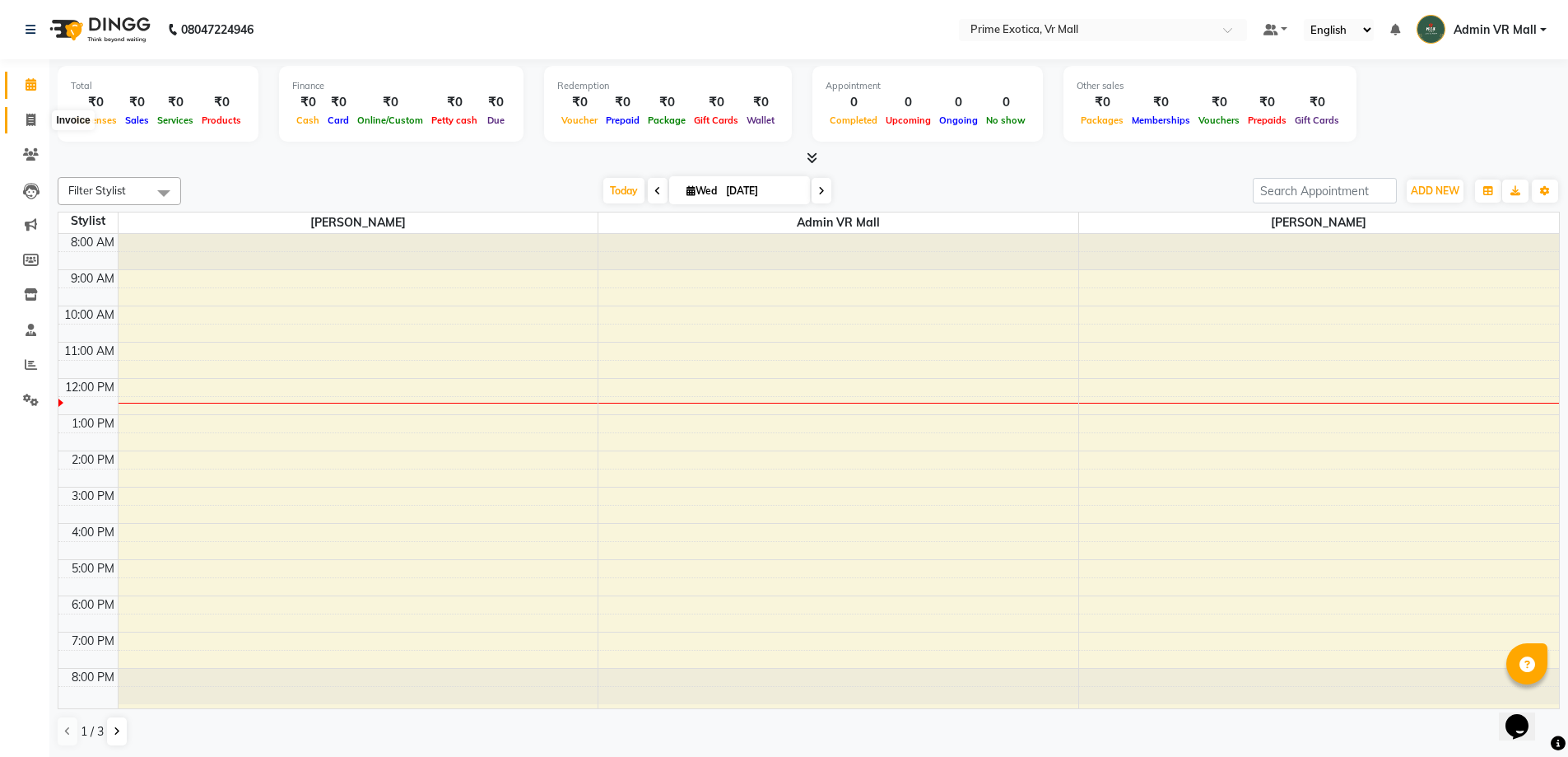
click at [23, 117] on span at bounding box center [31, 120] width 29 height 19
select select "6077"
select select "service"
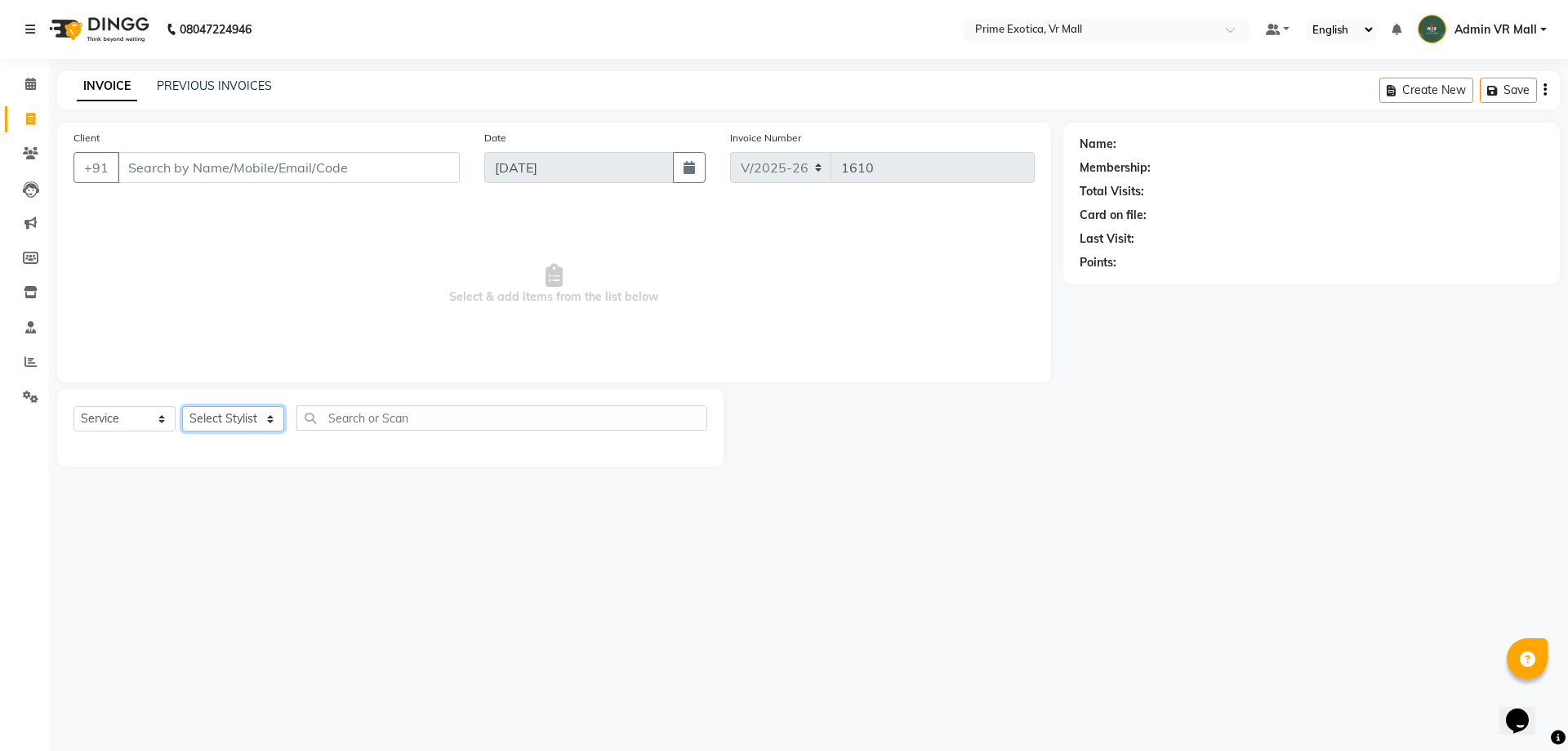
click at [284, 423] on select "Select Stylist [PERSON_NAME] Admin VR Mall [PERSON_NAME] [PERSON_NAME] Archana …" at bounding box center [233, 419] width 102 height 25
select select "76888"
click at [182, 406] on select "Select Stylist [PERSON_NAME] Admin VR Mall [PERSON_NAME] [PERSON_NAME] Archana …" at bounding box center [233, 419] width 102 height 25
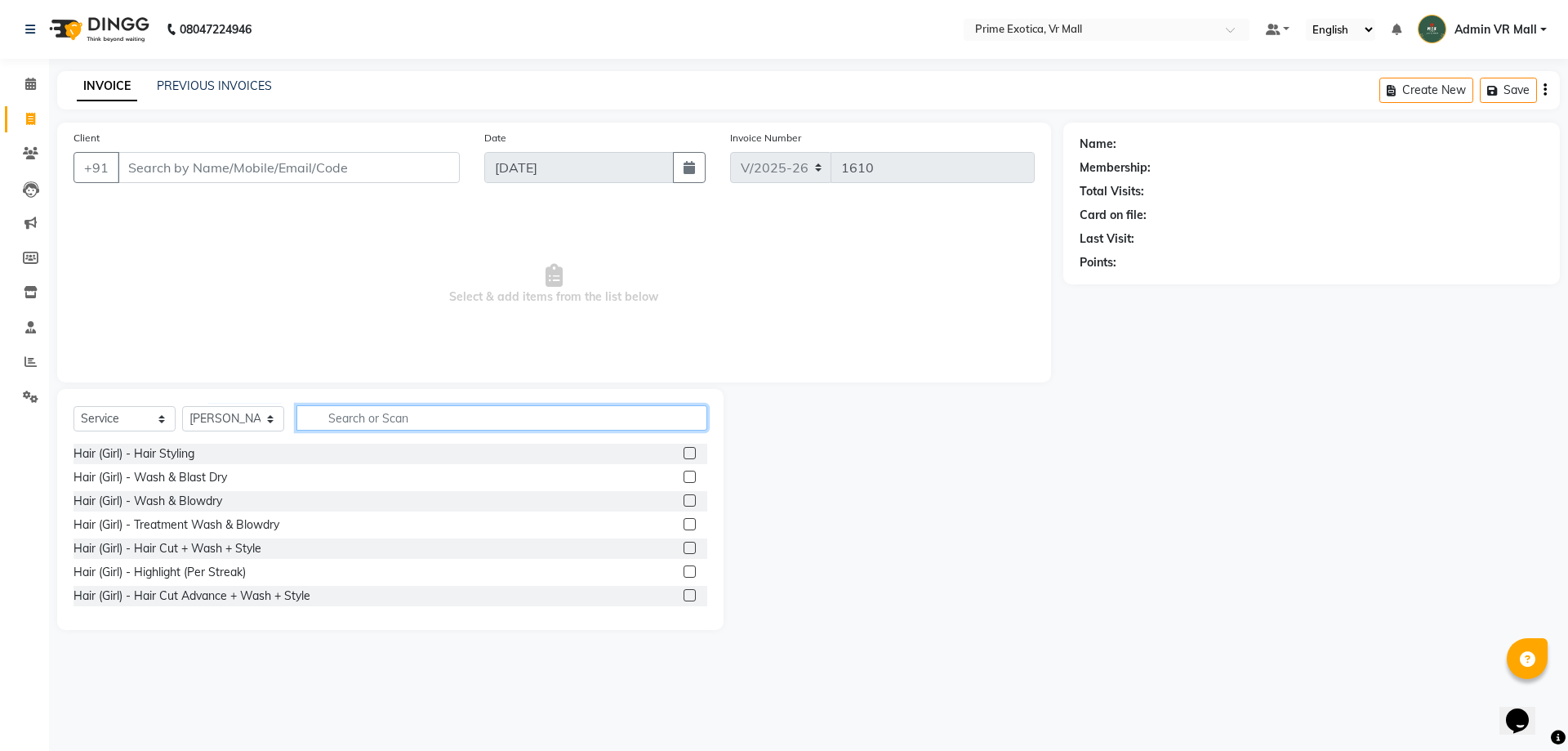
click at [449, 414] on input "text" at bounding box center [501, 418] width 411 height 25
type input "wax"
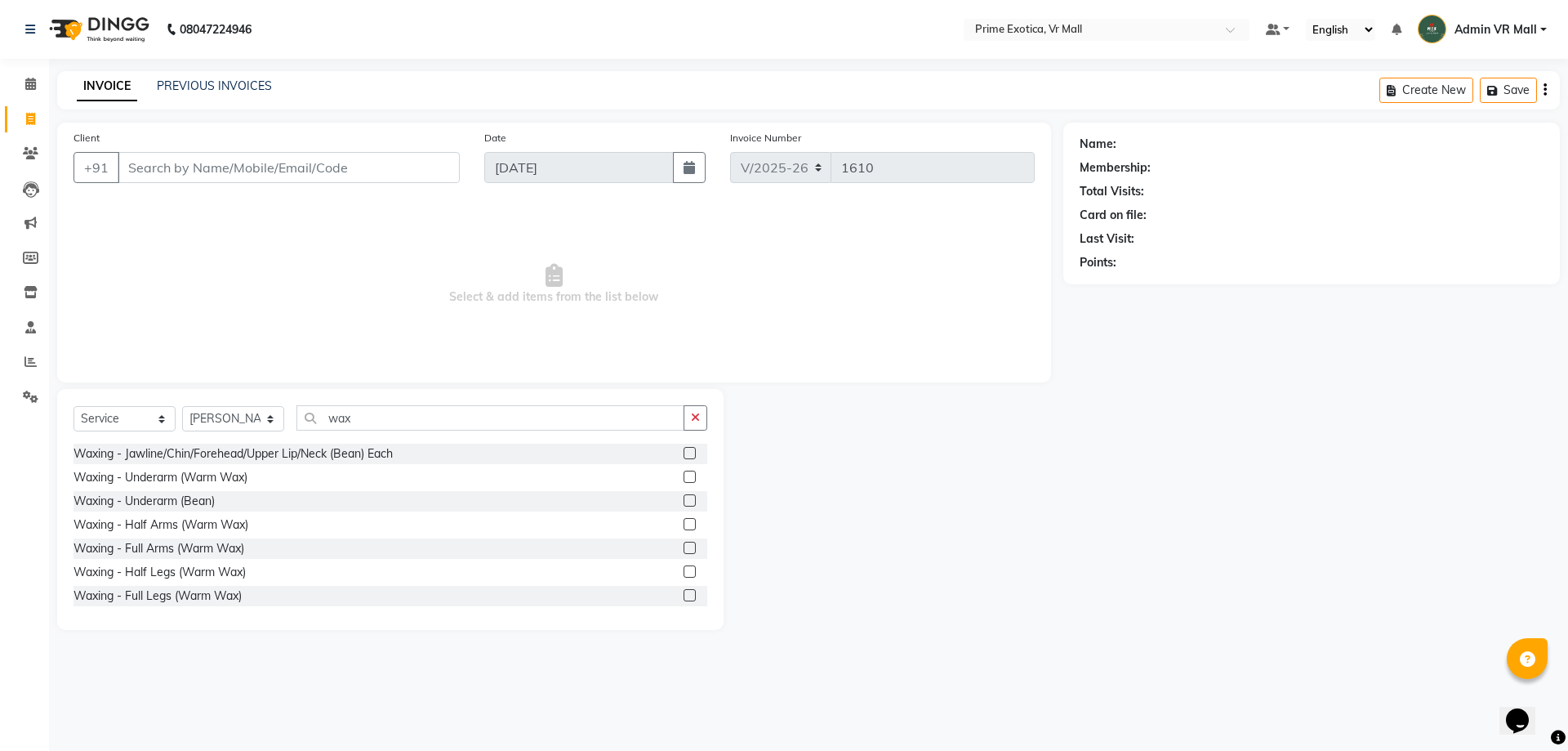
click at [683, 544] on label at bounding box center [689, 547] width 12 height 12
click at [683, 544] on input "checkbox" at bounding box center [688, 548] width 11 height 11
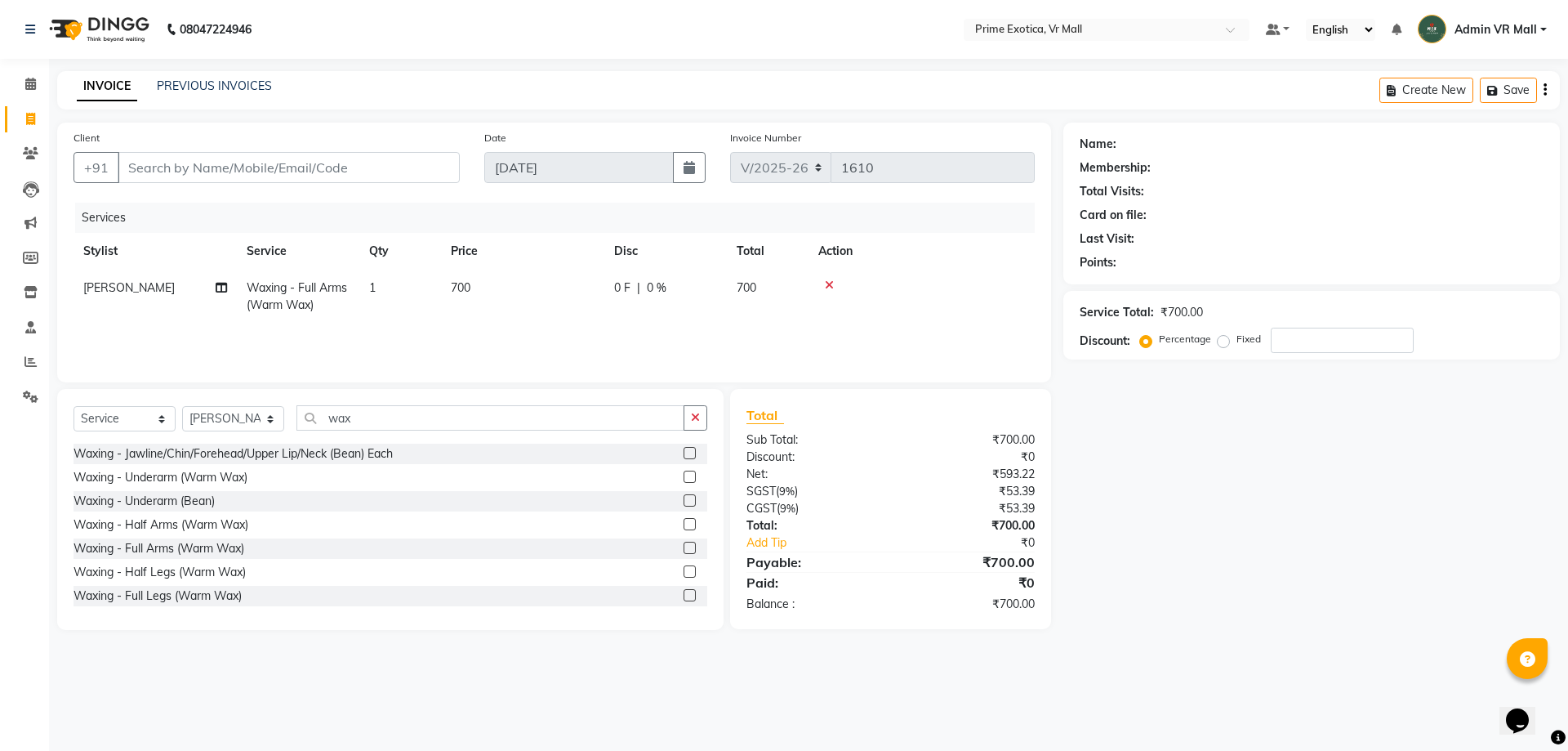
click at [683, 547] on label at bounding box center [689, 547] width 12 height 12
click at [683, 547] on input "checkbox" at bounding box center [688, 548] width 11 height 11
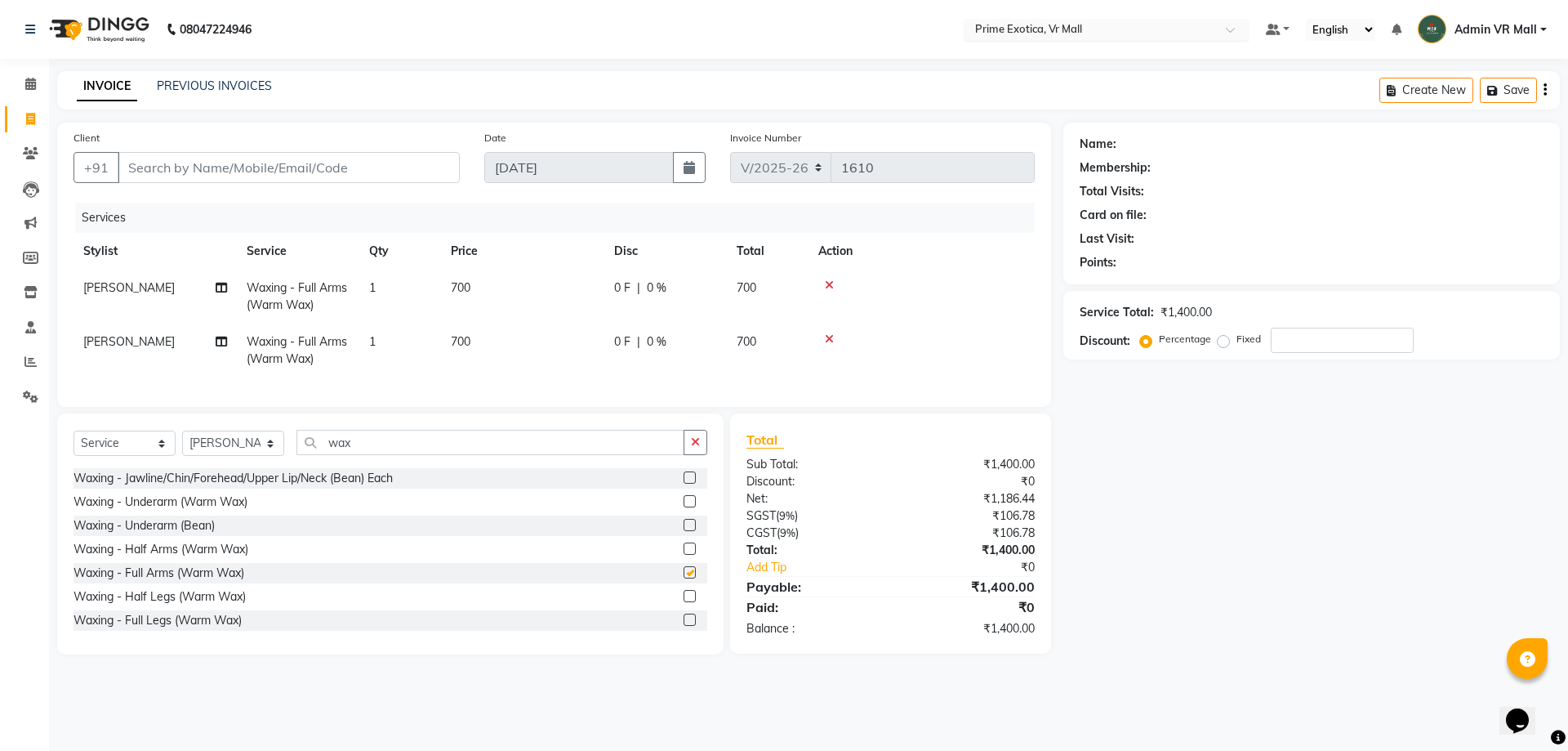
checkbox input "false"
click at [829, 334] on icon at bounding box center [829, 339] width 9 height 12
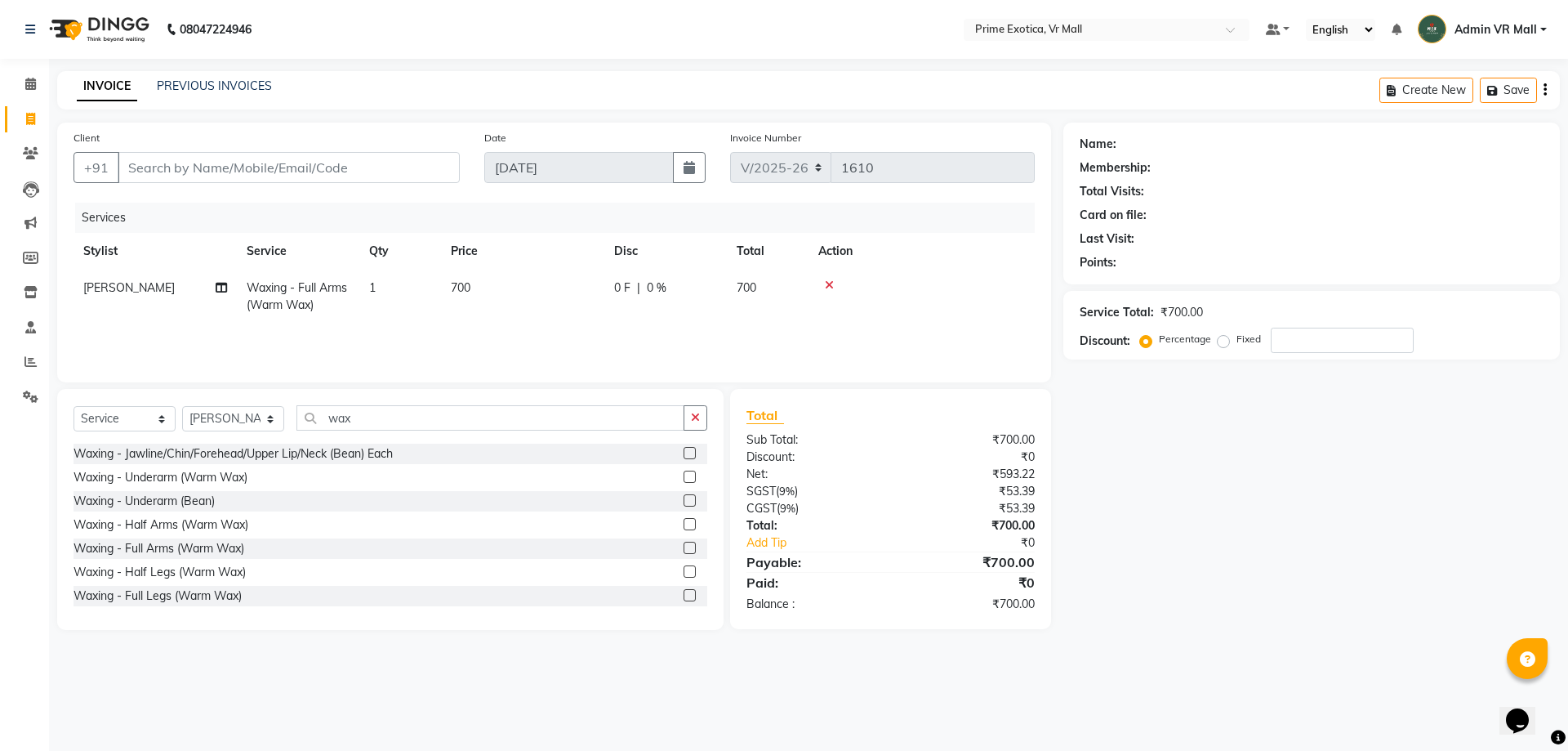
click at [683, 588] on div at bounding box center [695, 595] width 24 height 21
click at [683, 595] on label at bounding box center [689, 595] width 12 height 12
click at [683, 595] on input "checkbox" at bounding box center [688, 595] width 11 height 11
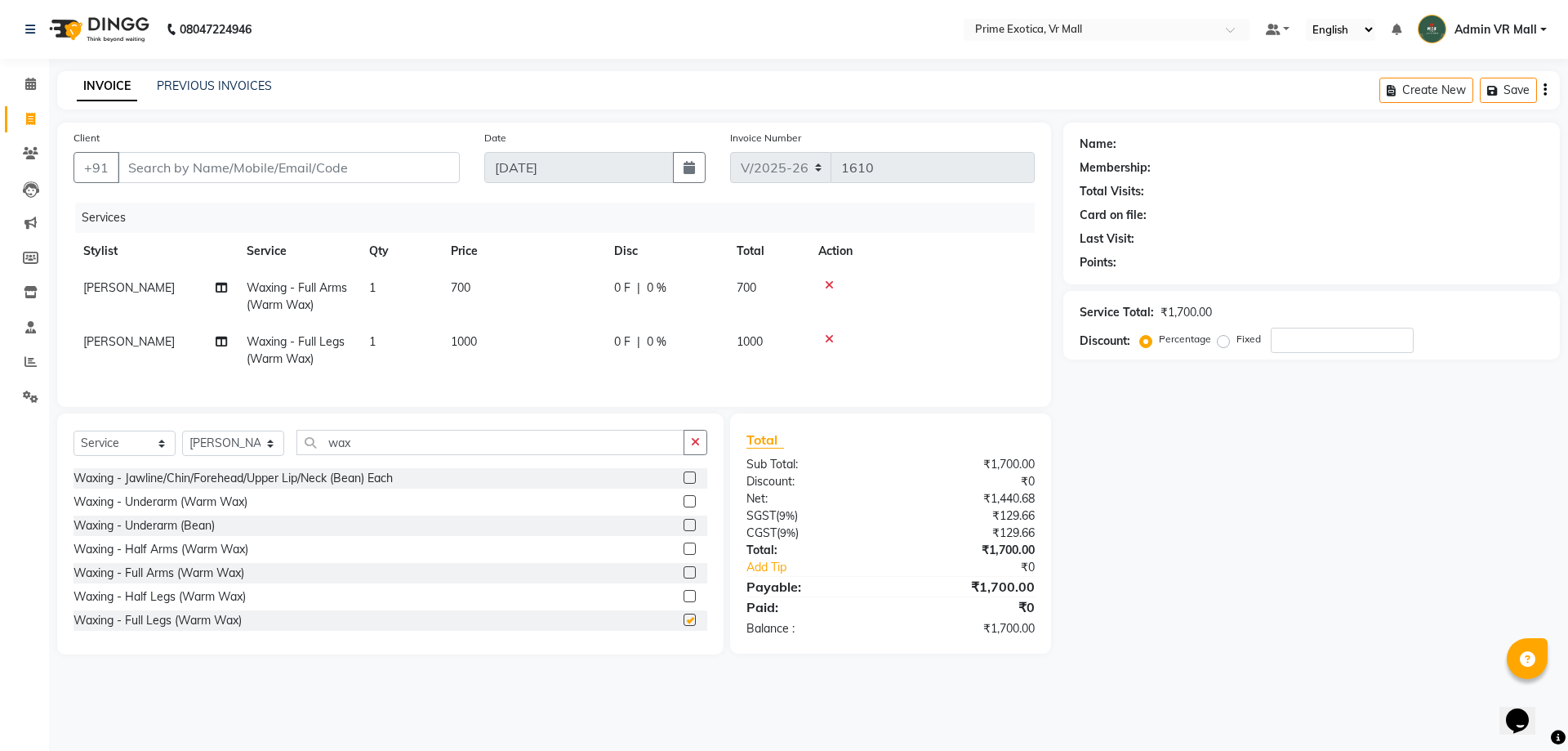
checkbox input "false"
click at [367, 170] on input "Client" at bounding box center [288, 168] width 342 height 31
click at [405, 168] on input "Client" at bounding box center [288, 168] width 342 height 31
click at [453, 286] on span "700" at bounding box center [461, 287] width 20 height 15
select select "76888"
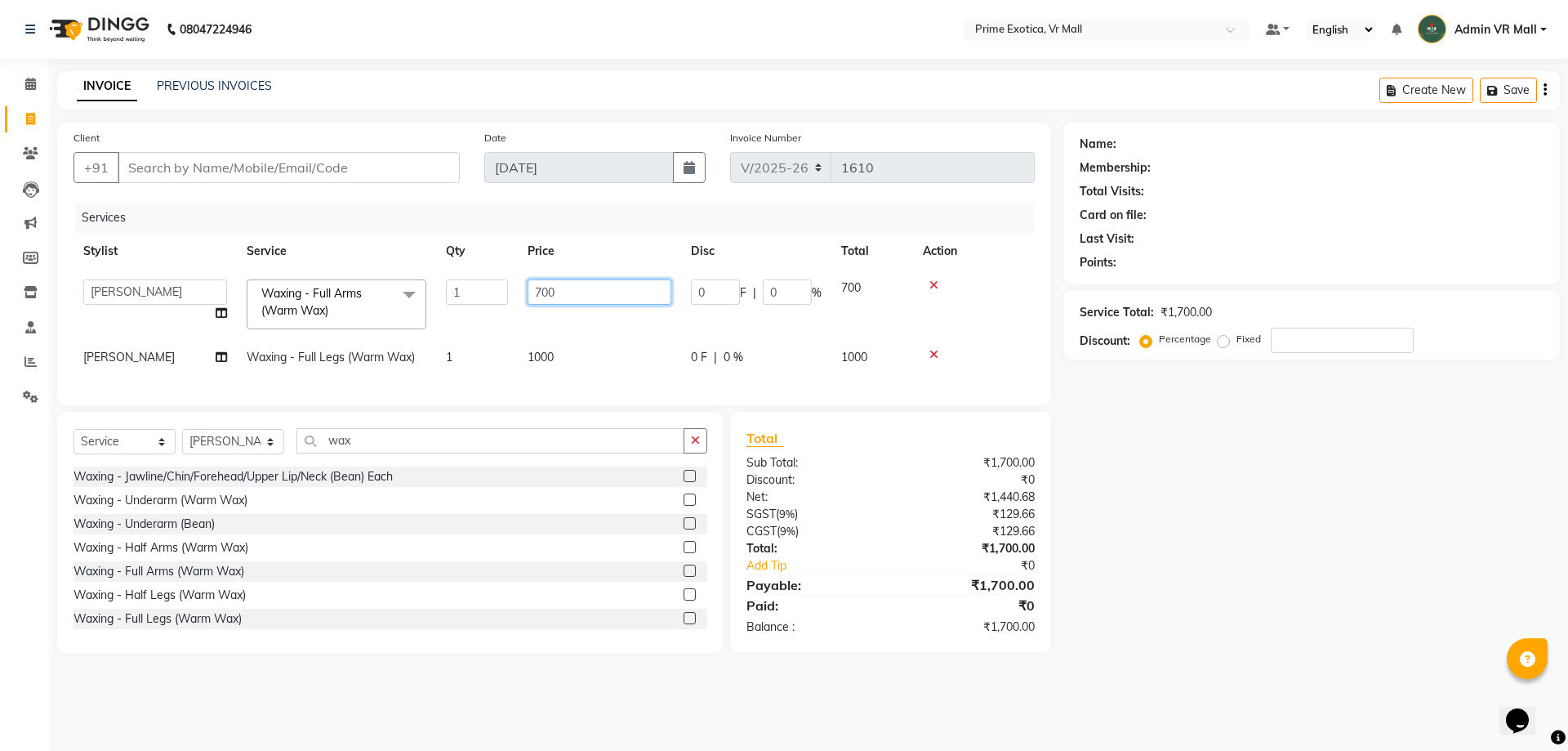
click at [539, 291] on input "700" at bounding box center [599, 292] width 144 height 25
type input "800"
click at [441, 572] on div "Waxing - Jawline/Chin/Forehead/Upper Lip/Neck (Bean) Each Waxing - Underarm (Wa…" at bounding box center [390, 548] width 634 height 164
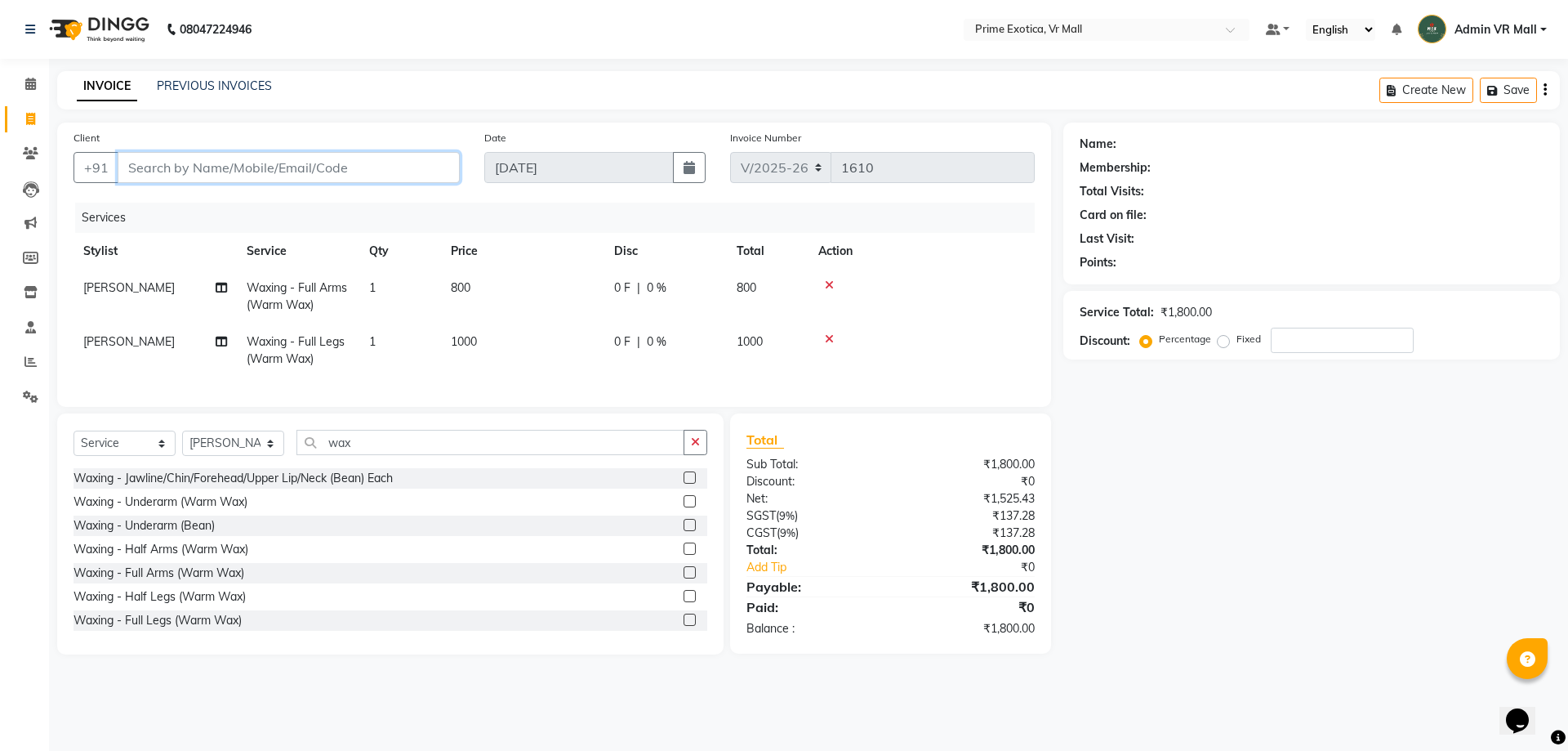
click at [399, 174] on input "Client" at bounding box center [288, 168] width 342 height 31
type input "9"
type input "0"
type input "9740310816"
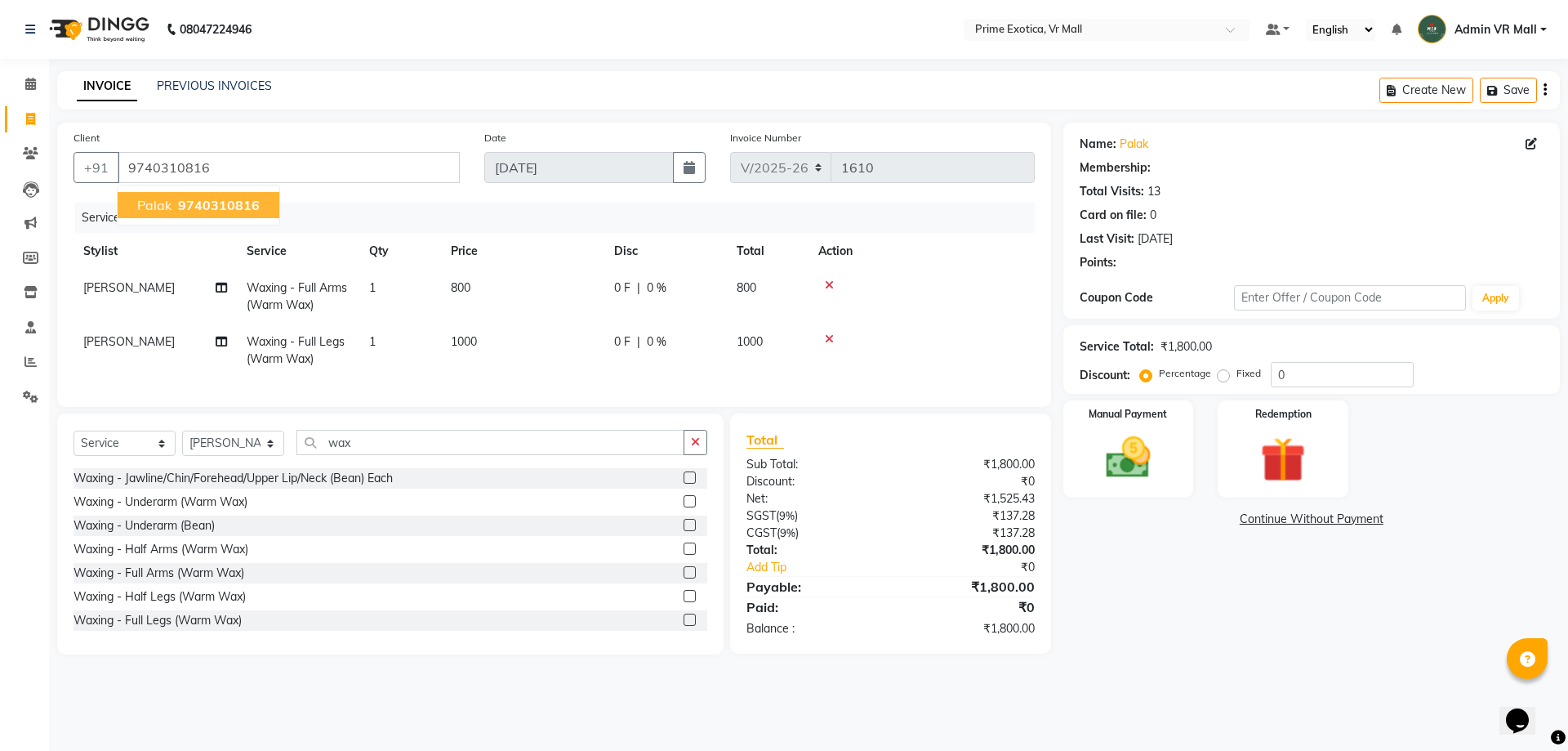
select select "1: Object"
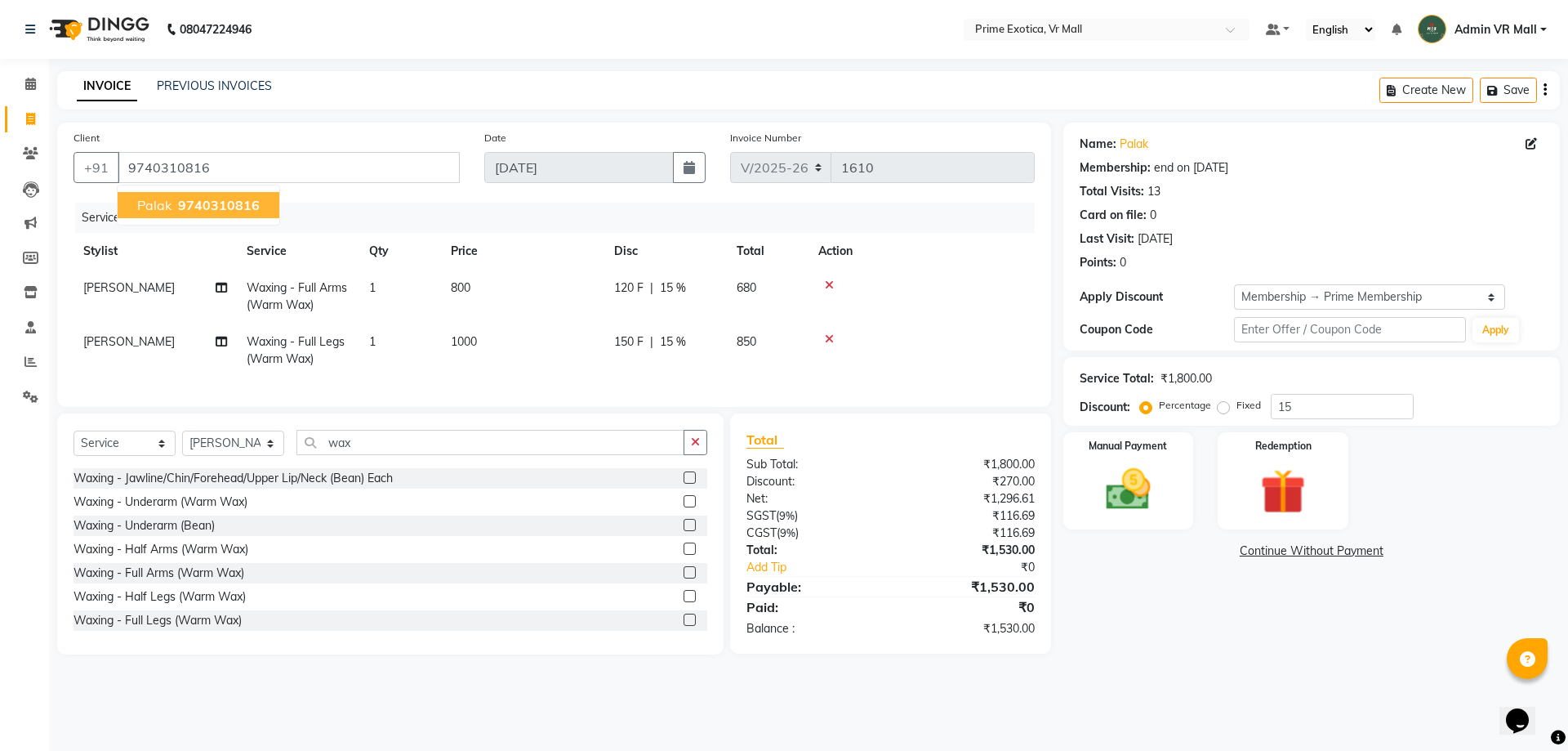
click at [256, 208] on span "9740310816" at bounding box center [219, 205] width 81 height 17
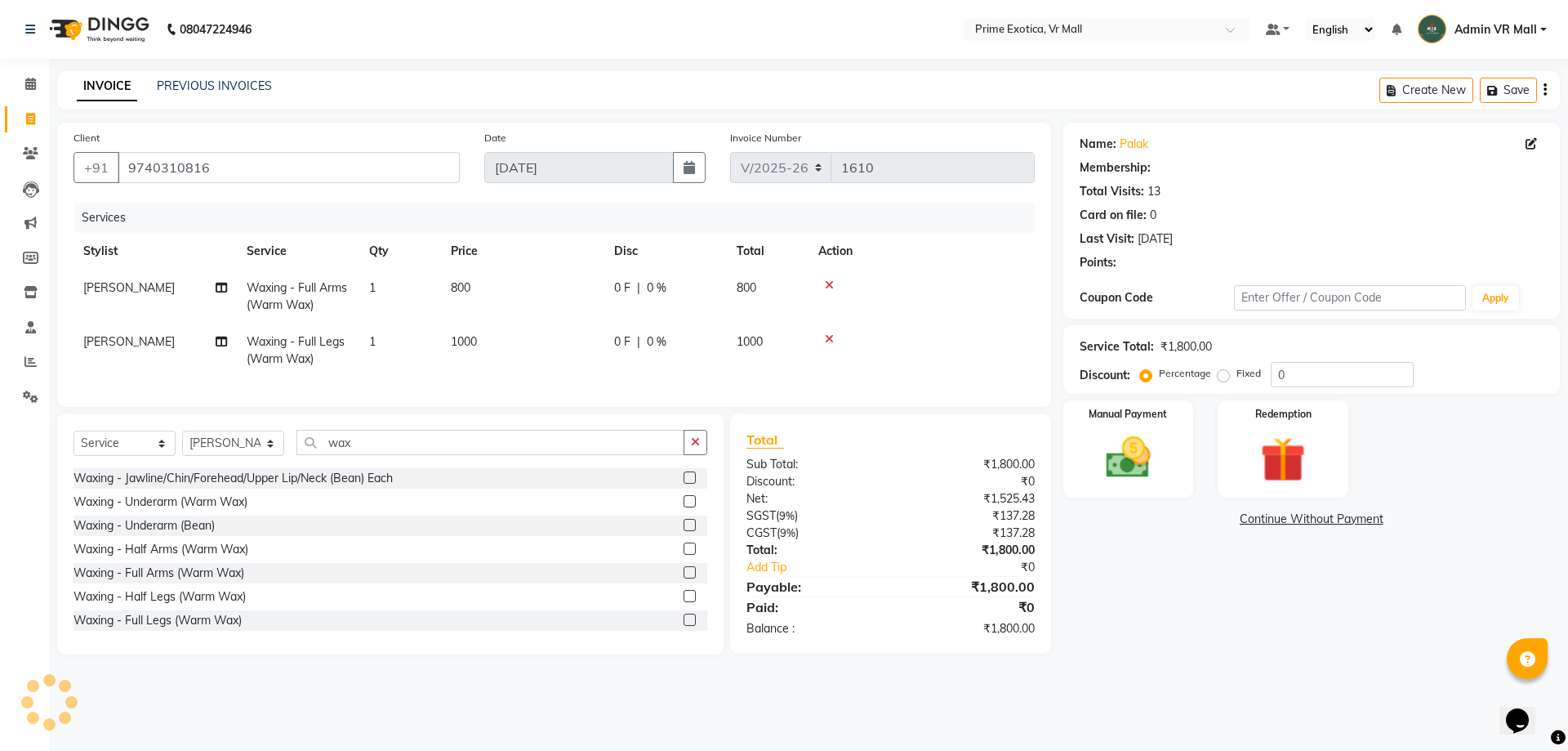
type input "15"
select select "1: Object"
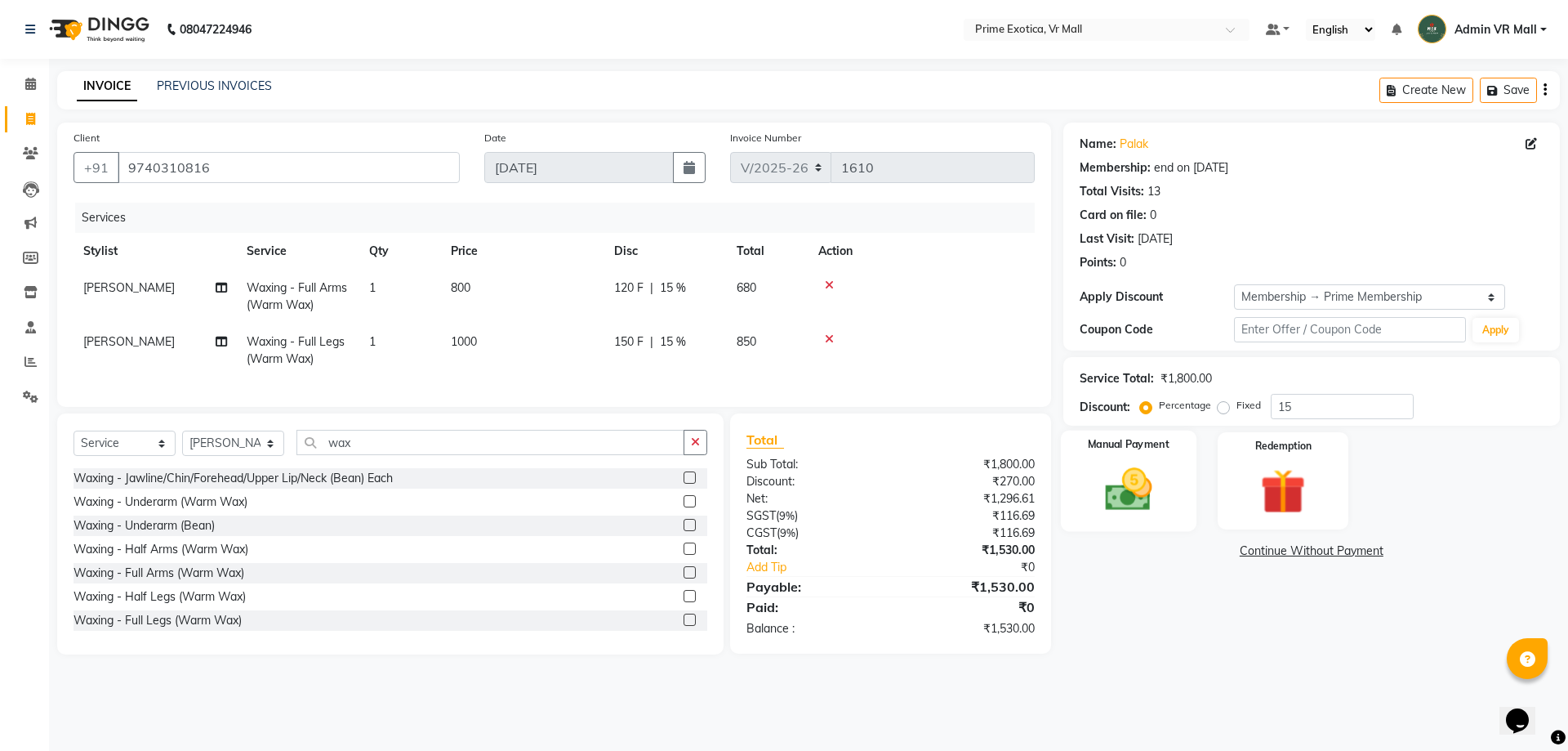
click at [1119, 491] on img at bounding box center [1127, 489] width 75 height 54
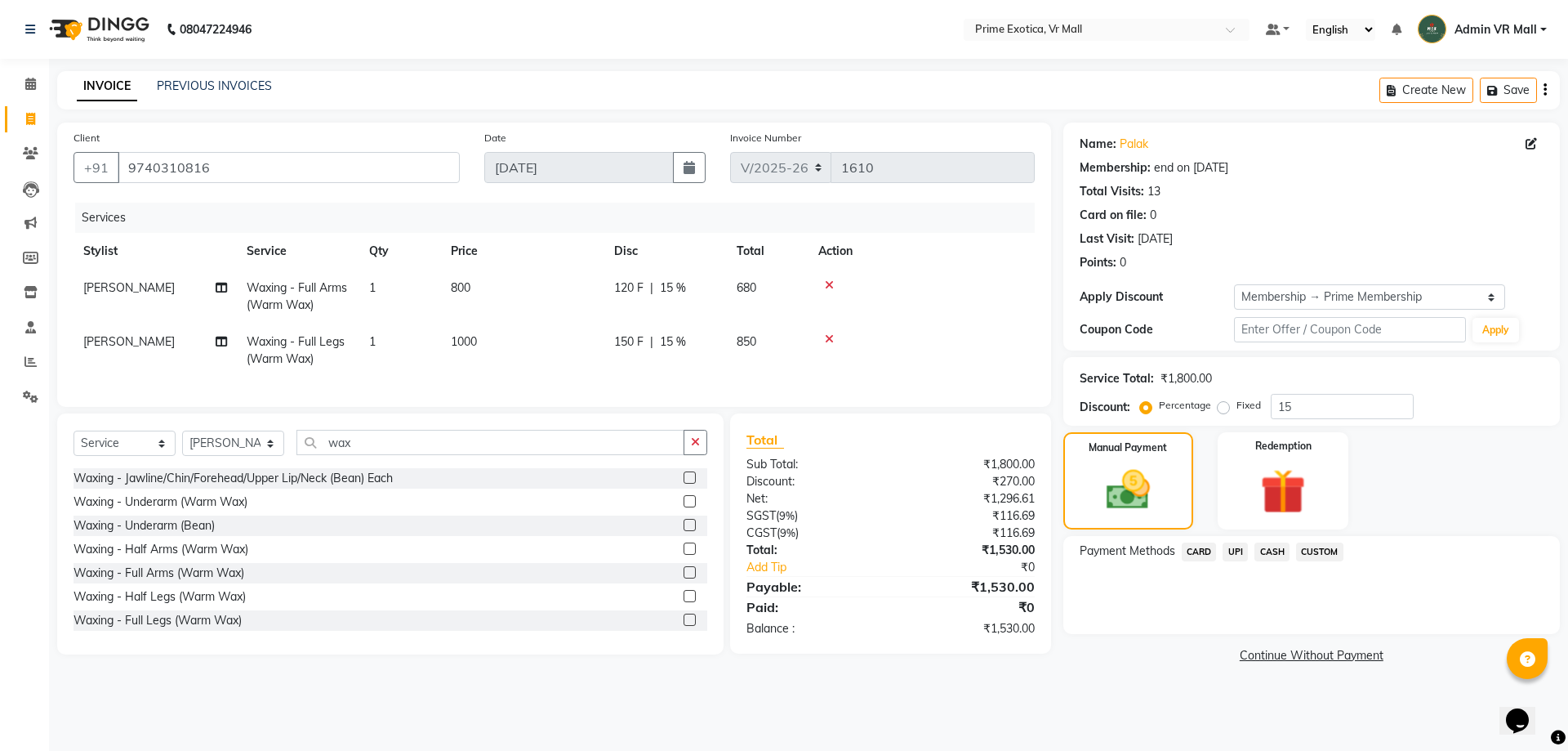
click at [1233, 551] on span "UPI" at bounding box center [1235, 551] width 25 height 19
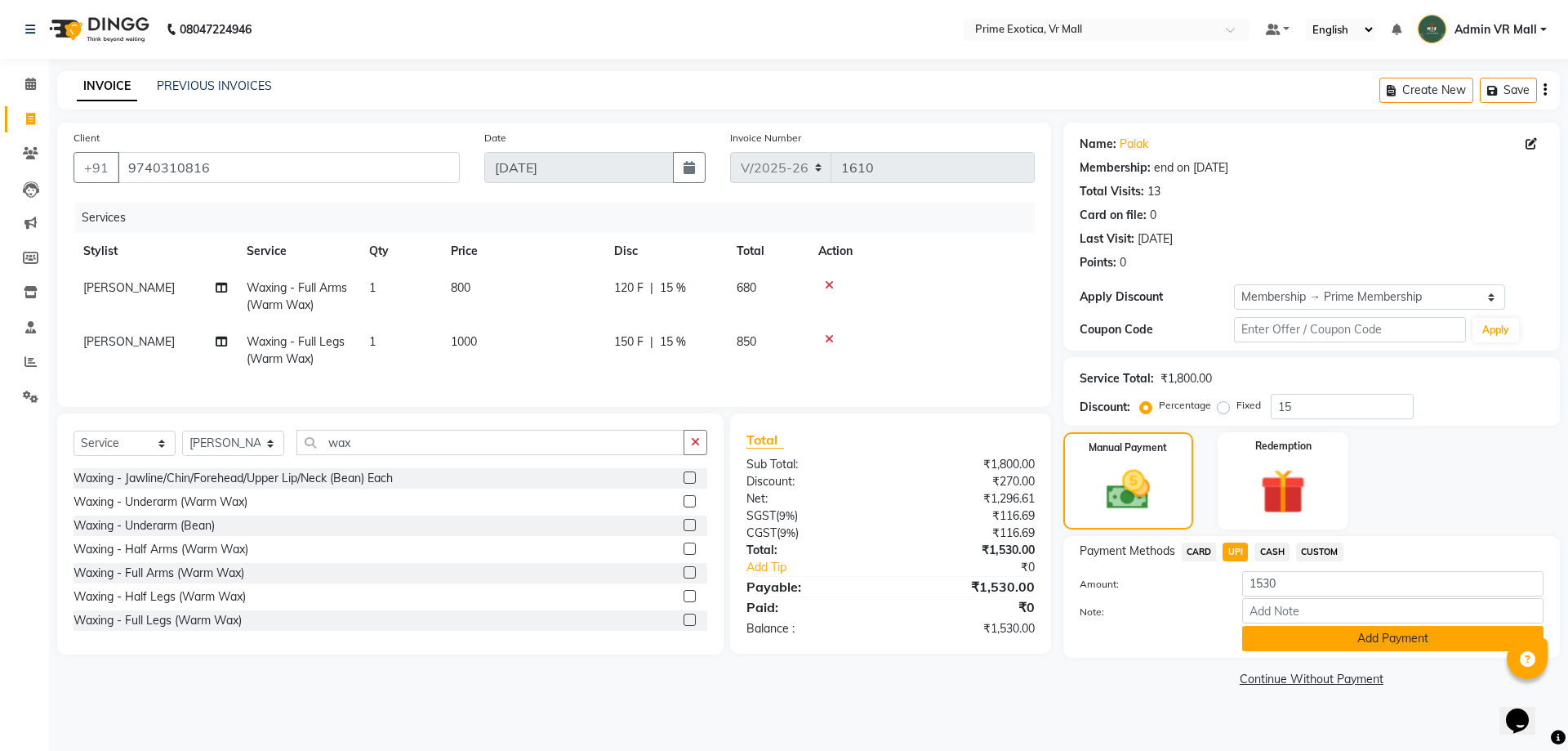
click at [1419, 639] on button "Add Payment" at bounding box center [1392, 638] width 301 height 25
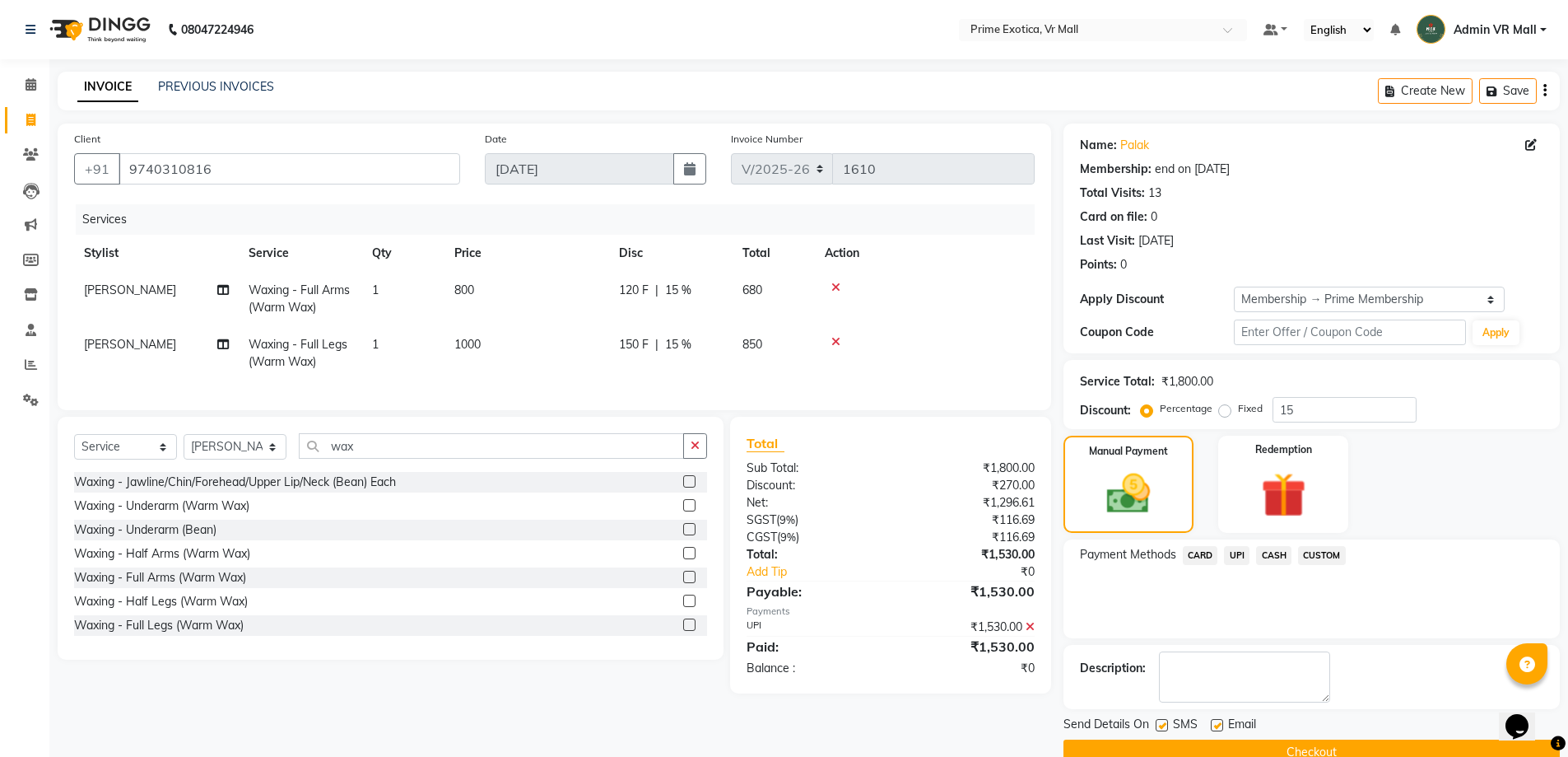
scroll to position [33, 0]
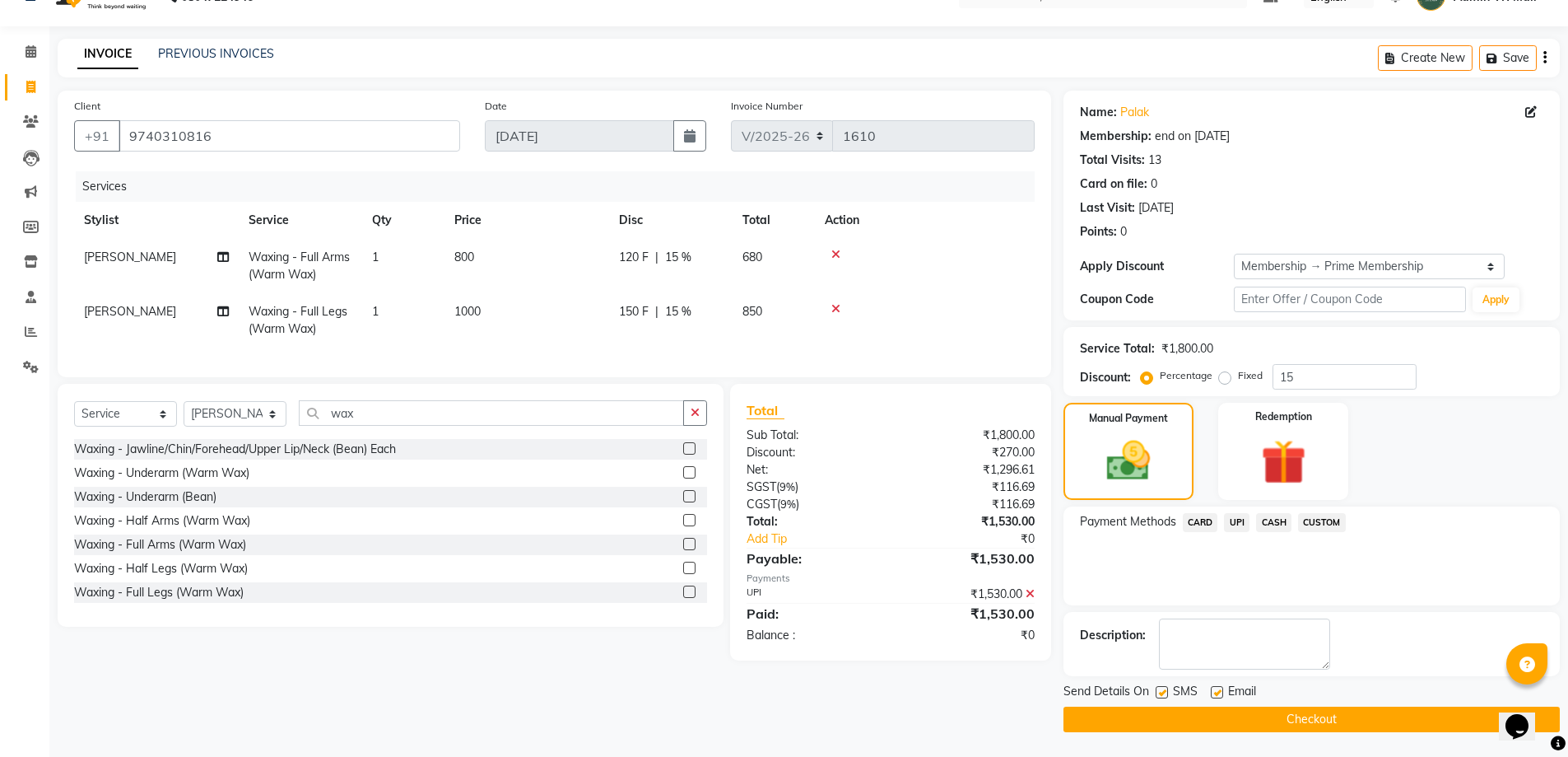
click at [1316, 720] on button "Checkout" at bounding box center [1312, 719] width 496 height 26
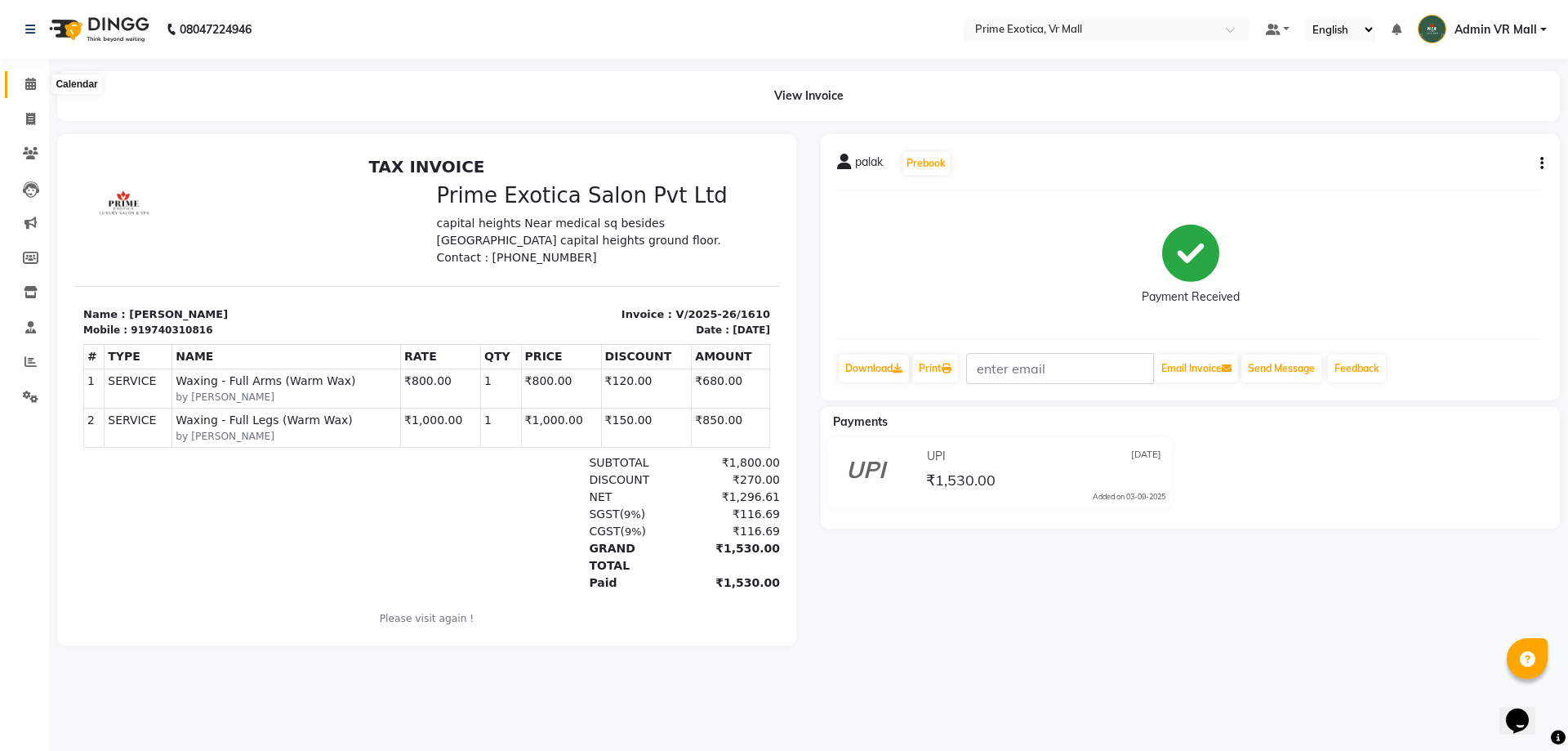
click at [31, 86] on icon at bounding box center [30, 83] width 11 height 12
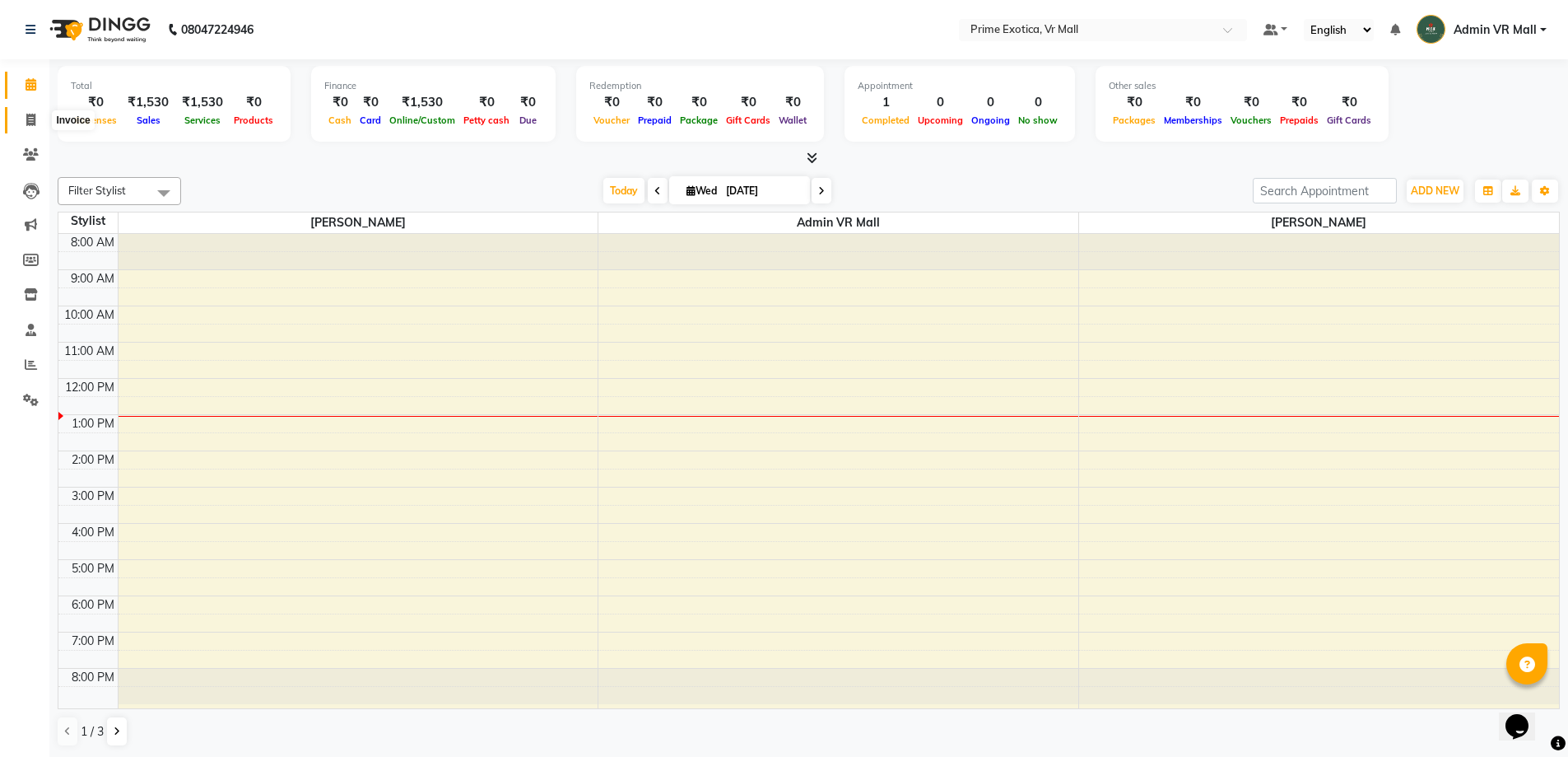
click at [31, 116] on icon at bounding box center [31, 120] width 9 height 12
select select "service"
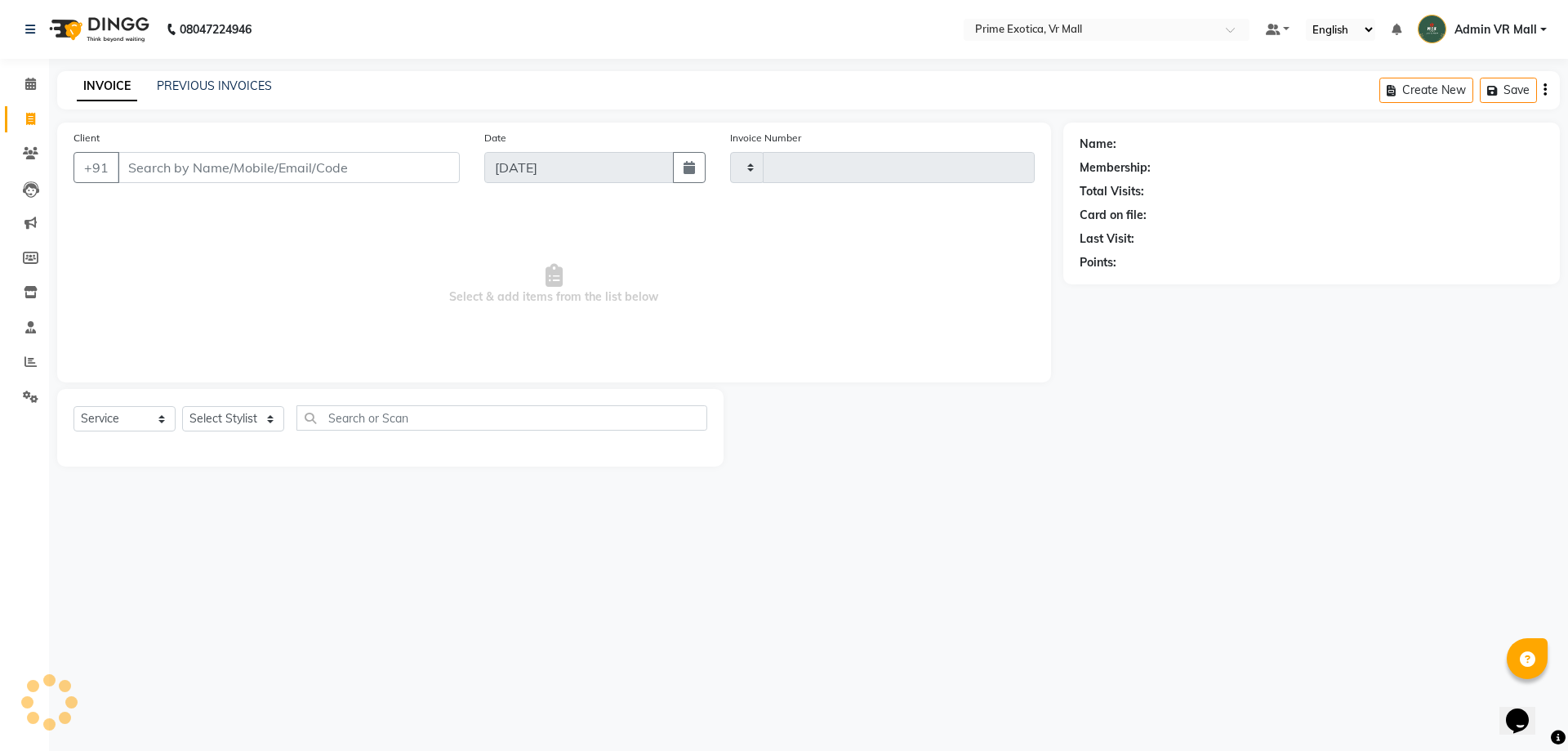
type input "1611"
select select "6077"
click at [284, 422] on select "Select Stylist abhijeet Admin VR Mall AKSHAY RAJENDRRA MANKAR ANGELA S JOHN Arc…" at bounding box center [233, 419] width 102 height 25
select select "47391"
click at [182, 406] on select "Select Stylist abhijeet Admin VR Mall AKSHAY RAJENDRRA MANKAR ANGELA S JOHN Arc…" at bounding box center [233, 419] width 102 height 25
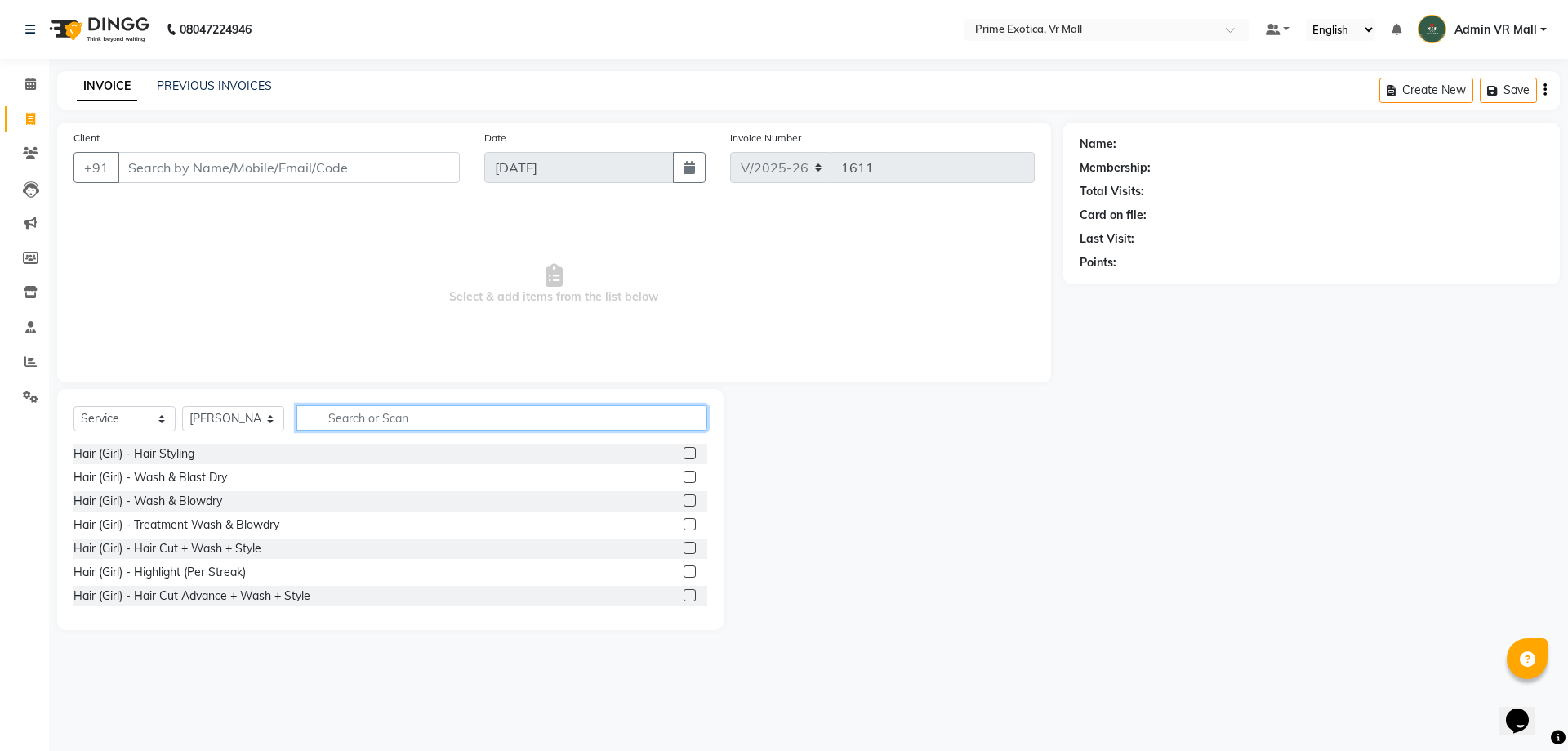
click at [466, 417] on input "text" at bounding box center [501, 418] width 411 height 25
click at [683, 502] on label at bounding box center [689, 500] width 12 height 12
click at [683, 502] on input "checkbox" at bounding box center [688, 501] width 11 height 11
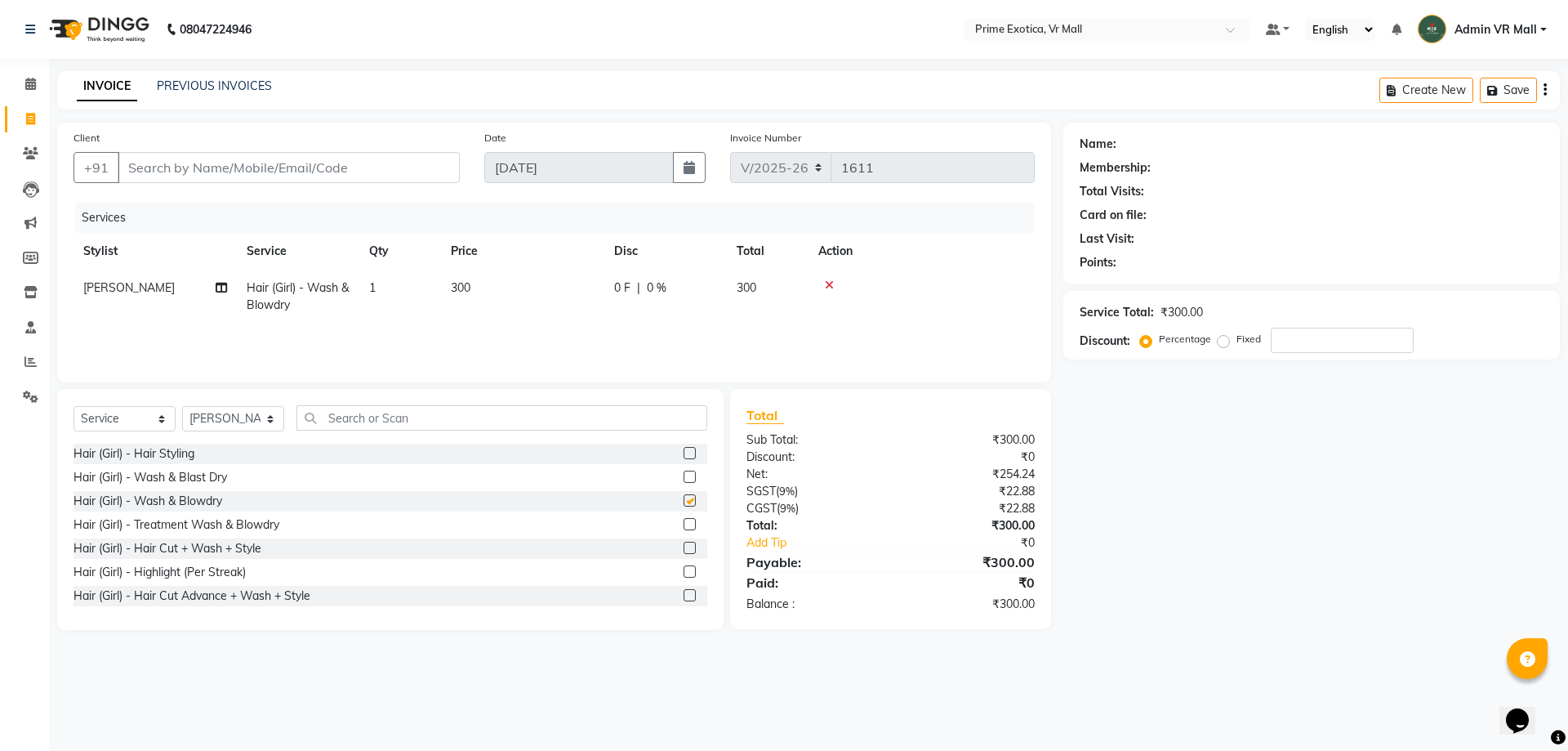
checkbox input "false"
click at [423, 171] on input "Client" at bounding box center [288, 168] width 342 height 31
click at [423, 169] on input "Client" at bounding box center [288, 168] width 342 height 31
click at [830, 287] on icon at bounding box center [829, 285] width 9 height 12
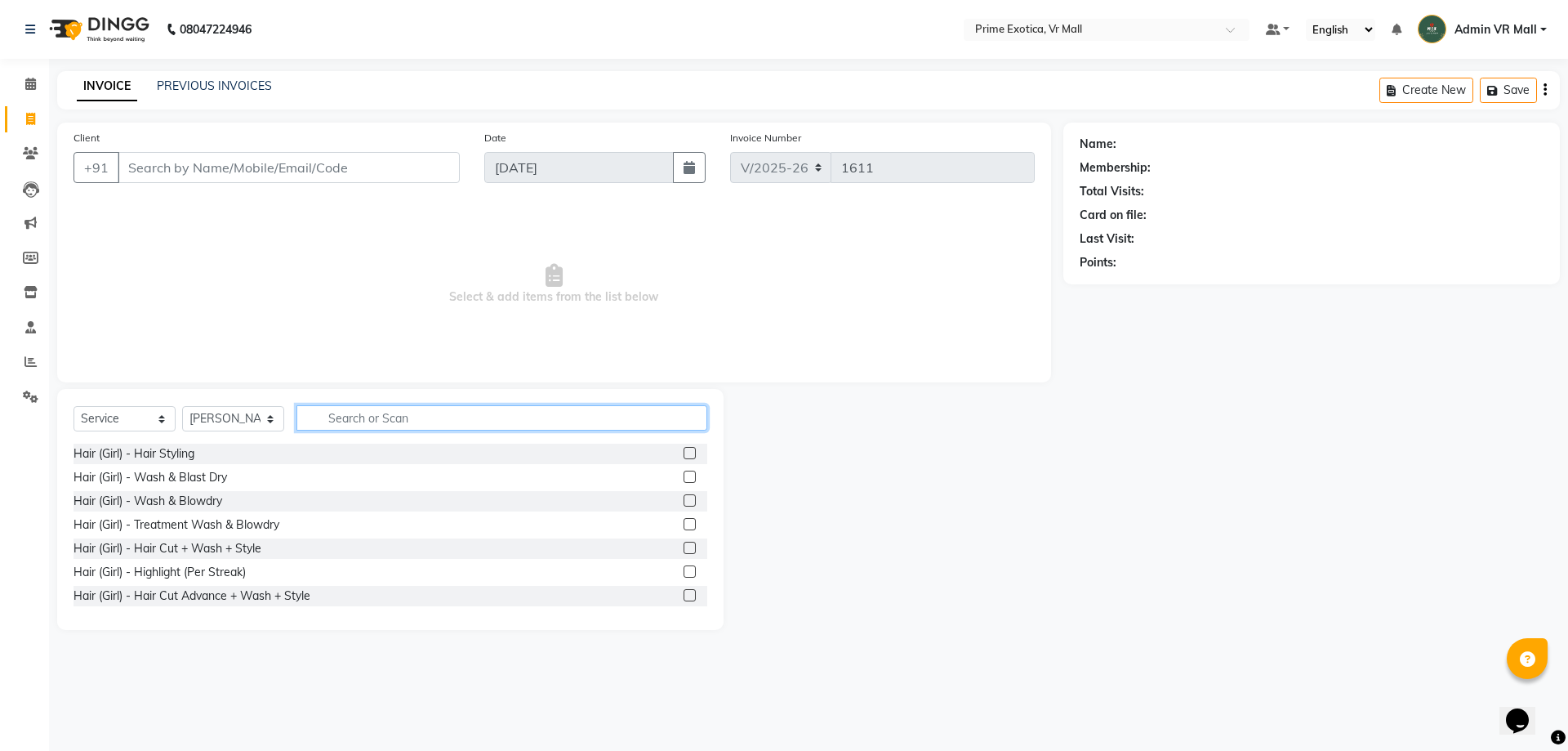
click at [467, 421] on input "text" at bounding box center [501, 418] width 411 height 25
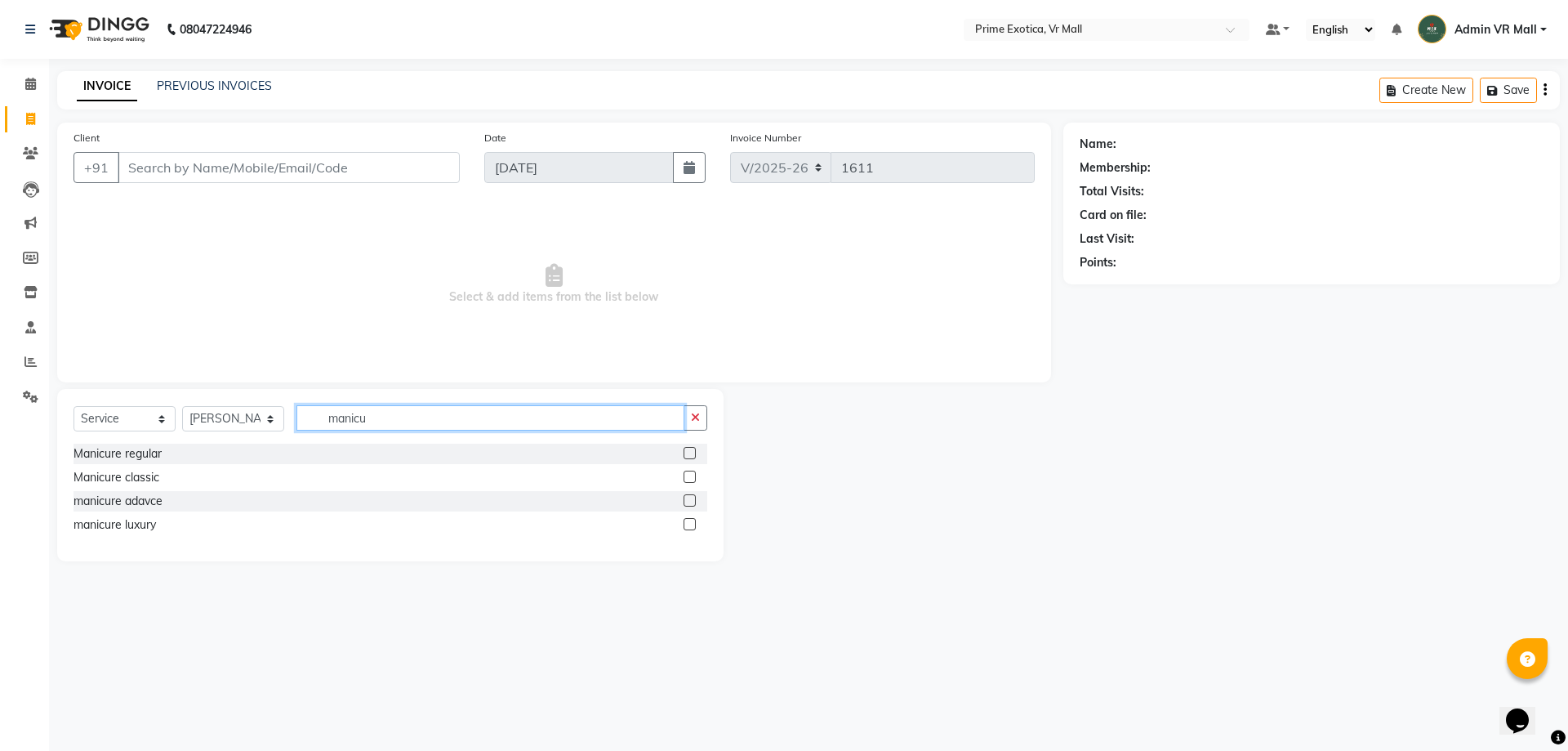
type input "manicu"
click at [687, 455] on label at bounding box center [689, 453] width 12 height 12
click at [687, 455] on input "checkbox" at bounding box center [688, 453] width 11 height 11
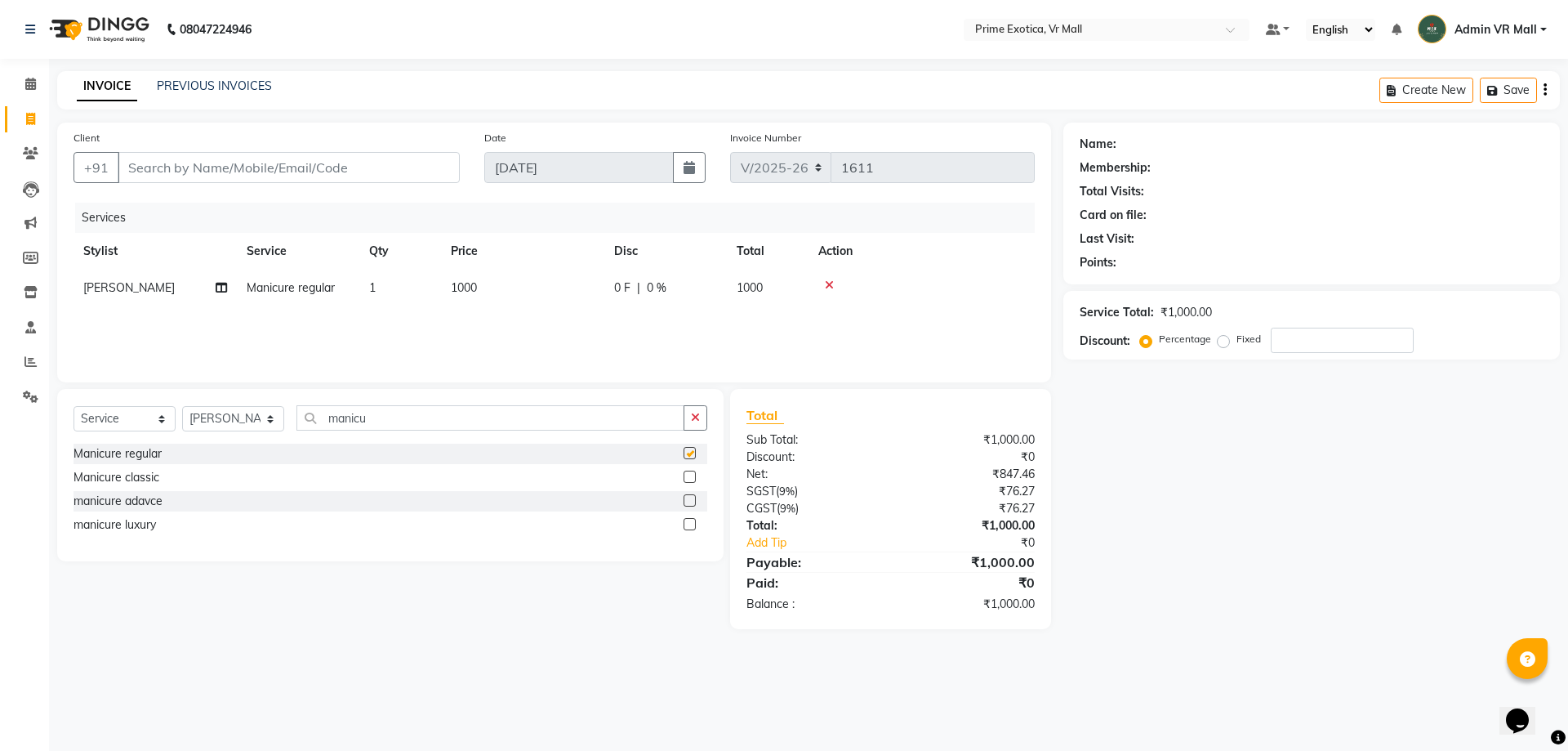
checkbox input "false"
click at [690, 476] on label at bounding box center [689, 476] width 12 height 12
click at [690, 476] on input "checkbox" at bounding box center [688, 477] width 11 height 11
checkbox input "false"
click at [688, 496] on div at bounding box center [695, 501] width 24 height 21
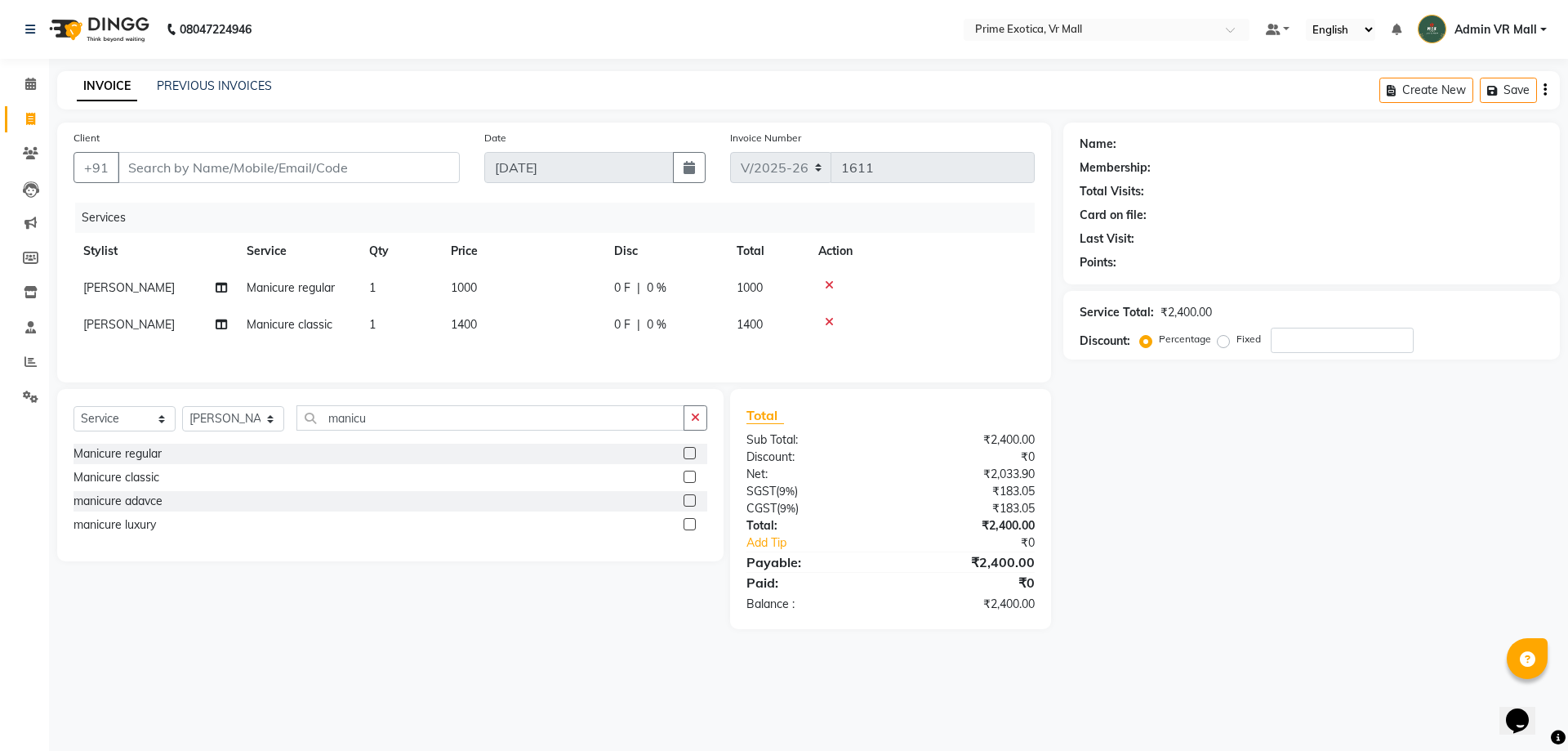
click at [690, 505] on label at bounding box center [689, 500] width 12 height 12
click at [690, 505] on input "checkbox" at bounding box center [688, 501] width 11 height 11
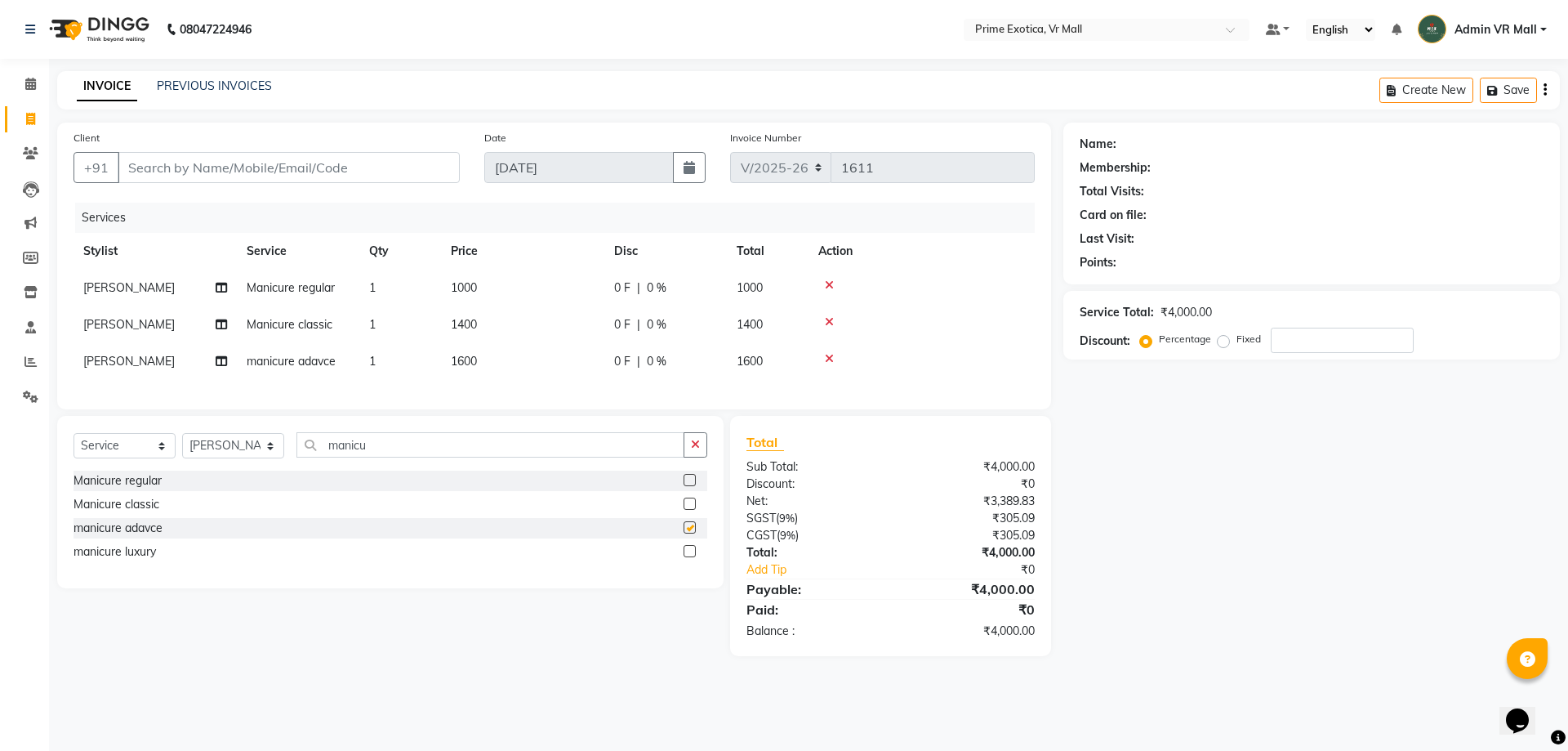
checkbox input "false"
click at [691, 557] on label at bounding box center [689, 551] width 12 height 12
click at [691, 557] on input "checkbox" at bounding box center [688, 551] width 11 height 11
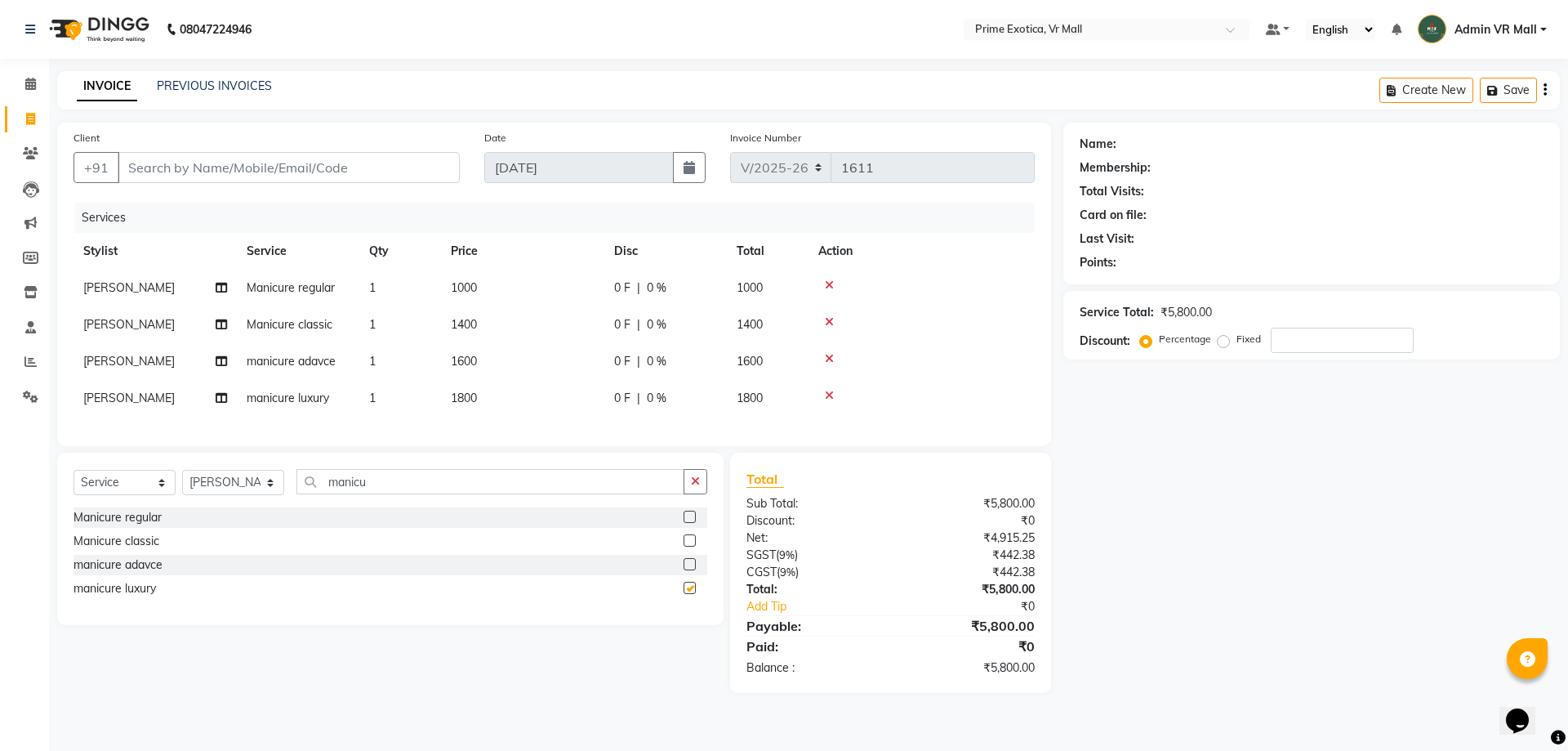
checkbox input "false"
click at [827, 283] on icon at bounding box center [829, 285] width 9 height 12
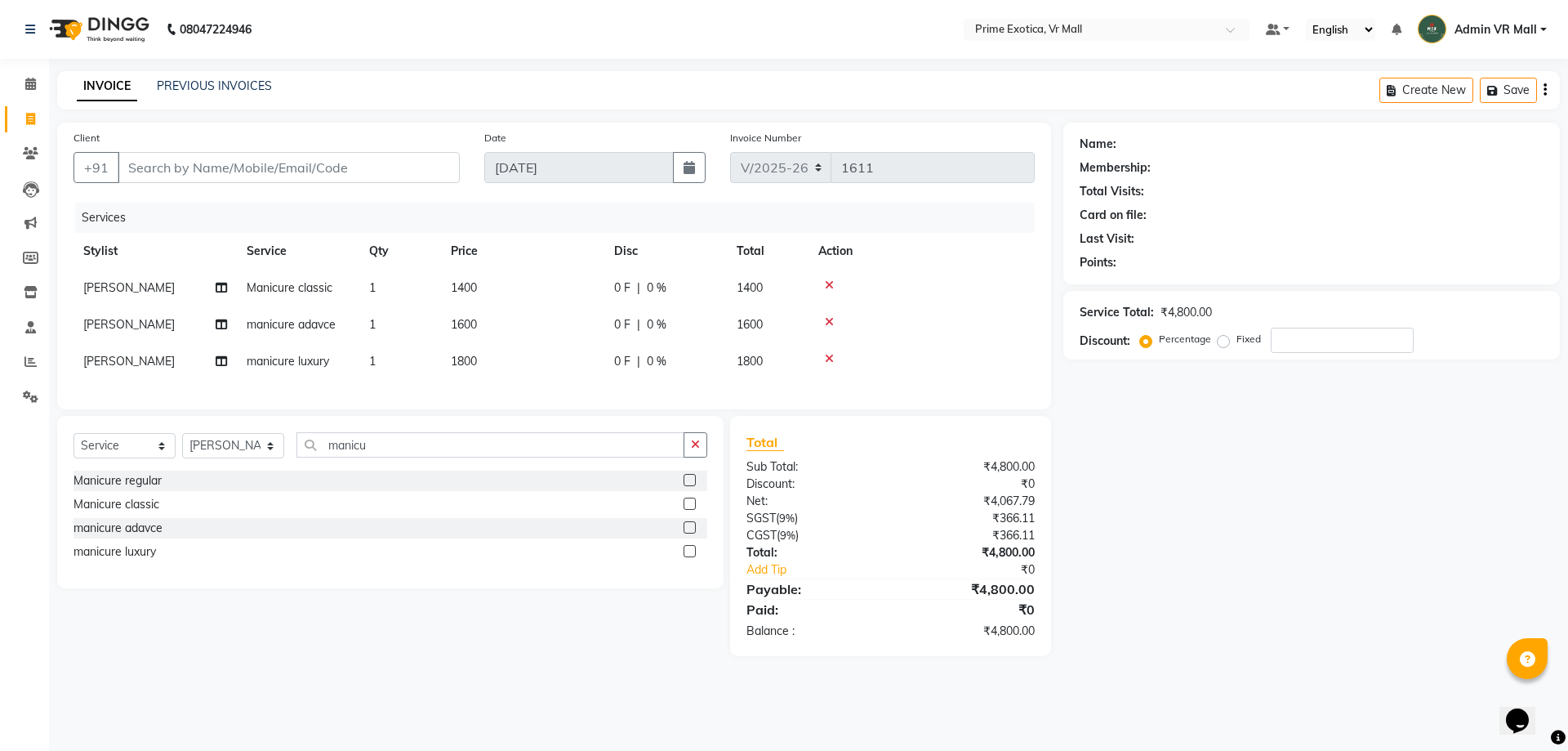
click at [827, 286] on icon at bounding box center [829, 285] width 9 height 12
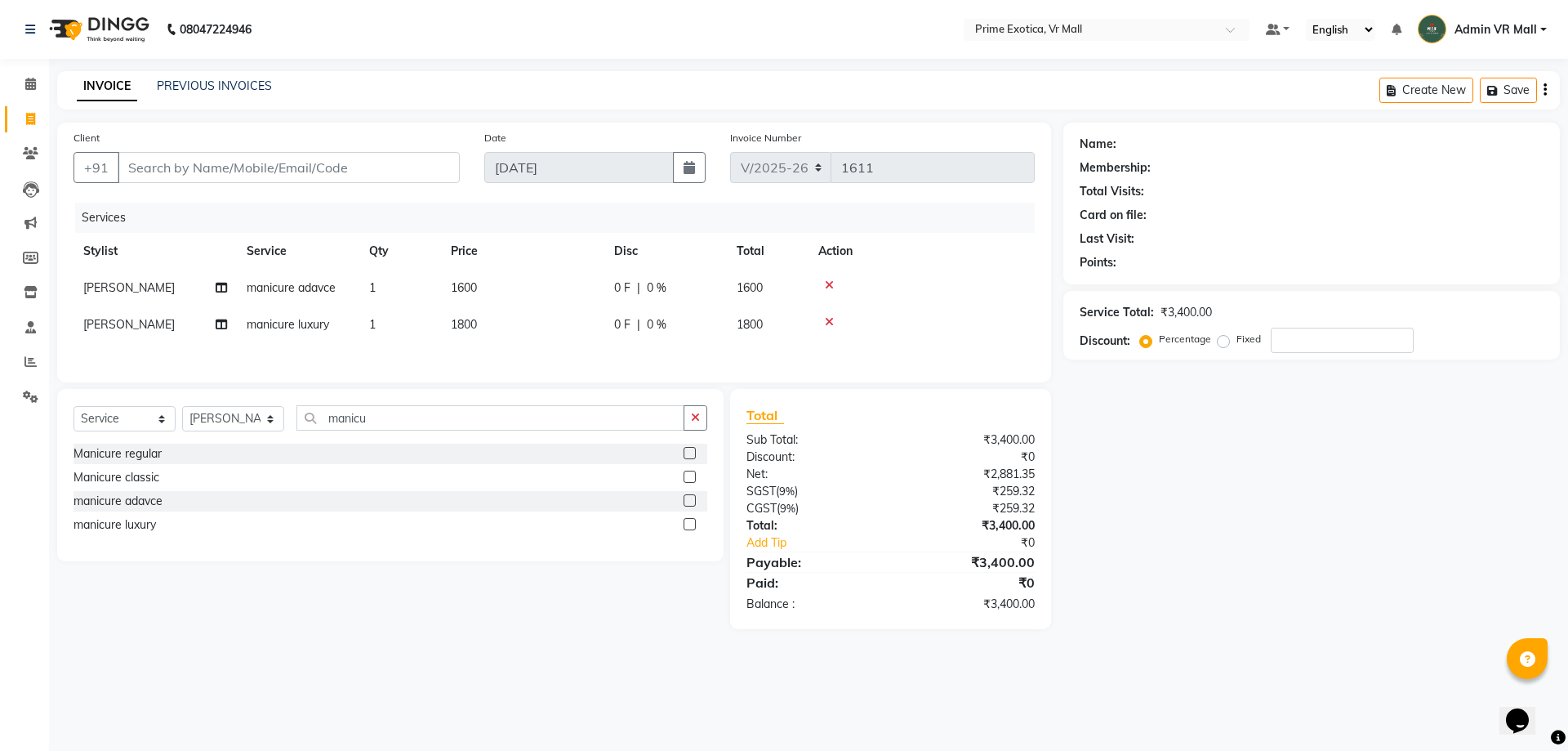
click at [823, 324] on div at bounding box center [921, 322] width 207 height 12
click at [832, 321] on icon at bounding box center [829, 322] width 9 height 12
click at [833, 289] on icon at bounding box center [829, 285] width 9 height 12
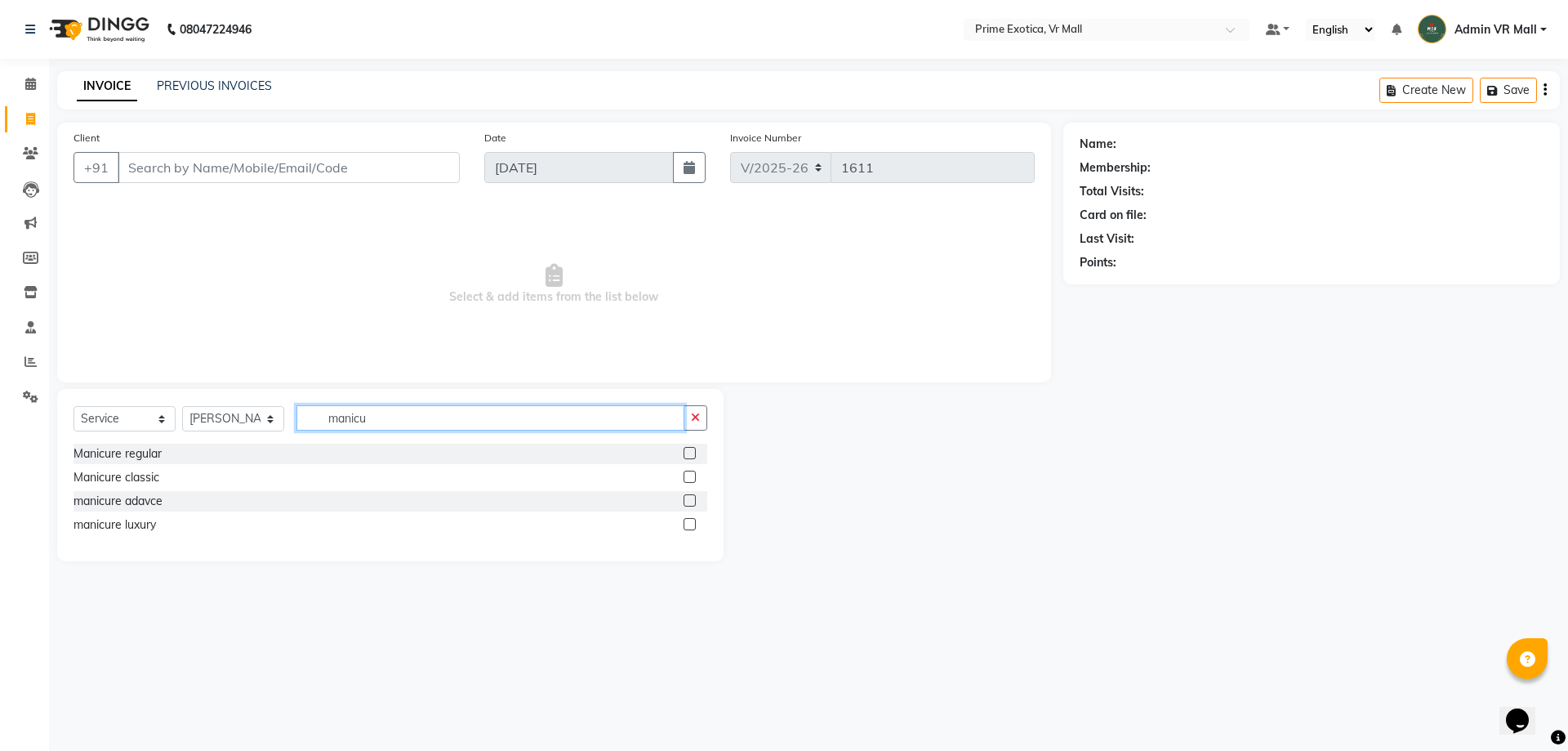
click at [470, 417] on input "manicu" at bounding box center [490, 418] width 388 height 25
type input "m"
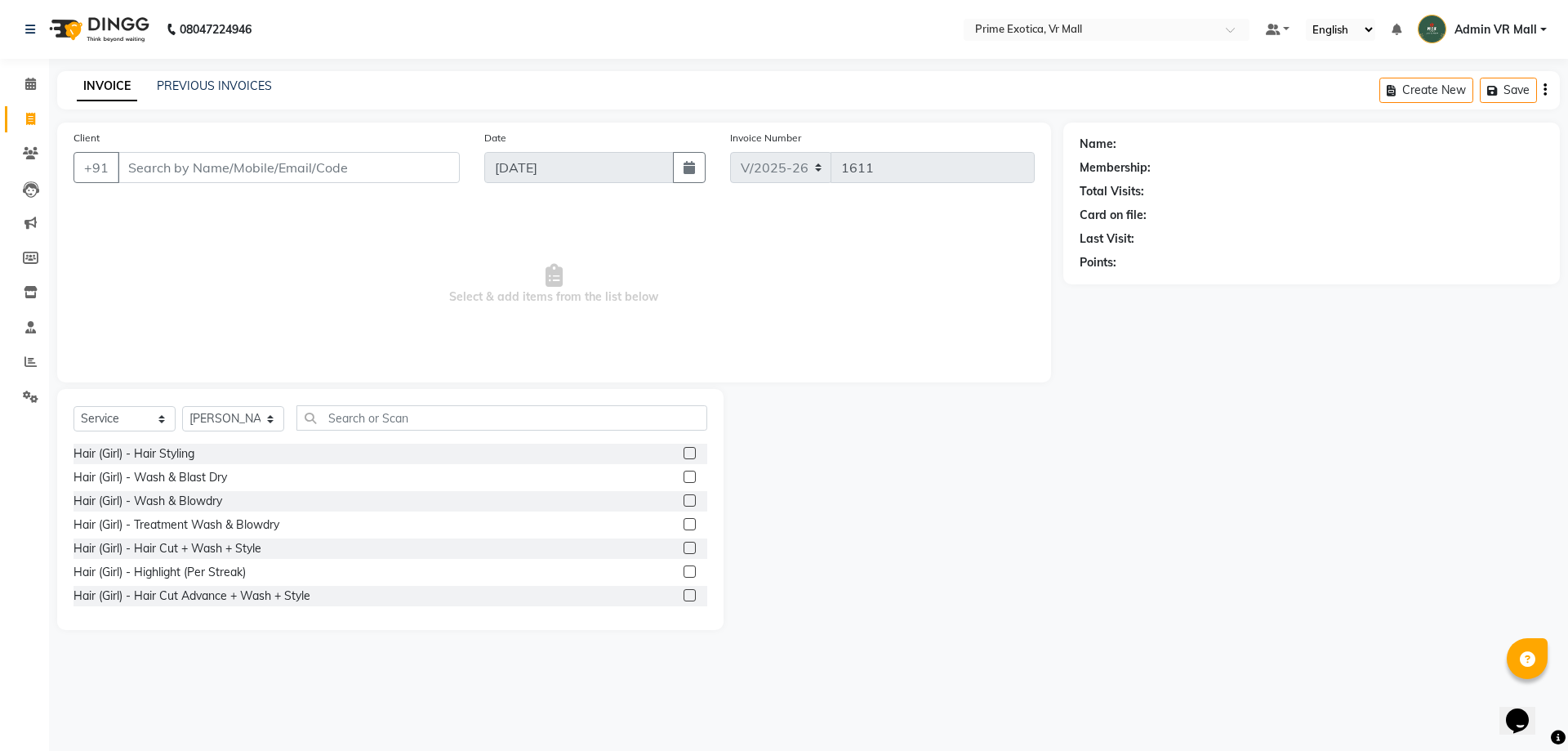
click at [683, 500] on label at bounding box center [689, 500] width 12 height 12
click at [683, 500] on input "checkbox" at bounding box center [688, 501] width 11 height 11
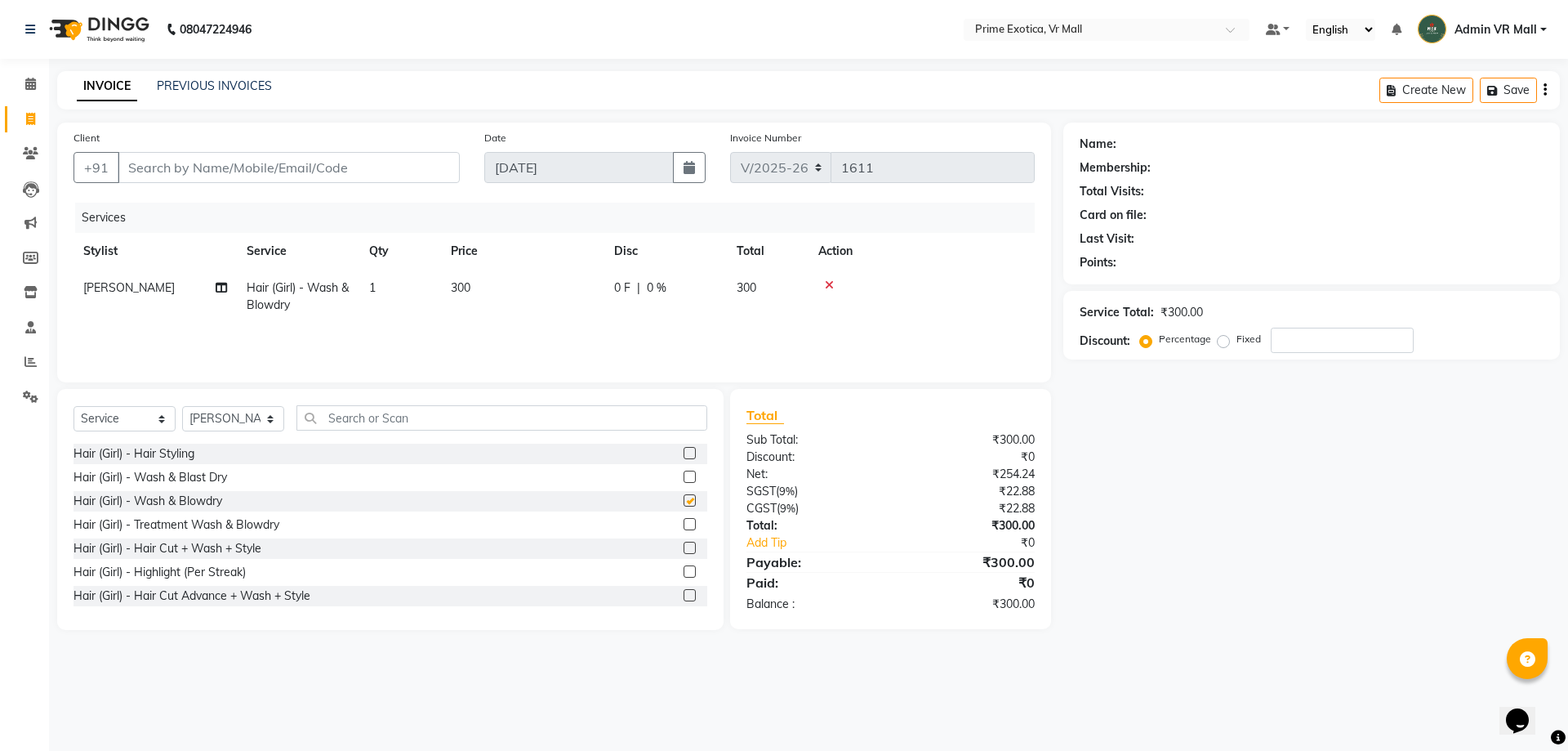
checkbox input "false"
click at [348, 169] on input "Client" at bounding box center [288, 168] width 342 height 31
click at [371, 164] on input "Client" at bounding box center [288, 168] width 342 height 31
click at [418, 165] on input "Client" at bounding box center [288, 168] width 342 height 31
type input "9"
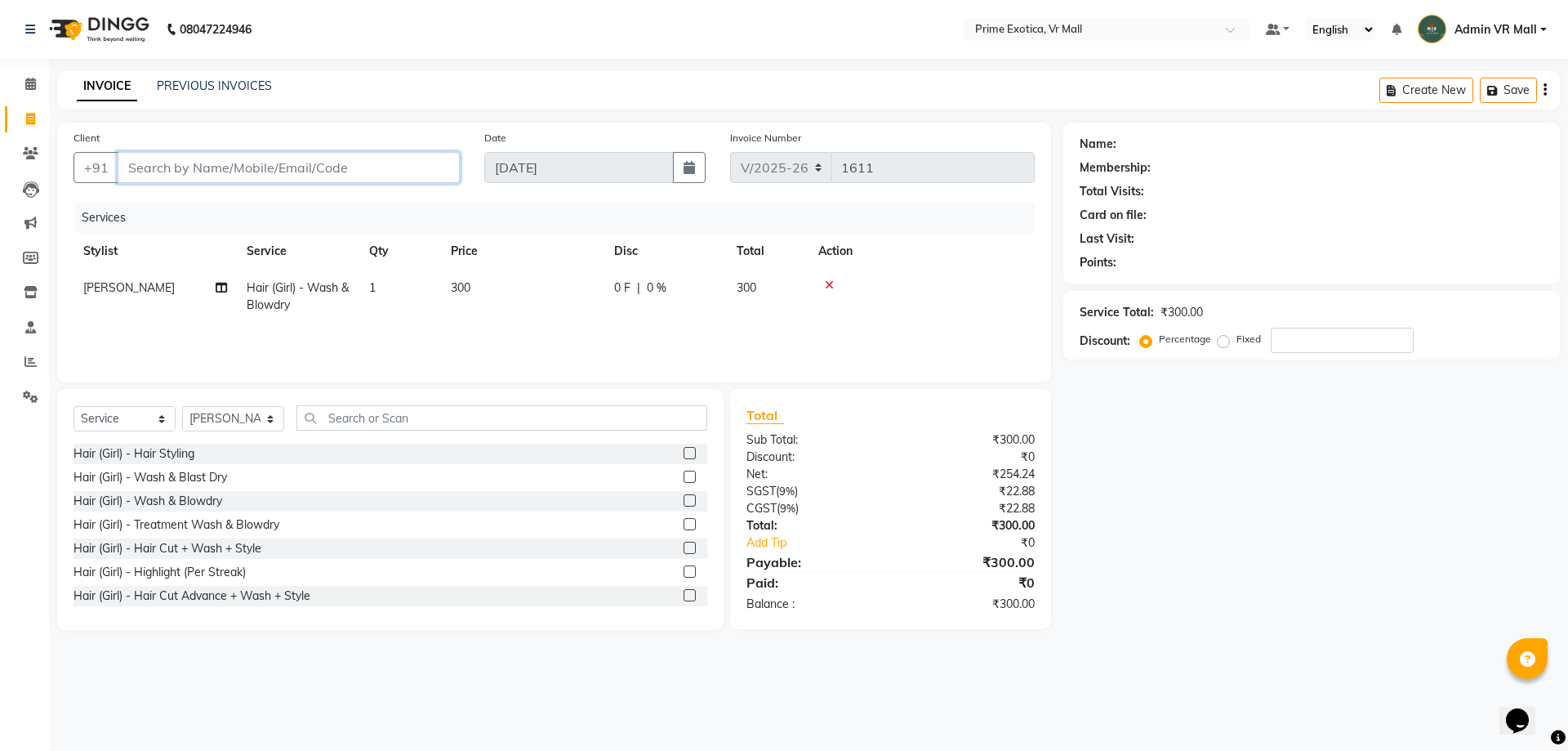
type input "0"
type input "9850312464"
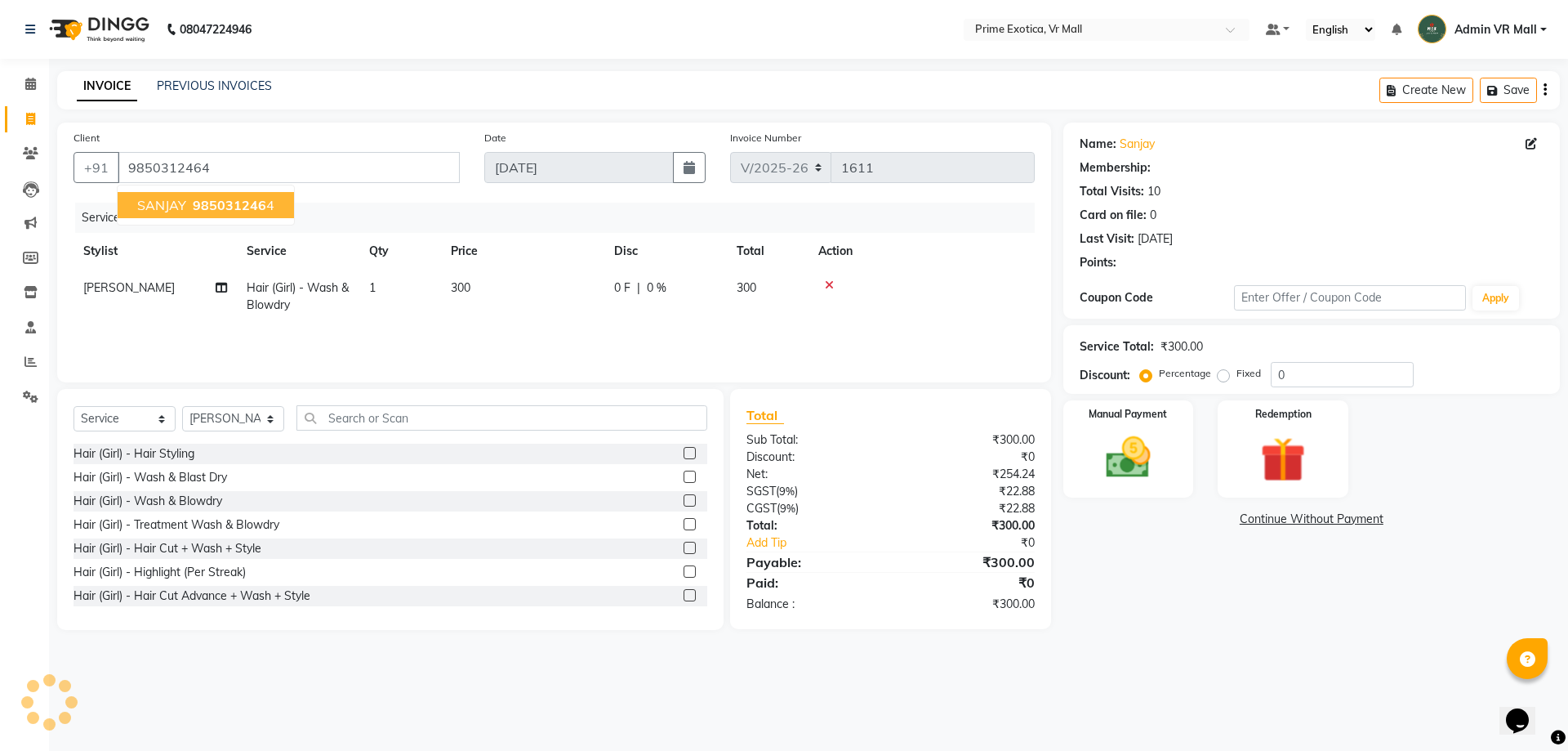
select select "1: Object"
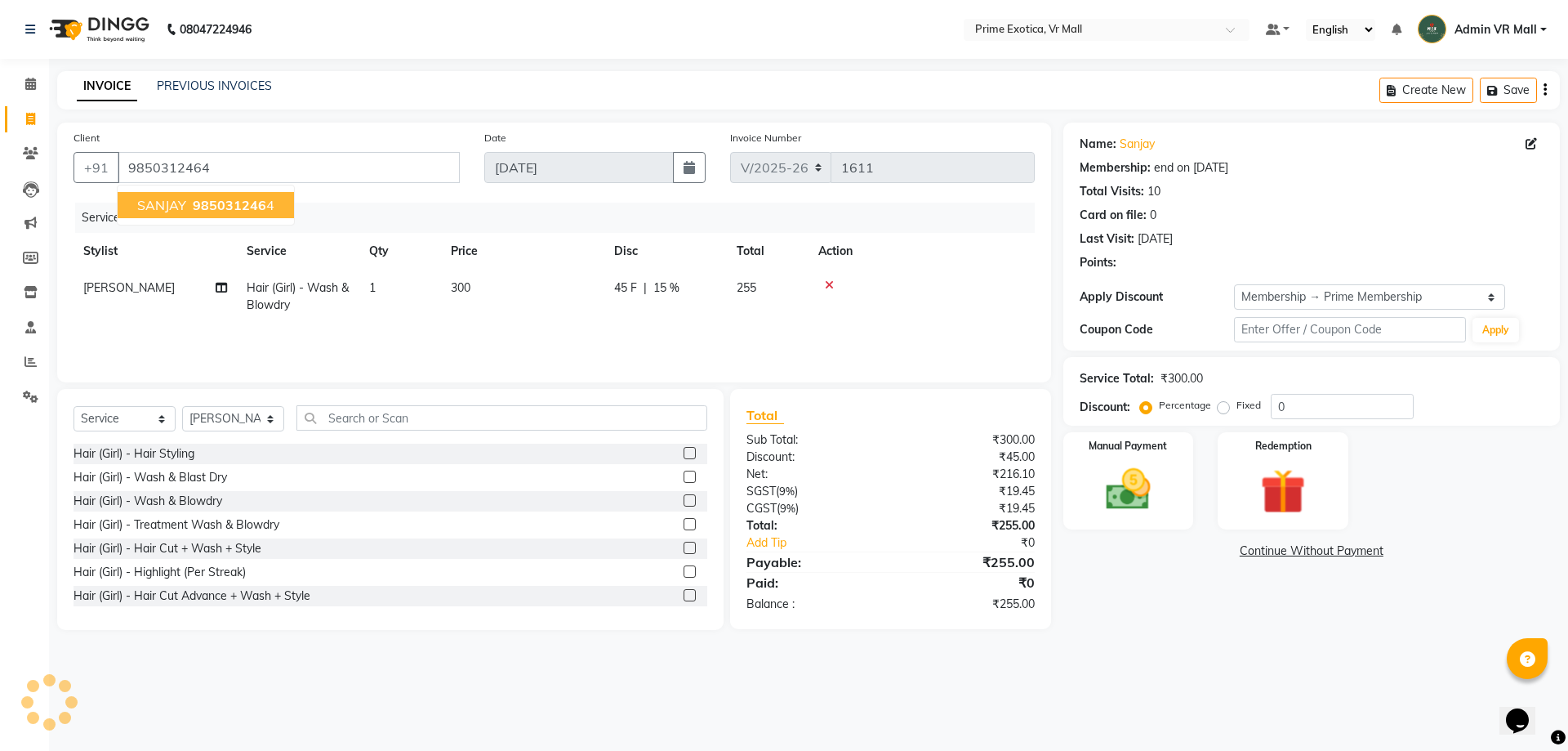
type input "15"
click at [1129, 487] on img at bounding box center [1127, 489] width 75 height 54
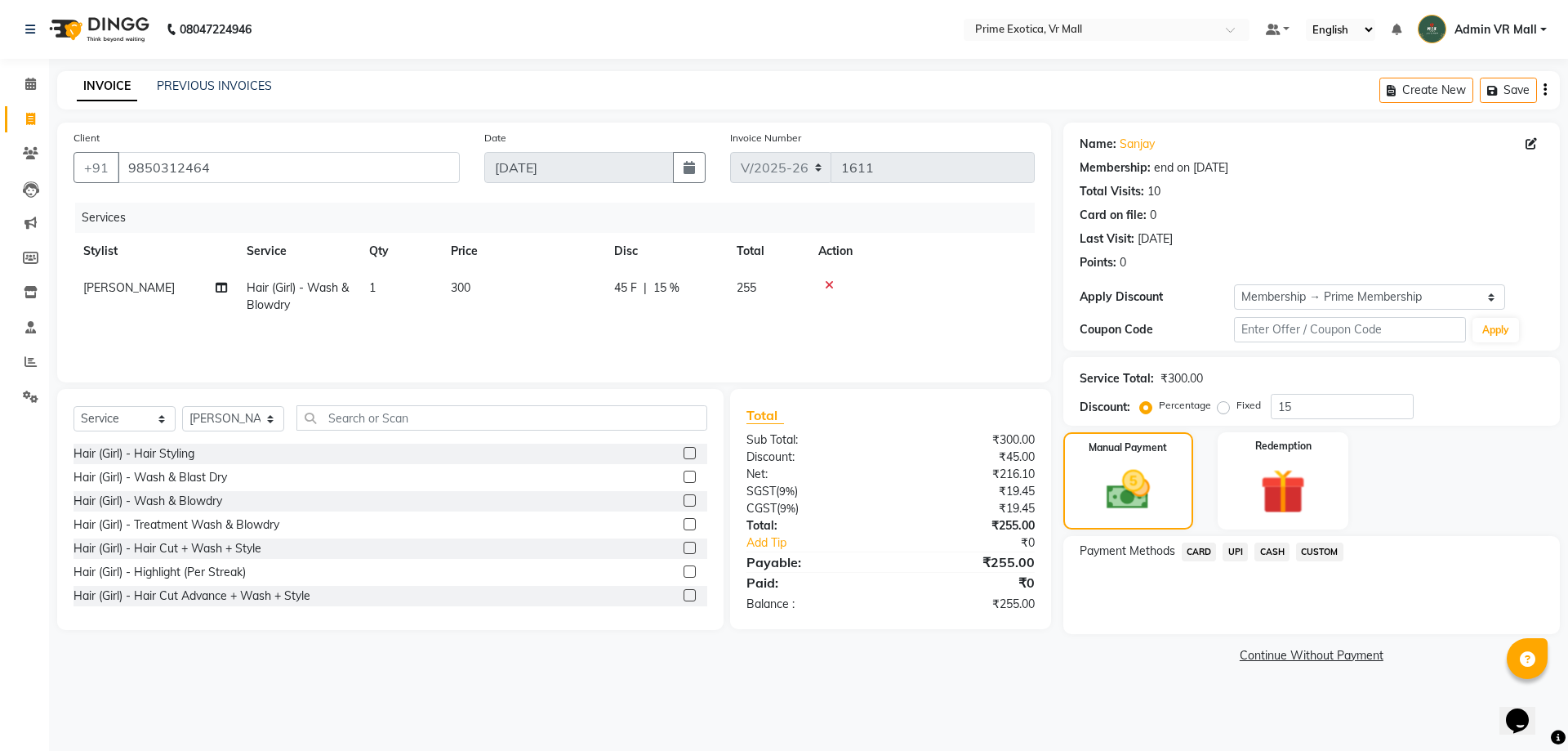
click at [1240, 551] on span "UPI" at bounding box center [1235, 551] width 25 height 19
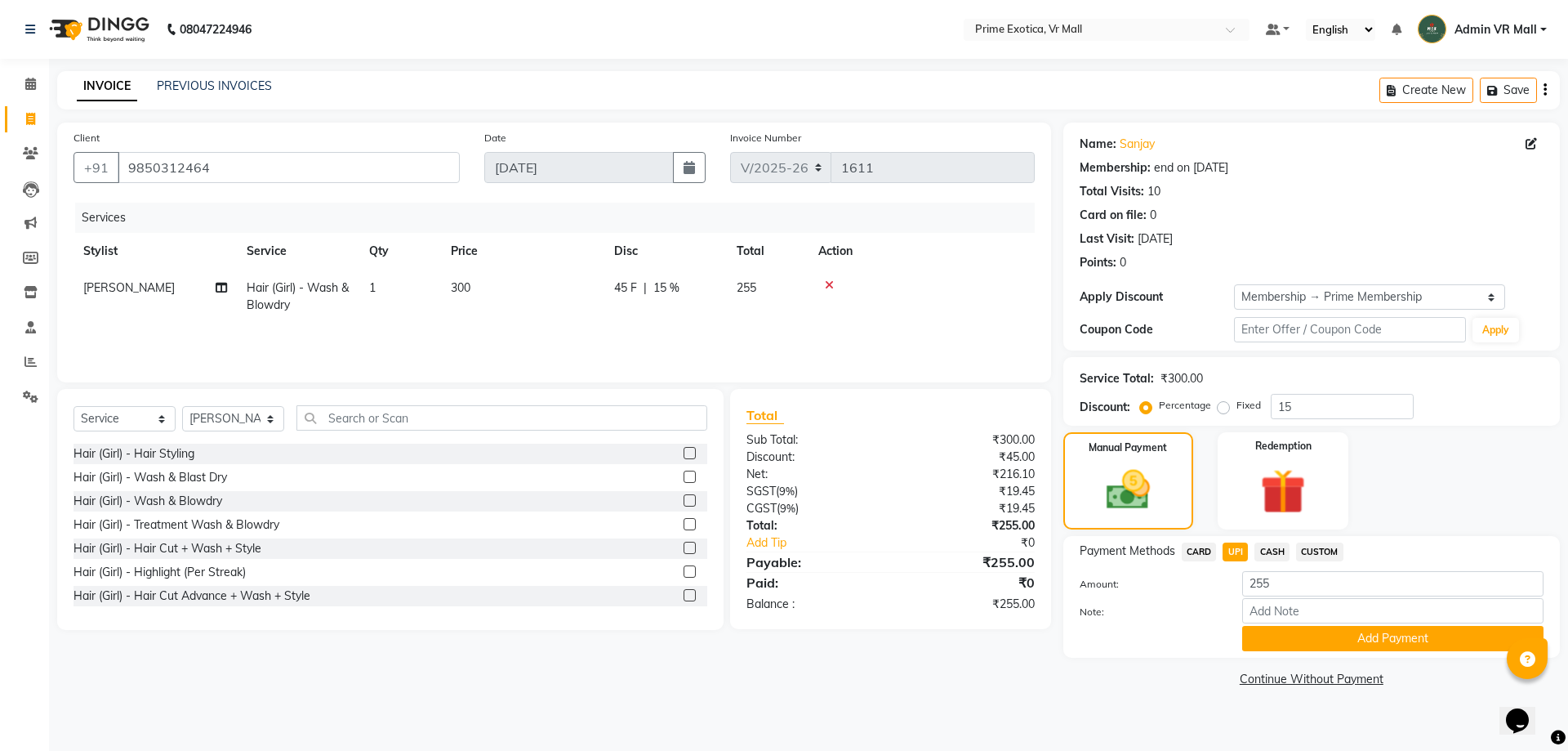
click at [1370, 633] on button "Add Payment" at bounding box center [1392, 638] width 301 height 25
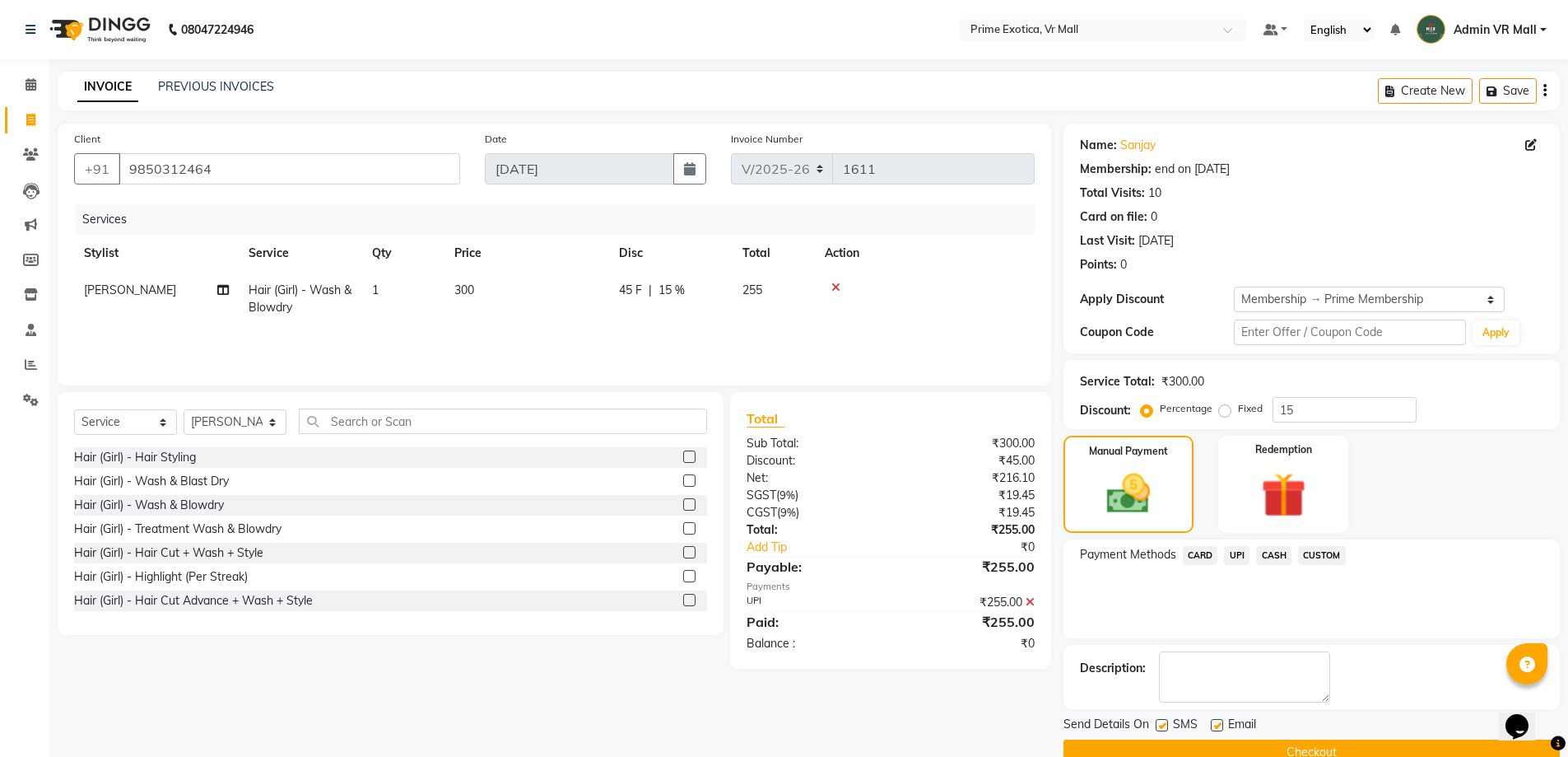
scroll to position [33, 0]
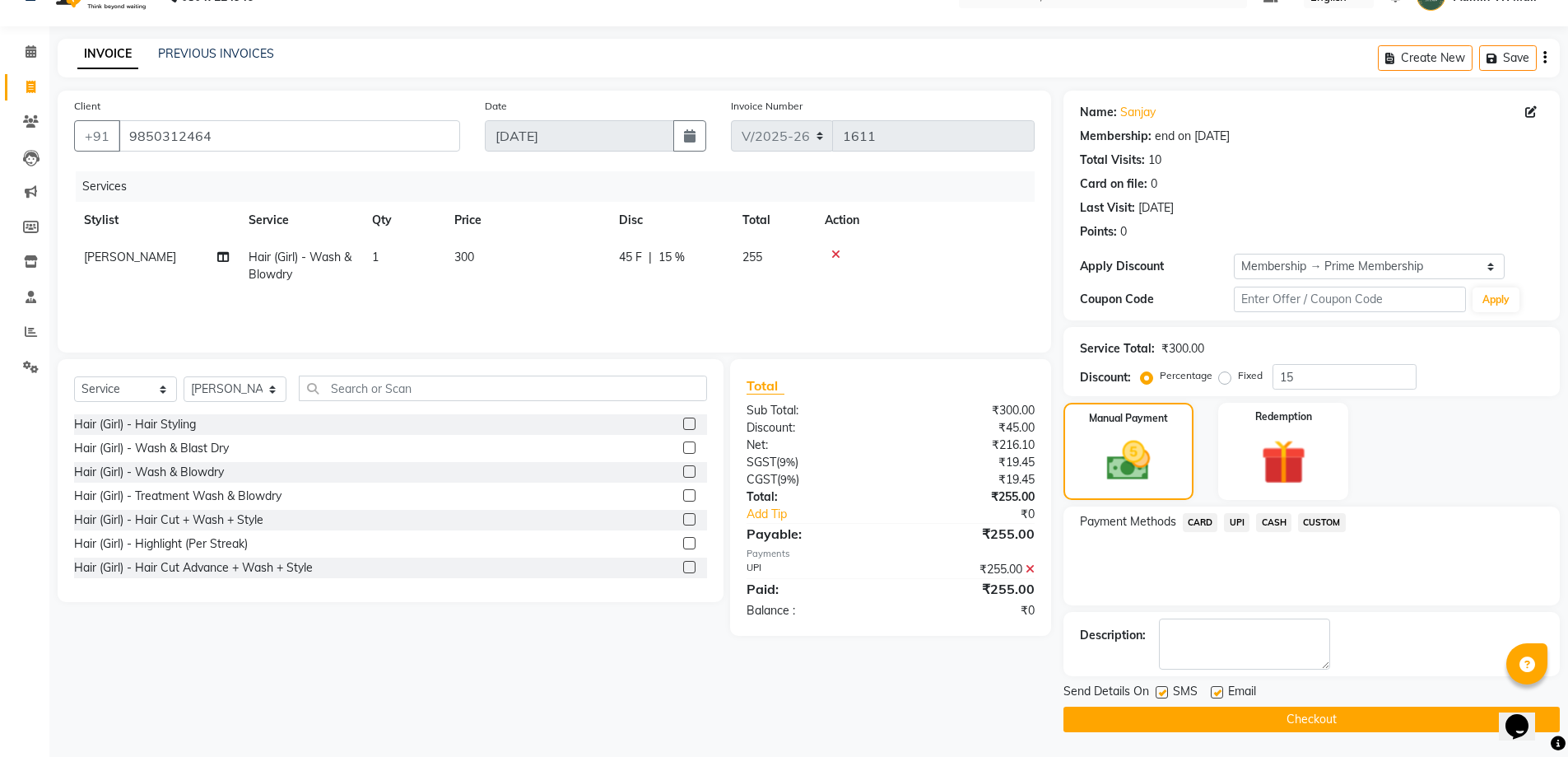
click at [1030, 568] on icon at bounding box center [1030, 569] width 9 height 12
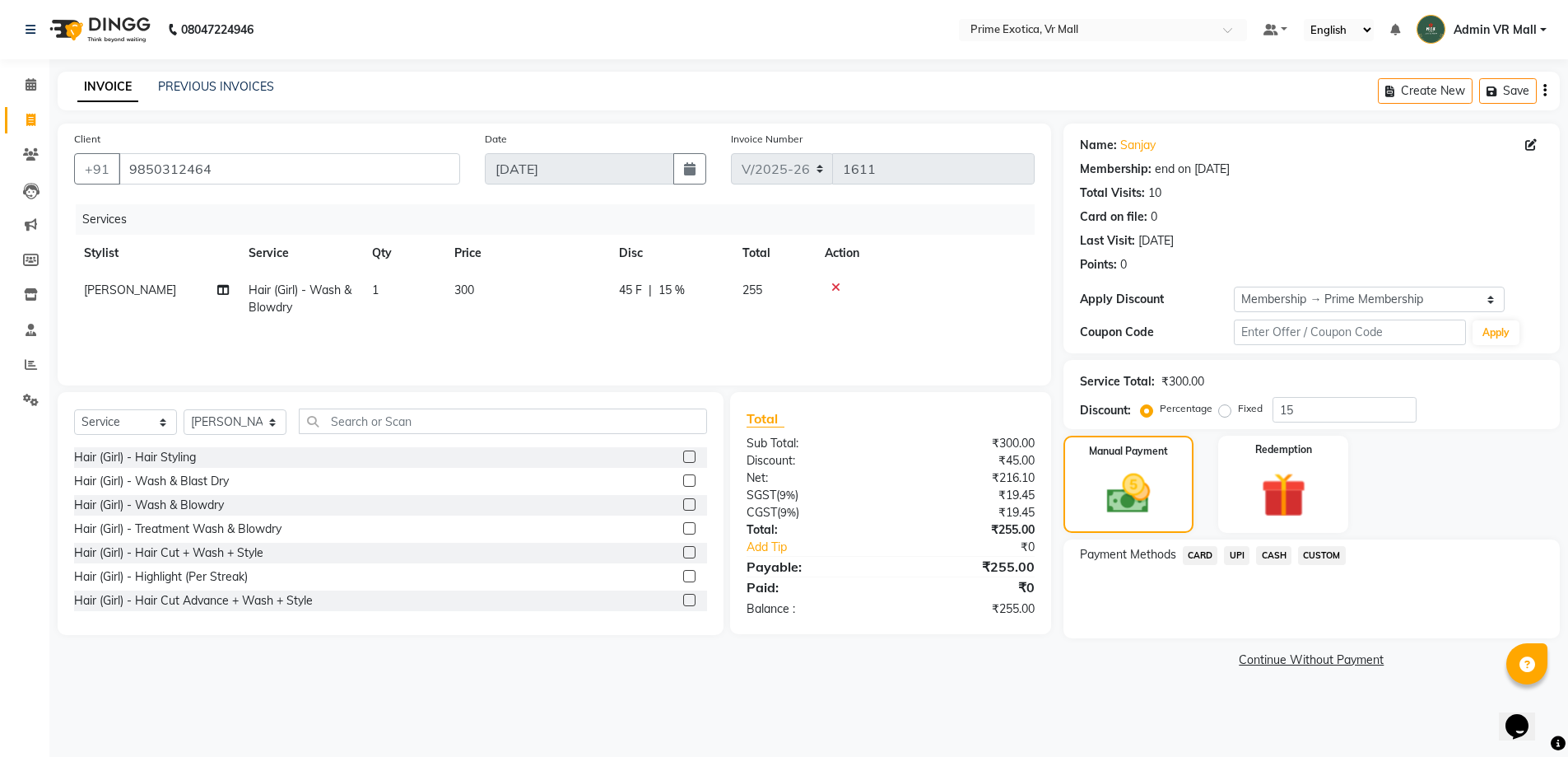
scroll to position [0, 0]
click at [1254, 553] on span "UPI" at bounding box center [1245, 555] width 26 height 19
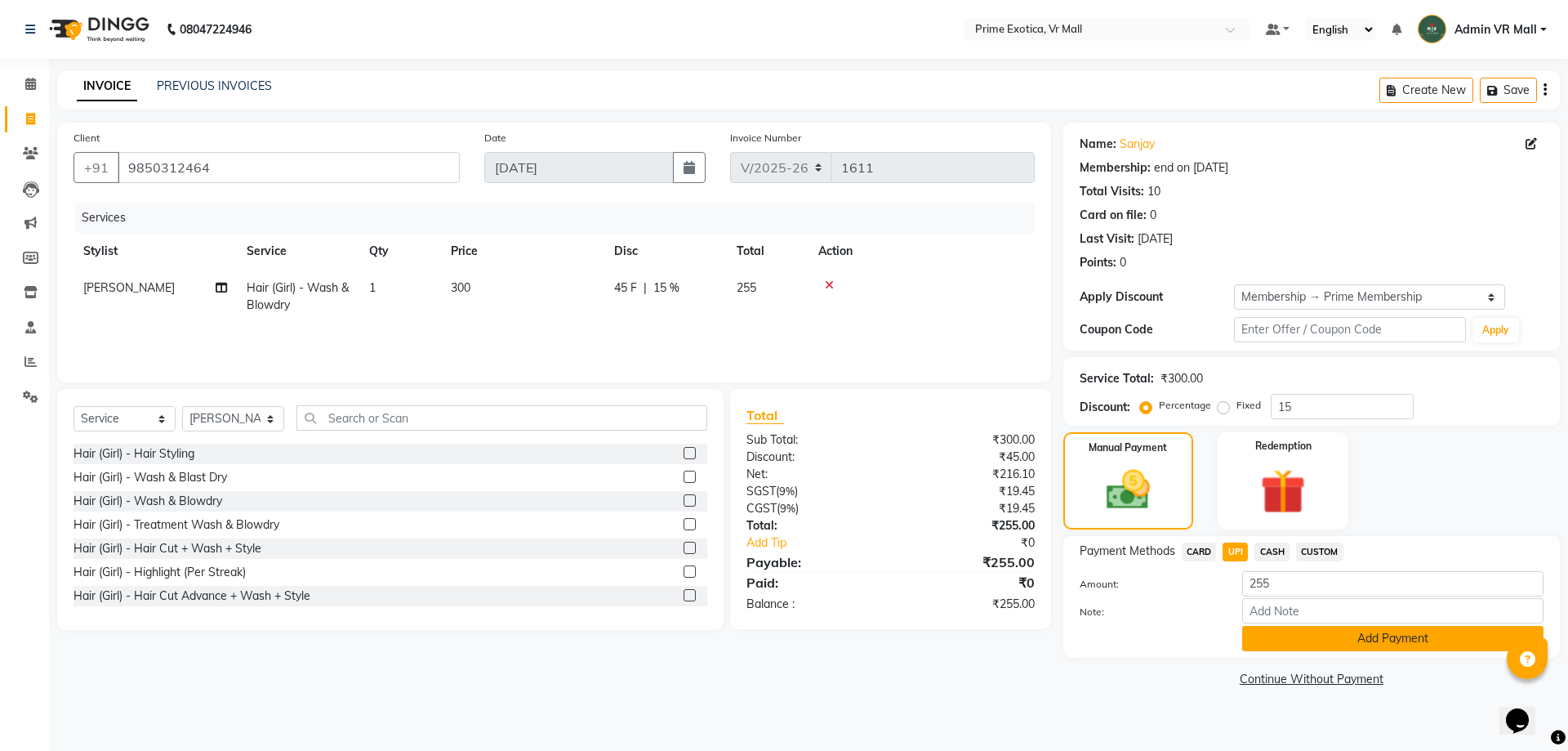
click at [1398, 634] on button "Add Payment" at bounding box center [1392, 638] width 301 height 25
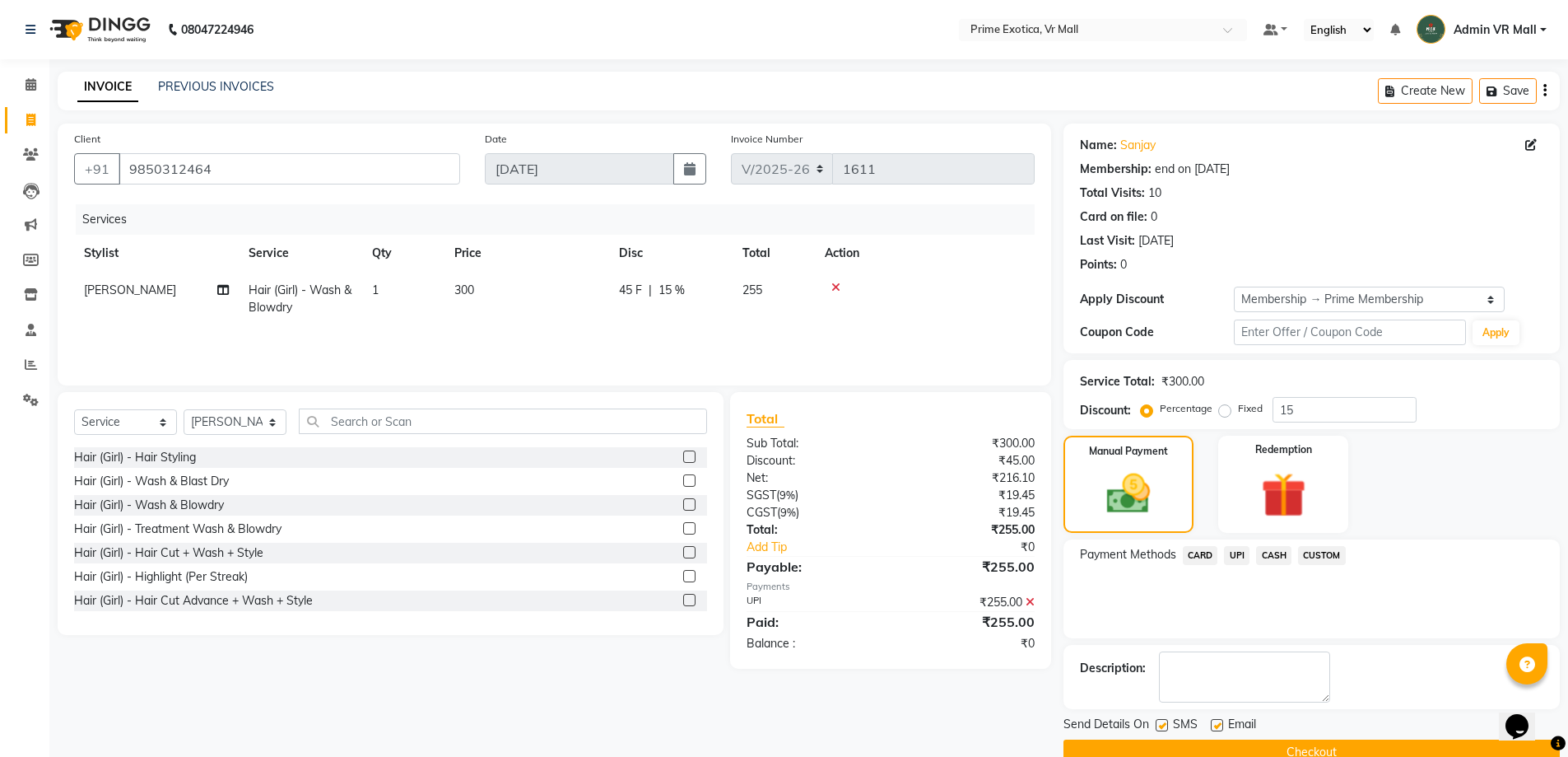
scroll to position [33, 0]
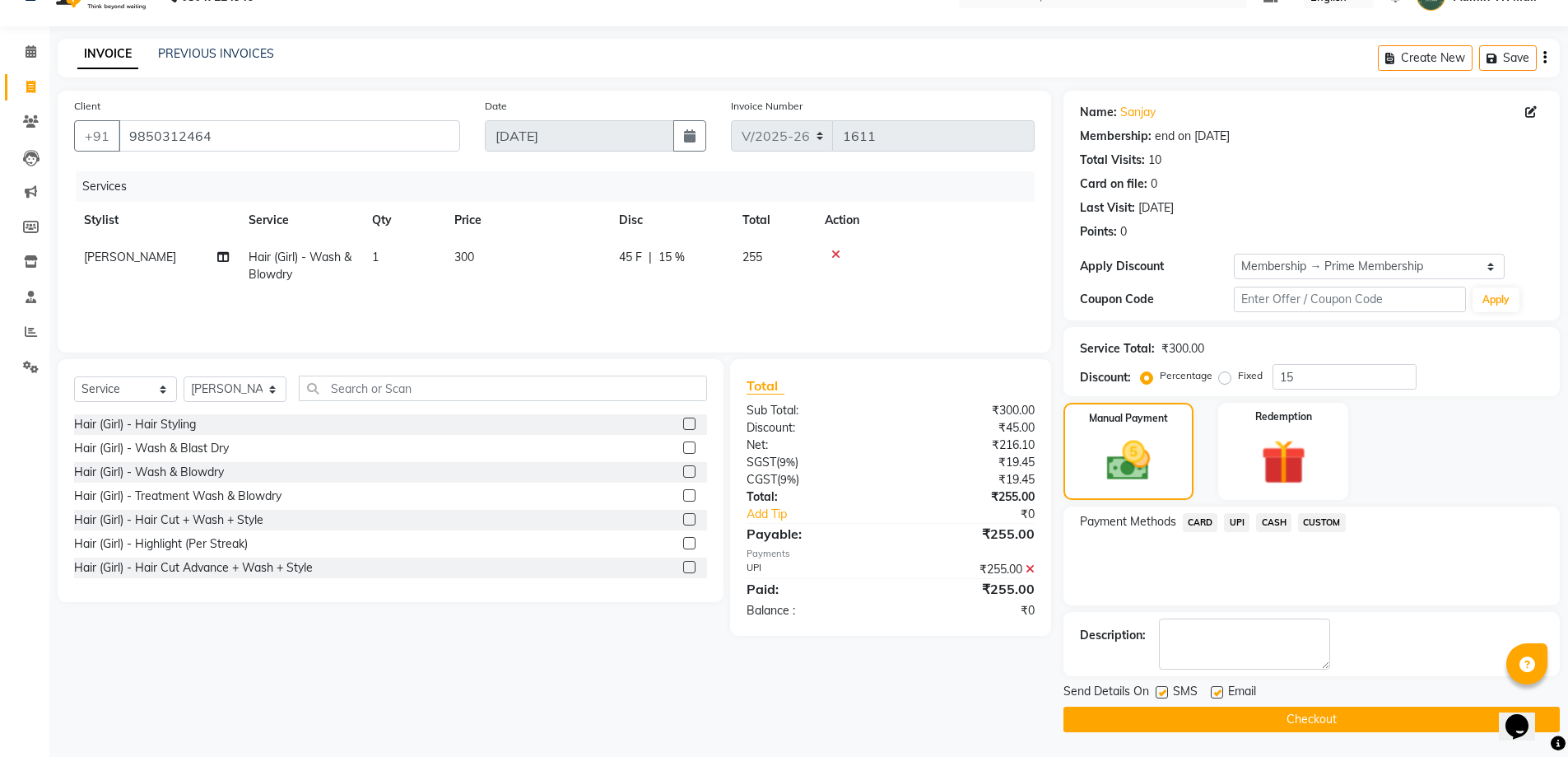
click at [1304, 721] on button "Checkout" at bounding box center [1312, 719] width 496 height 26
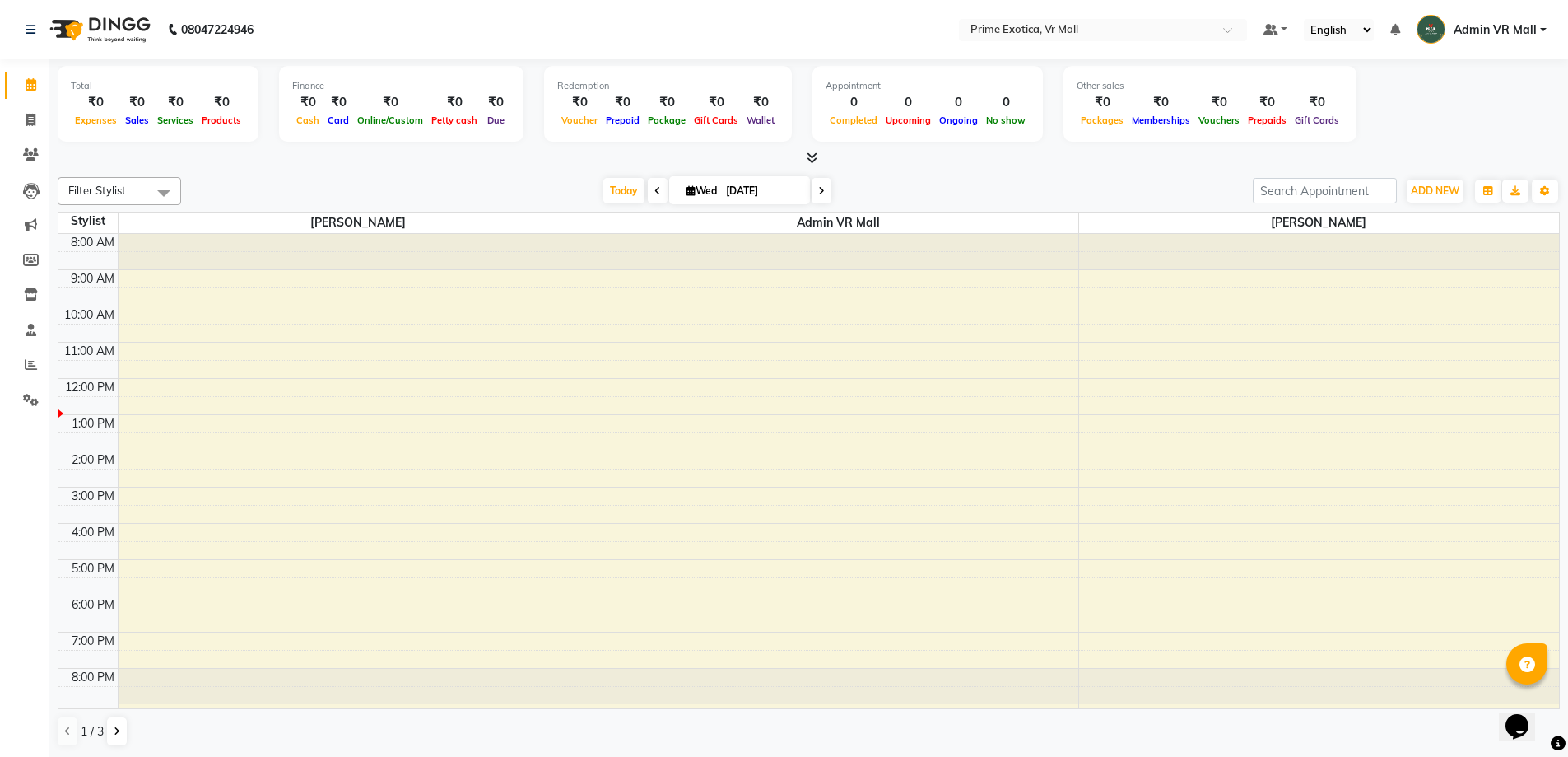
click at [538, 286] on div "8:00 AM 9:00 AM 10:00 AM 11:00 AM 12:00 PM 1:00 PM 2:00 PM 3:00 PM 4:00 PM 5:00…" at bounding box center [808, 471] width 1501 height 474
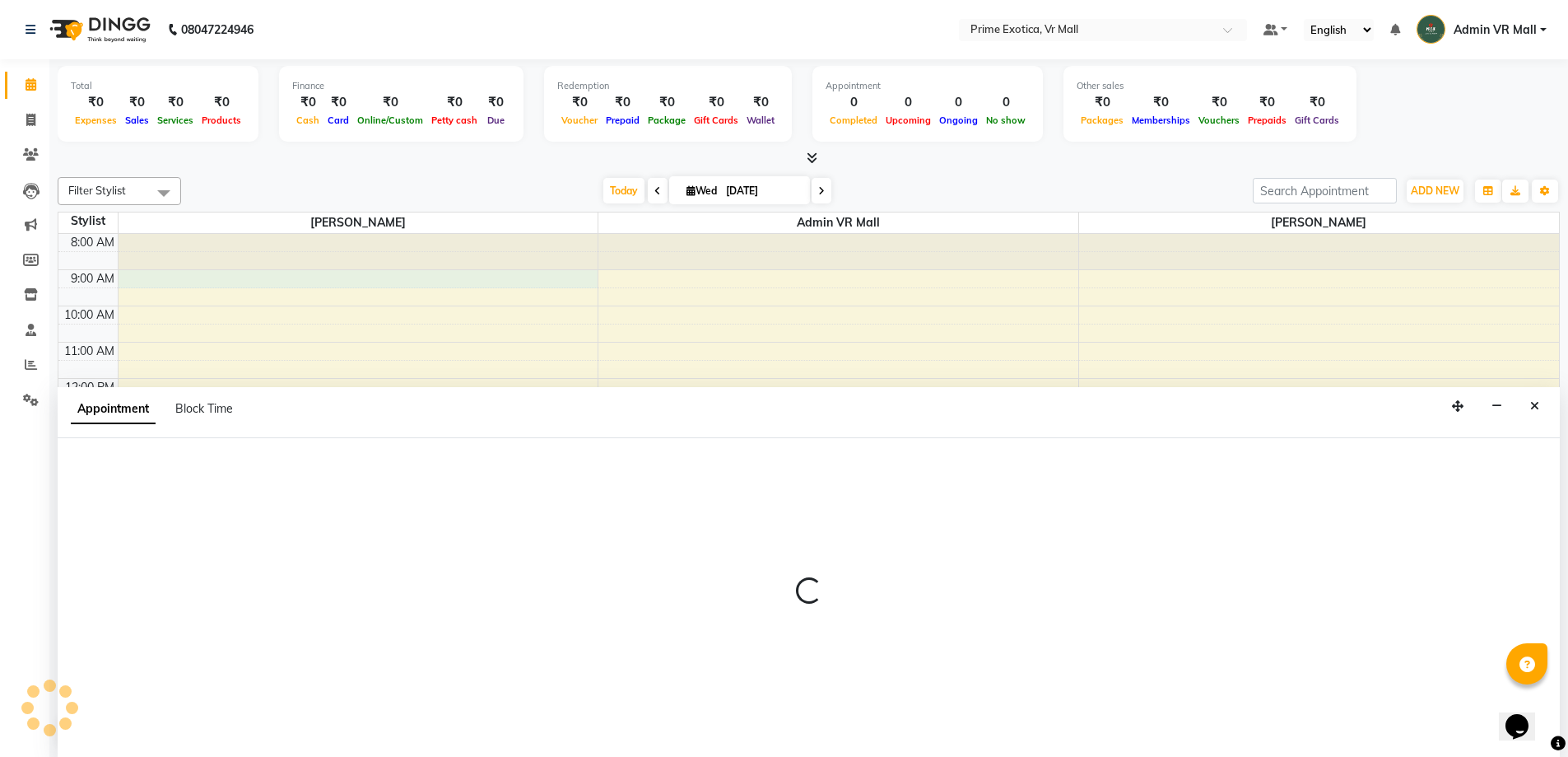
scroll to position [1, 0]
select select "47391"
select select "tentative"
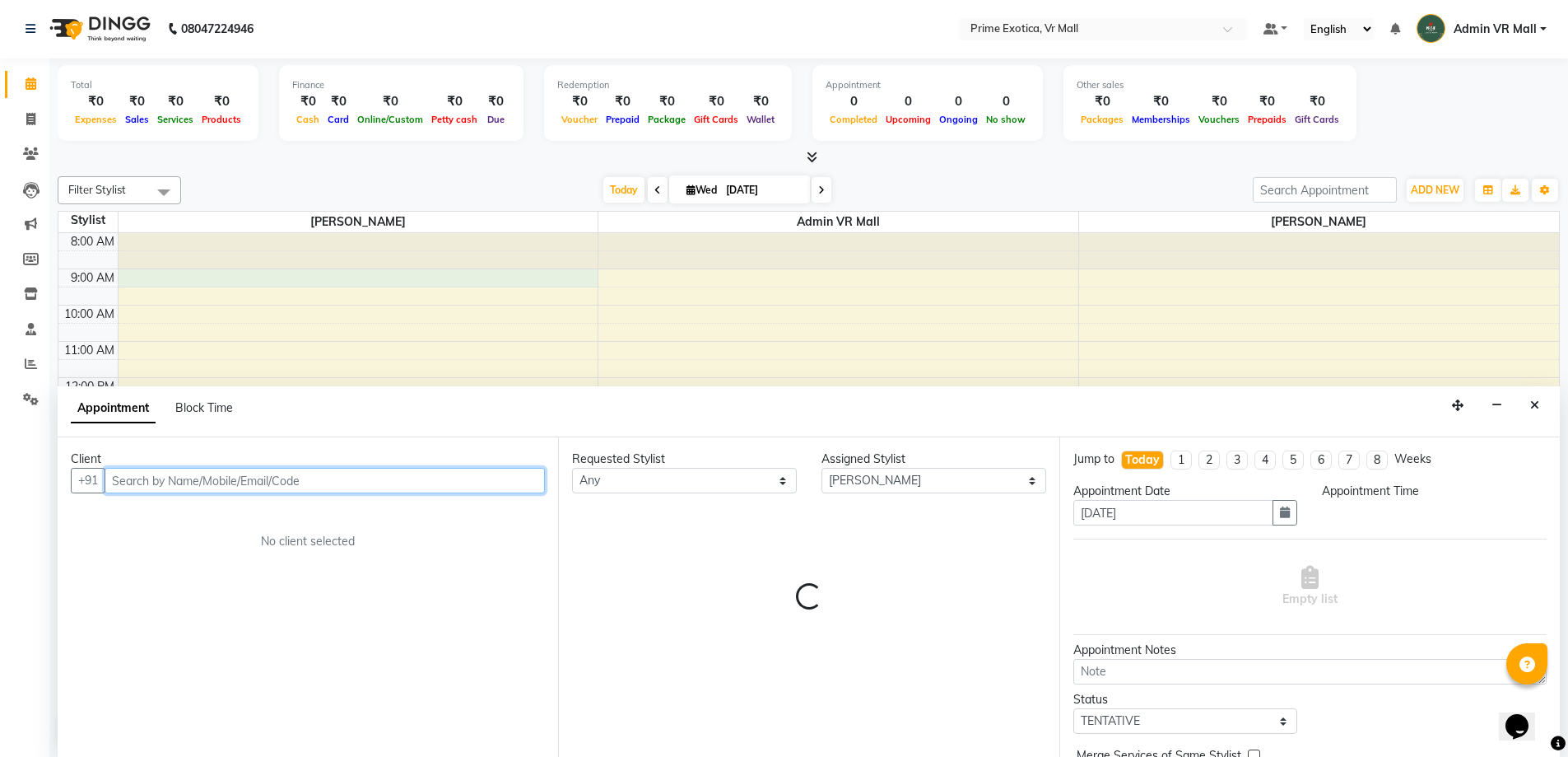
select select "540"
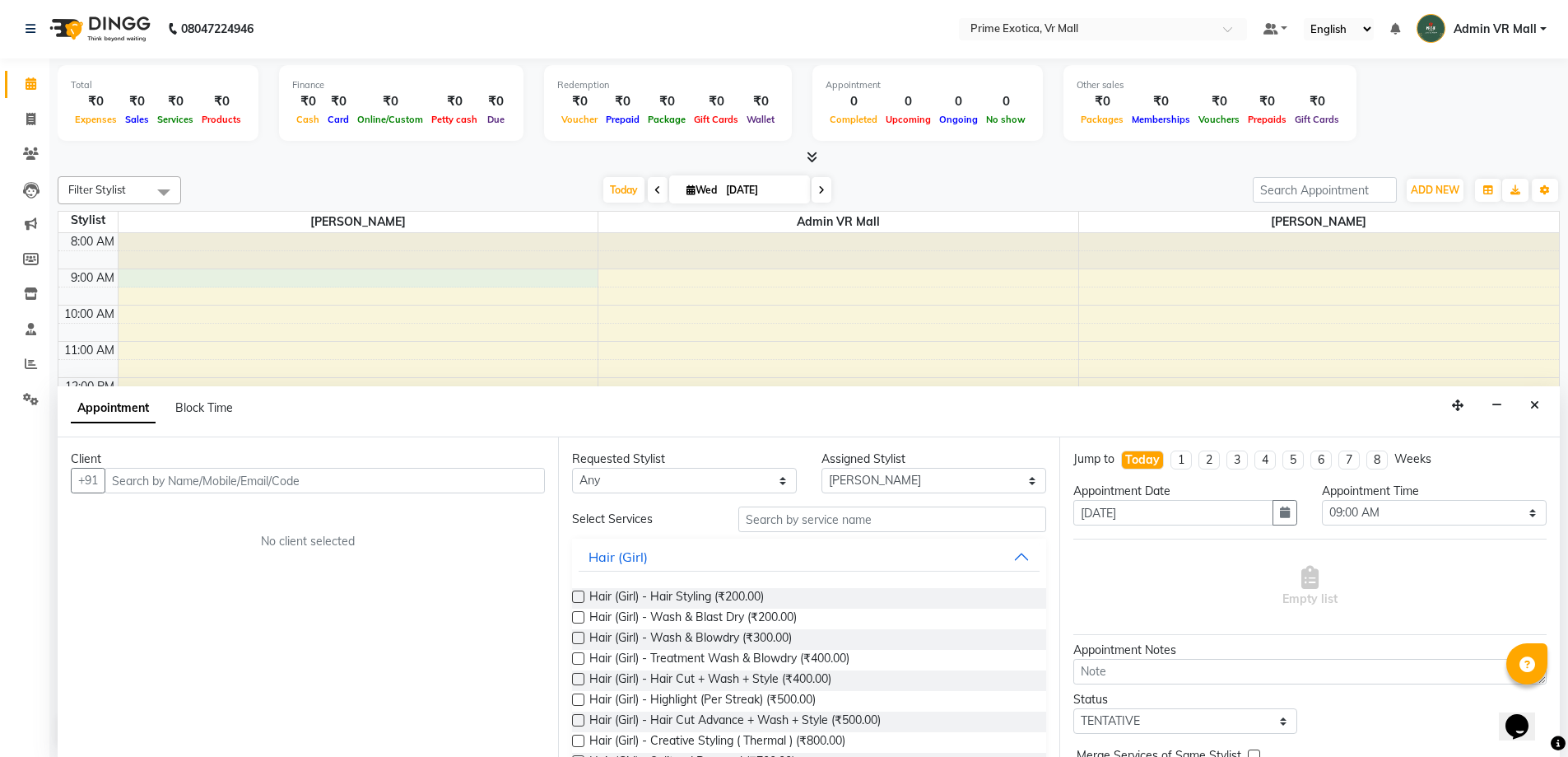
click at [1534, 400] on icon "Close" at bounding box center [1534, 405] width 9 height 12
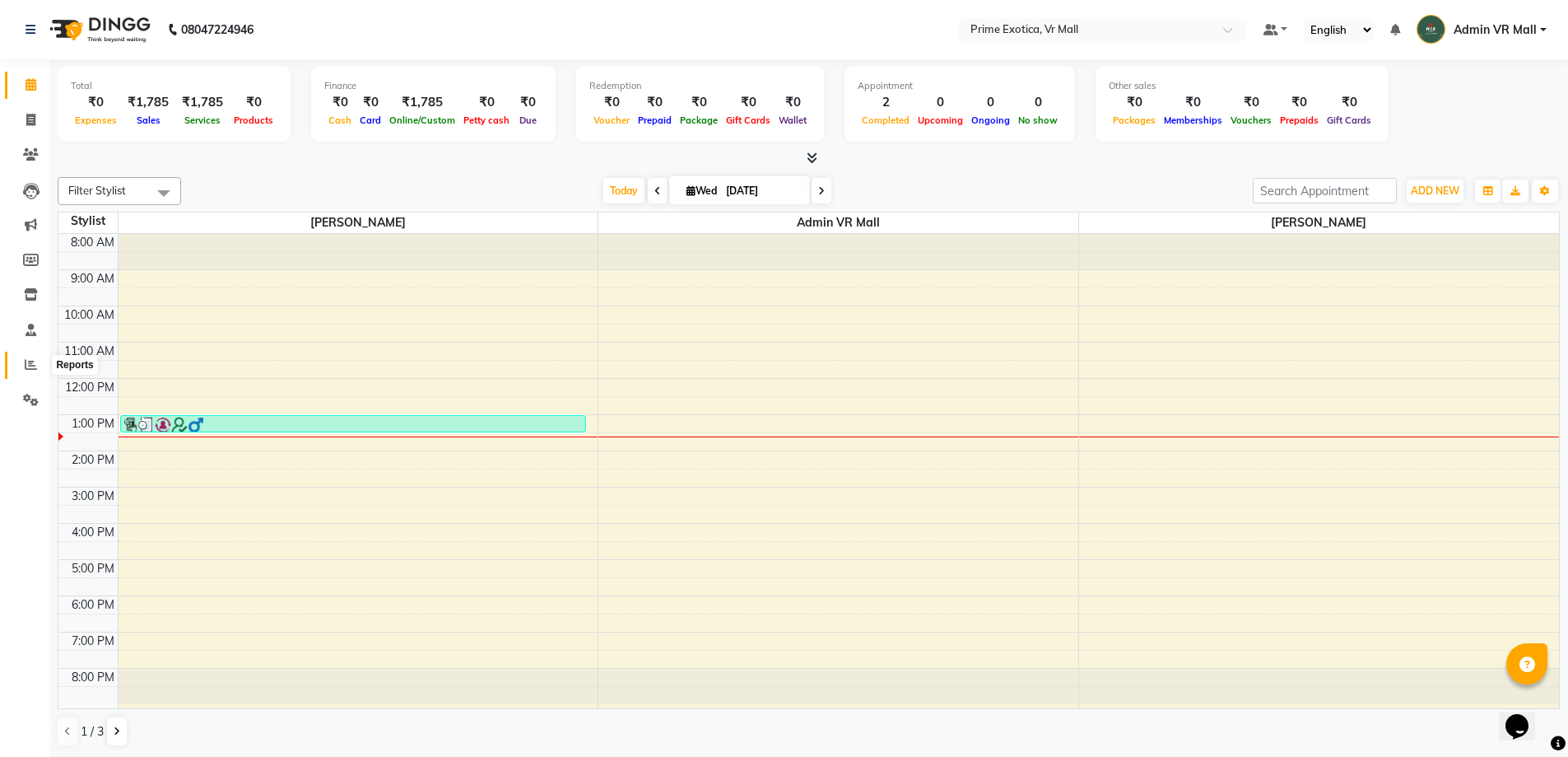
click at [37, 368] on span at bounding box center [31, 365] width 29 height 19
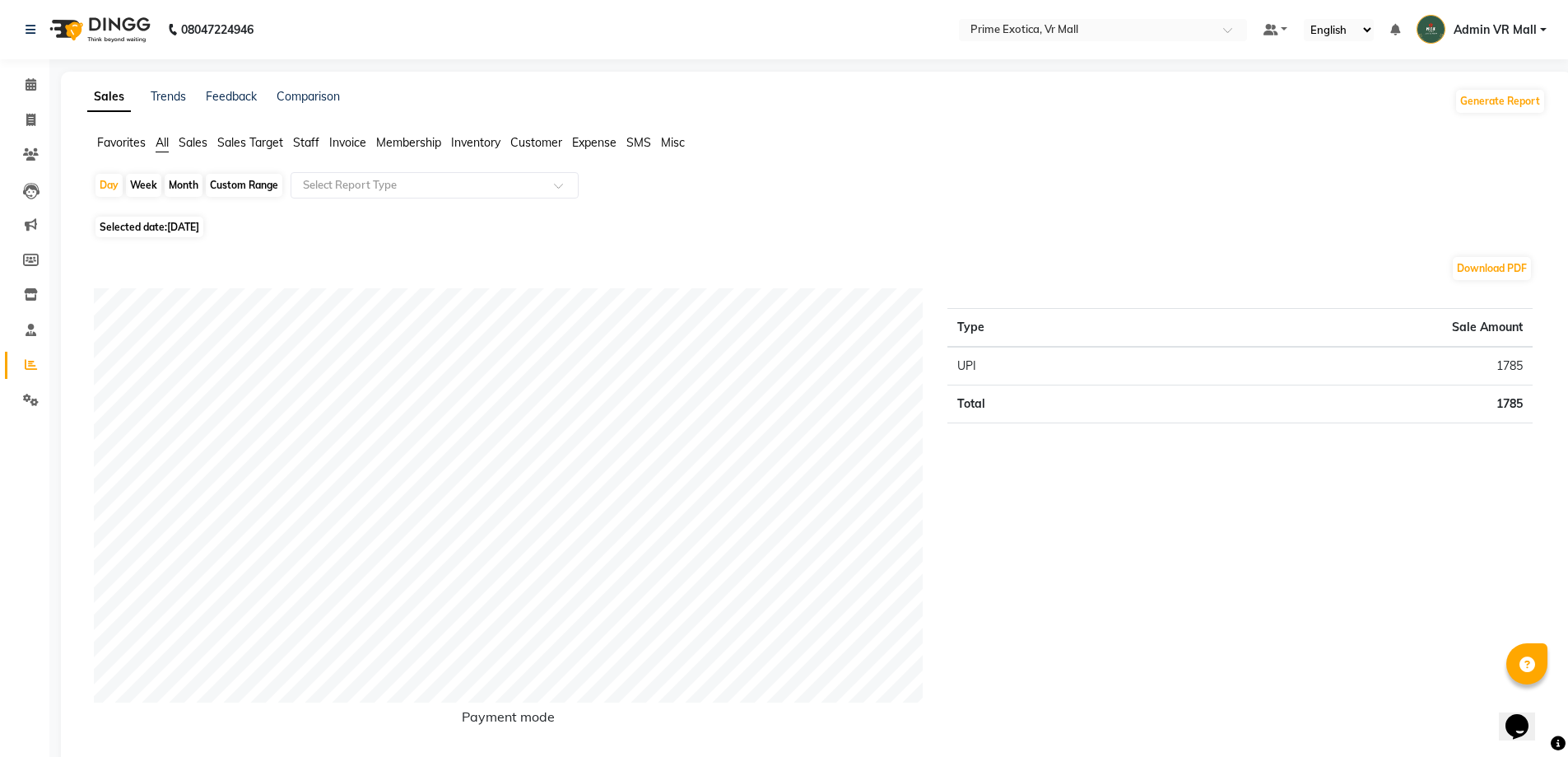
click at [190, 189] on div "Month" at bounding box center [184, 185] width 38 height 23
select select "9"
select select "2025"
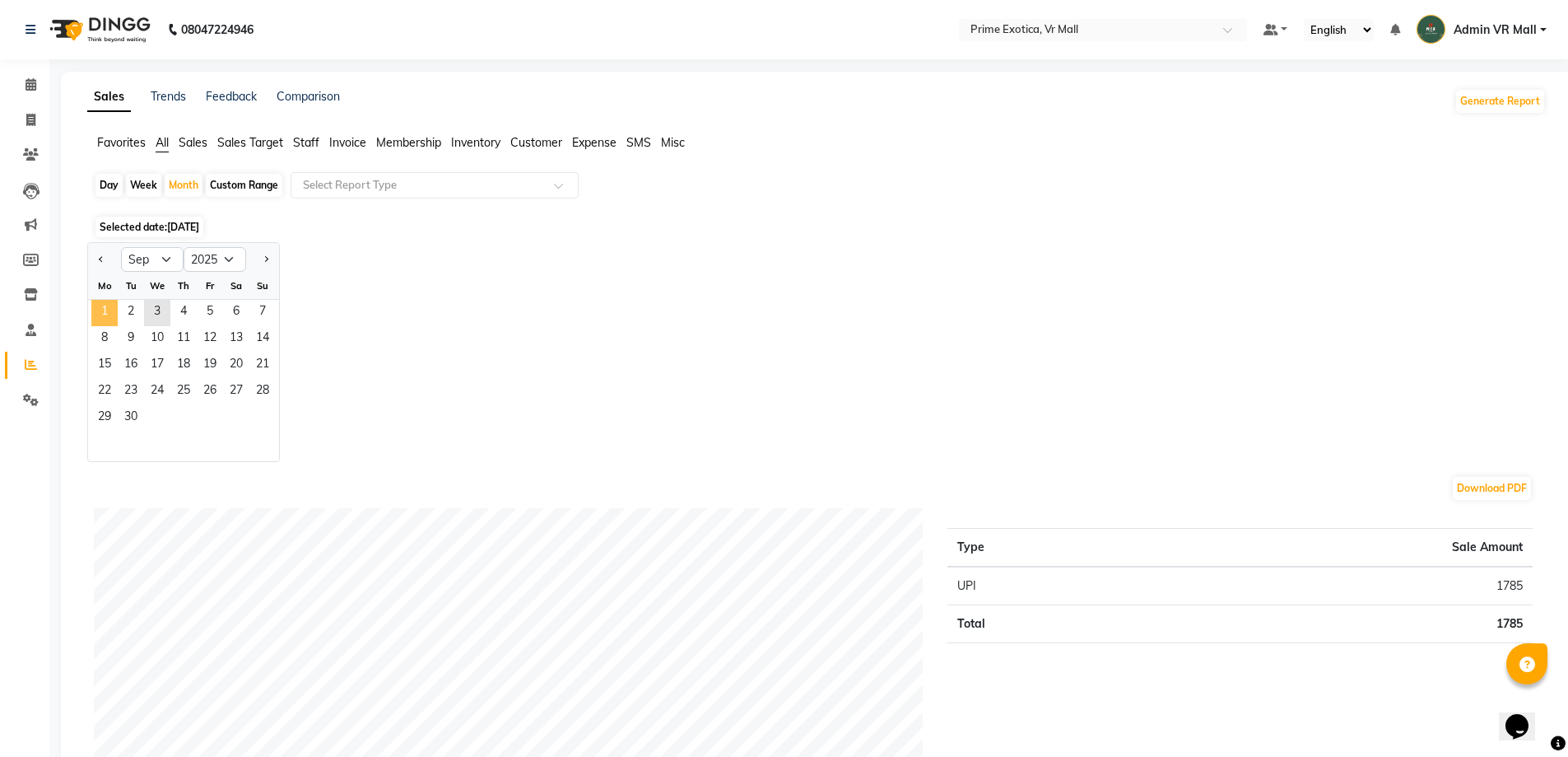
click at [102, 306] on span "1" at bounding box center [104, 312] width 27 height 27
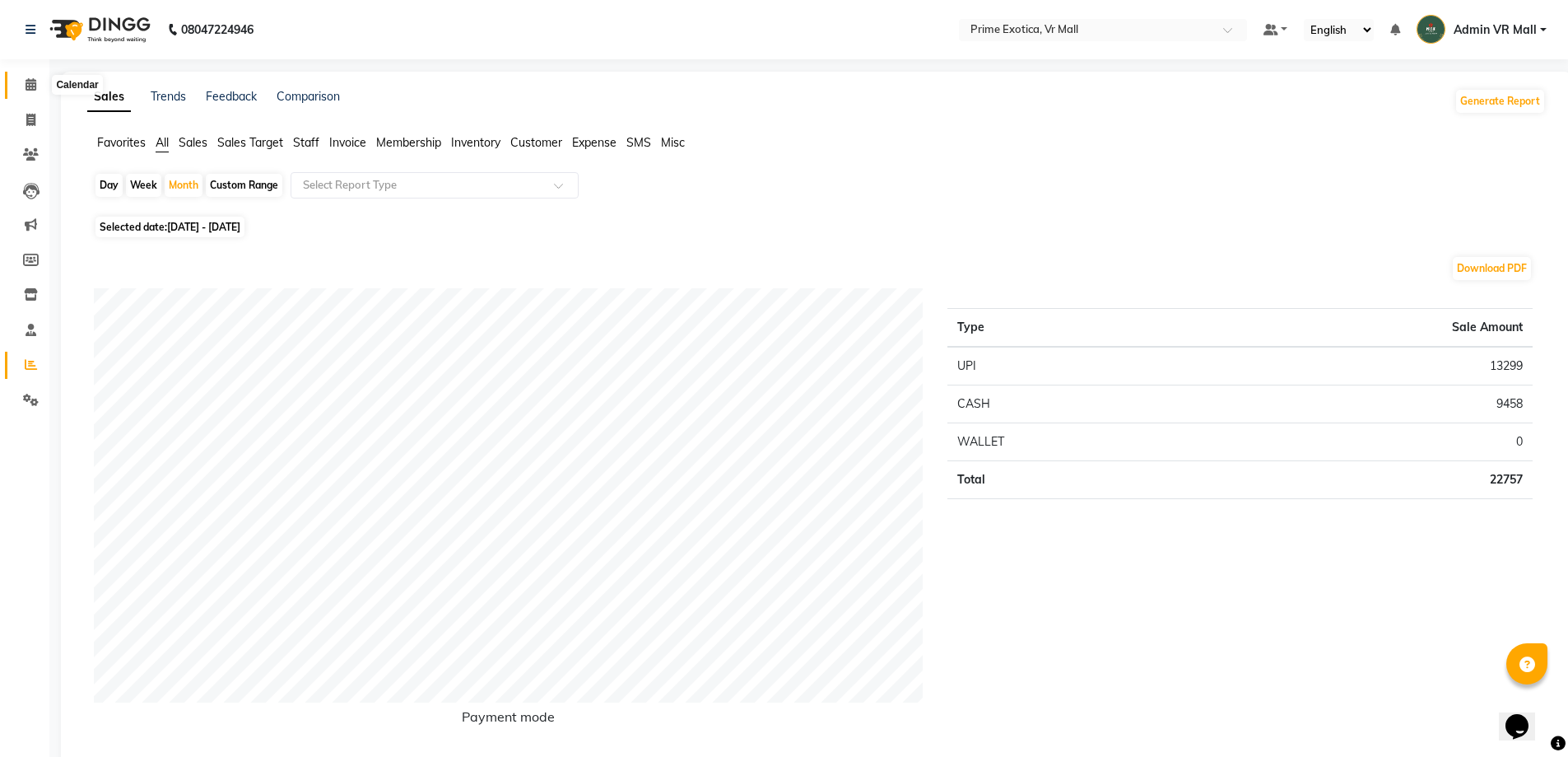
click at [30, 89] on icon at bounding box center [31, 84] width 11 height 12
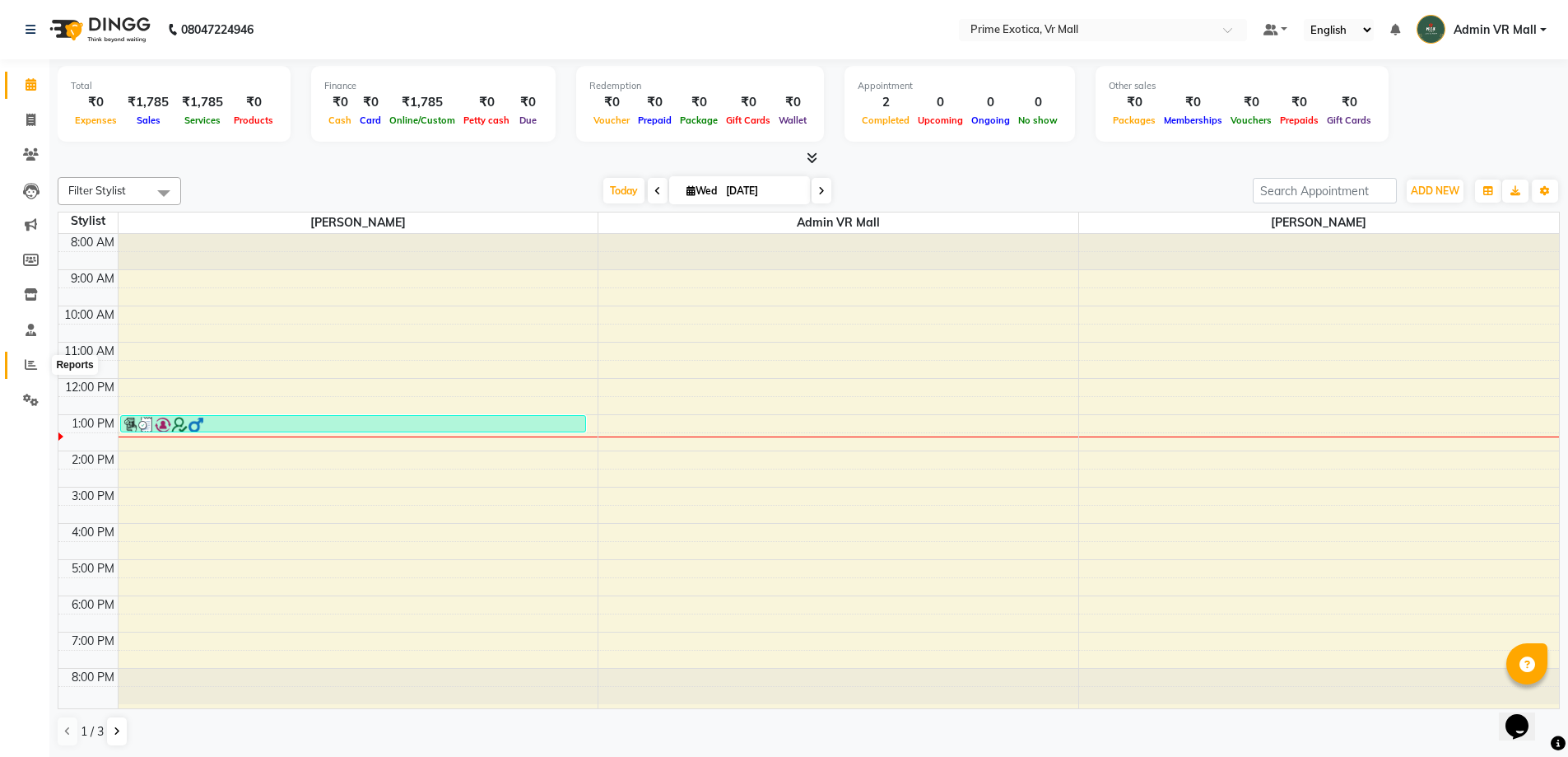
click at [30, 367] on icon at bounding box center [31, 364] width 12 height 12
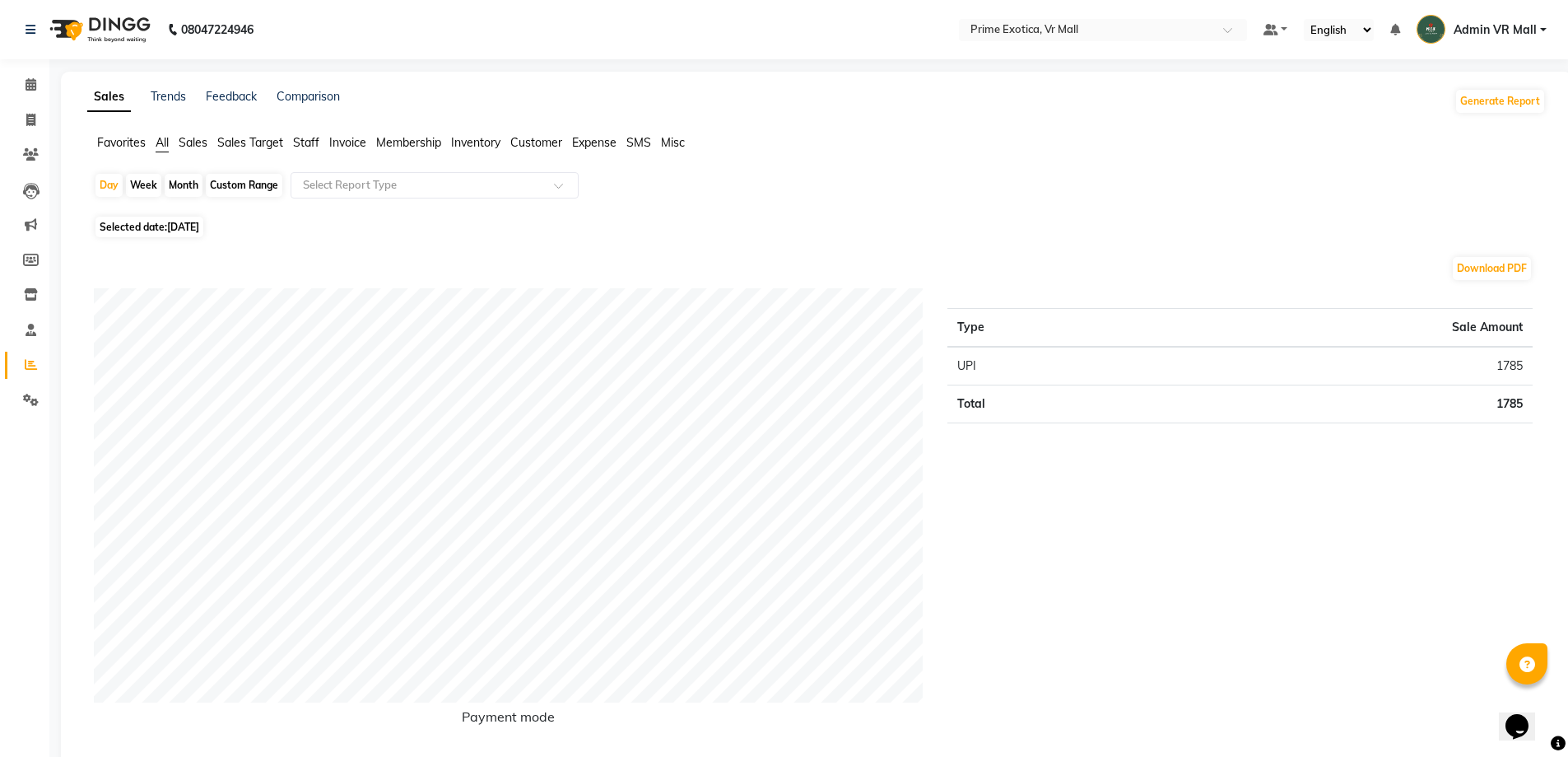
click at [183, 190] on div "Month" at bounding box center [184, 185] width 38 height 23
click at [189, 182] on div "Month" at bounding box center [184, 185] width 38 height 23
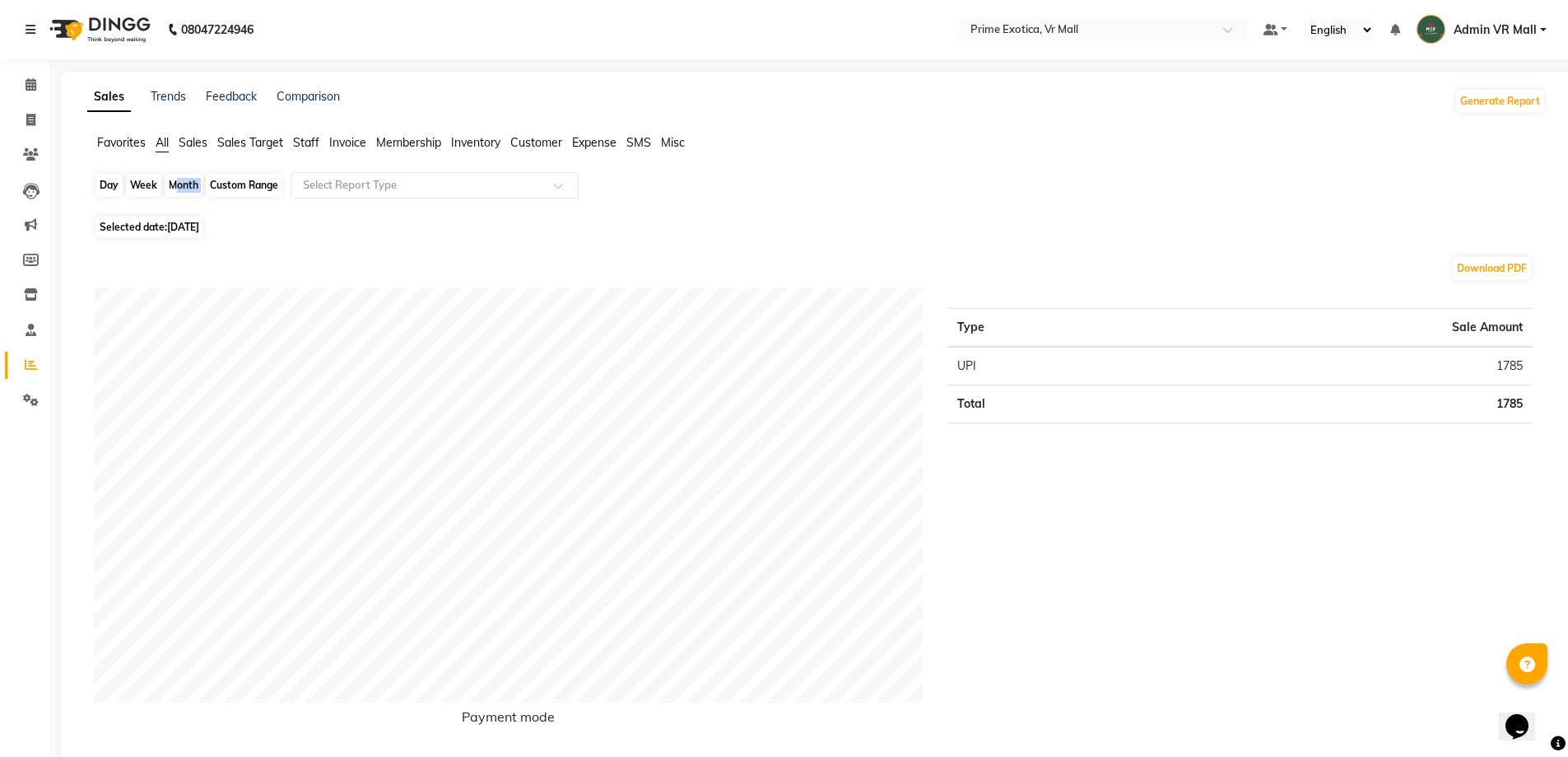
select select "9"
select select "2025"
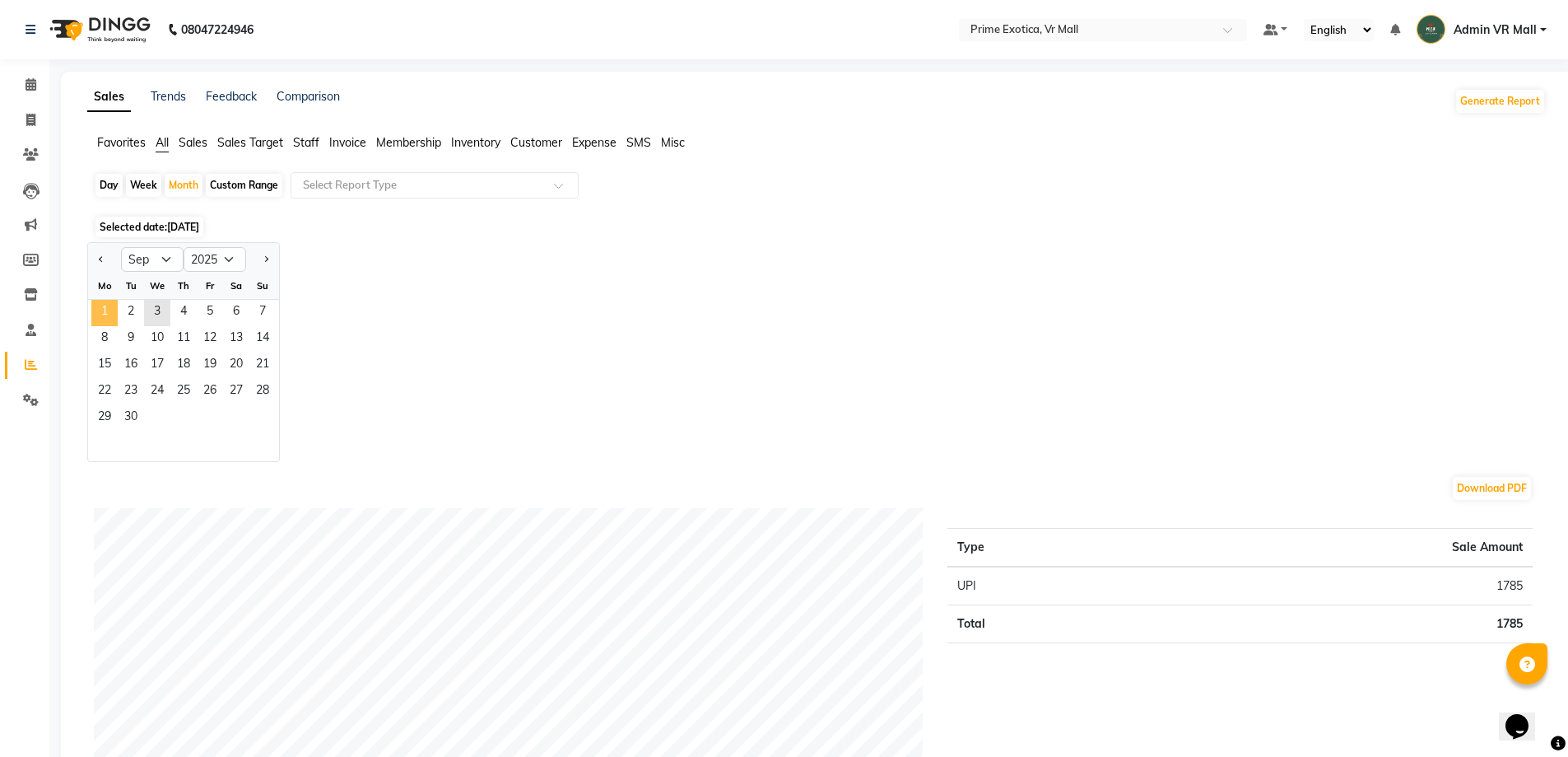
click at [104, 306] on span "1" at bounding box center [104, 312] width 27 height 27
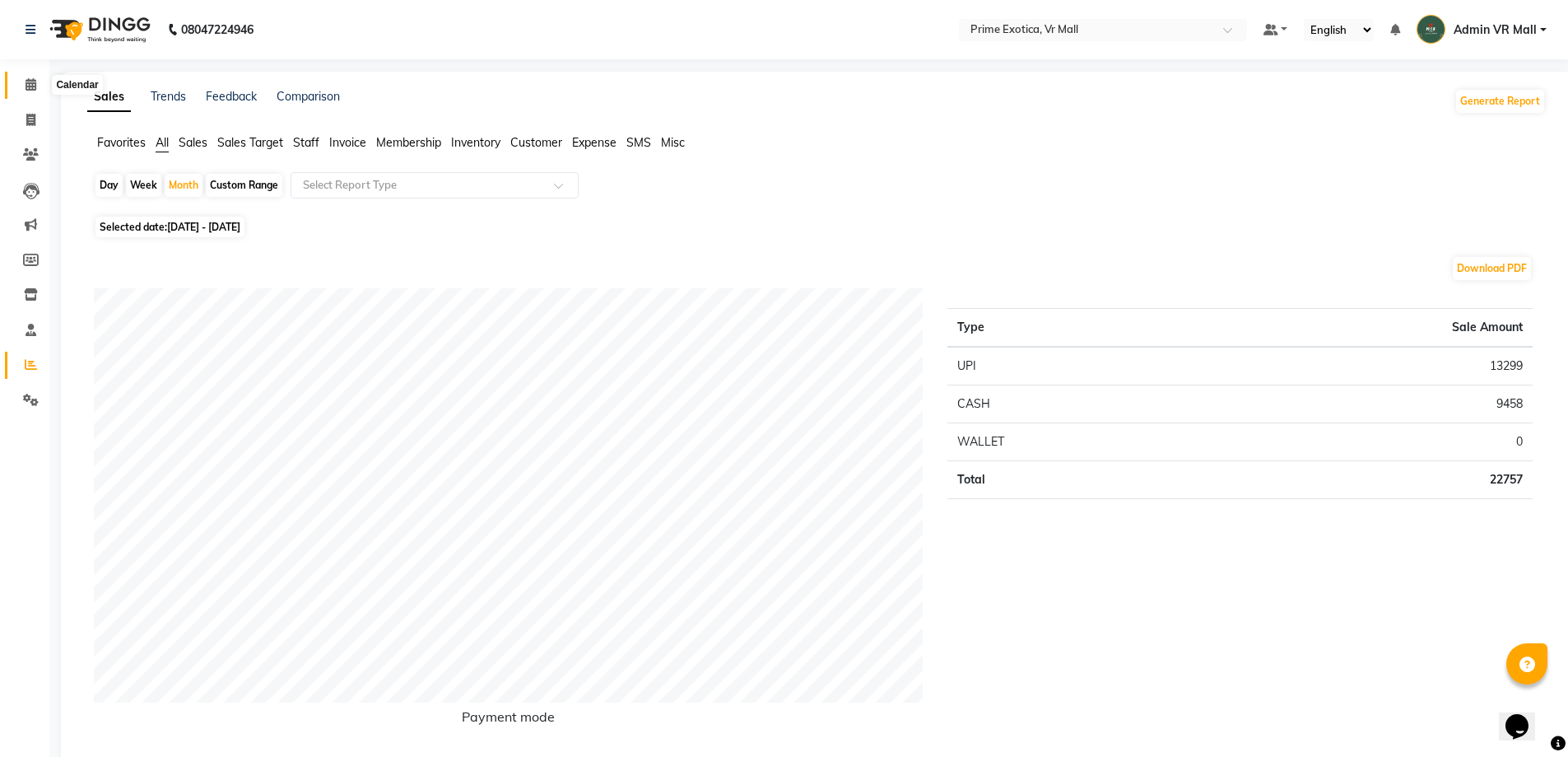
click at [26, 84] on icon at bounding box center [31, 84] width 11 height 12
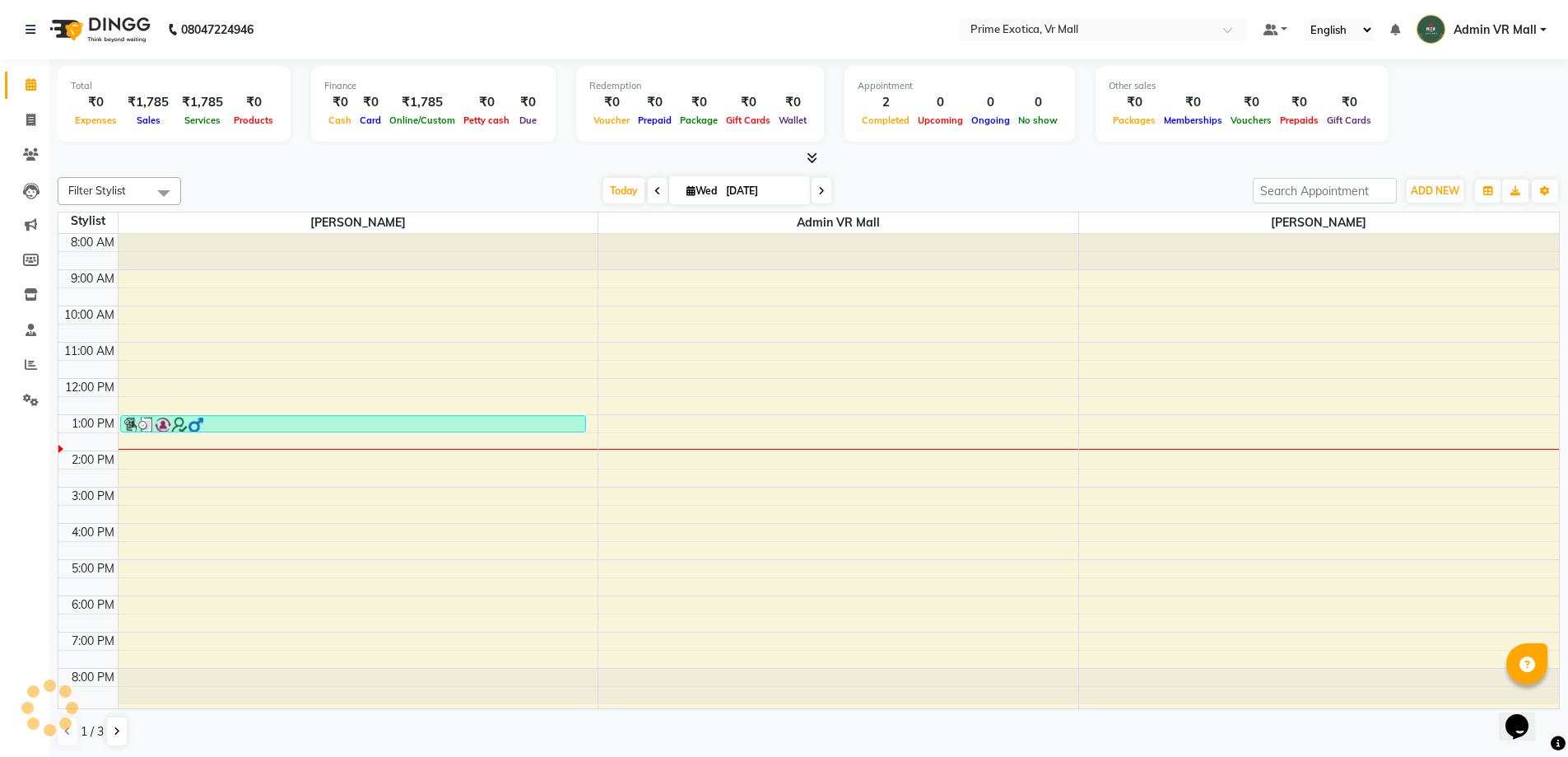
scroll to position [1, 0]
click at [201, 320] on div "8:00 AM 9:00 AM 10:00 AM 11:00 AM 12:00 PM 1:00 PM 2:00 PM 3:00 PM 4:00 PM 5:00…" at bounding box center [808, 470] width 1501 height 474
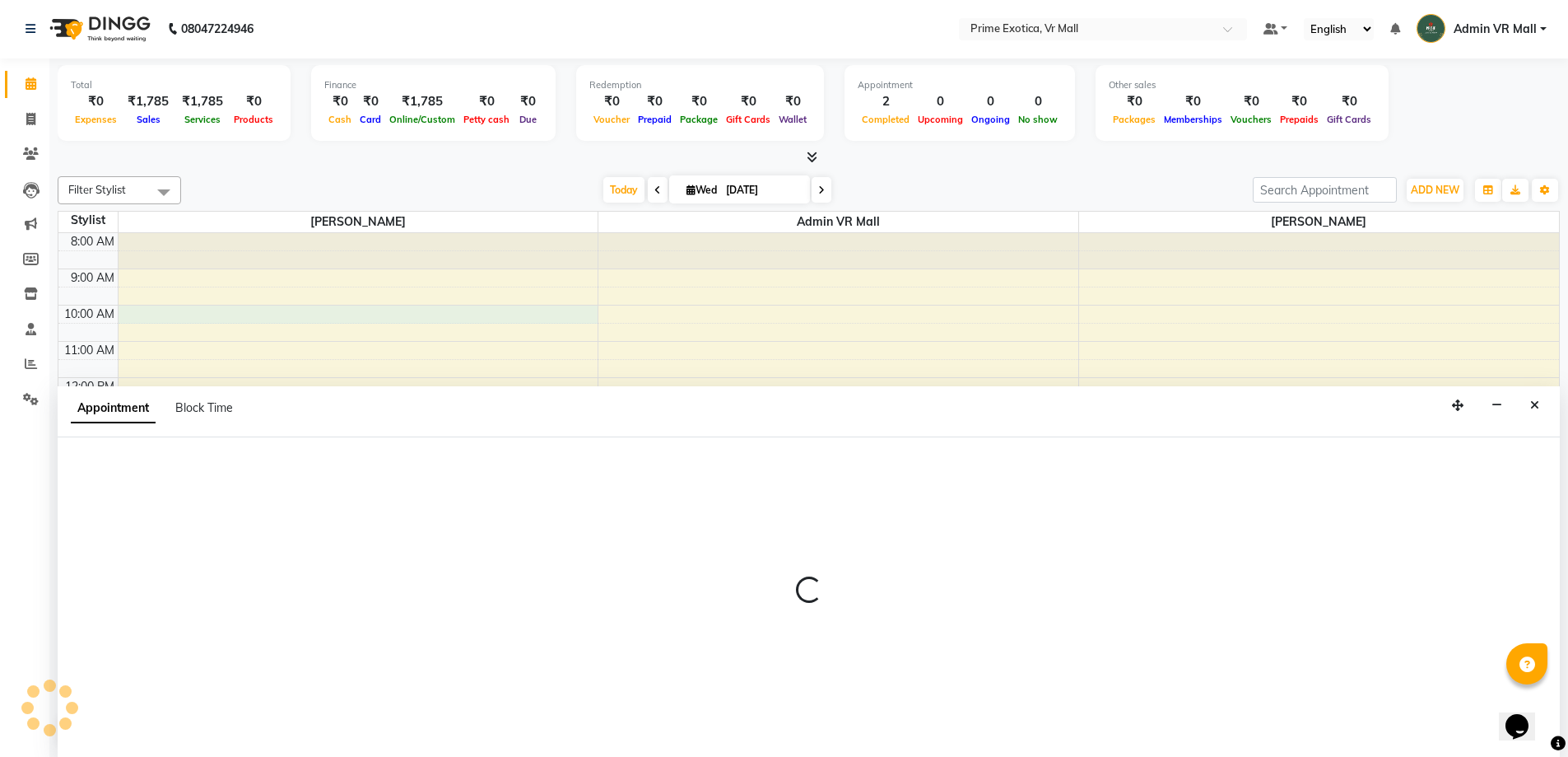
select select "47391"
select select "tentative"
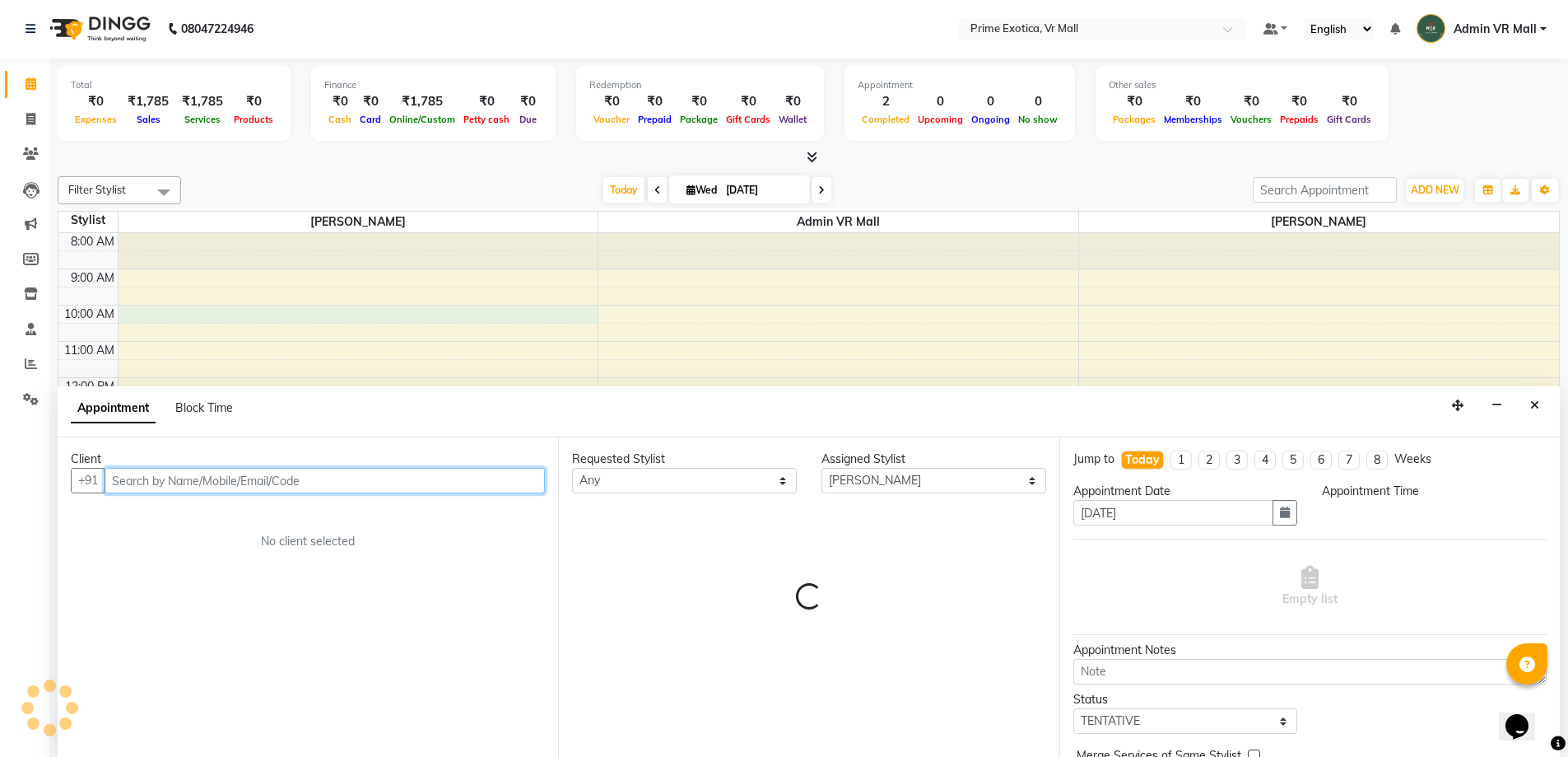
select select "600"
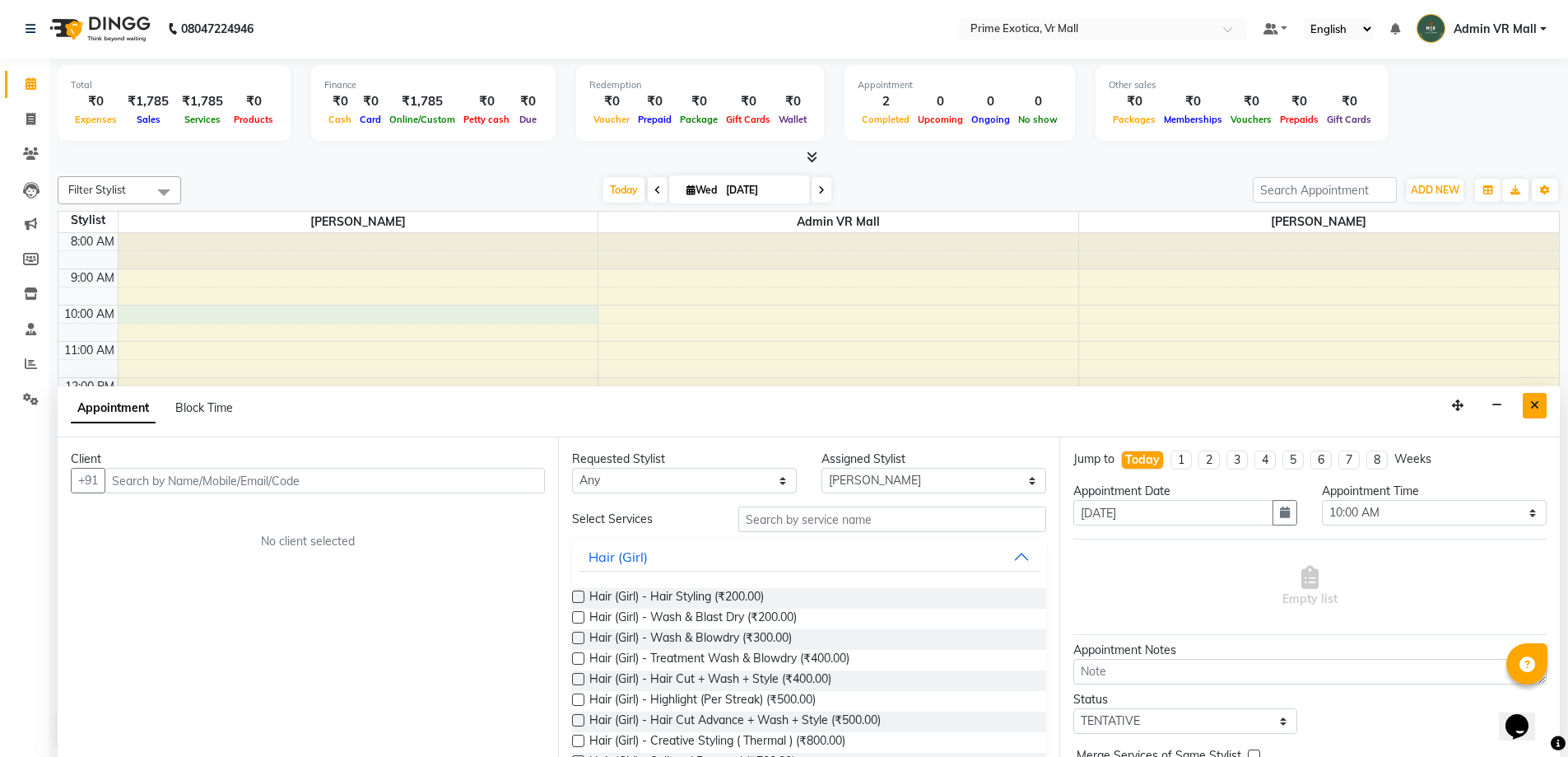
click at [1538, 409] on icon "Close" at bounding box center [1534, 405] width 9 height 12
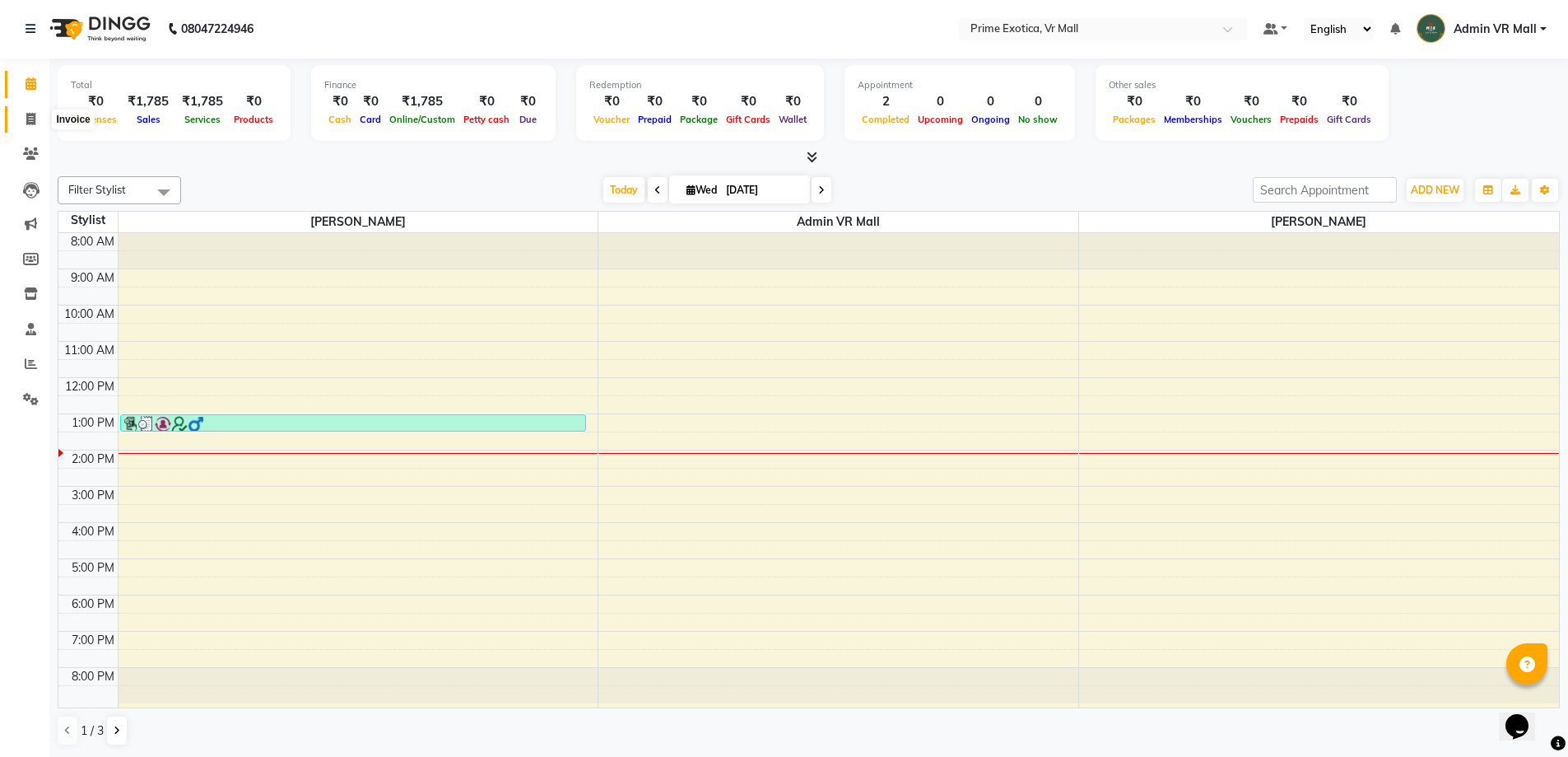
click at [32, 121] on icon at bounding box center [31, 119] width 9 height 12
select select "service"
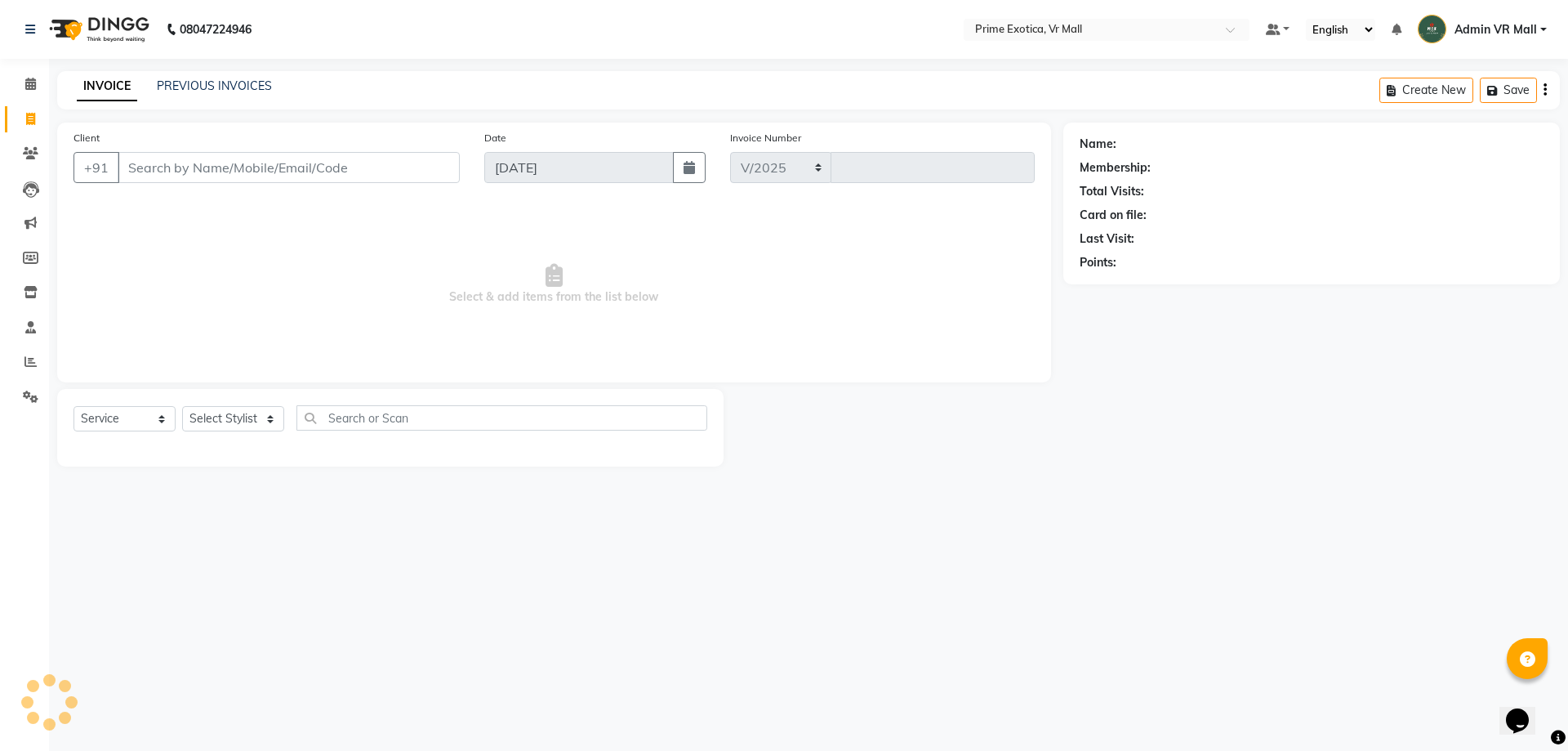
select select "6077"
type input "1612"
click at [284, 419] on select "Select Stylist abhijeet Admin VR Mall AKSHAY RAJENDRRA MANKAR ANGELA S JOHN Arc…" at bounding box center [233, 419] width 102 height 25
select select "76888"
click at [182, 406] on select "Select Stylist abhijeet Admin VR Mall AKSHAY RAJENDRRA MANKAR ANGELA S JOHN Arc…" at bounding box center [233, 419] width 102 height 25
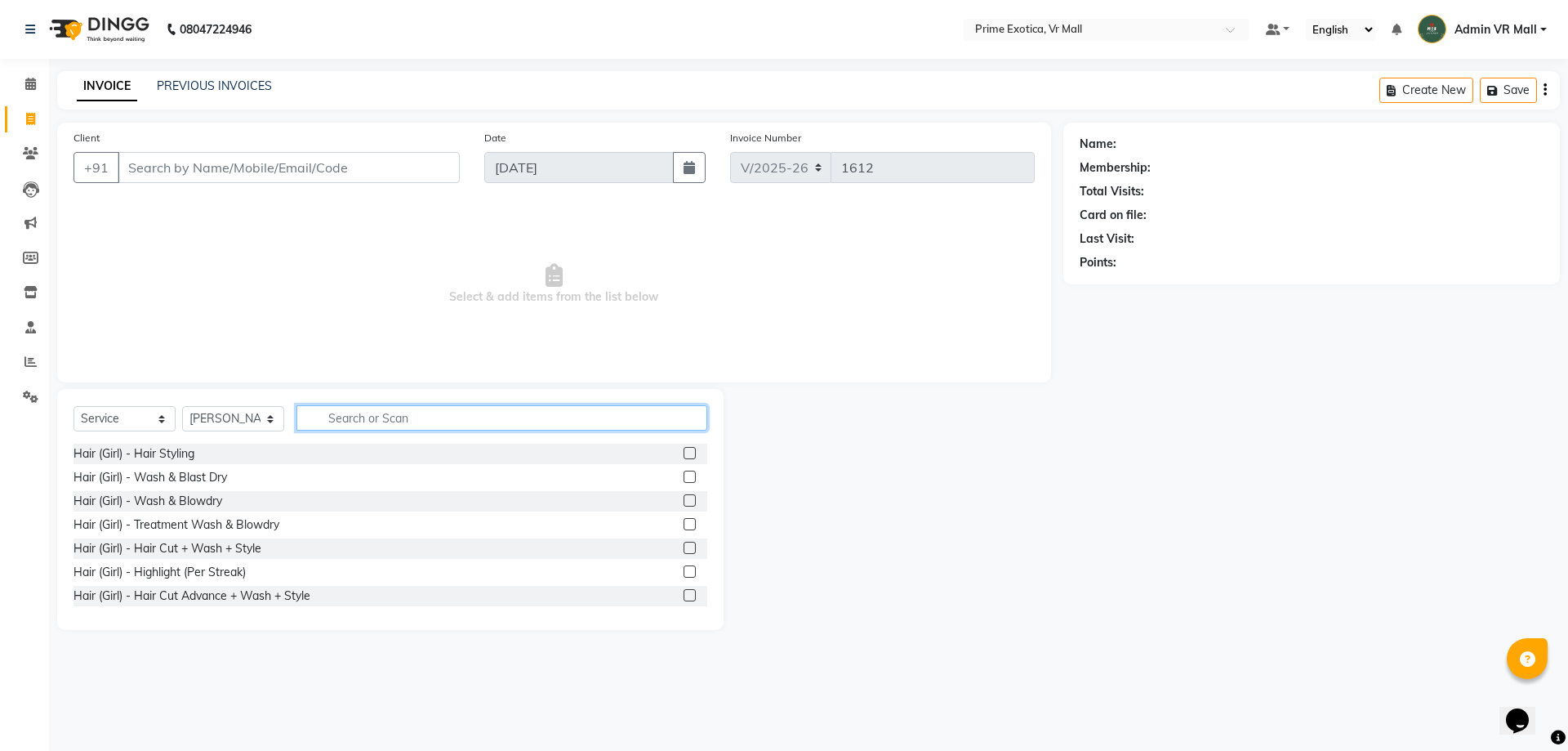
click at [428, 411] on input "text" at bounding box center [501, 418] width 411 height 25
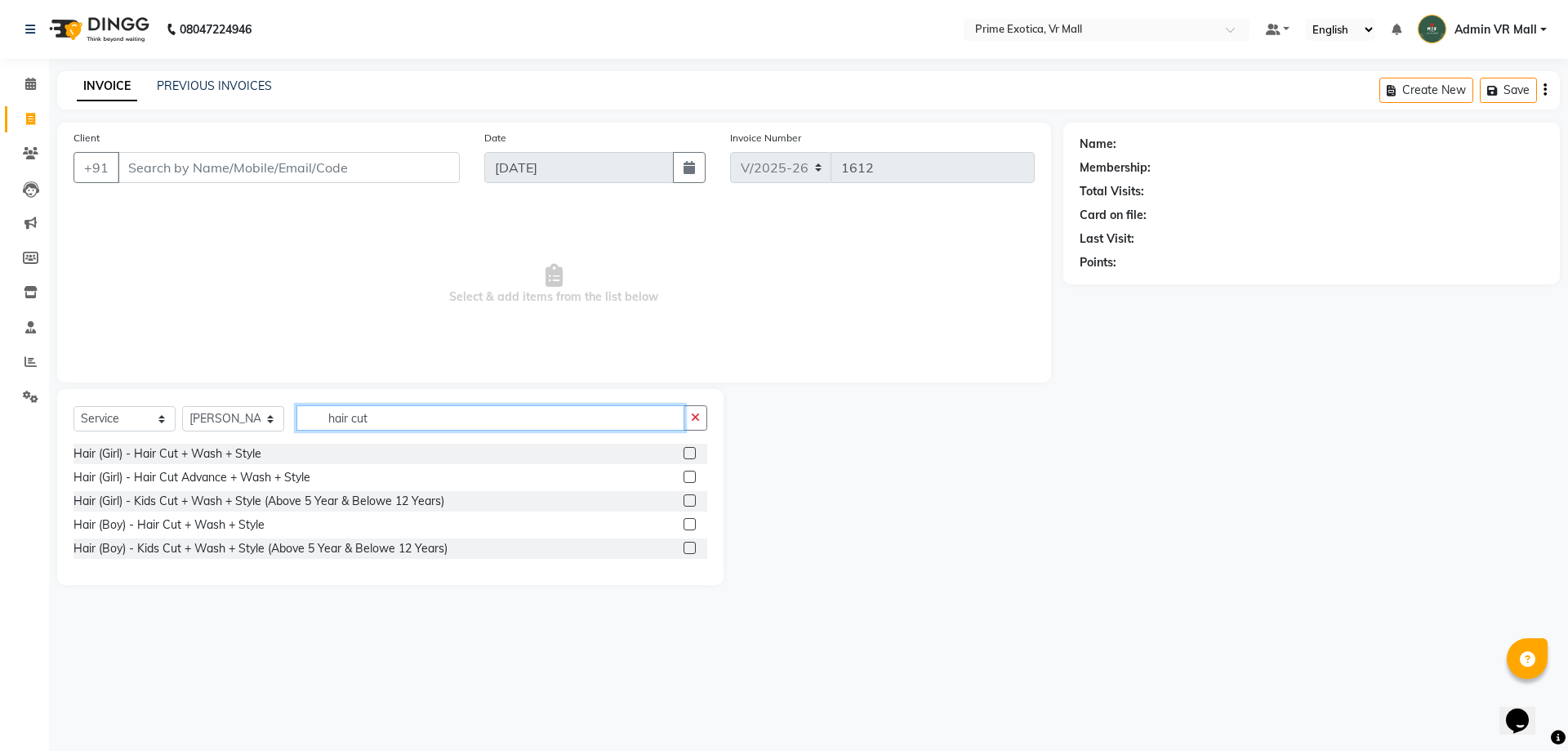
type input "hair cut"
click at [694, 473] on label at bounding box center [689, 476] width 12 height 12
click at [694, 473] on input "checkbox" at bounding box center [688, 477] width 11 height 11
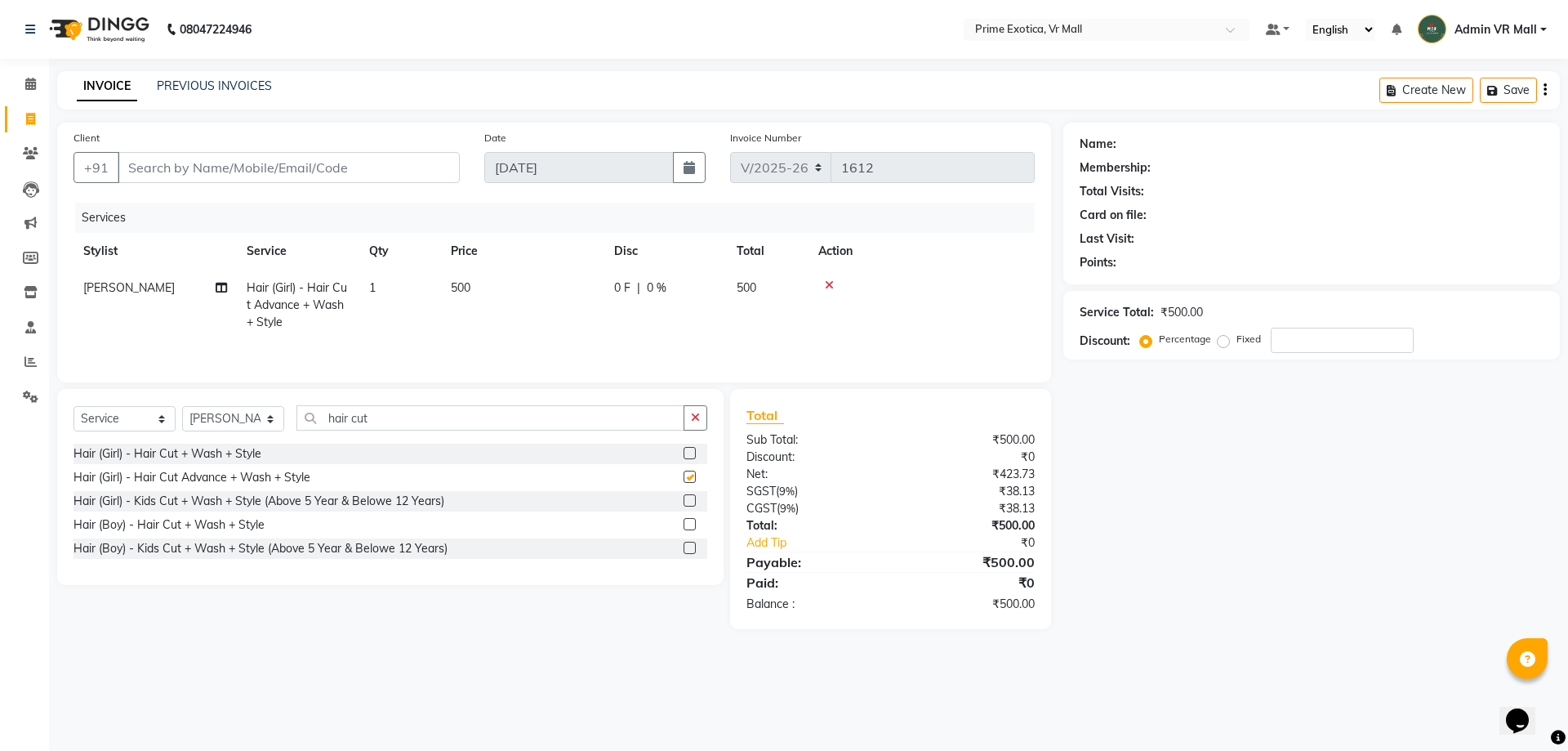
checkbox input "false"
click at [527, 289] on td "500" at bounding box center [522, 305] width 164 height 71
select select "76888"
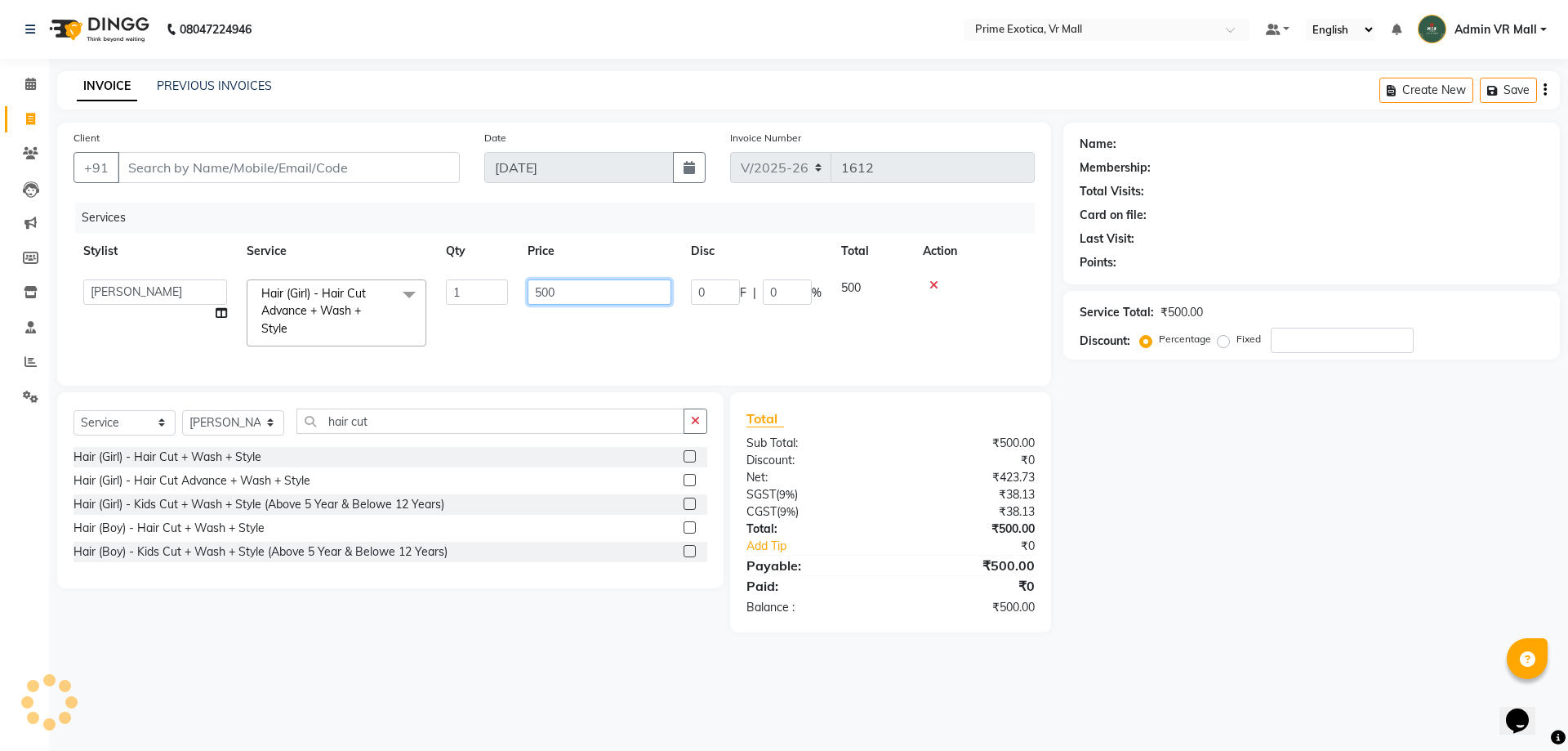
click at [542, 295] on input "500" at bounding box center [599, 292] width 144 height 25
type input "600"
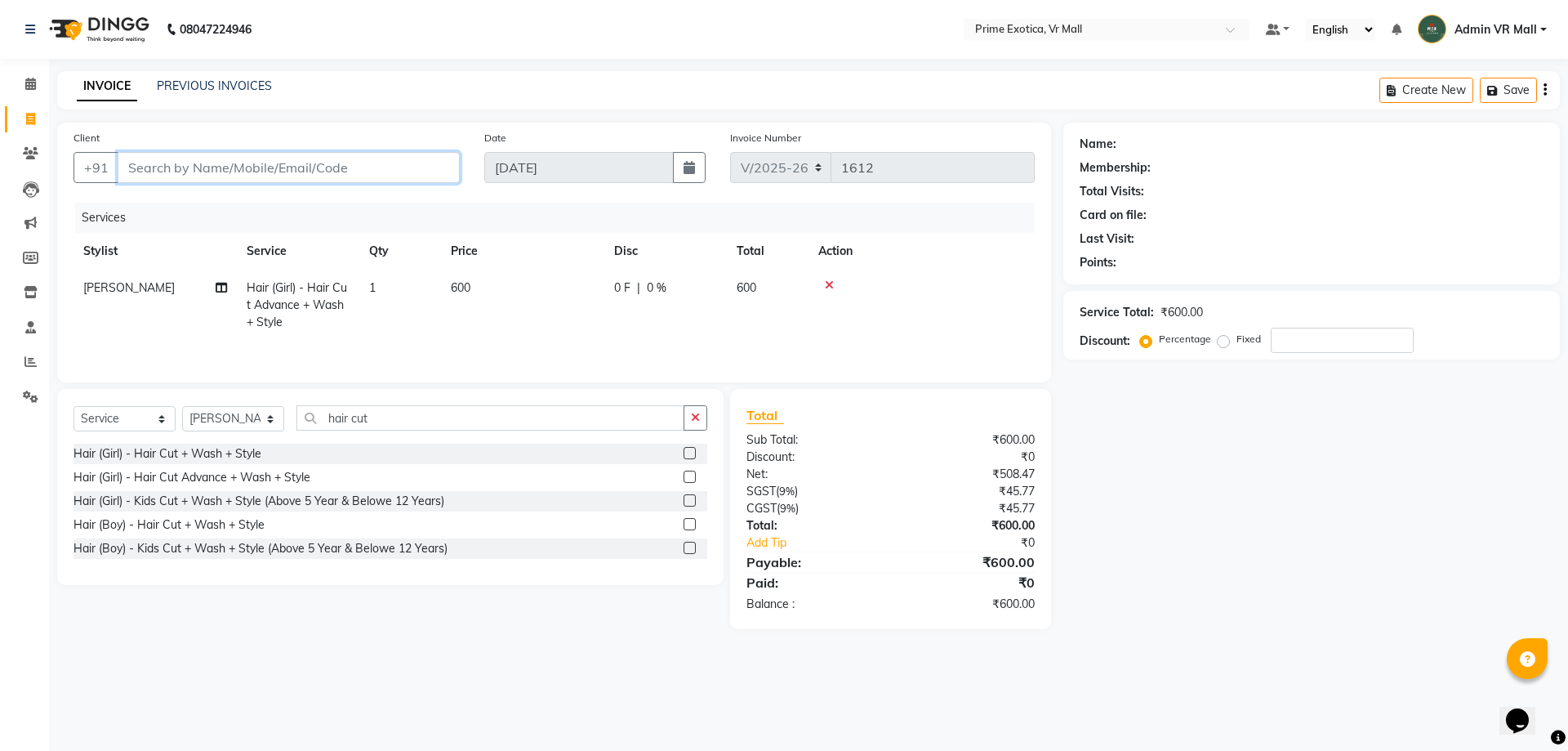
click at [401, 162] on input "Client" at bounding box center [288, 168] width 342 height 31
click at [34, 293] on icon at bounding box center [30, 292] width 14 height 12
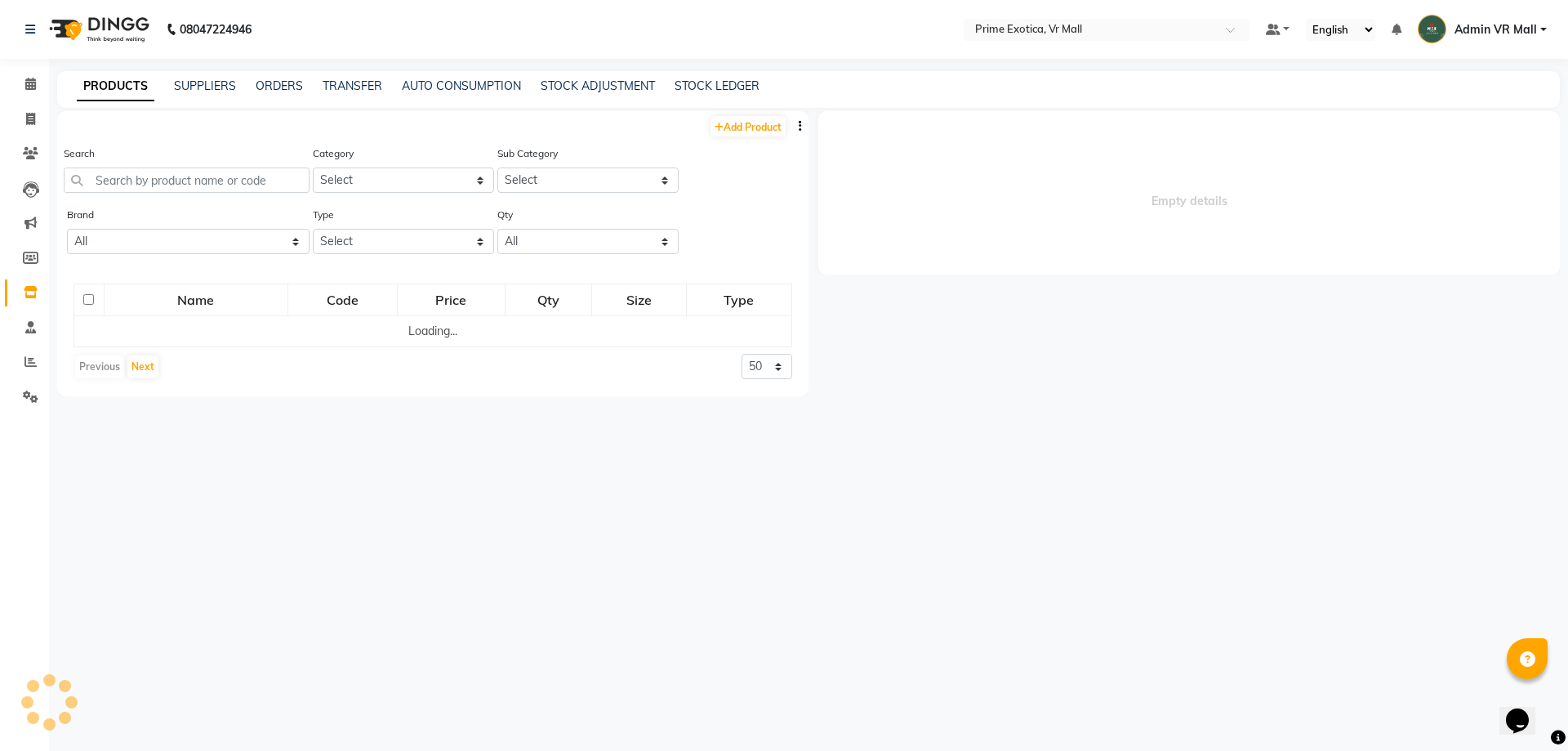
select select
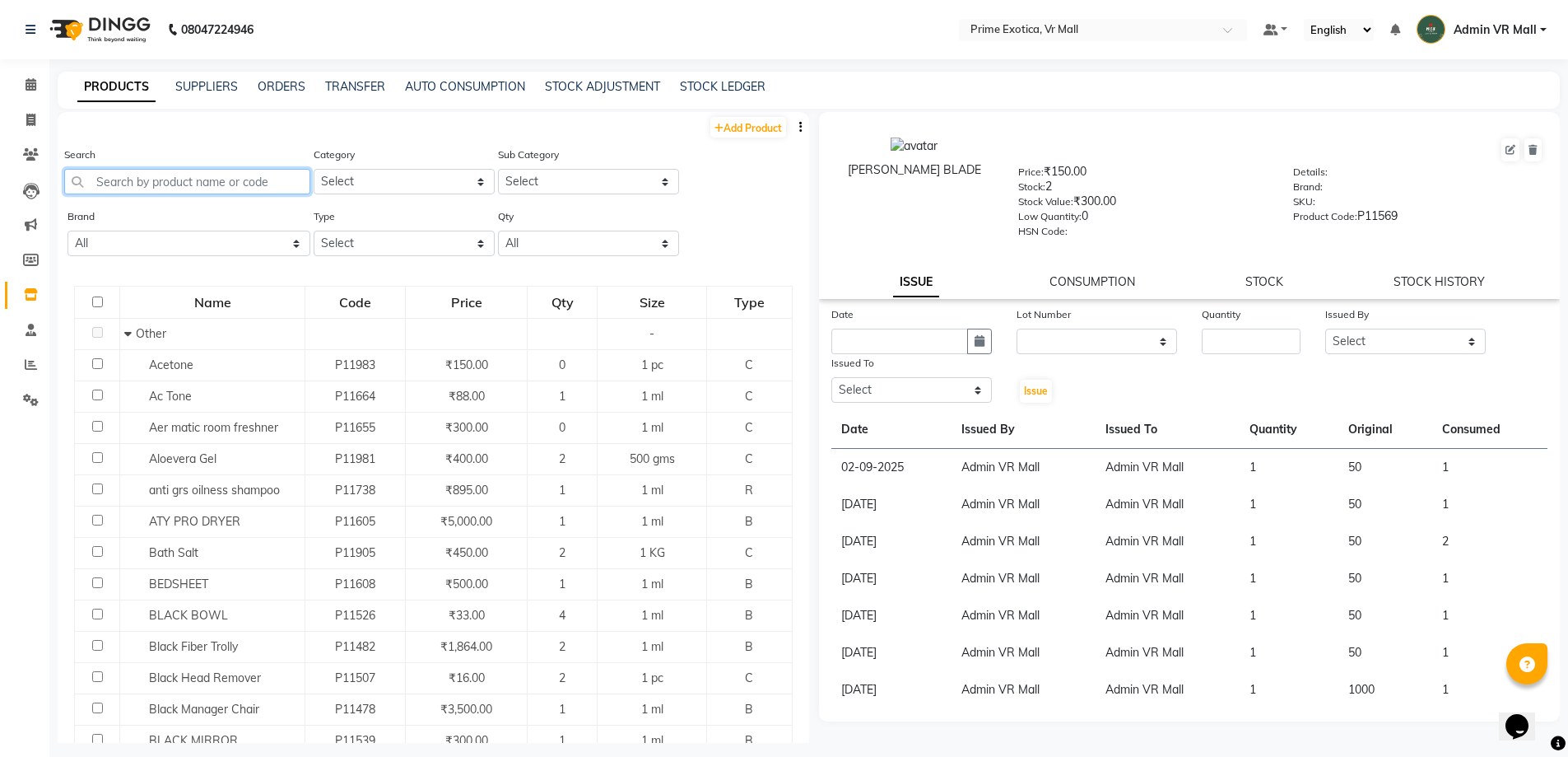
click at [196, 176] on input "text" at bounding box center [187, 182] width 246 height 26
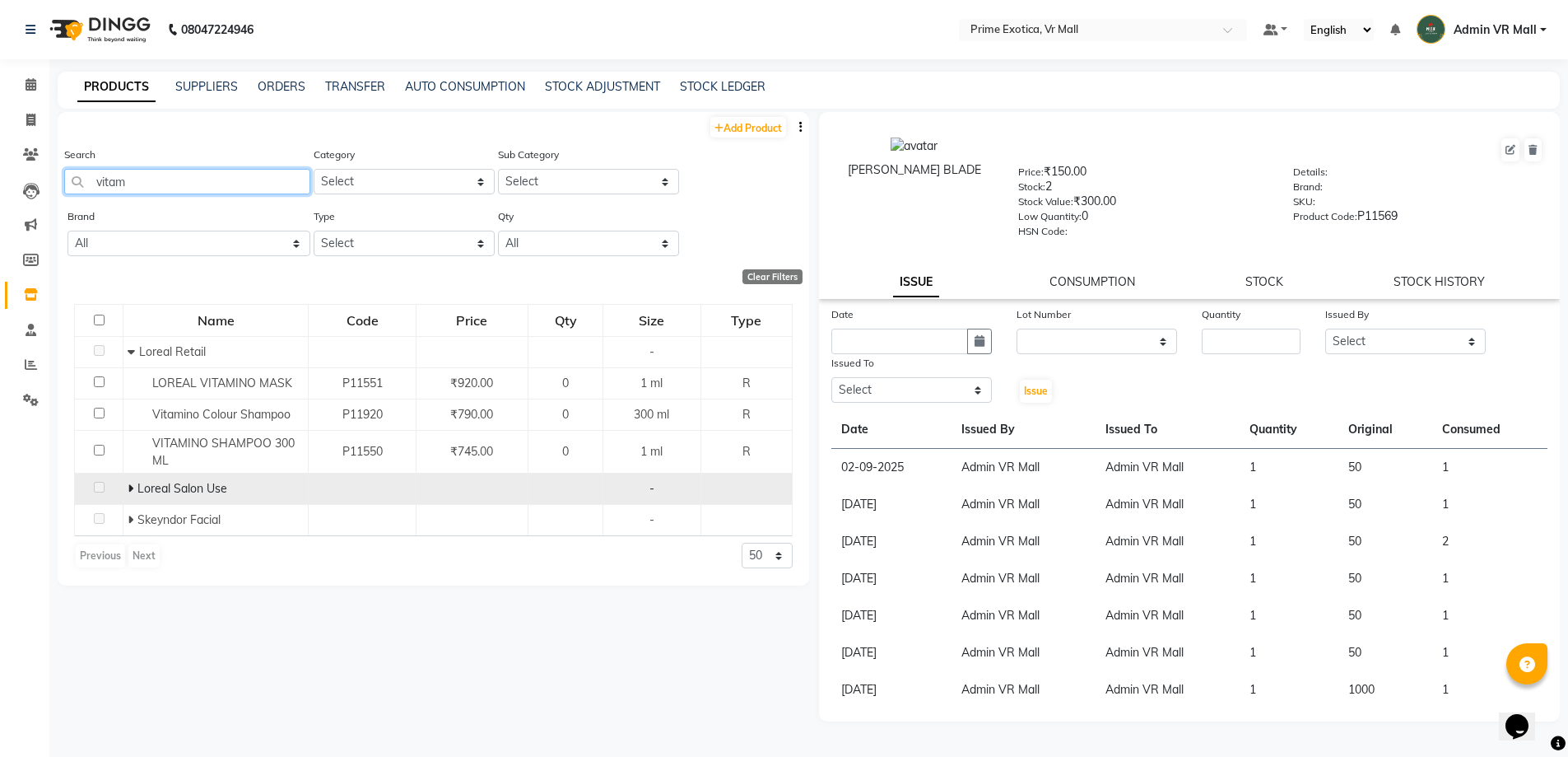
type input "vitam"
click at [132, 483] on icon at bounding box center [130, 488] width 6 height 12
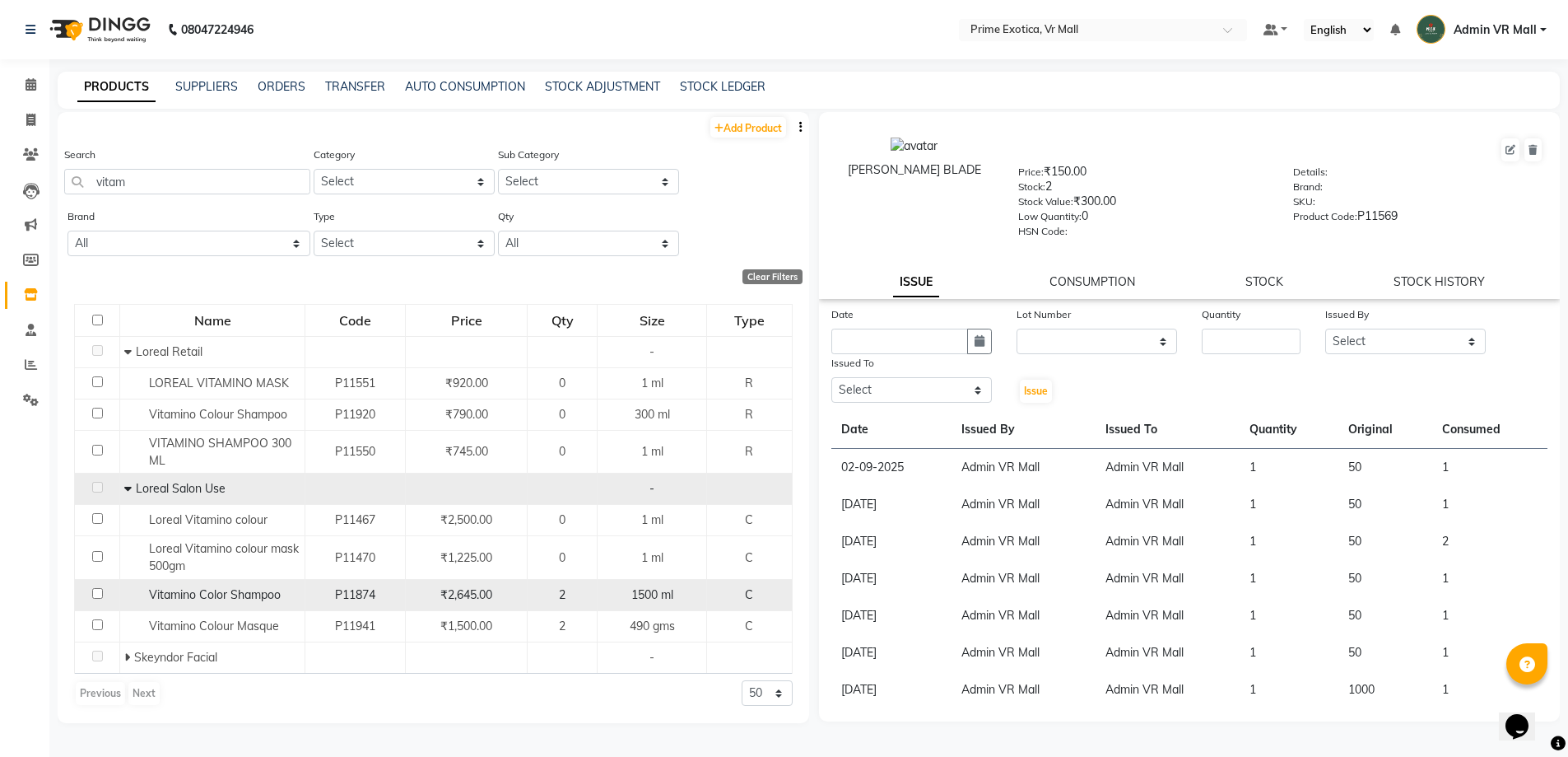
click at [100, 590] on input "checkbox" at bounding box center [97, 593] width 11 height 11
checkbox input "true"
select select
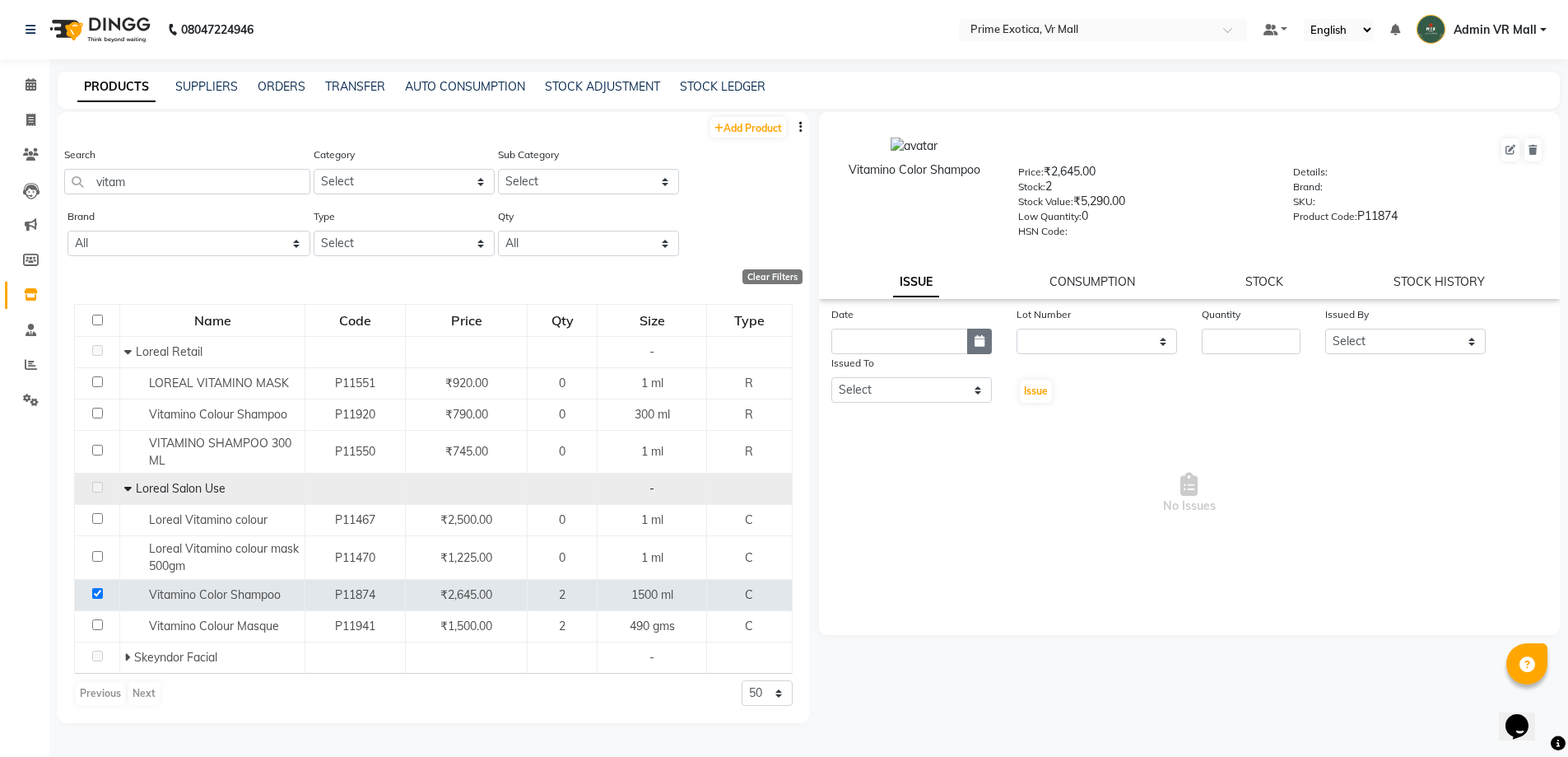
click at [979, 331] on button "button" at bounding box center [979, 341] width 25 height 26
click at [981, 342] on icon "button" at bounding box center [980, 341] width 10 height 12
select select "9"
select select "2025"
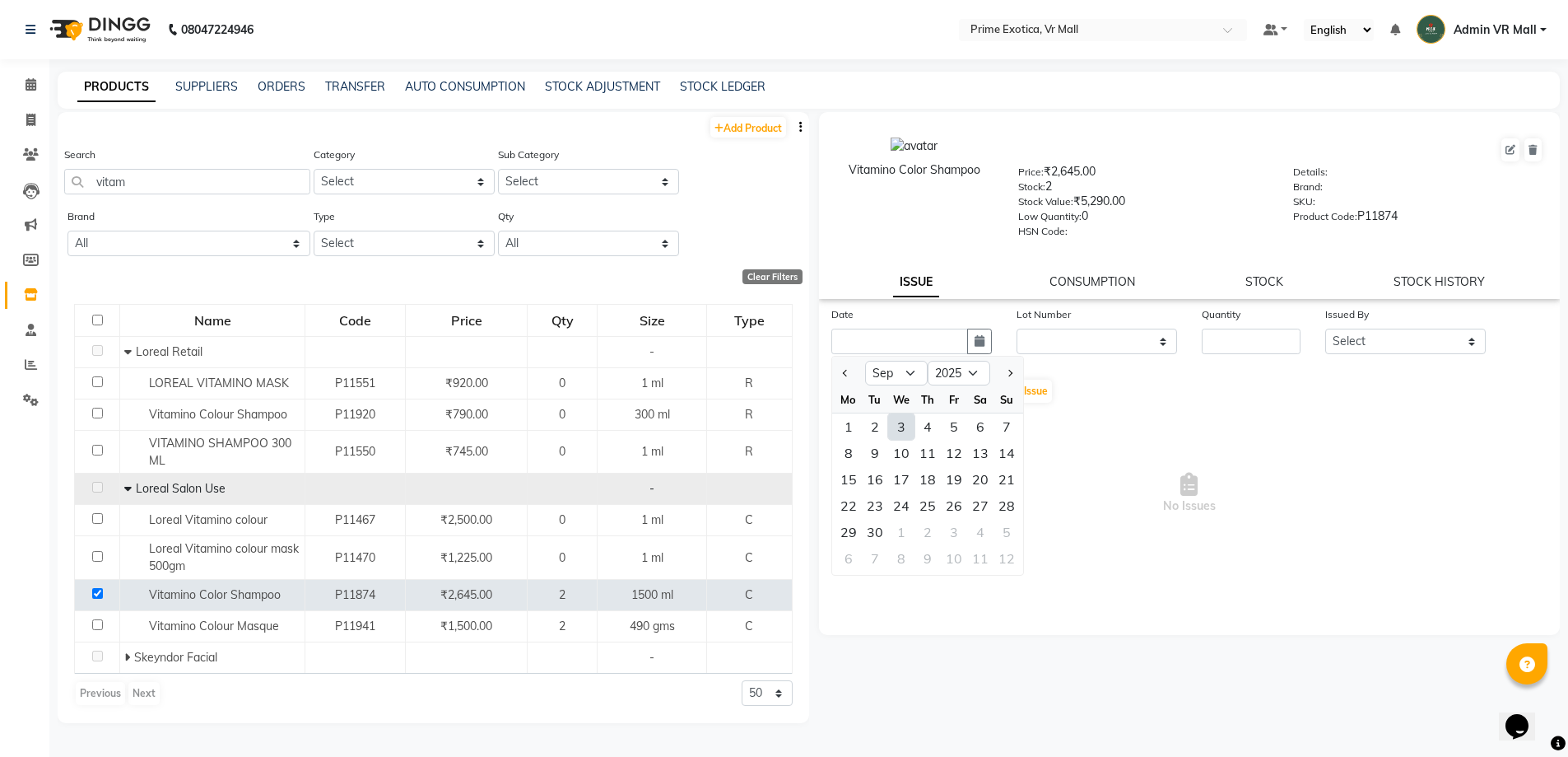
click at [901, 425] on div "3" at bounding box center [901, 426] width 27 height 27
type input "03-09-2025"
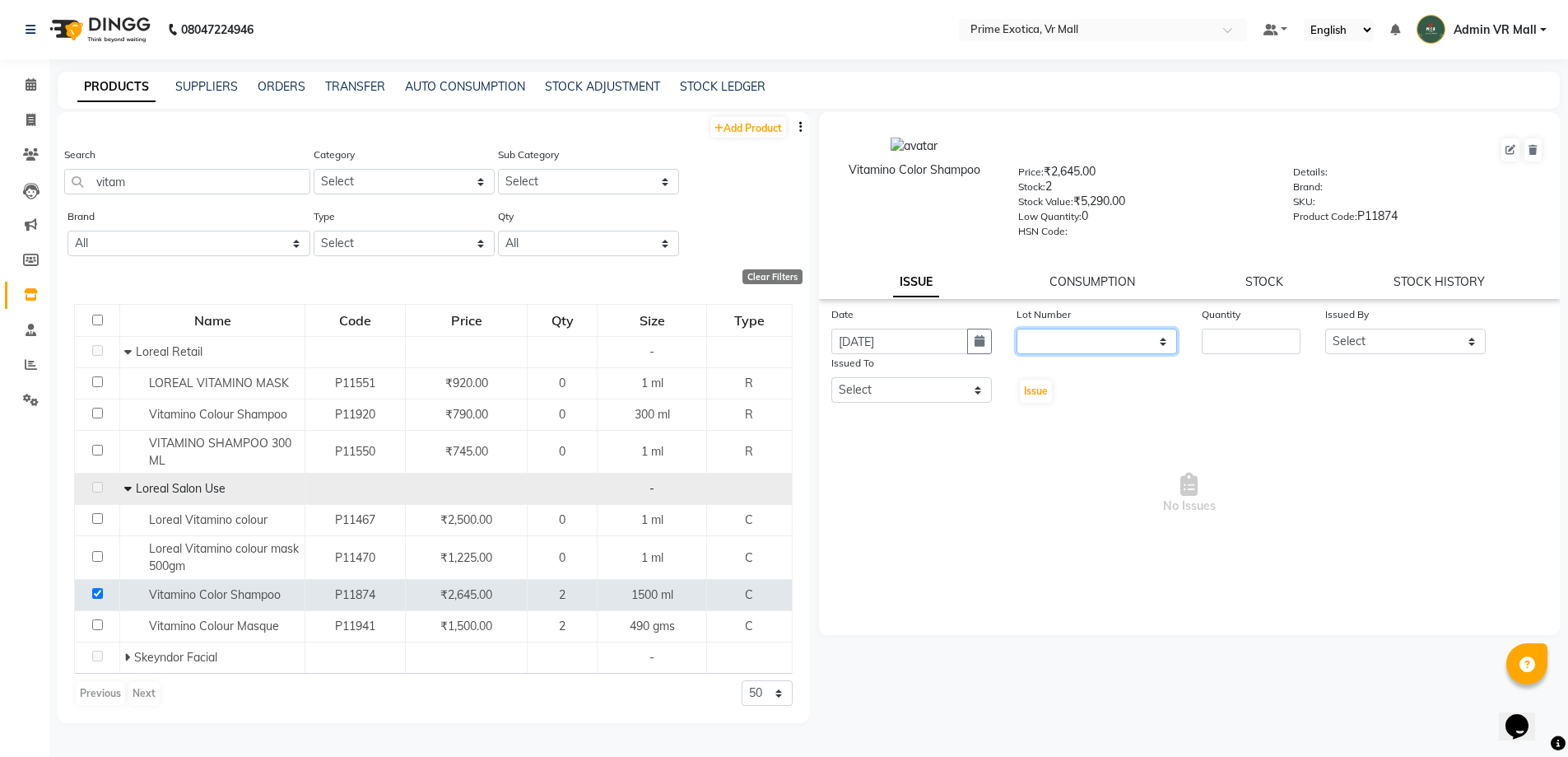
click at [1163, 338] on select "None" at bounding box center [1097, 341] width 160 height 26
select select "0: null"
click at [1017, 328] on select "None" at bounding box center [1097, 341] width 160 height 26
click at [1236, 337] on input "number" at bounding box center [1252, 341] width 99 height 26
type input "1"
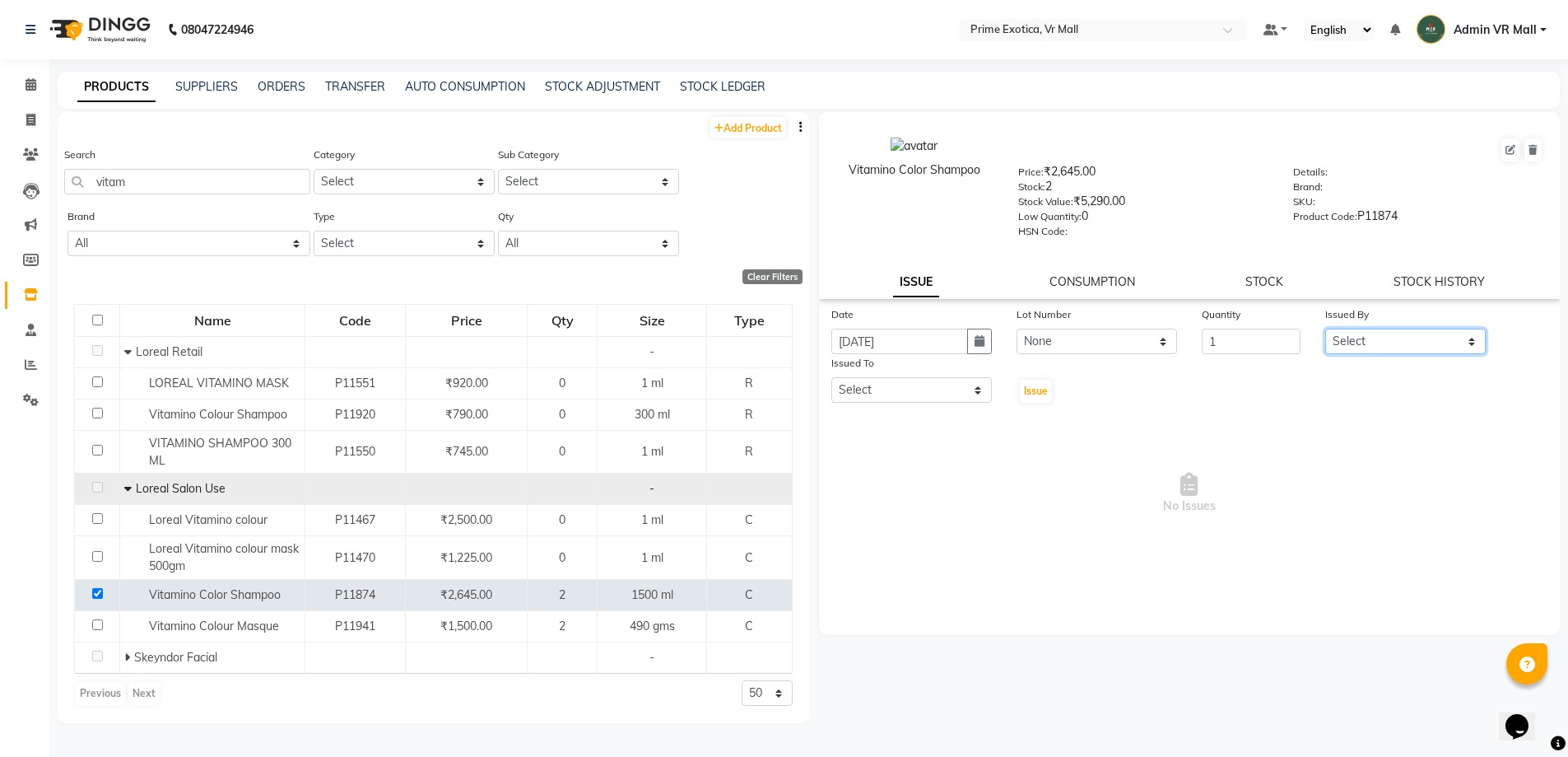
click at [1464, 333] on select "Select abhijeet Admin VR Mall AKSHAY RAJENDRRA MANKAR ANGELA S JOHN Archana Gou…" at bounding box center [1406, 341] width 160 height 26
select select "44152"
click at [1326, 328] on select "Select abhijeet Admin VR Mall AKSHAY RAJENDRRA MANKAR ANGELA S JOHN Archana Gou…" at bounding box center [1406, 341] width 160 height 26
click at [952, 392] on select "Select abhijeet Admin VR Mall AKSHAY RAJENDRRA MANKAR ANGELA S JOHN Archana Gou…" at bounding box center [912, 390] width 160 height 26
select select "44152"
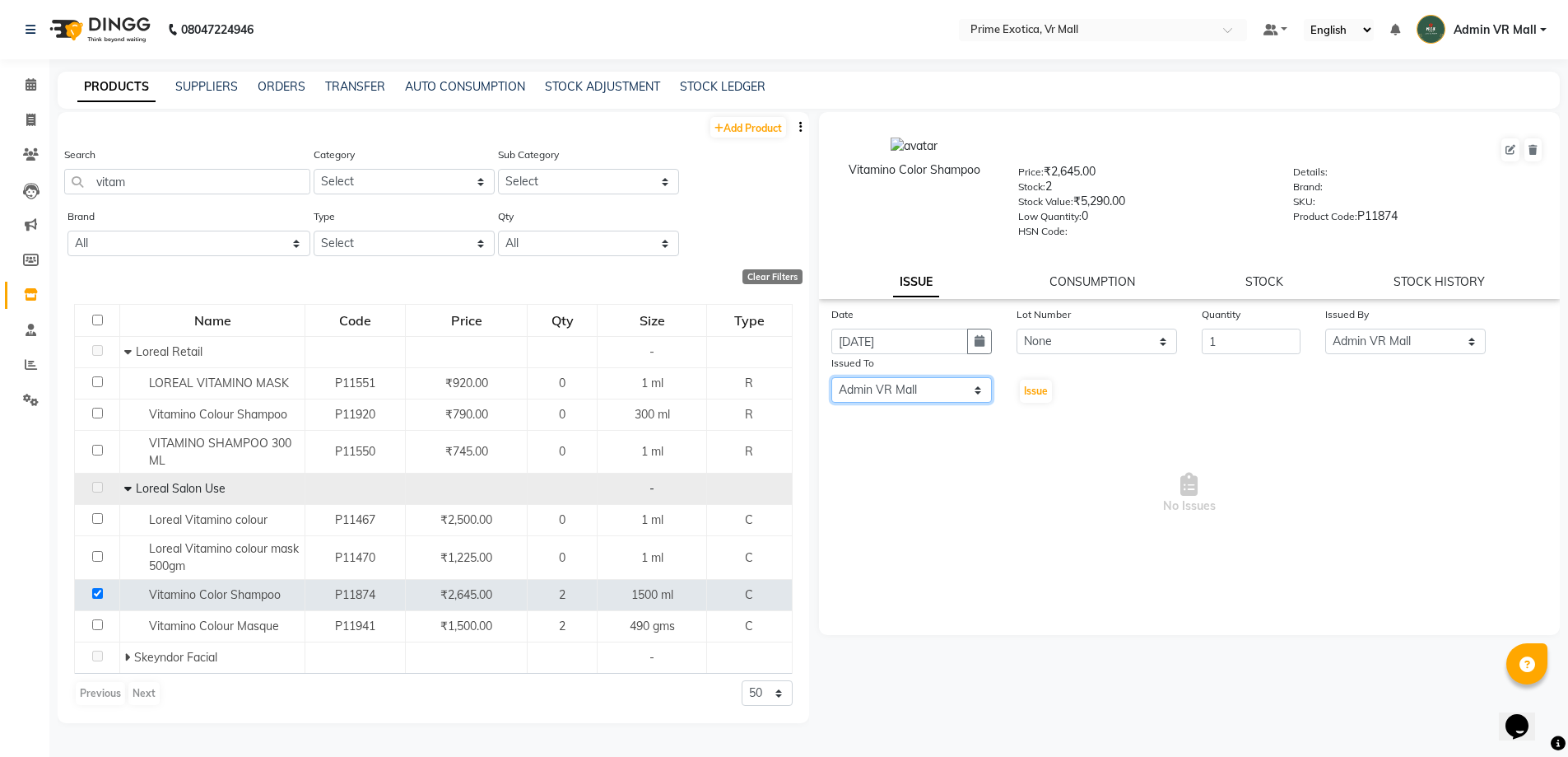
click at [832, 378] on select "Select abhijeet Admin VR Mall AKSHAY RAJENDRRA MANKAR ANGELA S JOHN Archana Gou…" at bounding box center [912, 390] width 160 height 26
click at [1040, 387] on span "Issue" at bounding box center [1036, 390] width 24 height 12
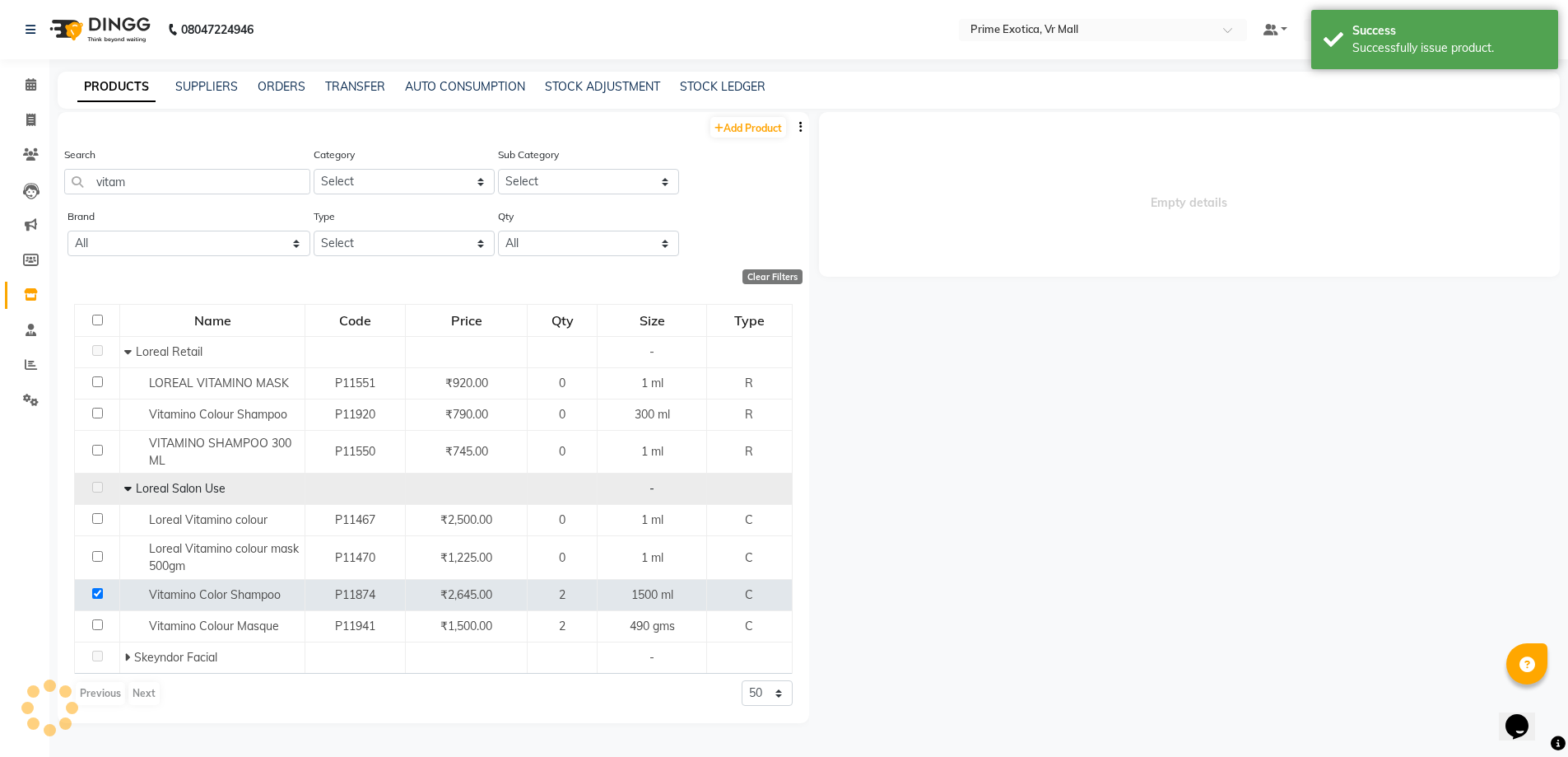
select select
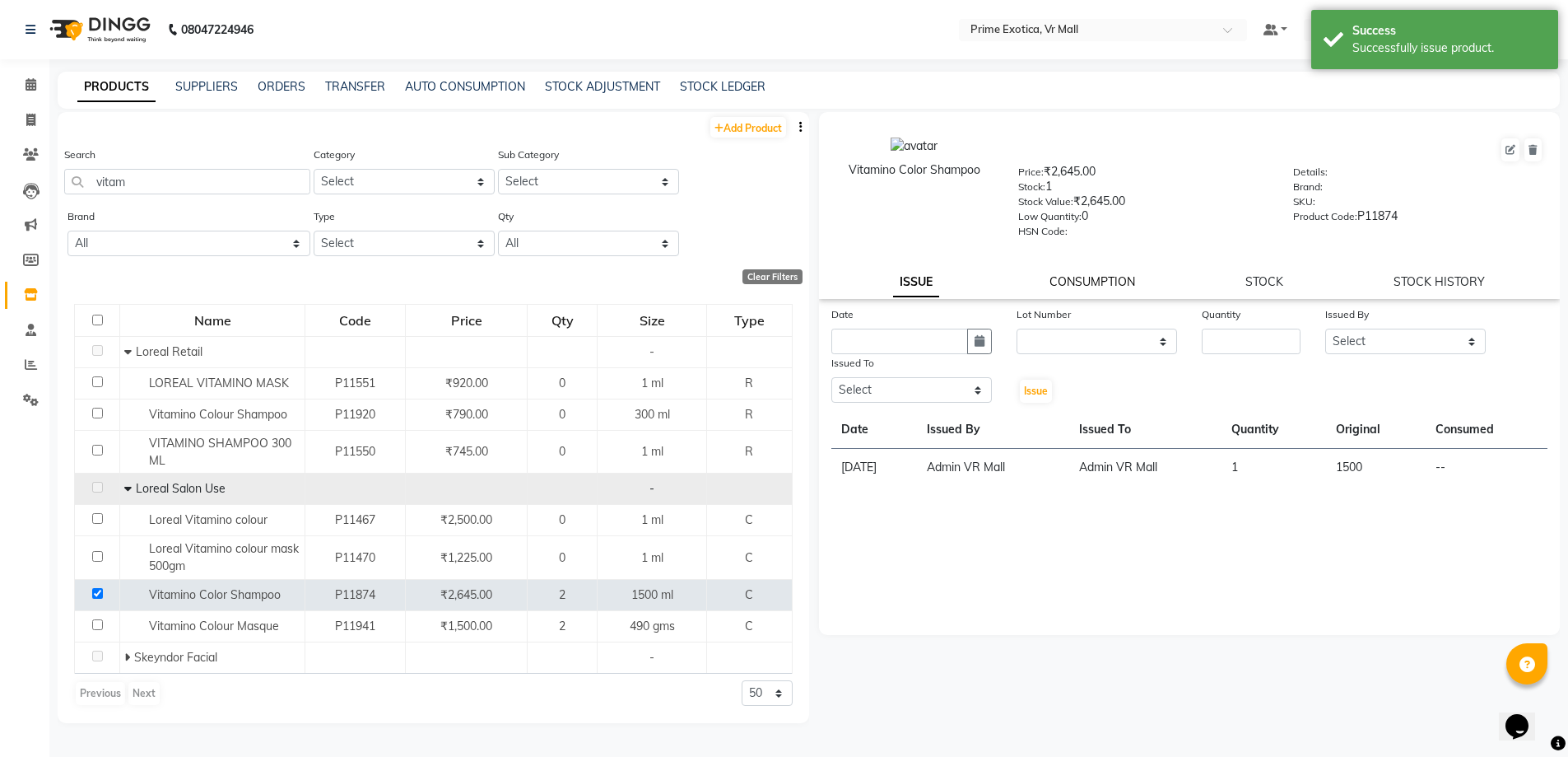
click at [1116, 279] on link "CONSUMPTION" at bounding box center [1092, 281] width 86 height 15
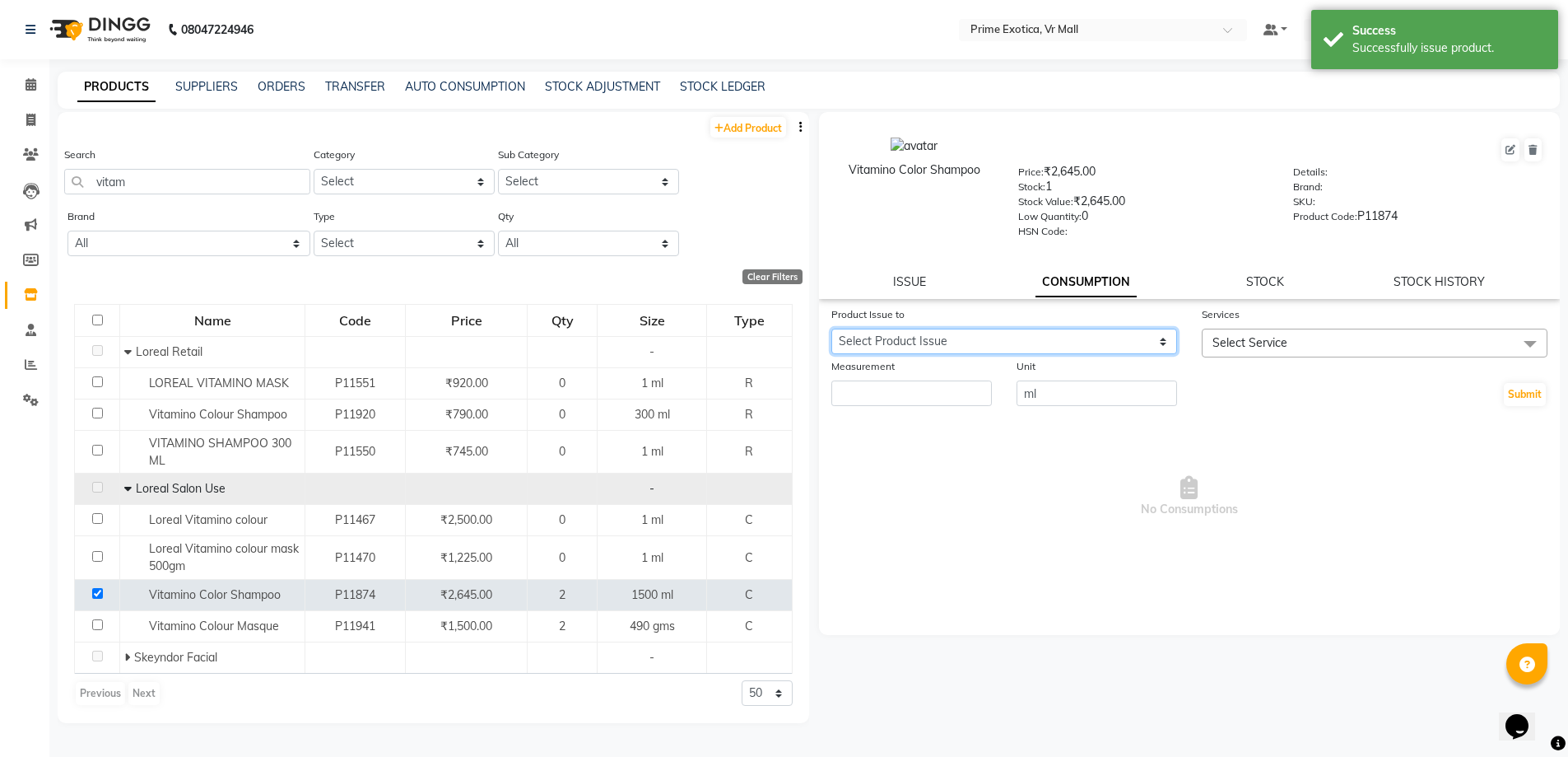
click at [1154, 343] on select "Select Product Issue 2025-09-03, Issued to: Admin VR Mall, Balance: 1500" at bounding box center [1005, 341] width 346 height 26
select select "1201882"
click at [832, 328] on select "Select Product Issue 2025-09-03, Issued to: Admin VR Mall, Balance: 1500" at bounding box center [1005, 341] width 346 height 26
click at [1530, 338] on span at bounding box center [1529, 344] width 33 height 32
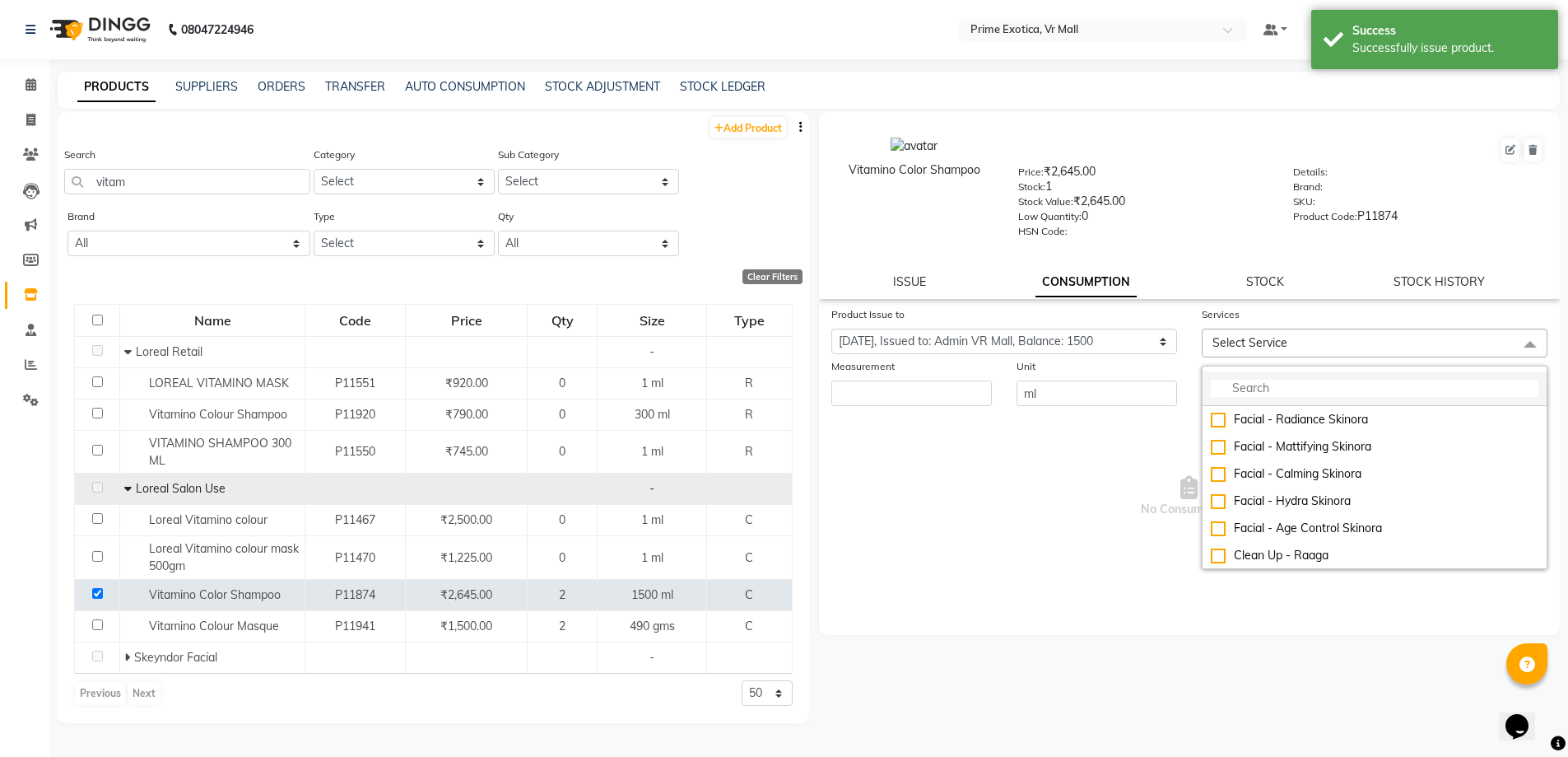
click at [1281, 379] on input "multiselect-search" at bounding box center [1375, 387] width 328 height 17
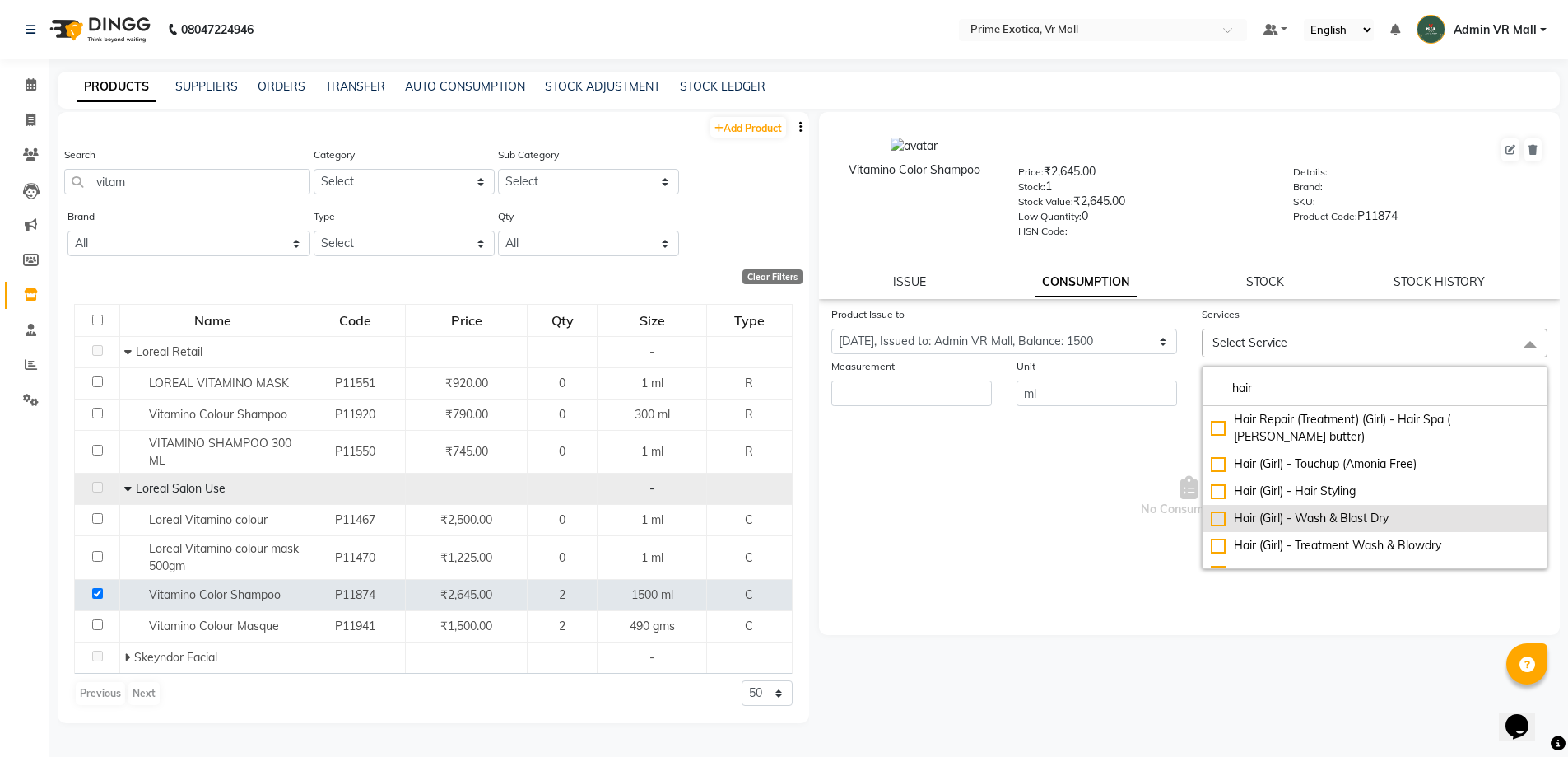
type input "hair"
click at [1217, 510] on div "Hair (Girl) - Wash & Blast Dry" at bounding box center [1375, 518] width 328 height 17
checkbox input "true"
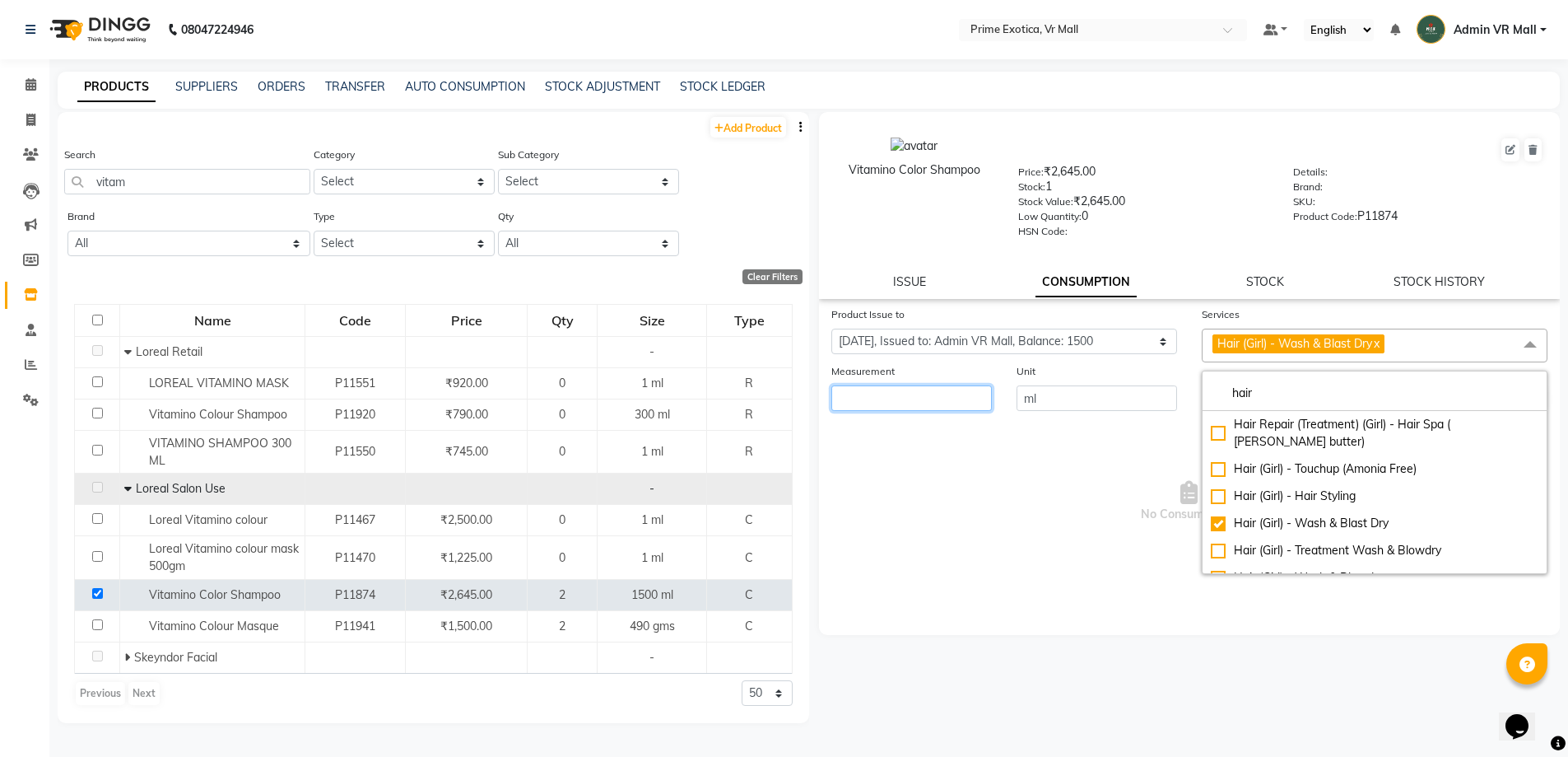
click at [938, 399] on input "number" at bounding box center [912, 398] width 160 height 26
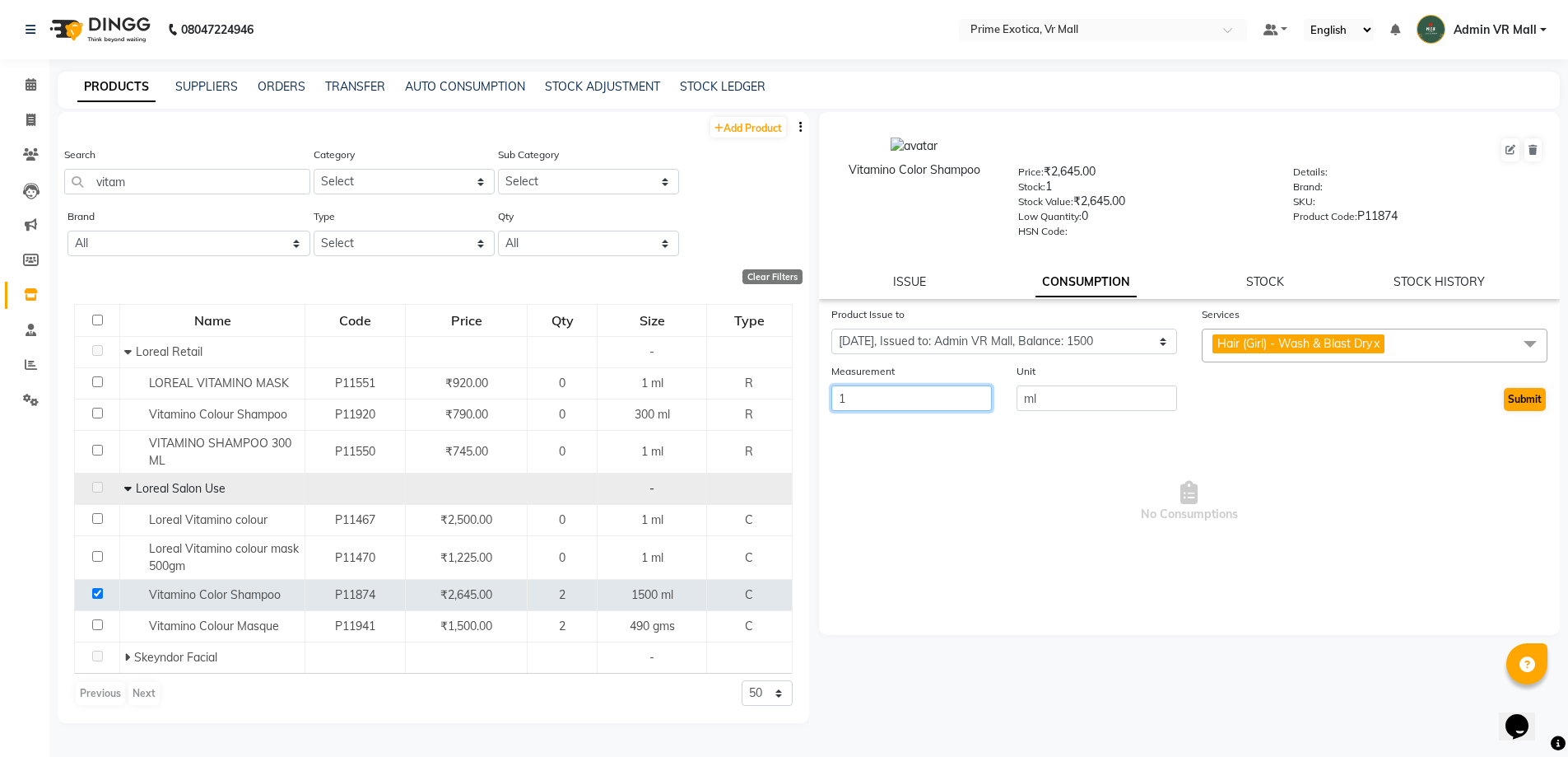
type input "1"
click at [1531, 397] on button "Submit" at bounding box center [1525, 398] width 41 height 23
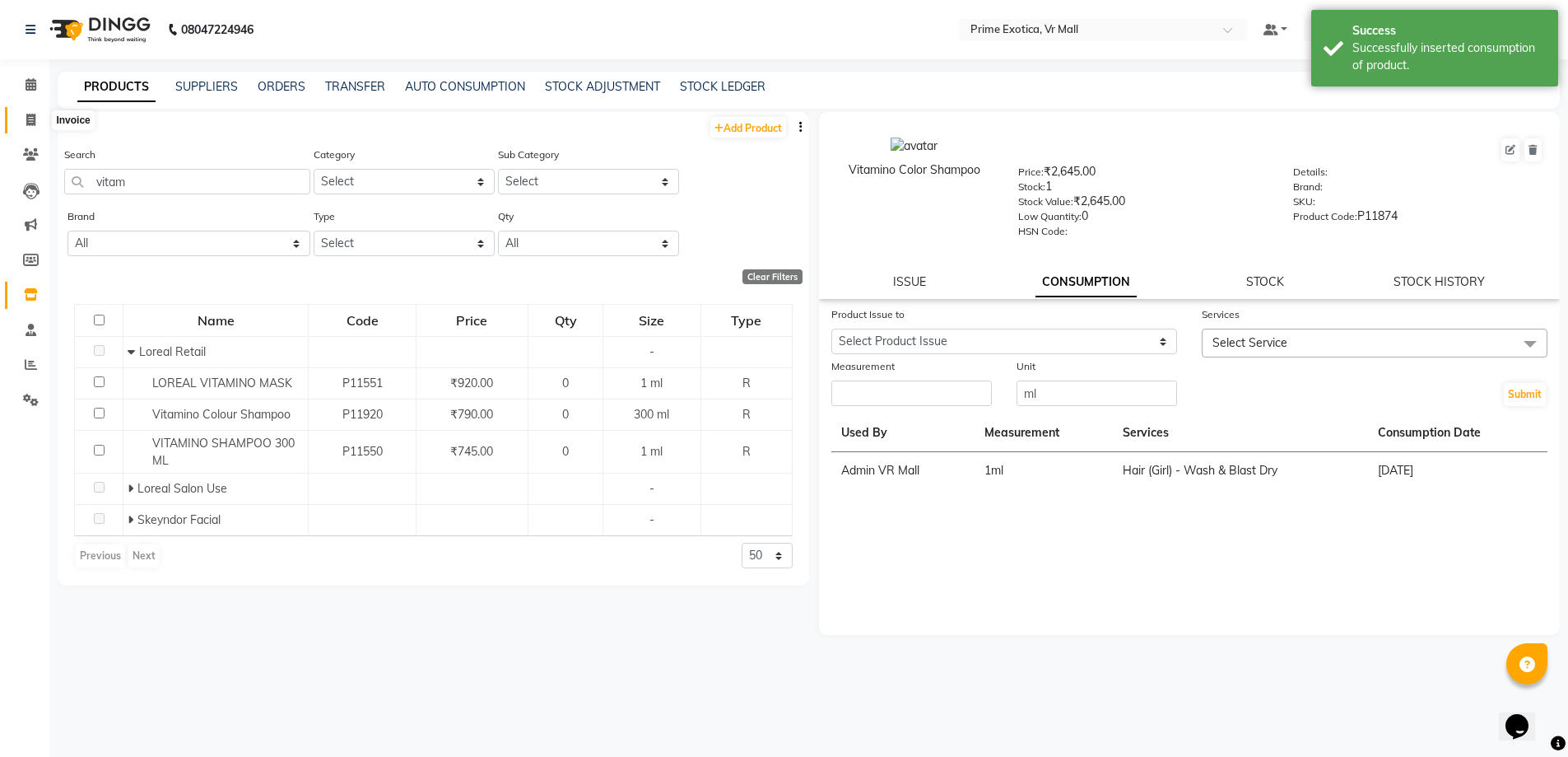
click at [27, 116] on icon at bounding box center [31, 120] width 9 height 12
select select "service"
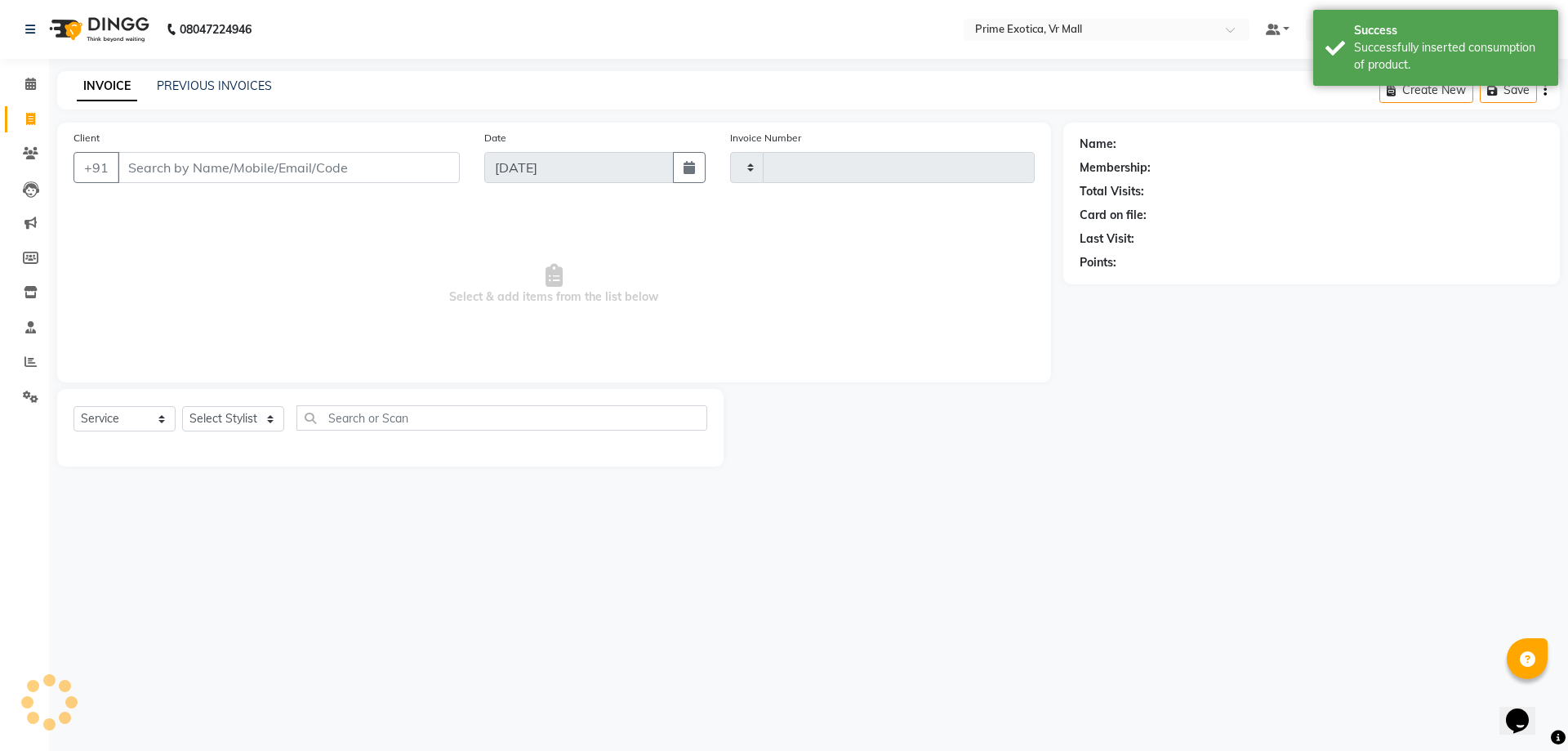
type input "1612"
select select "6077"
click at [282, 419] on select "Select Stylist [PERSON_NAME] Admin VR Mall [PERSON_NAME] [PERSON_NAME] Archana …" at bounding box center [233, 419] width 102 height 25
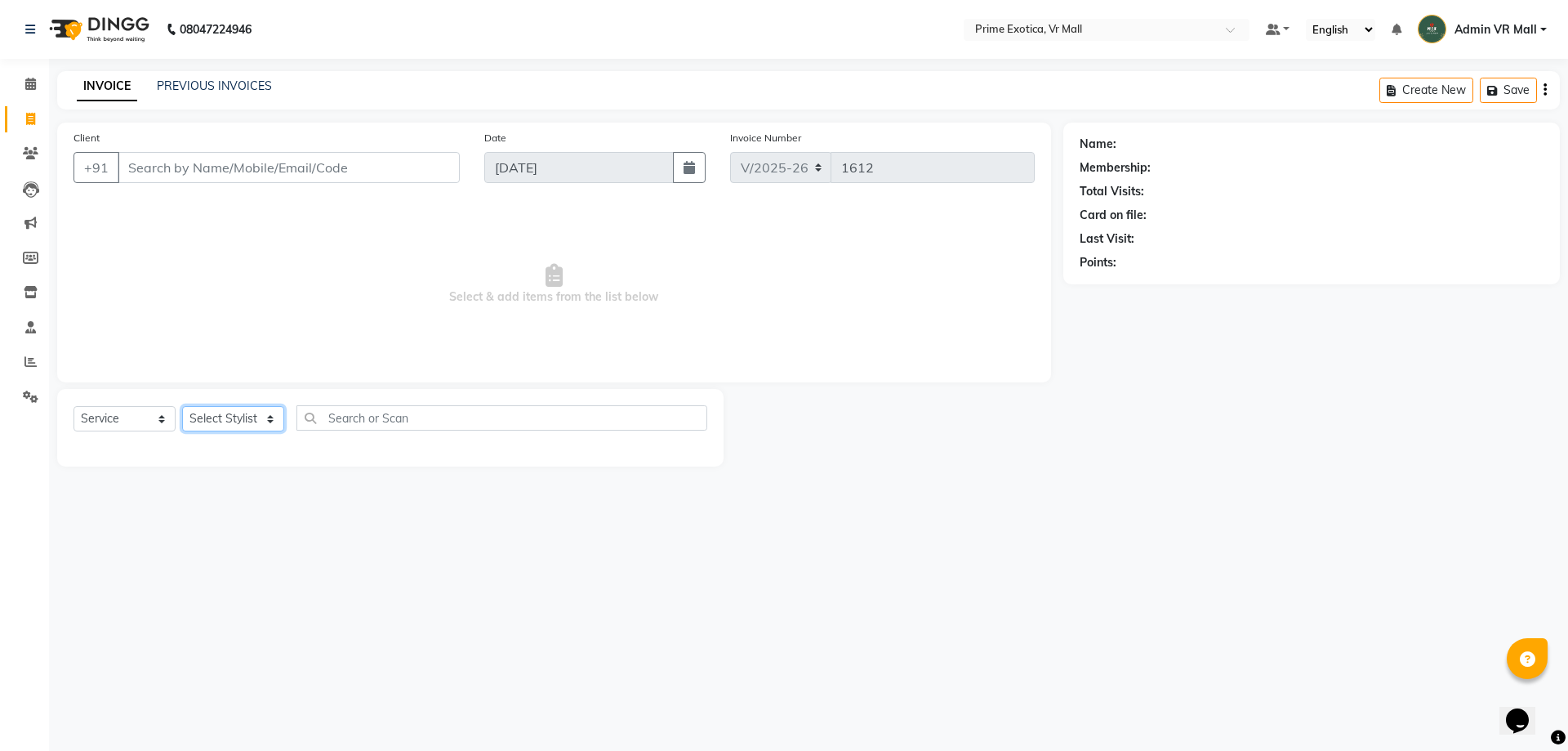
select select "76888"
click at [182, 406] on select "Select Stylist [PERSON_NAME] Admin VR Mall [PERSON_NAME] [PERSON_NAME] Archana …" at bounding box center [233, 419] width 102 height 25
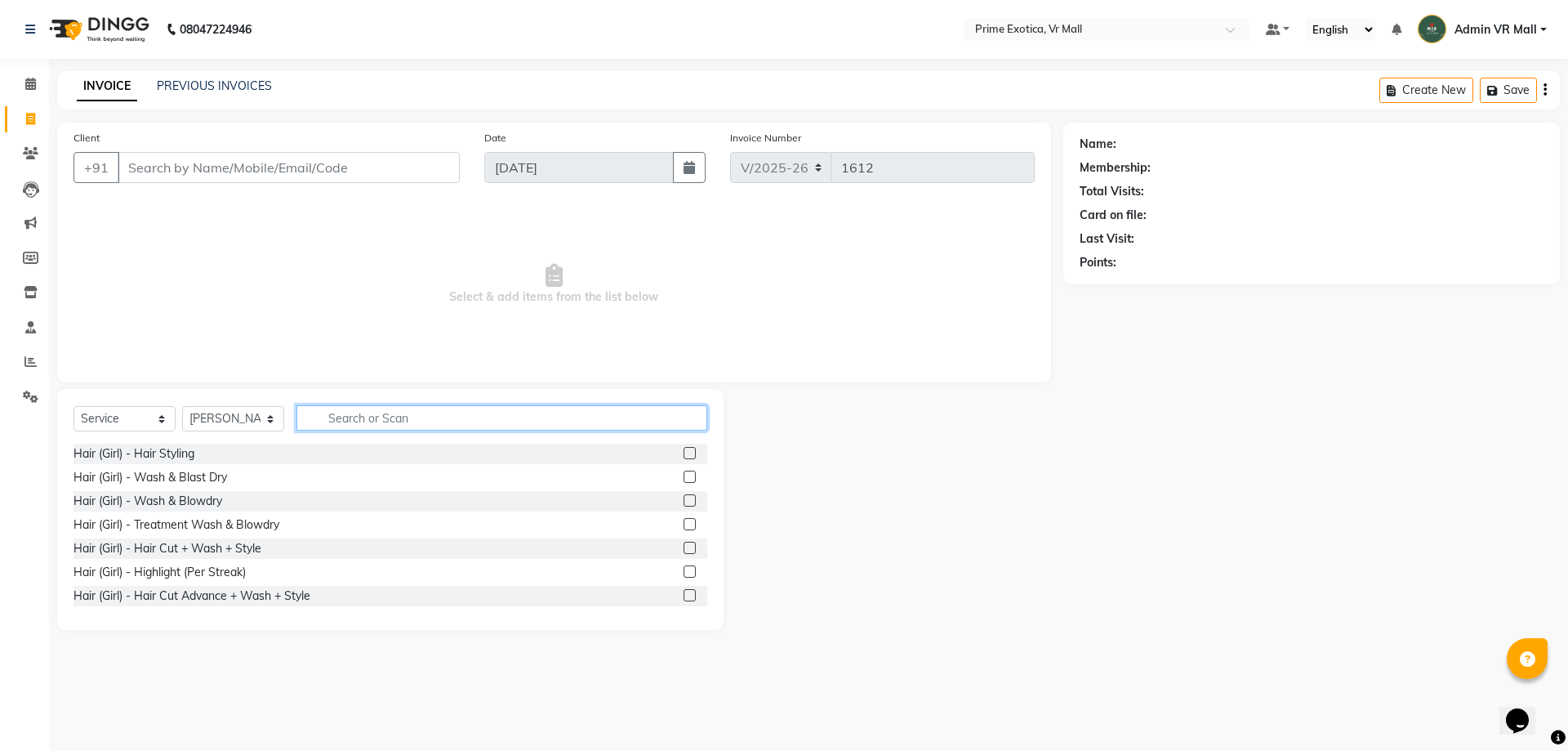
click at [445, 416] on input "text" at bounding box center [501, 418] width 411 height 25
click at [683, 591] on label at bounding box center [689, 595] width 12 height 12
click at [683, 591] on input "checkbox" at bounding box center [688, 595] width 11 height 11
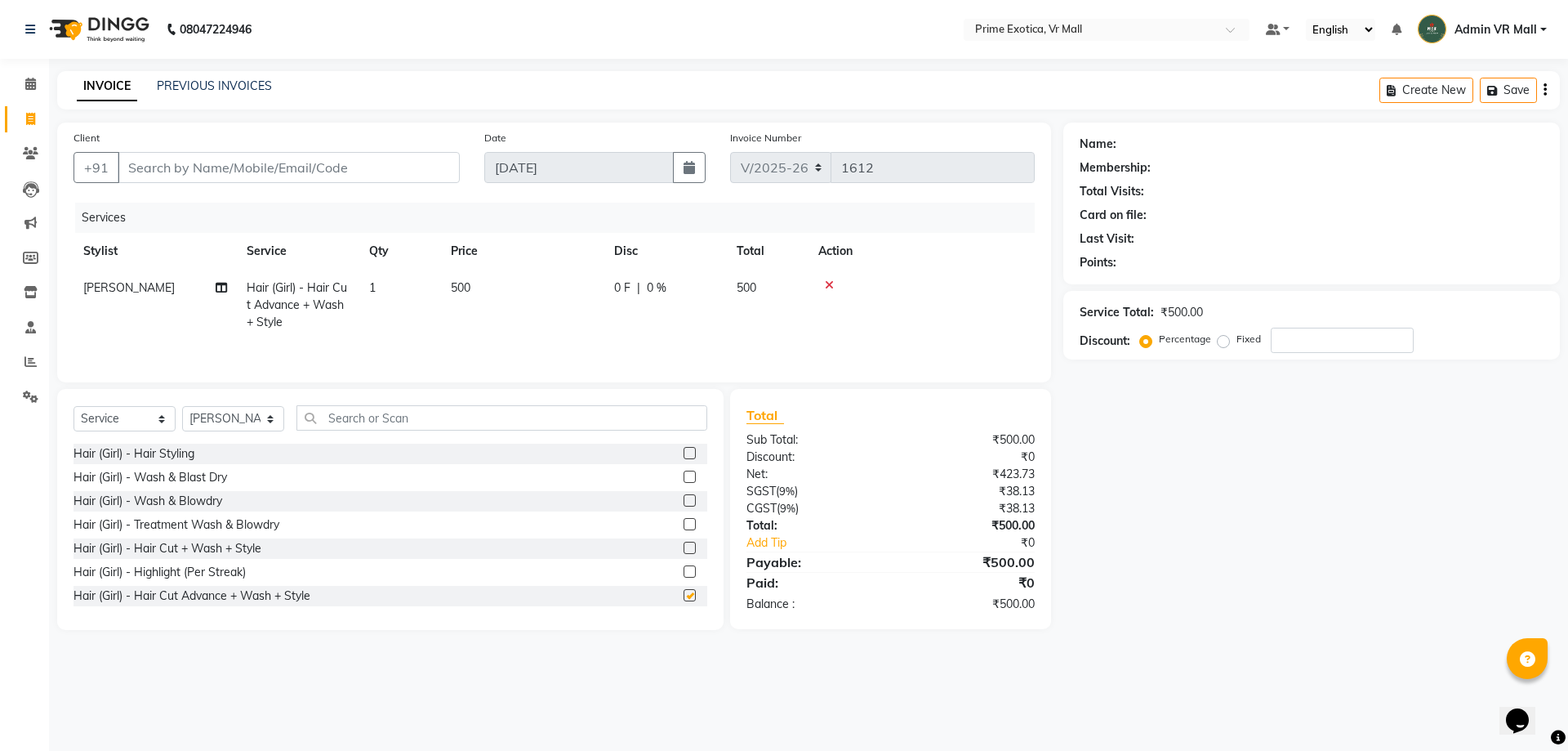
checkbox input "false"
click at [516, 301] on td "500" at bounding box center [522, 305] width 164 height 71
select select "76888"
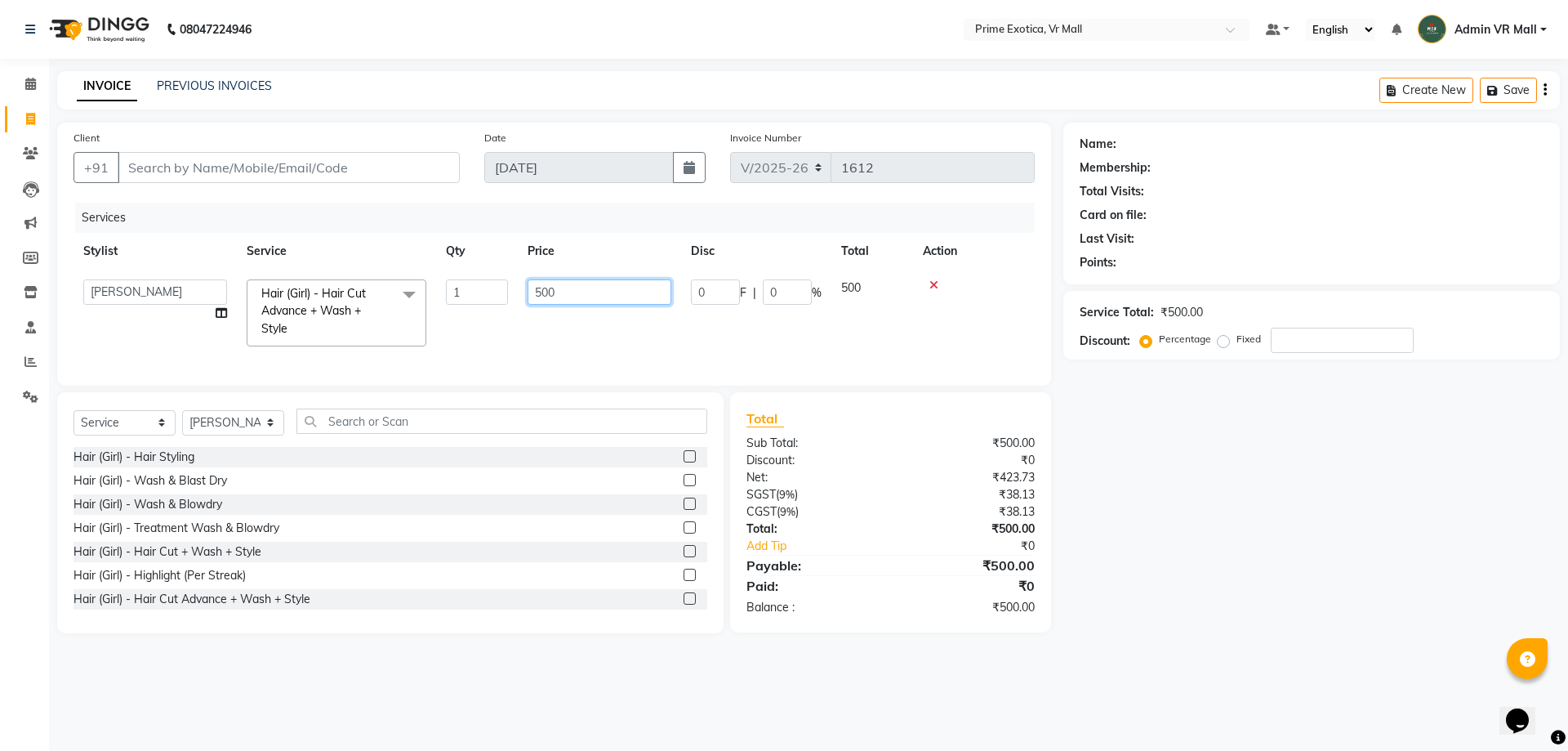
click at [649, 287] on input "500" at bounding box center [599, 292] width 144 height 25
type input "5"
type input "600"
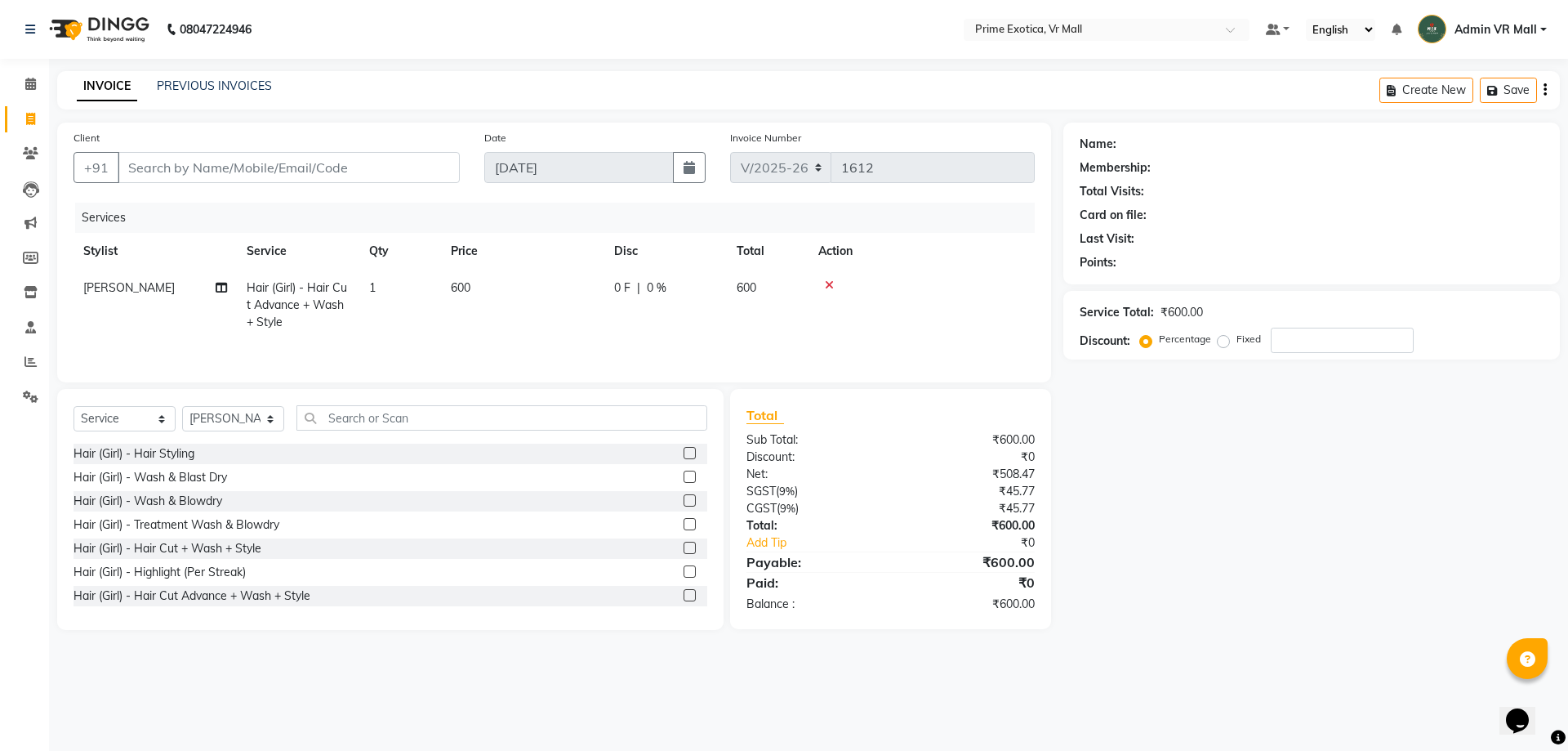
click at [418, 246] on tr "Stylist Service Qty Price Disc Total Action" at bounding box center [554, 250] width 961 height 36
click at [485, 410] on input "text" at bounding box center [501, 418] width 411 height 25
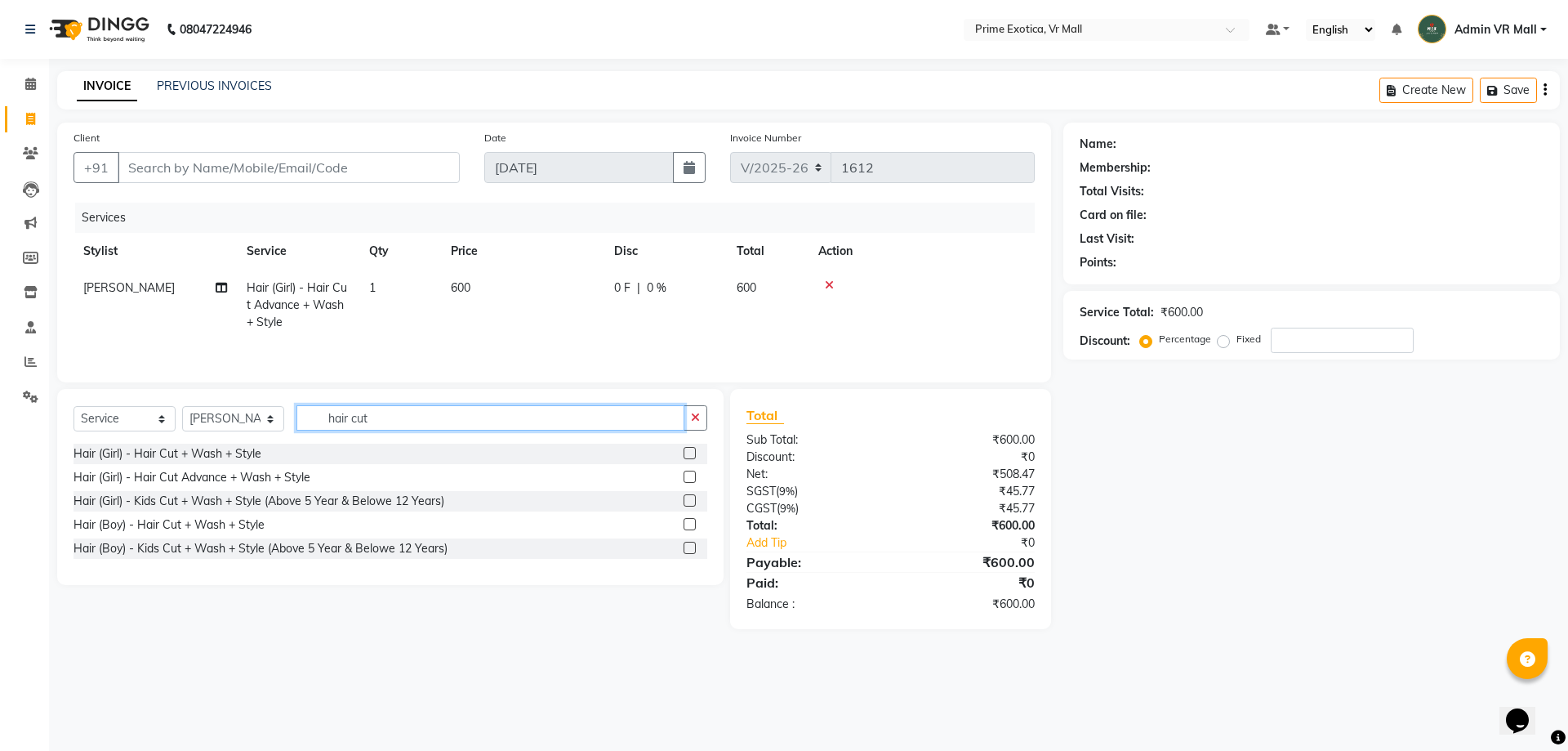
type input "hair cut"
click at [830, 284] on icon at bounding box center [829, 285] width 9 height 12
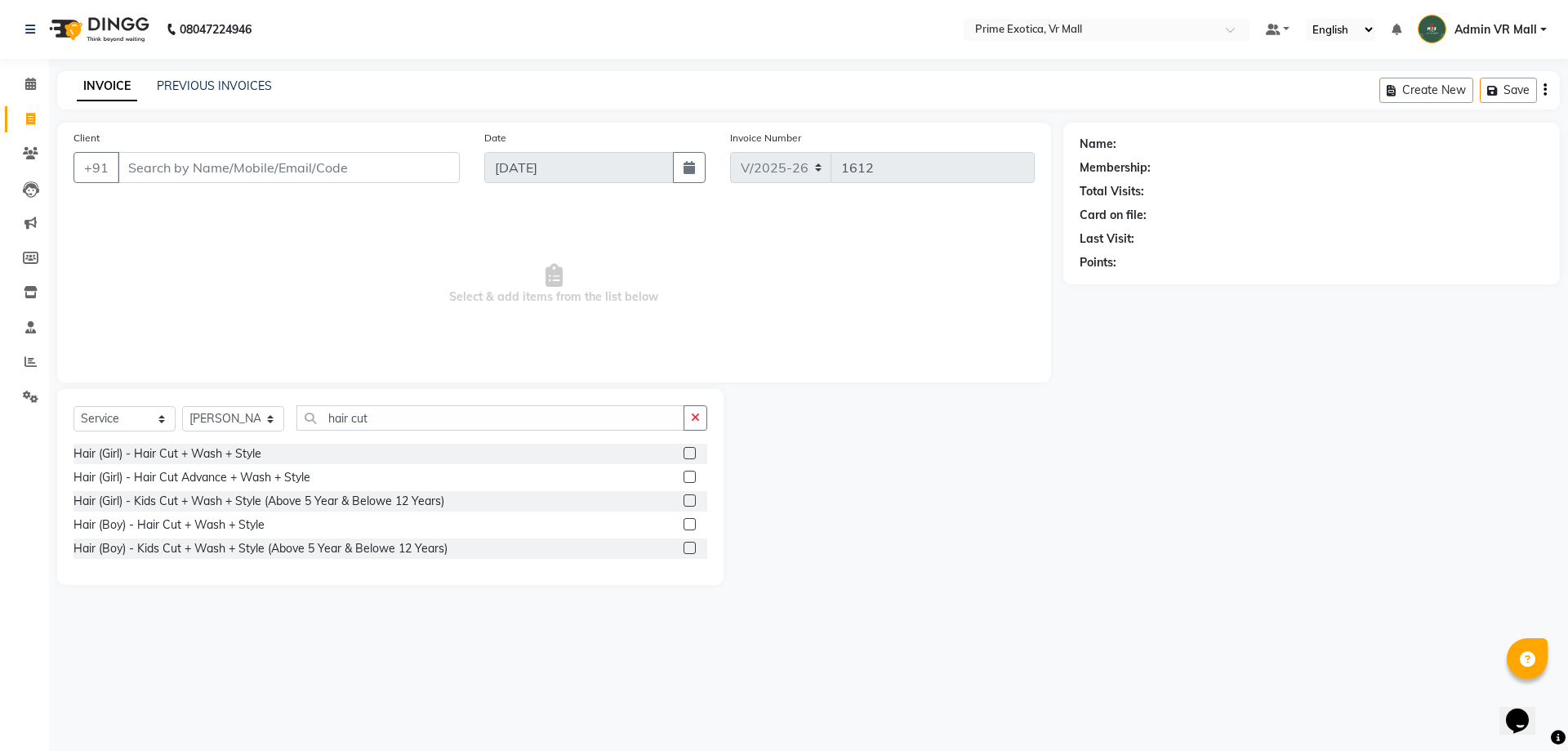
click at [692, 453] on label at bounding box center [689, 453] width 12 height 12
click at [692, 453] on input "checkbox" at bounding box center [688, 453] width 11 height 11
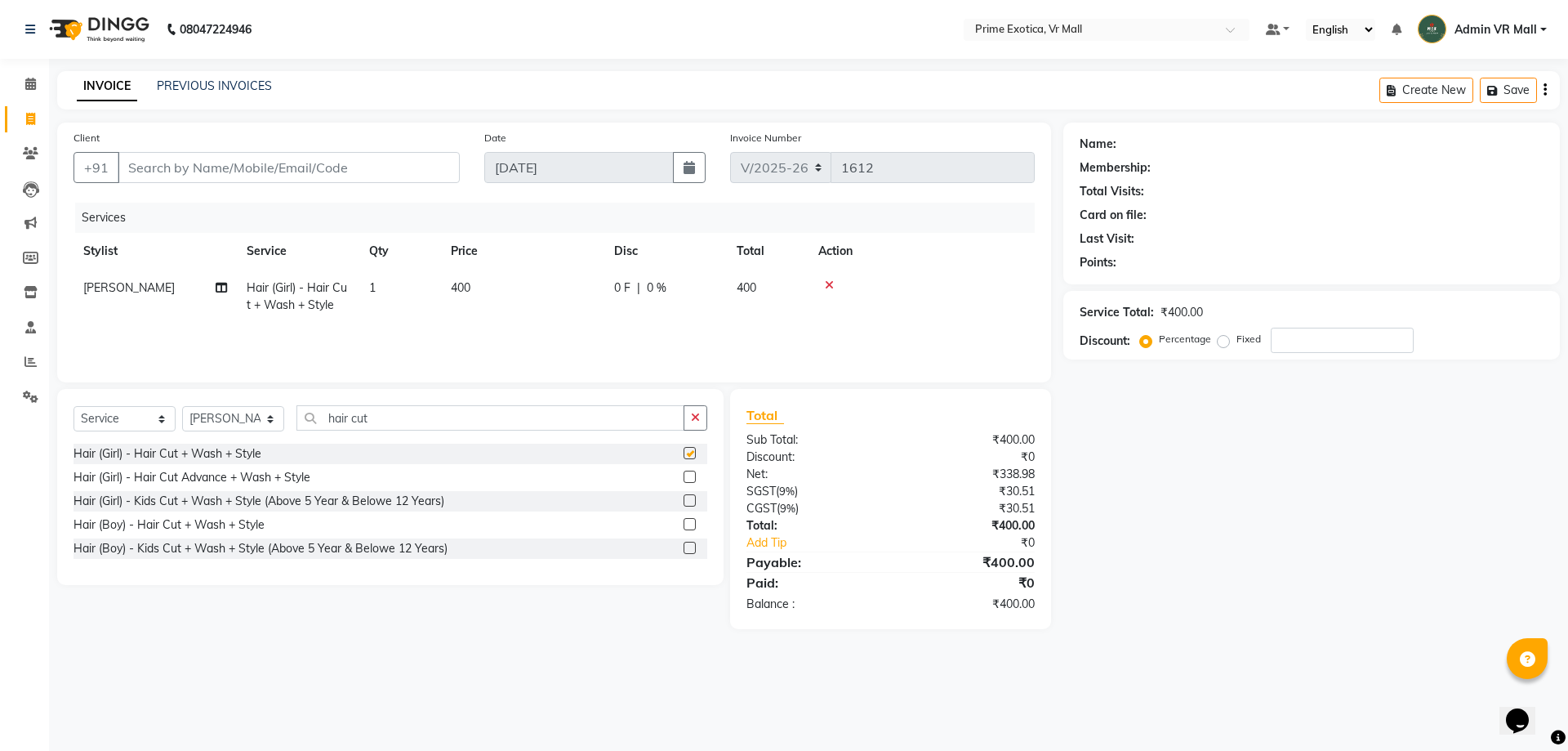
checkbox input "false"
click at [165, 169] on input "Client" at bounding box center [288, 168] width 342 height 31
type input "7"
type input "0"
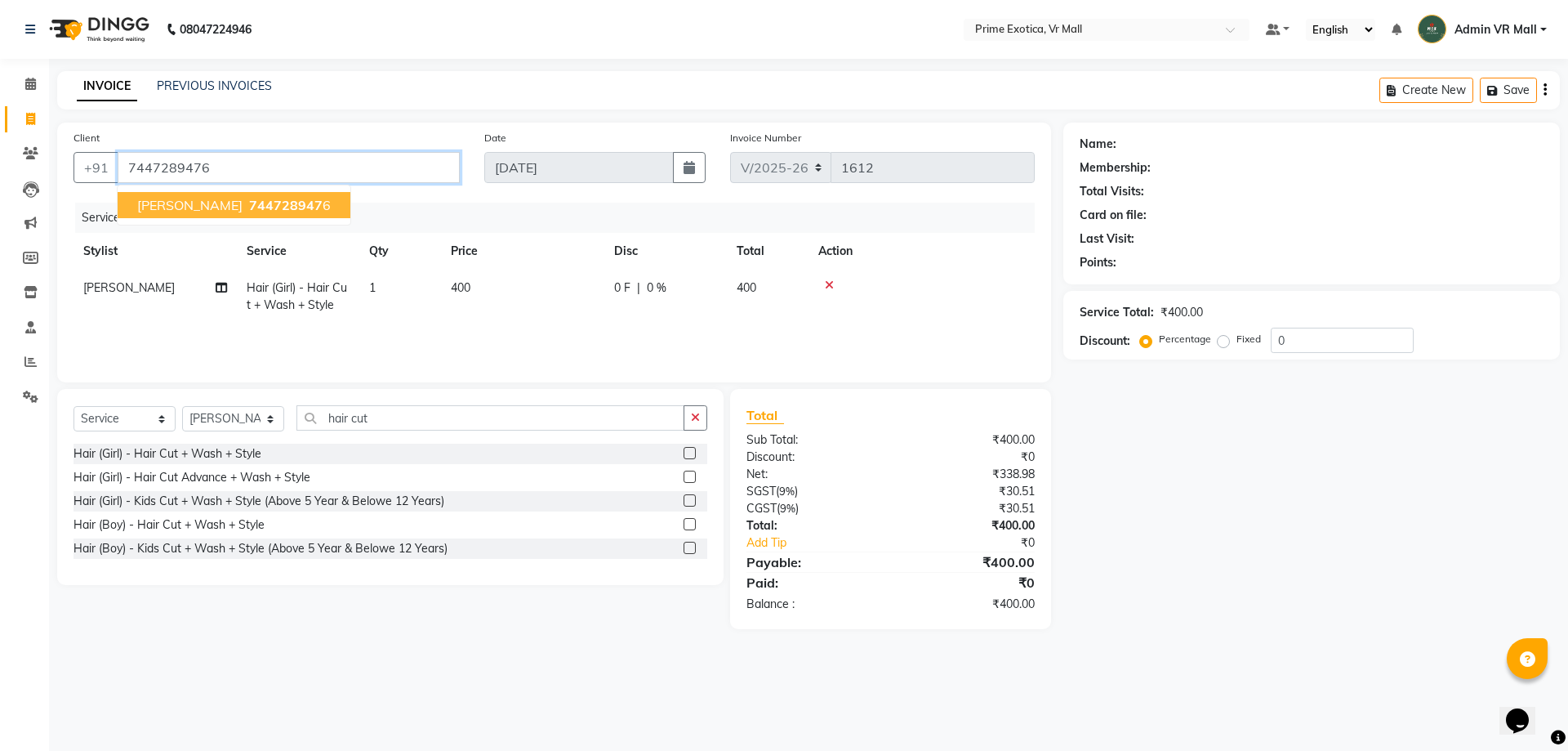
type input "7447289476"
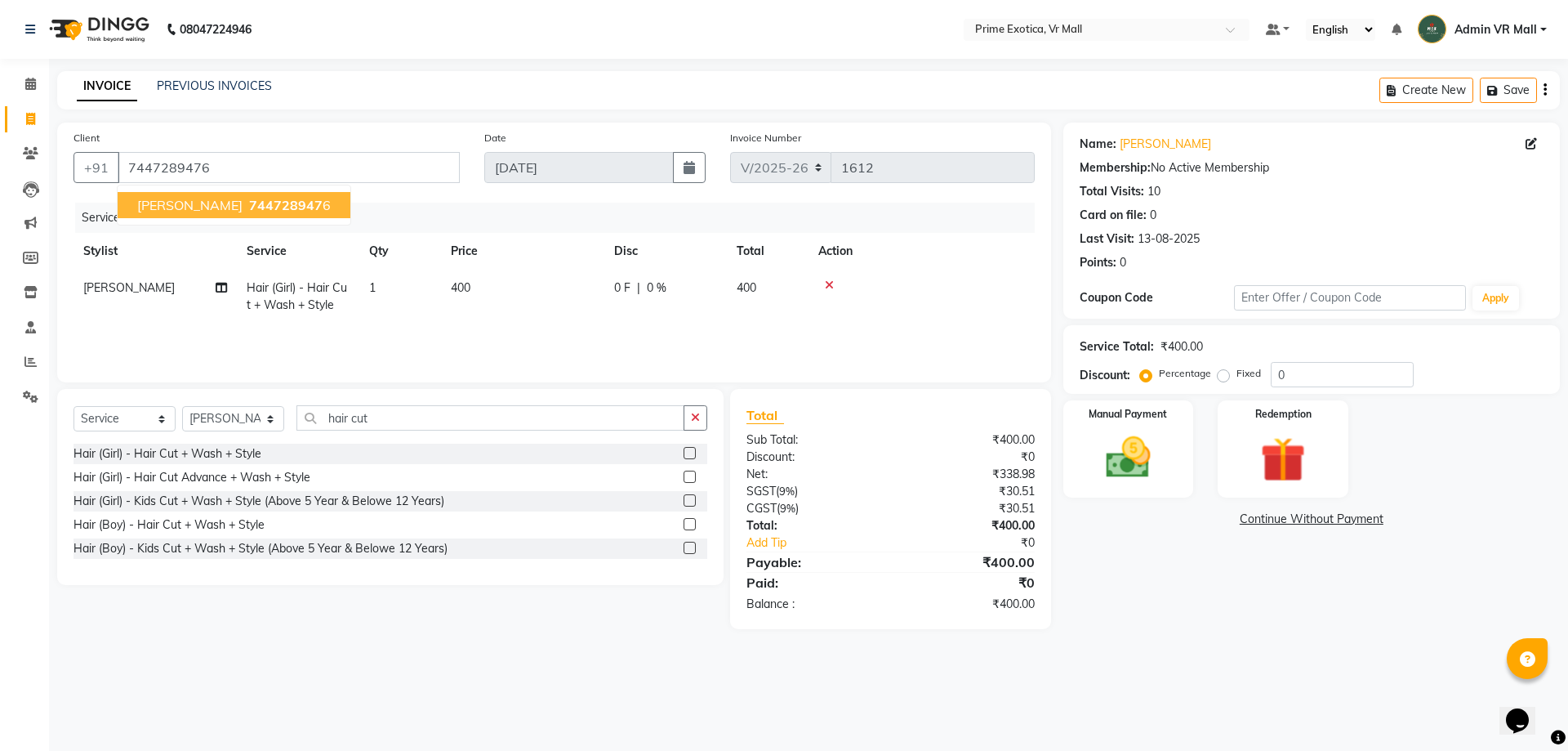
click at [249, 213] on span "744728947" at bounding box center [285, 205] width 74 height 17
click at [1128, 473] on img at bounding box center [1127, 457] width 75 height 54
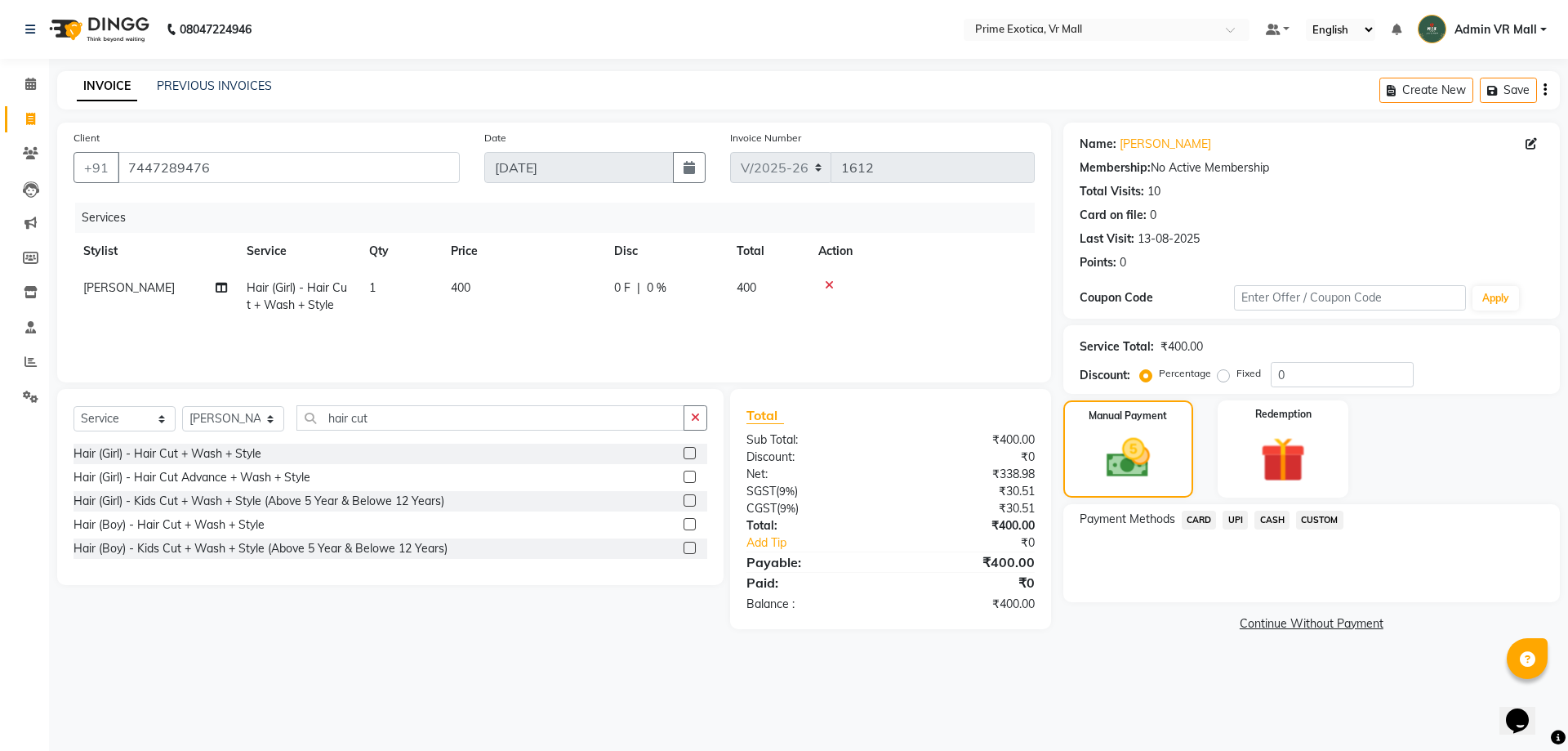
click at [1236, 523] on span "UPI" at bounding box center [1235, 520] width 25 height 19
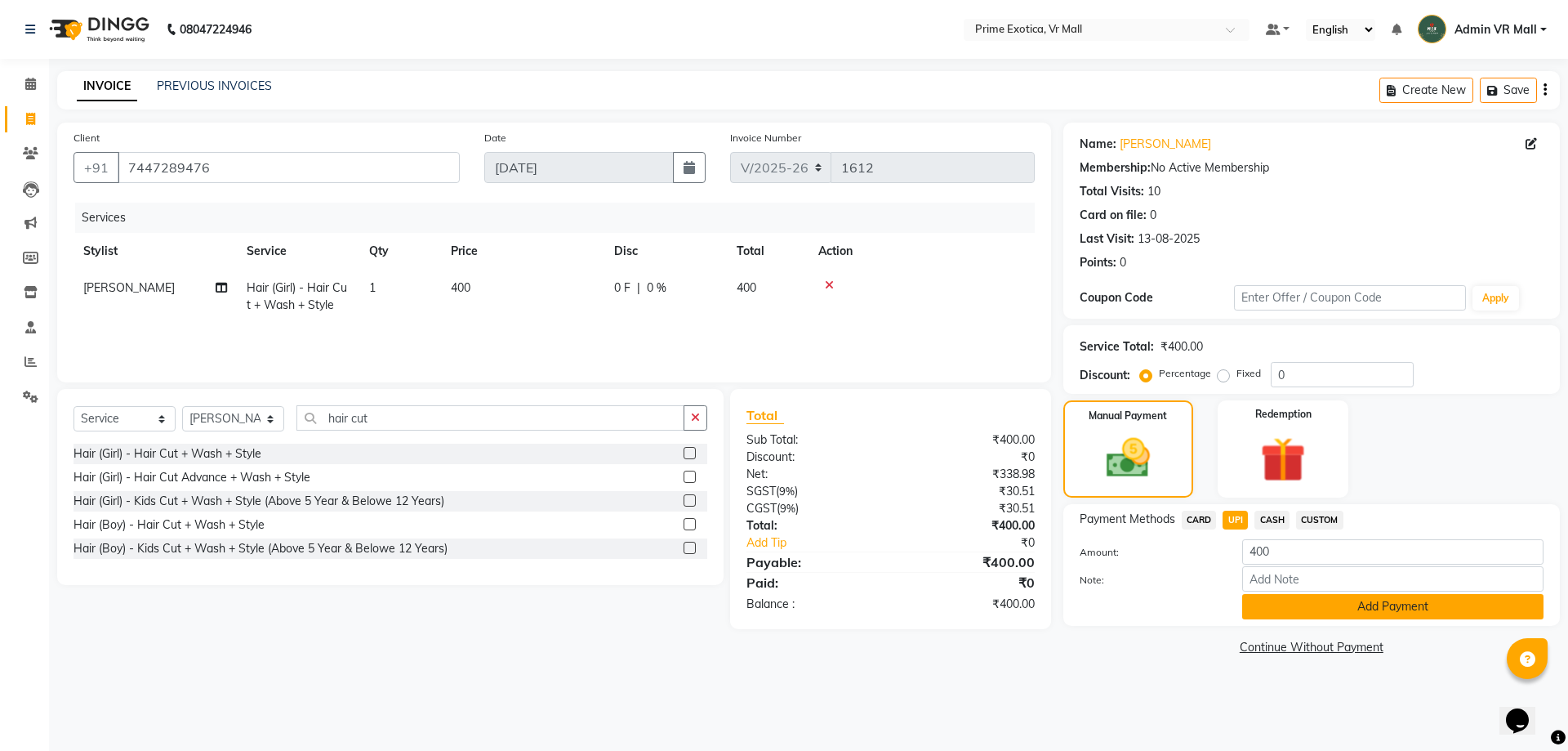
click at [1368, 610] on button "Add Payment" at bounding box center [1392, 607] width 301 height 25
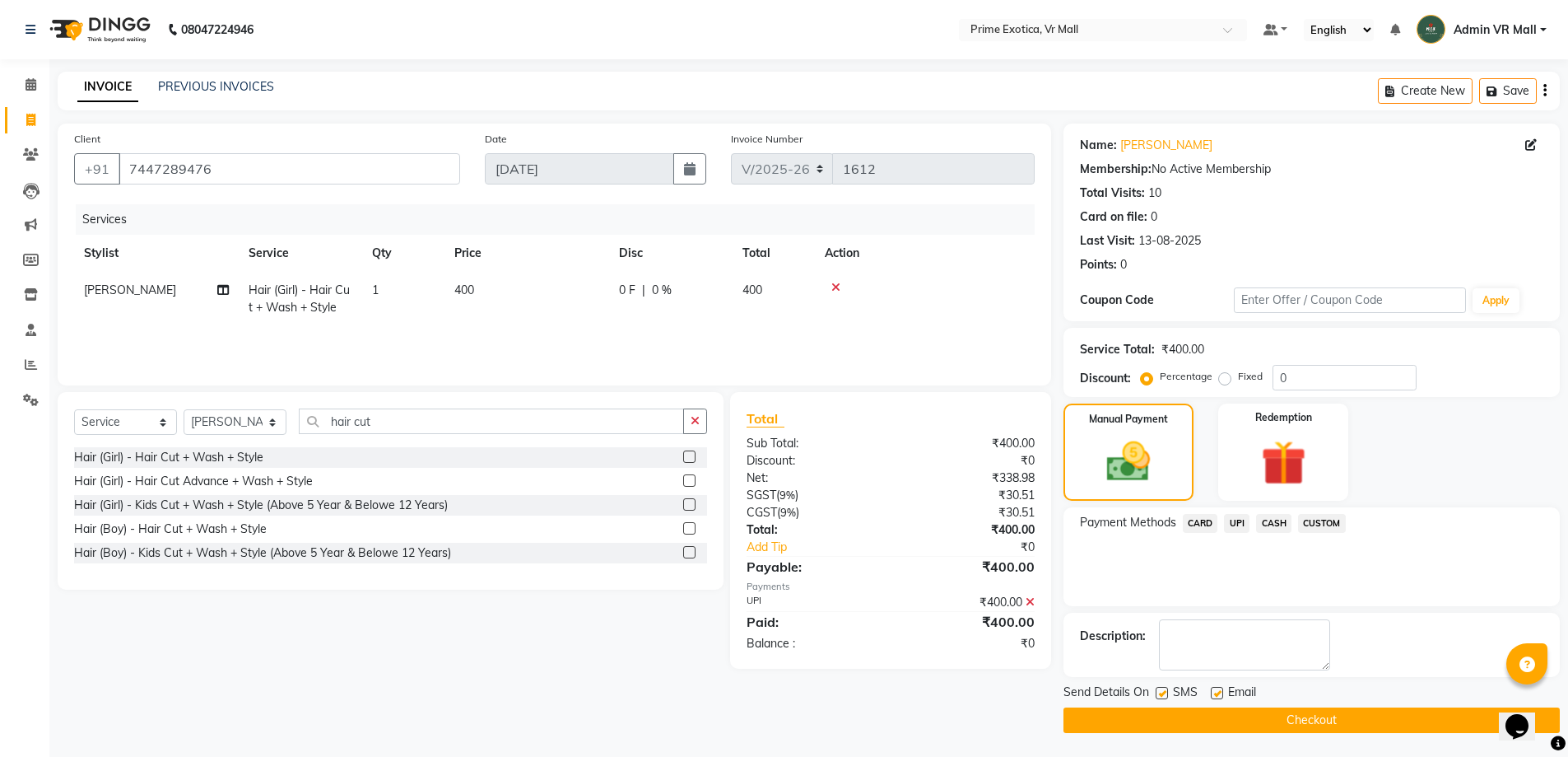
scroll to position [1, 0]
click at [1297, 712] on button "Checkout" at bounding box center [1312, 719] width 496 height 26
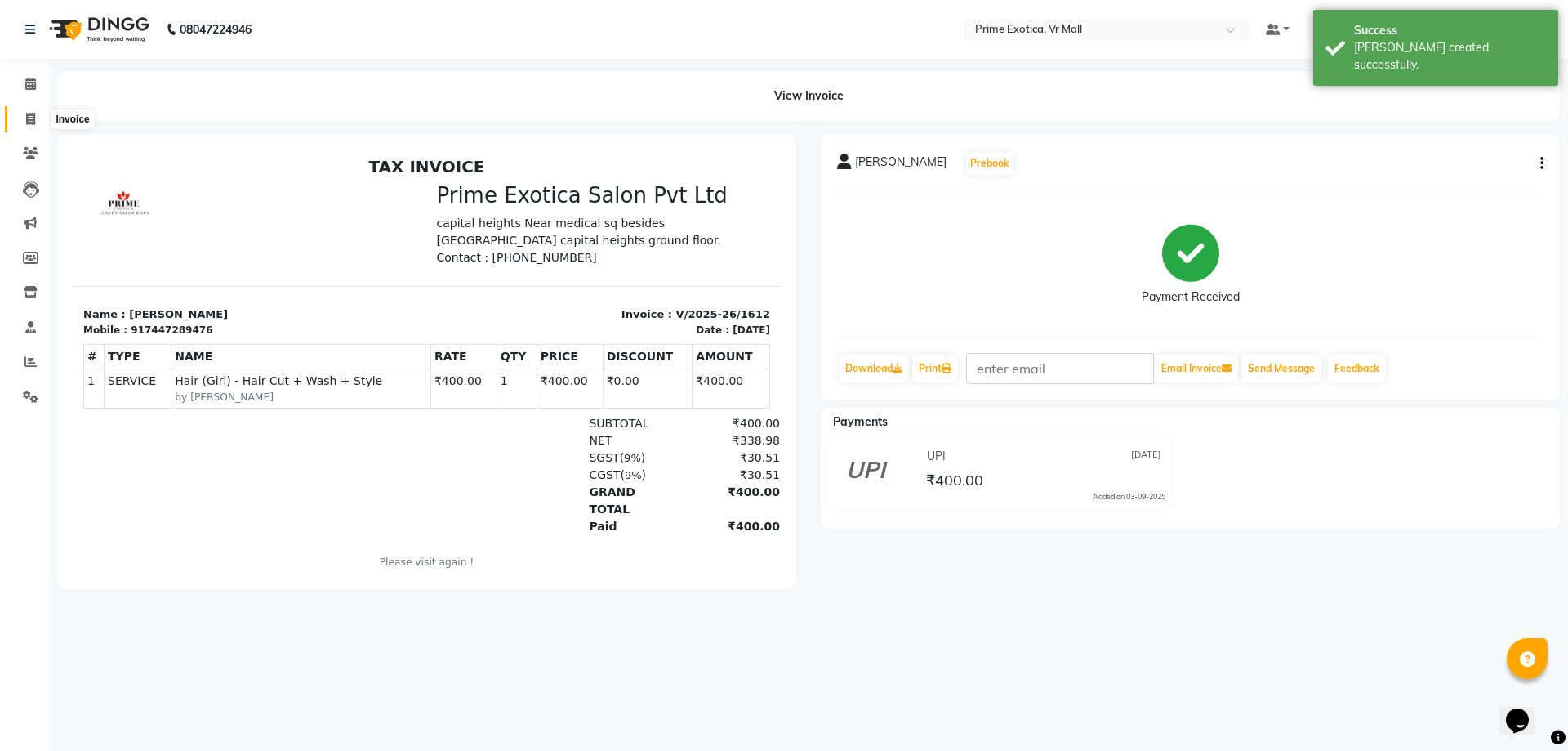
click at [31, 115] on icon at bounding box center [30, 119] width 9 height 12
select select "6077"
select select "service"
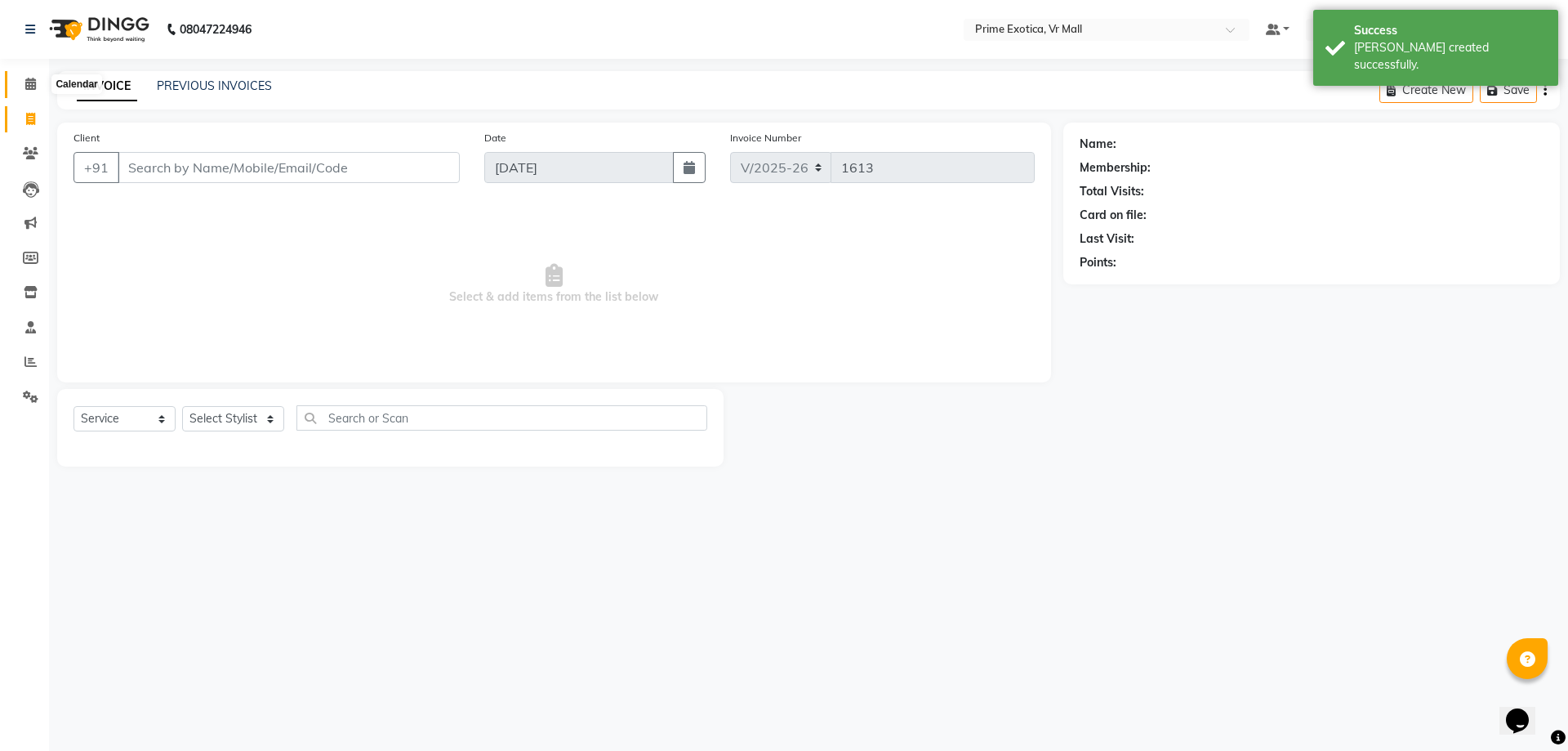
click at [32, 80] on icon at bounding box center [30, 83] width 11 height 12
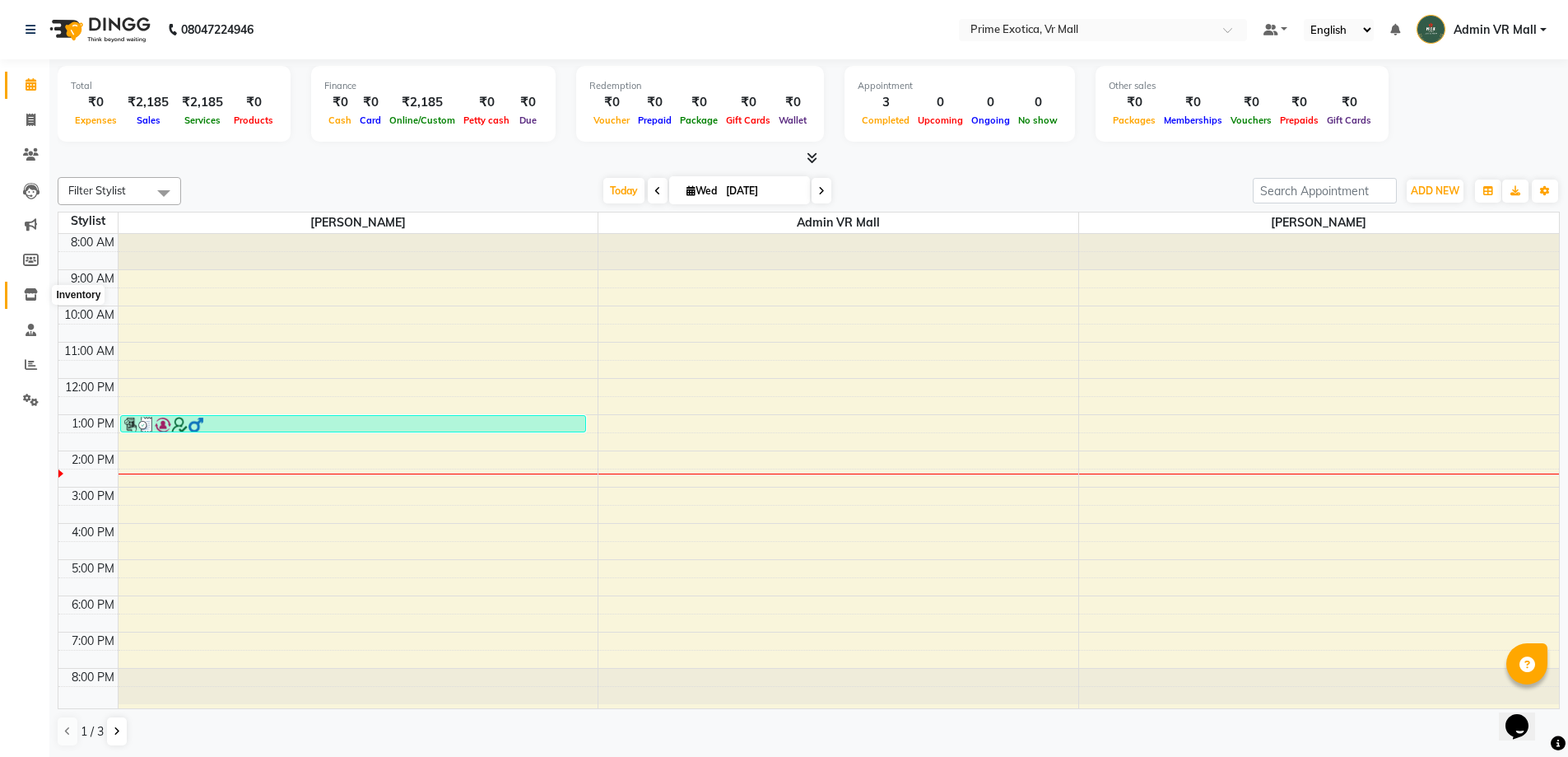
click at [34, 291] on icon at bounding box center [31, 294] width 14 height 12
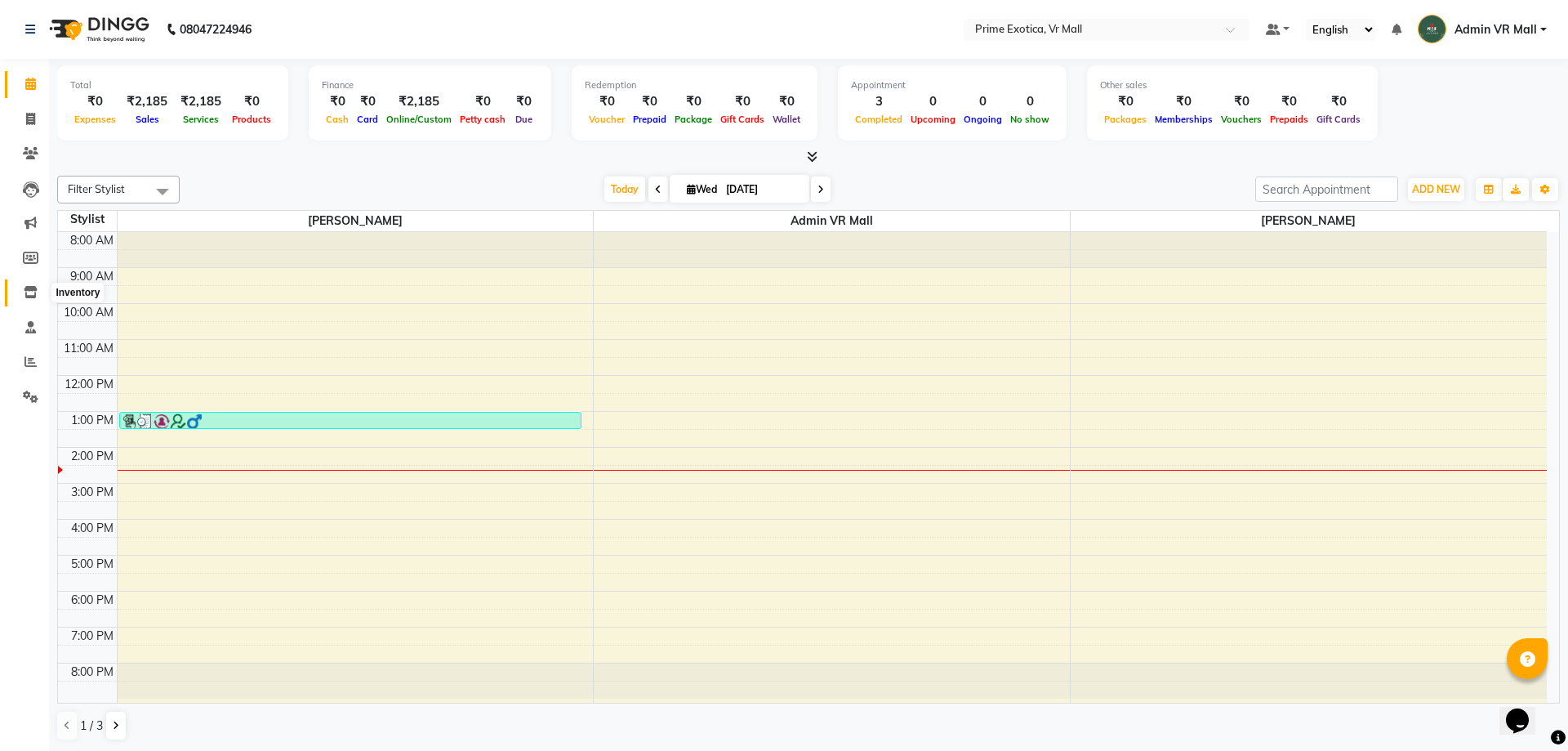
select select
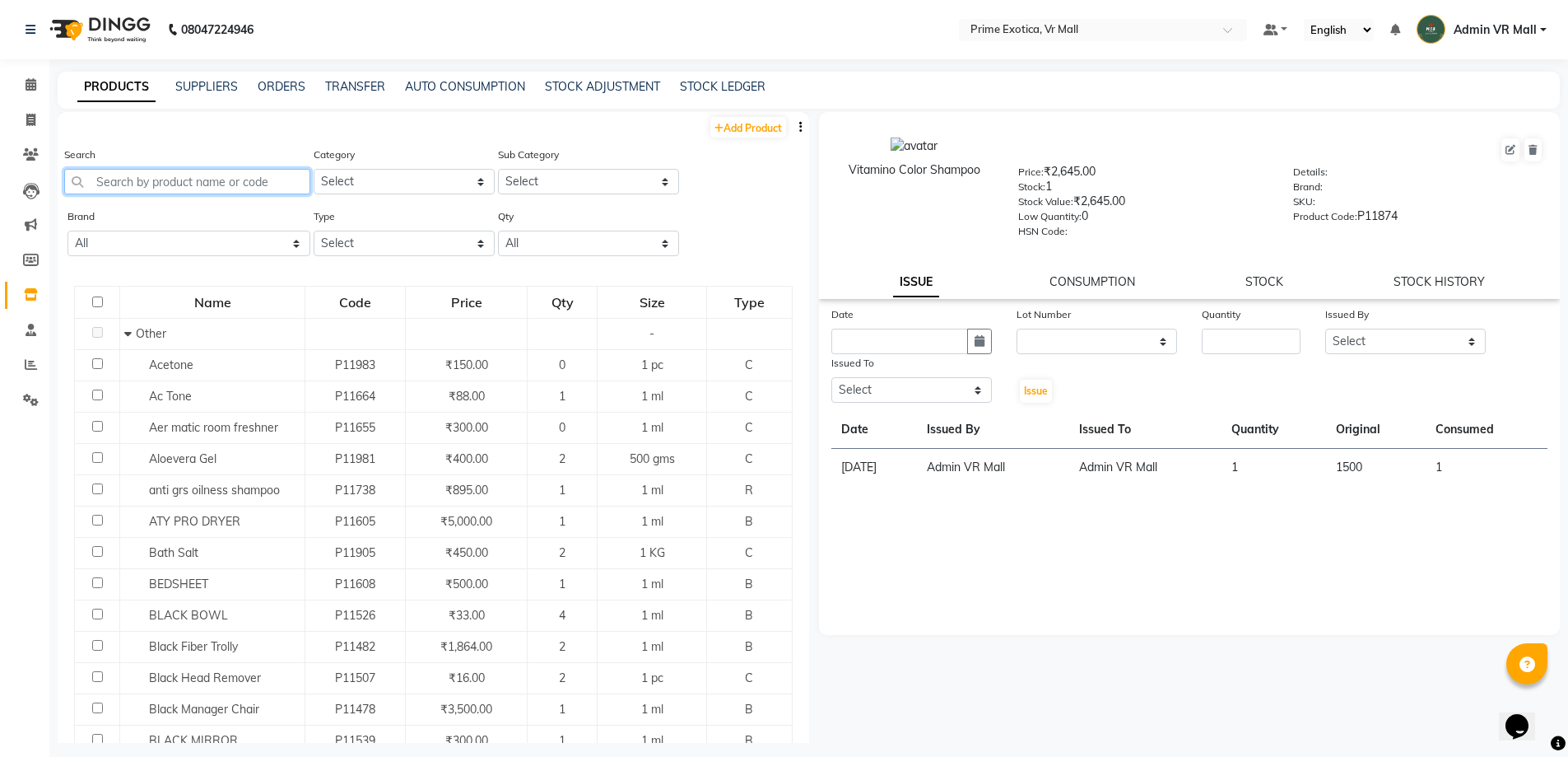
click at [198, 180] on input "text" at bounding box center [187, 182] width 246 height 26
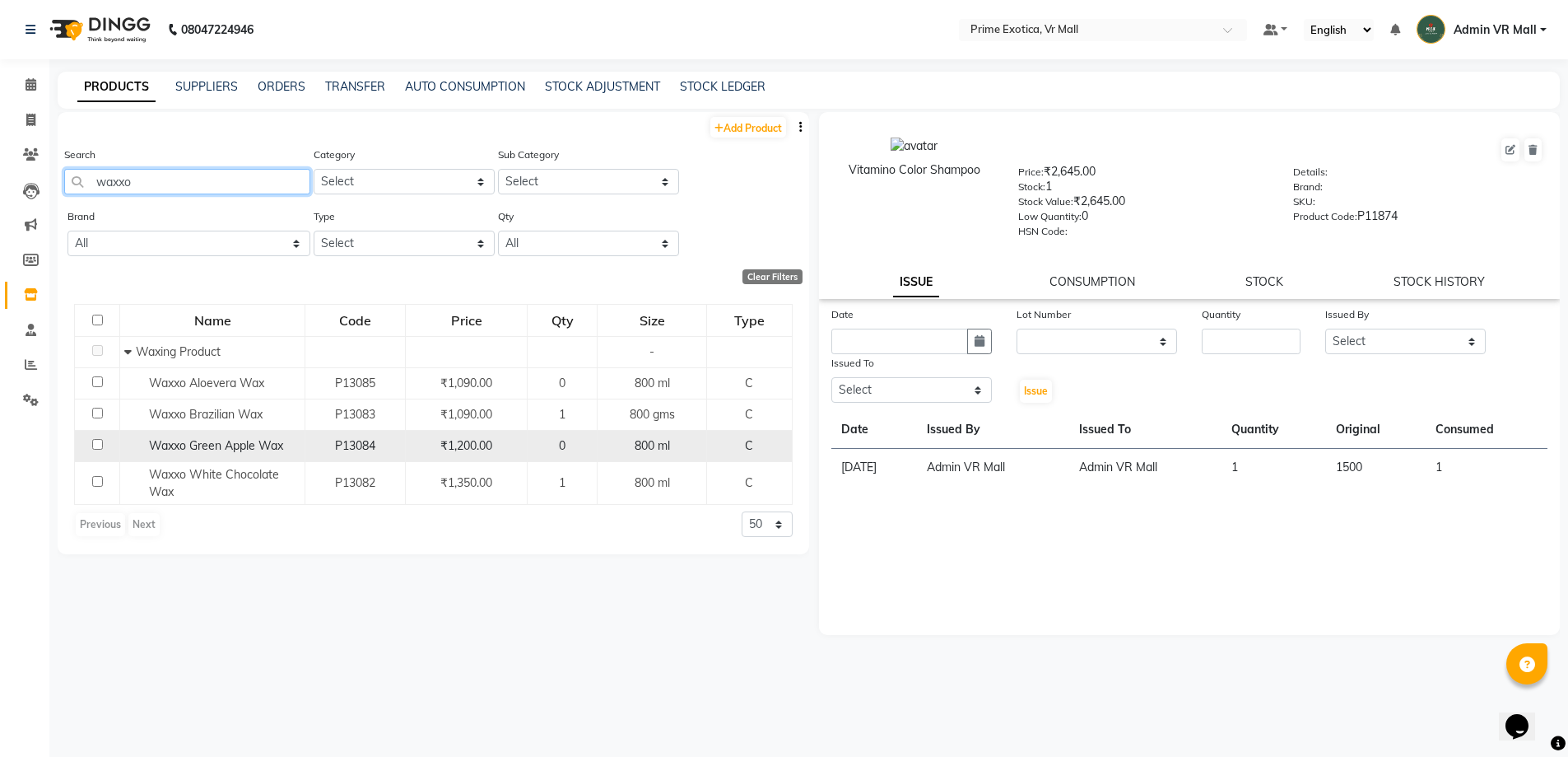
type input "waxxo"
click at [96, 442] on input "checkbox" at bounding box center [97, 444] width 11 height 11
checkbox input "true"
select select
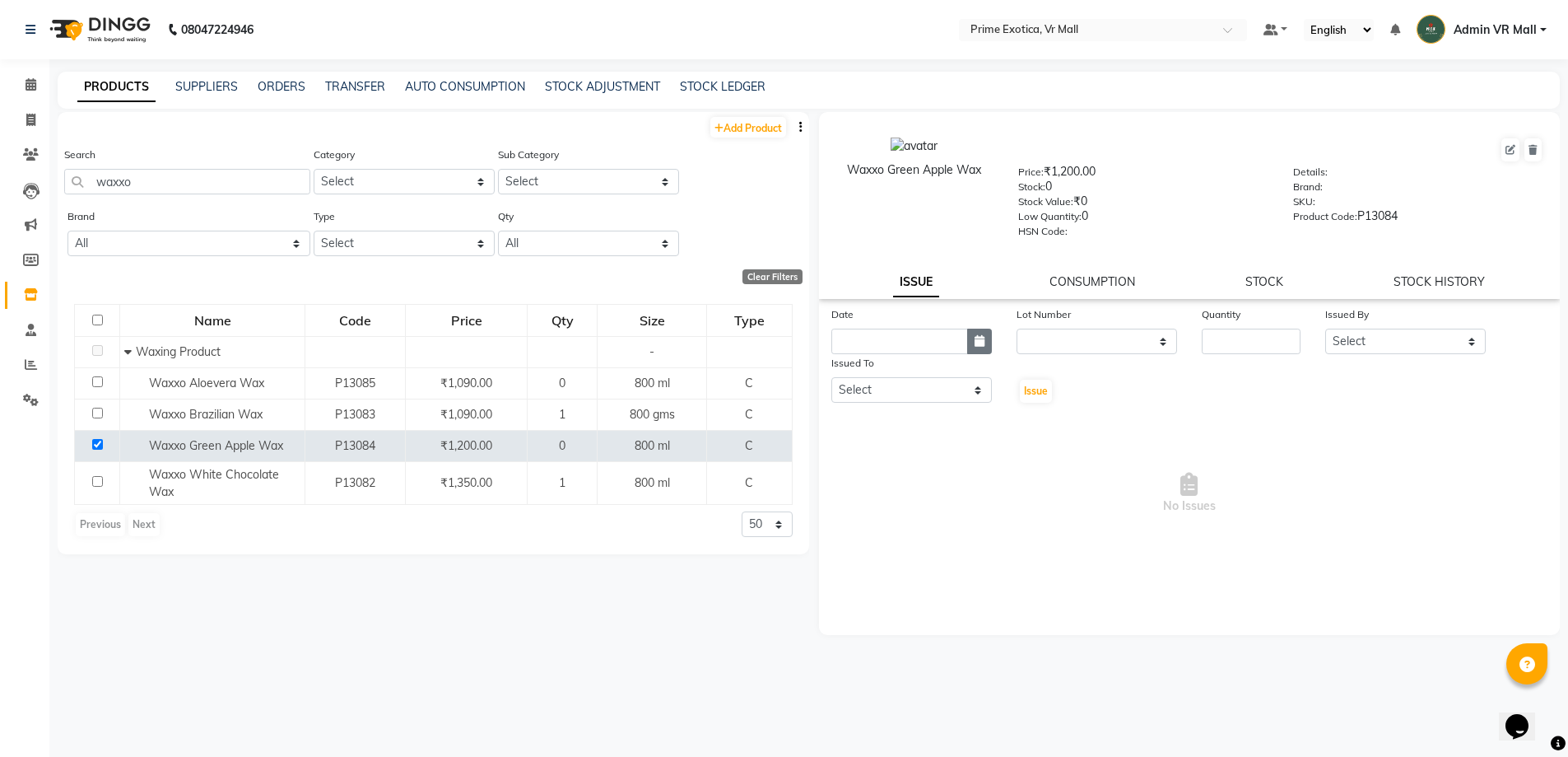
click at [984, 342] on icon "button" at bounding box center [980, 341] width 10 height 12
select select "9"
select select "2025"
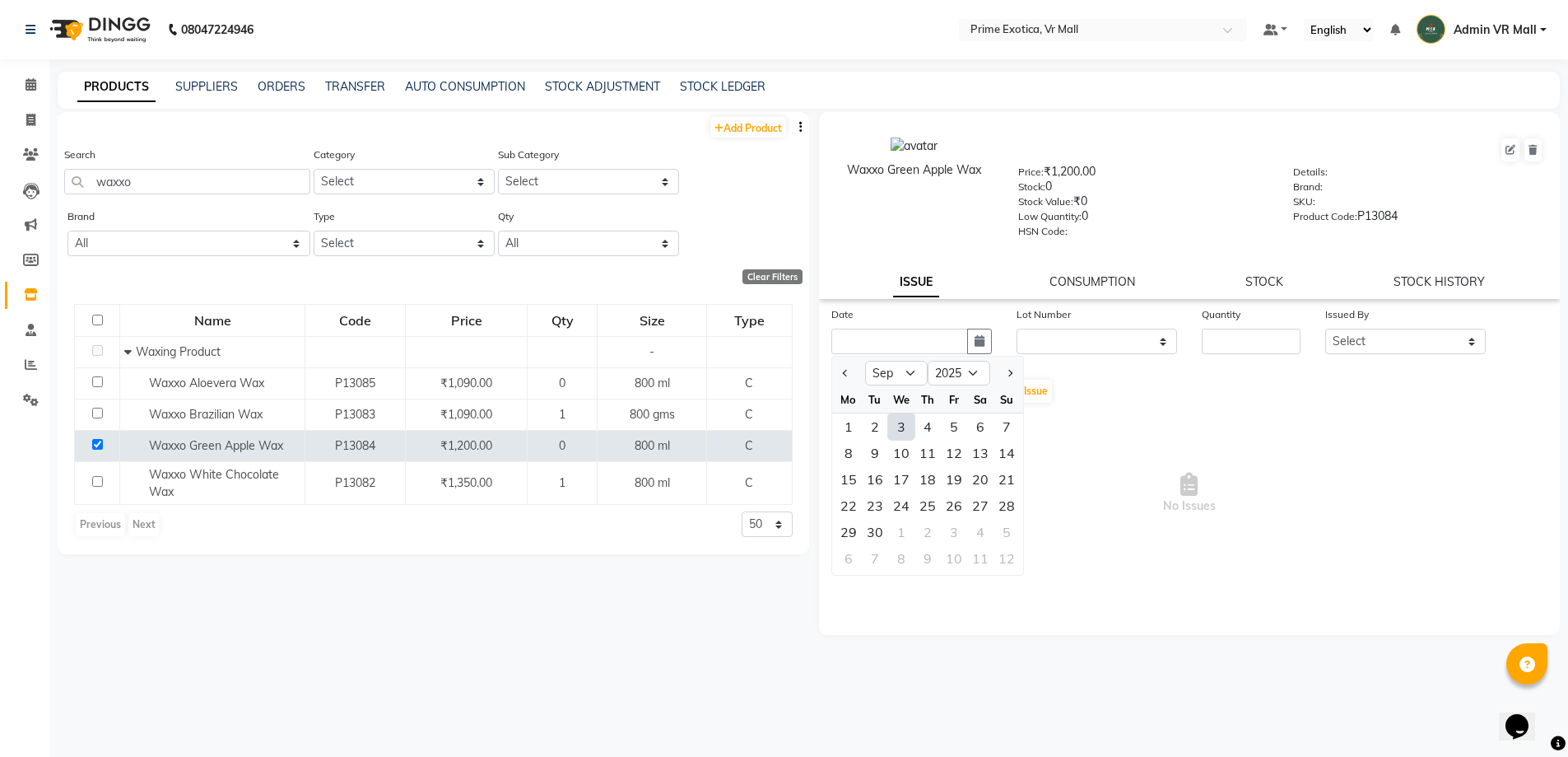
click at [904, 428] on div "3" at bounding box center [901, 426] width 27 height 27
type input "[DATE]"
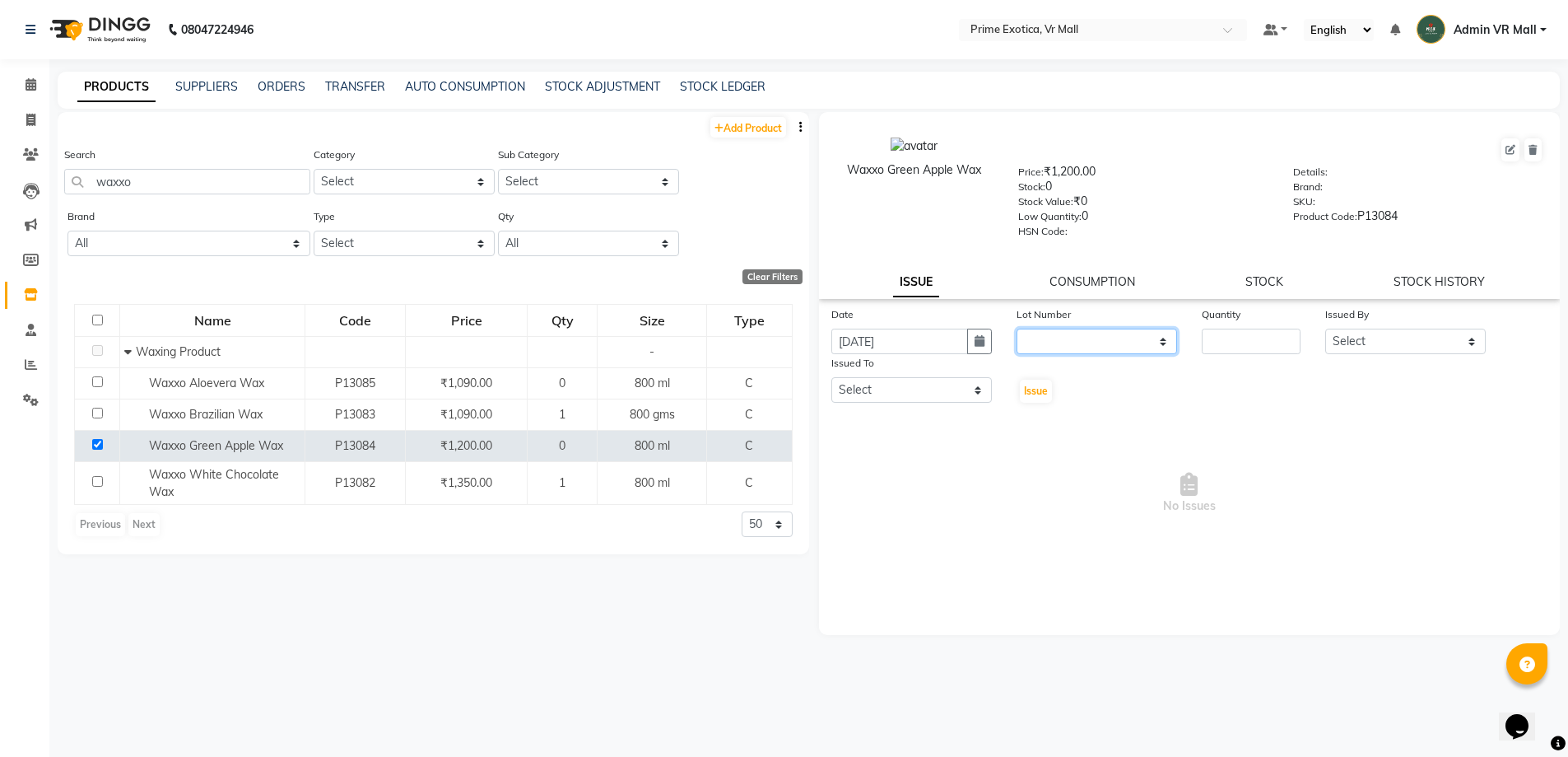
click at [1163, 343] on select "None" at bounding box center [1097, 341] width 160 height 26
select select "0: null"
click at [1017, 328] on select "None" at bounding box center [1097, 341] width 160 height 26
click at [1257, 343] on input "number" at bounding box center [1252, 341] width 99 height 26
type input "1"
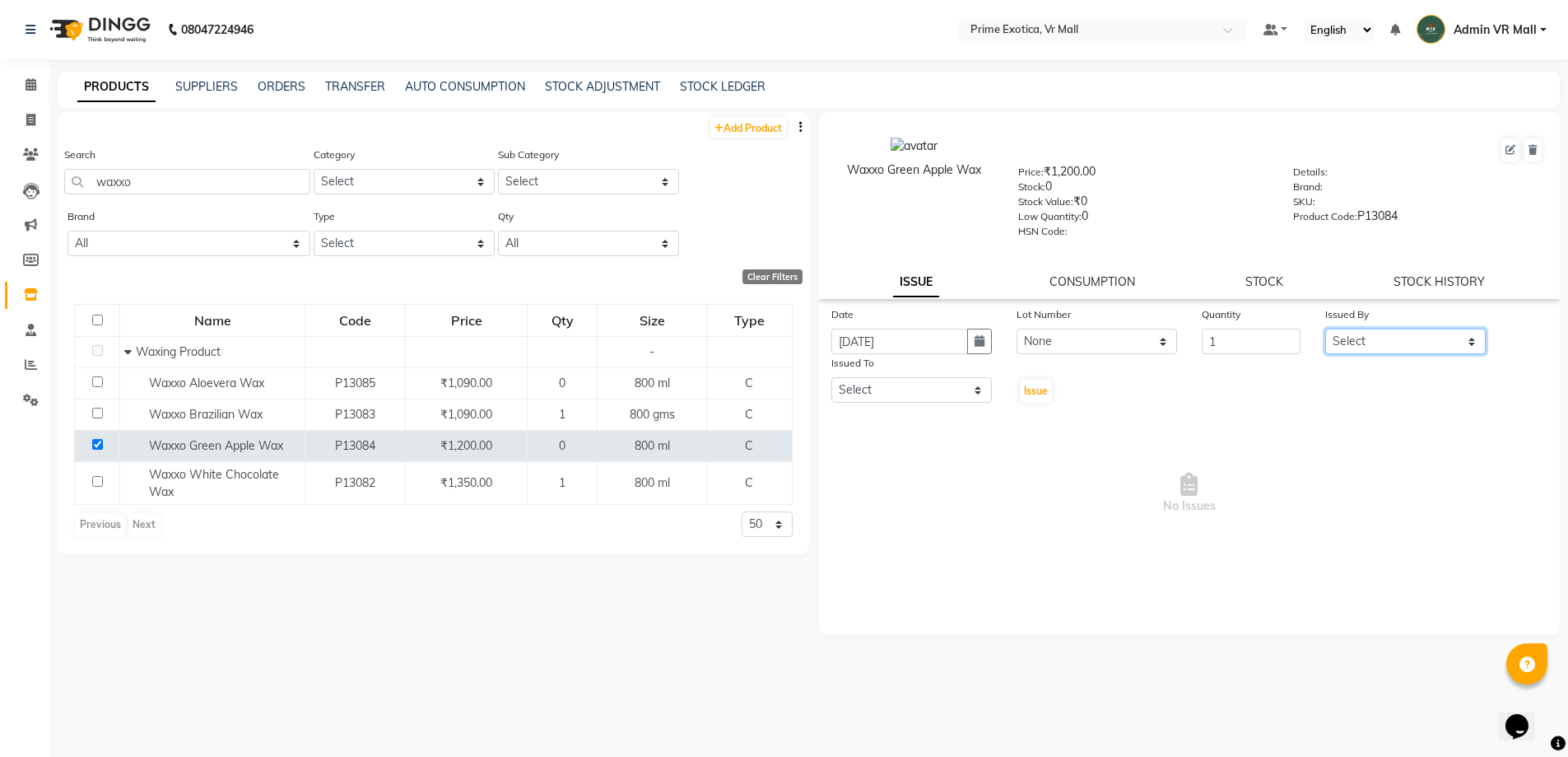
click at [1459, 339] on select "Select abhijeet Admin VR Mall AKSHAY RAJENDRRA MANKAR ANGELA S JOHN Archana Gou…" at bounding box center [1406, 341] width 160 height 26
select select "44152"
click at [1326, 328] on select "Select abhijeet Admin VR Mall AKSHAY RAJENDRRA MANKAR ANGELA S JOHN Archana Gou…" at bounding box center [1406, 341] width 160 height 26
click at [958, 391] on select "Select abhijeet Admin VR Mall AKSHAY RAJENDRRA MANKAR ANGELA S JOHN Archana Gou…" at bounding box center [912, 390] width 160 height 26
select select "44152"
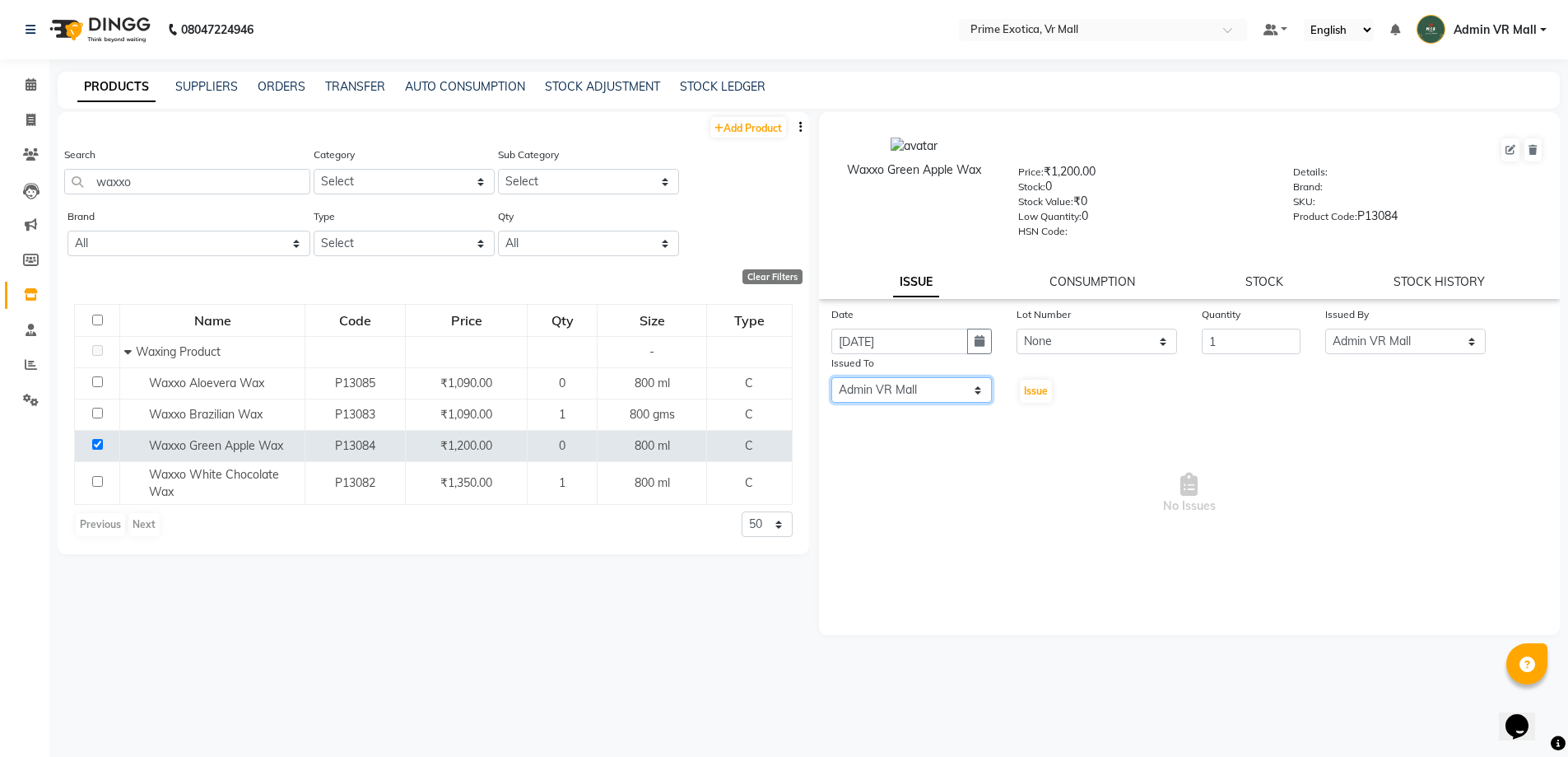
click at [832, 378] on select "Select abhijeet Admin VR Mall AKSHAY RAJENDRRA MANKAR ANGELA S JOHN Archana Gou…" at bounding box center [912, 390] width 160 height 26
click at [1037, 386] on span "Issue" at bounding box center [1036, 390] width 24 height 12
select select
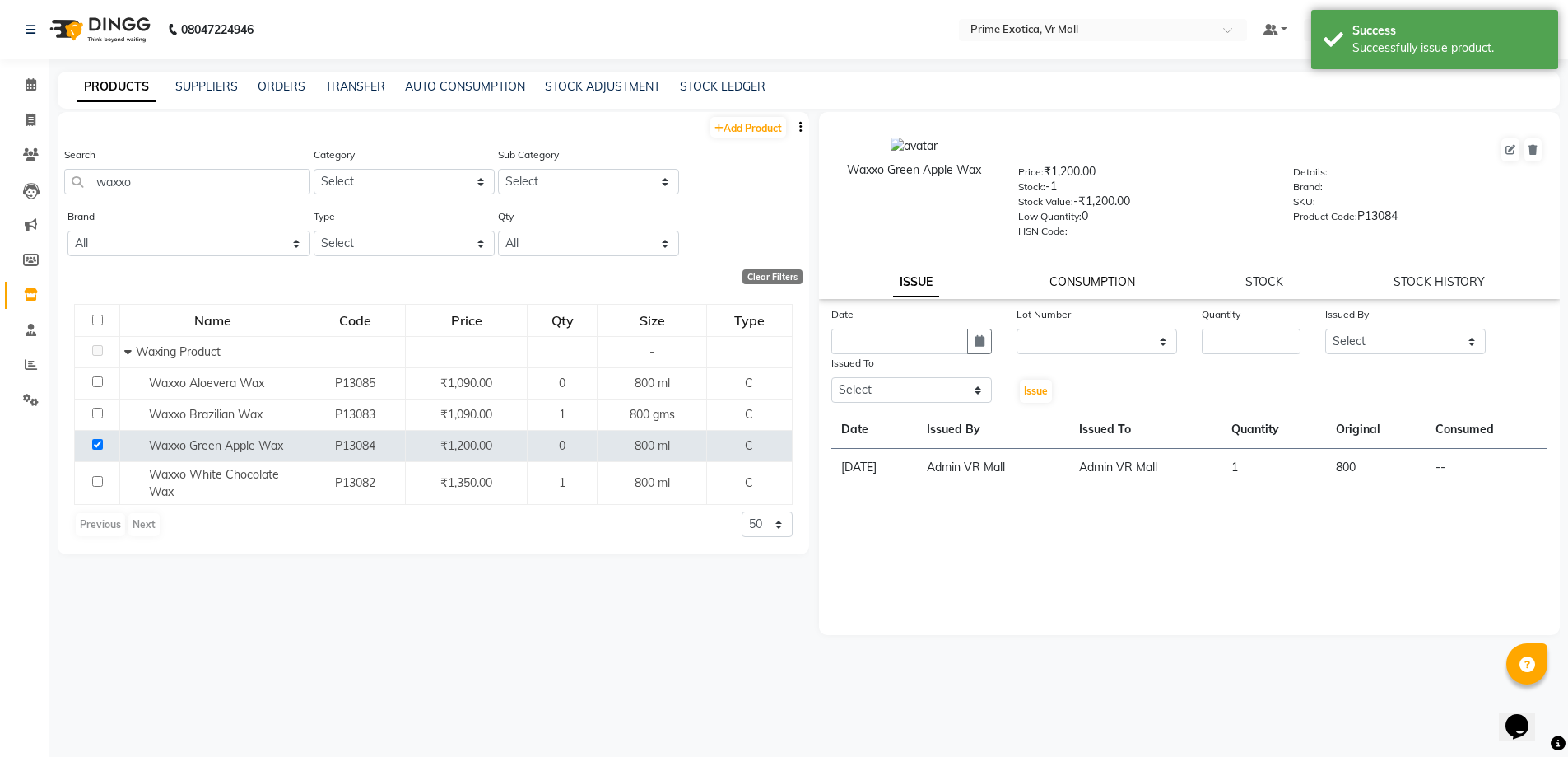
click at [1113, 283] on link "CONSUMPTION" at bounding box center [1092, 281] width 86 height 15
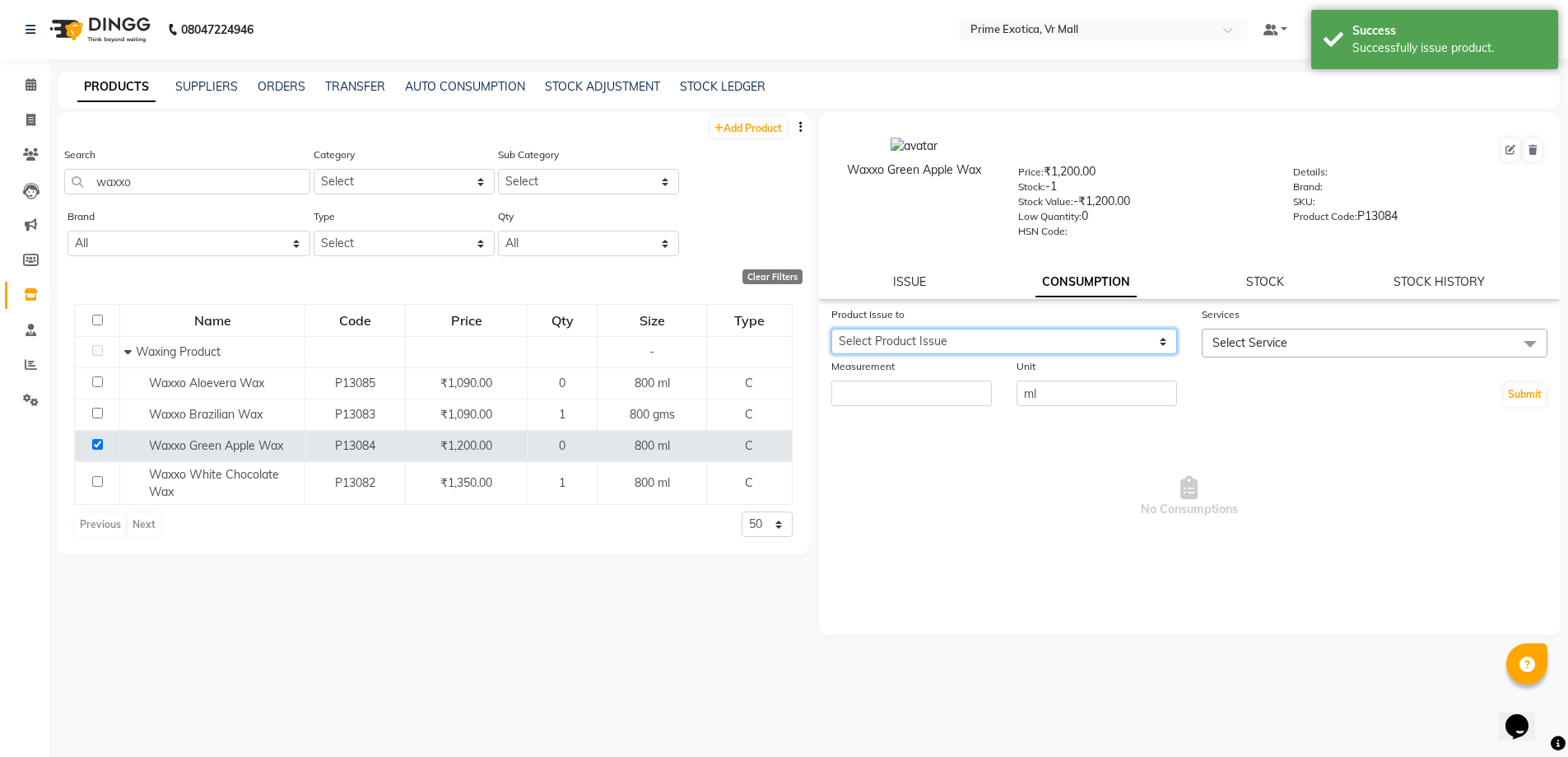
click at [1159, 336] on select "Select Product Issue 2025-09-03, Issued to: Admin VR Mall, Balance: 800" at bounding box center [1005, 341] width 346 height 26
select select "1202021"
click at [832, 328] on select "Select Product Issue 2025-09-03, Issued to: Admin VR Mall, Balance: 800" at bounding box center [1005, 341] width 346 height 26
click at [1522, 333] on span at bounding box center [1529, 344] width 33 height 32
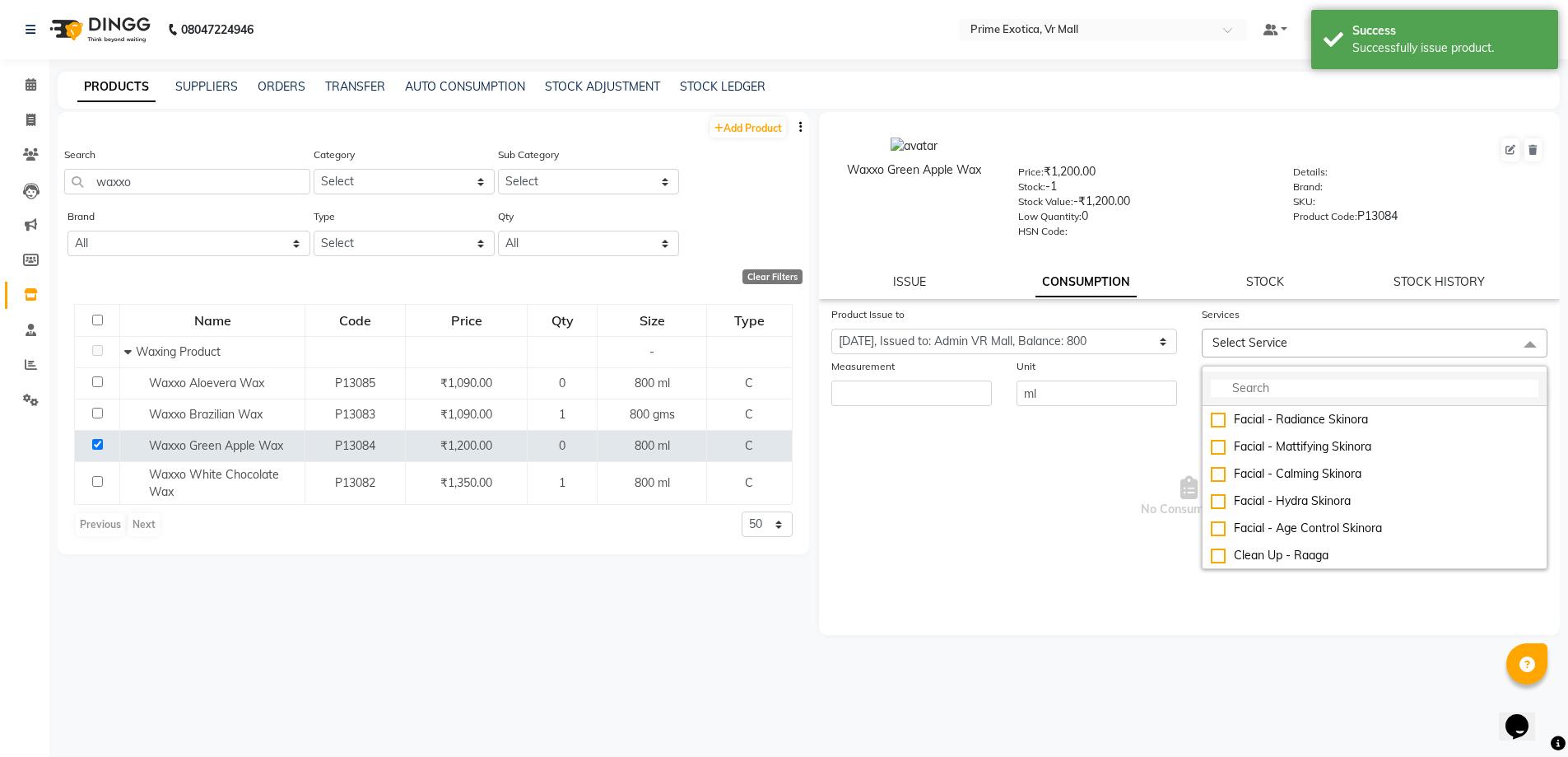
click at [1318, 383] on input "multiselect-search" at bounding box center [1375, 387] width 328 height 17
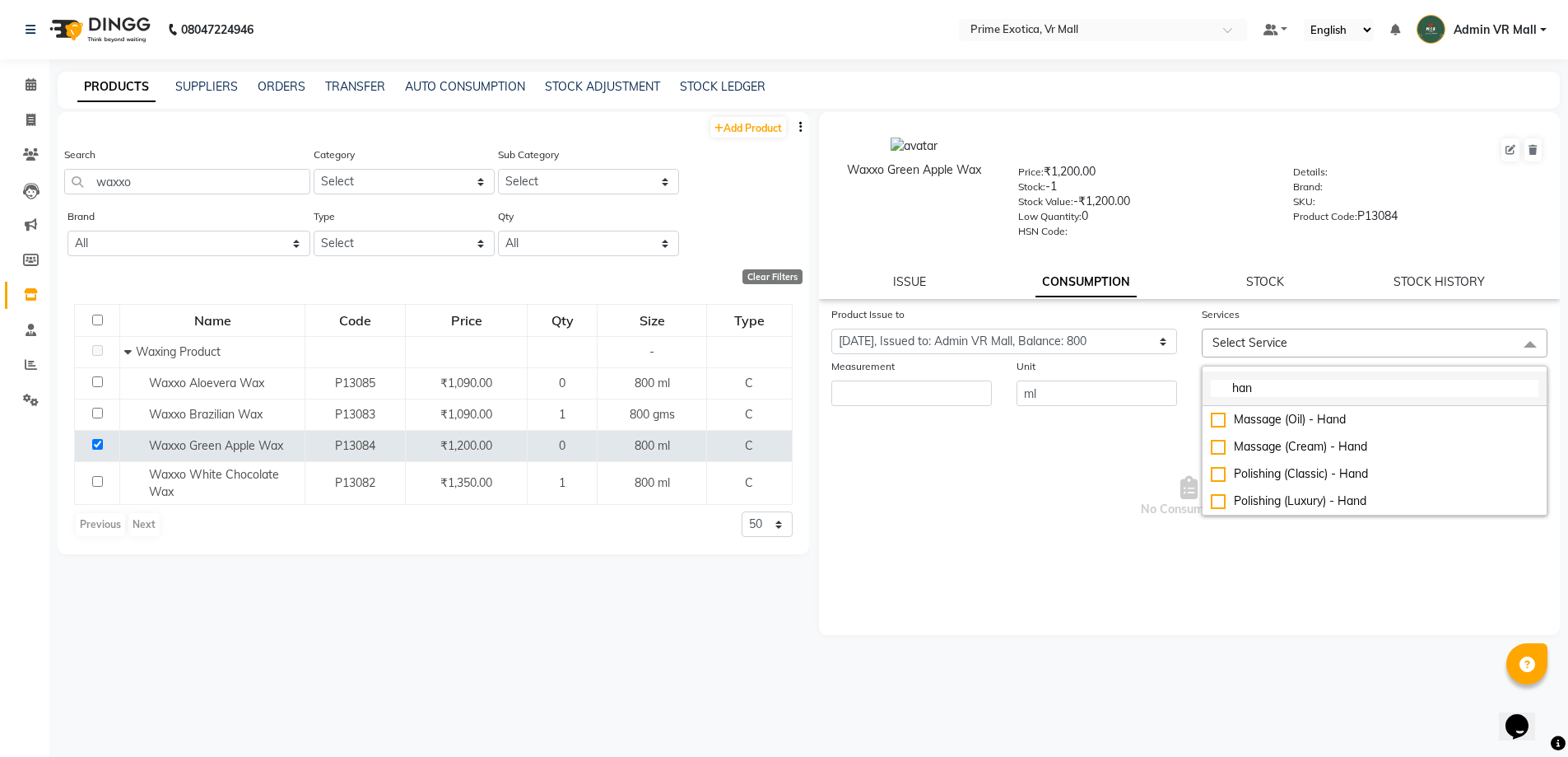
click at [1273, 387] on input "han" at bounding box center [1375, 387] width 328 height 17
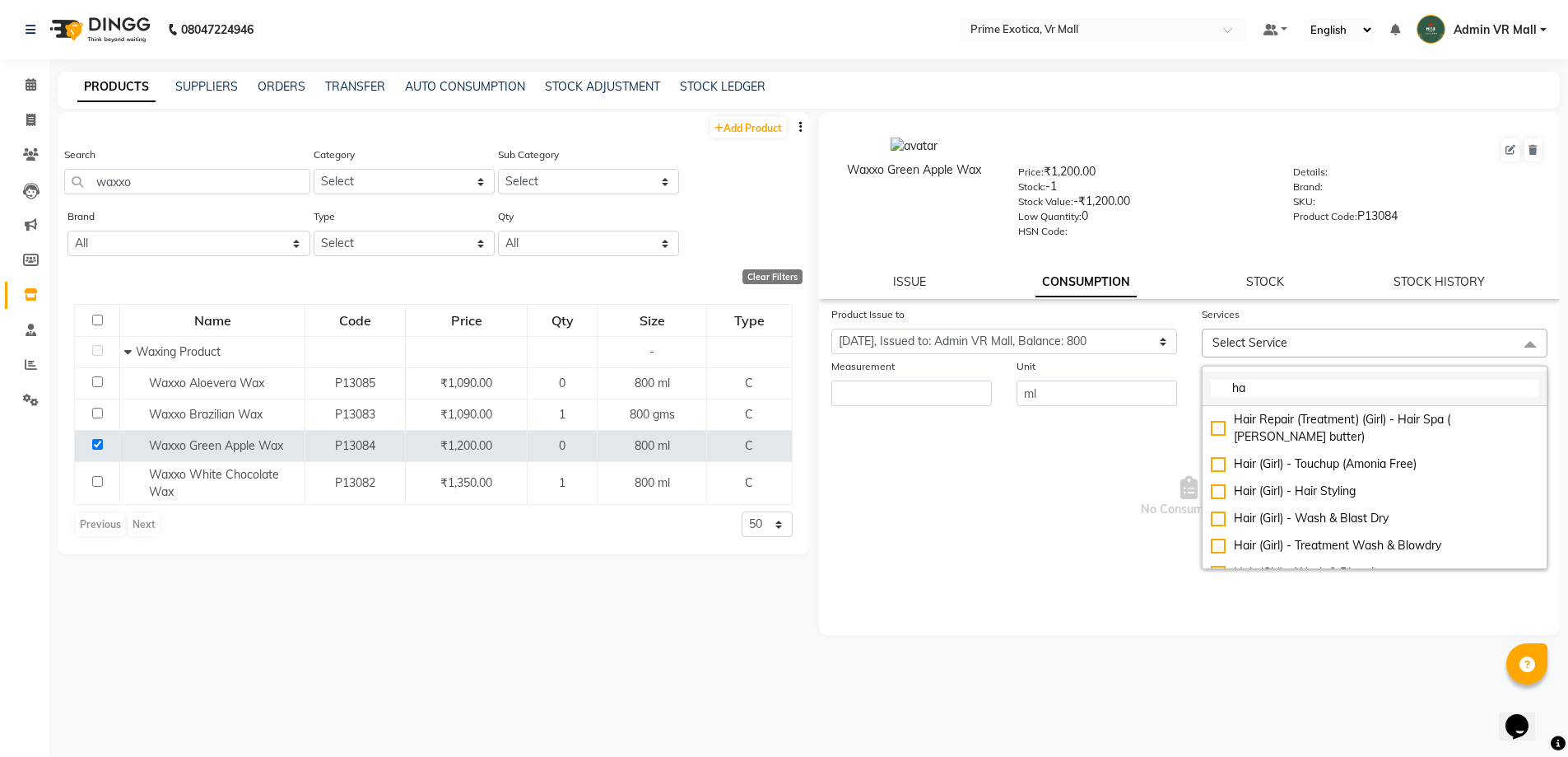
type input "h"
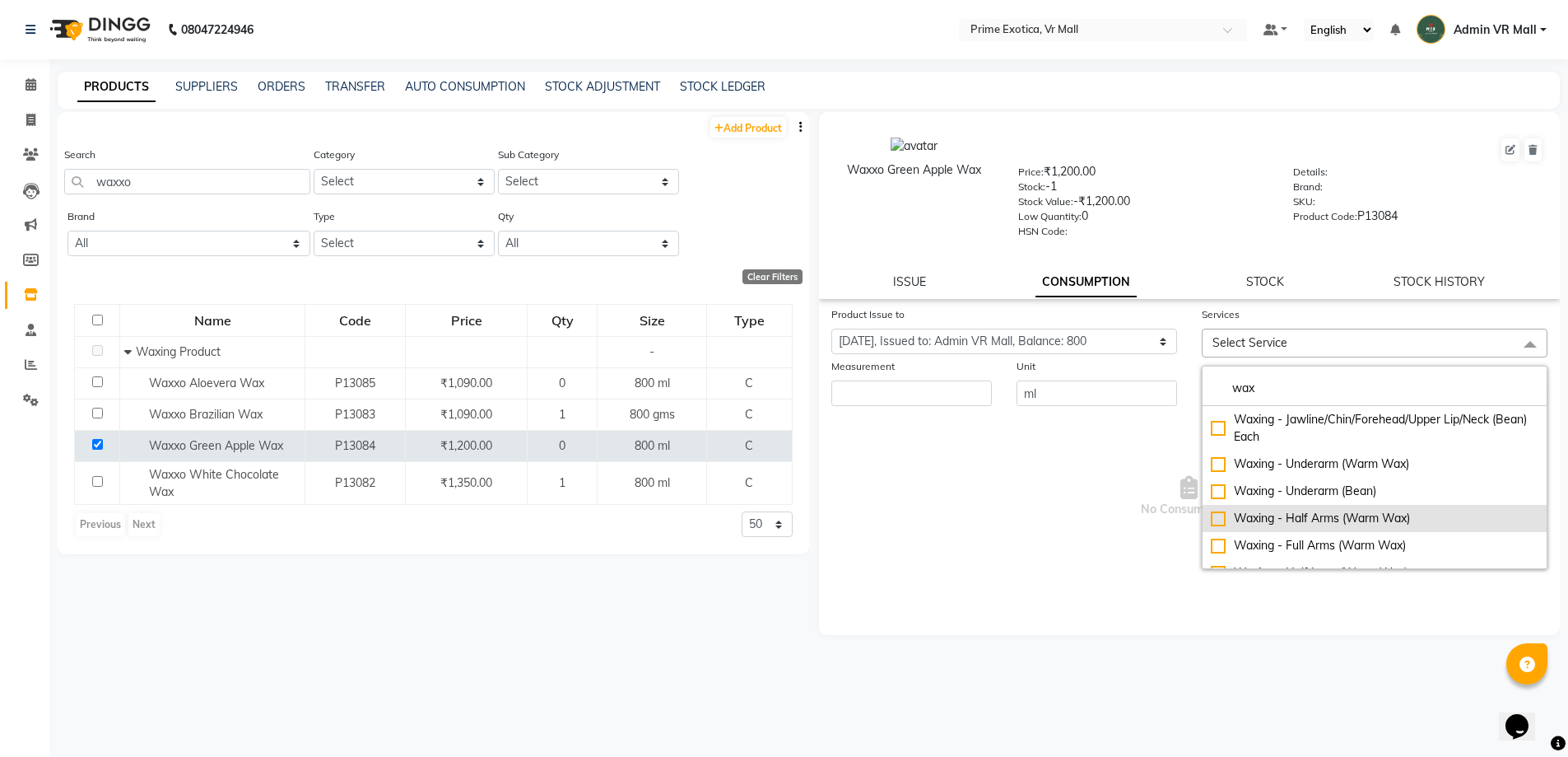
type input "wax"
click at [1212, 516] on div "Waxing - Half Arms (Warm Wax)" at bounding box center [1375, 518] width 328 height 17
checkbox input "true"
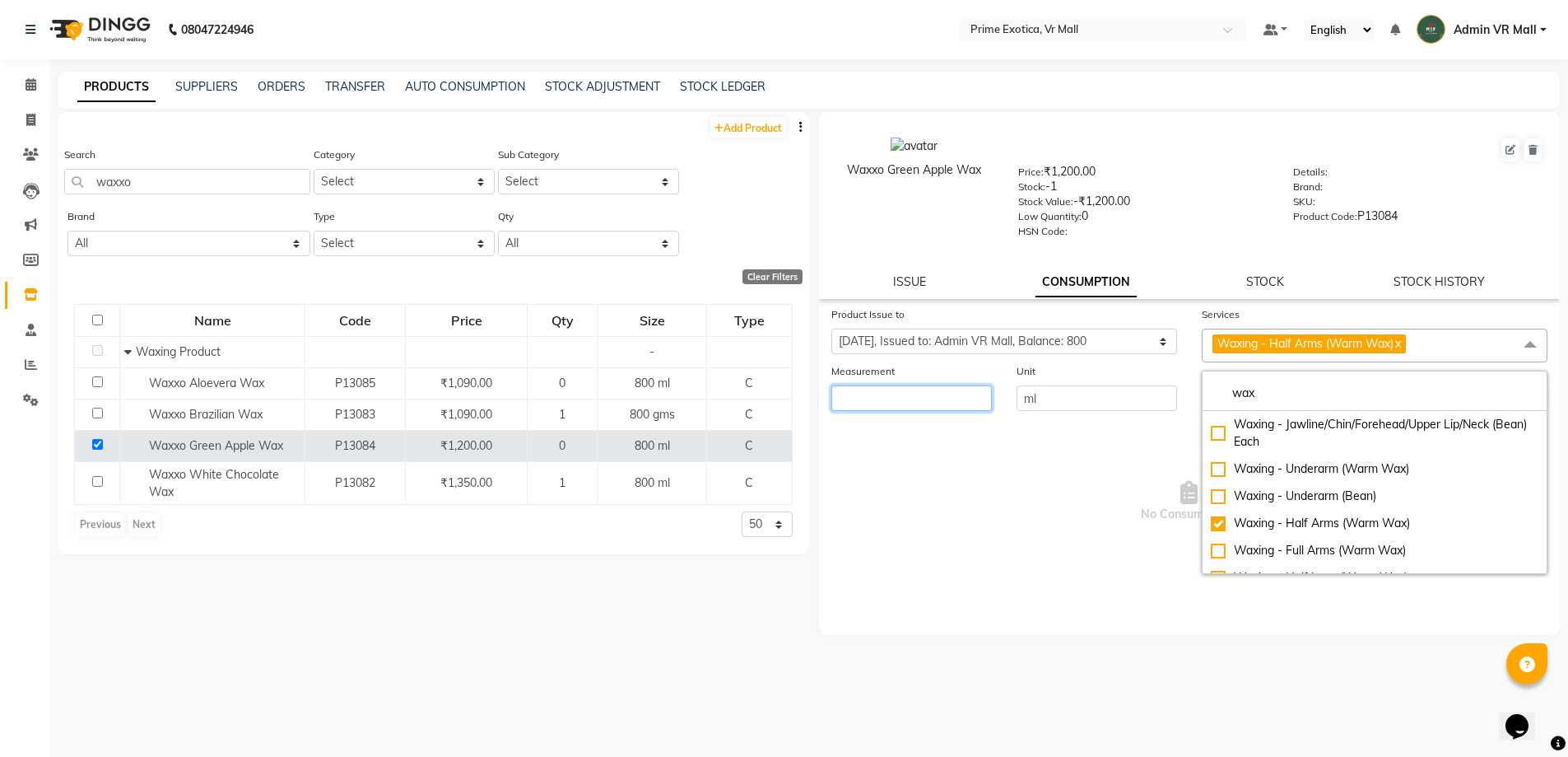
click at [934, 389] on input "number" at bounding box center [912, 398] width 160 height 26
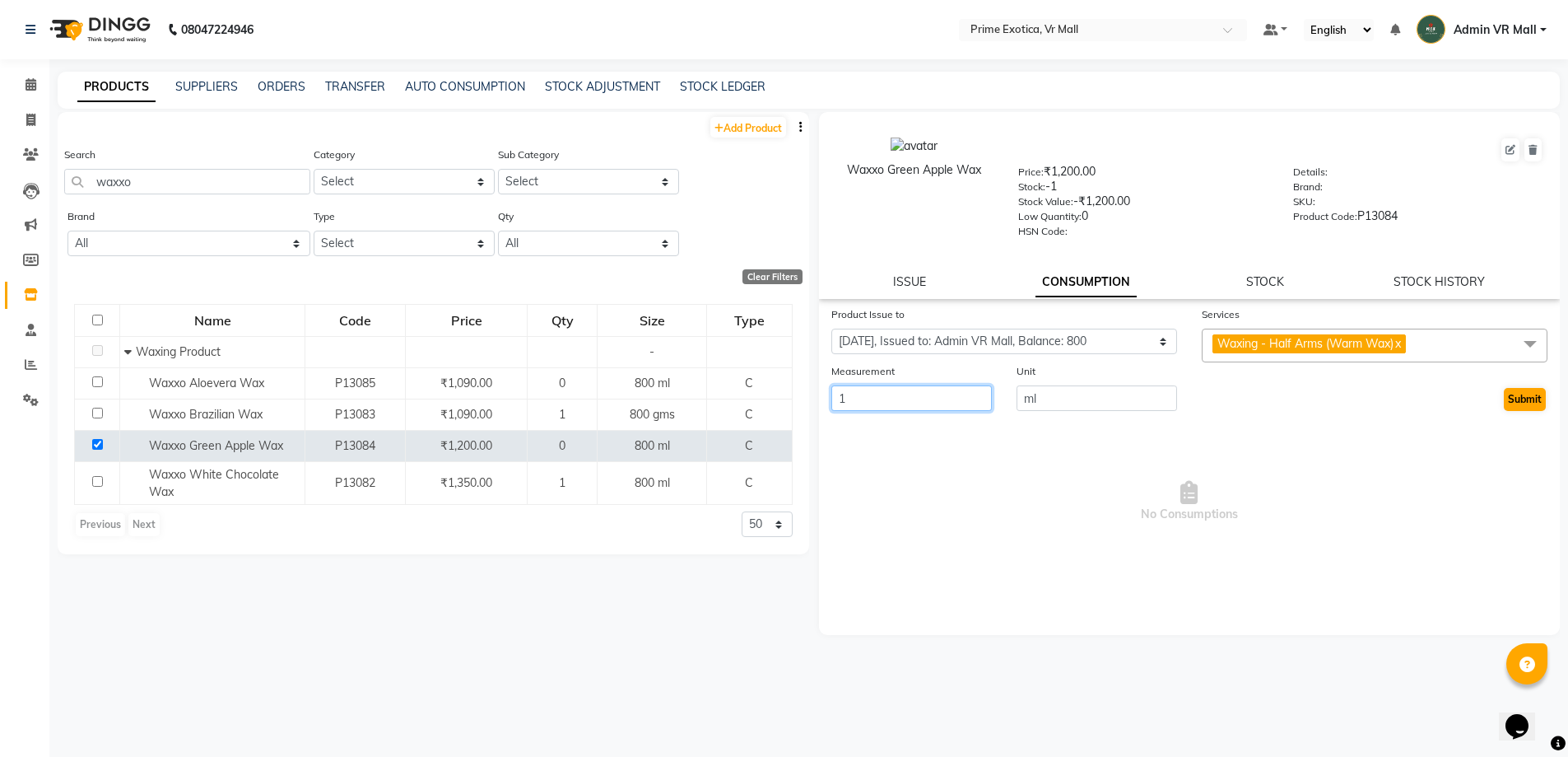
type input "1"
click at [1524, 394] on button "Submit" at bounding box center [1525, 398] width 41 height 23
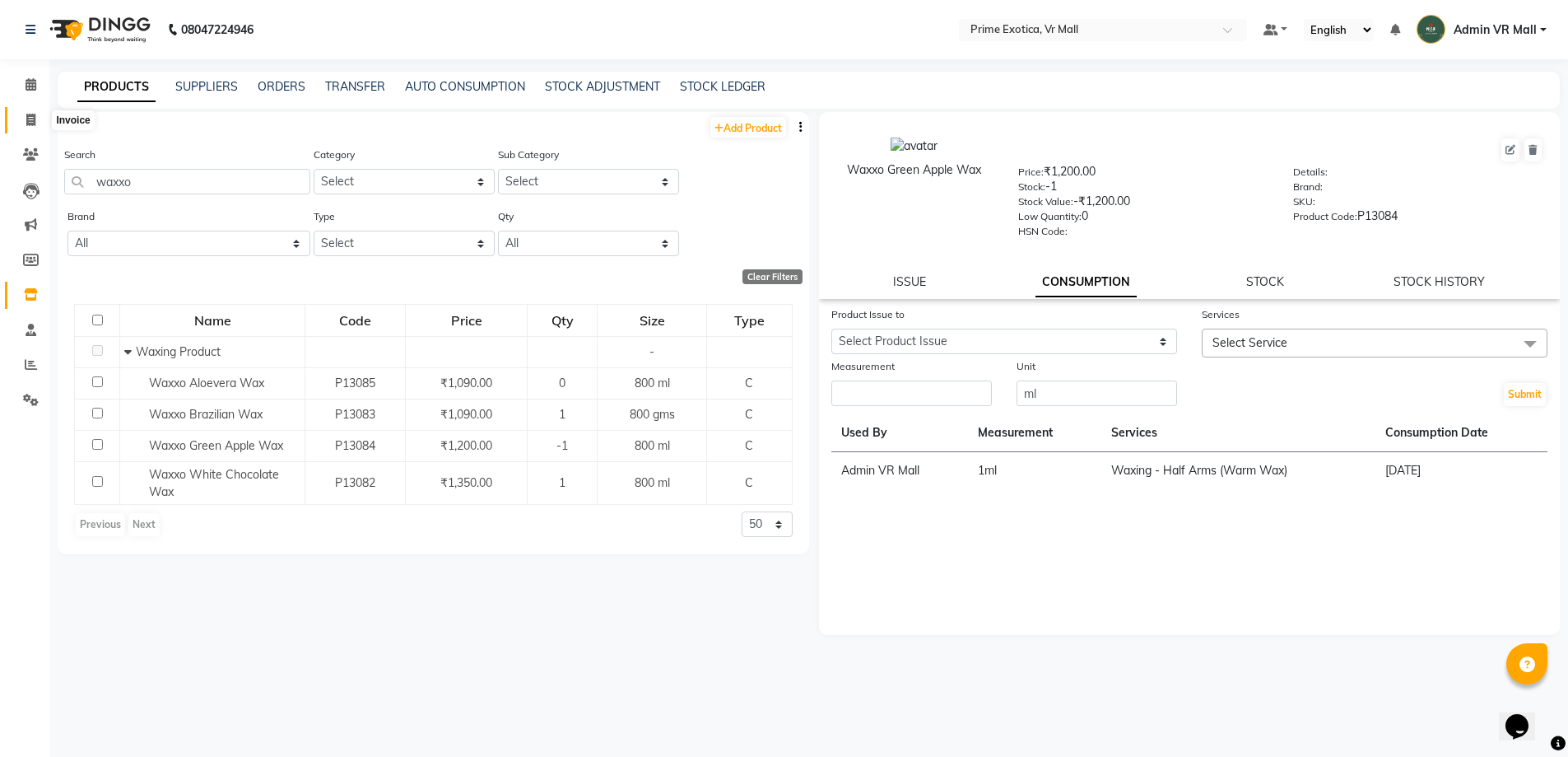
click at [32, 122] on icon at bounding box center [31, 120] width 9 height 12
select select "service"
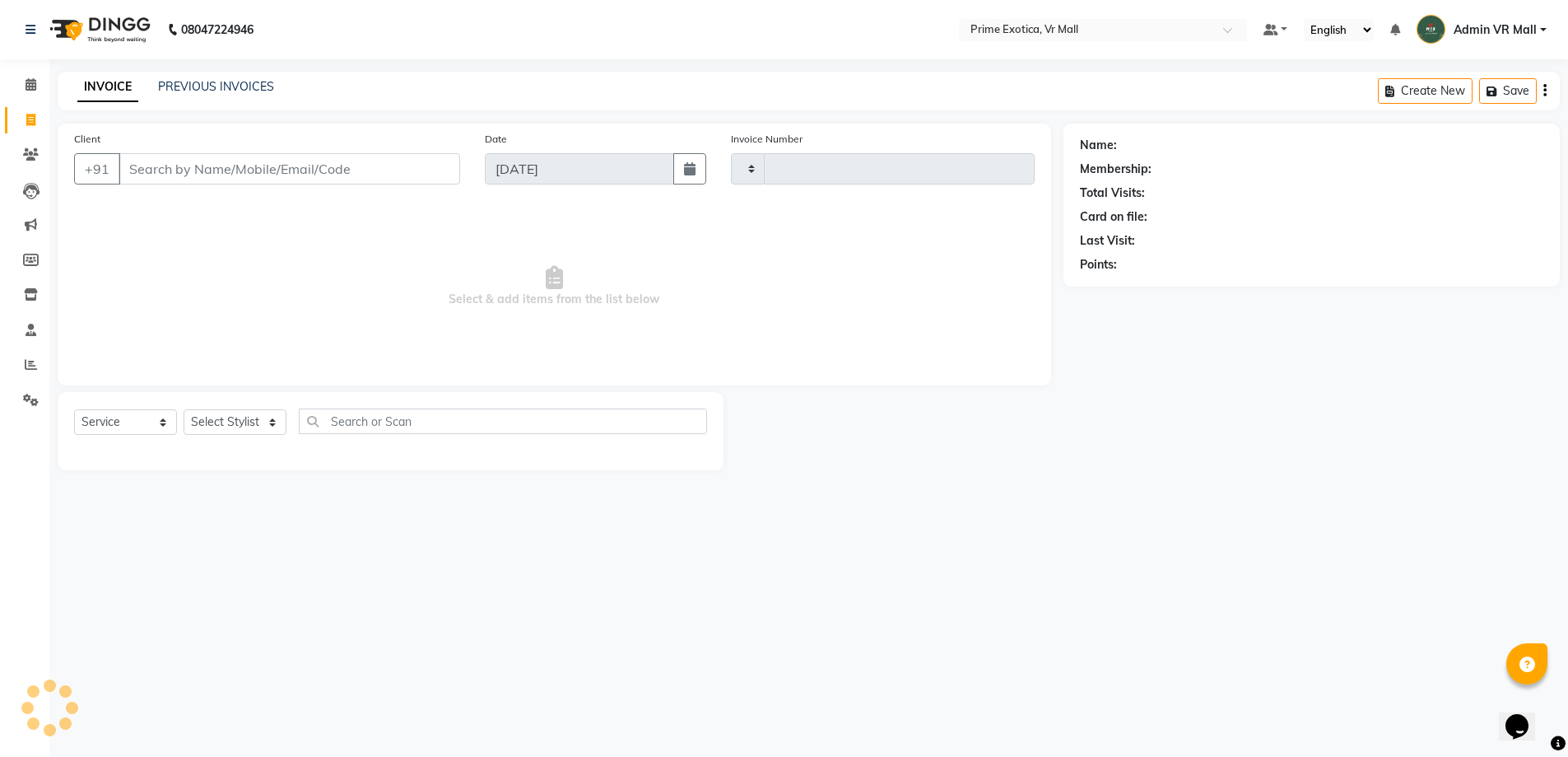
type input "1613"
select select "6077"
click at [287, 423] on select "Select Stylist abhijeet Admin VR Mall AKSHAY RAJENDRRA MANKAR ANGELA S JOHN Arc…" at bounding box center [235, 422] width 103 height 26
select select "47391"
click at [184, 409] on select "Select Stylist abhijeet Admin VR Mall AKSHAY RAJENDRRA MANKAR ANGELA S JOHN Arc…" at bounding box center [235, 422] width 103 height 26
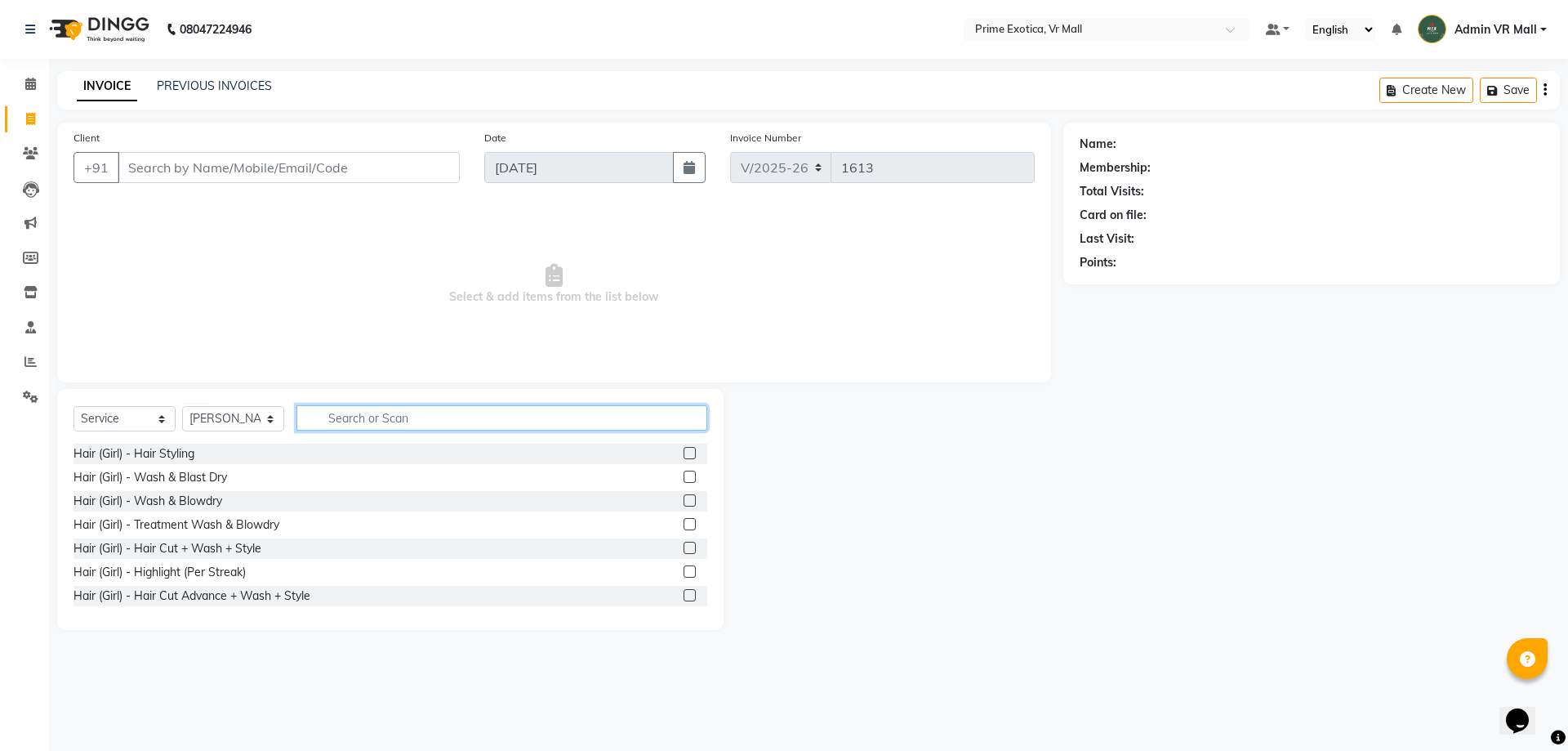
click at [481, 419] on input "text" at bounding box center [501, 418] width 411 height 25
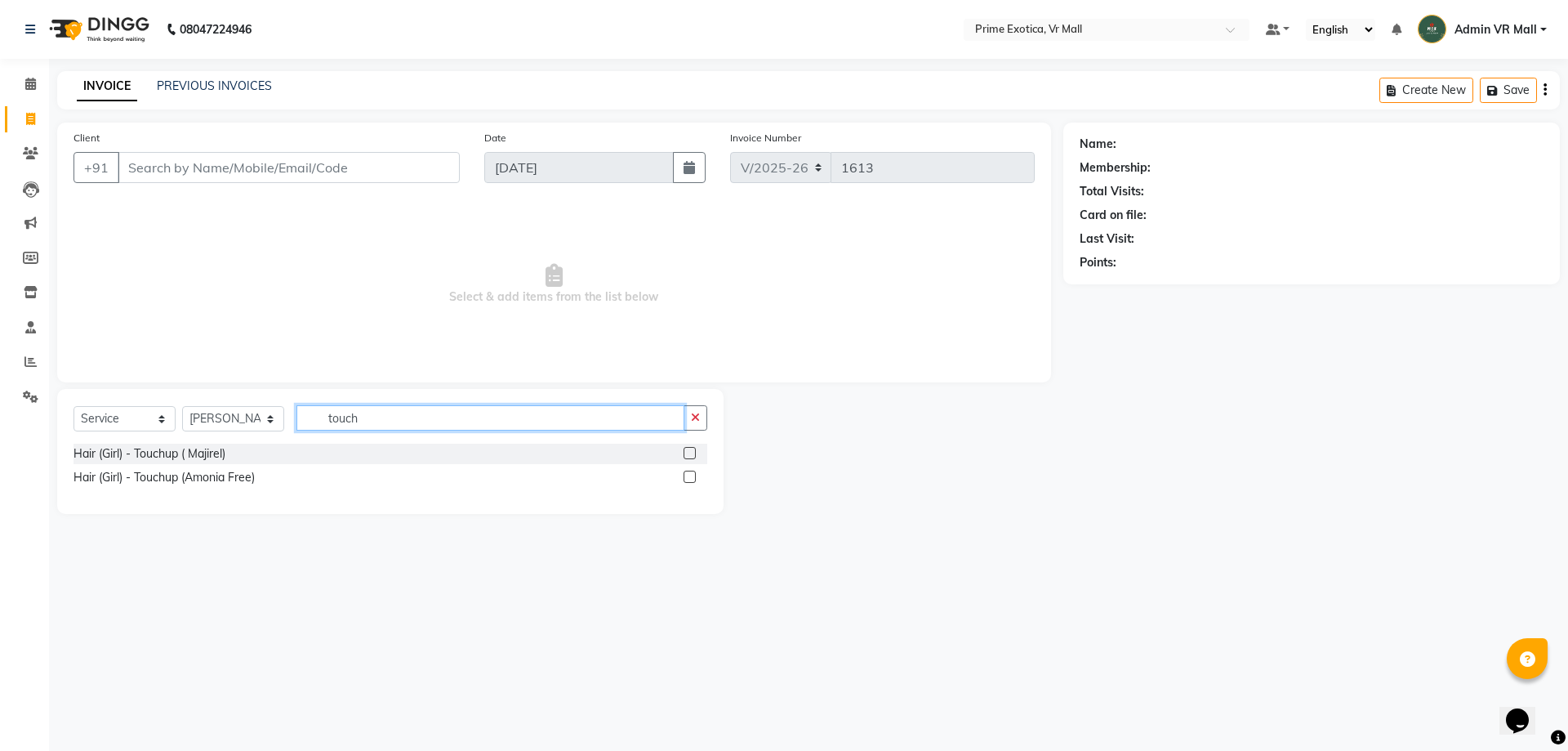
type input "touch"
click at [694, 448] on label at bounding box center [689, 453] width 12 height 12
click at [694, 448] on input "checkbox" at bounding box center [688, 453] width 11 height 11
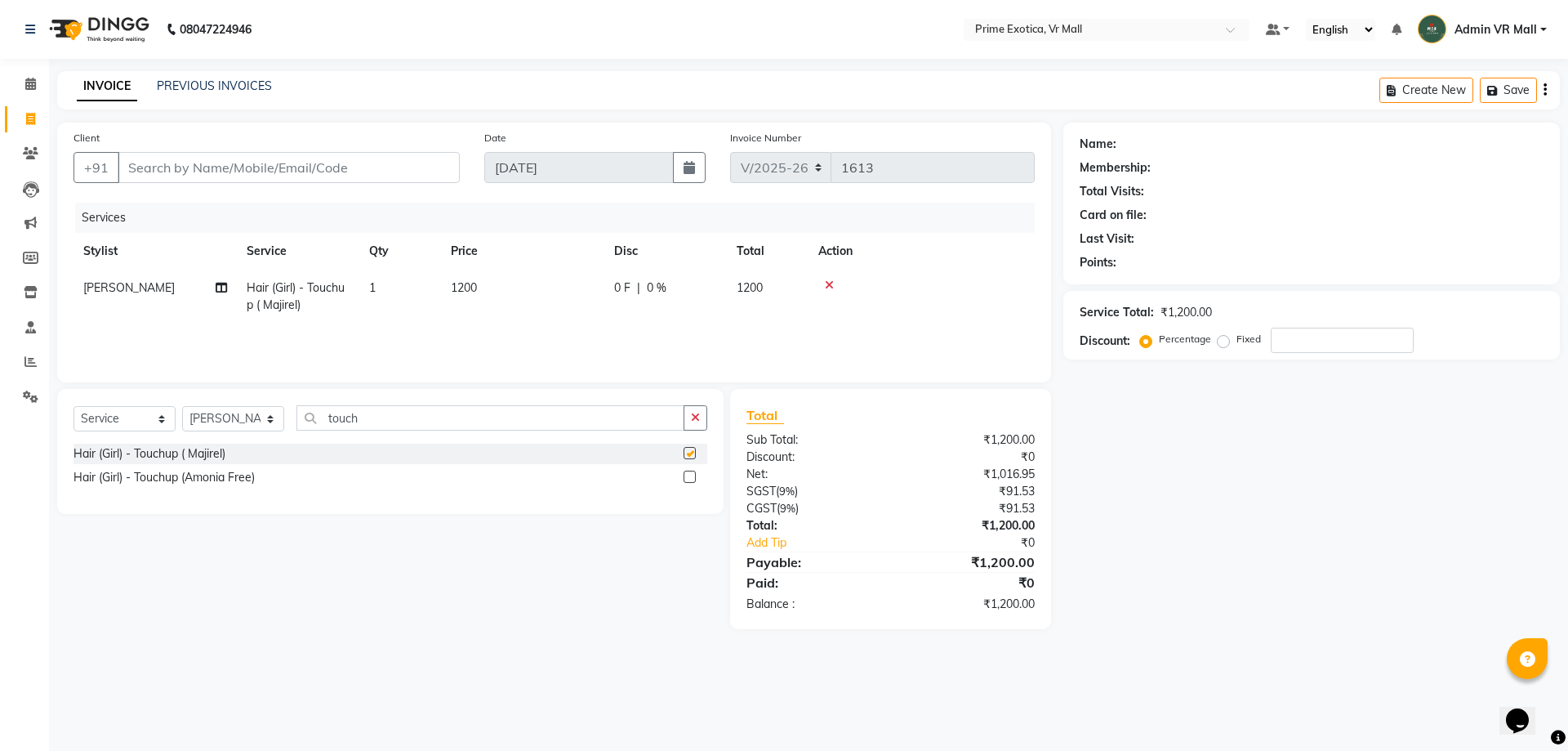
checkbox input "false"
click at [404, 165] on input "Client" at bounding box center [288, 168] width 342 height 31
click at [399, 167] on input "Client" at bounding box center [288, 168] width 342 height 31
click at [418, 157] on input "Client" at bounding box center [288, 168] width 342 height 31
click at [579, 56] on nav "08047224946 Select Location × Prime Exotica, Vr Mall Default Panel My Panel Eng…" at bounding box center [784, 29] width 1568 height 59
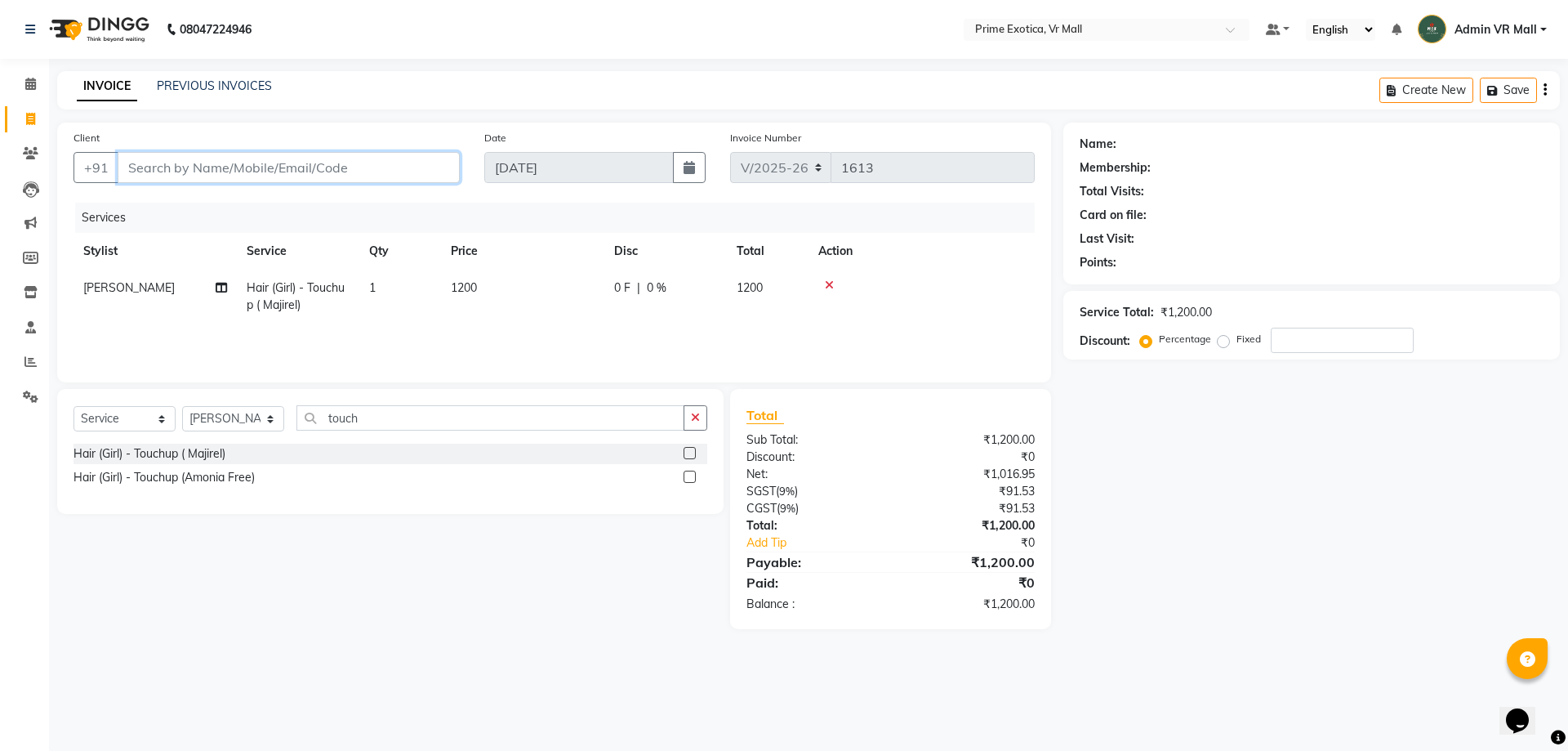
click at [223, 172] on input "Client" at bounding box center [288, 168] width 342 height 31
click at [284, 424] on select "Select Stylist abhijeet Admin VR Mall AKSHAY RAJENDRRA MANKAR ANGELA S JOHN Arc…" at bounding box center [233, 419] width 102 height 25
select select "76888"
click at [182, 406] on select "Select Stylist abhijeet Admin VR Mall AKSHAY RAJENDRRA MANKAR ANGELA S JOHN Arc…" at bounding box center [233, 419] width 102 height 25
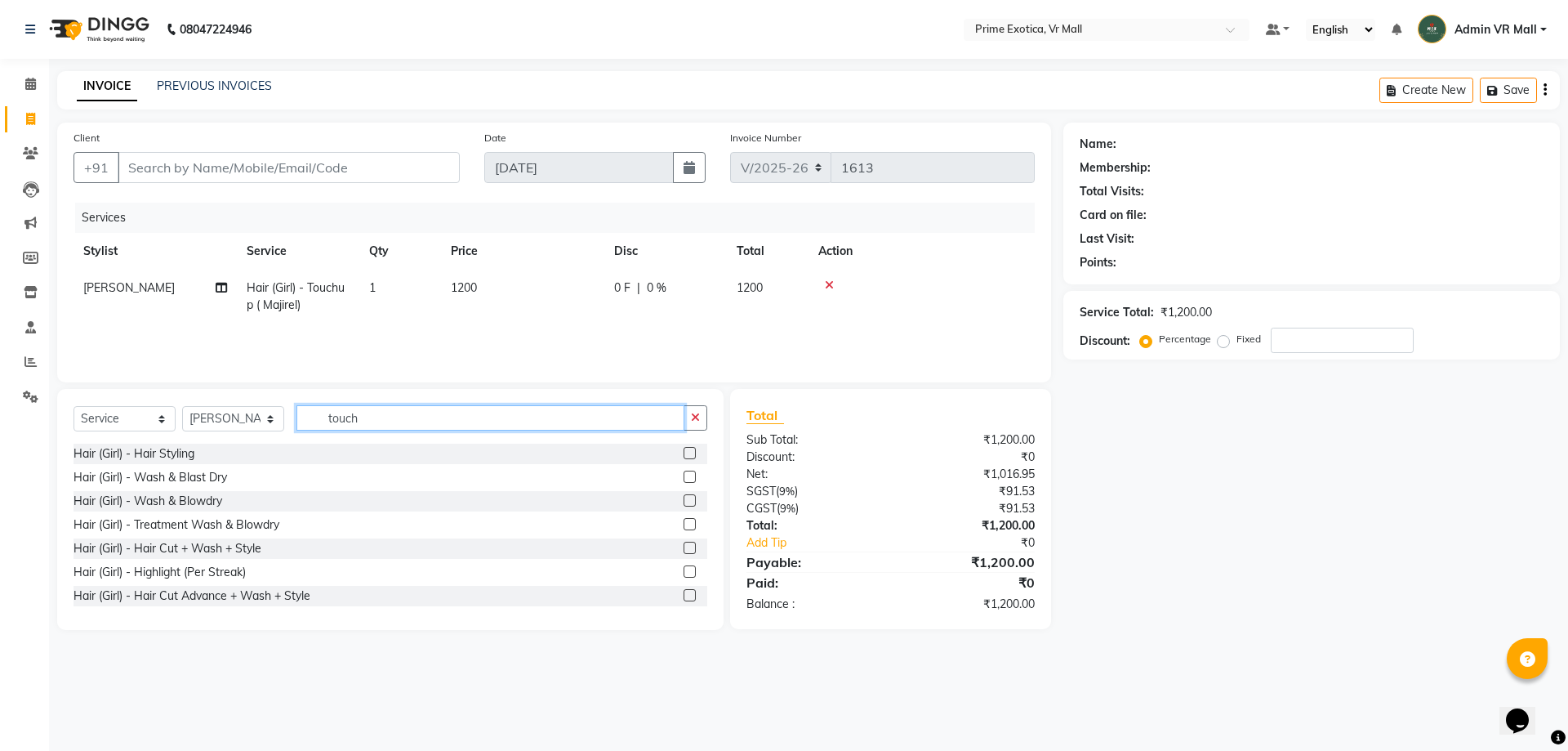
click at [457, 415] on input "touch" at bounding box center [490, 418] width 388 height 25
type input "t"
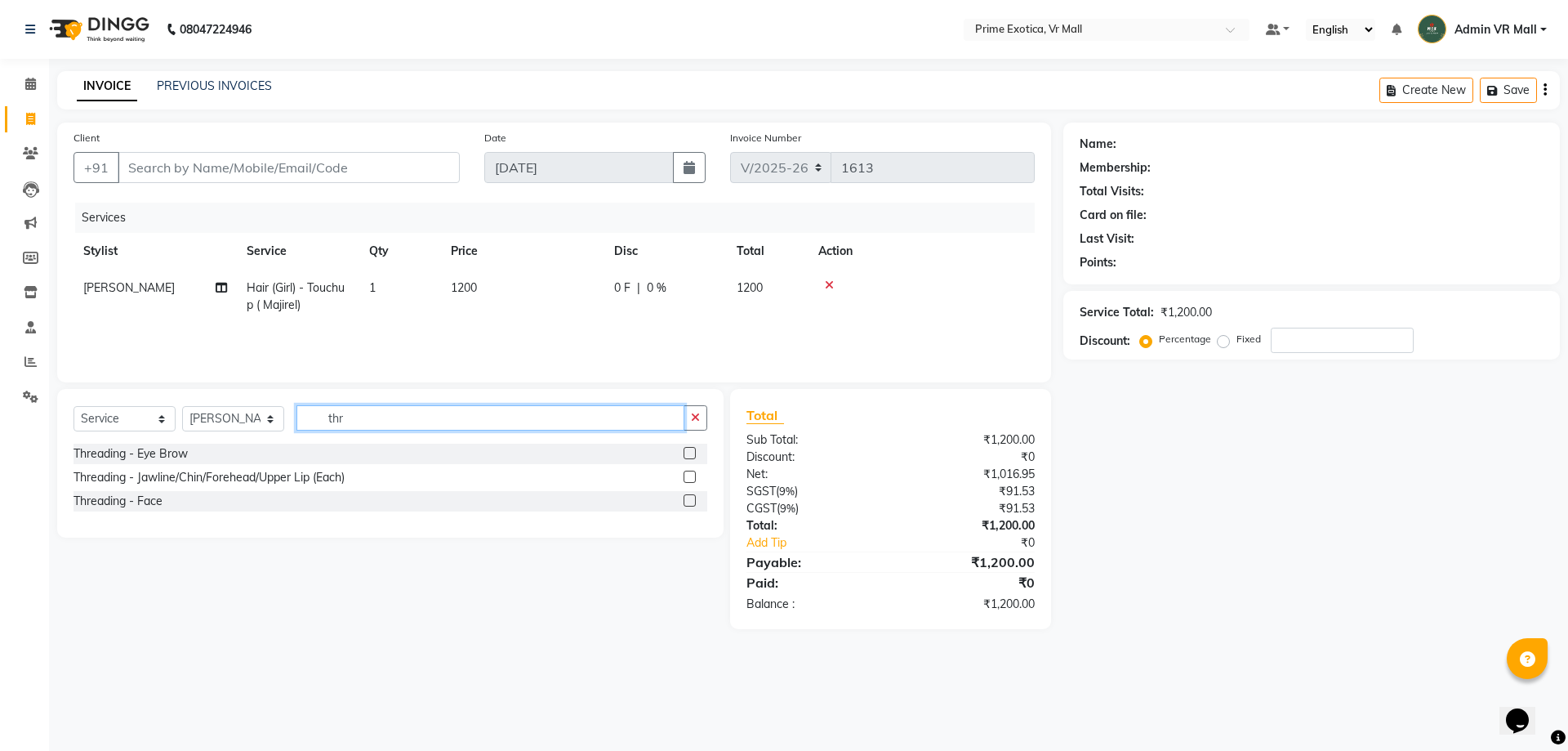
type input "thr"
click at [692, 483] on div at bounding box center [688, 478] width 11 height 17
click at [686, 477] on label at bounding box center [689, 476] width 12 height 12
click at [686, 477] on input "checkbox" at bounding box center [688, 477] width 11 height 11
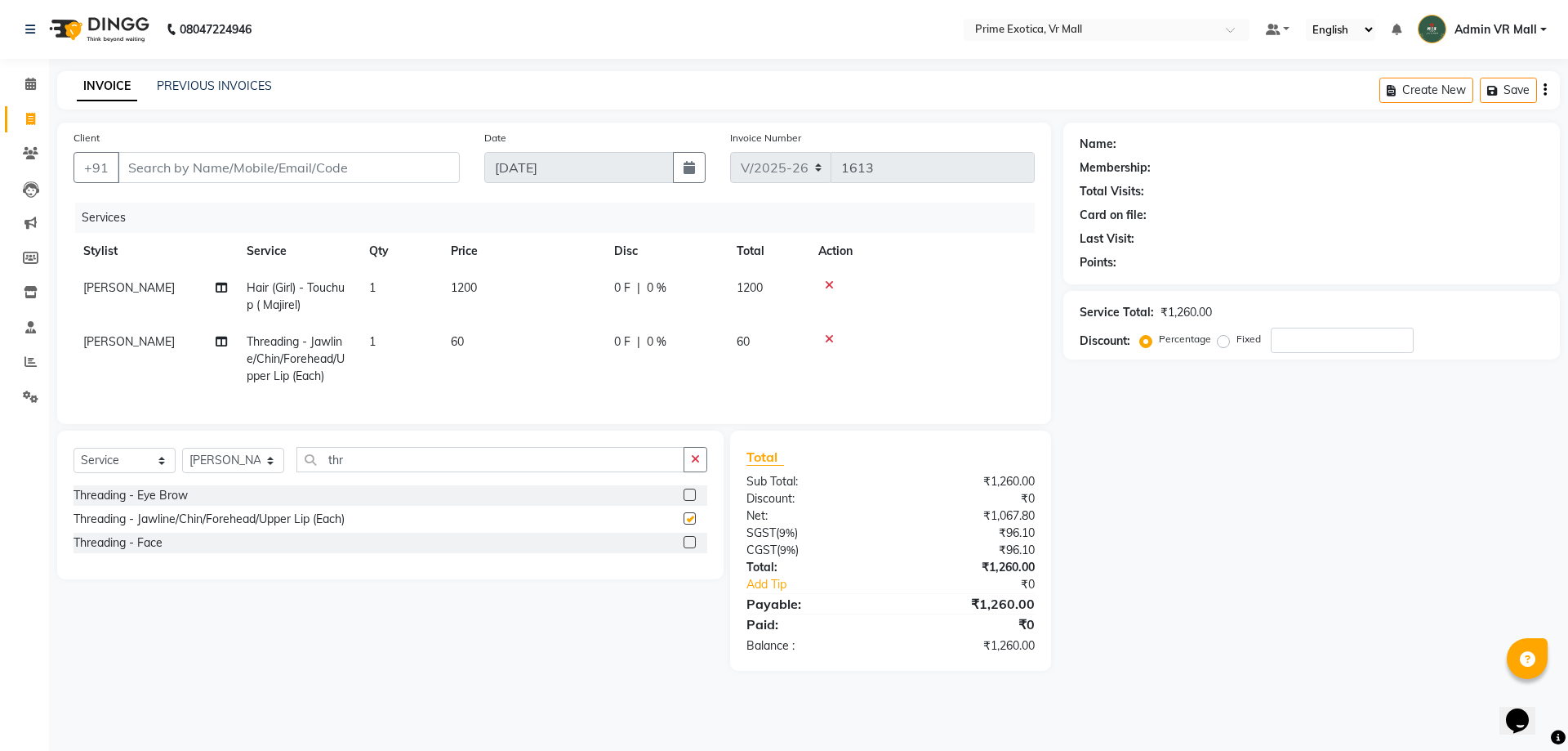
checkbox input "false"
click at [374, 340] on span "1" at bounding box center [372, 341] width 7 height 15
select select "76888"
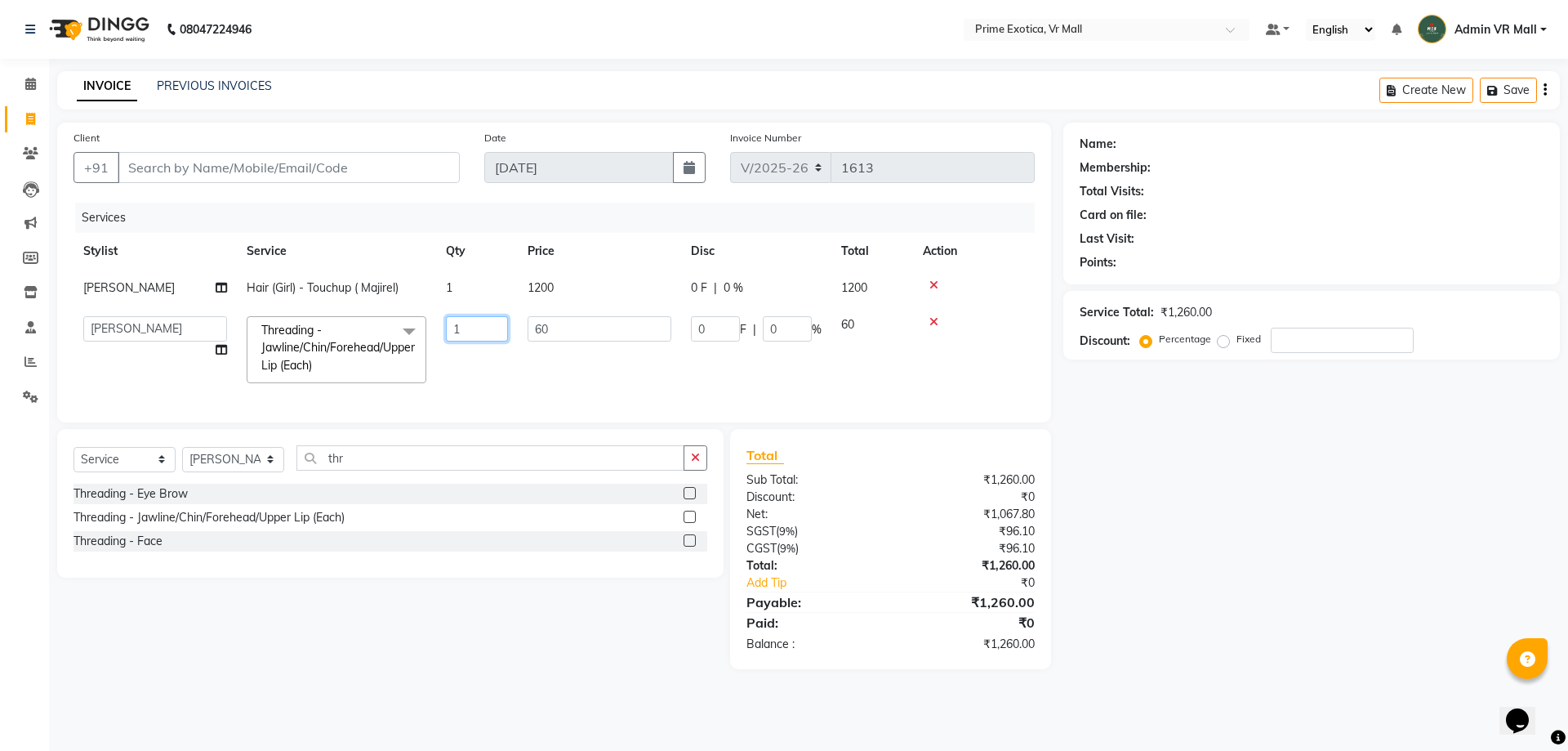
click at [468, 328] on input "1" at bounding box center [476, 328] width 62 height 25
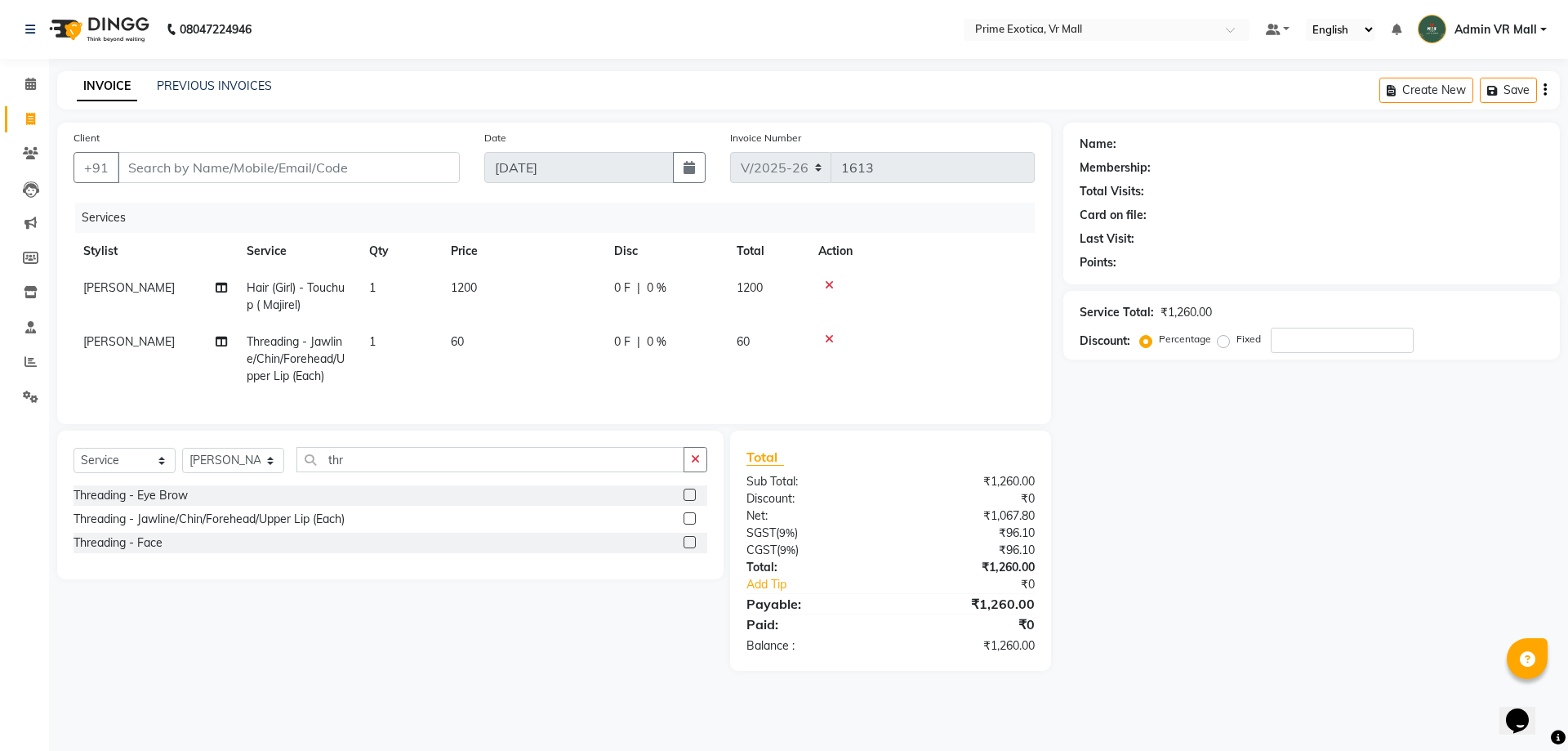
click at [935, 287] on div at bounding box center [921, 285] width 207 height 12
click at [830, 286] on icon at bounding box center [829, 285] width 9 height 12
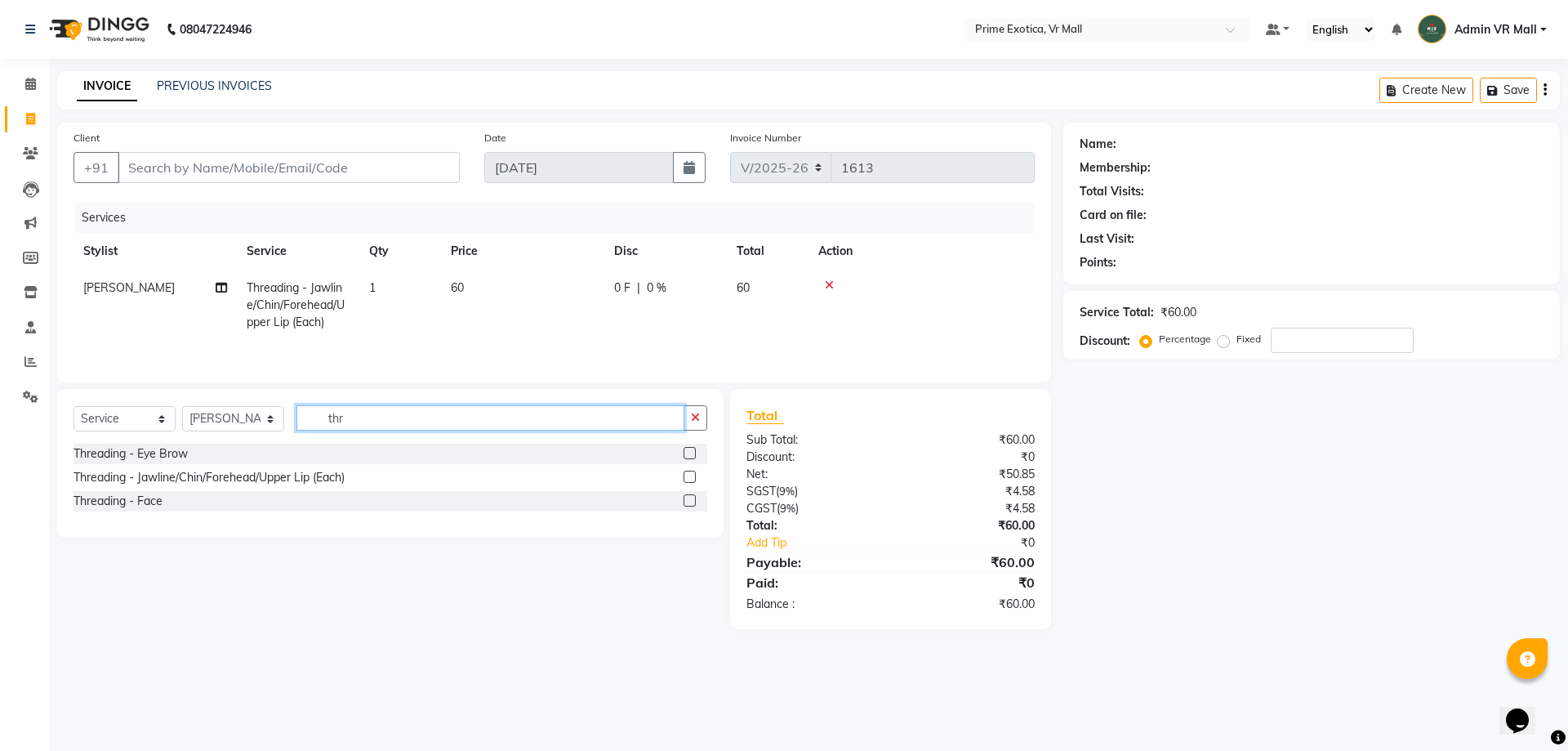
click at [399, 415] on input "thr" at bounding box center [490, 418] width 388 height 25
type input "t"
type input "amon"
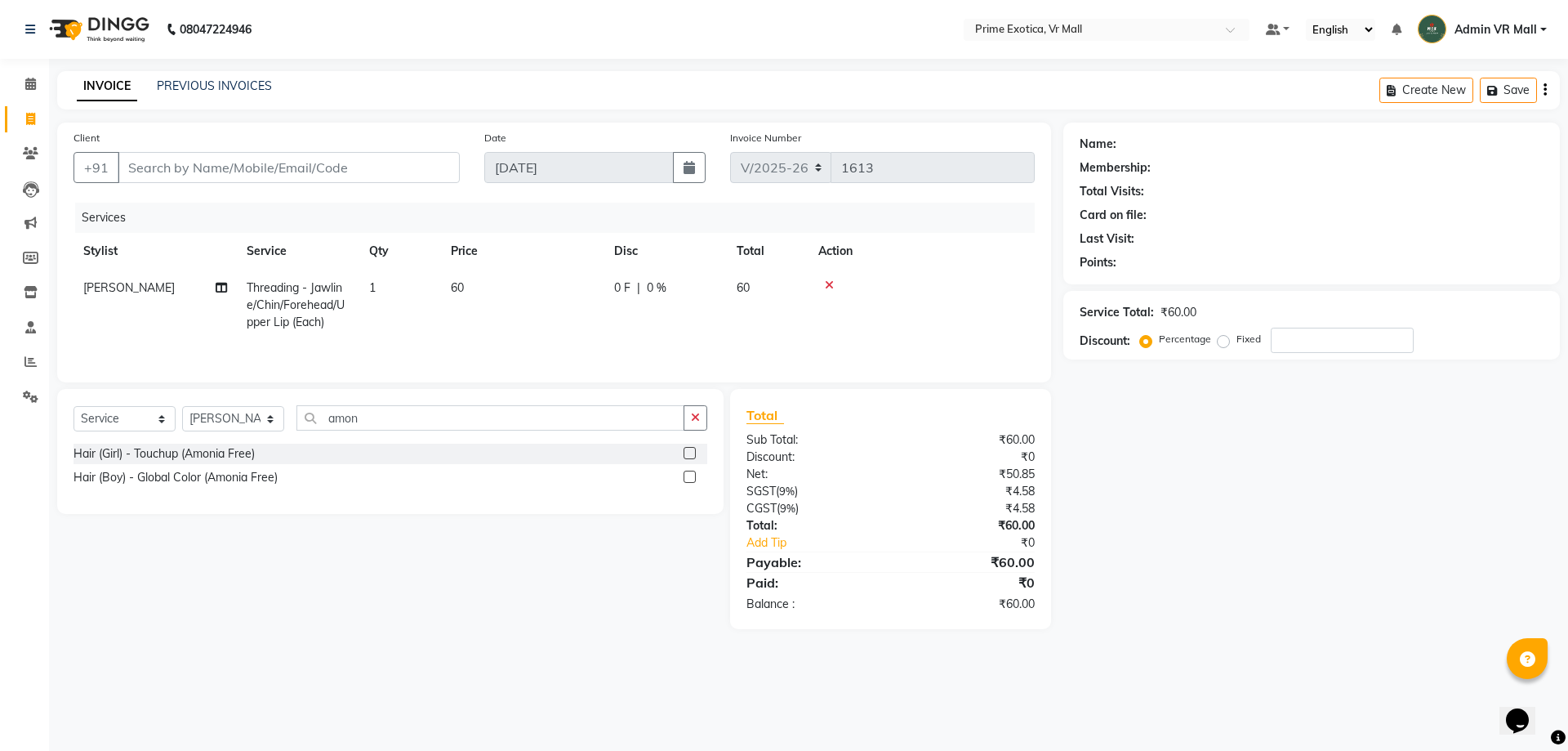
click at [688, 478] on label at bounding box center [689, 476] width 12 height 12
click at [688, 478] on input "checkbox" at bounding box center [688, 477] width 11 height 11
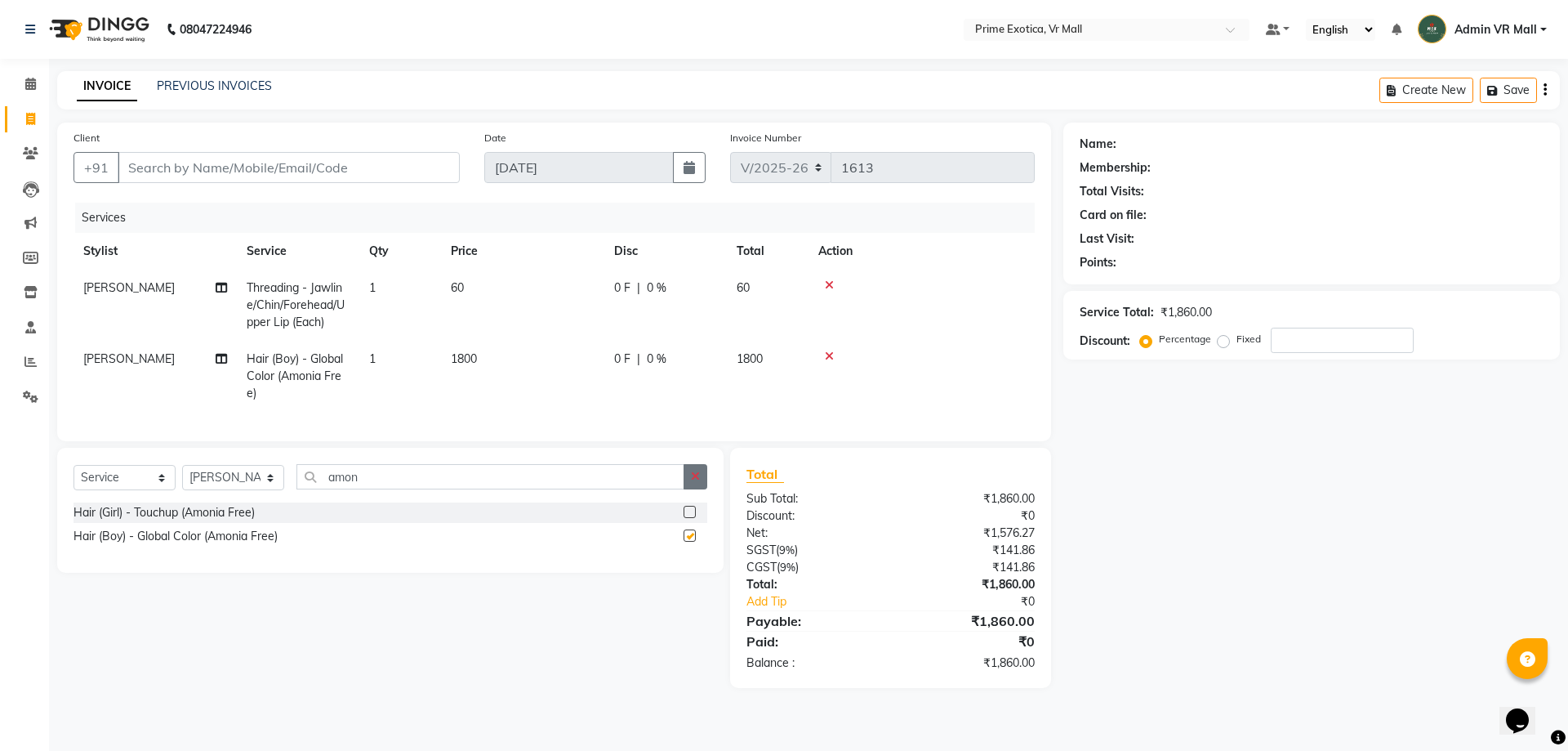
checkbox input "false"
click at [515, 350] on td "1800" at bounding box center [522, 376] width 164 height 71
select select "76888"
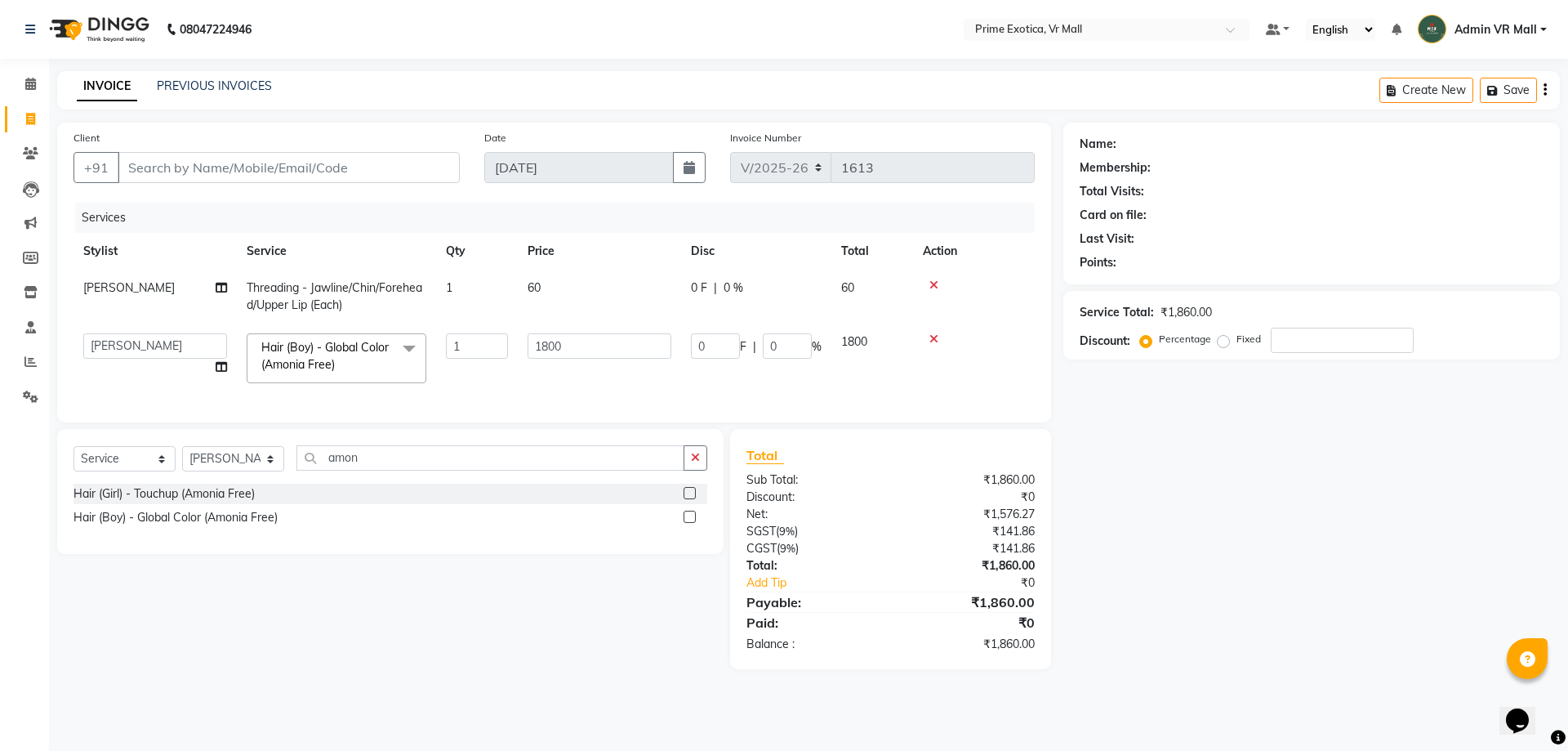
click at [933, 335] on icon at bounding box center [933, 339] width 9 height 12
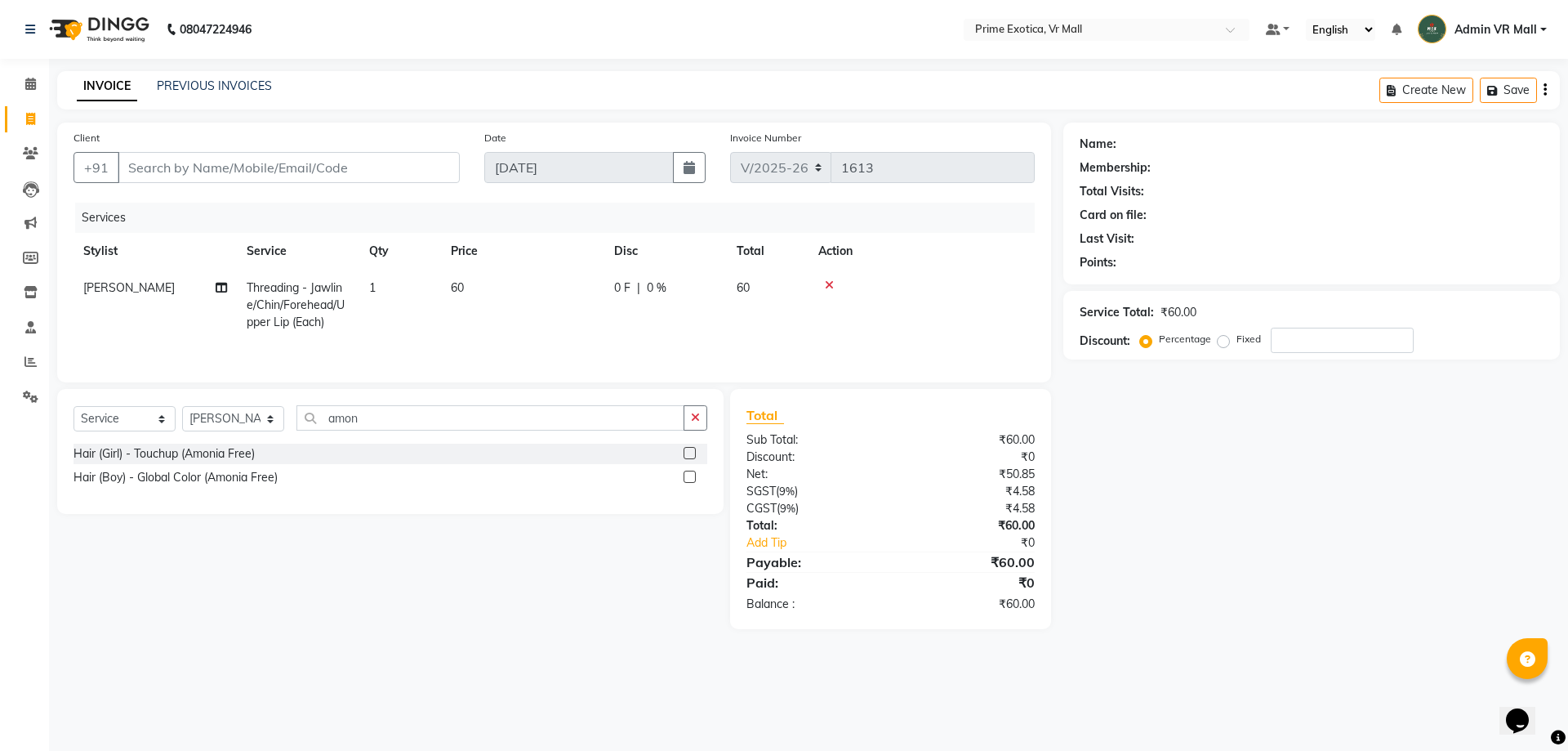
click at [688, 449] on label at bounding box center [689, 453] width 12 height 12
click at [688, 449] on input "checkbox" at bounding box center [688, 453] width 11 height 11
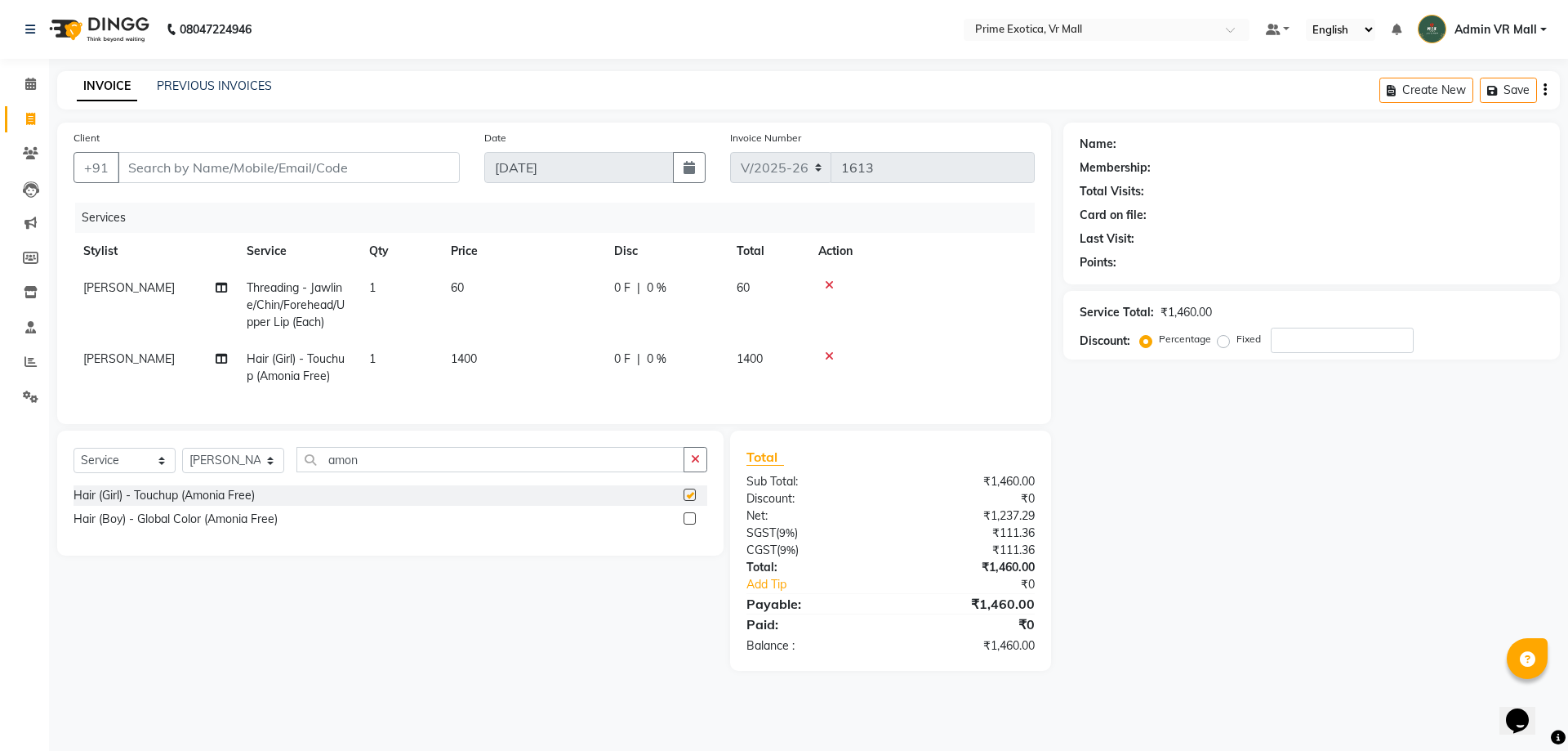
checkbox input "false"
click at [149, 357] on span "[PERSON_NAME]" at bounding box center [128, 358] width 91 height 15
select select "76888"
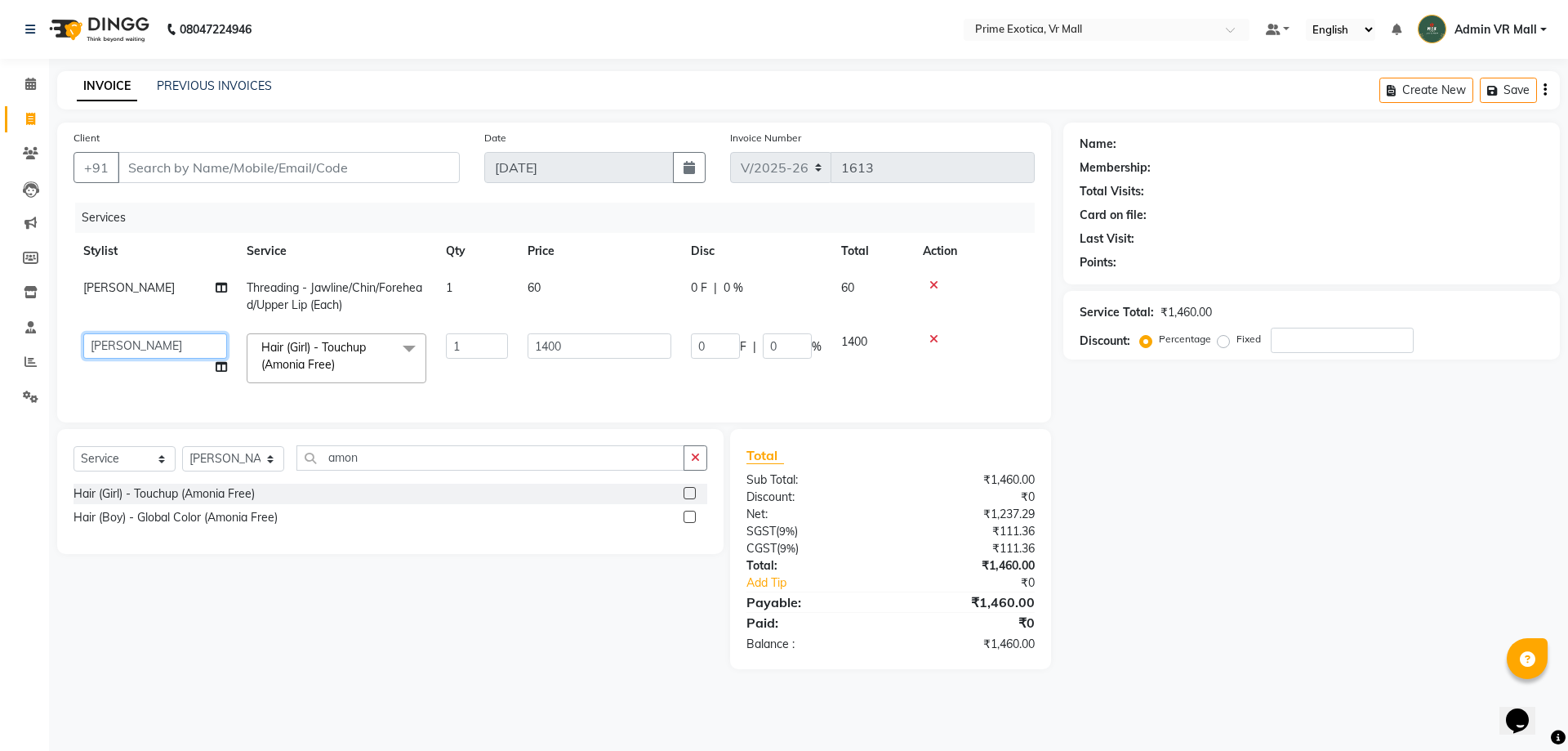
click at [164, 344] on select "abhijeet Admin VR Mall AKSHAY RAJENDRRA MANKAR ANGELA S JOHN Archana Gourkar ka…" at bounding box center [155, 346] width 144 height 25
select select "47391"
click at [531, 609] on div "Select Service Product Membership Package Voucher Prepaid Gift Card Select Styl…" at bounding box center [384, 548] width 678 height 240
click at [504, 616] on div "Select Service Product Membership Package Voucher Prepaid Gift Card Select Styl…" at bounding box center [384, 548] width 678 height 240
click at [470, 340] on input "1" at bounding box center [476, 346] width 62 height 25
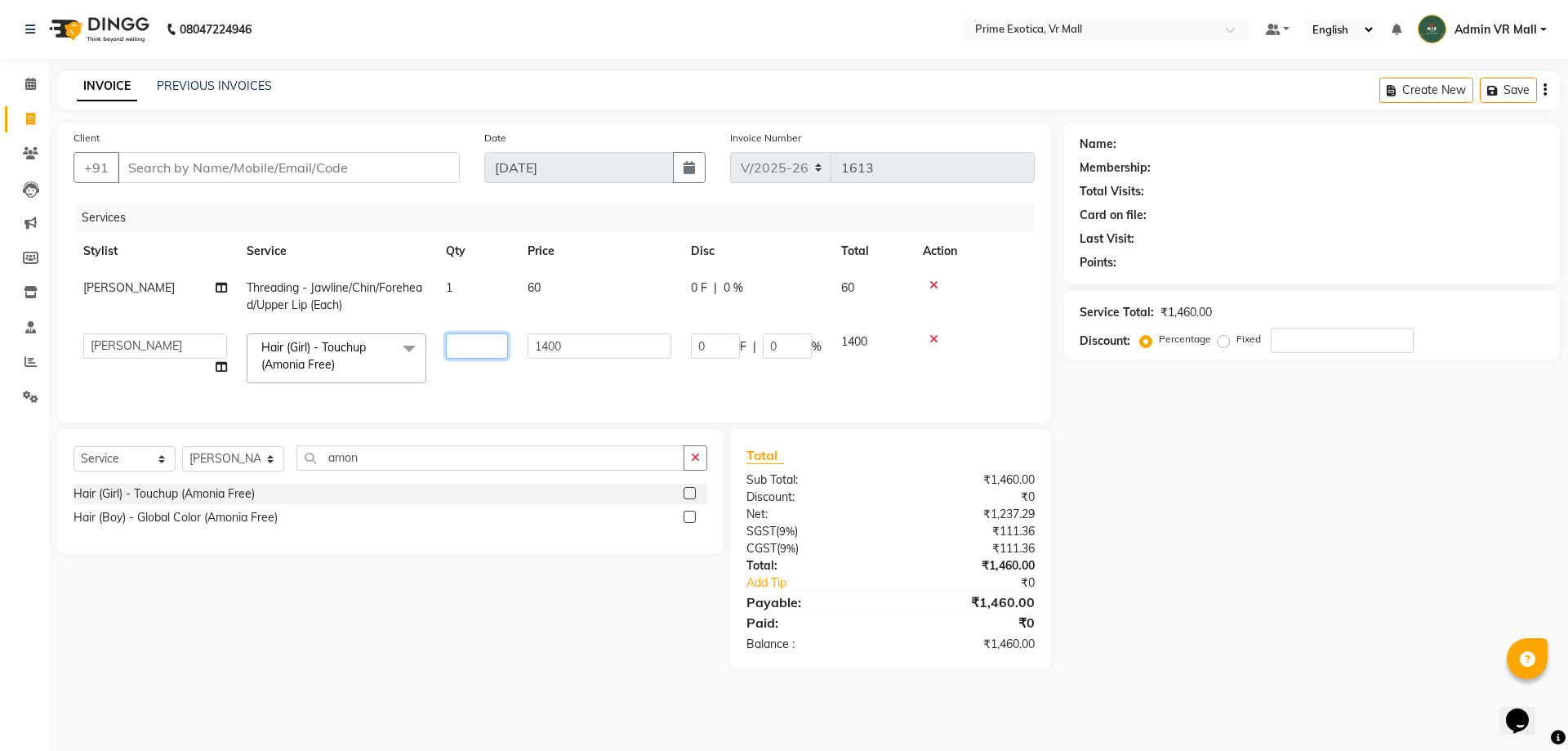
type input "5"
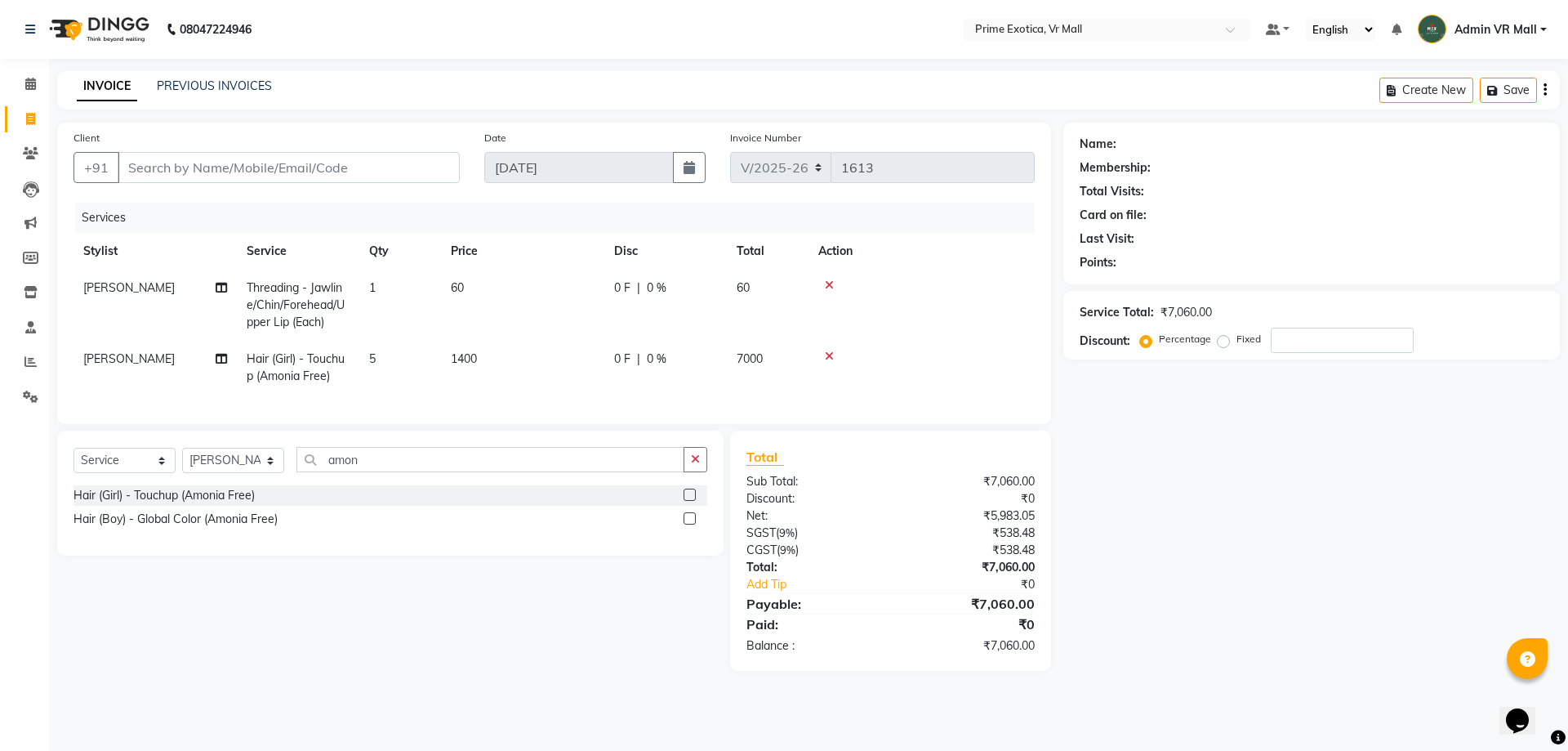
click at [426, 626] on div "Select Service Product Membership Package Voucher Prepaid Gift Card Select Styl…" at bounding box center [384, 550] width 678 height 240
click at [386, 353] on td "5" at bounding box center [400, 367] width 81 height 54
select select "47391"
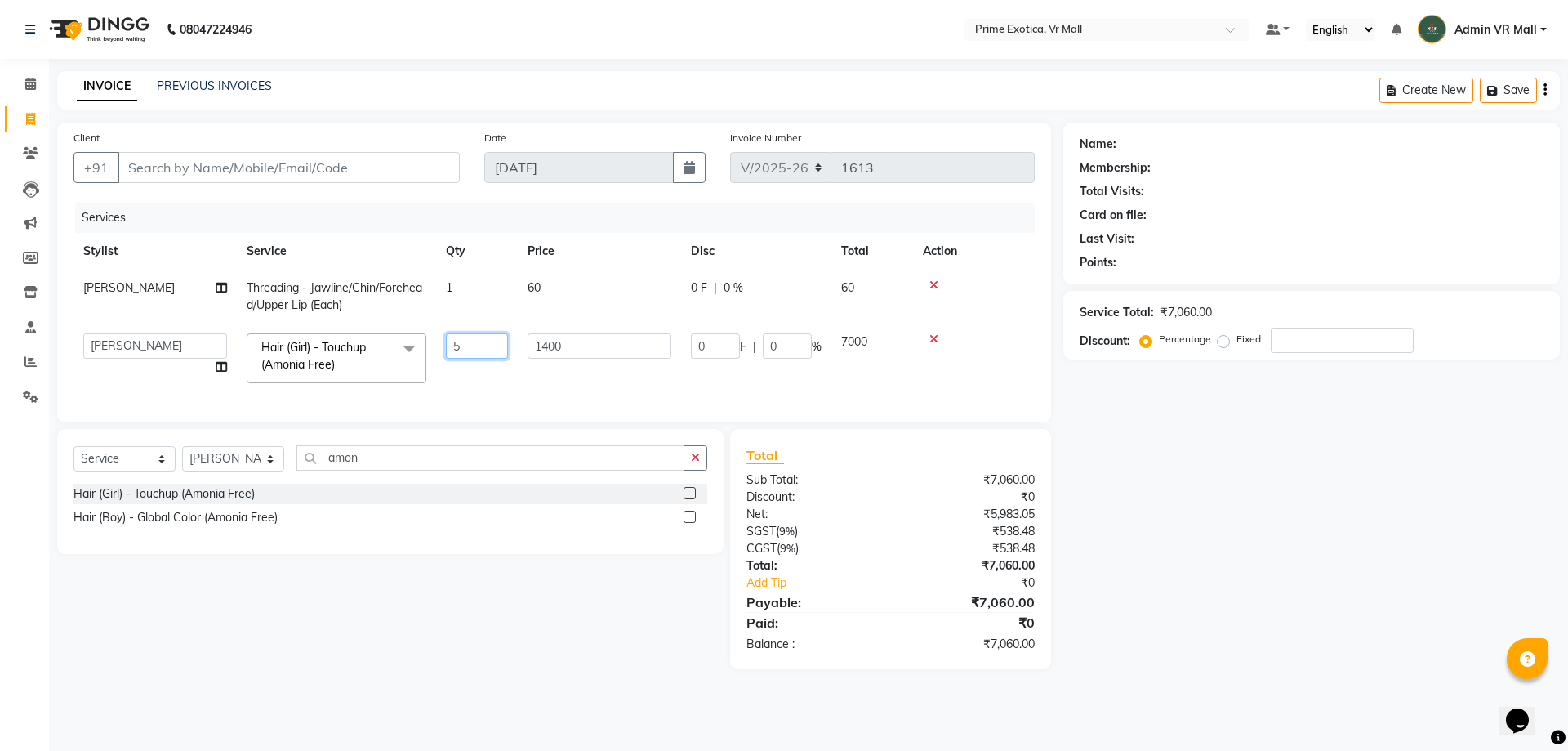
click at [475, 345] on input "5" at bounding box center [476, 346] width 62 height 25
type input "1"
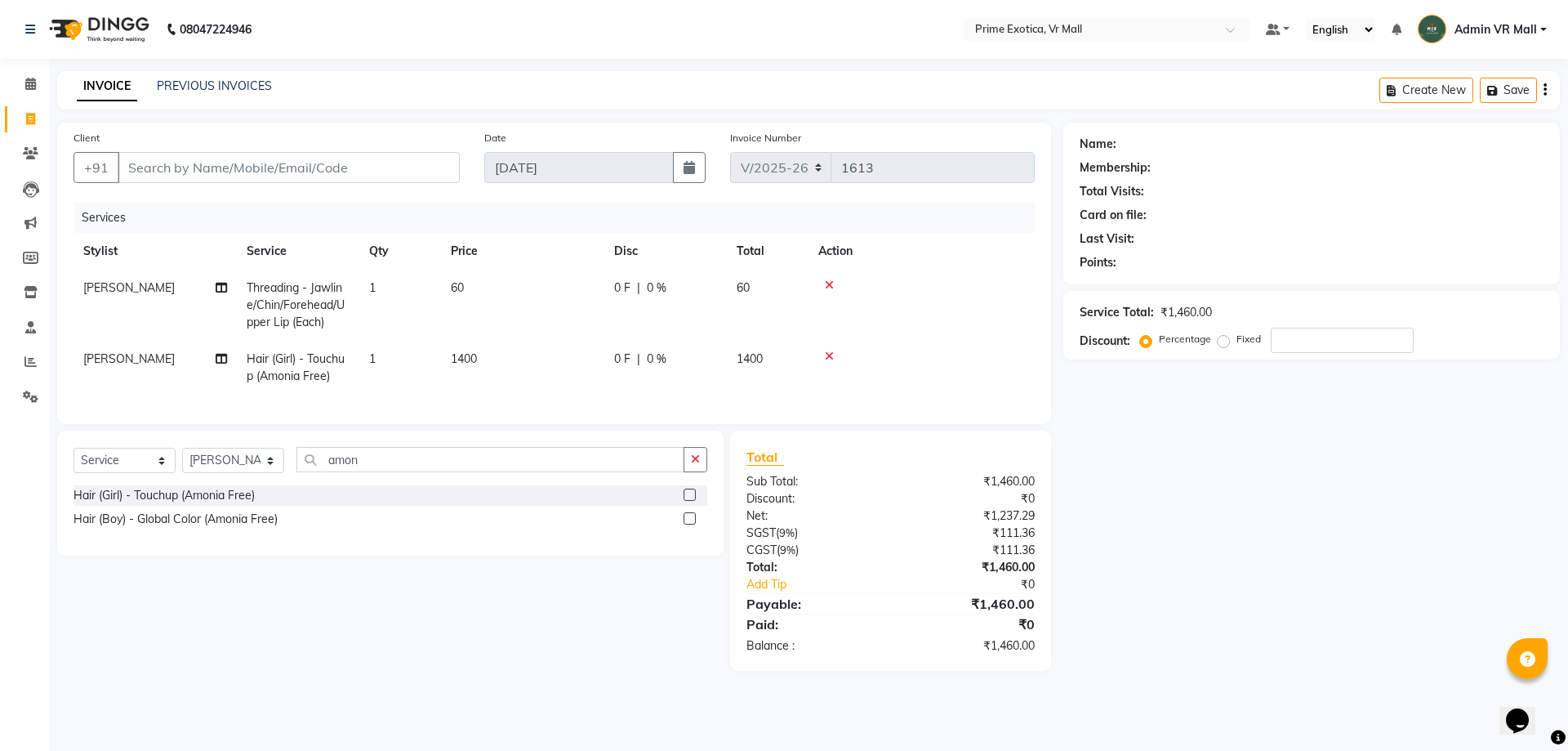
click at [479, 289] on tr "Archana Gourkar Threading - Jawline/Chin/Forehead/Upper Lip (Each) 1 60 0 F | 0…" at bounding box center [554, 305] width 961 height 71
click at [415, 297] on td "1" at bounding box center [400, 305] width 81 height 71
select select "76888"
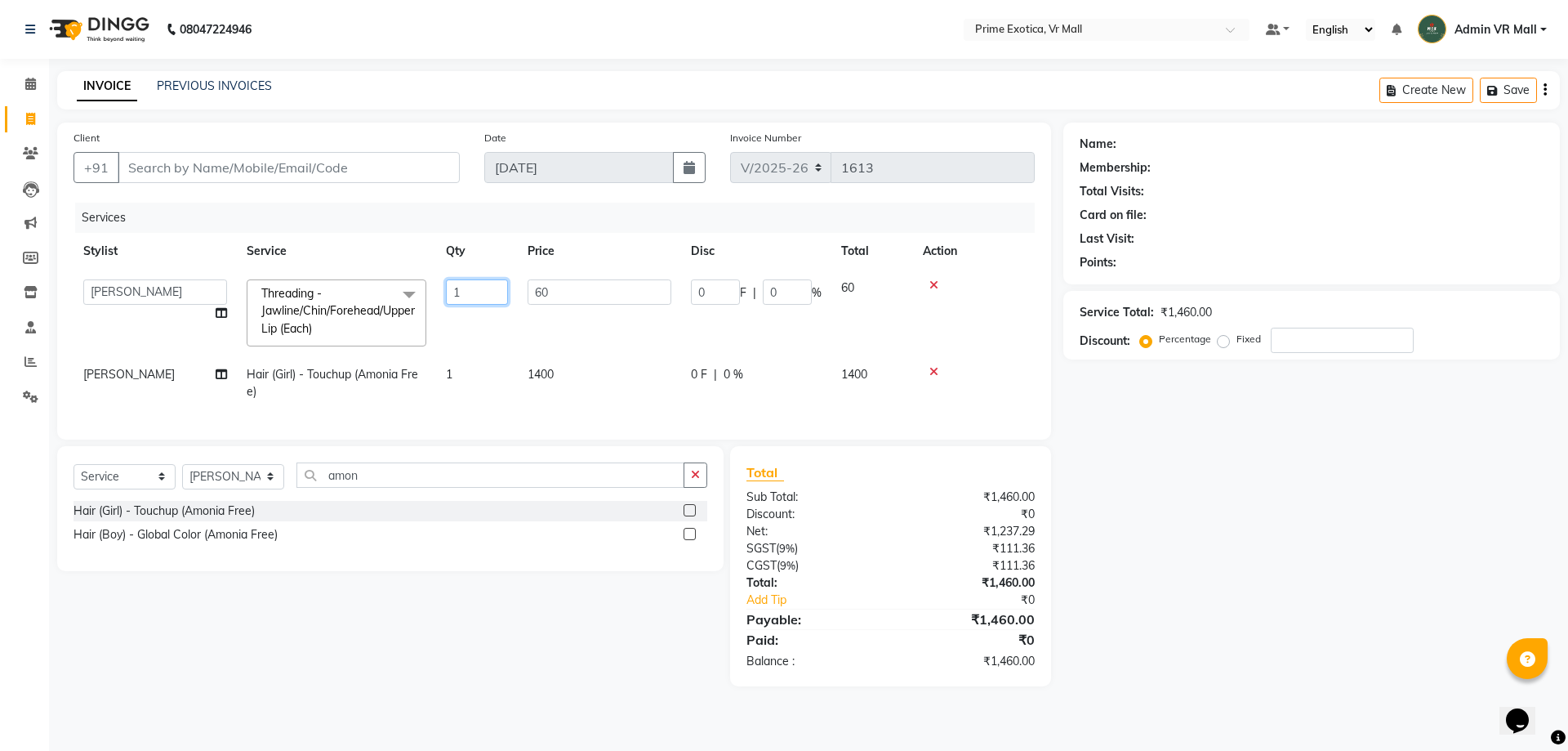
click at [466, 290] on input "1" at bounding box center [476, 292] width 62 height 25
type input "5"
click at [444, 625] on div "Select Service Product Membership Package Voucher Prepaid Gift Card Select Styl…" at bounding box center [384, 566] width 678 height 240
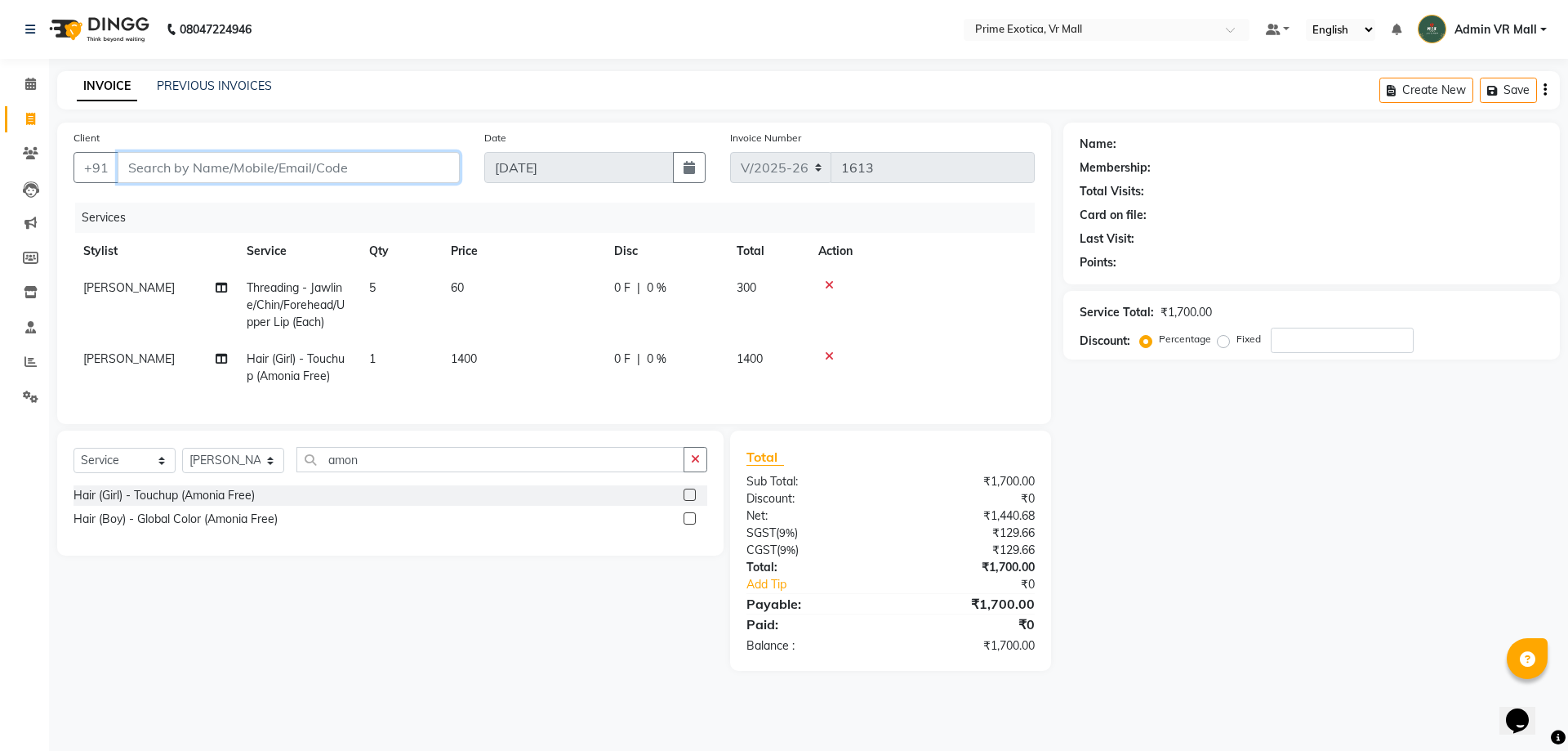
click at [302, 168] on input "Client" at bounding box center [288, 168] width 342 height 31
click at [227, 172] on input "Client" at bounding box center [288, 168] width 342 height 31
click at [227, 173] on input "Client" at bounding box center [288, 168] width 342 height 31
click at [371, 165] on input "Client" at bounding box center [288, 168] width 342 height 31
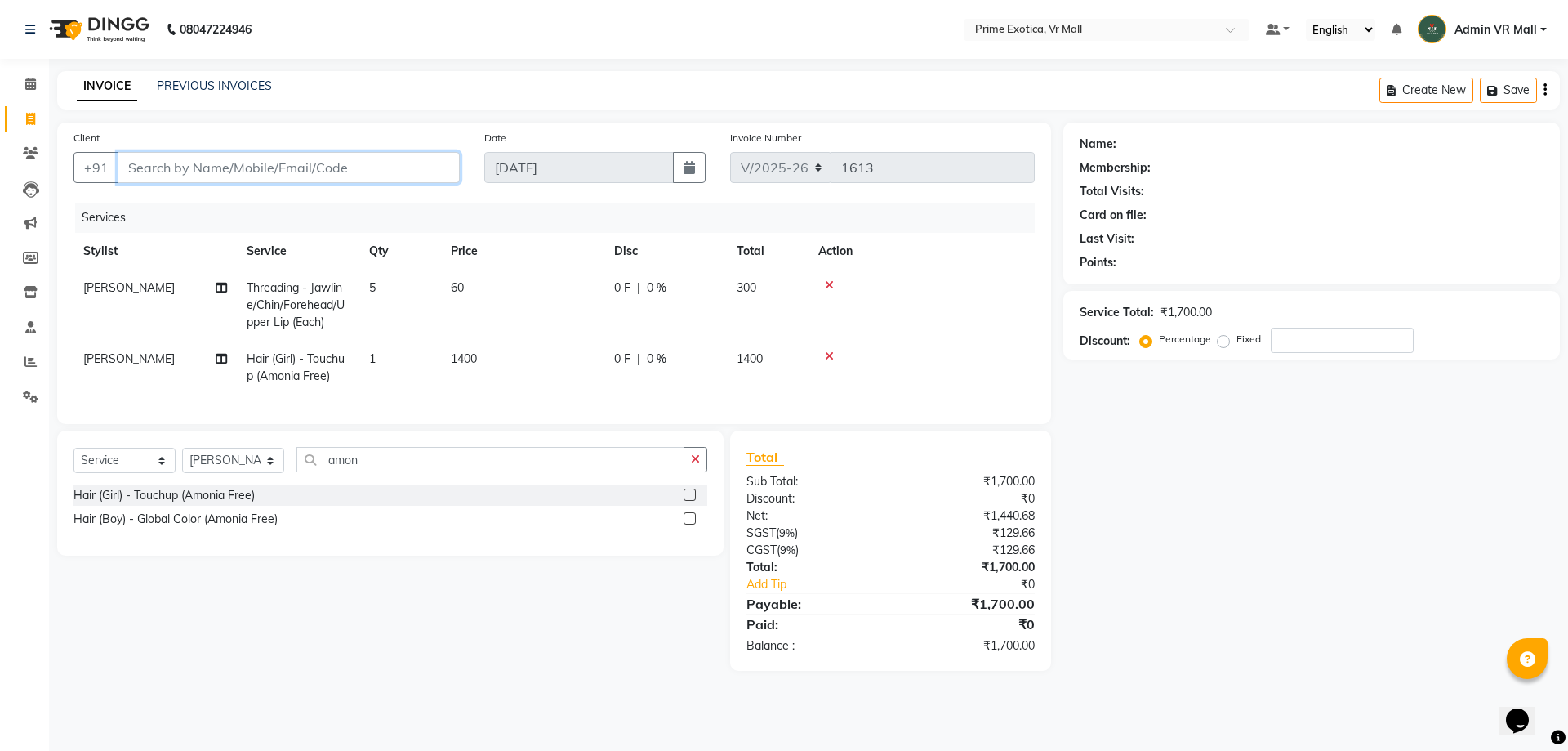
click at [372, 167] on input "Client" at bounding box center [288, 168] width 342 height 31
click at [240, 167] on input "Client" at bounding box center [288, 168] width 342 height 31
click at [392, 164] on input "Client" at bounding box center [288, 168] width 342 height 31
click at [311, 164] on input "Client" at bounding box center [288, 168] width 342 height 31
type input "9"
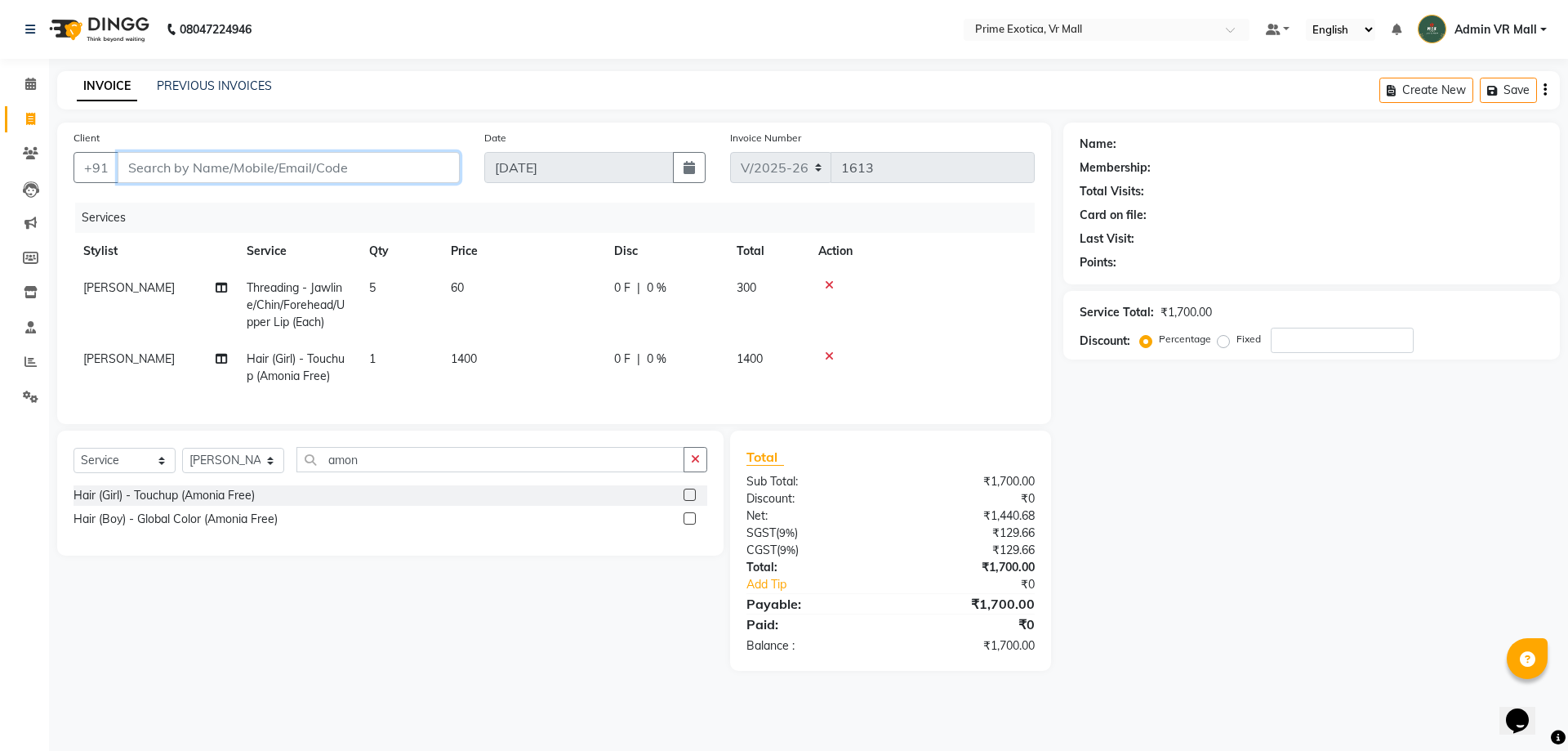
type input "0"
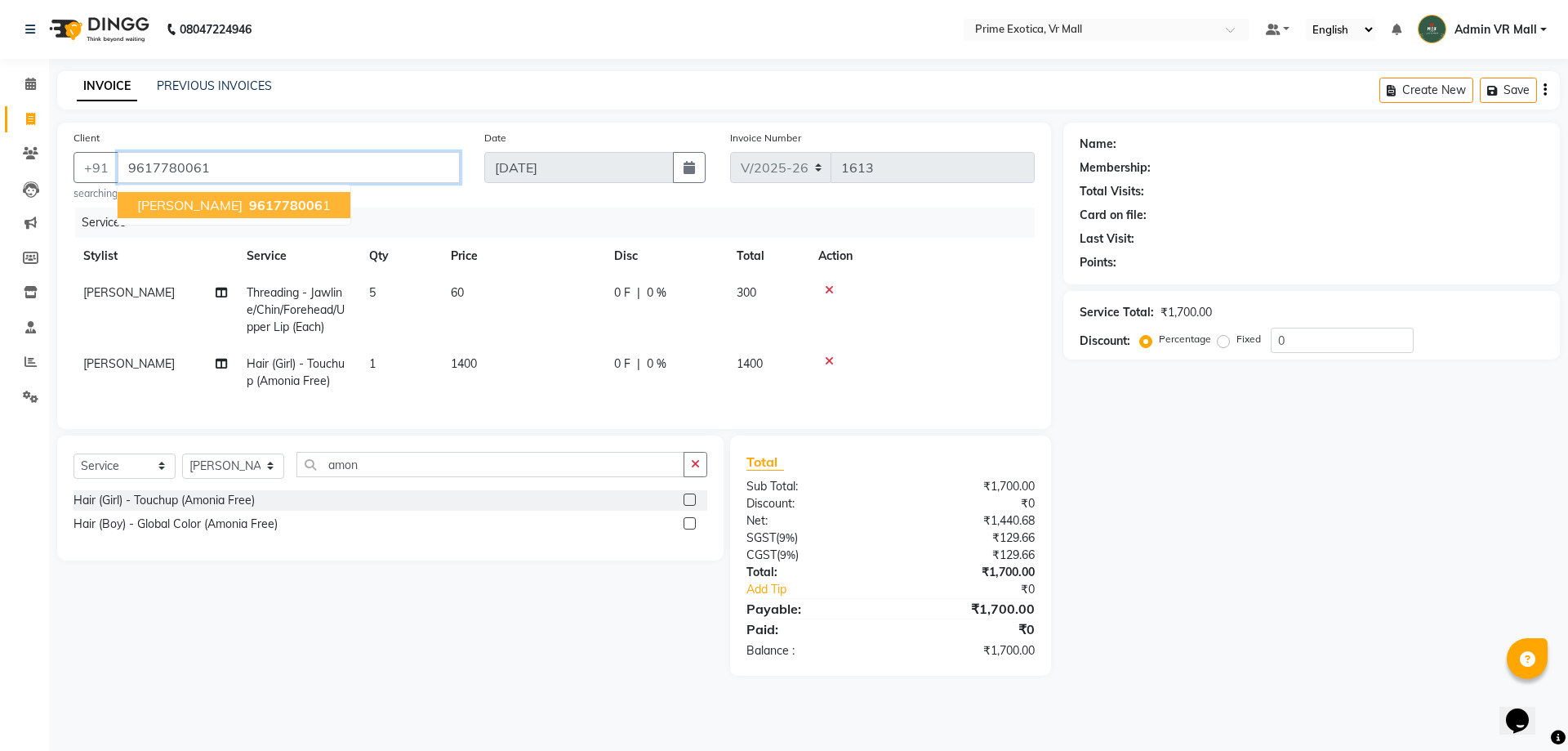
type input "9617780061"
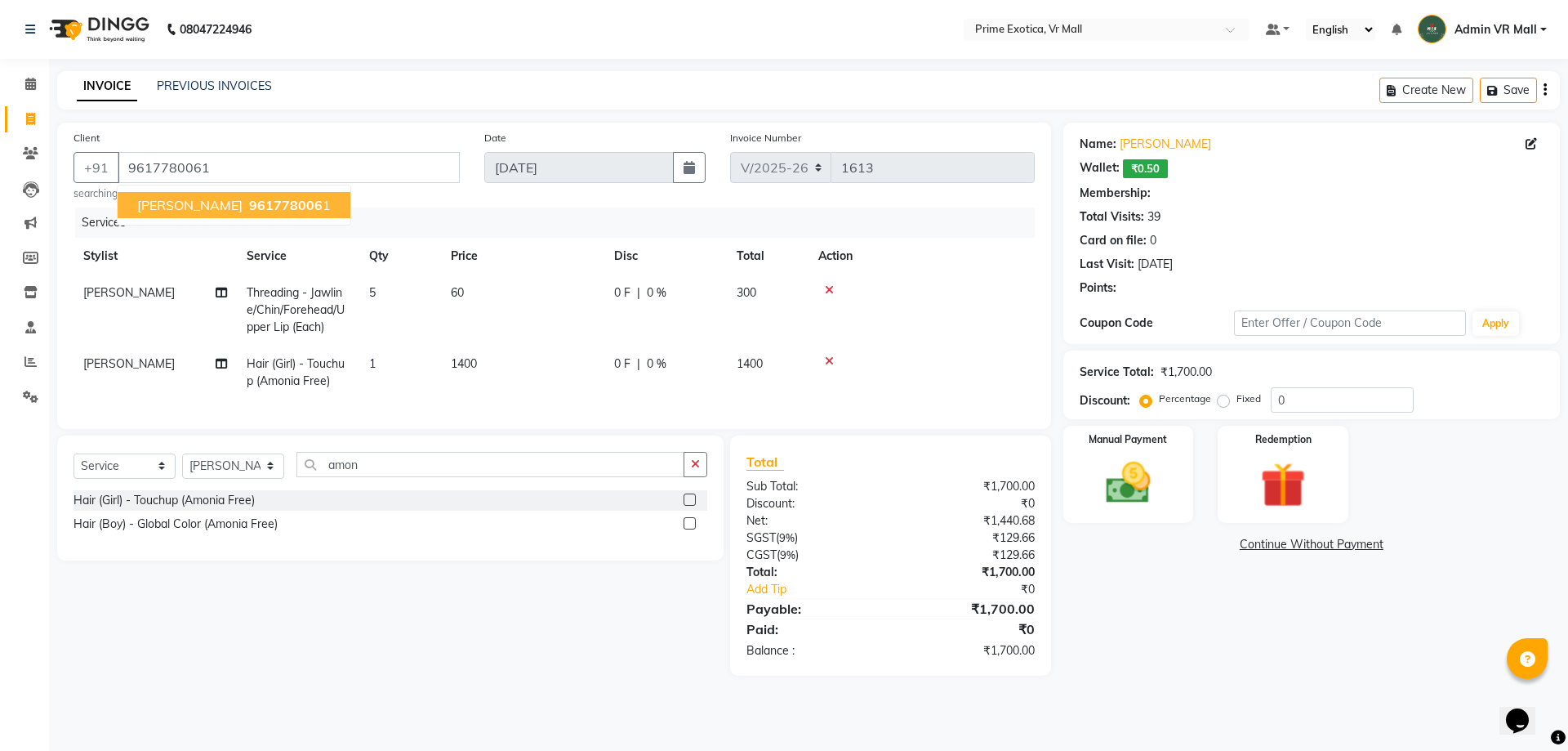
type input "15"
select select "1: Object"
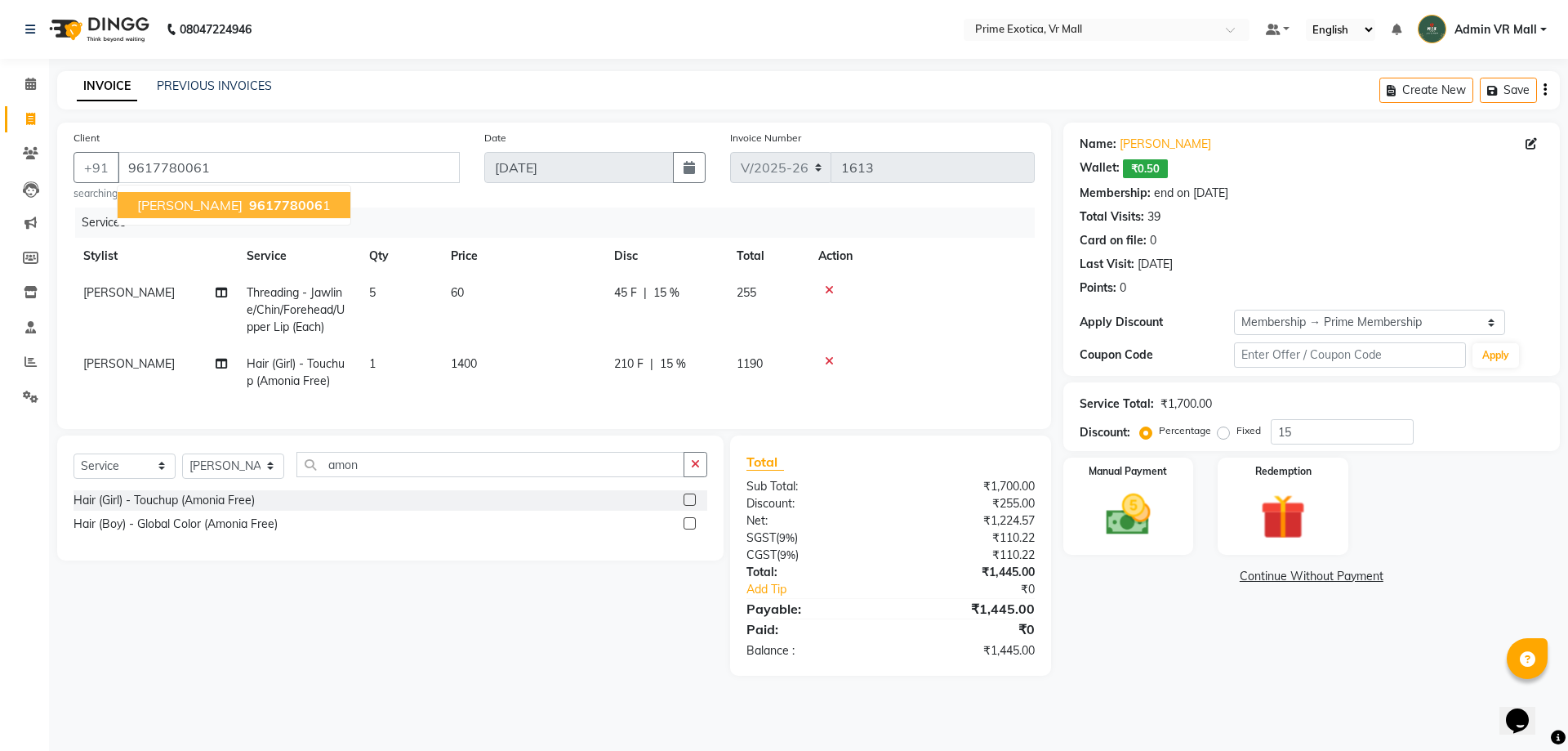
click at [280, 198] on span "961778006" at bounding box center [285, 205] width 74 height 17
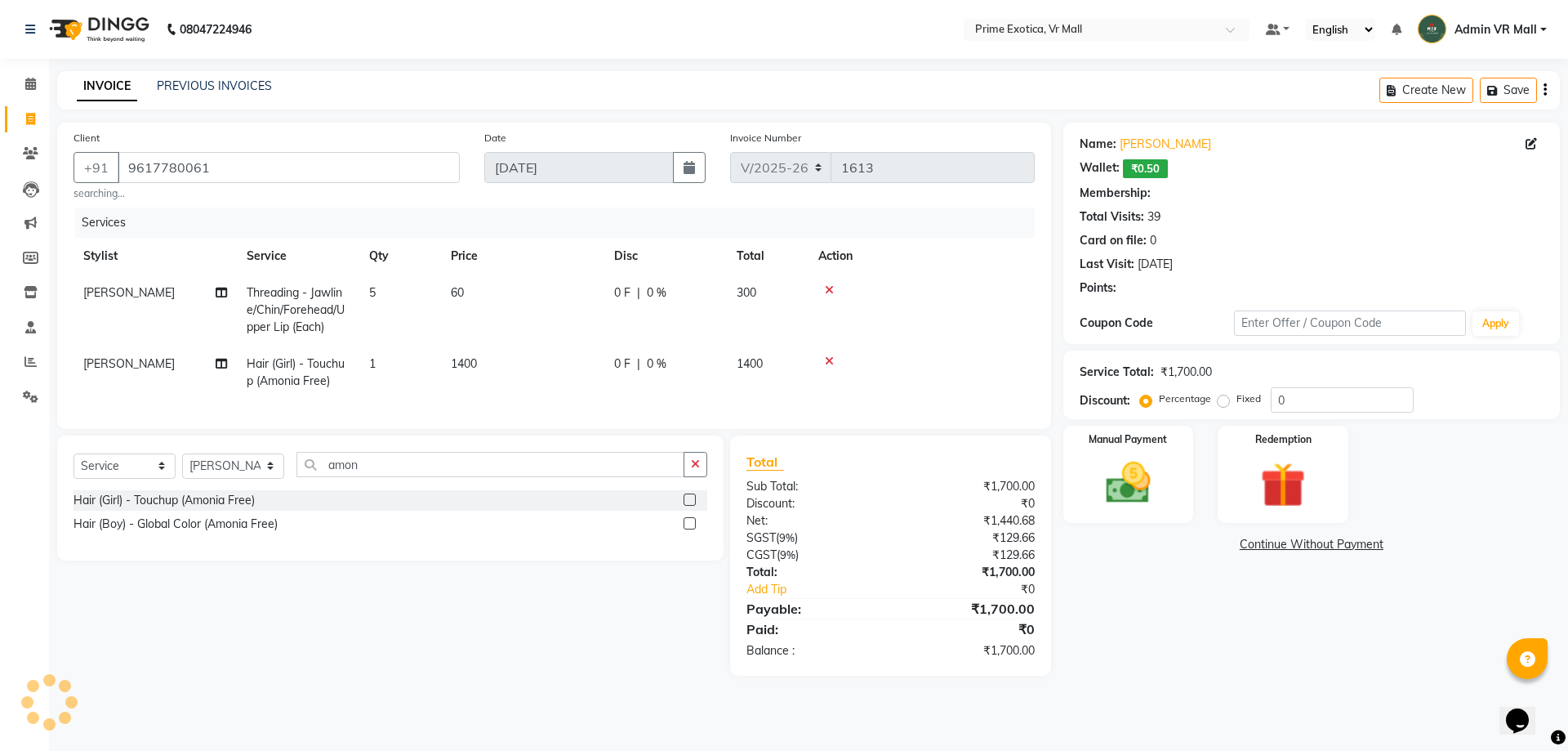
type input "15"
select select "1: Object"
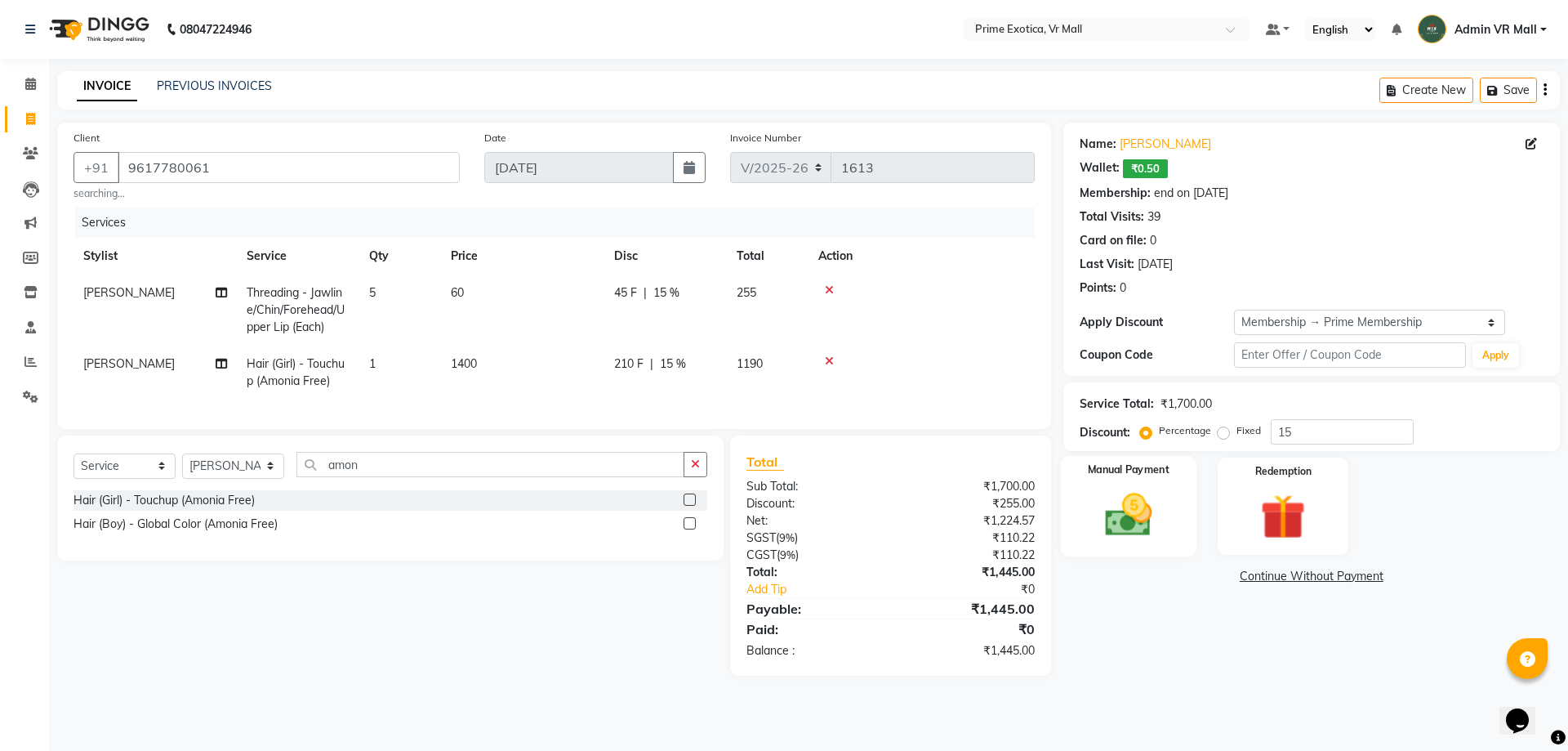
click at [1119, 521] on img at bounding box center [1127, 514] width 75 height 54
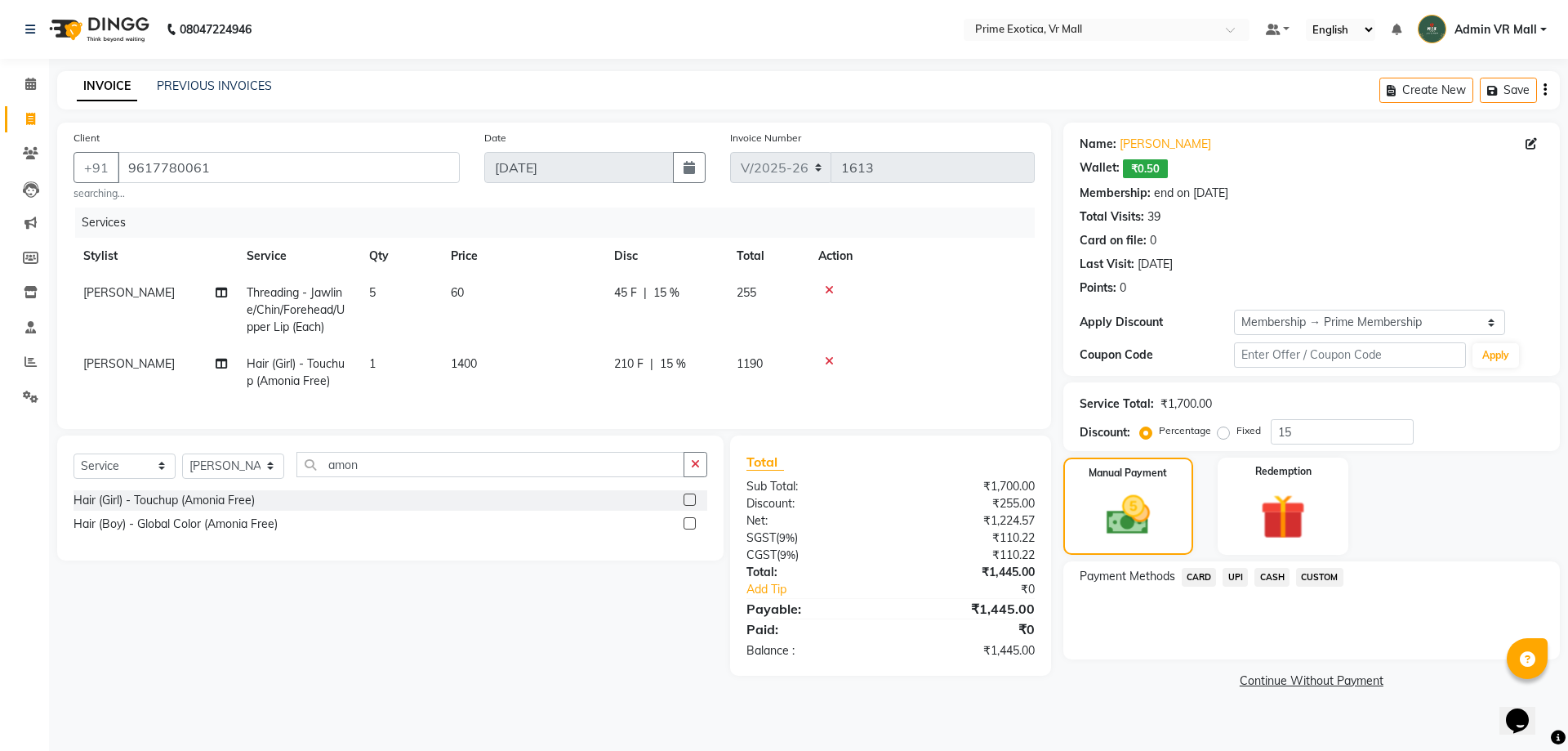
click at [1273, 572] on span "CASH" at bounding box center [1272, 576] width 35 height 19
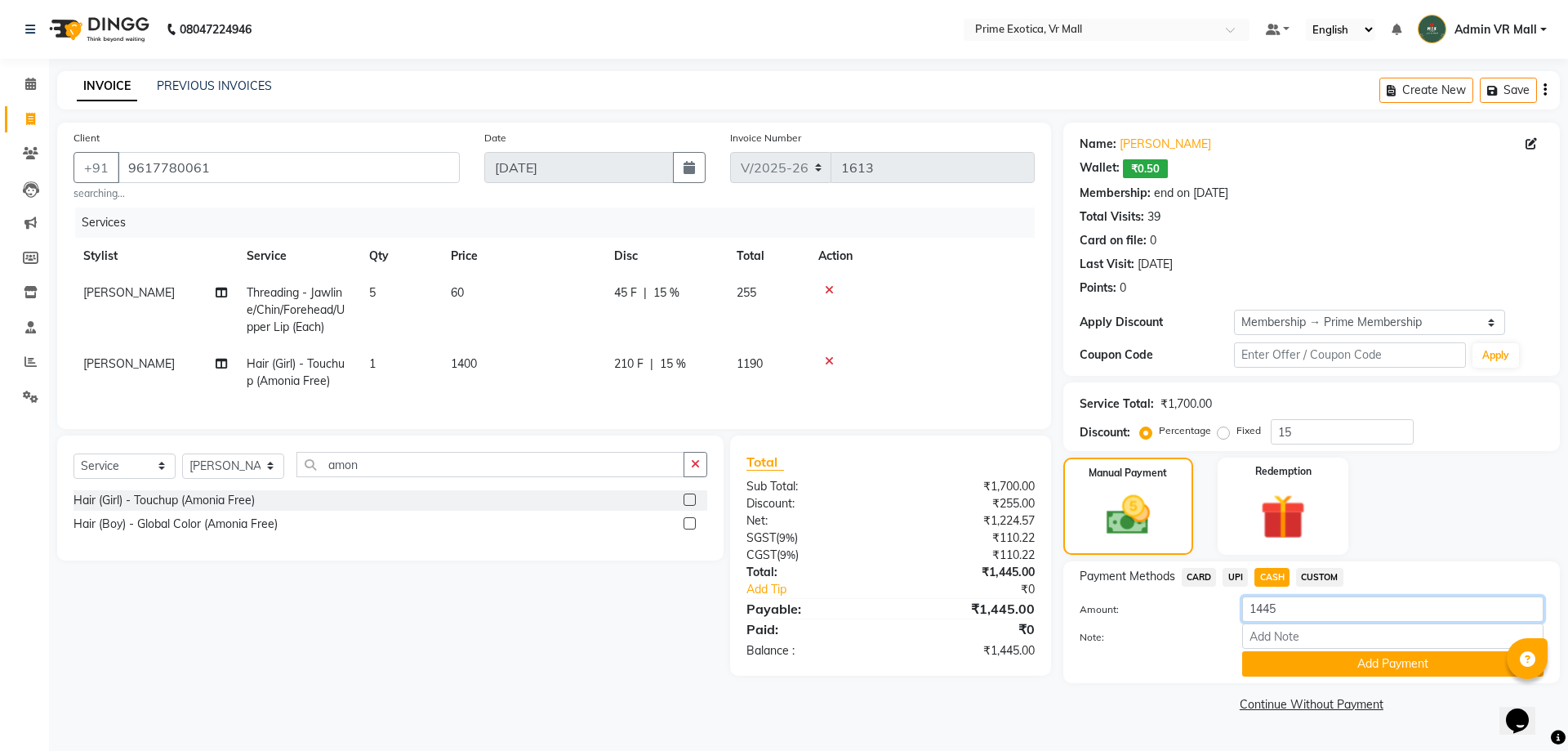
click at [1301, 606] on input "1445" at bounding box center [1392, 609] width 301 height 25
type input "1"
type input "1500"
click at [1385, 669] on button "Add Payment" at bounding box center [1392, 664] width 301 height 25
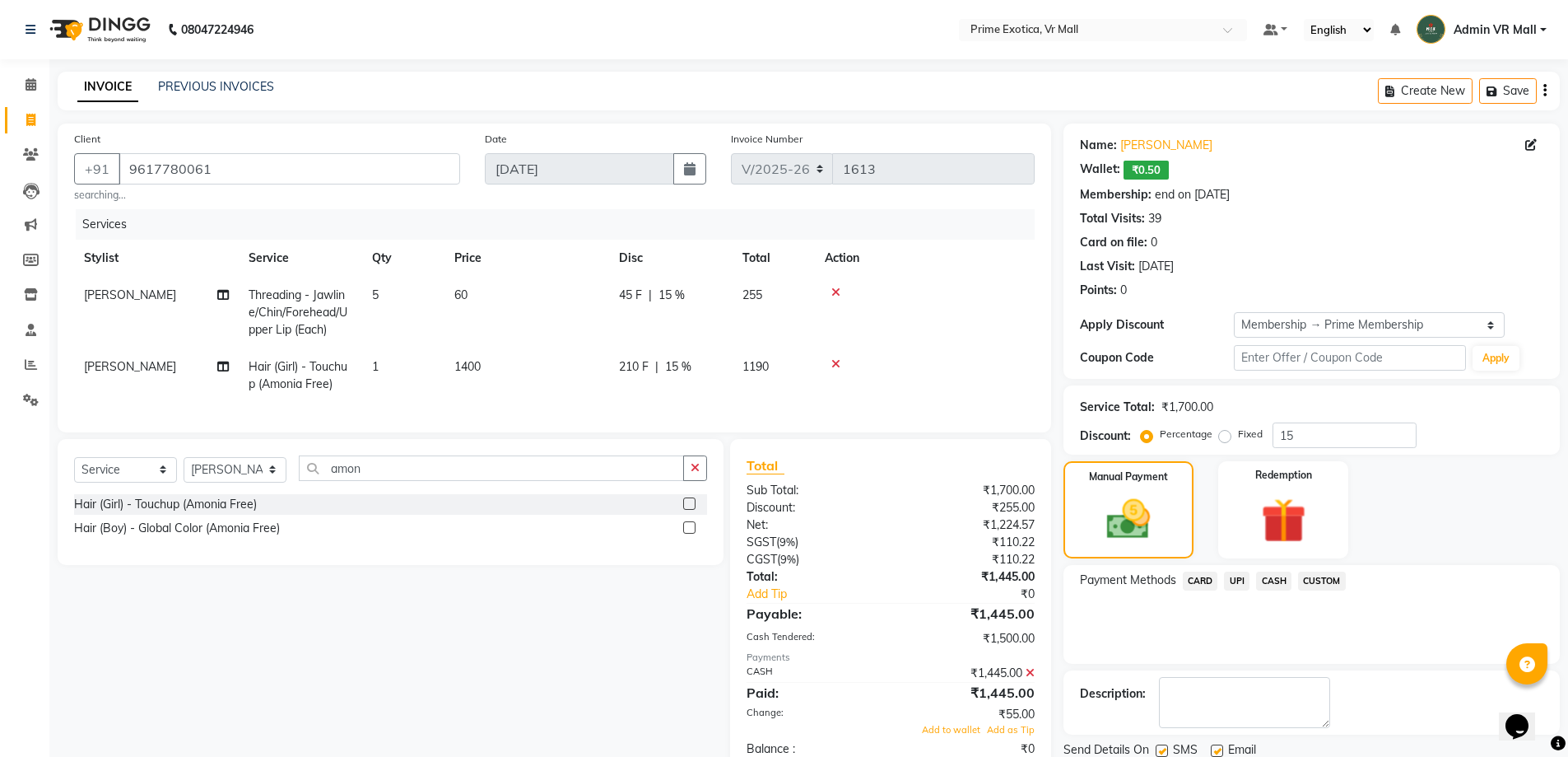
scroll to position [58, 0]
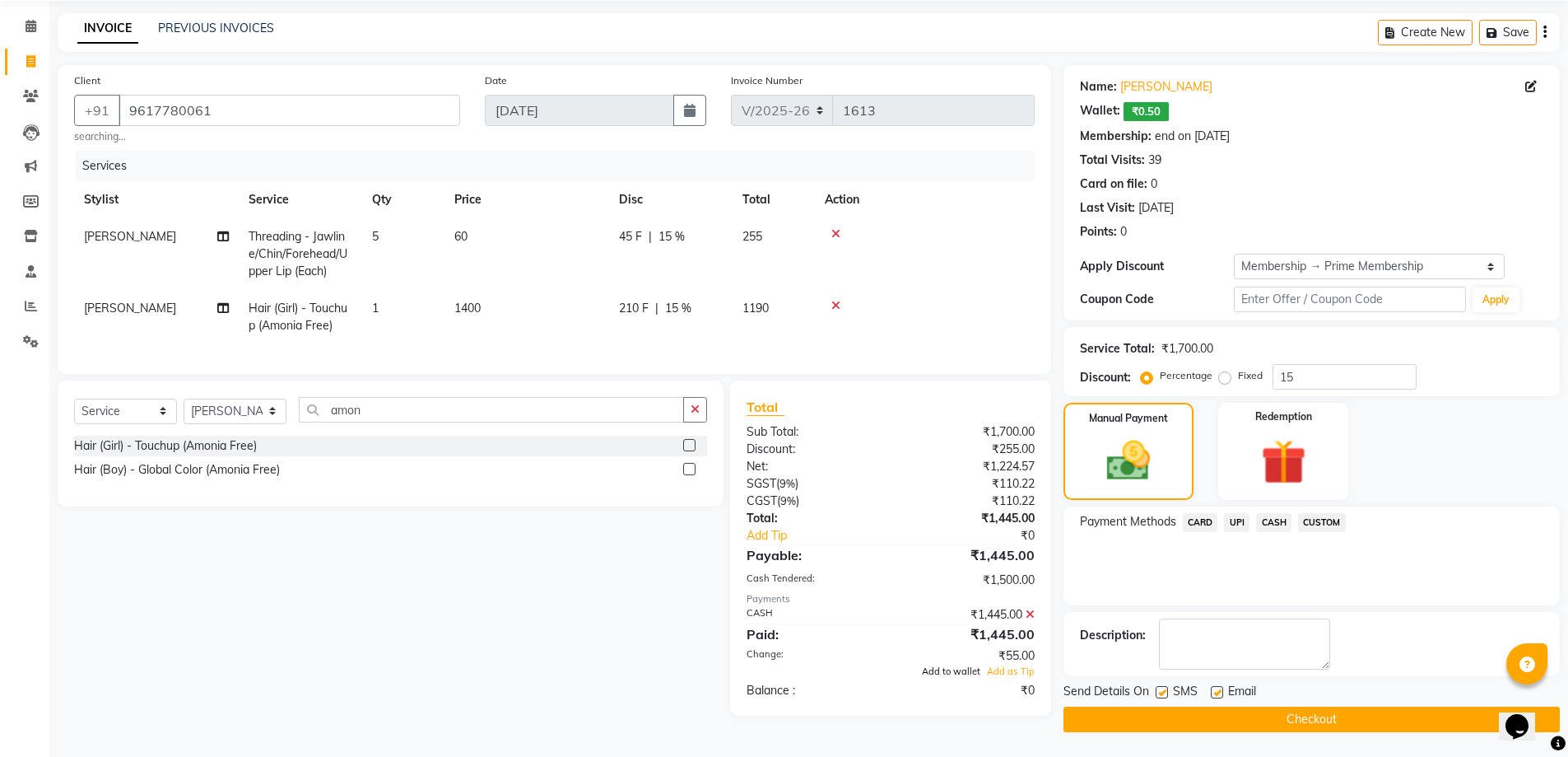
click at [971, 677] on span "Add to wallet" at bounding box center [950, 671] width 58 height 12
click at [1203, 636] on textarea at bounding box center [1244, 644] width 171 height 51
type textarea "spa coupan 10th sep."
click at [1291, 715] on button "Checkout" at bounding box center [1312, 719] width 496 height 26
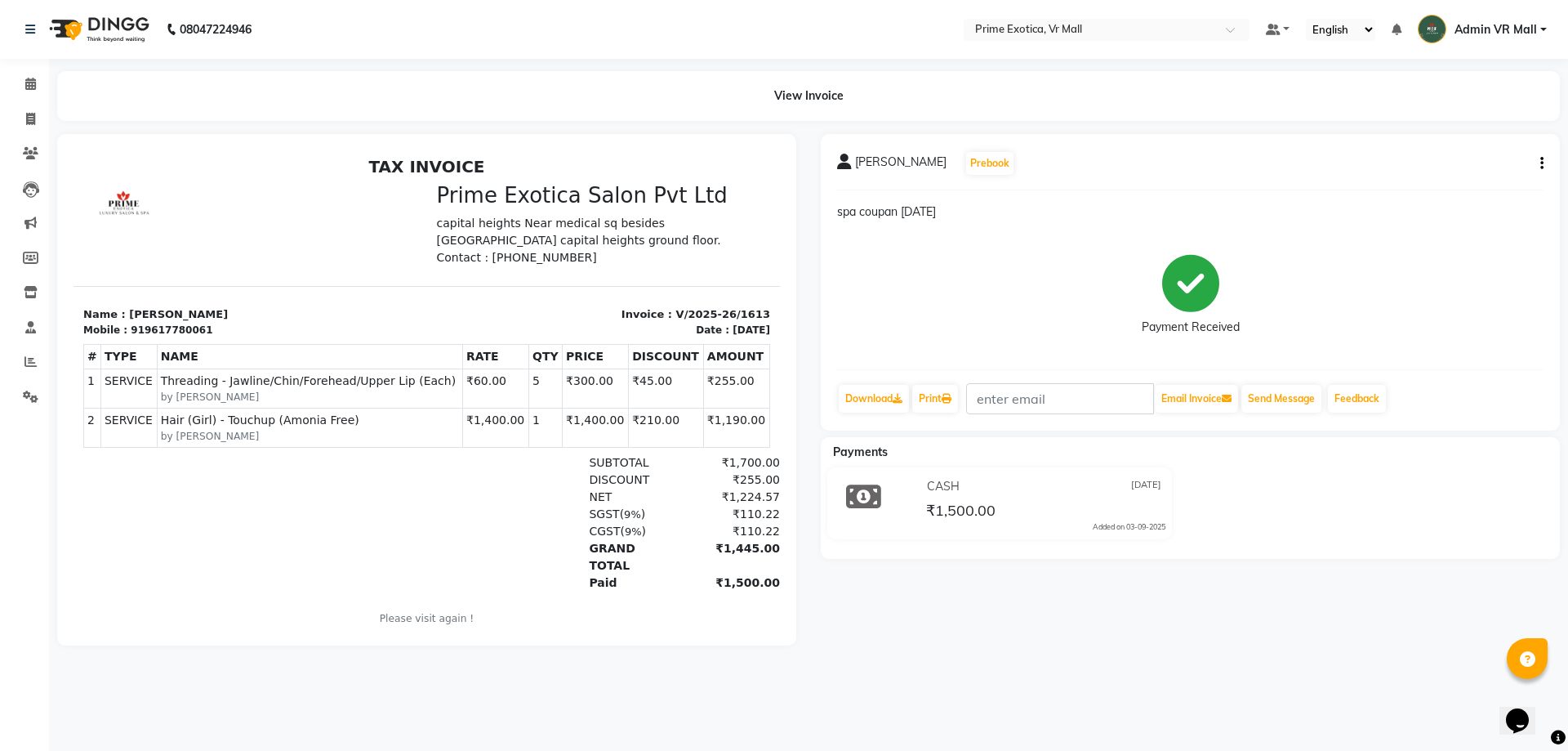
click at [720, 405] on td "₹255.00" at bounding box center [735, 388] width 66 height 39
click at [32, 88] on span at bounding box center [30, 84] width 28 height 19
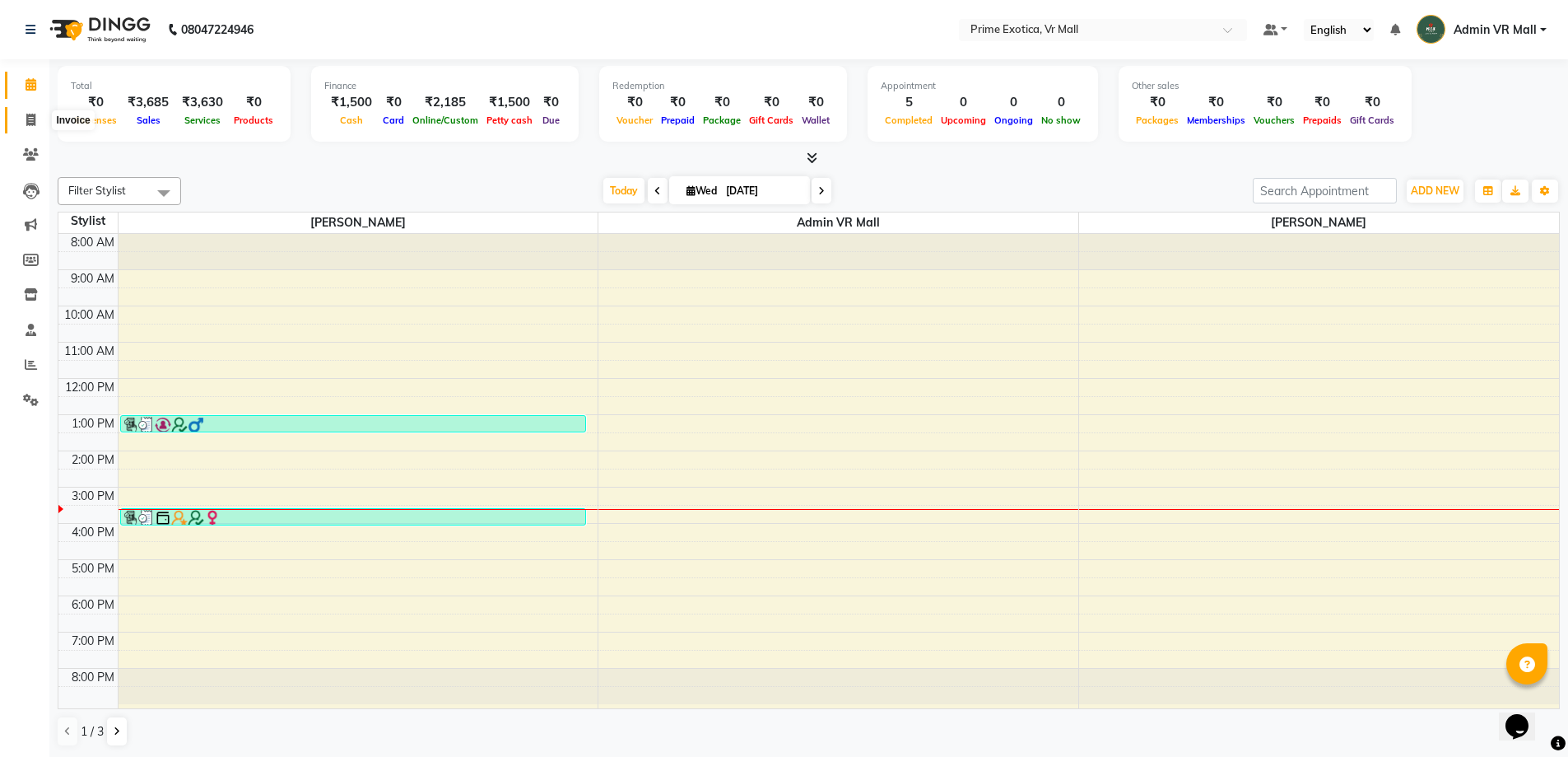
click at [29, 124] on icon at bounding box center [31, 120] width 9 height 12
select select "service"
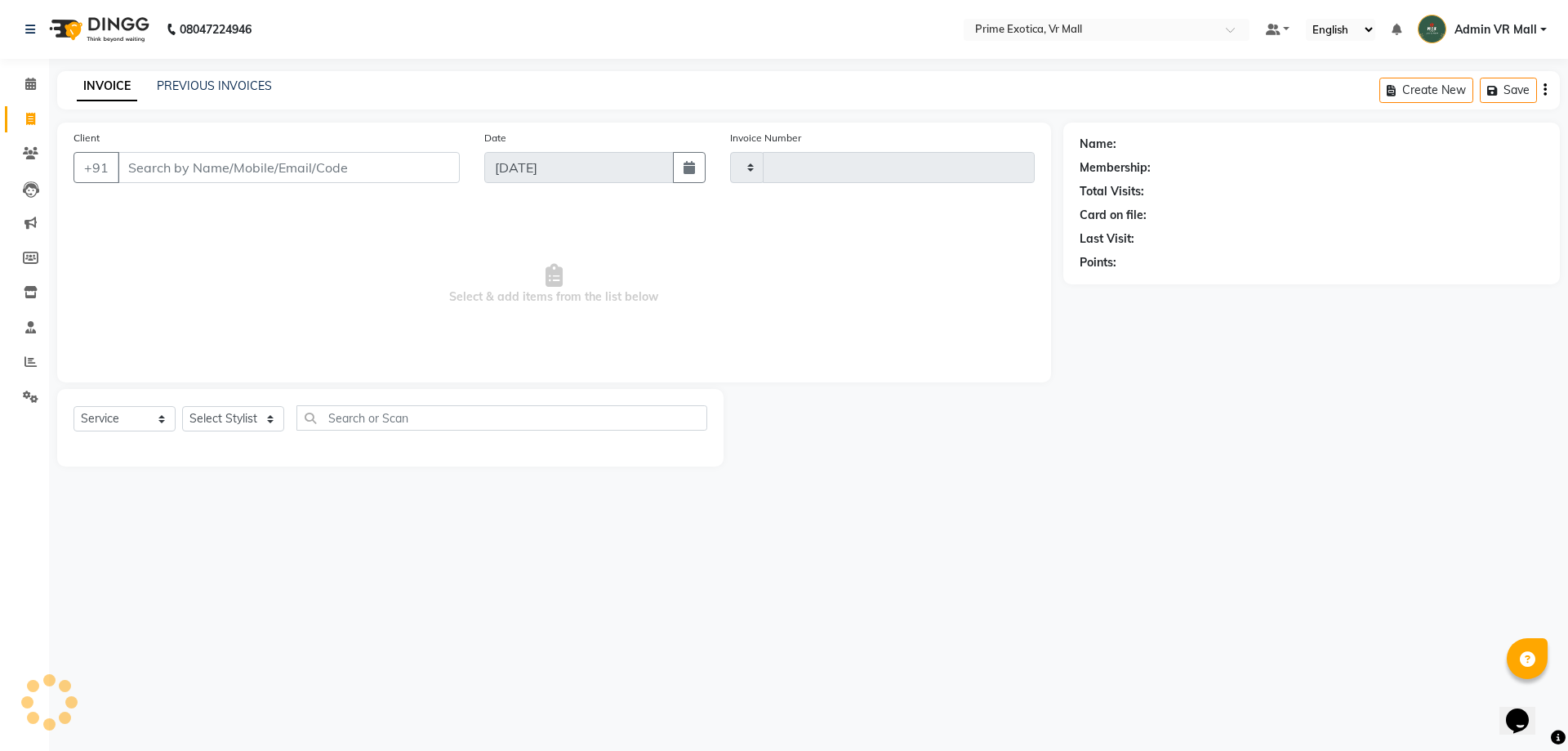
type input "1614"
select select "6077"
click at [257, 89] on link "PREVIOUS INVOICES" at bounding box center [214, 85] width 115 height 15
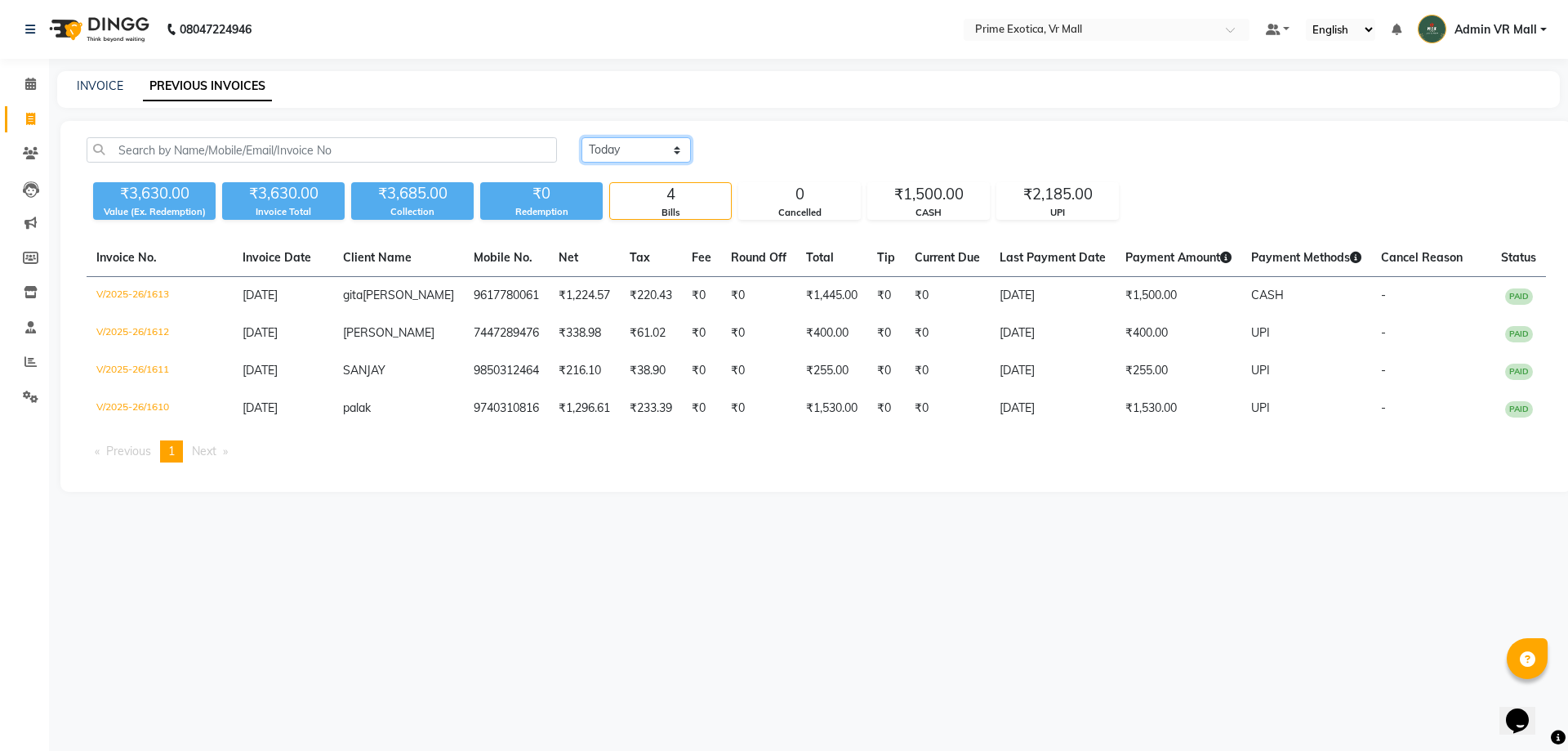
click at [676, 142] on select "Today Yesterday Custom Range" at bounding box center [636, 150] width 110 height 25
select select "yesterday"
click at [581, 137] on select "Today Yesterday Custom Range" at bounding box center [636, 150] width 110 height 25
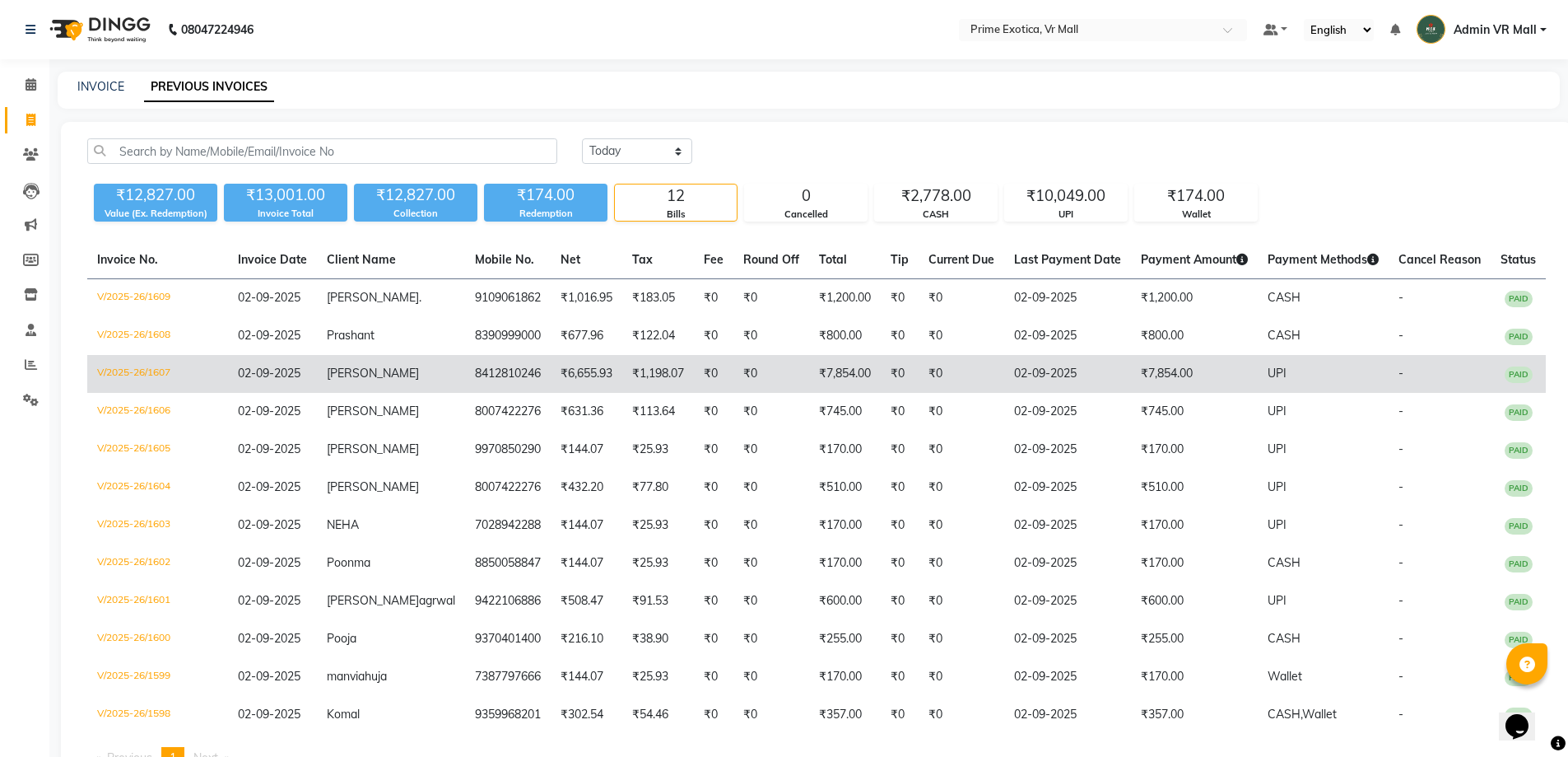
click at [483, 369] on td "8412810246" at bounding box center [508, 374] width 86 height 38
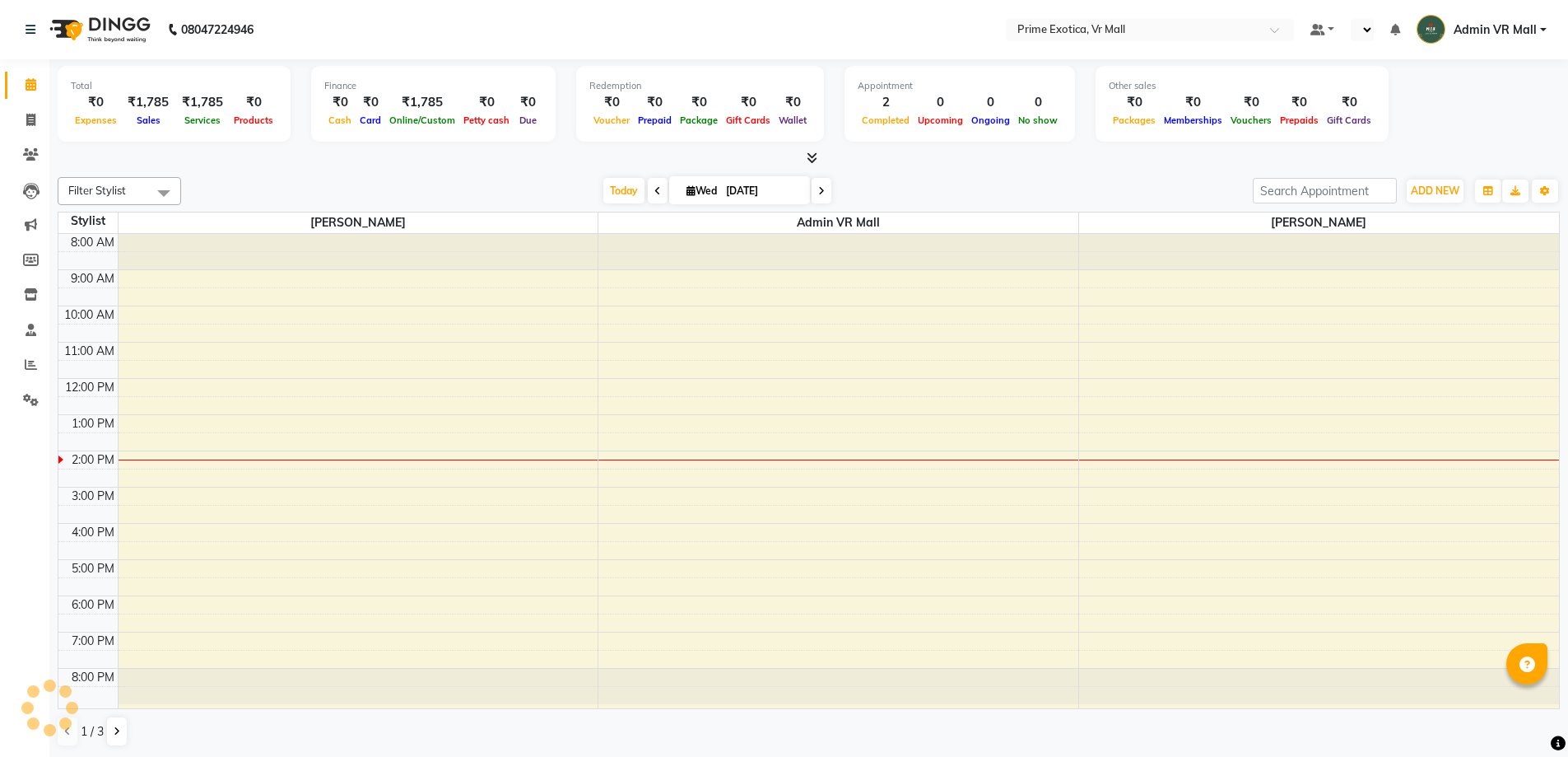
select select "en"
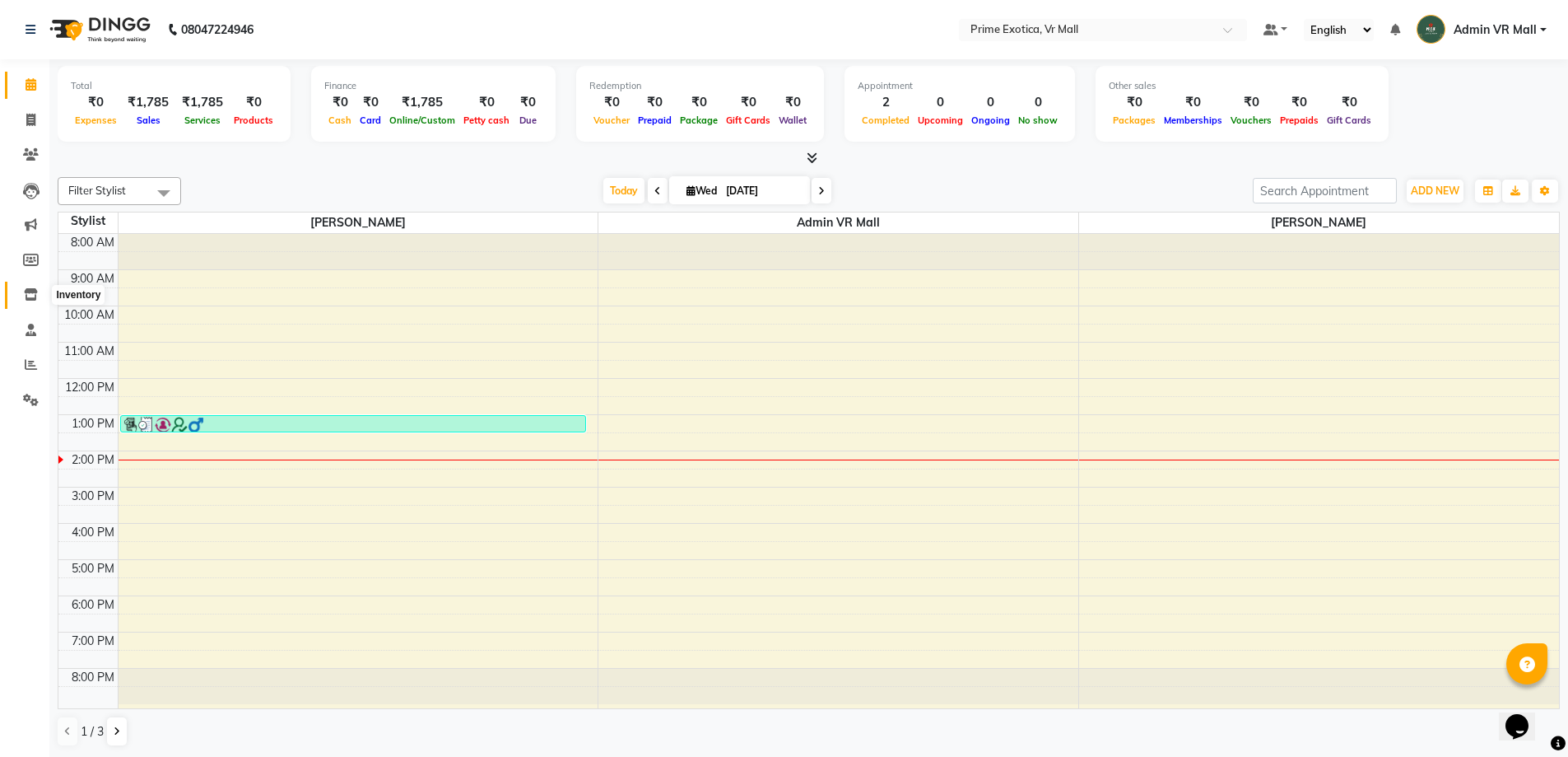
click at [33, 292] on icon at bounding box center [31, 294] width 14 height 12
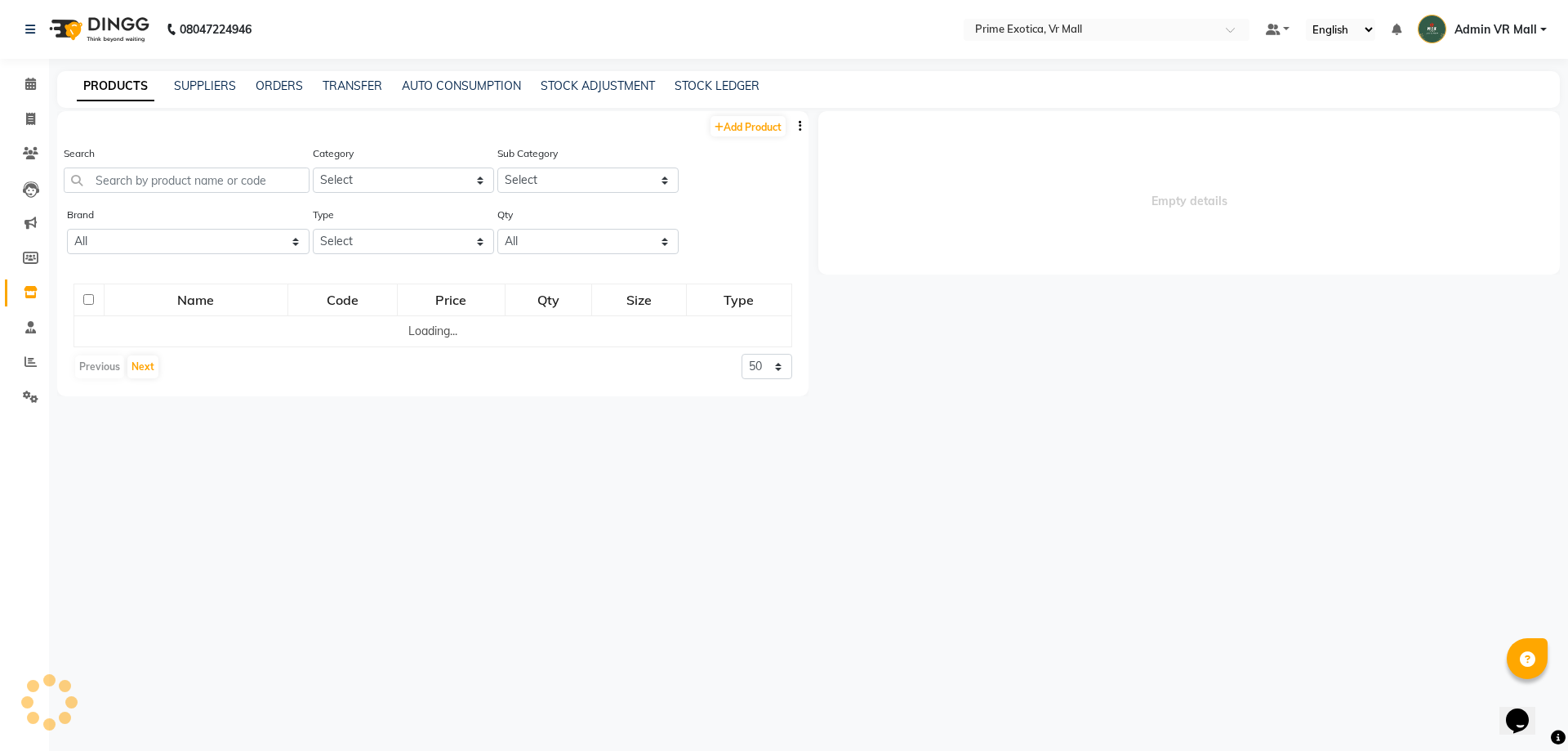
select select
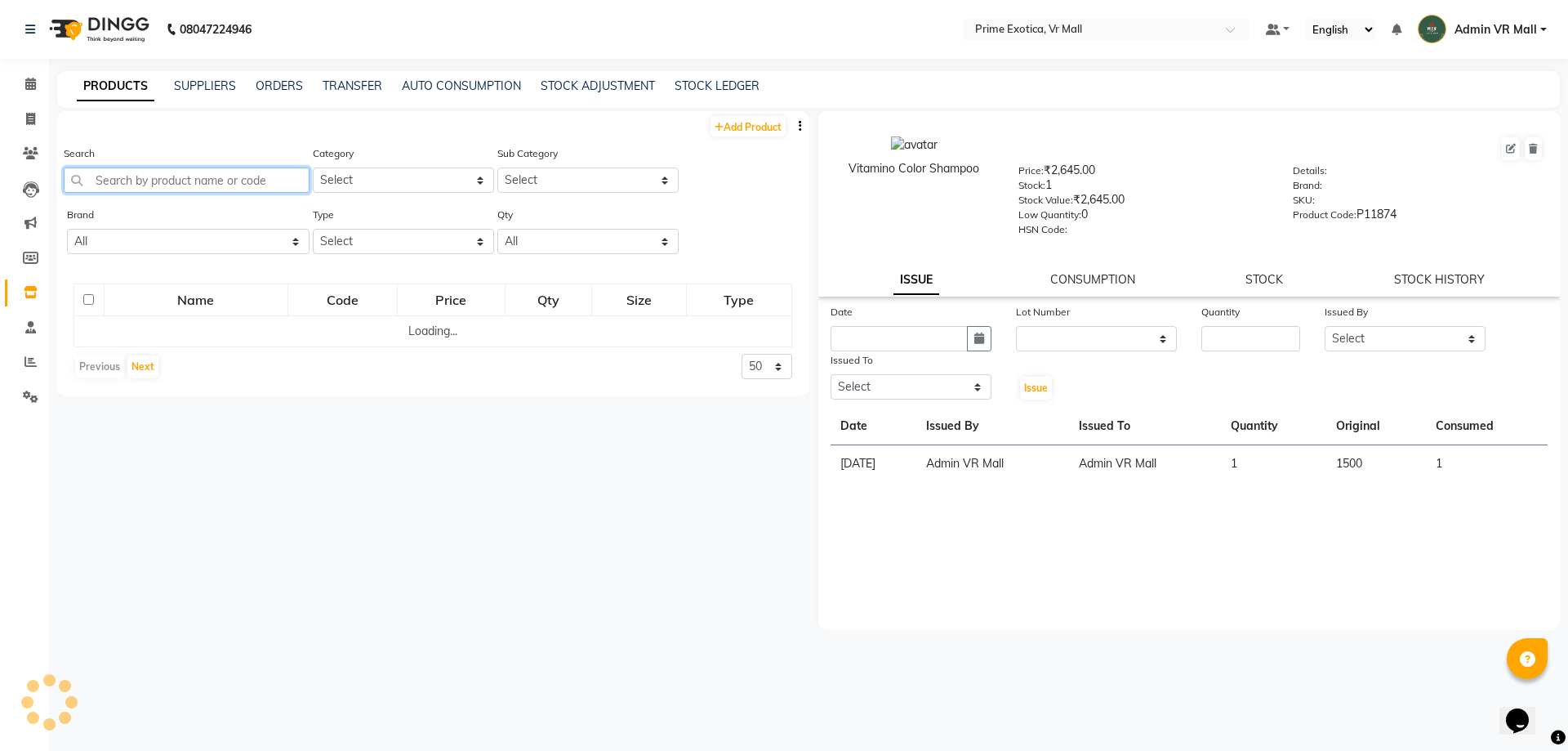
click at [237, 184] on input "text" at bounding box center [186, 180] width 246 height 25
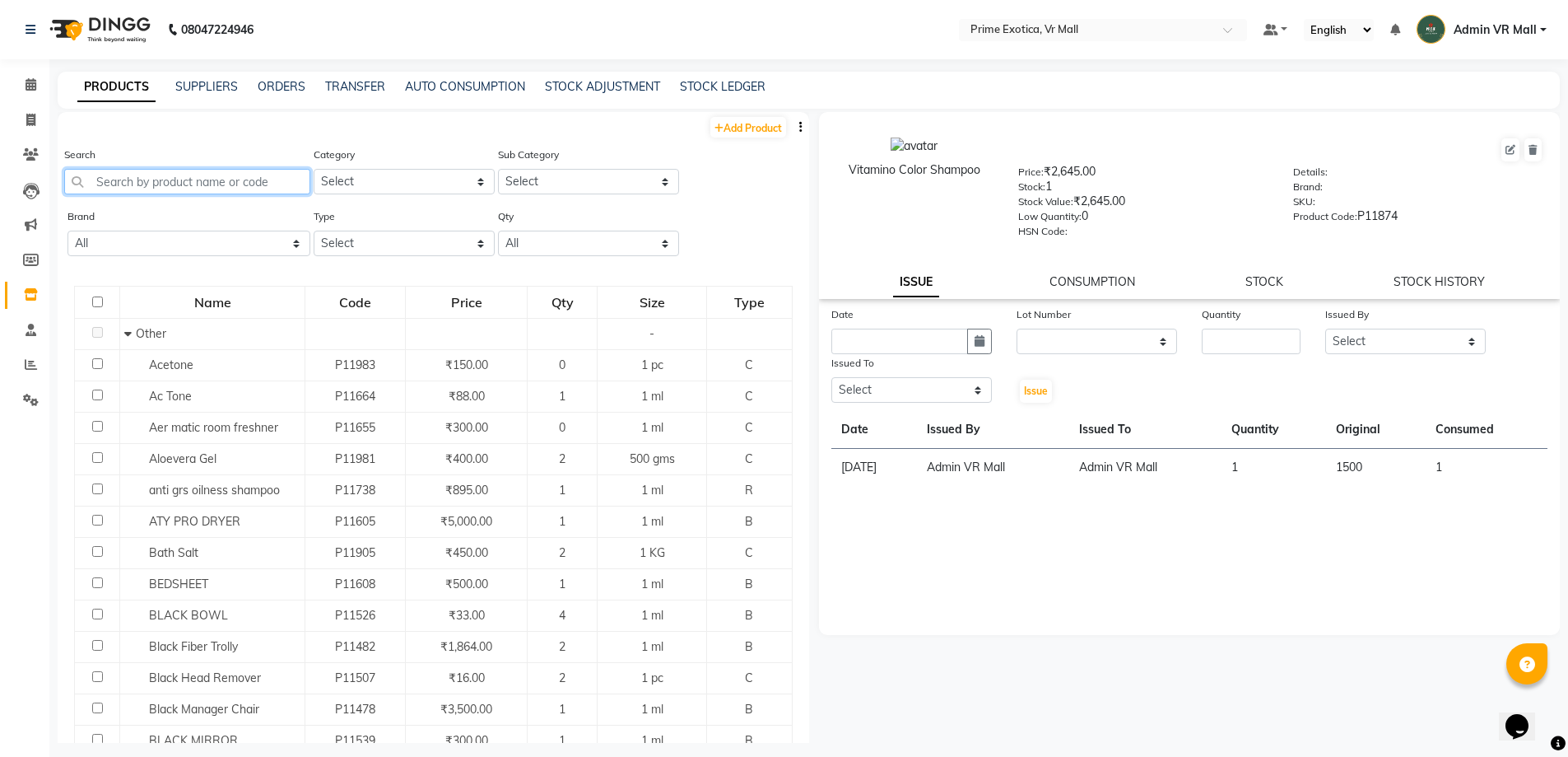
type input "a"
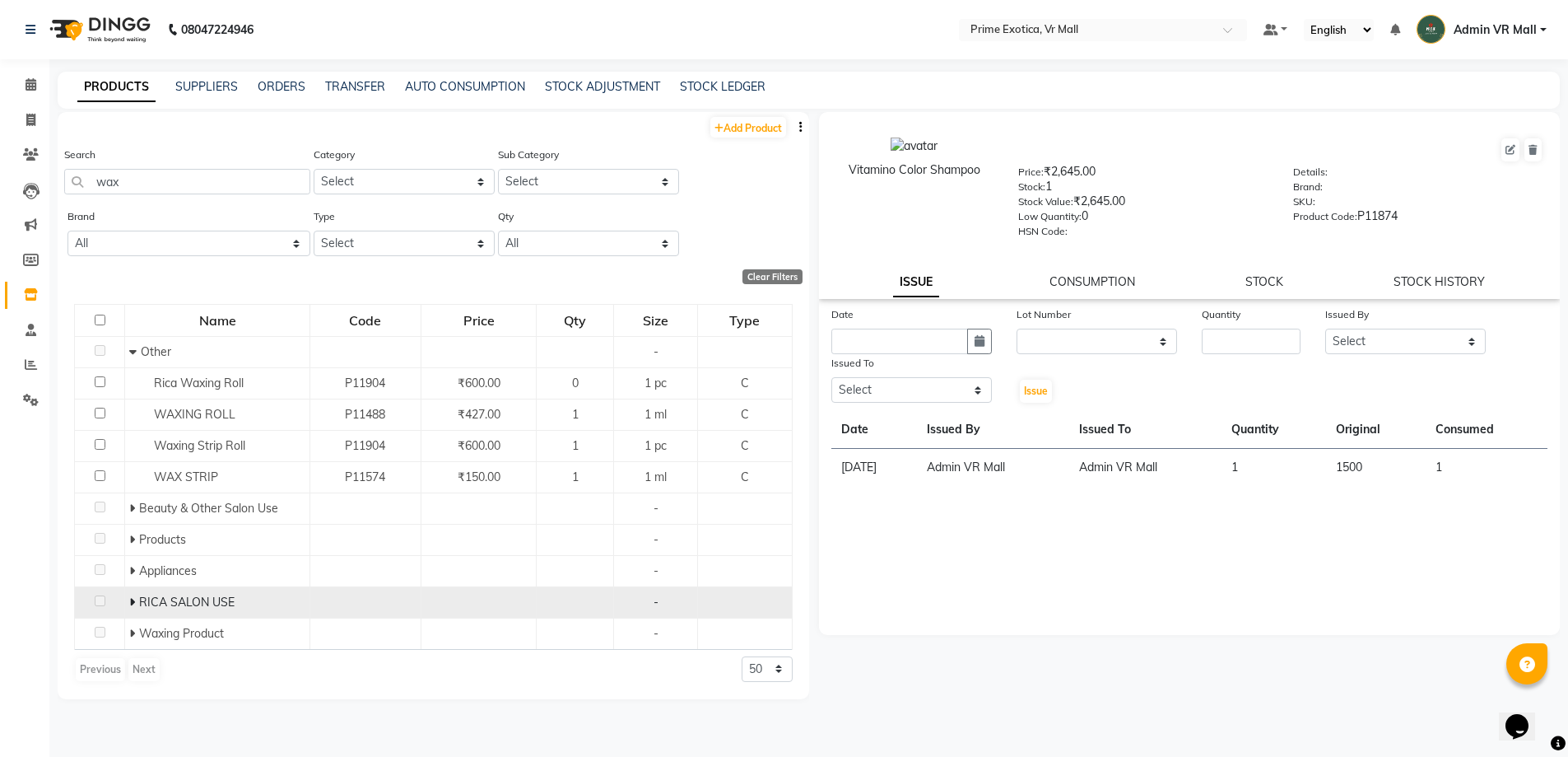
click at [134, 596] on icon at bounding box center [132, 602] width 6 height 12
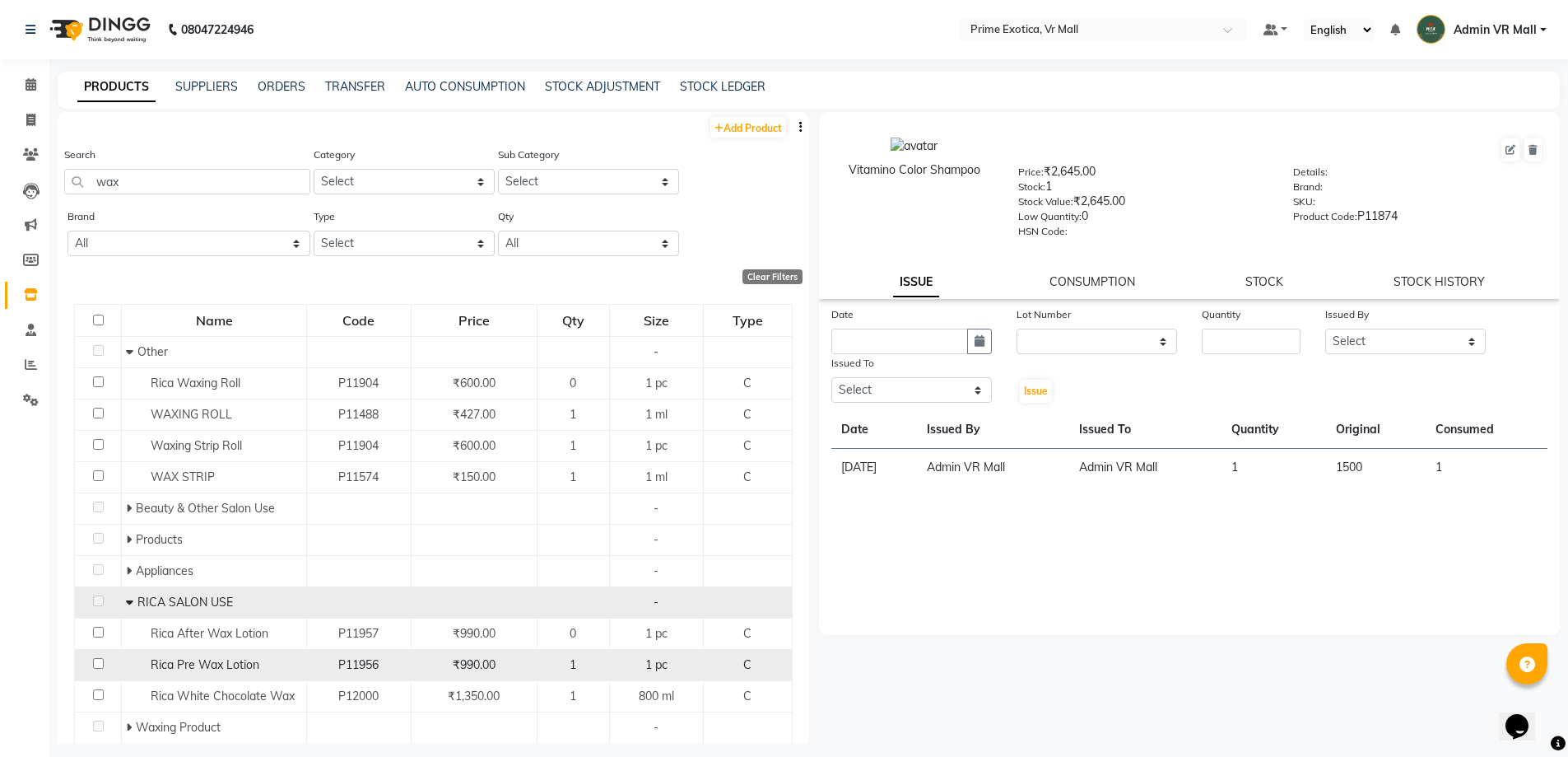
scroll to position [50, 0]
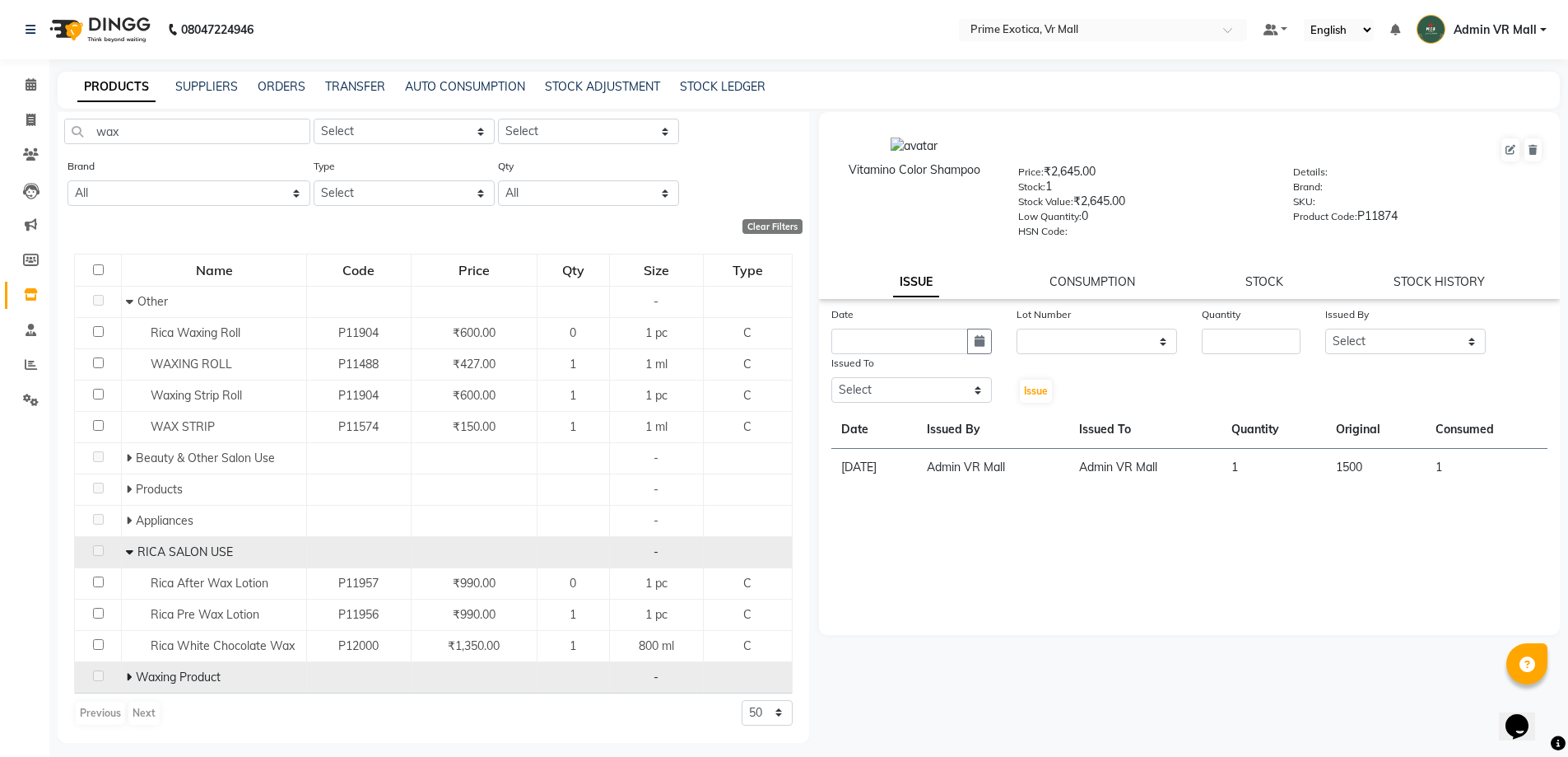
click at [127, 678] on icon at bounding box center [128, 677] width 6 height 12
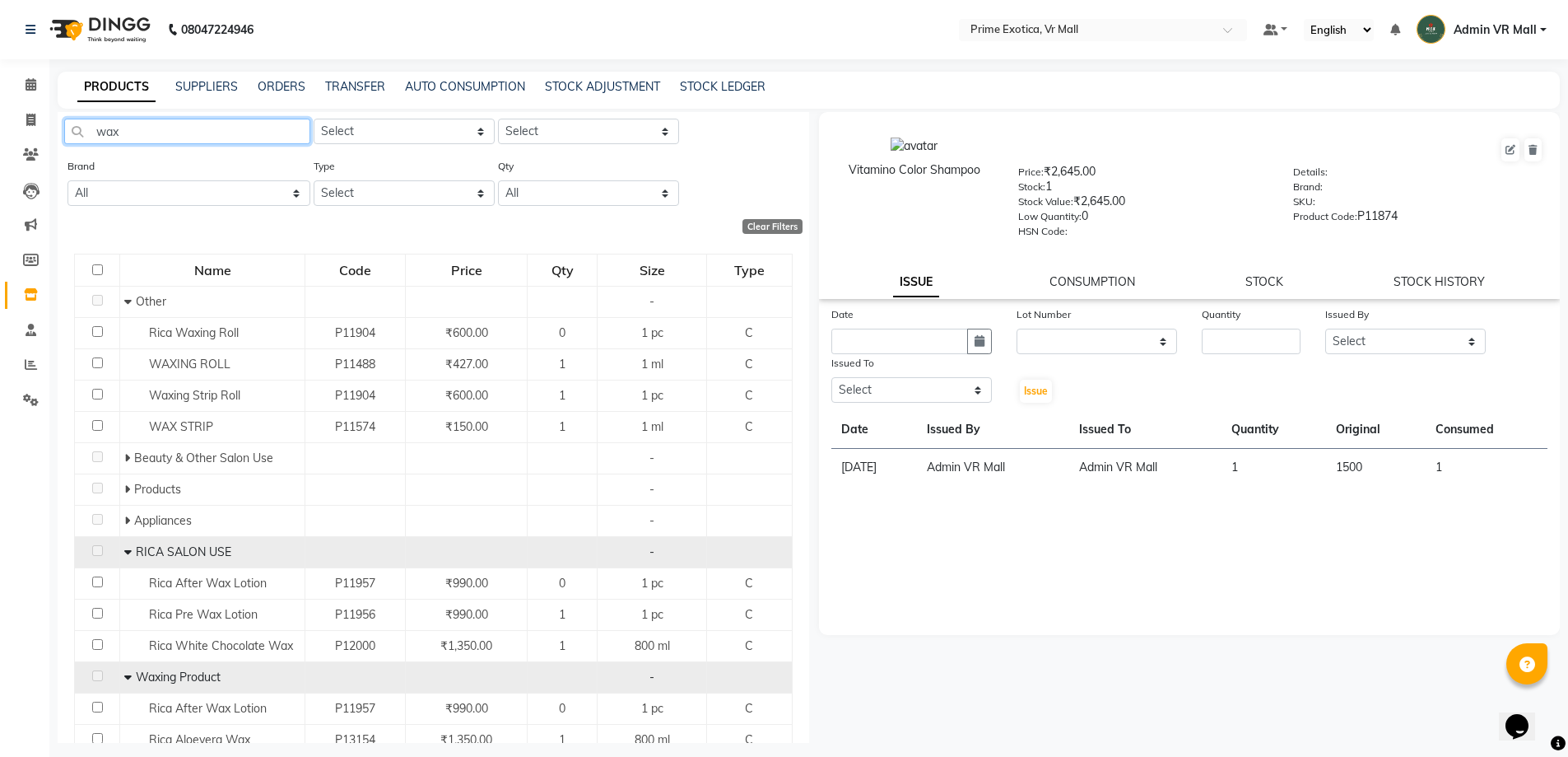
click at [140, 128] on input "wax" at bounding box center [187, 131] width 246 height 26
type input "w"
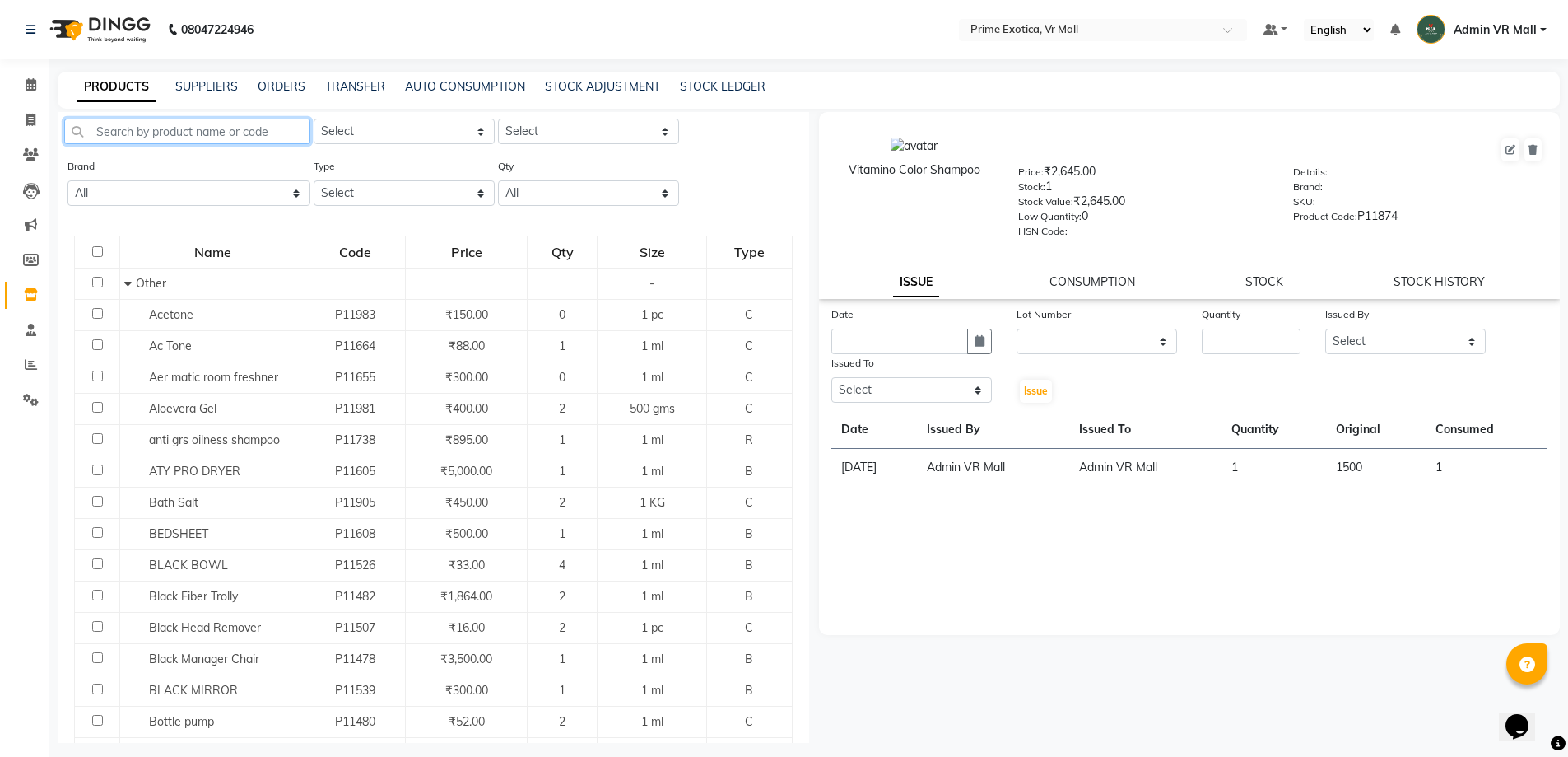
scroll to position [0, 0]
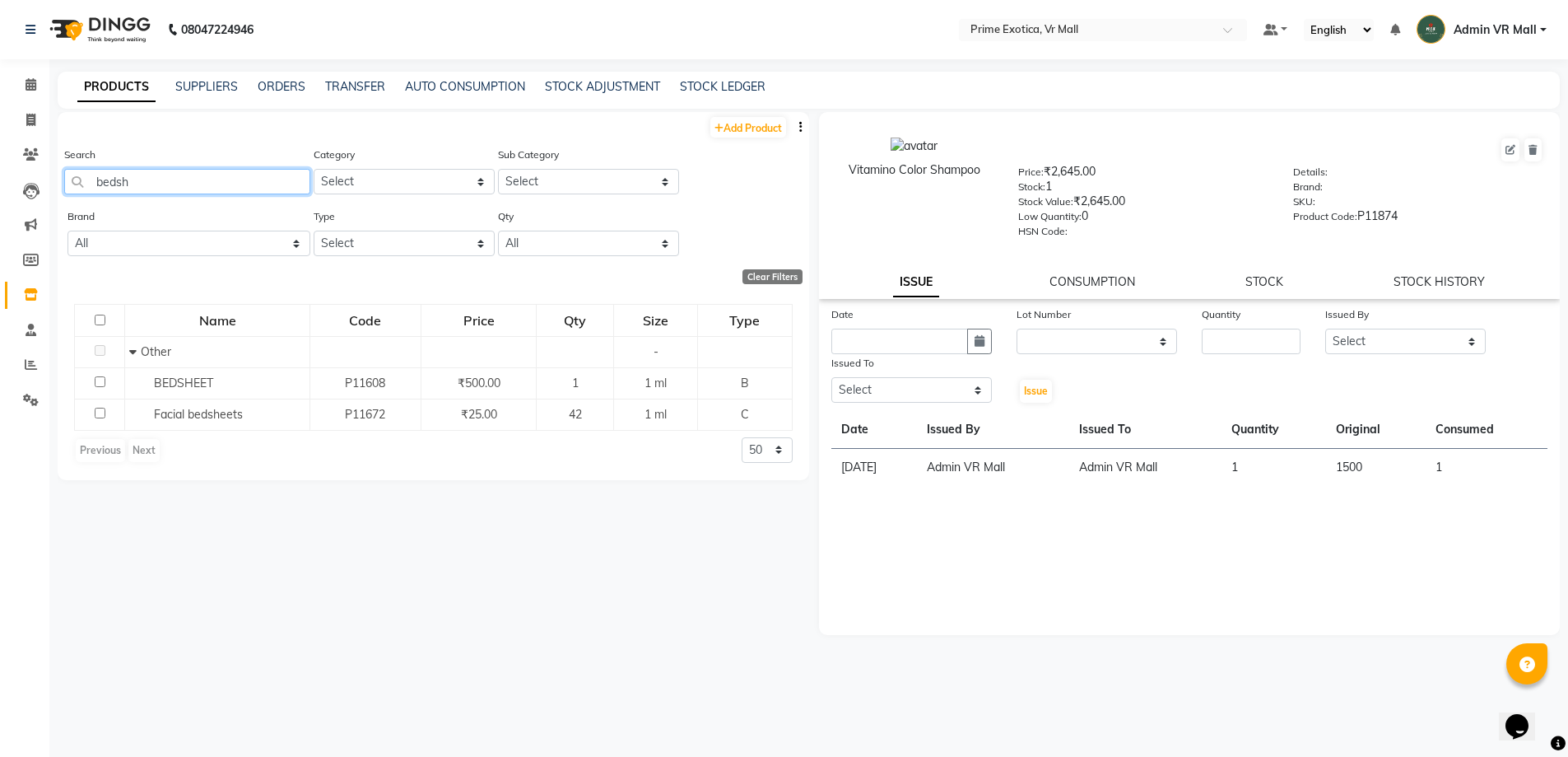
click at [220, 185] on input "bedsh" at bounding box center [187, 182] width 246 height 26
type input "b"
type input "r"
type input "d"
type input "f"
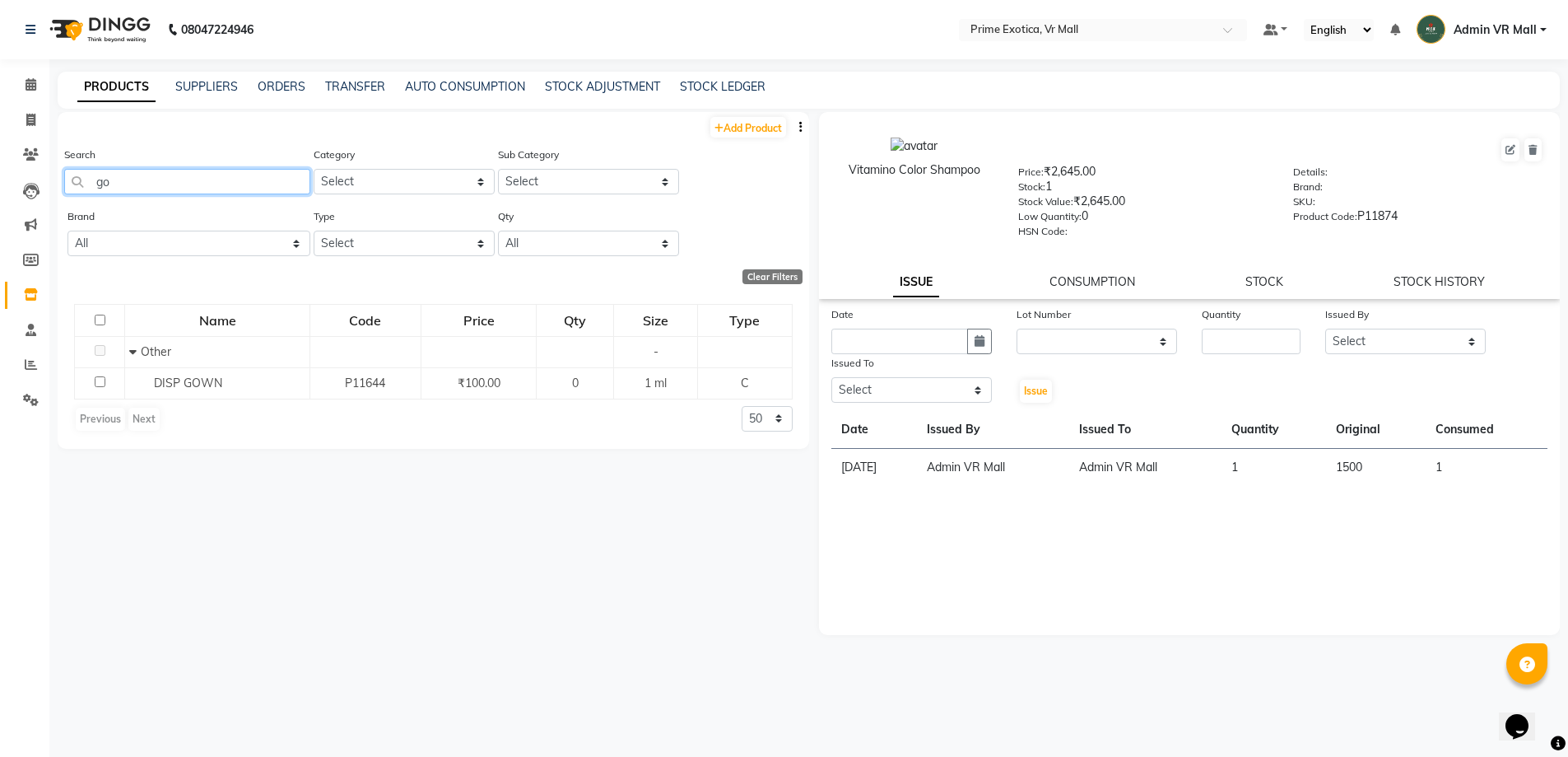
type input "g"
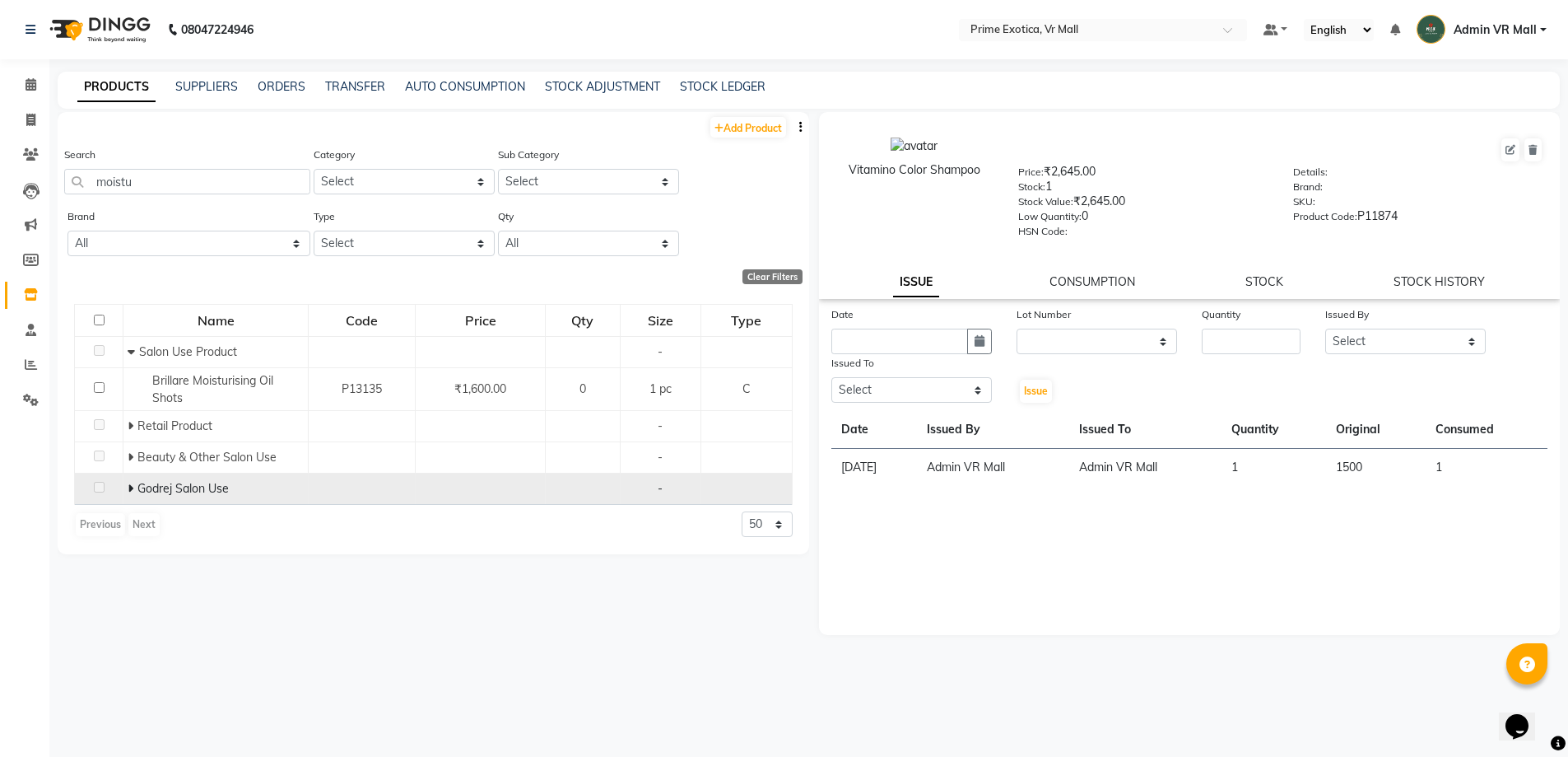
click at [130, 475] on td "Godrej Salon Use" at bounding box center [215, 489] width 185 height 32
click at [131, 489] on icon at bounding box center [130, 488] width 6 height 12
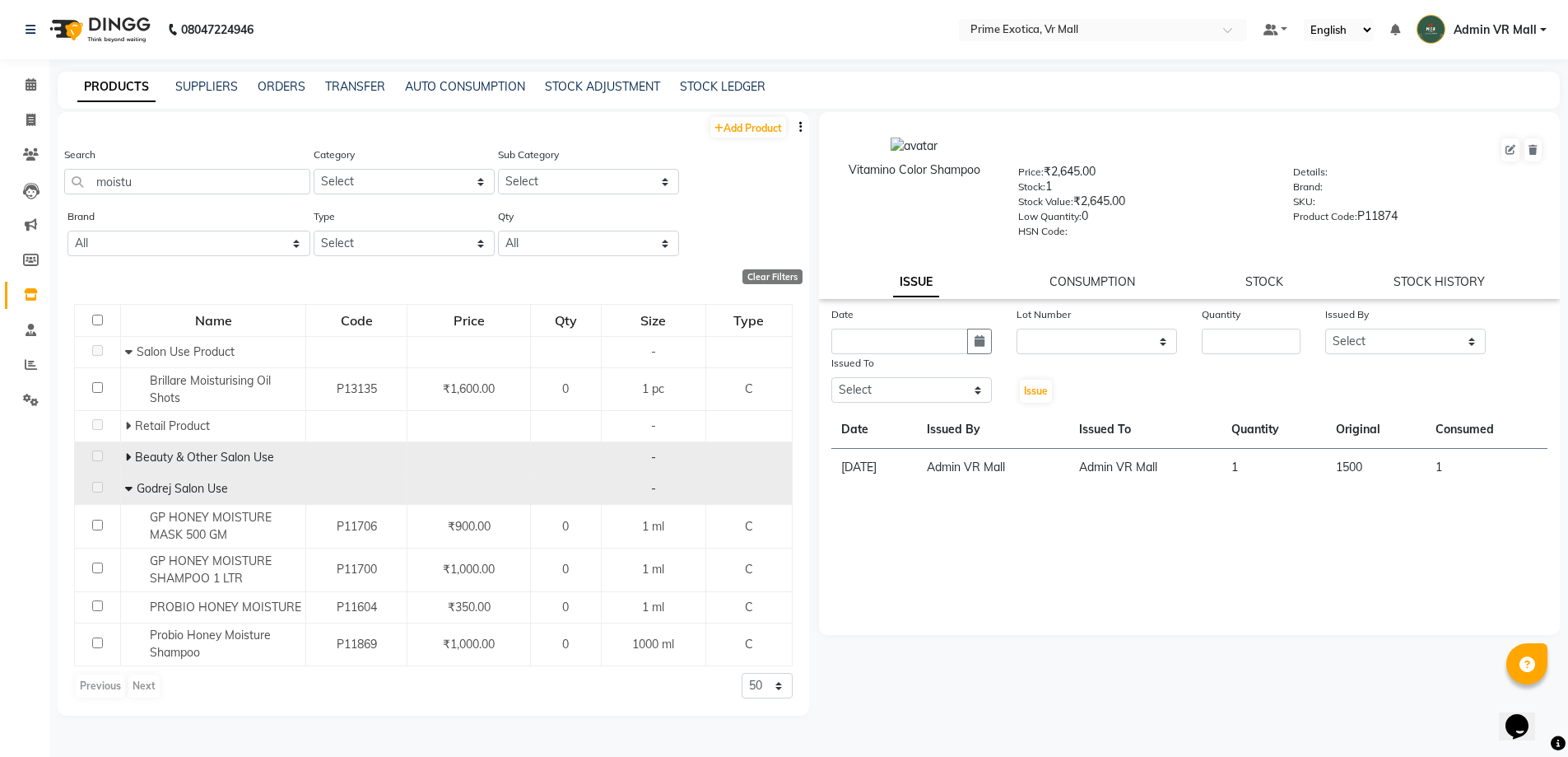
click at [136, 452] on span "Beauty & Other Salon Use" at bounding box center [205, 457] width 139 height 15
click at [125, 454] on icon at bounding box center [128, 458] width 6 height 12
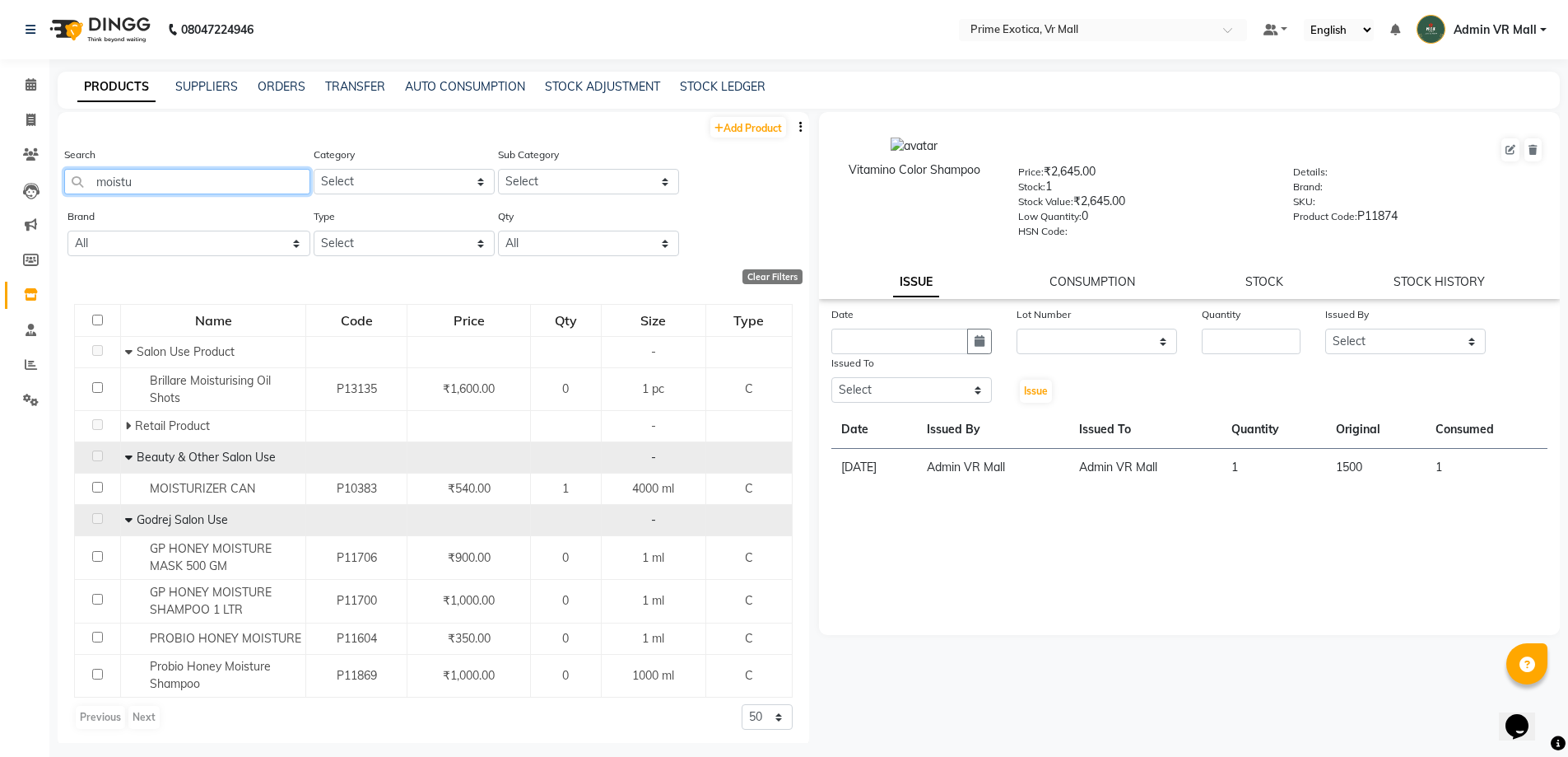
click at [173, 180] on input "moistu" at bounding box center [187, 182] width 246 height 26
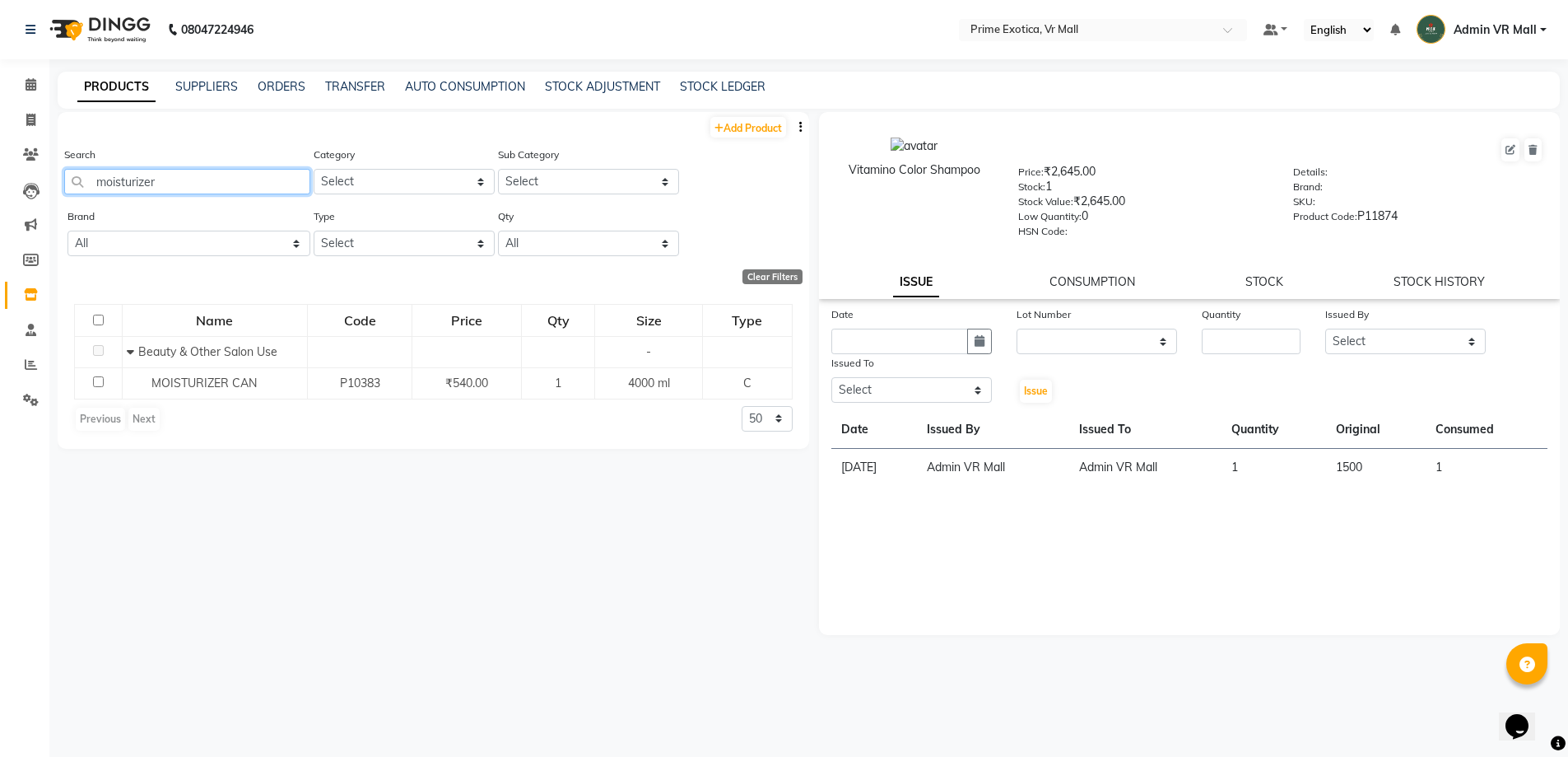
type input "moisturizer"
click at [32, 117] on icon at bounding box center [31, 120] width 9 height 12
select select "service"
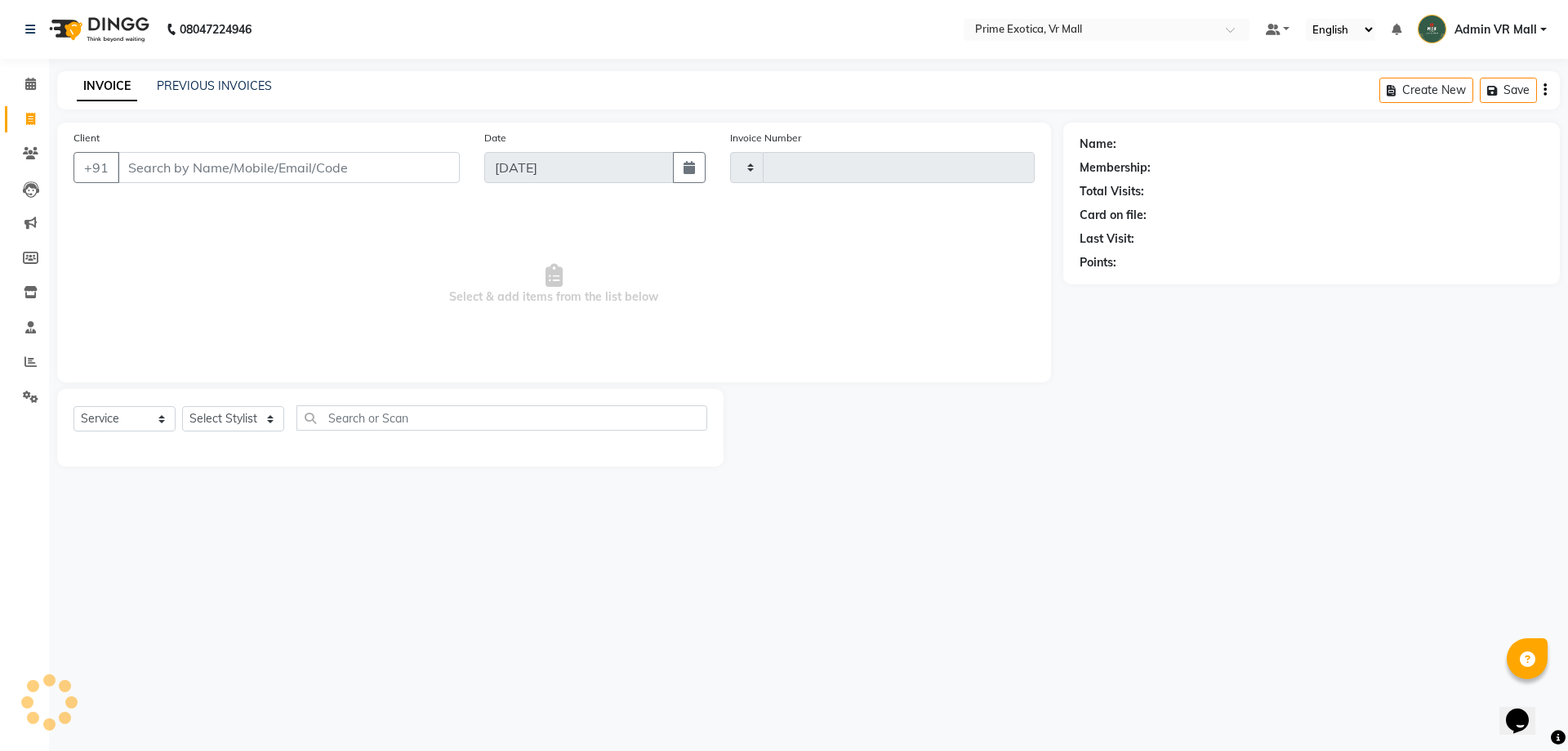
type input "1613"
select select "6077"
click at [260, 86] on link "PREVIOUS INVOICES" at bounding box center [214, 85] width 115 height 15
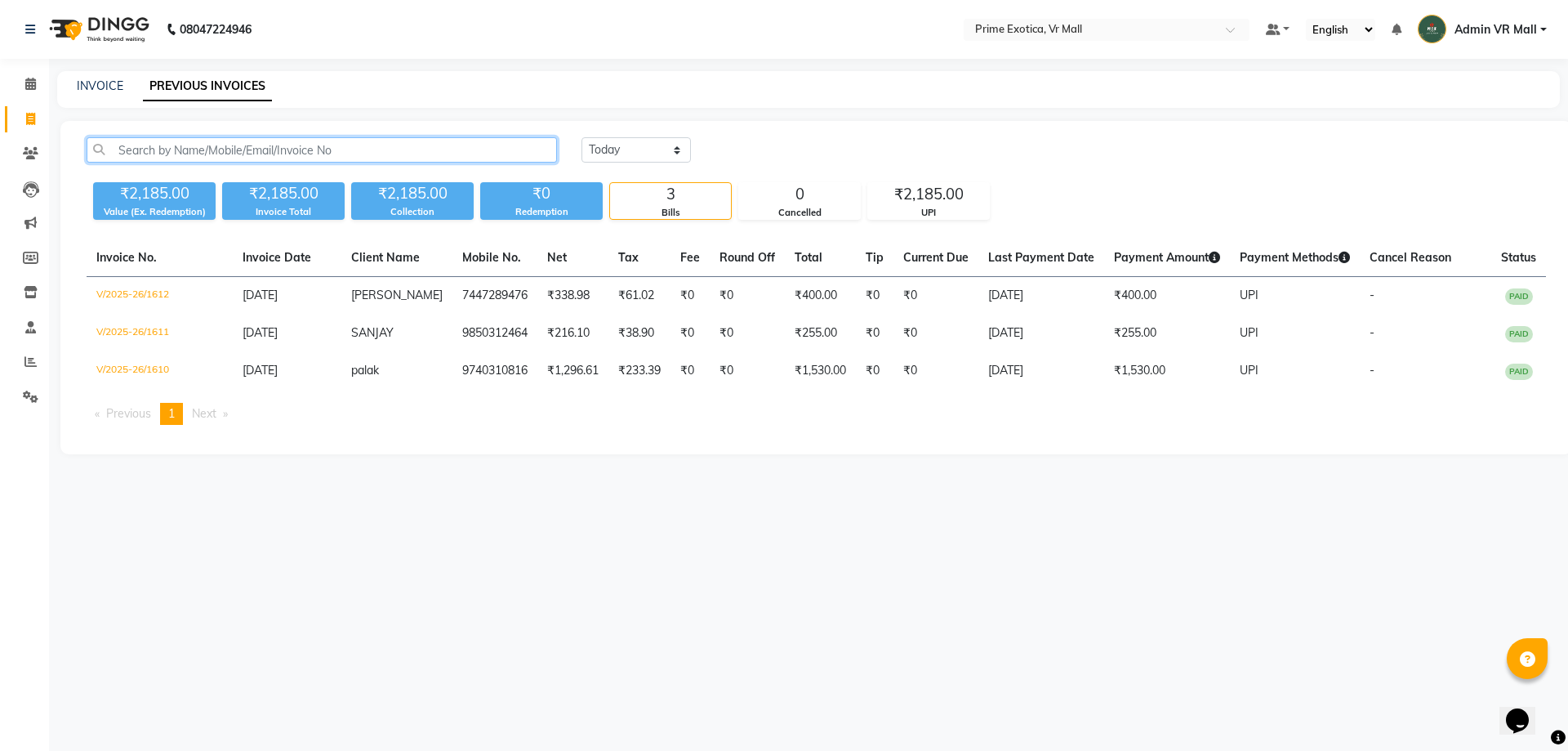
click at [279, 152] on input "text" at bounding box center [321, 150] width 470 height 25
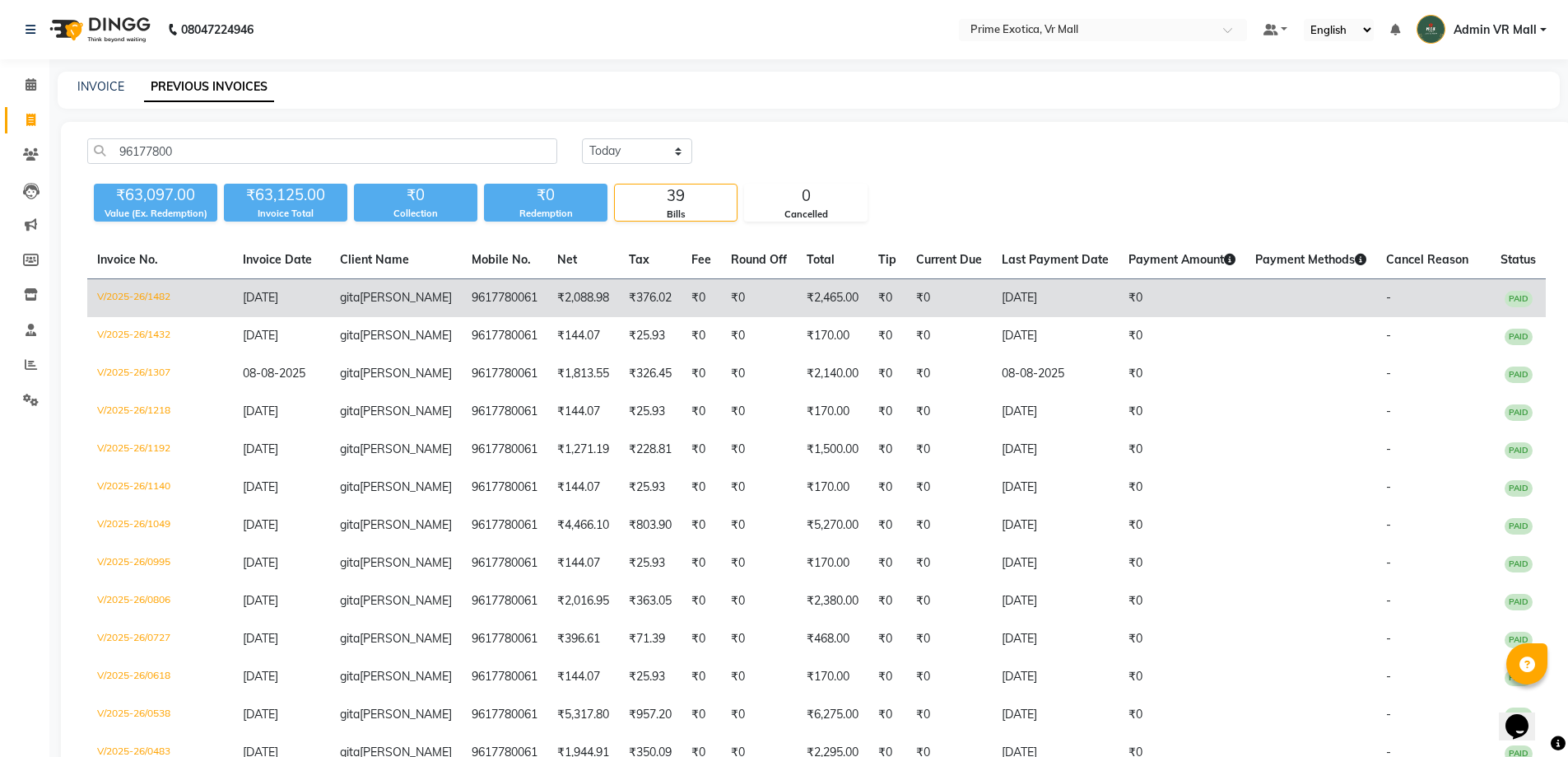
click at [482, 298] on td "9617780061" at bounding box center [504, 297] width 86 height 39
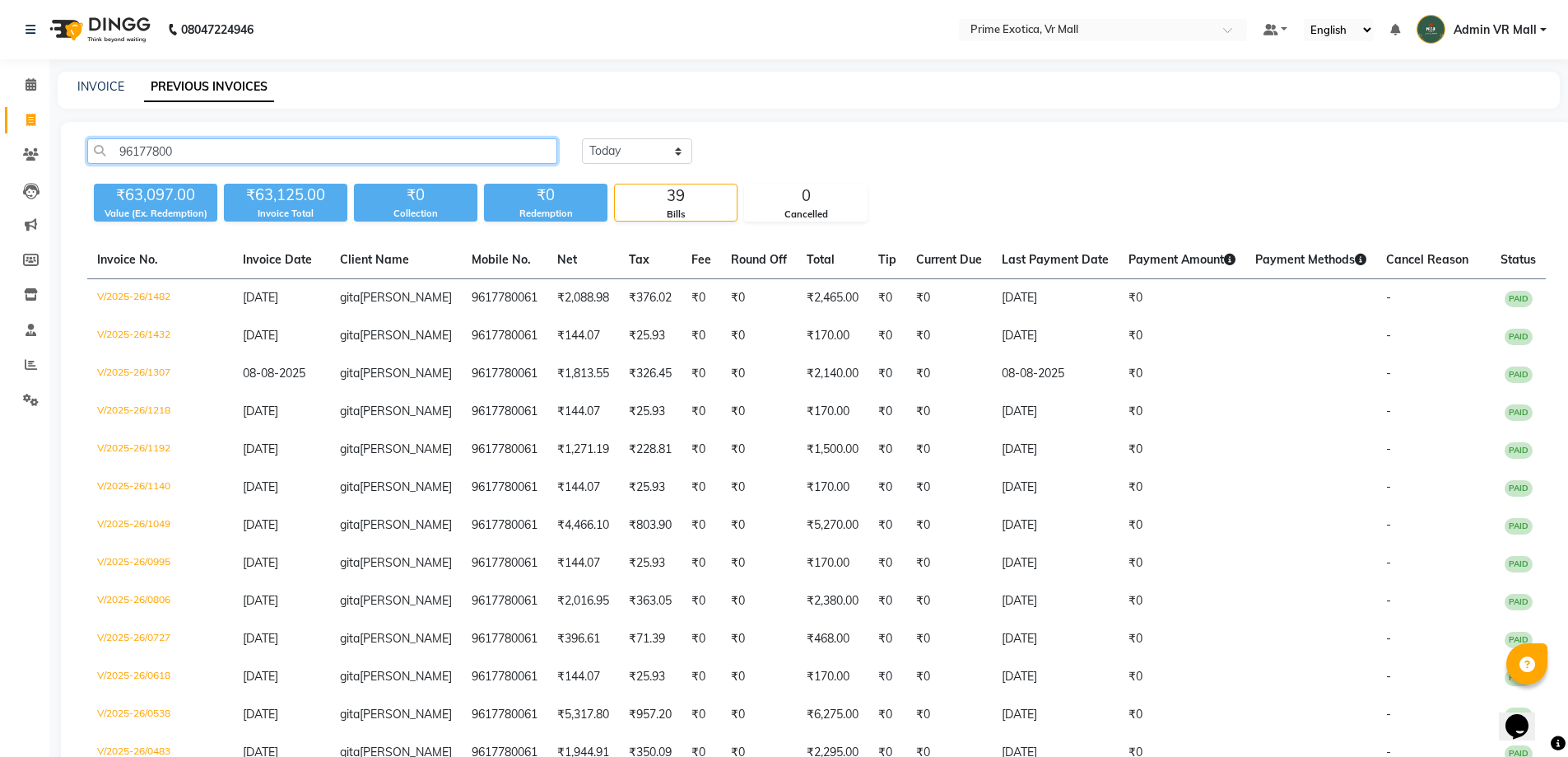
click at [214, 151] on input "96177800" at bounding box center [322, 151] width 470 height 26
type input "9"
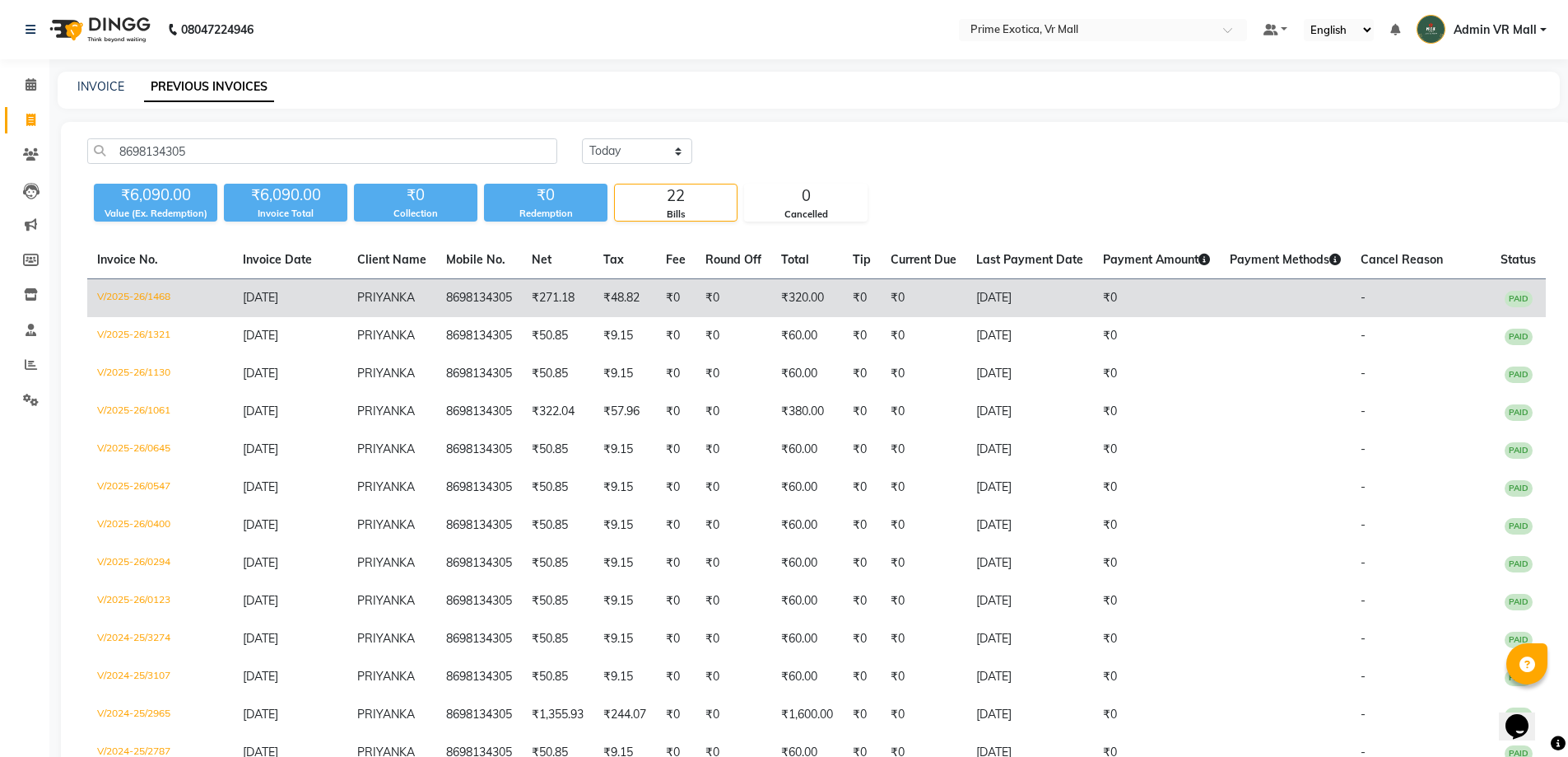
click at [456, 295] on td "8698134305" at bounding box center [479, 297] width 86 height 39
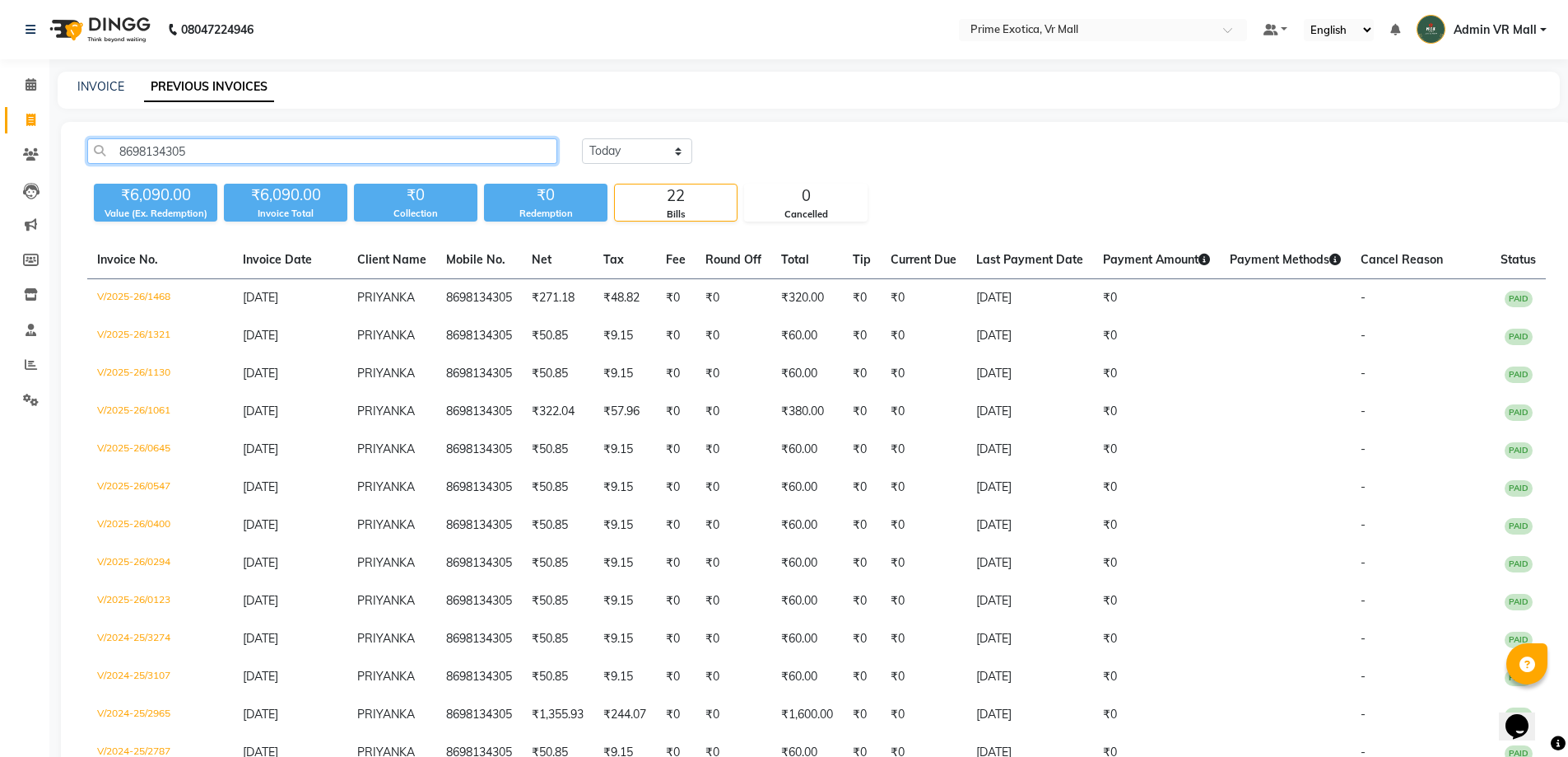
click at [191, 154] on input "8698134305" at bounding box center [322, 151] width 470 height 26
type input "8"
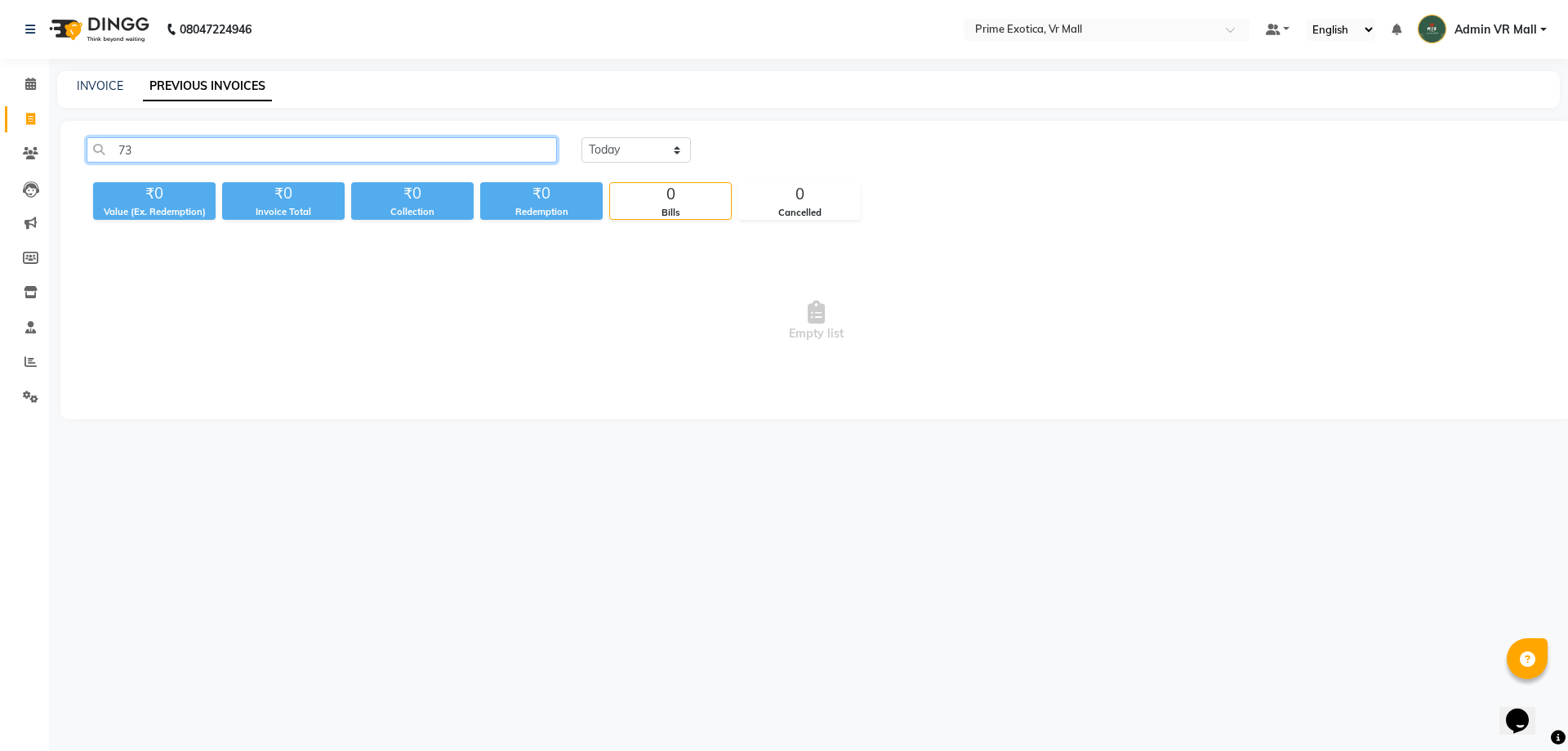
type input "7"
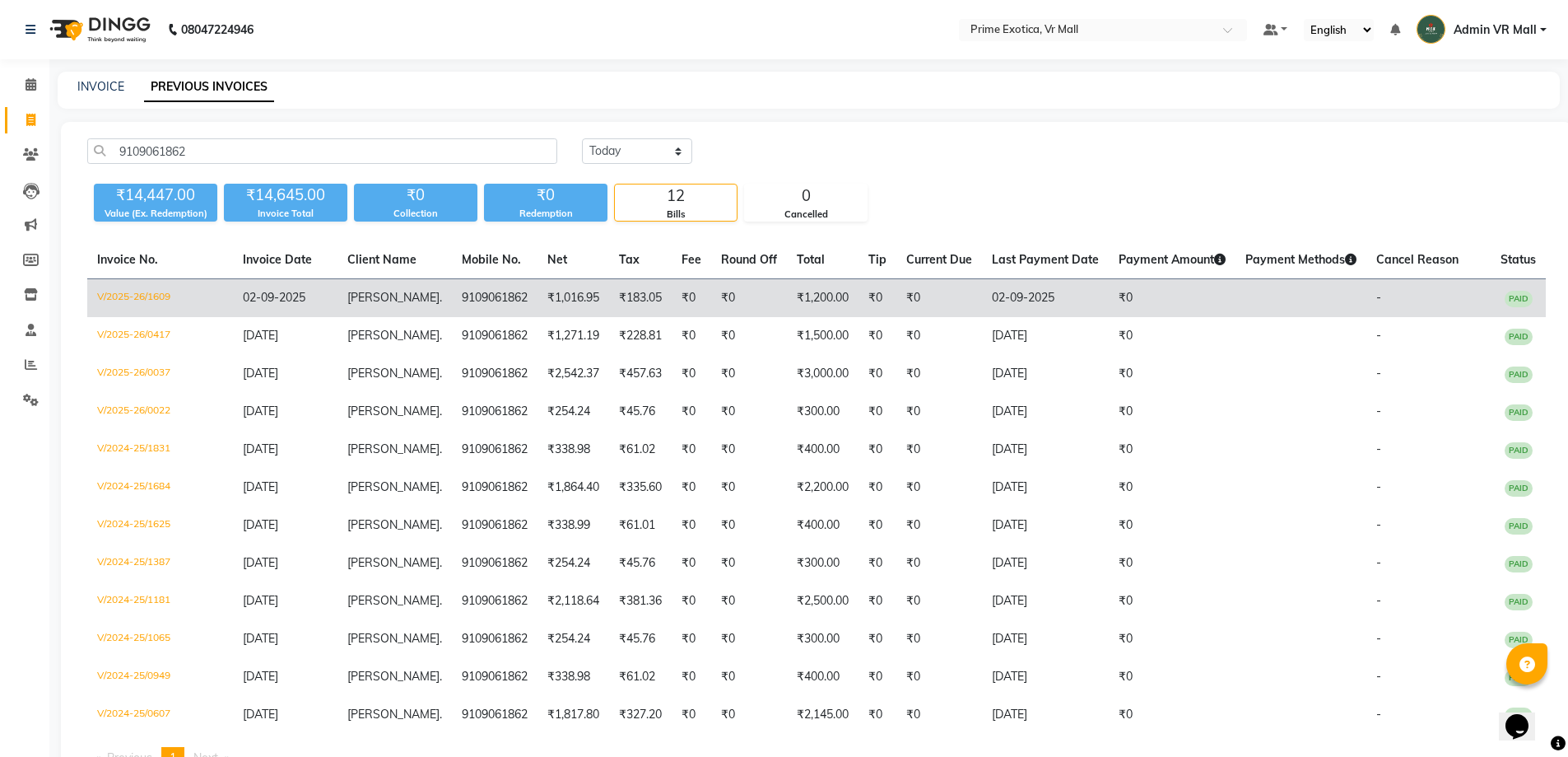
click at [550, 296] on td "₹1,016.95" at bounding box center [573, 297] width 71 height 39
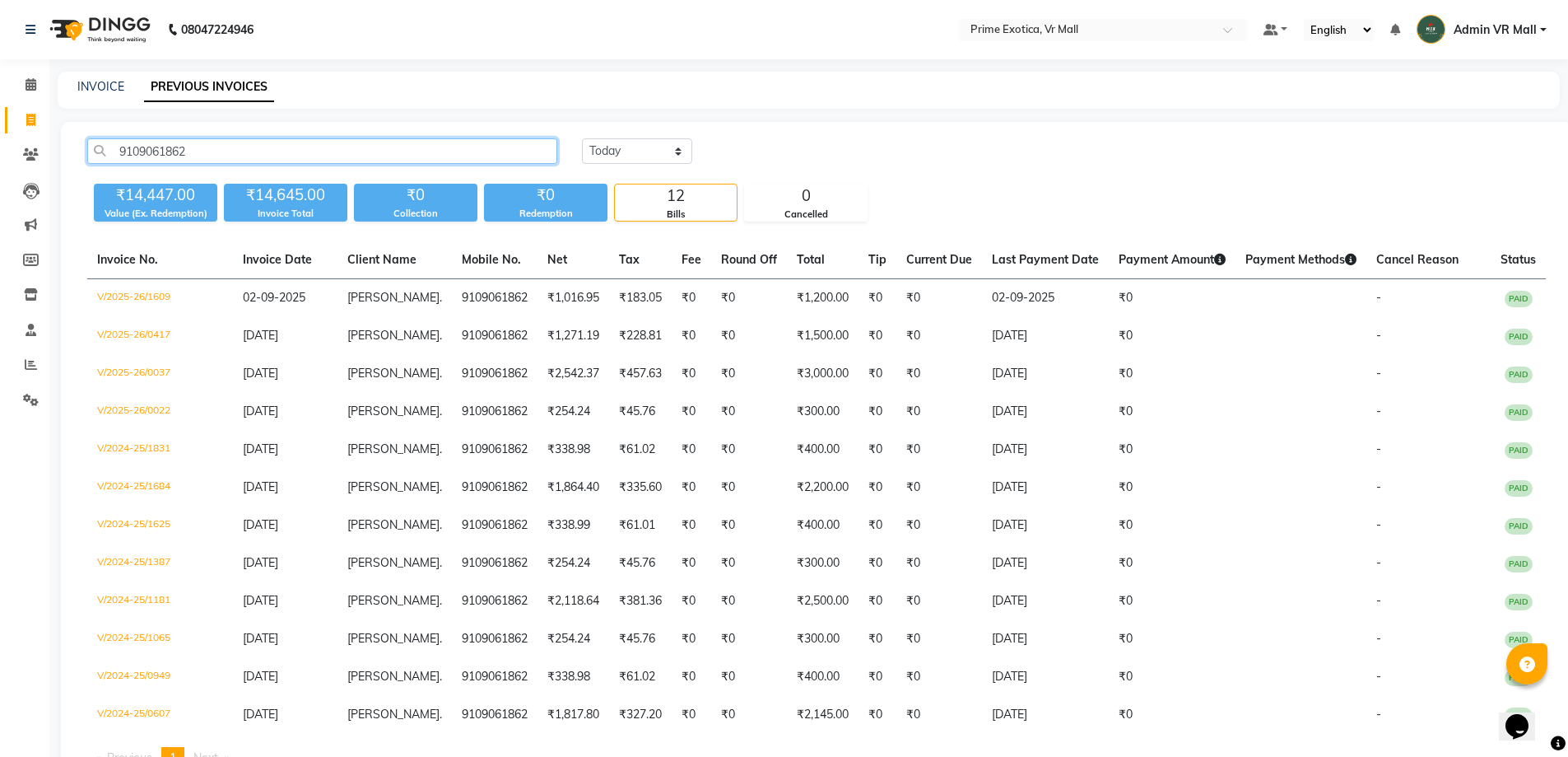
click at [285, 153] on input "9109061862" at bounding box center [322, 151] width 470 height 26
type input "9"
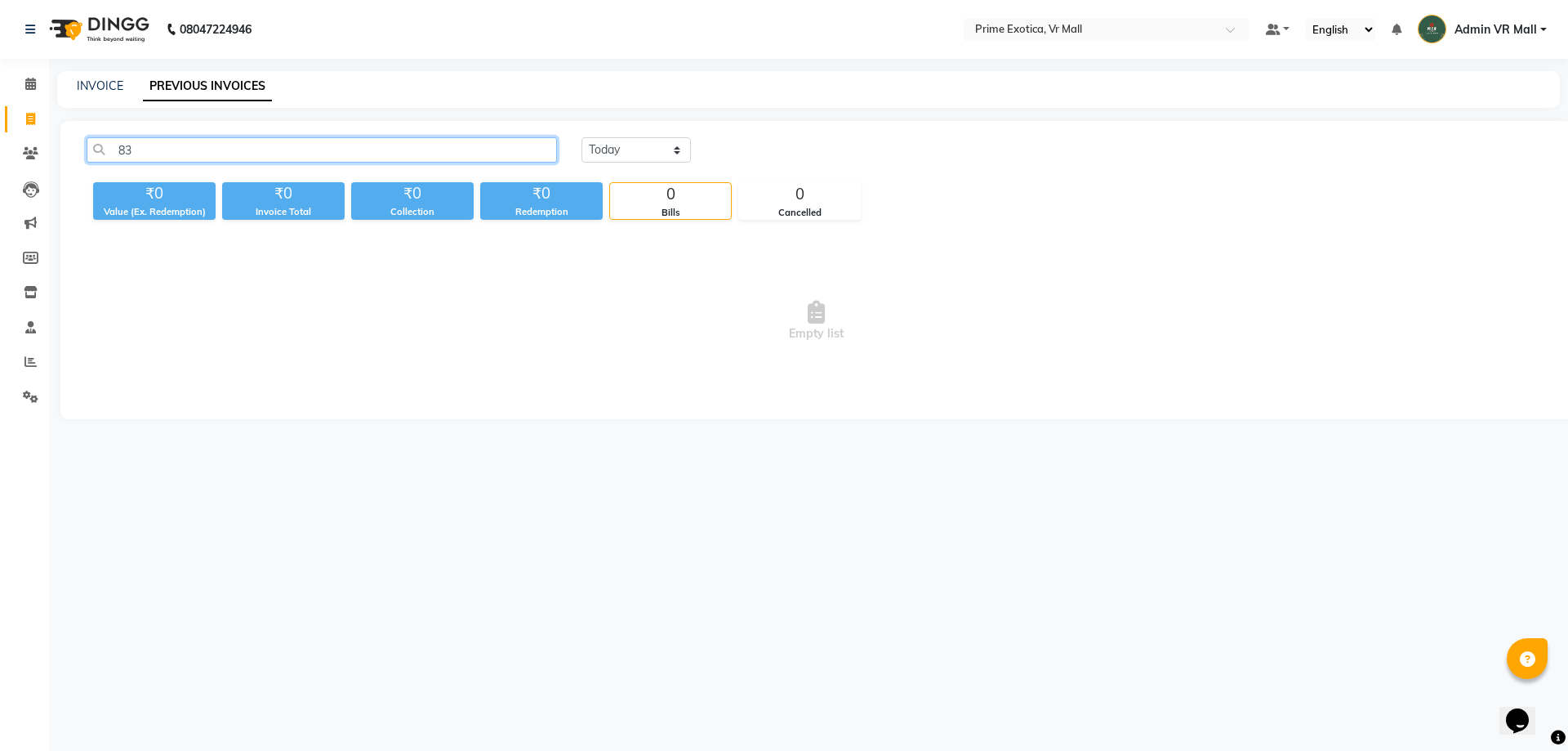
type input "8"
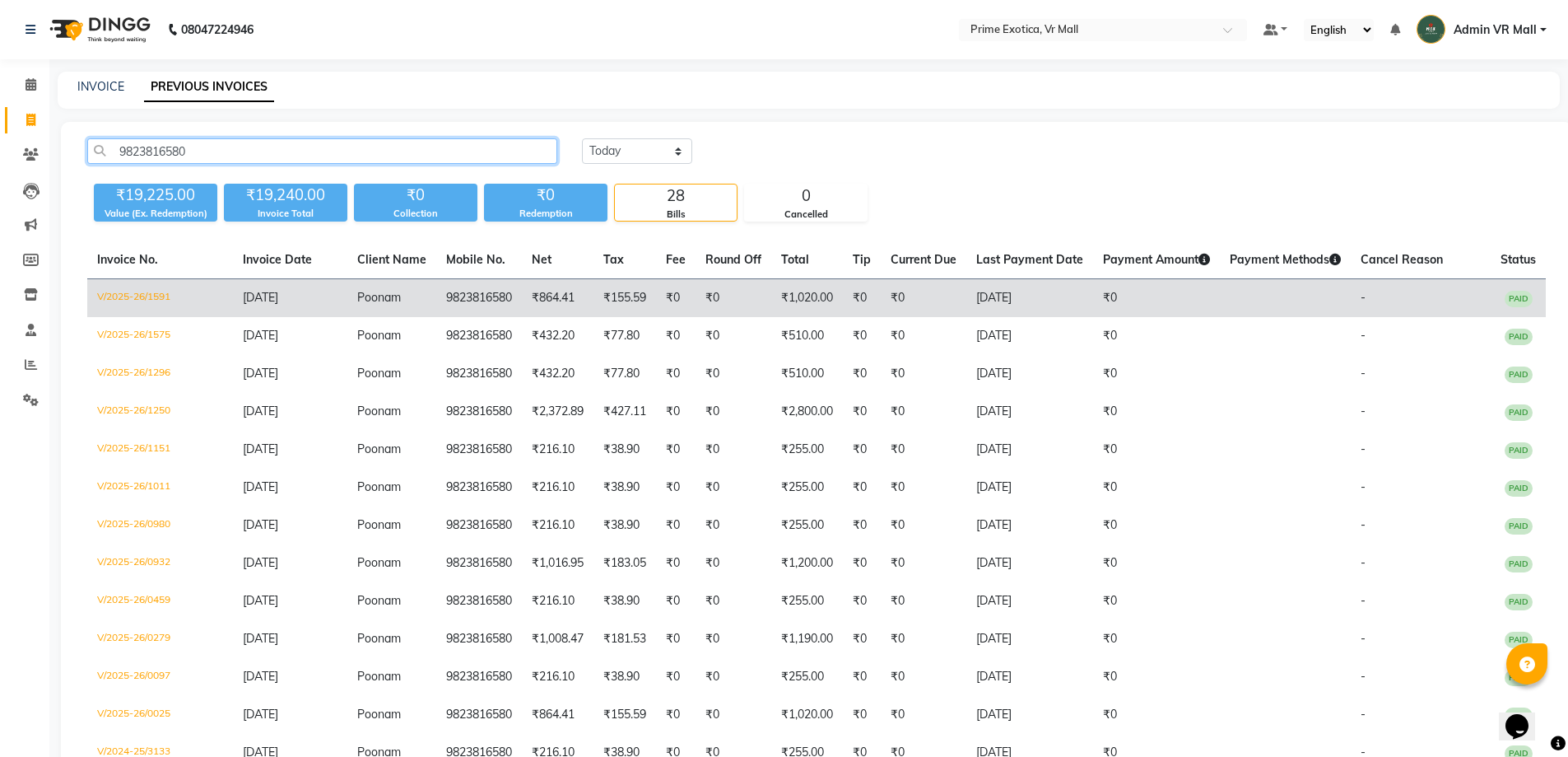
type input "9823816580"
click at [504, 295] on td "9823816580" at bounding box center [479, 297] width 86 height 39
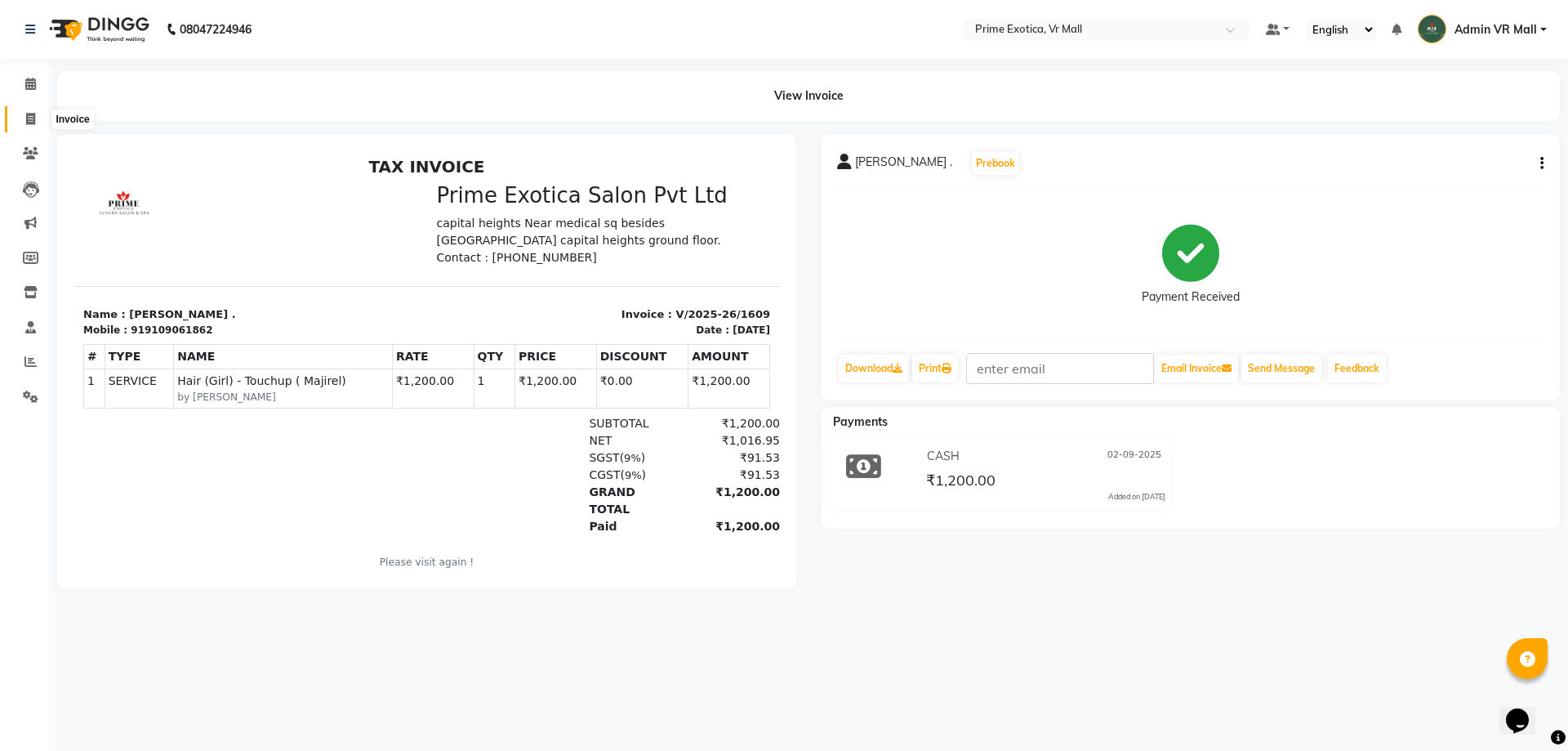
click at [30, 118] on icon at bounding box center [30, 119] width 9 height 12
select select "6077"
select select "service"
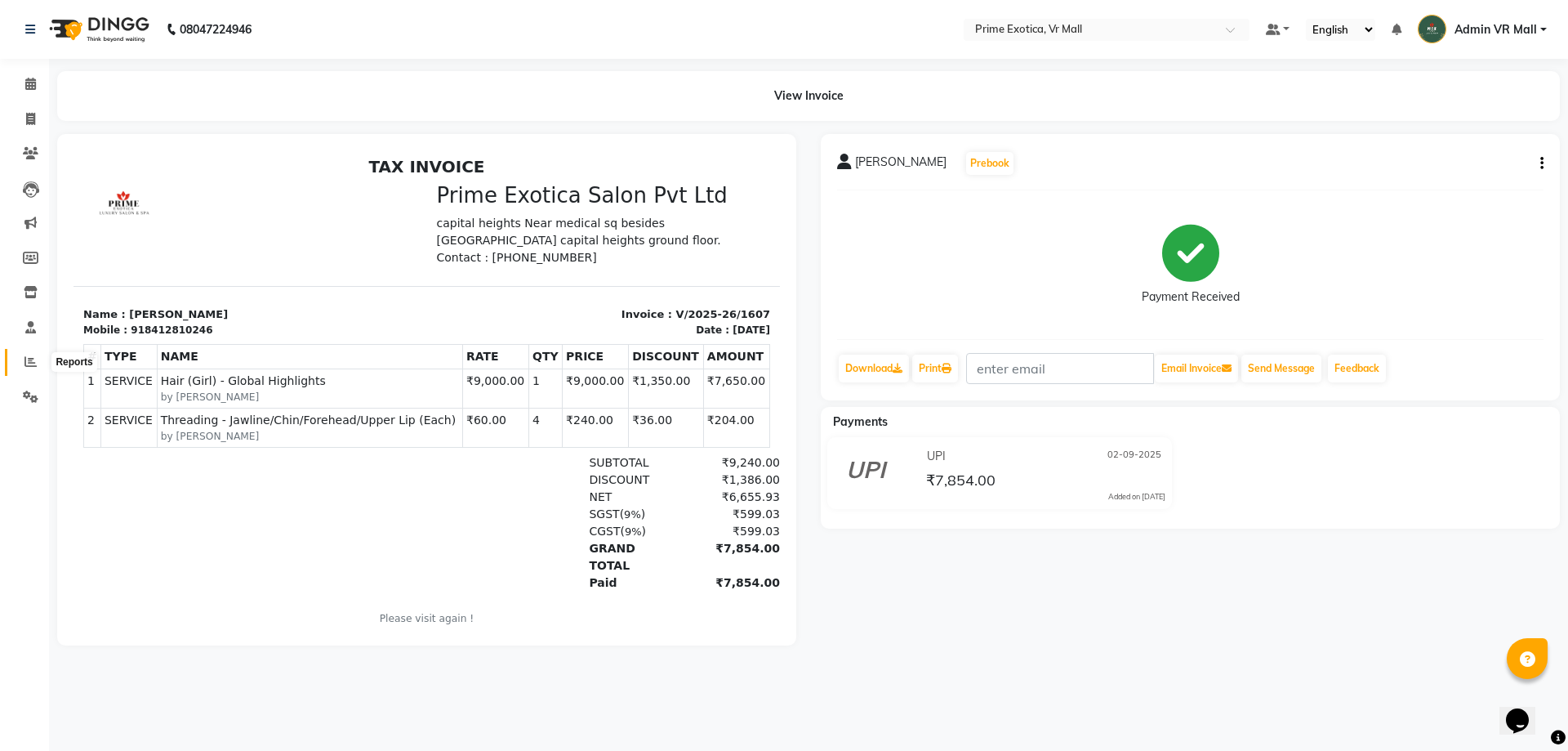
click at [27, 360] on icon at bounding box center [30, 361] width 12 height 12
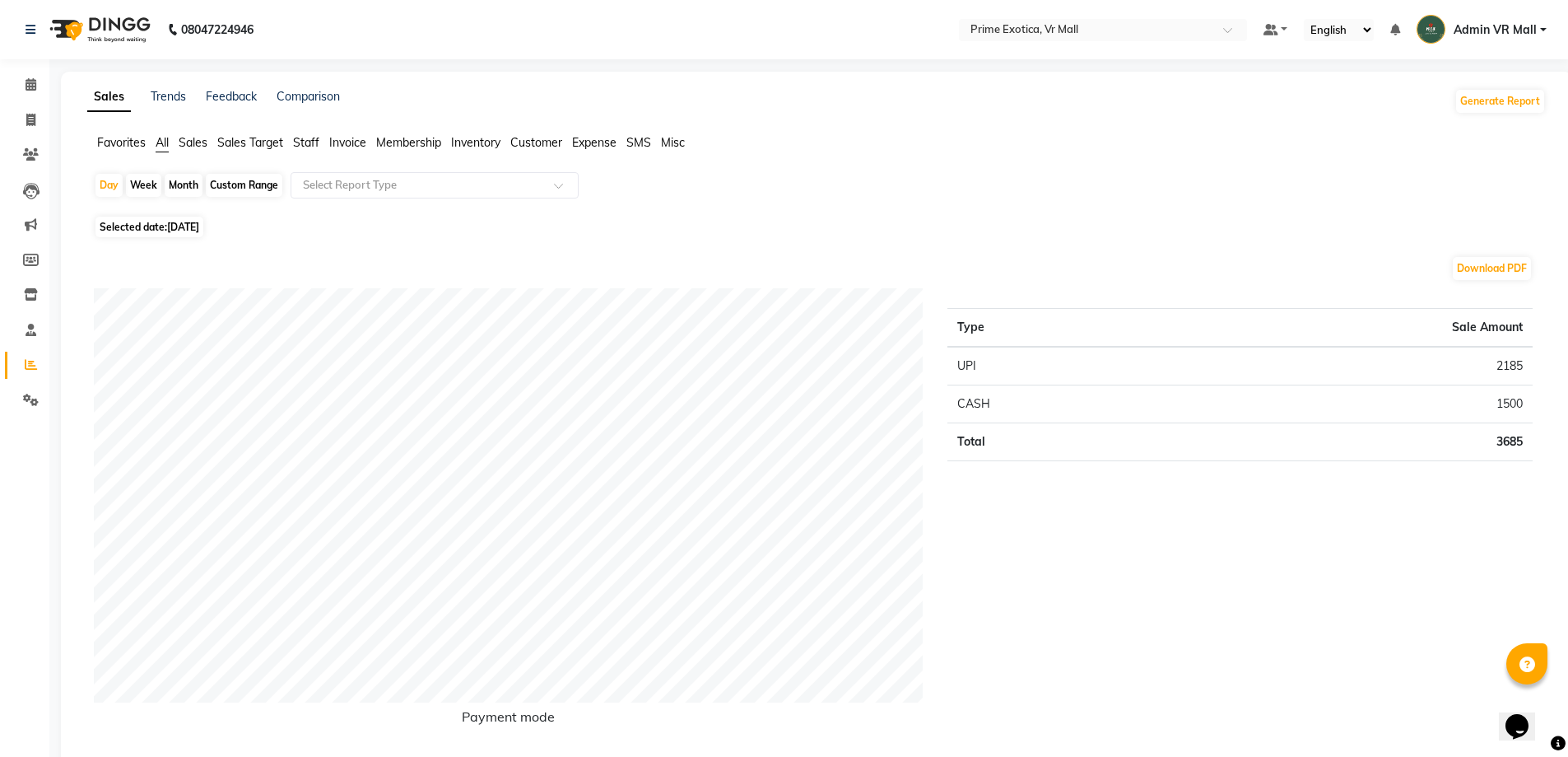
click at [186, 181] on div "Month" at bounding box center [184, 185] width 38 height 23
select select "9"
select select "2025"
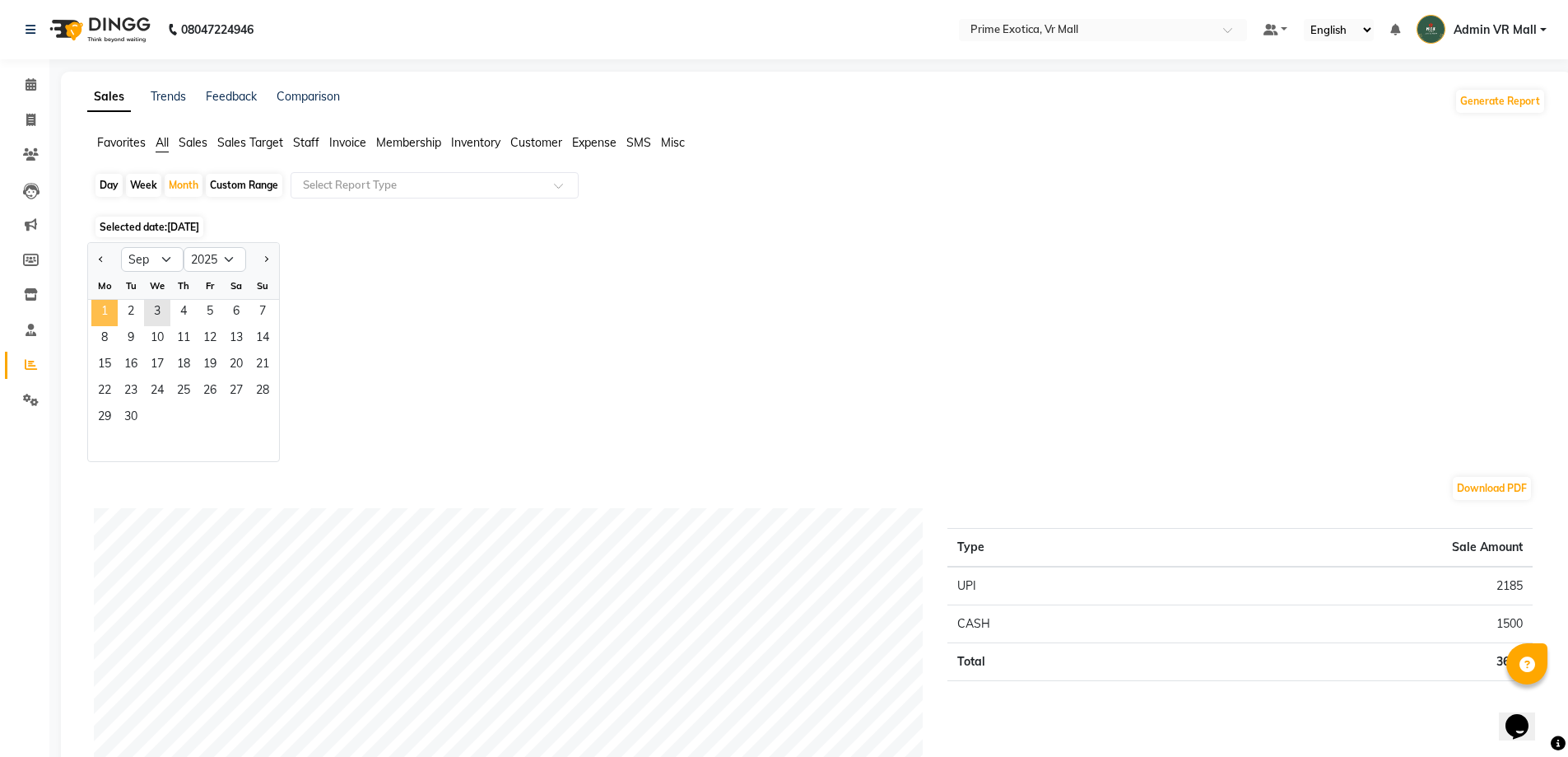
click at [108, 303] on span "1" at bounding box center [104, 312] width 27 height 27
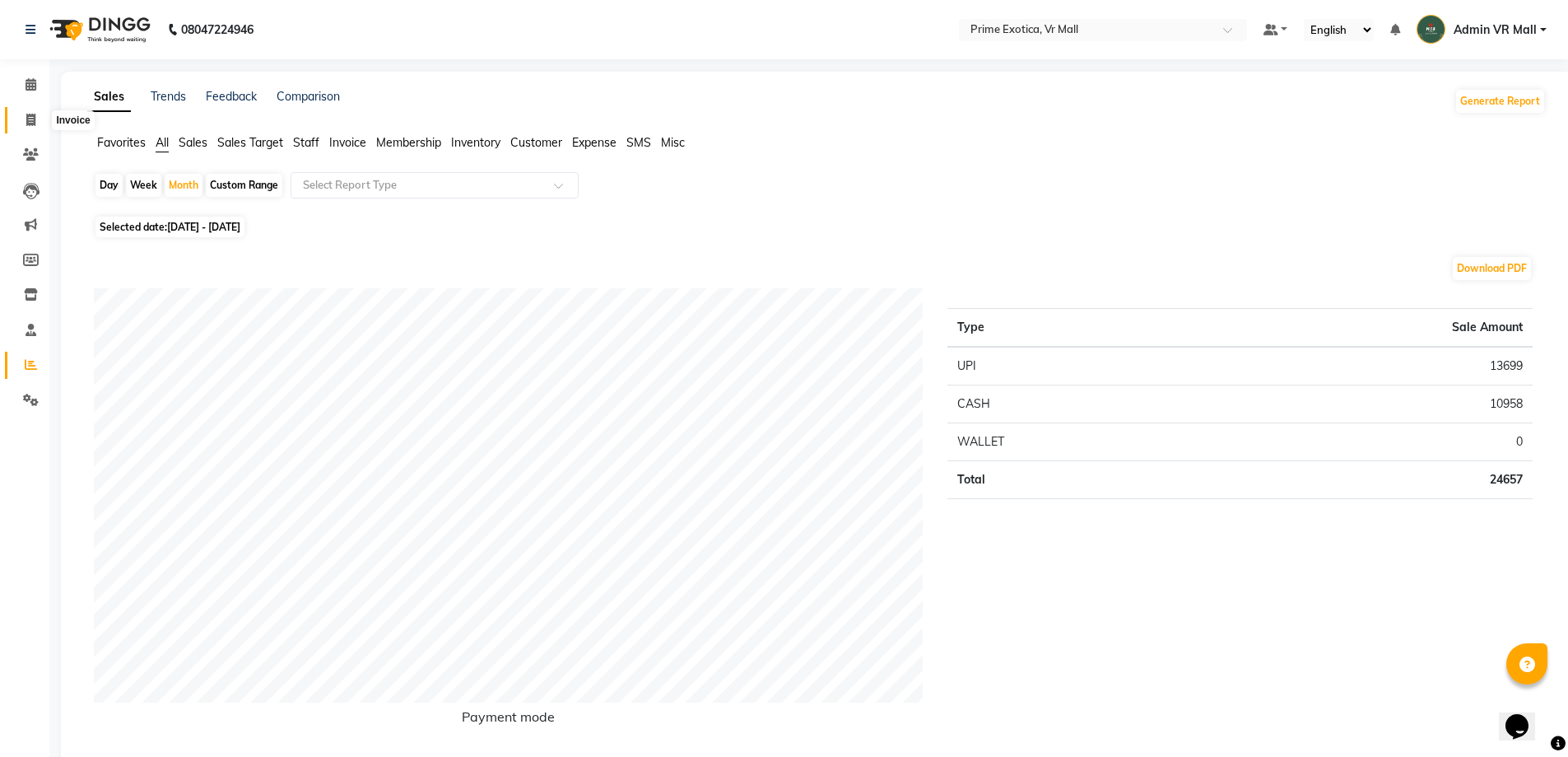
click at [27, 121] on icon at bounding box center [31, 120] width 9 height 12
select select "service"
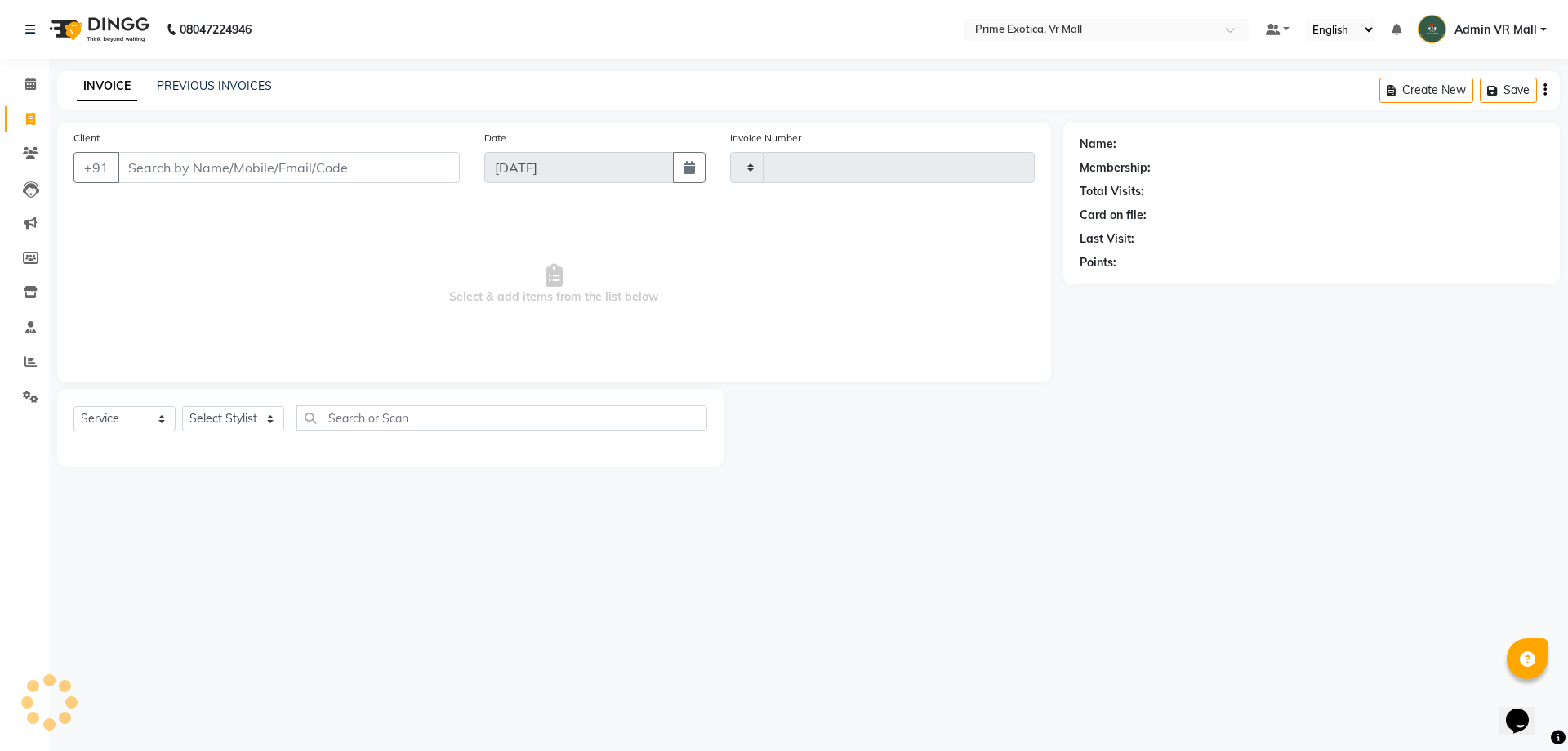
type input "1614"
select select "6077"
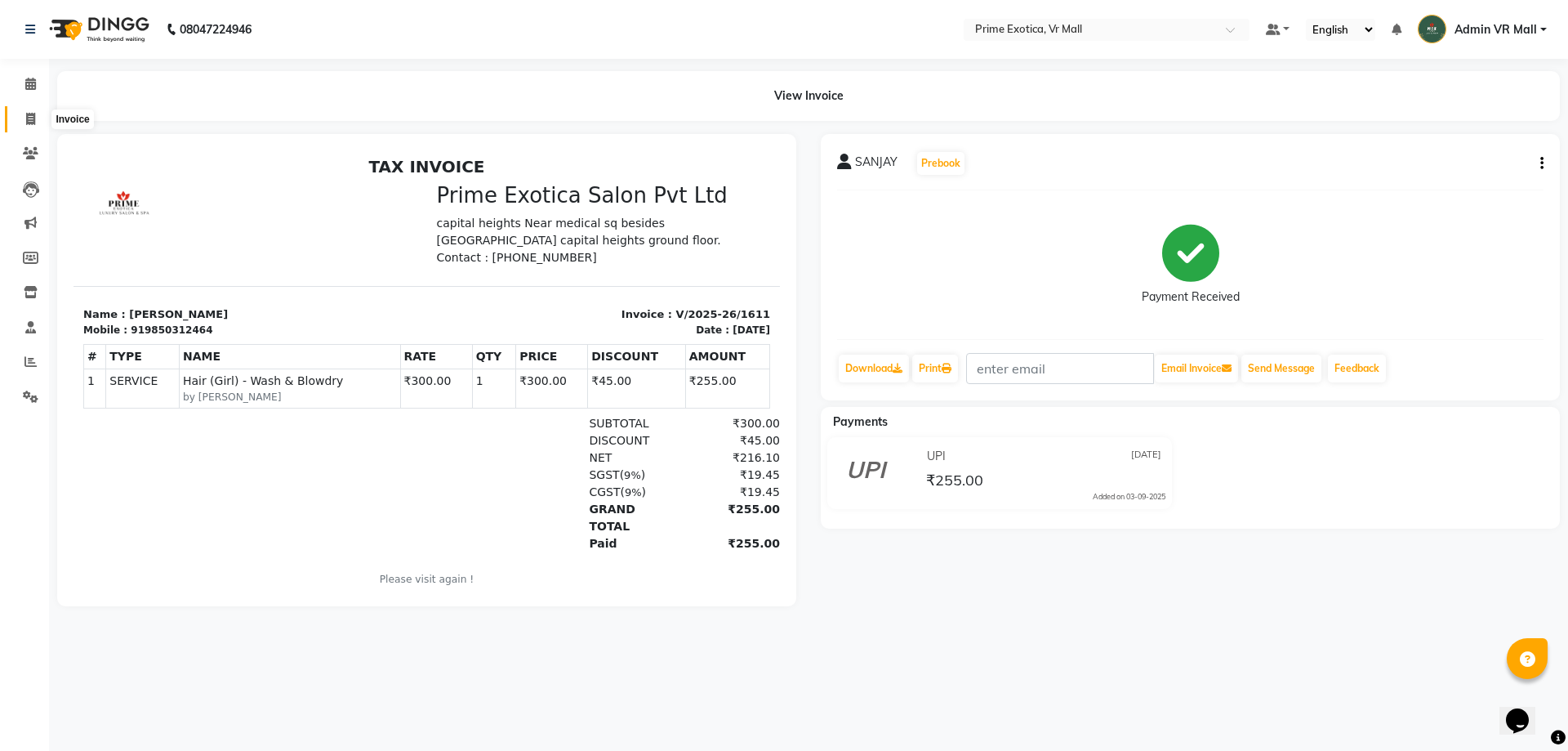
click at [31, 110] on span at bounding box center [30, 119] width 28 height 19
select select "service"
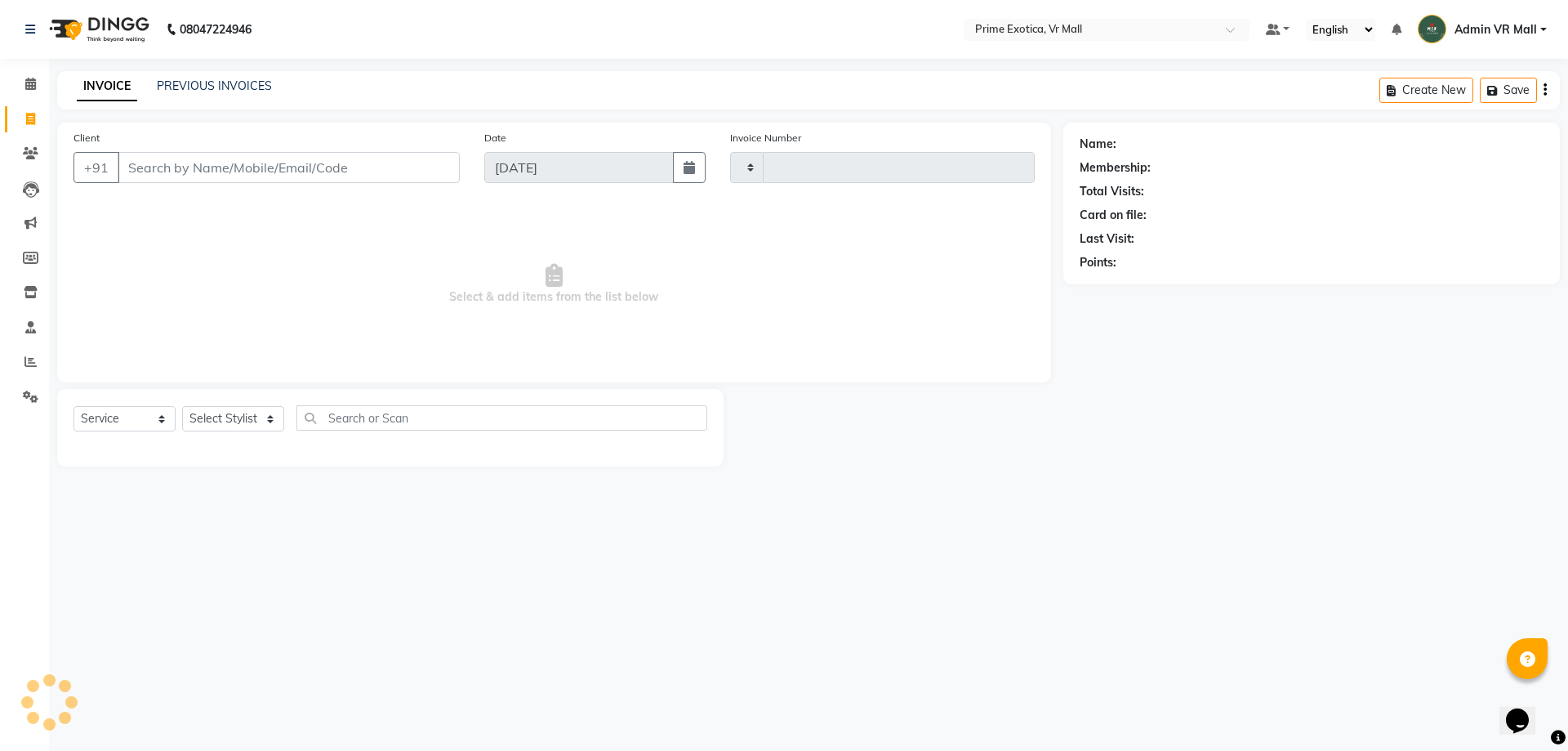
type input "1614"
select select "6077"
click at [161, 160] on input "Client" at bounding box center [288, 168] width 342 height 31
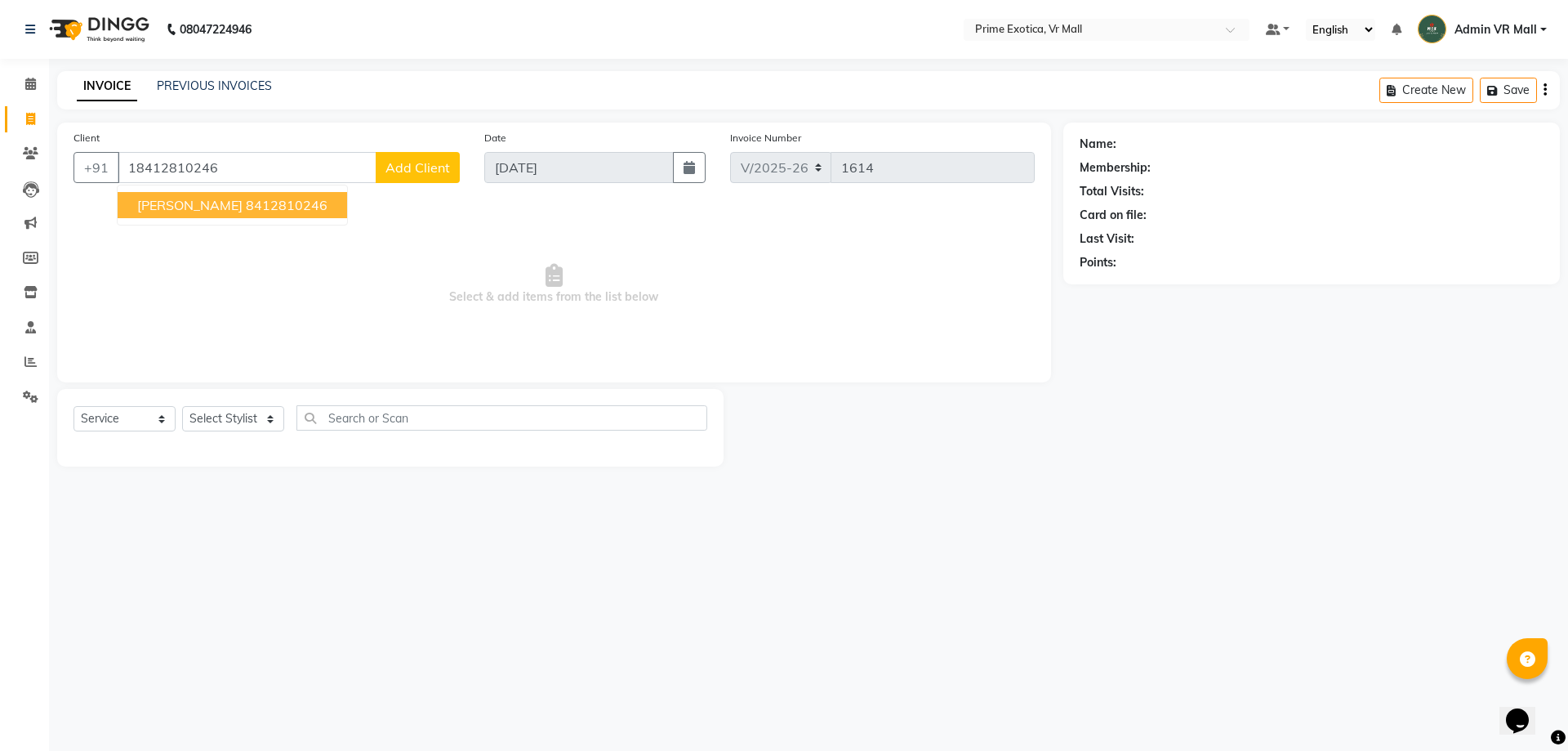
click at [132, 163] on input "18412810246" at bounding box center [247, 168] width 259 height 31
type input "8412810246"
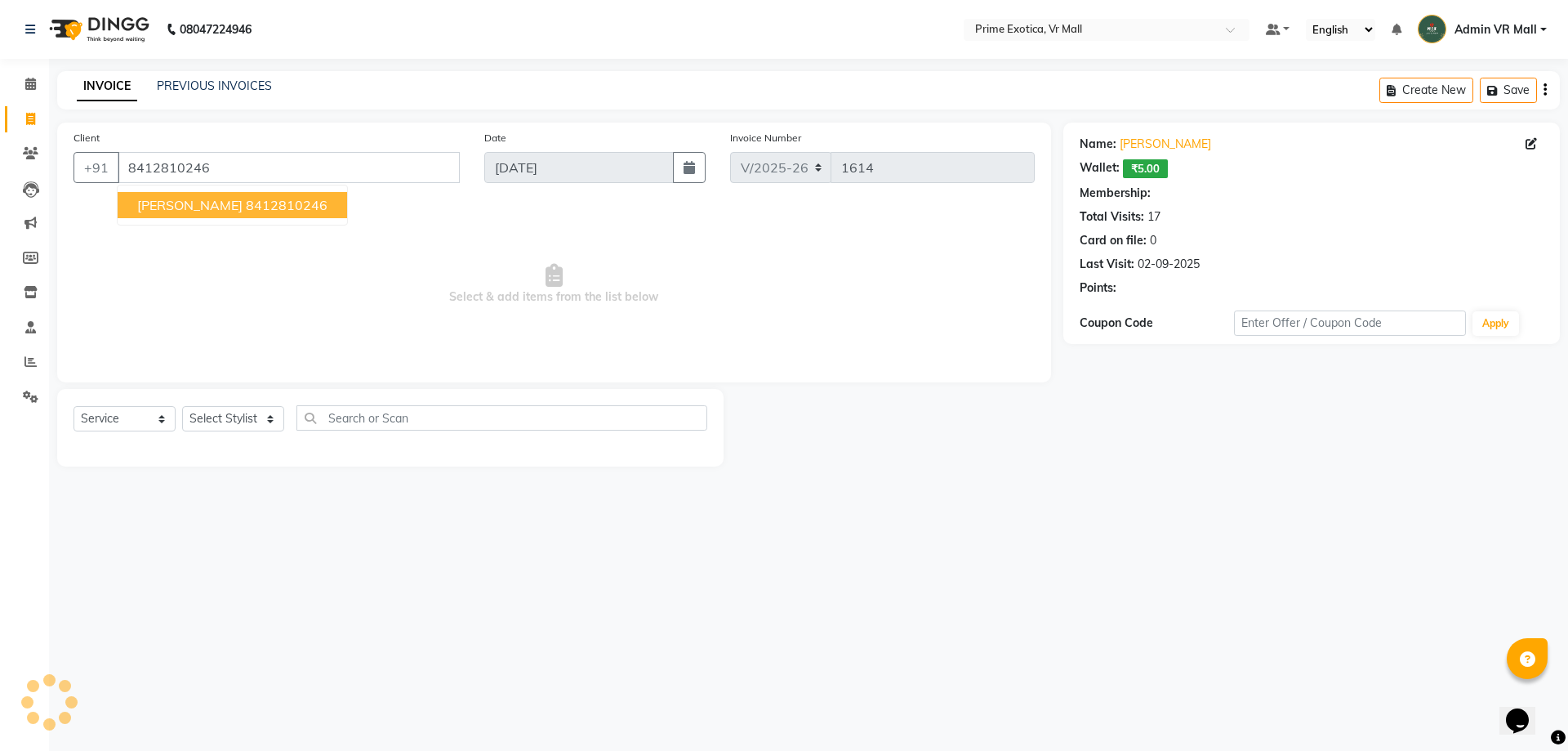
select select "1: Object"
click at [154, 419] on select "Select Service Product Membership Package Voucher Prepaid Gift Card" at bounding box center [124, 419] width 102 height 25
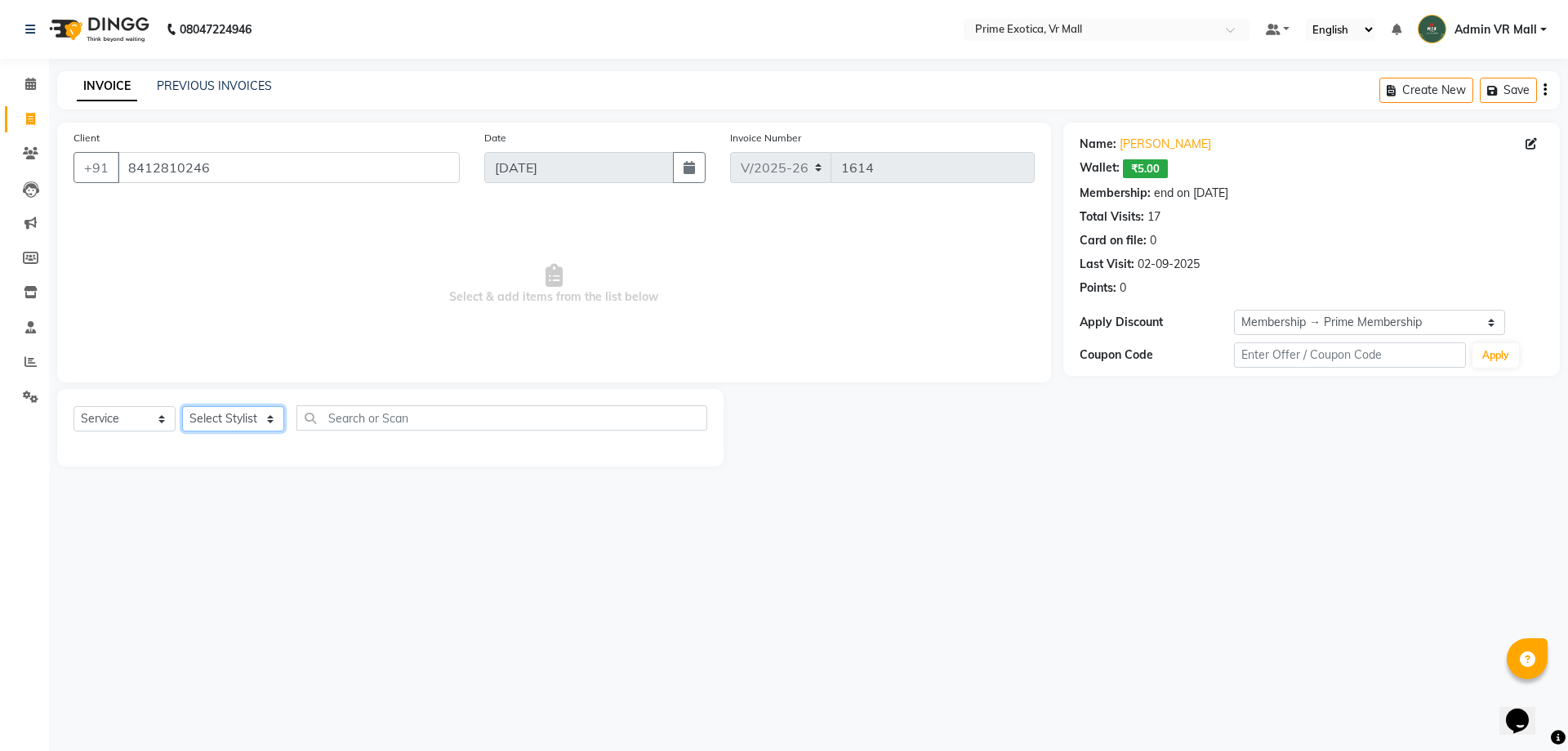
click at [284, 419] on select "Select Stylist [PERSON_NAME] Admin VR Mall [PERSON_NAME] [PERSON_NAME] Archana …" at bounding box center [233, 419] width 102 height 25
click at [182, 406] on select "Select Stylist [PERSON_NAME] Admin VR Mall [PERSON_NAME] [PERSON_NAME] Archana …" at bounding box center [233, 419] width 102 height 25
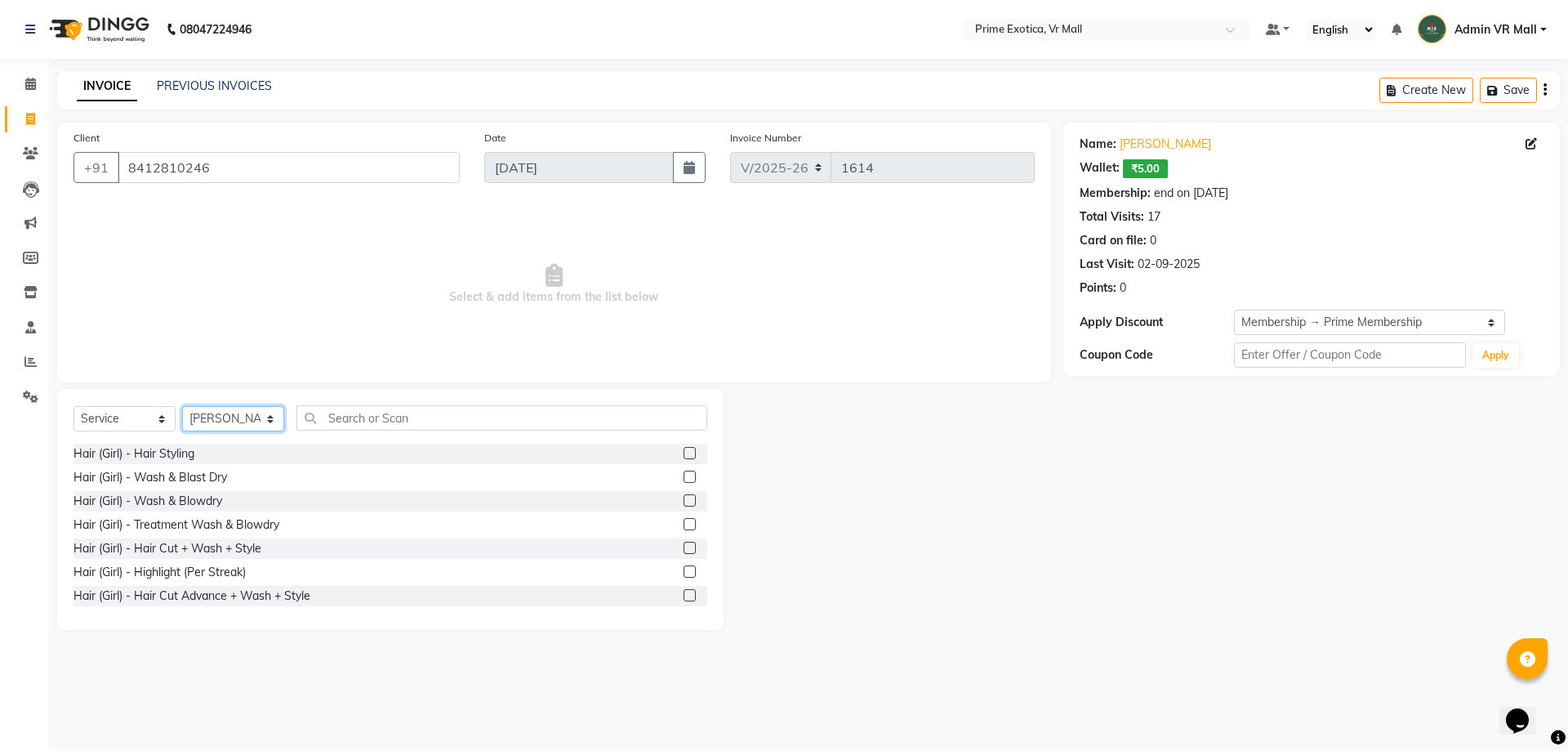
click at [284, 415] on select "Select Stylist [PERSON_NAME] Admin VR Mall [PERSON_NAME] [PERSON_NAME] Archana …" at bounding box center [233, 419] width 102 height 25
select select "76888"
click at [182, 406] on select "Select Stylist [PERSON_NAME] Admin VR Mall [PERSON_NAME] [PERSON_NAME] Archana …" at bounding box center [233, 419] width 102 height 25
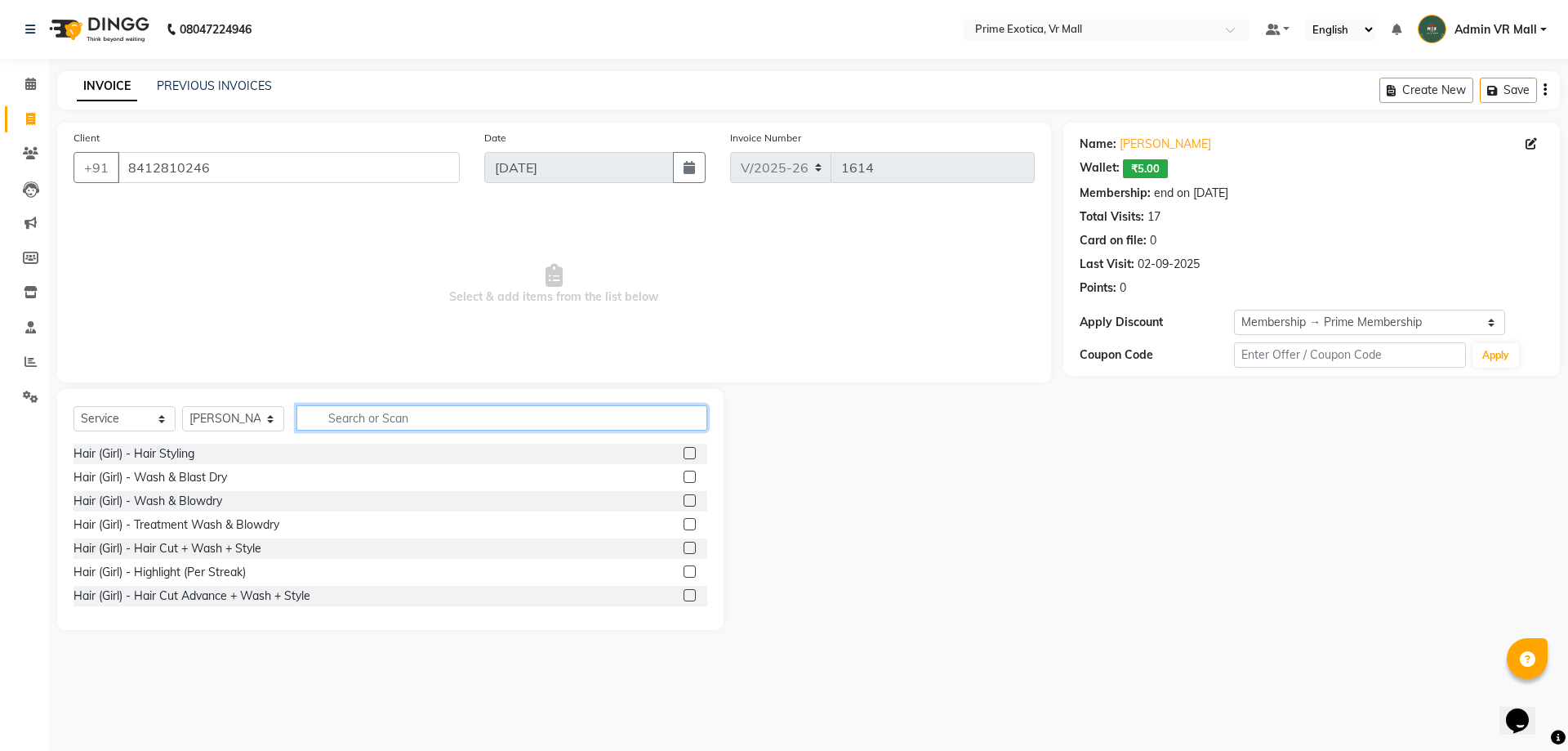
click at [477, 423] on input "text" at bounding box center [501, 418] width 411 height 25
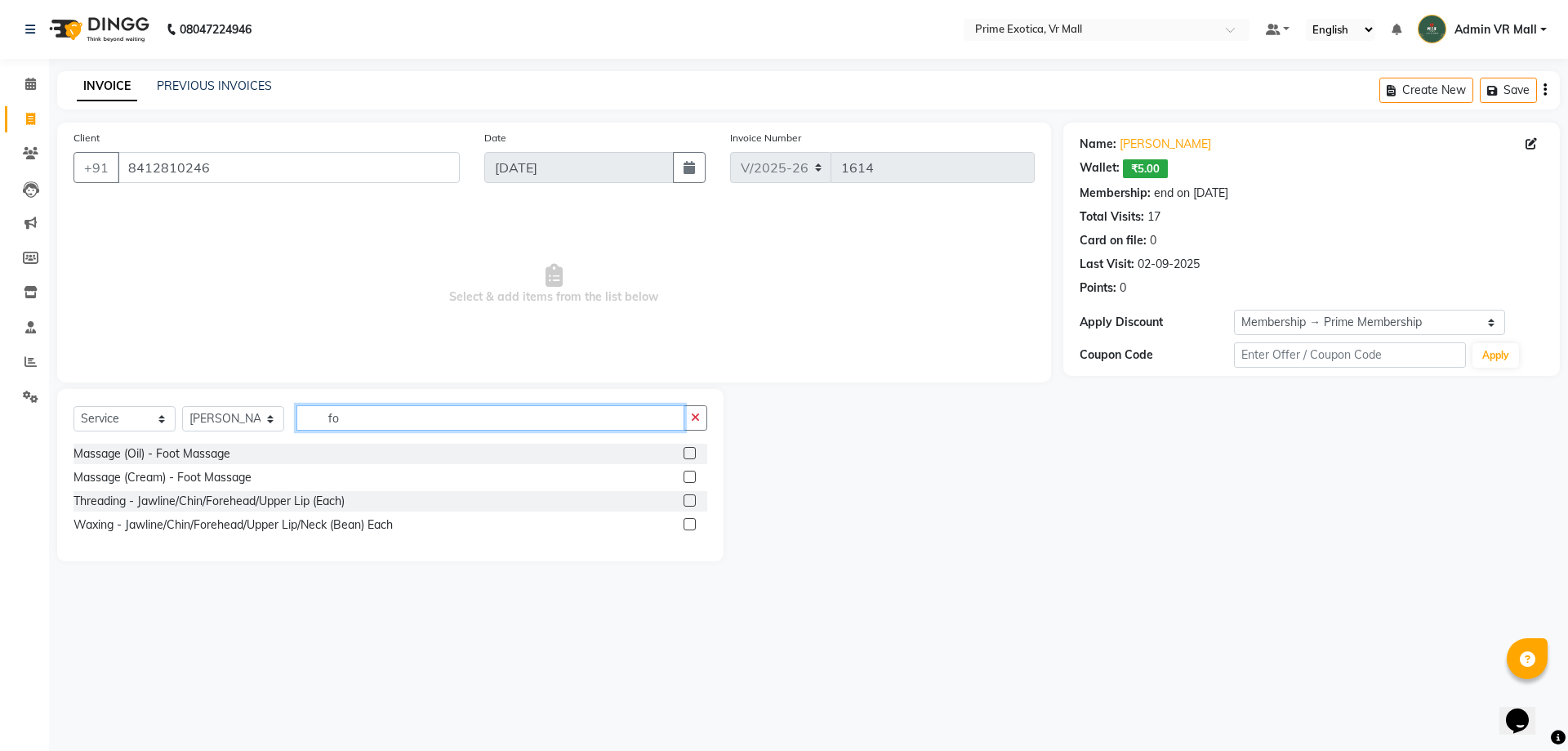
type input "fo"
click at [688, 452] on label at bounding box center [689, 453] width 12 height 12
click at [688, 452] on input "checkbox" at bounding box center [688, 453] width 11 height 11
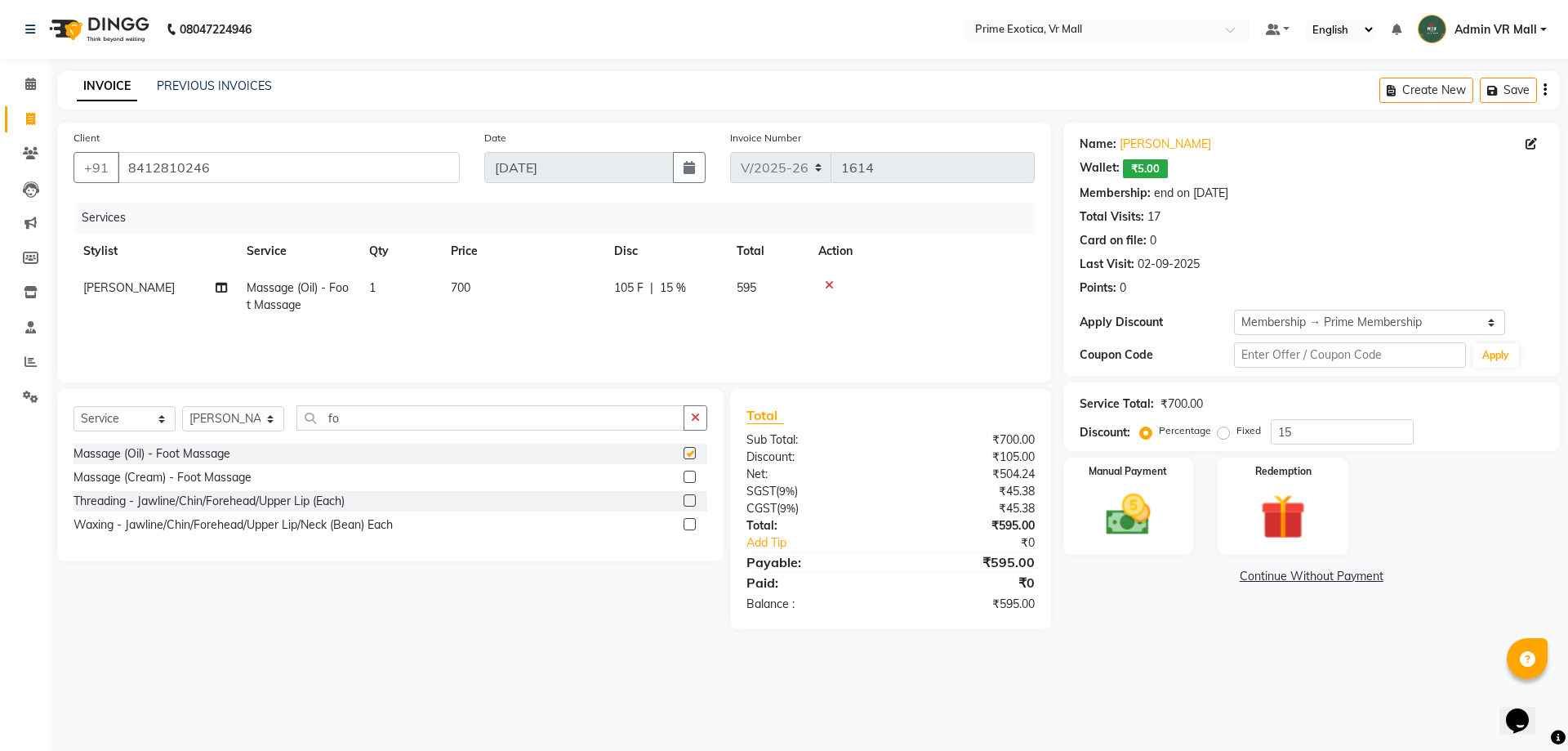
checkbox input "false"
click at [686, 473] on label at bounding box center [689, 476] width 12 height 12
click at [686, 473] on input "checkbox" at bounding box center [688, 477] width 11 height 11
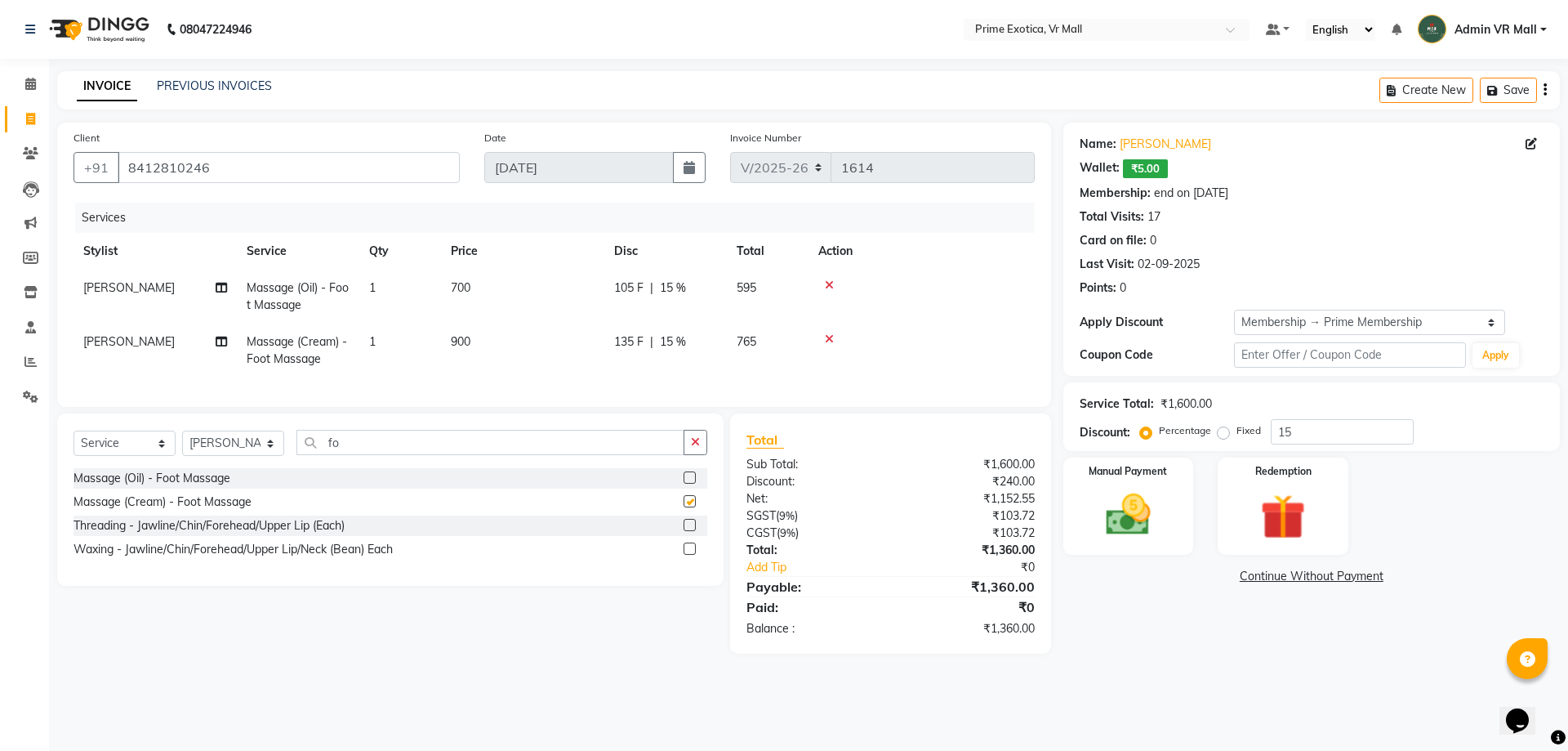
checkbox input "false"
click at [833, 284] on icon at bounding box center [829, 285] width 9 height 12
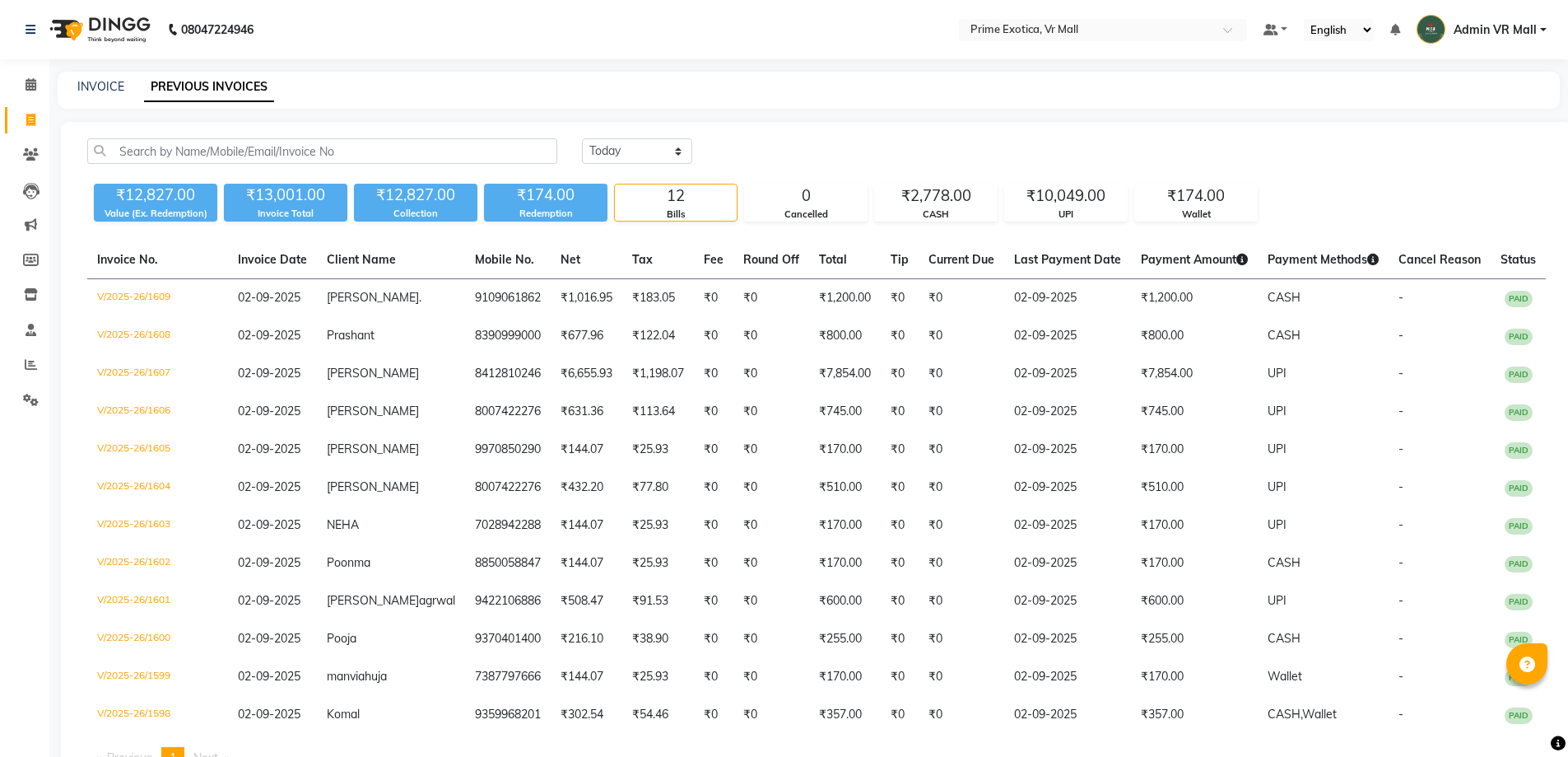
select select "[DATE]"
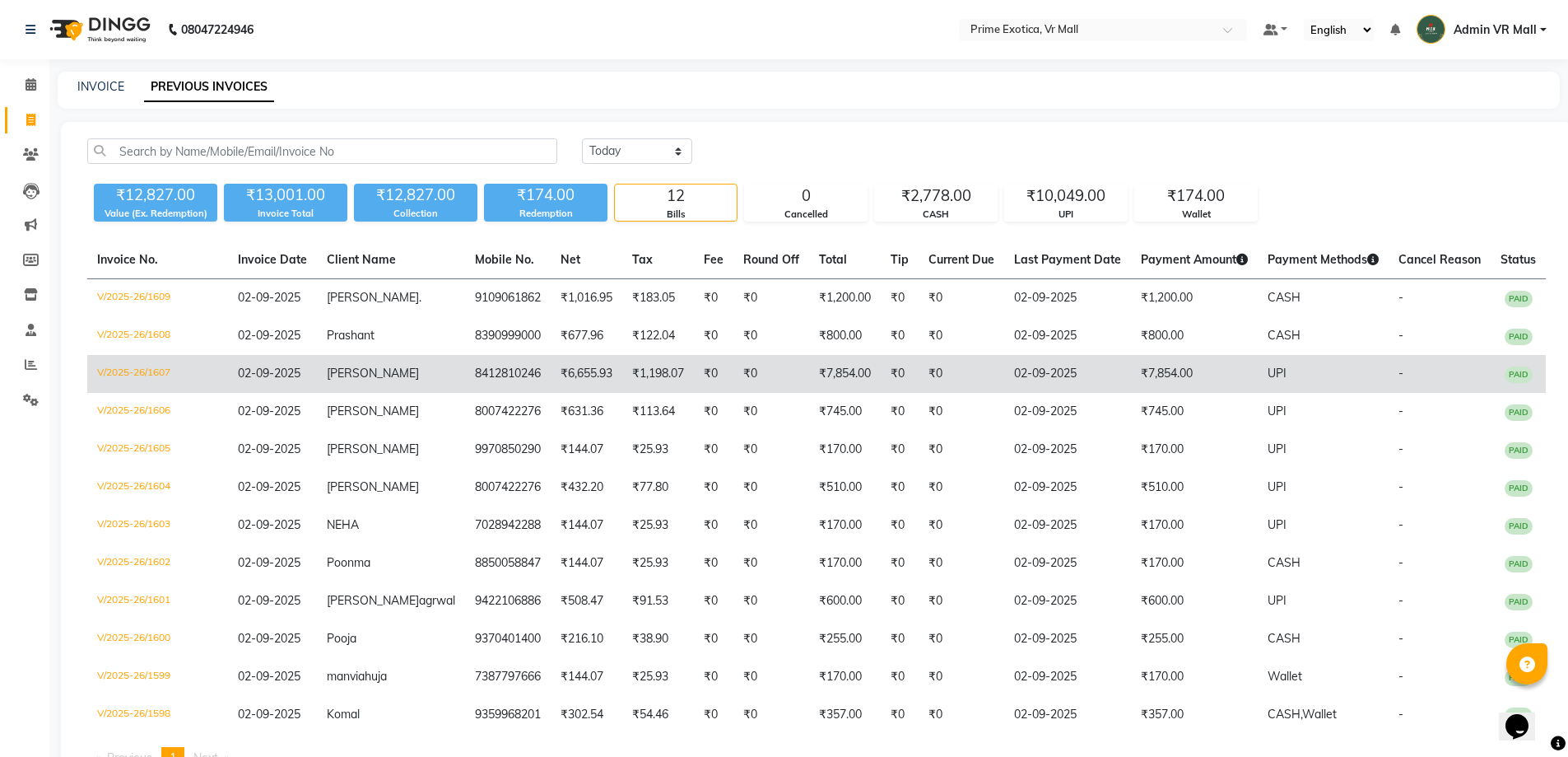
click at [472, 372] on td "8412810246" at bounding box center [508, 374] width 86 height 38
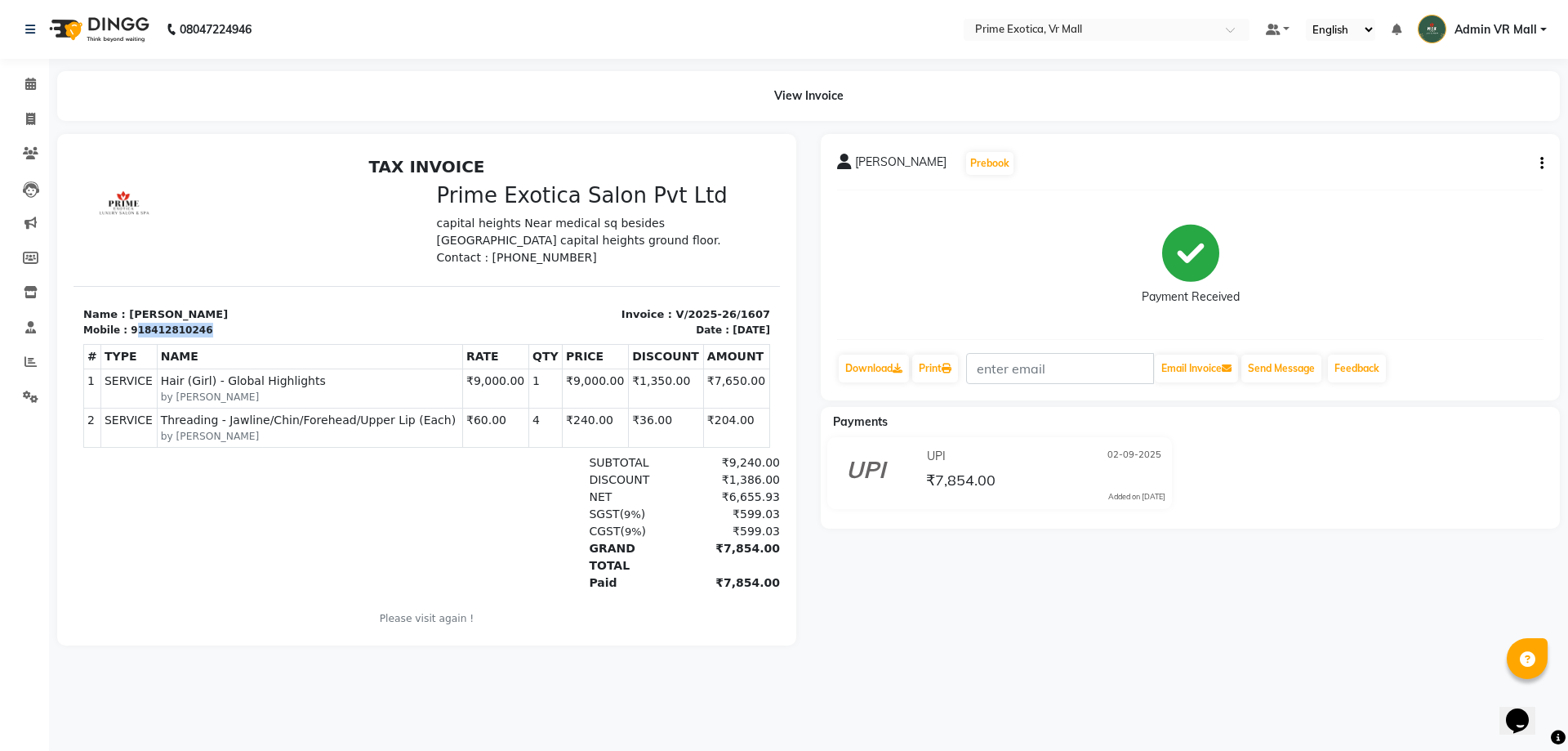
drag, startPoint x: 130, startPoint y: 329, endPoint x: 194, endPoint y: 325, distance: 64.1
click at [194, 325] on div "Mobile : 918412810246" at bounding box center [250, 329] width 334 height 15
copy div "18412810246"
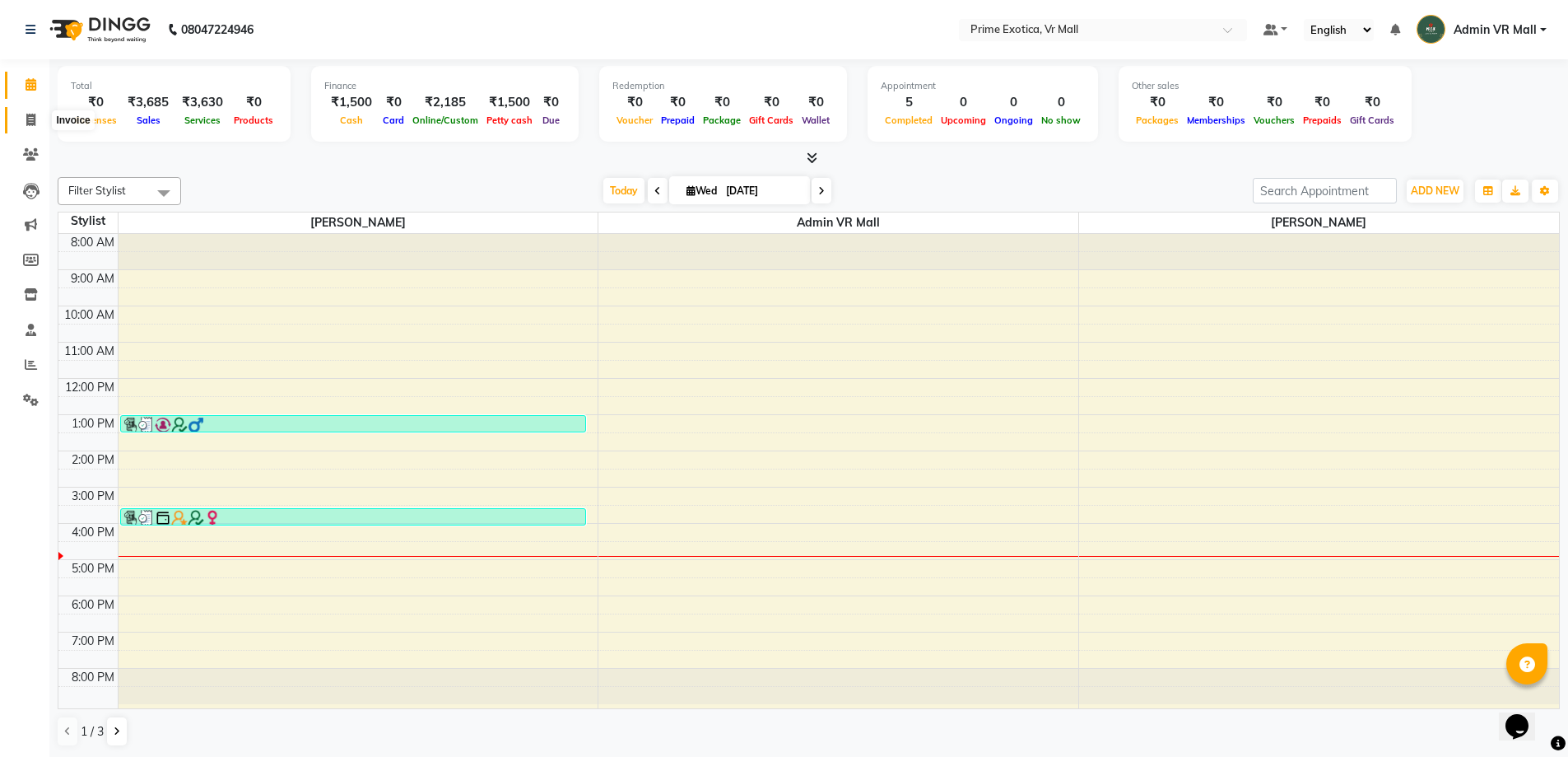
click at [32, 120] on icon at bounding box center [31, 120] width 9 height 12
select select "6077"
select select "service"
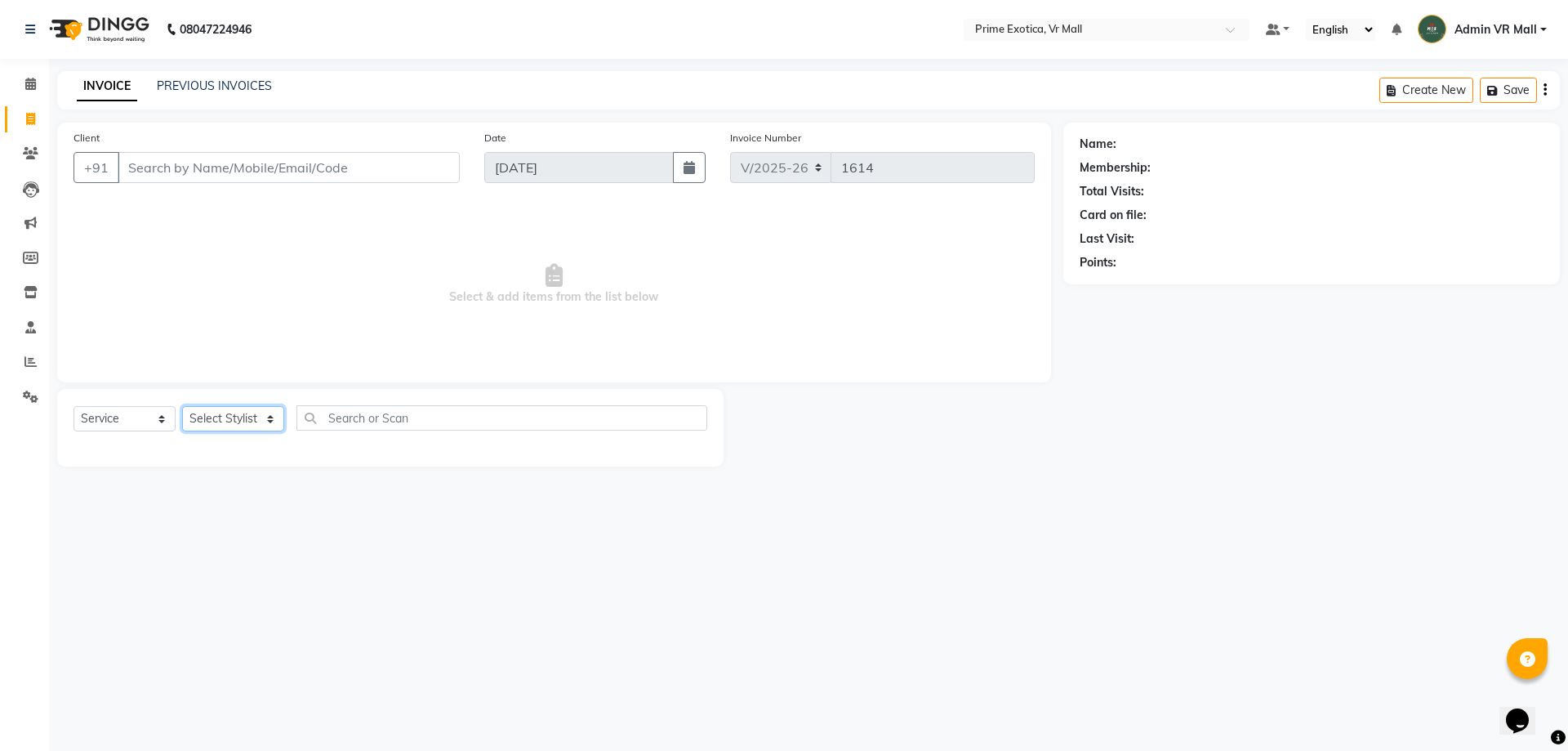
click at [284, 420] on select "Select Stylist abhijeet Admin VR Mall AKSHAY RAJENDRRA MANKAR ANGELA S JOHN Arc…" at bounding box center [233, 419] width 102 height 25
select select "47391"
click at [182, 406] on select "Select Stylist abhijeet Admin VR Mall AKSHAY RAJENDRRA MANKAR ANGELA S JOHN Arc…" at bounding box center [233, 419] width 102 height 25
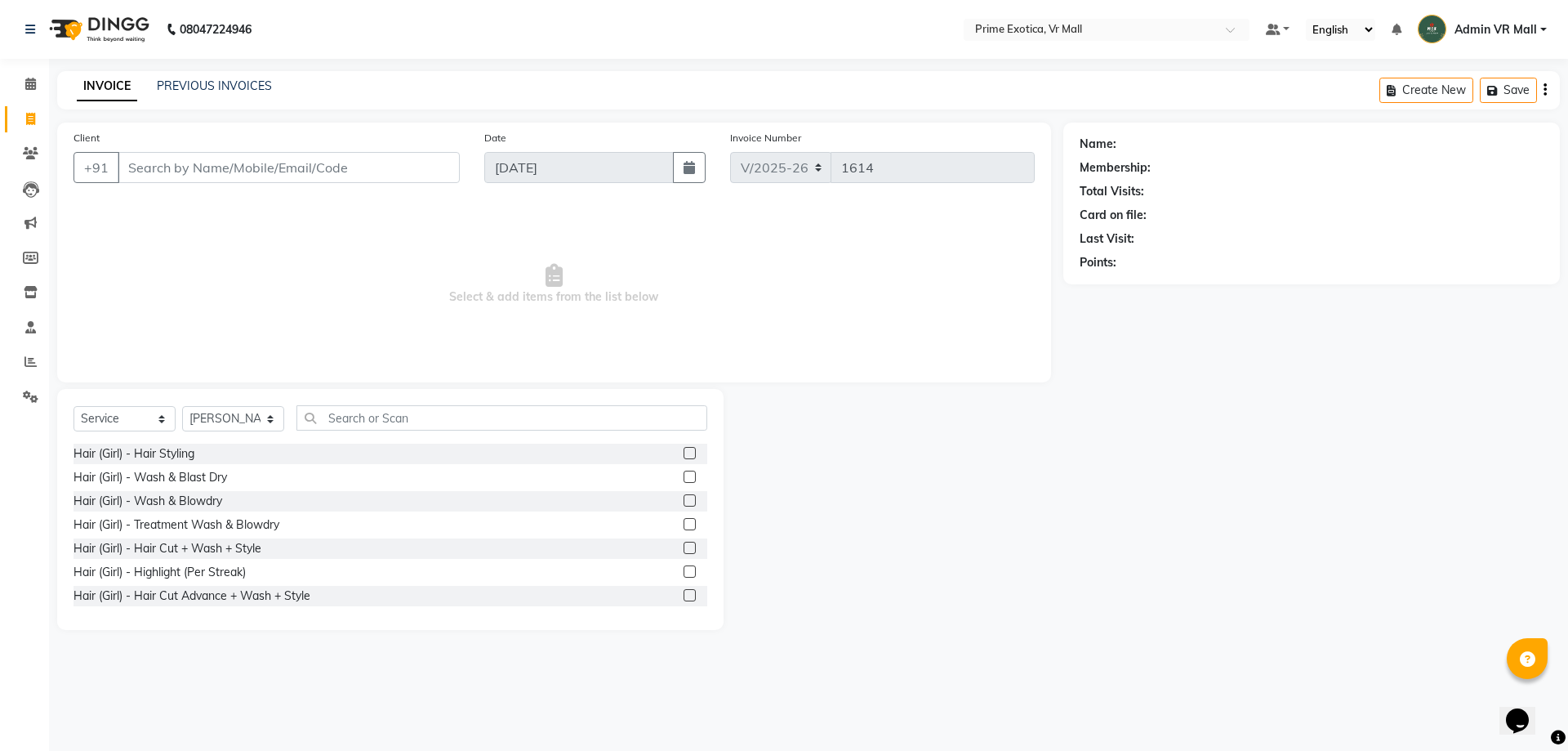
click at [683, 499] on label at bounding box center [689, 500] width 12 height 12
click at [683, 499] on input "checkbox" at bounding box center [688, 501] width 11 height 11
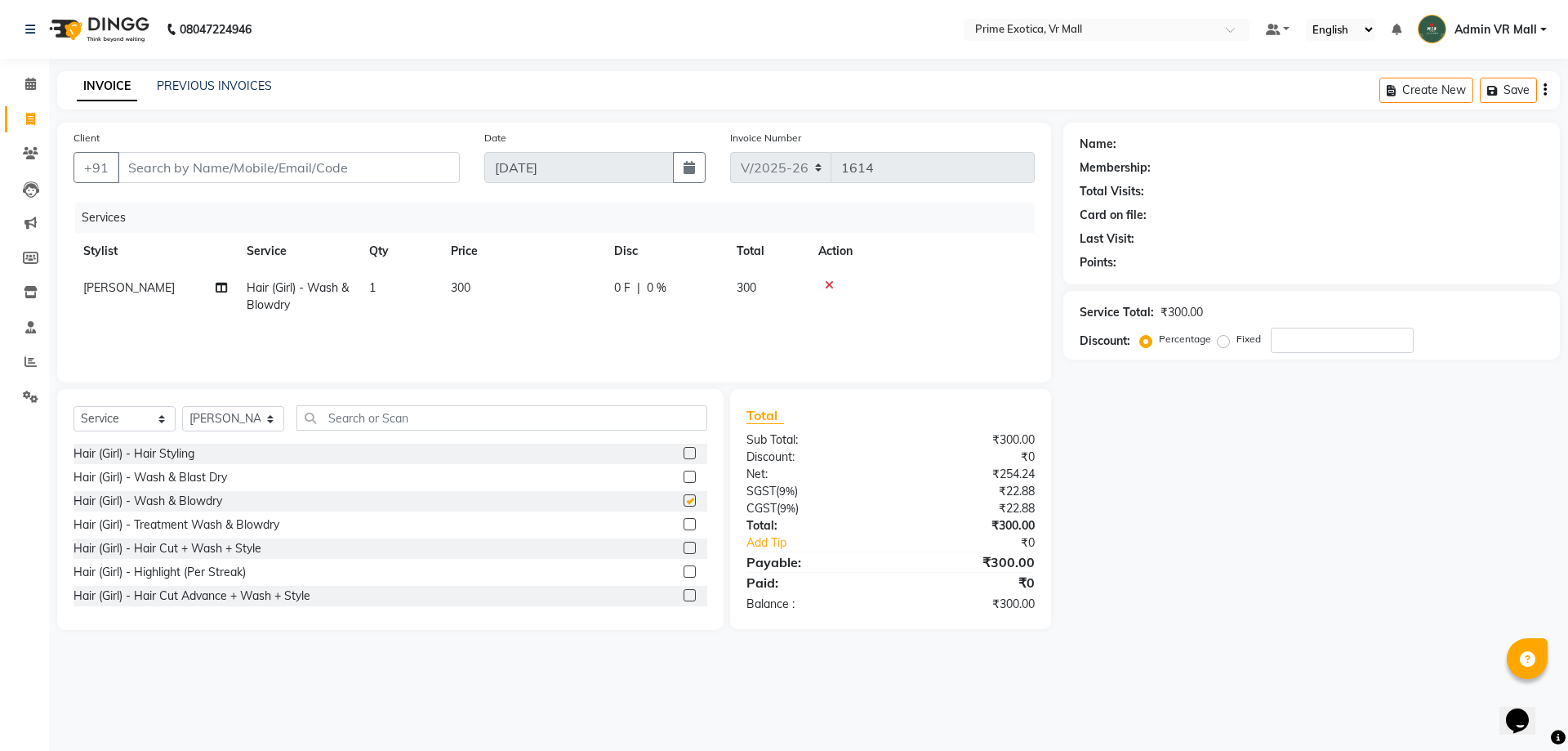
checkbox input "false"
click at [831, 280] on icon at bounding box center [829, 285] width 9 height 12
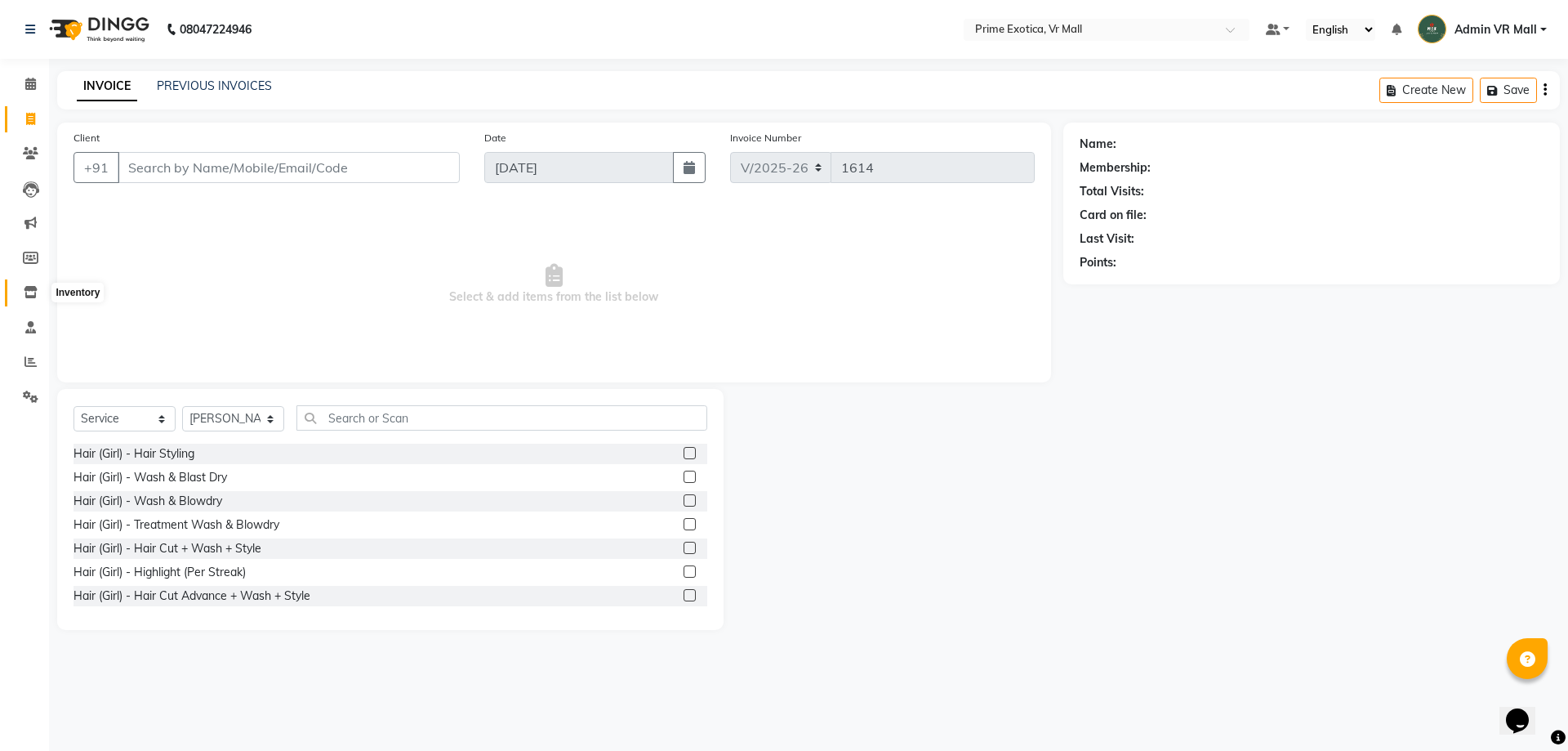
click at [31, 297] on span at bounding box center [30, 292] width 28 height 19
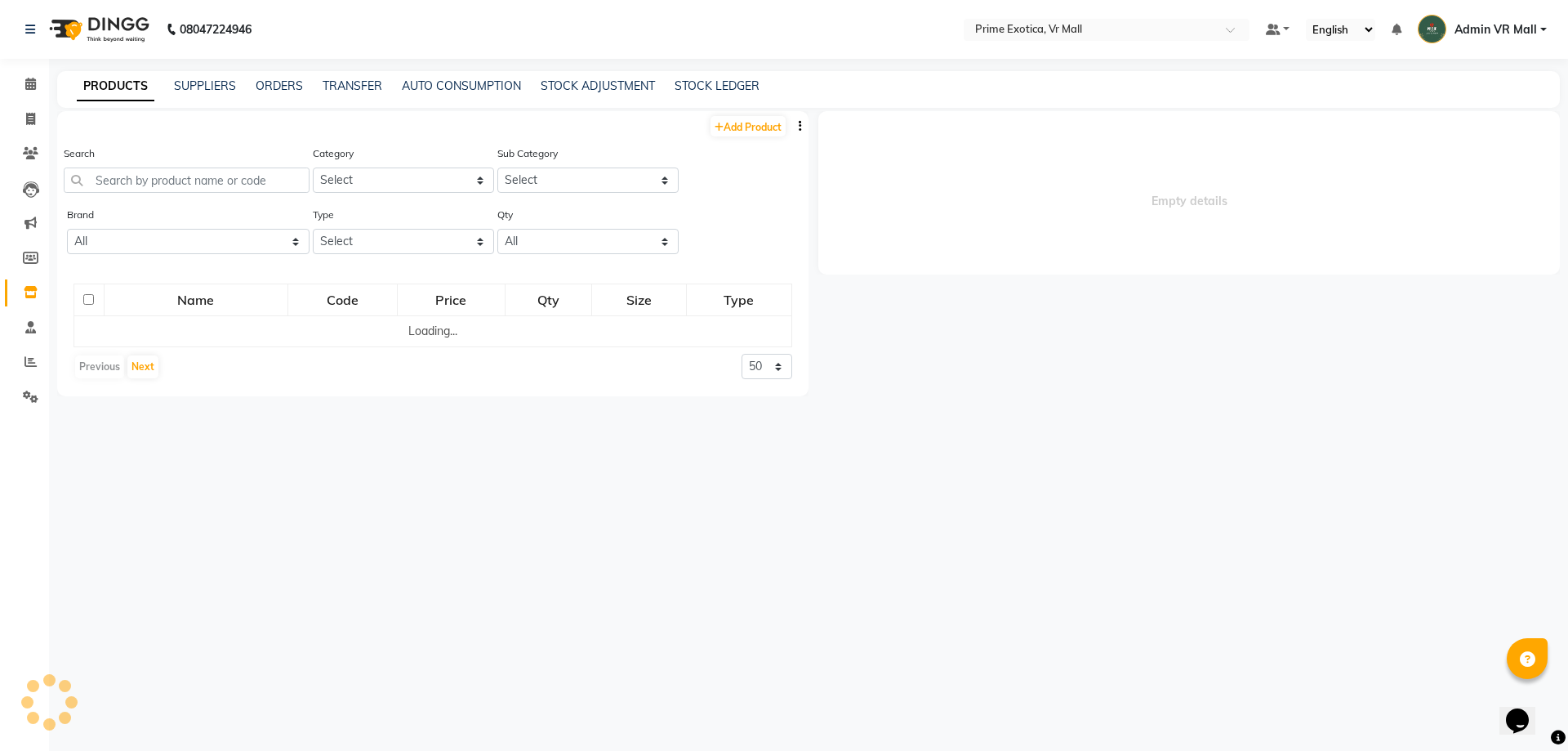
select select
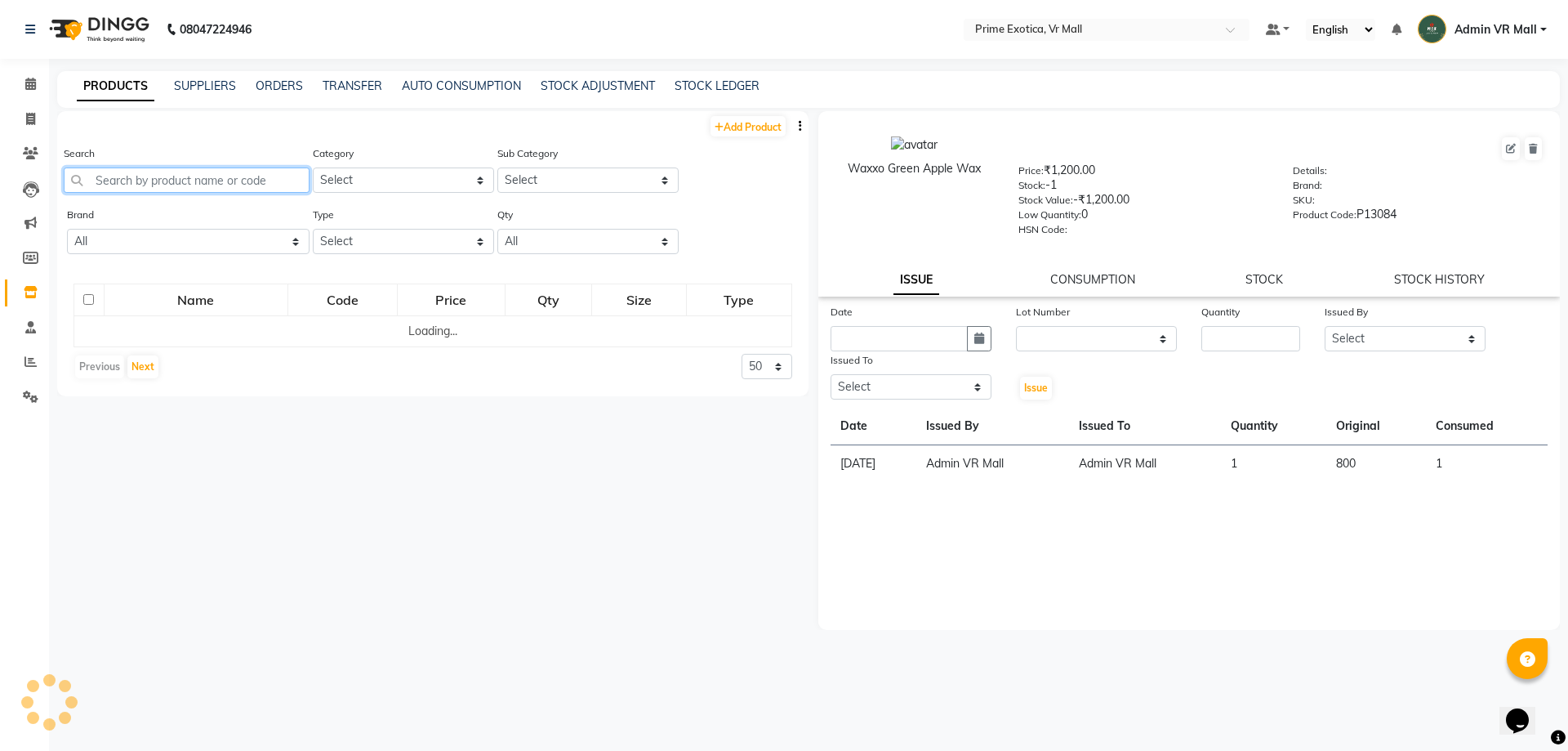
click at [224, 181] on input "text" at bounding box center [186, 180] width 246 height 25
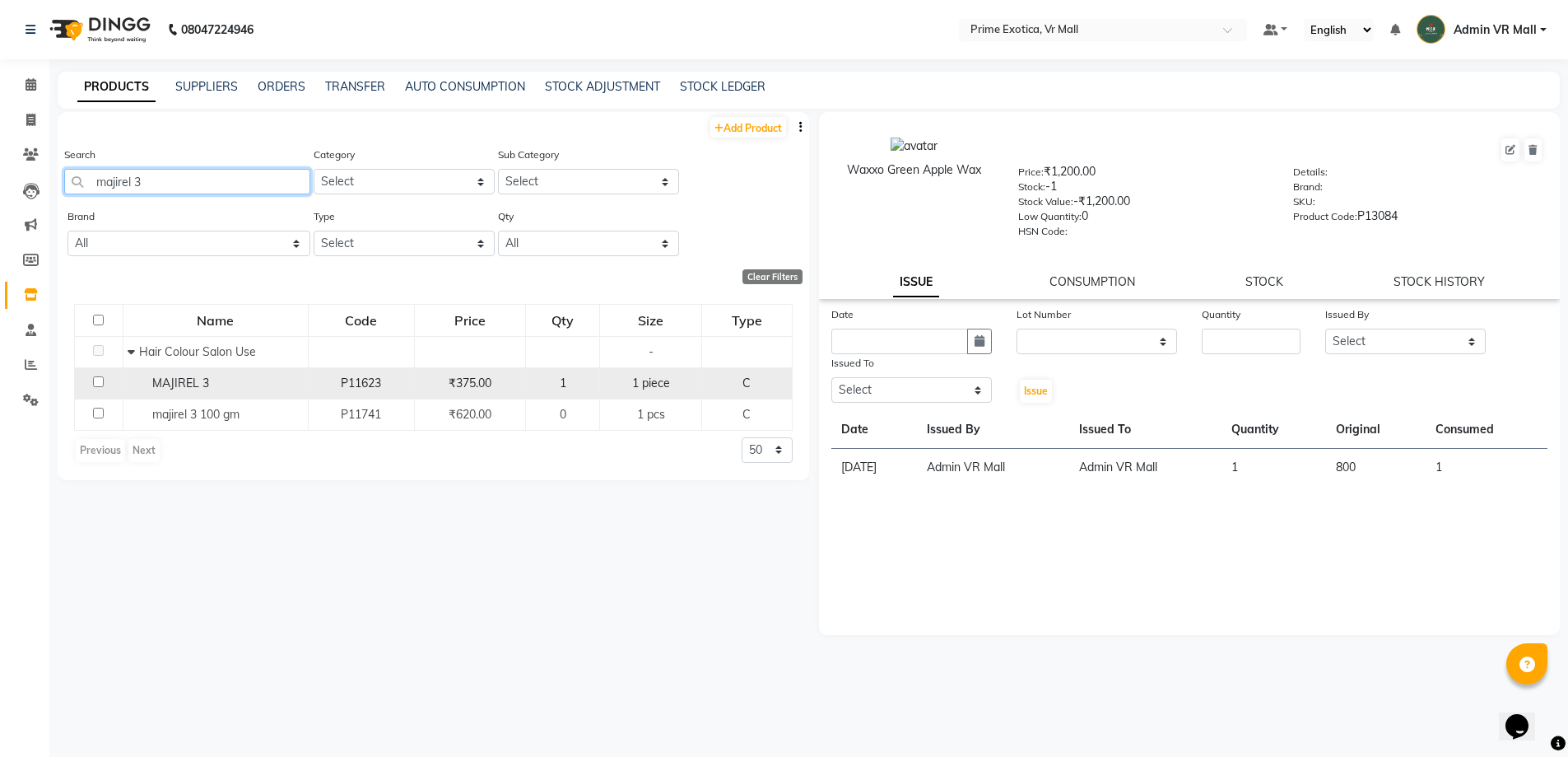
type input "majirel 3"
click at [97, 377] on input "checkbox" at bounding box center [98, 381] width 11 height 11
checkbox input "true"
select select
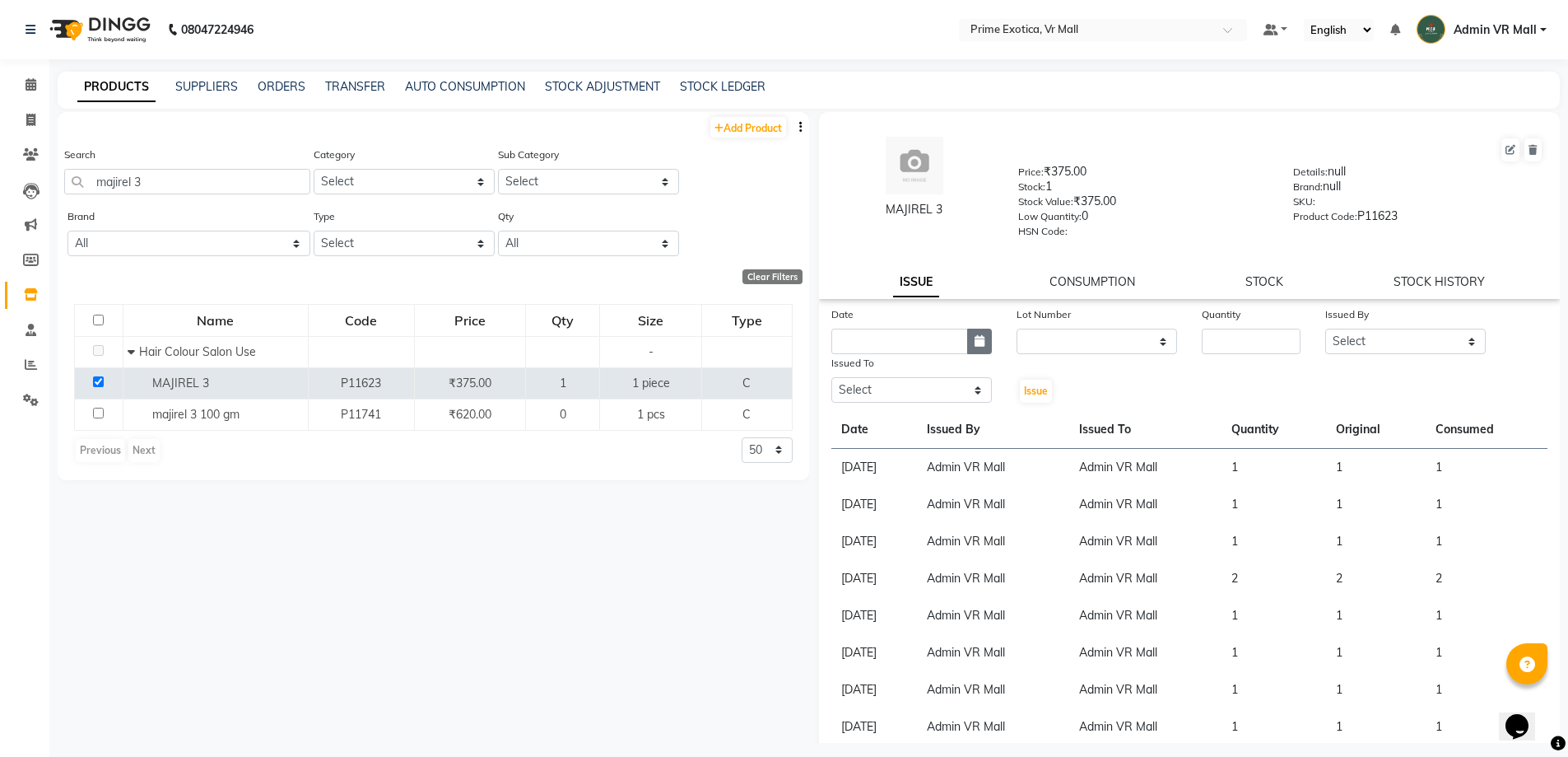
click at [983, 336] on button "button" at bounding box center [979, 341] width 25 height 26
select select "9"
select select "2025"
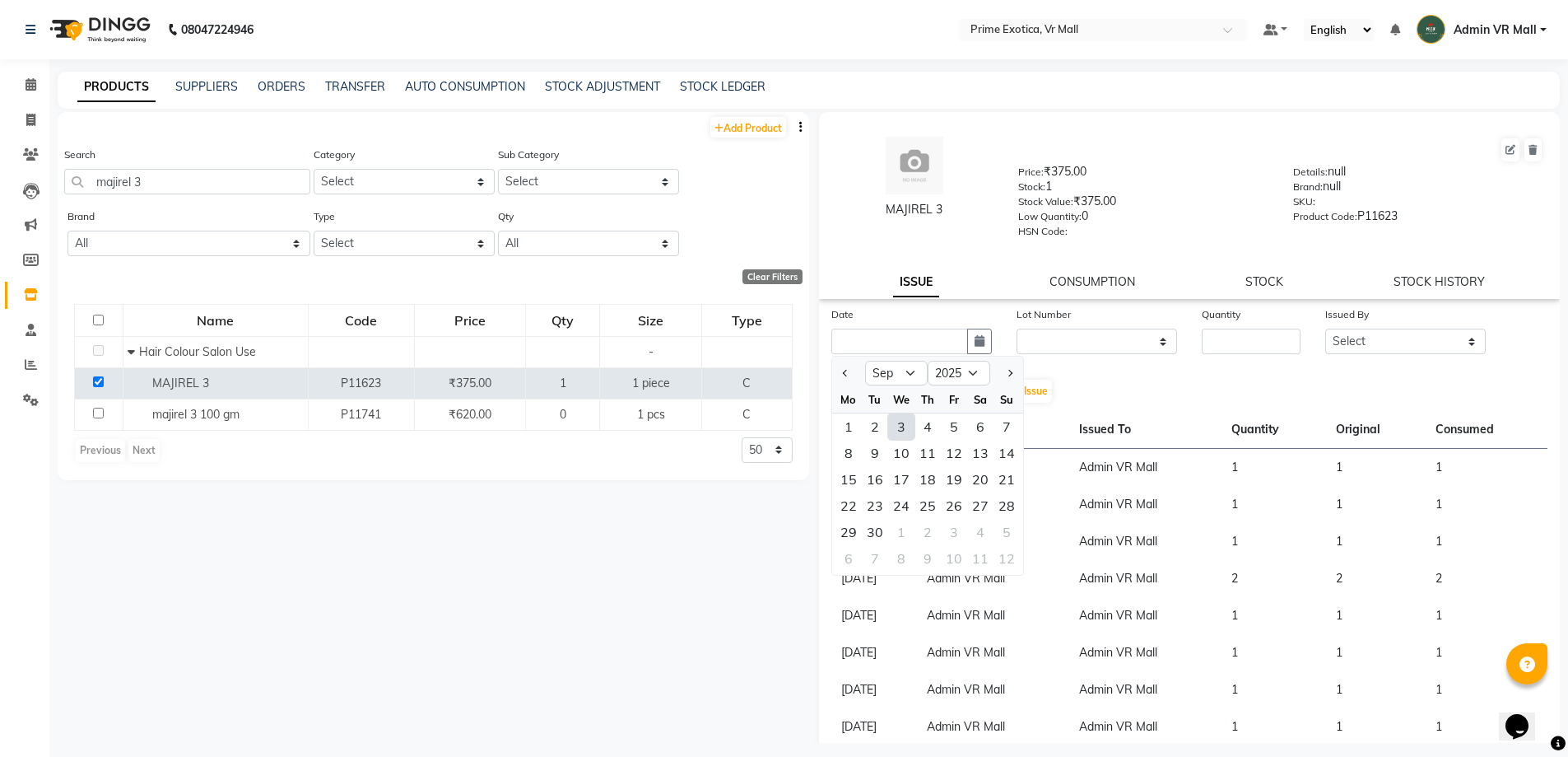
click at [897, 422] on div "3" at bounding box center [901, 426] width 27 height 27
type input "[DATE]"
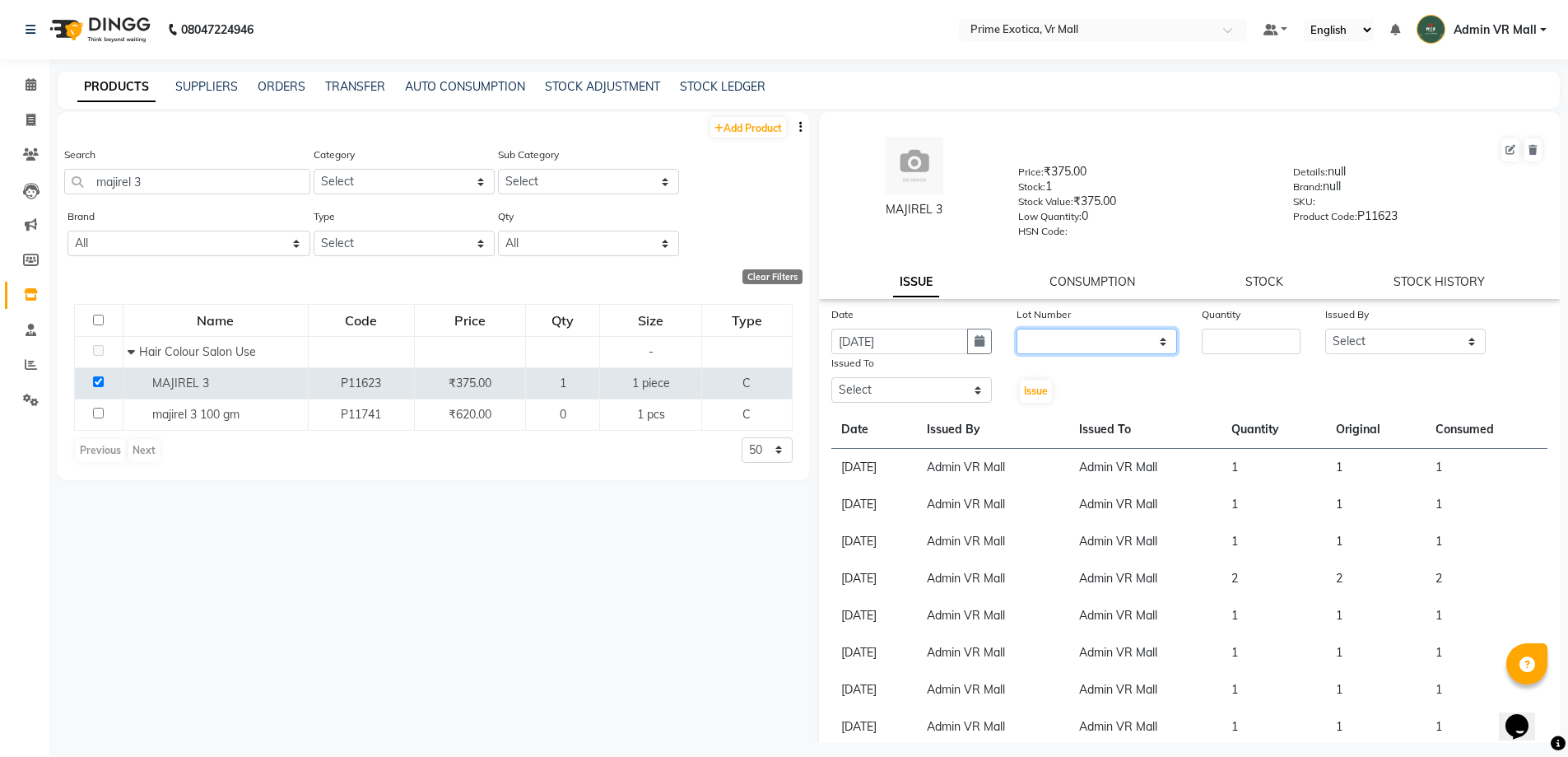
click at [1149, 338] on select "None" at bounding box center [1097, 341] width 160 height 26
select select "0: null"
click at [1017, 328] on select "None" at bounding box center [1097, 341] width 160 height 26
click at [1195, 337] on div "Quantity" at bounding box center [1251, 329] width 124 height 48
click at [1219, 338] on input "number" at bounding box center [1252, 341] width 99 height 26
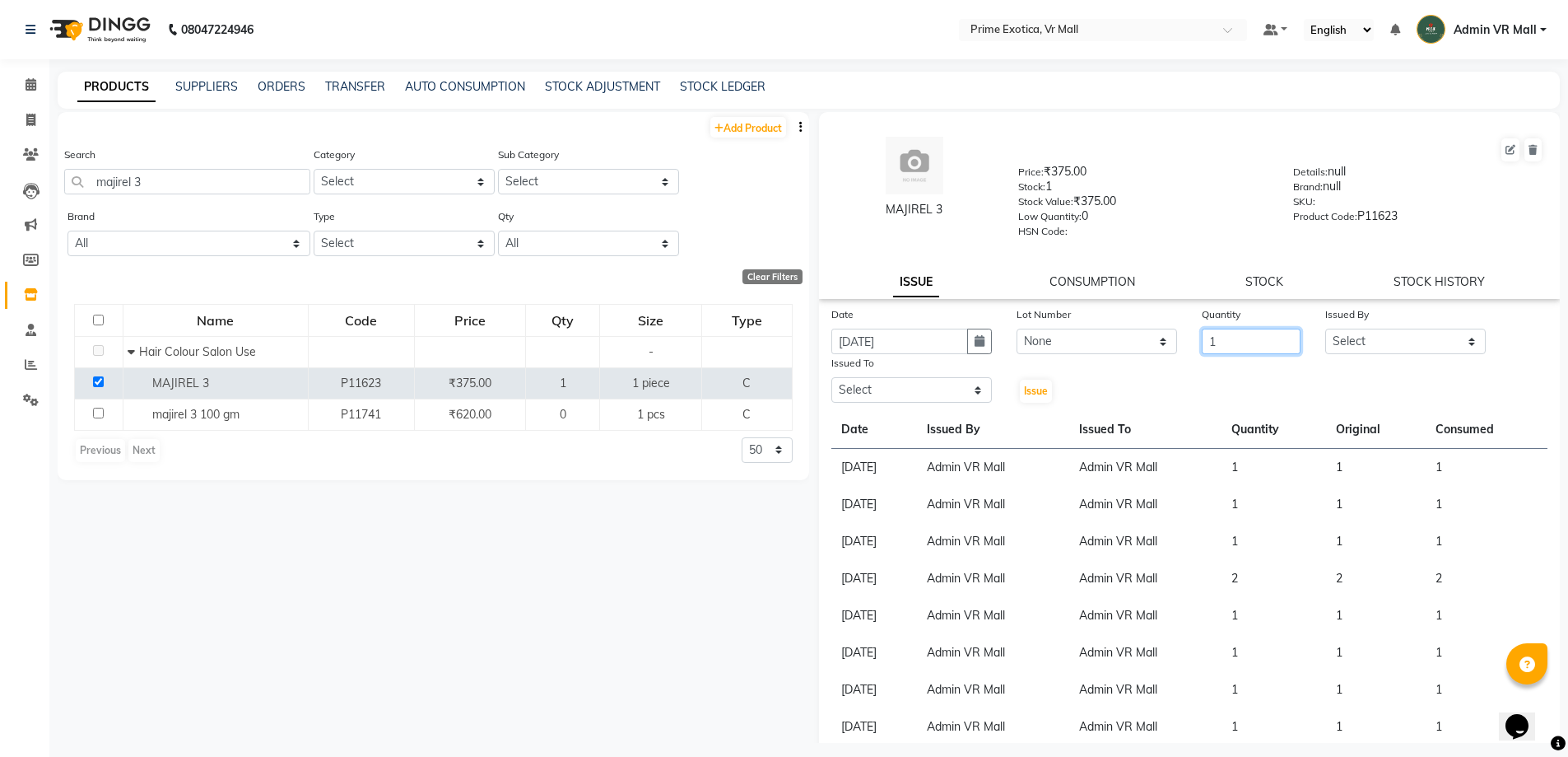
type input "1"
click at [1457, 339] on select "Select abhijeet Admin VR Mall AKSHAY RAJENDRRA MANKAR ANGELA S JOHN Archana Gou…" at bounding box center [1406, 341] width 160 height 26
select select "44152"
click at [1326, 328] on select "Select abhijeet Admin VR Mall AKSHAY RAJENDRRA MANKAR ANGELA S JOHN Archana Gou…" at bounding box center [1406, 341] width 160 height 26
click at [960, 386] on select "Select abhijeet Admin VR Mall AKSHAY RAJENDRRA MANKAR ANGELA S JOHN Archana Gou…" at bounding box center [912, 390] width 160 height 26
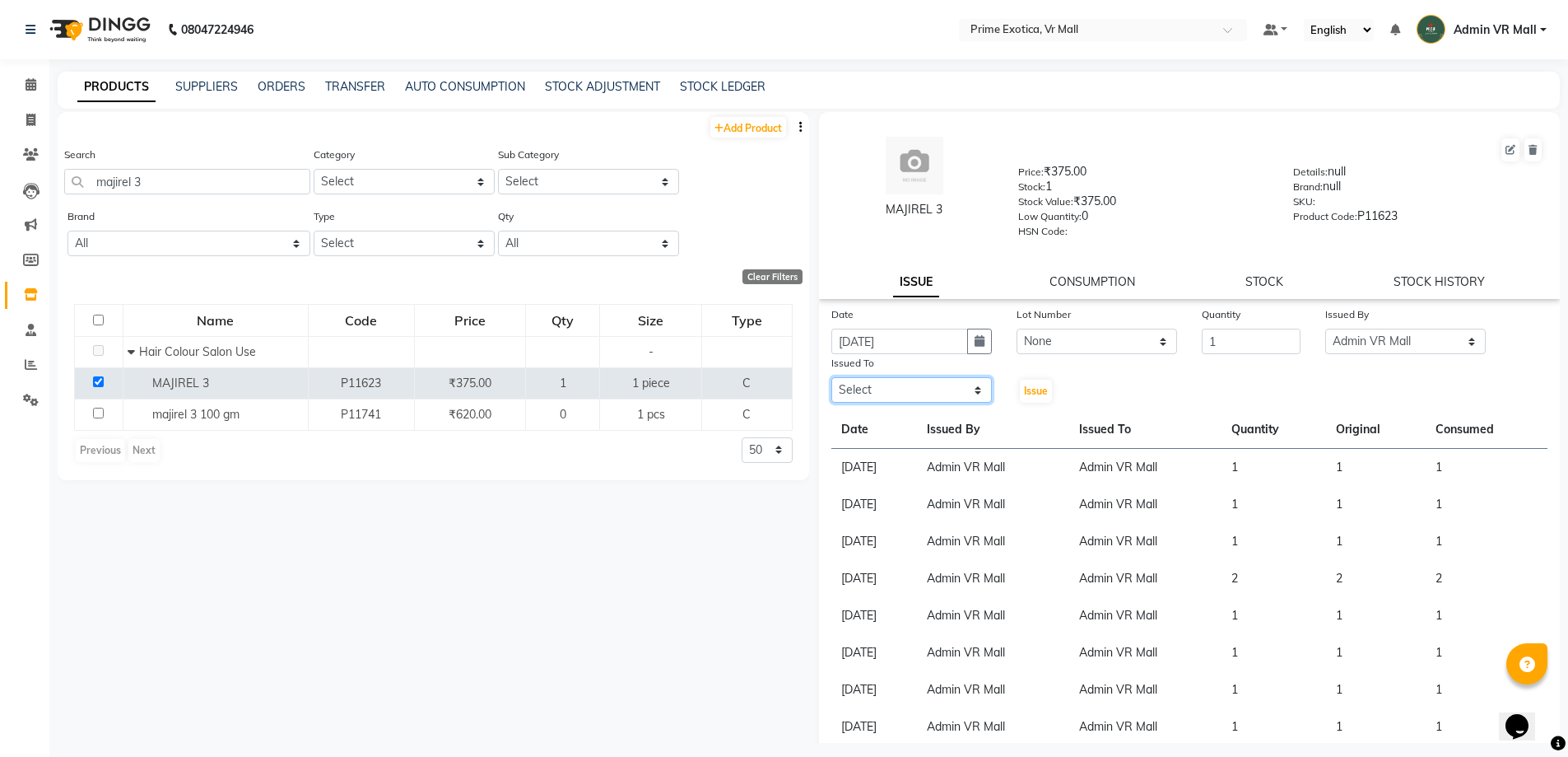
select select "44152"
click at [832, 378] on select "Select abhijeet Admin VR Mall AKSHAY RAJENDRRA MANKAR ANGELA S JOHN Archana Gou…" at bounding box center [912, 390] width 160 height 26
click at [1032, 389] on span "Issue" at bounding box center [1036, 390] width 24 height 12
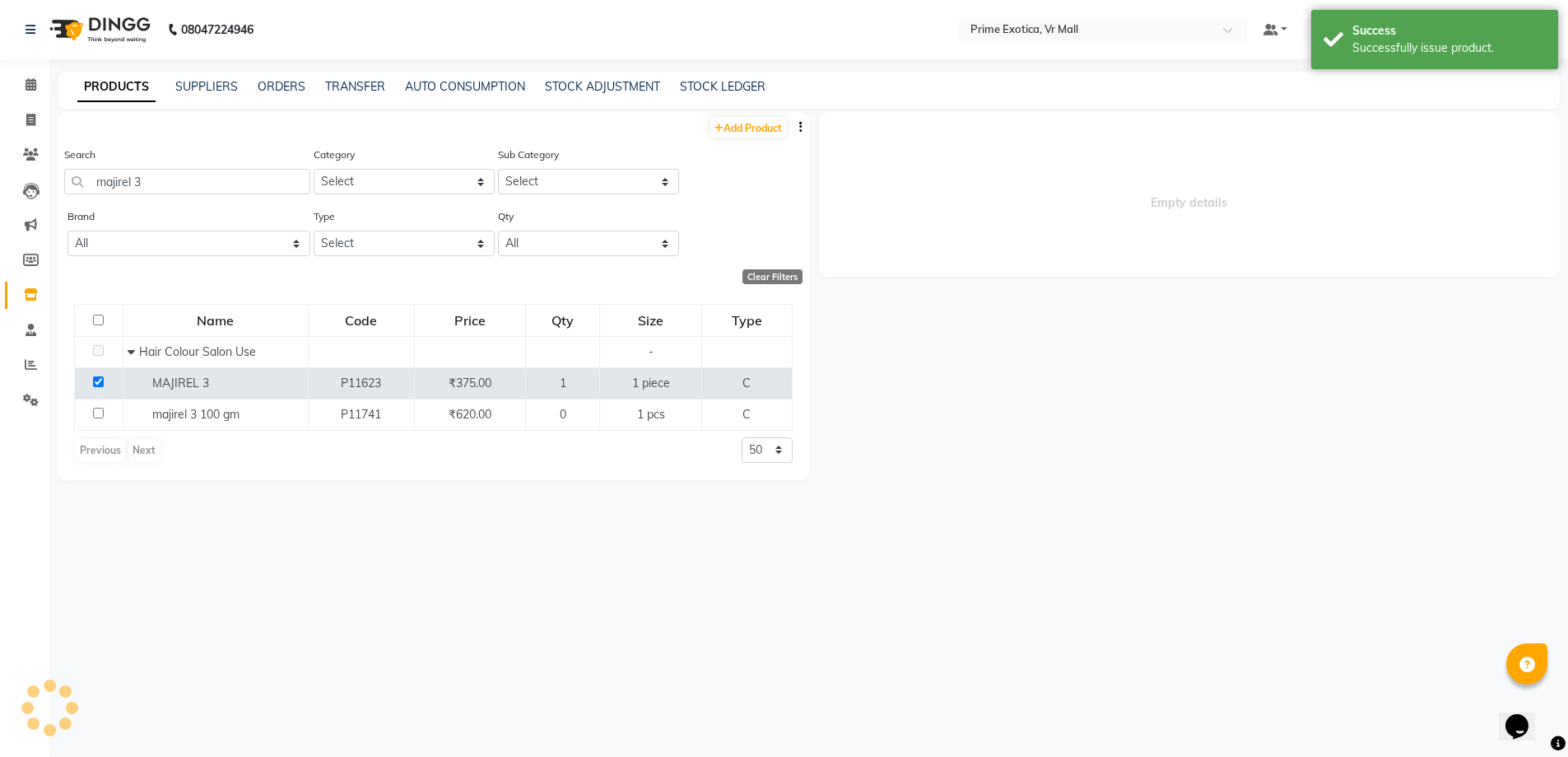
select select
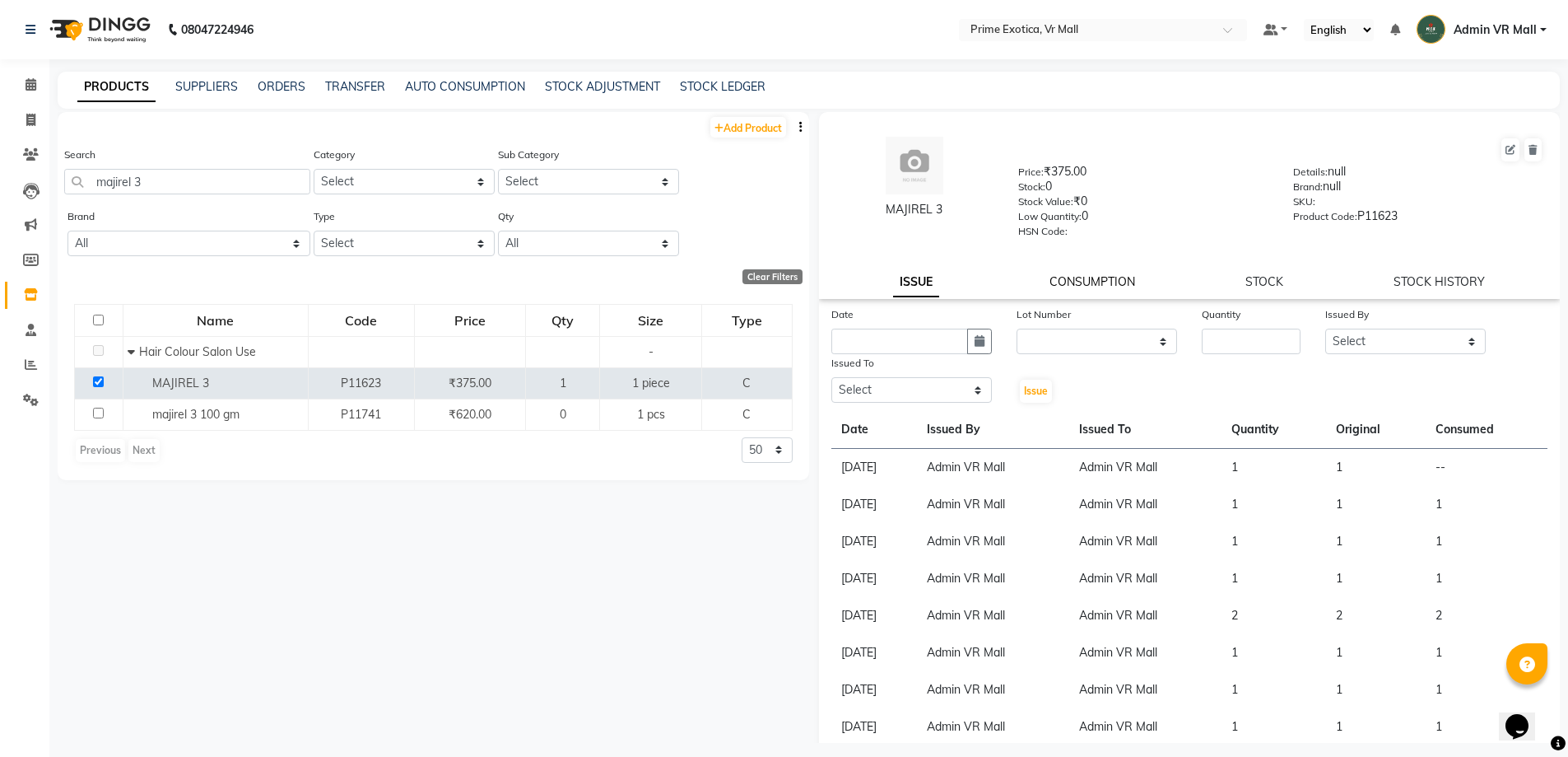
click at [1125, 279] on link "CONSUMPTION" at bounding box center [1092, 281] width 86 height 15
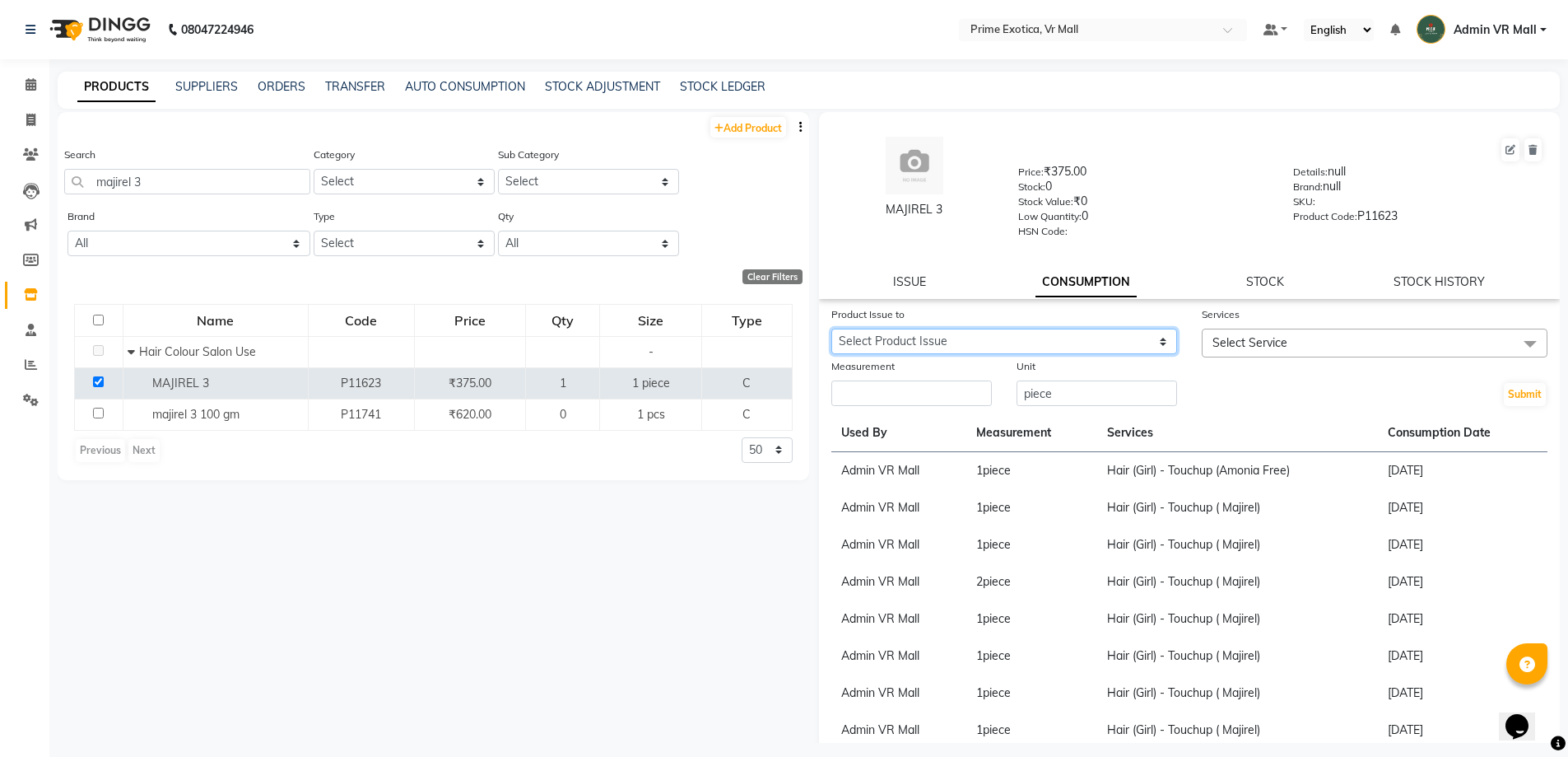
click at [1155, 339] on select "Select Product Issue 2025-09-03, Issued to: Admin VR Mall, Balance: 1" at bounding box center [1005, 341] width 346 height 26
select select "1202529"
click at [832, 328] on select "Select Product Issue 2025-09-03, Issued to: Admin VR Mall, Balance: 1" at bounding box center [1005, 341] width 346 height 26
click at [1523, 342] on span at bounding box center [1529, 344] width 33 height 32
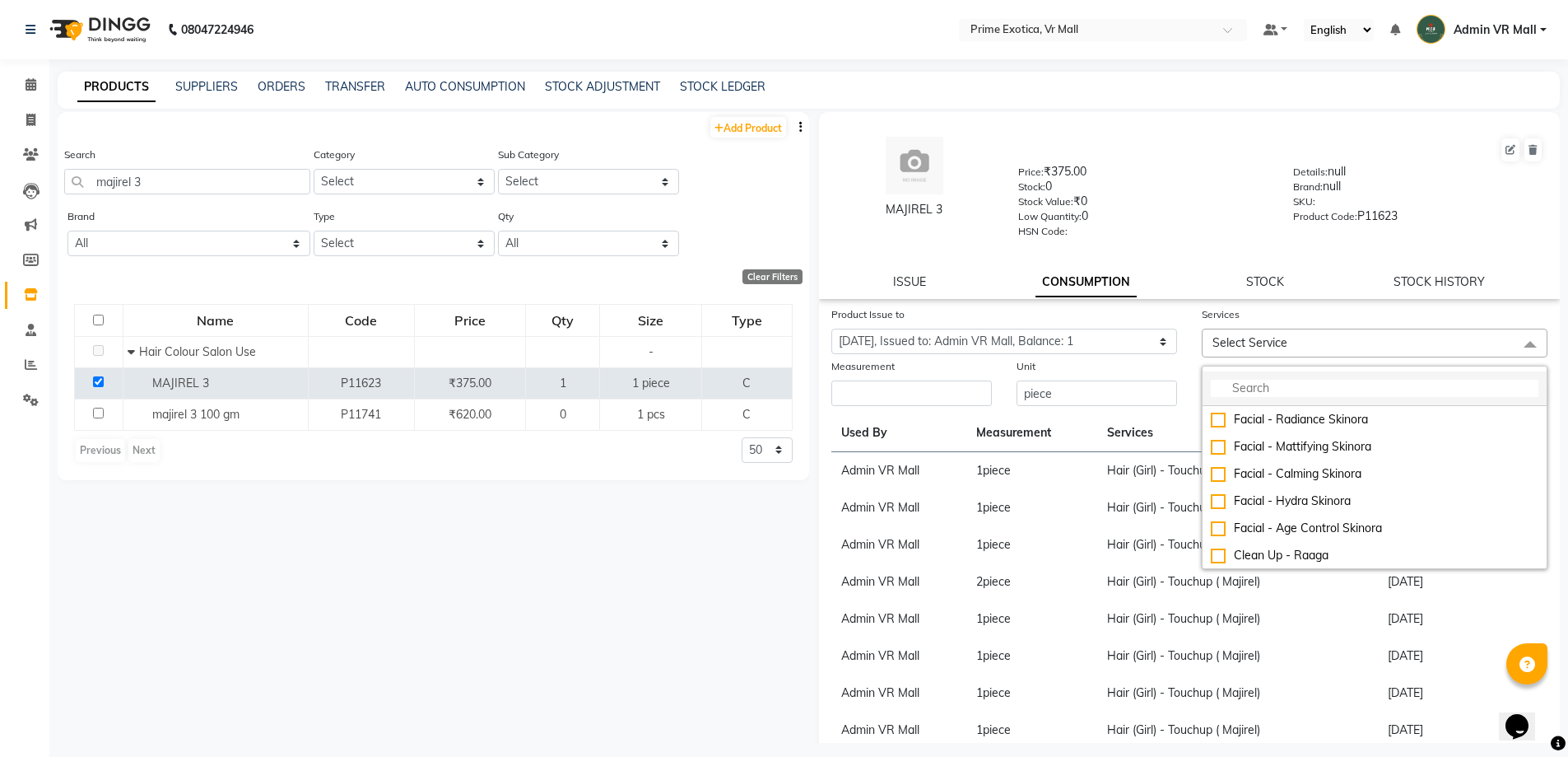
click at [1311, 391] on input "multiselect-search" at bounding box center [1375, 387] width 328 height 17
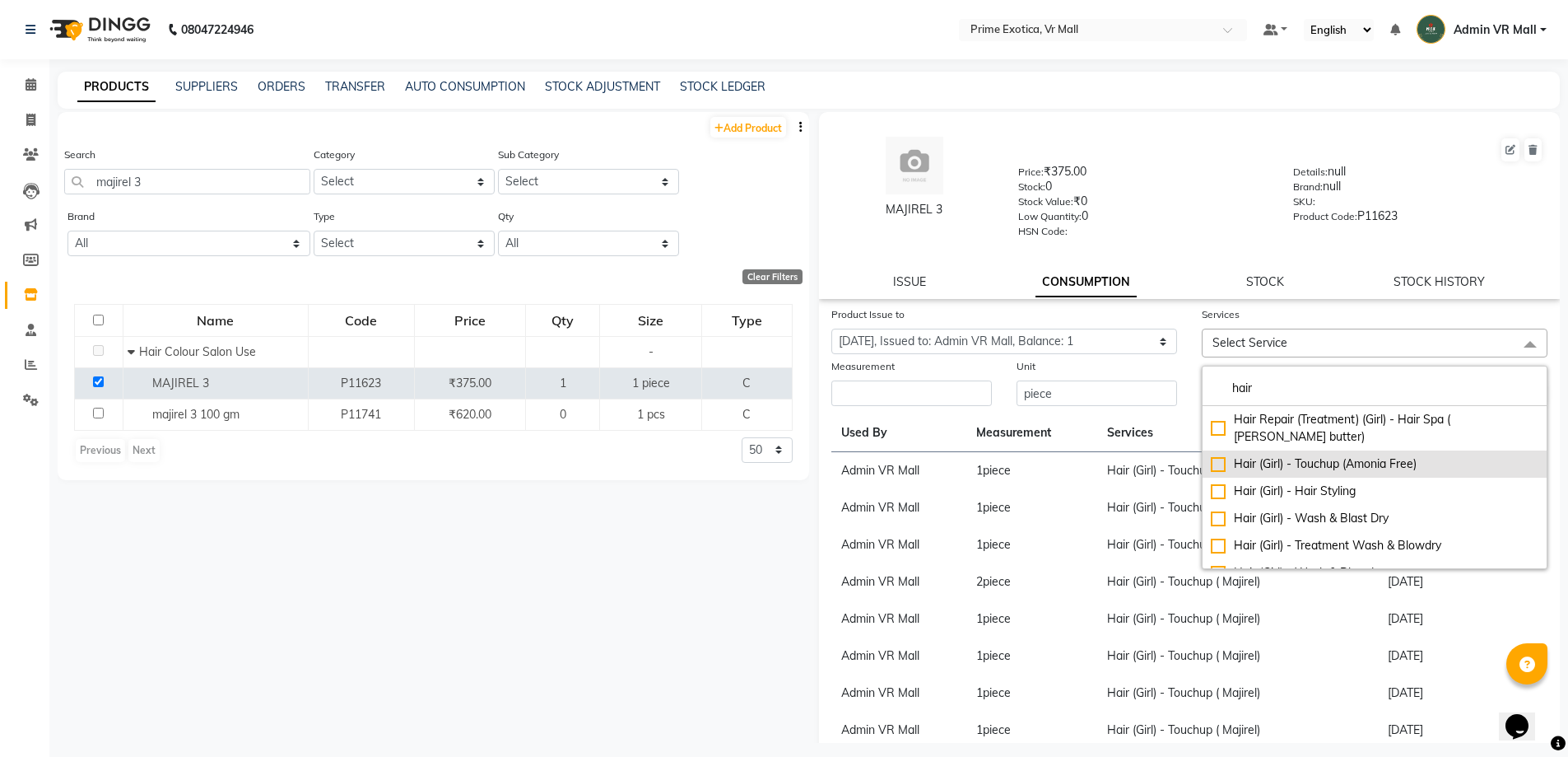
type input "hair"
click at [1211, 458] on div "Hair (Girl) - Touchup (Amonia Free)" at bounding box center [1375, 463] width 328 height 17
checkbox input "true"
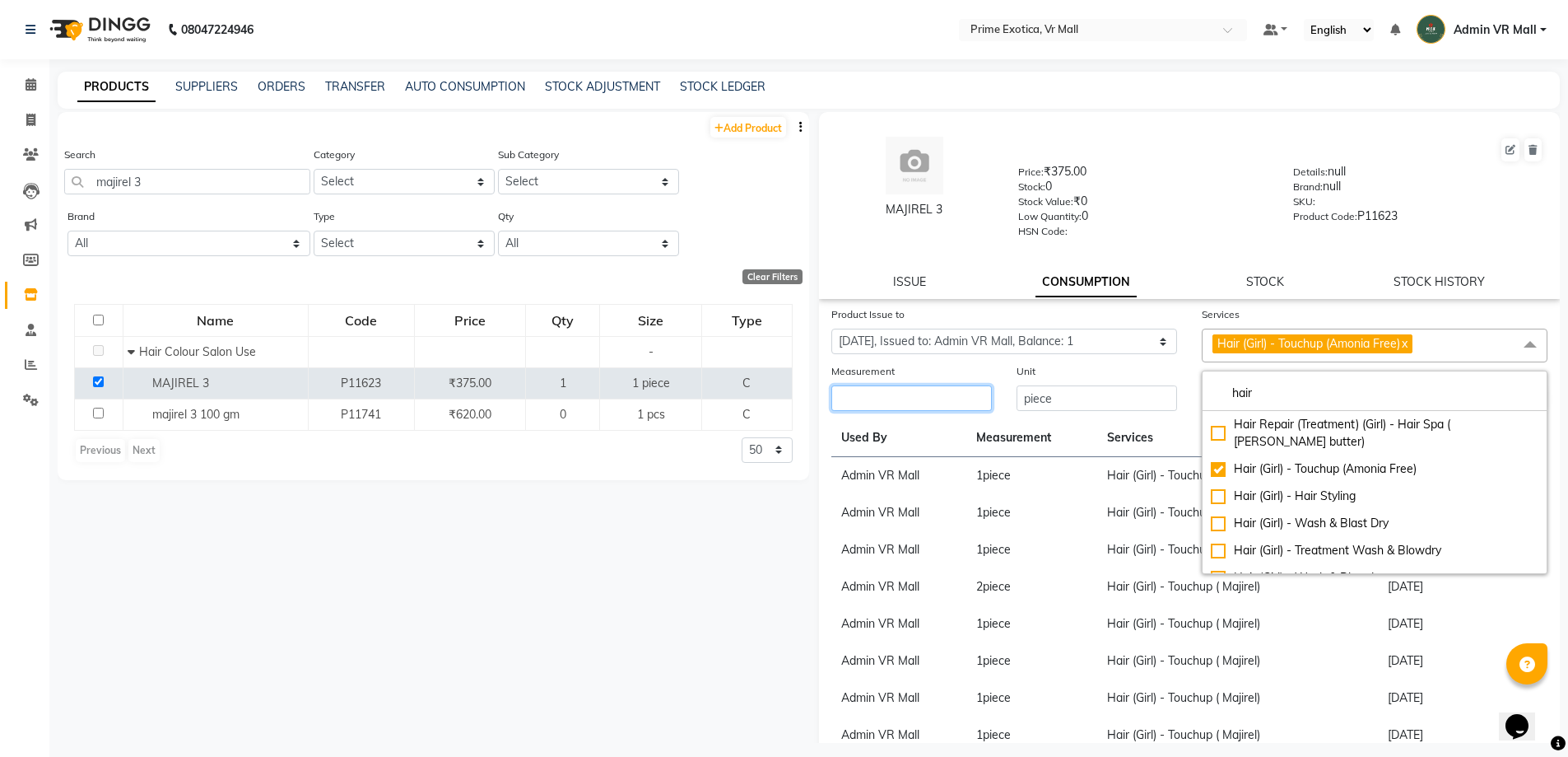
click at [950, 395] on input "number" at bounding box center [912, 398] width 160 height 26
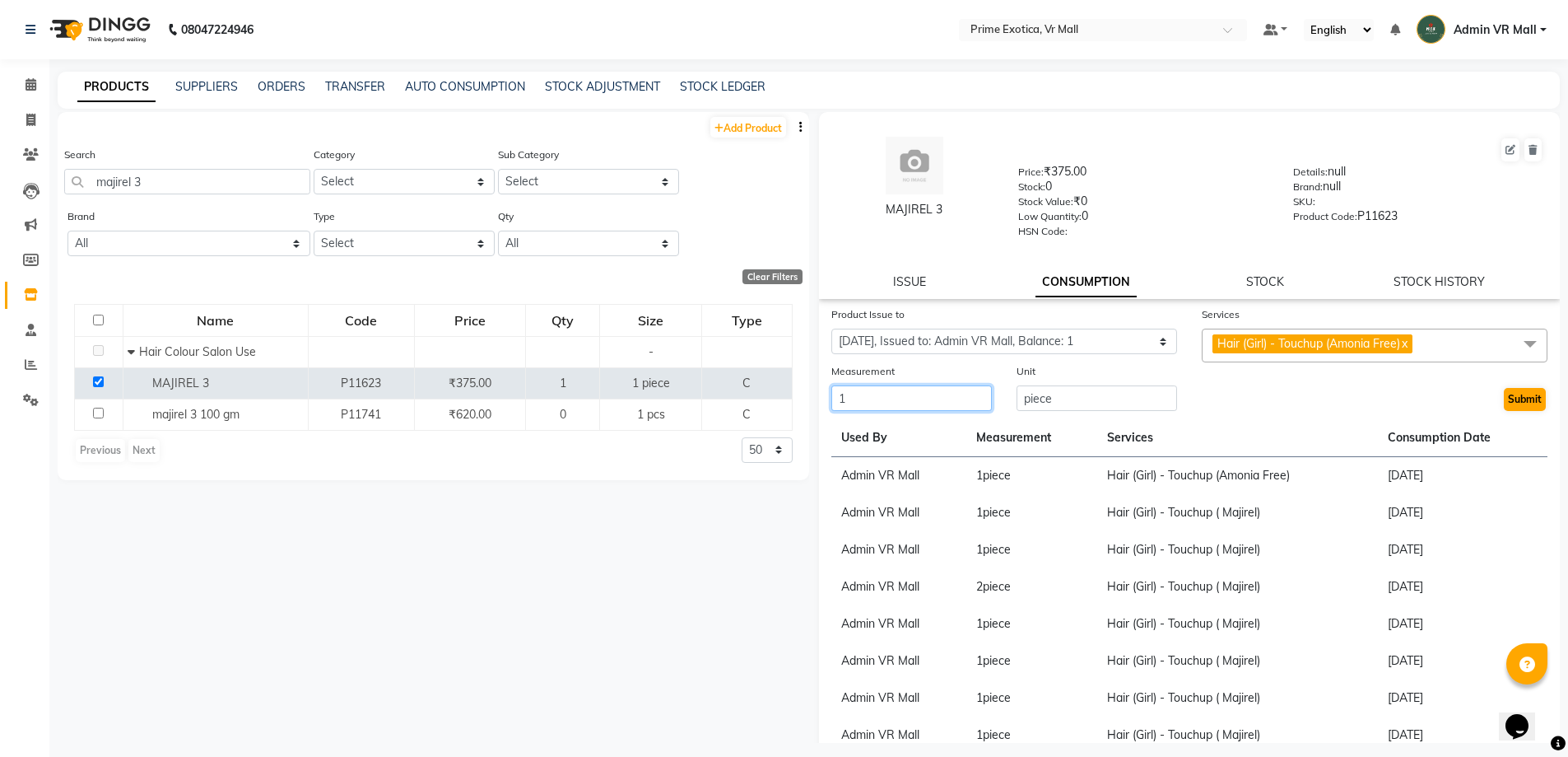
type input "1"
click at [1518, 401] on button "Submit" at bounding box center [1525, 398] width 41 height 23
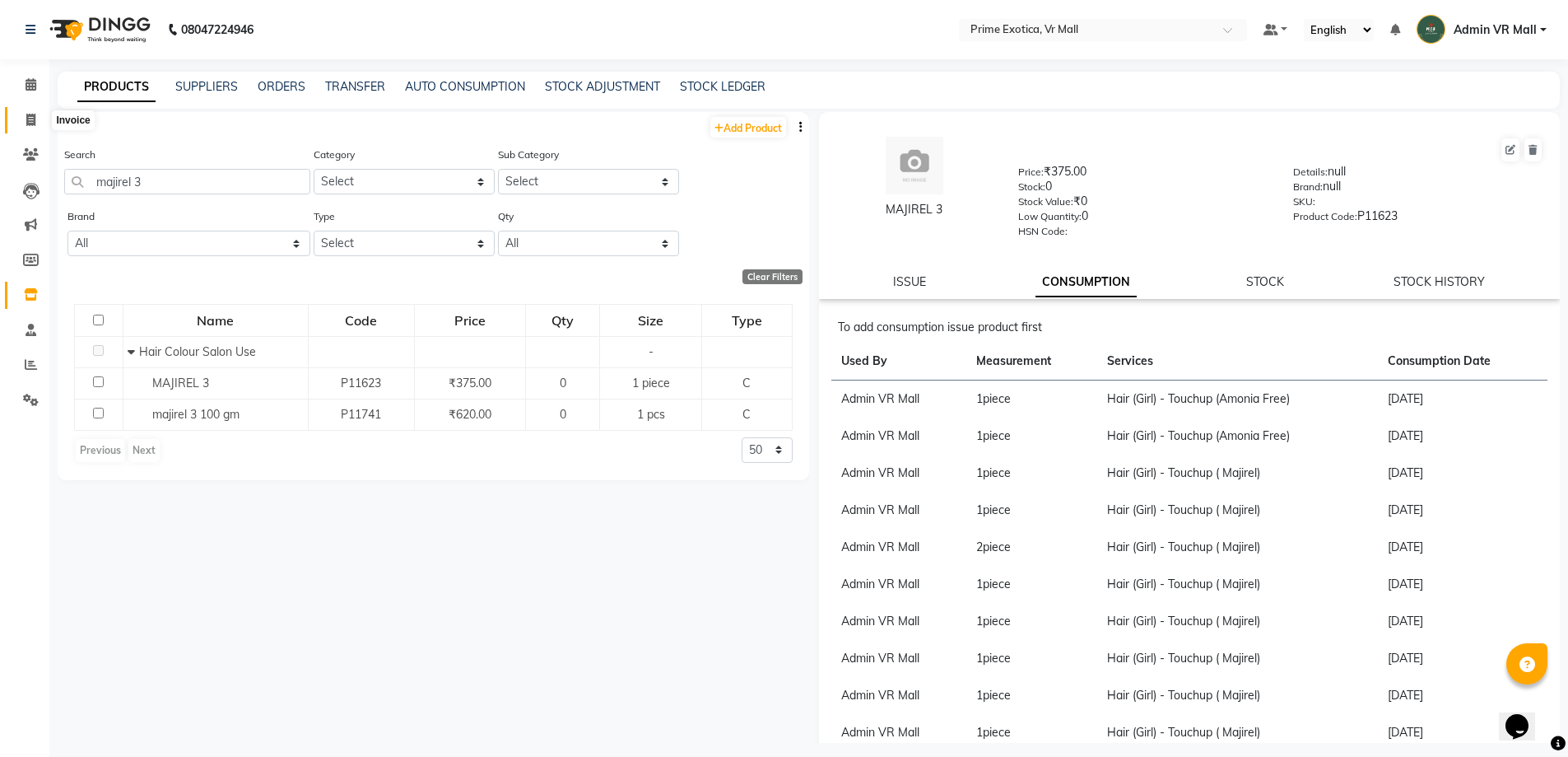
click at [35, 124] on icon at bounding box center [31, 120] width 9 height 12
select select "service"
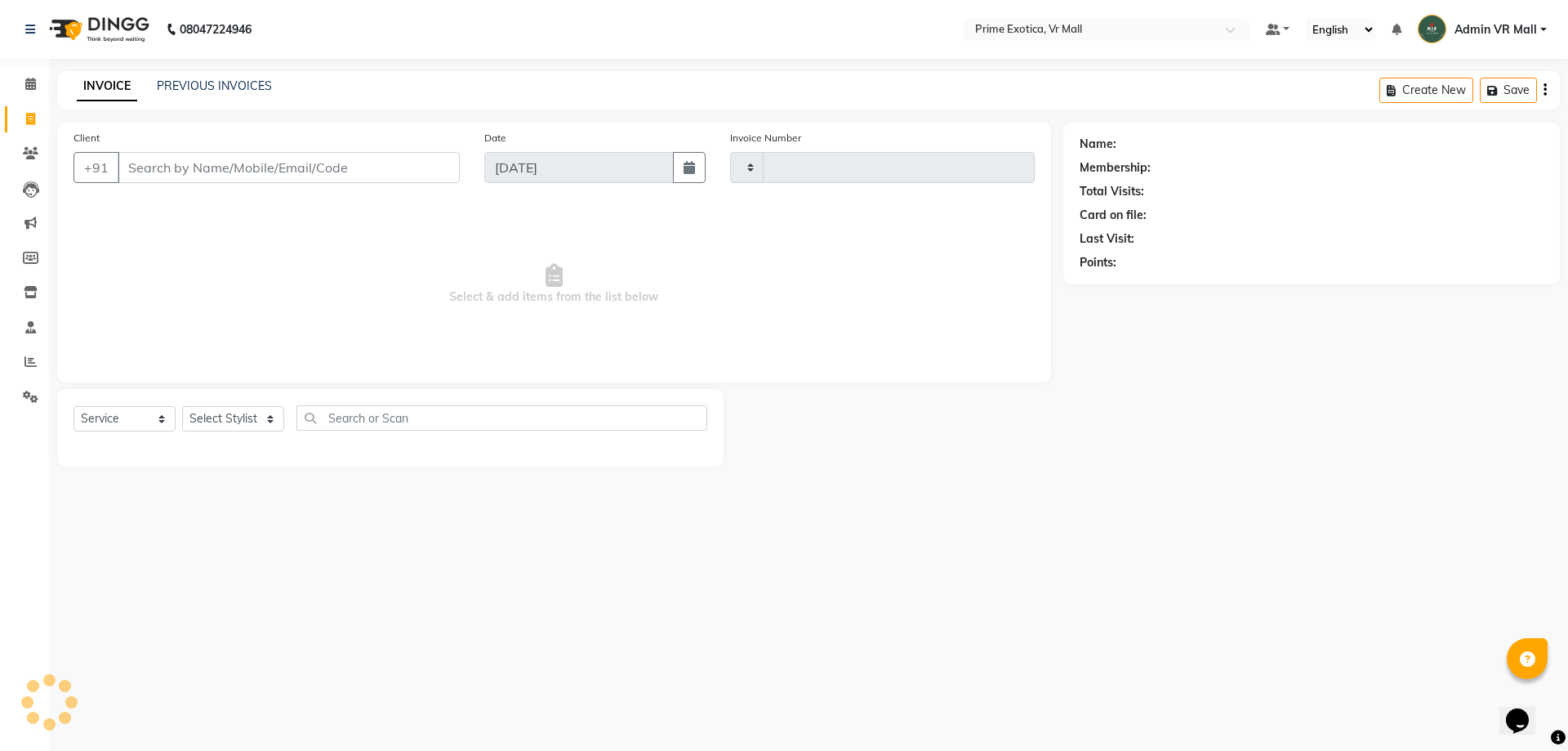
type input "1614"
select select "6077"
click at [284, 416] on select "Select Stylist [PERSON_NAME] Admin VR Mall [PERSON_NAME] [PERSON_NAME] Archana …" at bounding box center [233, 419] width 102 height 25
select select "47391"
click at [182, 406] on select "Select Stylist [PERSON_NAME] Admin VR Mall [PERSON_NAME] [PERSON_NAME] Archana …" at bounding box center [233, 419] width 102 height 25
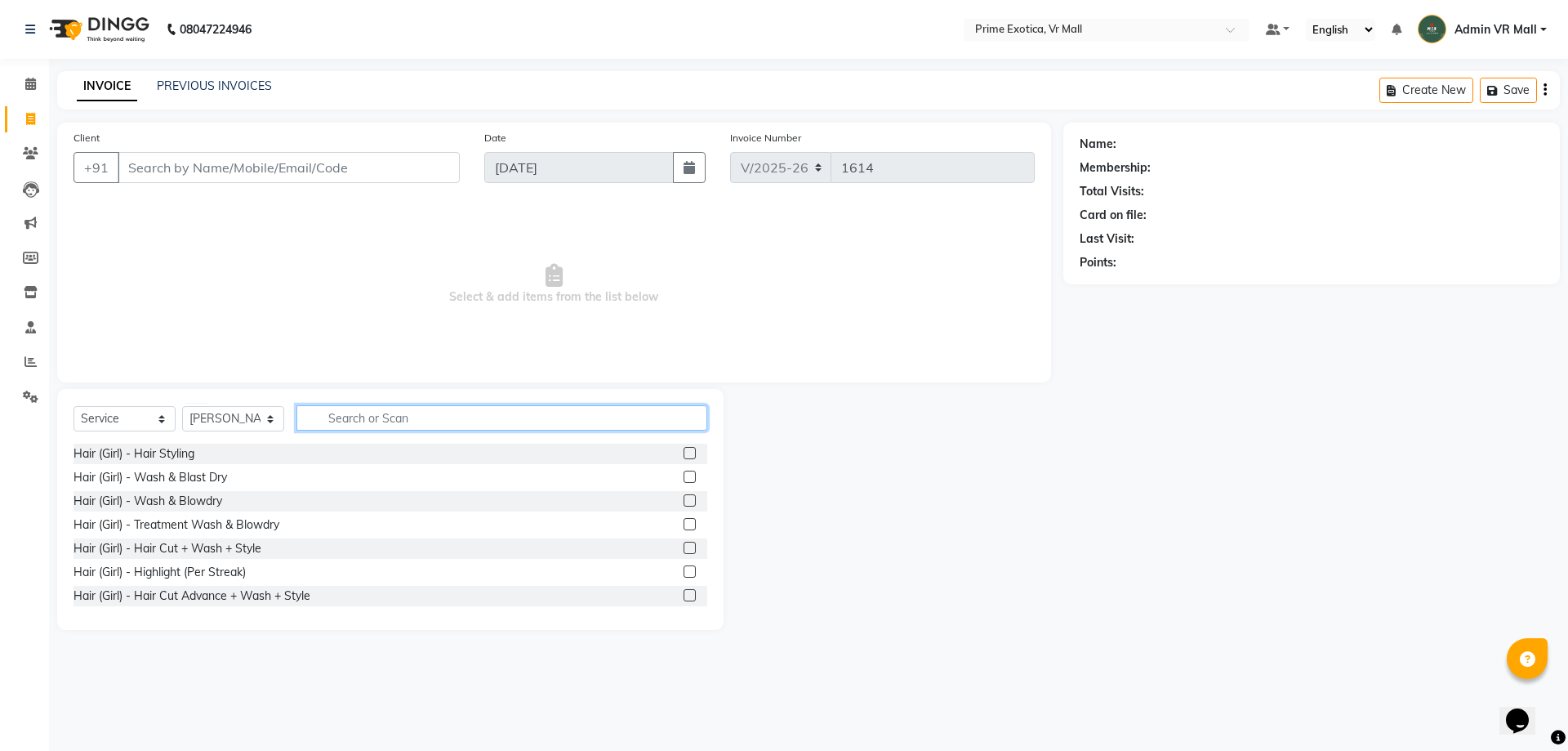
click at [515, 424] on input "text" at bounding box center [501, 418] width 411 height 25
click at [683, 501] on label at bounding box center [689, 500] width 12 height 12
click at [683, 501] on input "checkbox" at bounding box center [688, 501] width 11 height 11
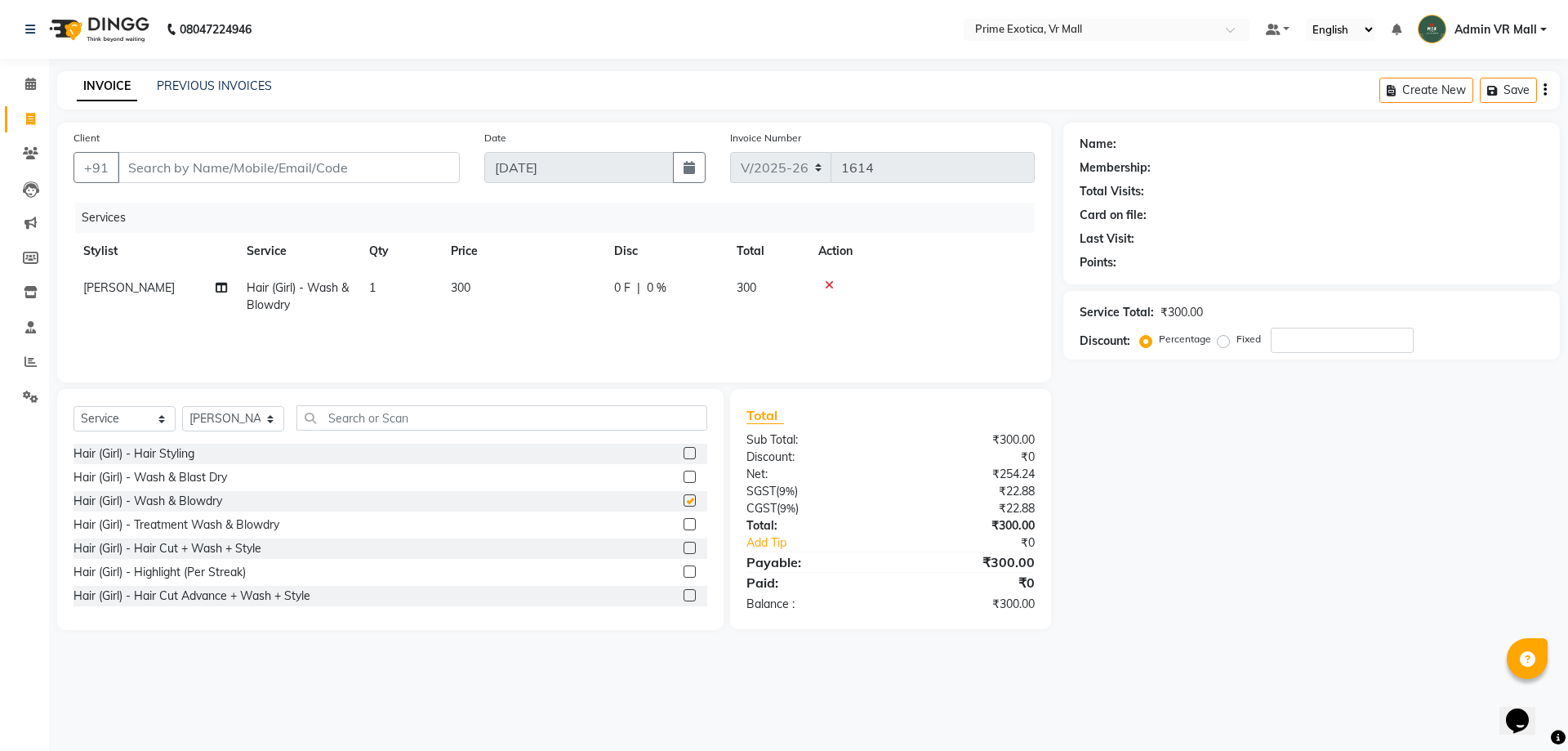
checkbox input "false"
click at [440, 166] on input "Client" at bounding box center [288, 168] width 342 height 31
click at [288, 166] on input "Client" at bounding box center [288, 168] width 342 height 31
type input "9"
type input "0"
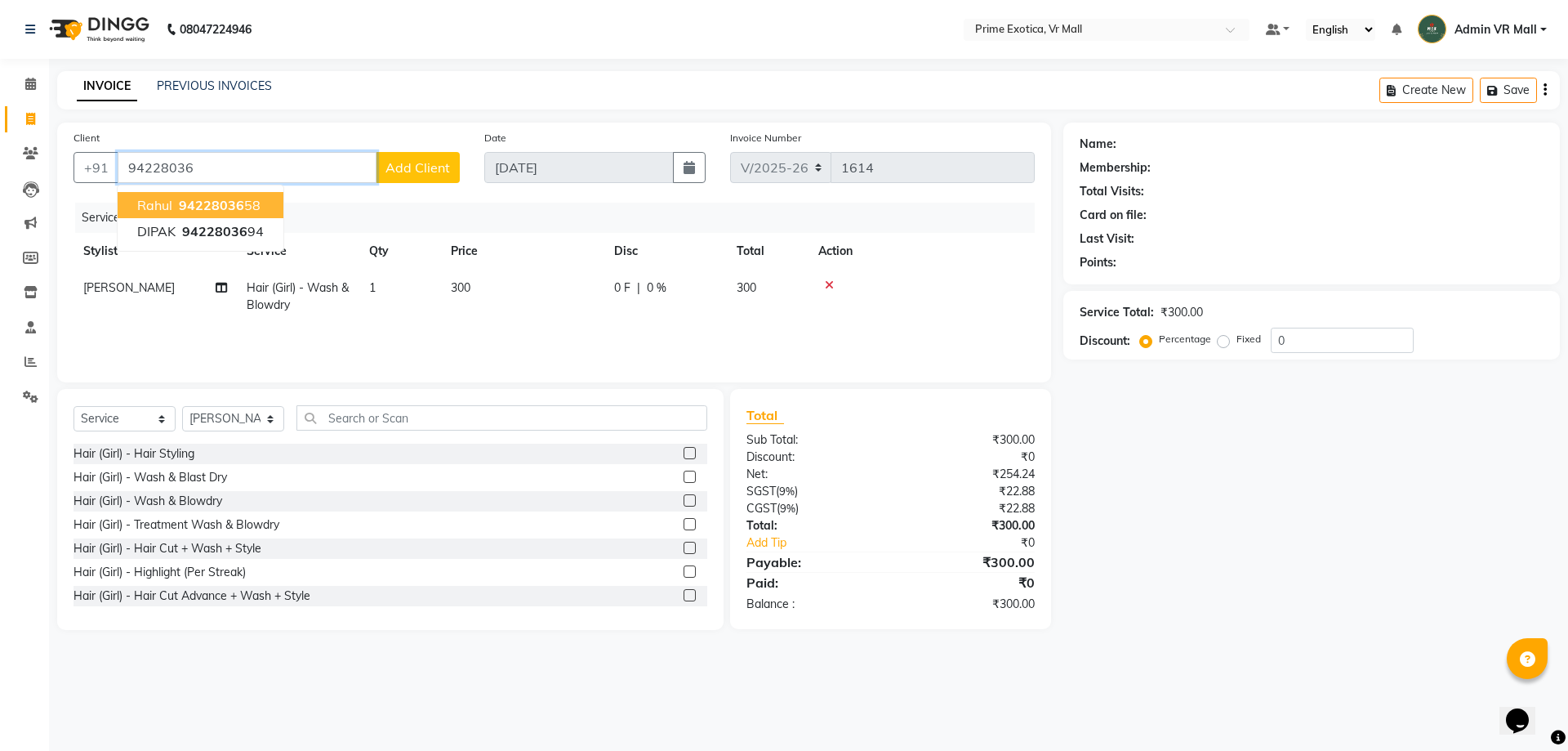
click at [239, 197] on span "94228036" at bounding box center [211, 205] width 66 height 17
type input "9422803658"
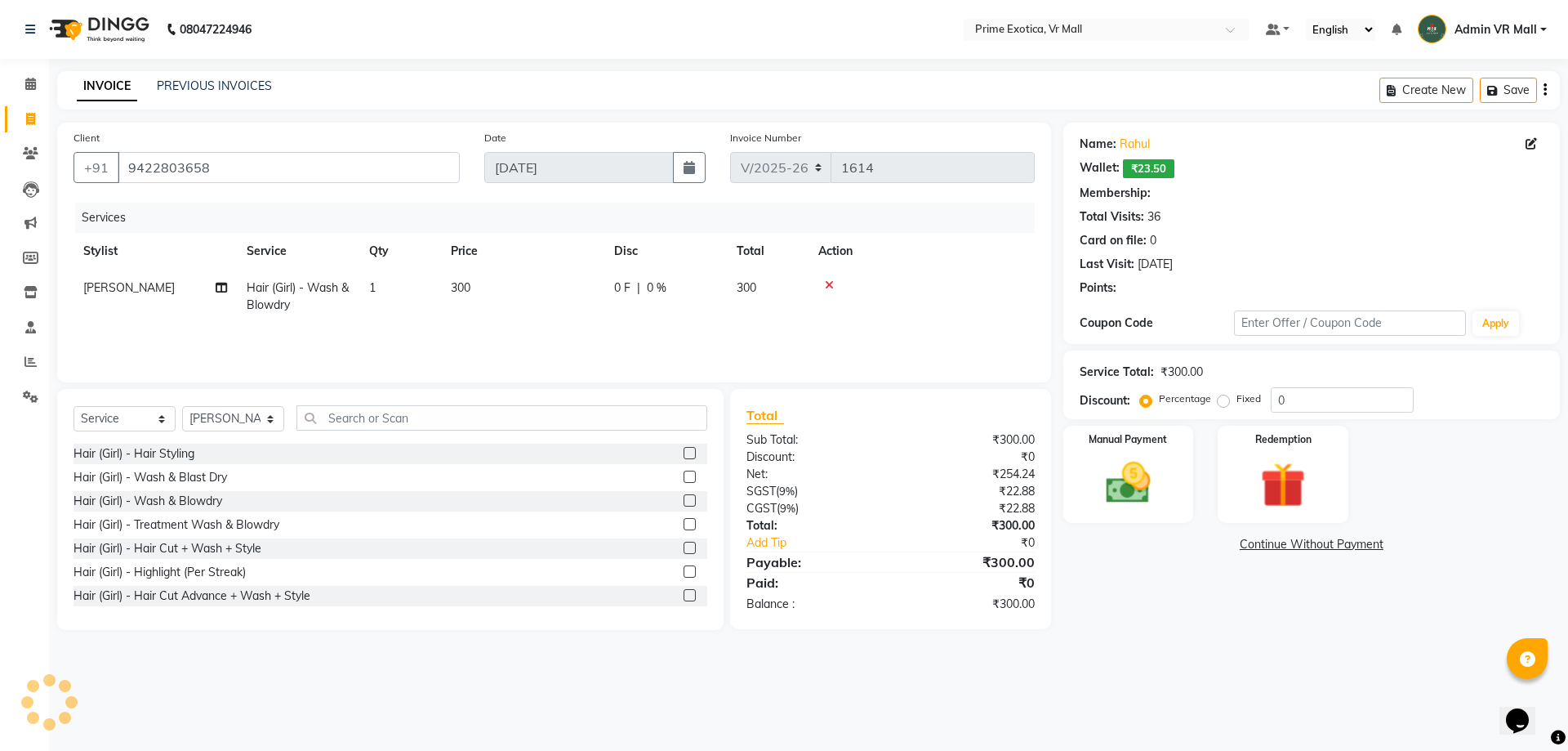
select select "1: Object"
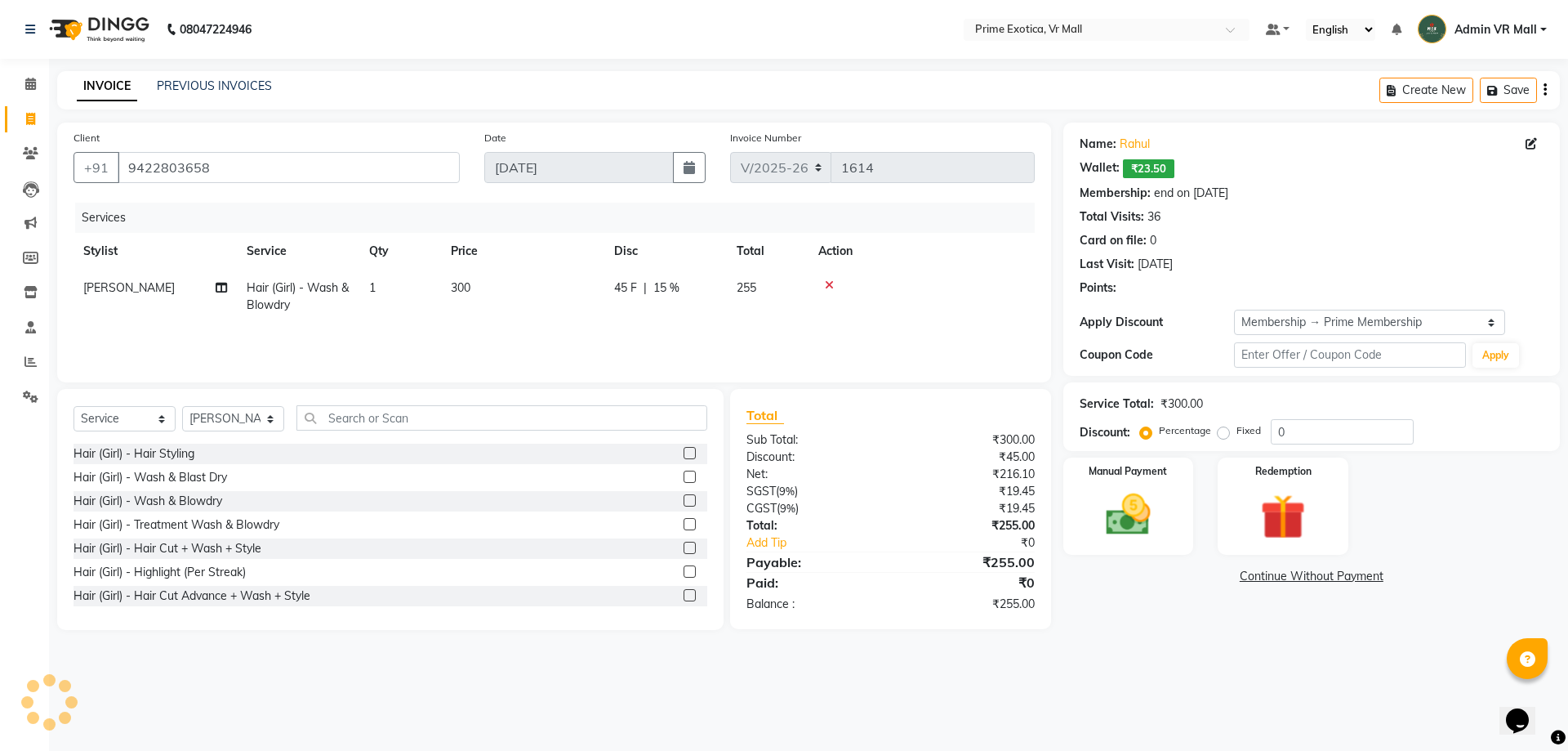
type input "15"
click at [1149, 509] on img at bounding box center [1127, 514] width 75 height 54
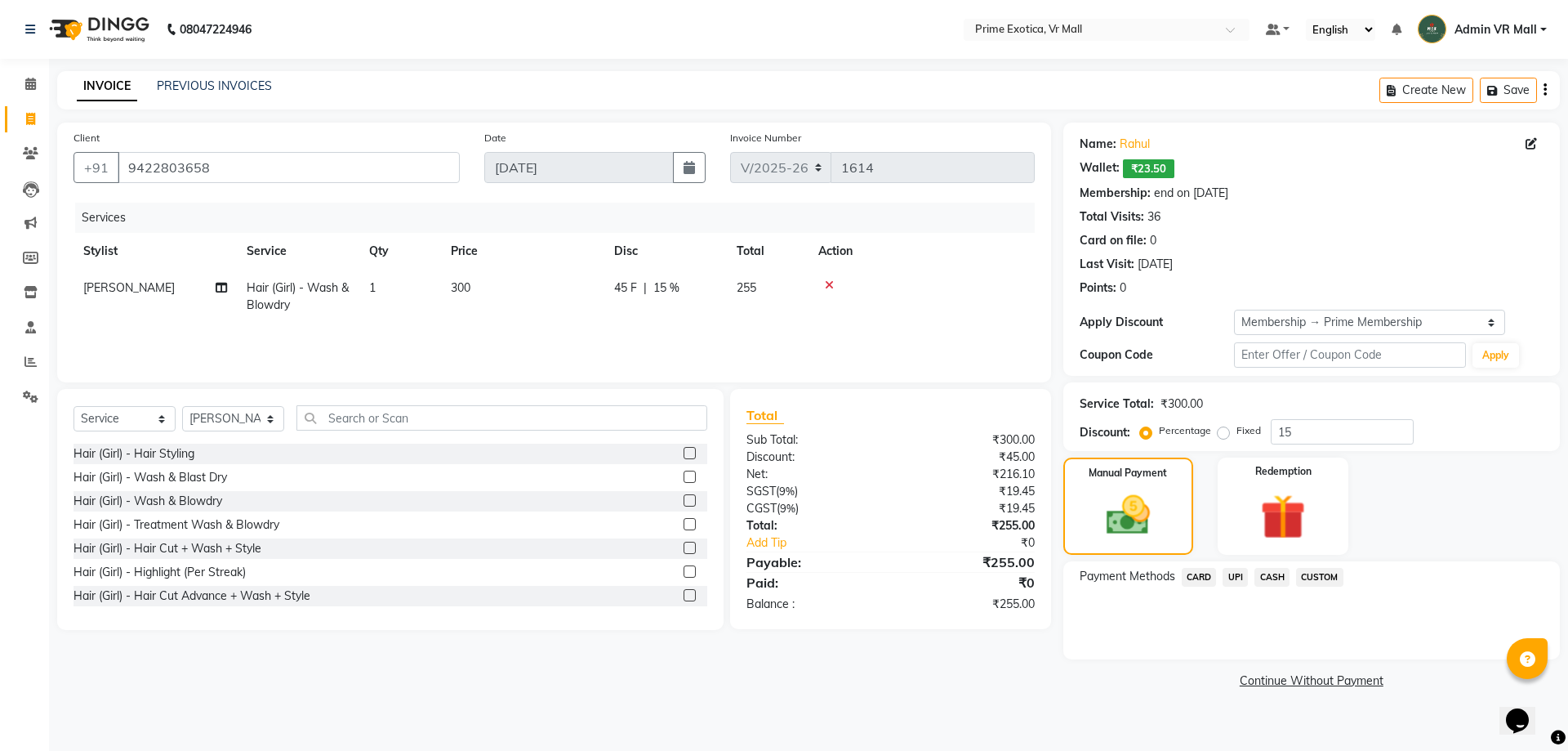
click at [1269, 573] on span "CASH" at bounding box center [1272, 576] width 35 height 19
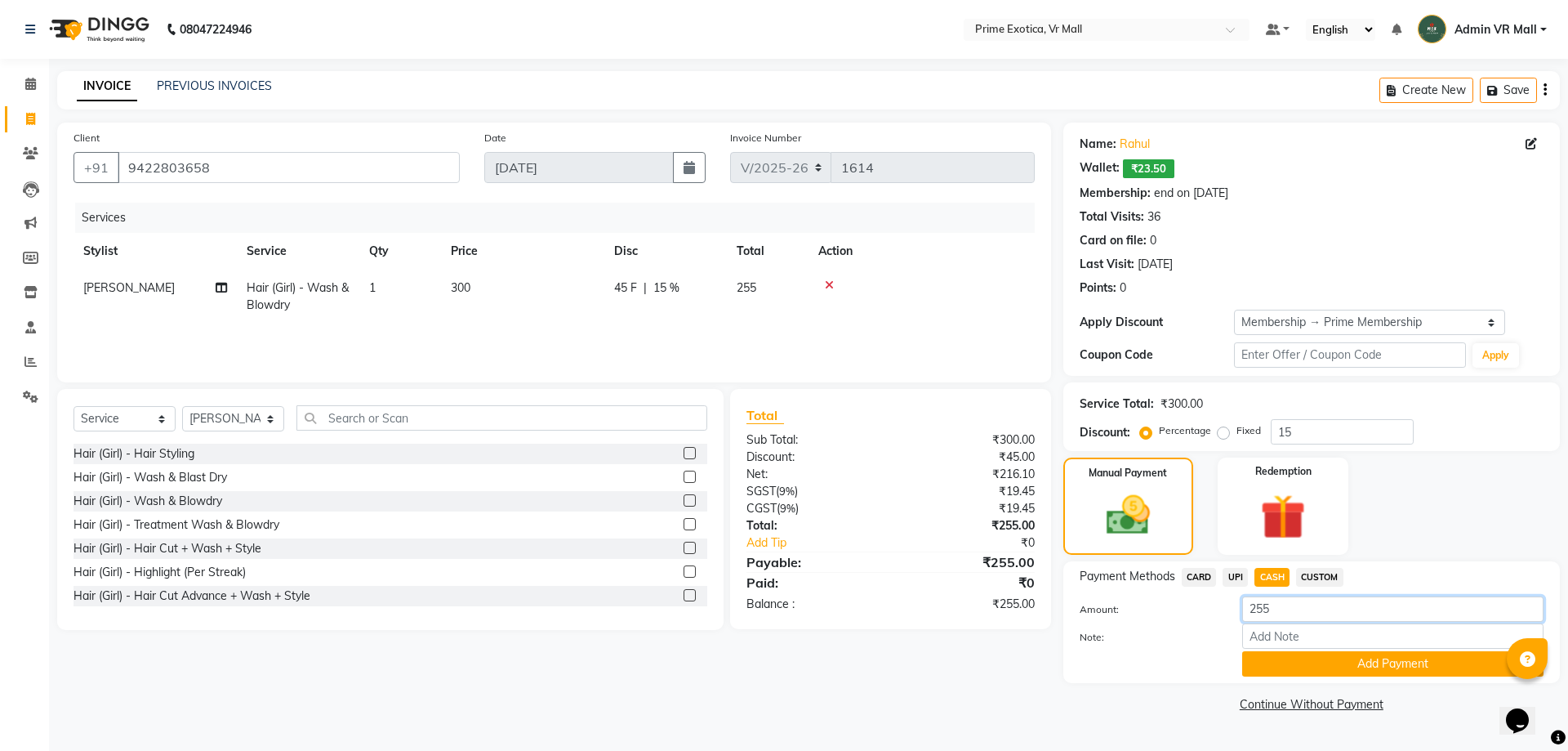
click at [1283, 599] on input "255" at bounding box center [1392, 609] width 301 height 25
type input "2"
type input "300"
click at [1378, 659] on button "Add Payment" at bounding box center [1392, 664] width 301 height 25
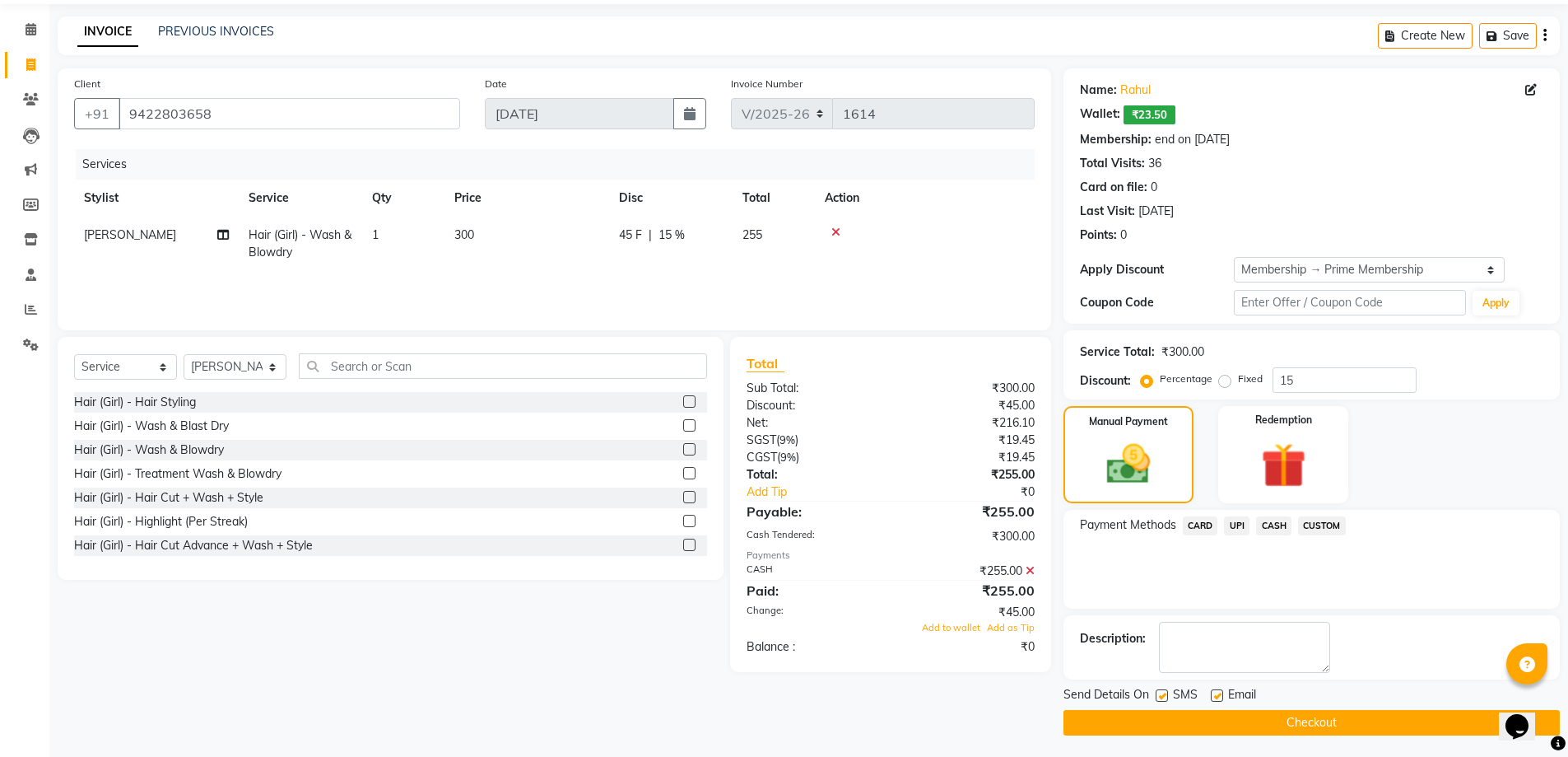
scroll to position [58, 0]
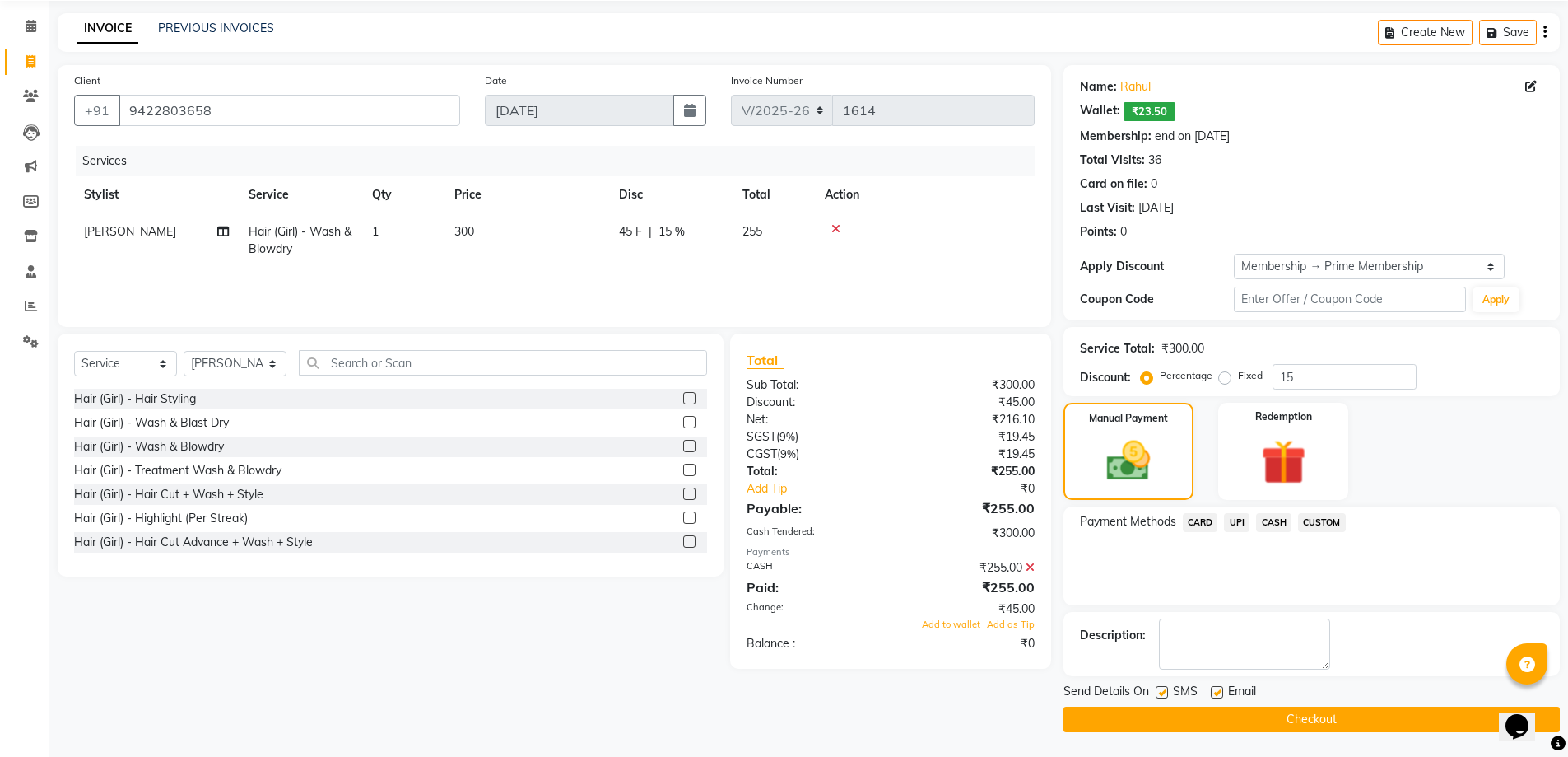
click at [1165, 694] on label at bounding box center [1162, 692] width 12 height 12
click at [1165, 694] on input "checkbox" at bounding box center [1161, 693] width 11 height 11
checkbox input "false"
click at [1224, 690] on div "Email" at bounding box center [1240, 693] width 58 height 21
click at [1214, 691] on label at bounding box center [1217, 692] width 12 height 12
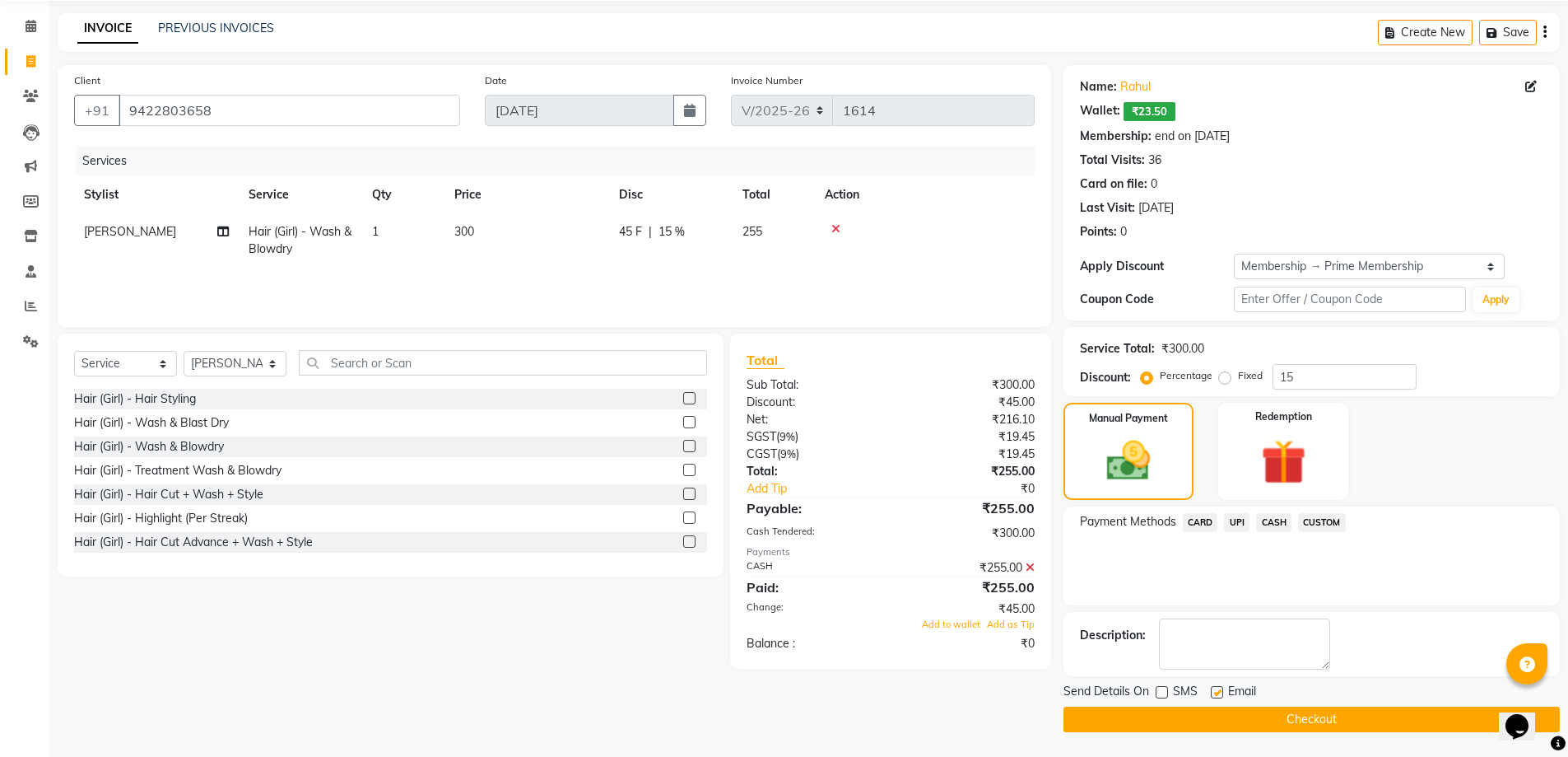
click at [1214, 691] on input "checkbox" at bounding box center [1216, 693] width 11 height 11
checkbox input "false"
click at [956, 625] on span "Add to wallet" at bounding box center [950, 625] width 58 height 12
click at [1308, 718] on button "Checkout" at bounding box center [1312, 719] width 496 height 26
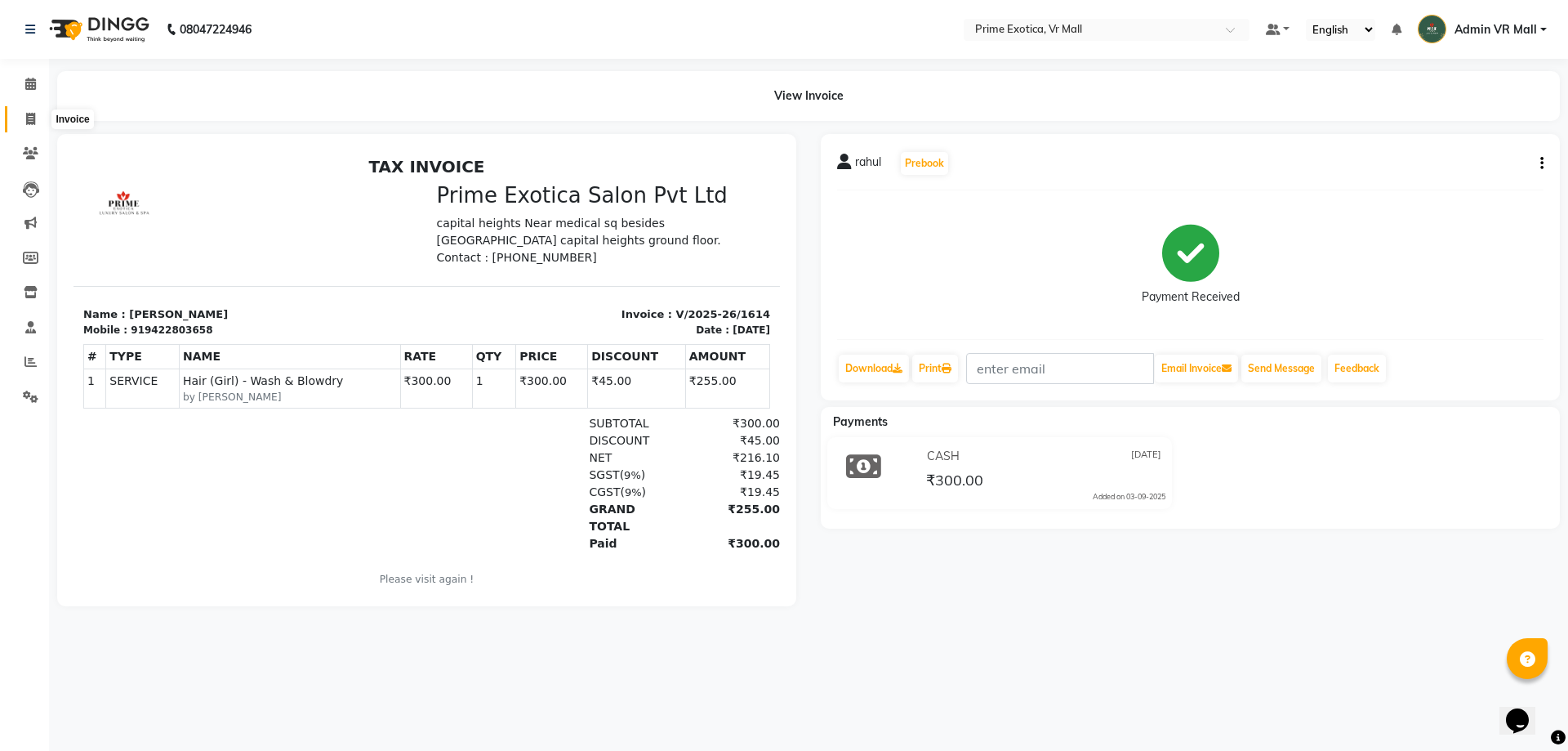
click at [28, 115] on icon at bounding box center [30, 119] width 9 height 12
select select "6077"
select select "service"
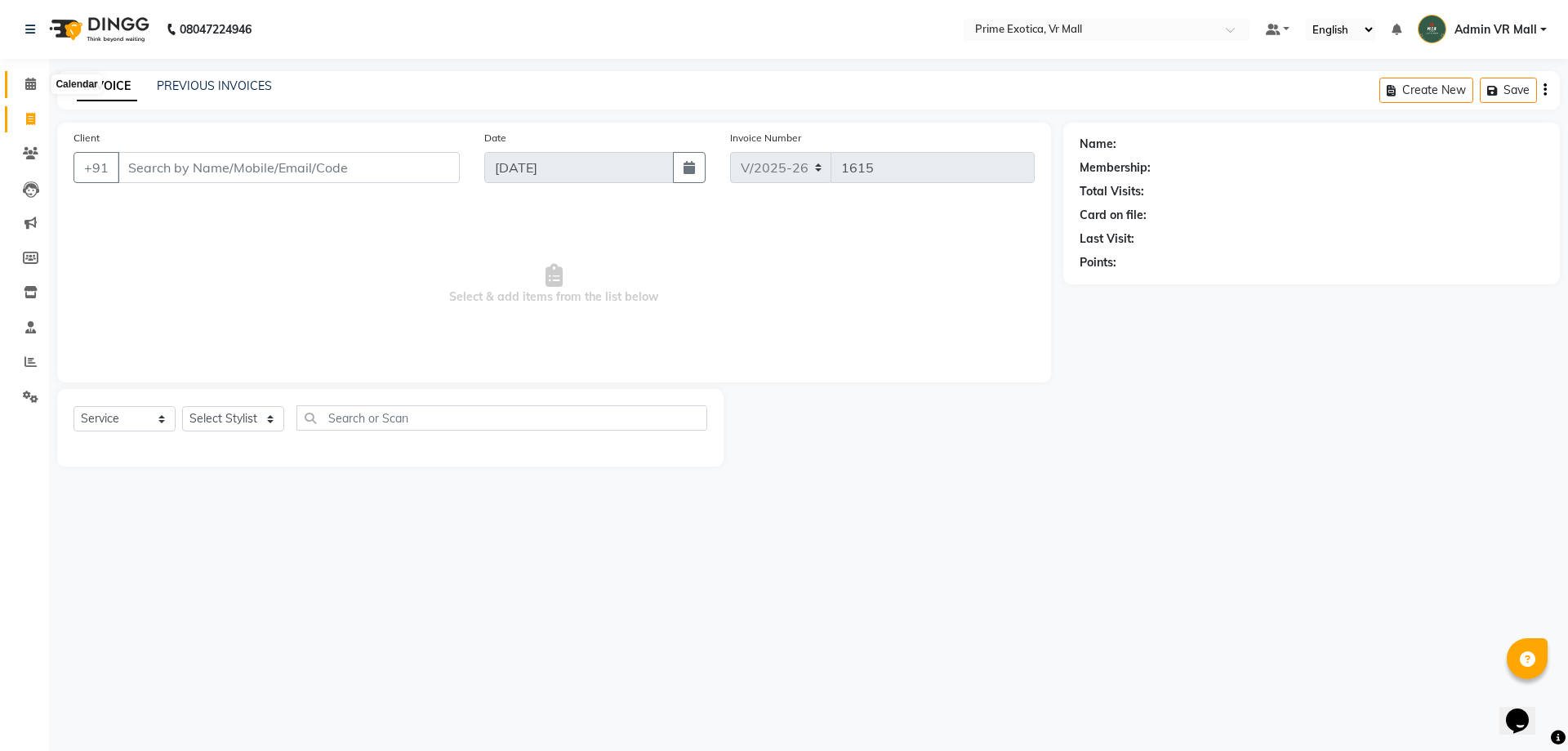
click at [37, 84] on span at bounding box center [30, 84] width 28 height 19
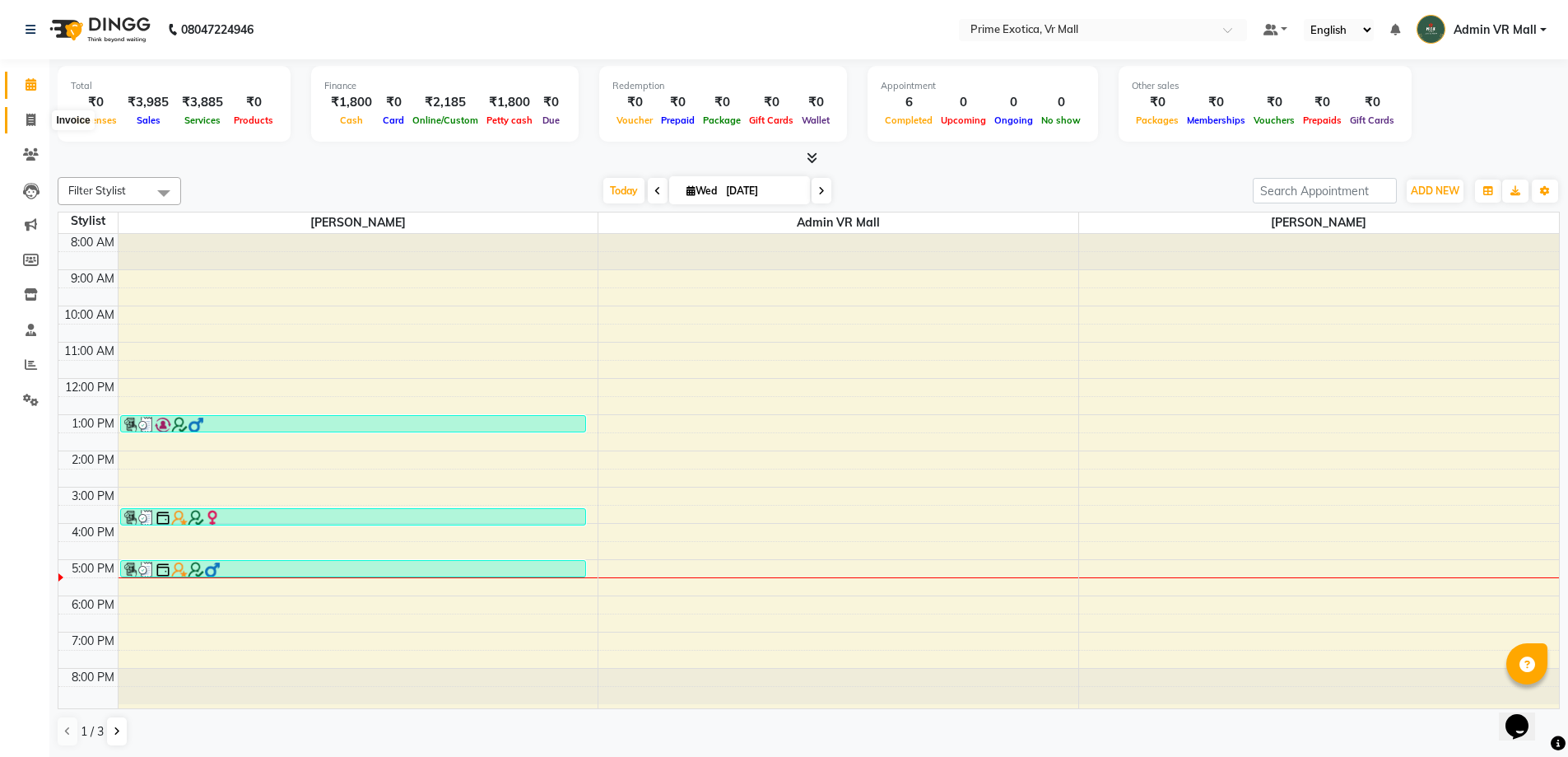
click at [17, 123] on span at bounding box center [31, 120] width 29 height 19
select select "6077"
select select "service"
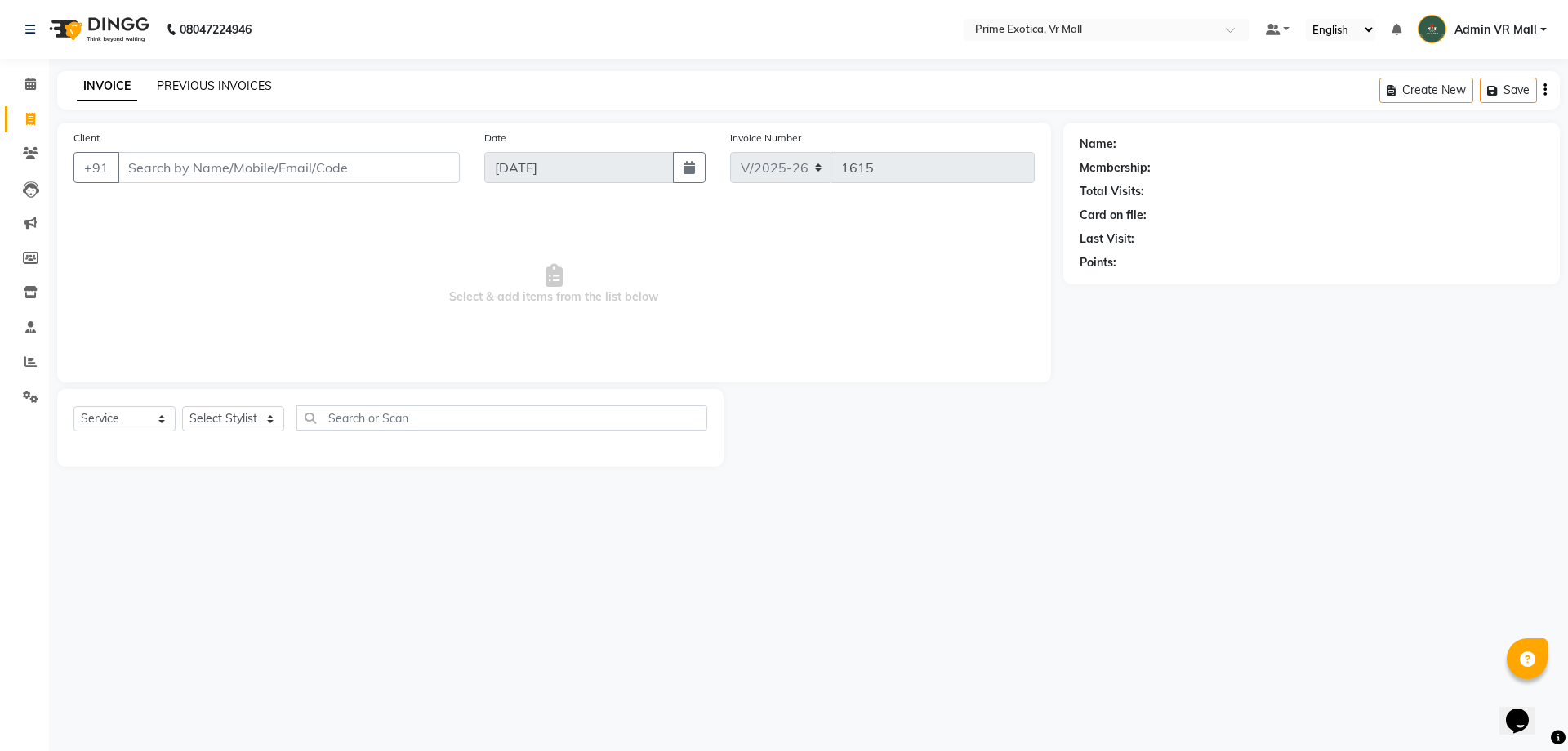
click at [222, 85] on link "PREVIOUS INVOICES" at bounding box center [214, 85] width 115 height 15
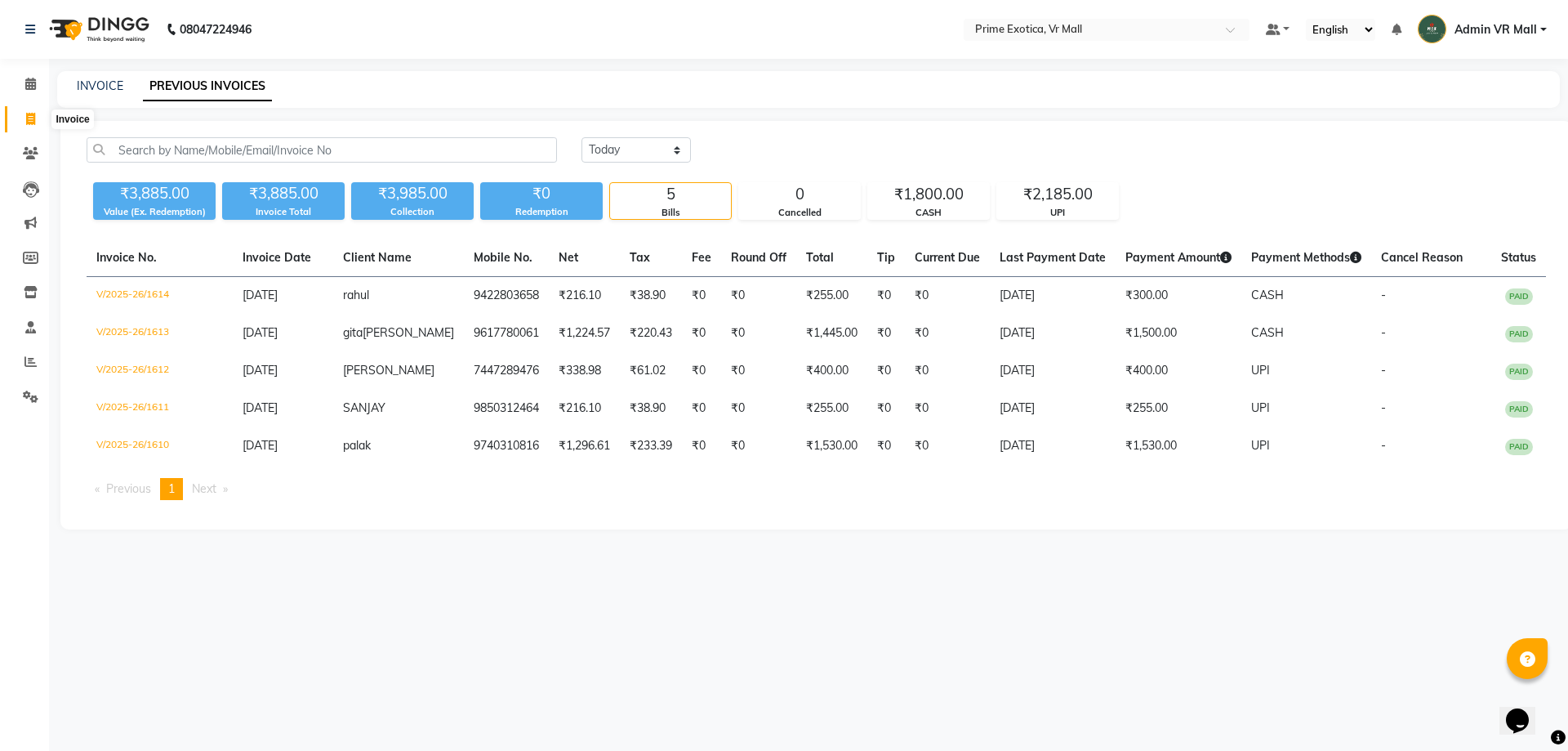
click at [32, 115] on icon at bounding box center [30, 119] width 9 height 12
select select "service"
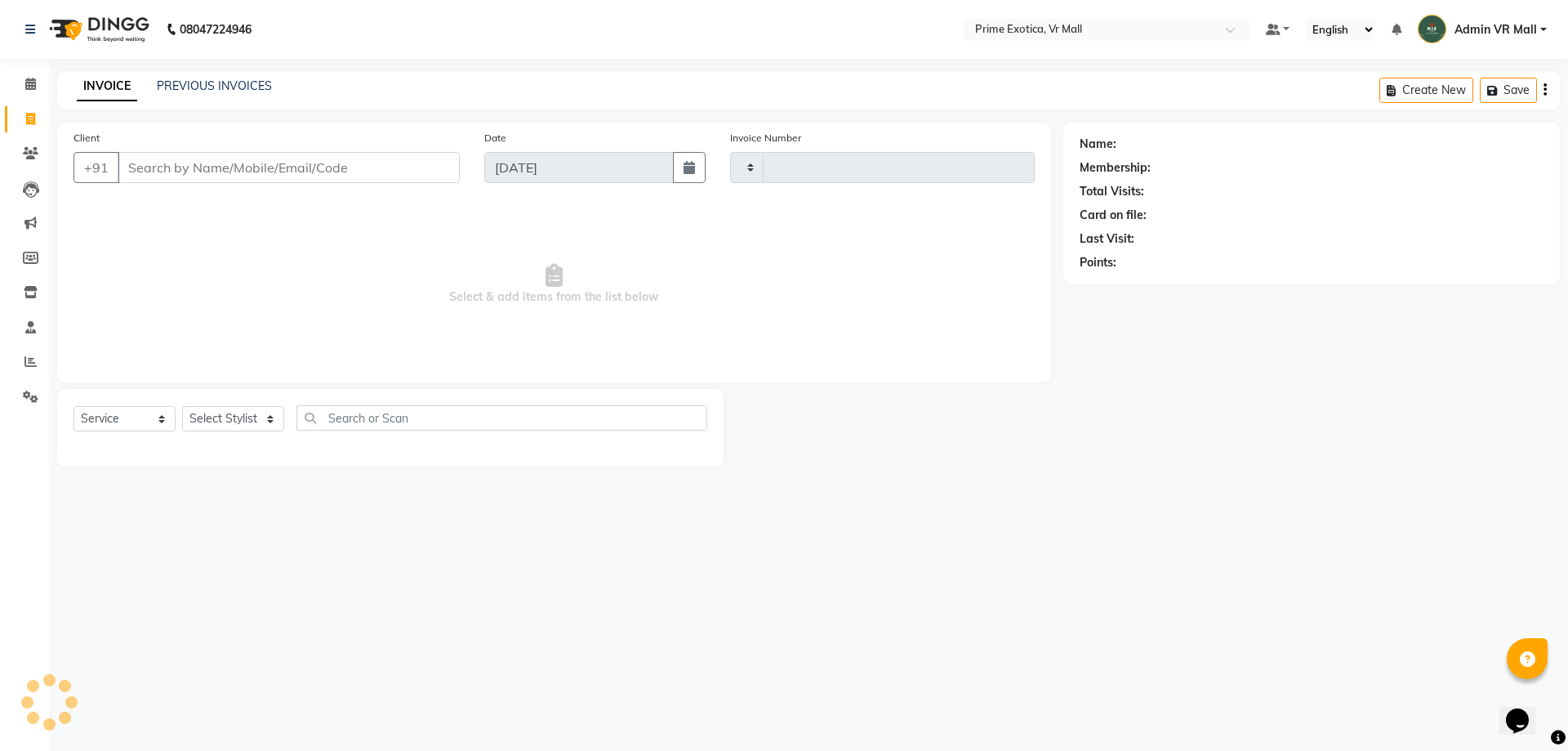
type input "1615"
select select "6077"
click at [195, 165] on input "Client" at bounding box center [288, 168] width 342 height 31
click at [284, 414] on select "Select Stylist [PERSON_NAME] Admin VR Mall [PERSON_NAME] [PERSON_NAME] Archana …" at bounding box center [233, 419] width 102 height 25
select select "76888"
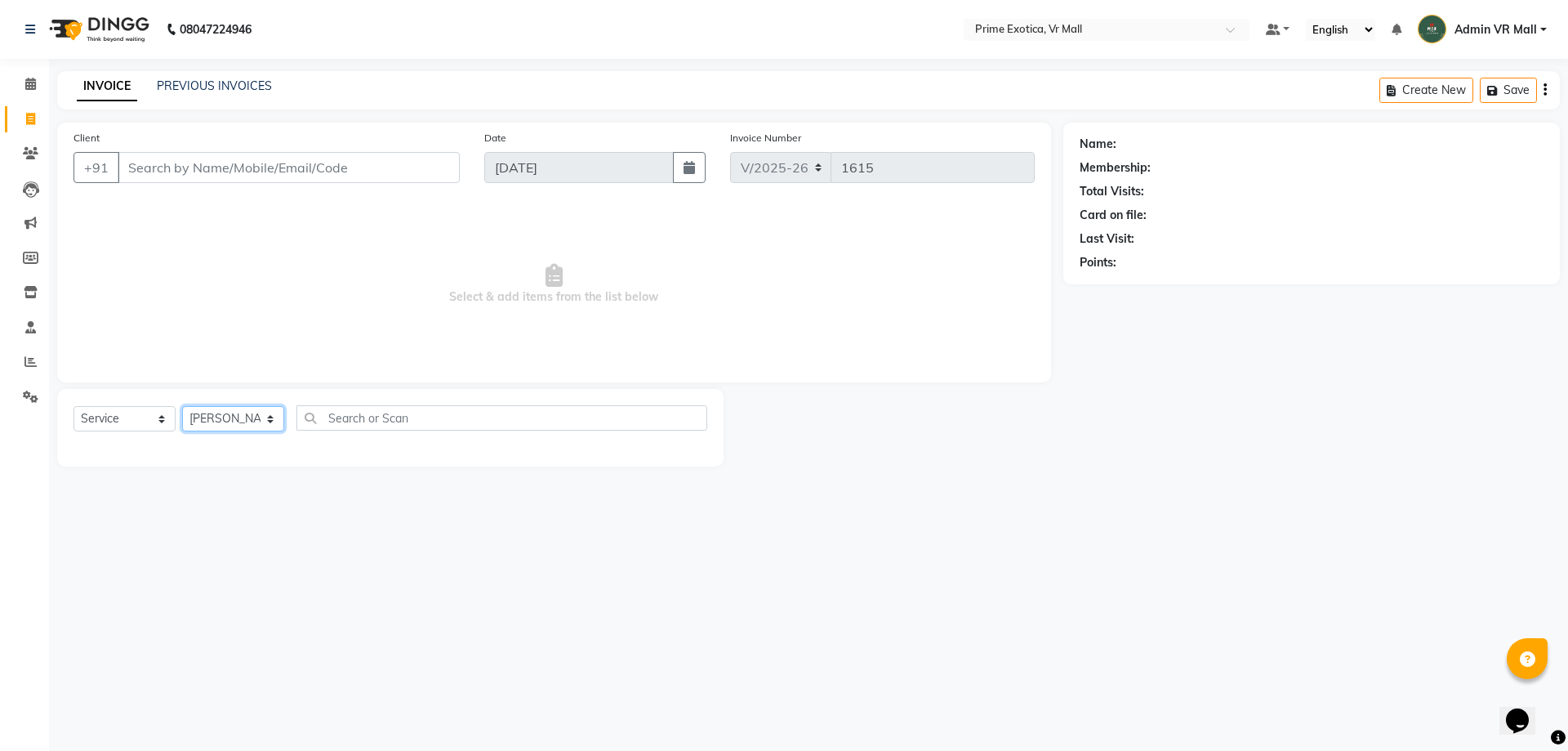
click at [182, 406] on select "Select Stylist [PERSON_NAME] Admin VR Mall [PERSON_NAME] [PERSON_NAME] Archana …" at bounding box center [233, 419] width 102 height 25
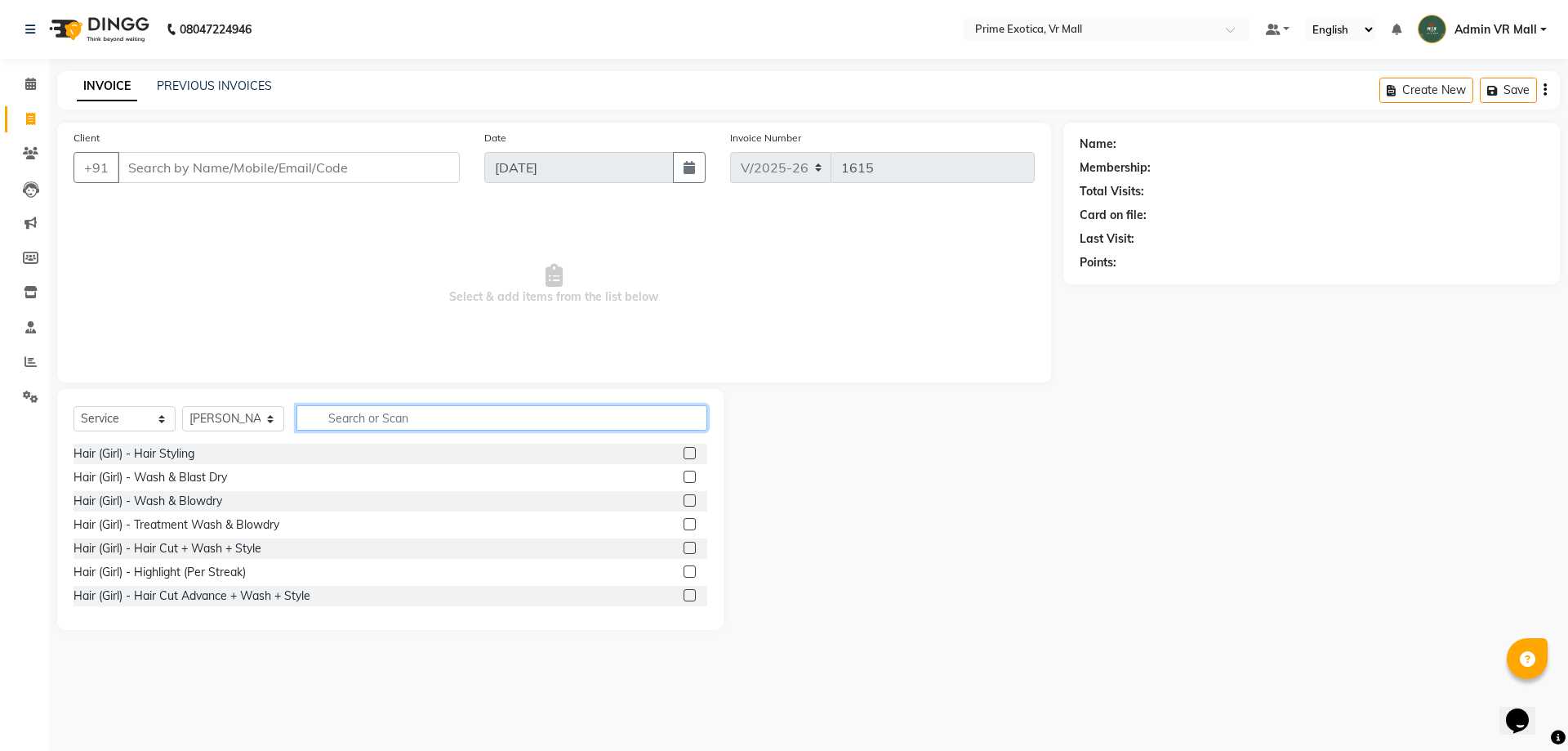
click at [475, 414] on input "text" at bounding box center [501, 418] width 411 height 25
click at [426, 413] on input "text" at bounding box center [501, 418] width 411 height 25
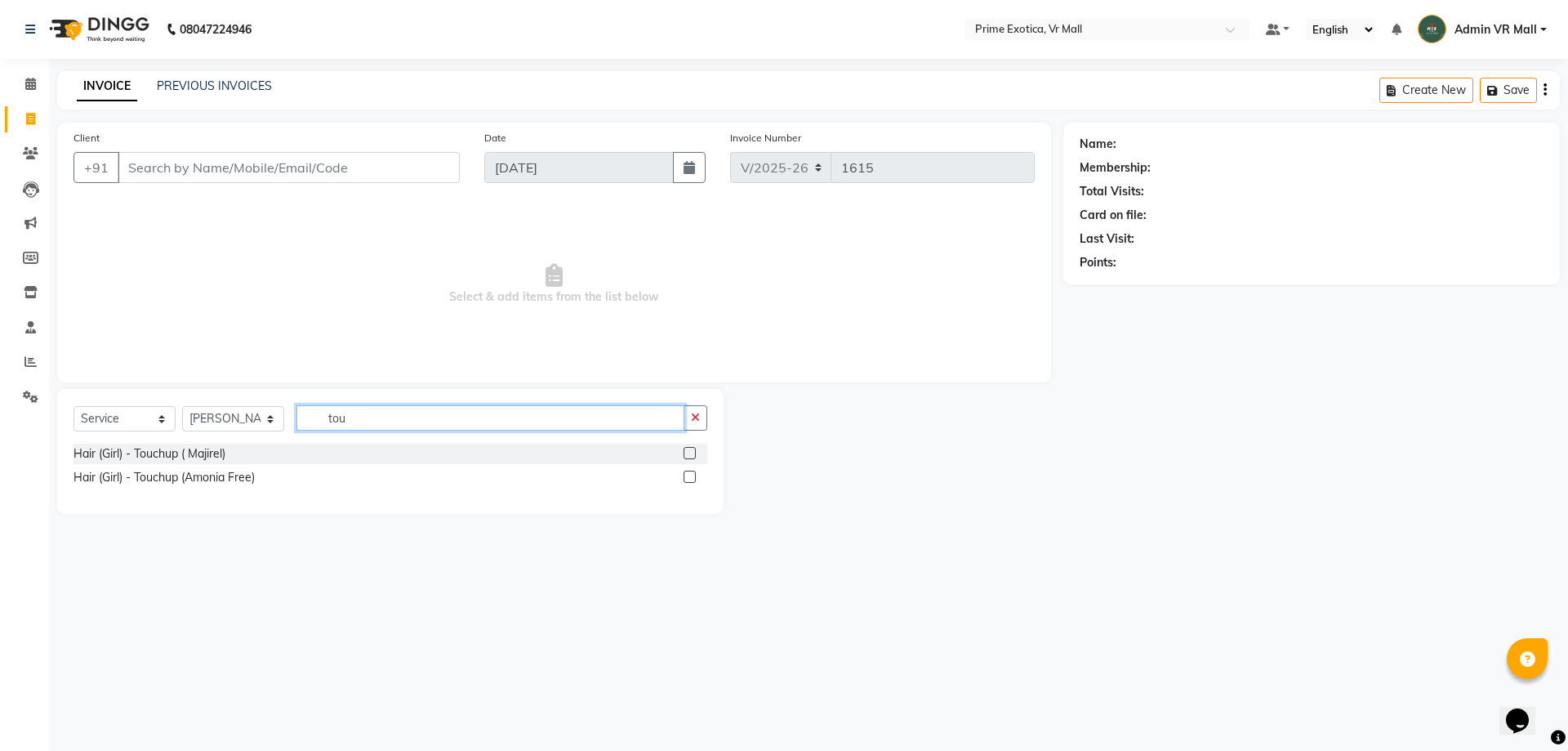
type input "tou"
click at [691, 479] on label at bounding box center [689, 476] width 12 height 12
click at [691, 479] on input "checkbox" at bounding box center [688, 477] width 11 height 11
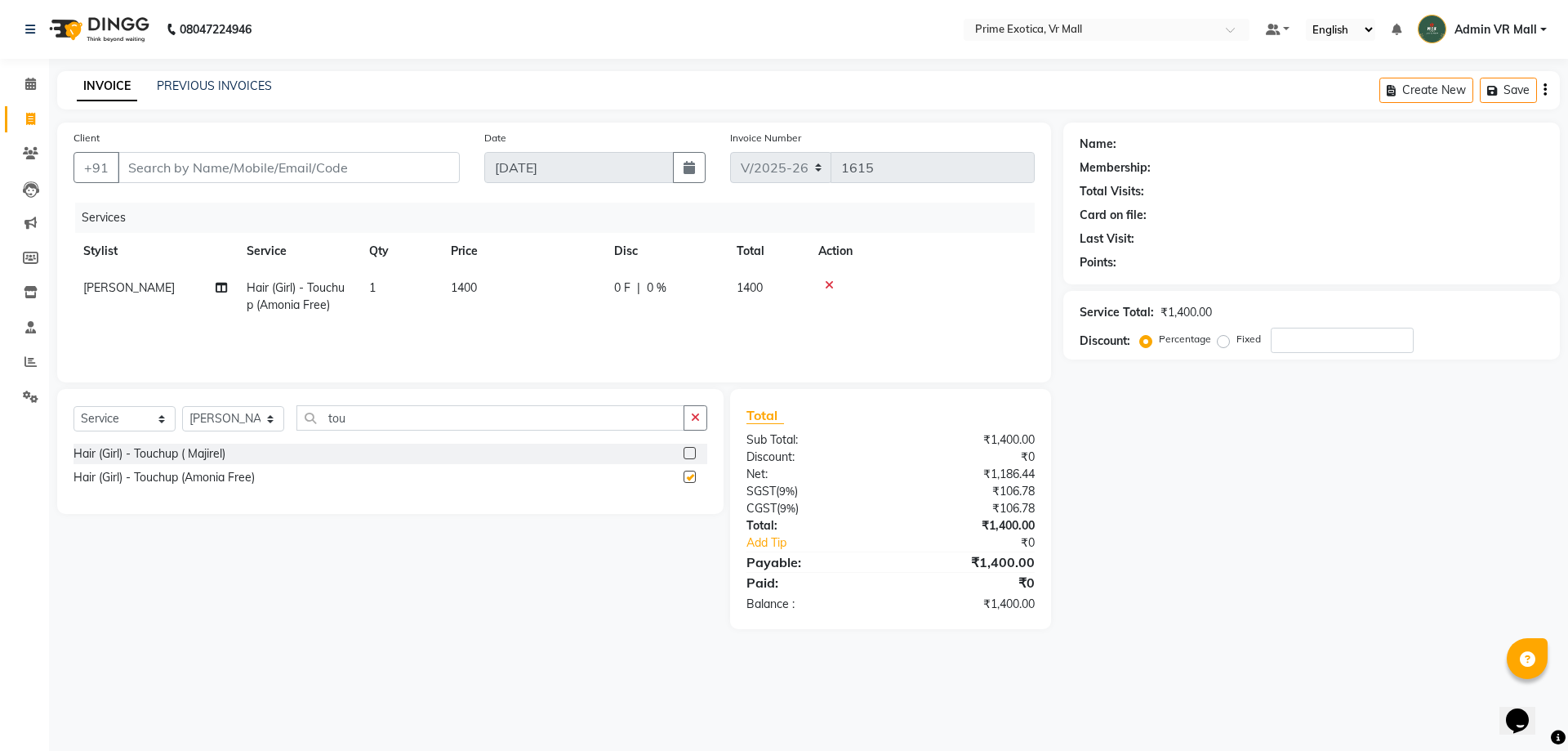
checkbox input "false"
click at [830, 285] on icon at bounding box center [829, 285] width 9 height 12
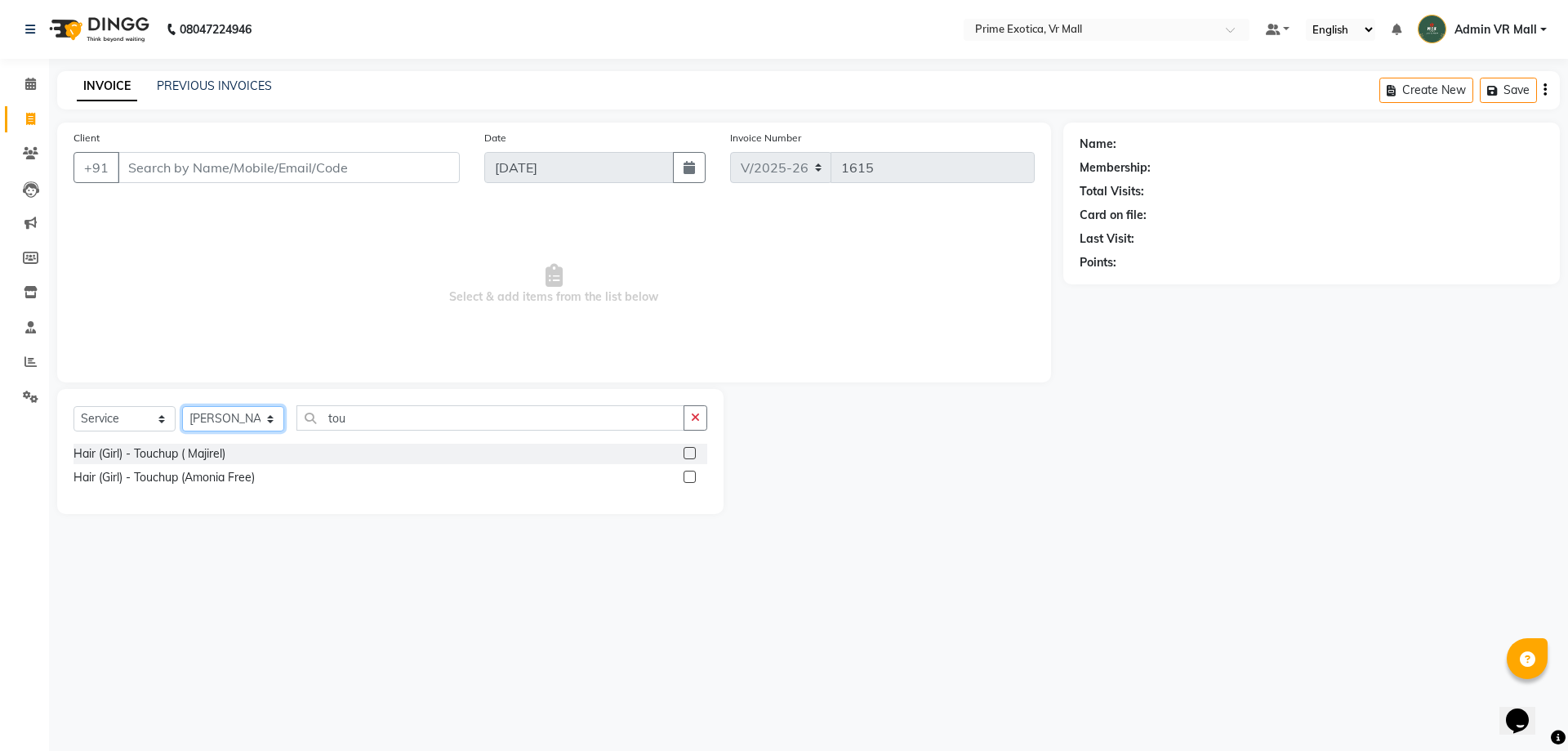
click at [284, 419] on select "Select Stylist [PERSON_NAME] Admin VR Mall [PERSON_NAME] [PERSON_NAME] Archana …" at bounding box center [233, 419] width 102 height 25
select select "47391"
click at [182, 406] on select "Select Stylist [PERSON_NAME] Admin VR Mall [PERSON_NAME] [PERSON_NAME] Archana …" at bounding box center [233, 419] width 102 height 25
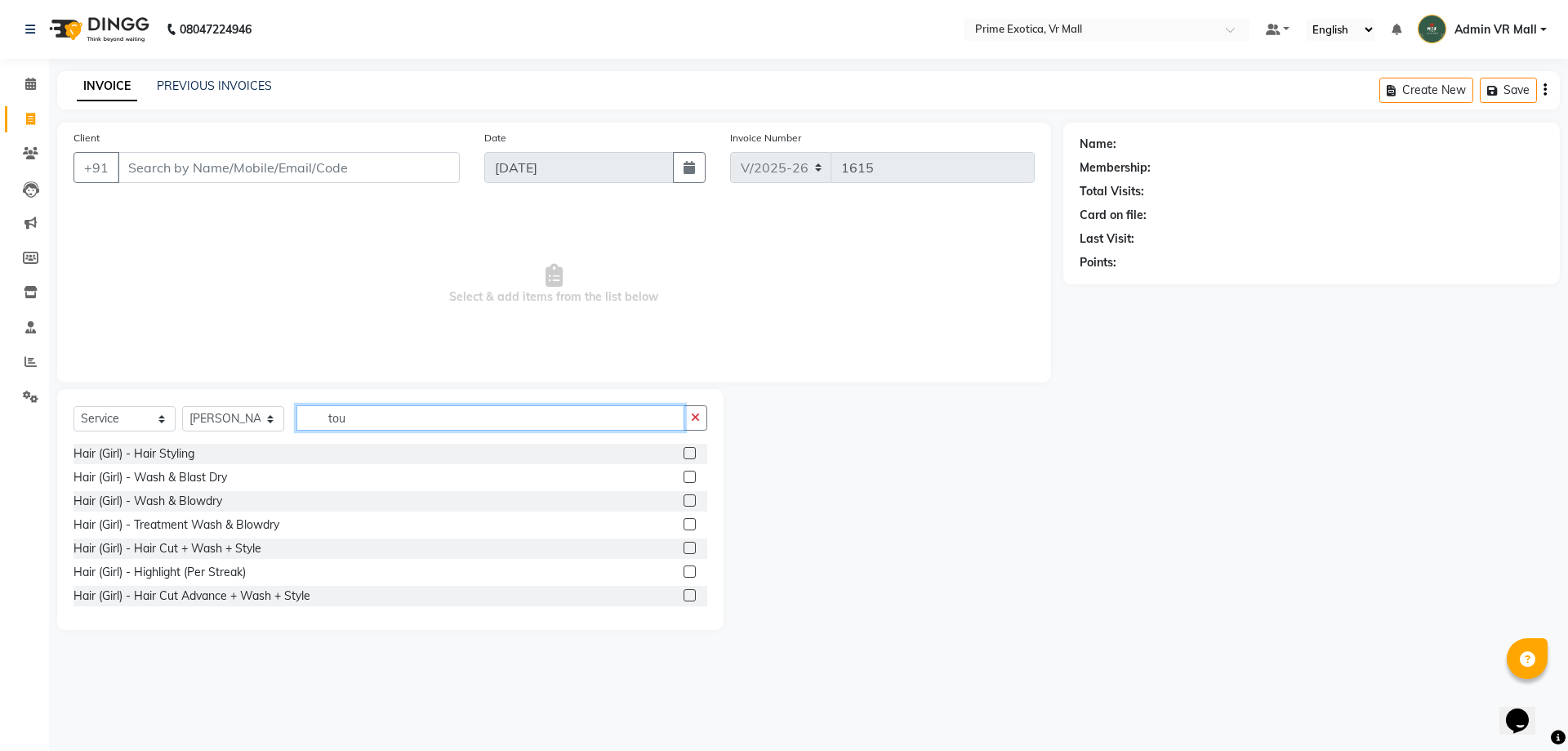
click at [416, 419] on input "tou" at bounding box center [490, 418] width 388 height 25
type input "t"
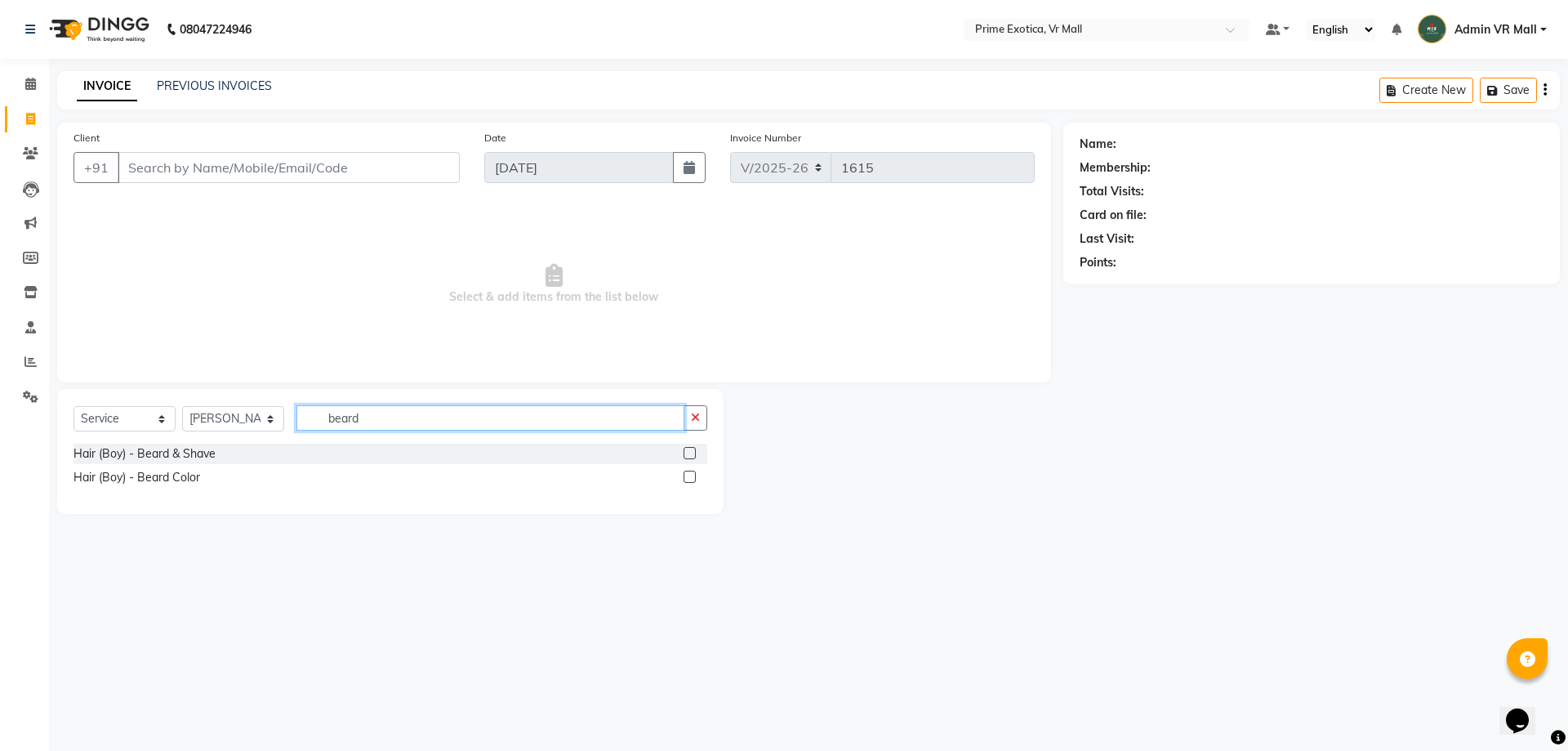
type input "beard"
click at [694, 450] on label at bounding box center [689, 453] width 12 height 12
click at [694, 450] on input "checkbox" at bounding box center [688, 453] width 11 height 11
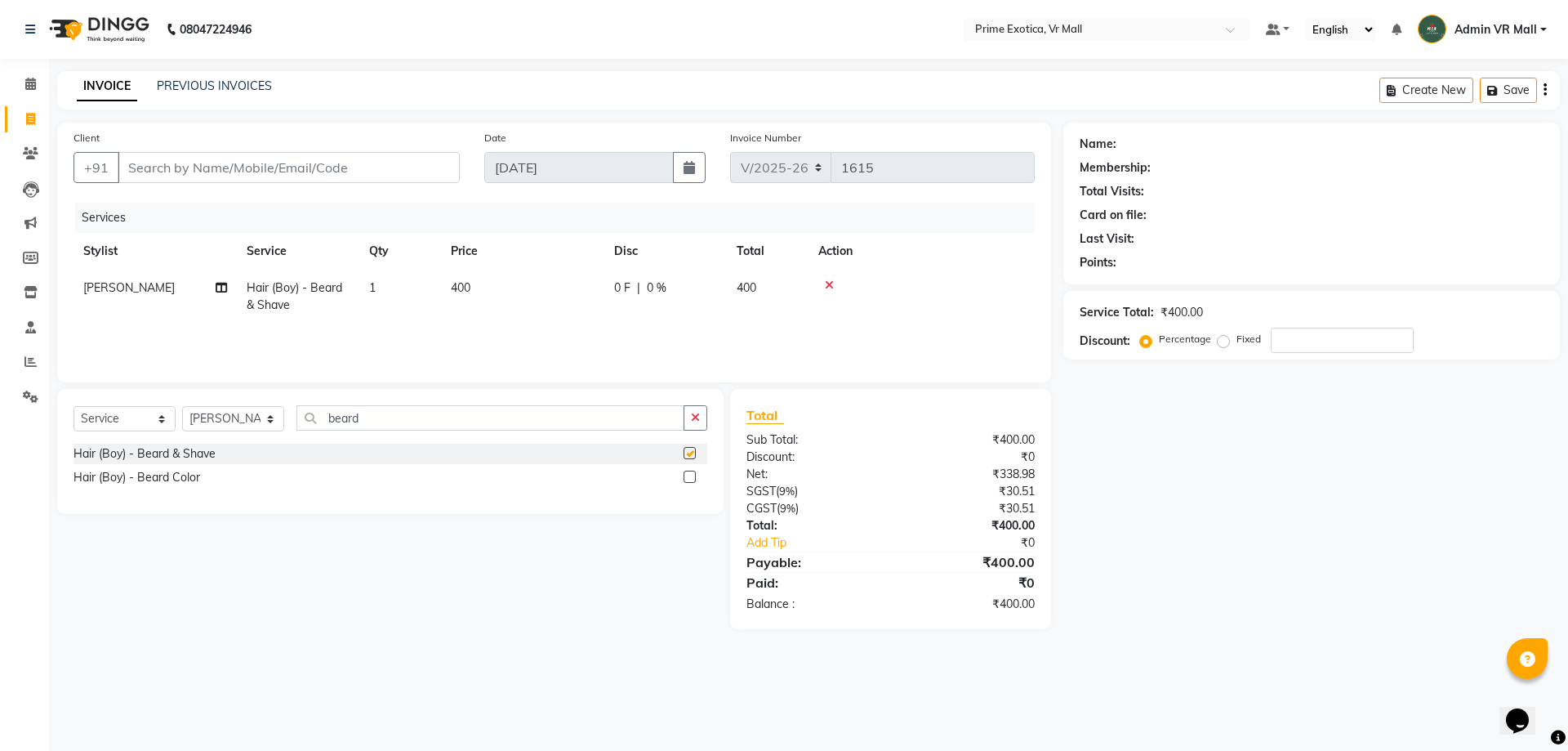
checkbox input "false"
click at [497, 294] on td "400" at bounding box center [522, 296] width 164 height 54
select select "47391"
click at [611, 292] on input "400" at bounding box center [599, 292] width 144 height 25
type input "4"
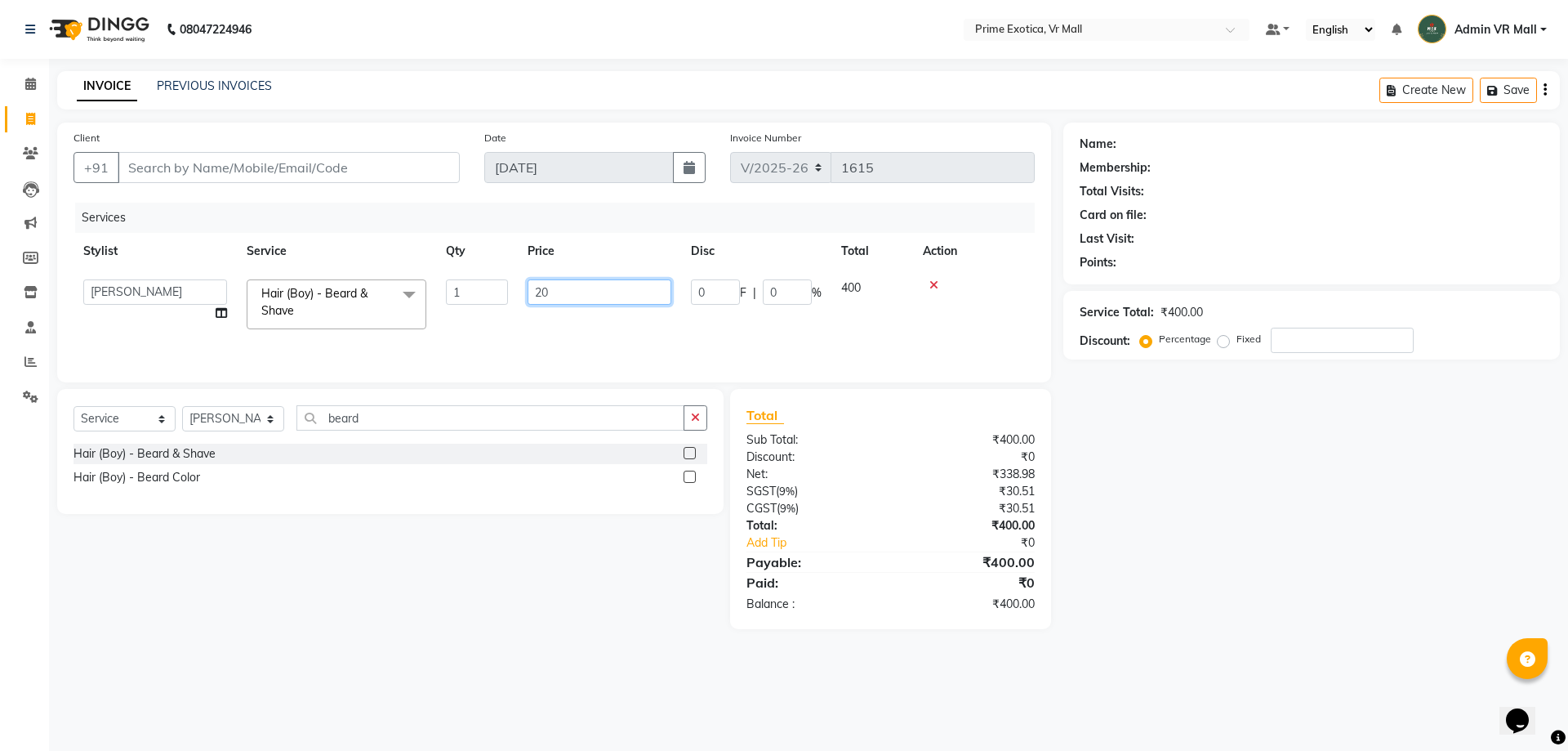
type input "200"
click at [541, 639] on main "INVOICE PREVIOUS INVOICES Create New Save Client +91 Date 03-09-2025 Invoice Nu…" at bounding box center [808, 362] width 1519 height 582
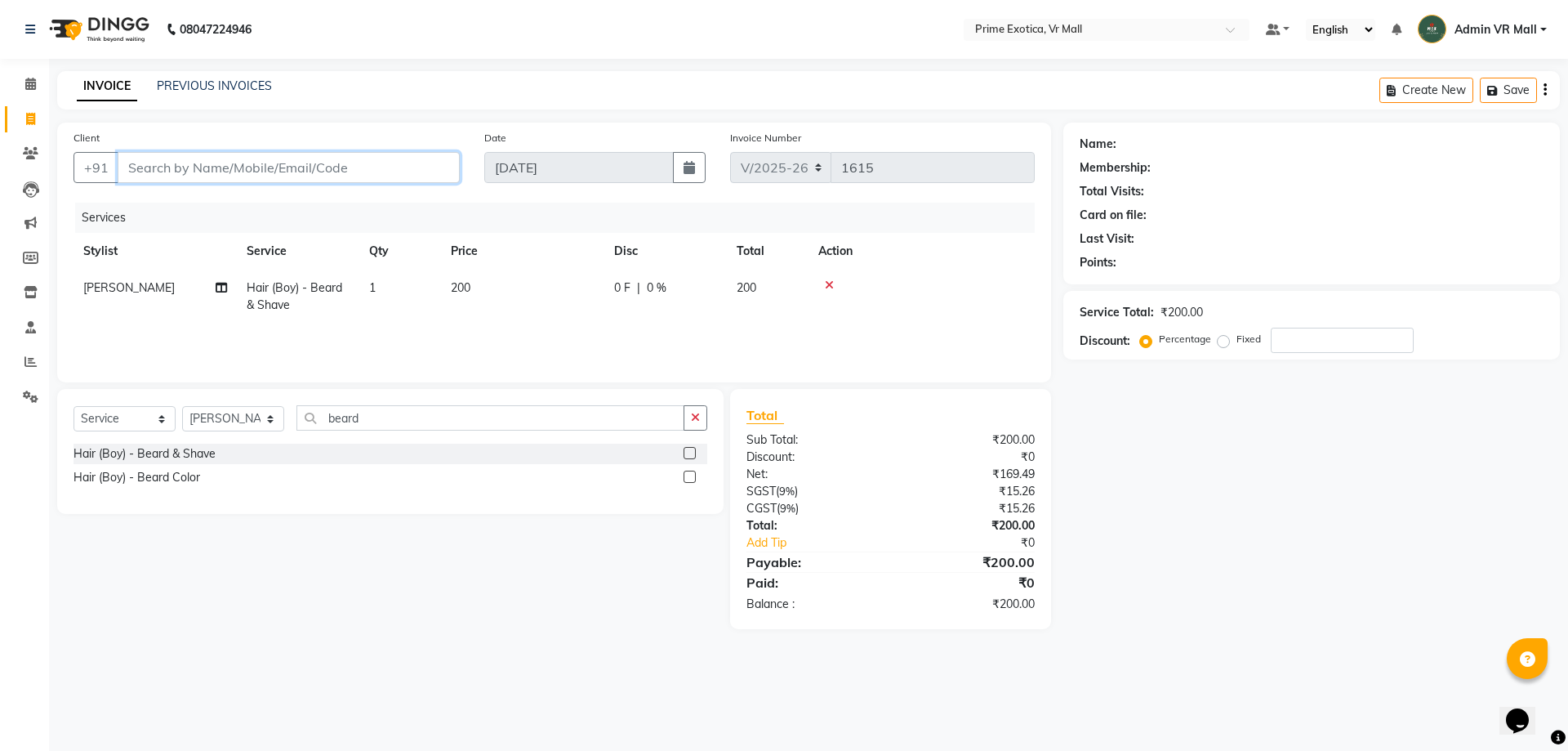
click at [303, 164] on input "Client" at bounding box center [288, 168] width 342 height 31
click at [389, 169] on input "Client" at bounding box center [288, 168] width 342 height 31
type input "9"
type input "0"
type input "9503016698"
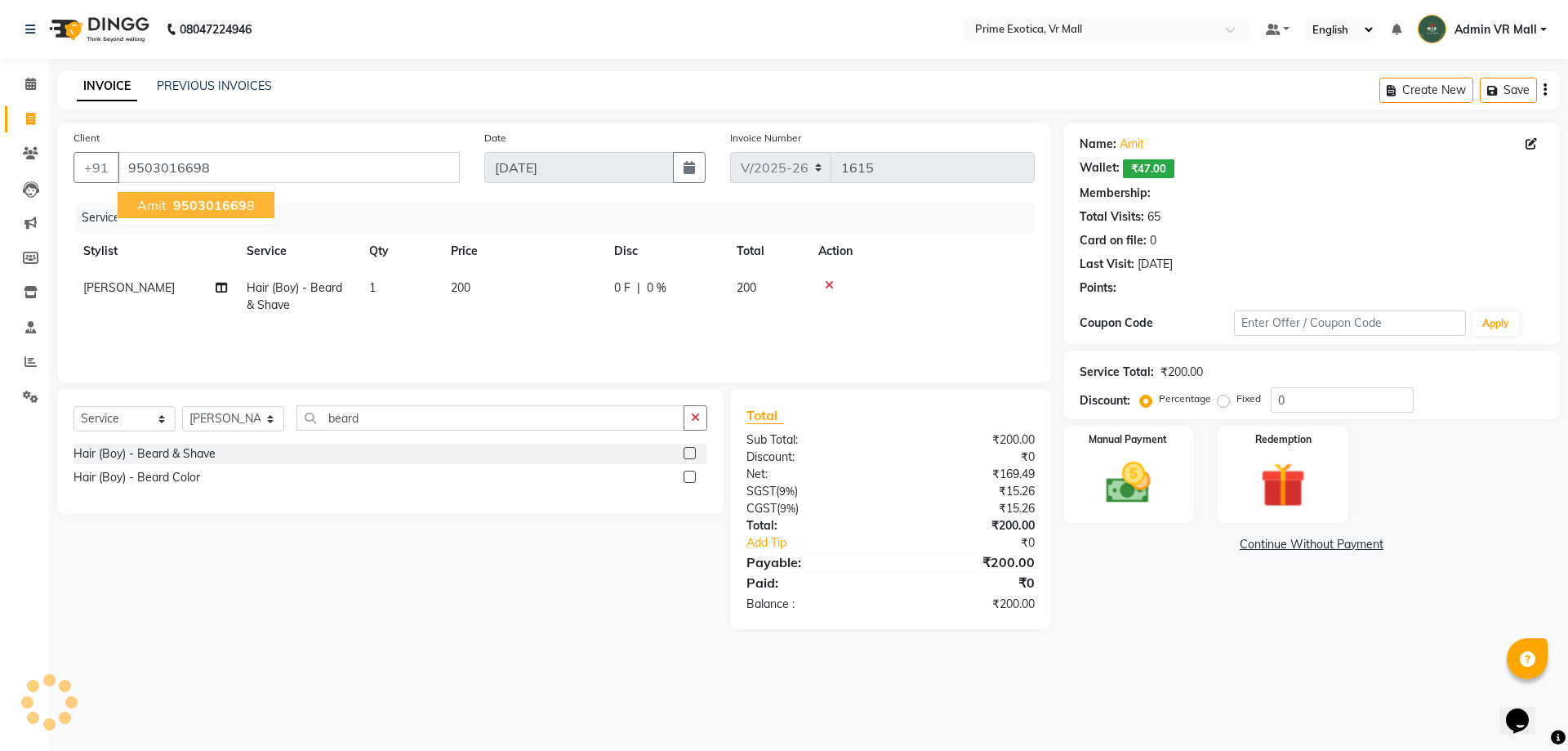
select select "1: Object"
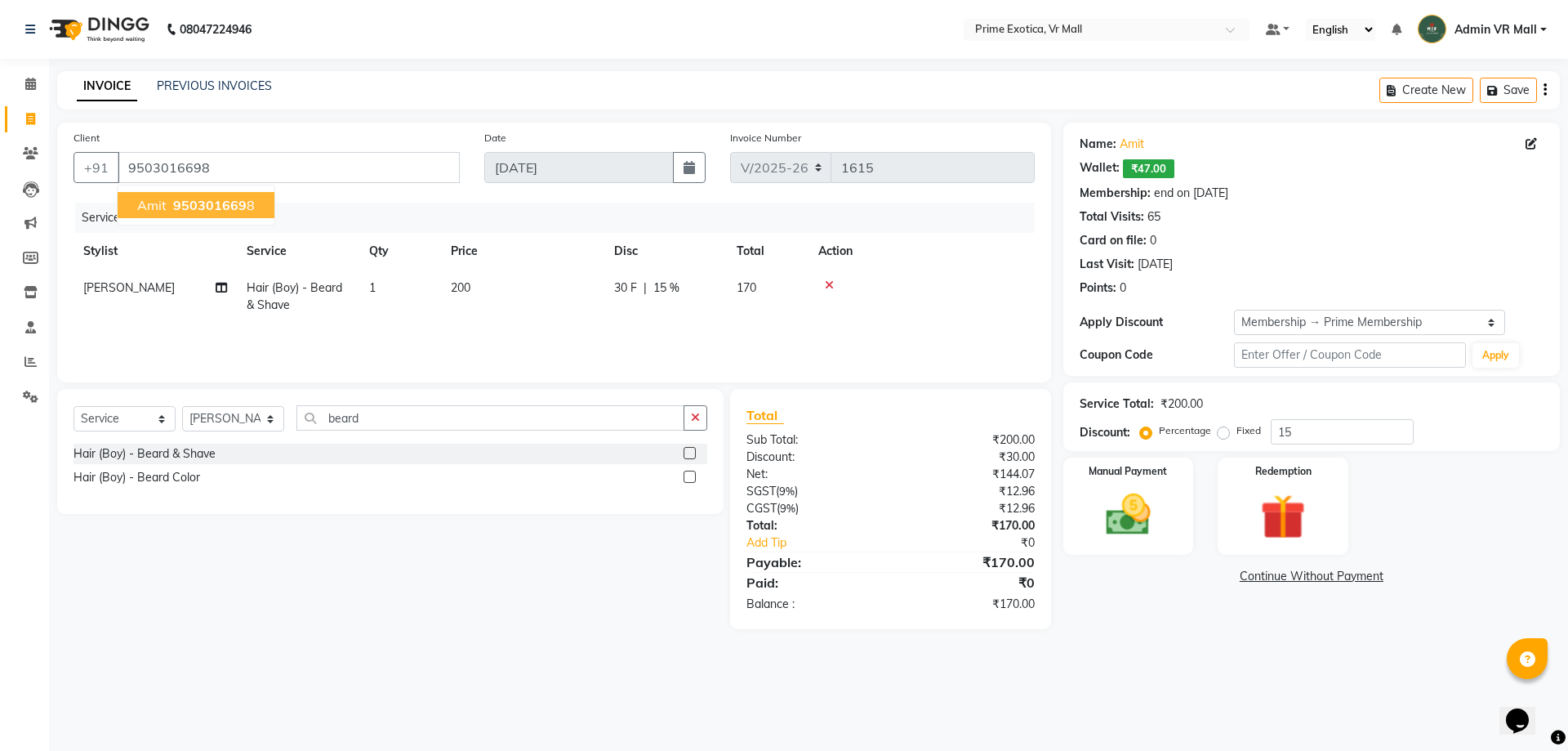
click at [190, 199] on span "950301669" at bounding box center [210, 205] width 74 height 17
type input "0"
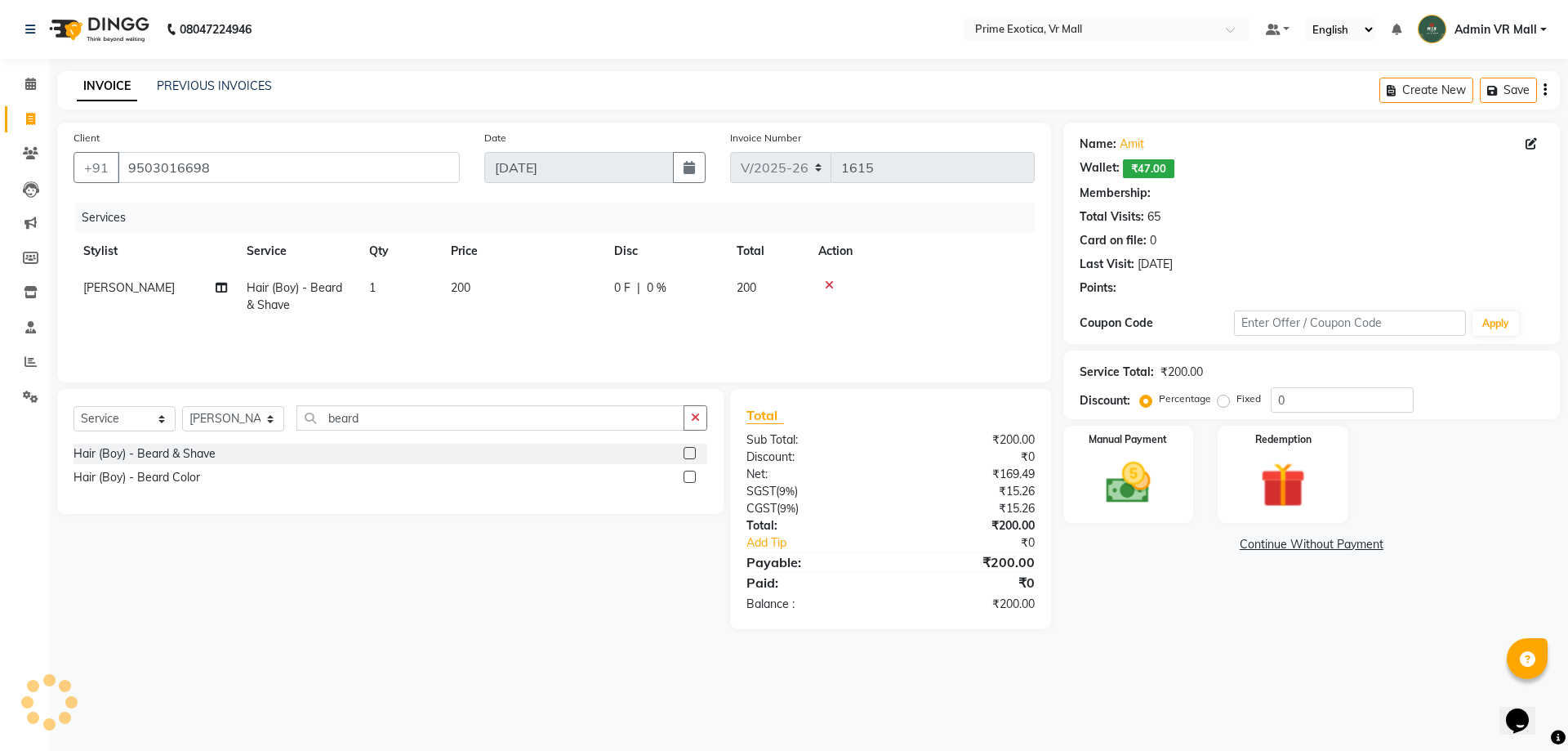
select select "1: Object"
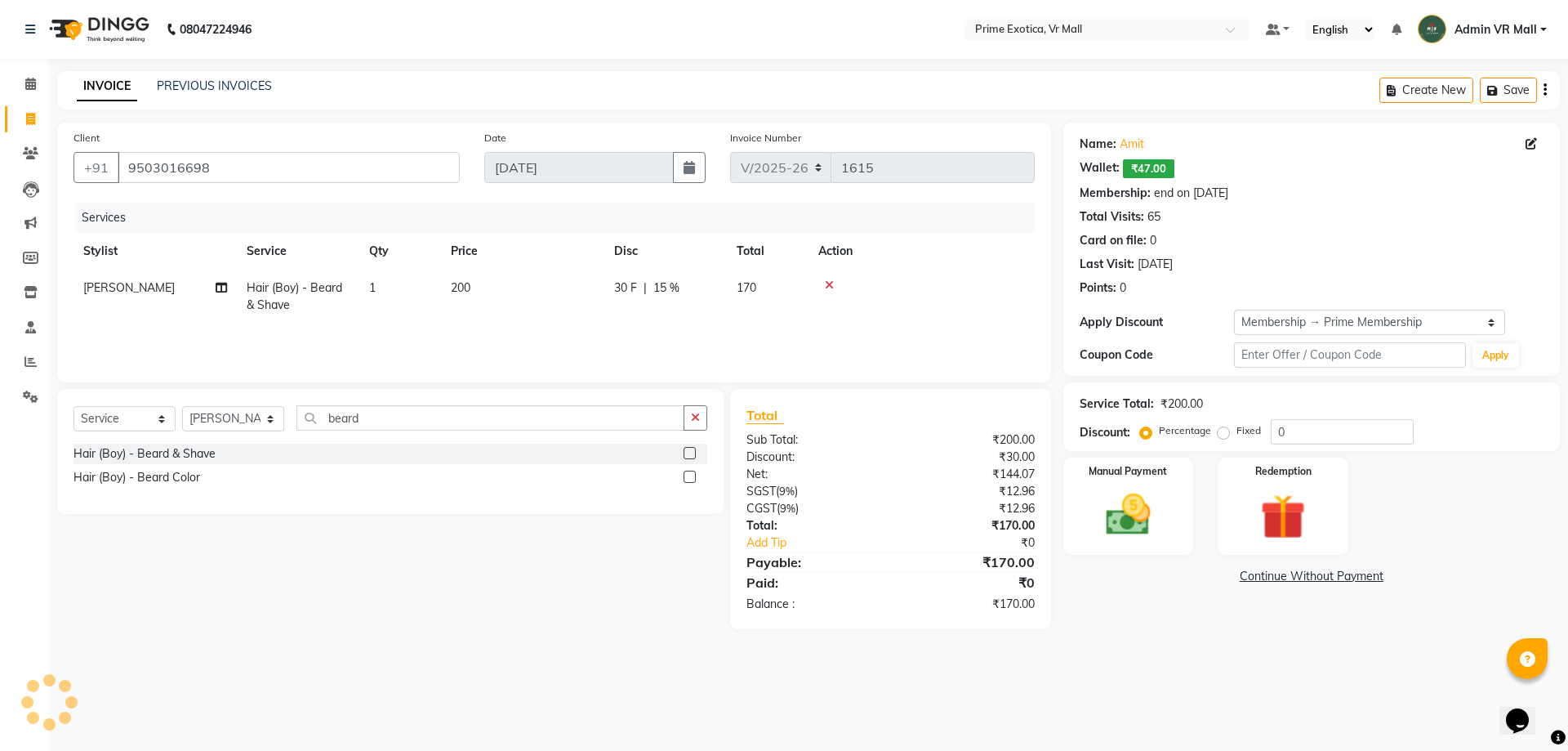
type input "15"
click at [1286, 514] on img at bounding box center [1282, 516] width 75 height 58
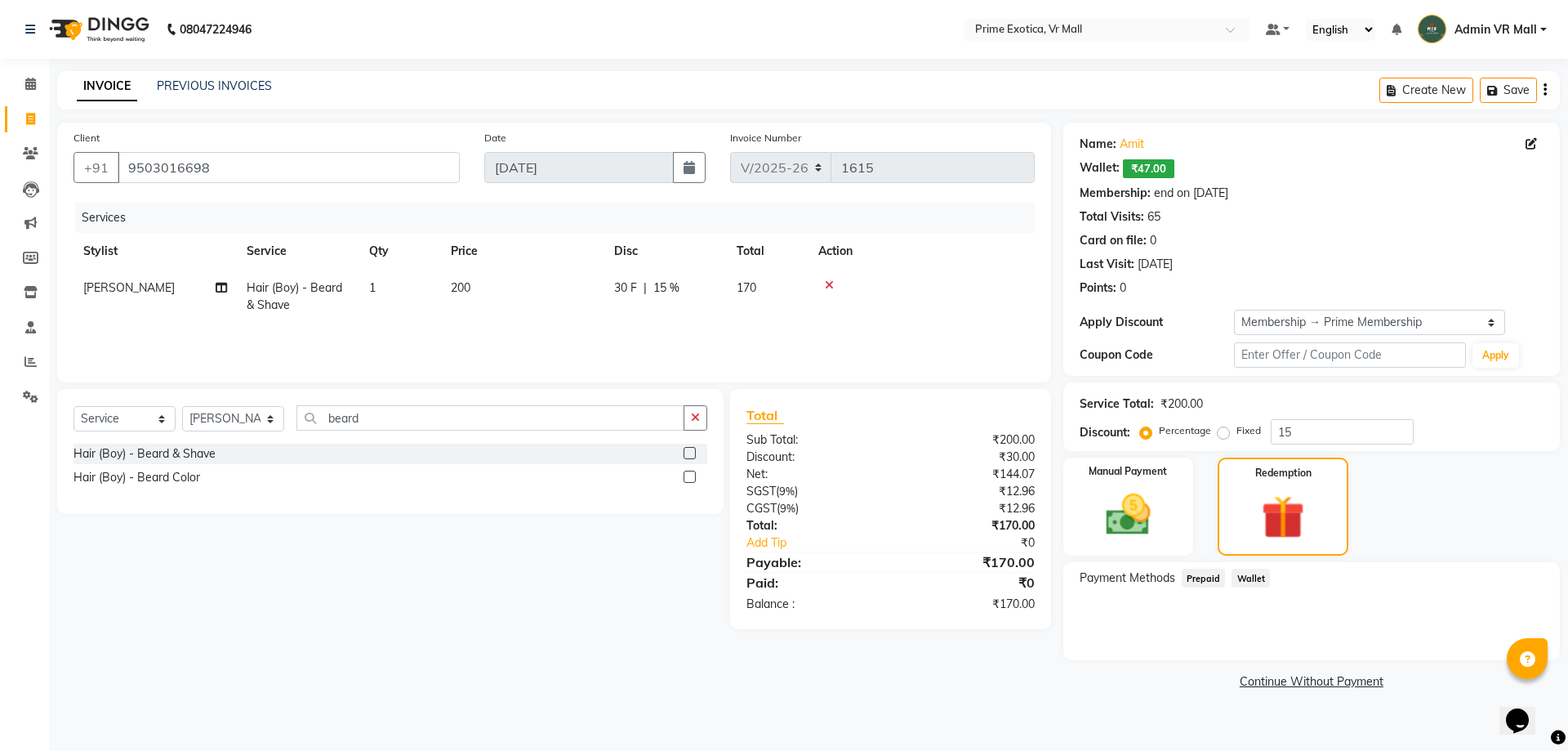
click at [1259, 578] on span "Wallet" at bounding box center [1250, 577] width 38 height 19
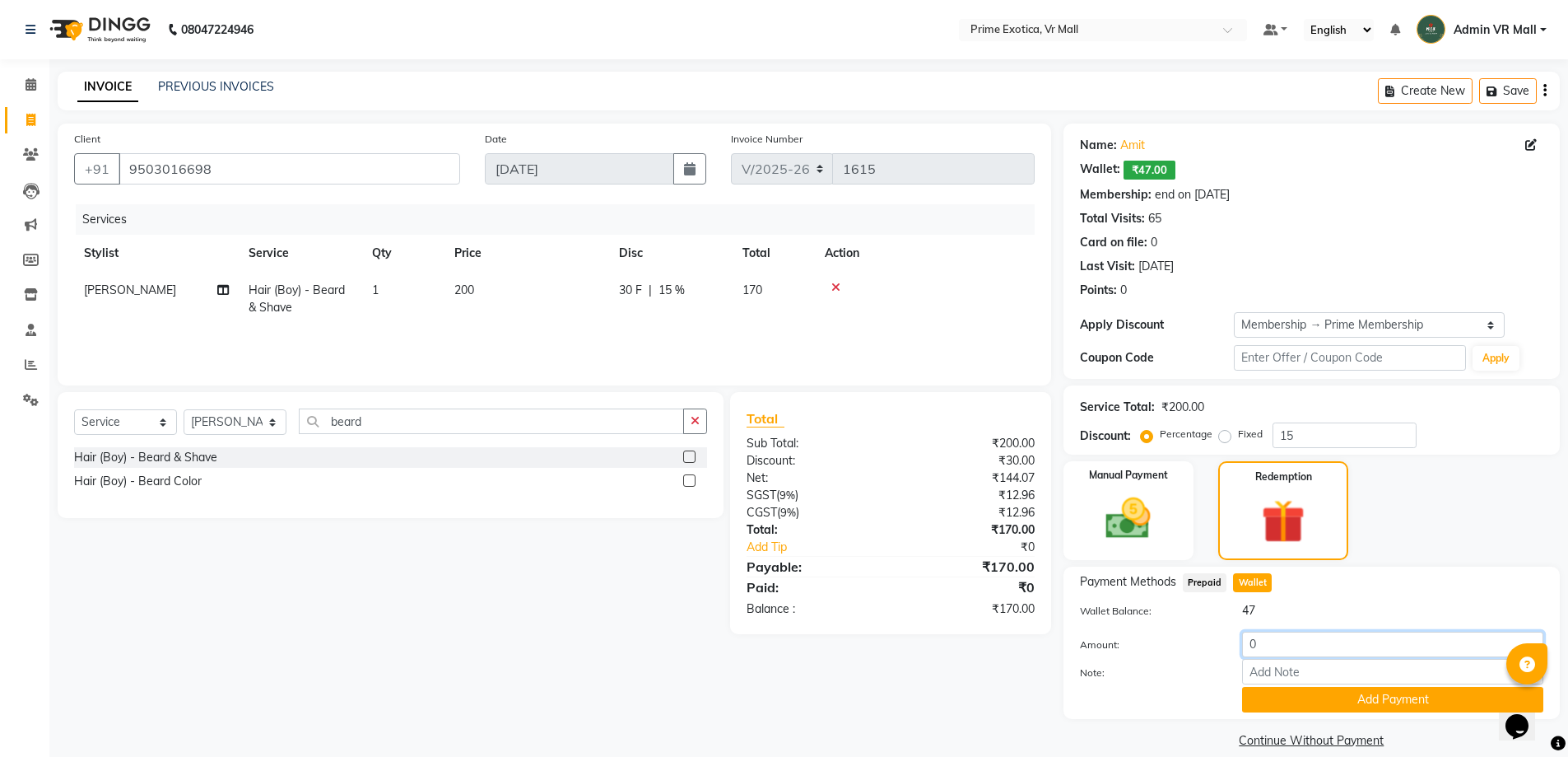
click at [1267, 644] on input "0" at bounding box center [1392, 644] width 301 height 26
type input "47"
click at [1405, 701] on button "Add Payment" at bounding box center [1392, 700] width 301 height 26
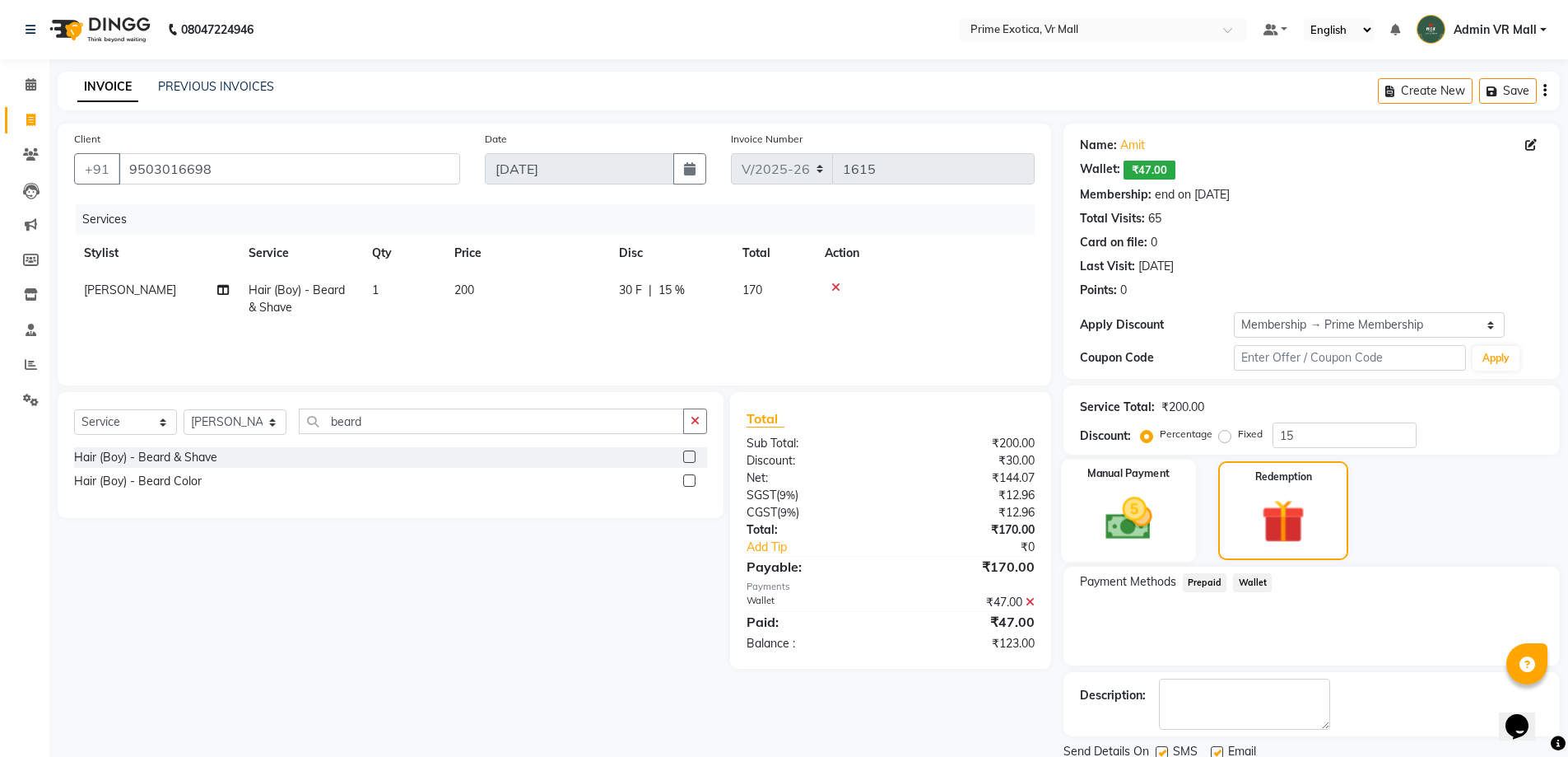
scroll to position [60, 0]
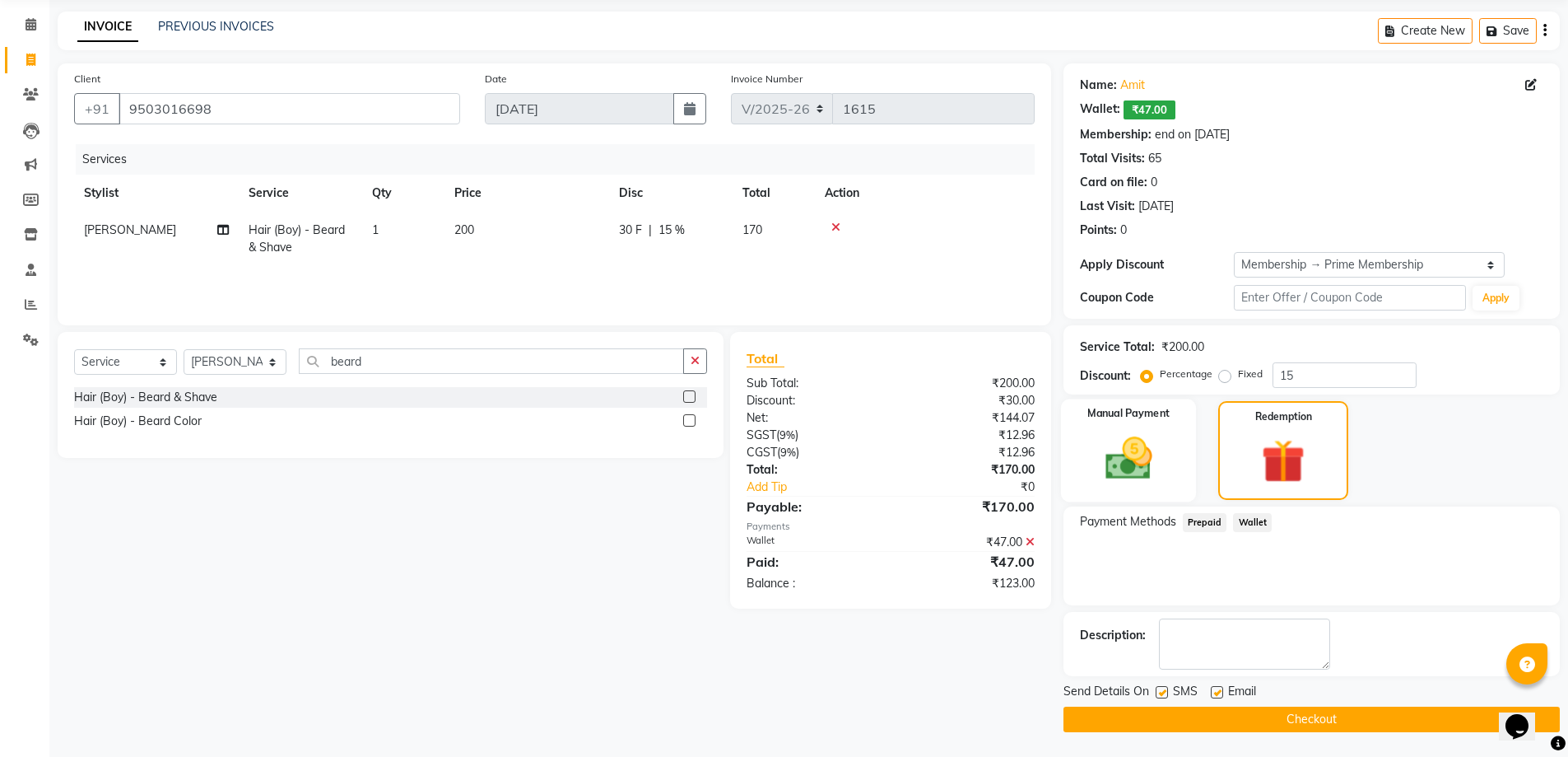
click at [1136, 460] on img at bounding box center [1128, 459] width 76 height 53
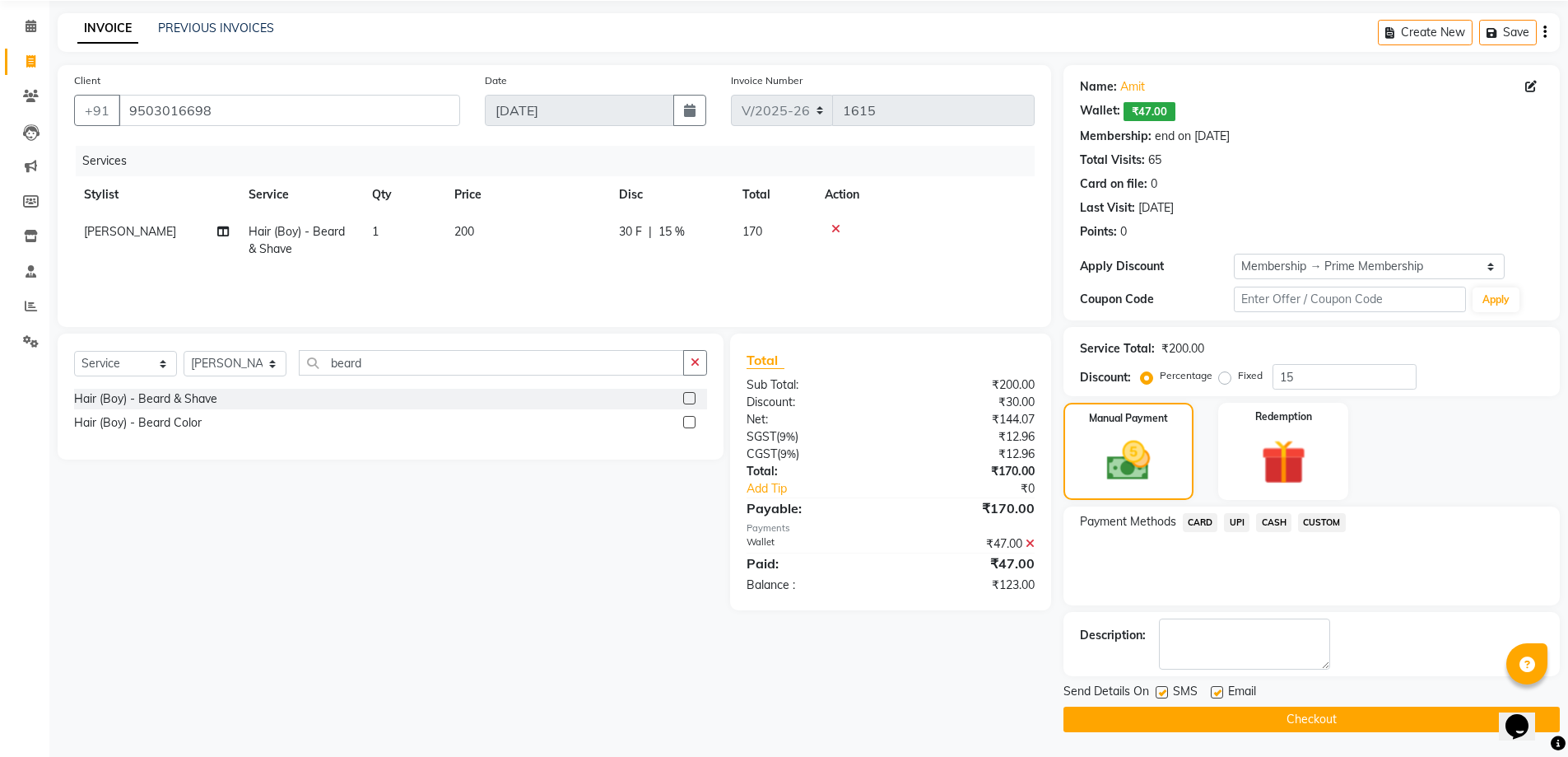
click at [1242, 521] on span "UPI" at bounding box center [1237, 522] width 26 height 19
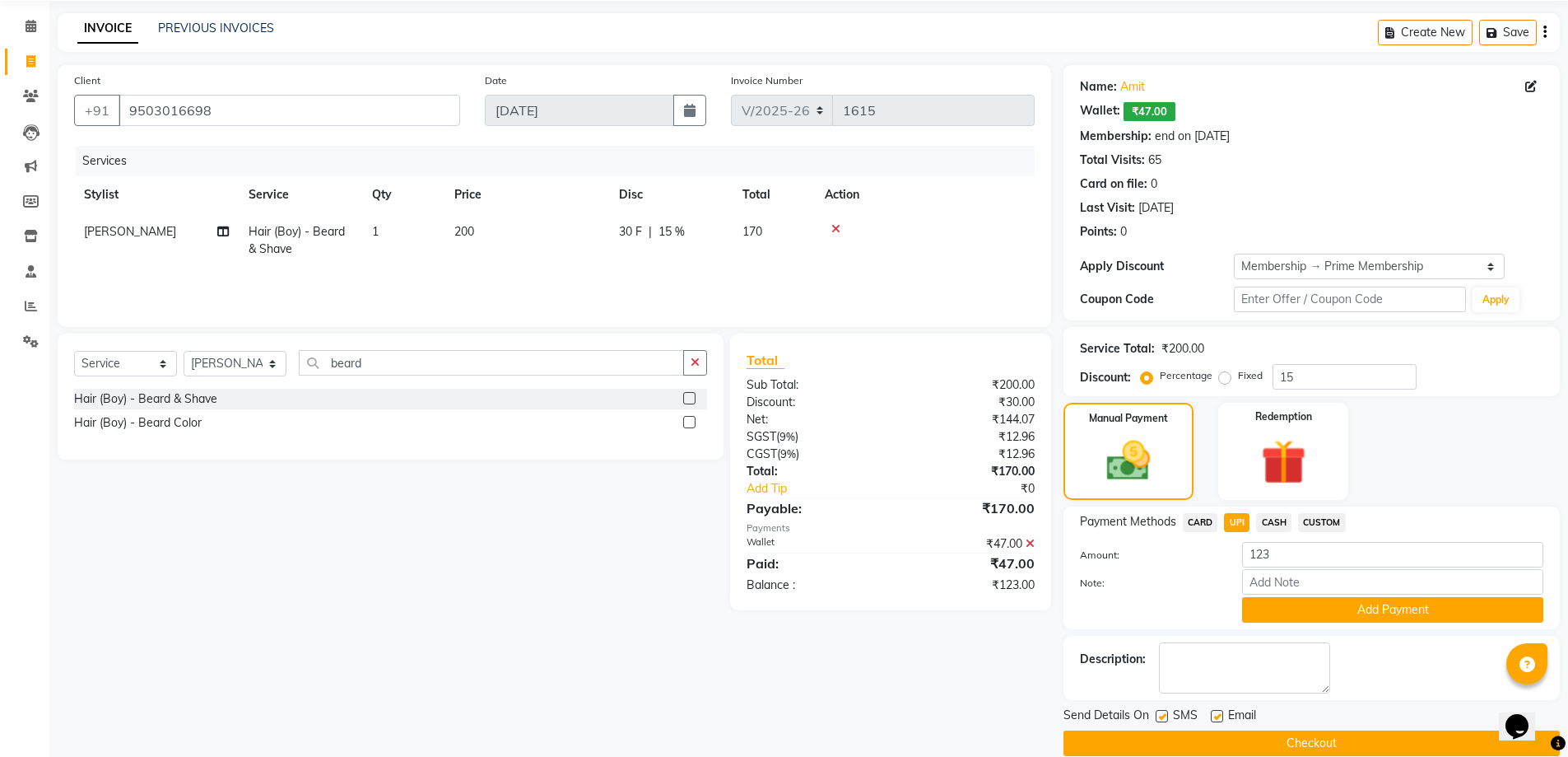
scroll to position [60, 0]
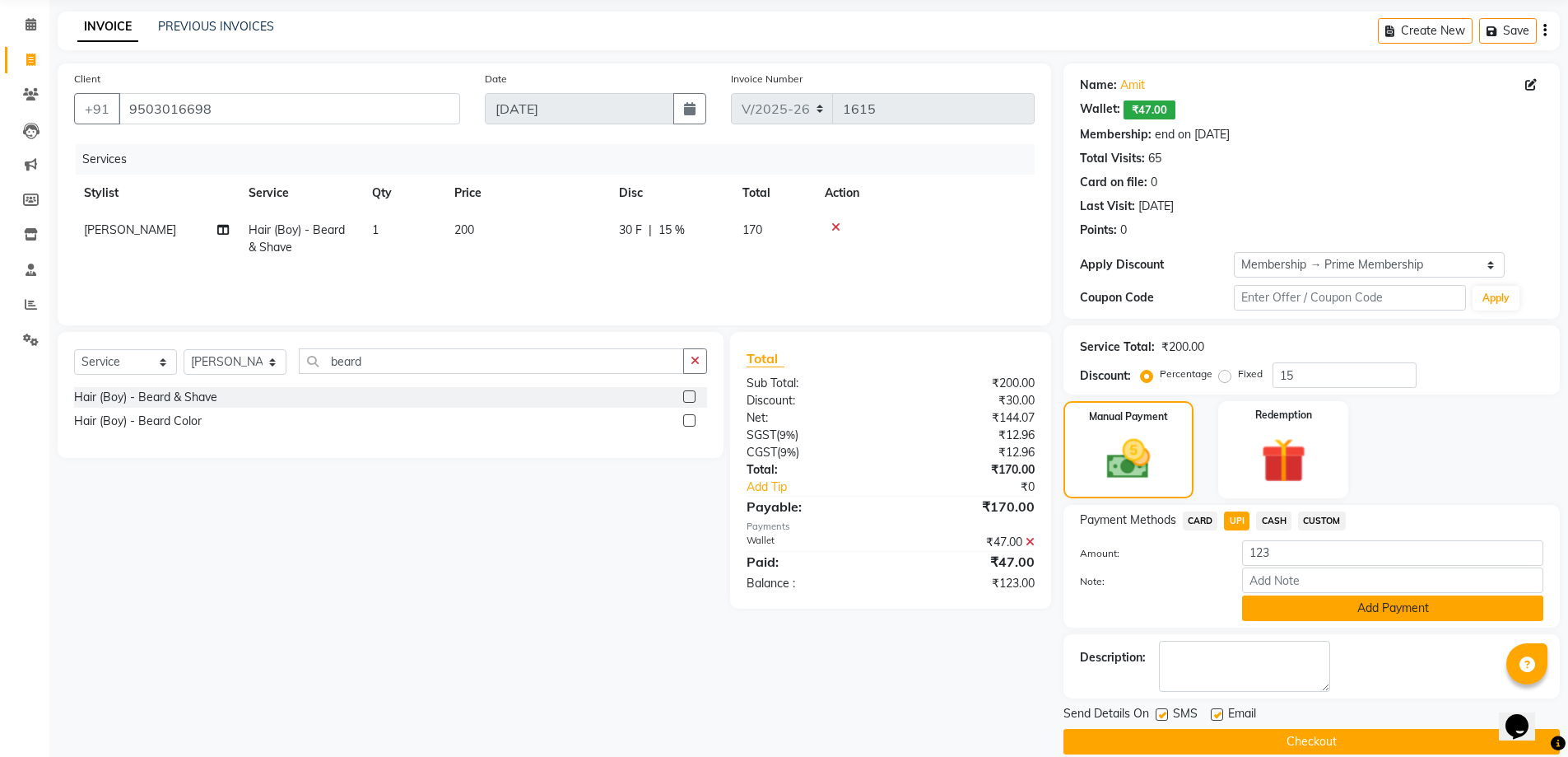
click at [1386, 606] on button "Add Payment" at bounding box center [1392, 608] width 301 height 26
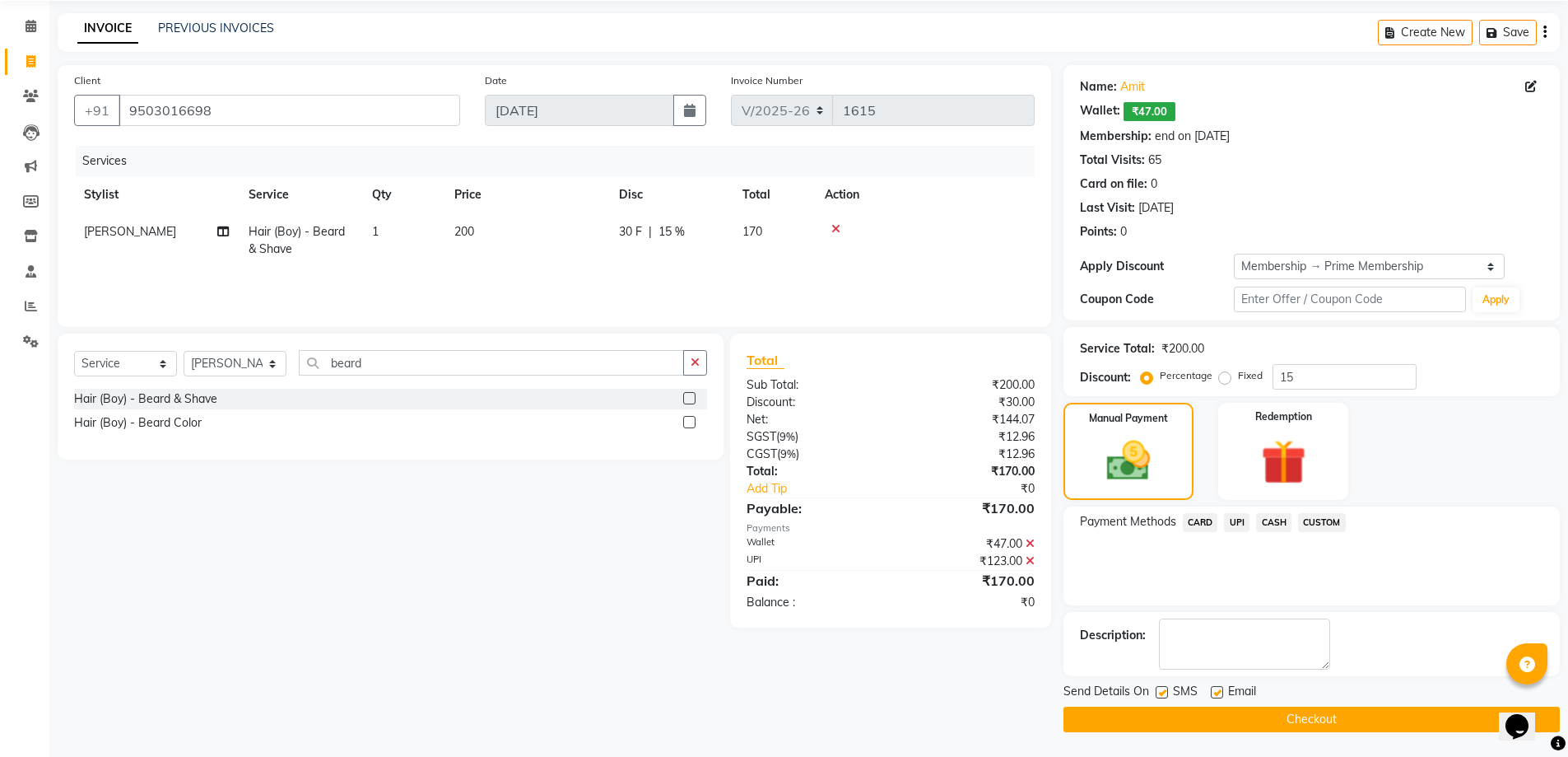
click at [1266, 715] on button "Checkout" at bounding box center [1312, 719] width 496 height 26
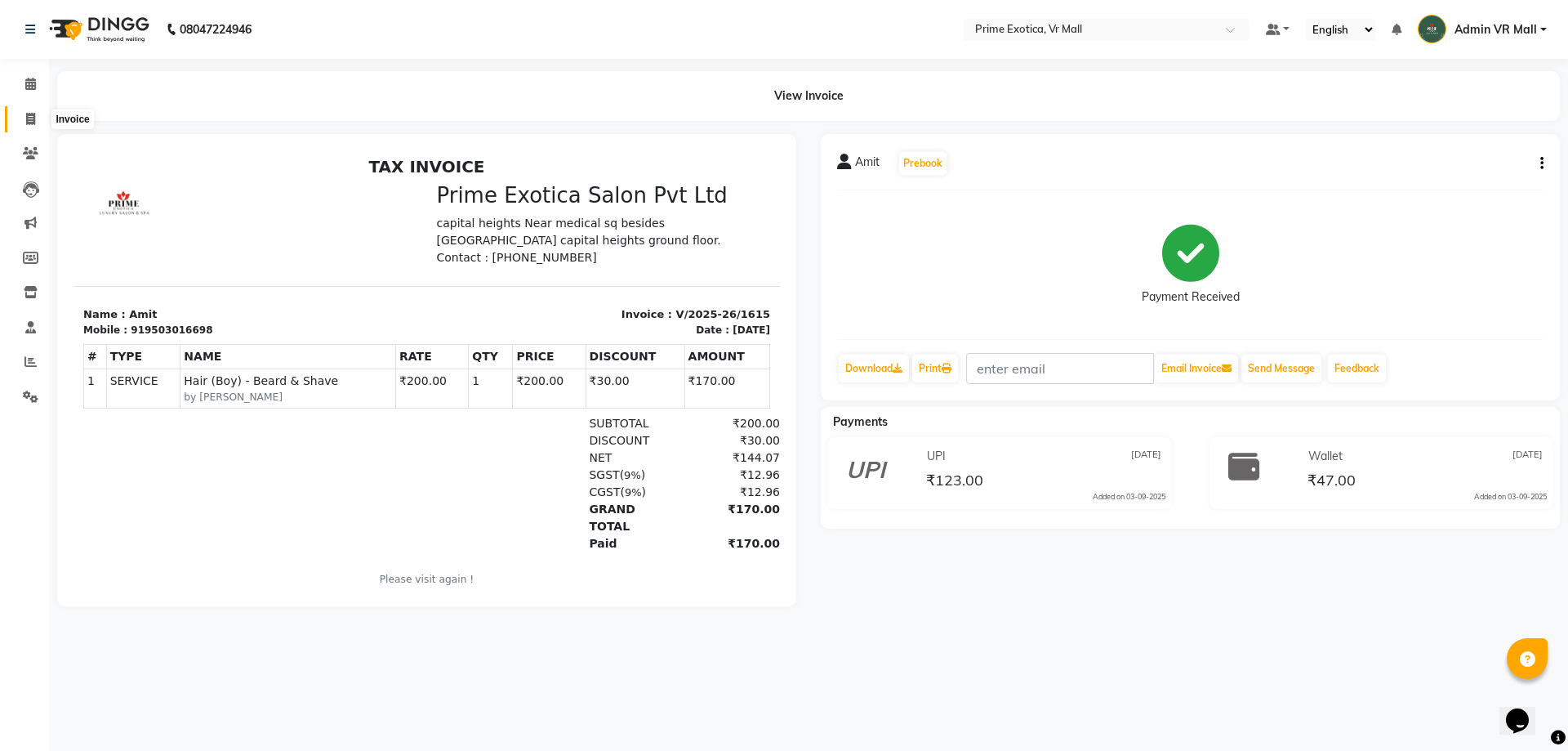
click at [35, 120] on icon at bounding box center [30, 119] width 9 height 12
select select "service"
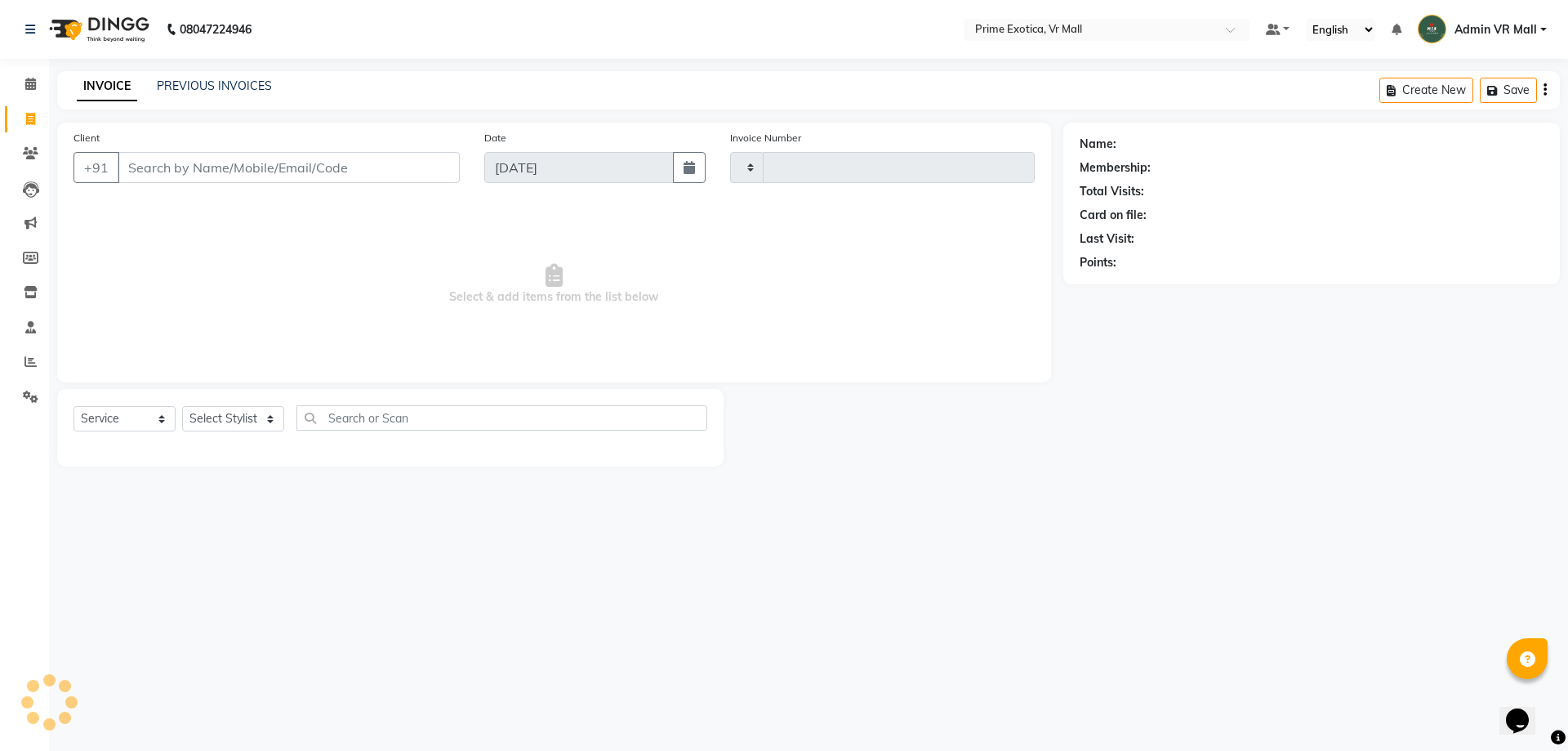
type input "1616"
select select "6077"
click at [284, 420] on select "Select Stylist [PERSON_NAME] Admin VR Mall [PERSON_NAME] [PERSON_NAME] Archana …" at bounding box center [233, 419] width 102 height 25
select select "76888"
click at [182, 406] on select "Select Stylist [PERSON_NAME] Admin VR Mall [PERSON_NAME] [PERSON_NAME] Archana …" at bounding box center [233, 419] width 102 height 25
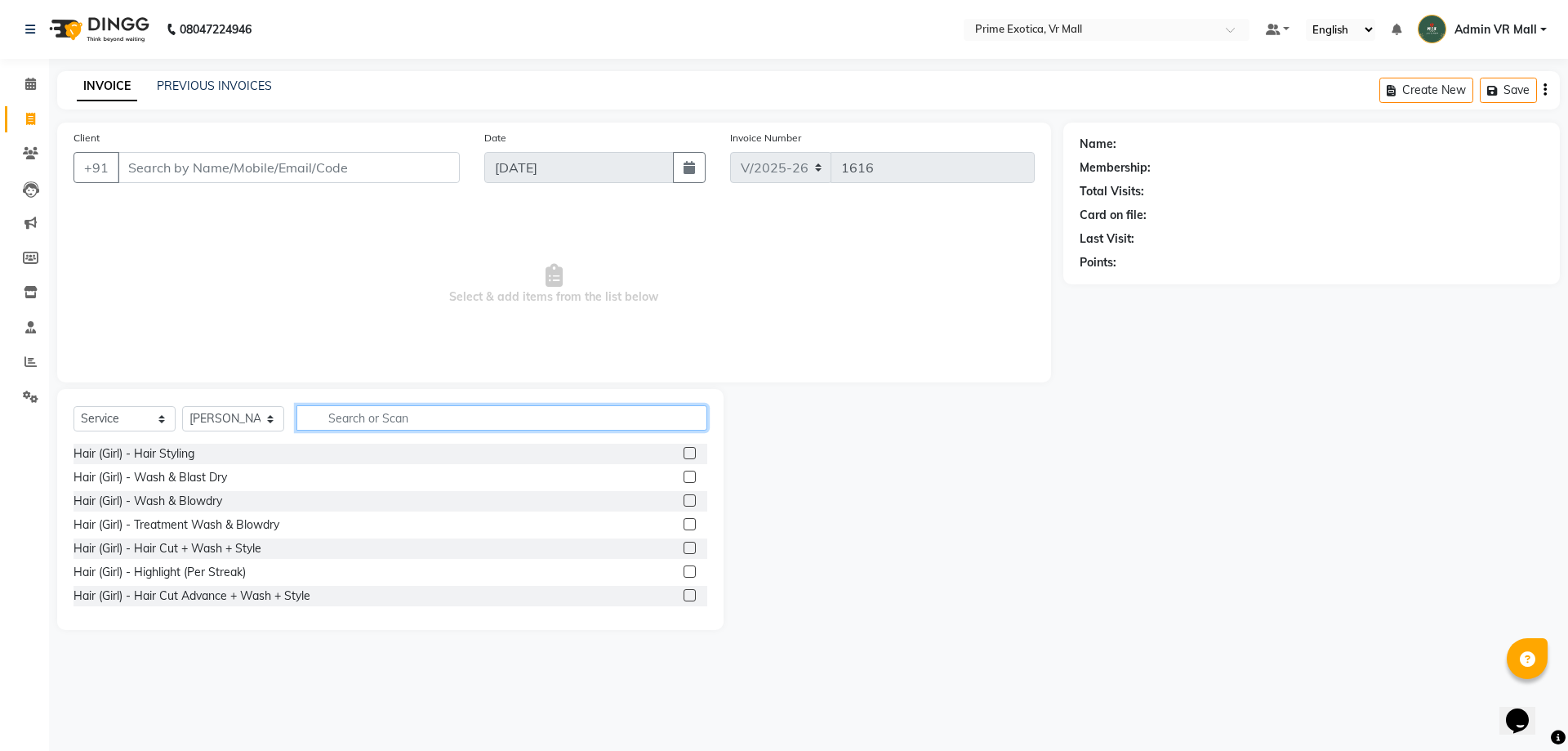
click at [534, 422] on input "text" at bounding box center [501, 418] width 411 height 25
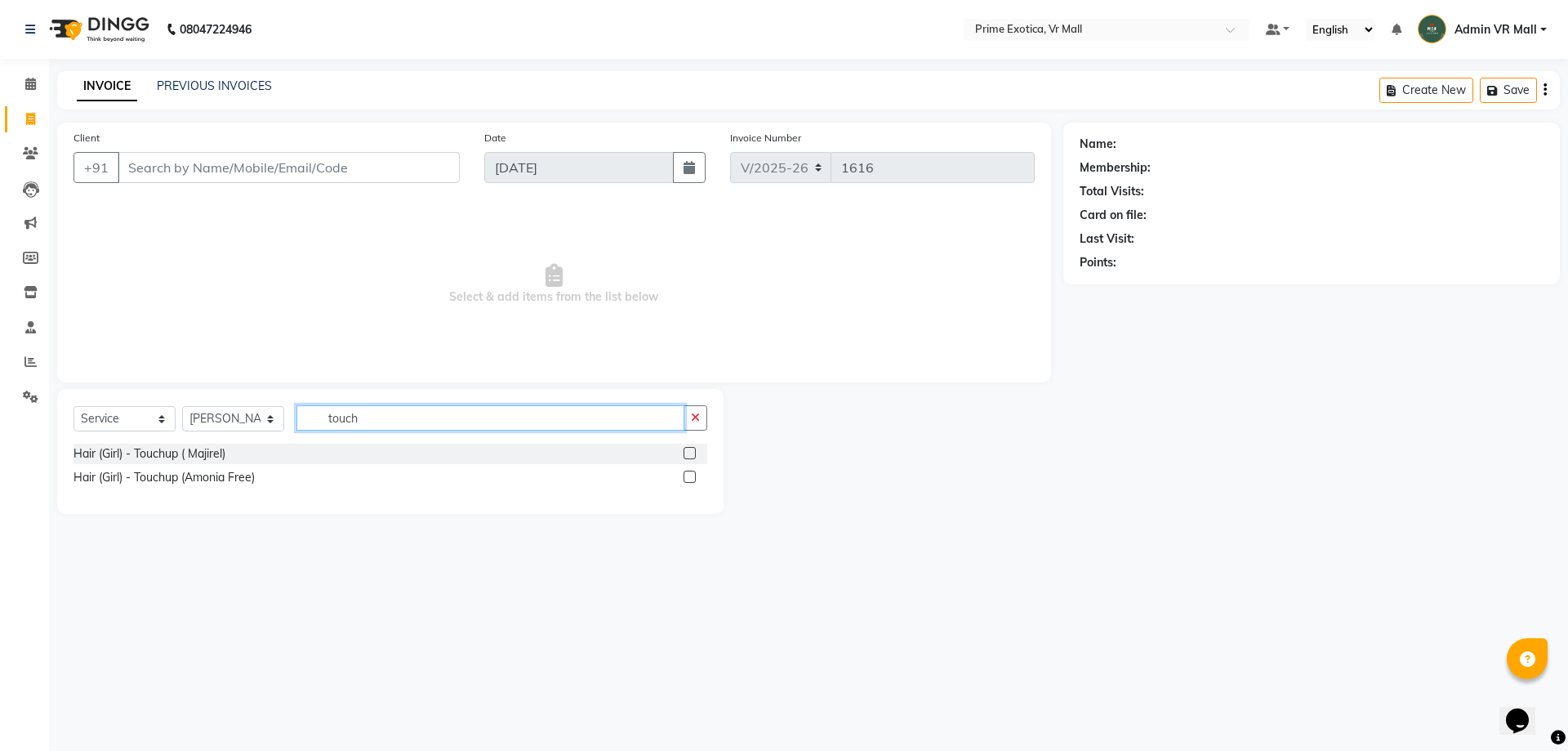
type input "touch"
click at [693, 477] on label at bounding box center [689, 476] width 12 height 12
click at [693, 477] on input "checkbox" at bounding box center [688, 477] width 11 height 11
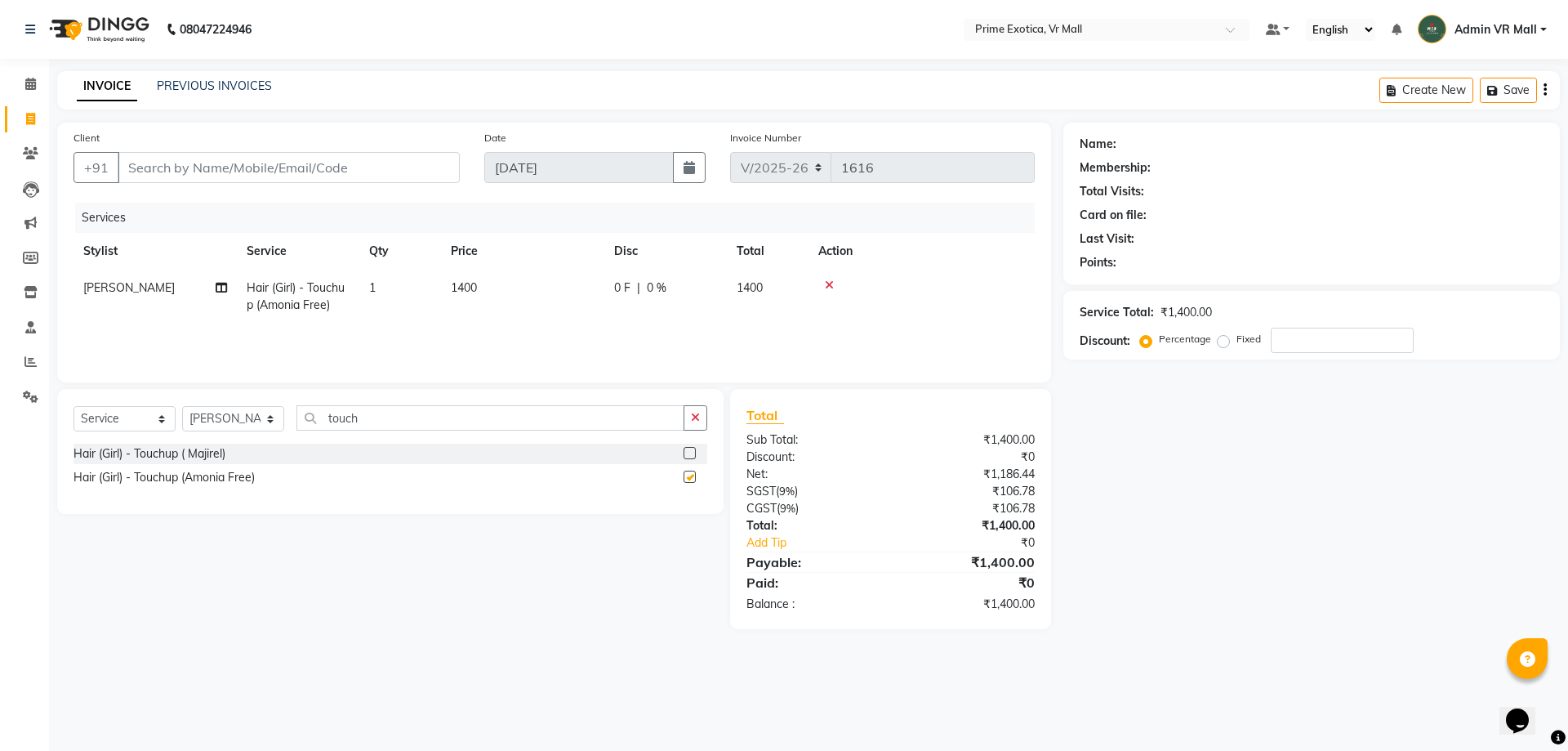
checkbox input "false"
click at [404, 422] on input "touch" at bounding box center [490, 418] width 388 height 25
type input "t"
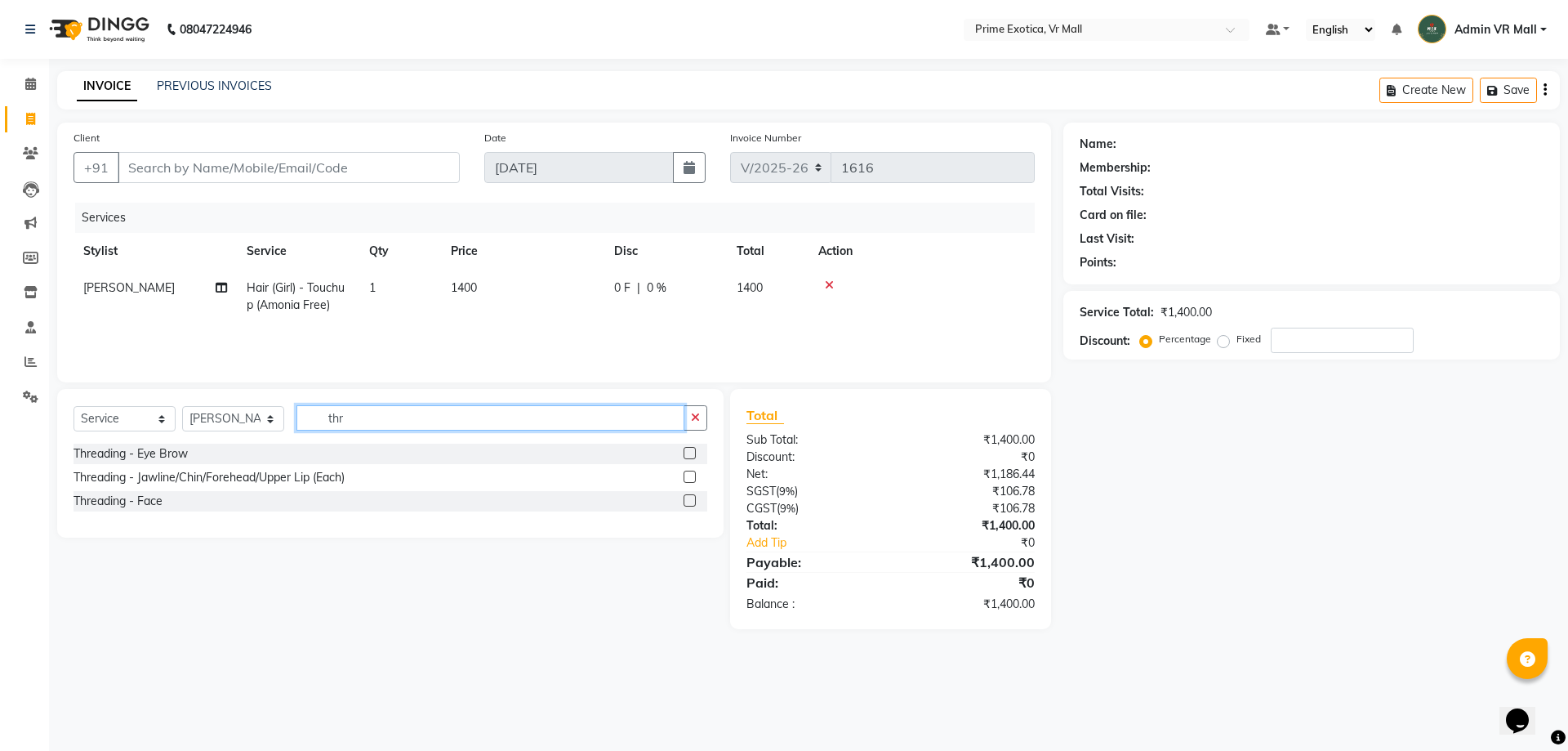
type input "thr"
click at [684, 476] on label at bounding box center [689, 476] width 12 height 12
click at [684, 476] on input "checkbox" at bounding box center [688, 477] width 11 height 11
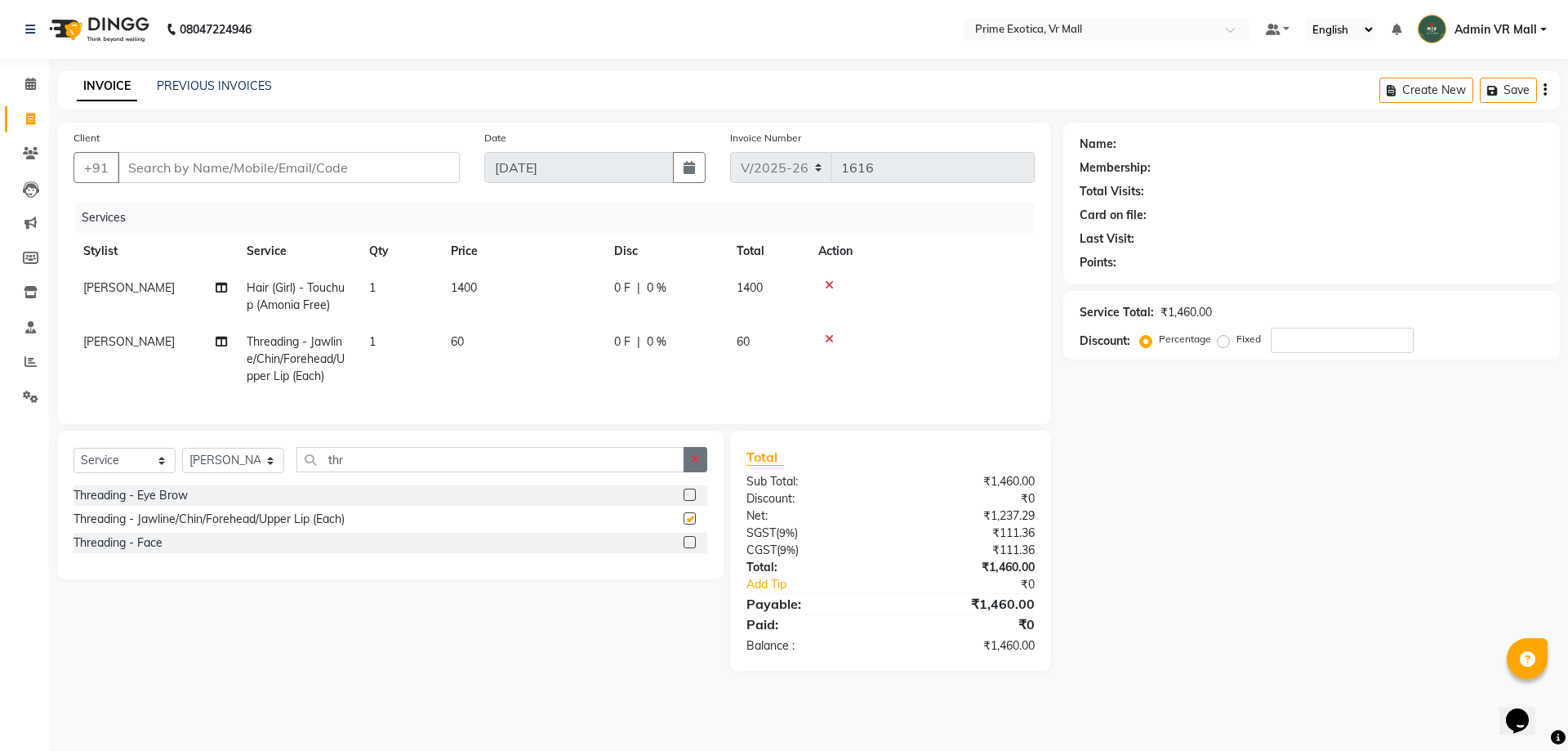
checkbox input "false"
click at [381, 347] on td "1" at bounding box center [400, 359] width 81 height 71
select select "76888"
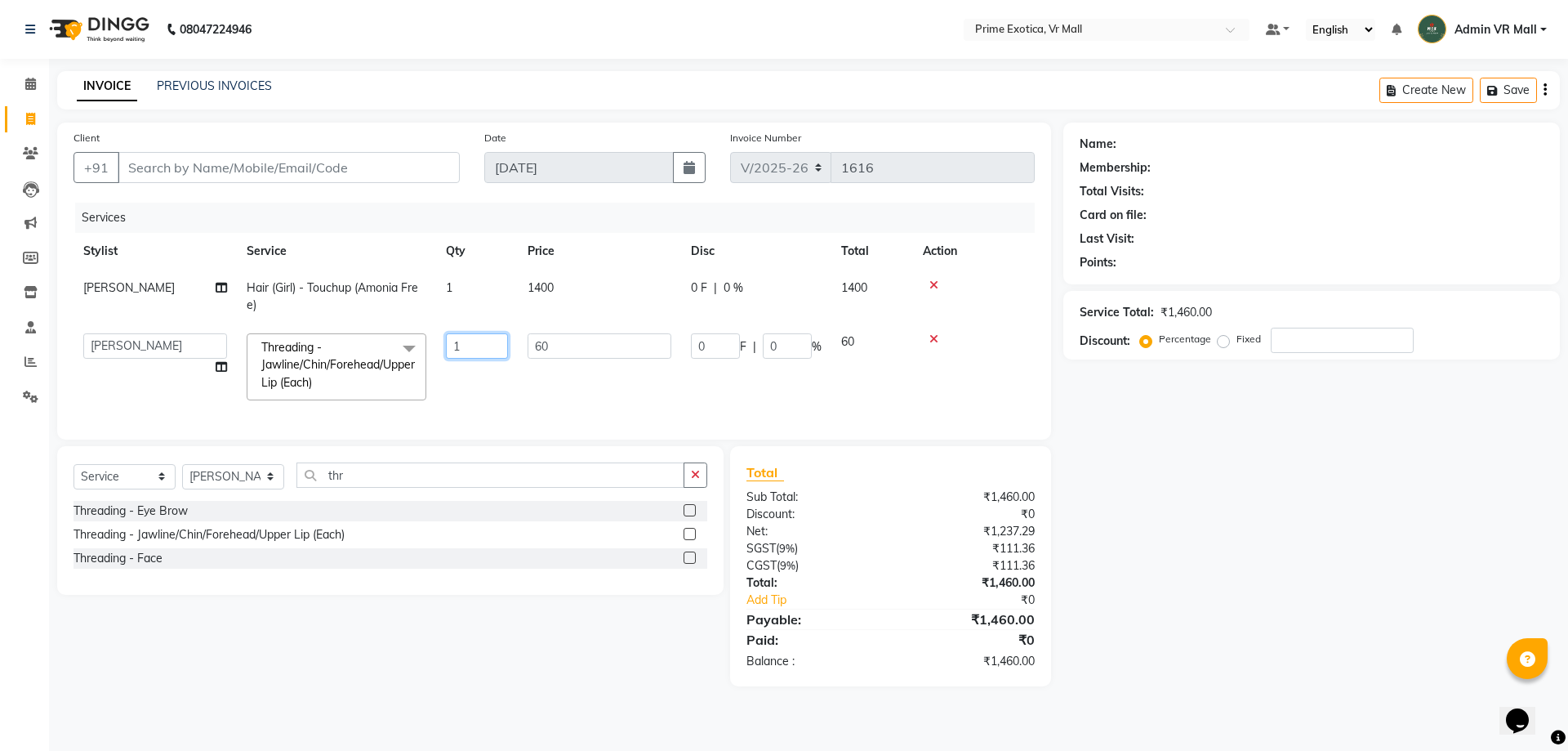
click at [479, 345] on input "1" at bounding box center [476, 346] width 62 height 25
type input "3"
click at [580, 654] on div "Select Service Product Membership Package Voucher Prepaid Gift Card Select Styl…" at bounding box center [384, 566] width 678 height 240
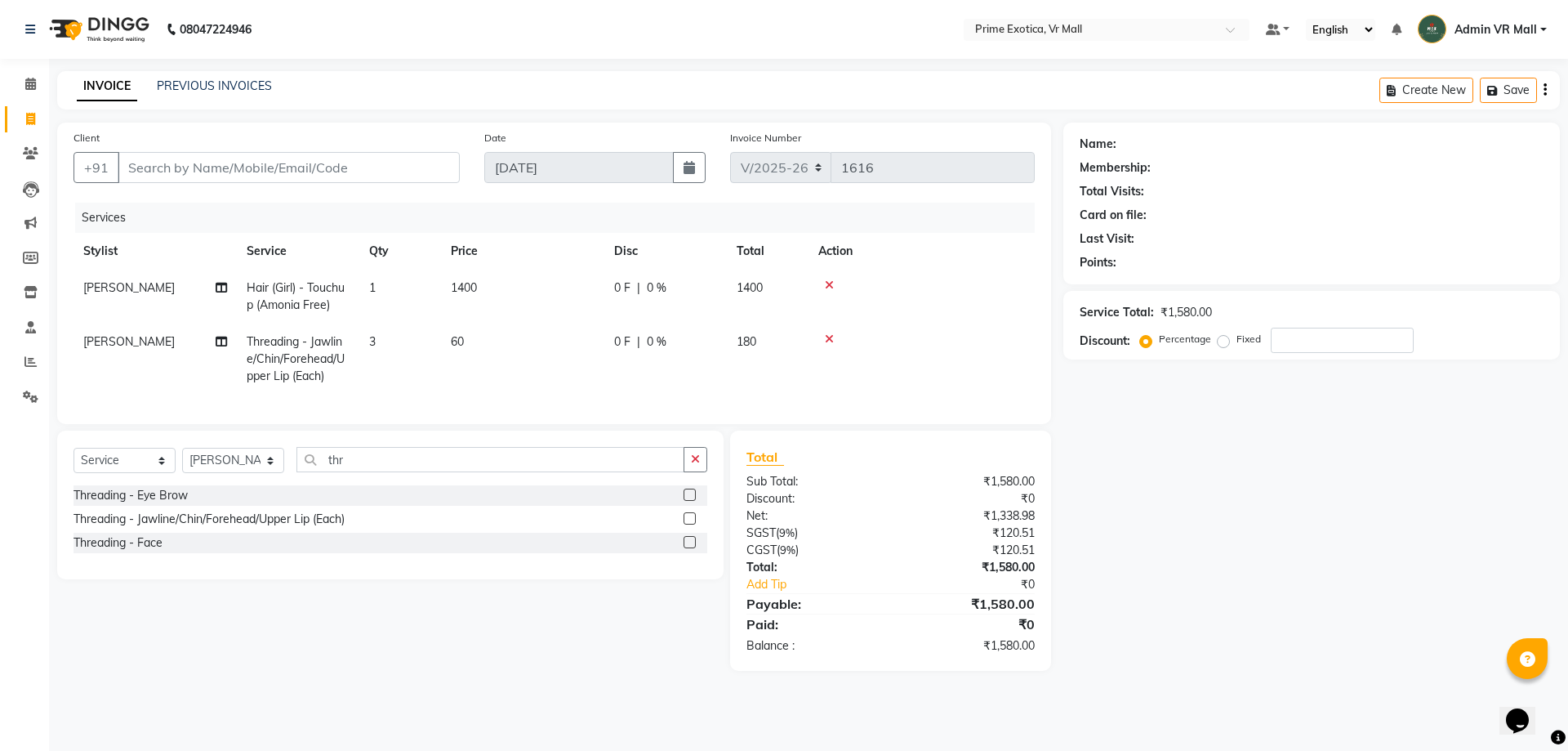
click at [408, 348] on td "3" at bounding box center [400, 359] width 81 height 71
select select "76888"
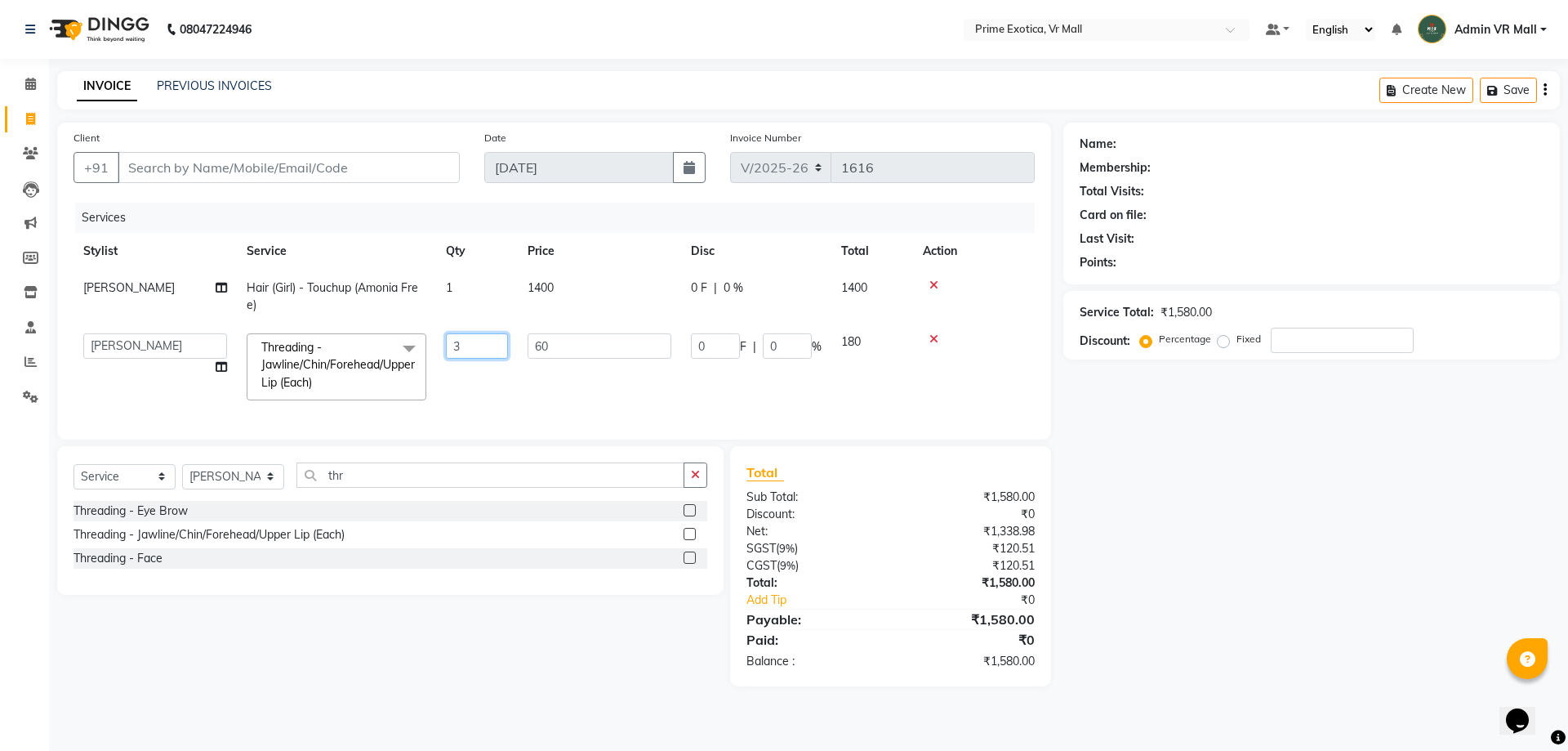
click at [475, 348] on input "3" at bounding box center [476, 346] width 62 height 25
type input "4"
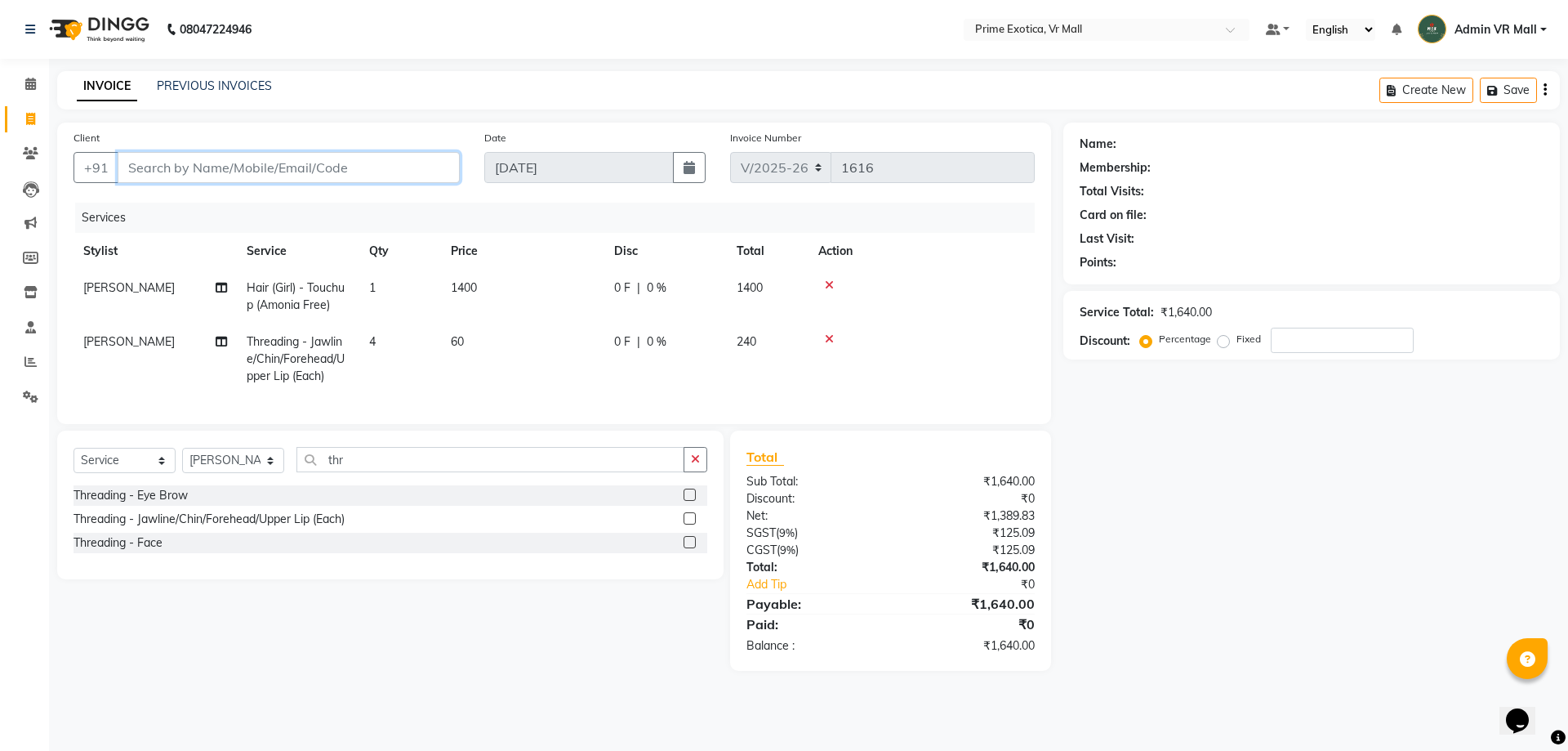
click at [391, 163] on input "Client" at bounding box center [288, 168] width 342 height 31
click at [451, 472] on input "thr" at bounding box center [490, 460] width 388 height 25
type input "t"
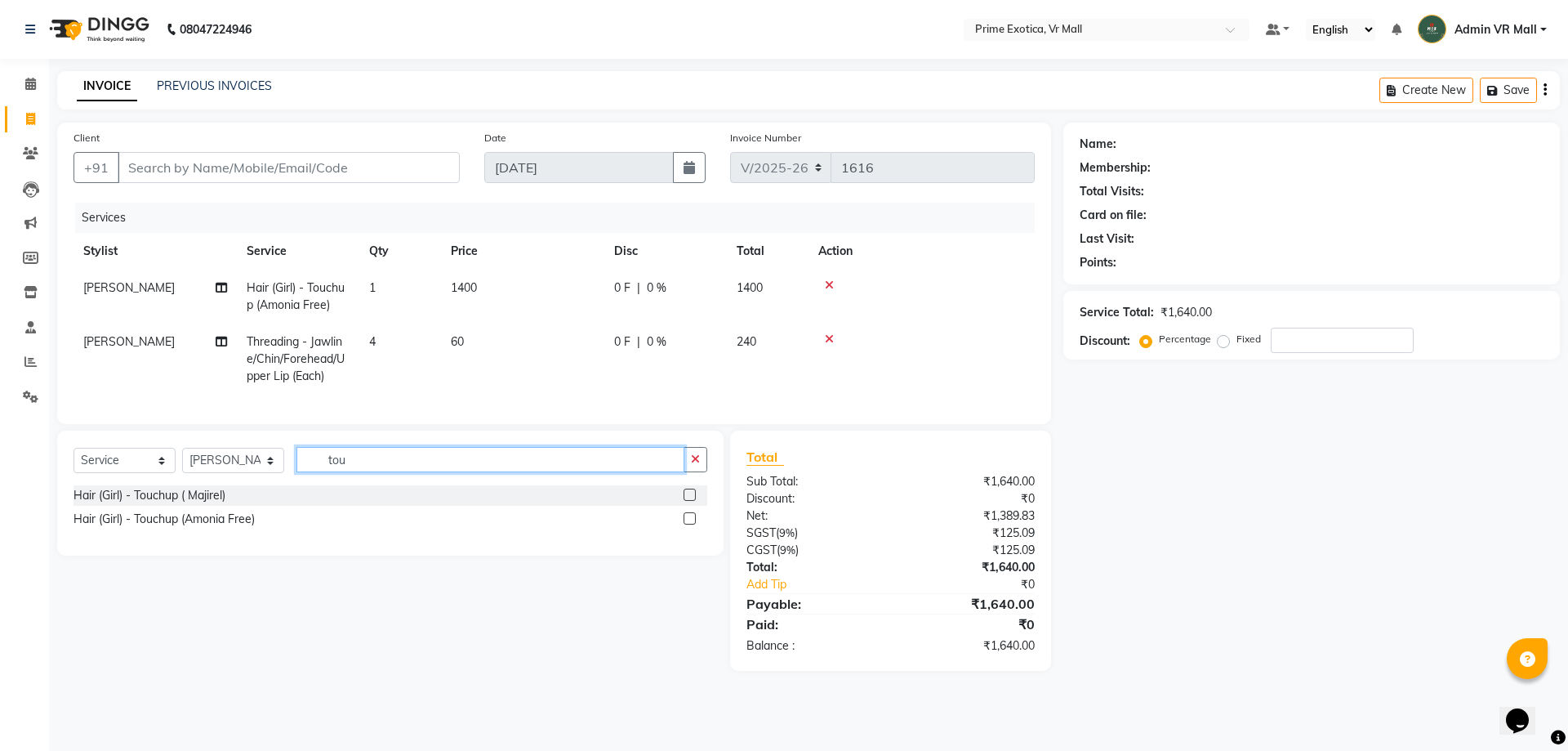
type input "tou"
click at [692, 501] on label at bounding box center [689, 494] width 12 height 12
click at [692, 501] on input "checkbox" at bounding box center [688, 495] width 11 height 11
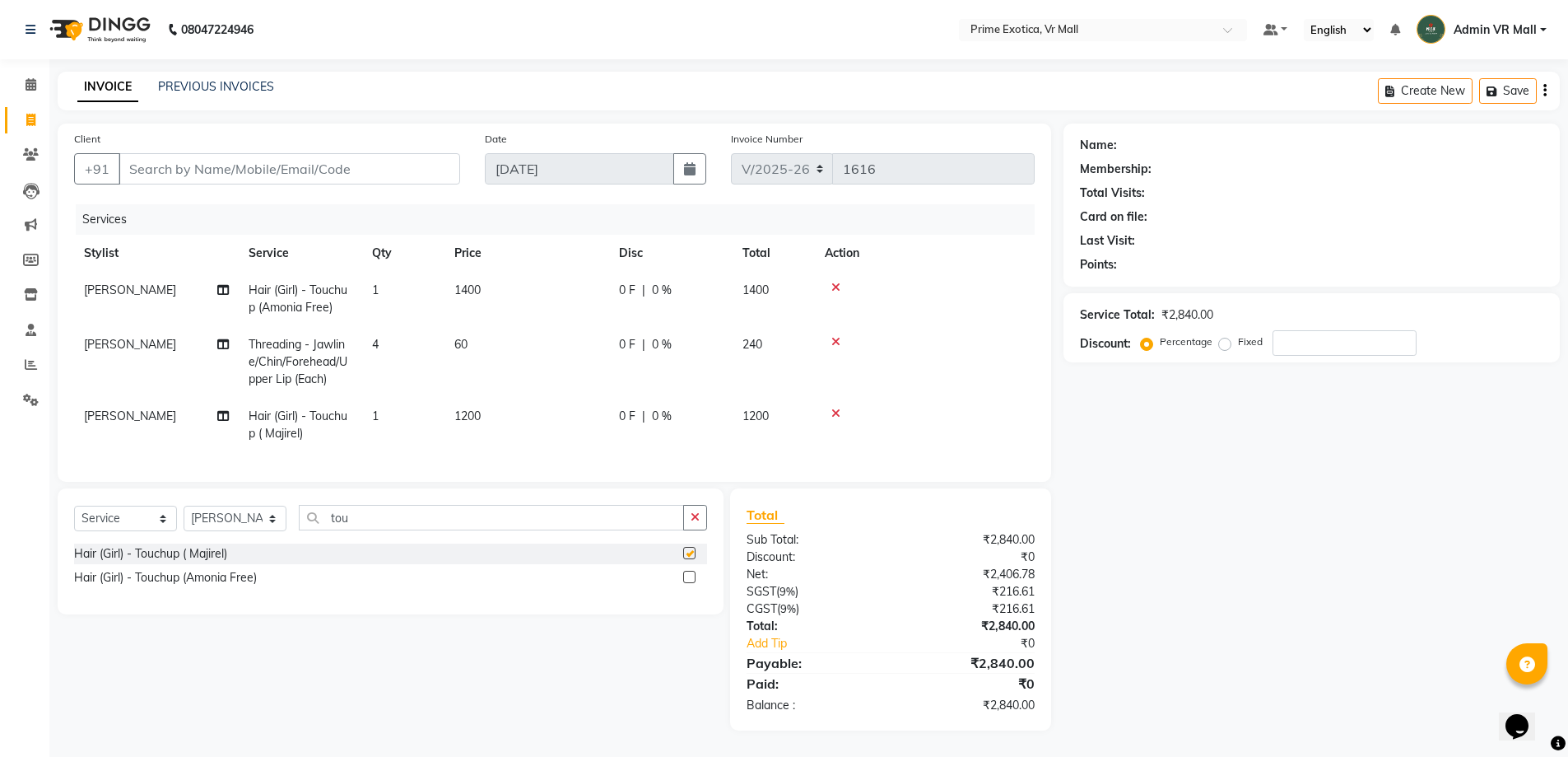
checkbox input "false"
click at [842, 289] on div at bounding box center [925, 288] width 200 height 12
click at [837, 282] on icon at bounding box center [836, 288] width 9 height 12
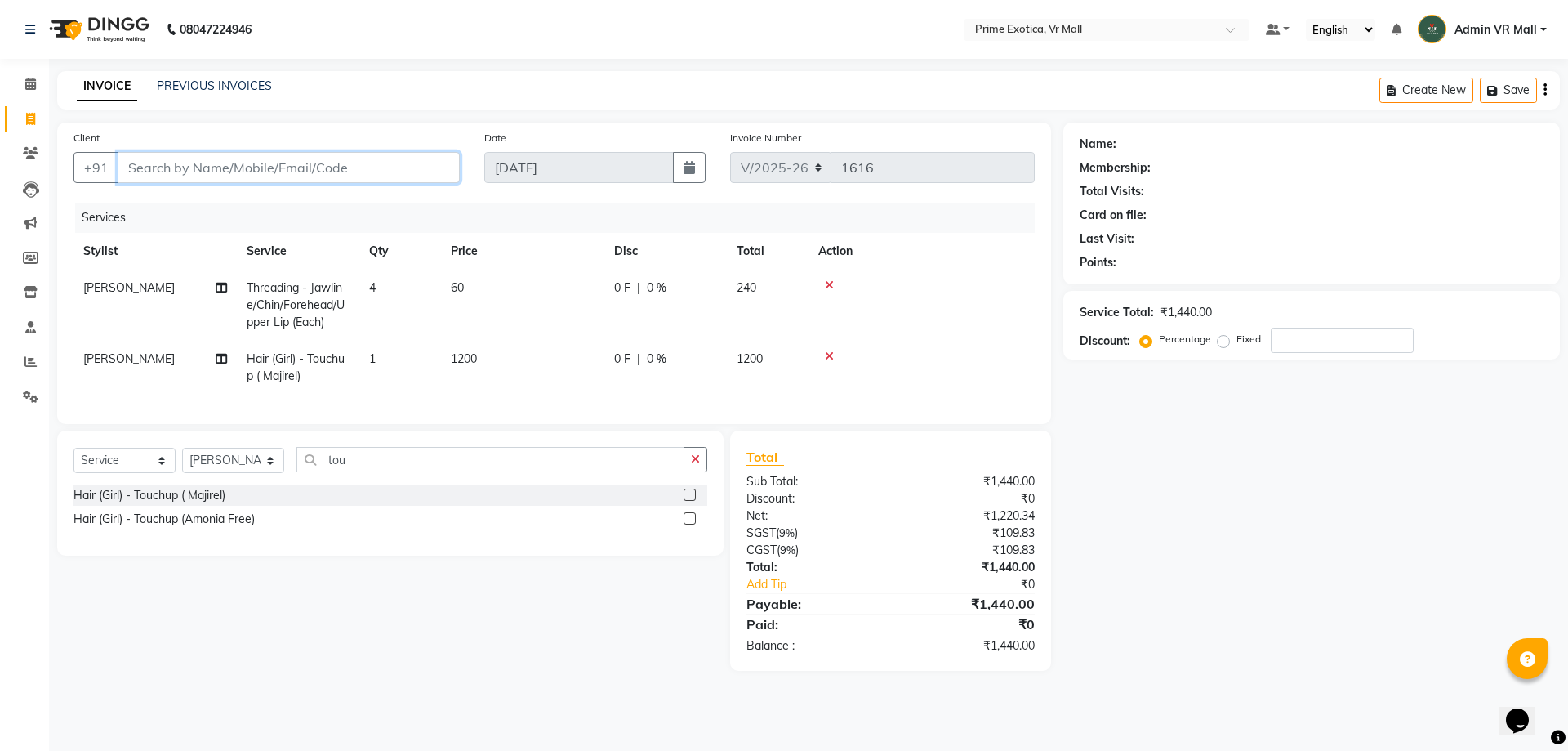
click at [262, 167] on input "Client" at bounding box center [288, 168] width 342 height 31
click at [379, 286] on td "4" at bounding box center [400, 305] width 81 height 71
select select "76888"
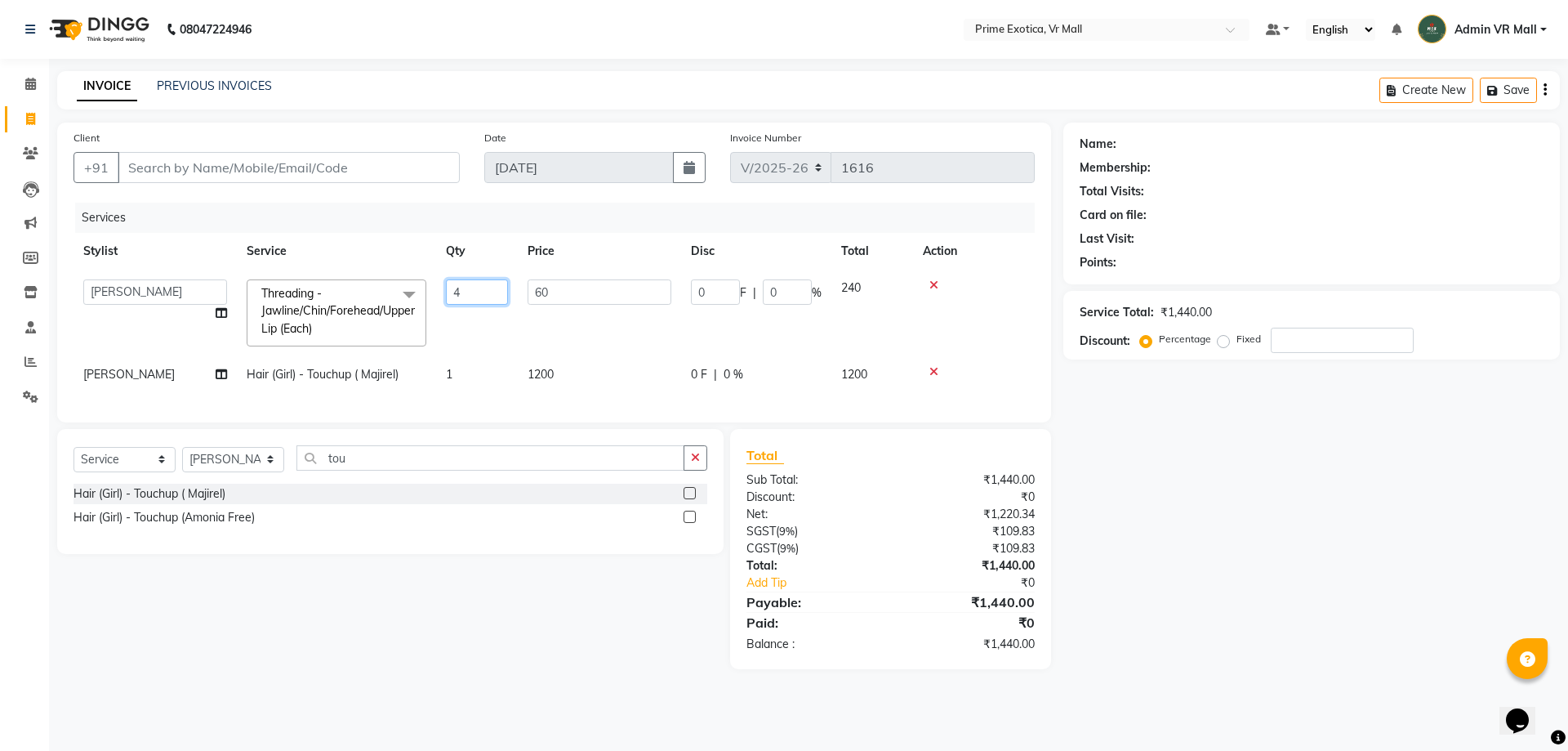
click at [492, 292] on input "4" at bounding box center [476, 292] width 62 height 25
type input "5"
click at [477, 583] on div "Select Service Product Membership Package Voucher Prepaid Gift Card Select Styl…" at bounding box center [384, 548] width 678 height 240
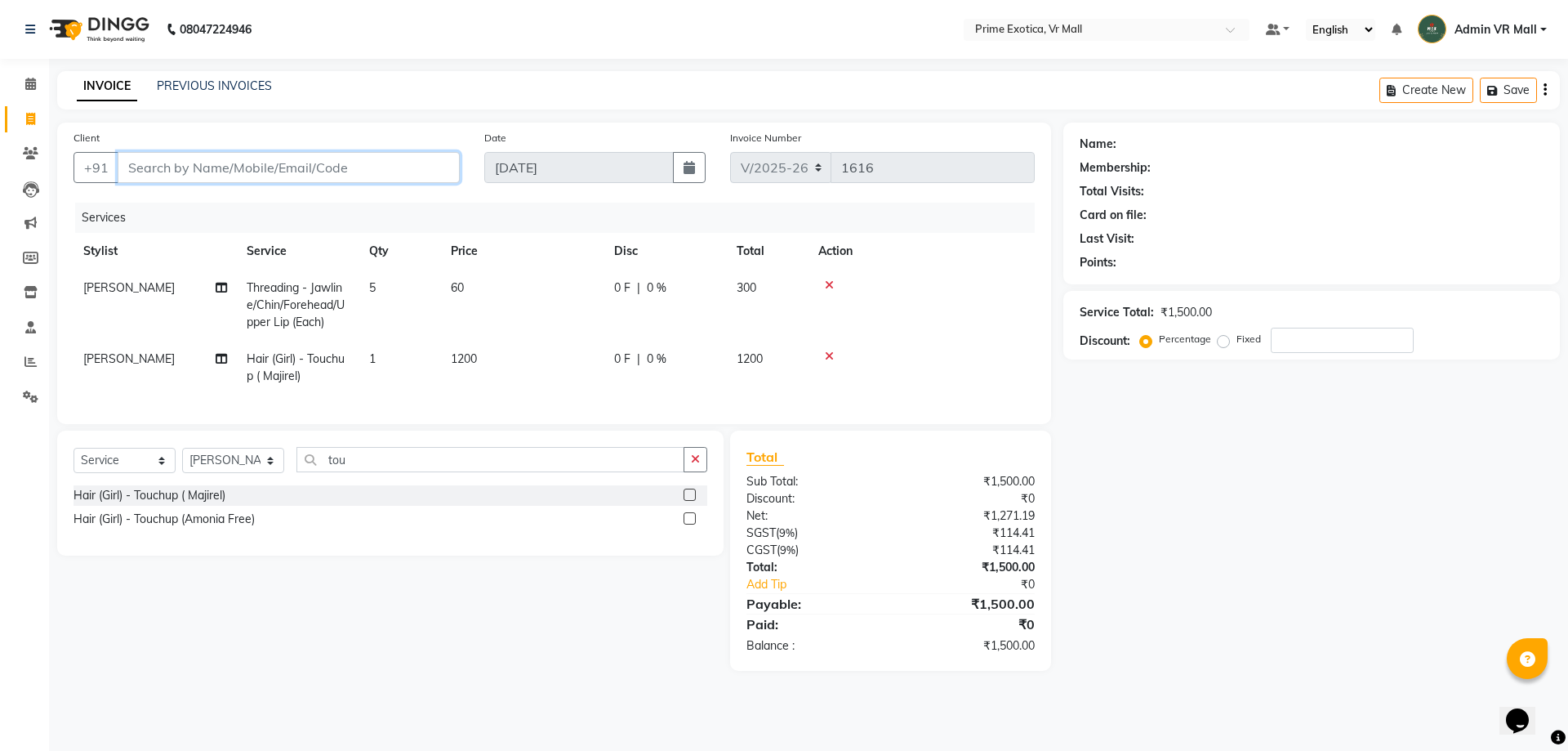
click at [384, 163] on input "Client" at bounding box center [288, 168] width 342 height 31
click at [408, 163] on input "Client" at bounding box center [288, 168] width 342 height 31
click at [334, 170] on input "Client" at bounding box center [288, 168] width 342 height 31
type input "9"
type input "0"
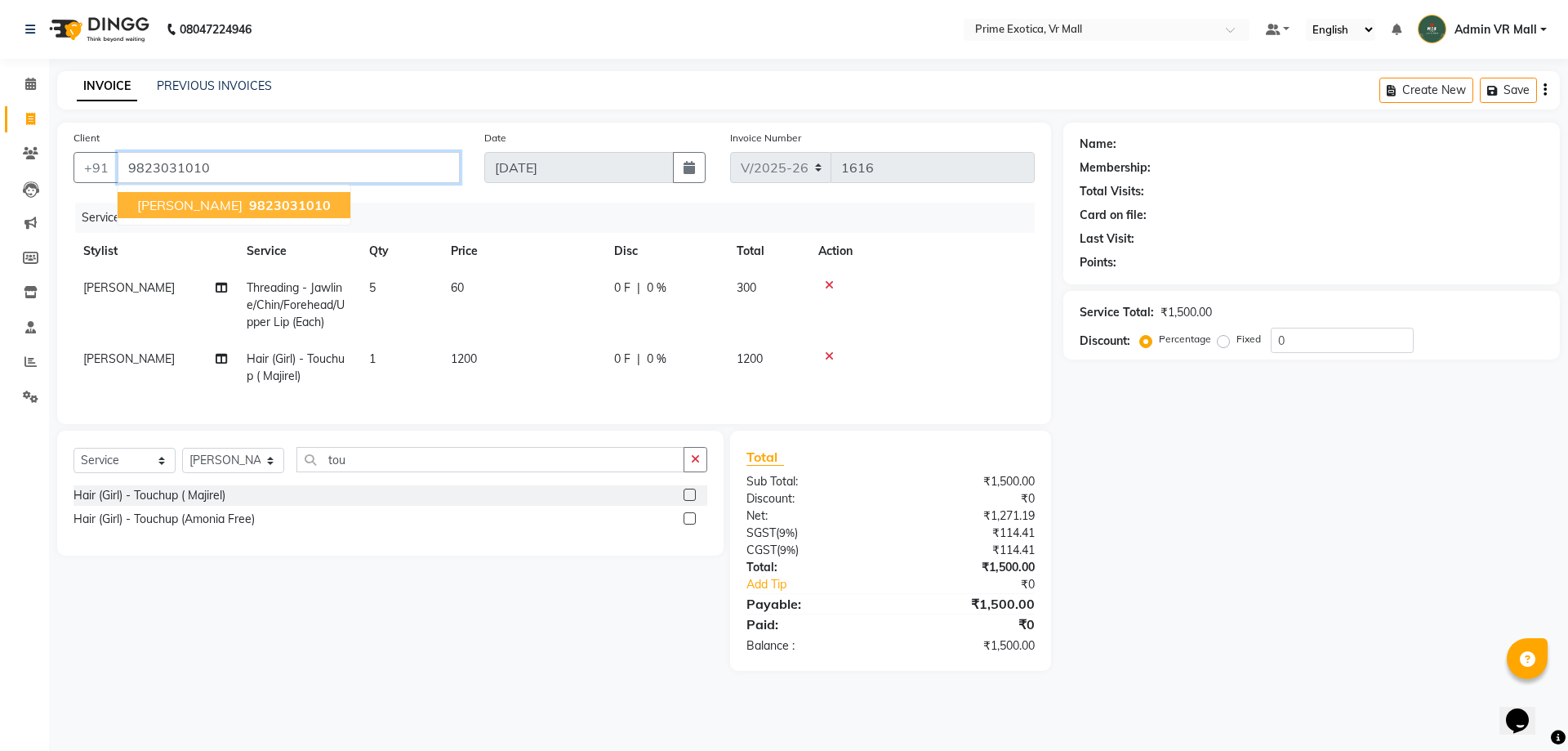
type input "9823031010"
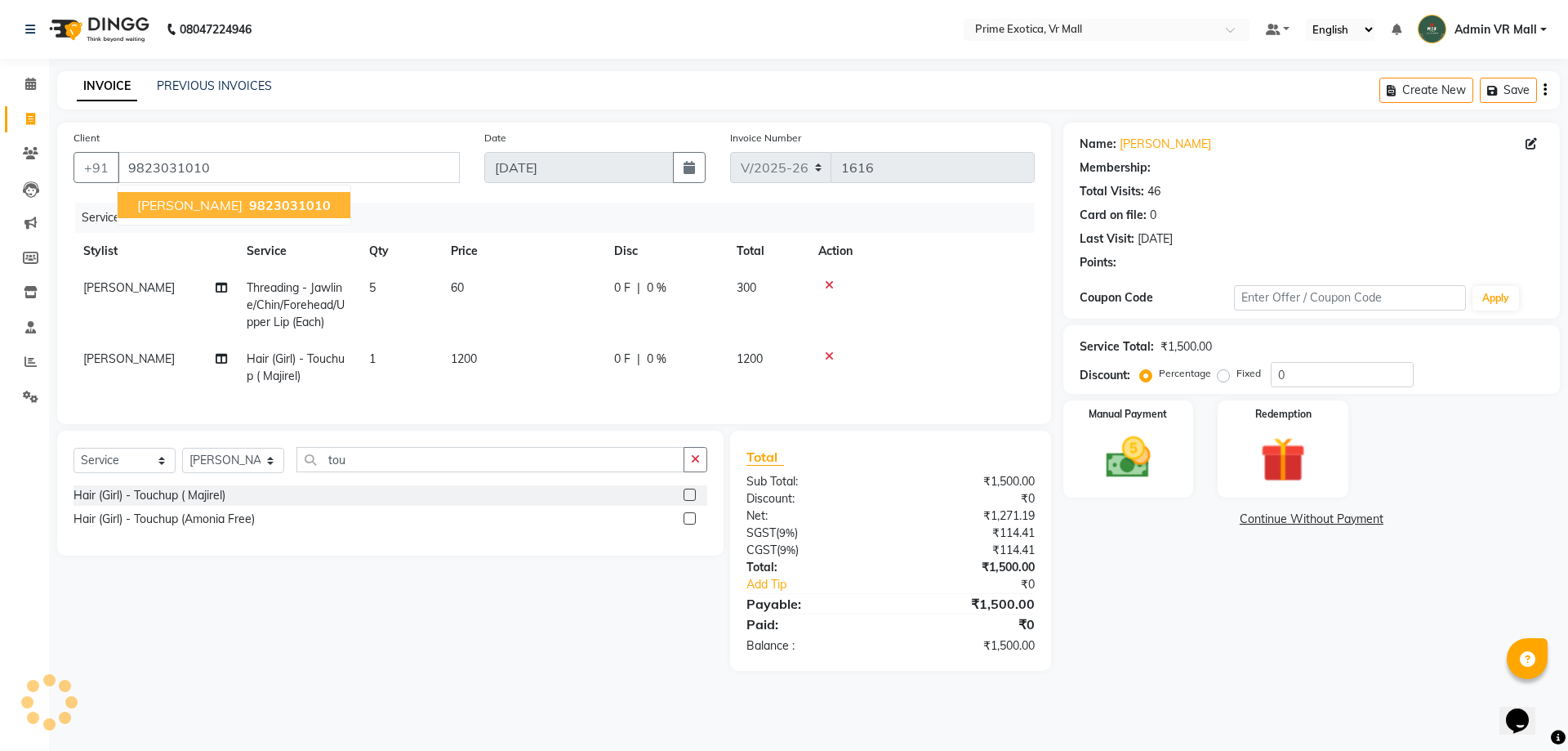
select select "1: Object"
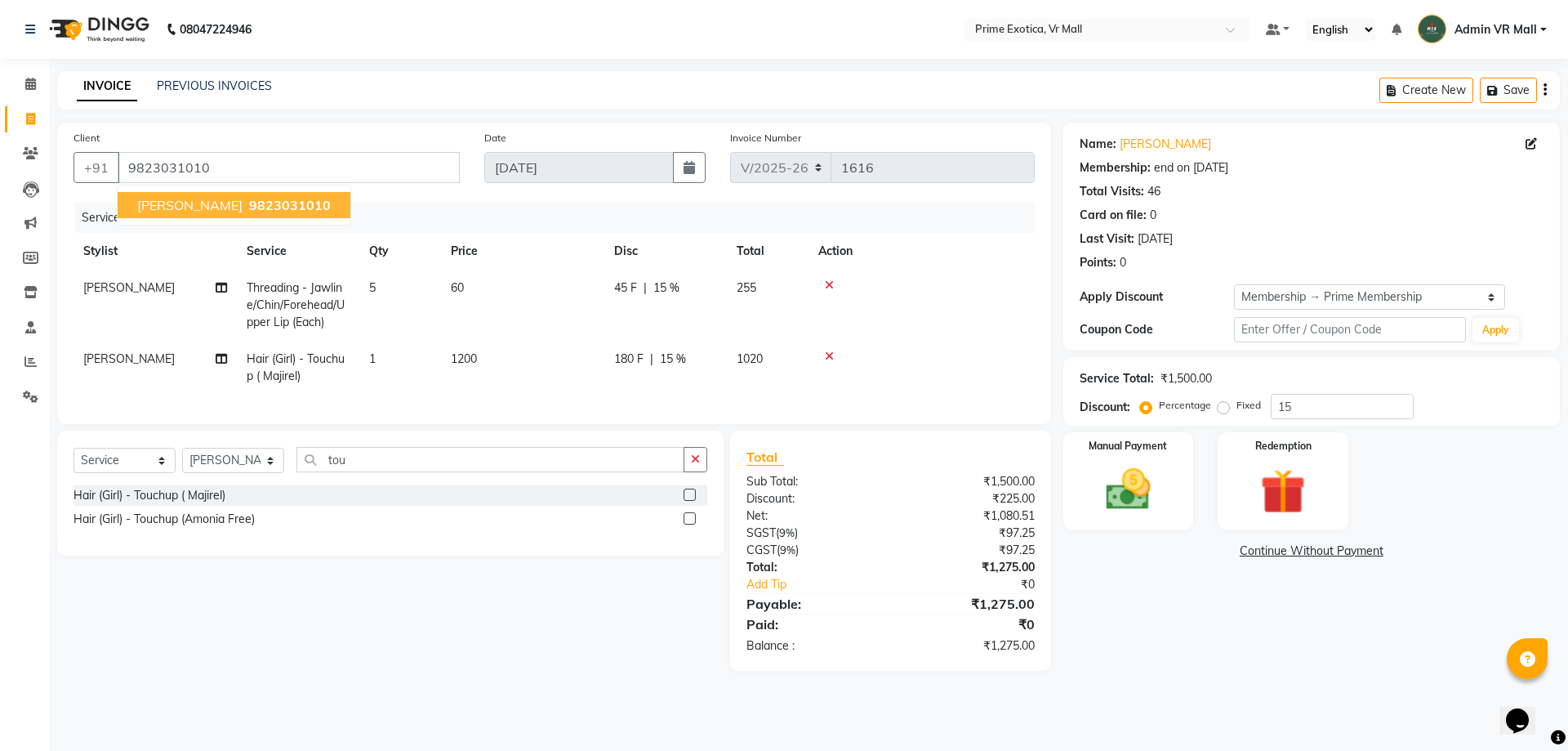
click at [316, 200] on span "9823031010" at bounding box center [289, 205] width 81 height 17
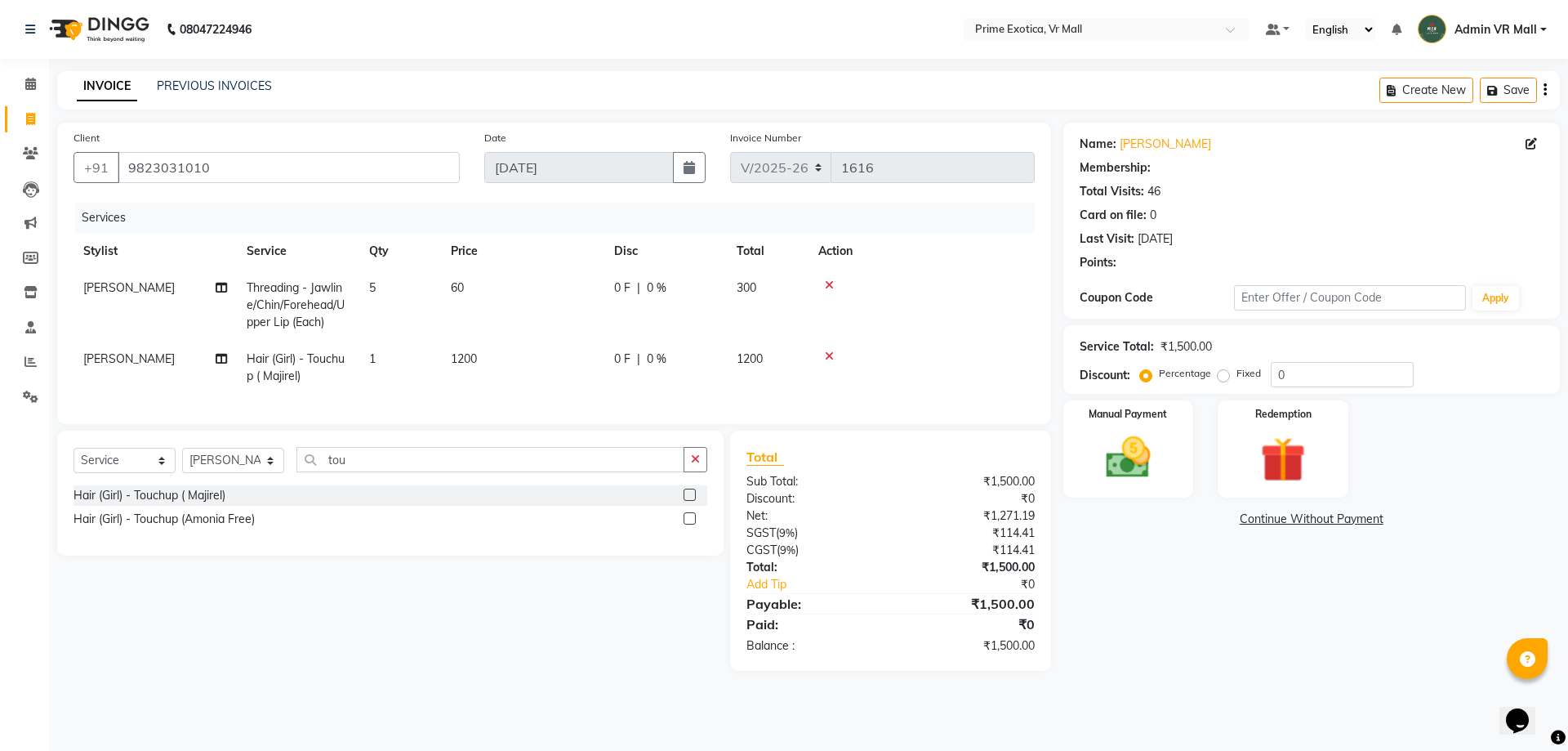
type input "15"
select select "1: Object"
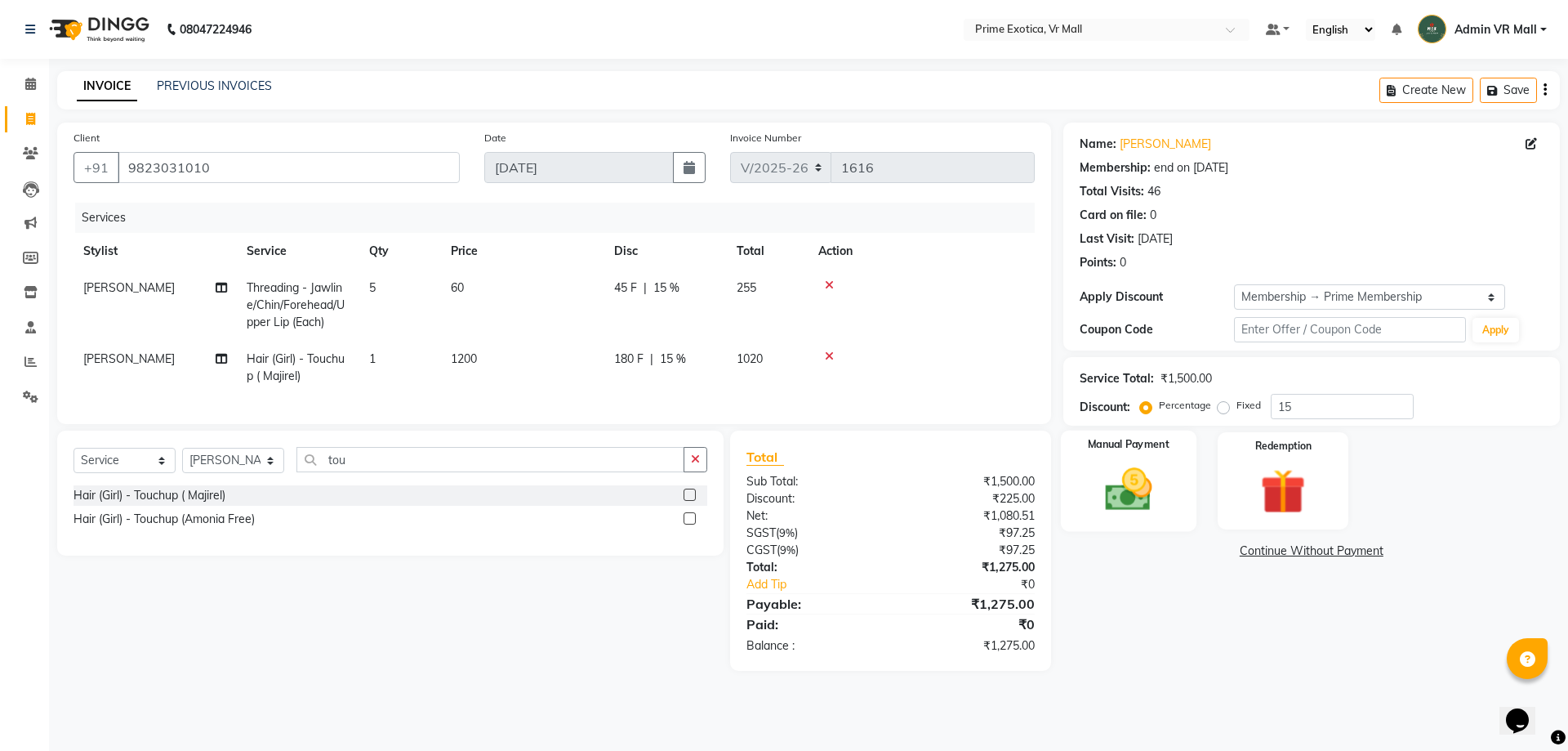
click at [1140, 463] on img at bounding box center [1127, 489] width 75 height 54
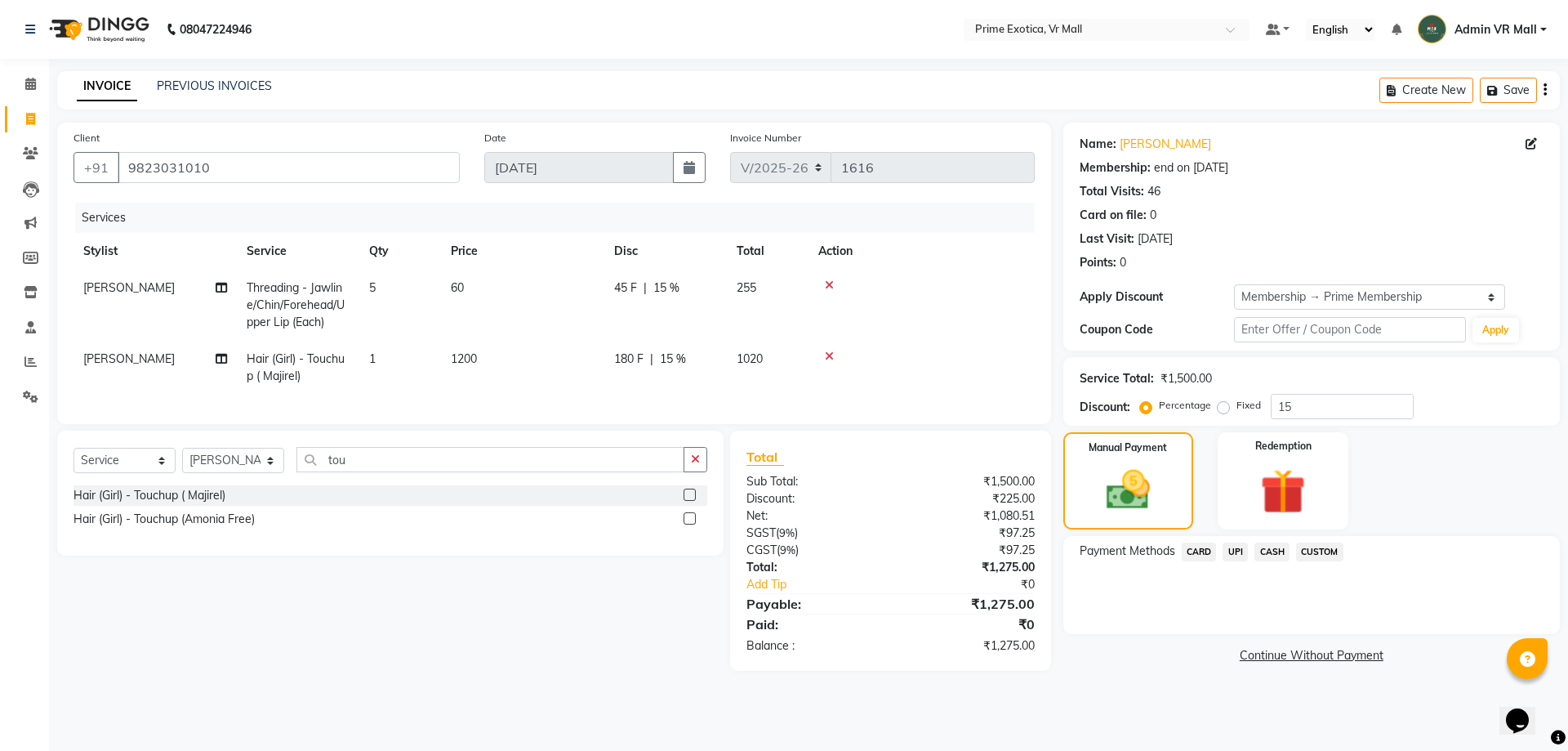
click at [1238, 548] on span "UPI" at bounding box center [1235, 551] width 25 height 19
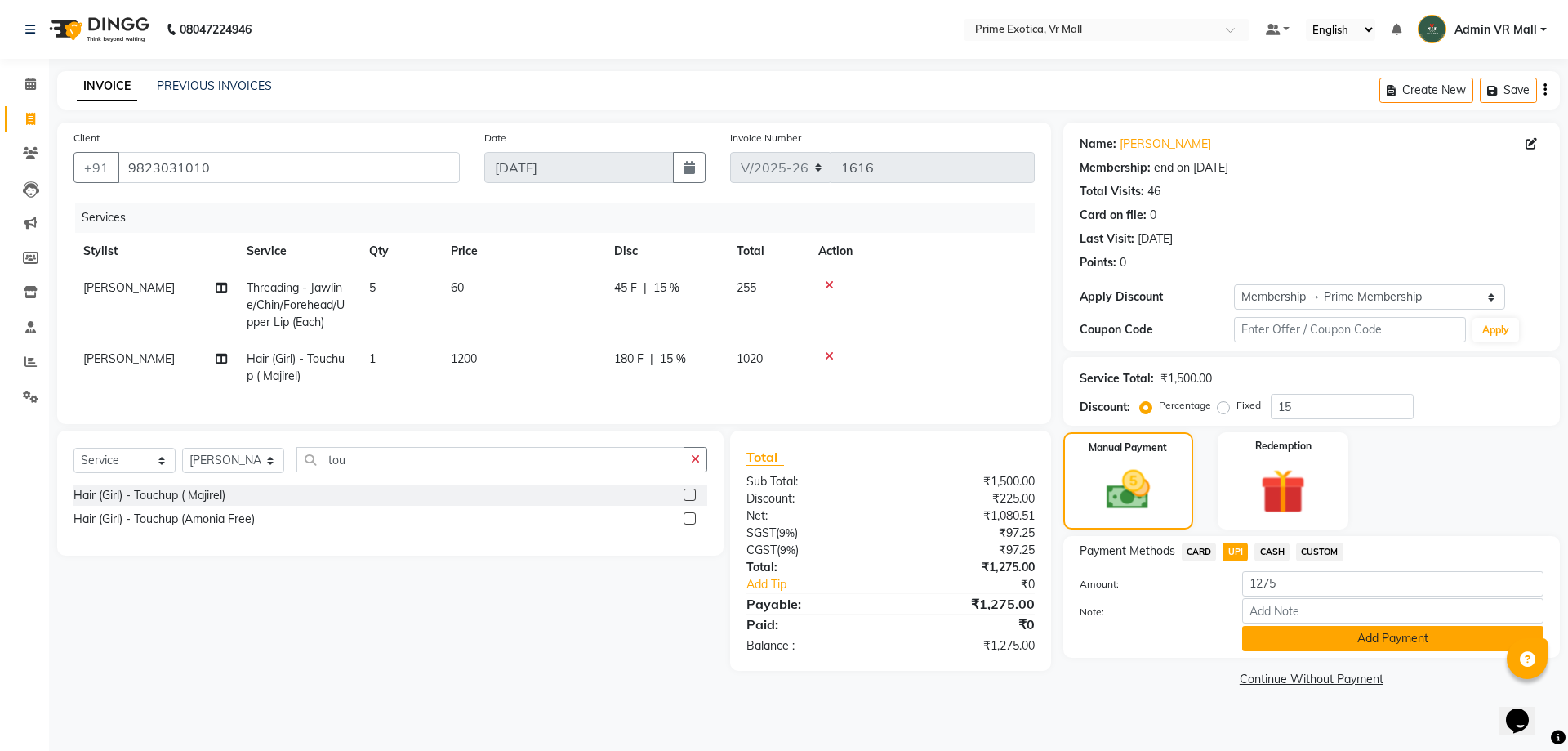
click at [1377, 635] on button "Add Payment" at bounding box center [1392, 638] width 301 height 25
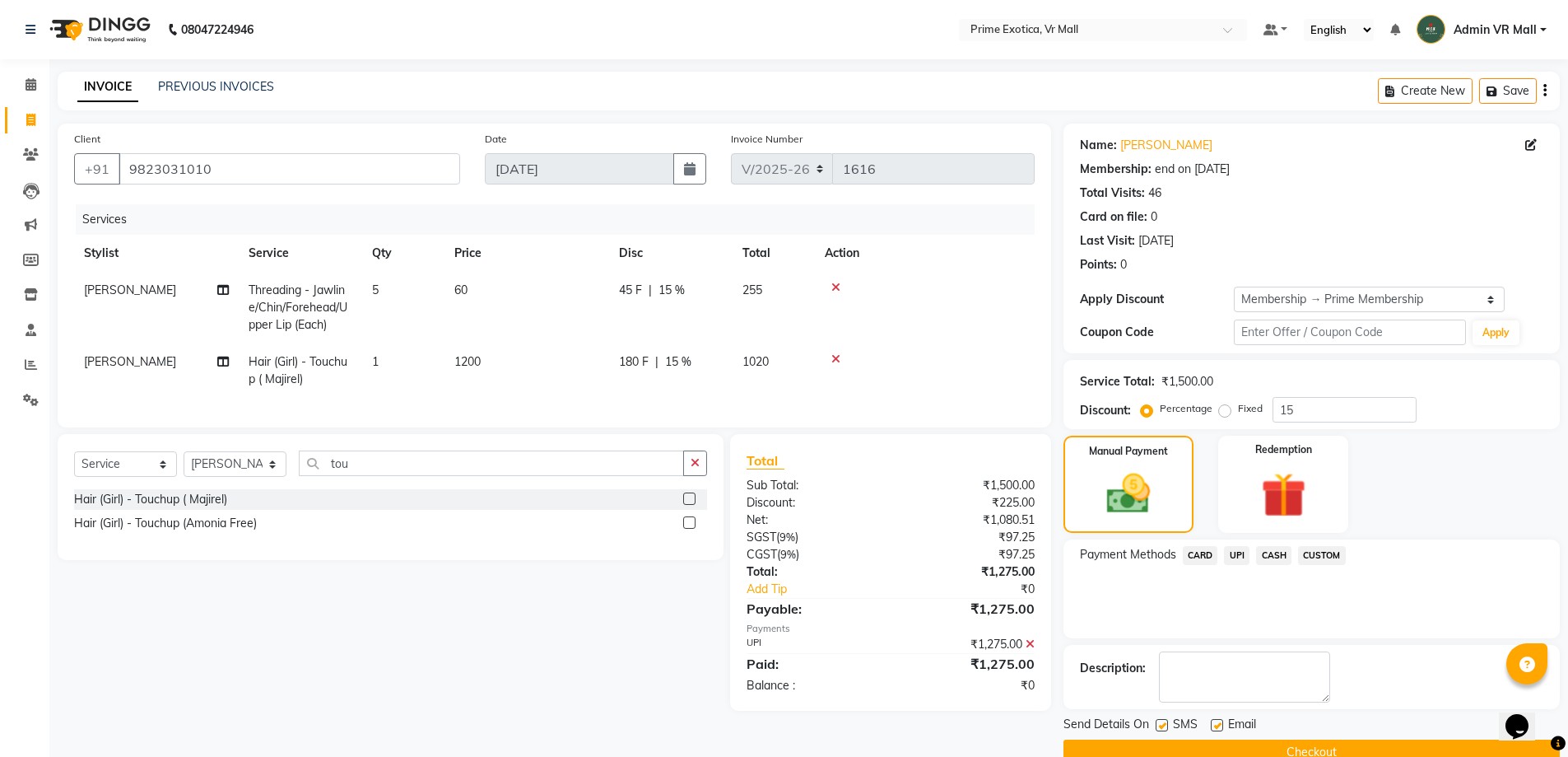
scroll to position [33, 0]
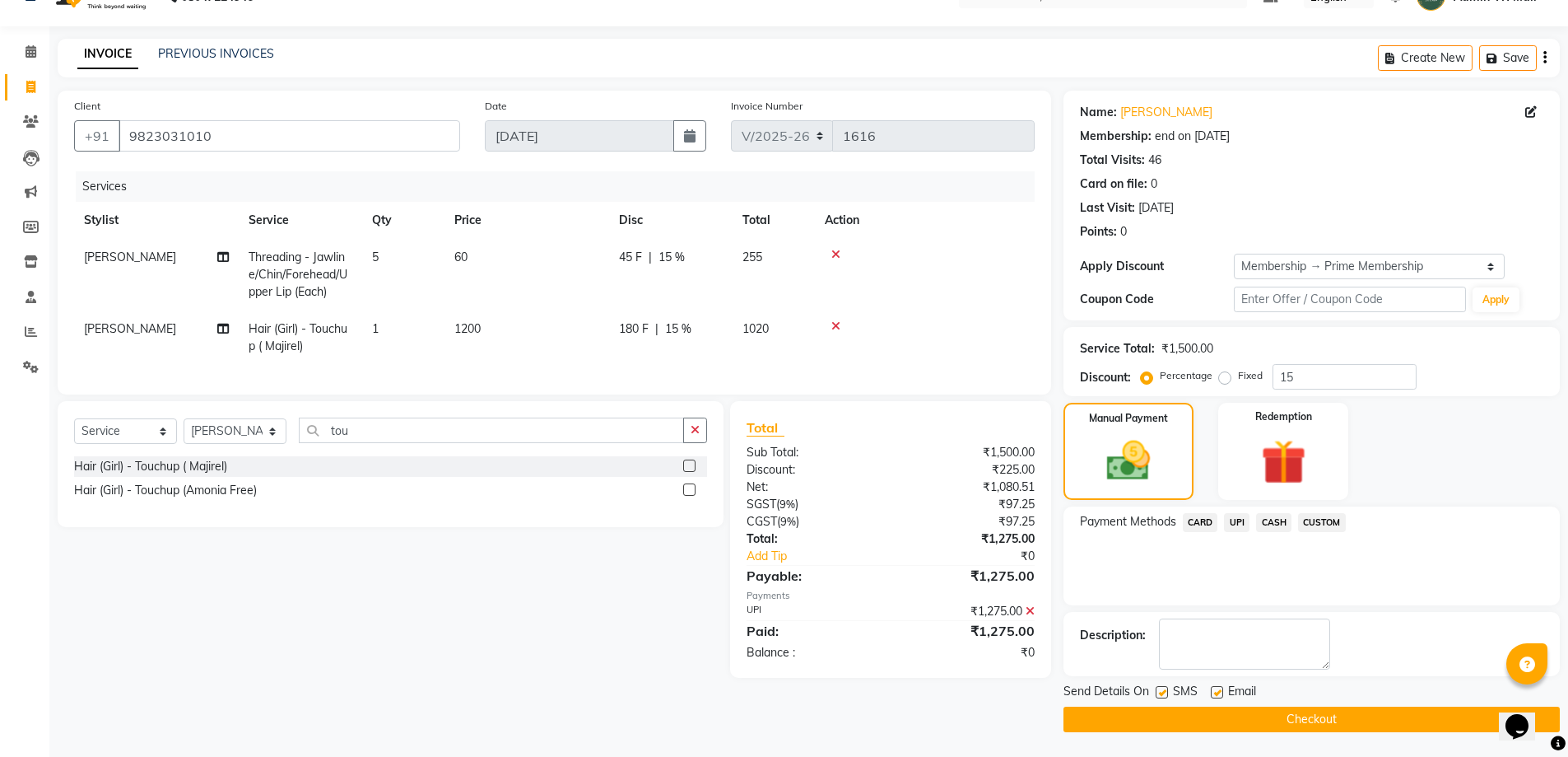
click at [1291, 717] on button "Checkout" at bounding box center [1312, 719] width 496 height 26
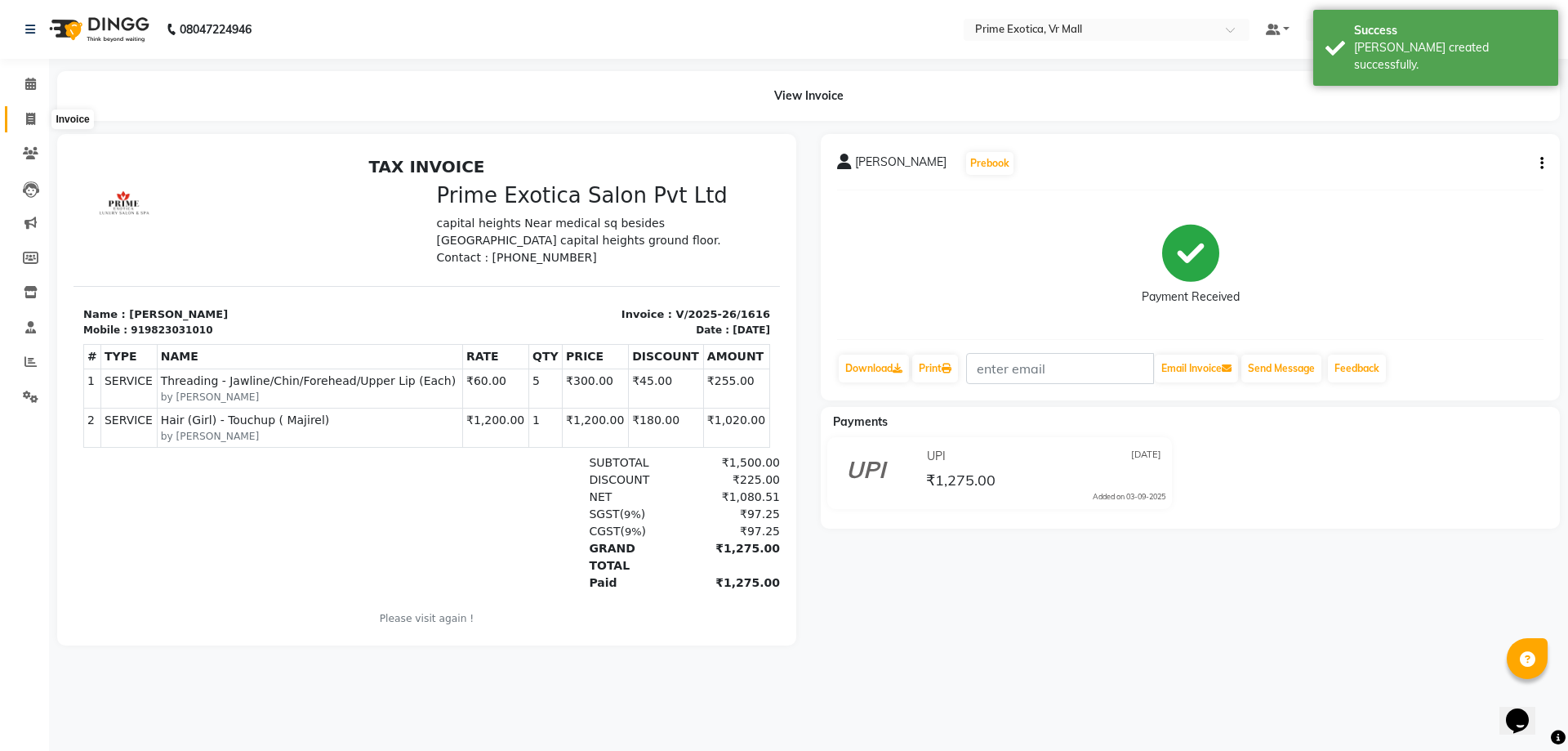
click at [27, 121] on icon at bounding box center [30, 119] width 9 height 12
select select "service"
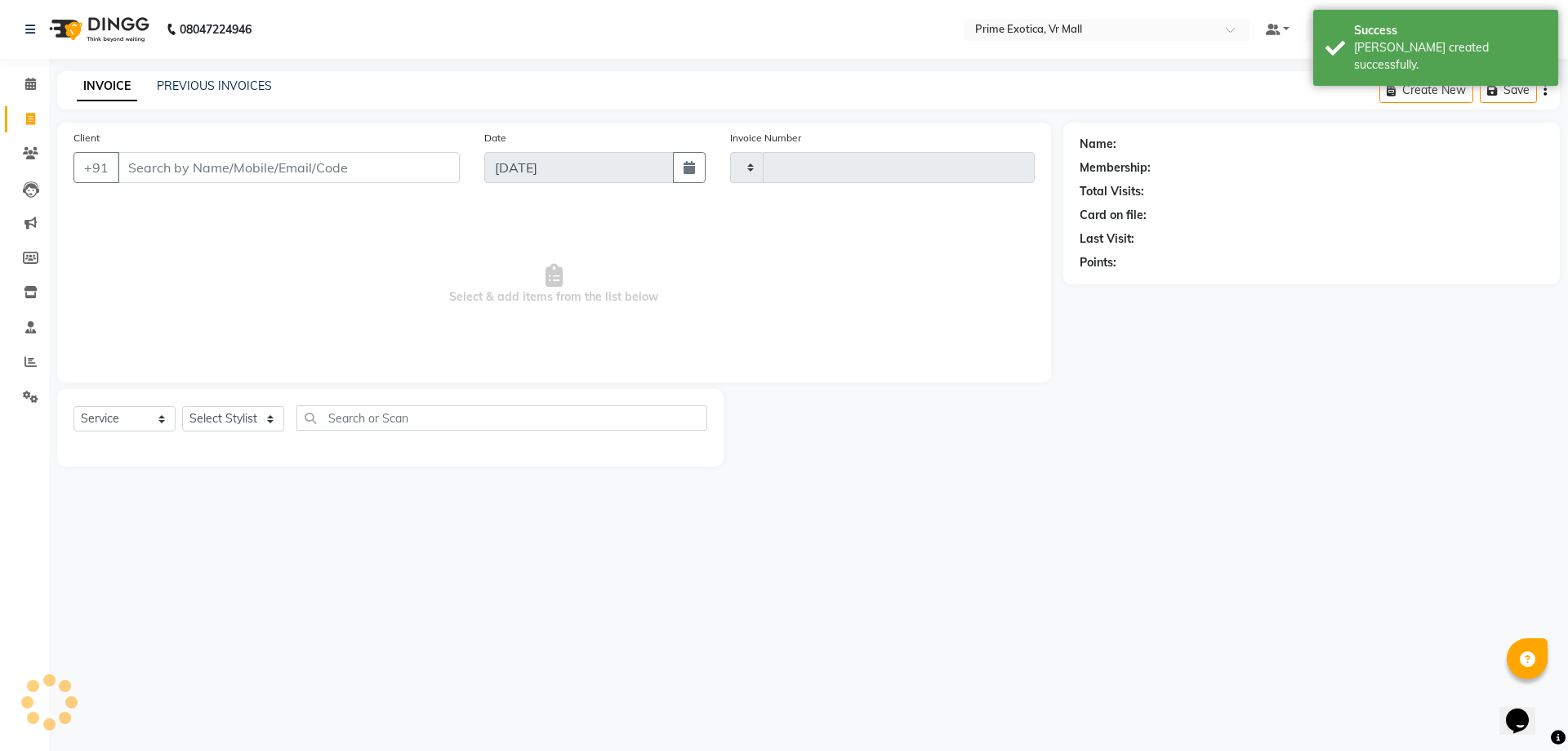
type input "1617"
select select "6077"
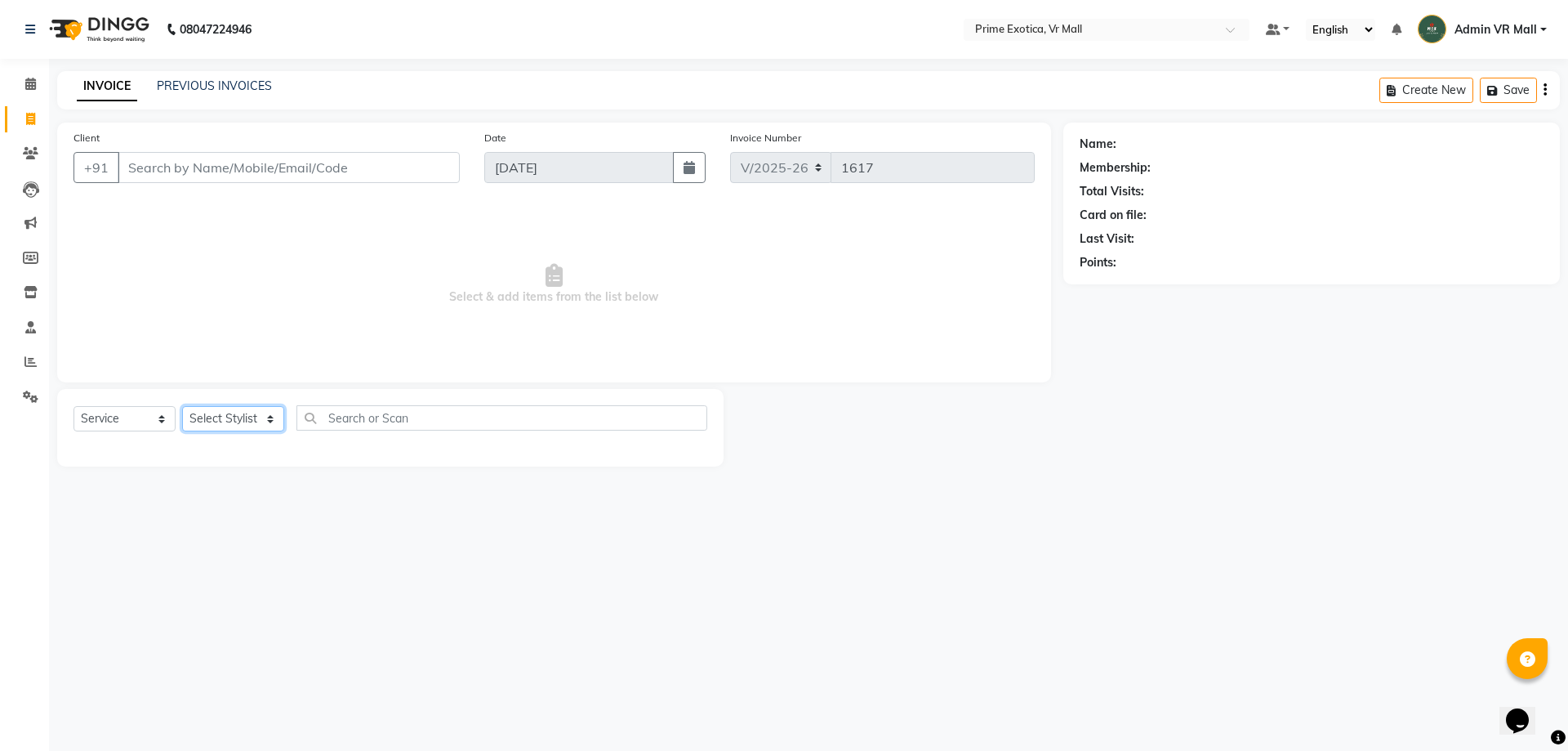
click at [284, 414] on select "Select Stylist [PERSON_NAME] Admin VR Mall [PERSON_NAME] [PERSON_NAME] Archana …" at bounding box center [233, 419] width 102 height 25
click at [30, 79] on icon at bounding box center [30, 83] width 11 height 12
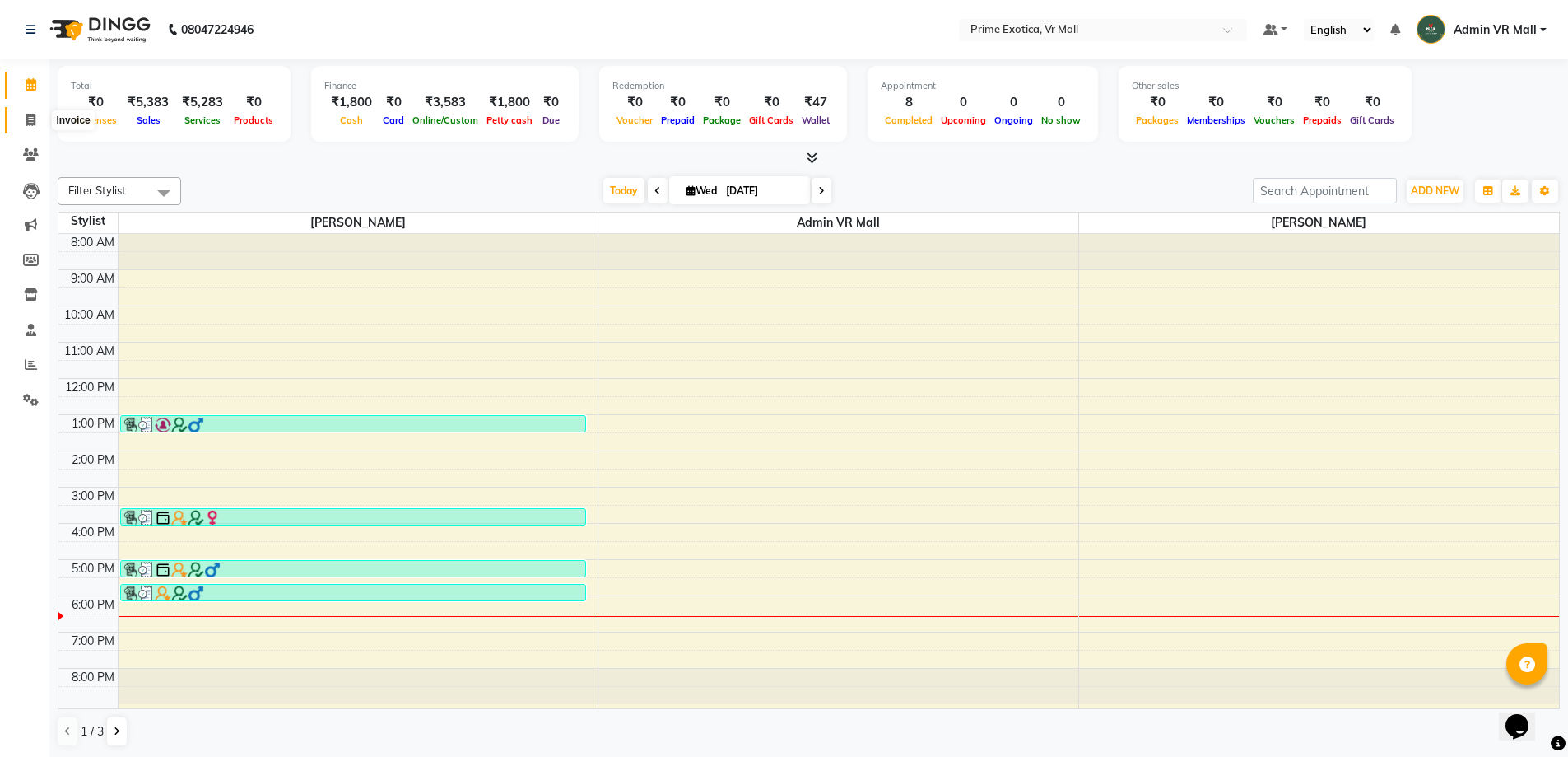
click at [33, 118] on icon at bounding box center [31, 120] width 9 height 12
select select "service"
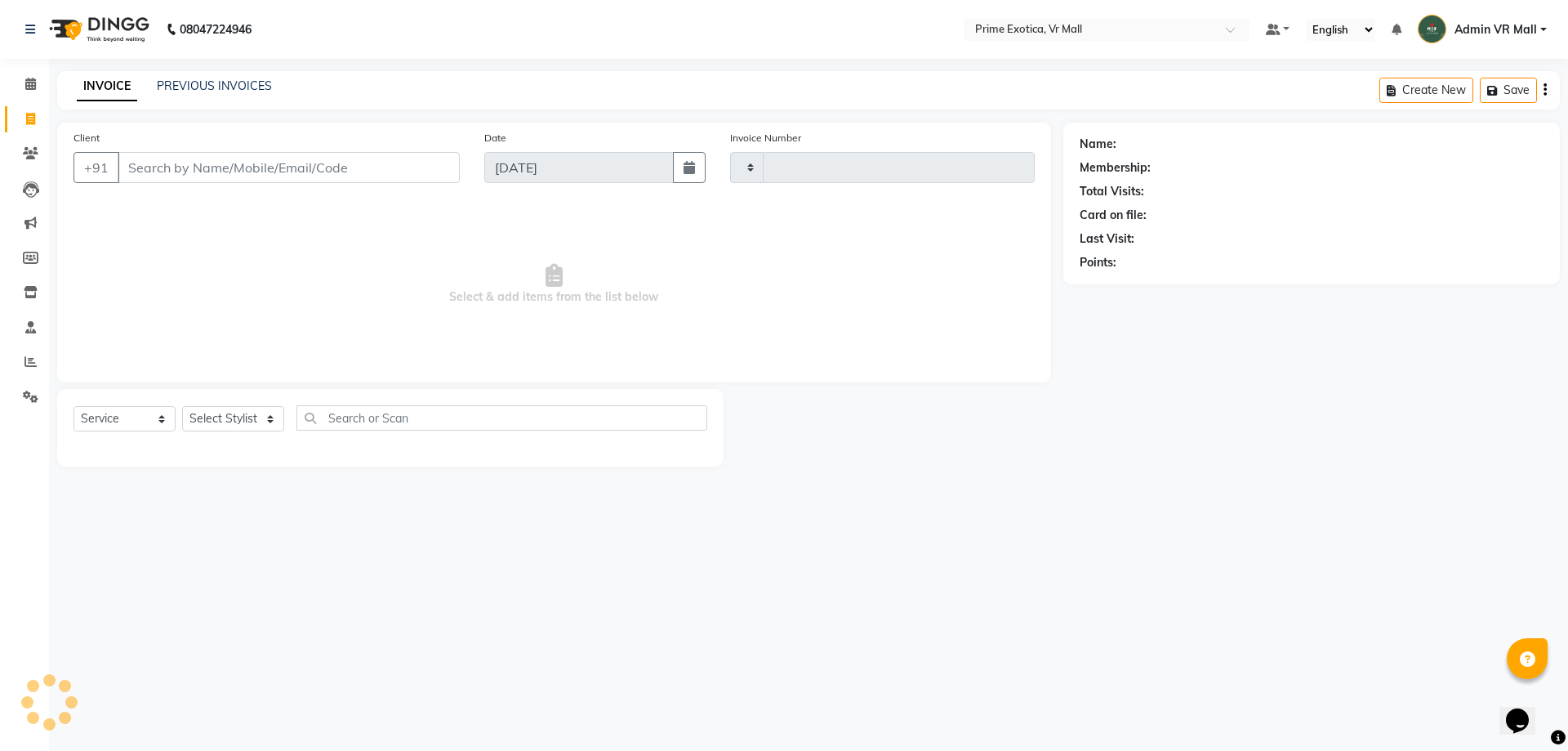
type input "1617"
select select "6077"
click at [31, 82] on icon at bounding box center [30, 83] width 11 height 12
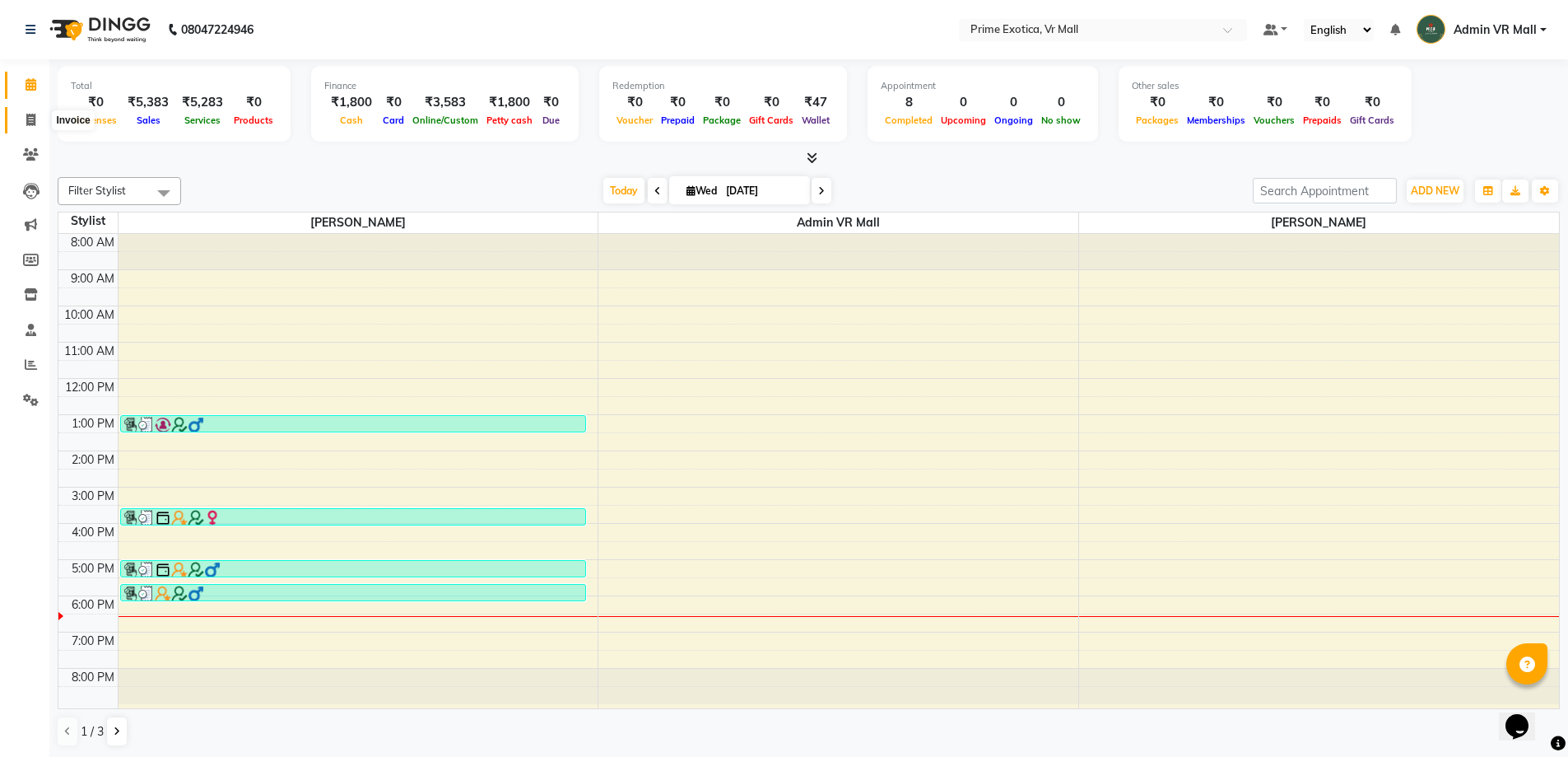
drag, startPoint x: 31, startPoint y: 112, endPoint x: 31, endPoint y: 138, distance: 26.0
click at [31, 114] on icon at bounding box center [31, 120] width 9 height 12
select select "6077"
select select "service"
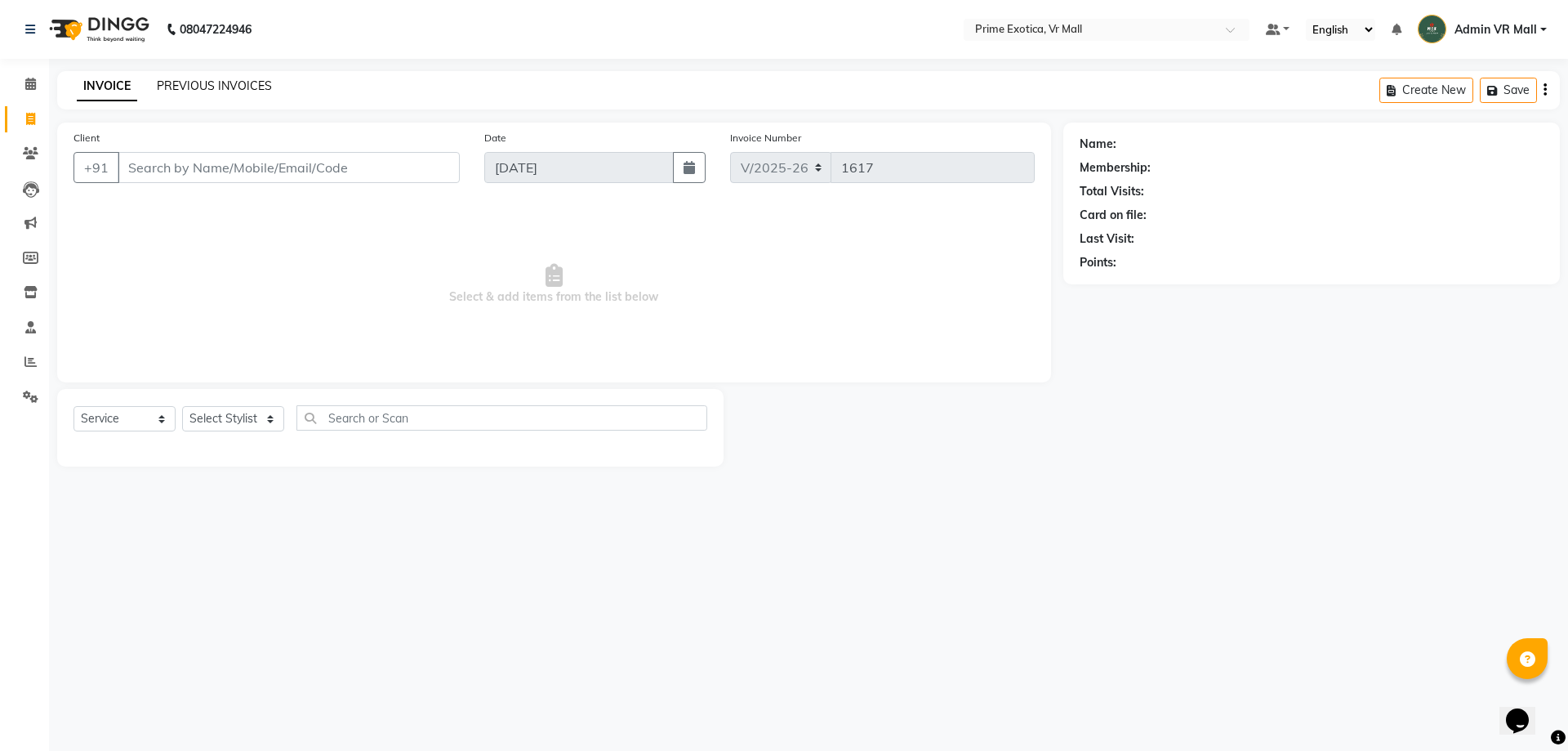
click at [241, 84] on link "PREVIOUS INVOICES" at bounding box center [214, 85] width 115 height 15
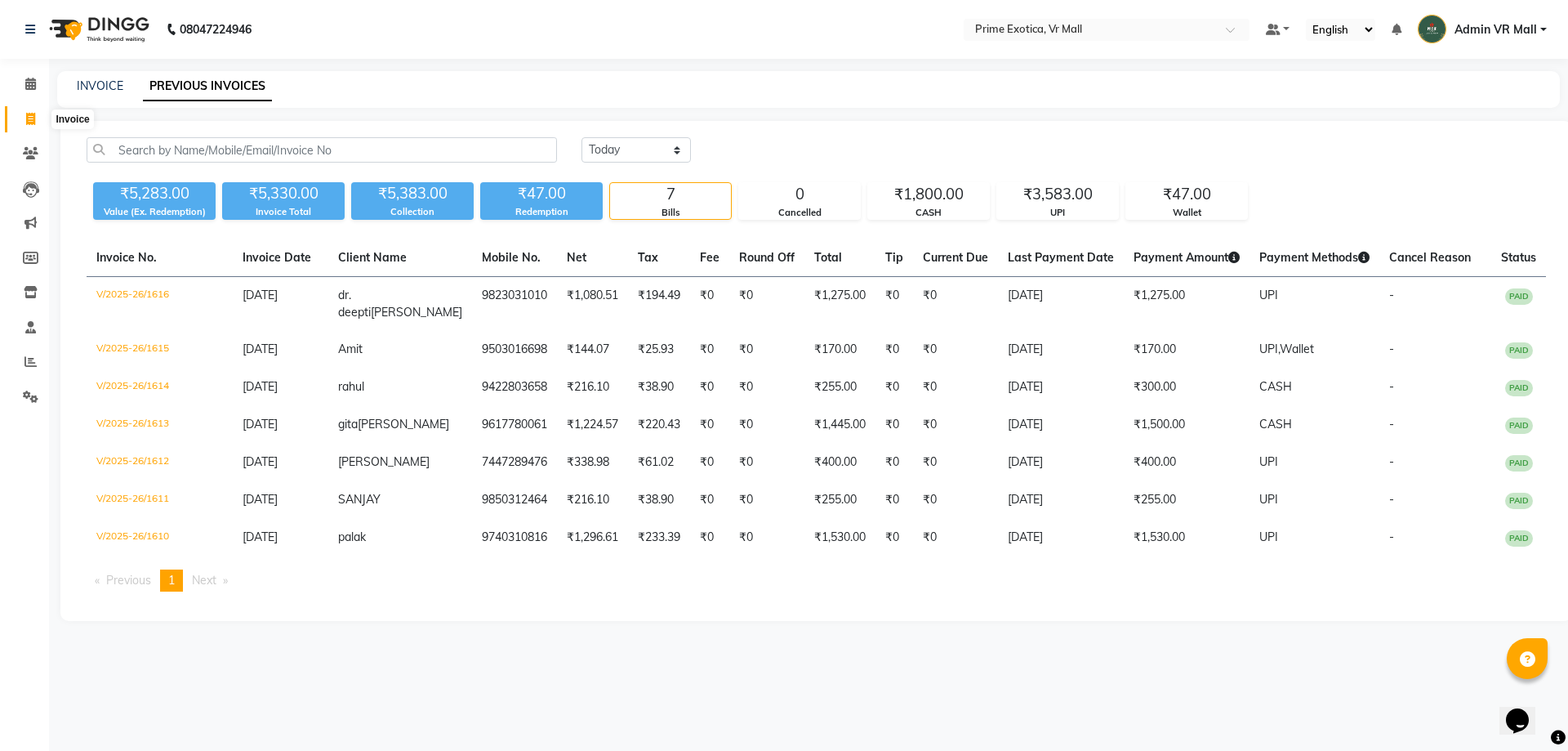
click at [31, 118] on icon at bounding box center [30, 119] width 9 height 12
select select "6077"
select select "service"
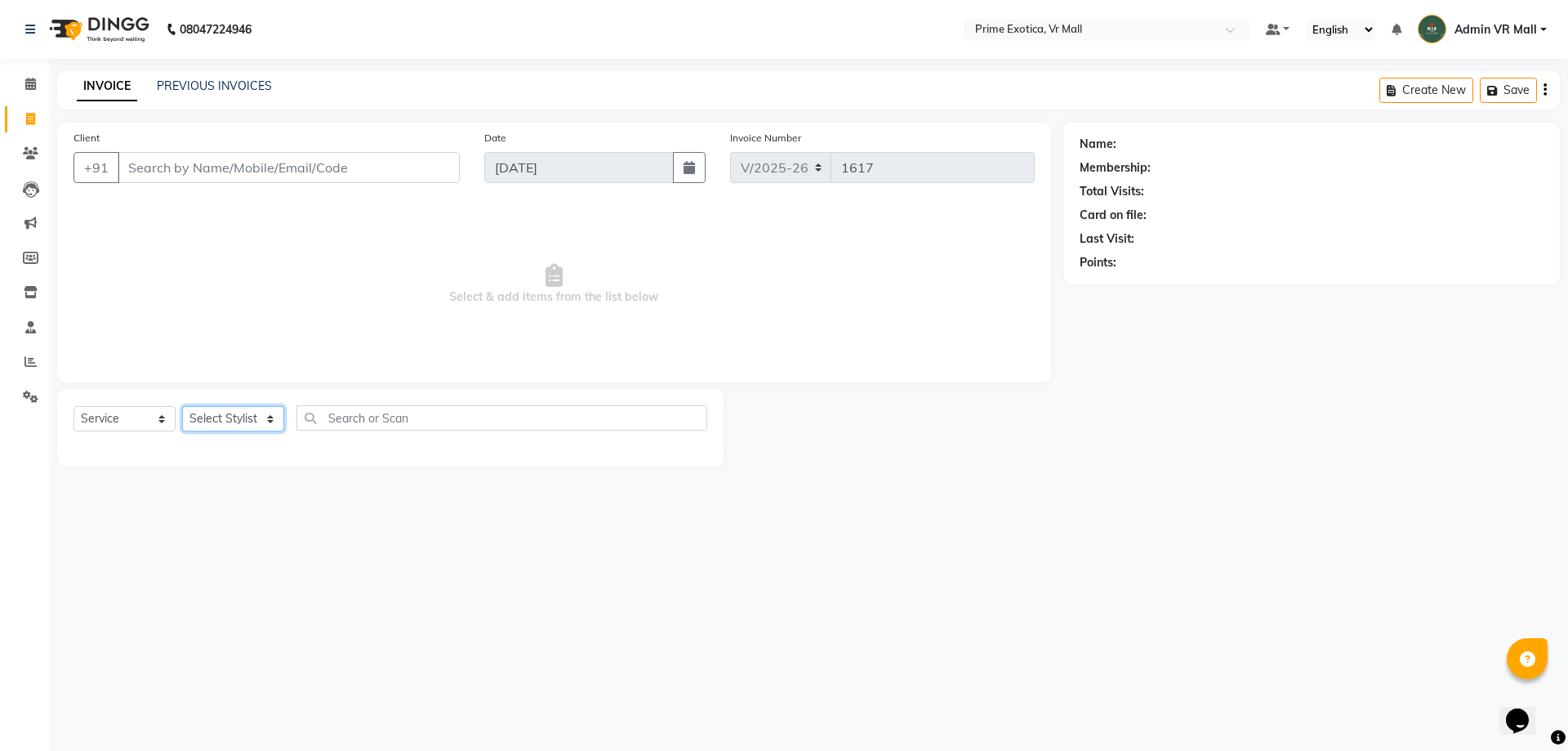
click at [284, 423] on select "Select Stylist [PERSON_NAME] Admin VR Mall [PERSON_NAME] [PERSON_NAME] Archana …" at bounding box center [233, 419] width 102 height 25
select select "76888"
click at [182, 406] on select "Select Stylist [PERSON_NAME] Admin VR Mall [PERSON_NAME] [PERSON_NAME] Archana …" at bounding box center [233, 419] width 102 height 25
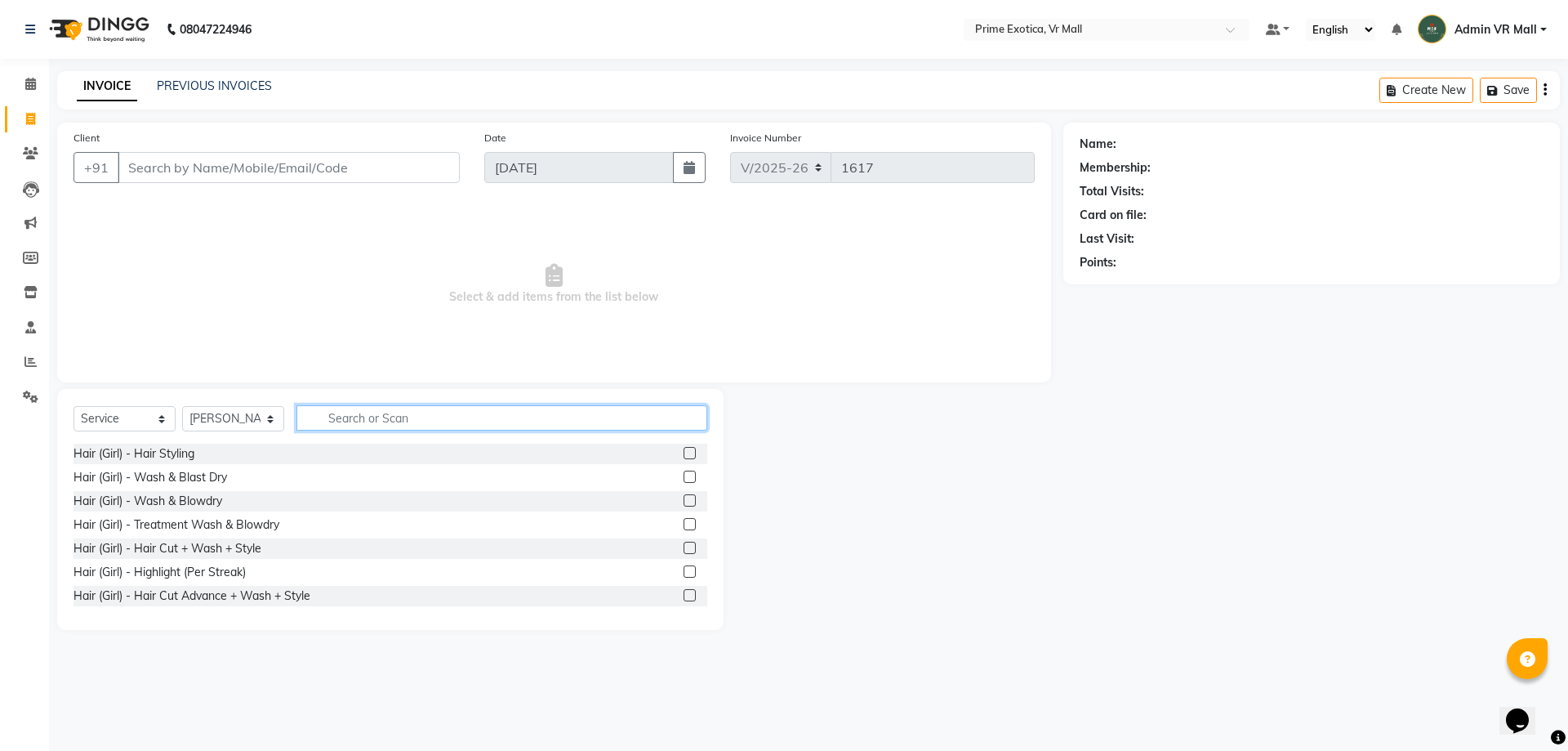
click at [497, 414] on input "text" at bounding box center [501, 418] width 411 height 25
click at [31, 362] on icon at bounding box center [30, 361] width 12 height 12
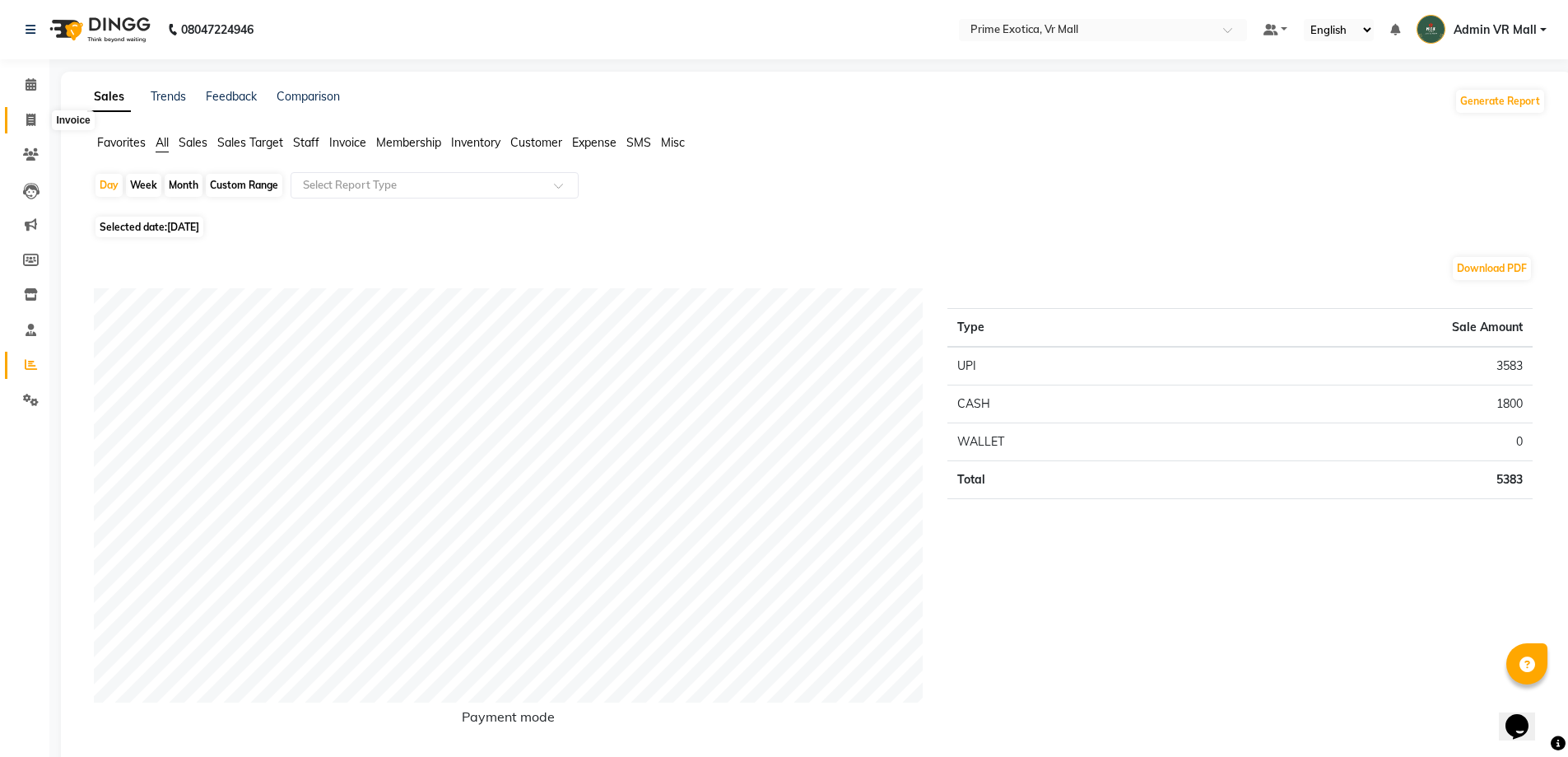
click at [32, 119] on icon at bounding box center [31, 120] width 9 height 12
select select "service"
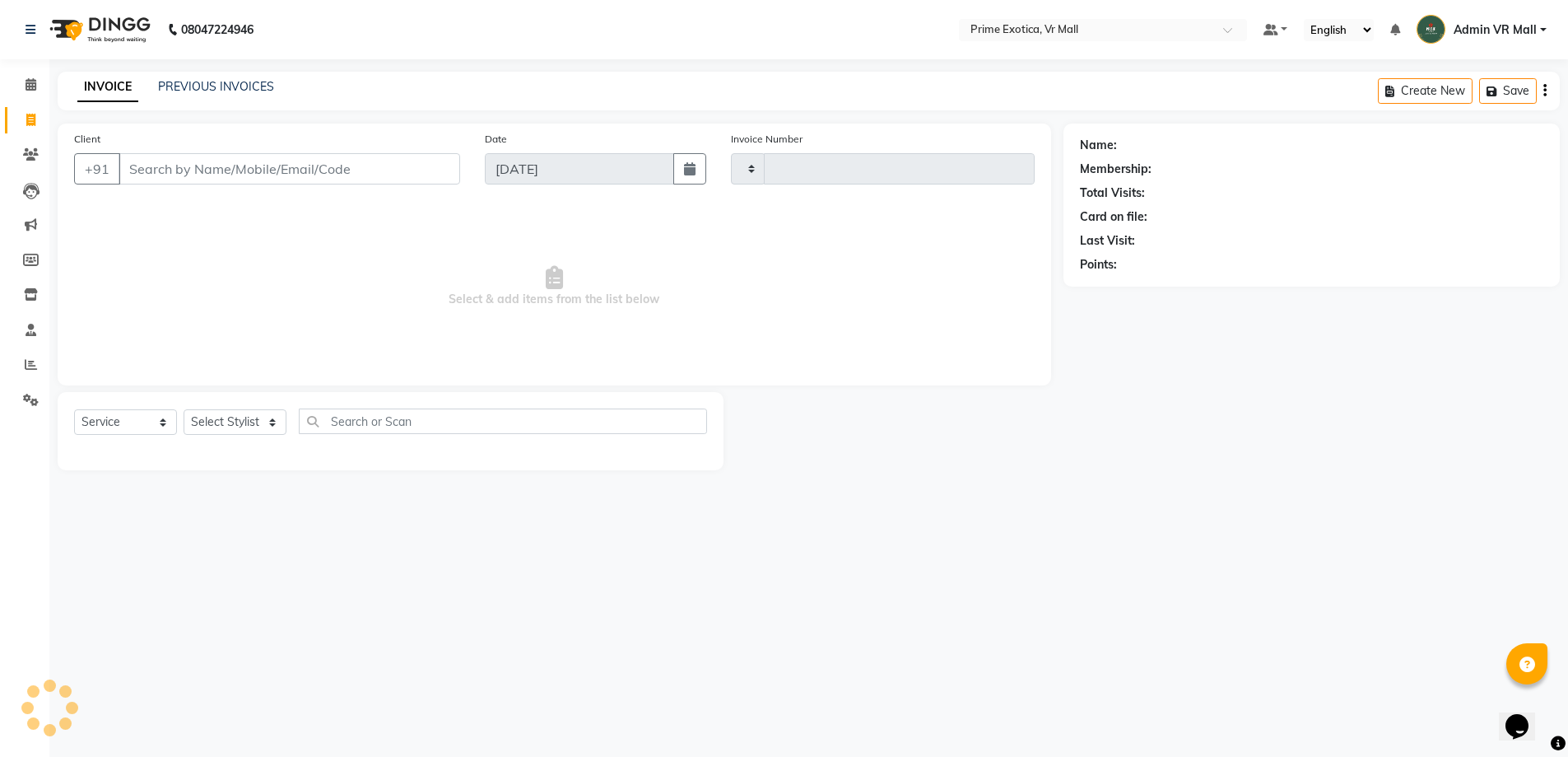
type input "1617"
select select "6077"
click at [226, 80] on link "PREVIOUS INVOICES" at bounding box center [215, 86] width 116 height 15
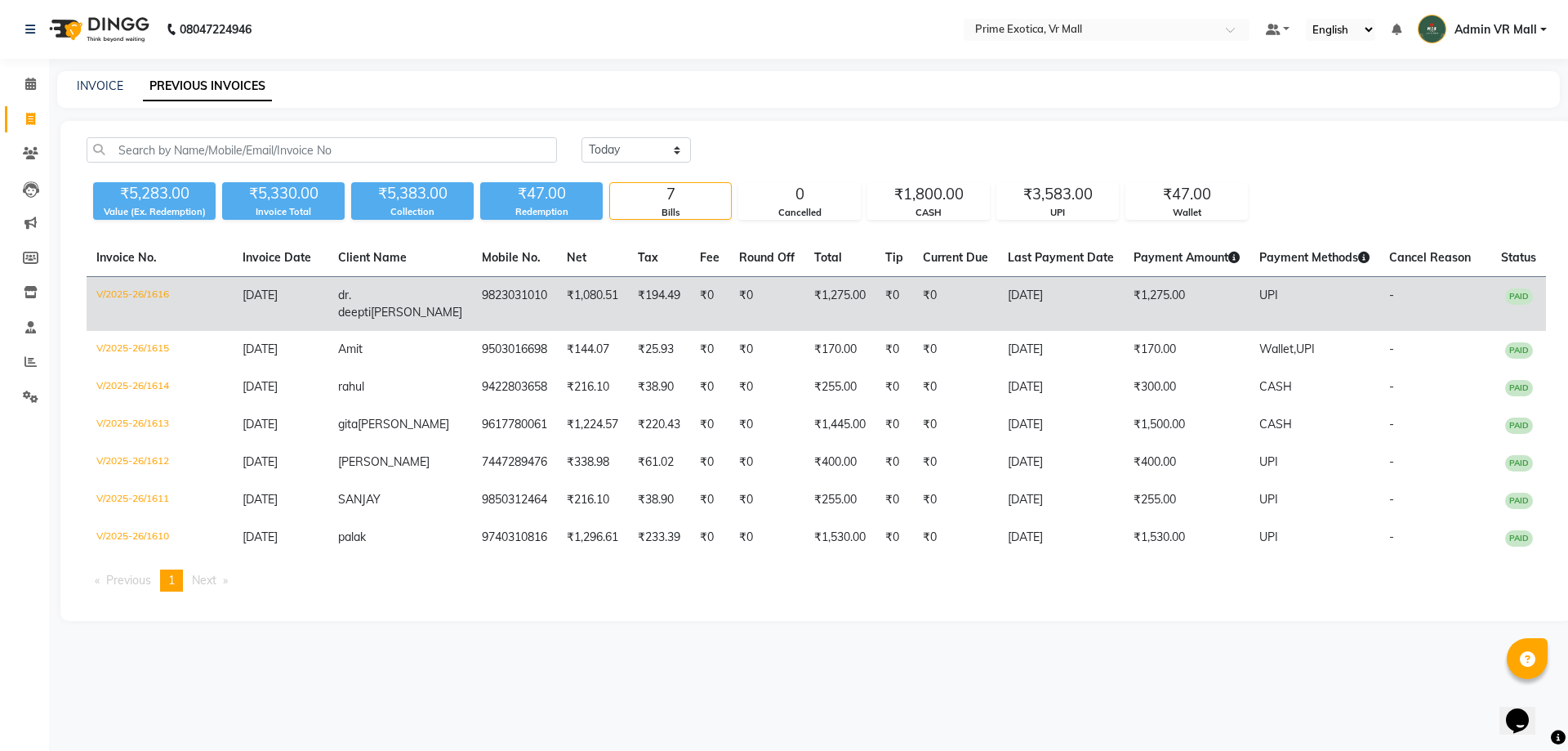
click at [562, 286] on td "₹1,080.51" at bounding box center [592, 304] width 71 height 55
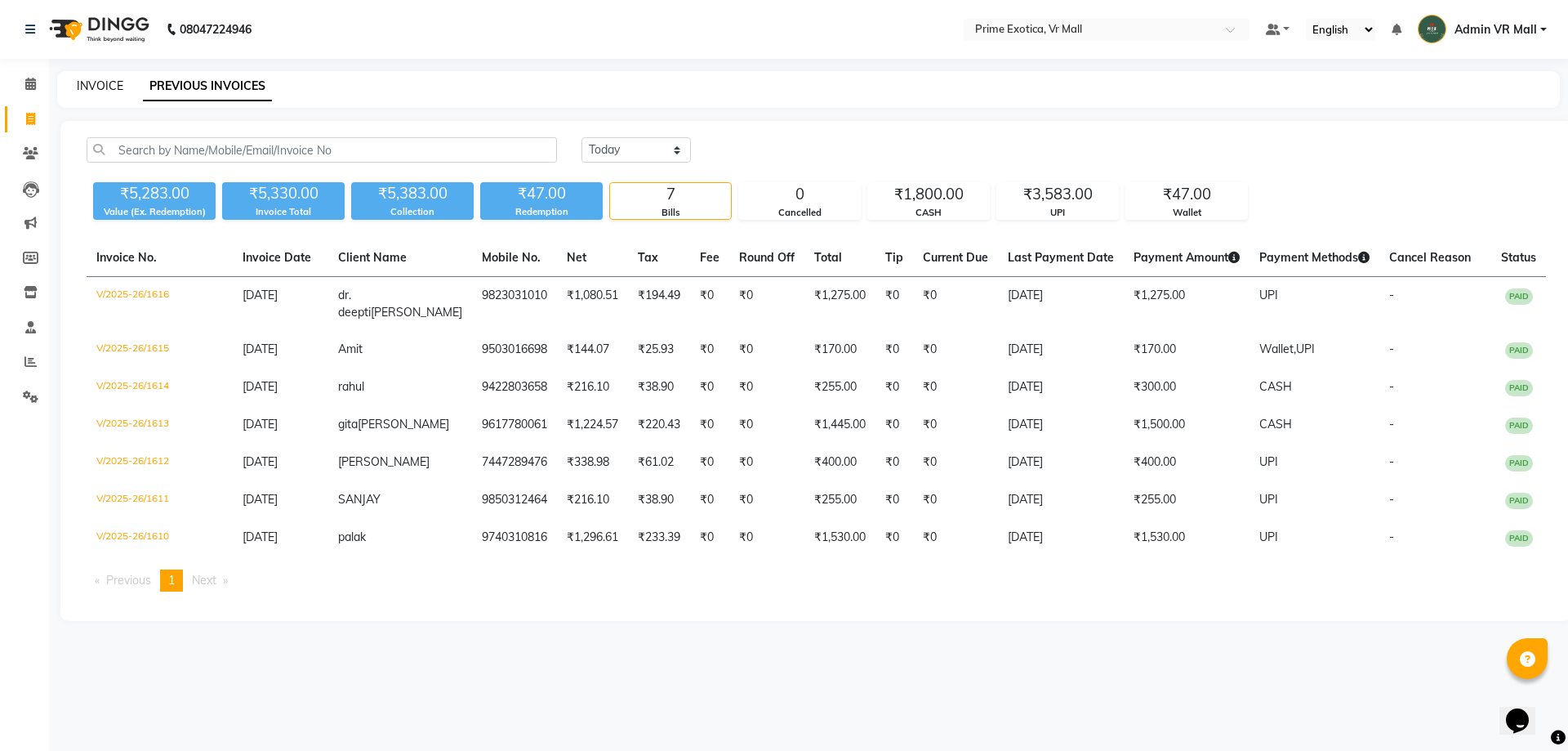
click at [106, 79] on link "INVOICE" at bounding box center [99, 85] width 46 height 15
select select "service"
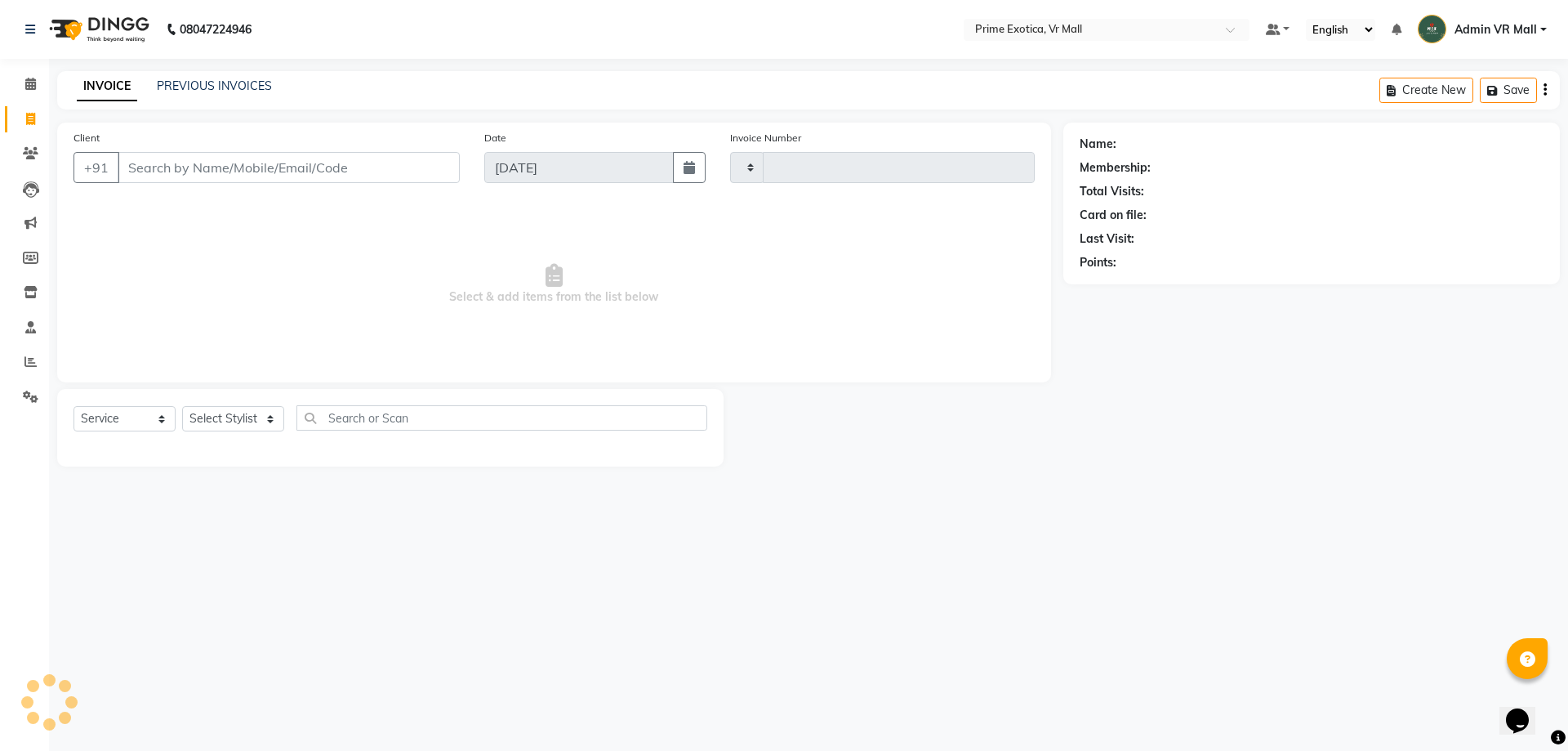
type input "1617"
select select "6077"
click at [284, 417] on select "Select Stylist [PERSON_NAME] Admin VR Mall [PERSON_NAME] [PERSON_NAME] Archana …" at bounding box center [233, 419] width 102 height 25
select select "76888"
click at [182, 406] on select "Select Stylist [PERSON_NAME] Admin VR Mall [PERSON_NAME] [PERSON_NAME] Archana …" at bounding box center [233, 419] width 102 height 25
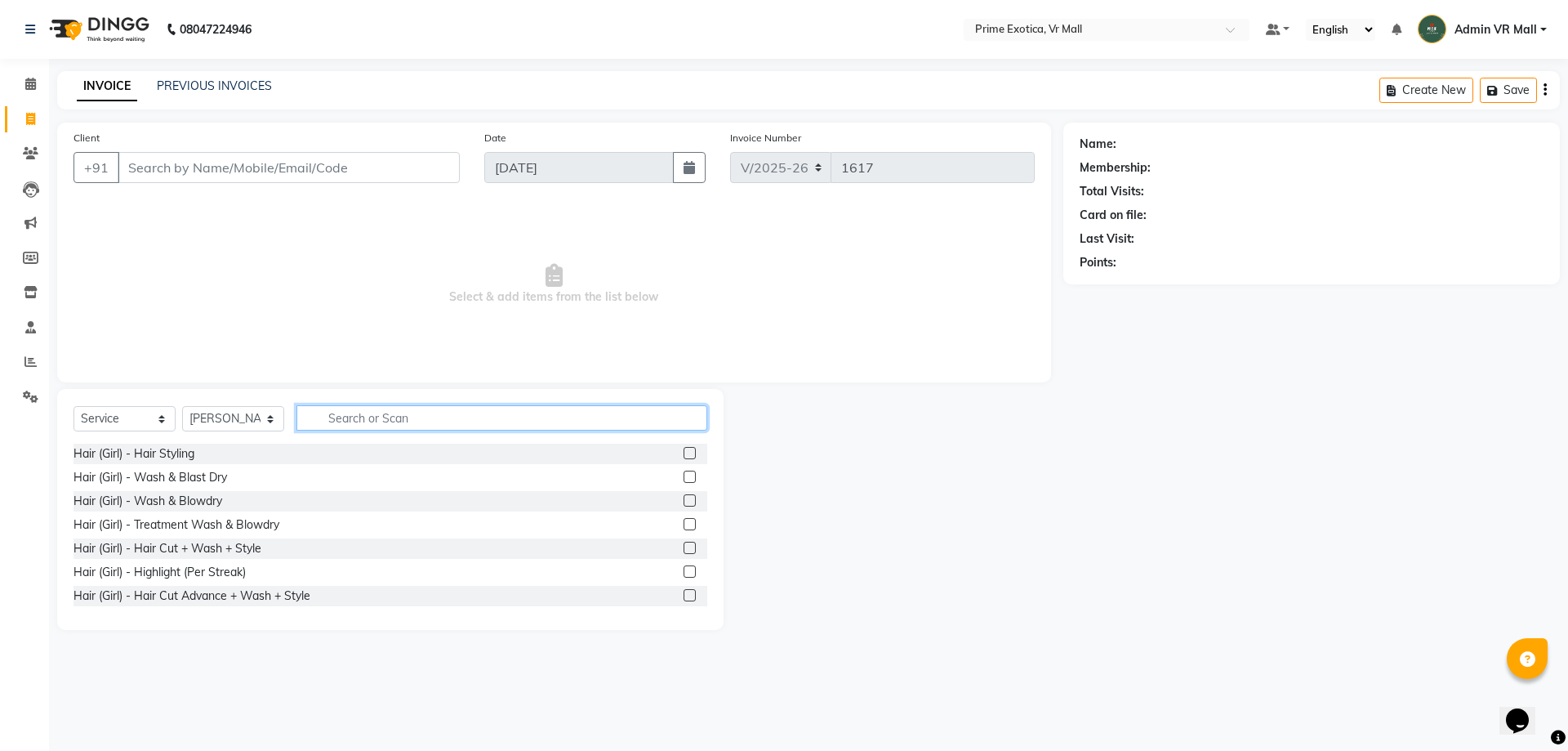
click at [447, 414] on input "text" at bounding box center [501, 418] width 411 height 25
type input "a"
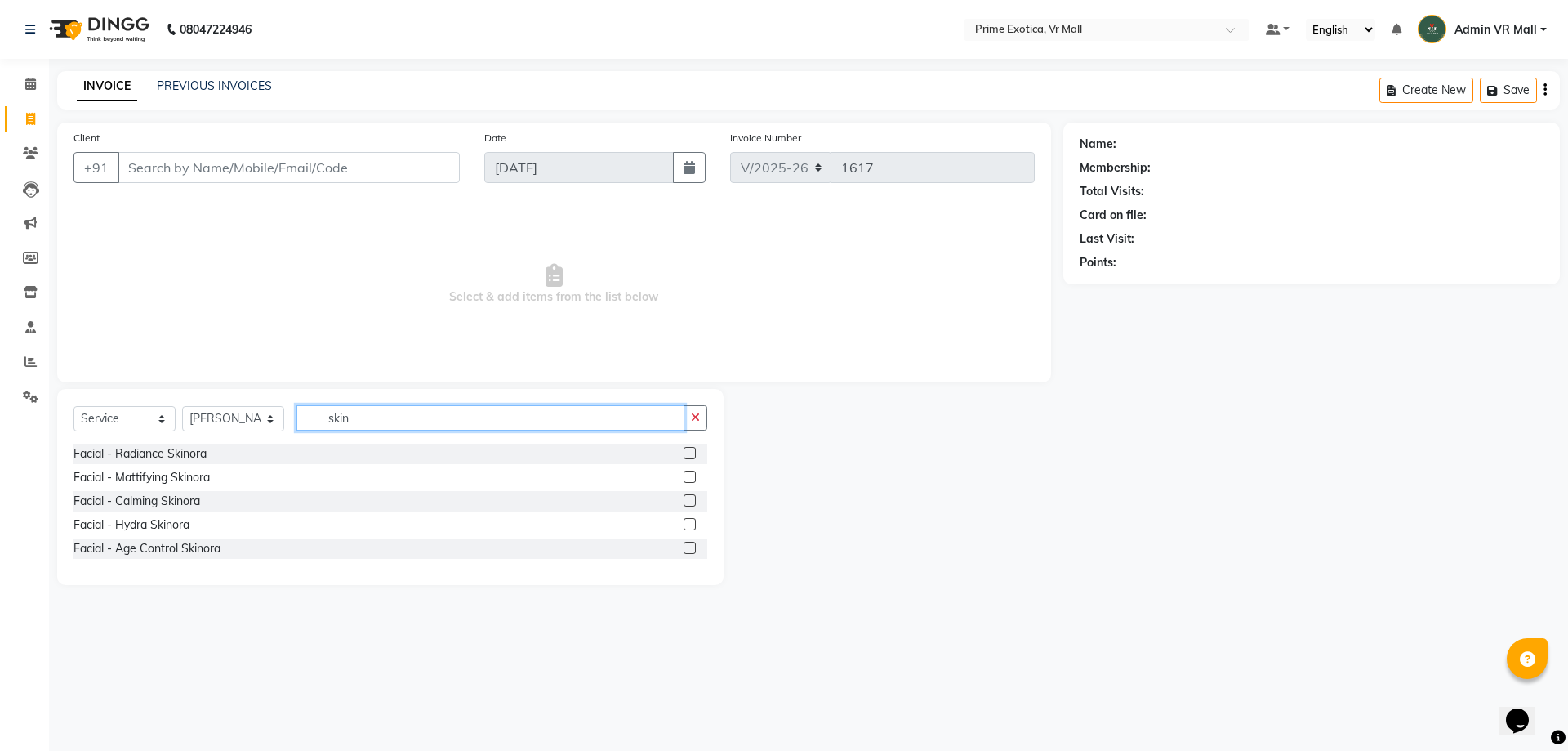
type input "skin"
click at [692, 547] on label at bounding box center [689, 547] width 12 height 12
click at [692, 547] on input "checkbox" at bounding box center [688, 548] width 11 height 11
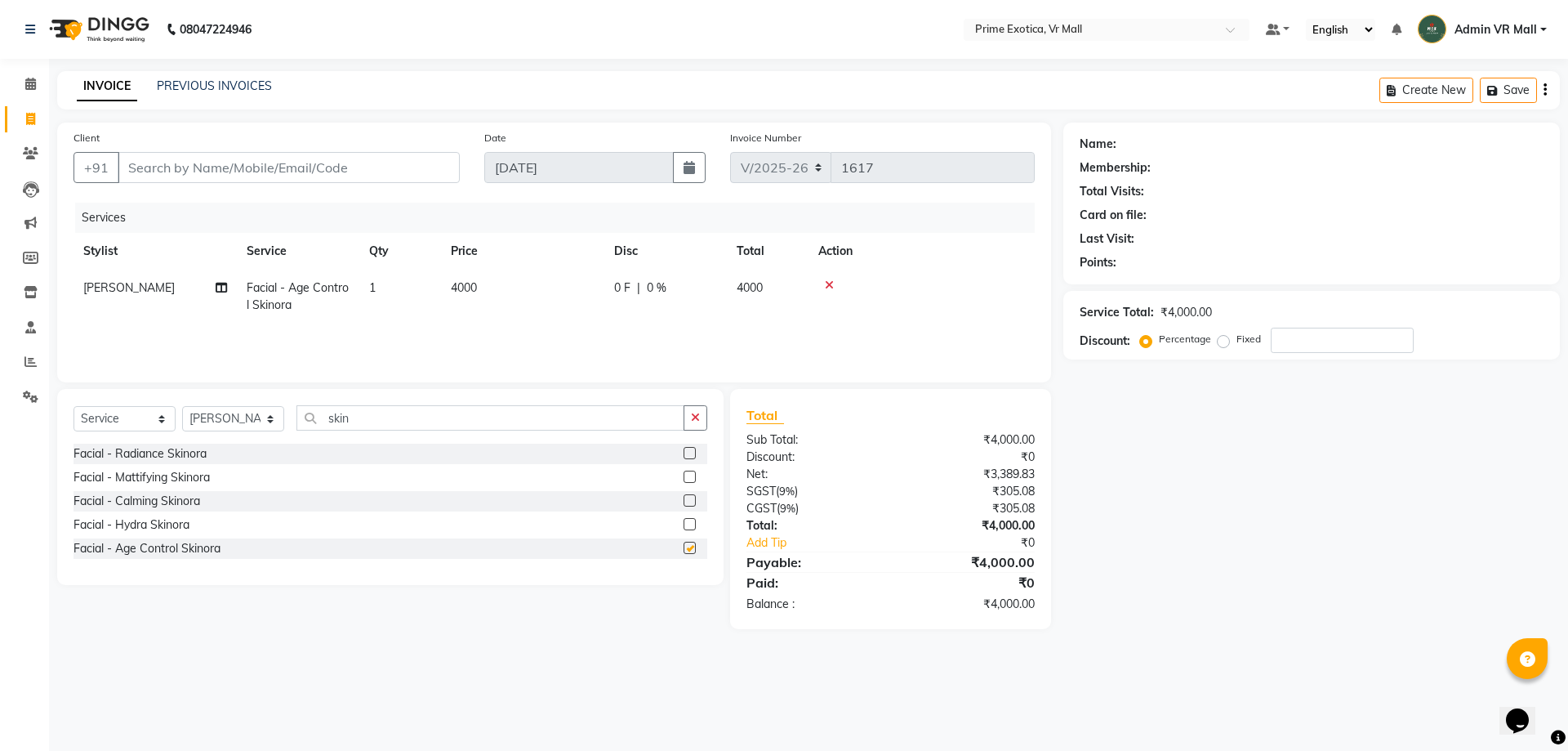
checkbox input "false"
click at [475, 279] on td "4000" at bounding box center [522, 296] width 164 height 54
select select "76888"
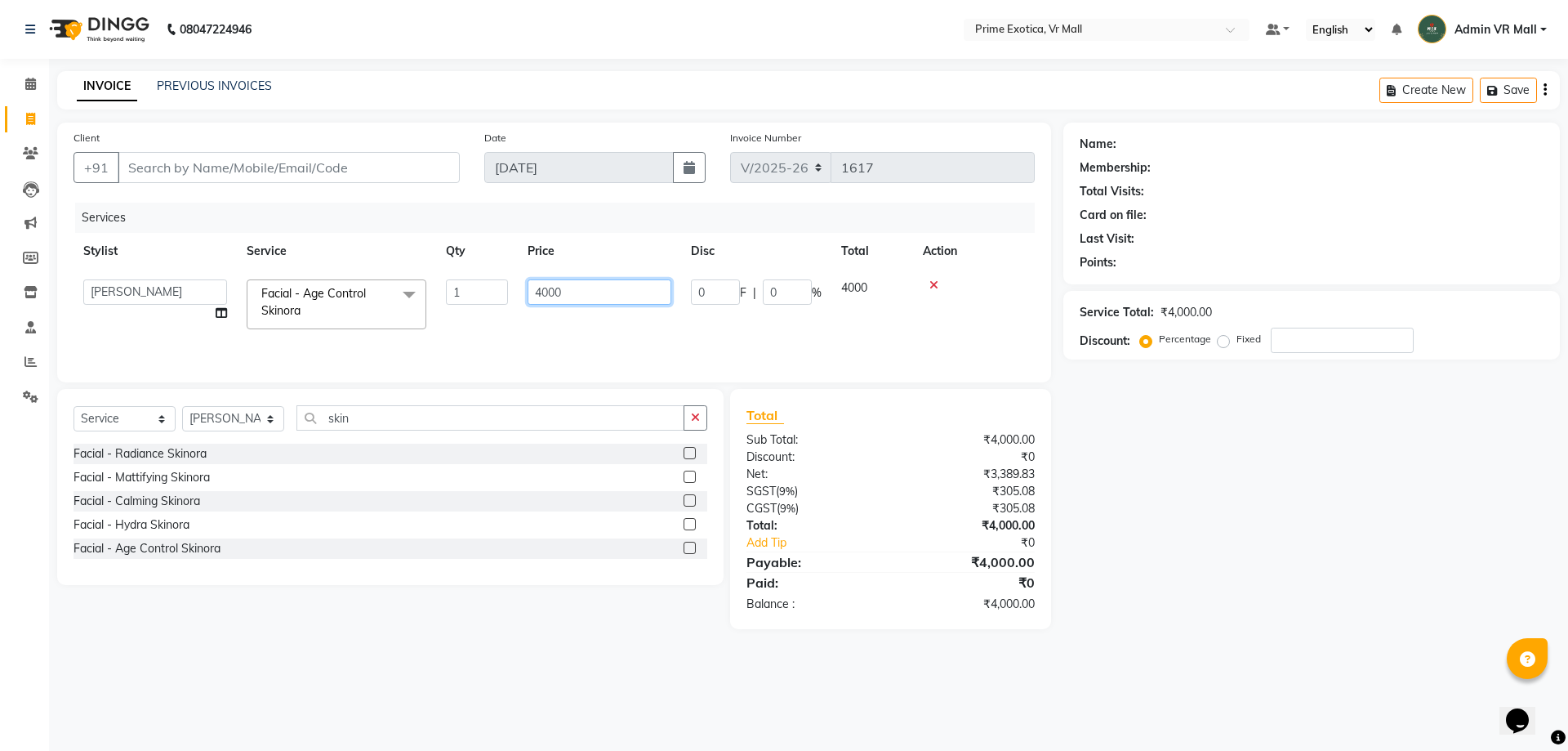
click at [548, 293] on input "4000" at bounding box center [599, 292] width 144 height 25
type input "4500"
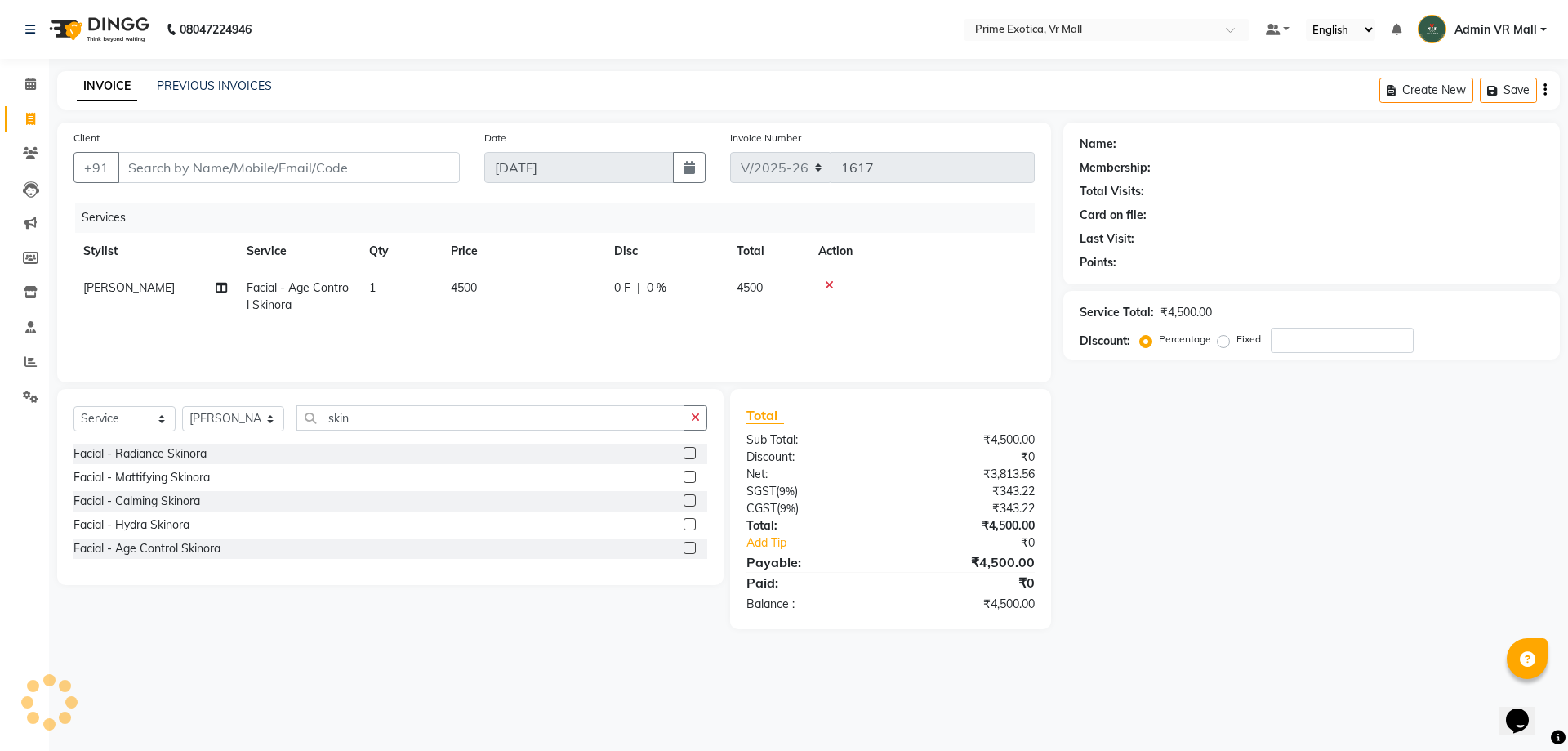
click at [487, 644] on main "INVOICE PREVIOUS INVOICES Create New Save Client +91 Date 03-09-2025 Invoice Nu…" at bounding box center [808, 362] width 1519 height 582
click at [426, 167] on input "Client" at bounding box center [288, 168] width 342 height 31
click at [416, 166] on input "Client" at bounding box center [288, 168] width 342 height 31
type input "9"
type input "0"
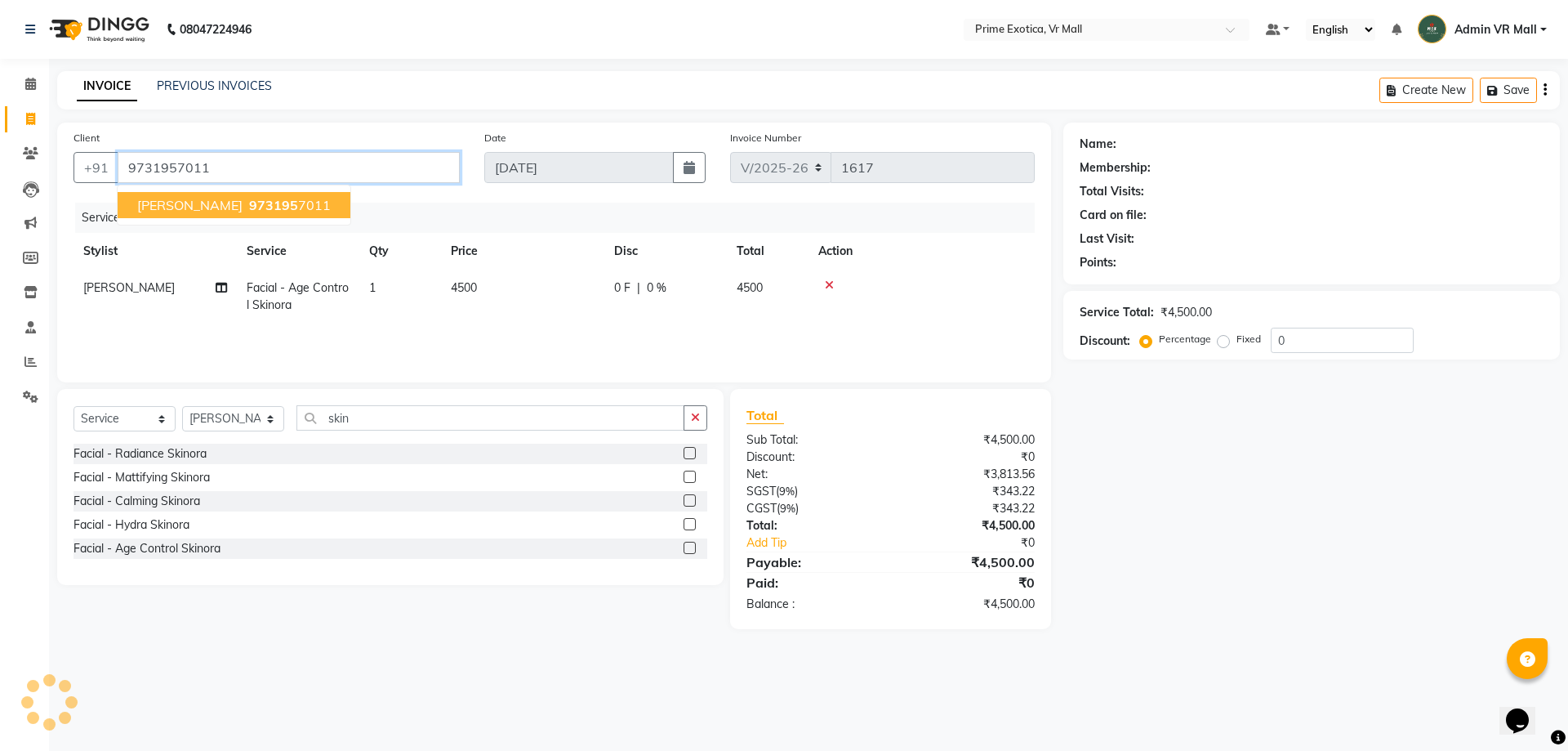
type input "9731957011"
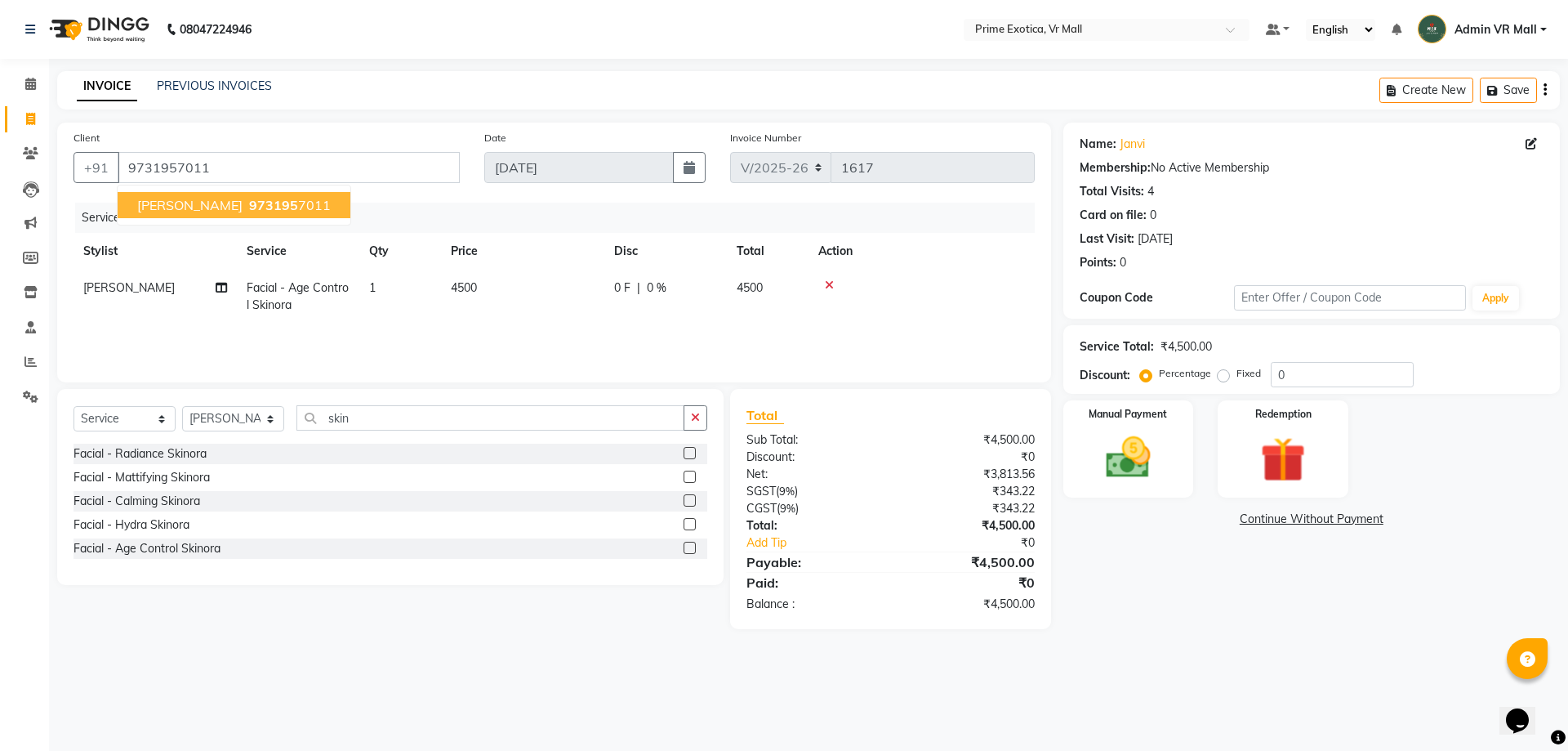
click at [249, 203] on span "973195" at bounding box center [273, 205] width 49 height 17
click at [466, 282] on span "4500" at bounding box center [464, 287] width 26 height 15
select select "76888"
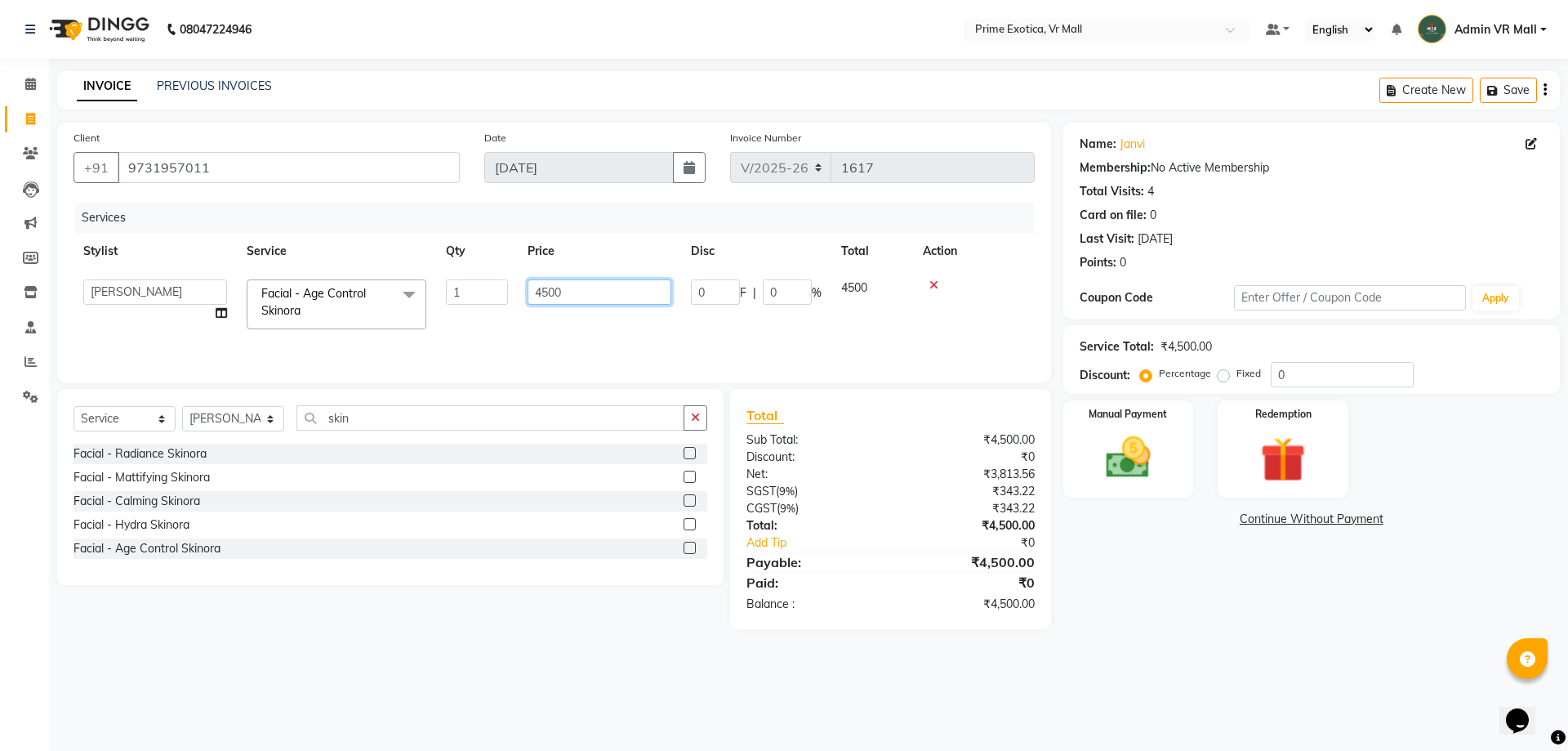
click at [585, 290] on input "4500" at bounding box center [599, 292] width 144 height 25
type input "4"
type input "3800"
click at [552, 577] on div "Select Service Product Membership Package Voucher Prepaid Gift Card Select Styl…" at bounding box center [390, 487] width 666 height 196
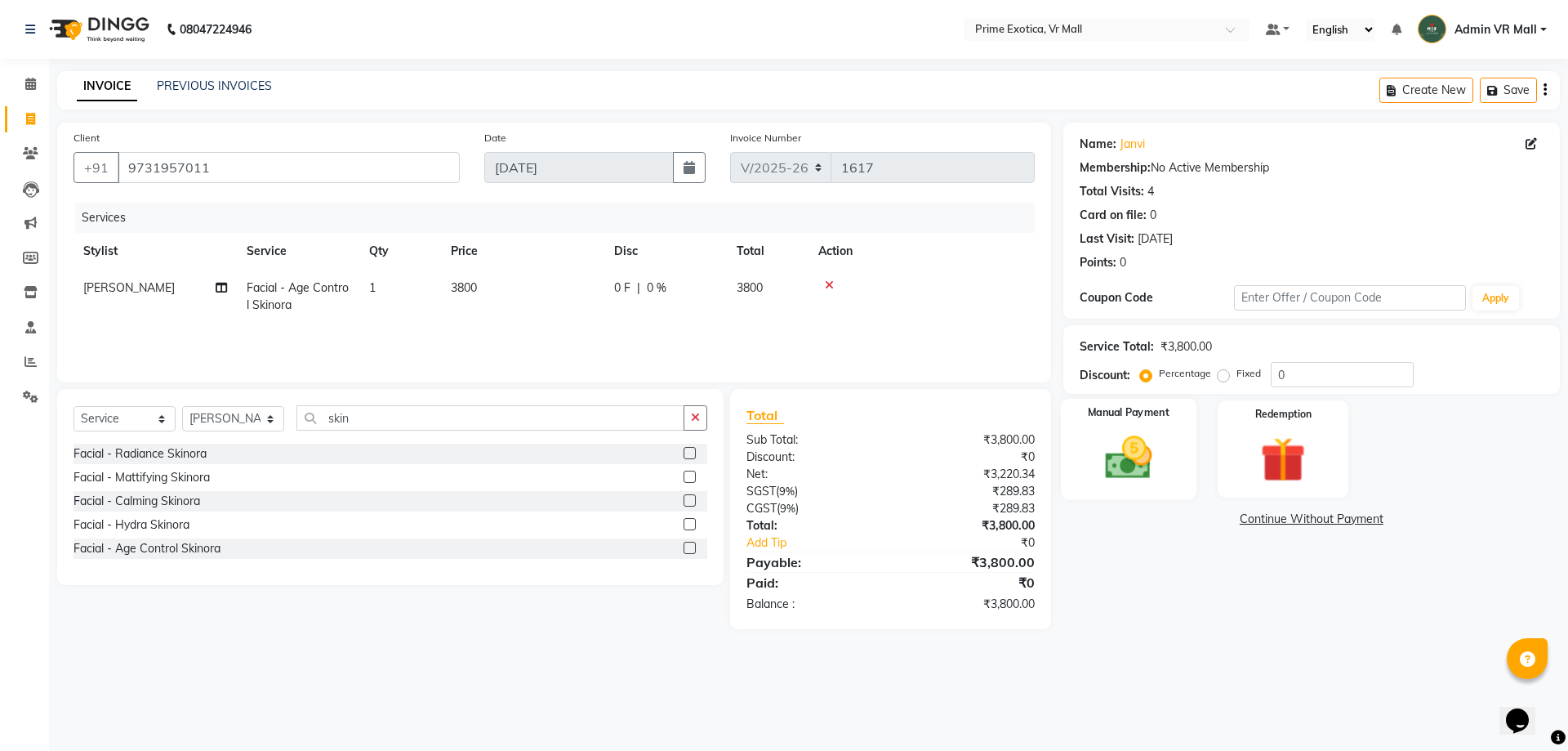
click at [1137, 448] on img at bounding box center [1127, 457] width 75 height 54
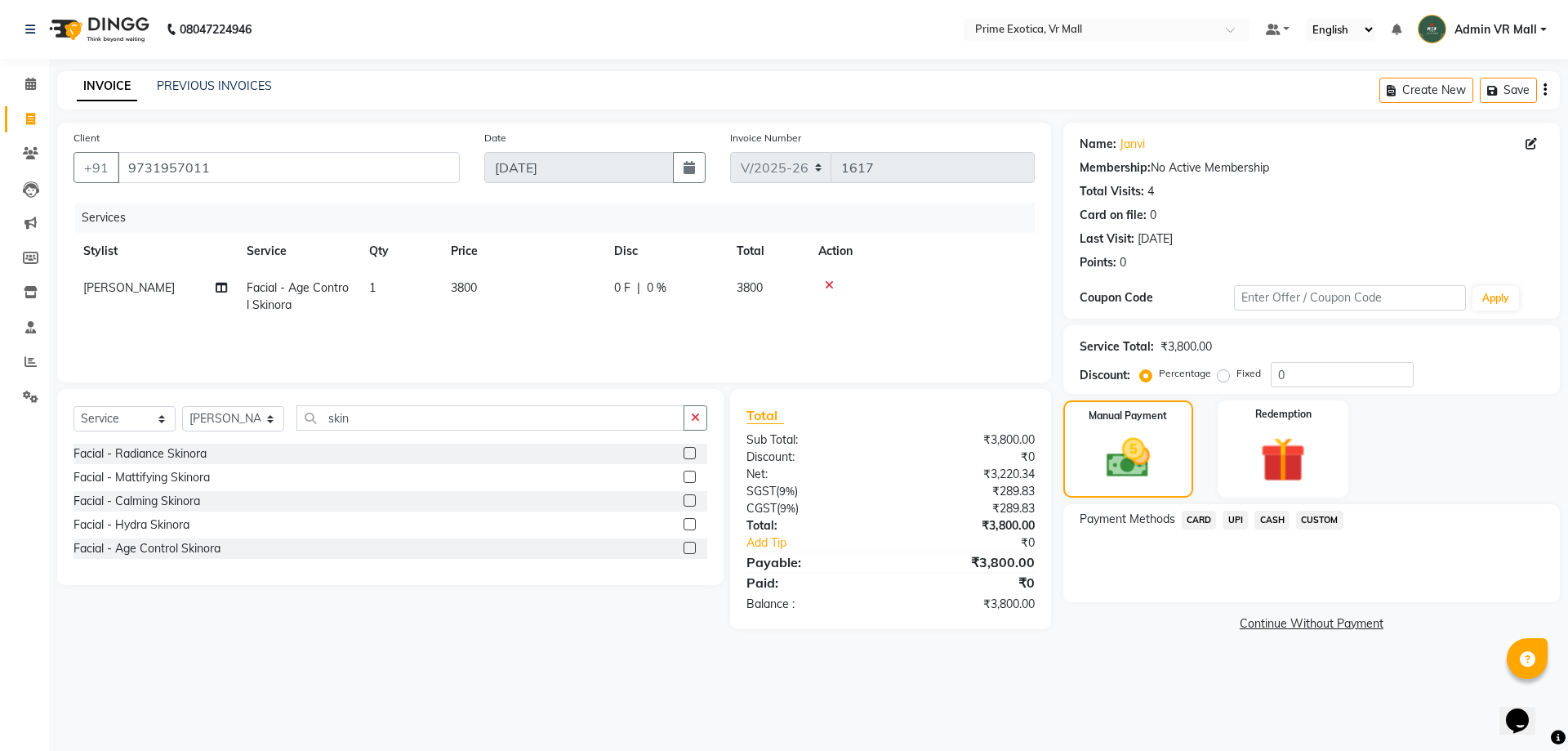
click at [1263, 514] on span "CASH" at bounding box center [1272, 520] width 35 height 19
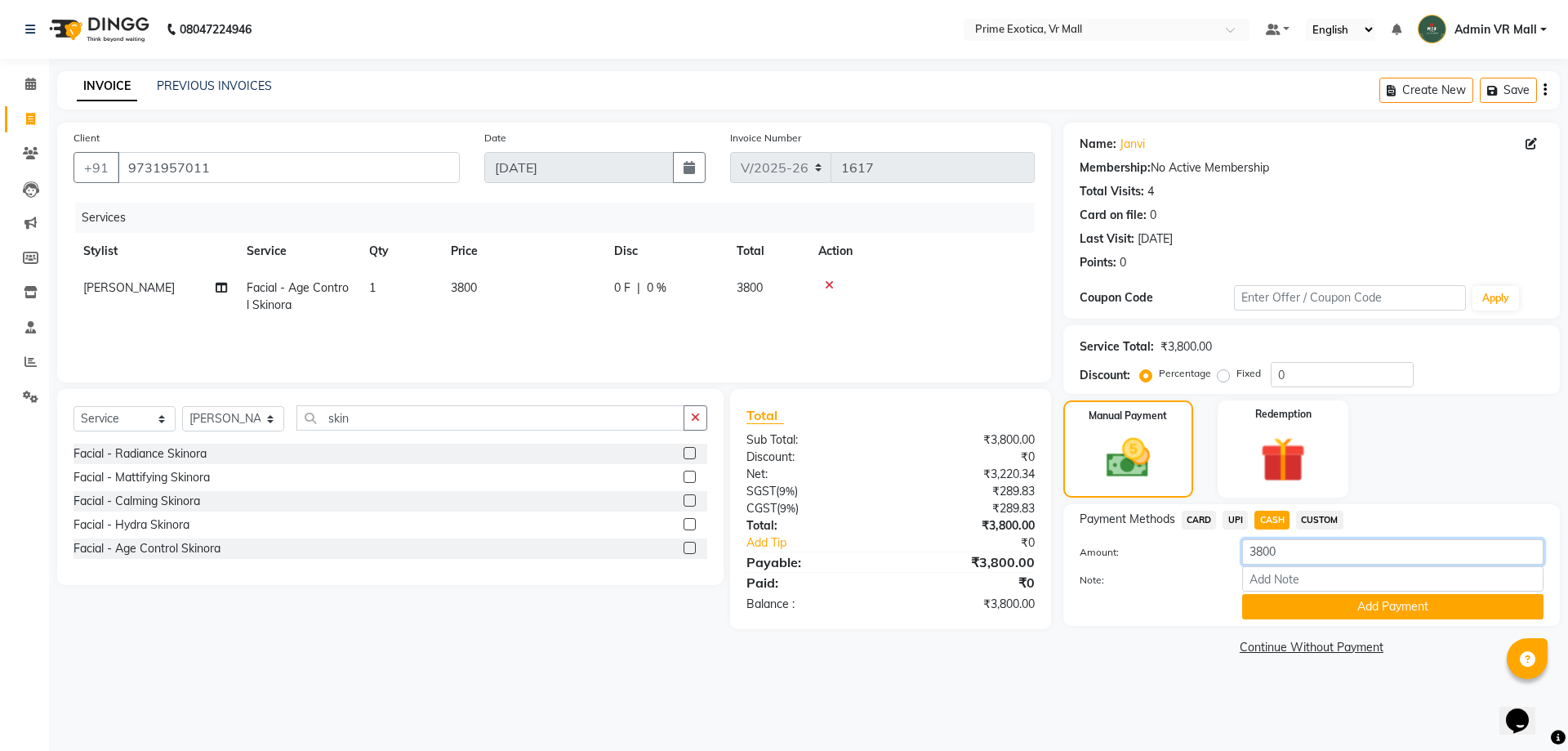
click at [1303, 556] on input "3800" at bounding box center [1392, 552] width 301 height 25
type input "3"
type input "2500"
click at [1375, 607] on button "Add Payment" at bounding box center [1392, 607] width 301 height 25
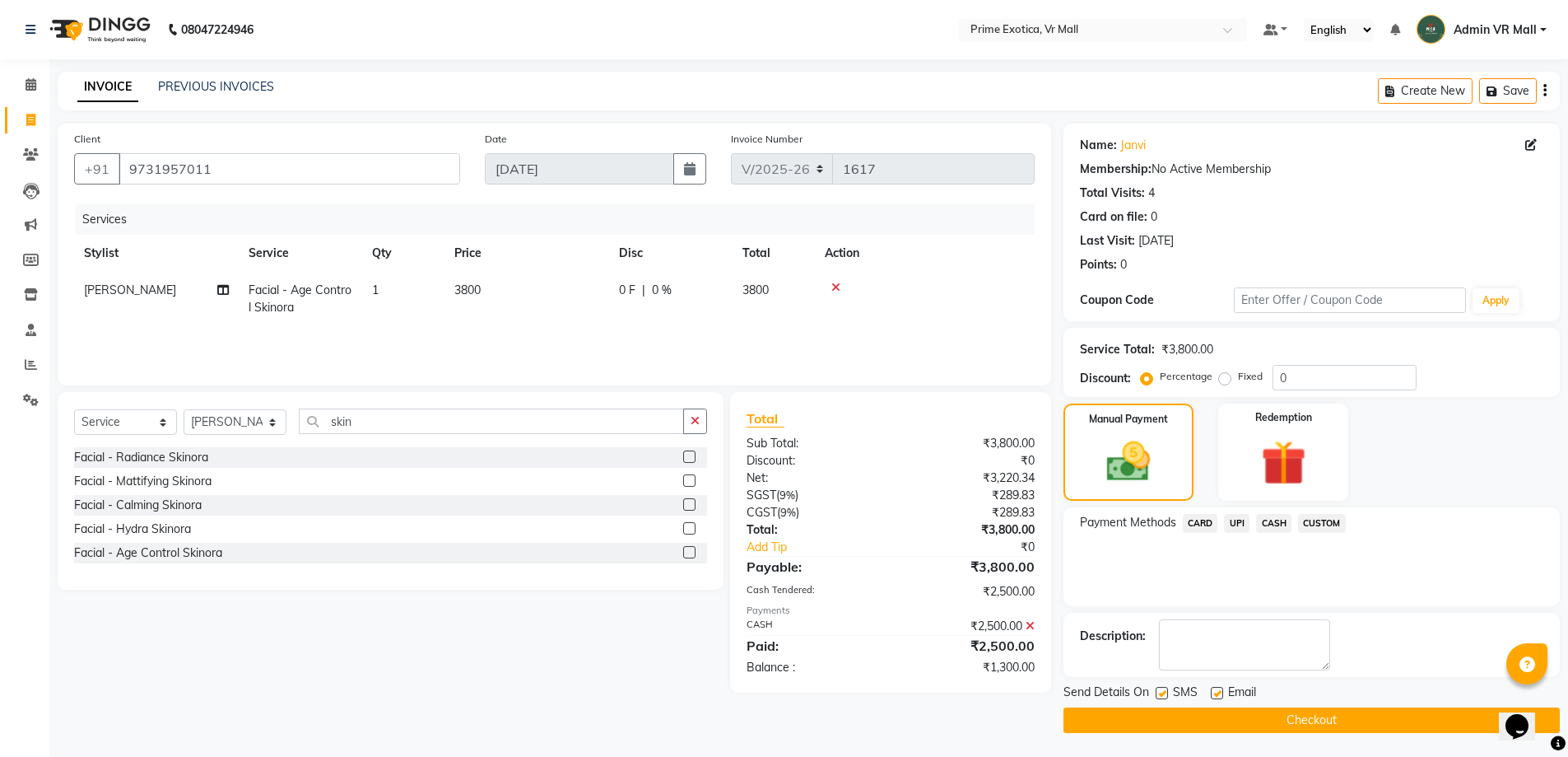
click at [1236, 516] on span "UPI" at bounding box center [1237, 523] width 26 height 19
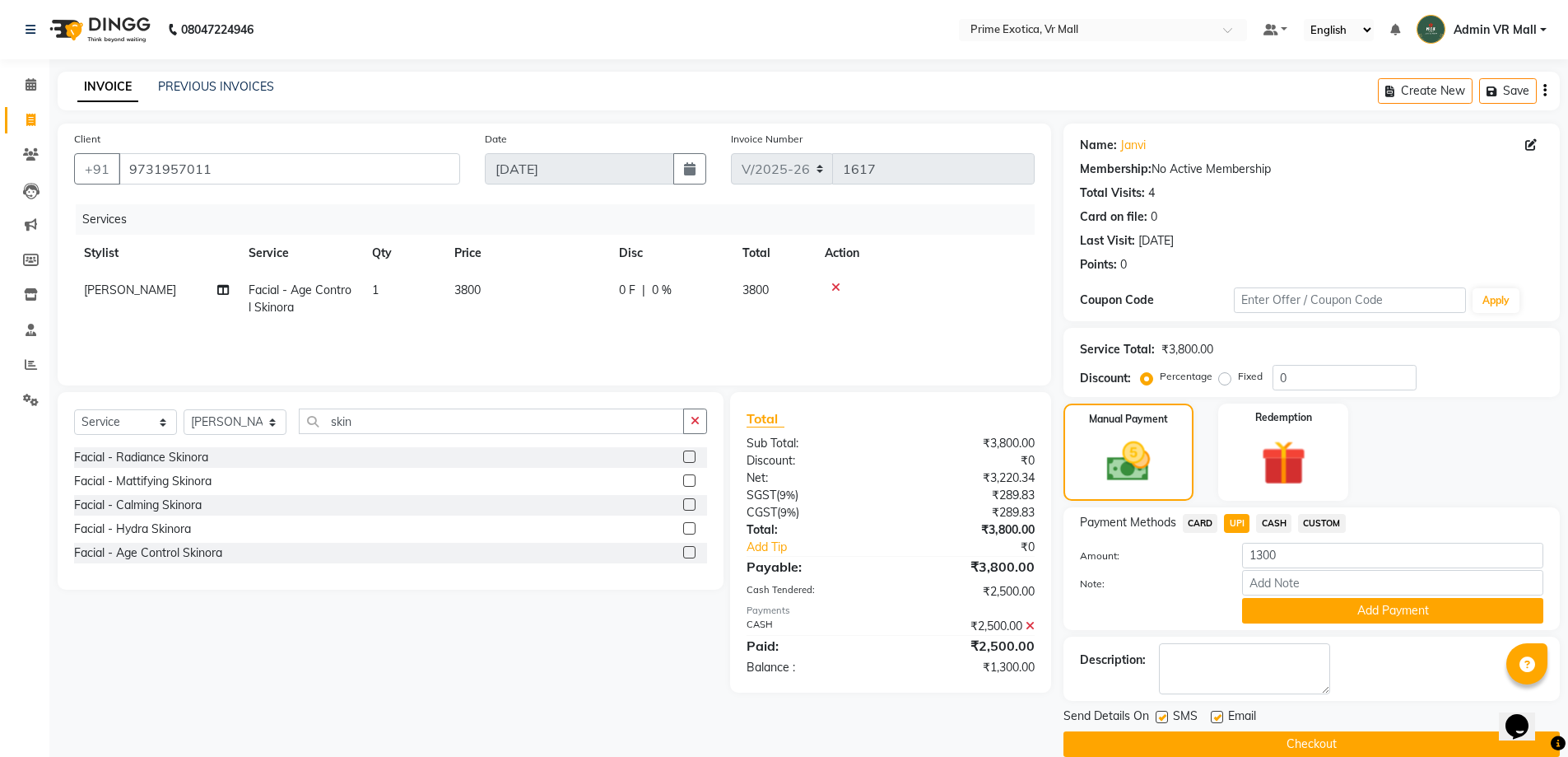
click at [1390, 612] on button "Add Payment" at bounding box center [1392, 611] width 301 height 26
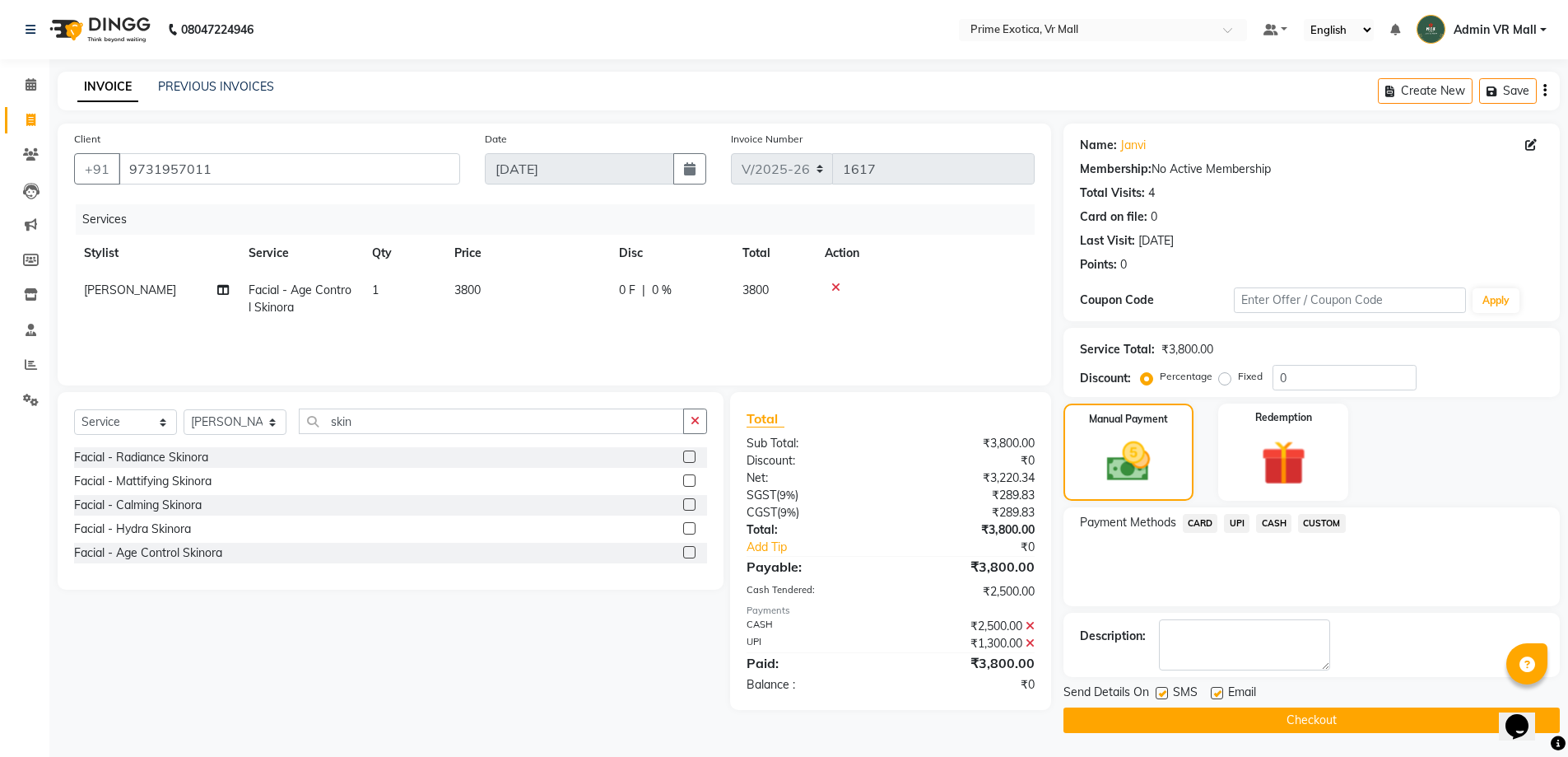
click at [1290, 718] on button "Checkout" at bounding box center [1312, 720] width 496 height 26
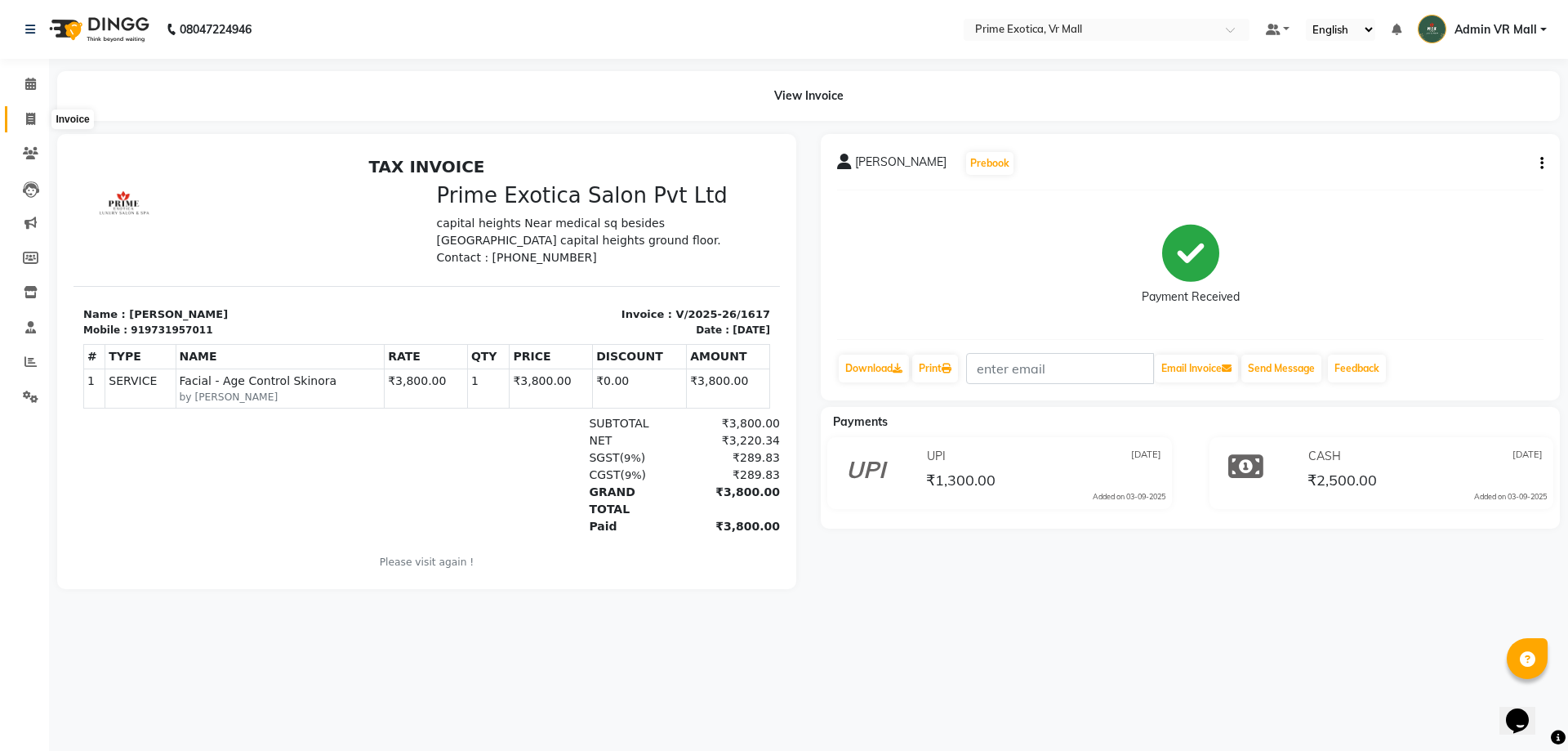
click at [30, 116] on icon at bounding box center [30, 119] width 9 height 12
select select "service"
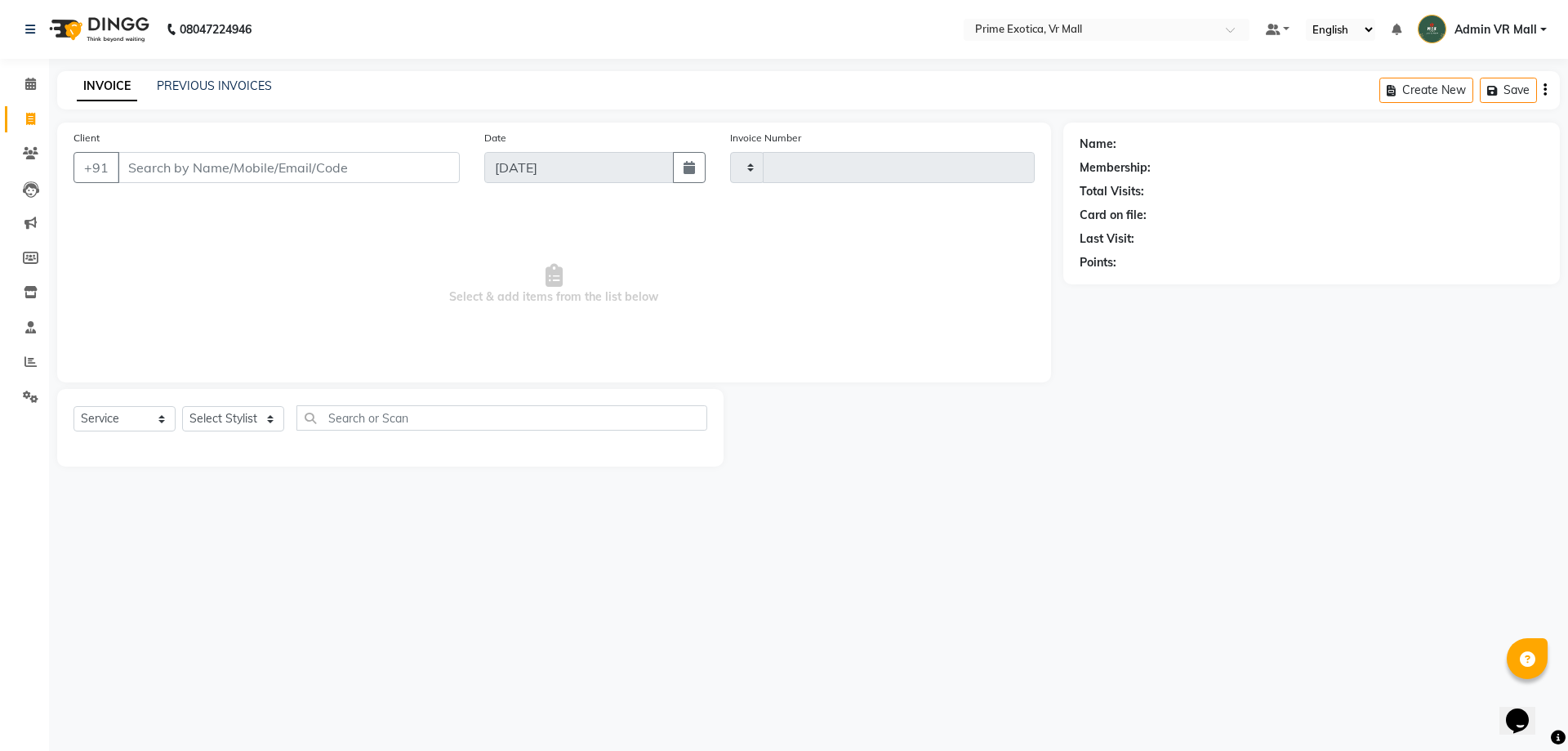
type input "1618"
select select "6077"
click at [33, 291] on icon at bounding box center [30, 292] width 14 height 12
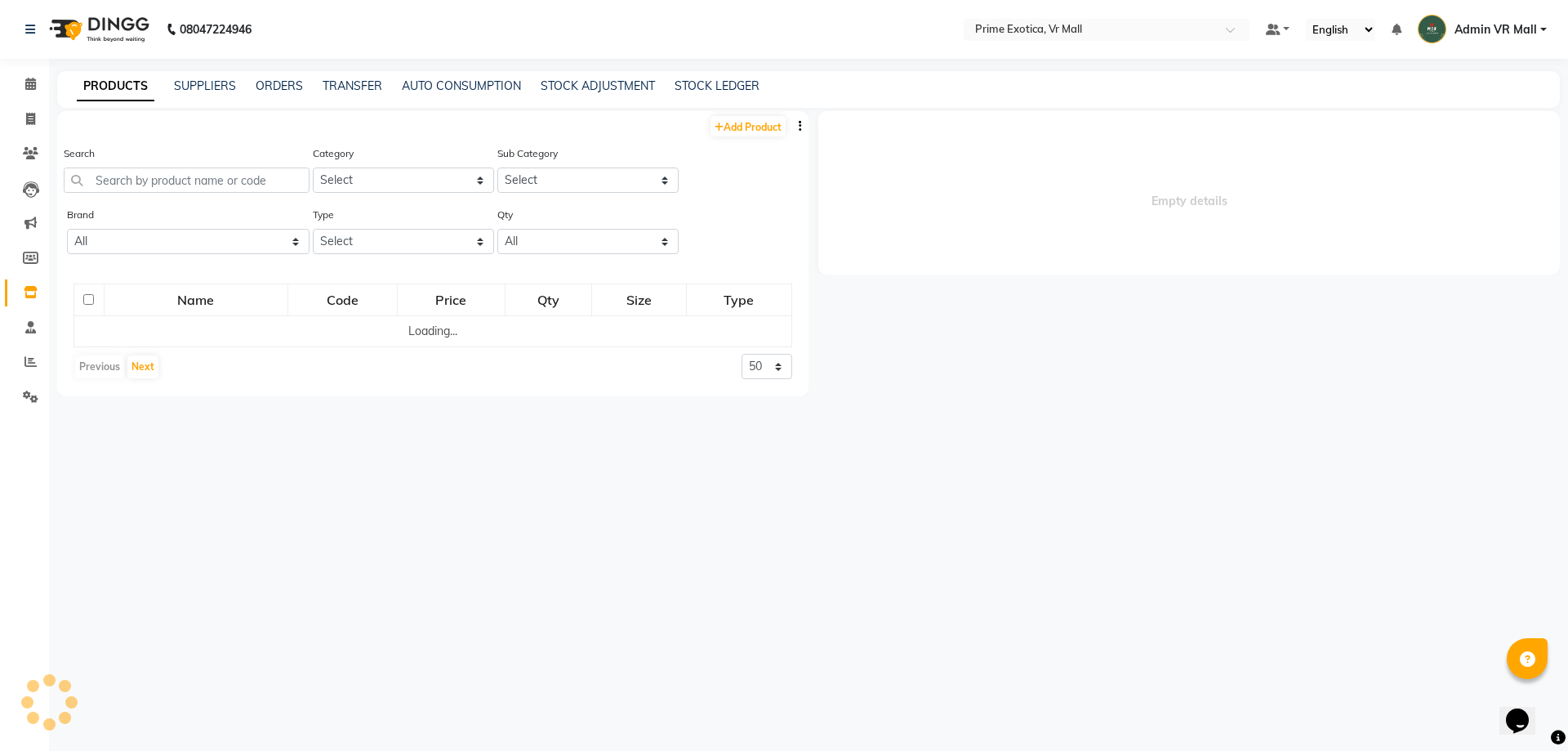
select select
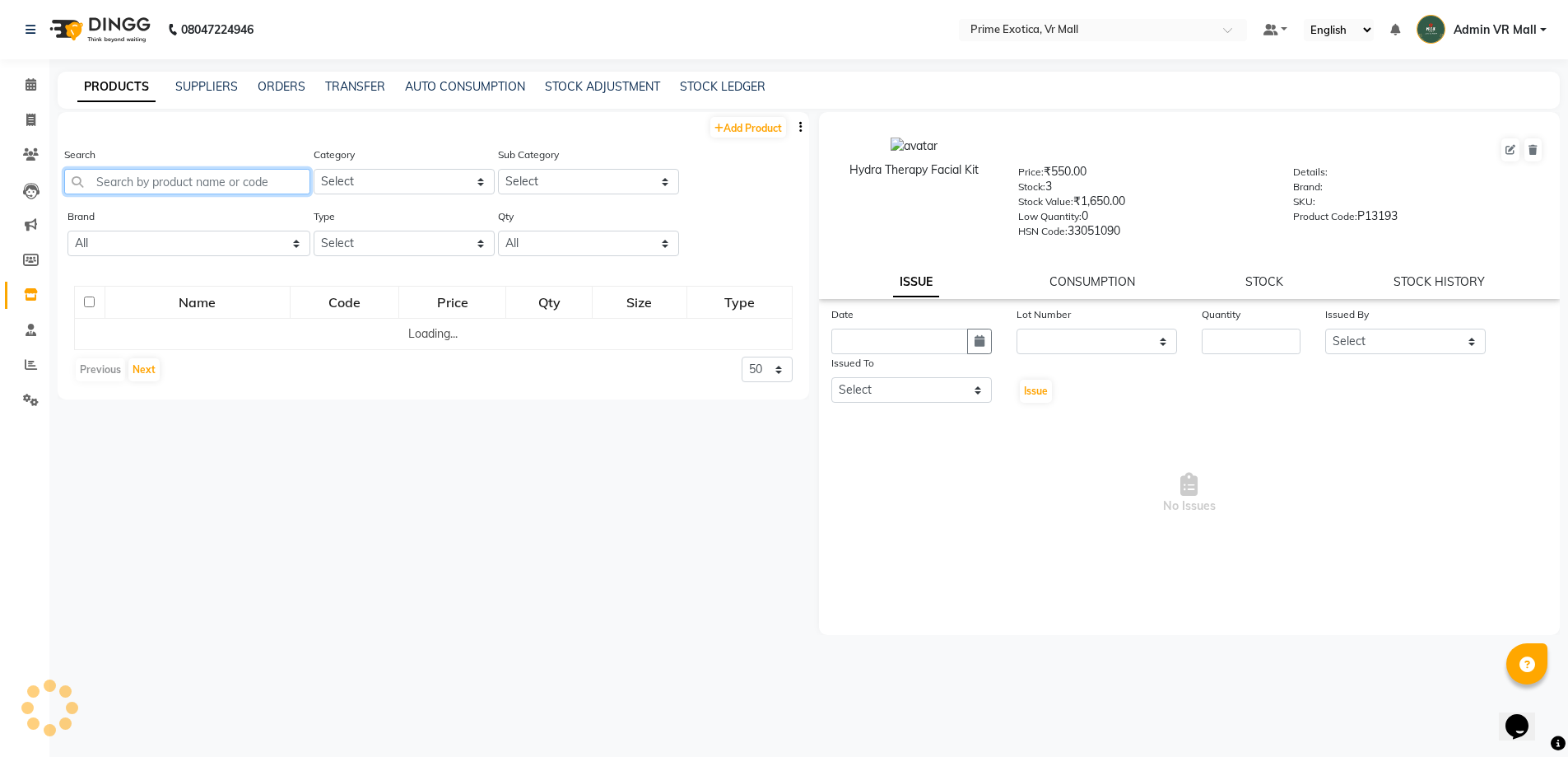
click at [259, 180] on input "text" at bounding box center [187, 182] width 246 height 26
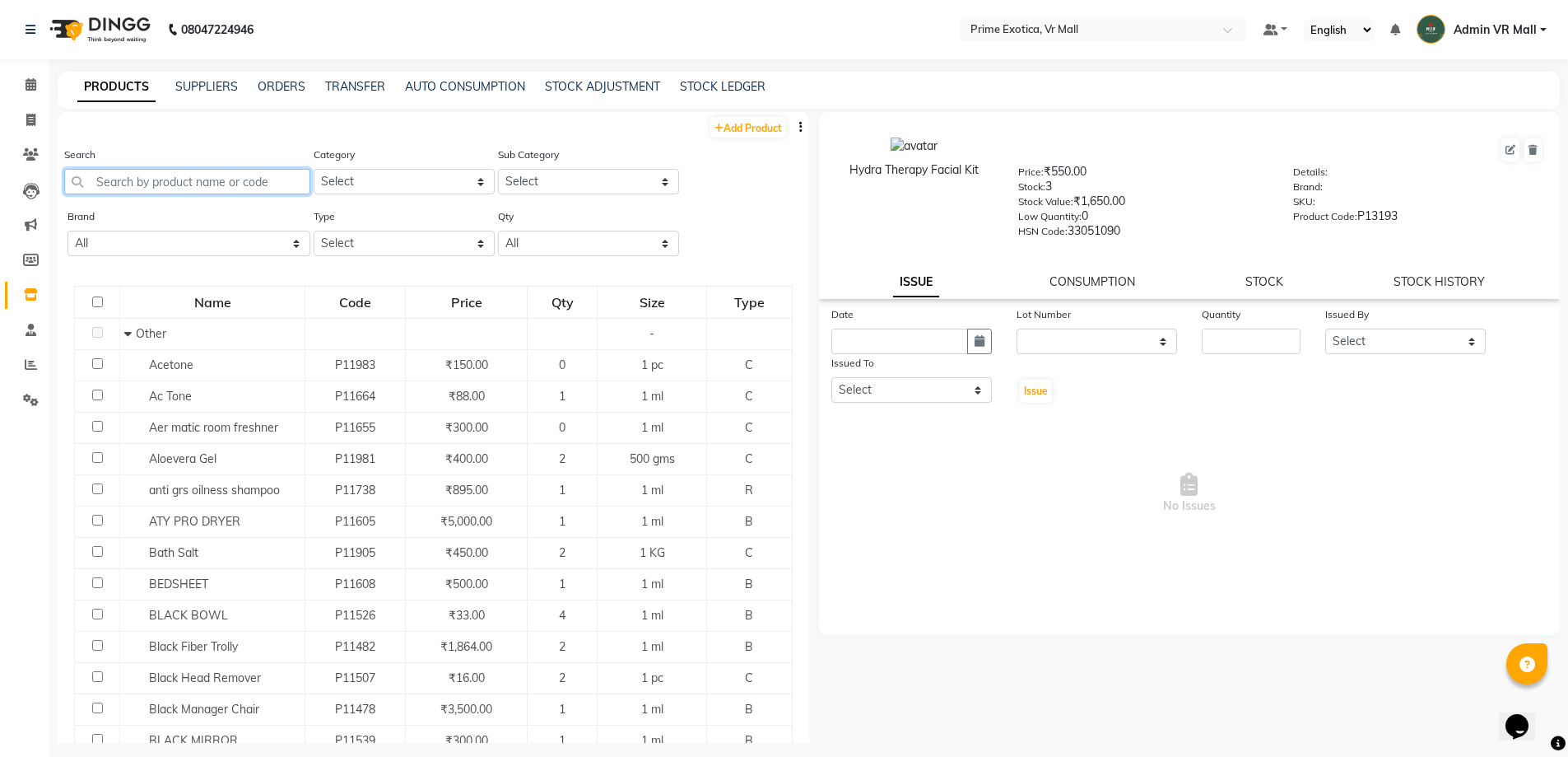
click at [259, 183] on input "text" at bounding box center [187, 182] width 246 height 26
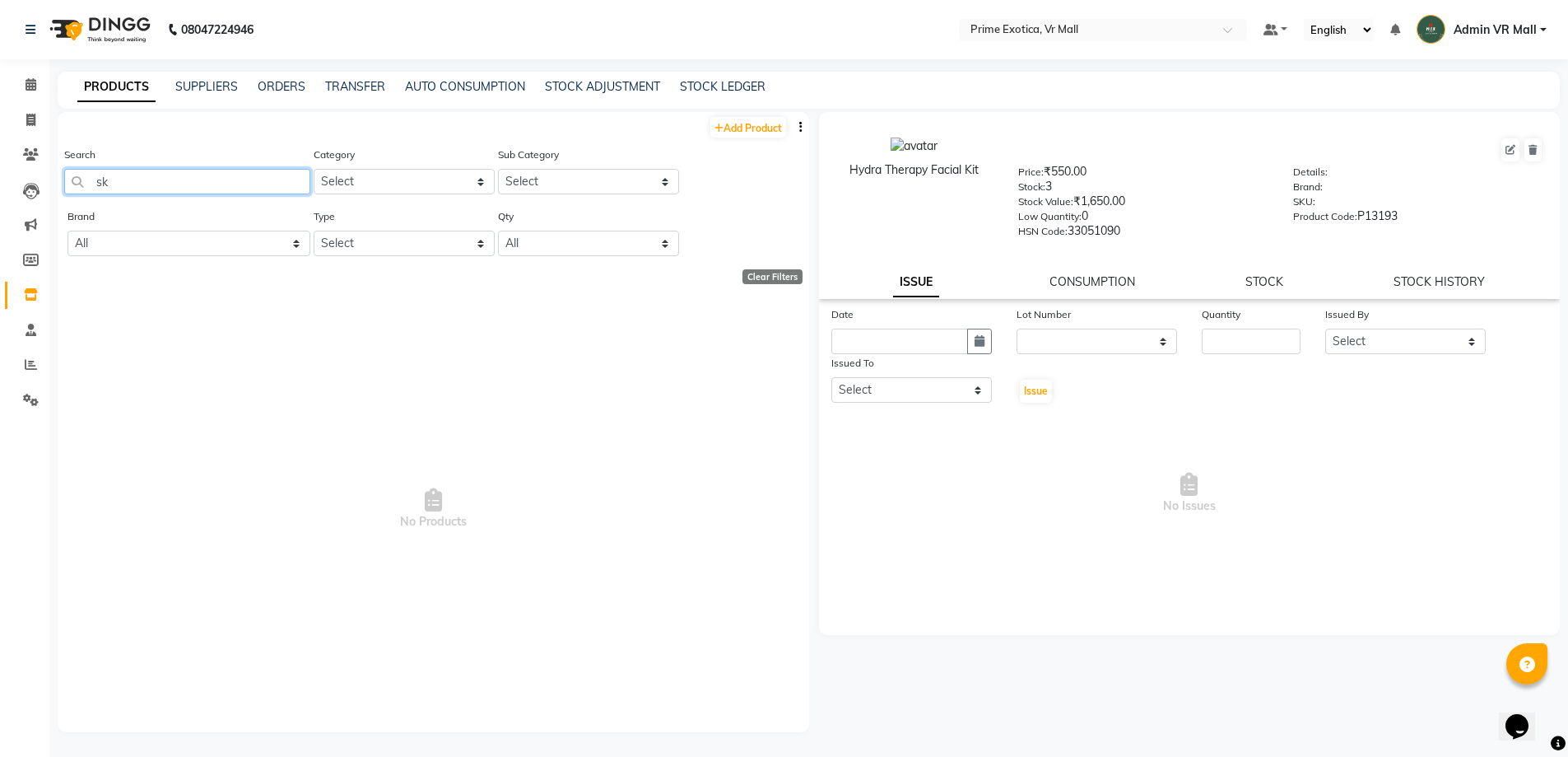
type input "s"
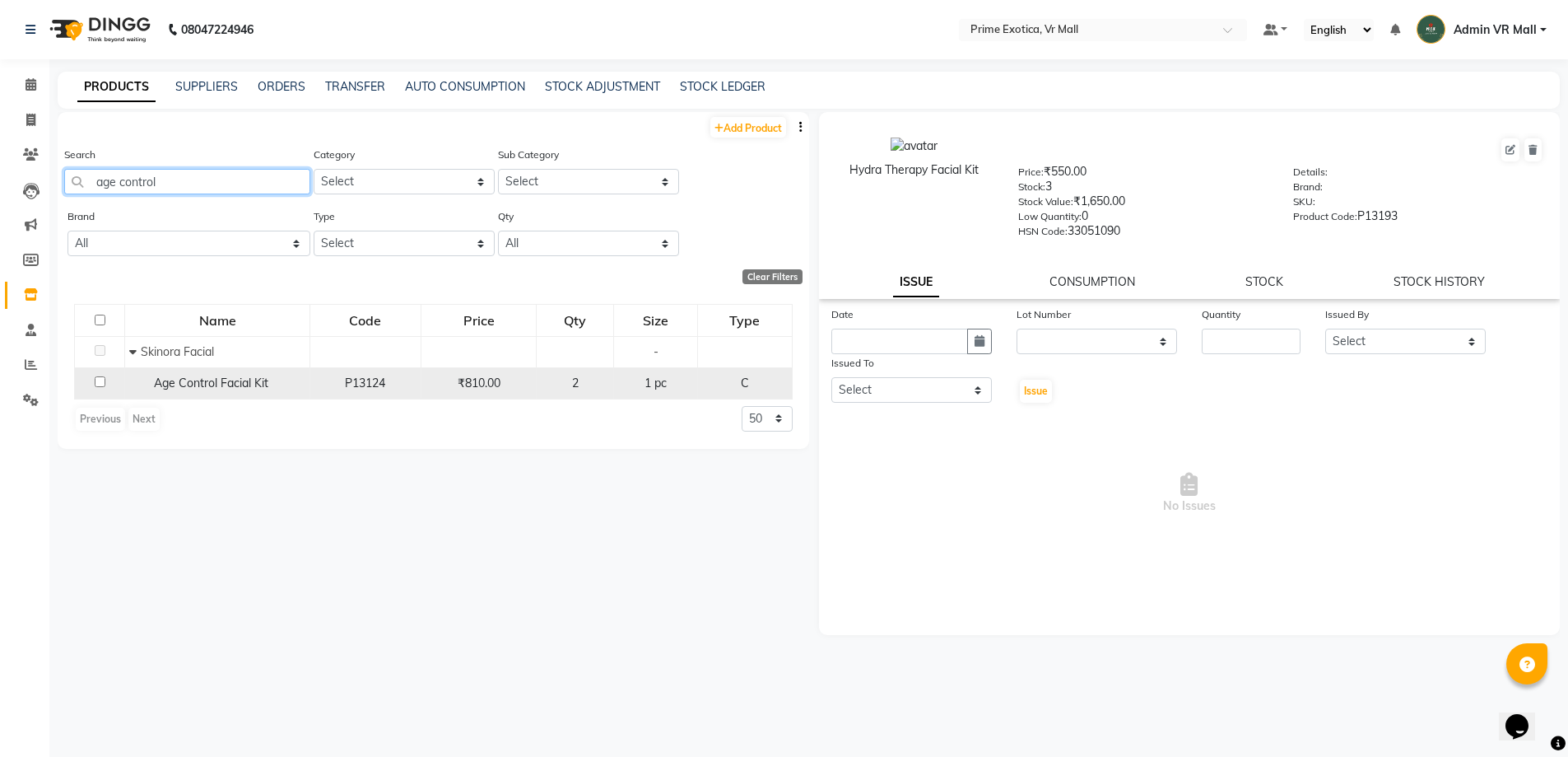
type input "age control"
click at [101, 379] on input "checkbox" at bounding box center [100, 381] width 11 height 11
checkbox input "true"
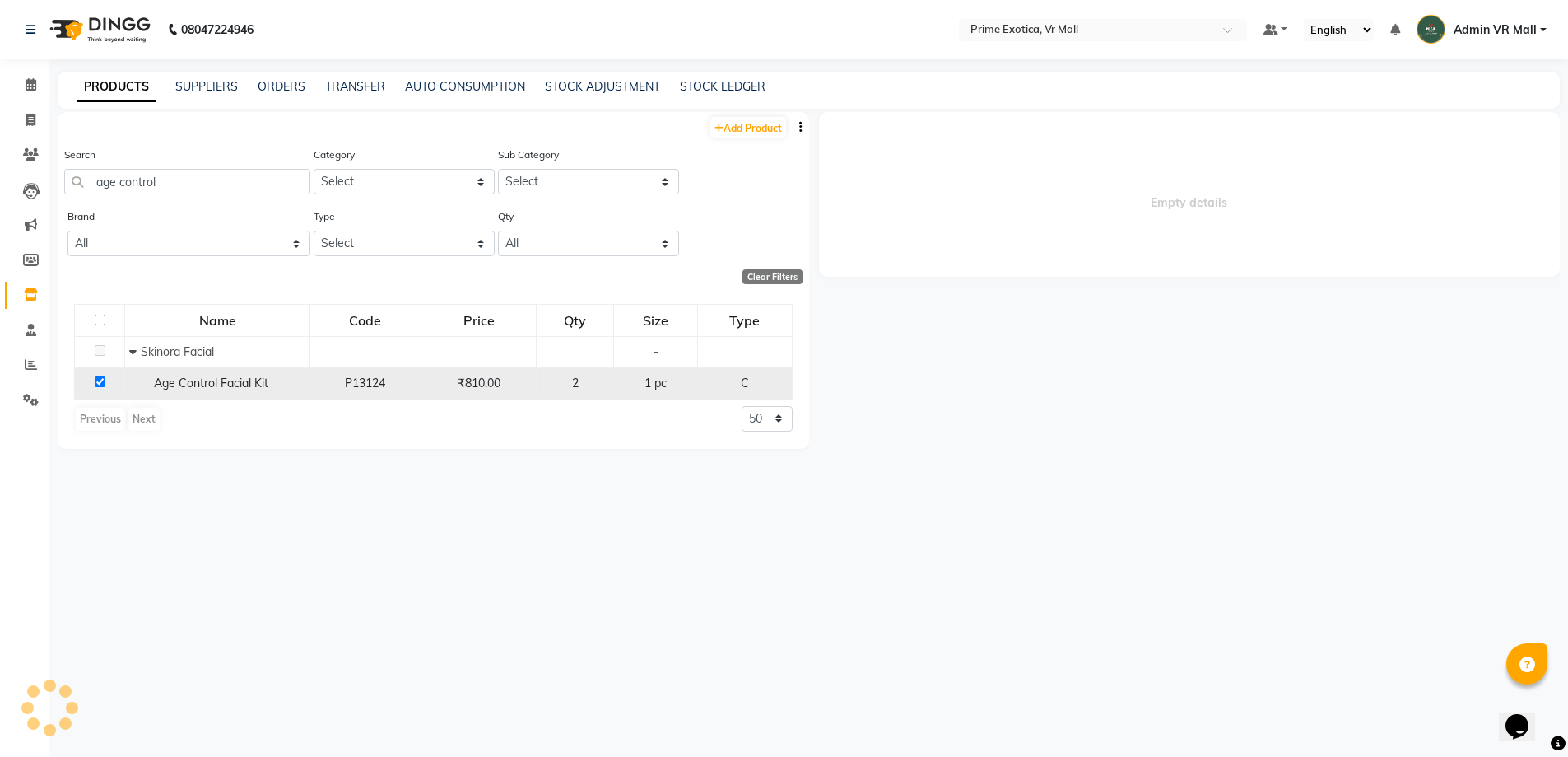
select select
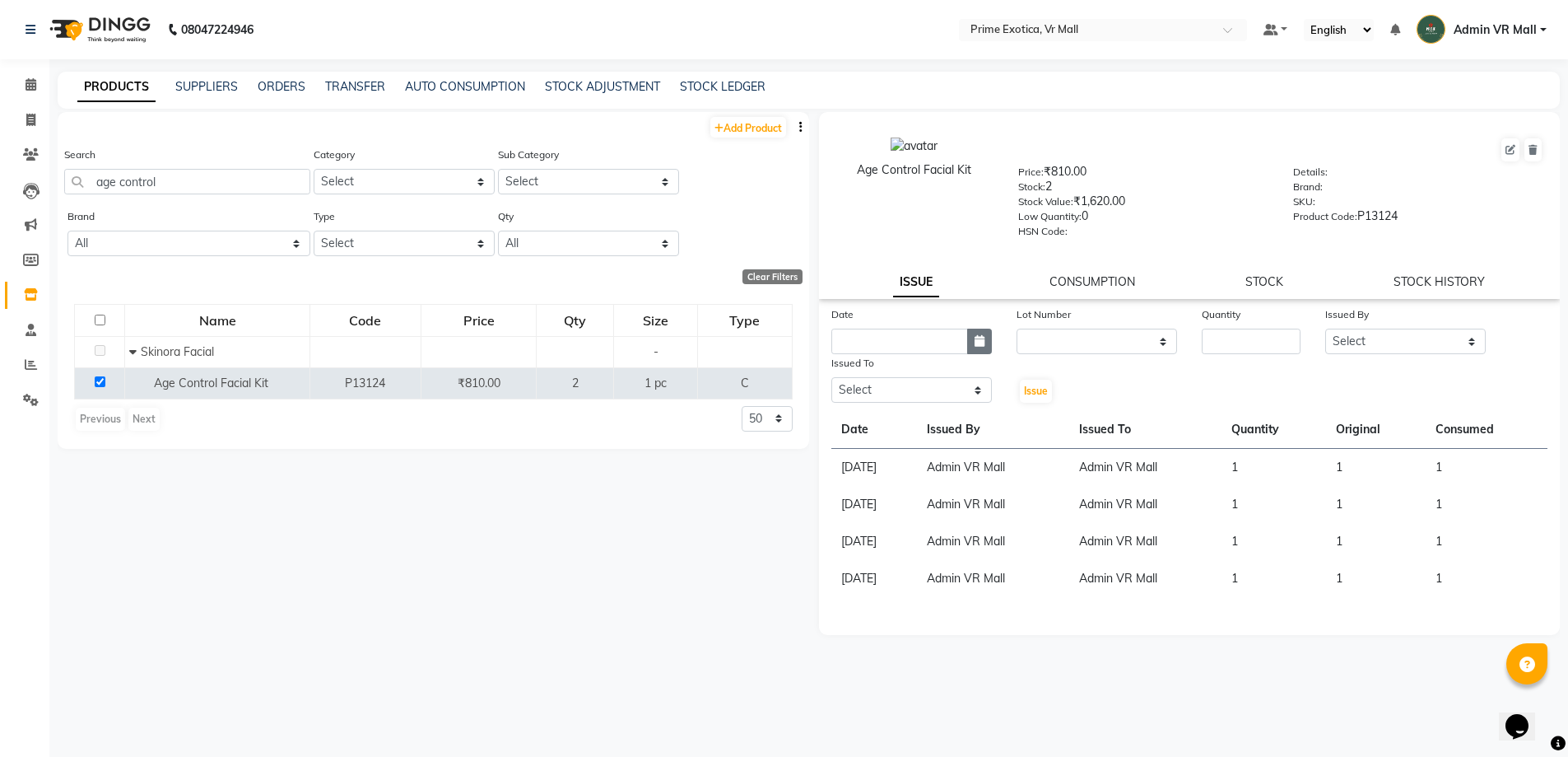
click at [983, 335] on icon "button" at bounding box center [980, 341] width 10 height 12
select select "9"
select select "2025"
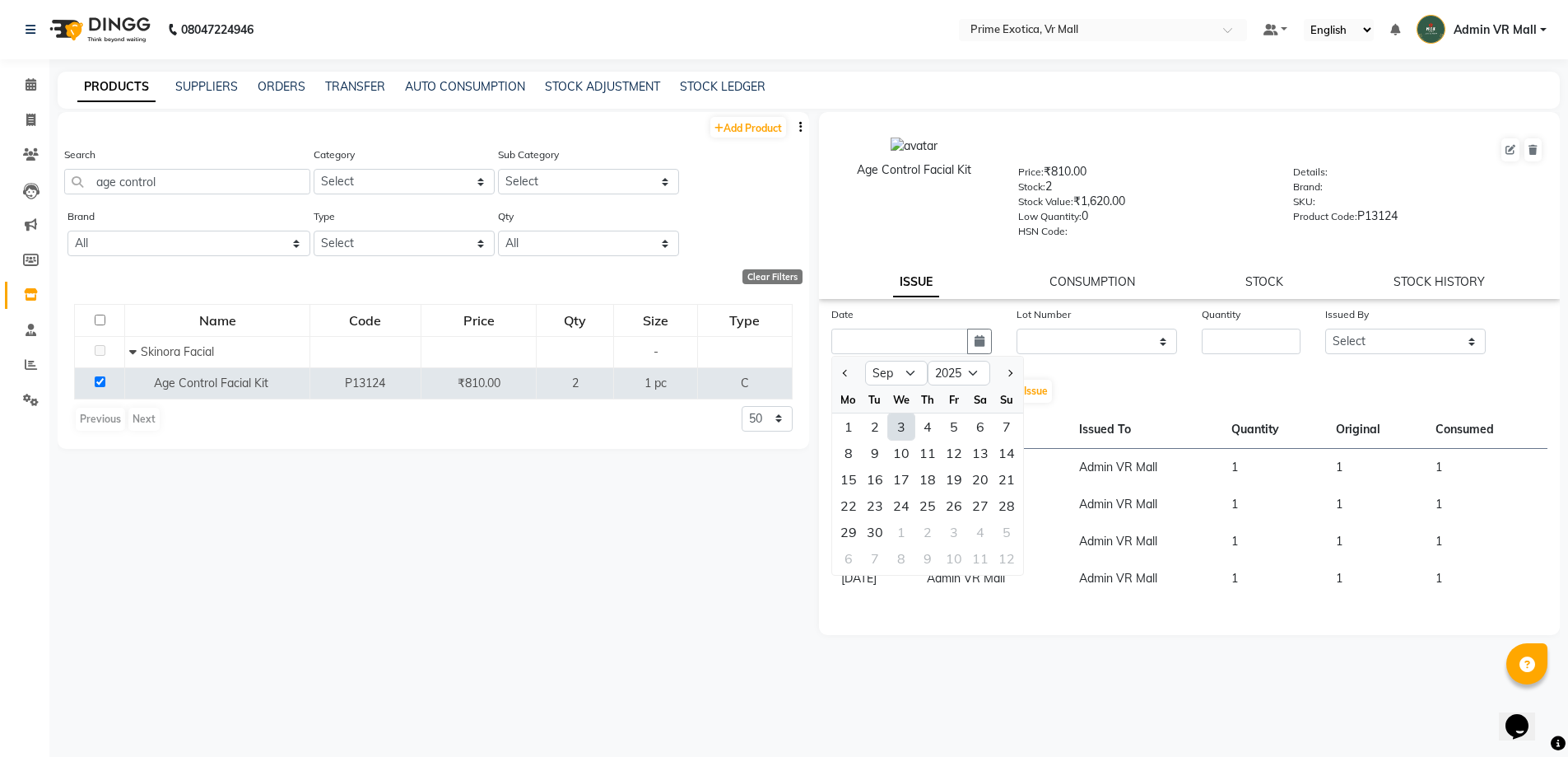
click at [900, 418] on div "3" at bounding box center [901, 426] width 27 height 27
type input "[DATE]"
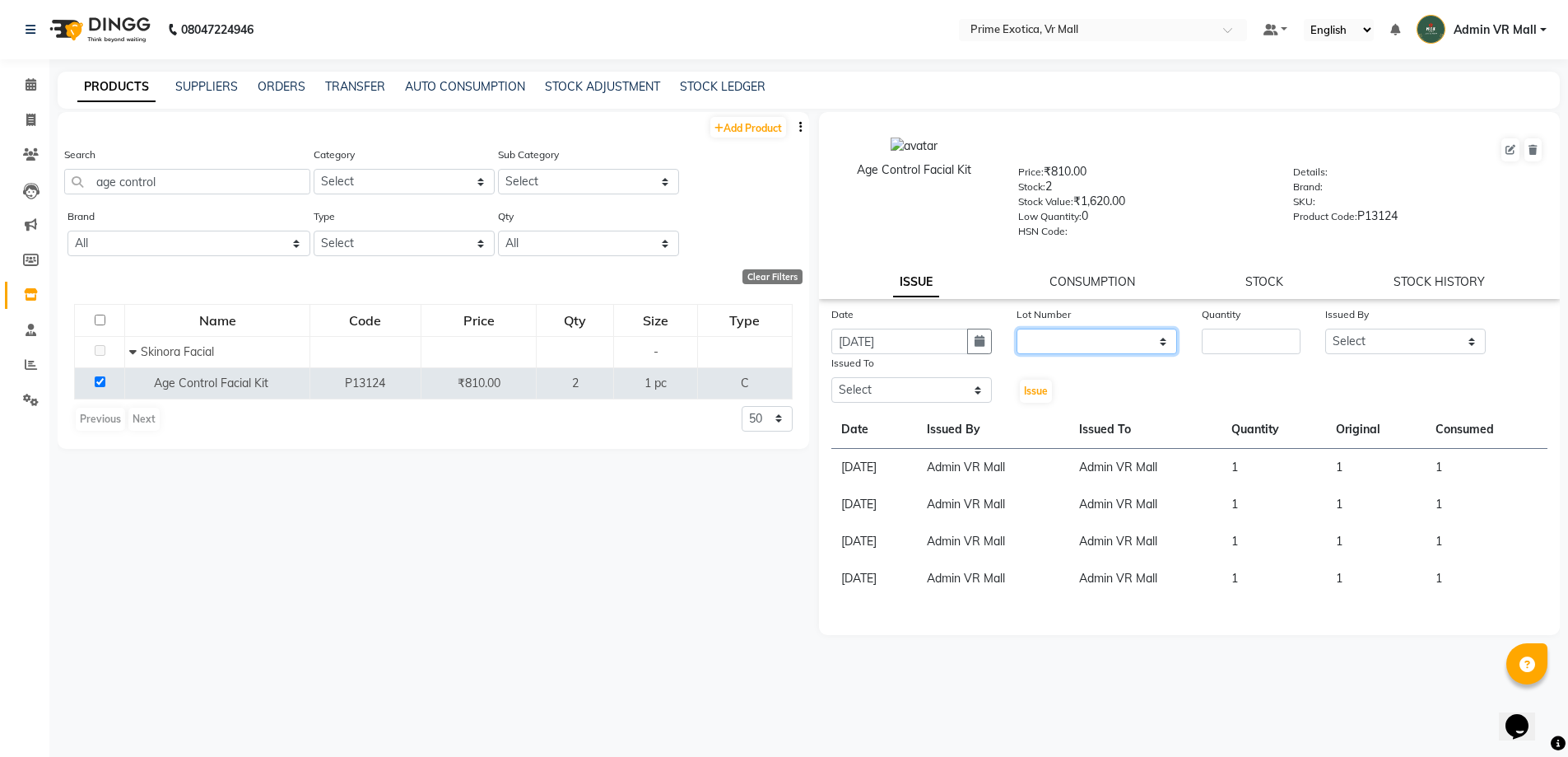
click at [1165, 344] on select "None" at bounding box center [1097, 341] width 160 height 26
select select "0: null"
click at [1017, 328] on select "None" at bounding box center [1097, 341] width 160 height 26
click at [1233, 340] on input "number" at bounding box center [1252, 341] width 99 height 26
type input "1"
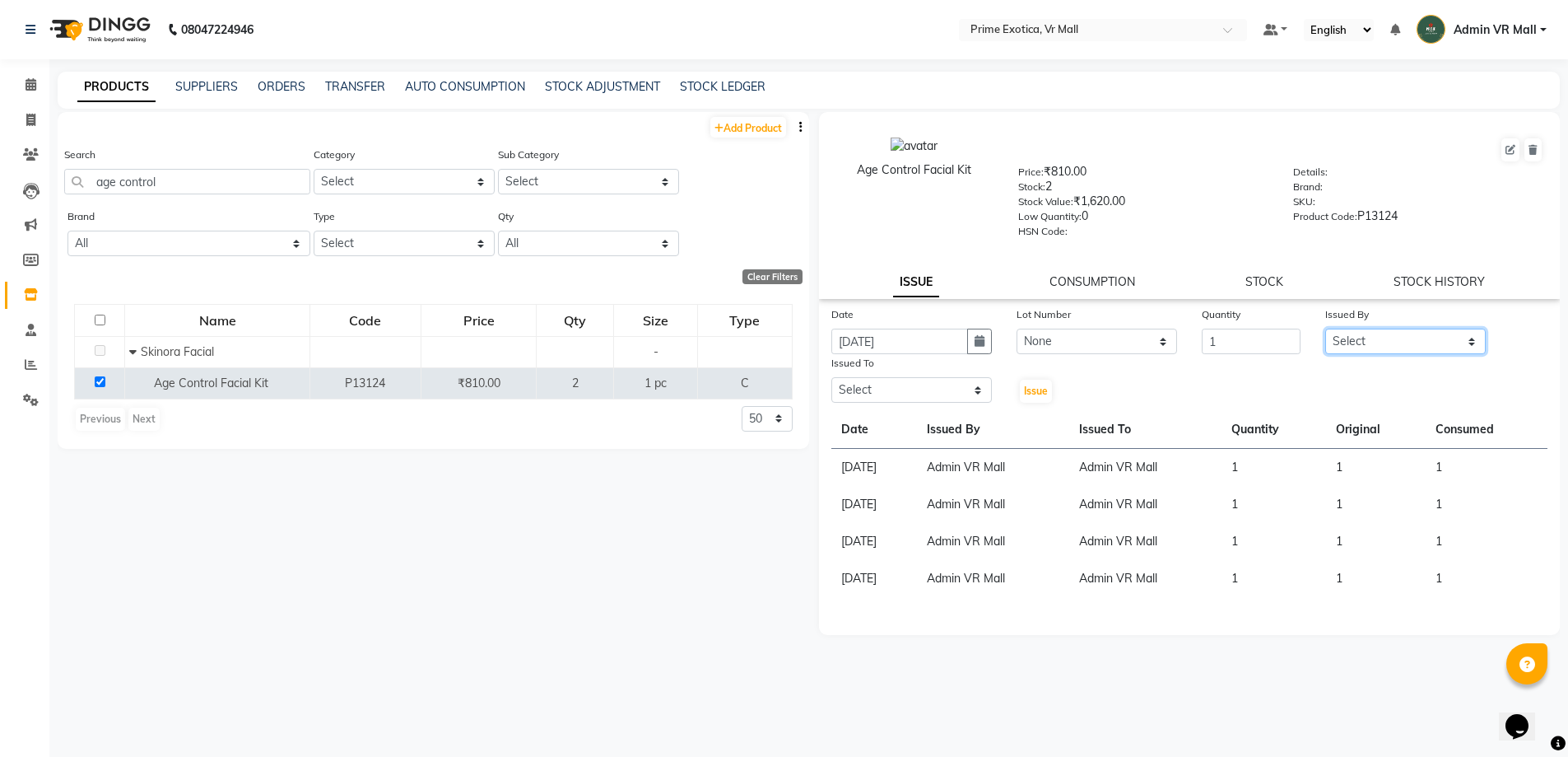
click at [1457, 344] on select "Select abhijeet Admin VR Mall AKSHAY RAJENDRRA MANKAR ANGELA S JOHN Archana Gou…" at bounding box center [1406, 341] width 160 height 26
select select "44152"
click at [1326, 328] on select "Select abhijeet Admin VR Mall AKSHAY RAJENDRRA MANKAR ANGELA S JOHN Archana Gou…" at bounding box center [1406, 341] width 160 height 26
click at [973, 382] on select "Select abhijeet Admin VR Mall AKSHAY RAJENDRRA MANKAR ANGELA S JOHN Archana Gou…" at bounding box center [912, 390] width 160 height 26
select select "44152"
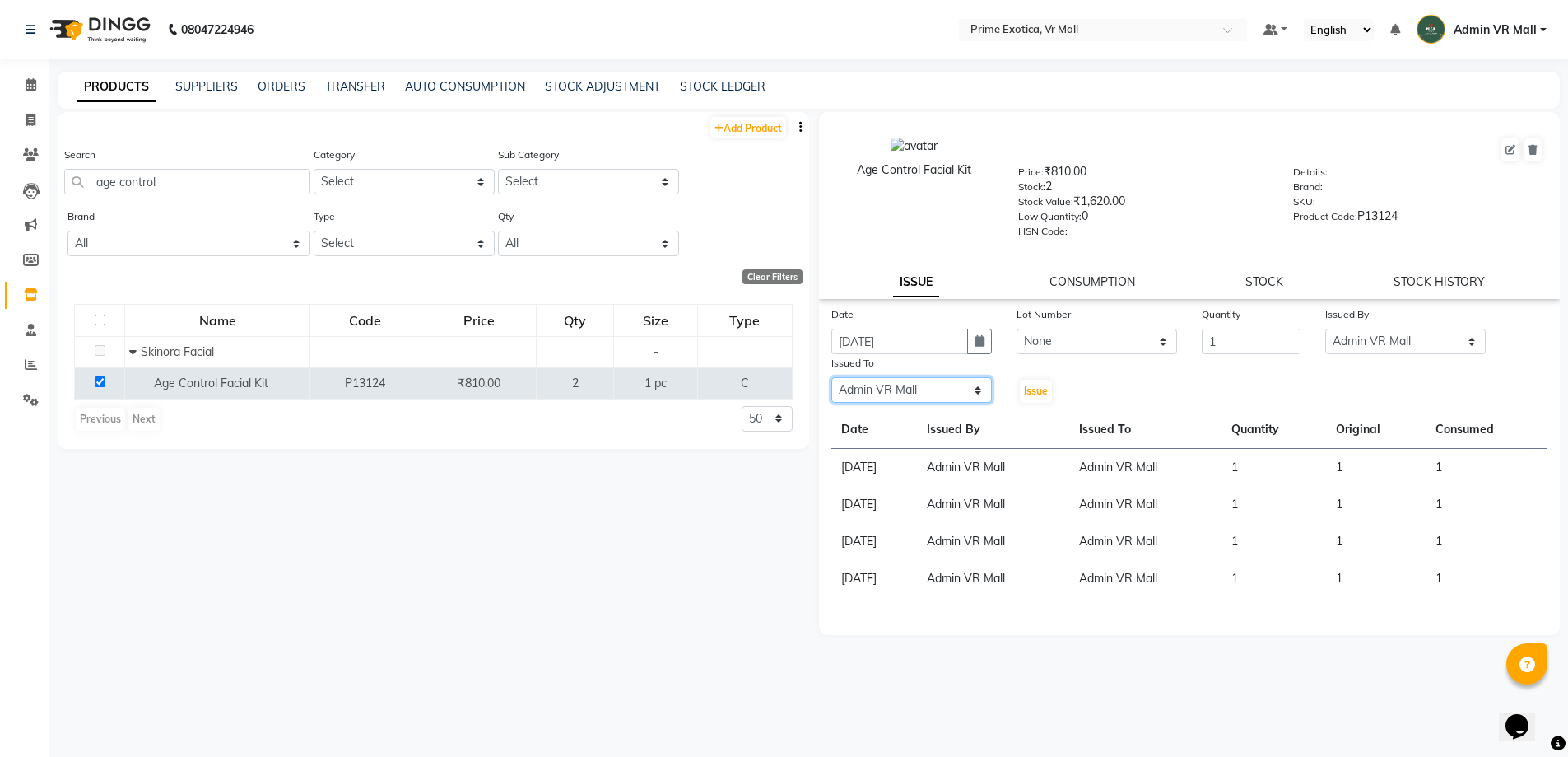
click at [832, 378] on select "Select abhijeet Admin VR Mall AKSHAY RAJENDRRA MANKAR ANGELA S JOHN Archana Gou…" at bounding box center [912, 390] width 160 height 26
click at [1042, 387] on span "Issue" at bounding box center [1036, 390] width 24 height 12
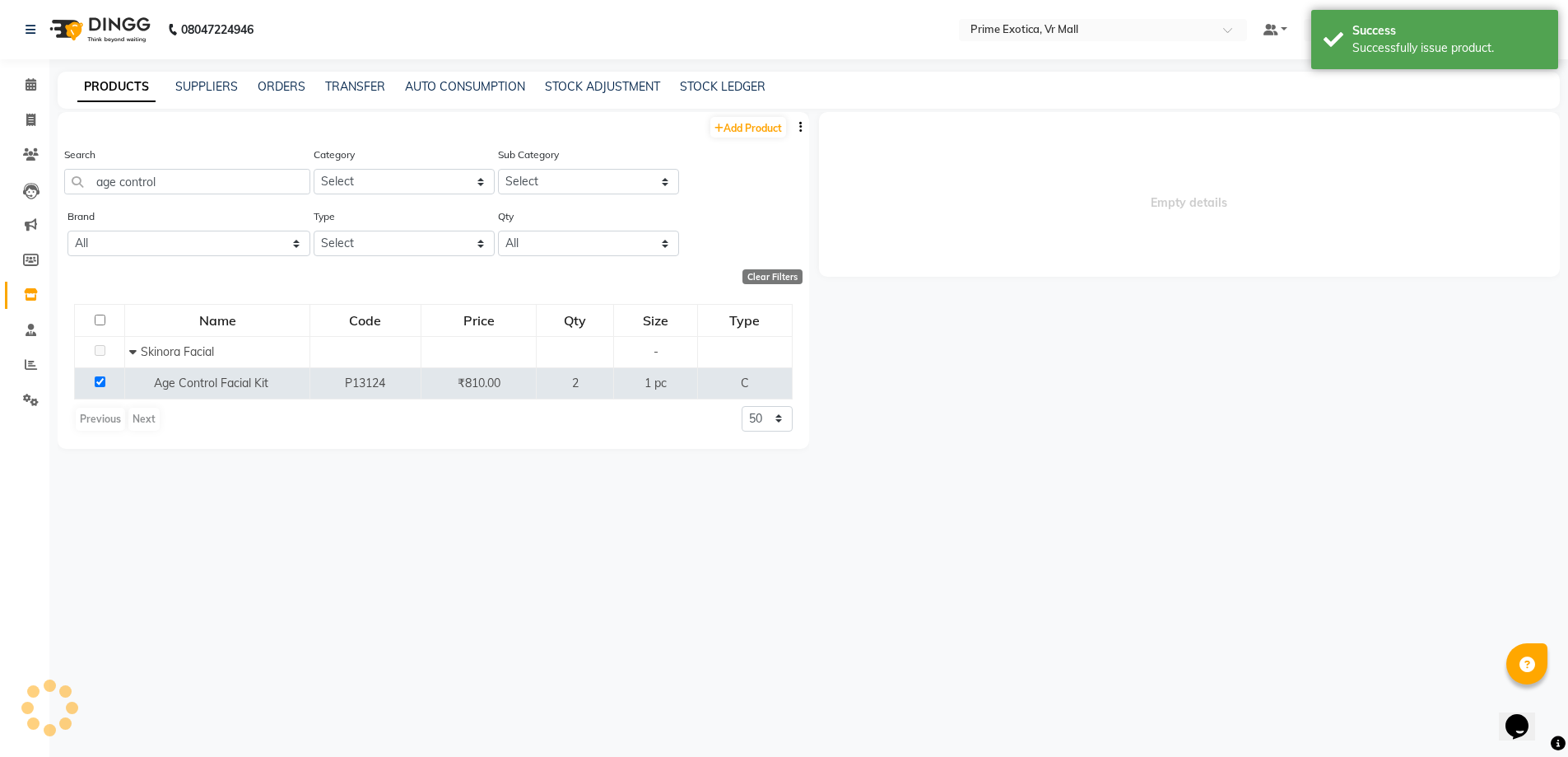
select select
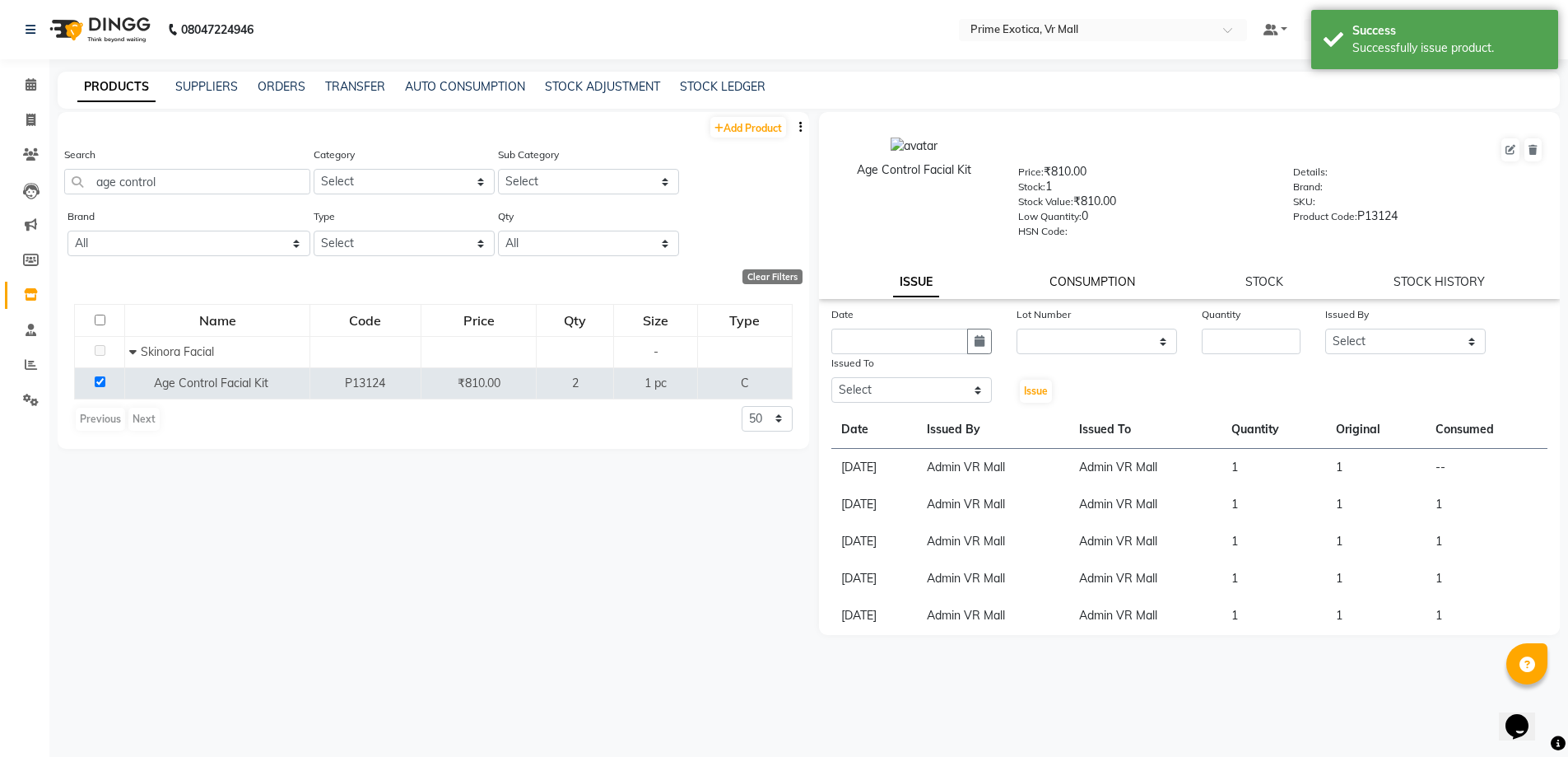
click at [1112, 276] on link "CONSUMPTION" at bounding box center [1092, 281] width 86 height 15
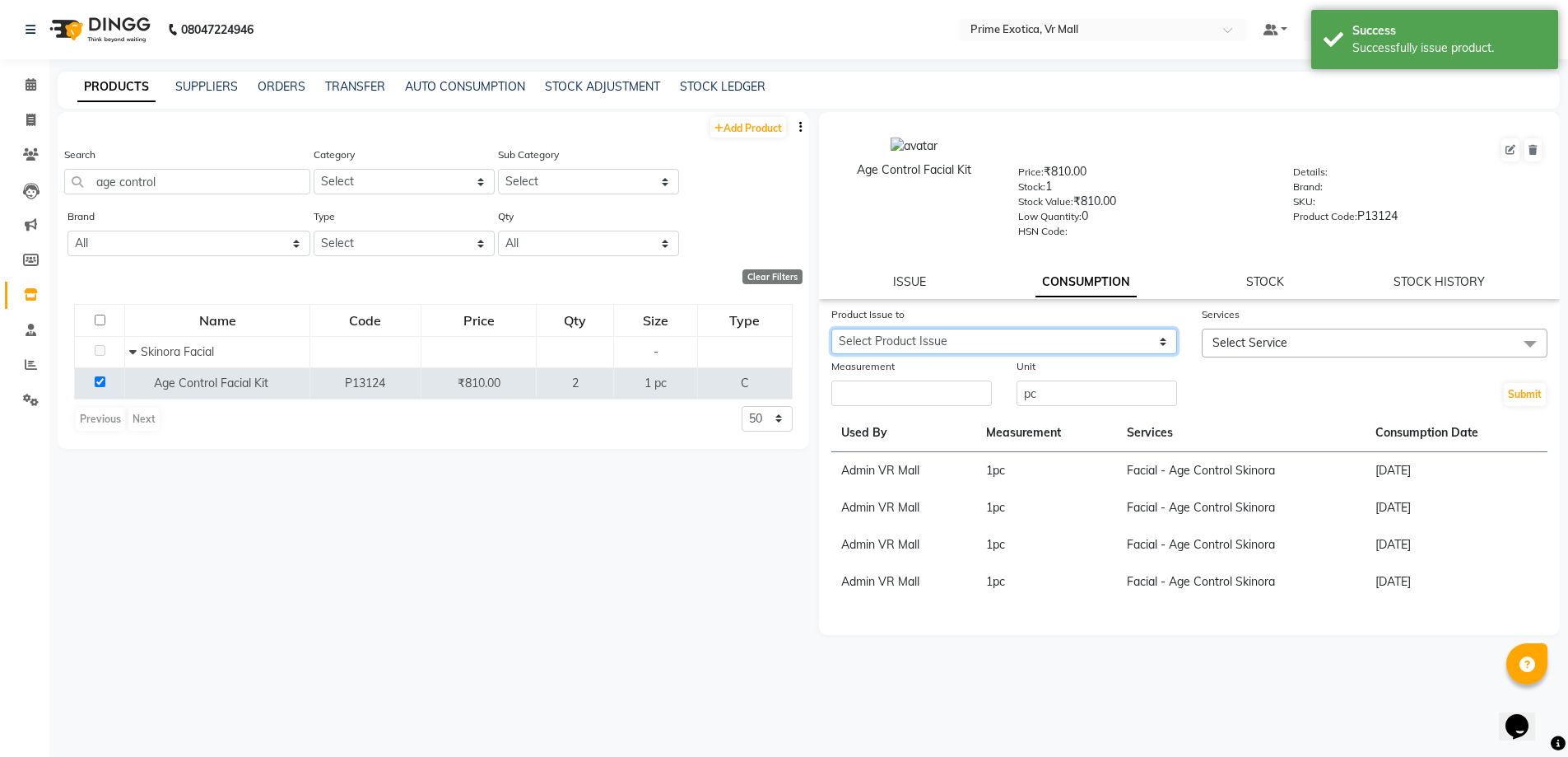
click at [1166, 337] on select "Select Product Issue 2025-09-03, Issued to: Admin VR Mall, Balance: 1" at bounding box center [1005, 341] width 346 height 26
select select "1202923"
click at [832, 328] on select "Select Product Issue 2025-09-03, Issued to: Admin VR Mall, Balance: 1" at bounding box center [1005, 341] width 346 height 26
click at [1532, 345] on span at bounding box center [1529, 344] width 33 height 32
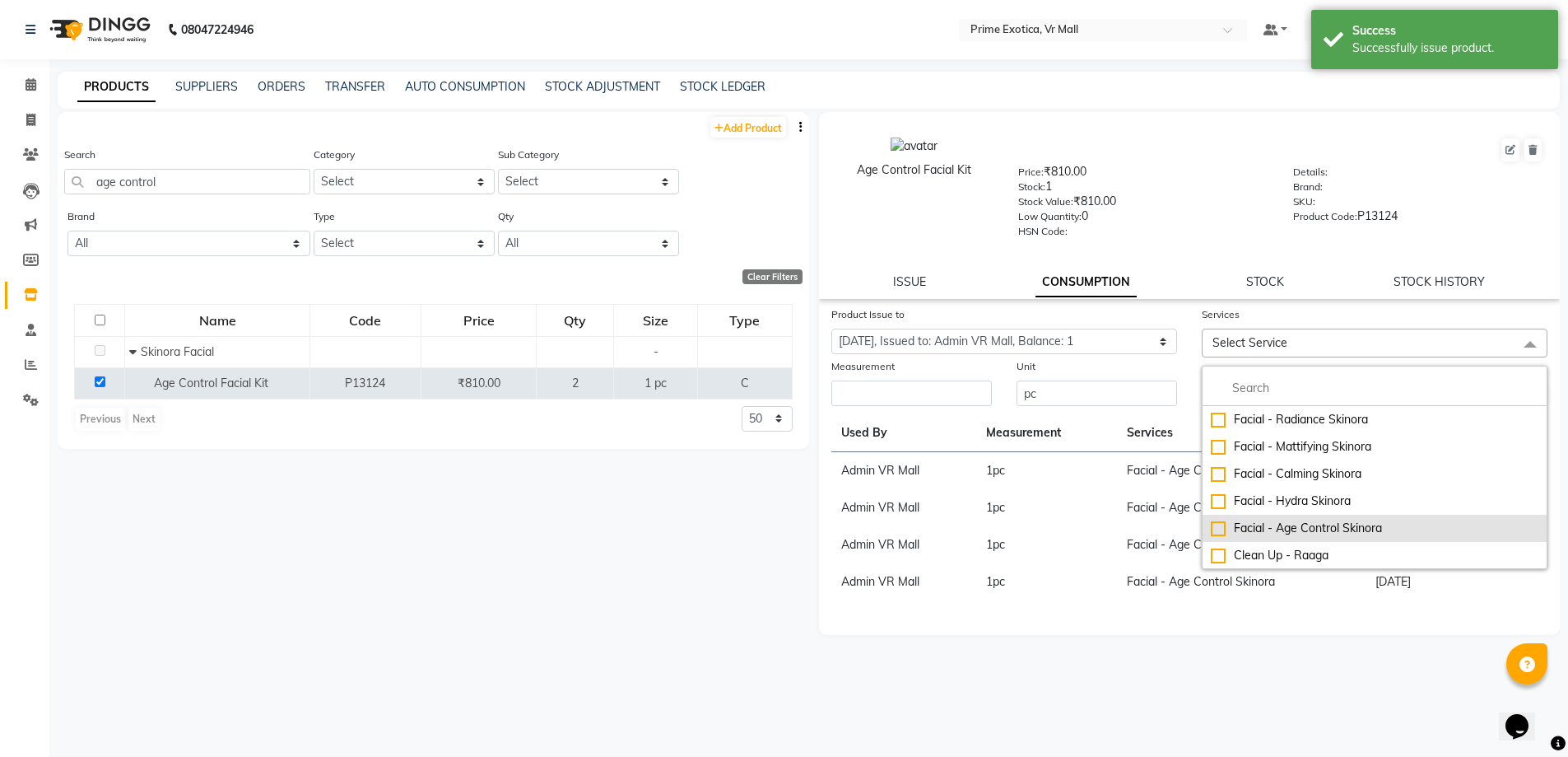
click at [1222, 528] on div "Facial - Age Control Skinora" at bounding box center [1375, 528] width 328 height 17
checkbox input "true"
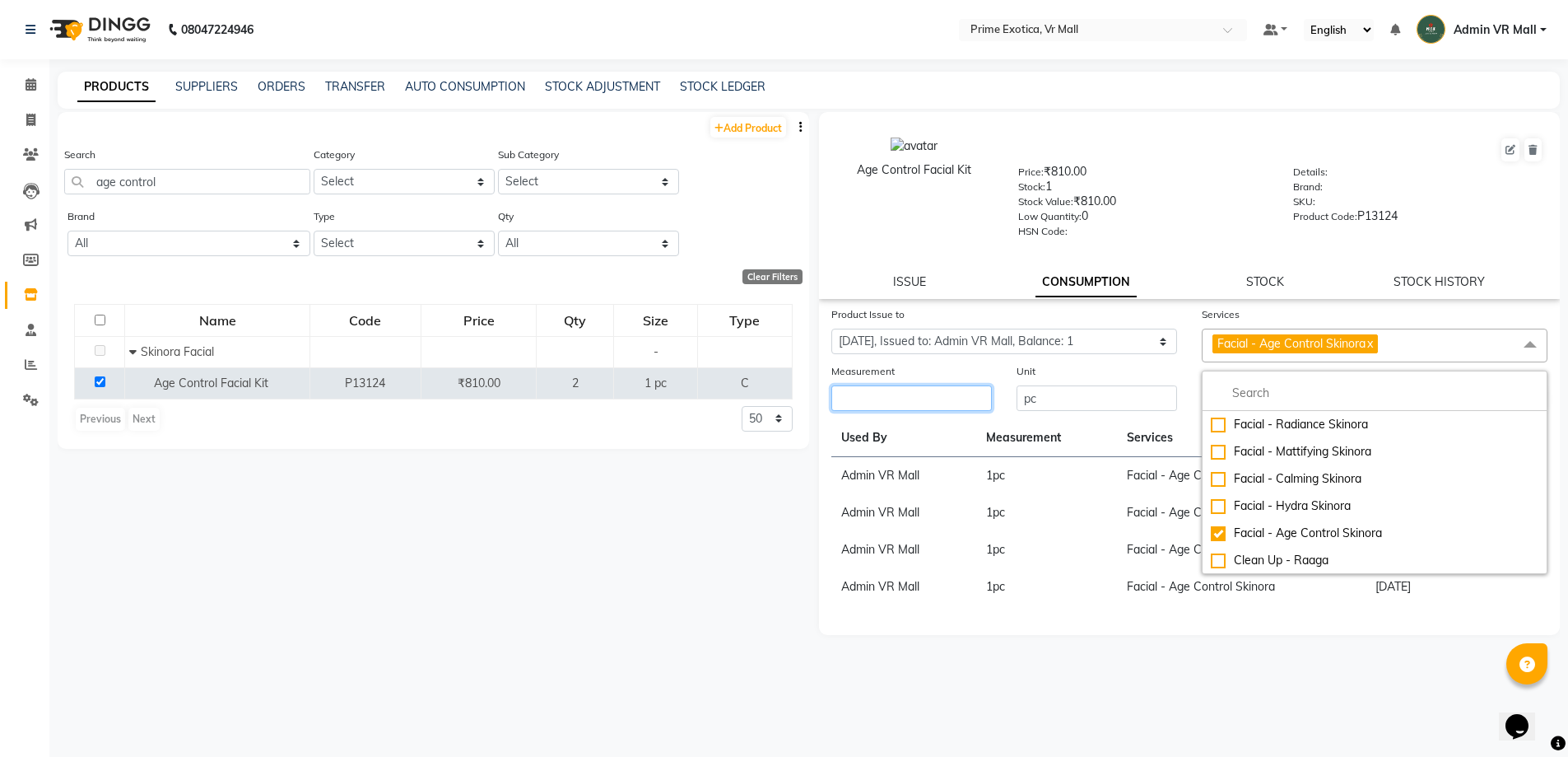
click at [962, 407] on input "number" at bounding box center [912, 398] width 160 height 26
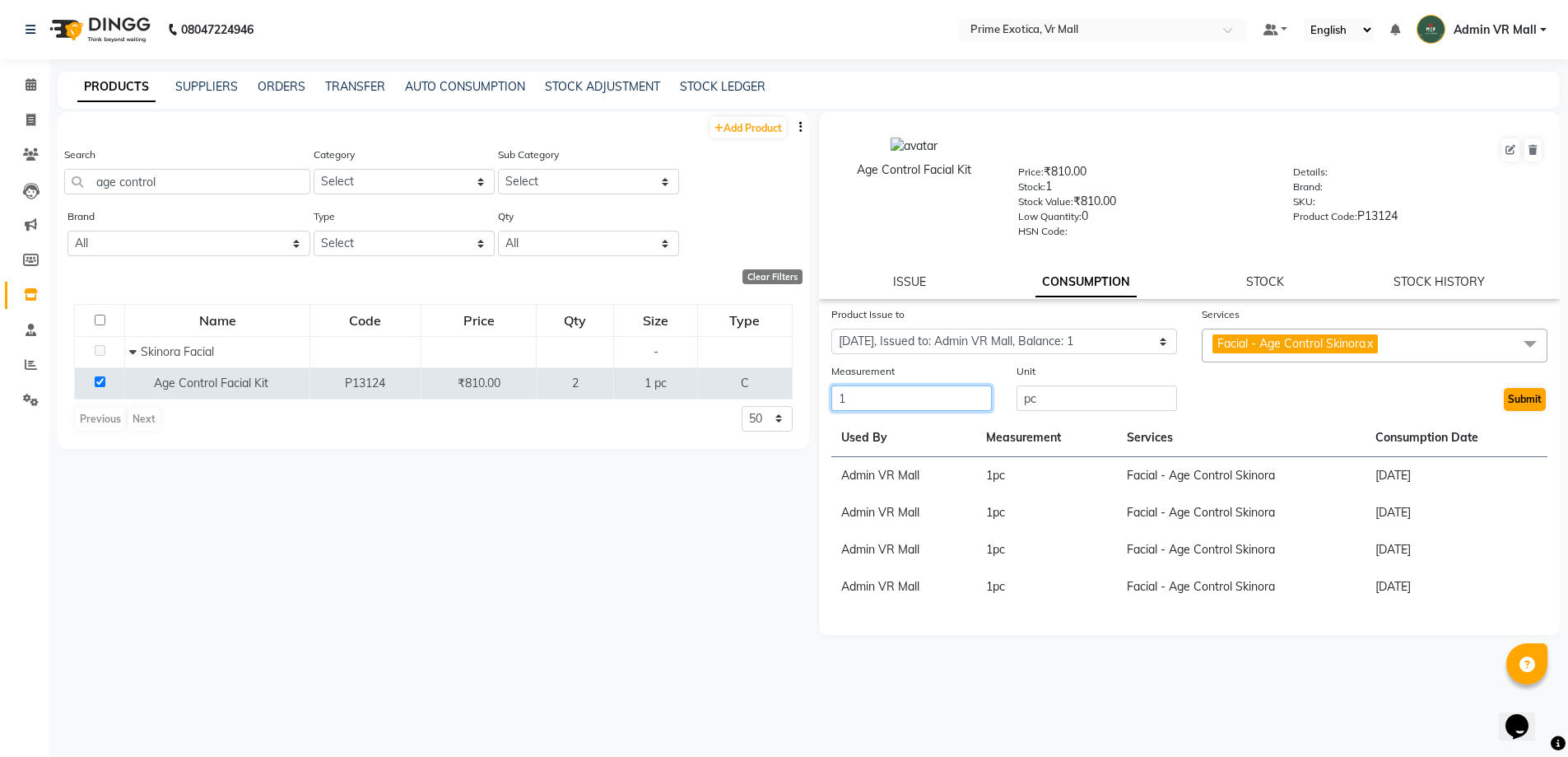
type input "1"
click at [1515, 394] on button "Submit" at bounding box center [1525, 398] width 41 height 23
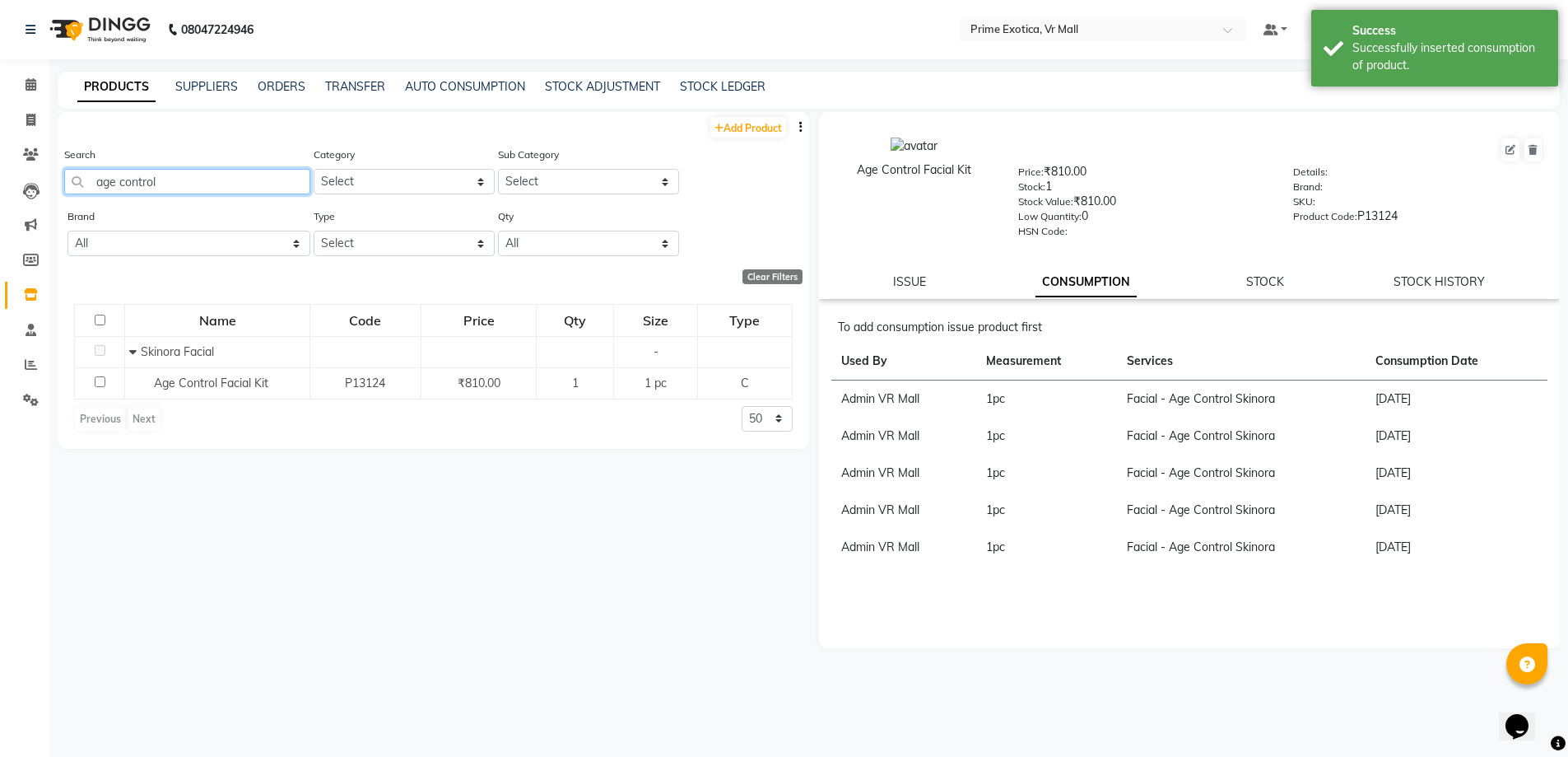
click at [170, 183] on input "age control" at bounding box center [187, 182] width 246 height 26
type input "a"
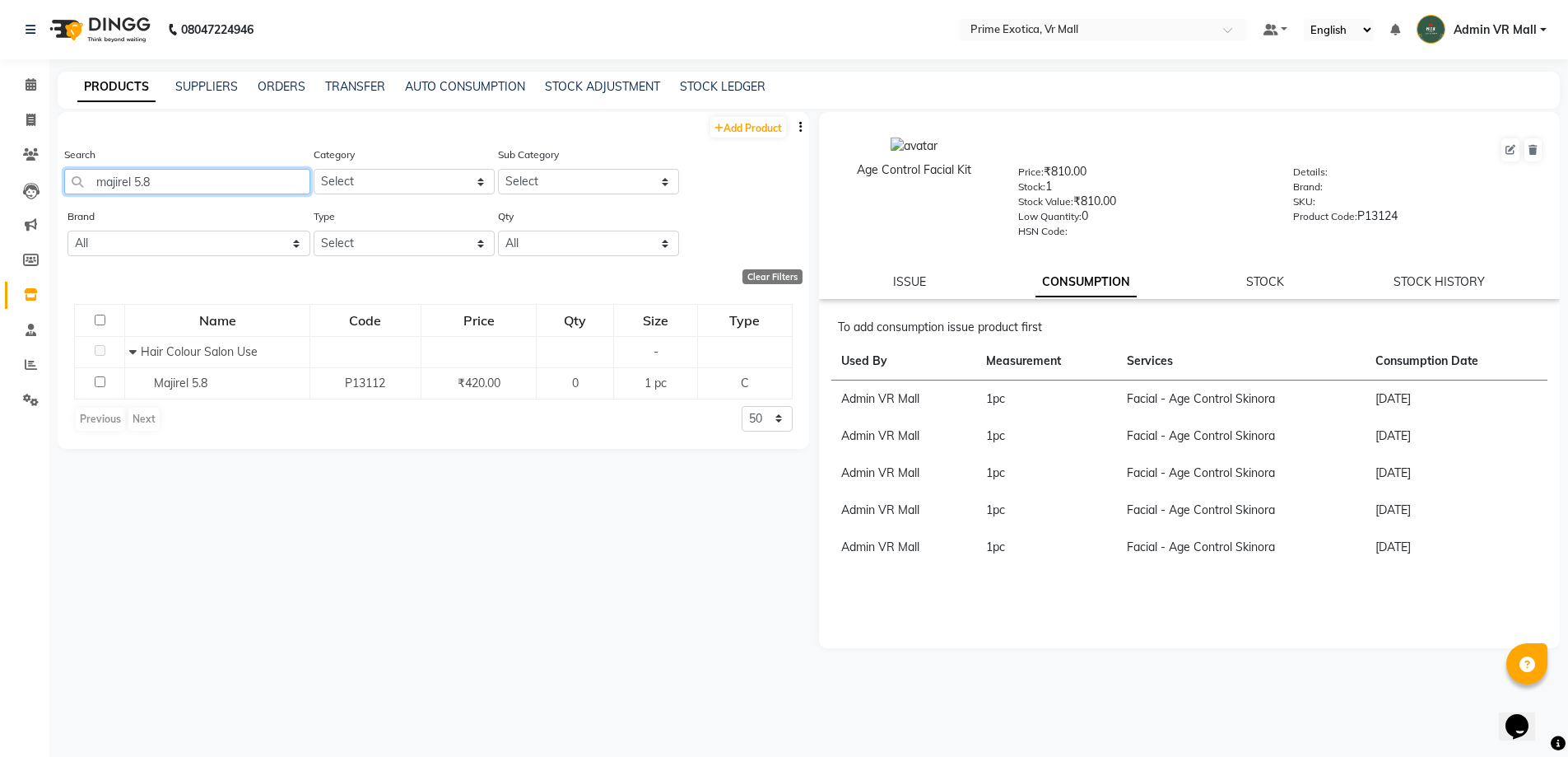
type input "majirel 5.8"
click at [34, 83] on icon at bounding box center [31, 84] width 11 height 12
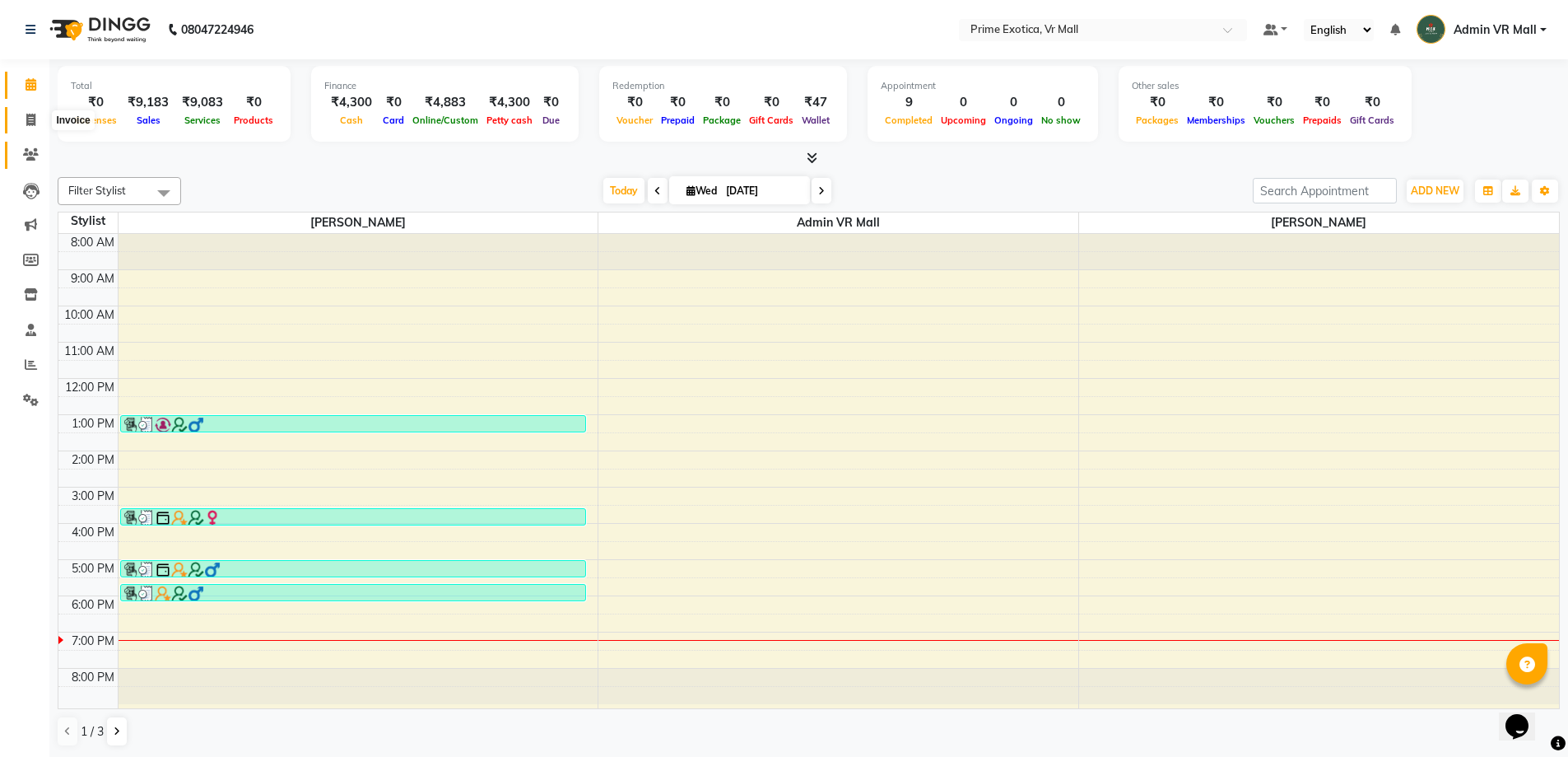
drag, startPoint x: 28, startPoint y: 121, endPoint x: 32, endPoint y: 165, distance: 44.2
click at [28, 121] on icon at bounding box center [31, 120] width 9 height 12
select select "6077"
select select "service"
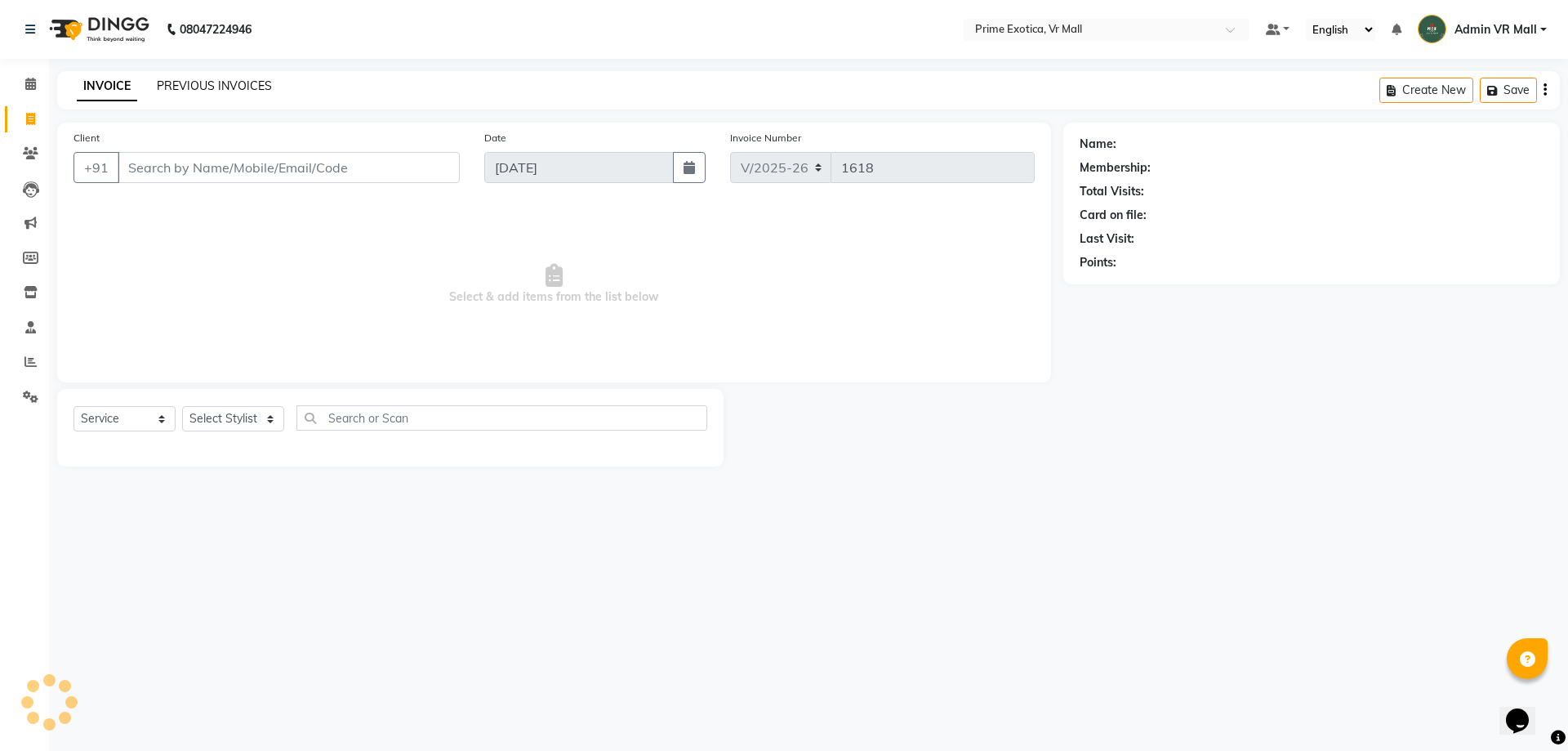
click at [255, 81] on link "PREVIOUS INVOICES" at bounding box center [214, 85] width 115 height 15
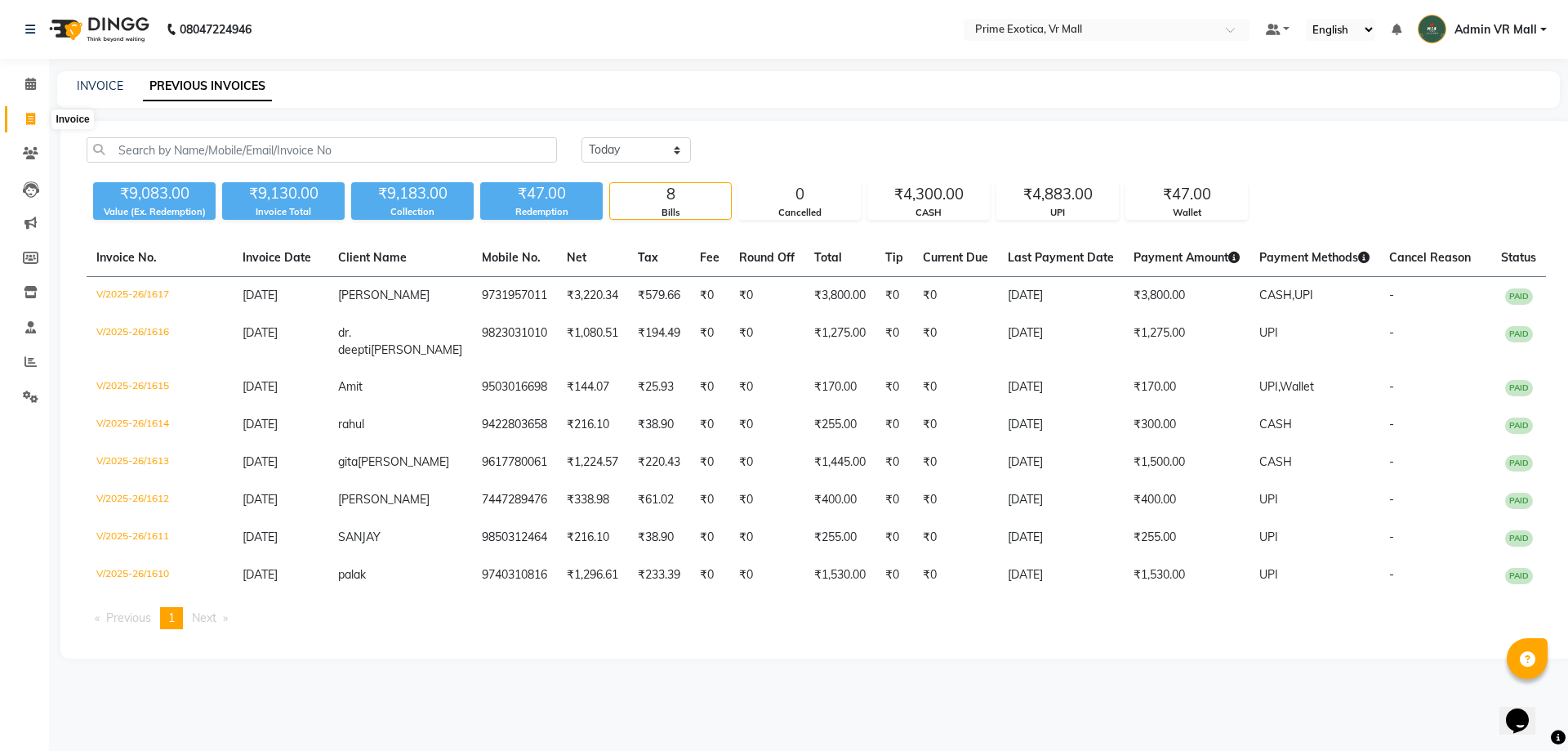
click at [31, 120] on icon at bounding box center [30, 119] width 9 height 12
select select "service"
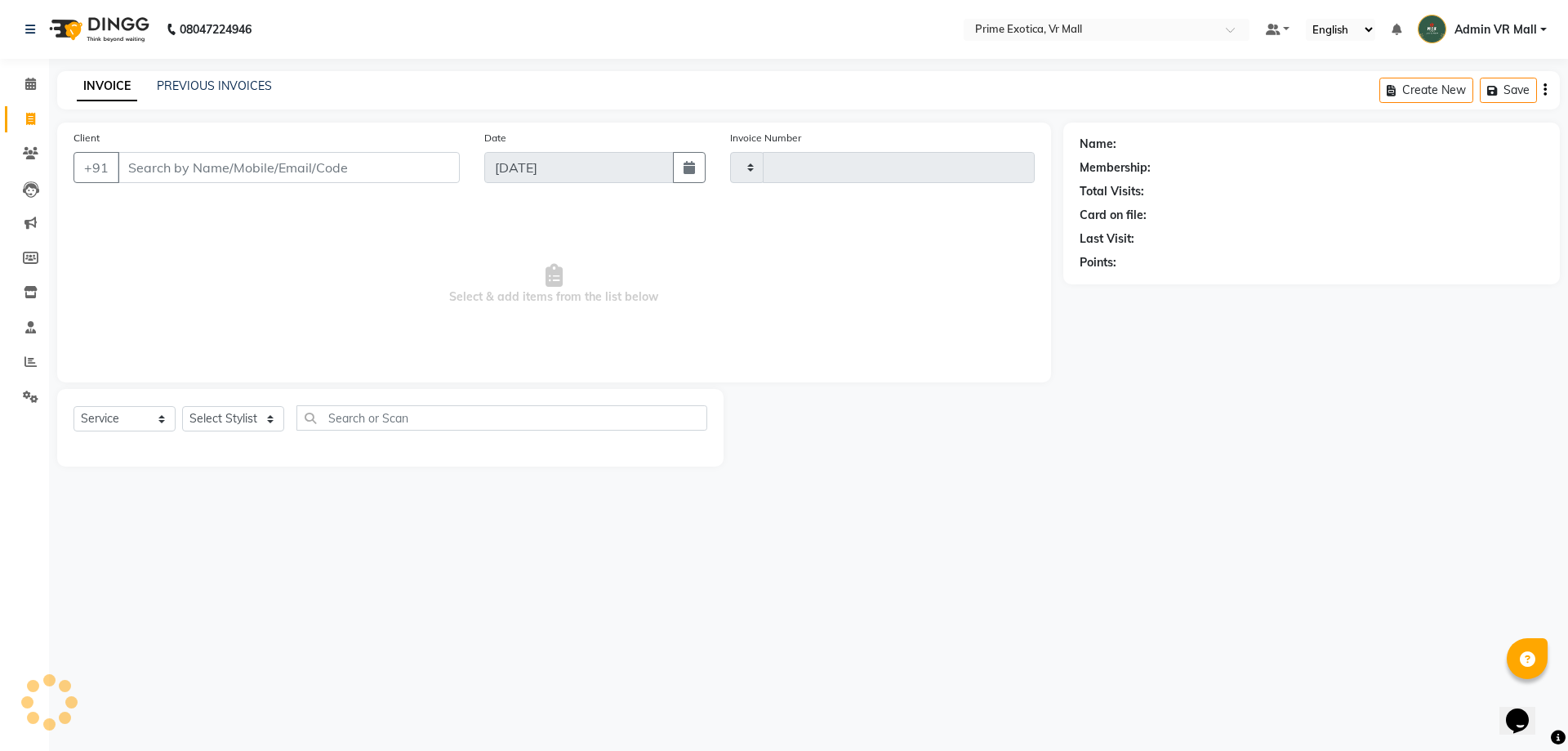
type input "1618"
select select "6077"
click at [257, 165] on input "Client" at bounding box center [288, 168] width 342 height 31
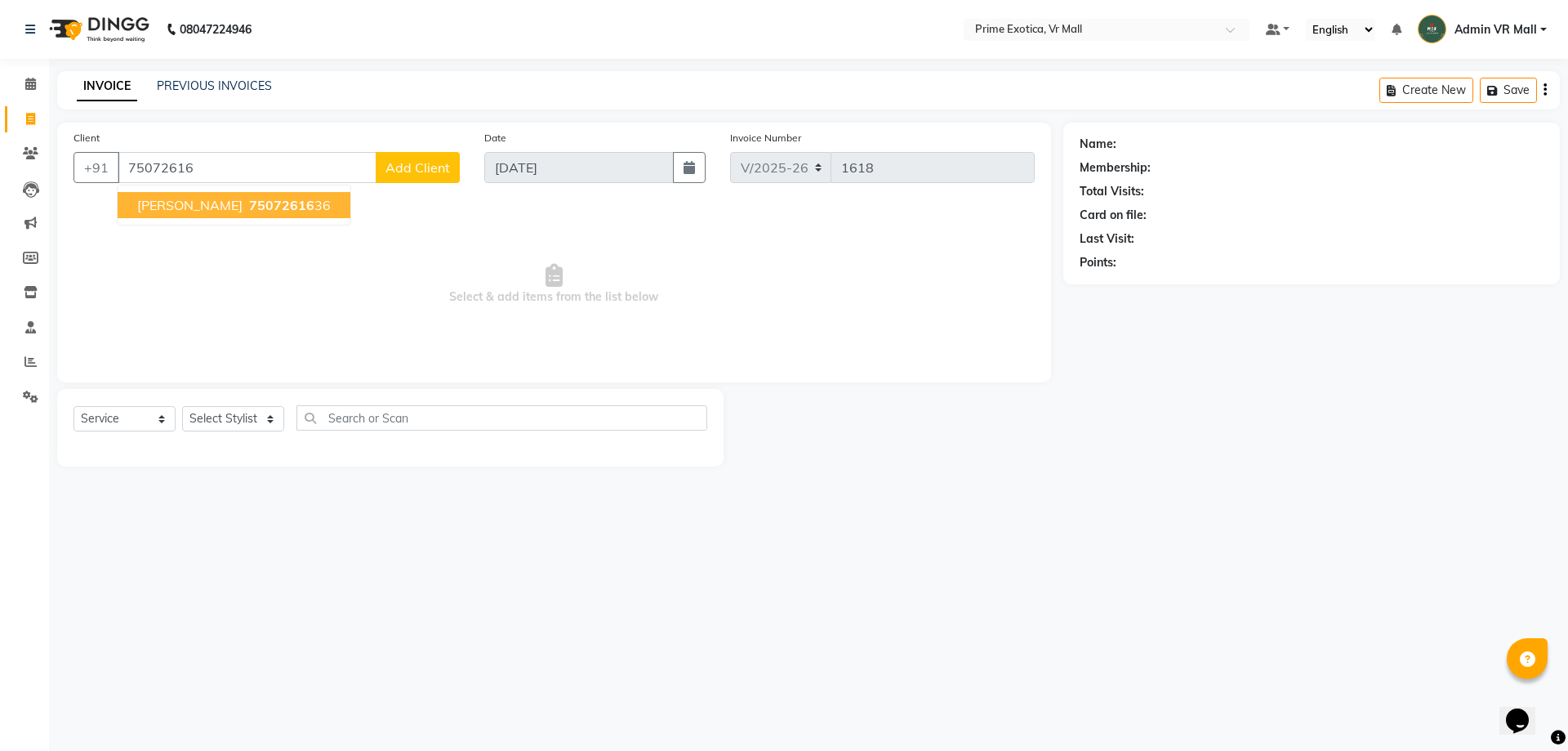
click at [249, 209] on span "75072616" at bounding box center [281, 205] width 66 height 17
type input "7507261636"
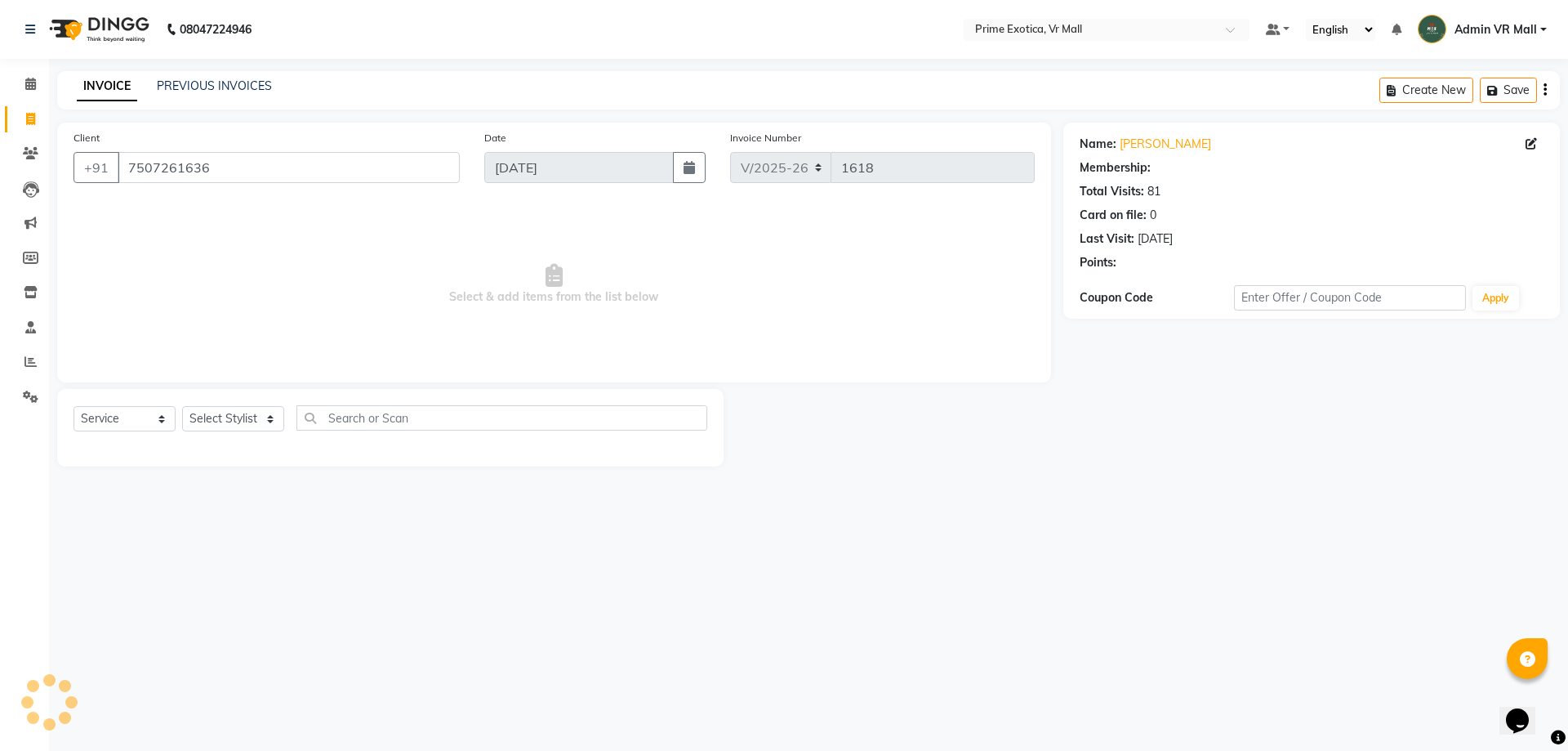
select select "1: Object"
click at [284, 425] on select "Select Stylist [PERSON_NAME] Admin VR Mall [PERSON_NAME] [PERSON_NAME] Archana …" at bounding box center [233, 419] width 102 height 25
select select "76888"
click at [182, 406] on select "Select Stylist [PERSON_NAME] Admin VR Mall [PERSON_NAME] [PERSON_NAME] Archana …" at bounding box center [233, 419] width 102 height 25
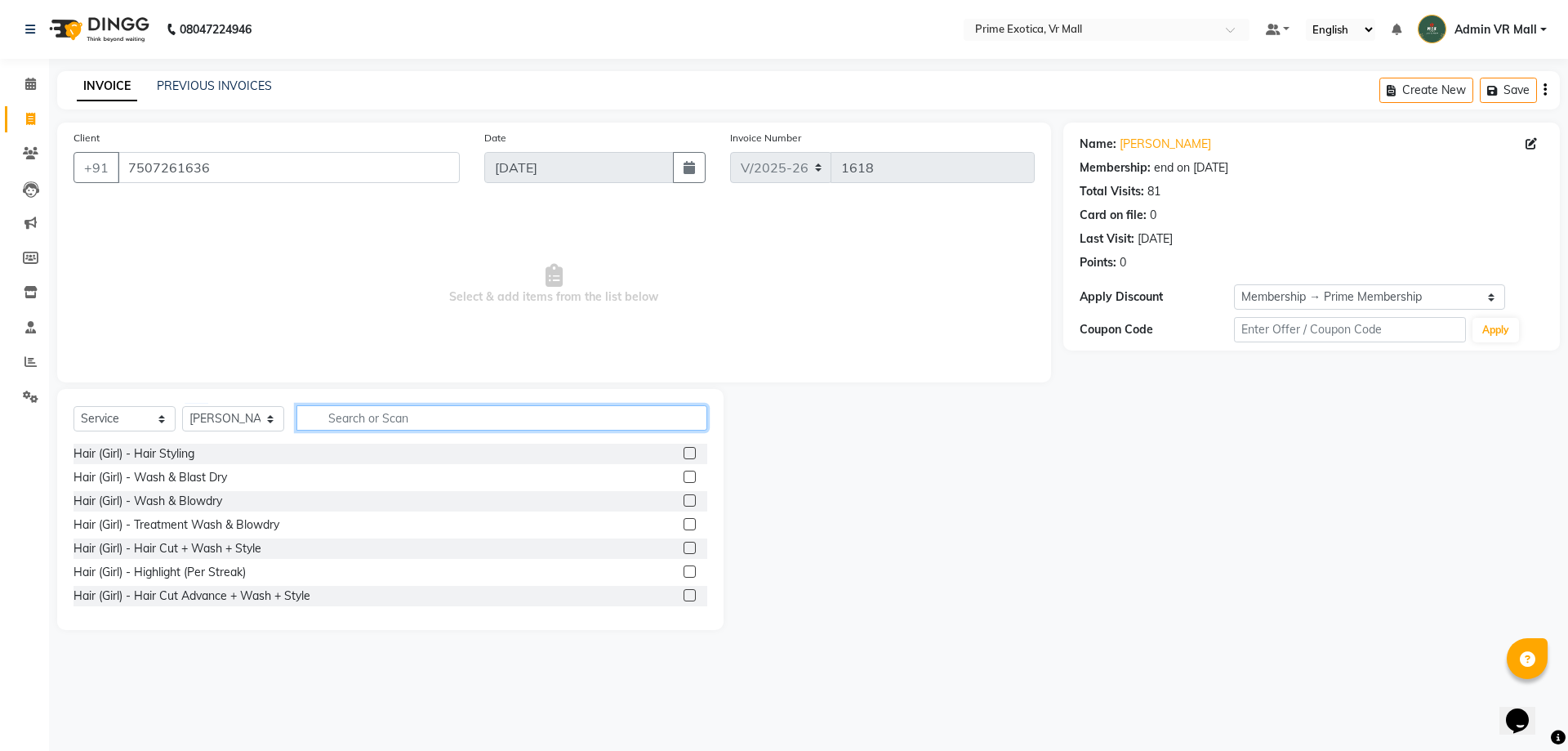
click at [464, 415] on input "text" at bounding box center [501, 418] width 411 height 25
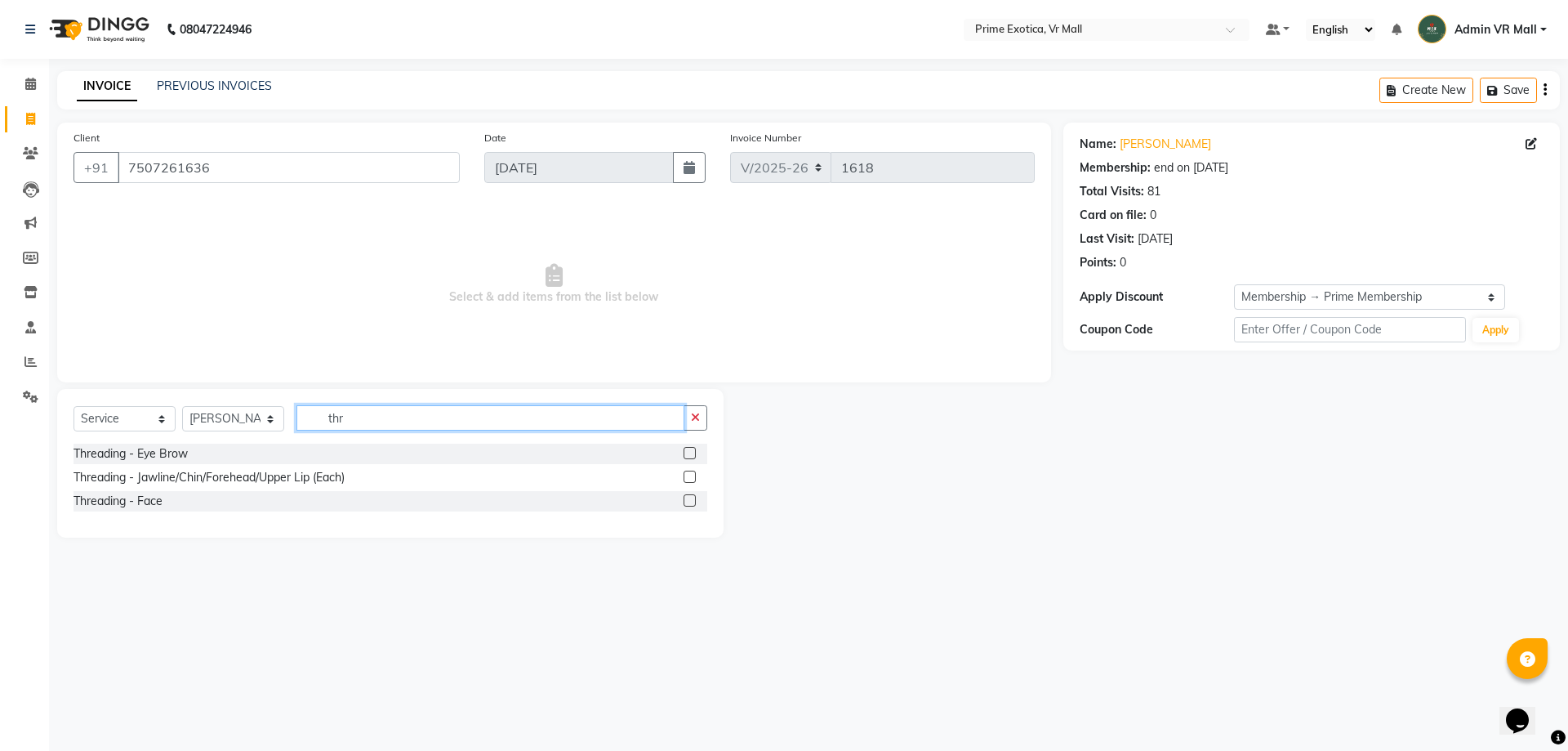
type input "thr"
click at [688, 476] on label at bounding box center [689, 476] width 12 height 12
click at [688, 476] on input "checkbox" at bounding box center [688, 477] width 11 height 11
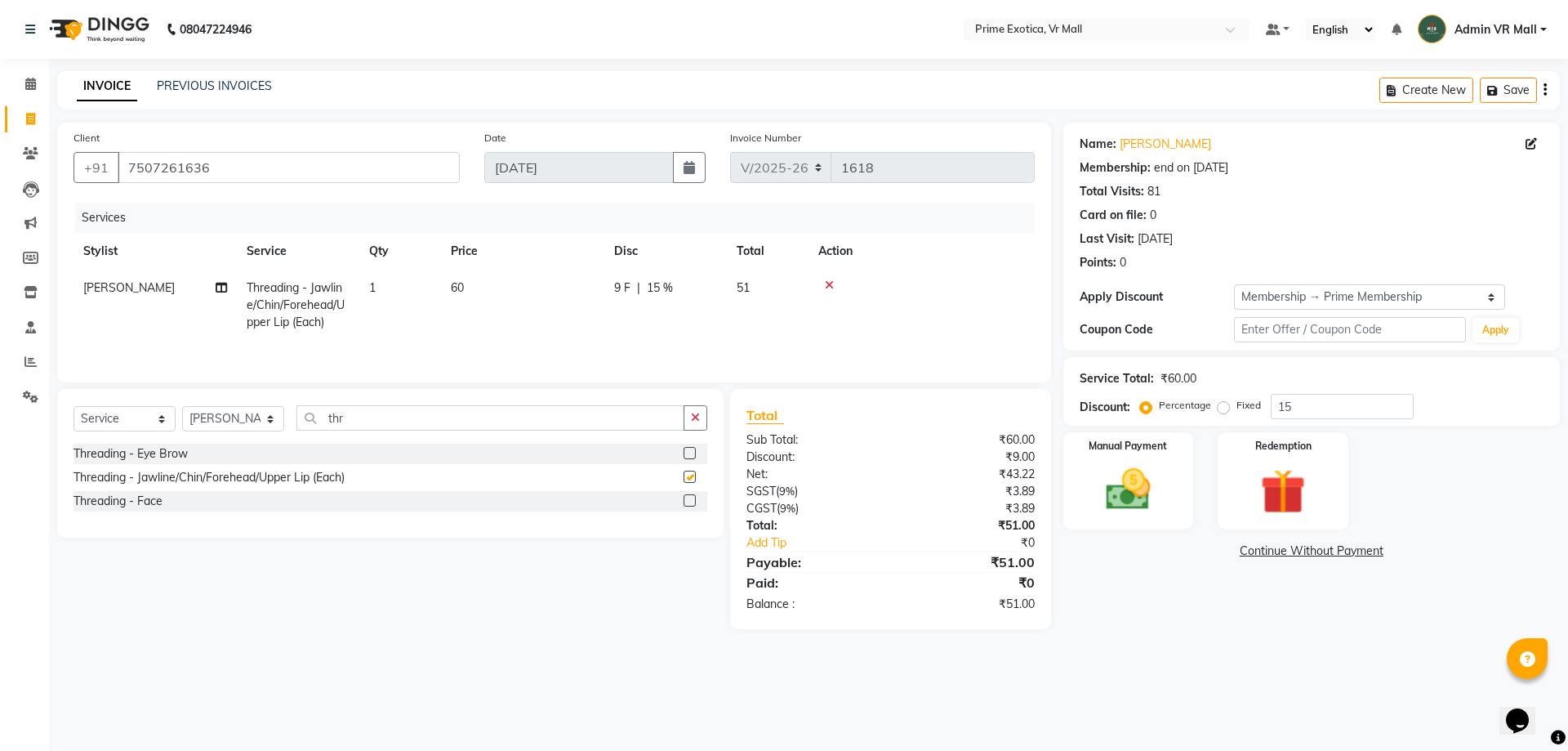
checkbox input "false"
click at [388, 284] on td "1" at bounding box center [400, 305] width 81 height 71
select select "76888"
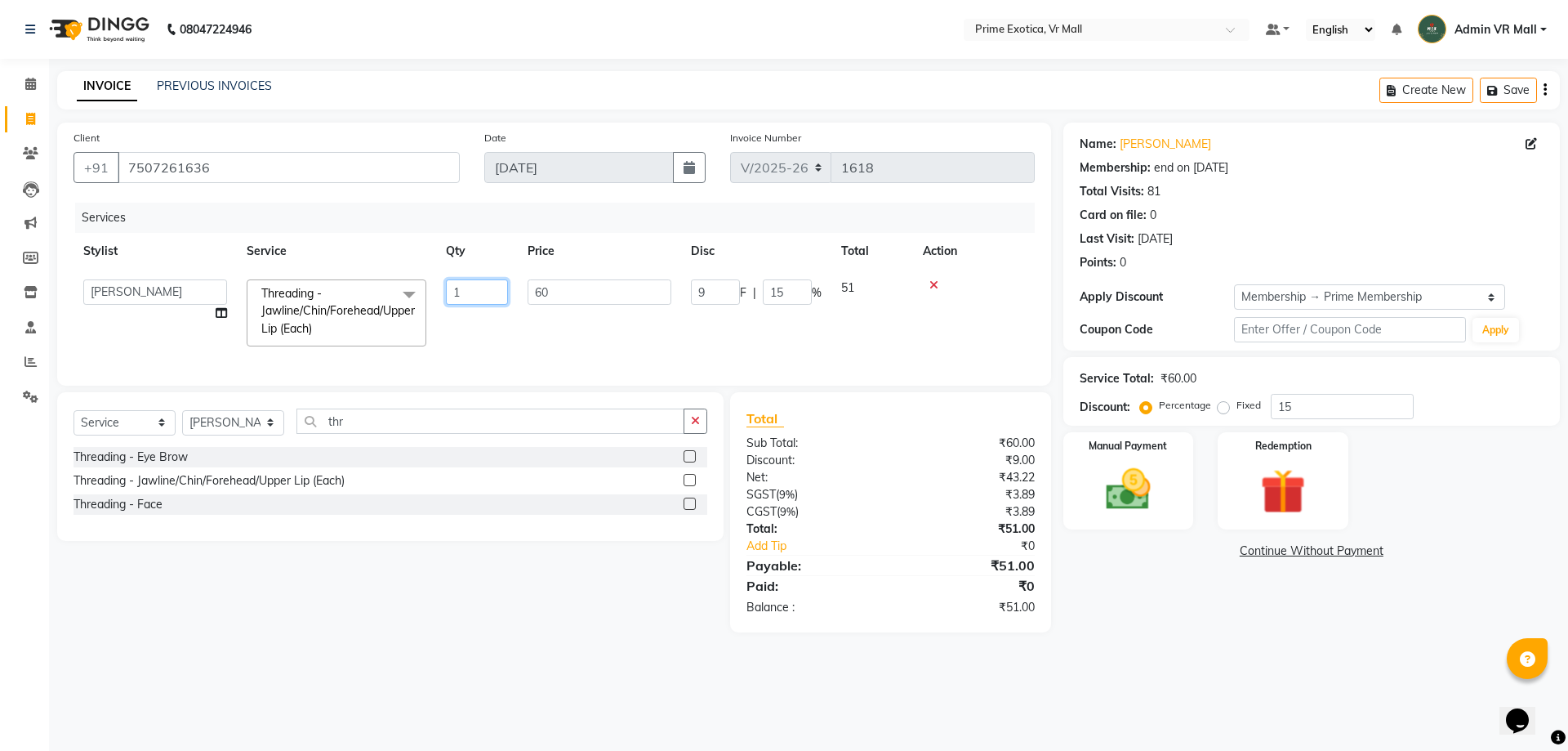
click at [482, 290] on input "1" at bounding box center [476, 292] width 62 height 25
type input "2"
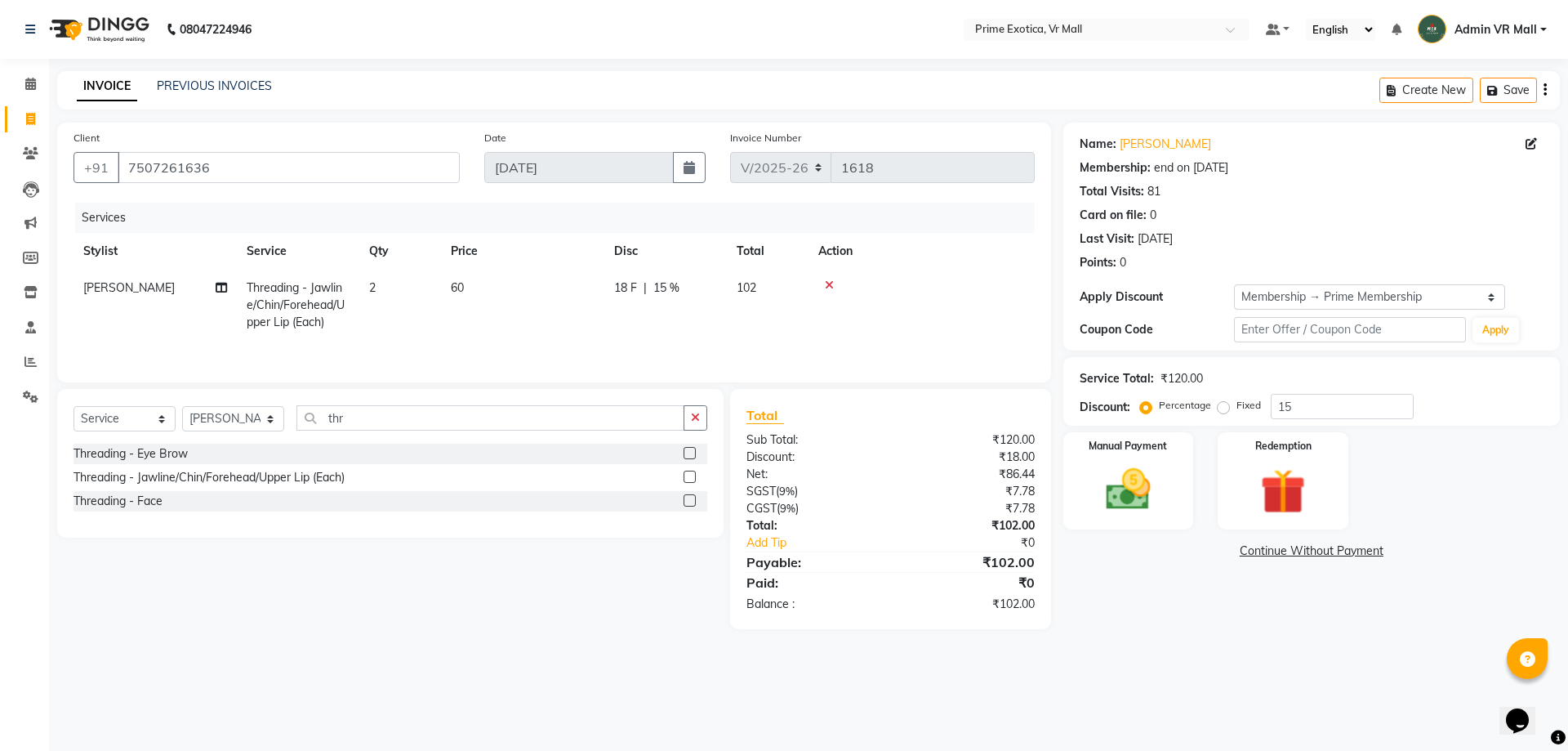
click at [503, 556] on div "Select Service Product Membership Package Voucher Prepaid Gift Card Select Styl…" at bounding box center [384, 509] width 678 height 240
click at [1132, 501] on img at bounding box center [1127, 489] width 75 height 54
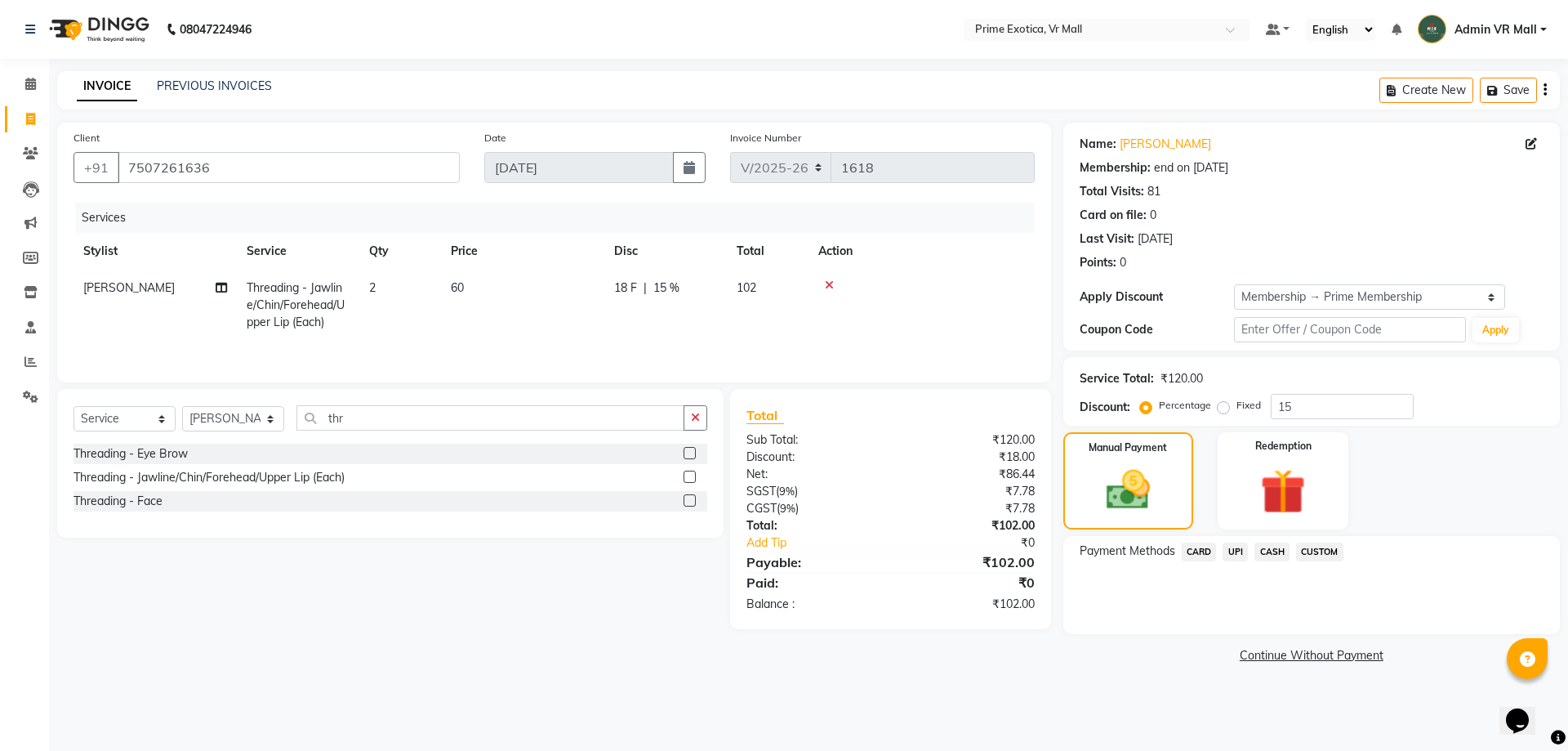
click at [1231, 553] on span "UPI" at bounding box center [1235, 551] width 25 height 19
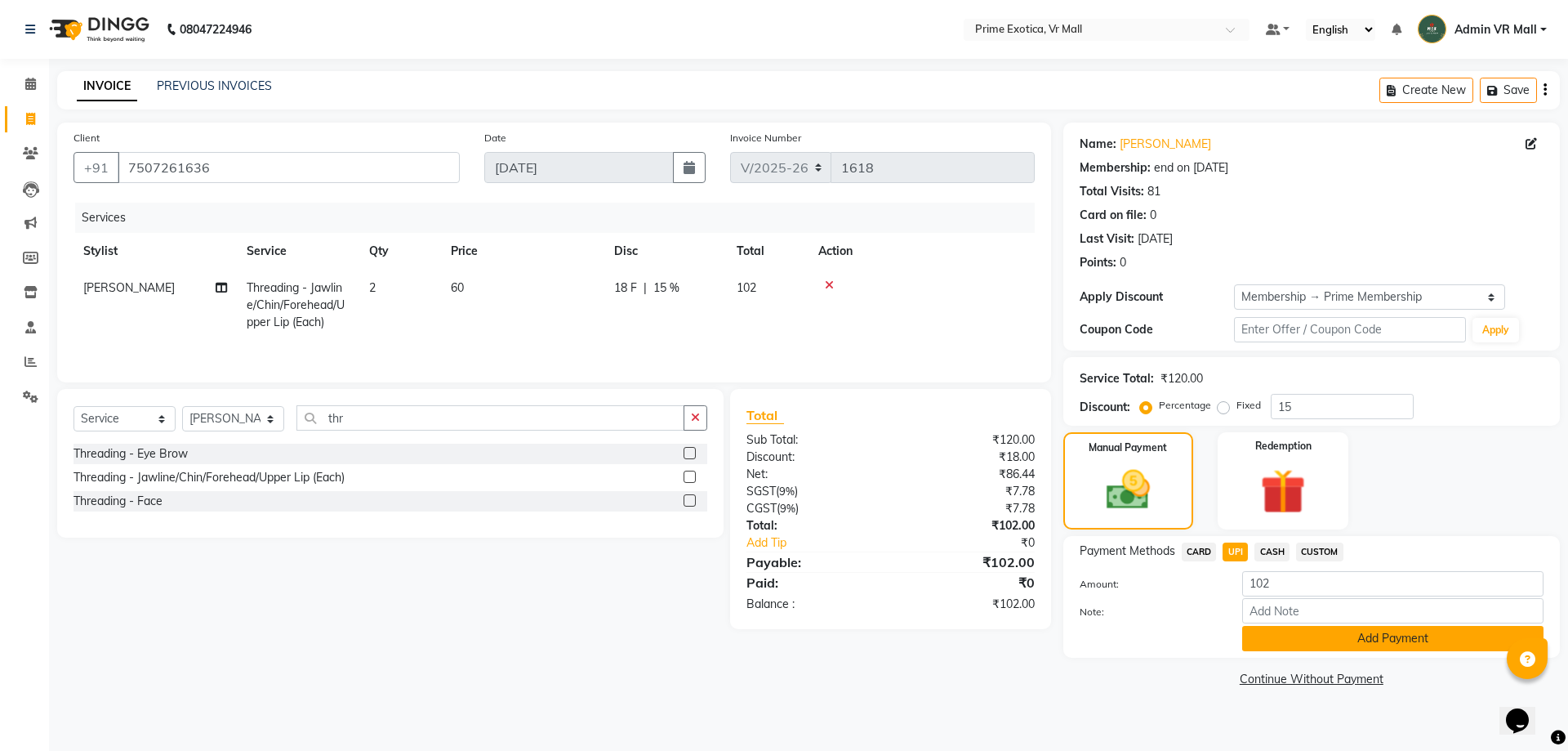
click at [1378, 637] on button "Add Payment" at bounding box center [1392, 638] width 301 height 25
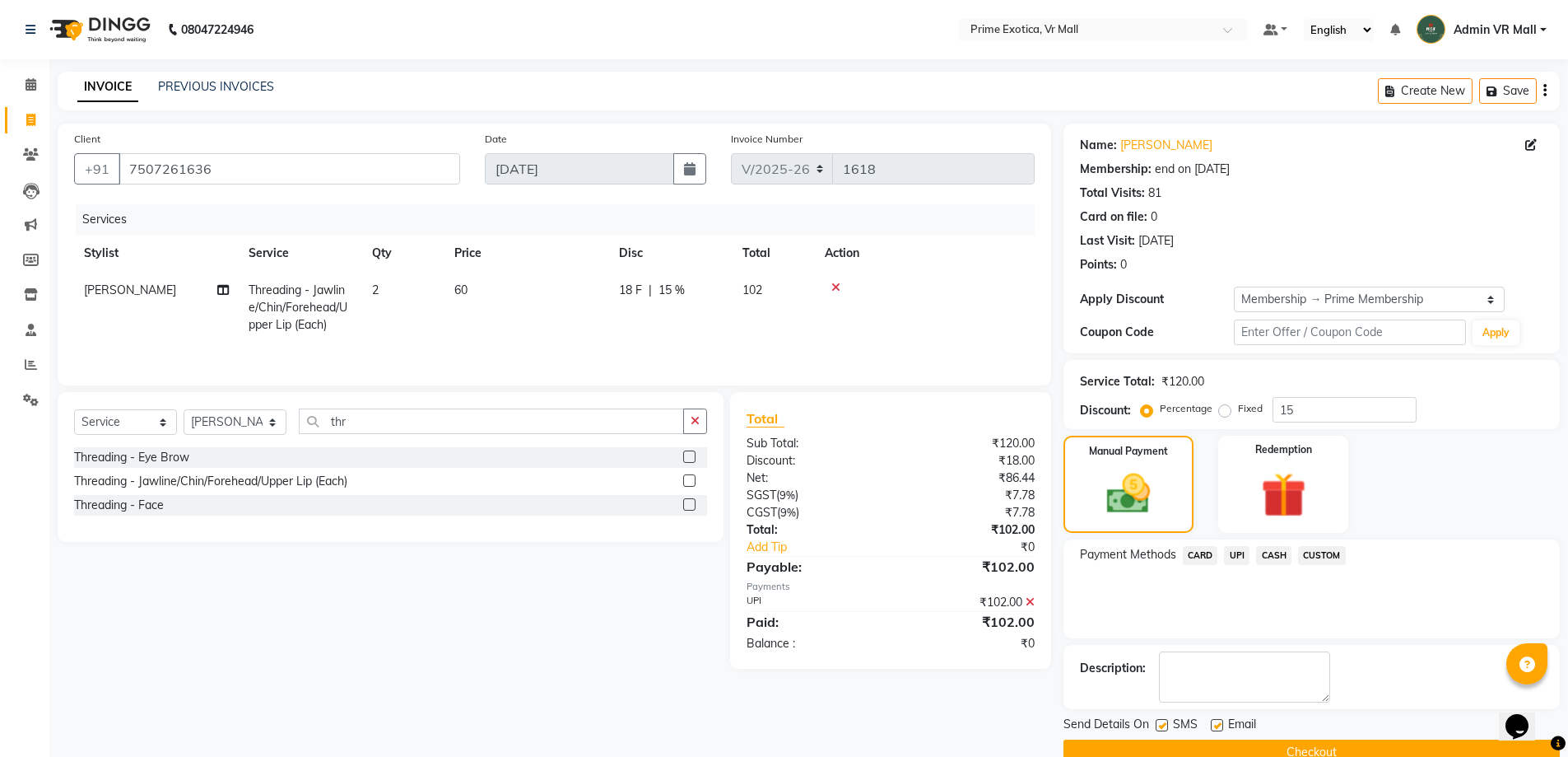
scroll to position [33, 0]
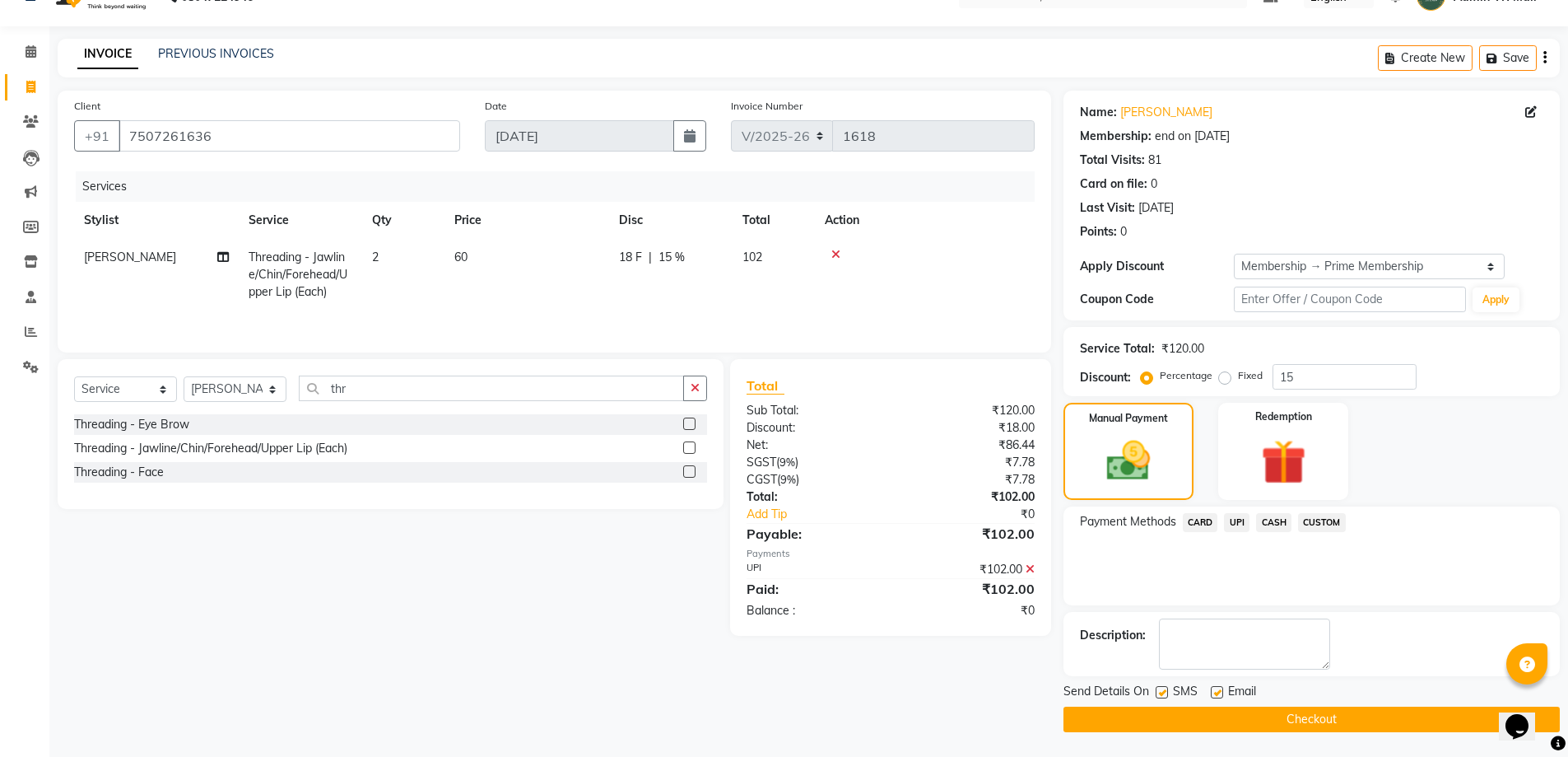
click at [1291, 714] on button "Checkout" at bounding box center [1312, 719] width 496 height 26
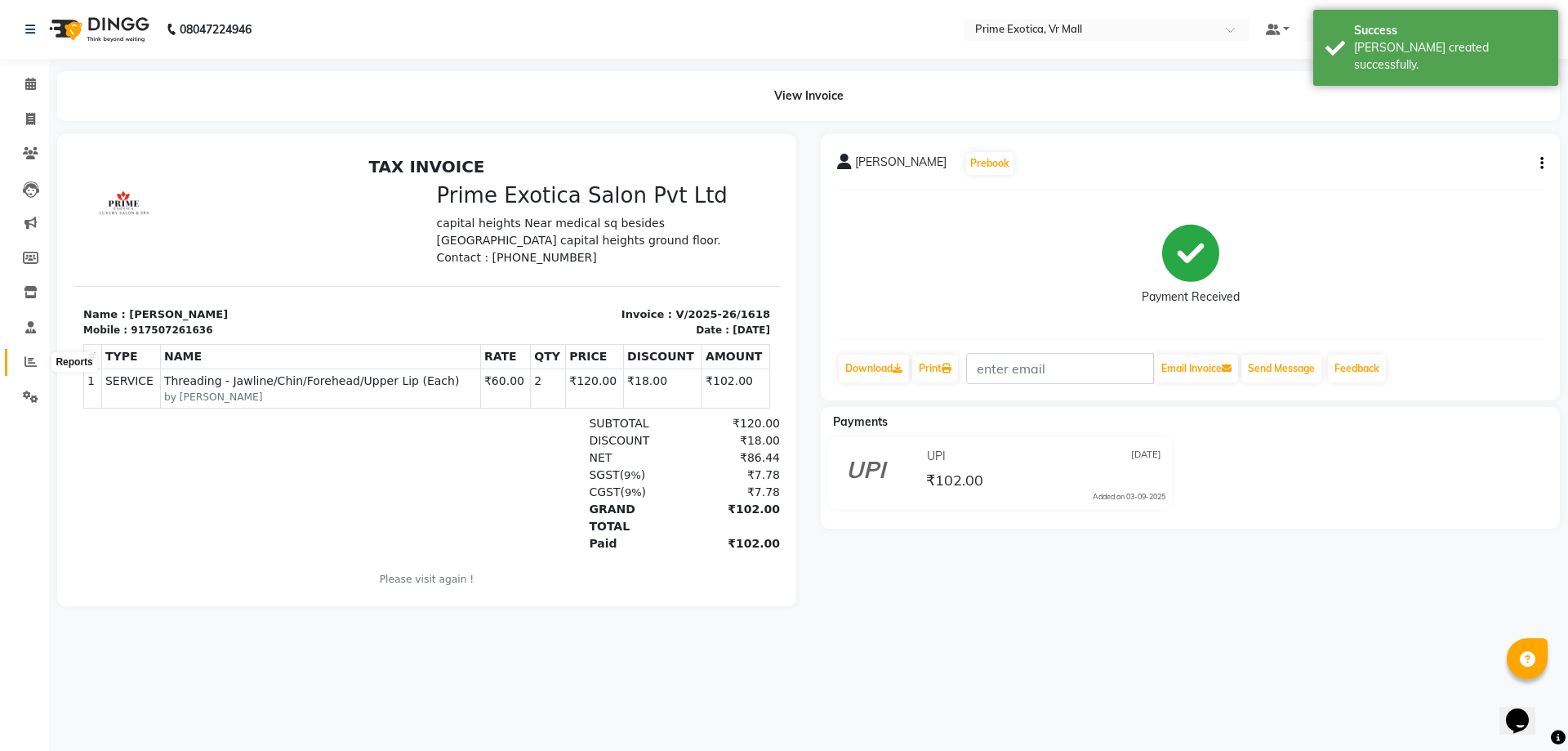
click at [31, 366] on icon at bounding box center [30, 361] width 12 height 12
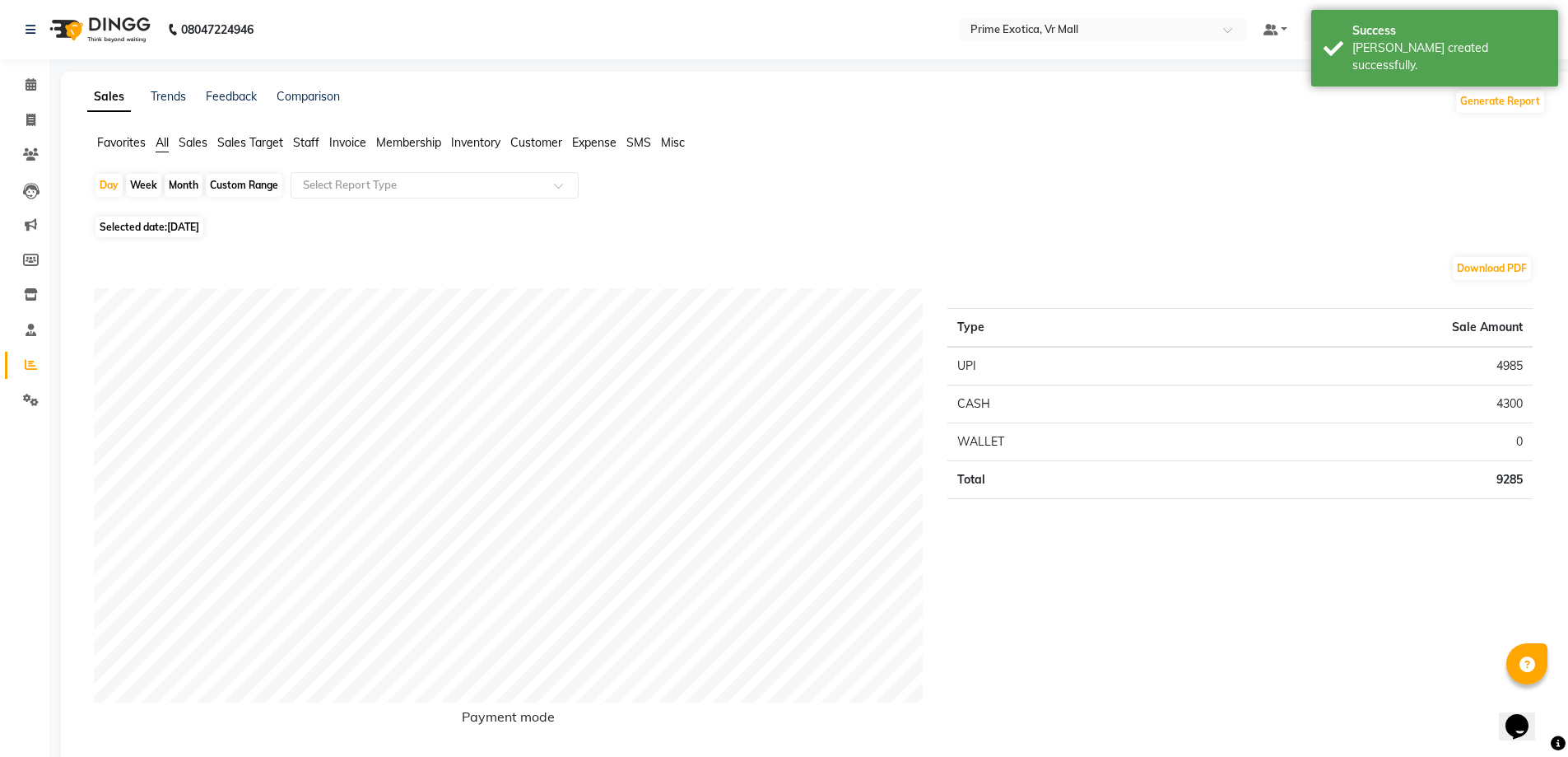
click at [174, 222] on span "[DATE]" at bounding box center [183, 226] width 32 height 12
select select "9"
select select "2025"
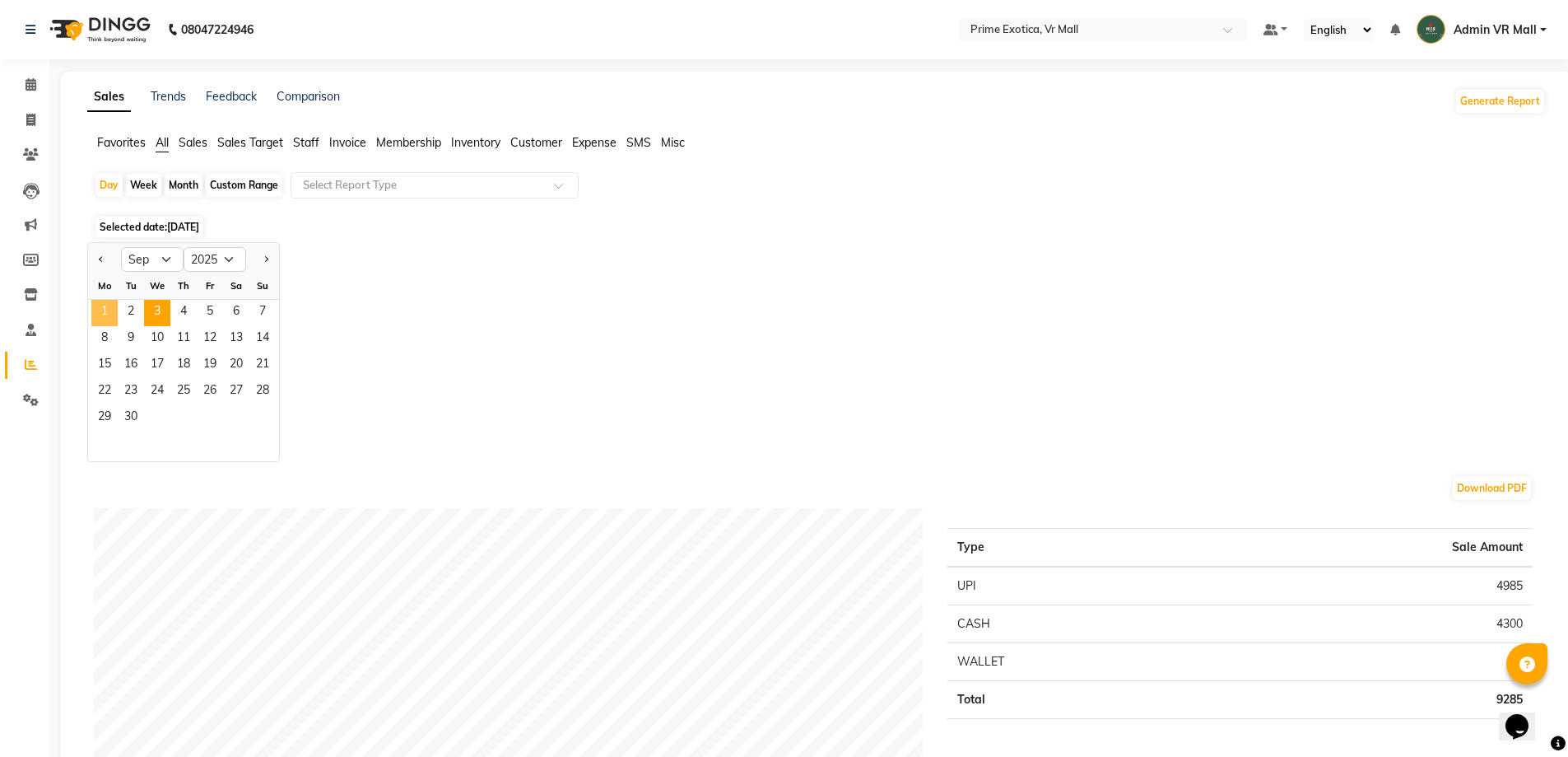
click at [109, 312] on span "1" at bounding box center [104, 312] width 27 height 27
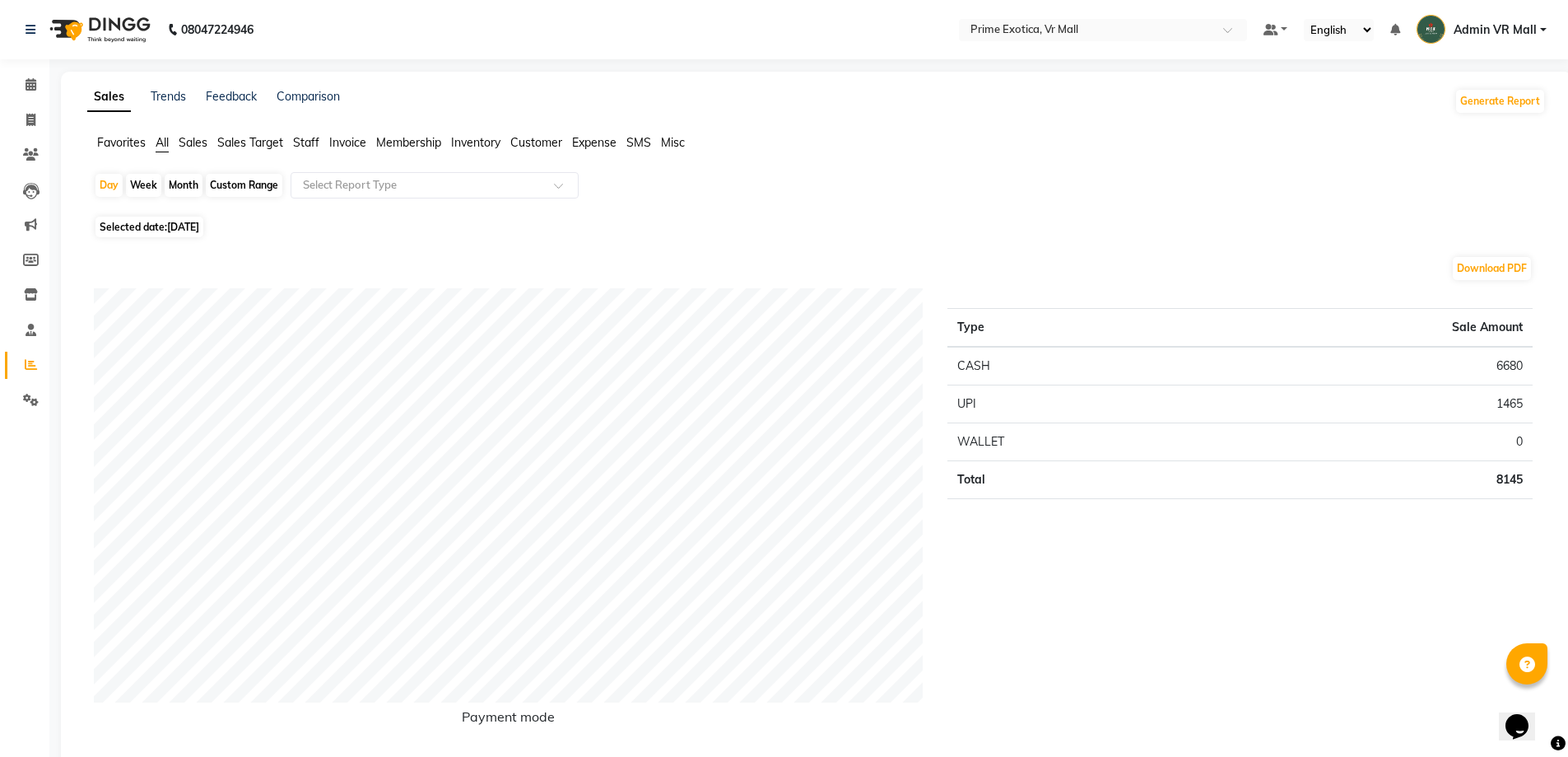
click at [200, 229] on span "01-09-2025" at bounding box center [183, 226] width 32 height 12
select select "9"
select select "2025"
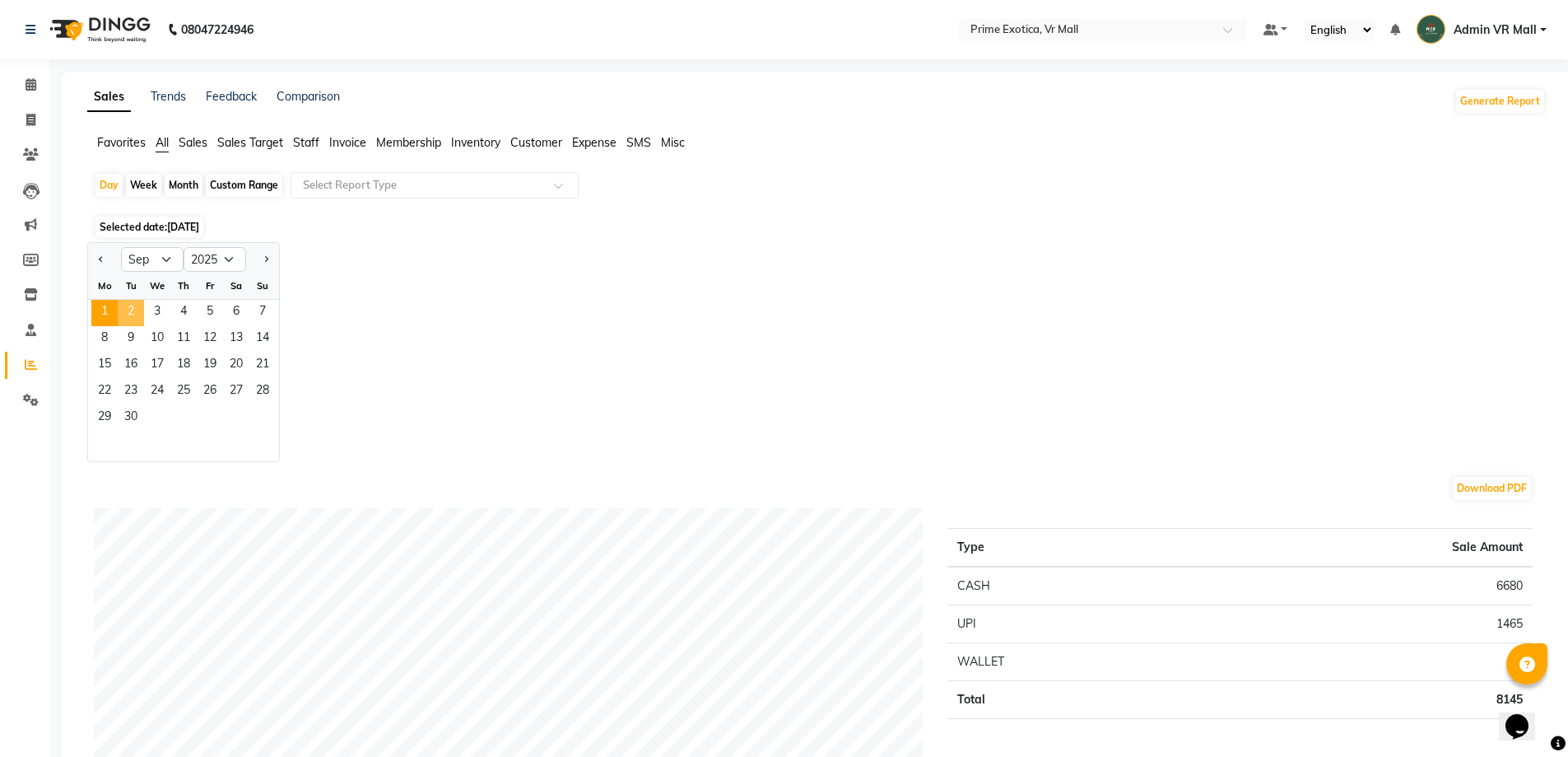
click at [137, 308] on span "2" at bounding box center [130, 312] width 27 height 27
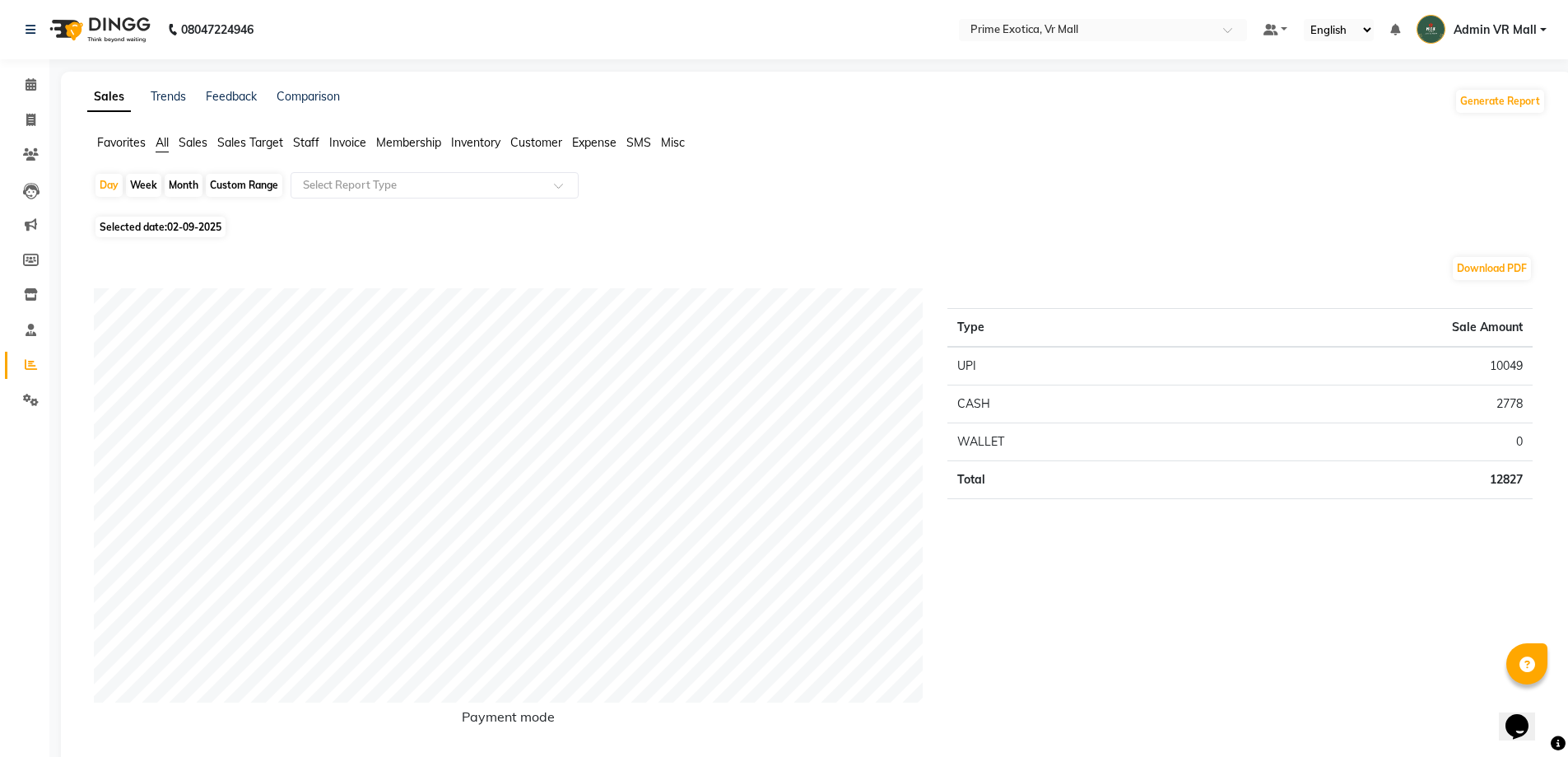
click at [199, 234] on span "Selected date: 02-09-2025" at bounding box center [161, 226] width 130 height 21
select select "9"
select select "2025"
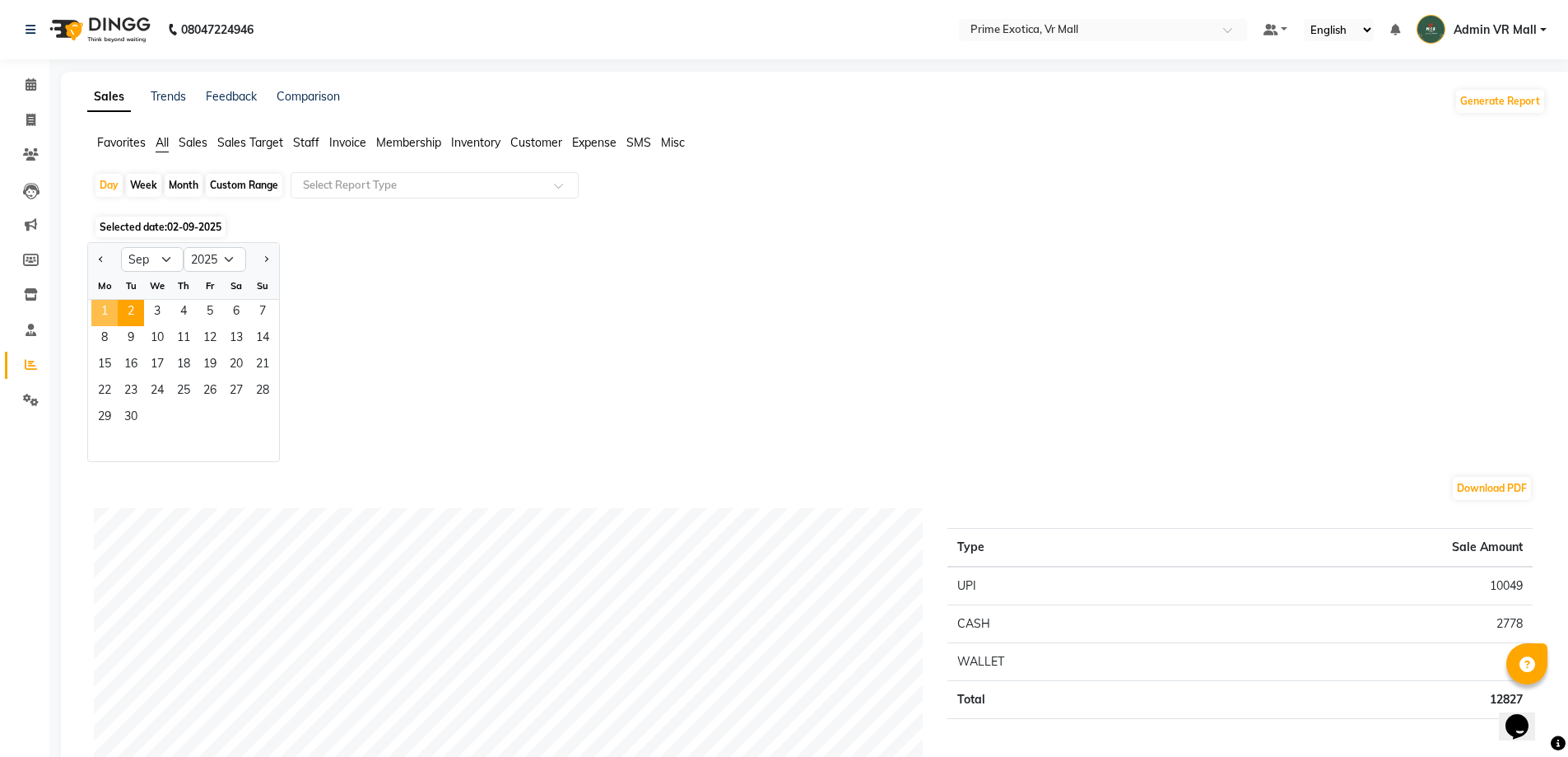
click at [114, 310] on span "1" at bounding box center [104, 312] width 27 height 27
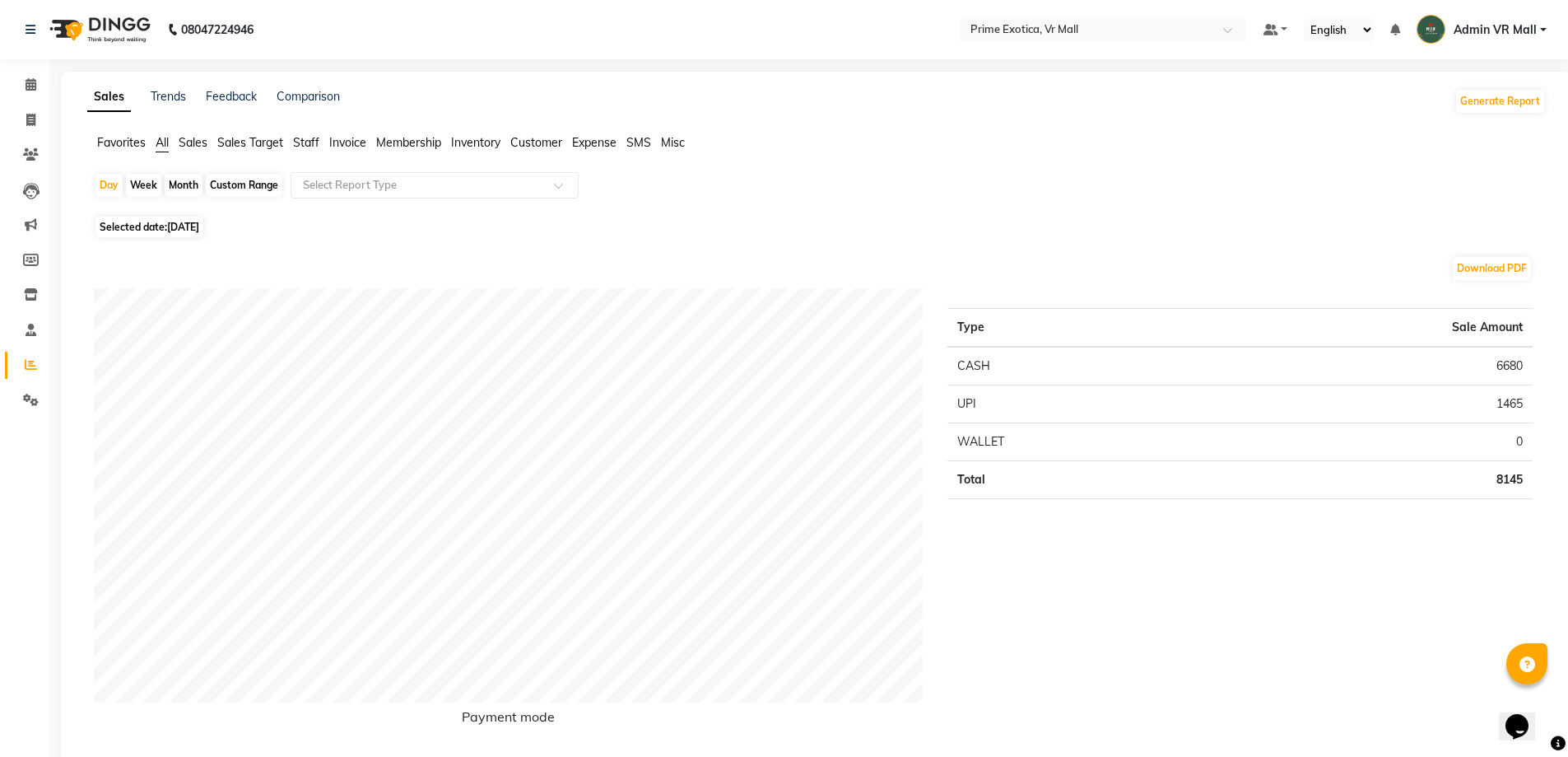
click at [175, 228] on span "01-09-2025" at bounding box center [183, 226] width 32 height 12
select select "9"
select select "2025"
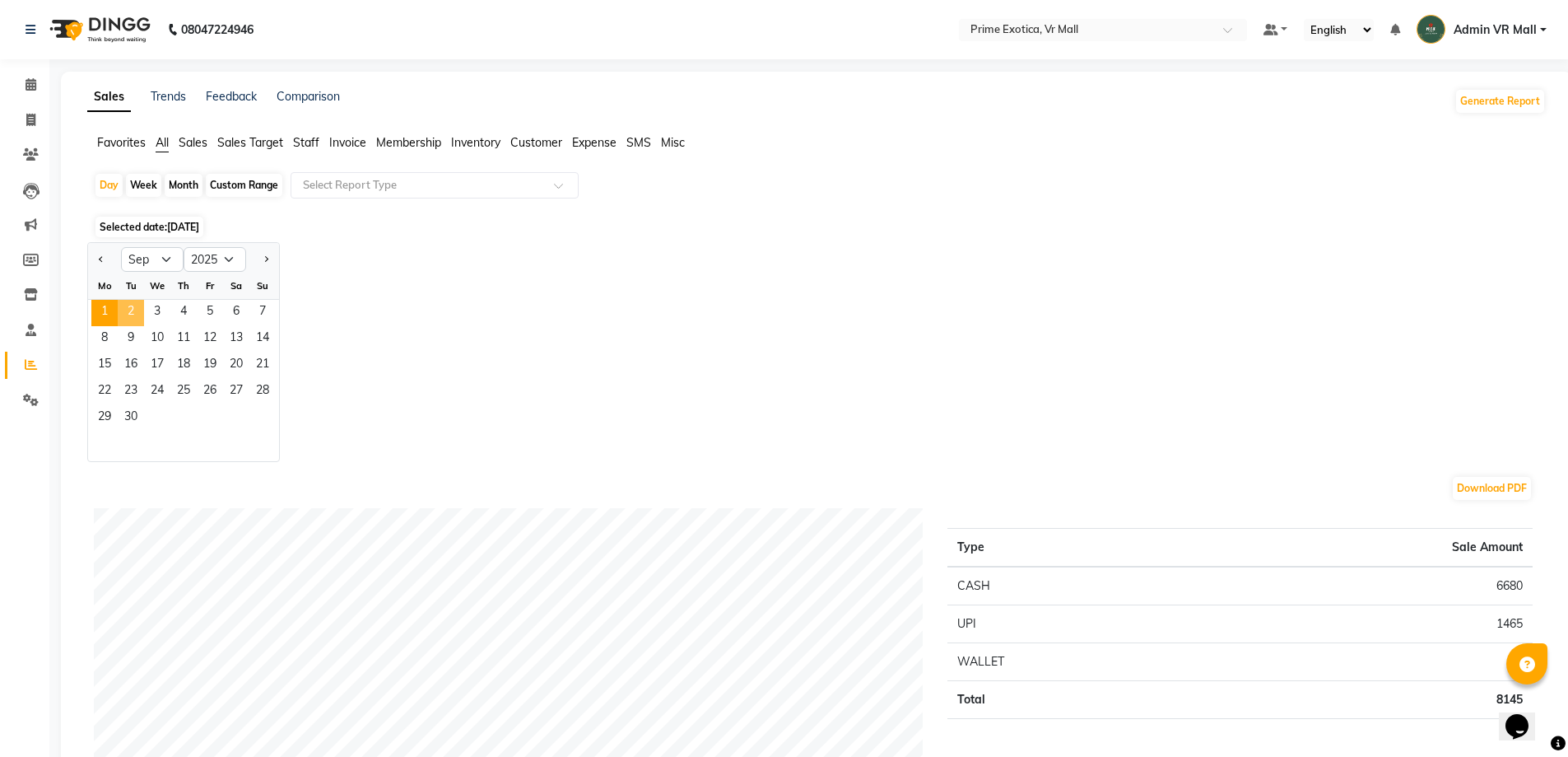
click at [136, 308] on span "2" at bounding box center [130, 312] width 27 height 27
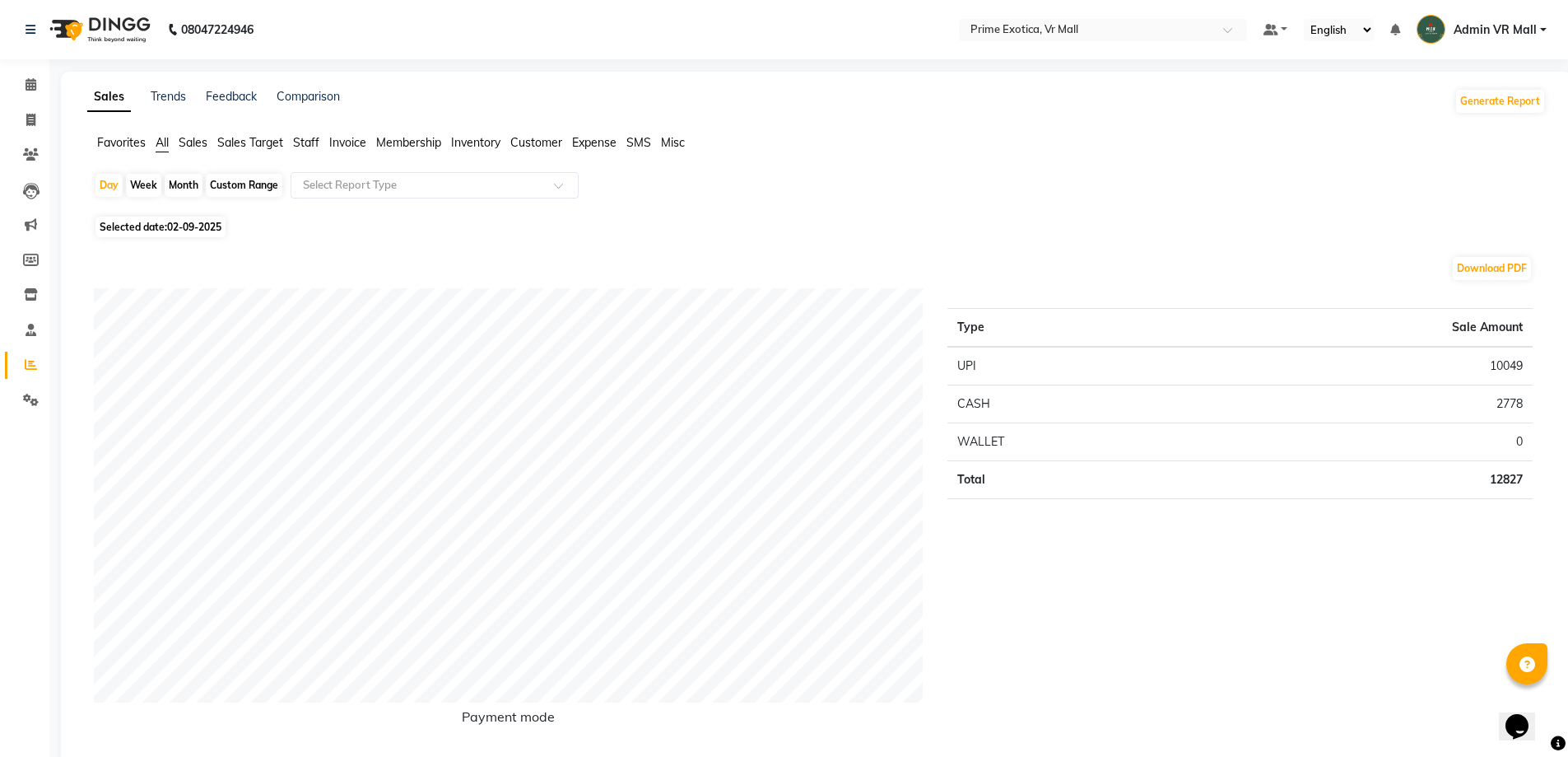
click at [207, 224] on span "02-09-2025" at bounding box center [194, 226] width 54 height 12
select select "9"
select select "2025"
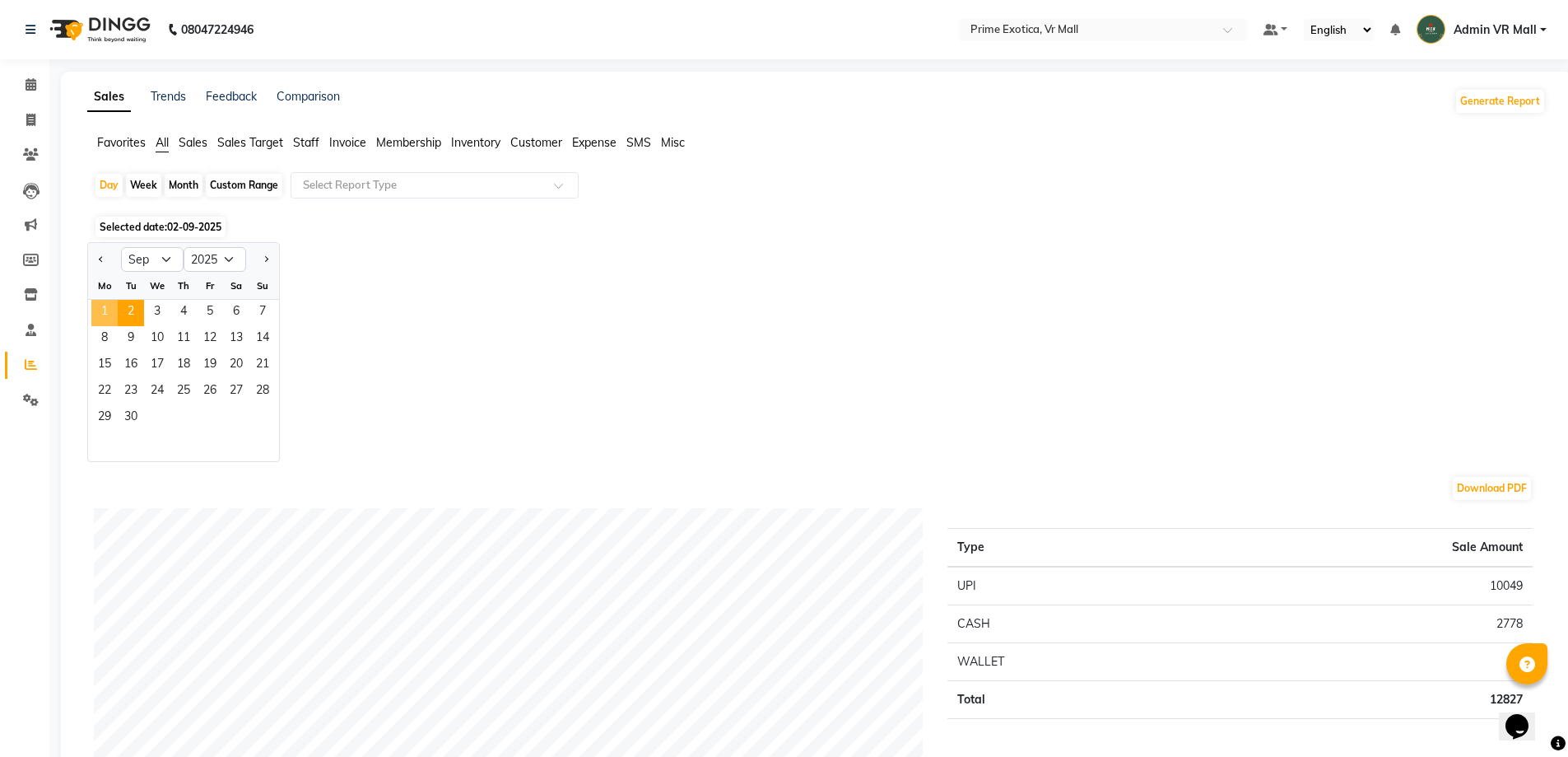
click at [106, 309] on span "1" at bounding box center [104, 312] width 27 height 27
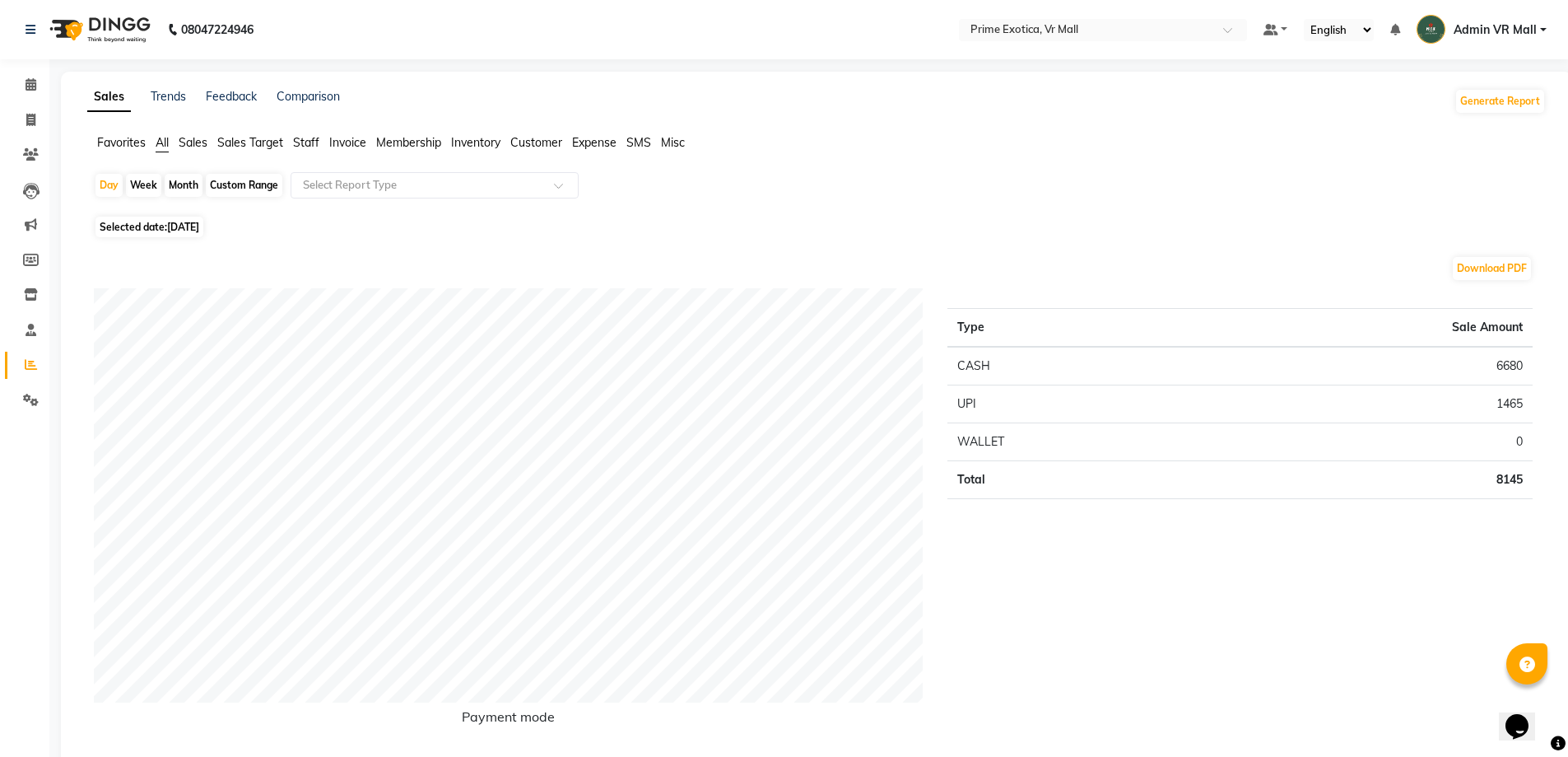
click at [200, 232] on span "01-09-2025" at bounding box center [183, 226] width 32 height 12
select select "9"
select select "2025"
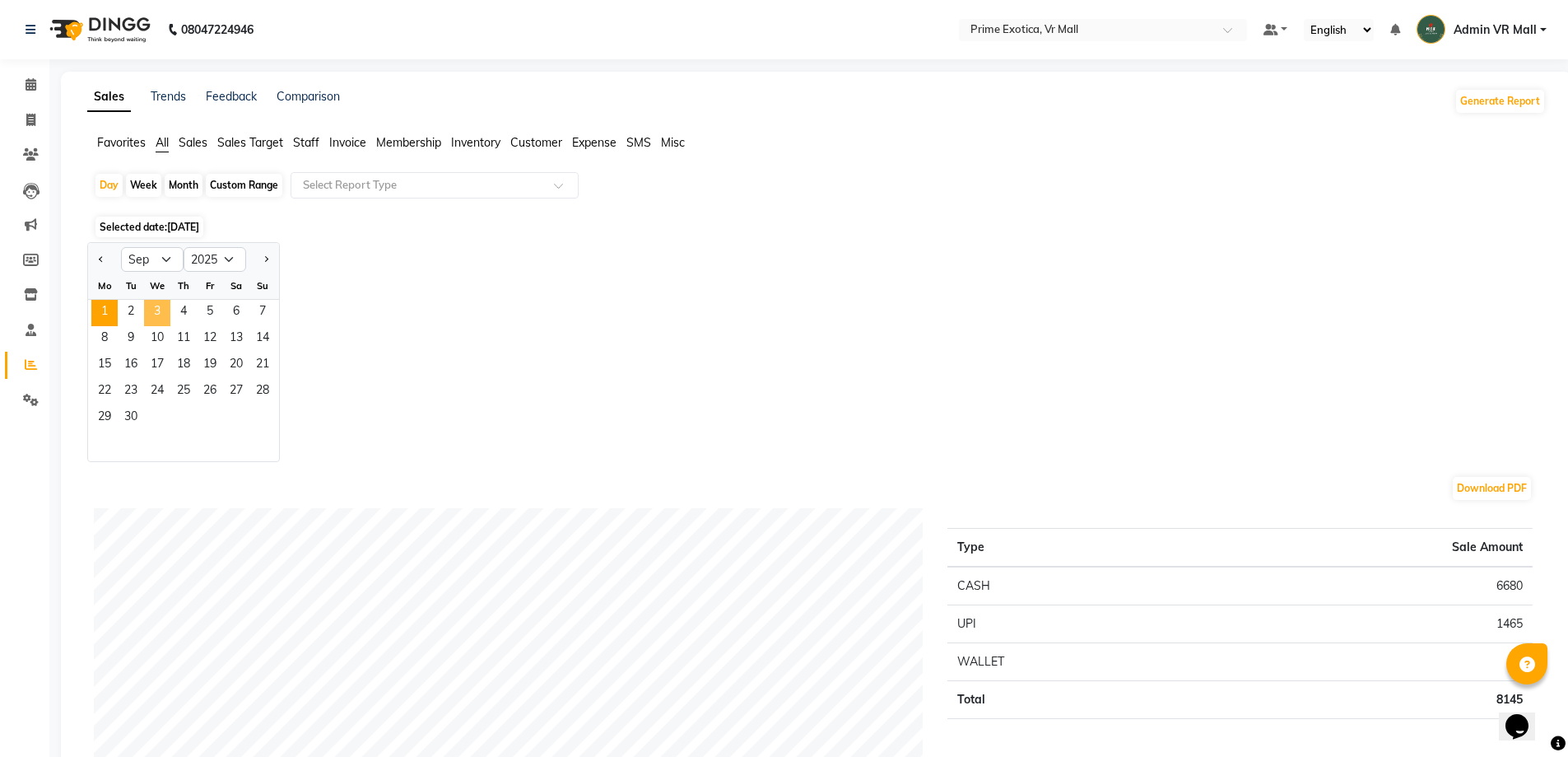
click at [150, 316] on span "3" at bounding box center [157, 312] width 27 height 27
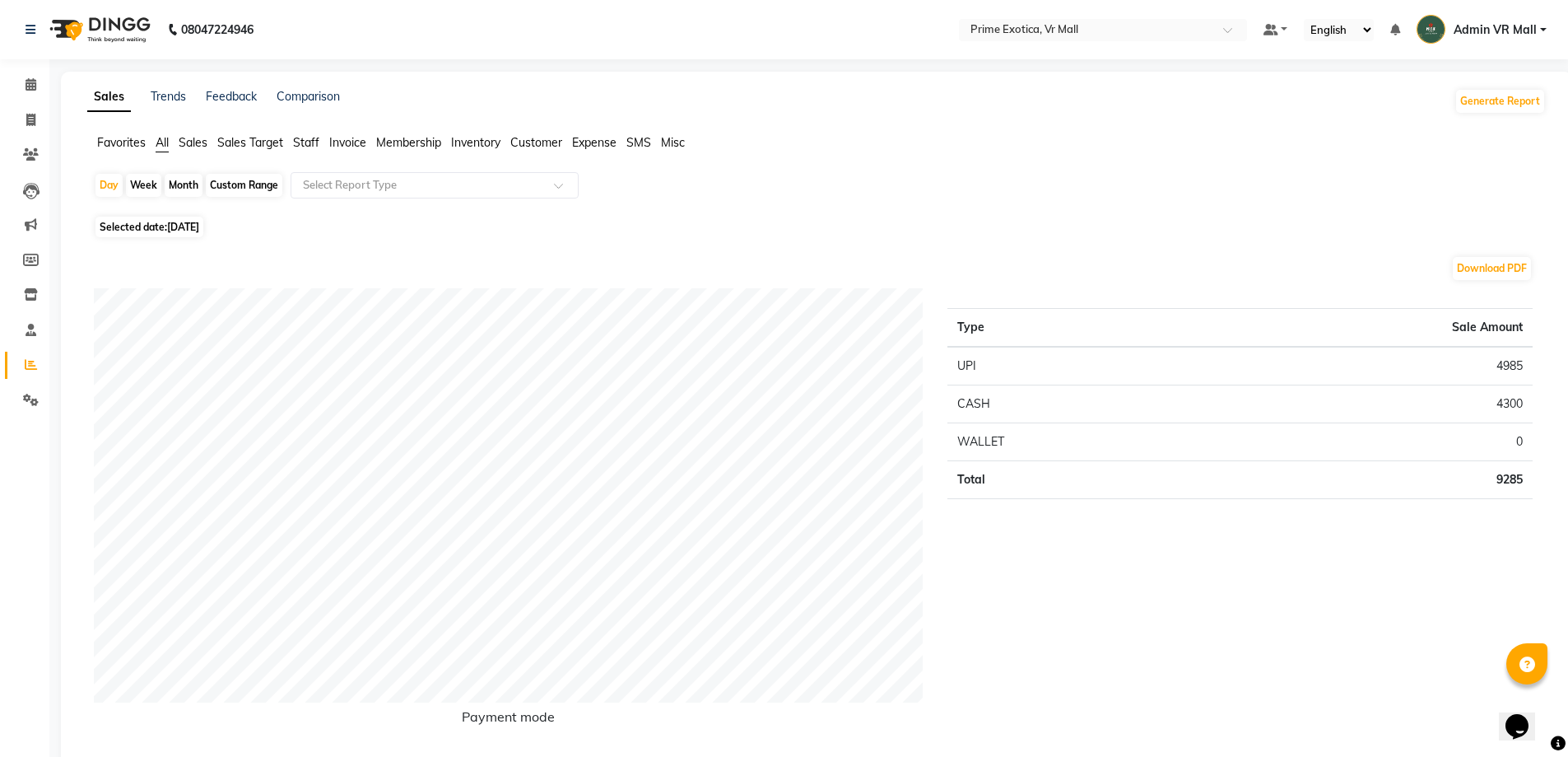
click at [188, 230] on span "[DATE]" at bounding box center [183, 226] width 32 height 12
select select "9"
select select "2025"
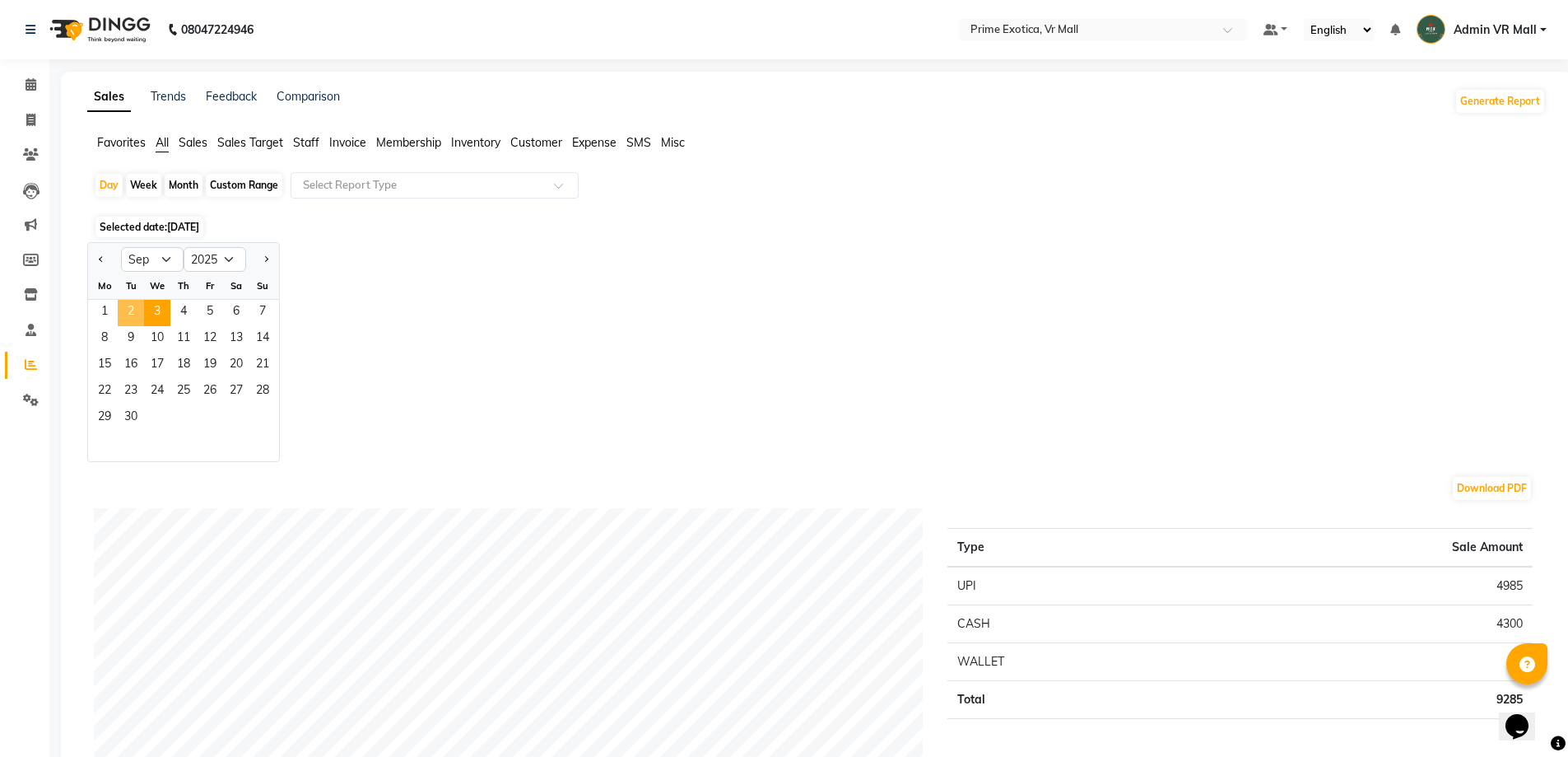
click at [137, 310] on span "2" at bounding box center [130, 312] width 27 height 27
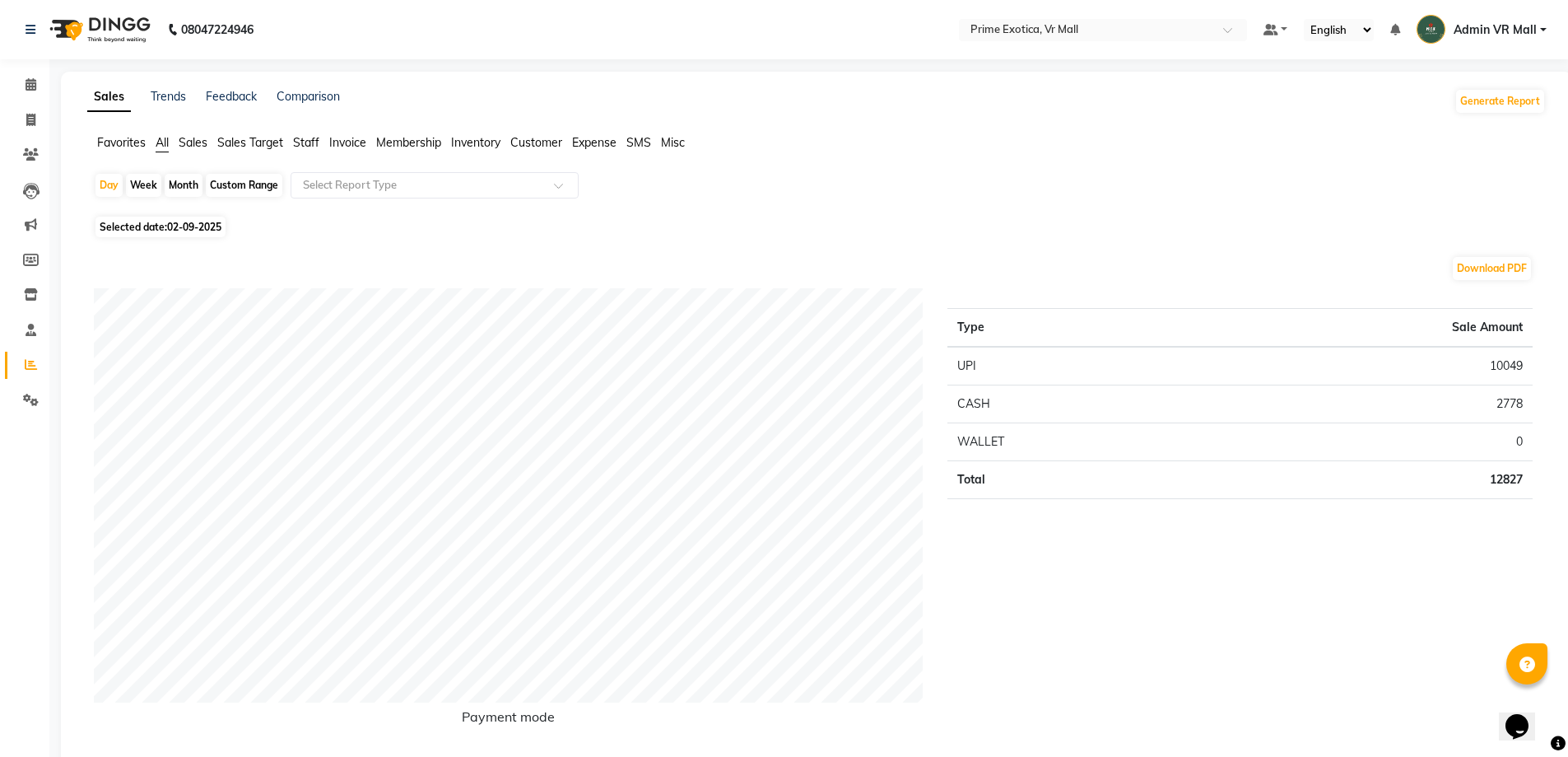
click at [202, 224] on span "02-09-2025" at bounding box center [194, 226] width 54 height 12
select select "9"
select select "2025"
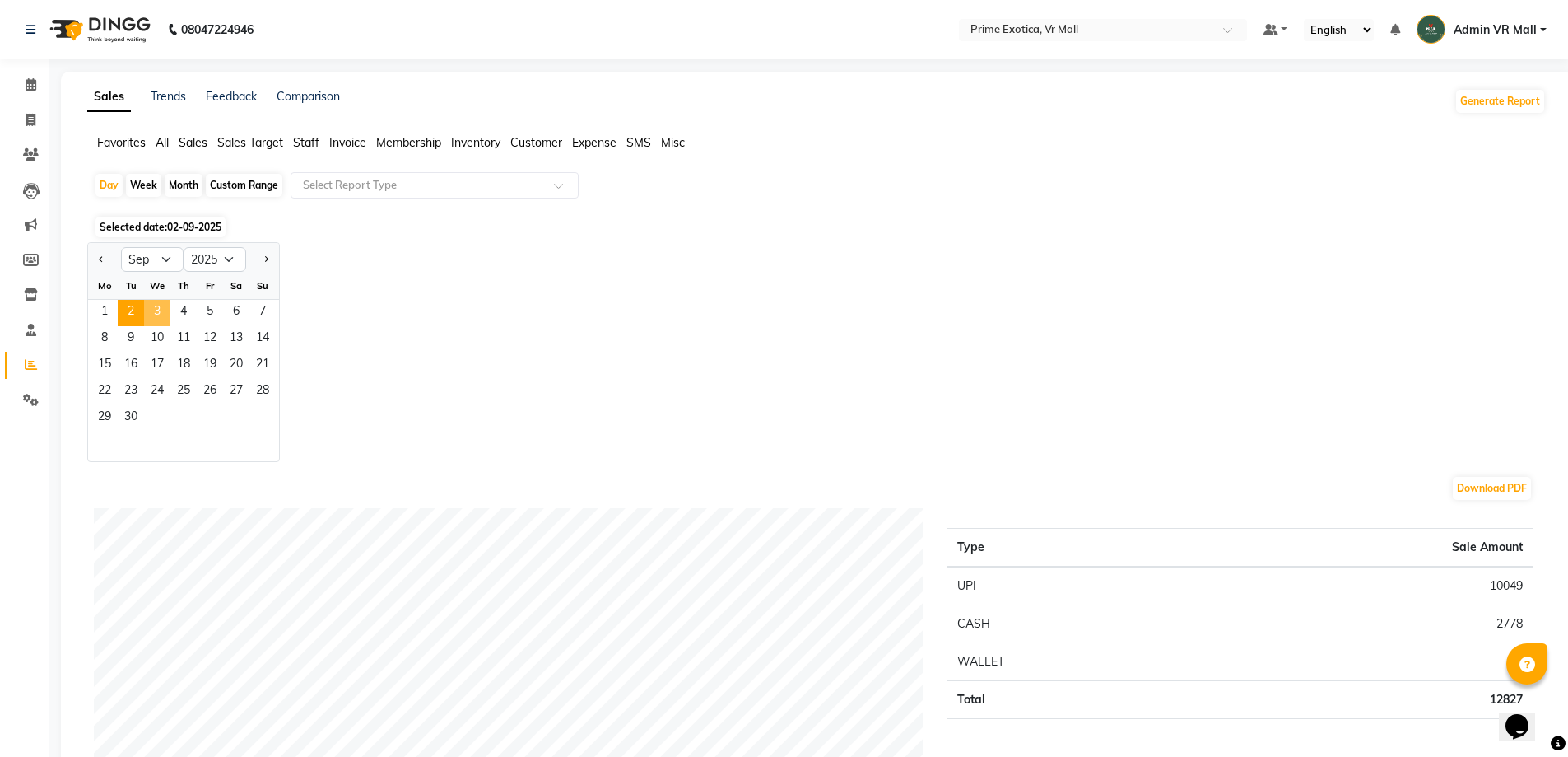
click at [157, 304] on span "3" at bounding box center [157, 312] width 27 height 27
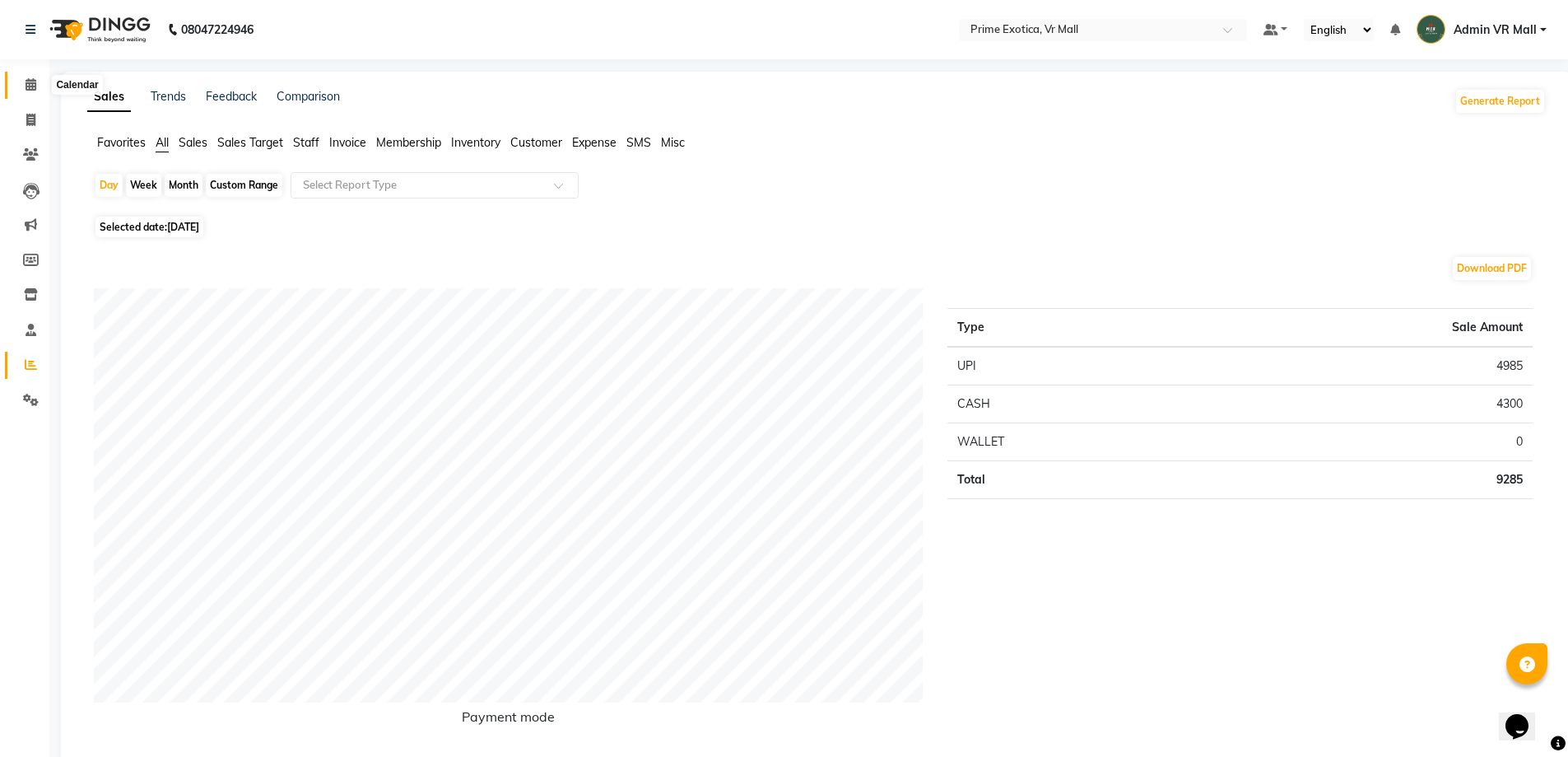
click at [32, 80] on icon at bounding box center [31, 84] width 11 height 12
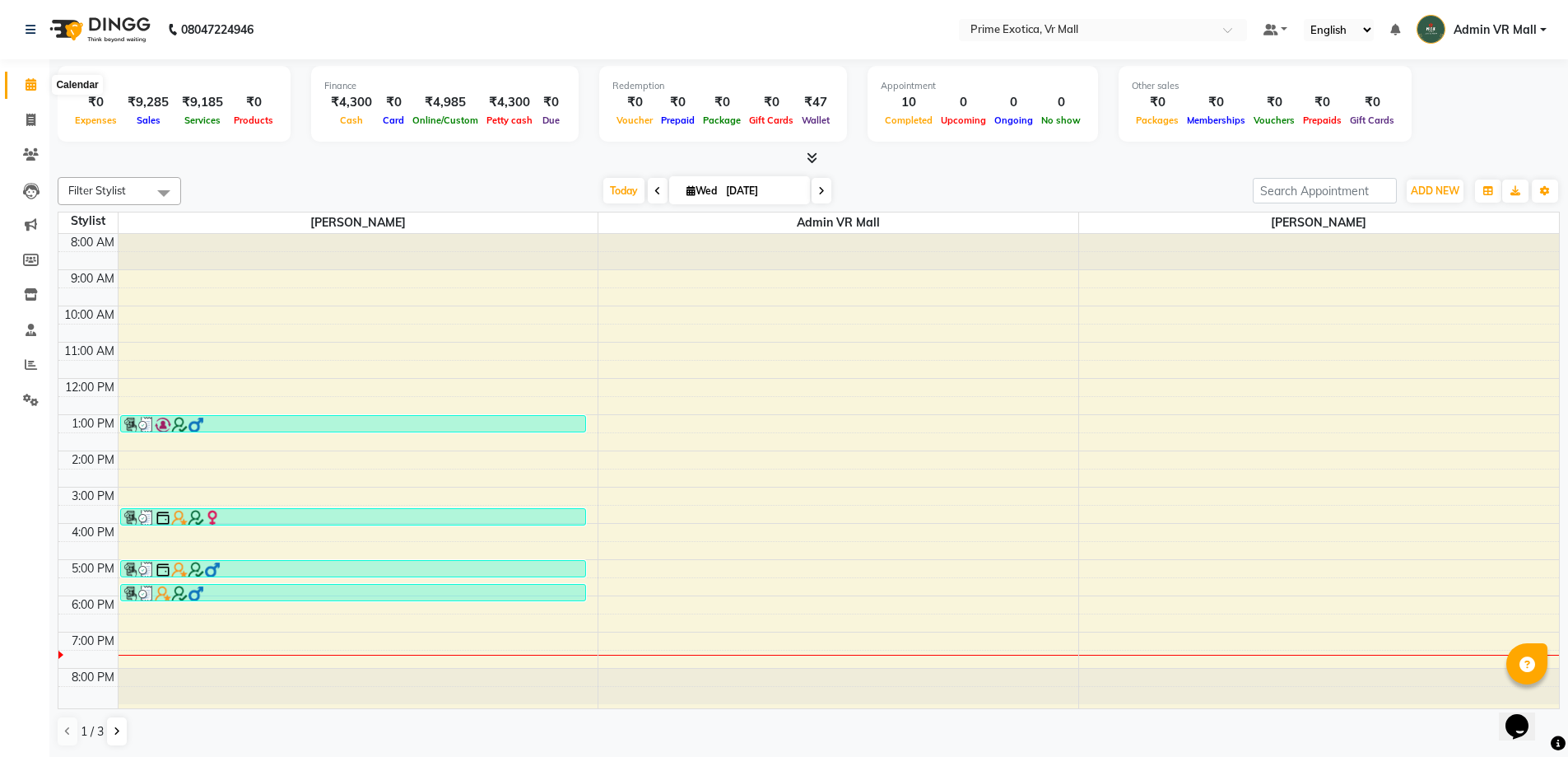
click at [33, 81] on icon at bounding box center [31, 84] width 11 height 12
click at [1430, 185] on span "ADD NEW" at bounding box center [1435, 191] width 48 height 12
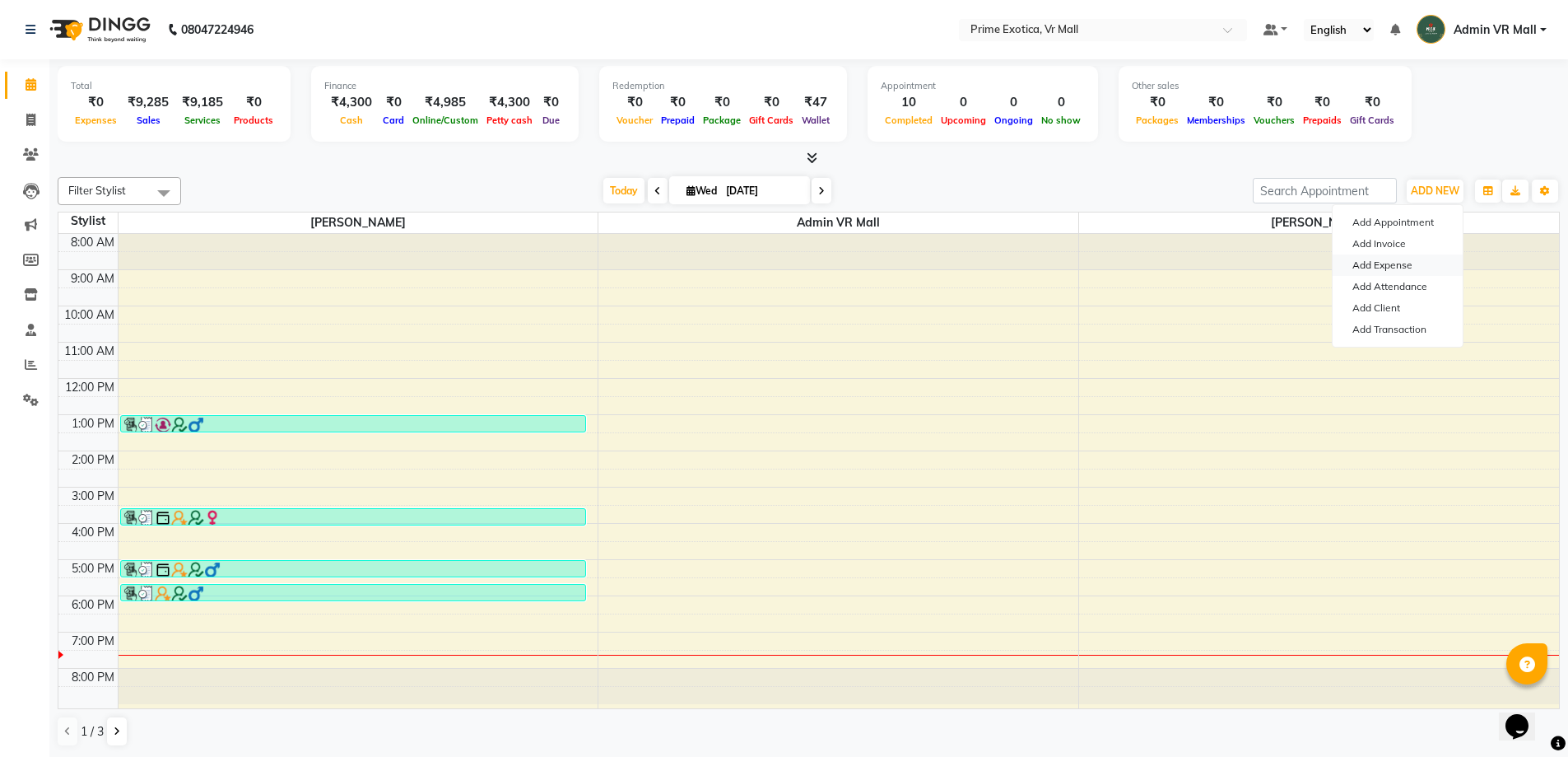
click at [1388, 266] on link "Add Expense" at bounding box center [1398, 265] width 130 height 22
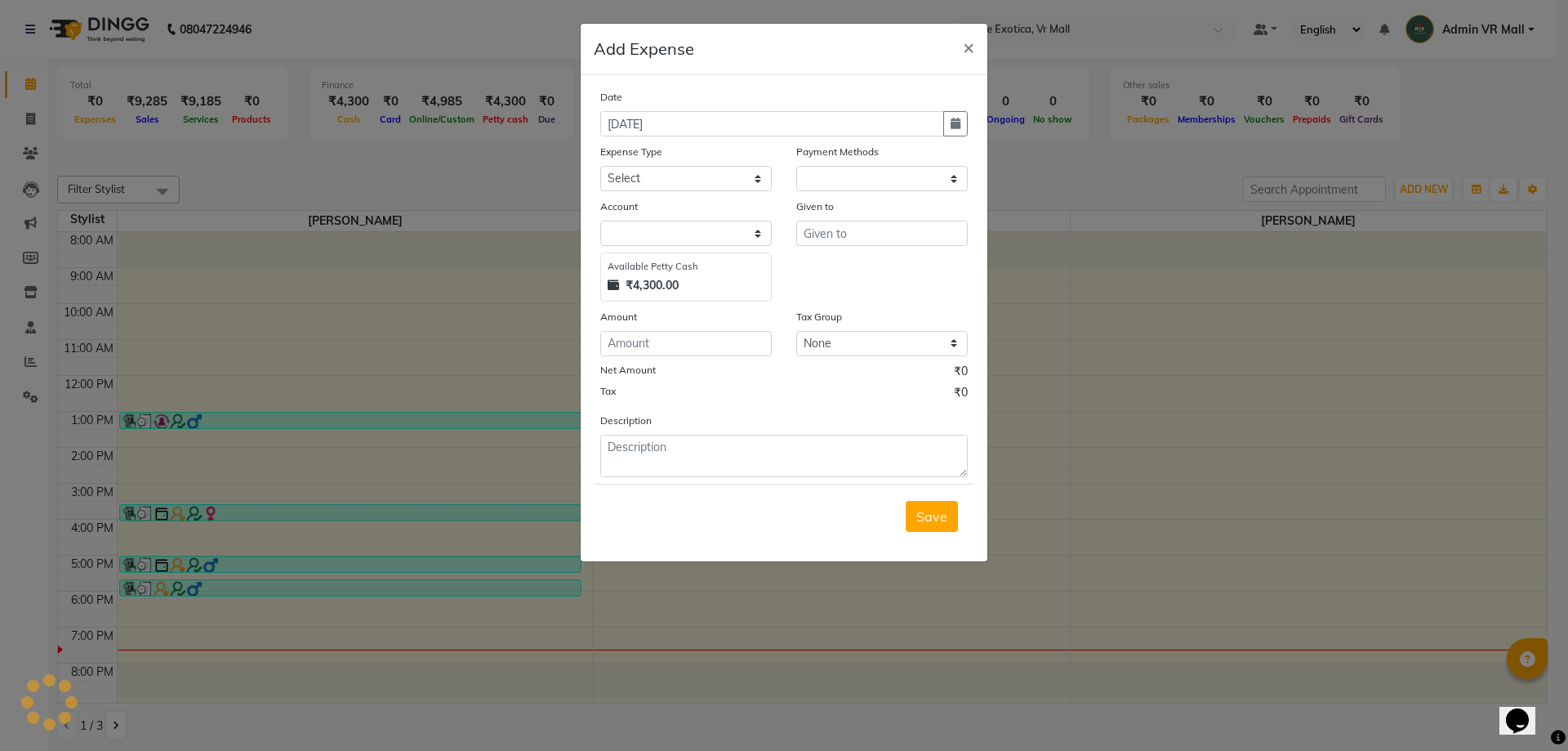
select select "1"
select select "5063"
click at [763, 171] on select "Select ABC Advance Salary Bank charges Car maintenance Cash transfer to bank Ca…" at bounding box center [685, 178] width 172 height 25
select select "11917"
click at [600, 166] on select "Select ABC Advance Salary Bank charges Car maintenance Cash transfer to bank Ca…" at bounding box center [685, 178] width 172 height 25
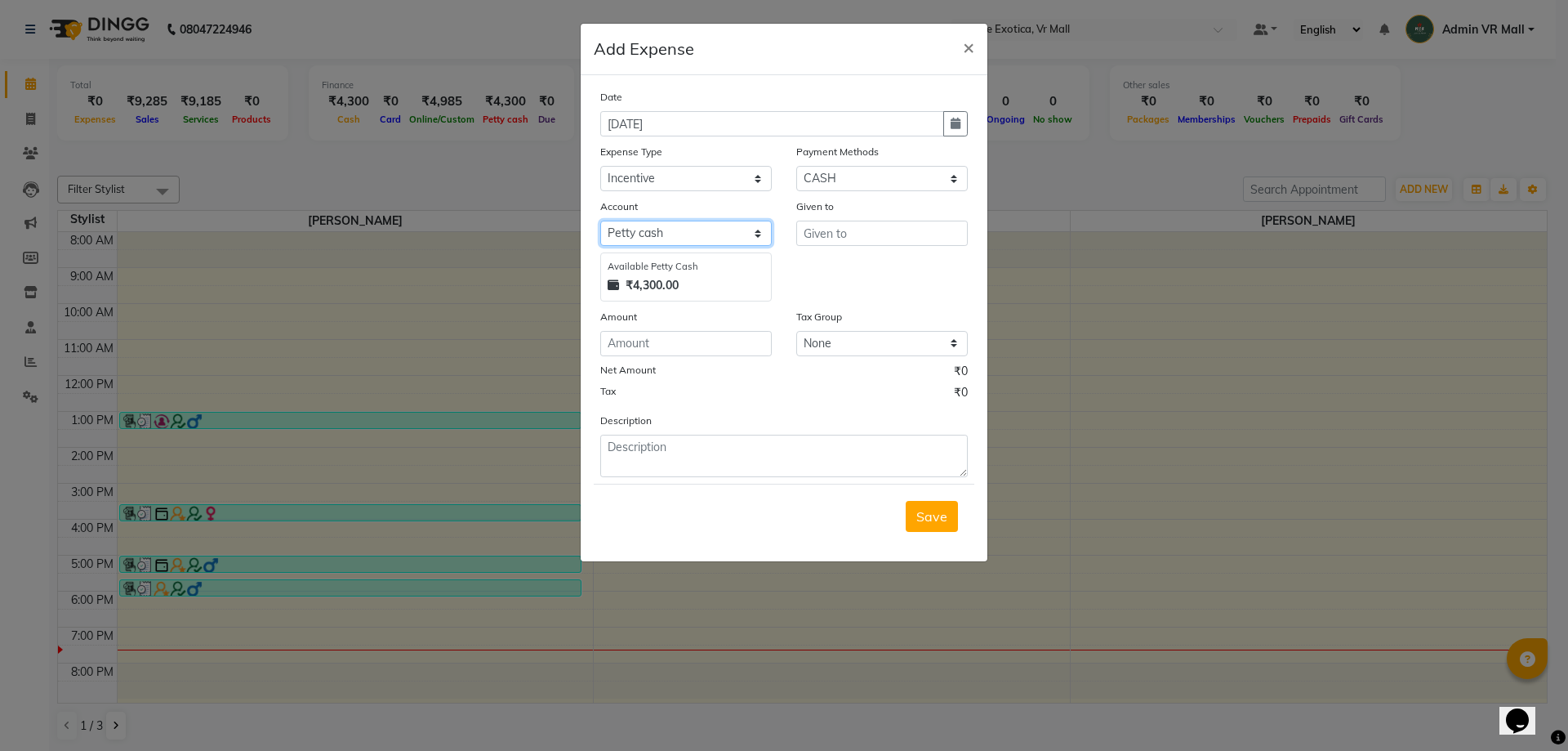
click at [752, 237] on select "Select Petty cash Default account" at bounding box center [685, 233] width 172 height 25
click at [878, 225] on input "text" at bounding box center [881, 233] width 172 height 25
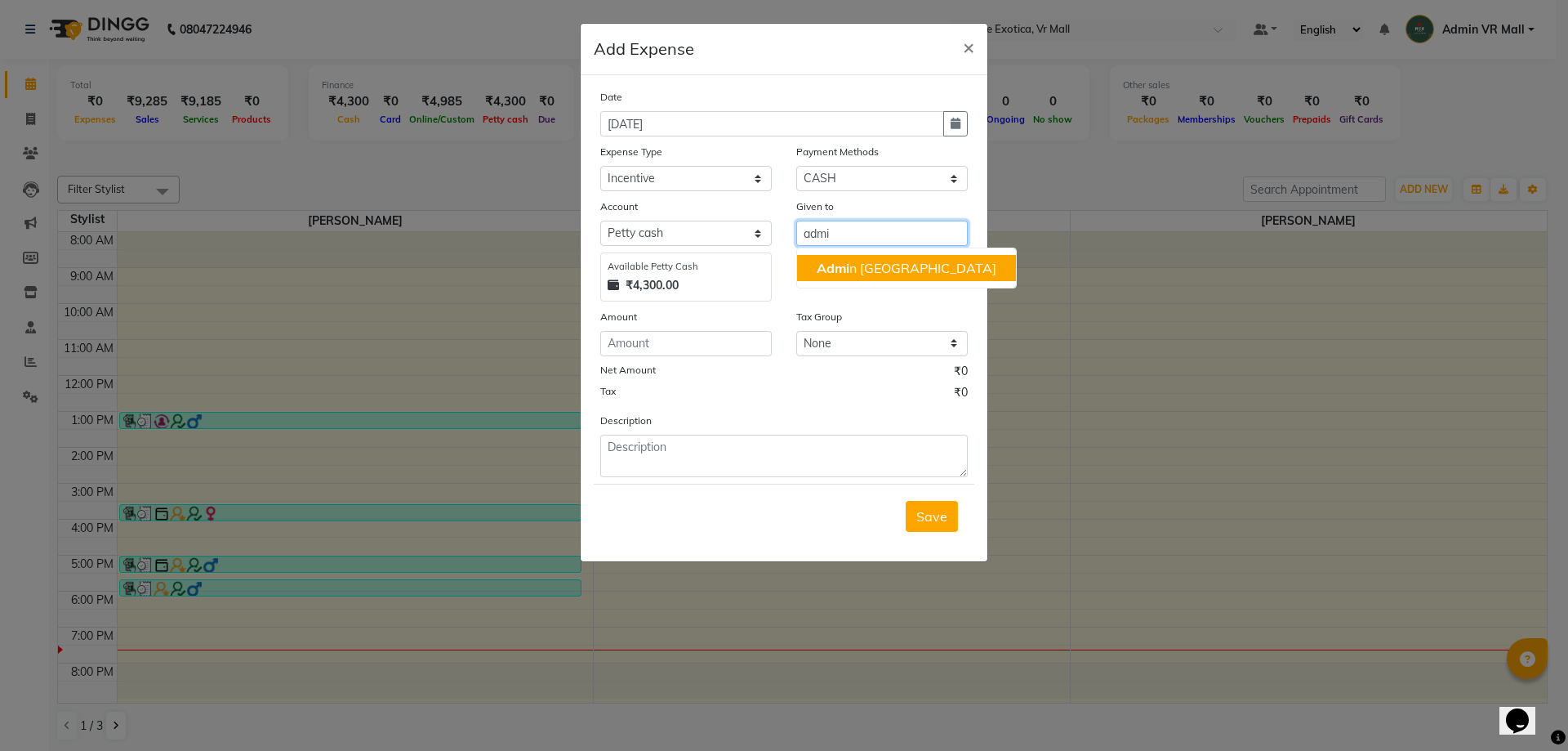
click at [869, 267] on ngb-highlight "Admi n VR Mall" at bounding box center [906, 268] width 179 height 17
type input "Admin VR Mall"
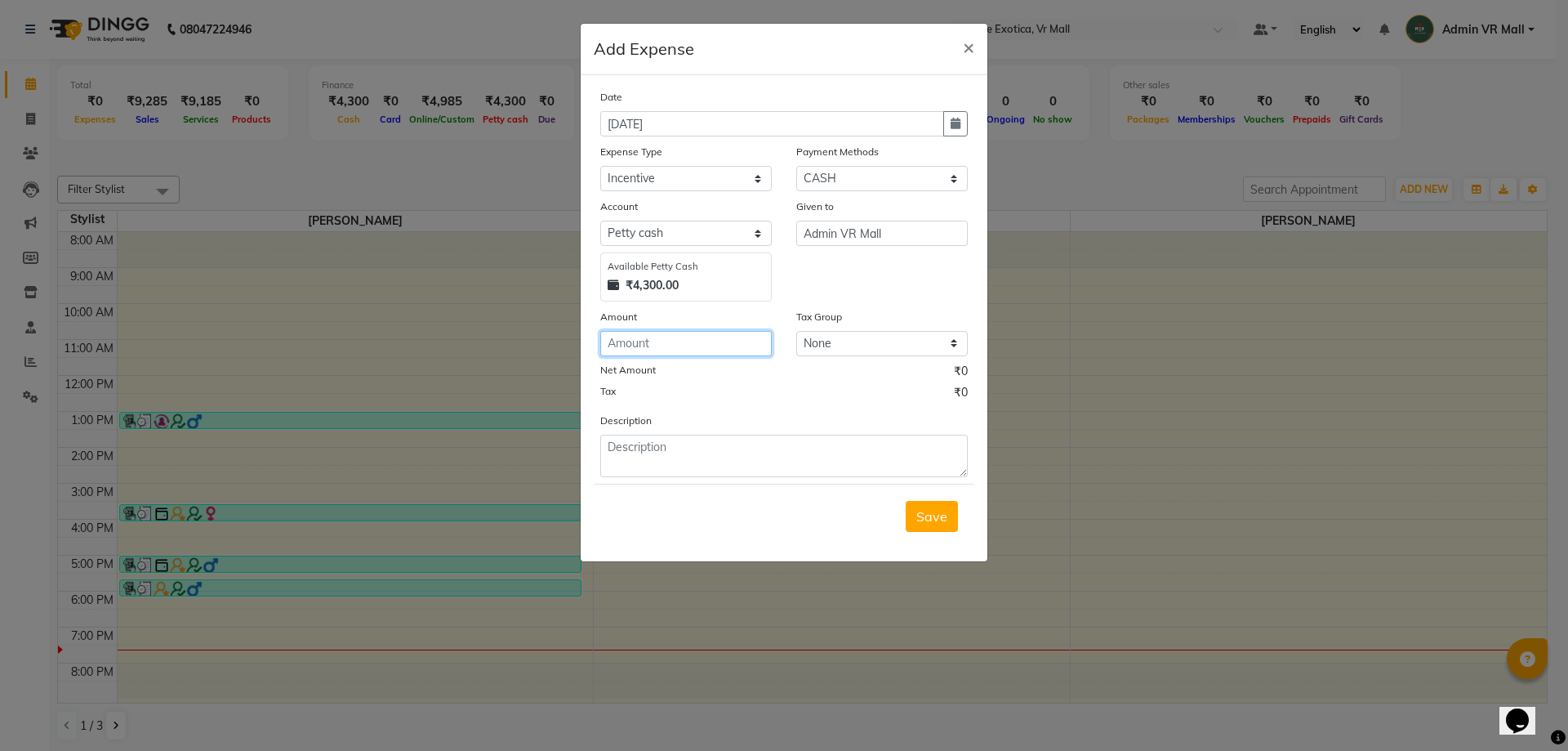
click at [730, 345] on input "number" at bounding box center [685, 343] width 172 height 25
type input "300"
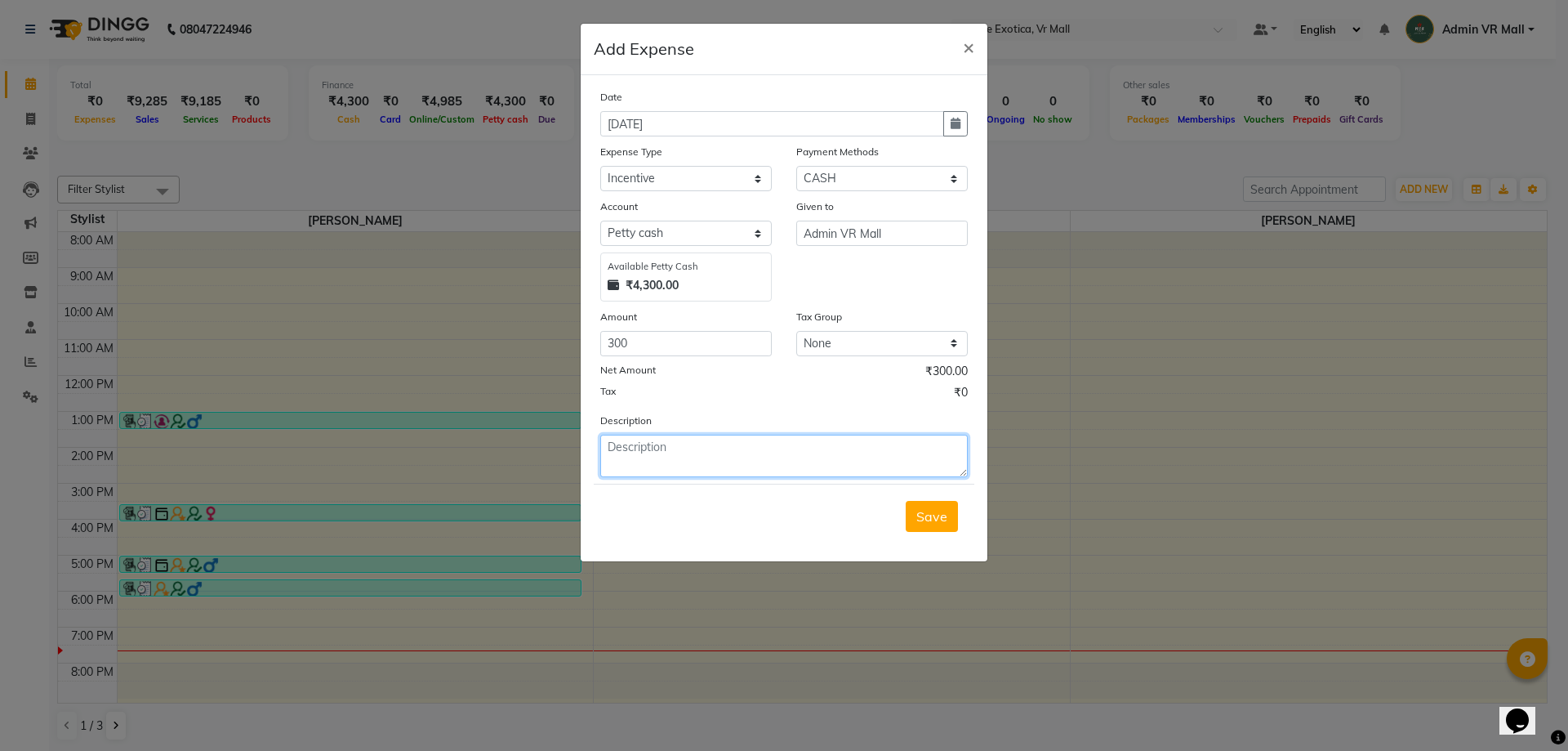
click at [747, 450] on textarea at bounding box center [783, 455] width 368 height 42
click at [735, 448] on textarea "Incentive to Arti - 100rs. Membership, Store target - 100rs," at bounding box center [783, 455] width 368 height 42
click at [933, 452] on textarea "Incentive to Arti - 100rs. date of 01/09/25 Membership, Store target - 100rs," at bounding box center [783, 455] width 368 height 42
click at [720, 468] on textarea "Incentive to Arti - 100rs. date of 01/09/25 Membership, Store target - 100rs," at bounding box center [783, 455] width 368 height 42
type textarea "Incentive to Arti - 100rs. date of 01/09/25 Membership, Store target - 100rs, B…"
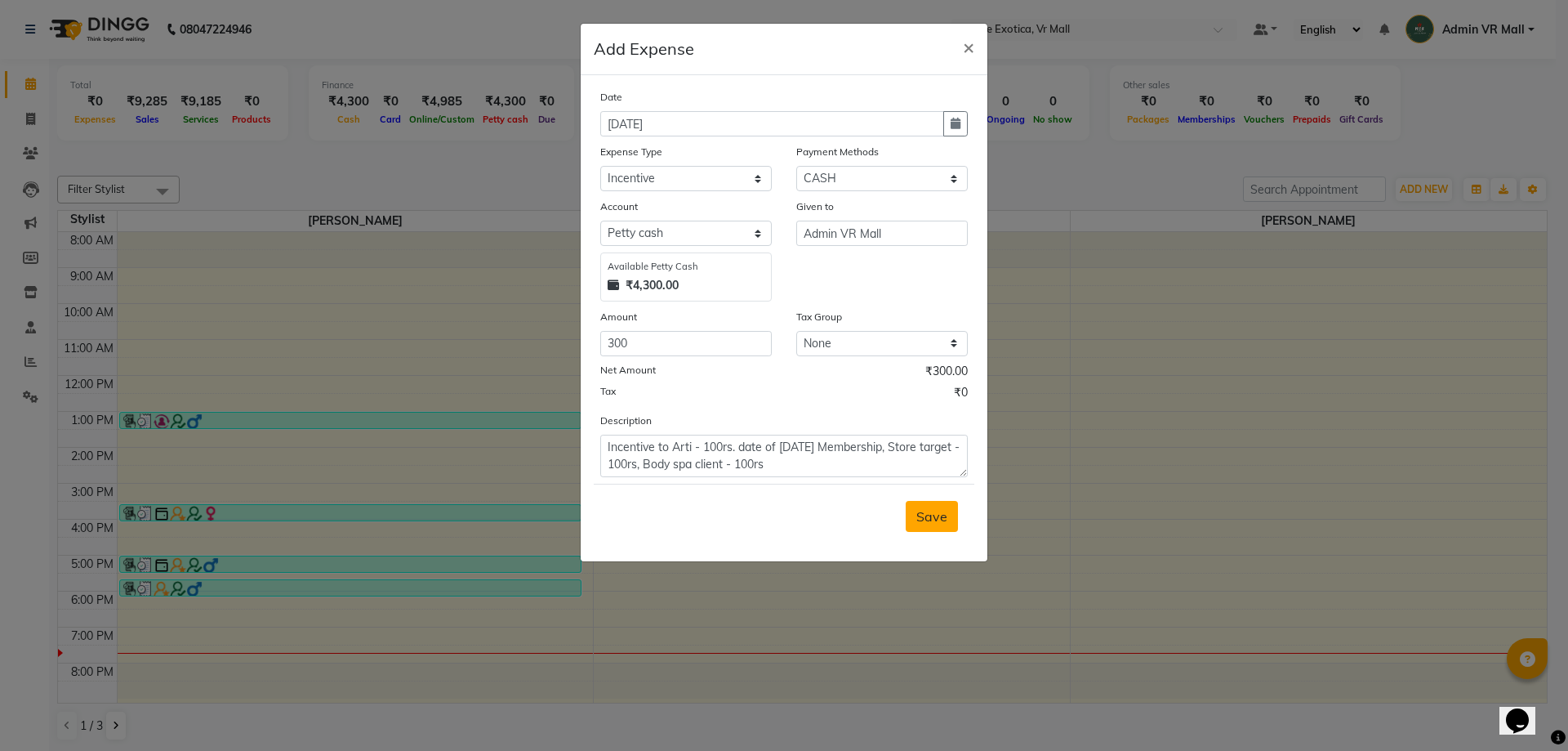
click at [943, 518] on span "Save" at bounding box center [932, 516] width 31 height 17
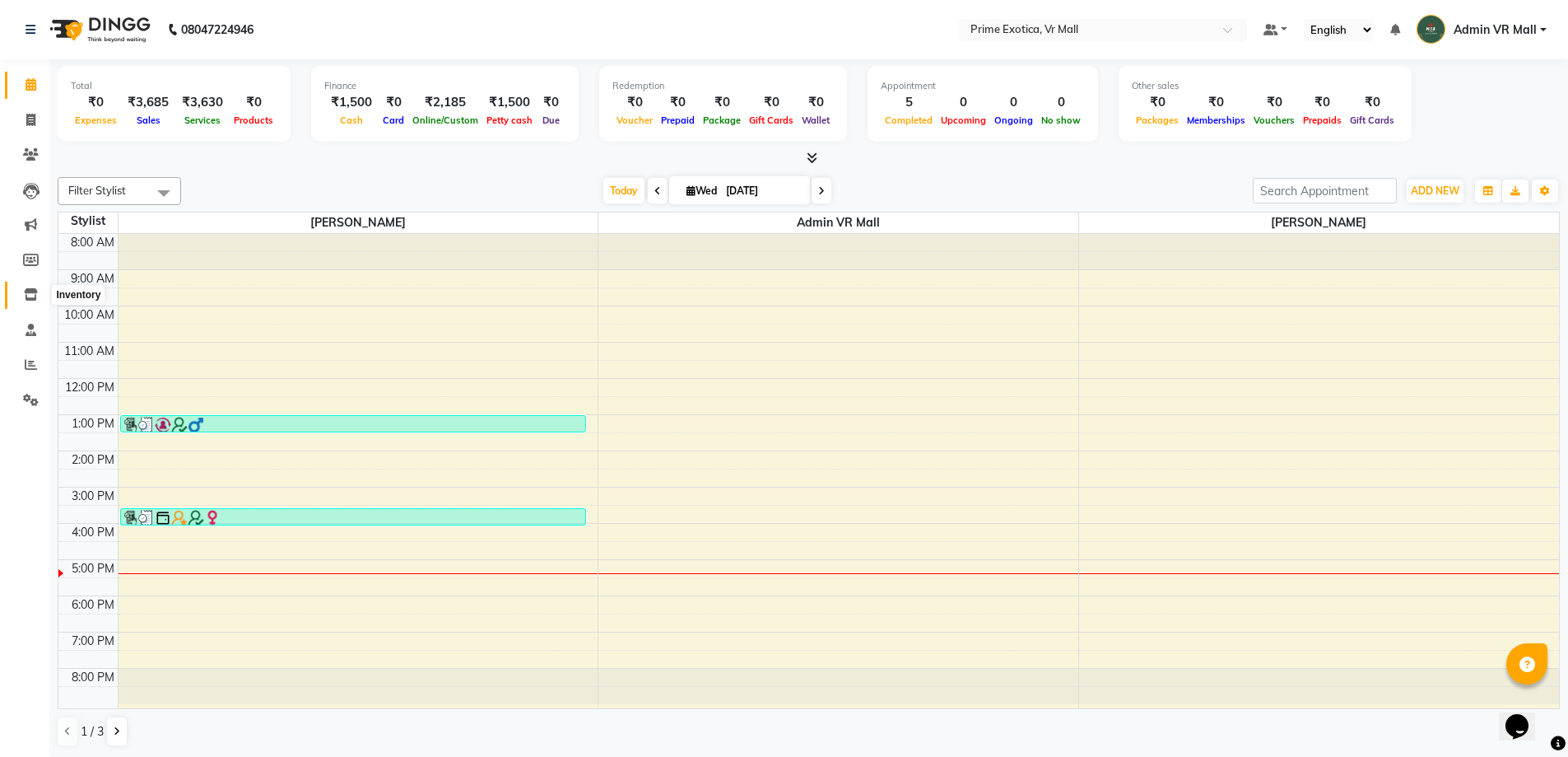
click at [32, 292] on icon at bounding box center [31, 294] width 14 height 12
select select
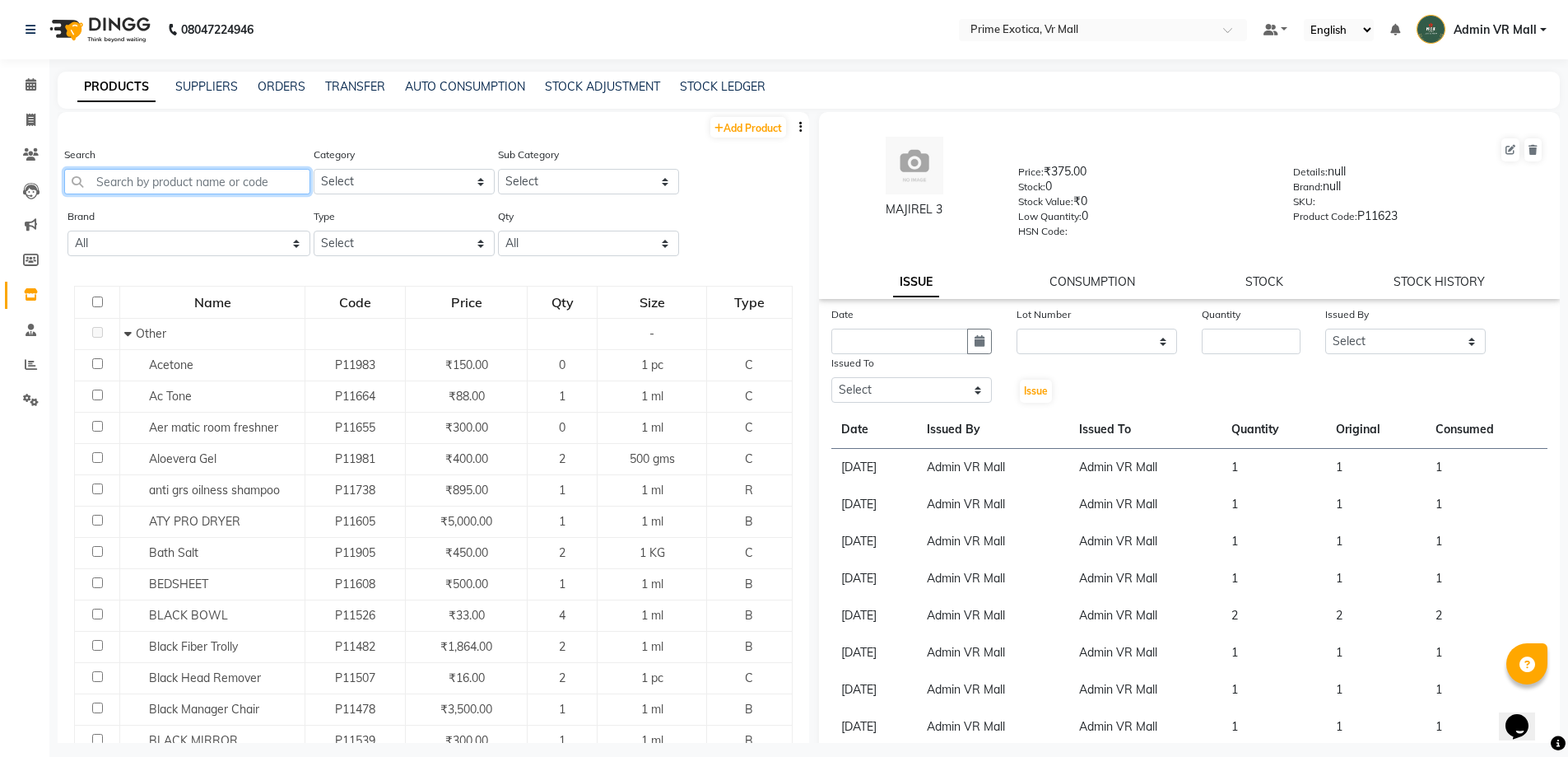
click at [224, 181] on input "text" at bounding box center [187, 182] width 246 height 26
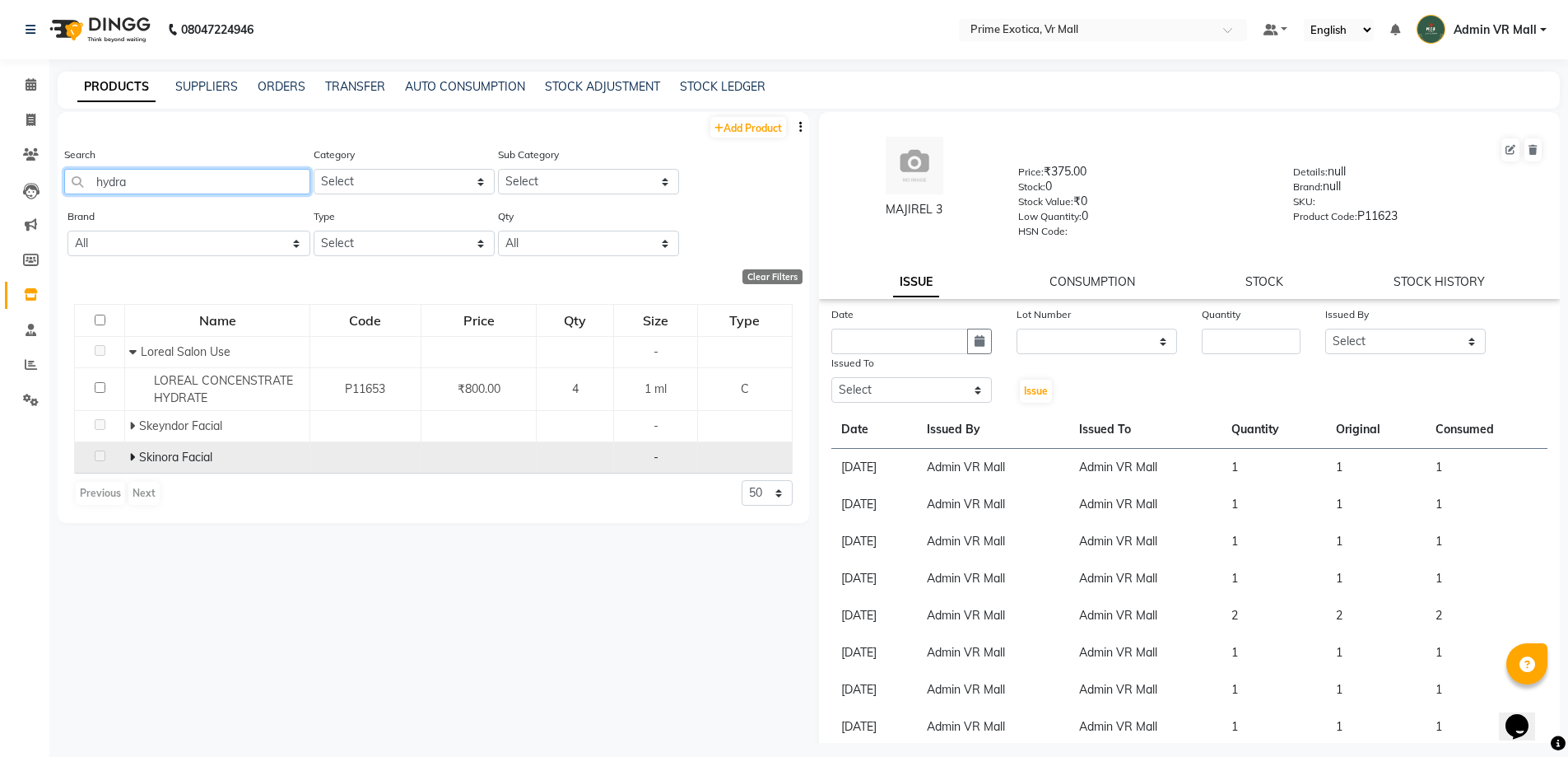
type input "hydra"
click at [129, 454] on icon at bounding box center [132, 458] width 6 height 12
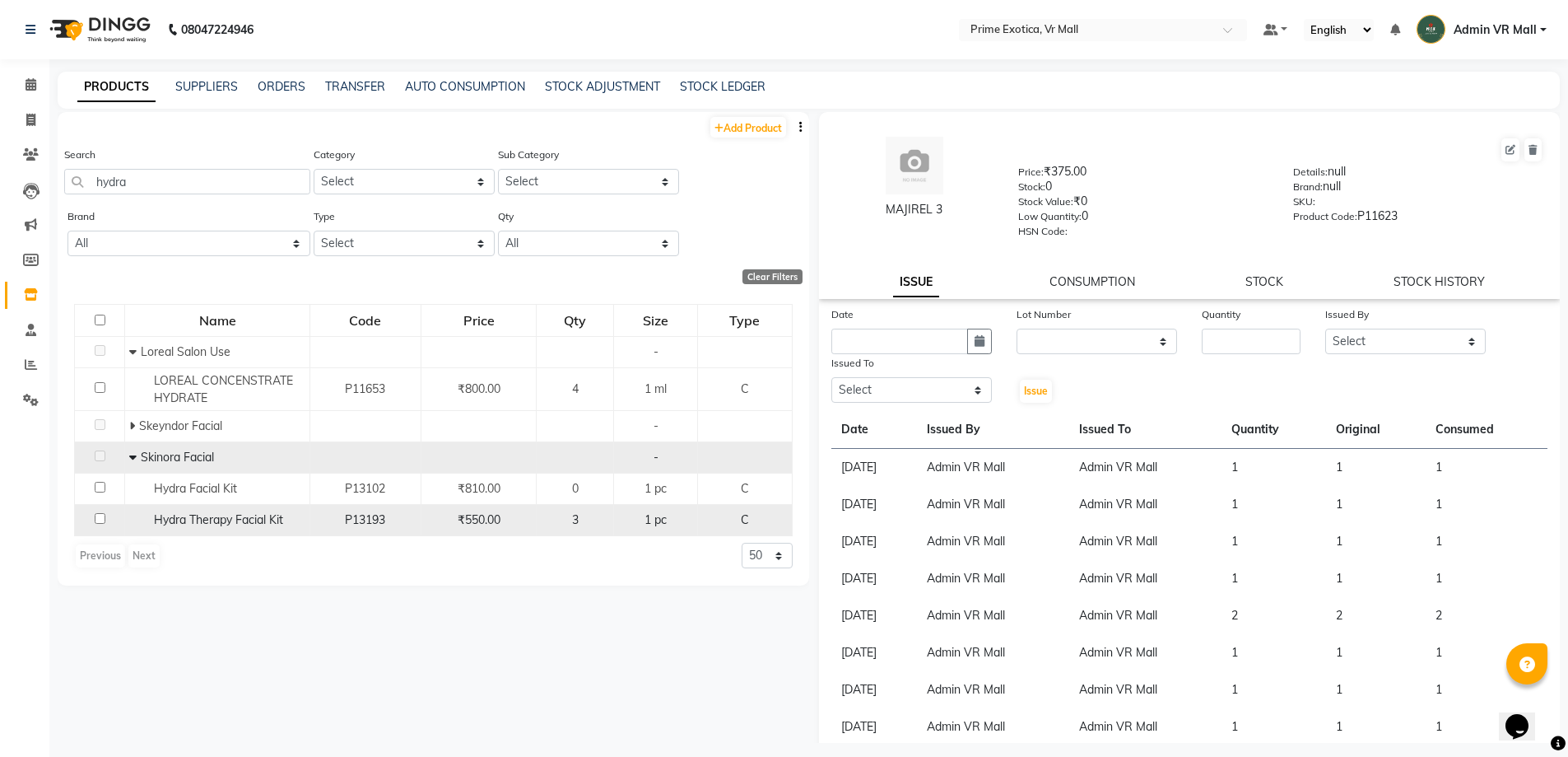
click at [99, 518] on input "checkbox" at bounding box center [100, 518] width 11 height 11
checkbox input "true"
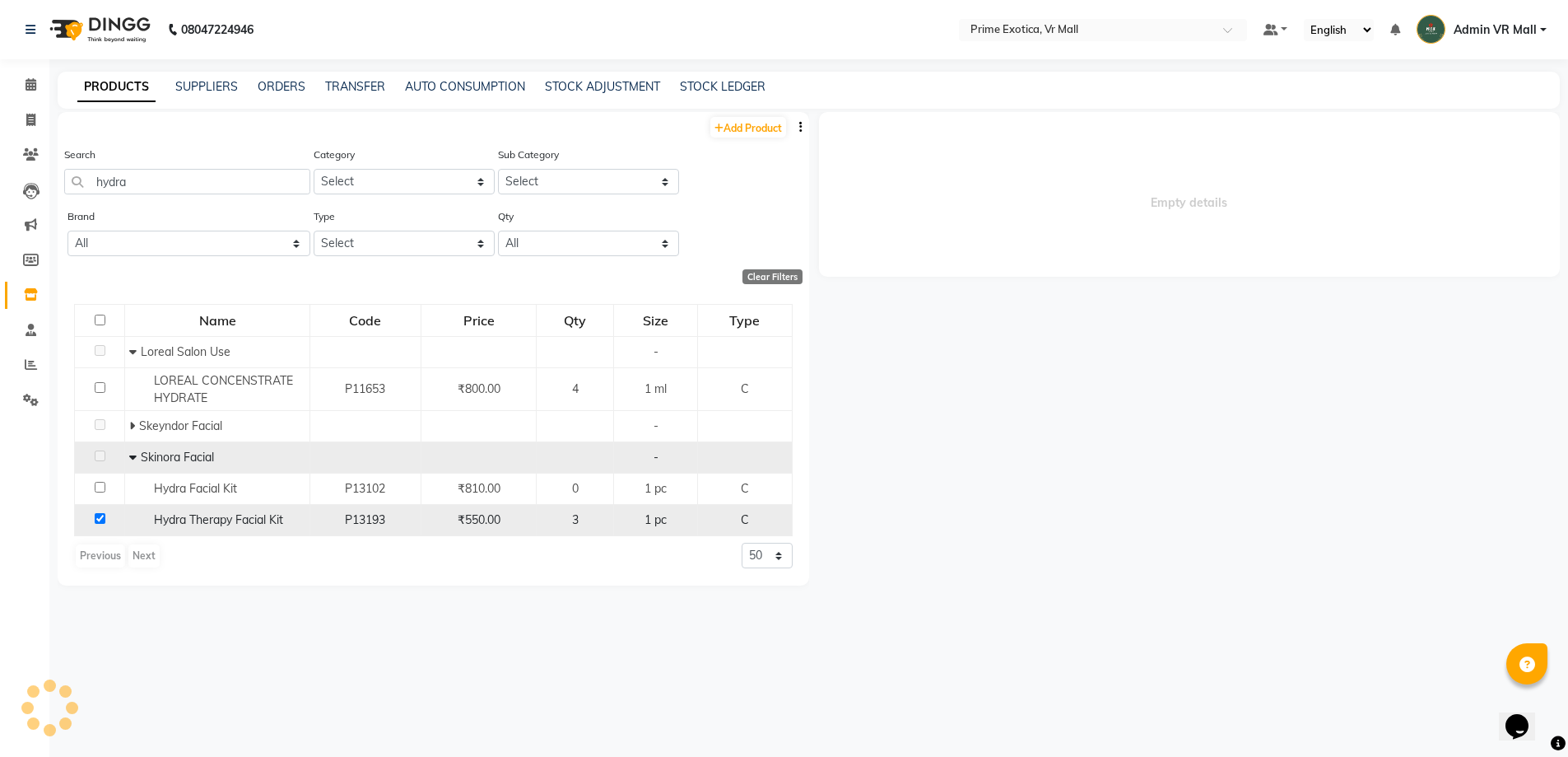
select select
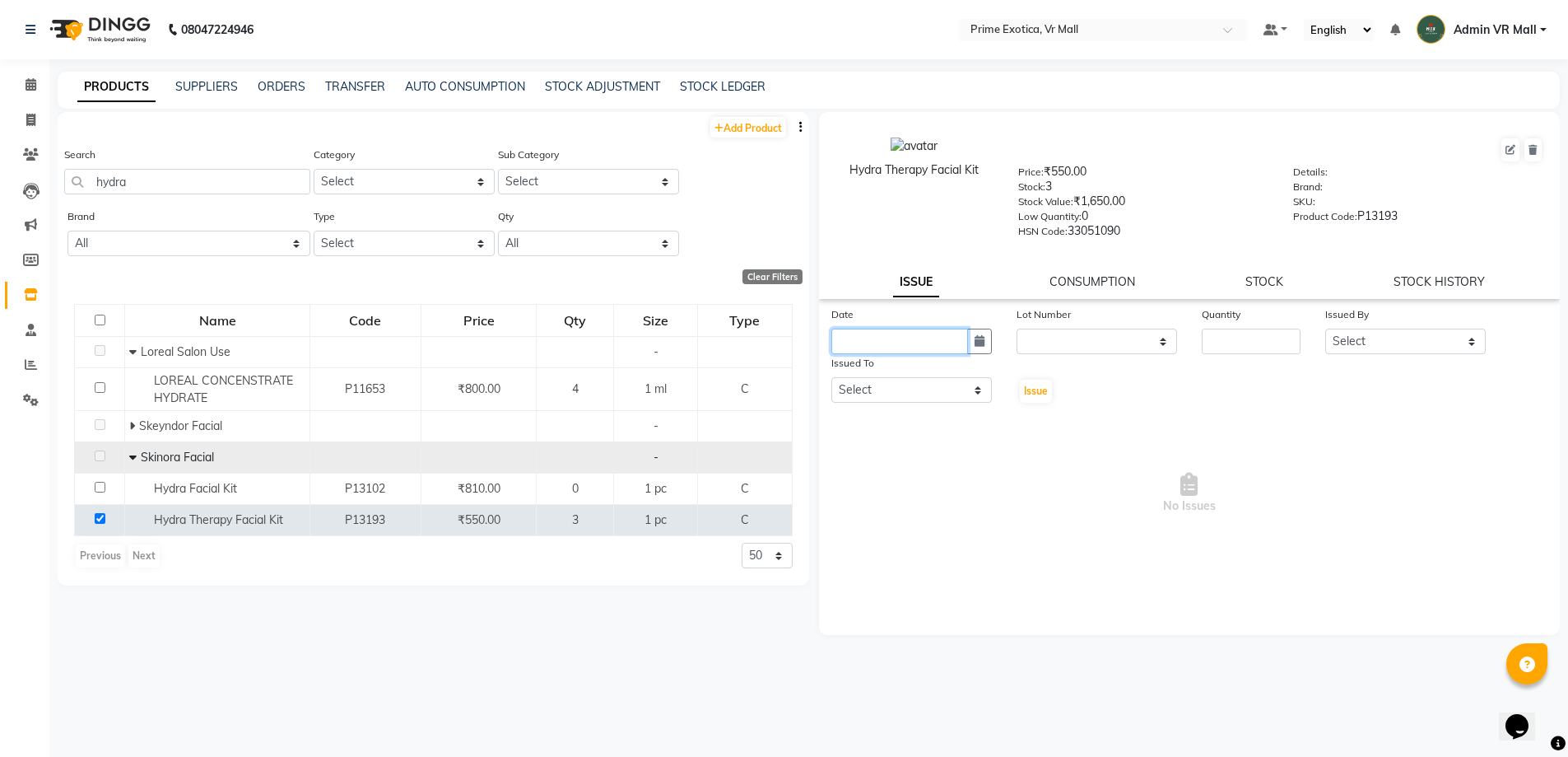
click at [965, 338] on input "text" at bounding box center [900, 341] width 136 height 26
select select "9"
select select "2025"
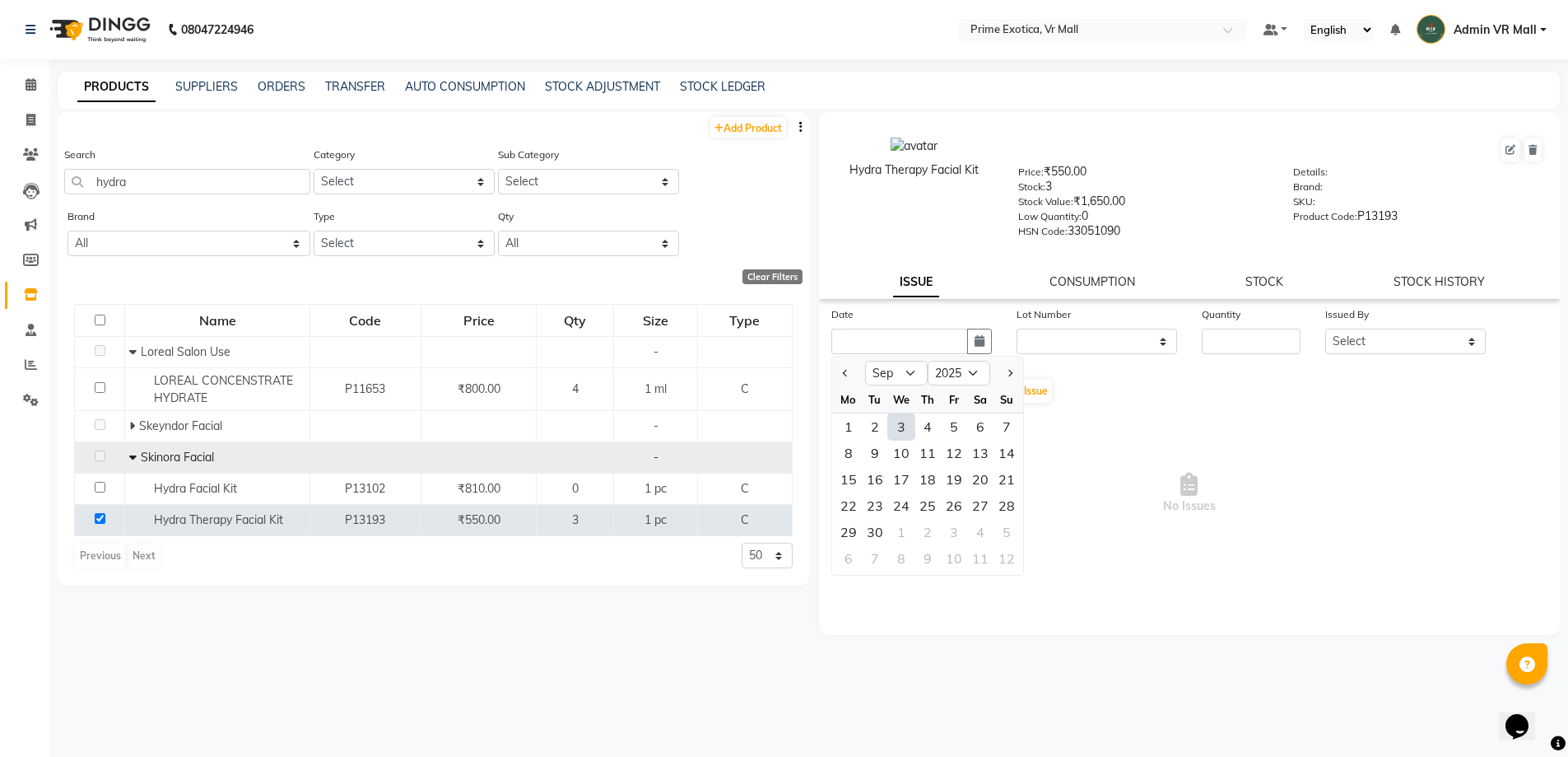
click at [896, 423] on div "3" at bounding box center [901, 426] width 27 height 27
type input "[DATE]"
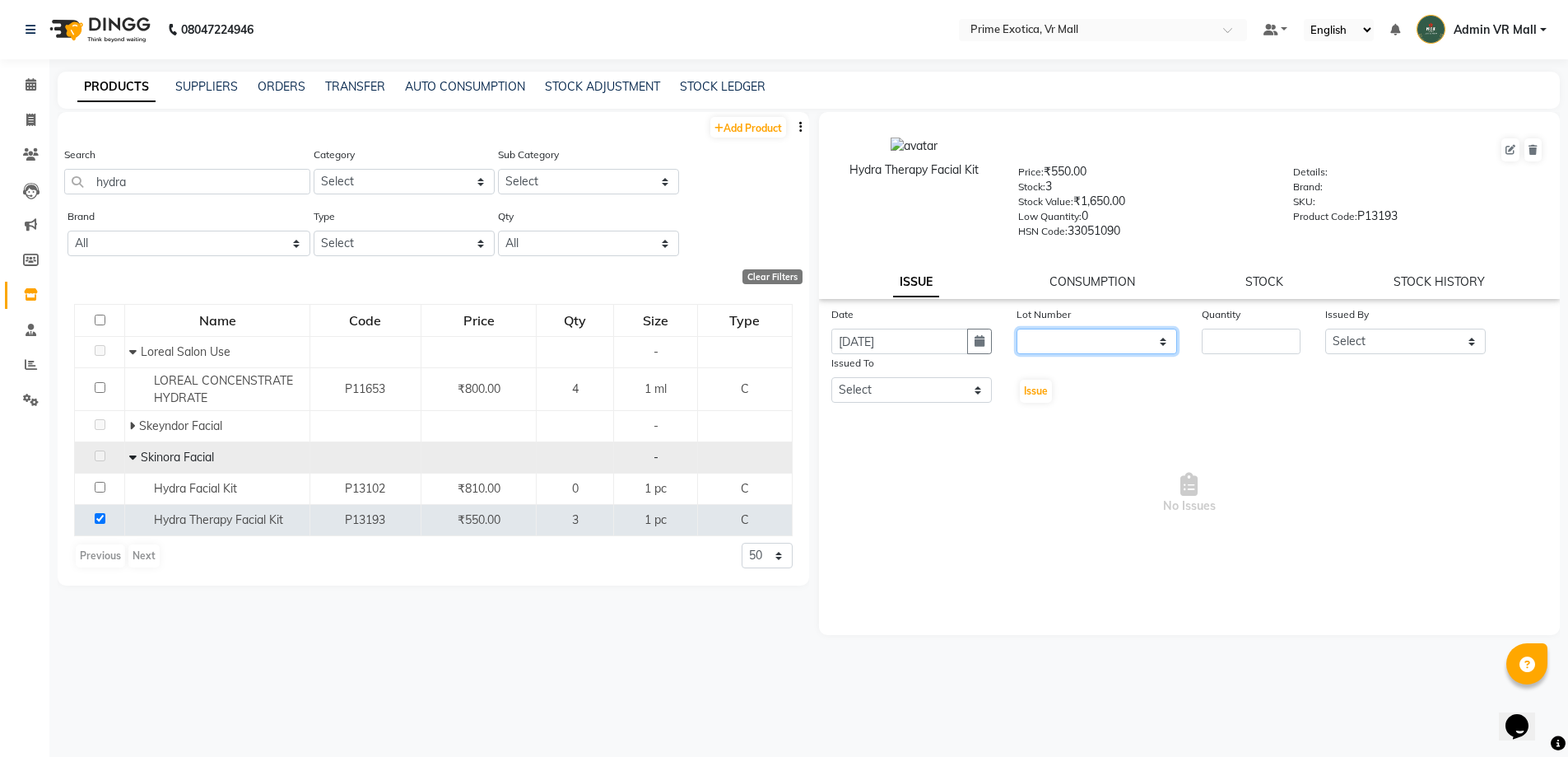
click at [1167, 341] on select "None" at bounding box center [1097, 341] width 160 height 26
select select "0: null"
click at [1017, 328] on select "None" at bounding box center [1097, 341] width 160 height 26
click at [1252, 335] on input "number" at bounding box center [1252, 341] width 99 height 26
type input "3"
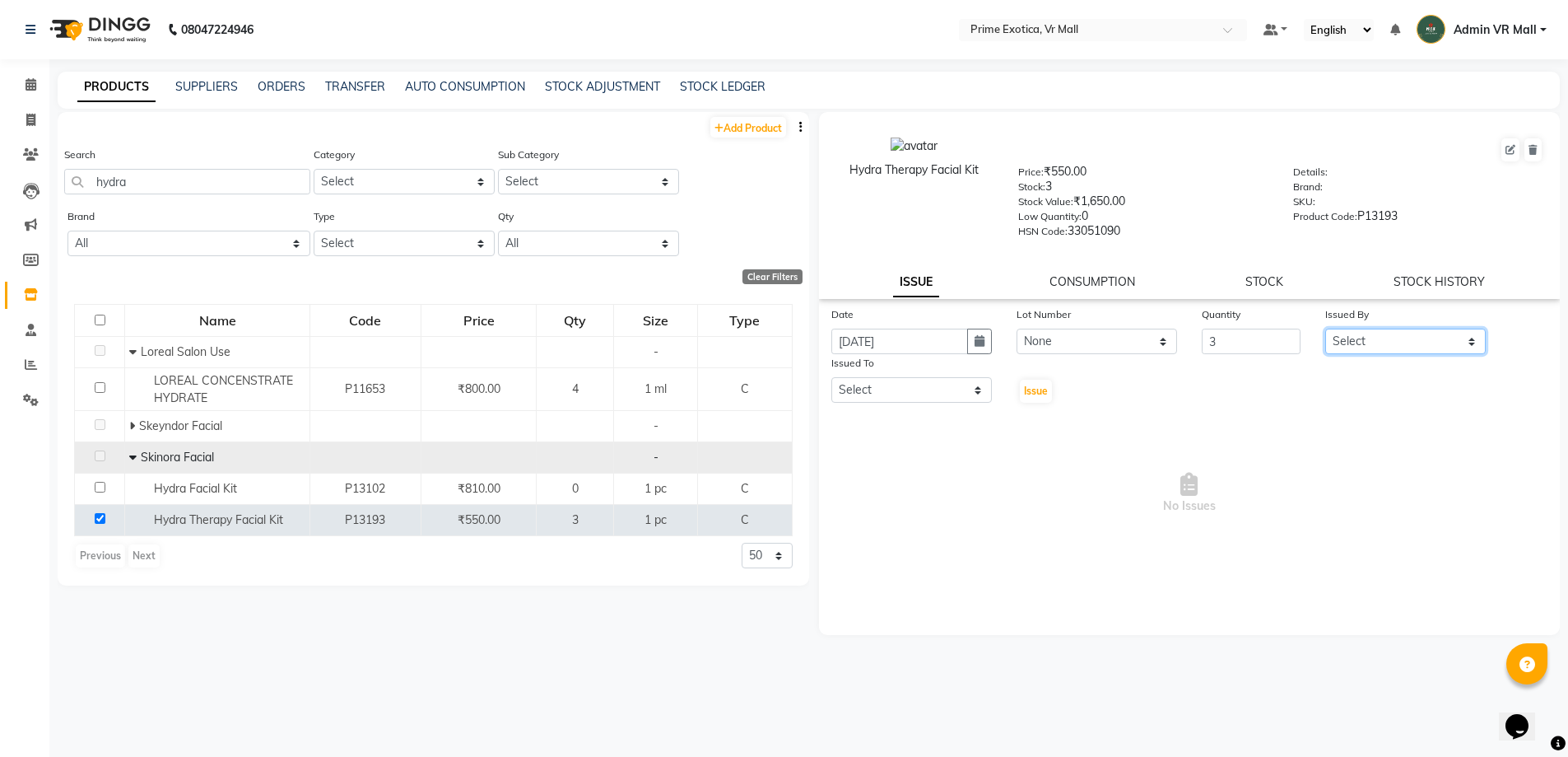
click at [1474, 343] on select "Select abhijeet Admin VR Mall AKSHAY RAJENDRRA MANKAR ANGELA S JOHN Archana Gou…" at bounding box center [1406, 341] width 160 height 26
select select "44152"
click at [1326, 328] on select "Select abhijeet Admin VR Mall AKSHAY RAJENDRRA MANKAR ANGELA S JOHN Archana Gou…" at bounding box center [1406, 341] width 160 height 26
click at [979, 378] on select "Select abhijeet Admin VR Mall AKSHAY RAJENDRRA MANKAR ANGELA S JOHN Archana Gou…" at bounding box center [912, 390] width 160 height 26
click at [1301, 433] on span "No Issues" at bounding box center [1191, 493] width 717 height 165
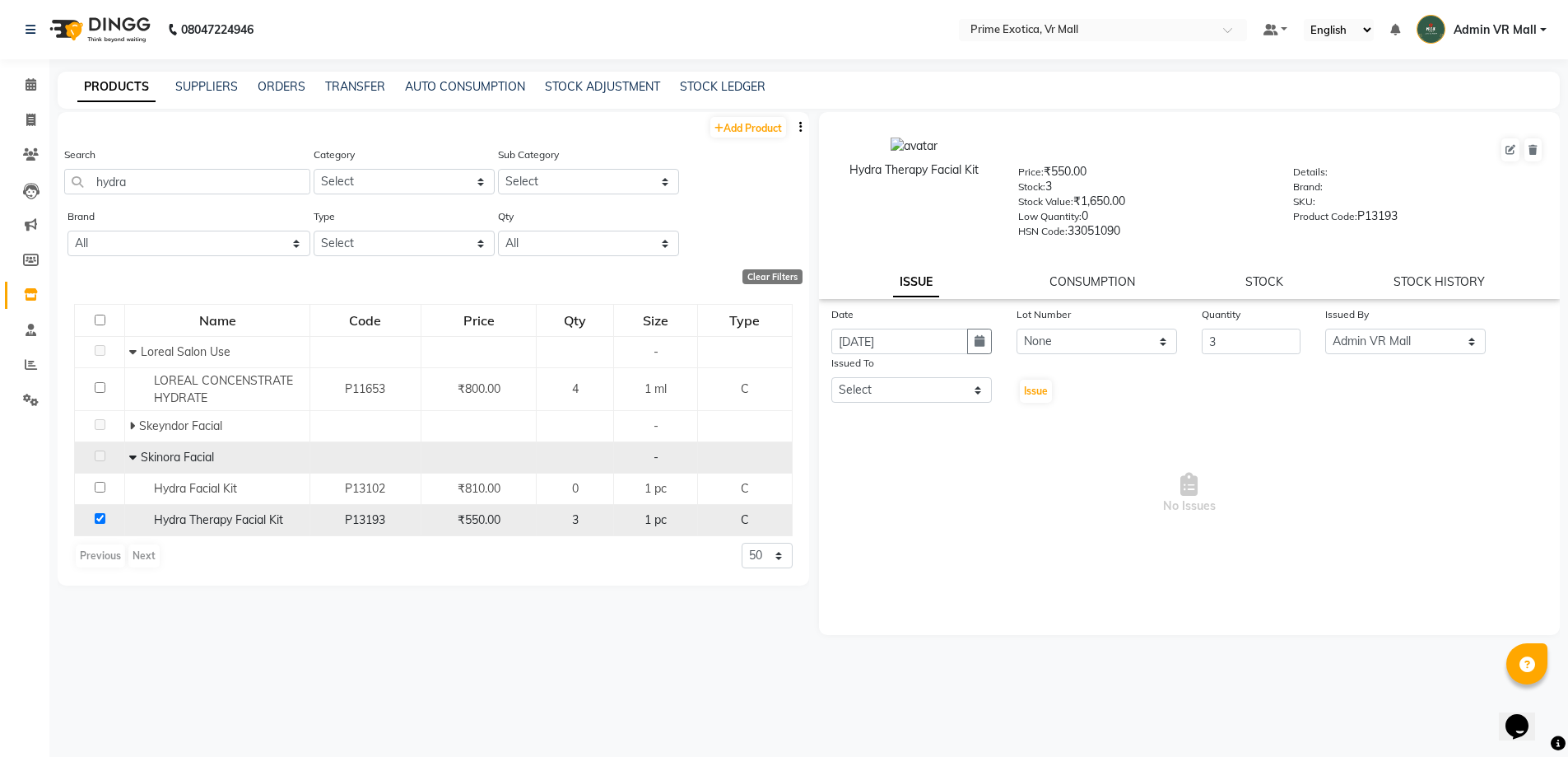
click at [105, 514] on input "checkbox" at bounding box center [100, 518] width 11 height 11
checkbox input "false"
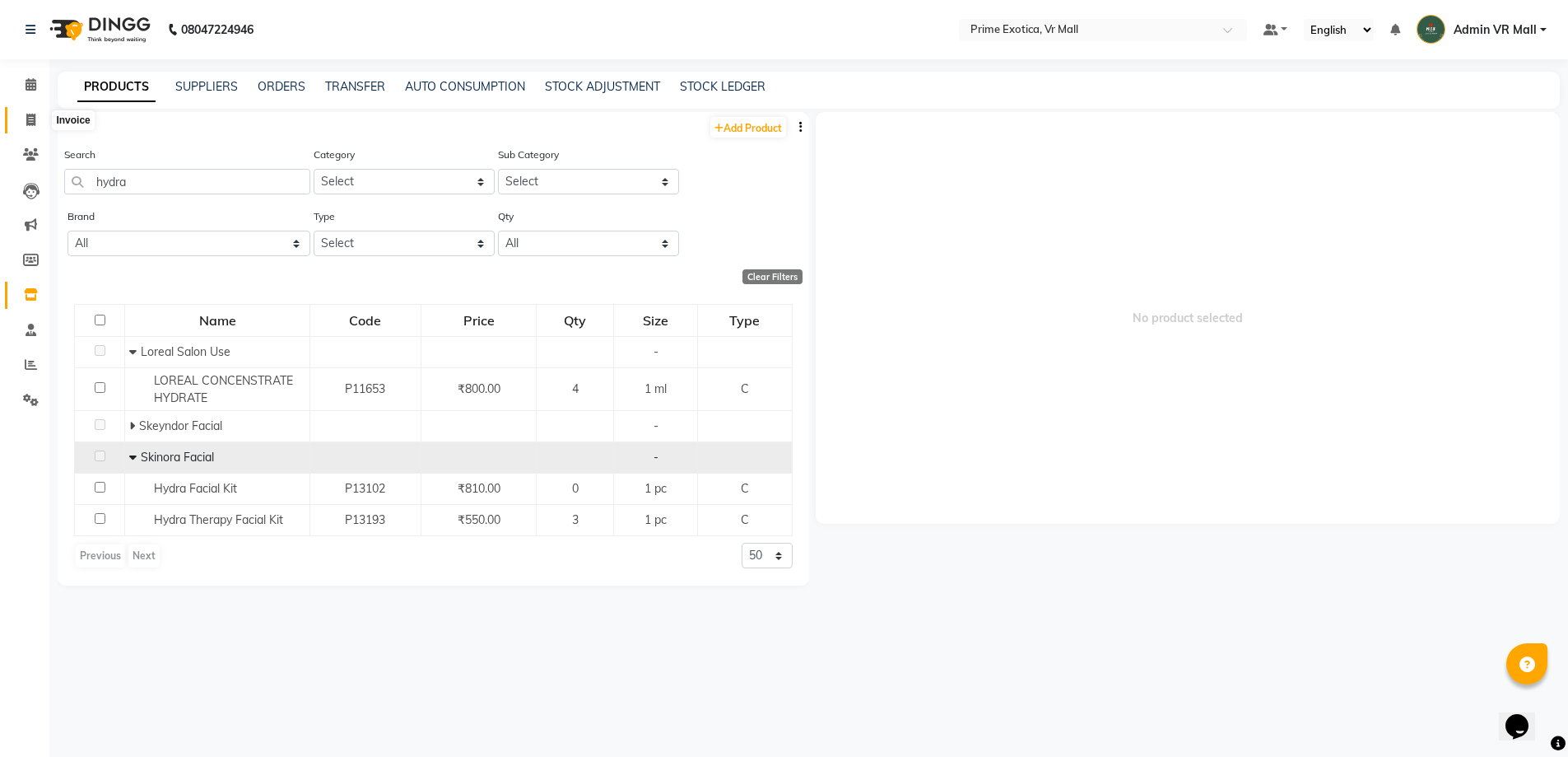
click at [35, 112] on span at bounding box center [31, 120] width 29 height 19
select select "service"
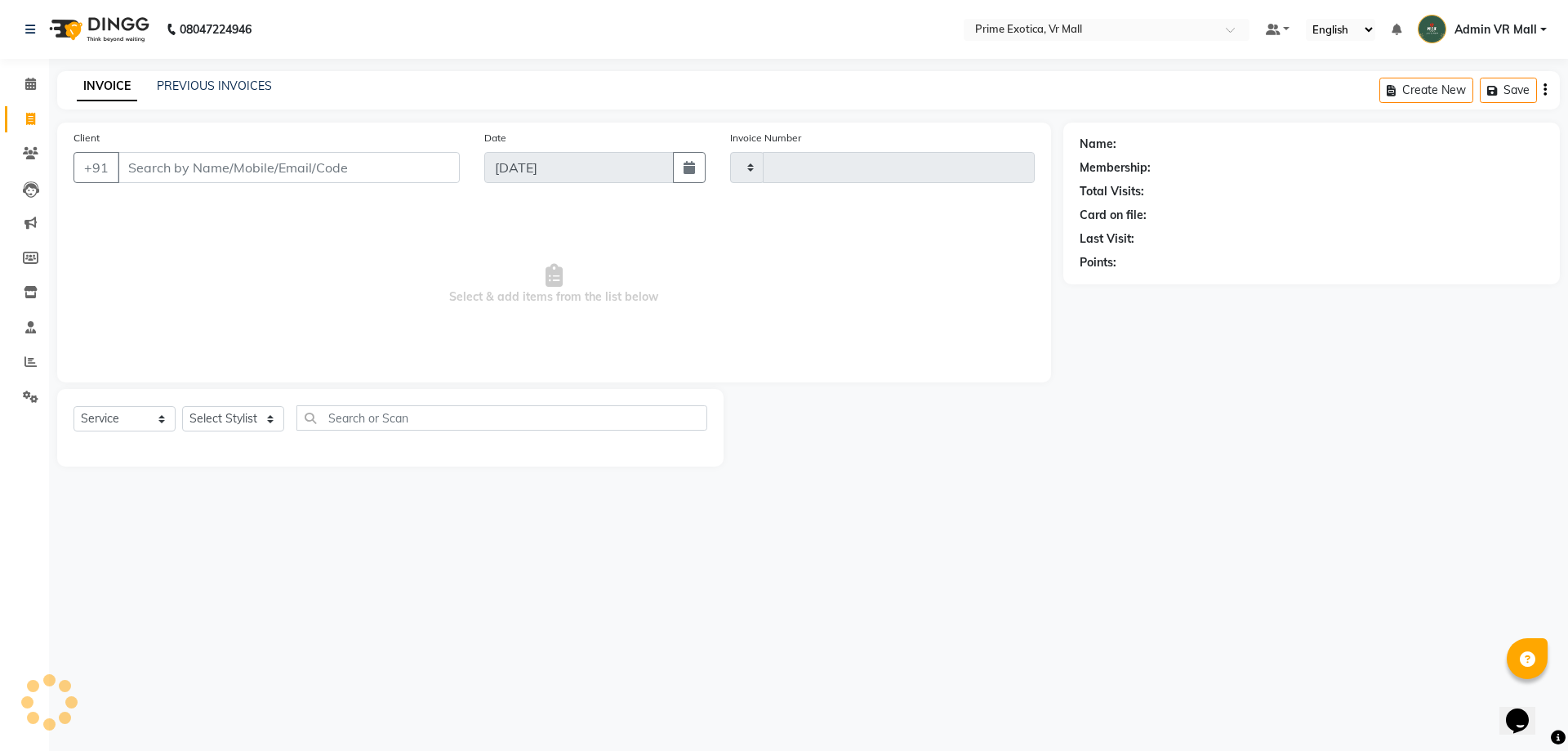
type input "1615"
select select "6077"
click at [34, 289] on icon at bounding box center [30, 292] width 14 height 12
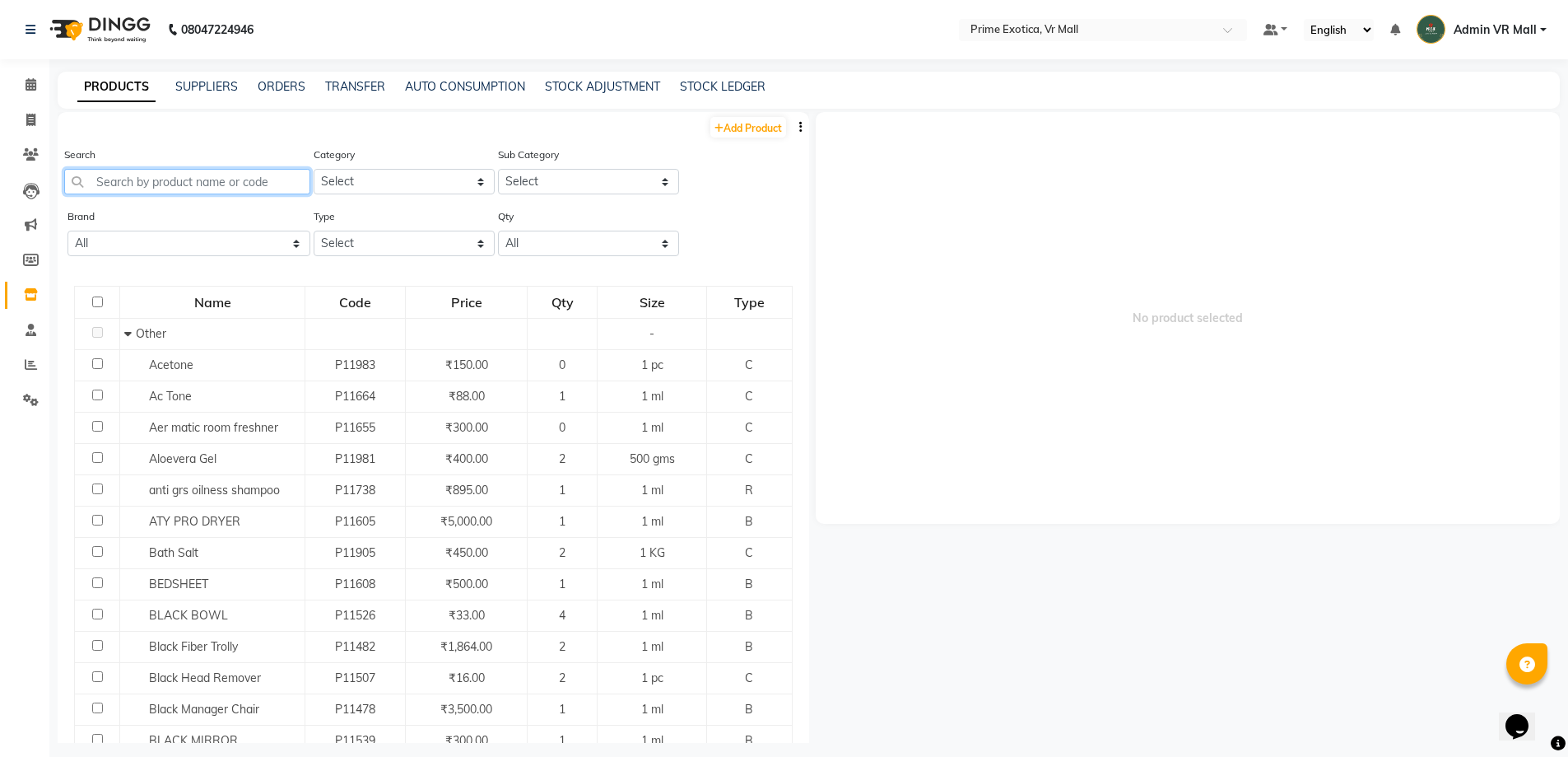
click at [165, 174] on input "text" at bounding box center [187, 182] width 246 height 26
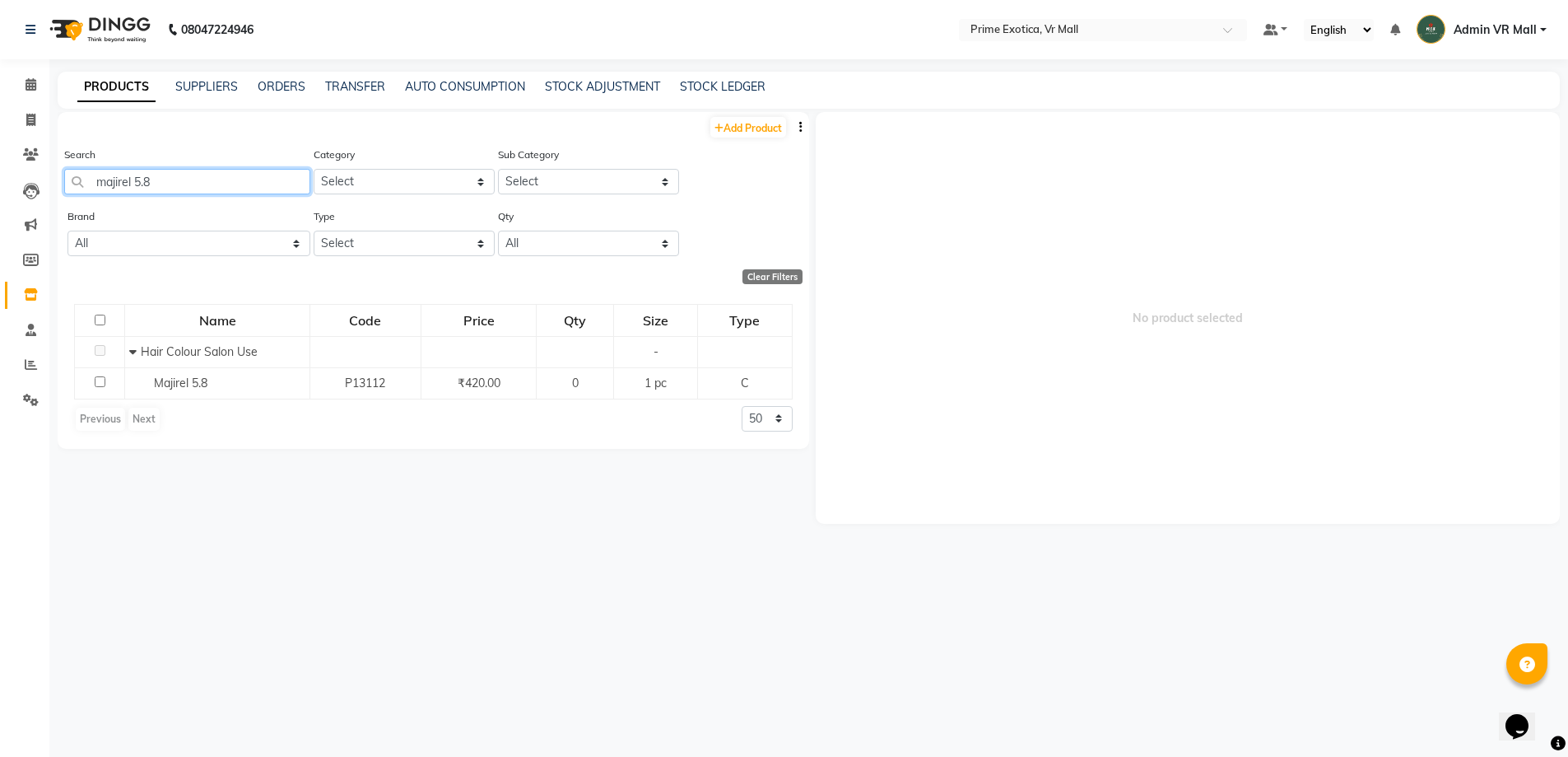
type input "majirel 5.8"
click at [32, 119] on icon at bounding box center [31, 120] width 9 height 12
select select "6077"
select select "service"
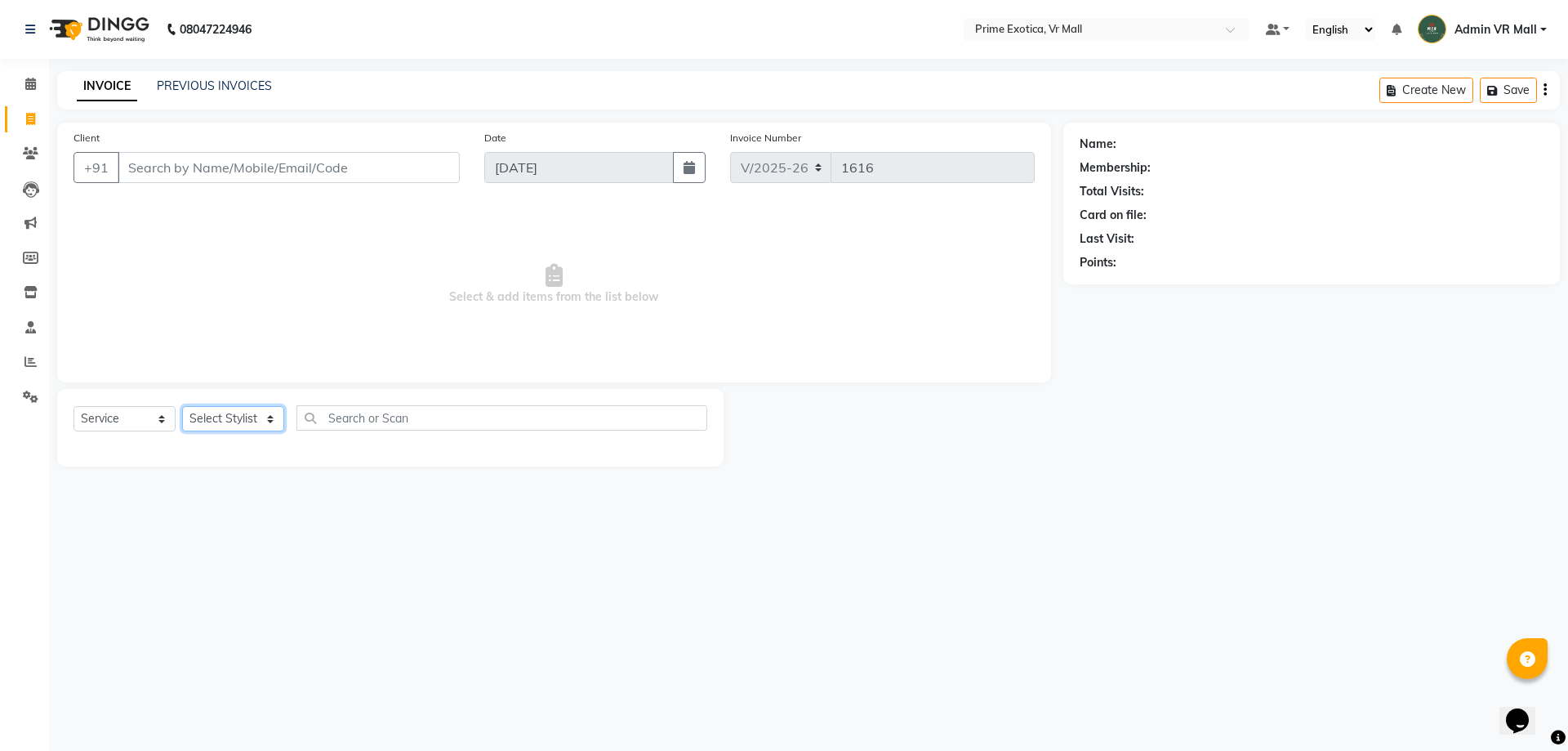
click at [284, 419] on select "Select Stylist [PERSON_NAME] Admin VR Mall [PERSON_NAME] [PERSON_NAME] Archana …" at bounding box center [233, 419] width 102 height 25
select select "76888"
click at [182, 406] on select "Select Stylist [PERSON_NAME] Admin VR Mall [PERSON_NAME] [PERSON_NAME] Archana …" at bounding box center [233, 419] width 102 height 25
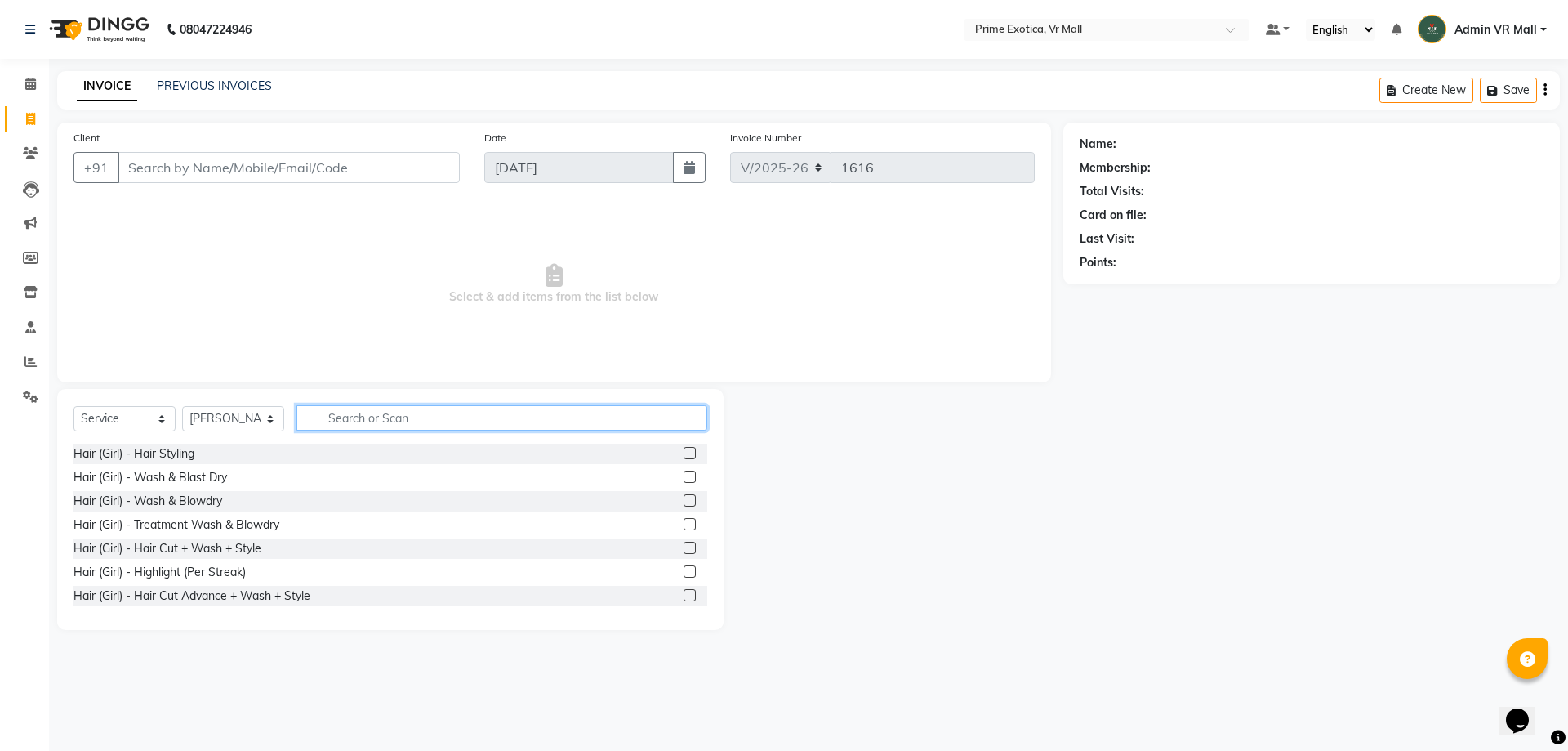
click at [446, 417] on input "text" at bounding box center [501, 418] width 411 height 25
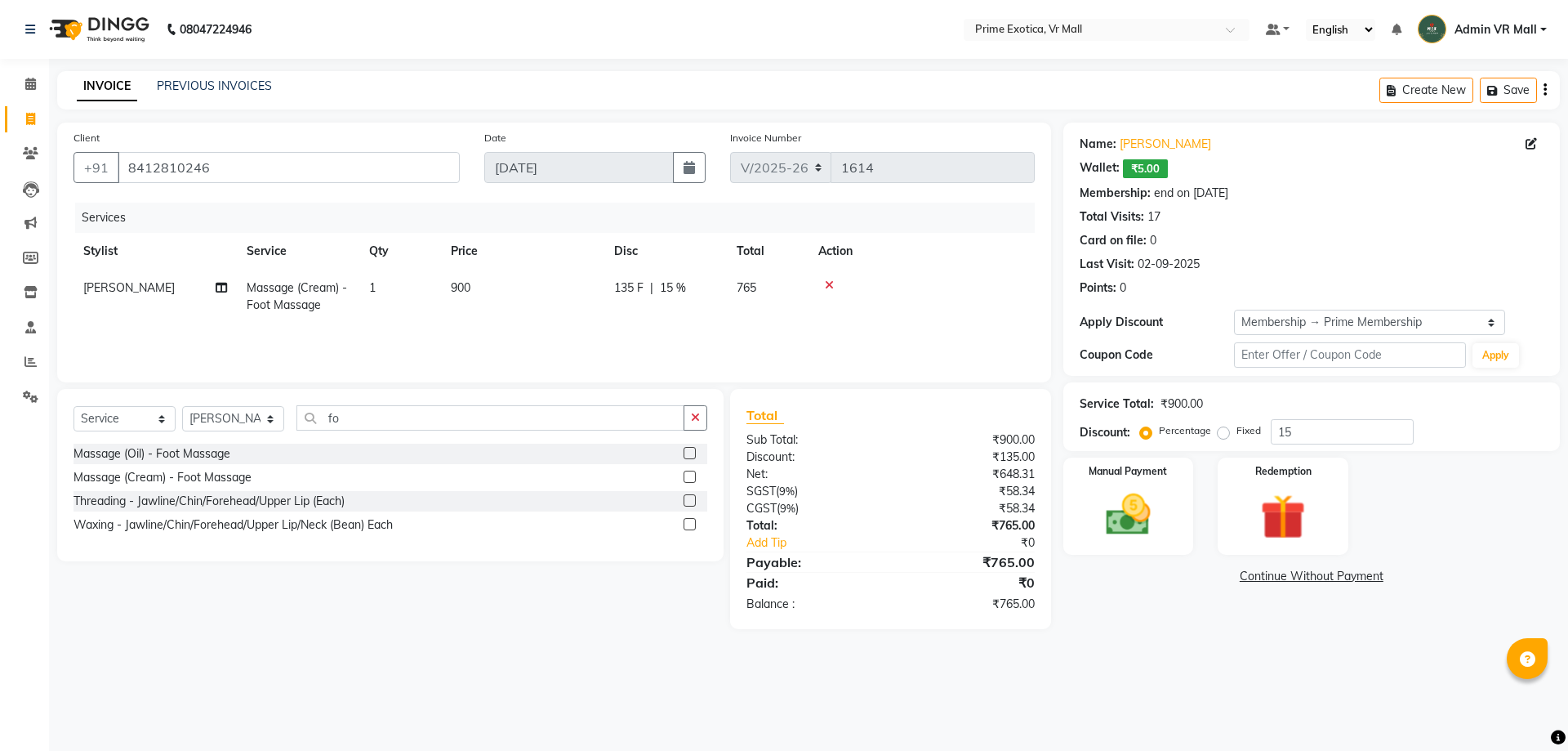
select select "6077"
select select "service"
select select "76888"
select select "1: Object"
select select "6077"
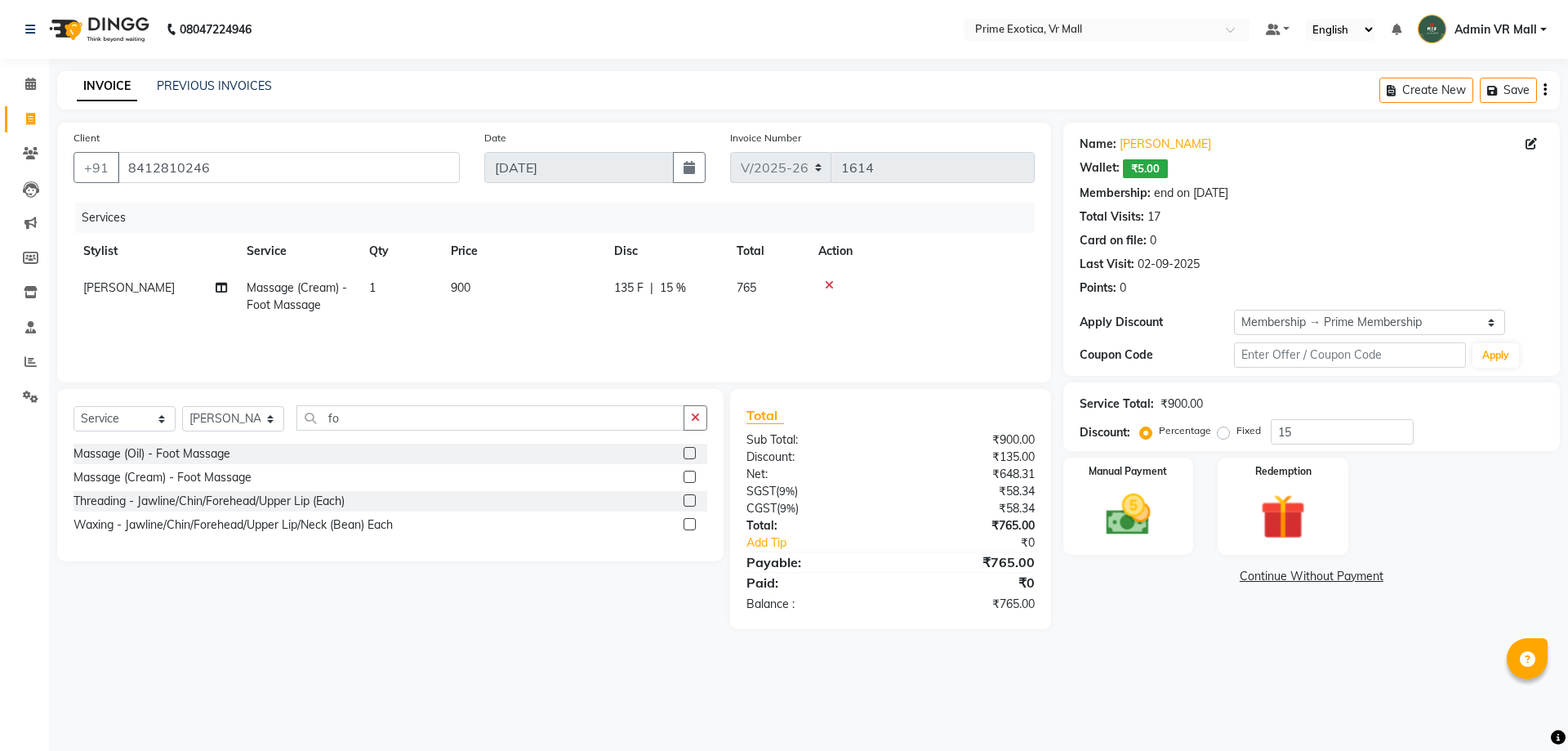
select select "service"
select select "76888"
select select "1: Object"
click at [34, 83] on icon at bounding box center [30, 83] width 11 height 12
click at [31, 83] on icon at bounding box center [30, 83] width 11 height 12
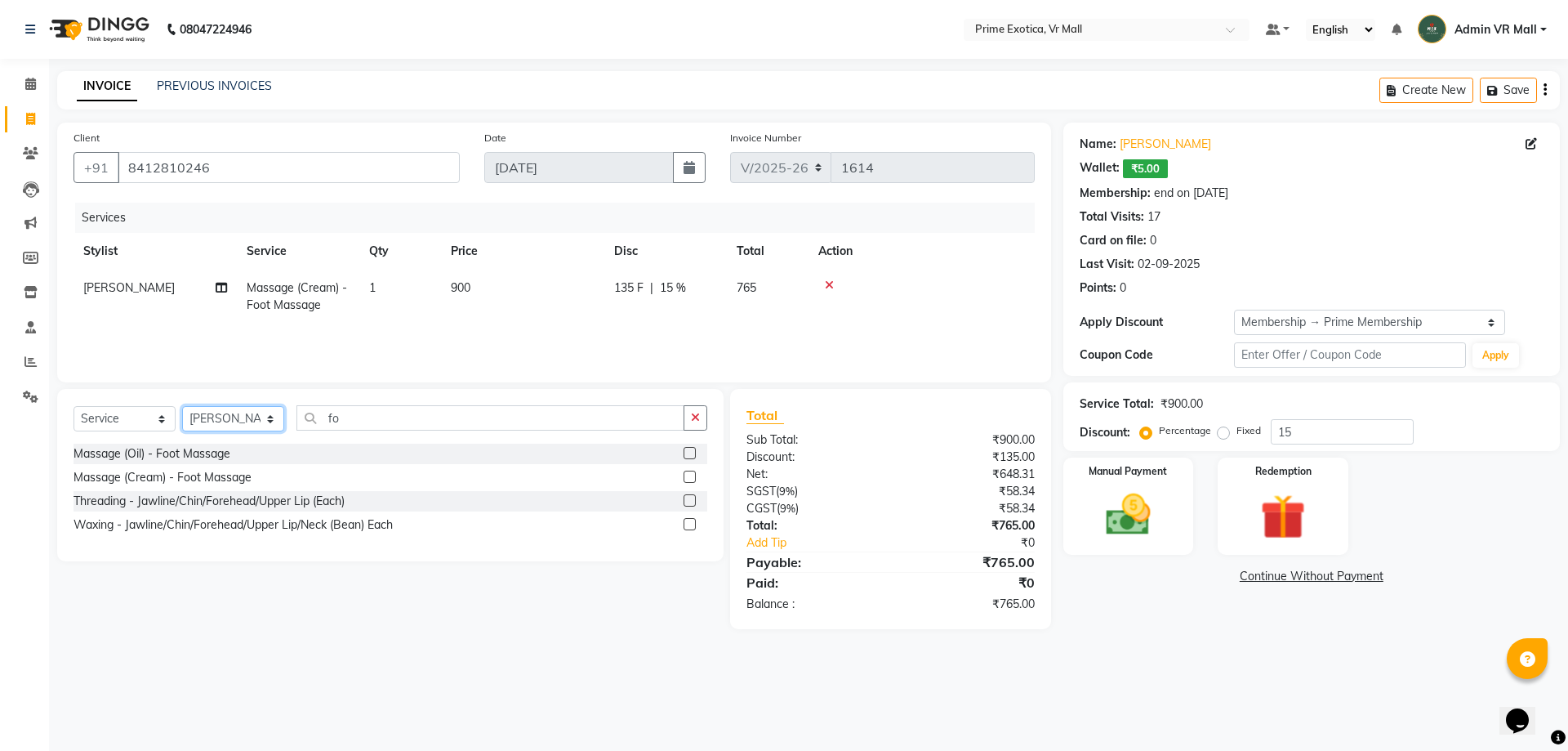
click at [284, 409] on select "Select Stylist [PERSON_NAME] Admin VR Mall [PERSON_NAME] [PERSON_NAME] Archana …" at bounding box center [233, 419] width 102 height 25
click at [164, 416] on select "Select Service Product Membership Package Voucher Prepaid Gift Card" at bounding box center [124, 419] width 102 height 25
select select "product"
click at [74, 406] on select "Select Service Product Membership Package Voucher Prepaid Gift Card" at bounding box center [124, 419] width 102 height 25
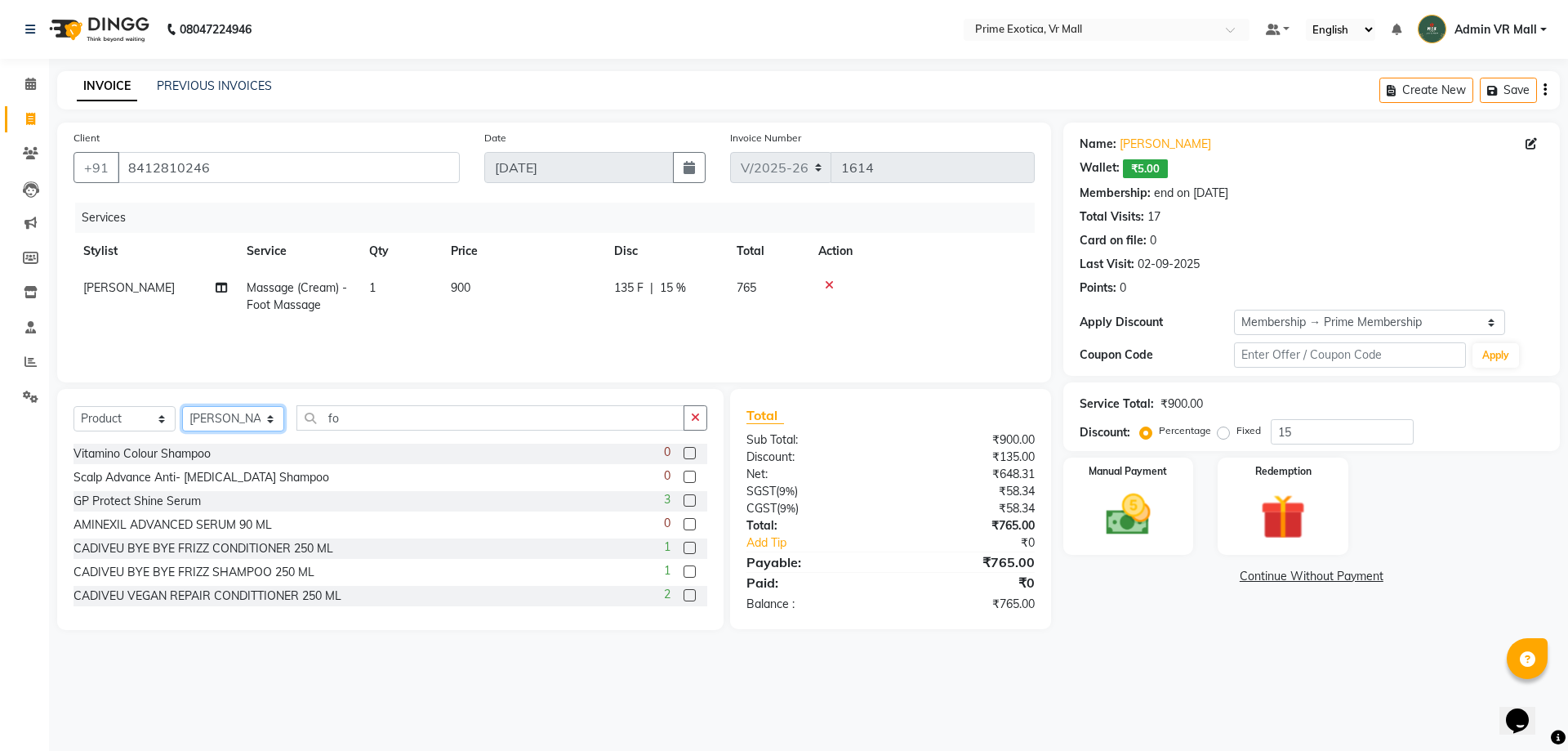
click at [284, 418] on select "Select Stylist [PERSON_NAME] Admin VR Mall [PERSON_NAME] [PERSON_NAME] Archana …" at bounding box center [233, 419] width 102 height 25
select select "62441"
click at [182, 406] on select "Select Stylist [PERSON_NAME] Admin VR Mall [PERSON_NAME] [PERSON_NAME] Archana …" at bounding box center [233, 419] width 102 height 25
click at [416, 417] on input "fo" at bounding box center [490, 418] width 388 height 25
type input "f"
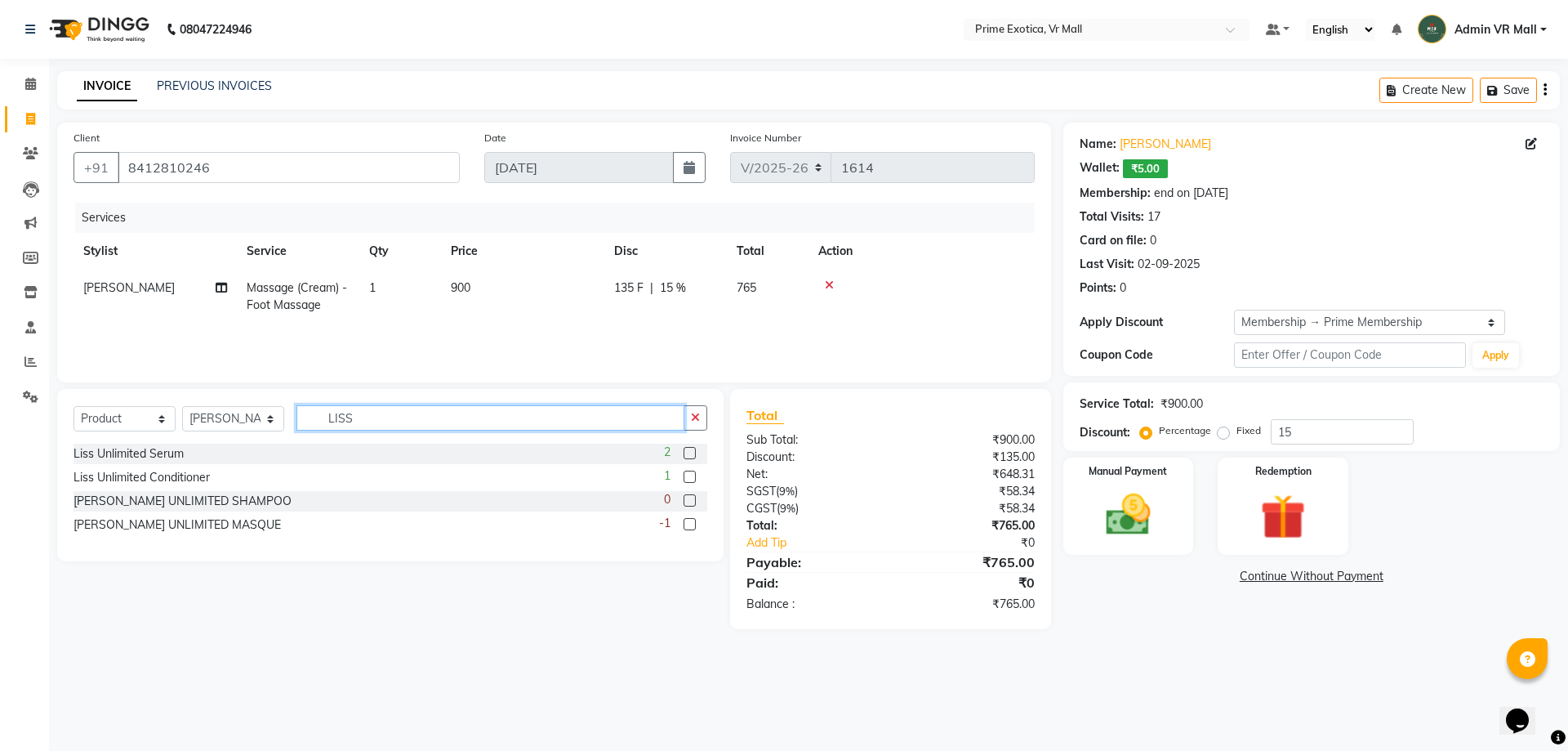
type input "LISS"
click at [687, 448] on label at bounding box center [689, 453] width 12 height 12
click at [687, 448] on input "checkbox" at bounding box center [688, 453] width 11 height 11
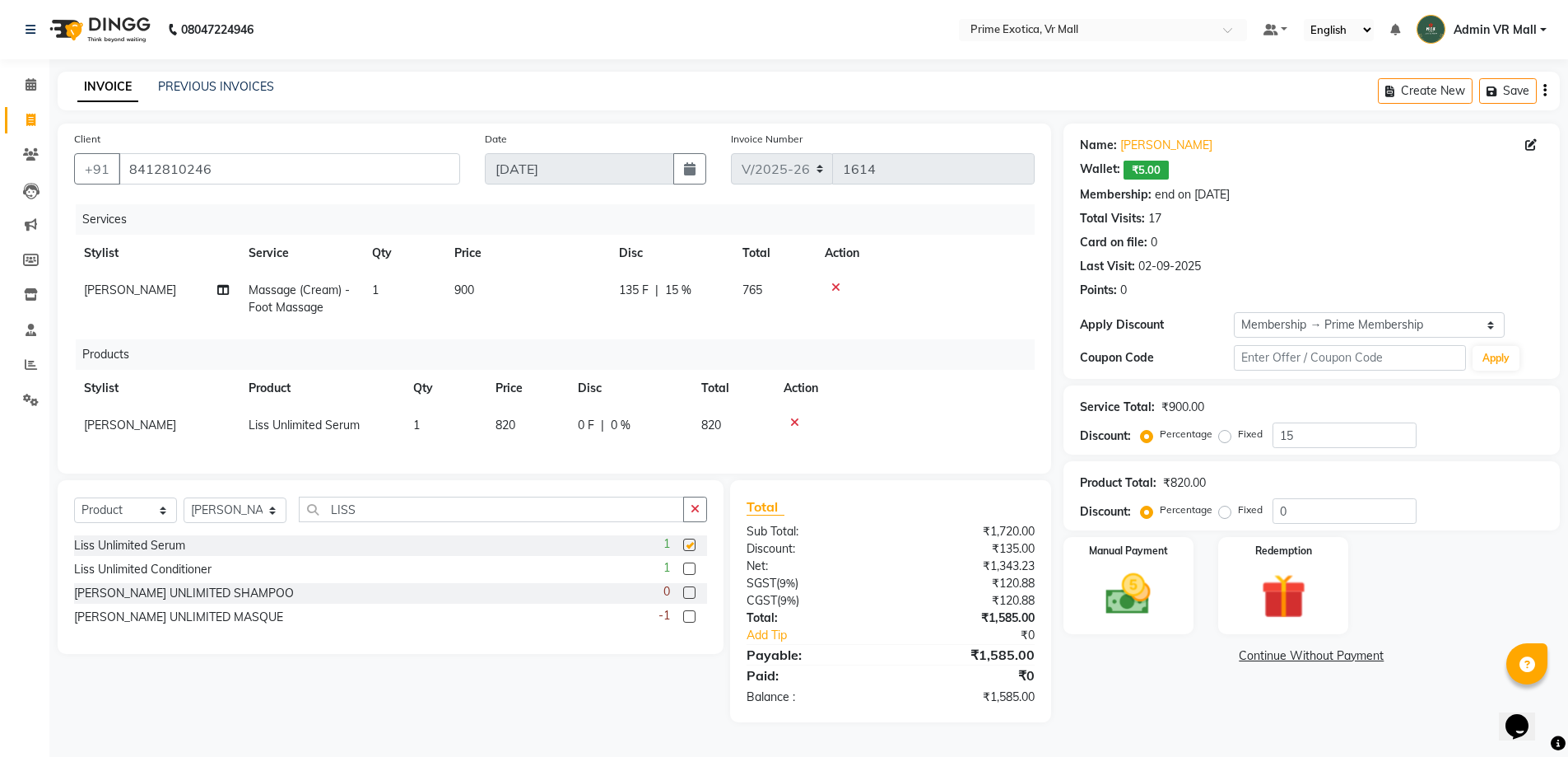
checkbox input "false"
click at [1147, 574] on img at bounding box center [1128, 594] width 76 height 53
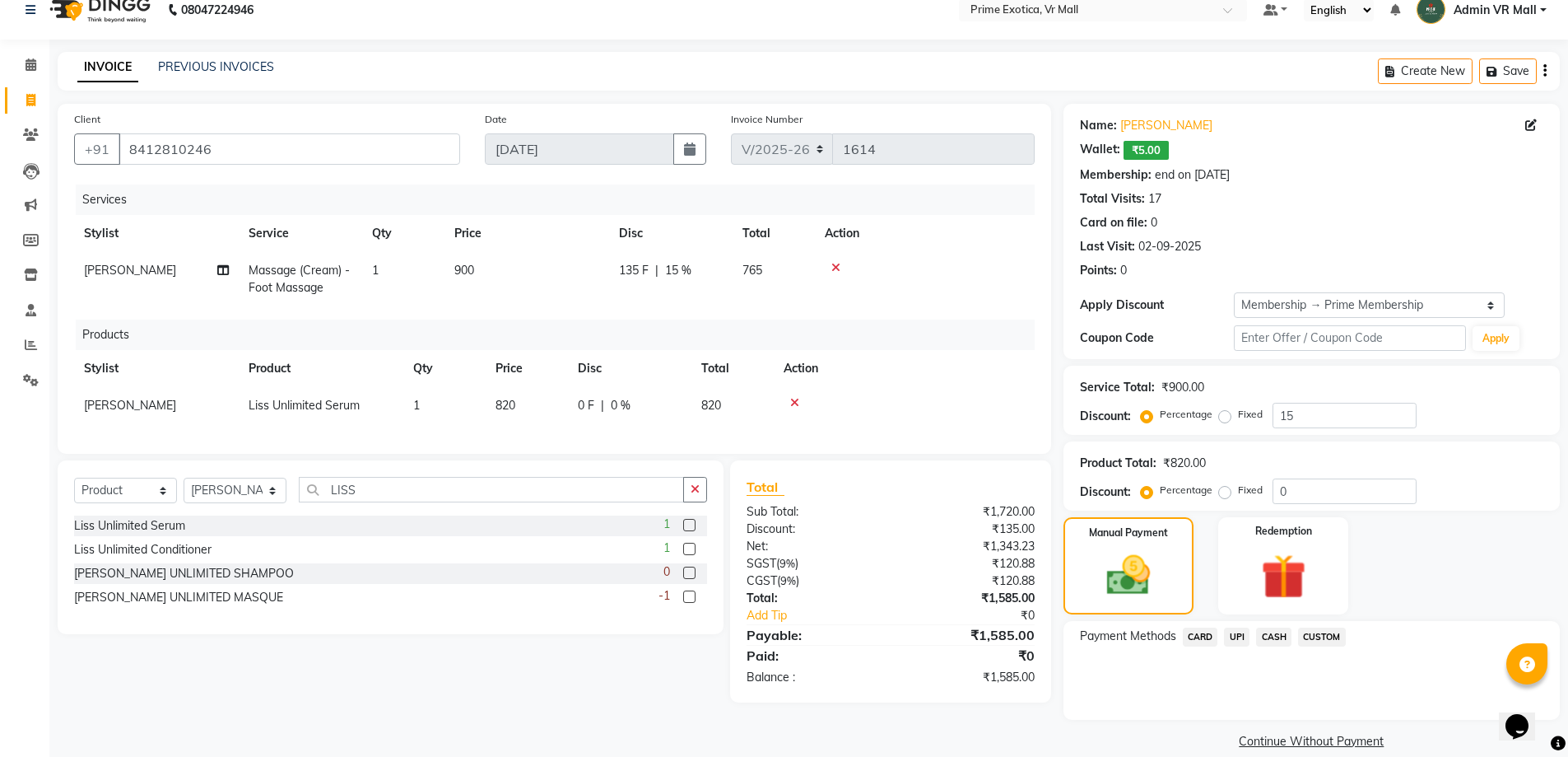
scroll to position [42, 0]
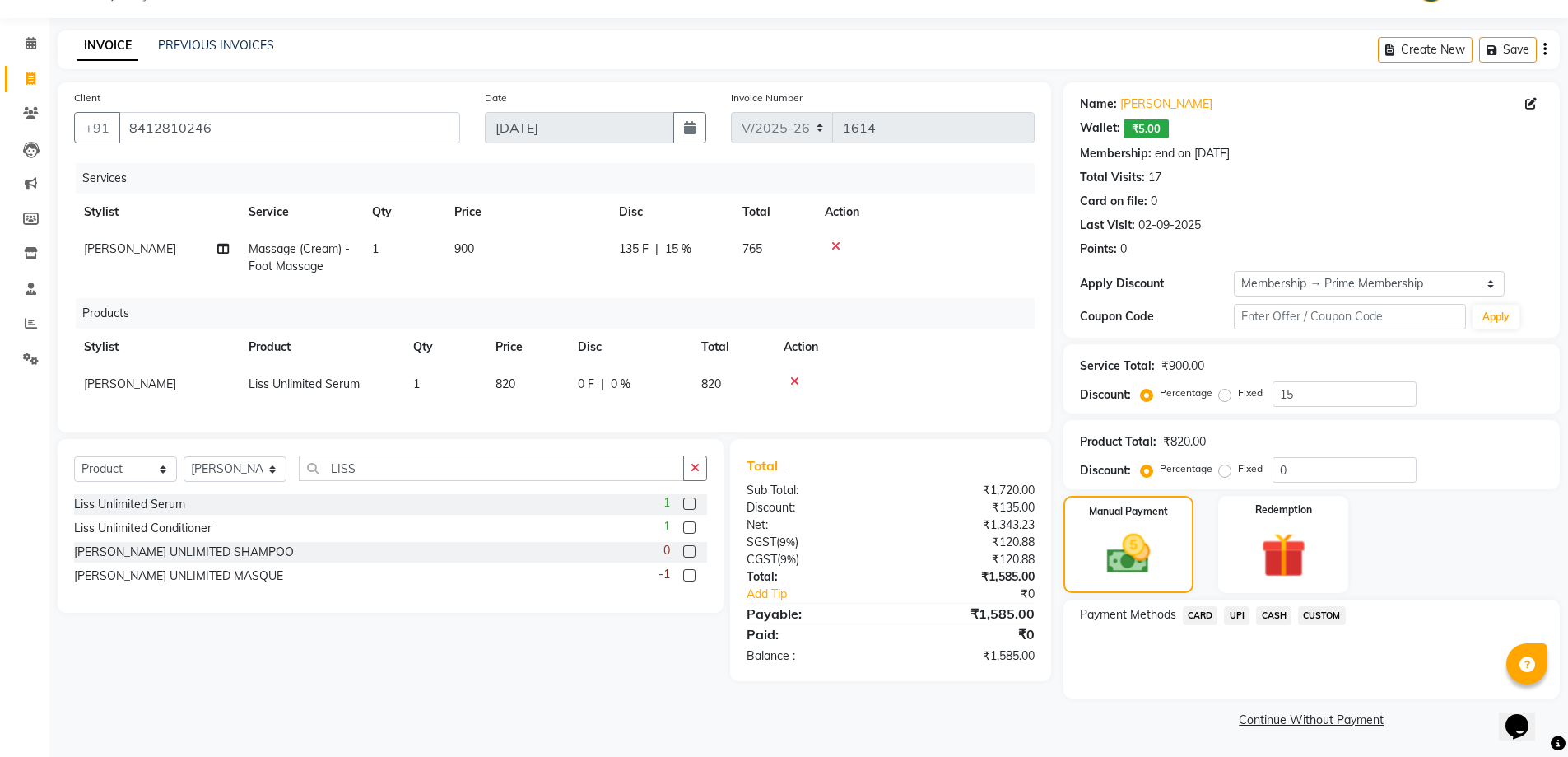
click at [1241, 608] on span "UPI" at bounding box center [1237, 615] width 26 height 19
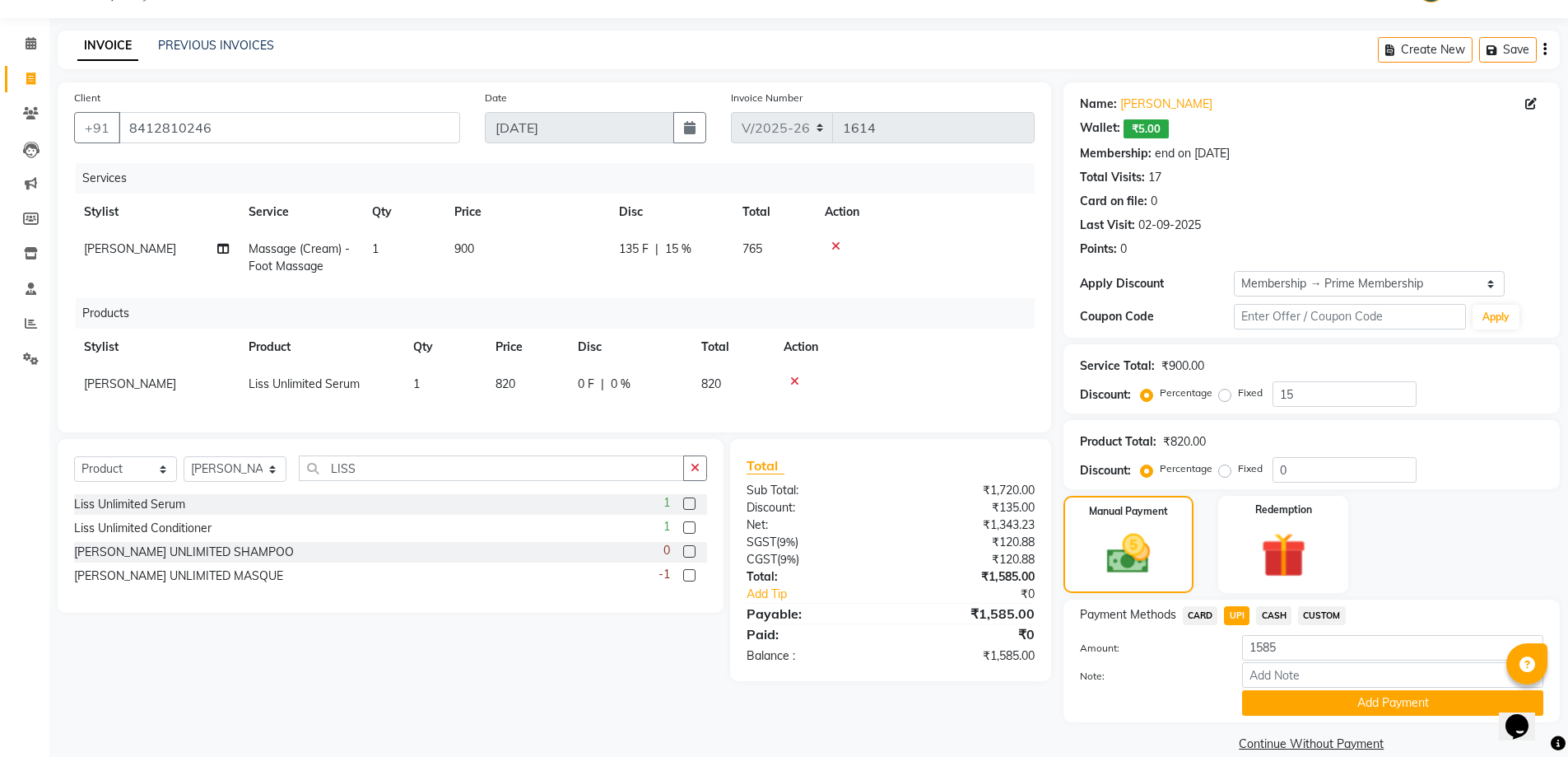
scroll to position [65, 0]
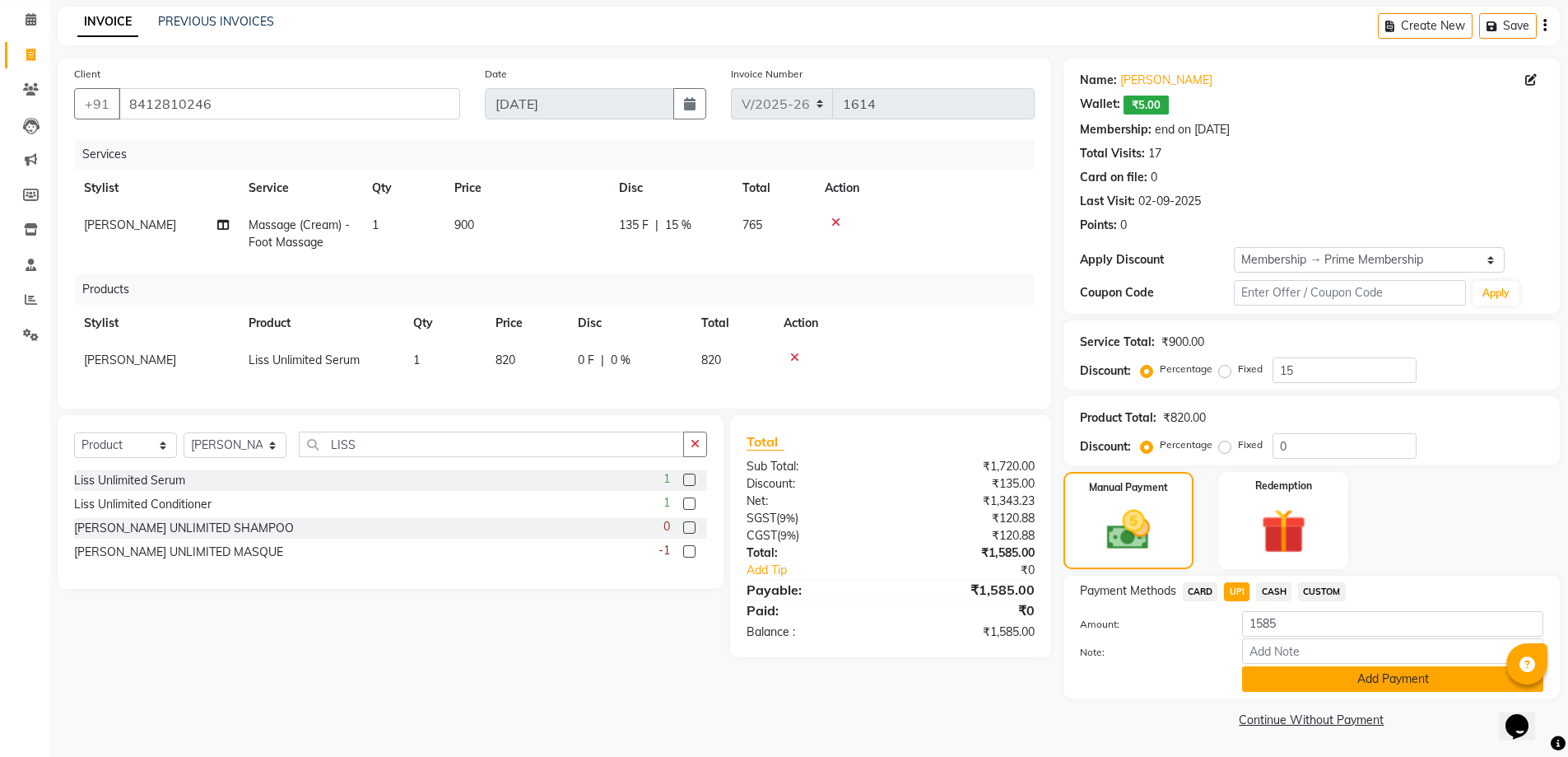
click at [1395, 679] on button "Add Payment" at bounding box center [1392, 679] width 301 height 26
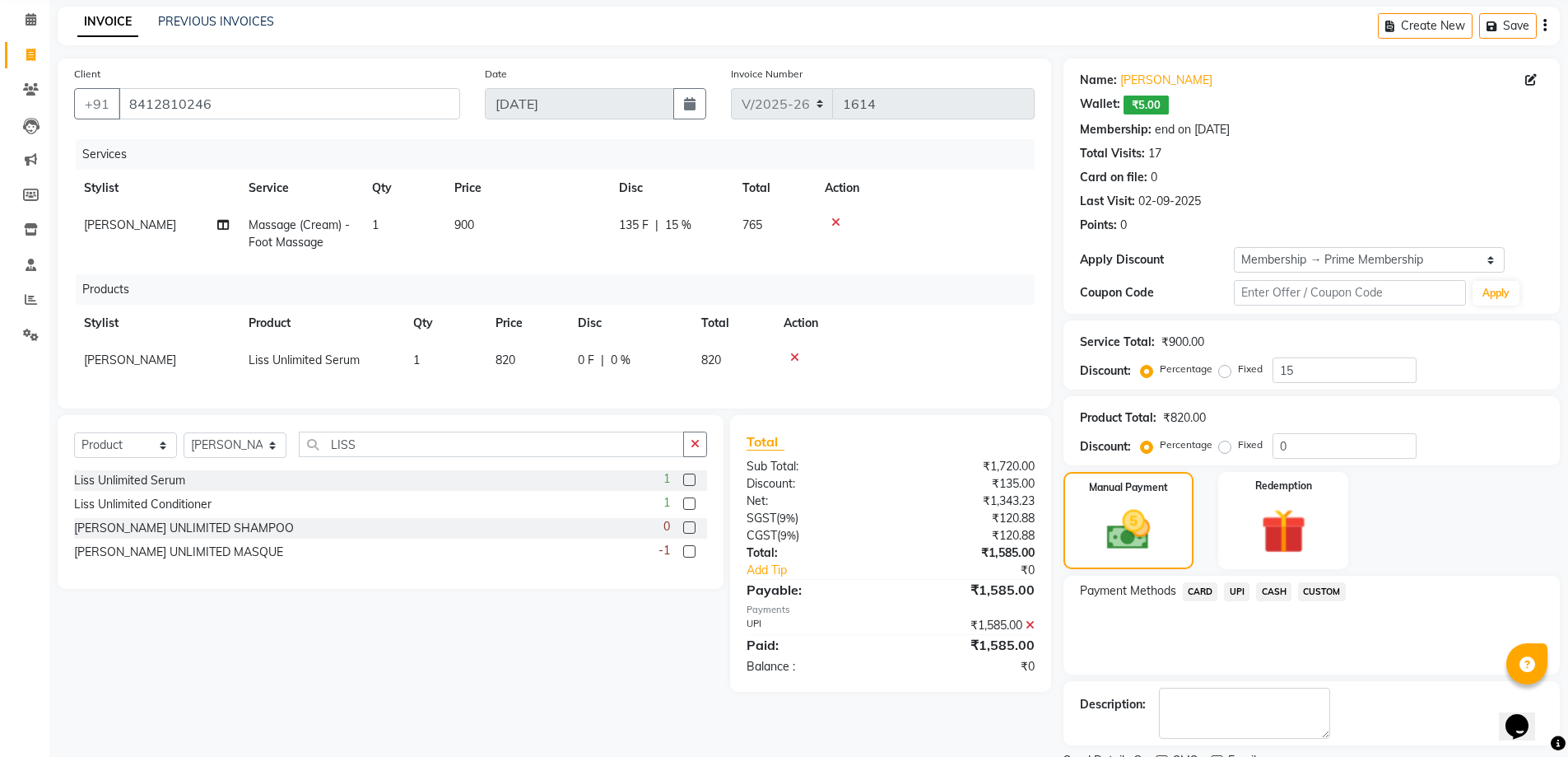
scroll to position [134, 0]
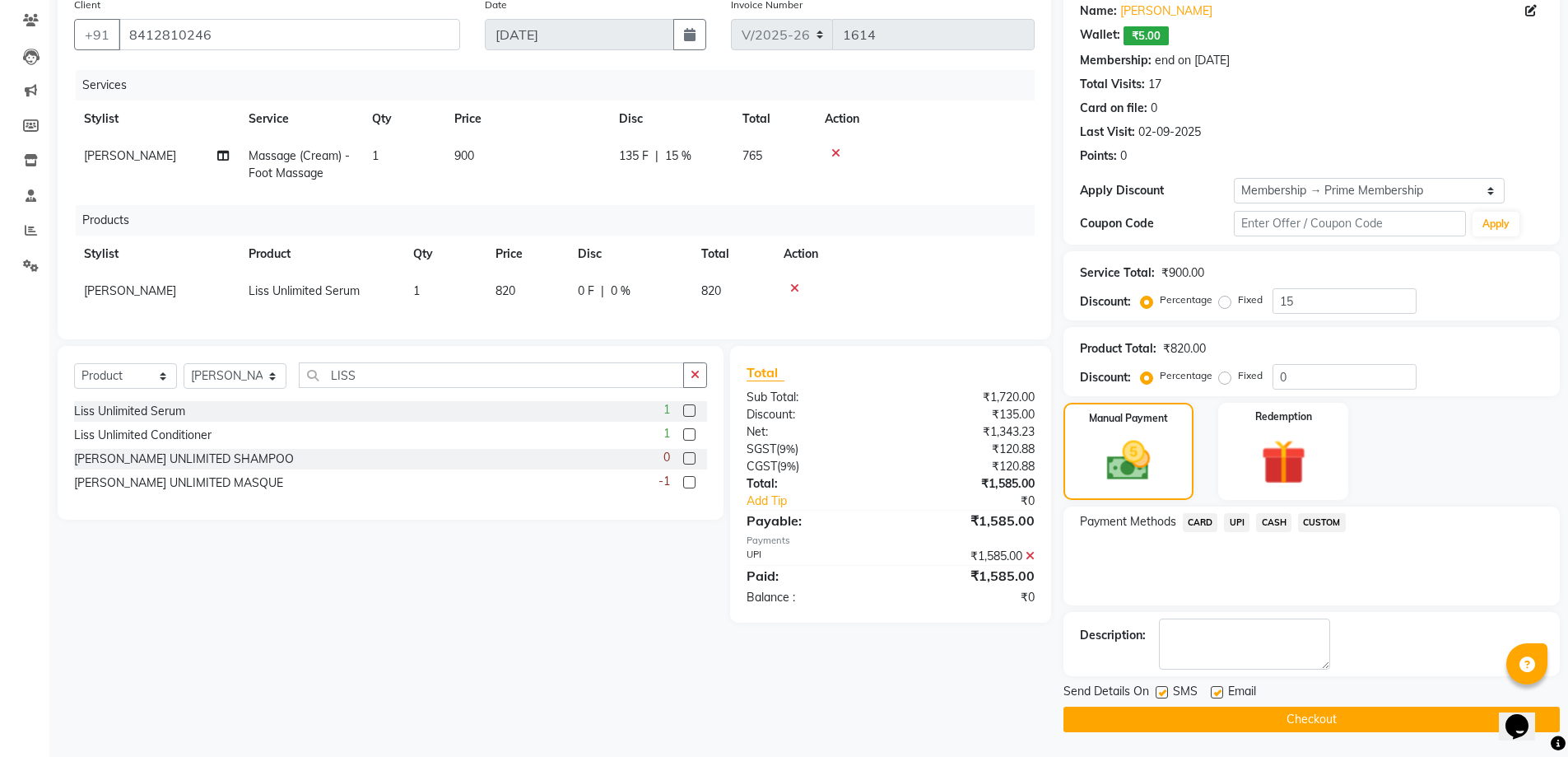
click at [1285, 718] on button "Checkout" at bounding box center [1312, 719] width 496 height 26
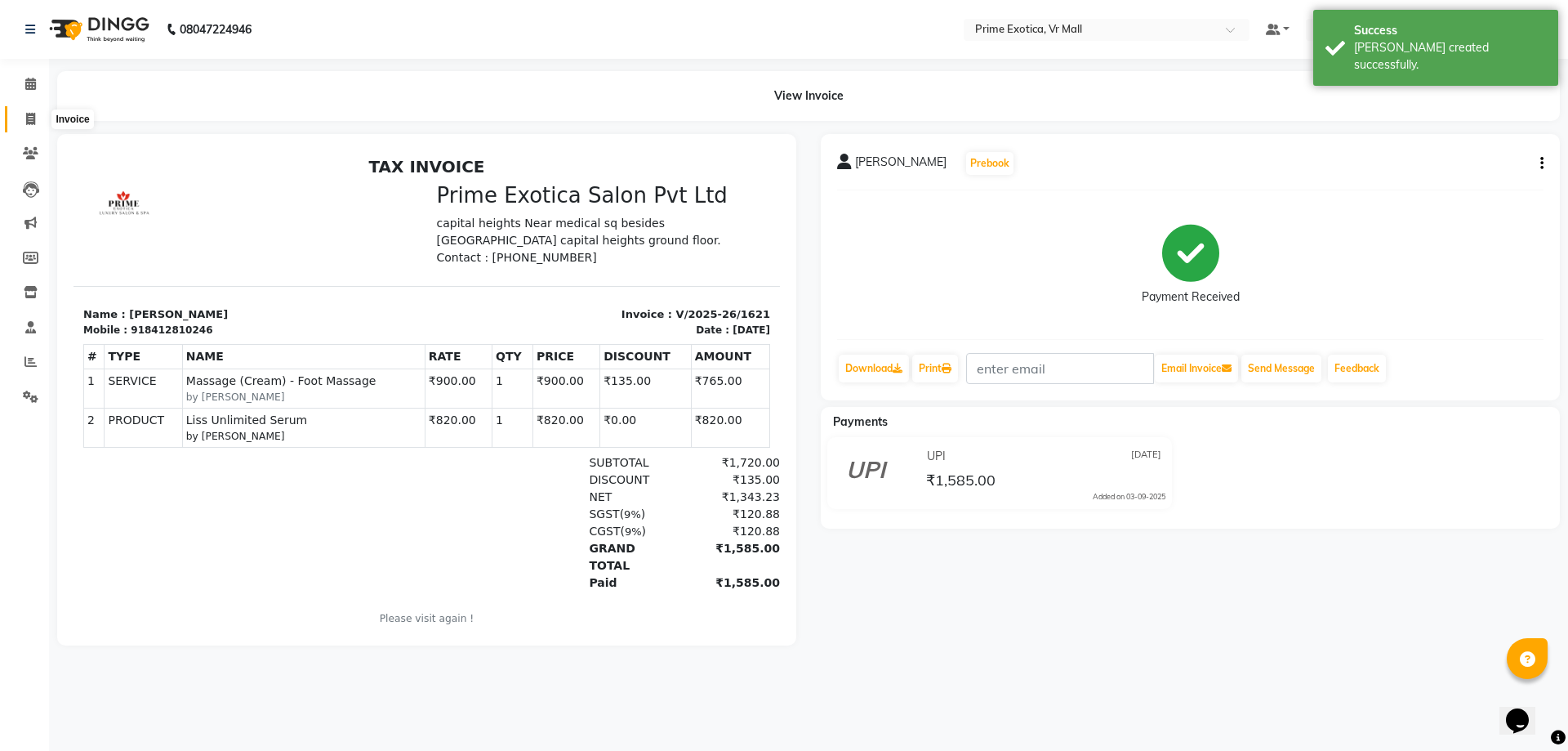
click at [36, 116] on span at bounding box center [30, 119] width 28 height 19
select select "service"
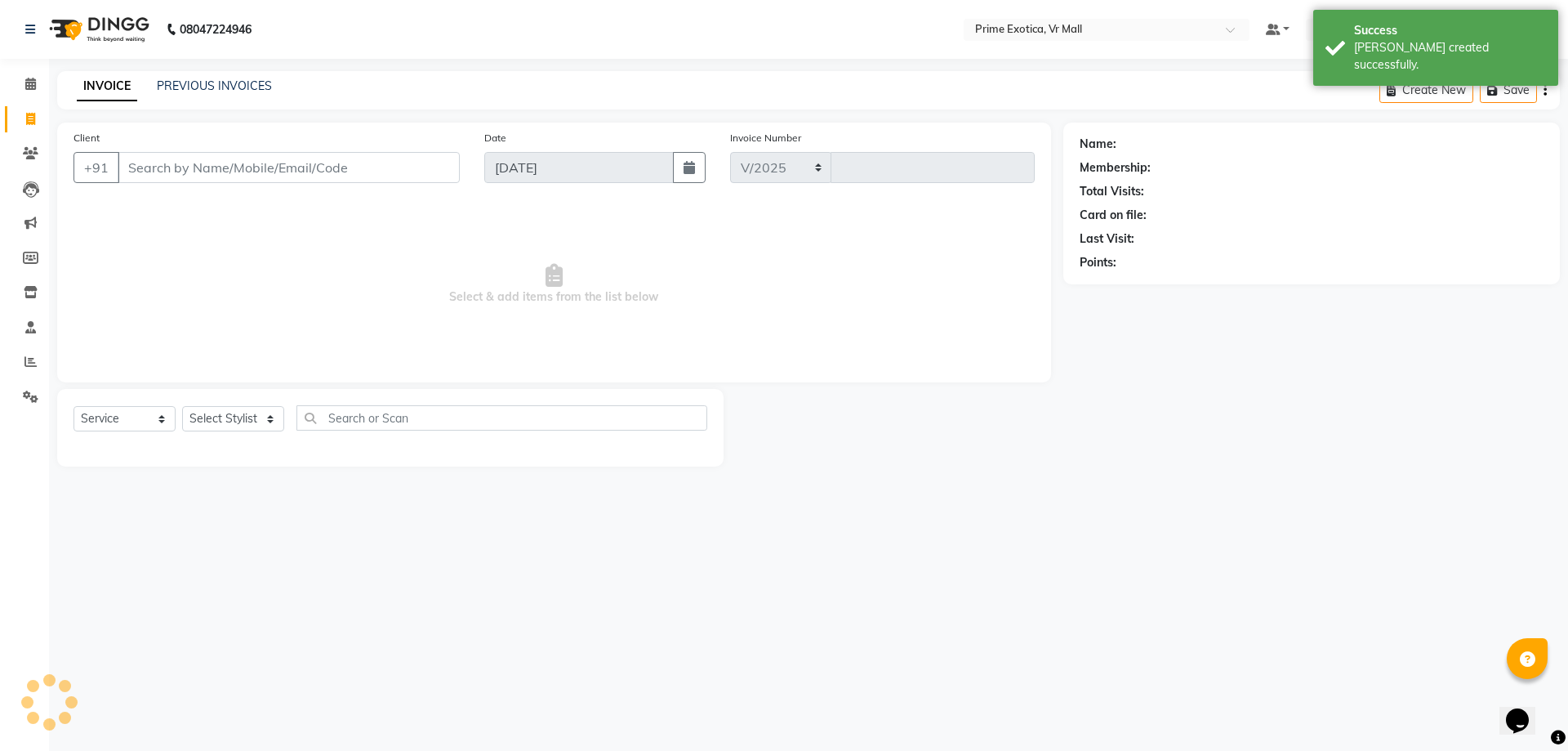
select select "6077"
type input "1622"
click at [247, 80] on link "PREVIOUS INVOICES" at bounding box center [214, 85] width 115 height 15
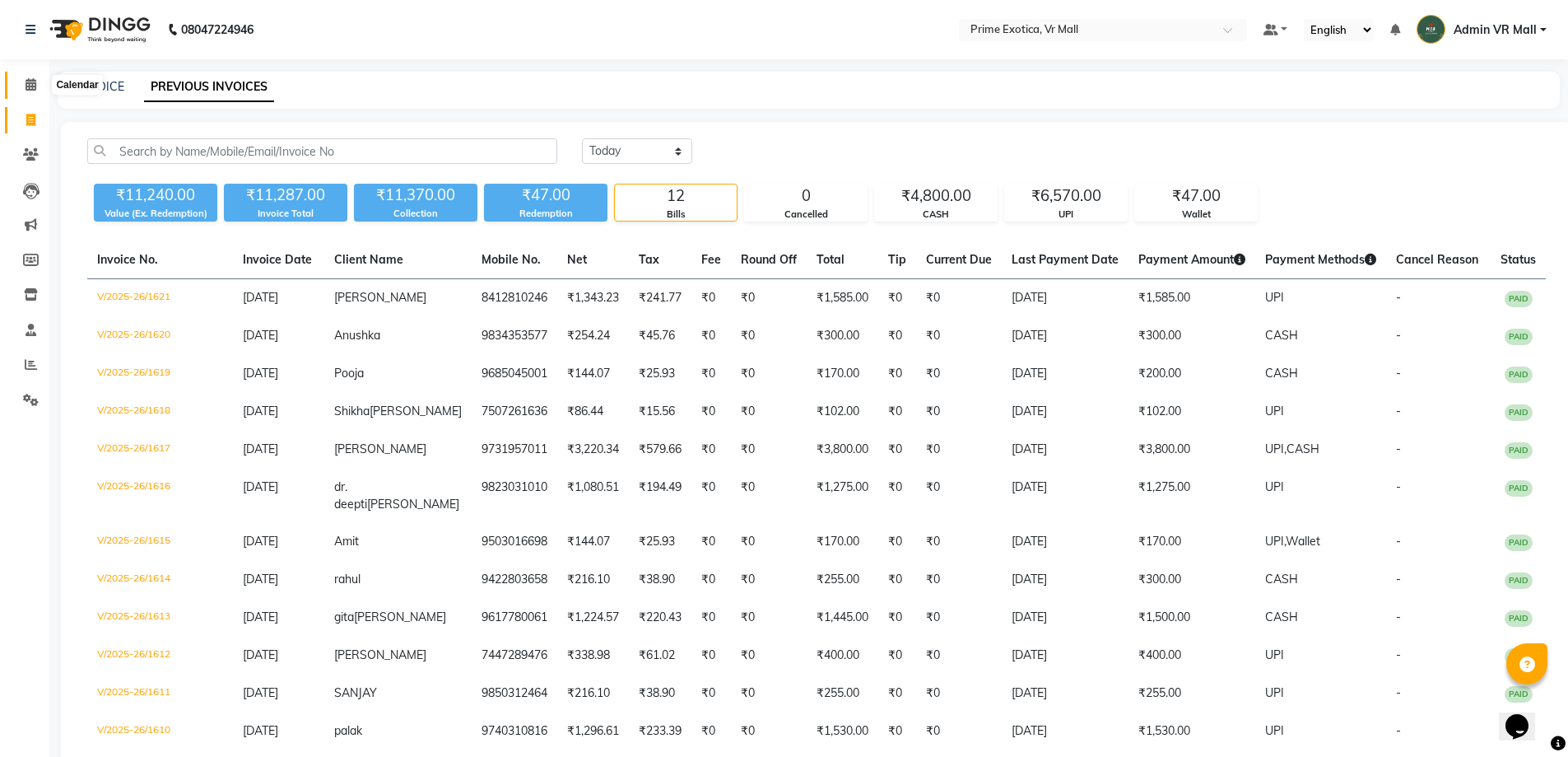
click at [27, 87] on icon at bounding box center [31, 84] width 11 height 12
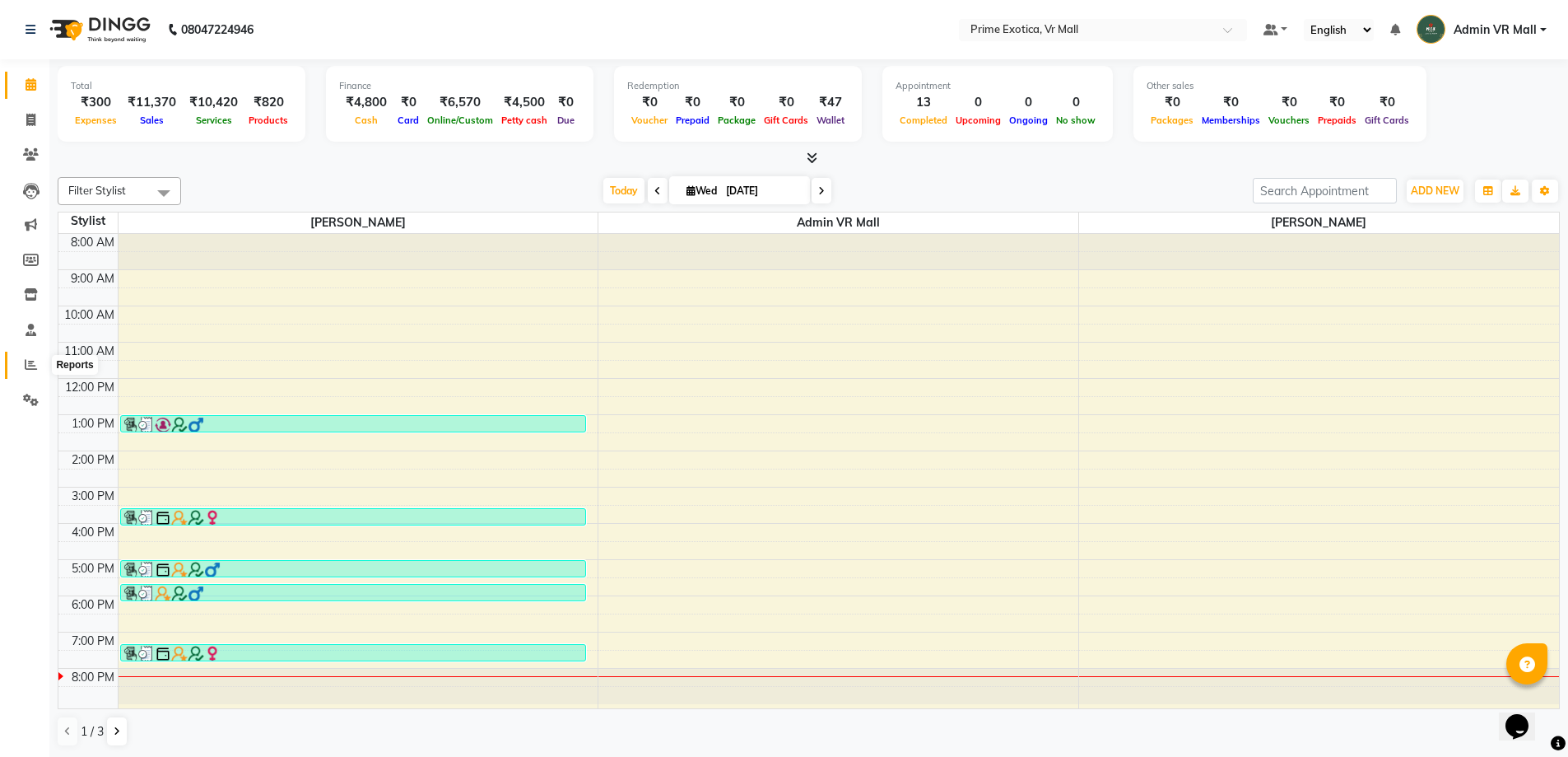
click at [25, 367] on icon at bounding box center [31, 364] width 12 height 12
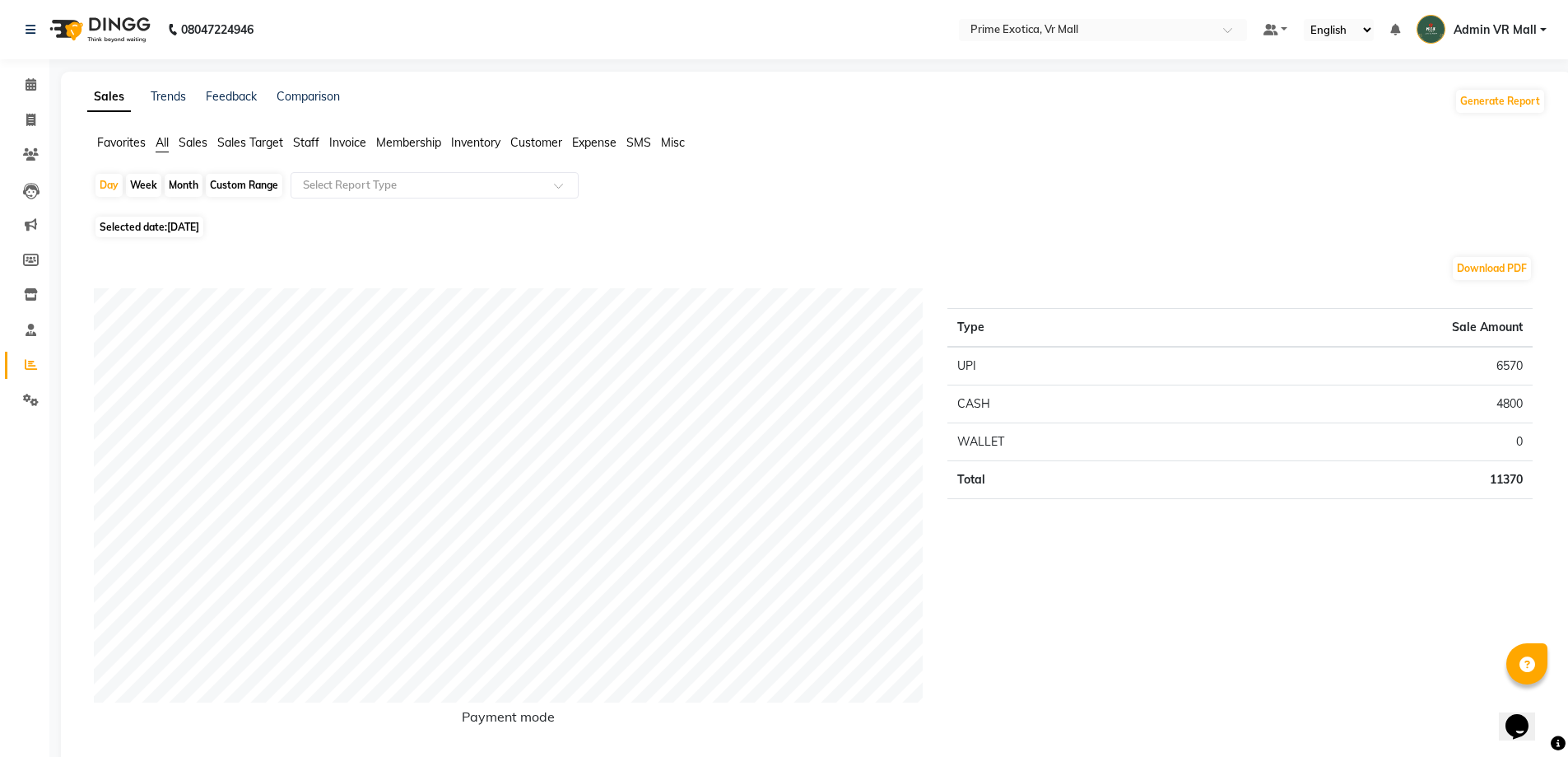
click at [170, 183] on div "Month" at bounding box center [184, 185] width 38 height 23
select select "9"
select select "2025"
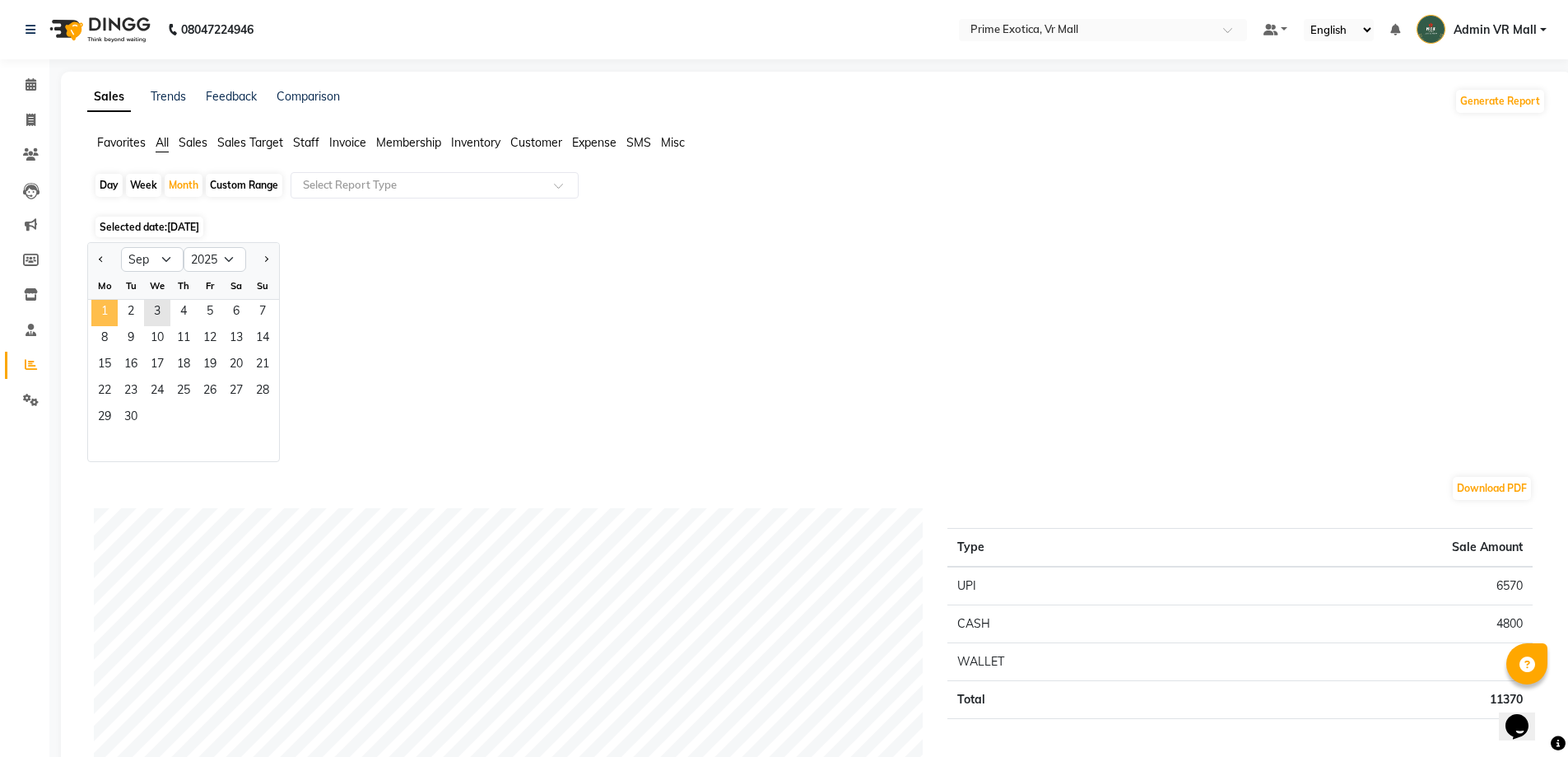
click at [106, 315] on span "1" at bounding box center [104, 312] width 27 height 27
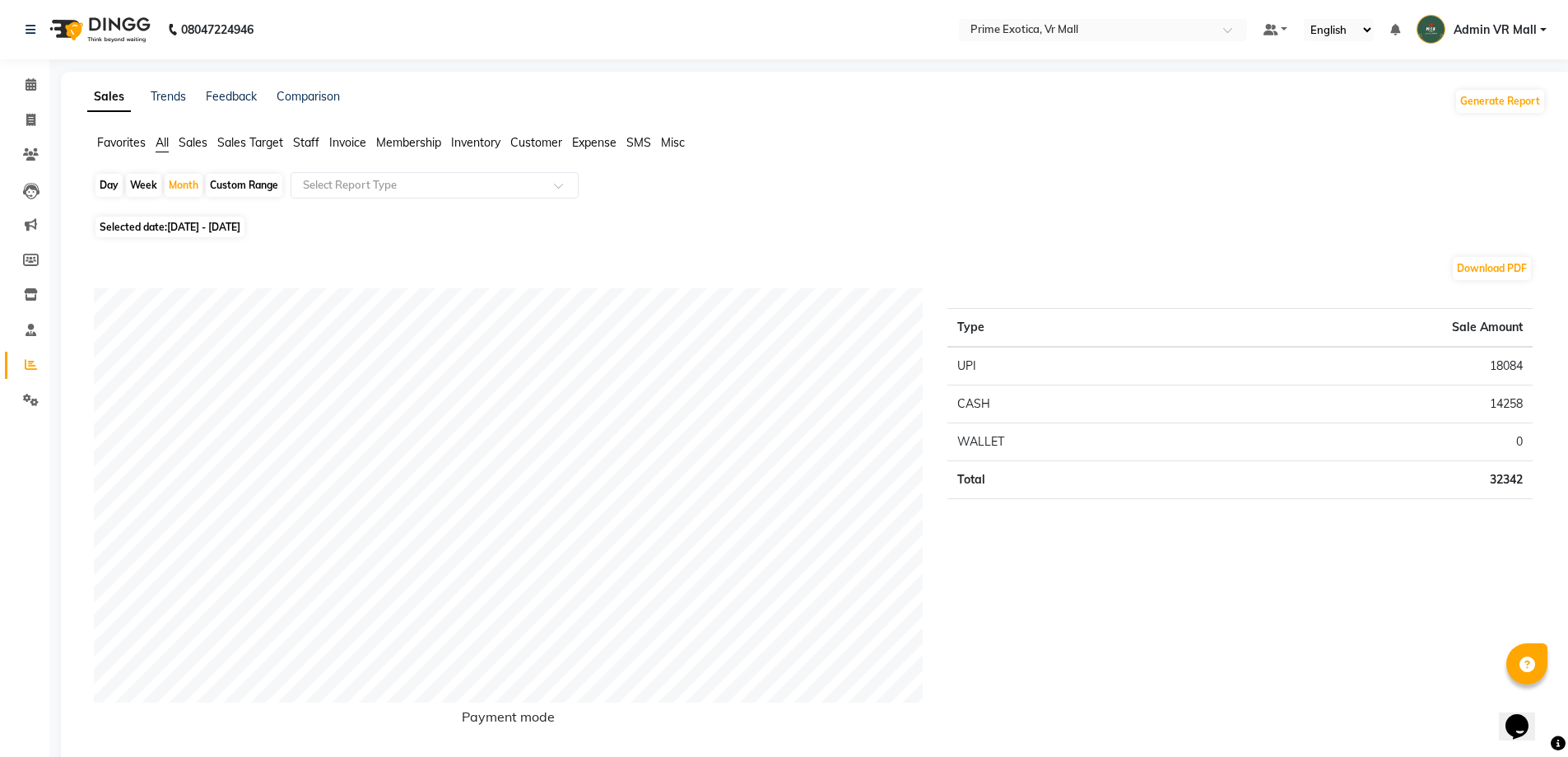
click at [112, 183] on div "Day" at bounding box center [109, 185] width 27 height 23
select select "9"
select select "2025"
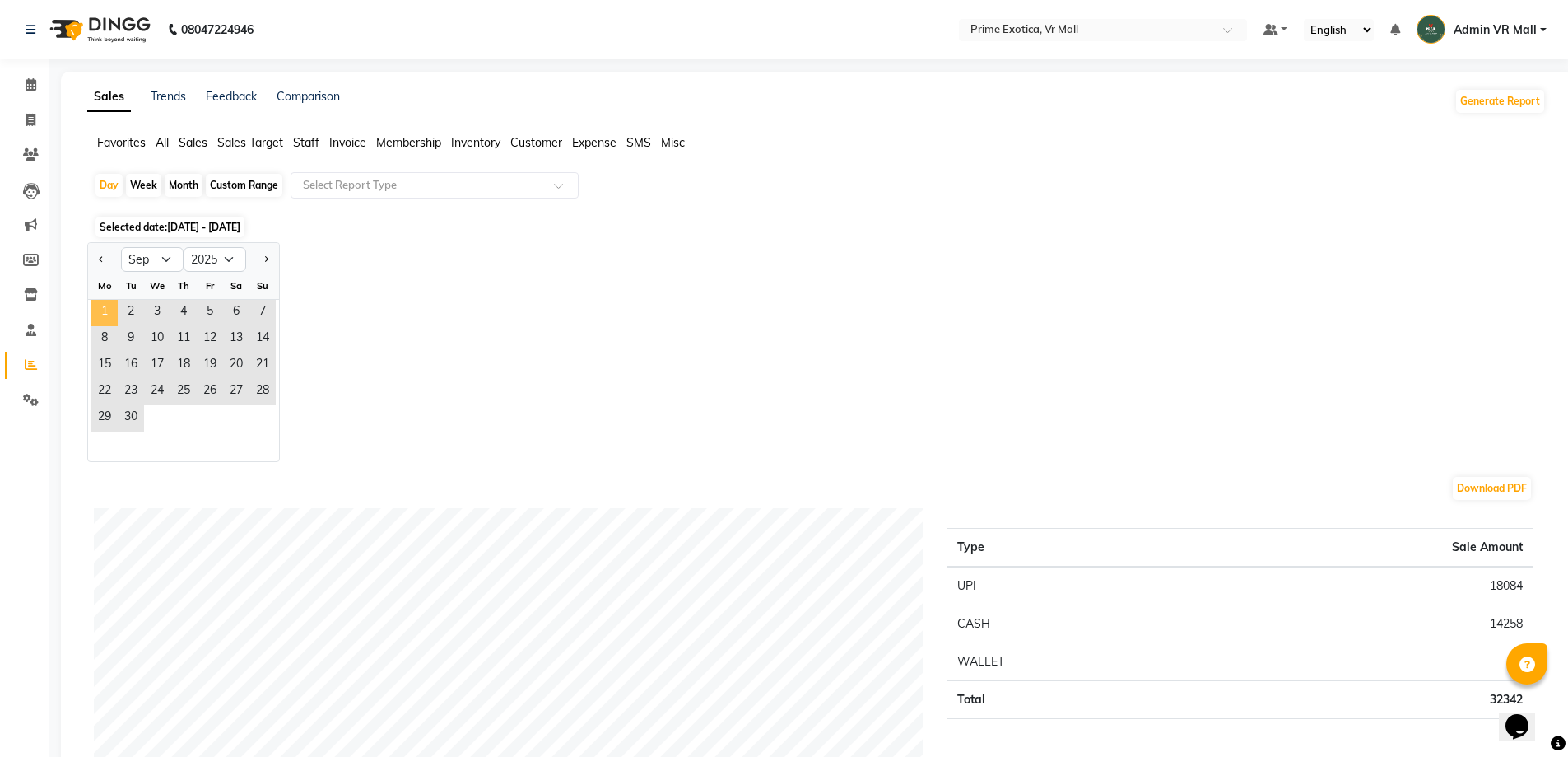
click at [101, 316] on span "1" at bounding box center [104, 312] width 27 height 27
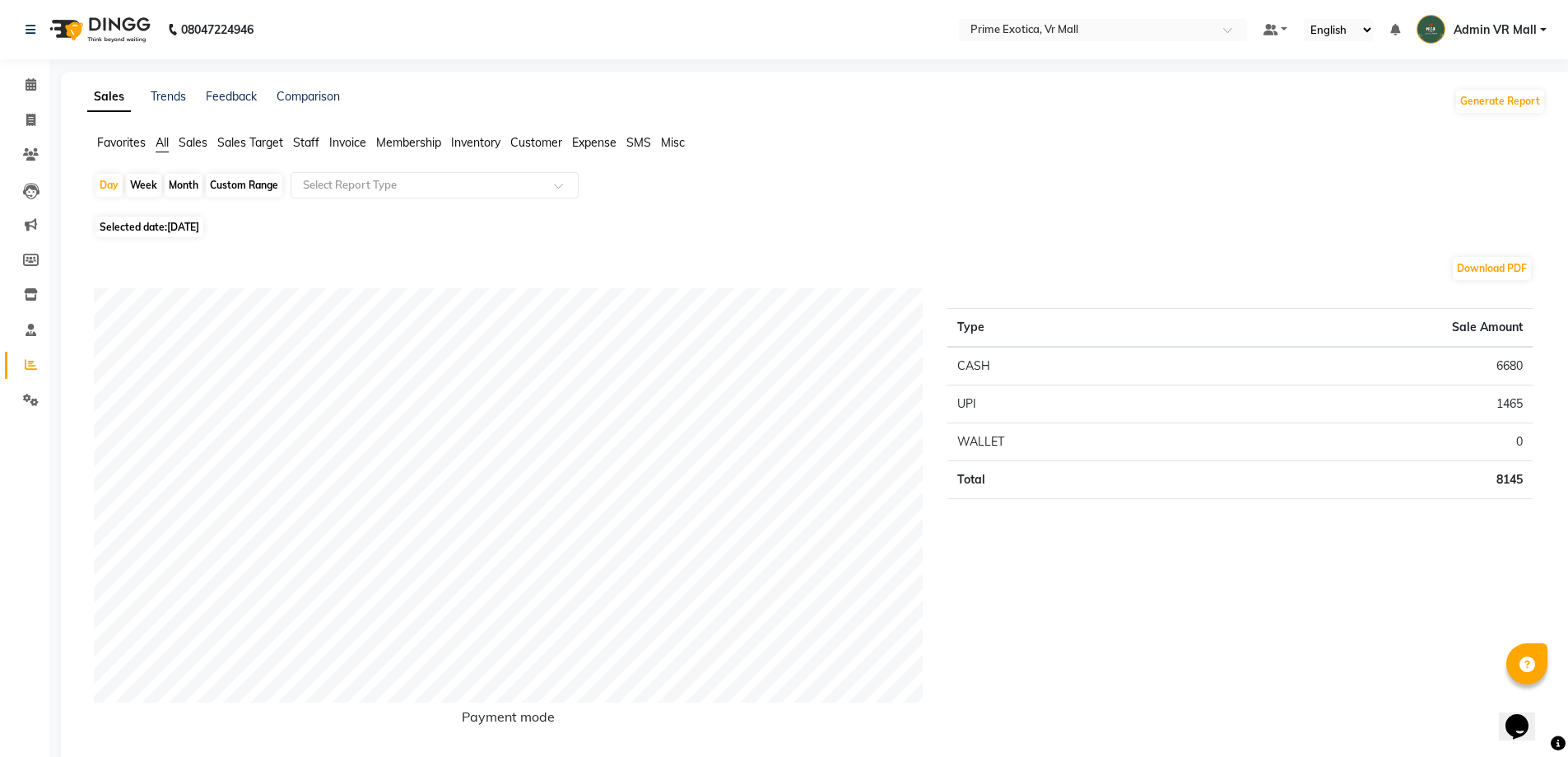
click at [181, 179] on div "Month" at bounding box center [184, 185] width 38 height 23
select select "9"
select select "2025"
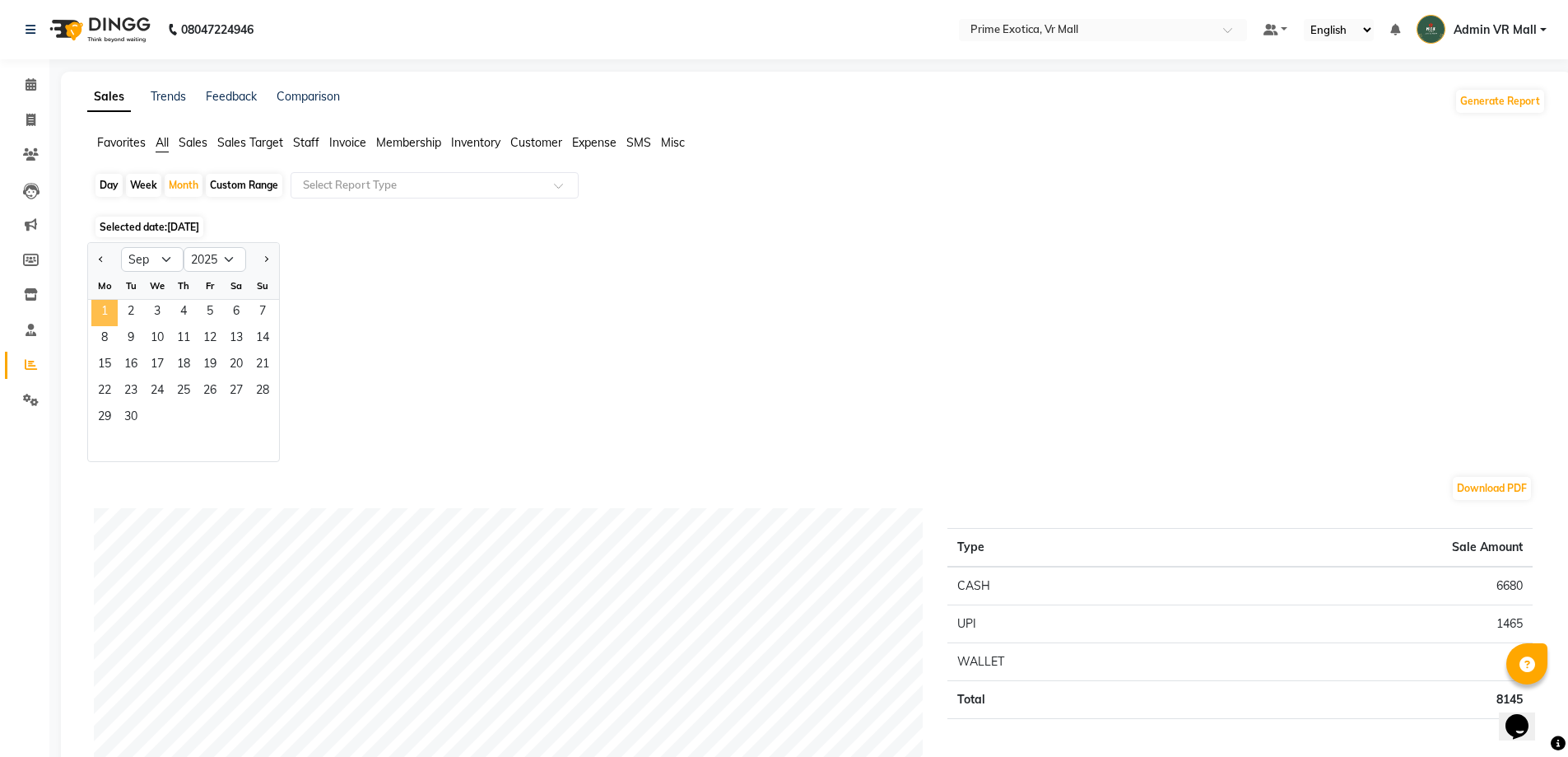
click at [103, 310] on span "1" at bounding box center [104, 312] width 27 height 27
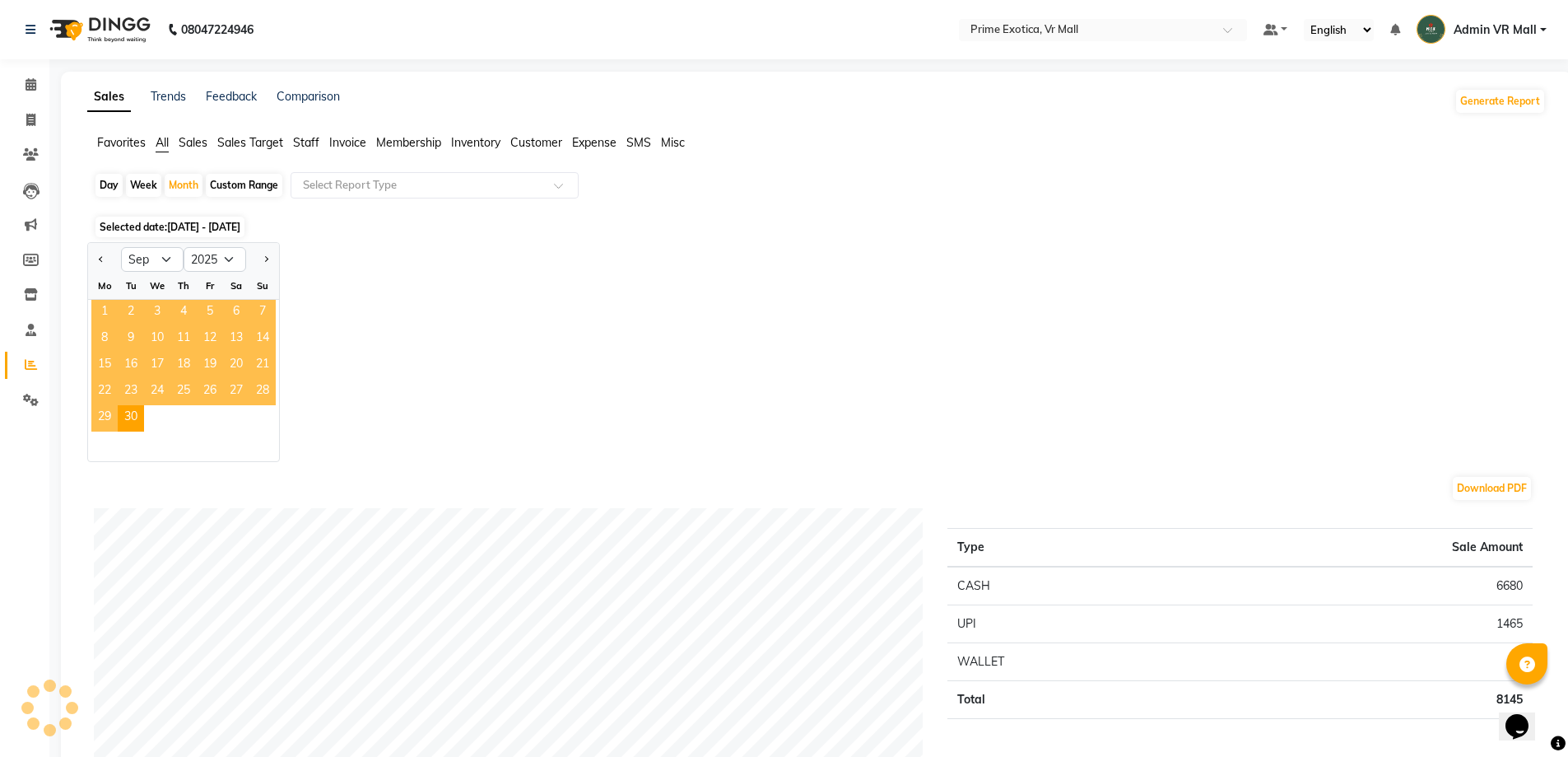
click at [102, 310] on span "1" at bounding box center [104, 312] width 27 height 27
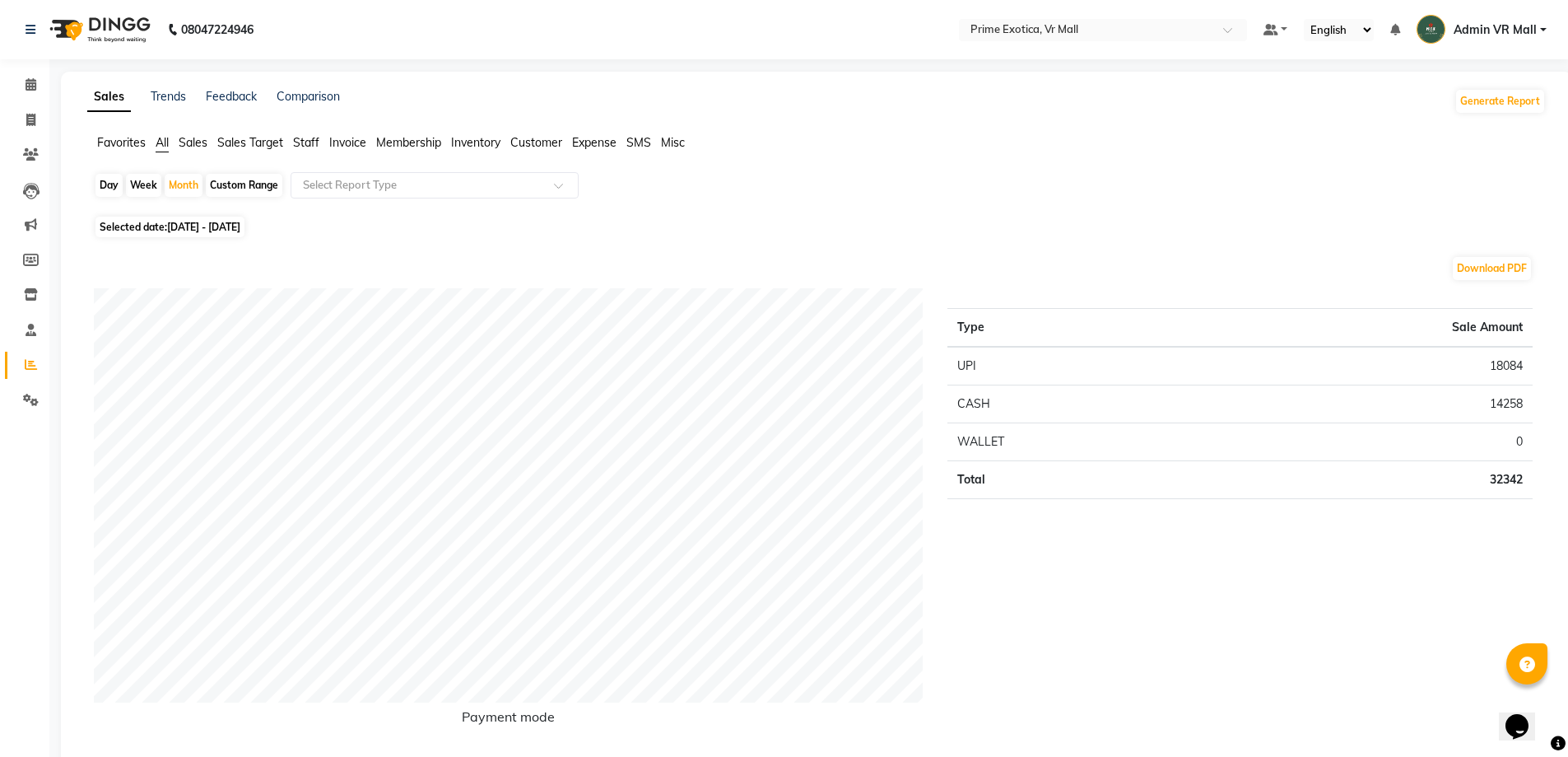
click at [110, 186] on div "Day" at bounding box center [109, 185] width 27 height 23
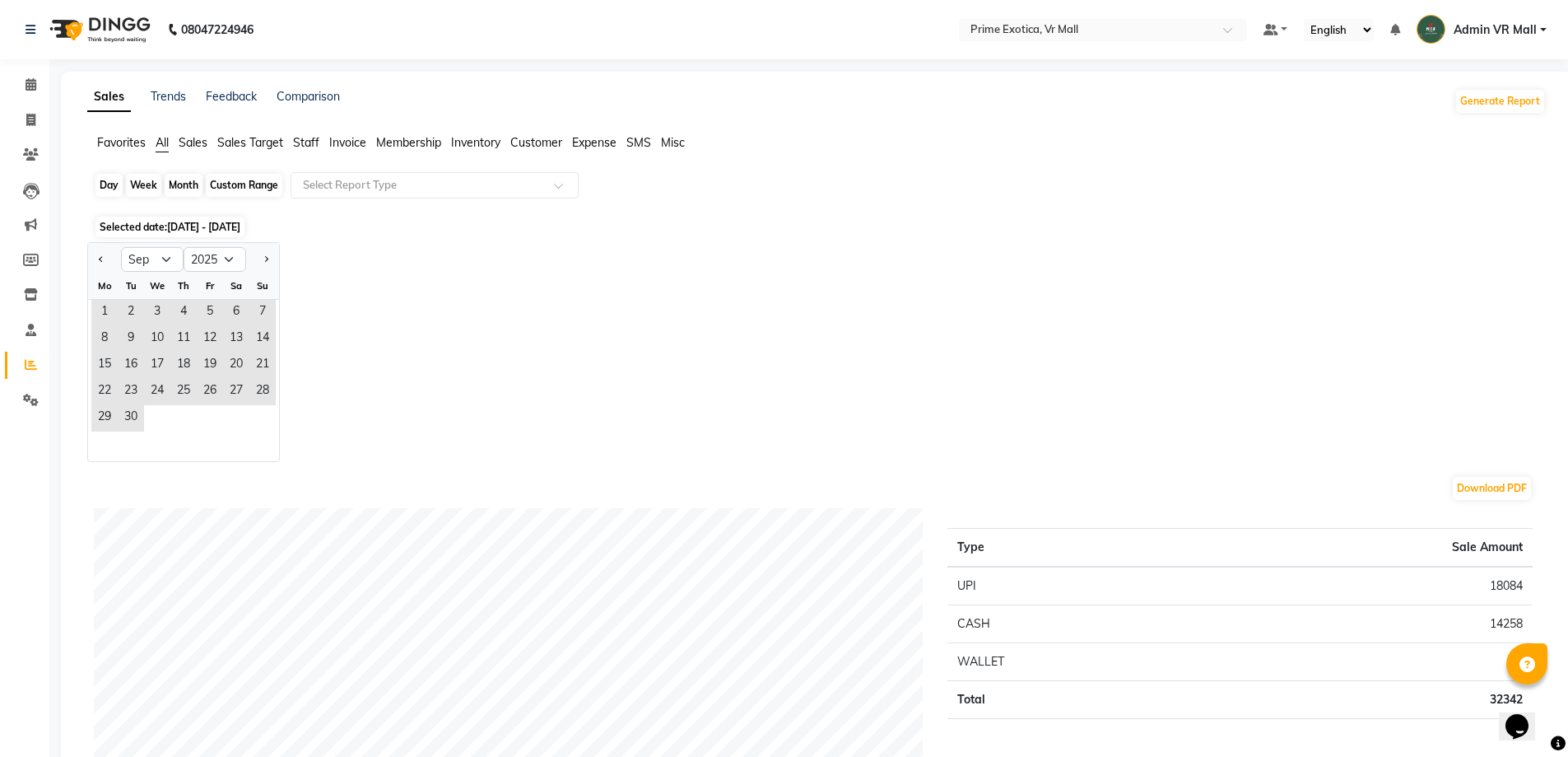
click at [110, 186] on div "Day" at bounding box center [109, 185] width 27 height 23
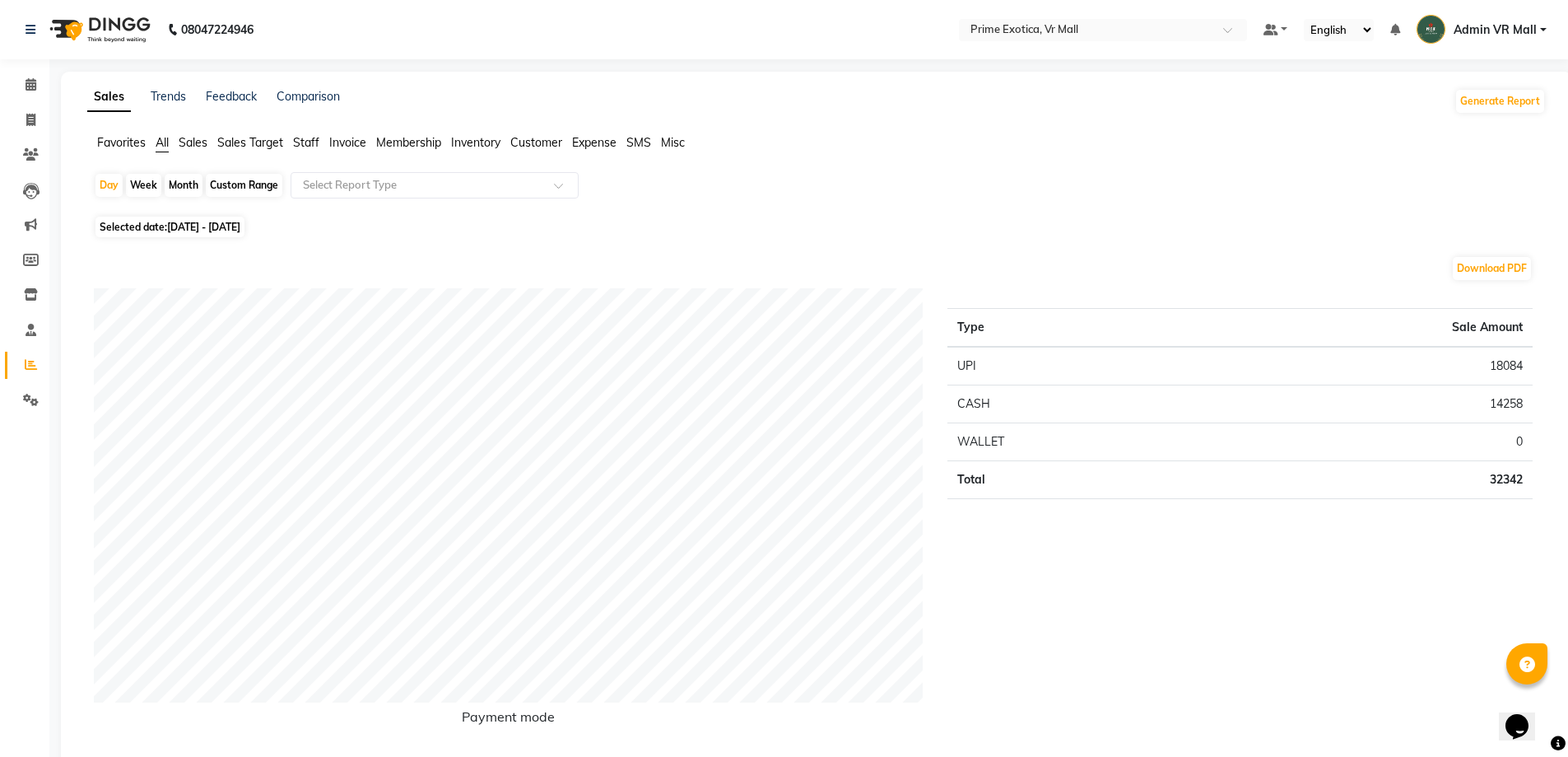
click at [220, 222] on span "01-09-2025 - 30-09-2025" at bounding box center [204, 226] width 73 height 12
select select "9"
select select "2025"
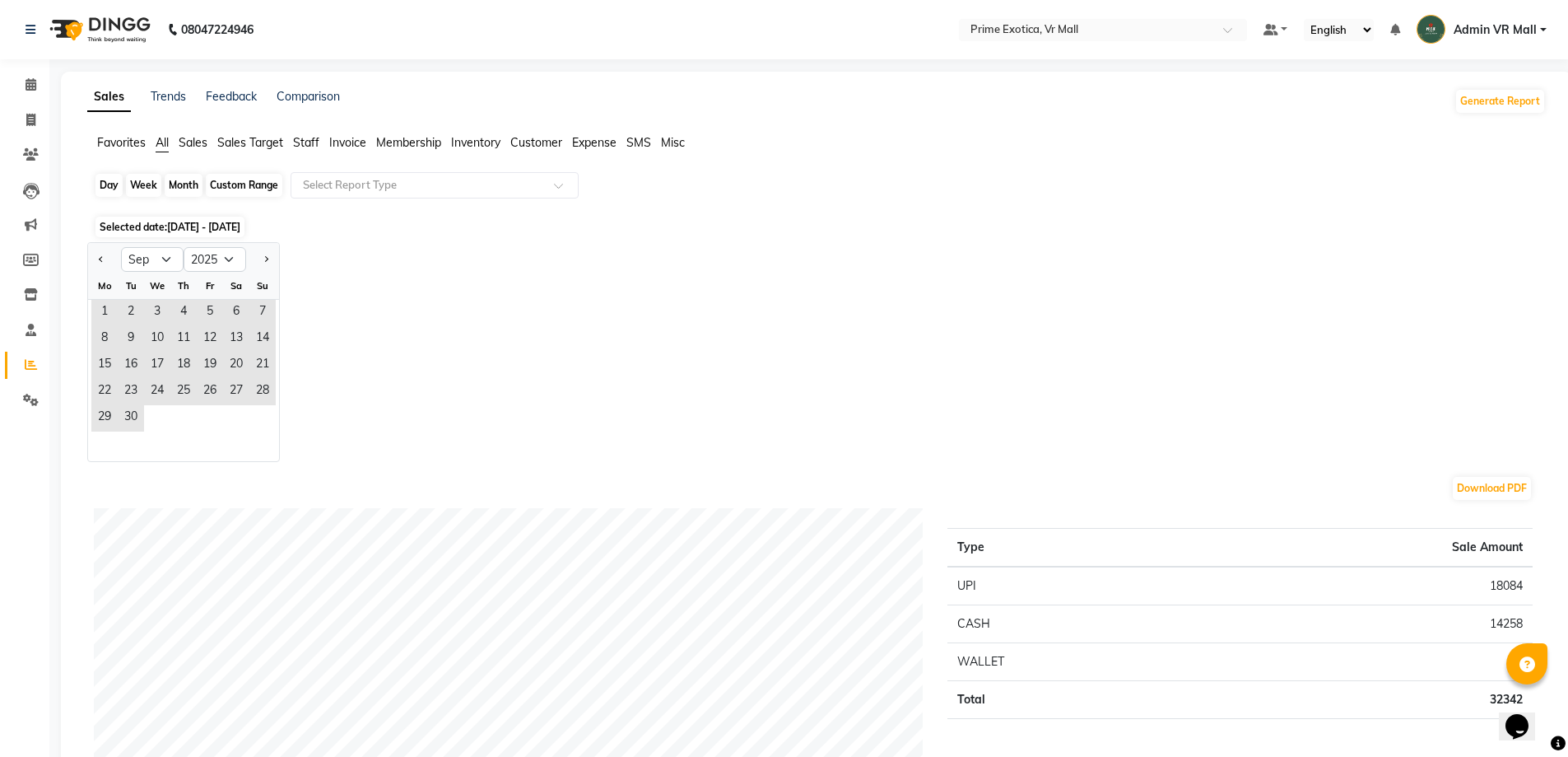
click at [106, 178] on div "Day" at bounding box center [109, 185] width 27 height 23
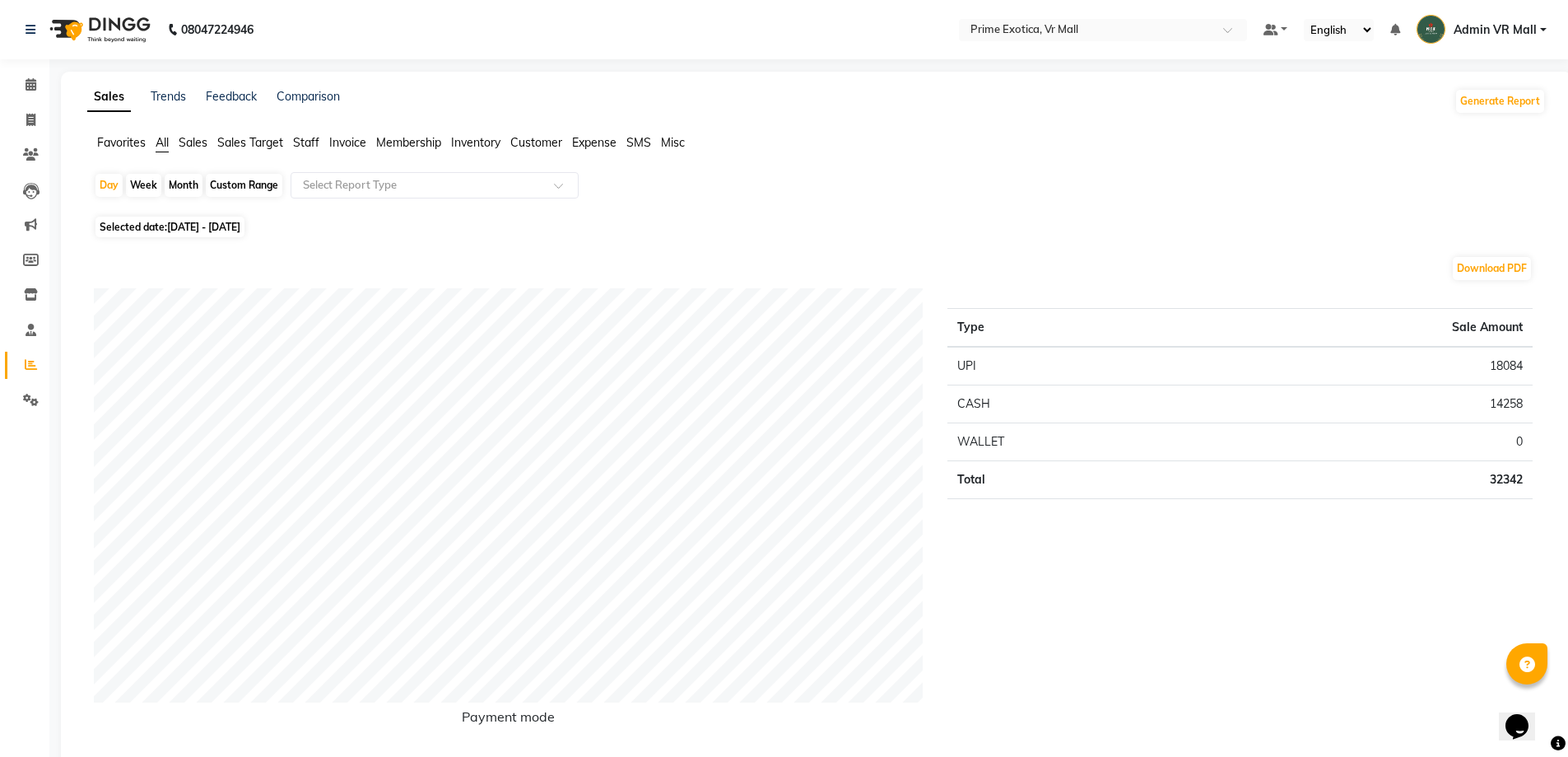
click at [210, 231] on span "01-09-2025 - 30-09-2025" at bounding box center [204, 226] width 73 height 12
select select "9"
select select "2025"
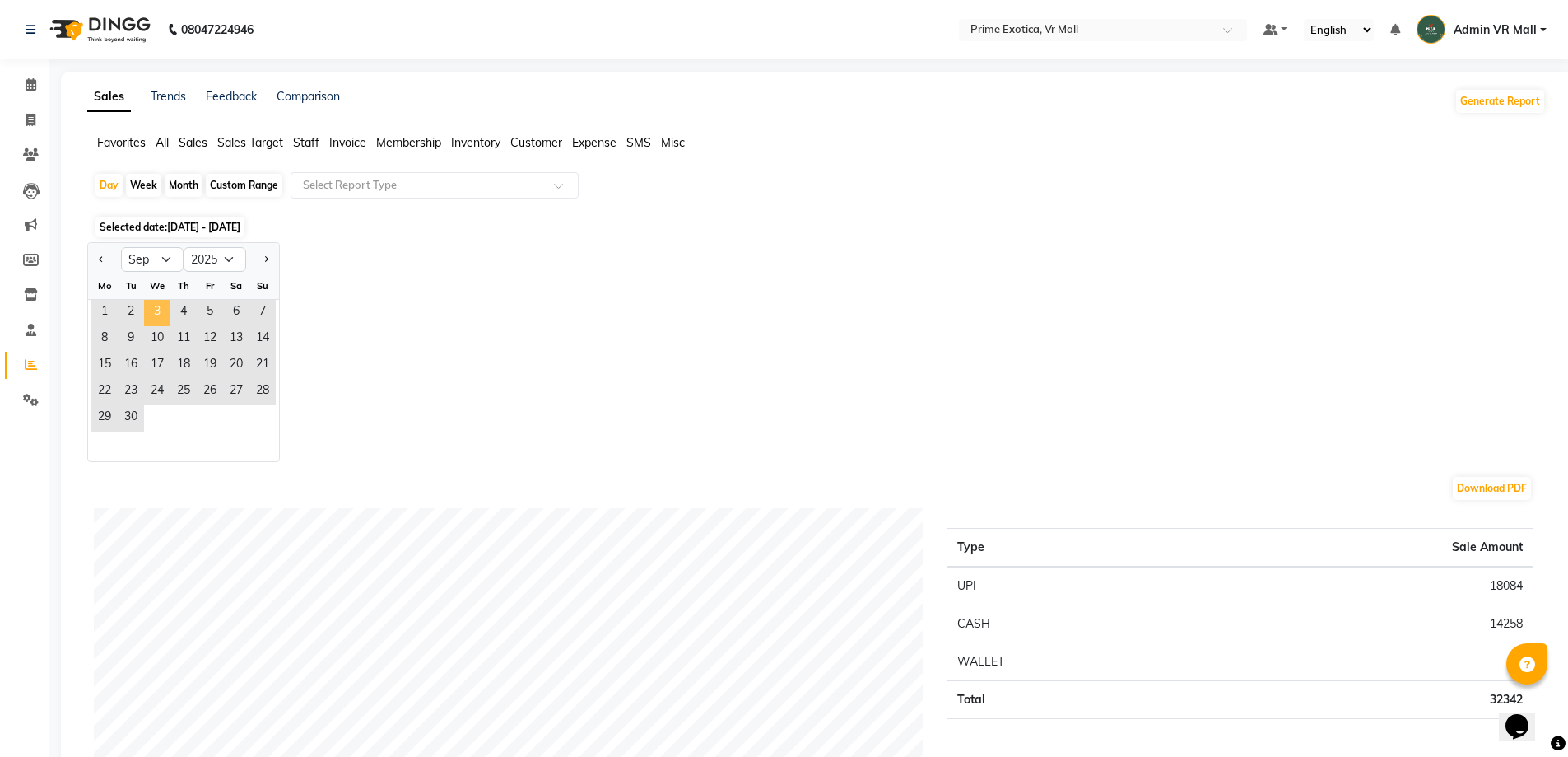
click at [160, 311] on span "3" at bounding box center [157, 312] width 27 height 27
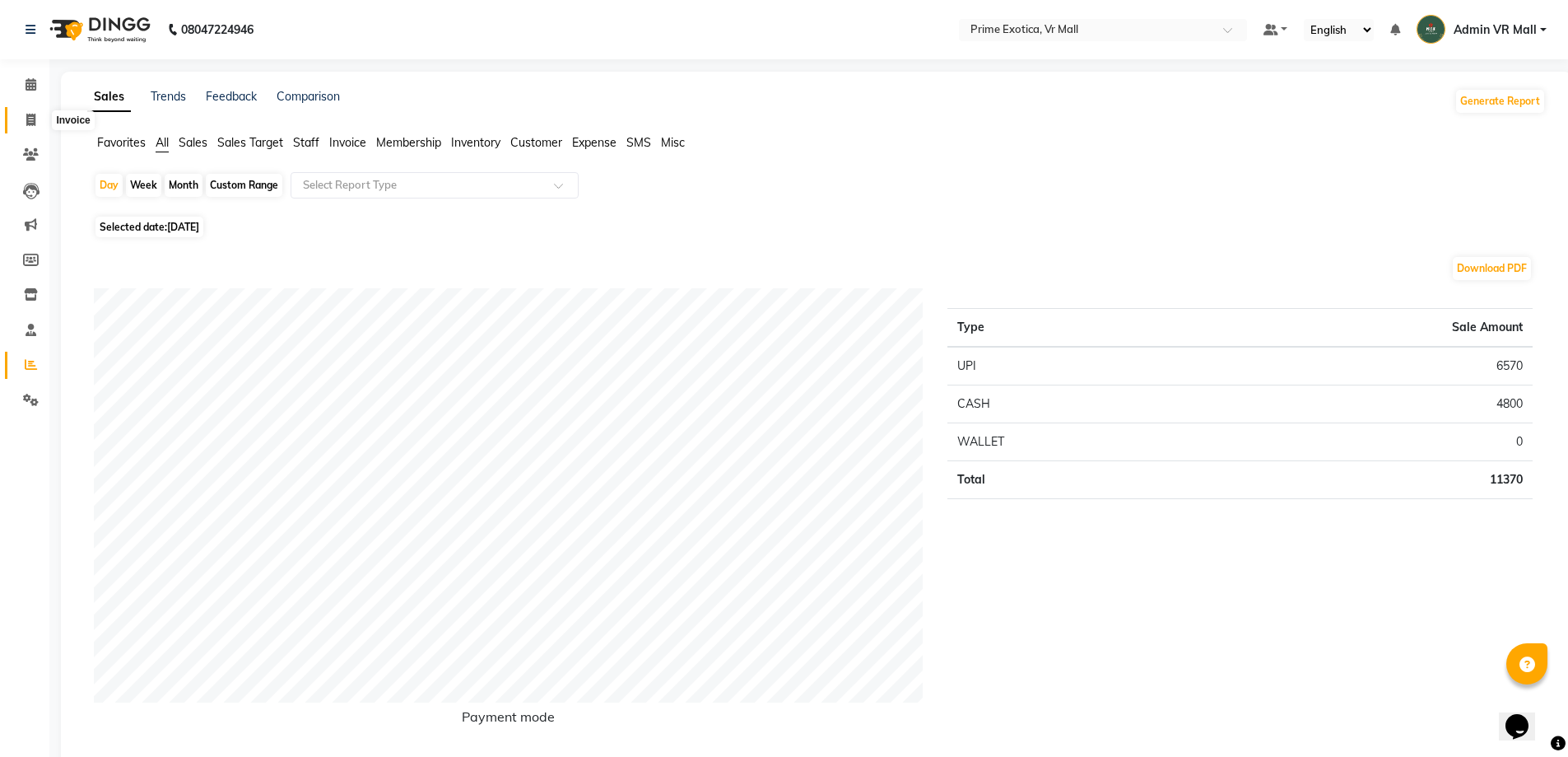
click at [36, 122] on icon at bounding box center [31, 120] width 9 height 12
select select "service"
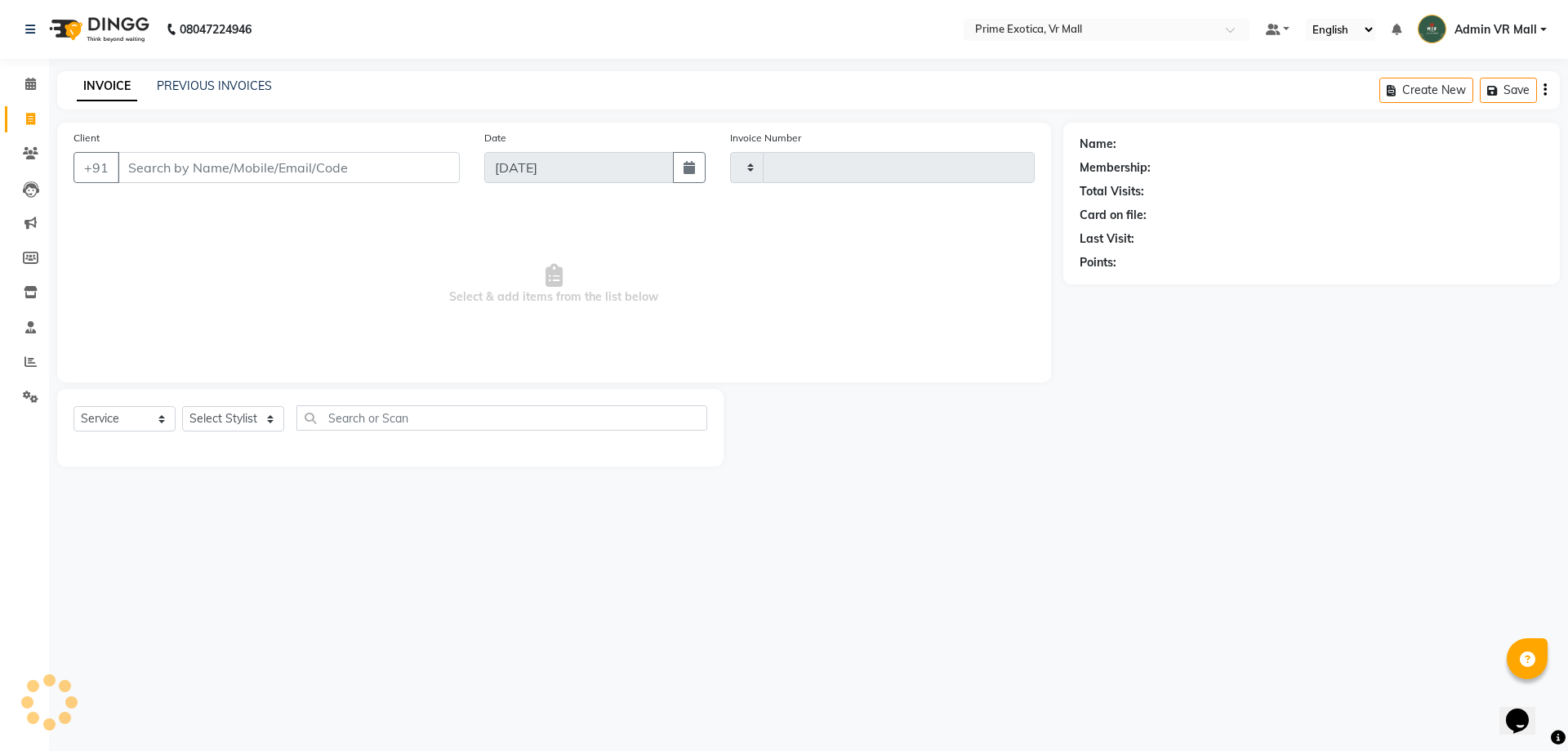
type input "1622"
select select "6077"
click at [329, 155] on input "Client" at bounding box center [288, 168] width 342 height 31
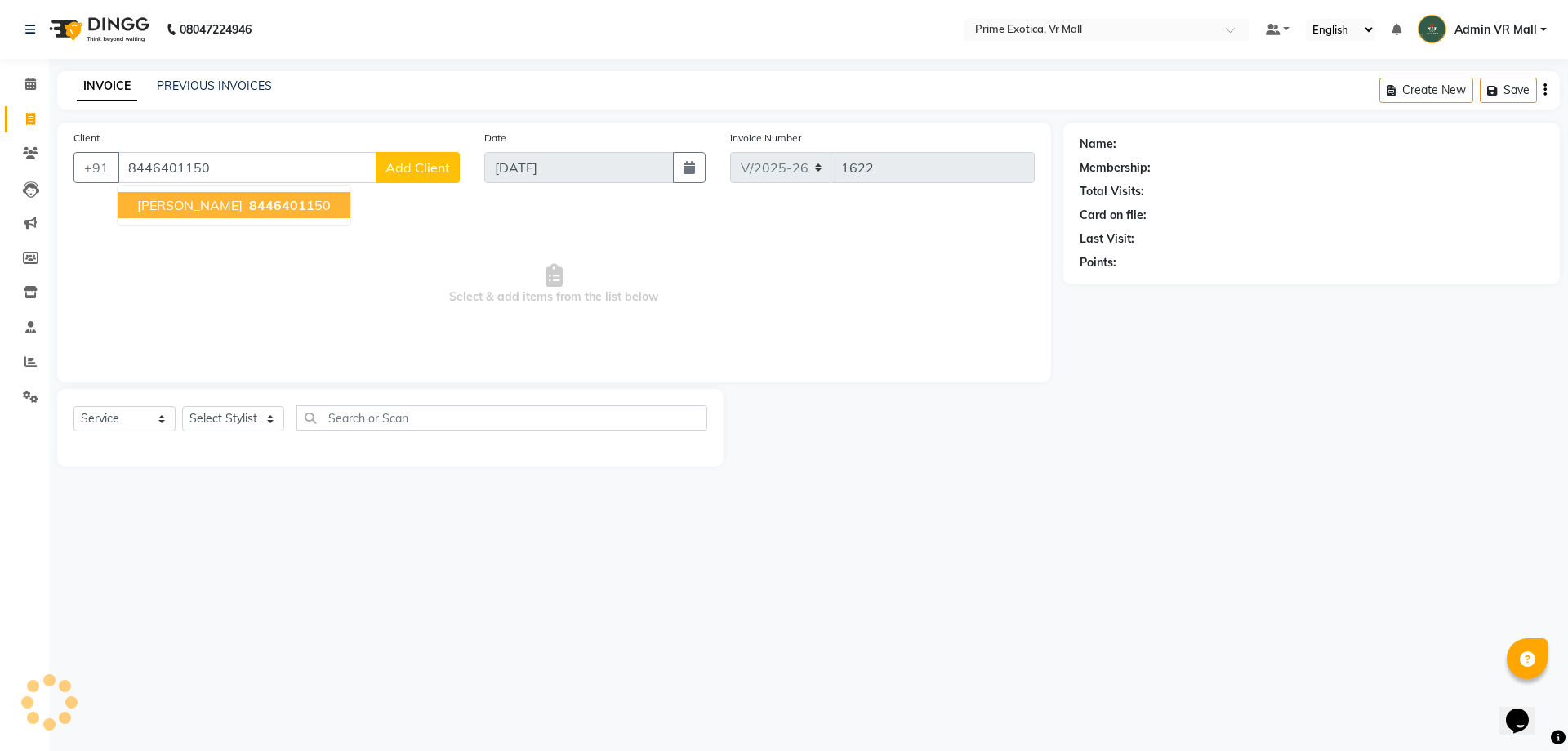
type input "8446401150"
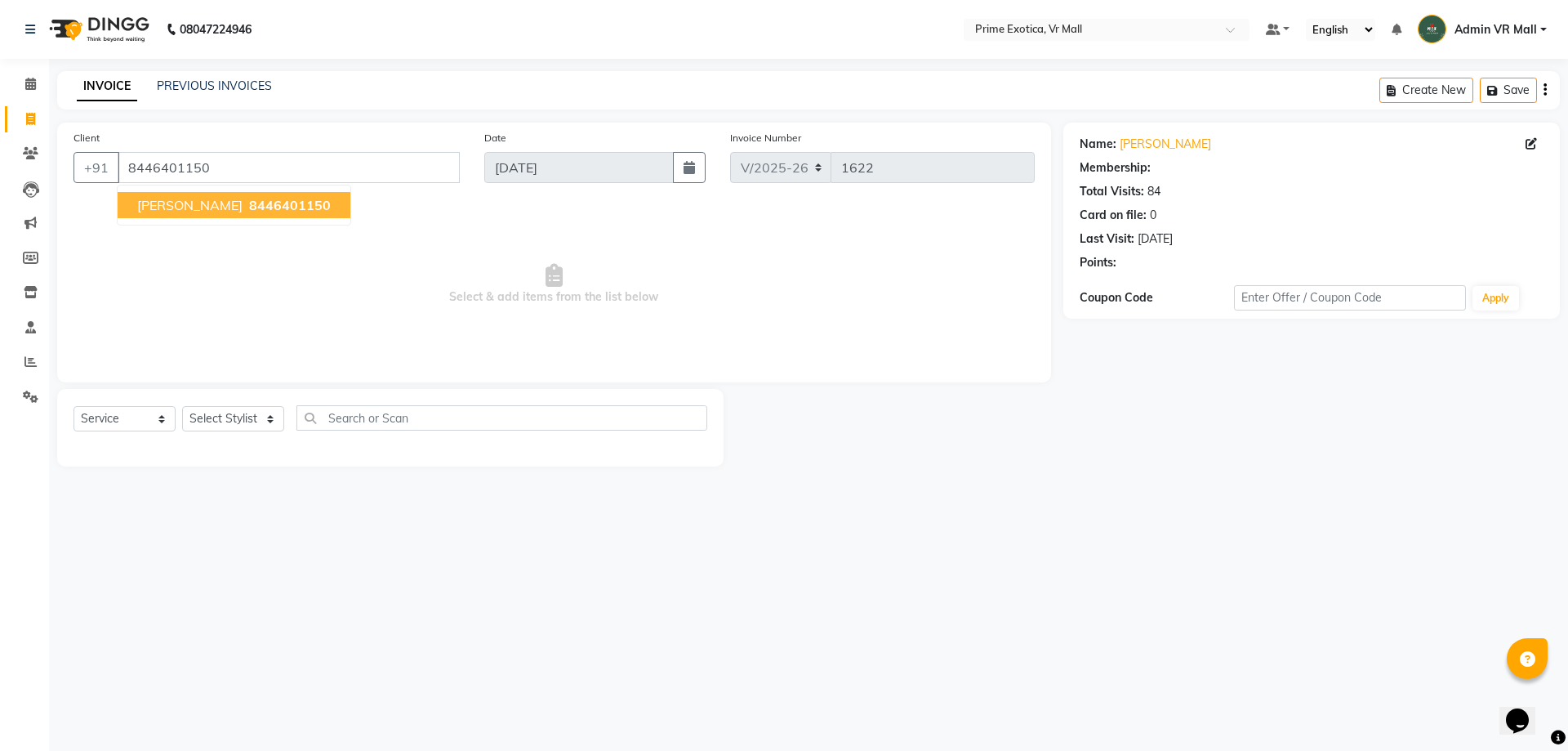
select select "1: Object"
click at [252, 200] on span "8446401150" at bounding box center [289, 205] width 81 height 17
select select "1: Object"
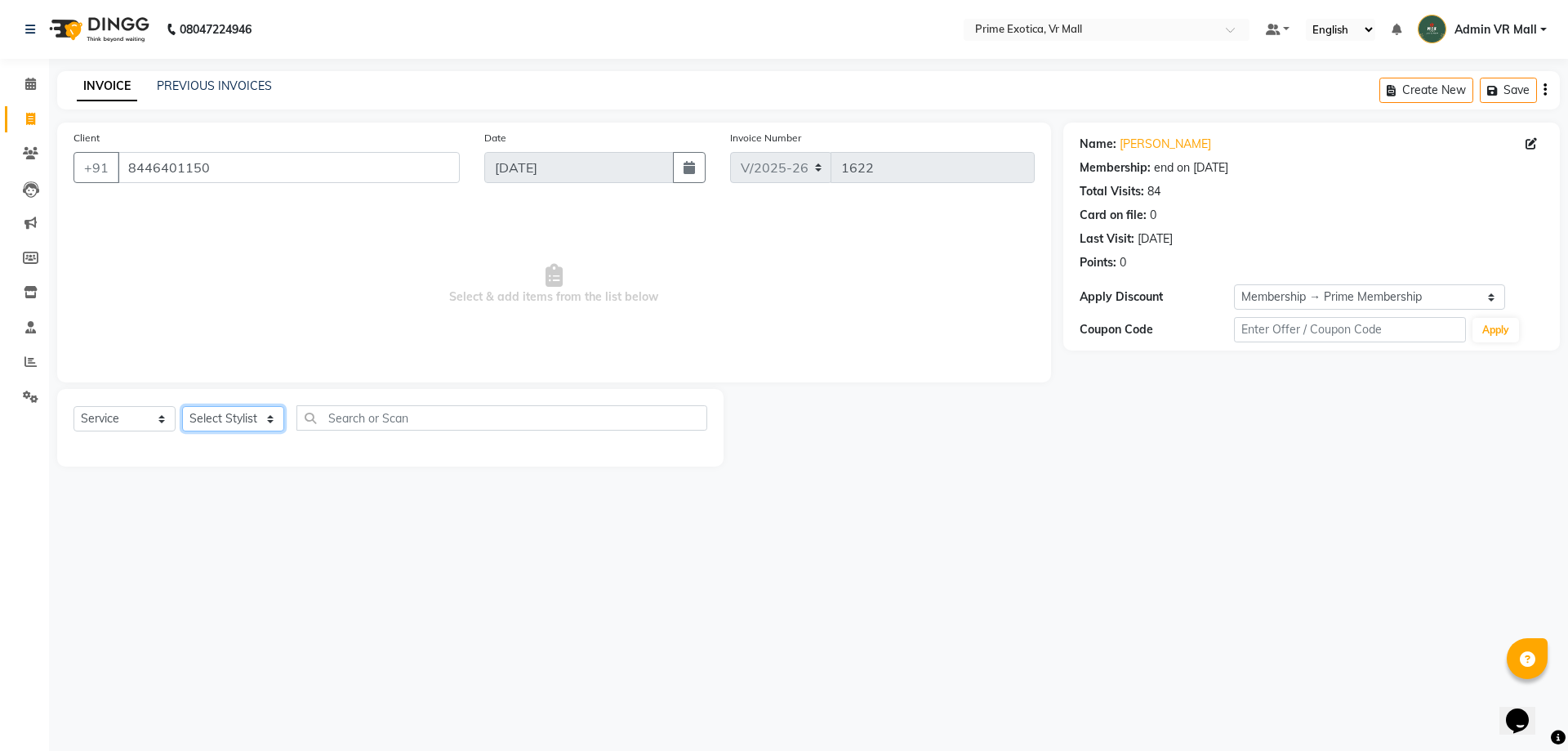
click at [284, 414] on select "Select Stylist [PERSON_NAME] Admin VR Mall [PERSON_NAME] [PERSON_NAME] Archana …" at bounding box center [233, 419] width 102 height 25
click at [182, 406] on select "Select Stylist [PERSON_NAME] Admin VR Mall [PERSON_NAME] [PERSON_NAME] Archana …" at bounding box center [233, 419] width 102 height 25
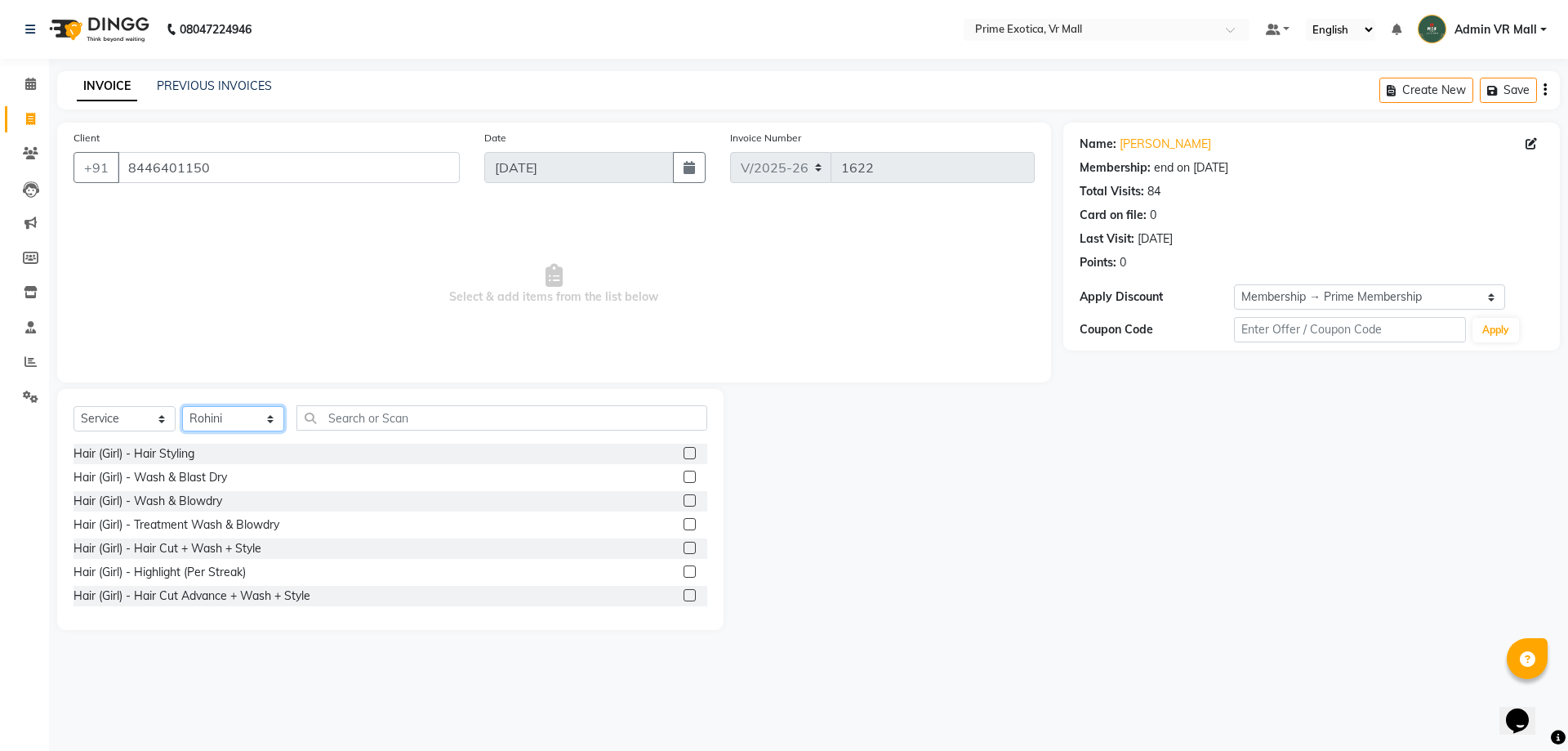
click at [284, 417] on select "Select Stylist [PERSON_NAME] Admin VR Mall [PERSON_NAME] [PERSON_NAME] Archana …" at bounding box center [233, 419] width 102 height 25
select select "47391"
click at [182, 406] on select "Select Stylist [PERSON_NAME] Admin VR Mall [PERSON_NAME] [PERSON_NAME] Archana …" at bounding box center [233, 419] width 102 height 25
click at [490, 411] on input "text" at bounding box center [501, 418] width 411 height 25
click at [683, 500] on label at bounding box center [689, 500] width 12 height 12
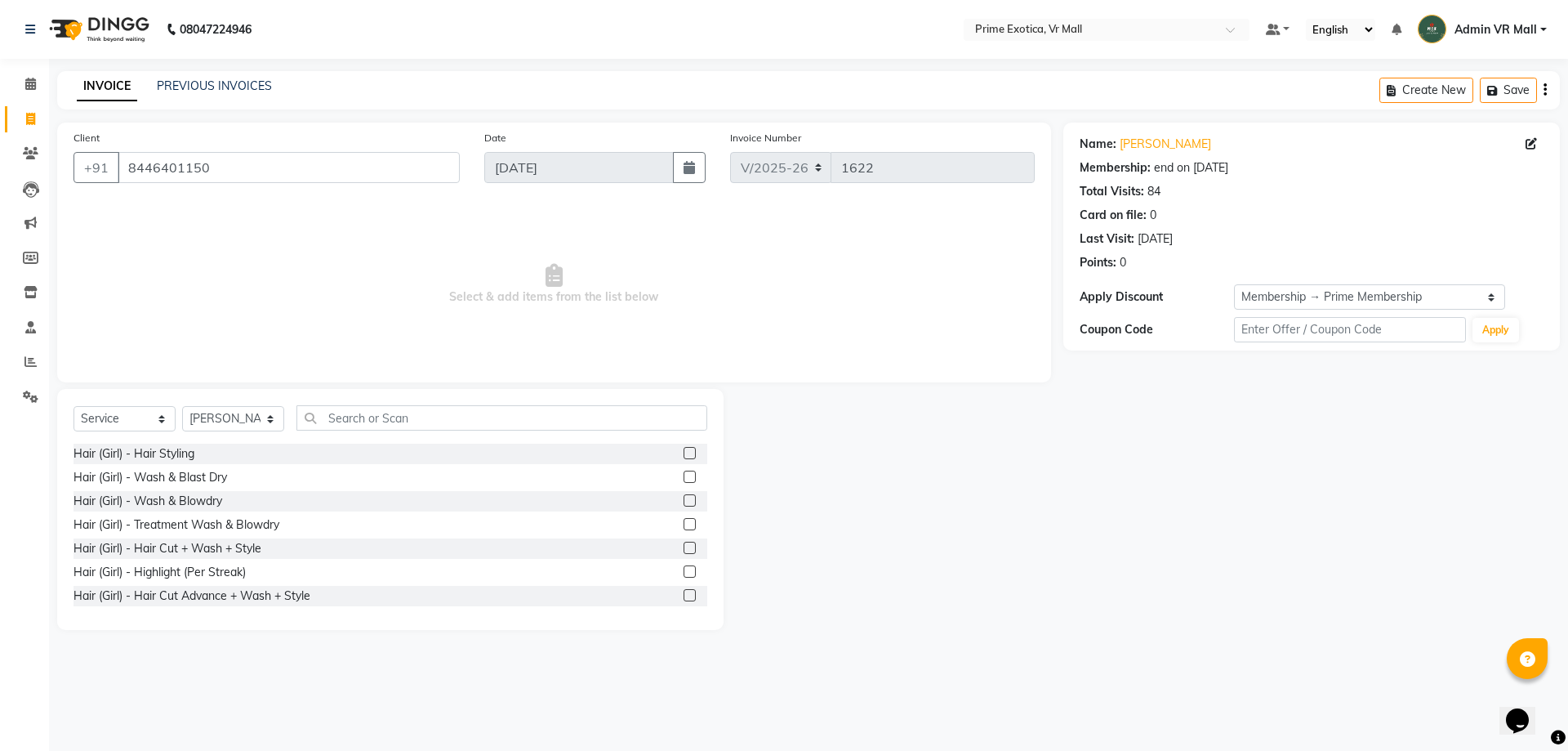
click at [683, 500] on input "checkbox" at bounding box center [688, 501] width 11 height 11
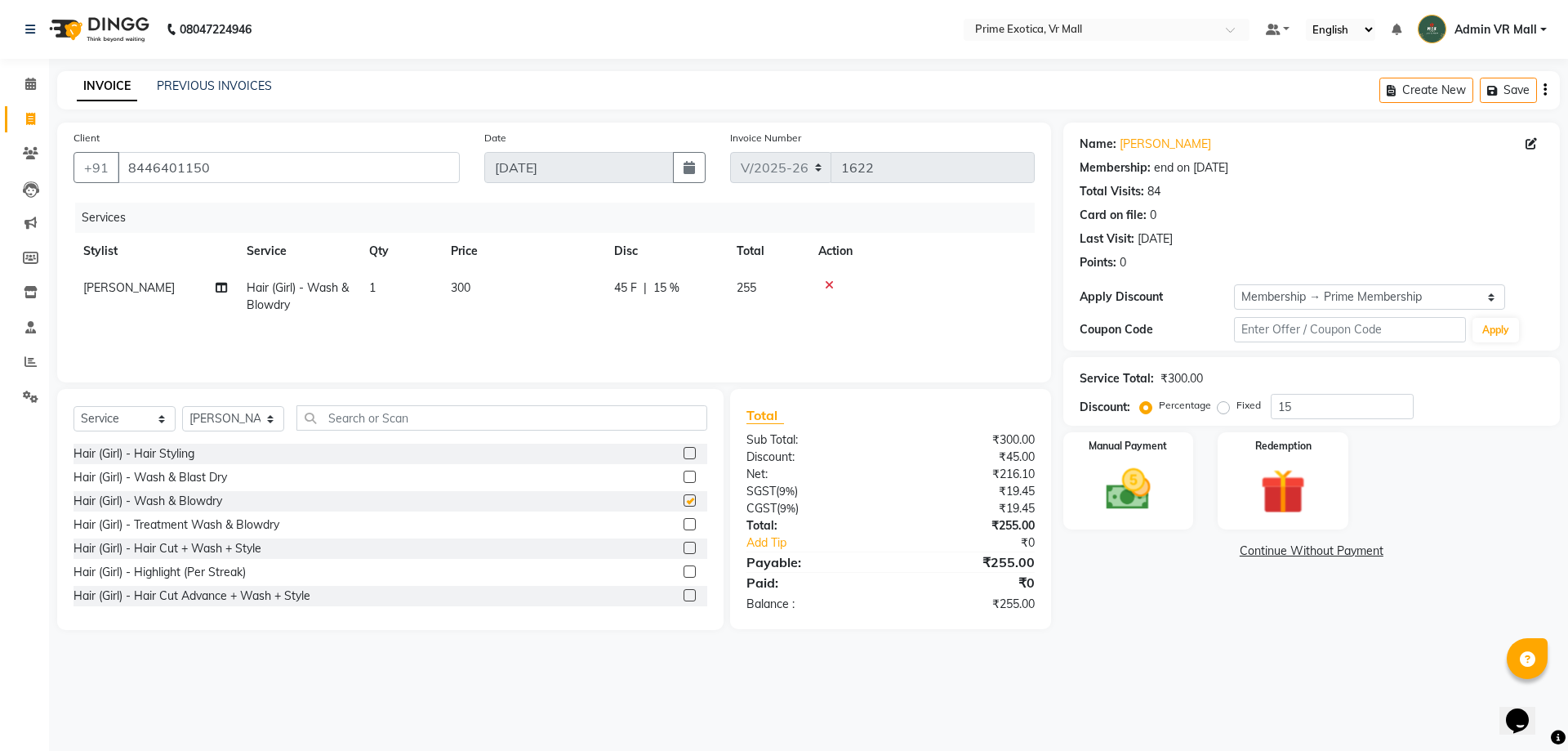
checkbox input "false"
click at [1137, 492] on img at bounding box center [1127, 489] width 75 height 54
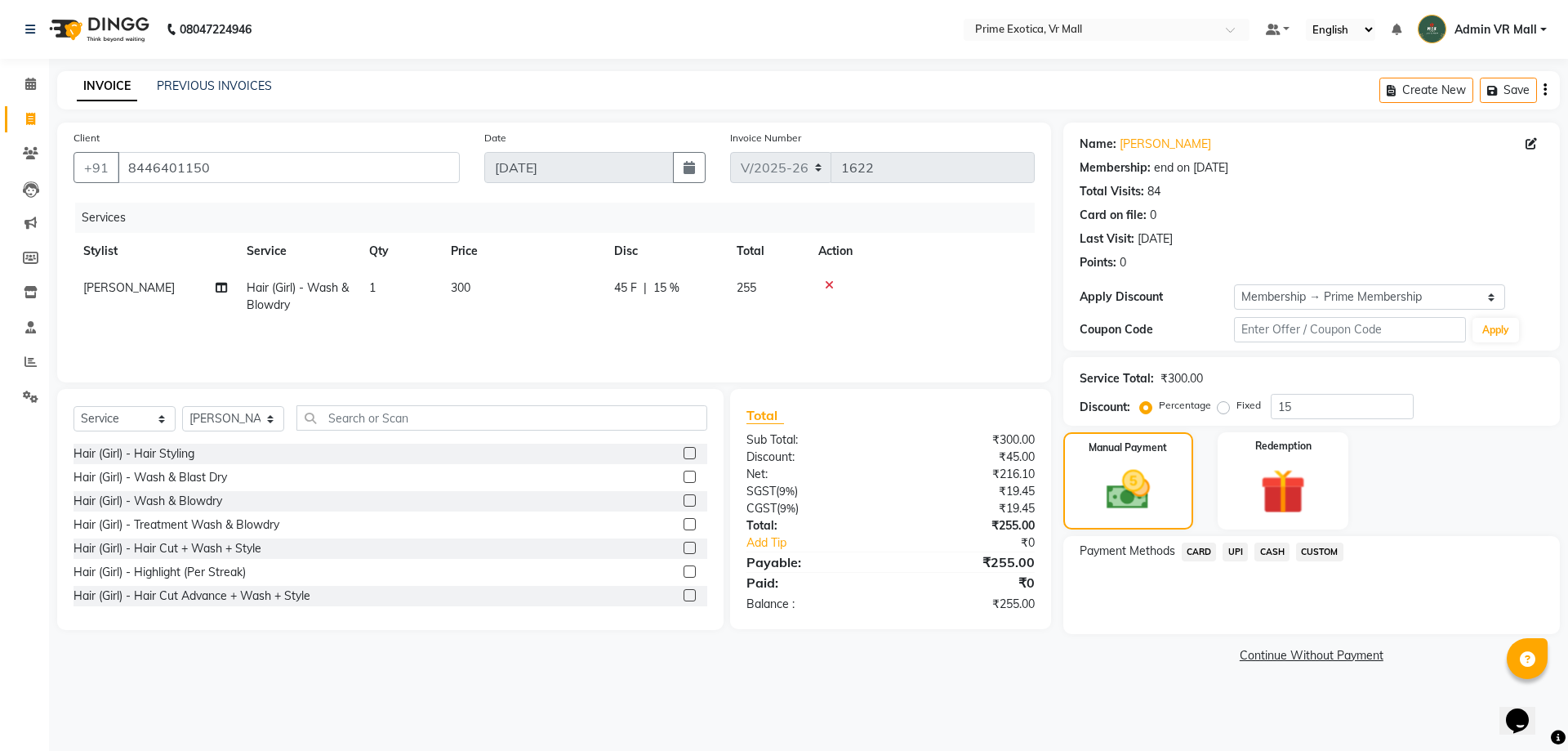
click at [1232, 553] on span "UPI" at bounding box center [1235, 551] width 25 height 19
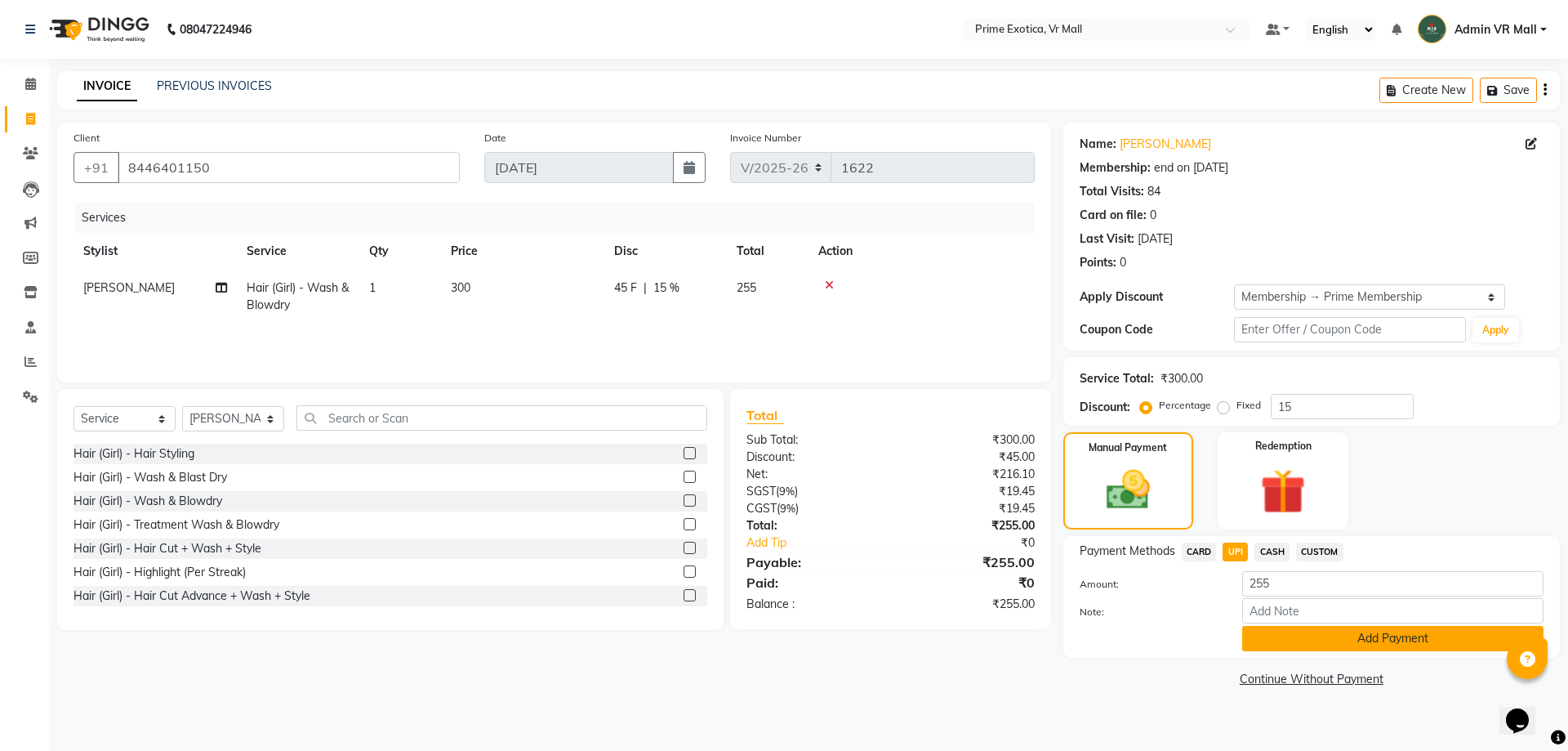
click at [1373, 637] on button "Add Payment" at bounding box center [1392, 638] width 301 height 25
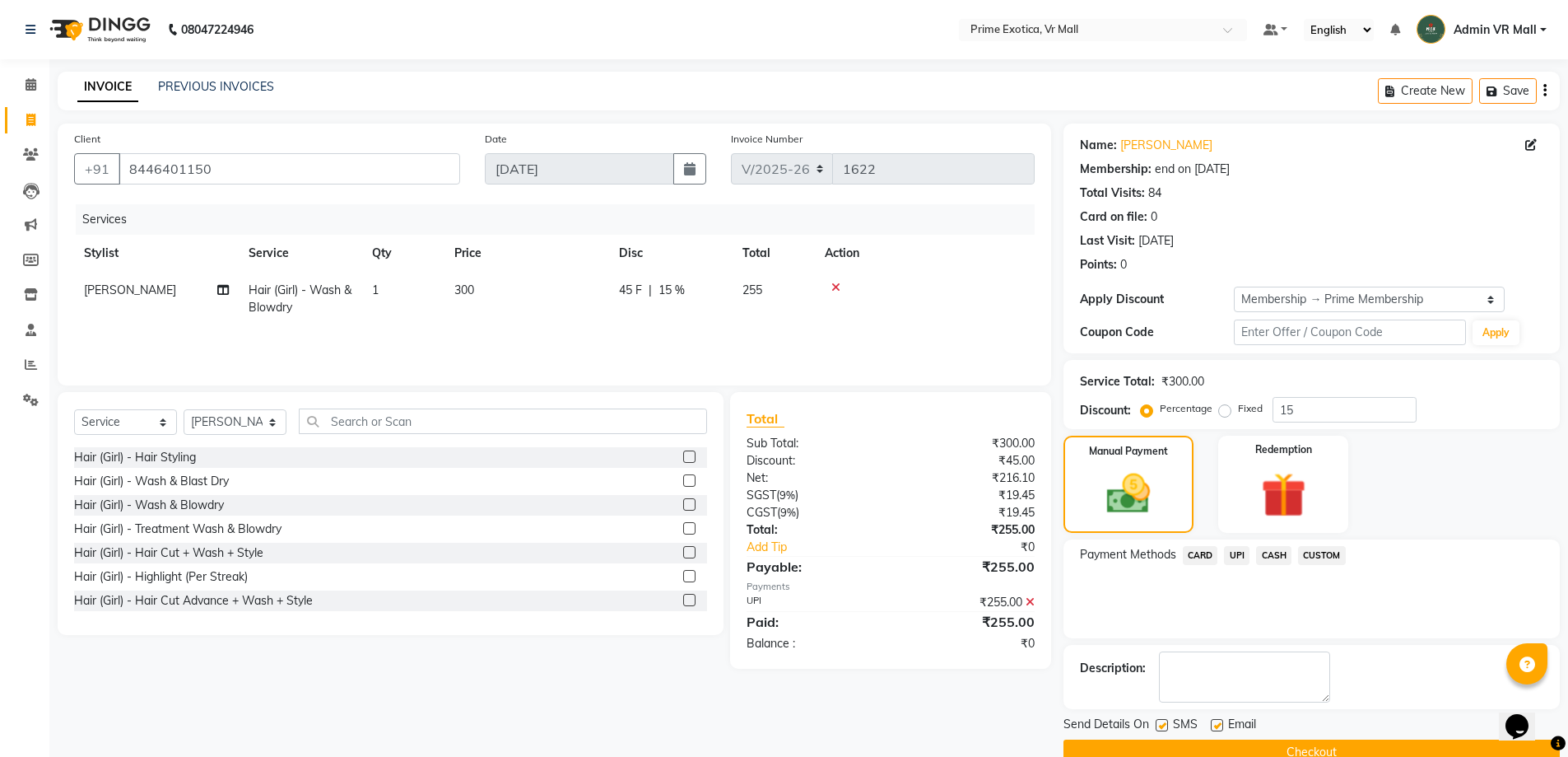
scroll to position [33, 0]
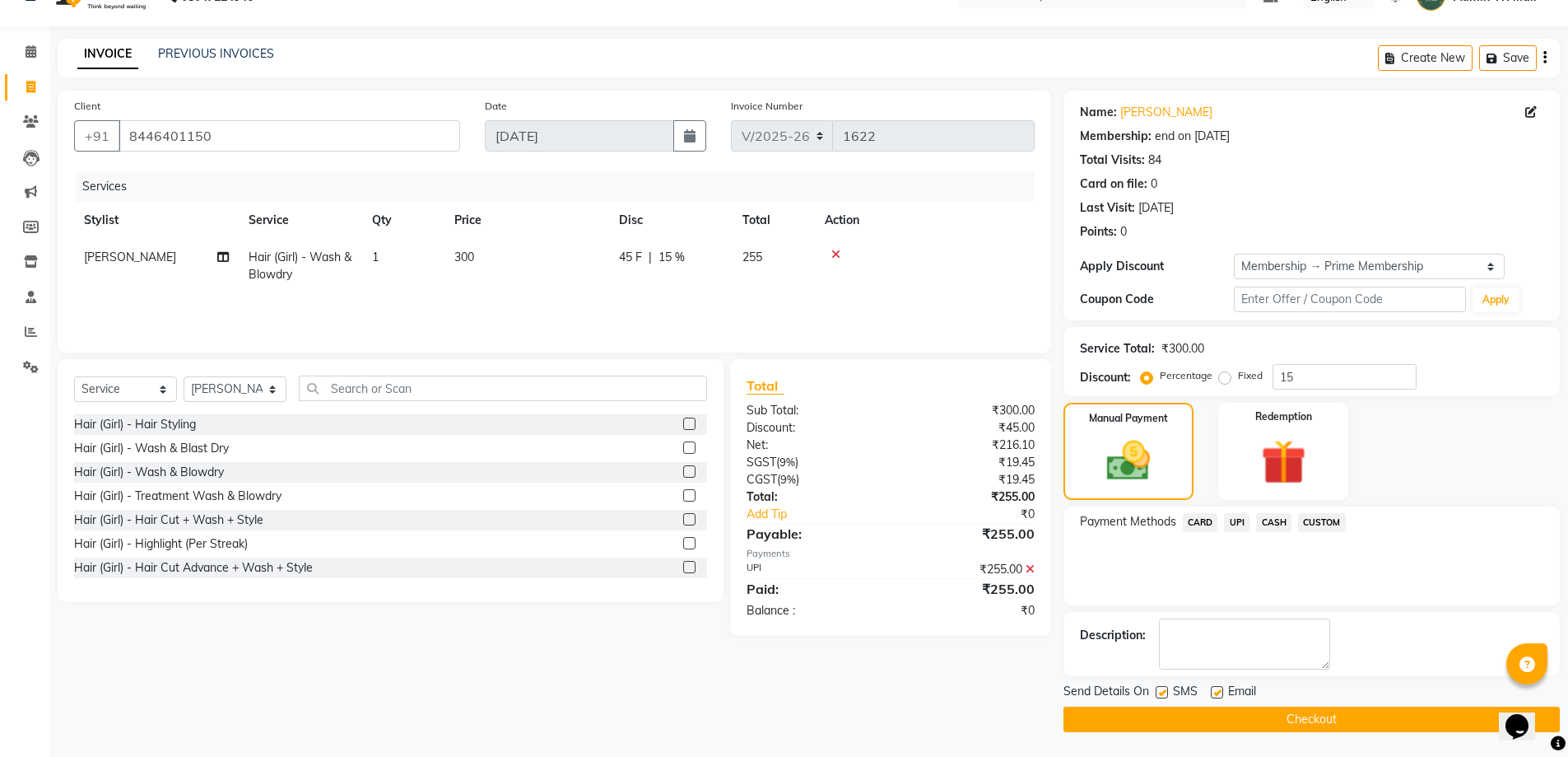
click at [1288, 712] on button "Checkout" at bounding box center [1312, 719] width 496 height 26
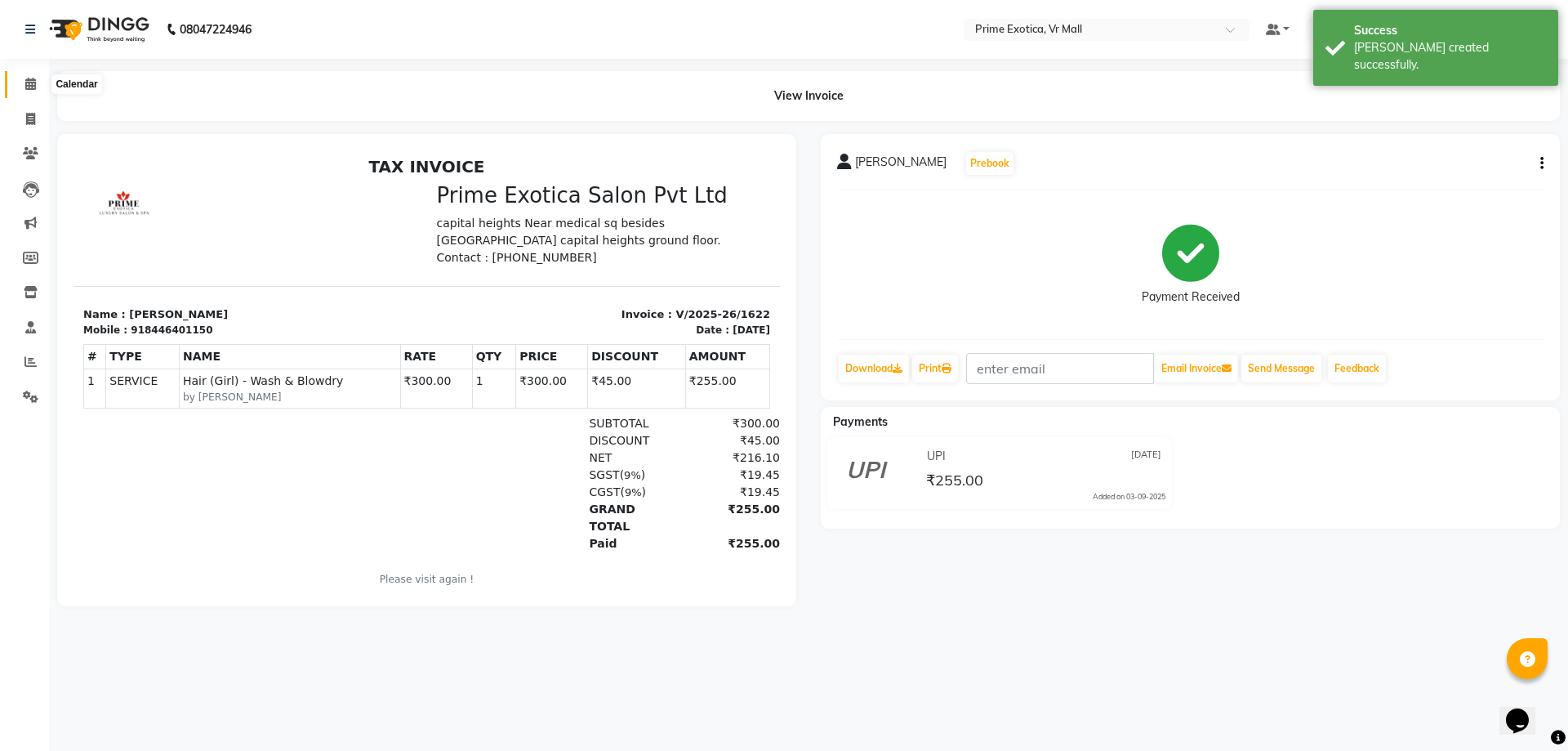
click at [31, 90] on span at bounding box center [30, 84] width 28 height 19
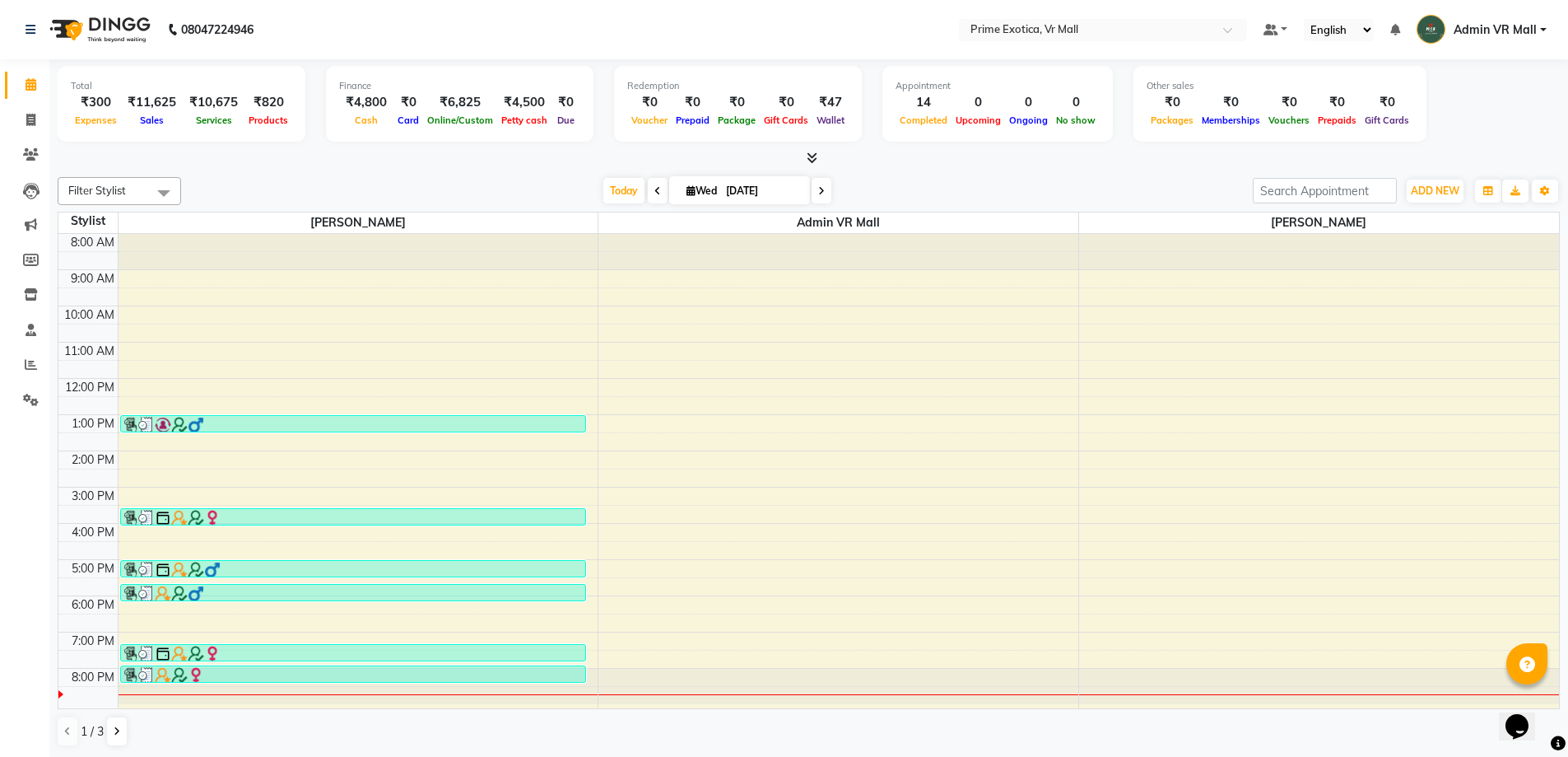
click at [701, 308] on div "8:00 AM 9:00 AM 10:00 AM 11:00 AM 12:00 PM 1:00 PM 2:00 PM 3:00 PM 4:00 PM 5:00…" at bounding box center [808, 471] width 1501 height 474
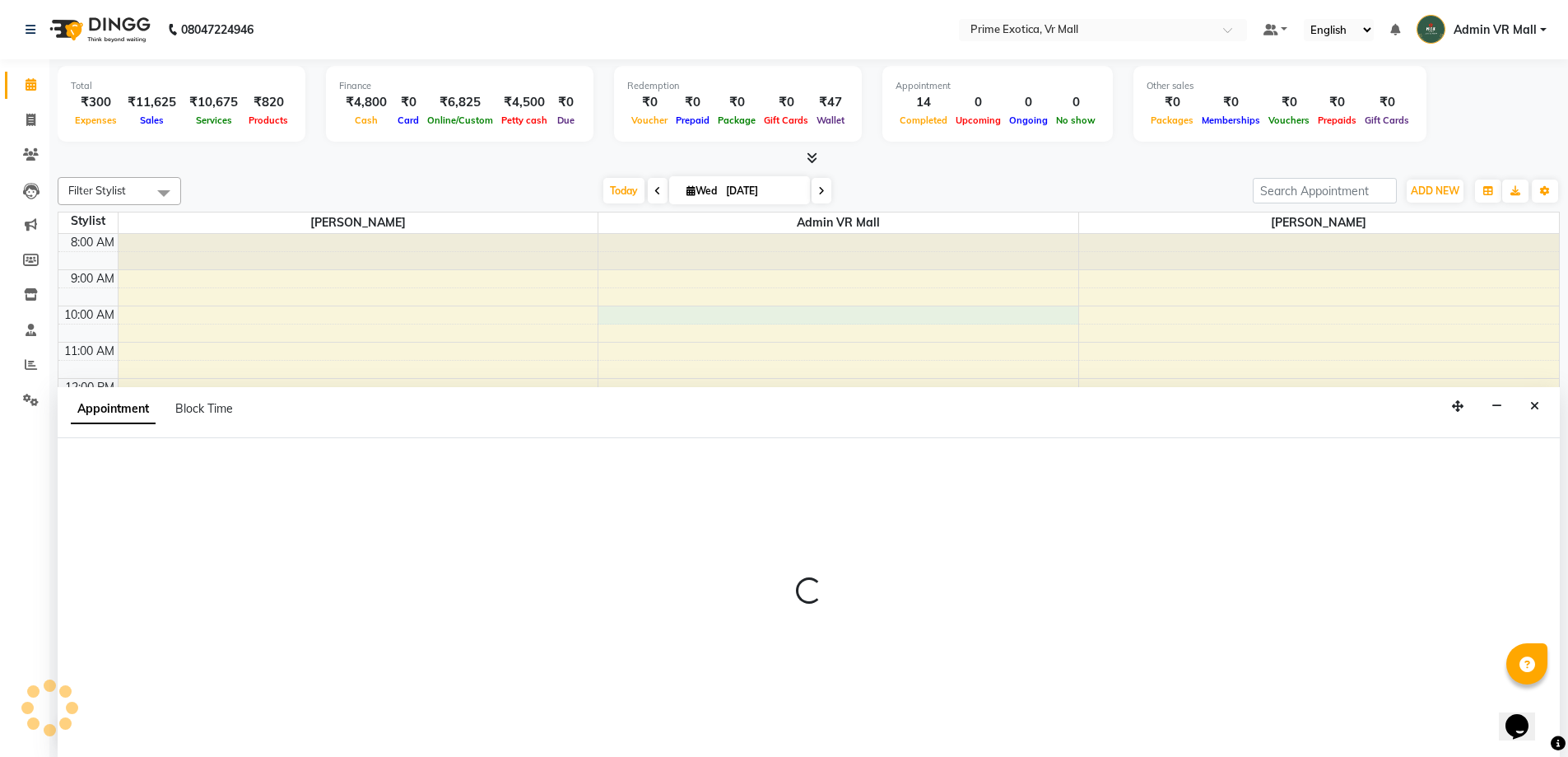
scroll to position [1, 0]
select select "44152"
select select "tentative"
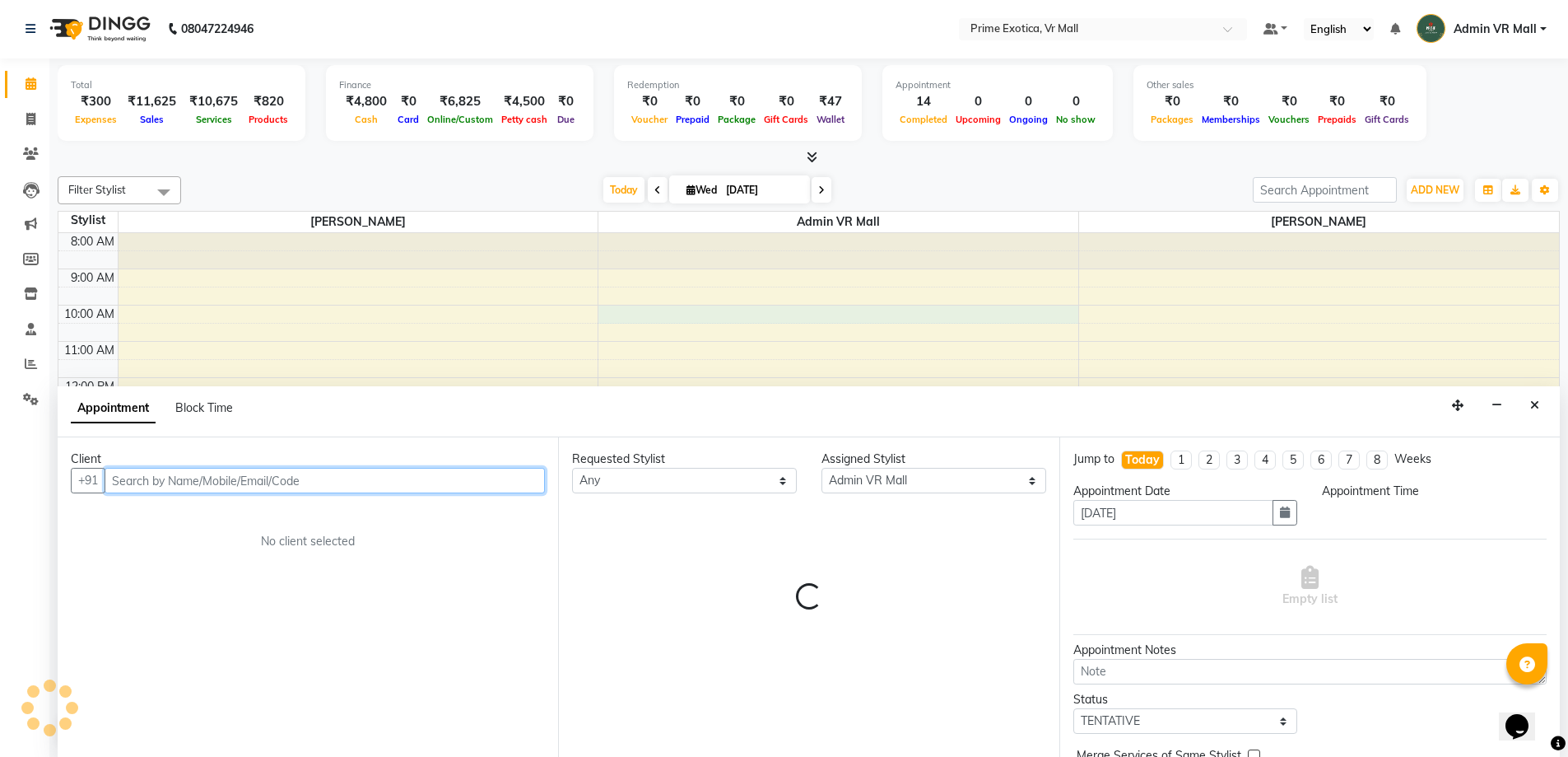
select select "600"
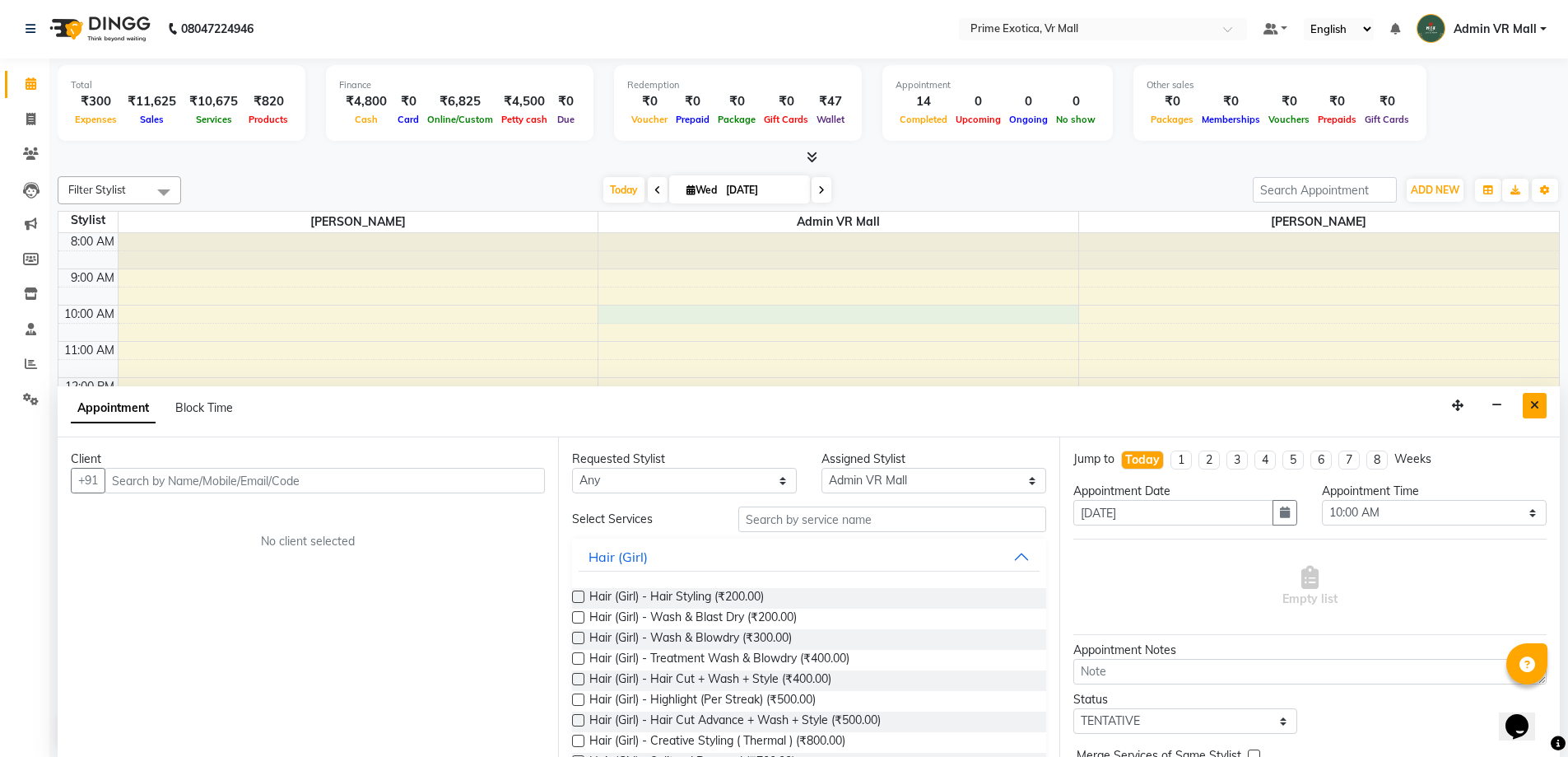
click at [1530, 404] on icon "Close" at bounding box center [1534, 405] width 9 height 12
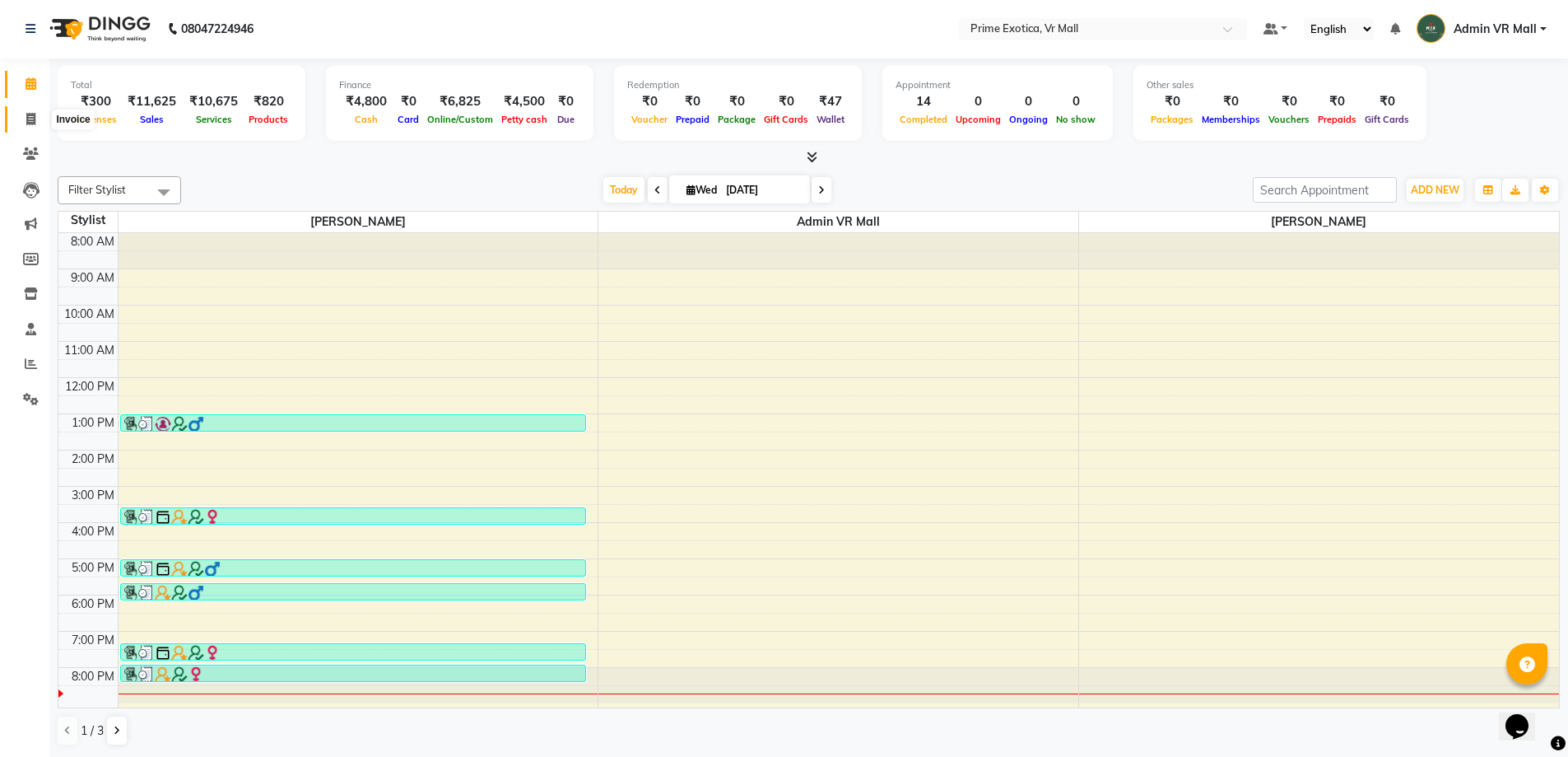
click at [28, 118] on icon at bounding box center [31, 119] width 9 height 12
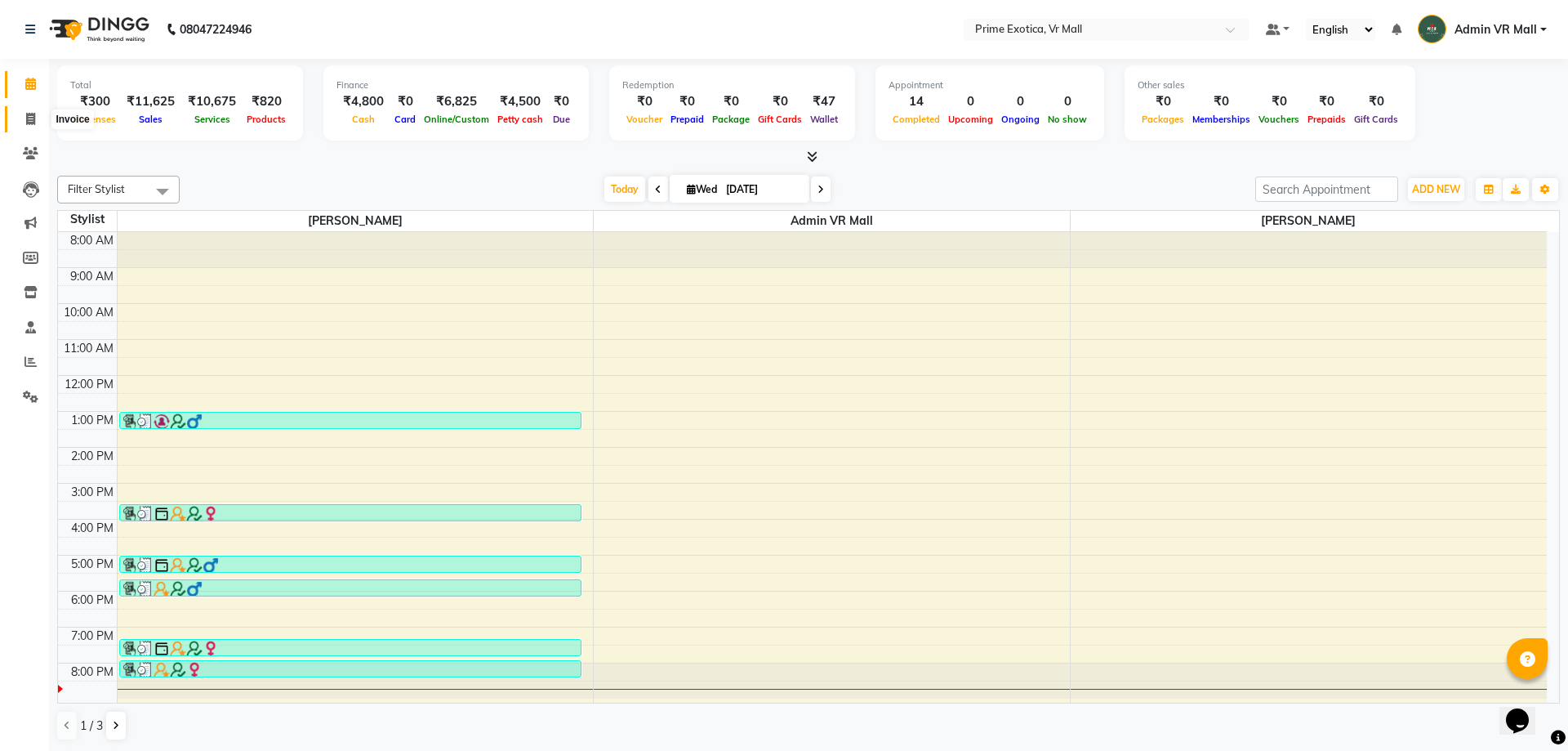
select select "6077"
select select "service"
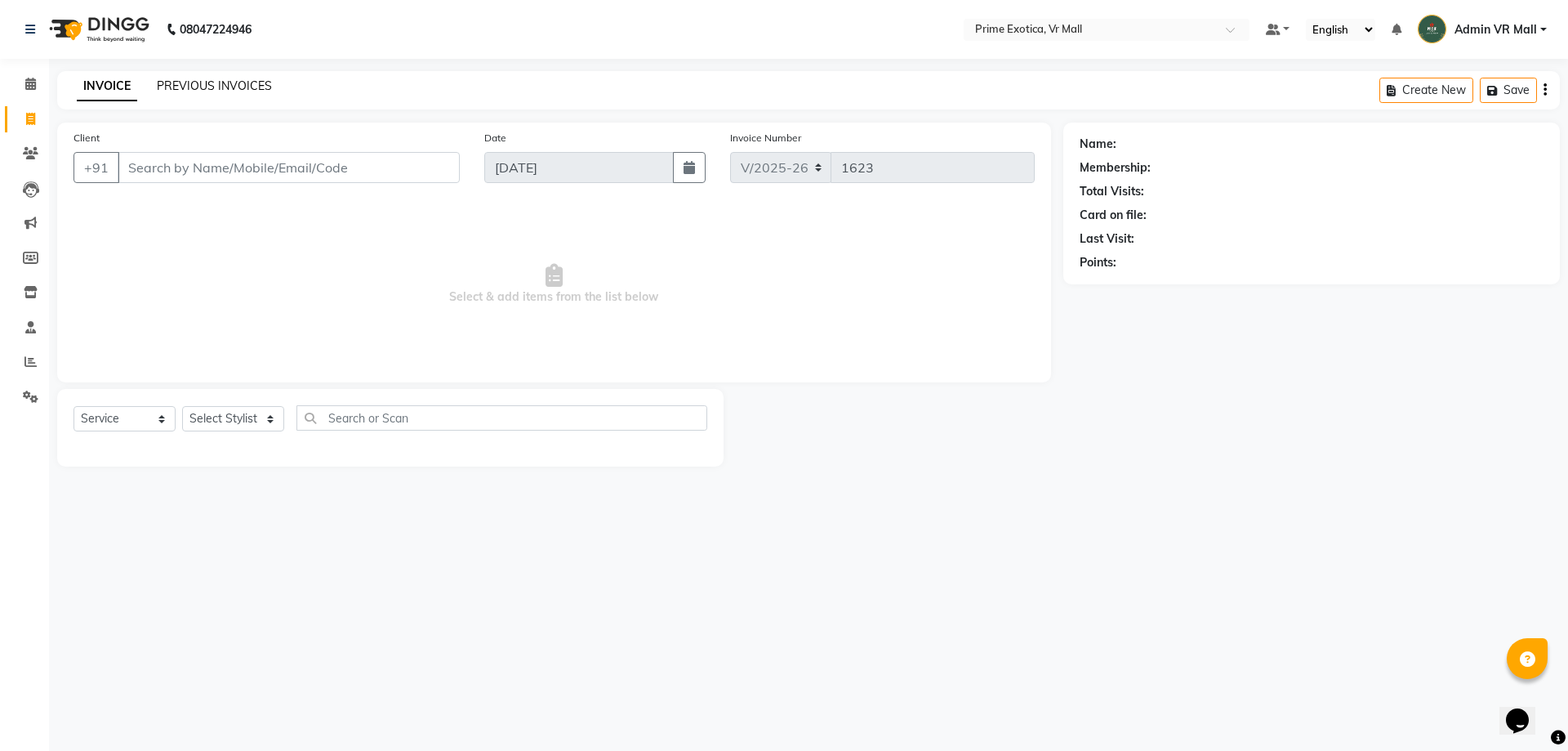
click at [250, 83] on link "PREVIOUS INVOICES" at bounding box center [214, 85] width 115 height 15
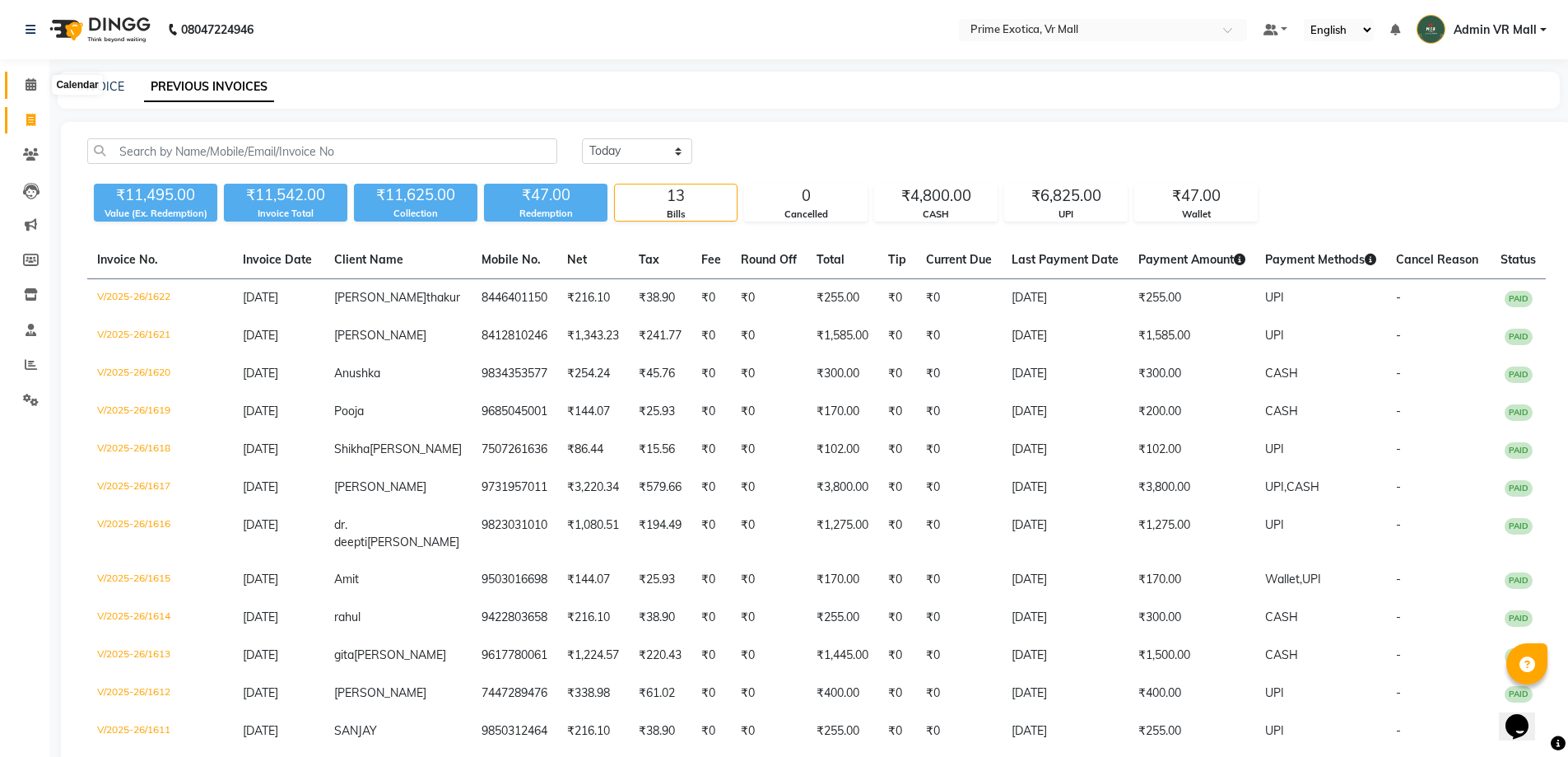
click at [30, 86] on icon at bounding box center [31, 84] width 11 height 12
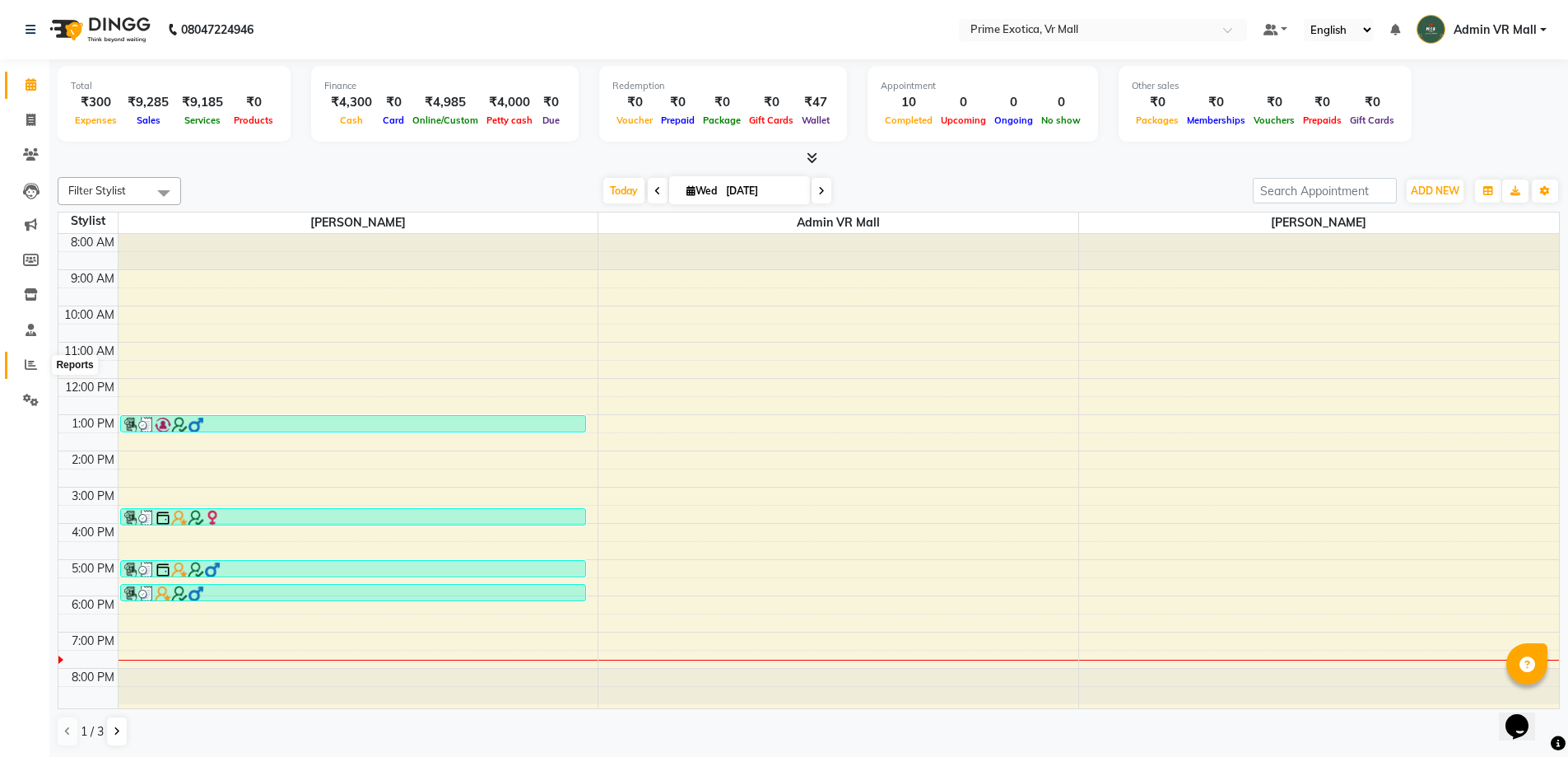
click at [35, 365] on icon at bounding box center [31, 364] width 12 height 12
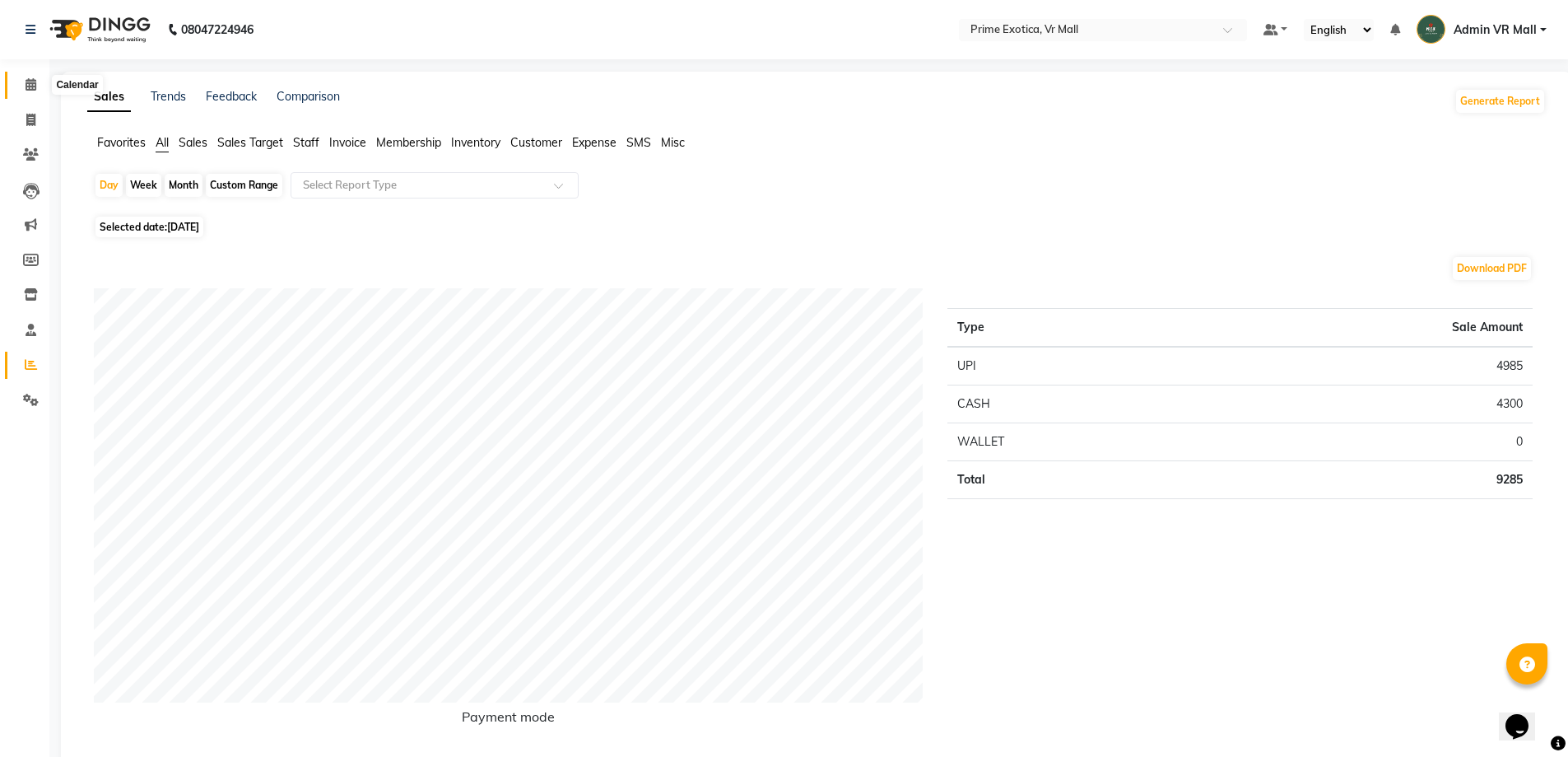
click at [23, 91] on span at bounding box center [31, 85] width 29 height 19
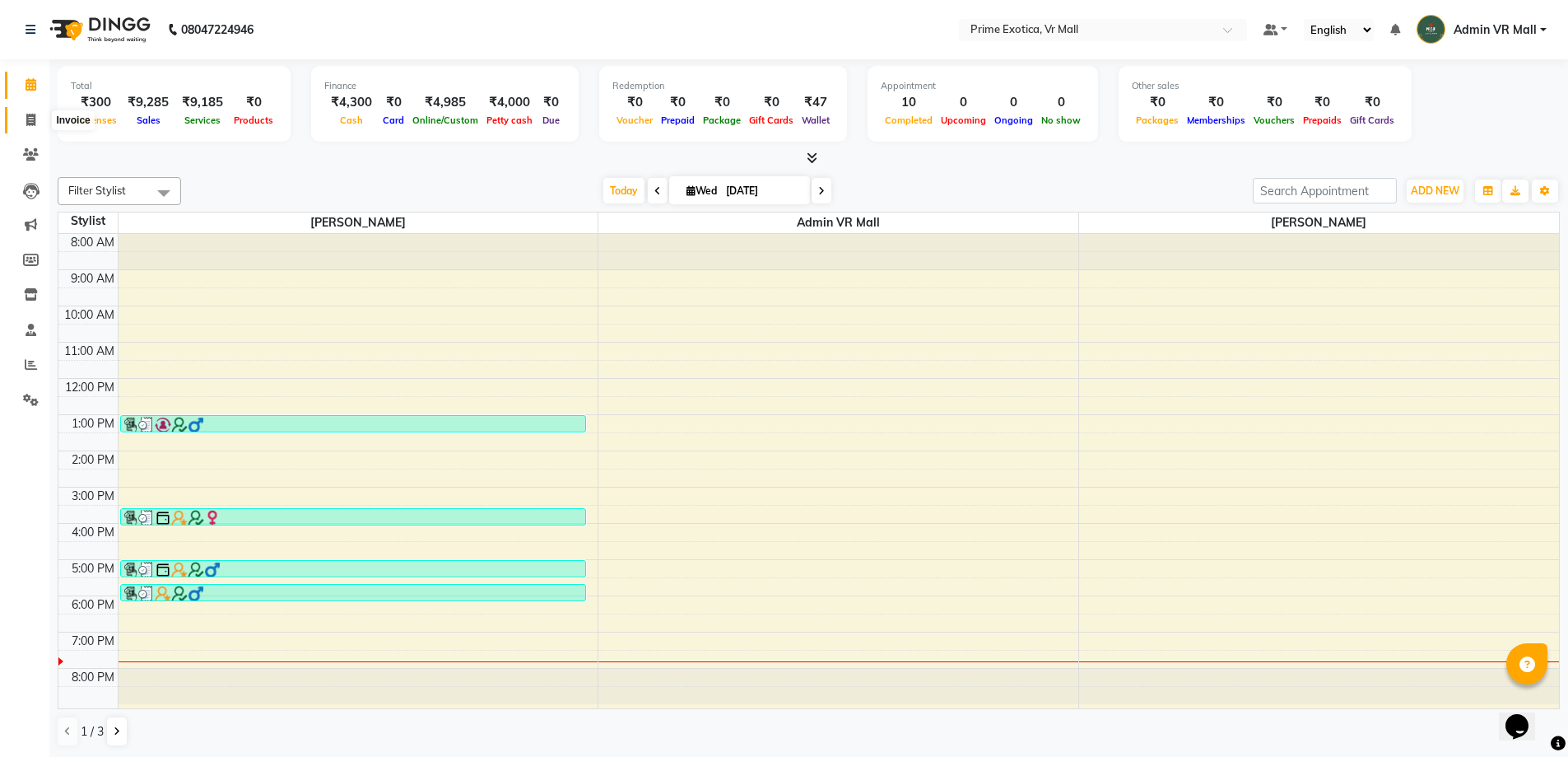
click at [35, 120] on icon at bounding box center [31, 120] width 9 height 12
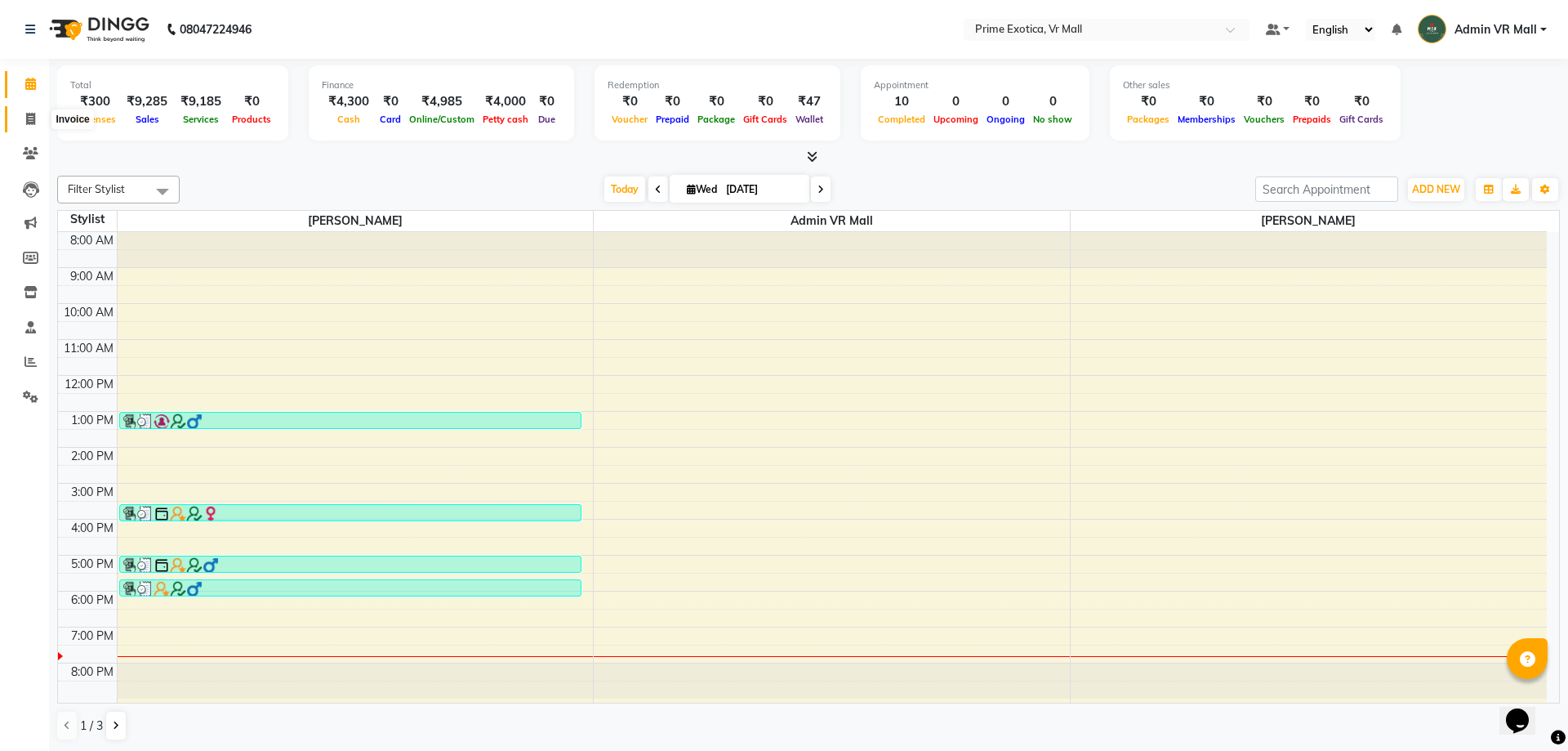
select select "6077"
select select "service"
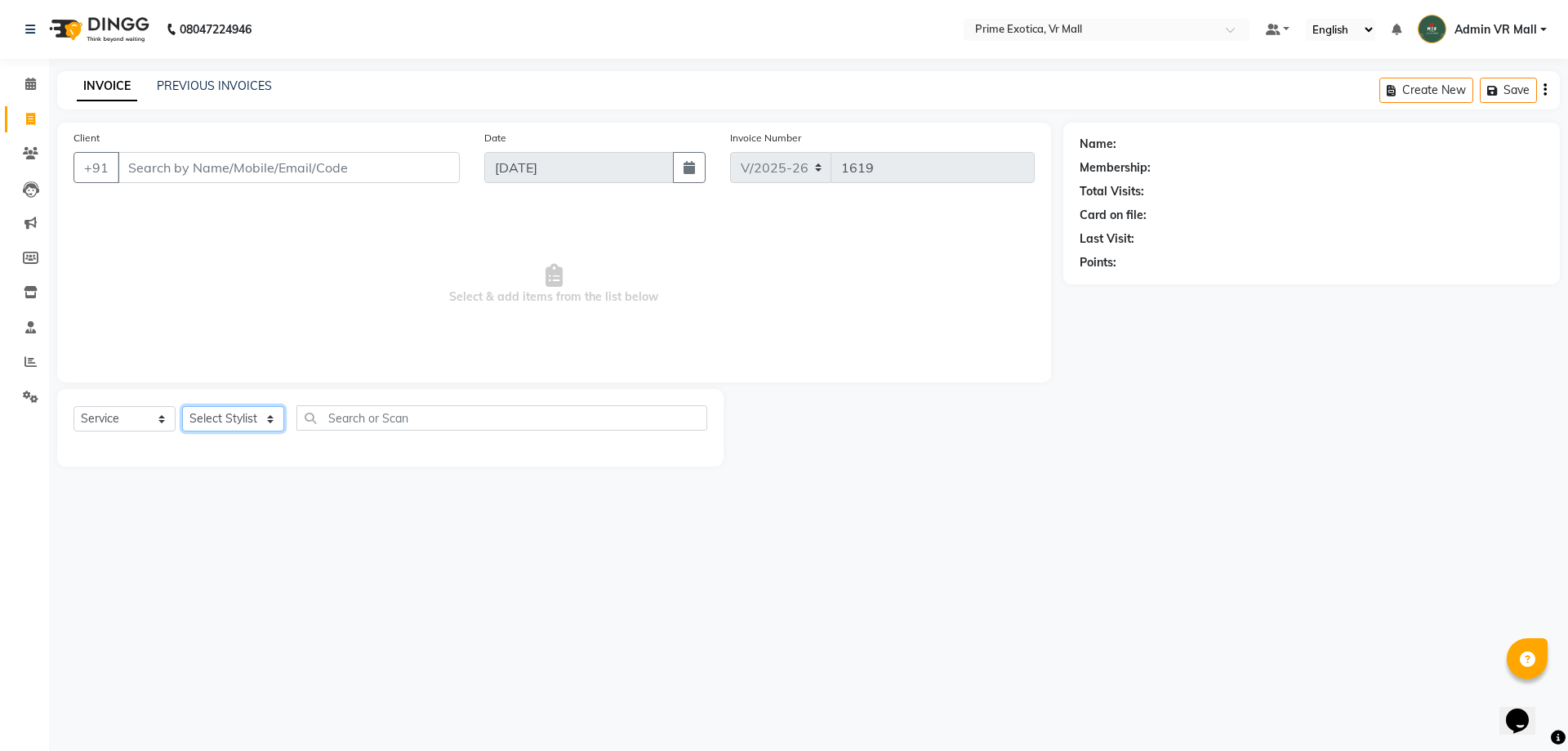
click at [284, 419] on select "Select Stylist [PERSON_NAME] Admin VR Mall [PERSON_NAME] [PERSON_NAME] Archana …" at bounding box center [233, 419] width 102 height 25
select select "47391"
click at [182, 406] on select "Select Stylist [PERSON_NAME] Admin VR Mall [PERSON_NAME] [PERSON_NAME] Archana …" at bounding box center [233, 419] width 102 height 25
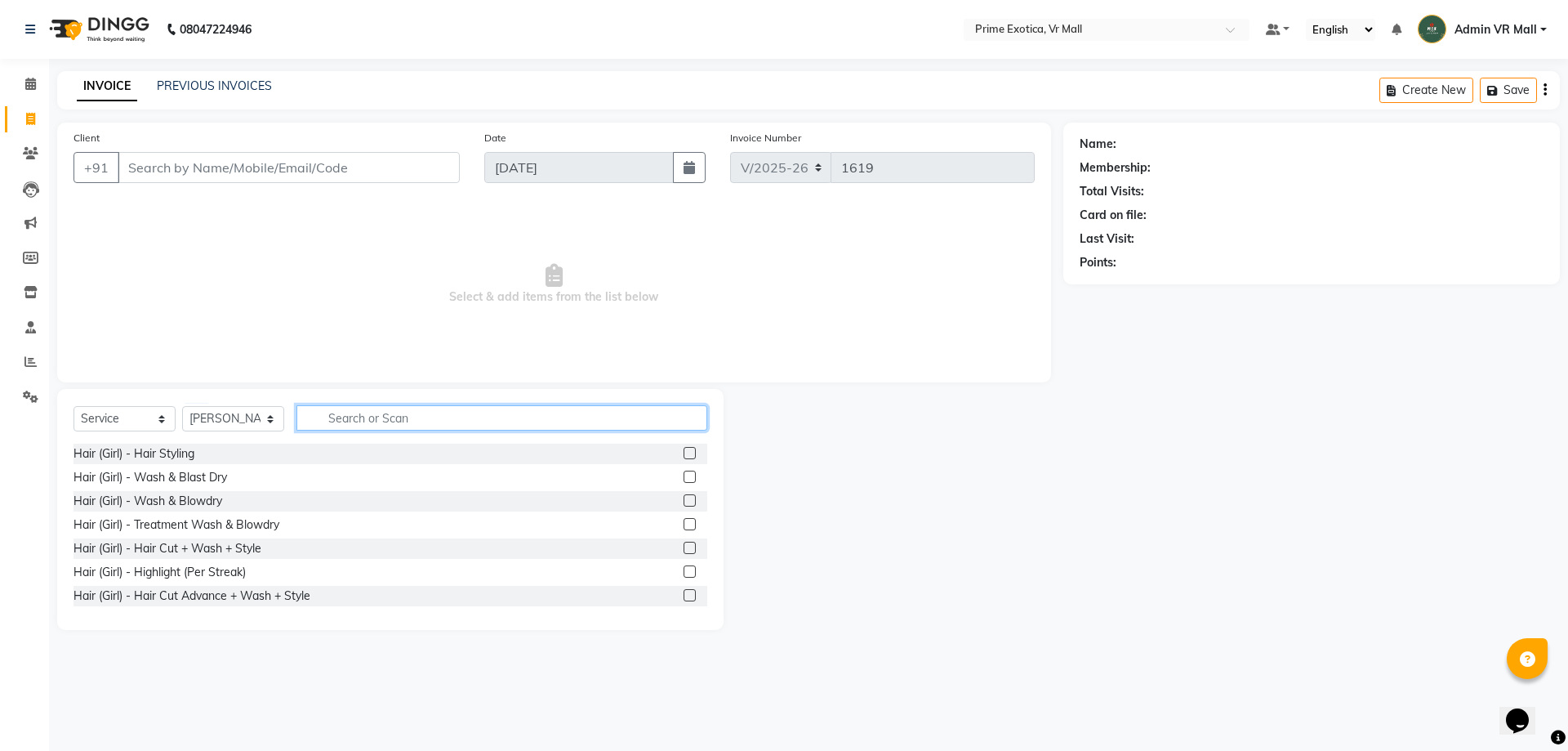
click at [456, 412] on input "text" at bounding box center [501, 418] width 411 height 25
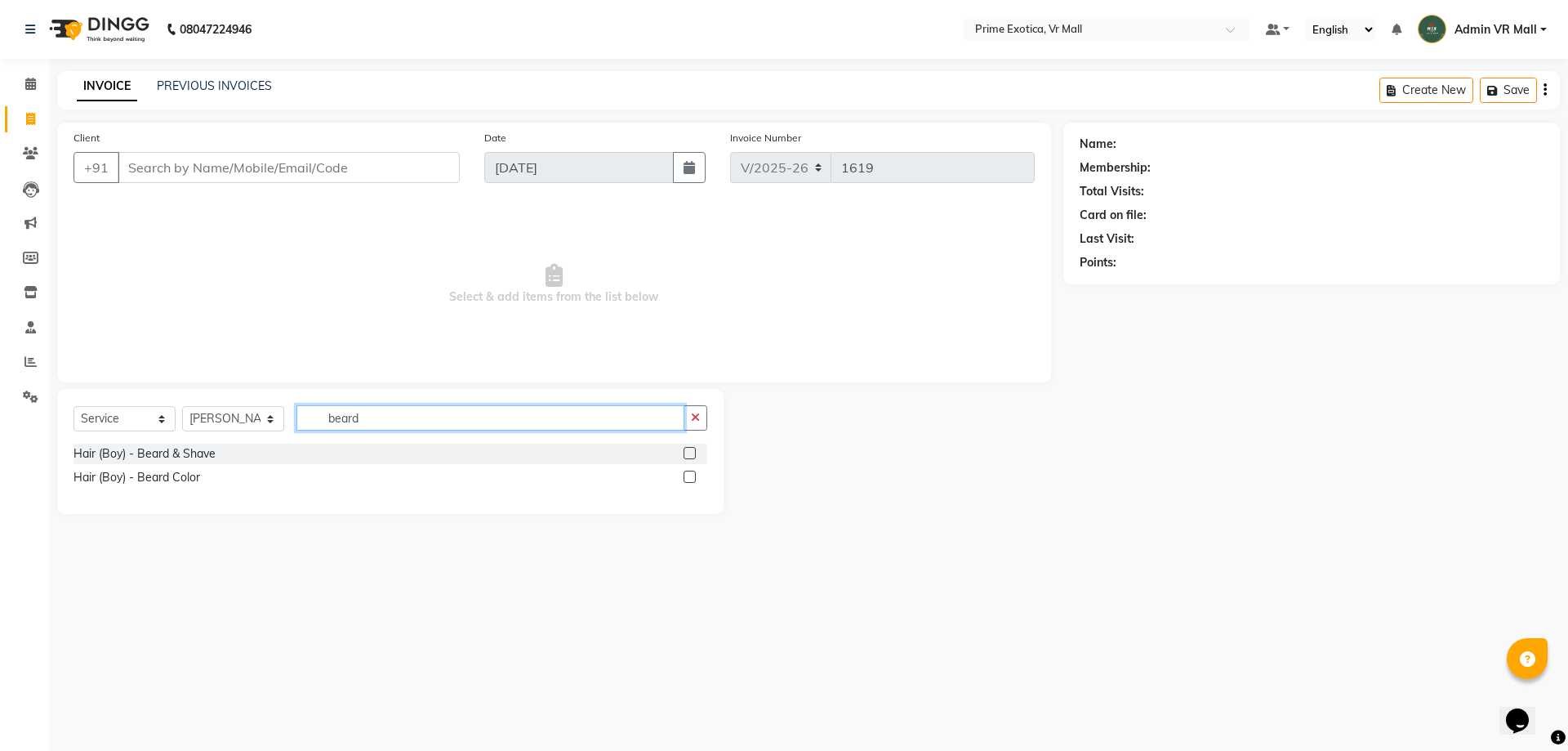
type input "beard"
click at [693, 451] on label at bounding box center [689, 453] width 12 height 12
click at [693, 451] on input "checkbox" at bounding box center [688, 453] width 11 height 11
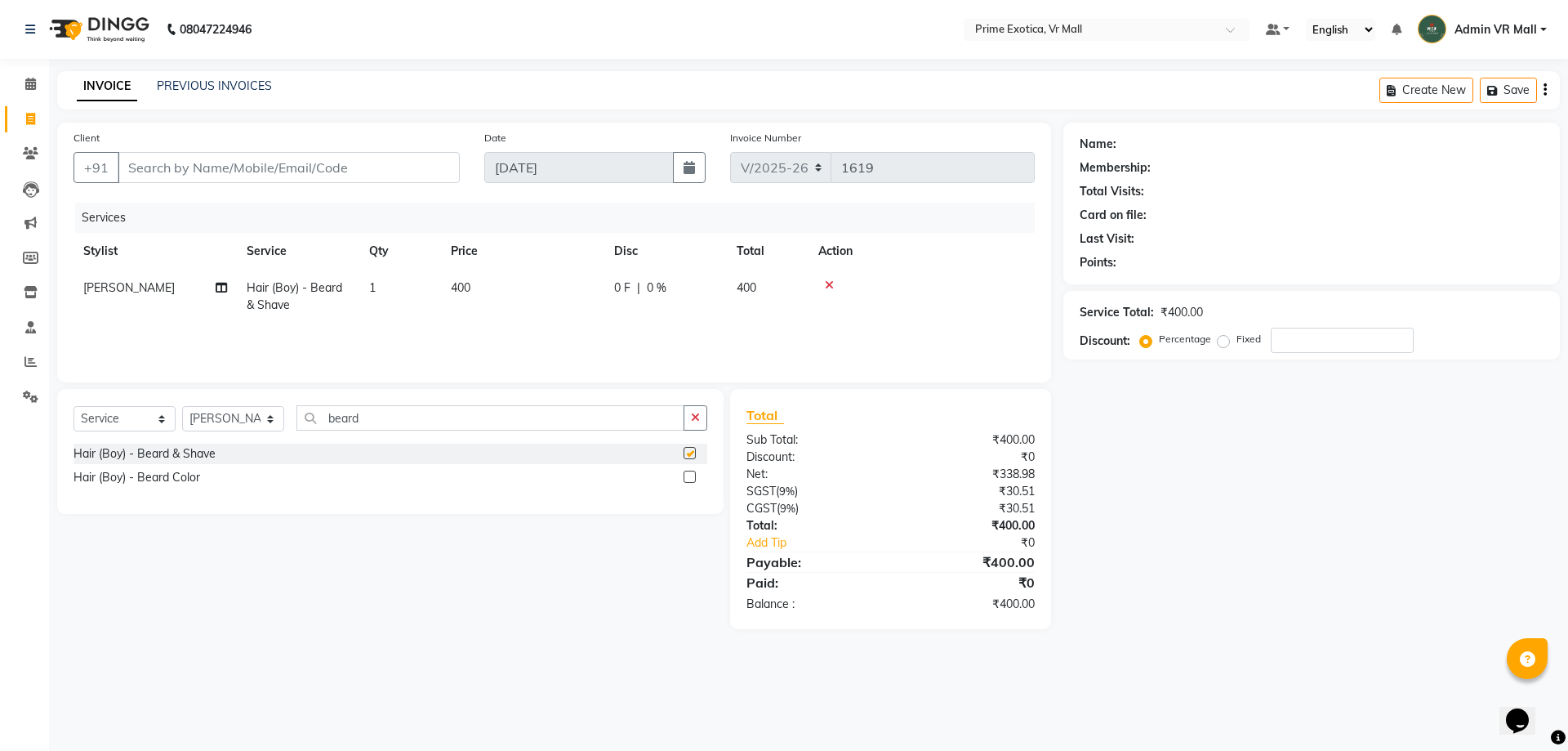
checkbox input "false"
click at [503, 297] on td "400" at bounding box center [522, 296] width 164 height 54
select select "47391"
click at [598, 282] on input "400" at bounding box center [599, 292] width 144 height 25
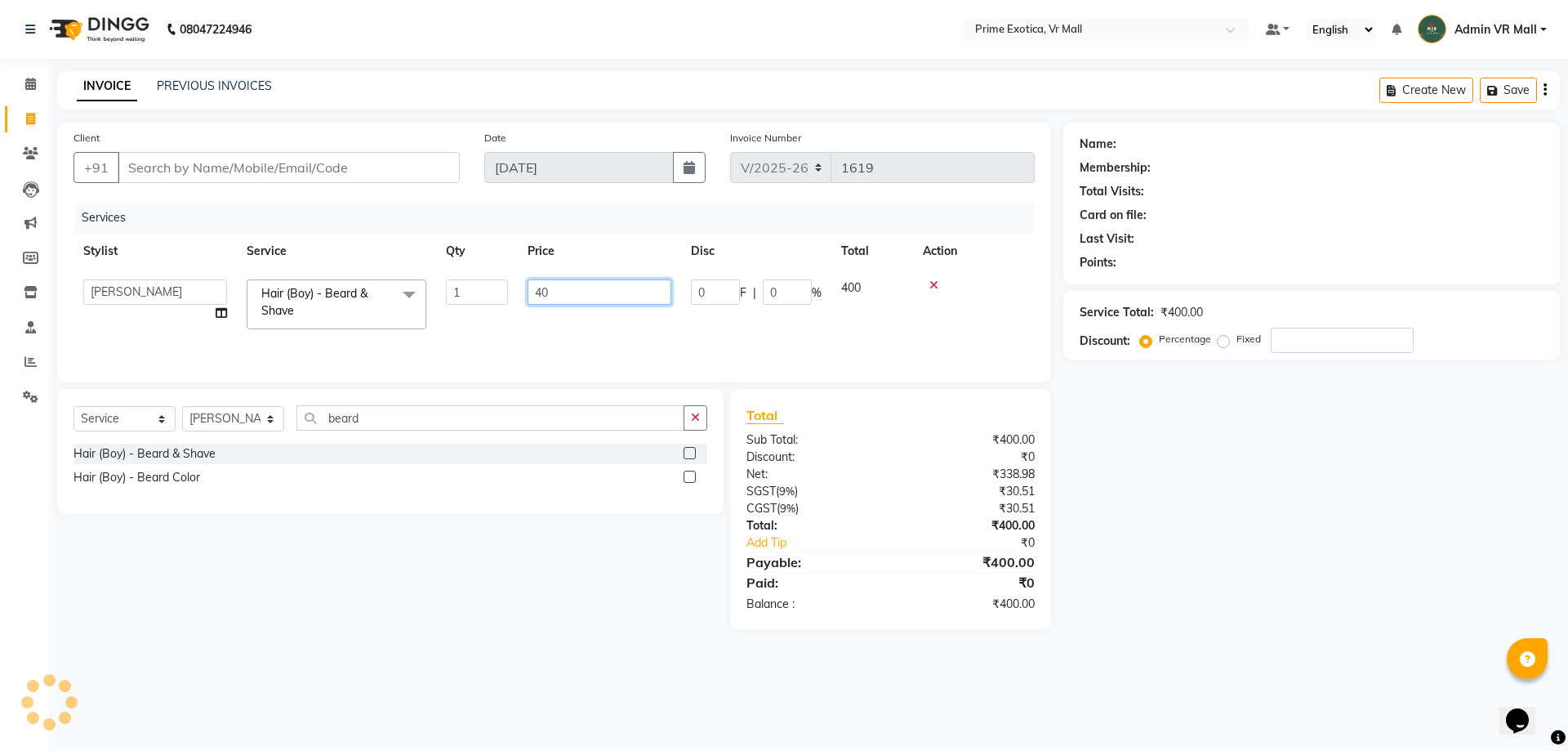
type input "4"
type input "200"
click at [402, 175] on input "Client" at bounding box center [288, 168] width 342 height 31
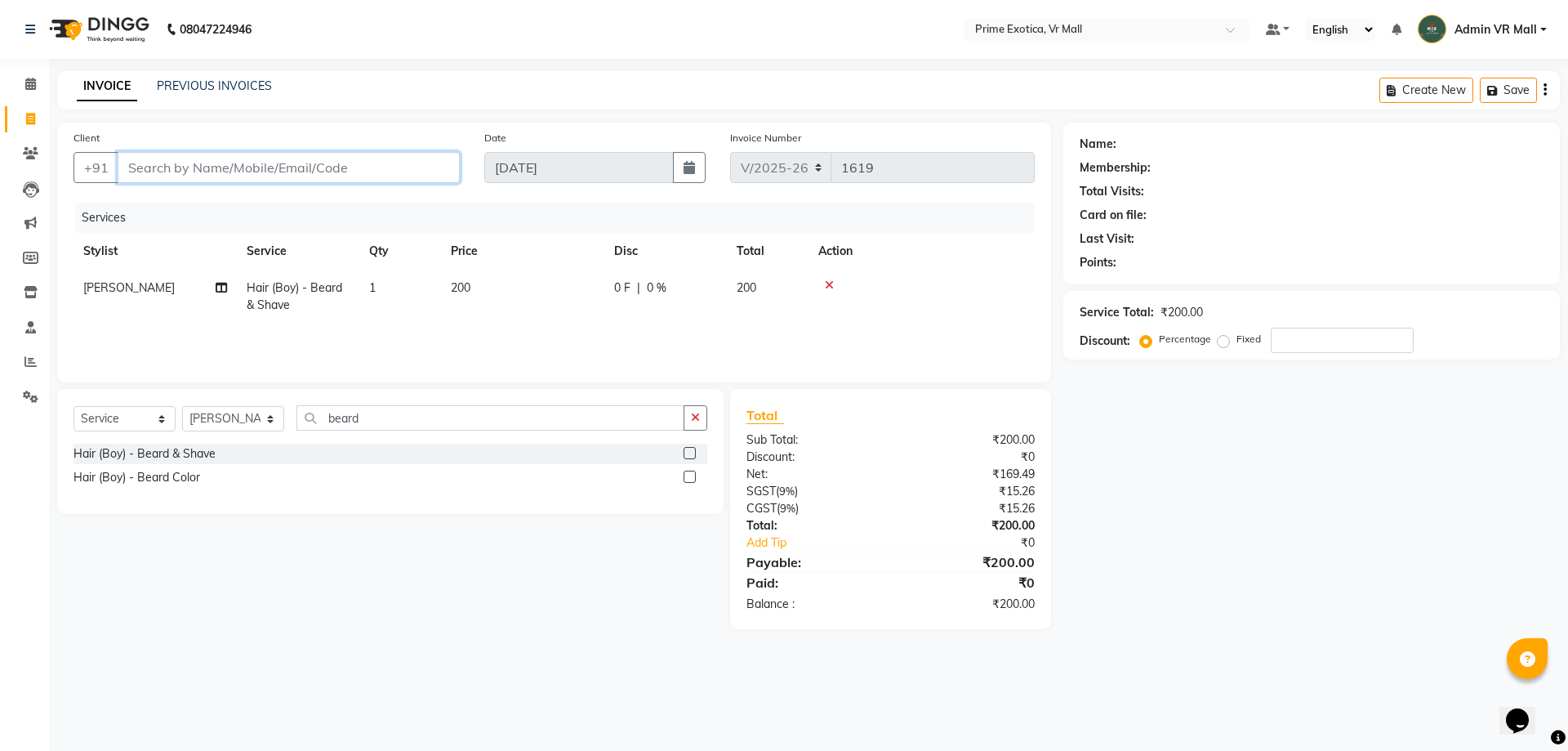
click at [353, 168] on input "Client" at bounding box center [288, 168] width 342 height 31
type input "9"
type input "0"
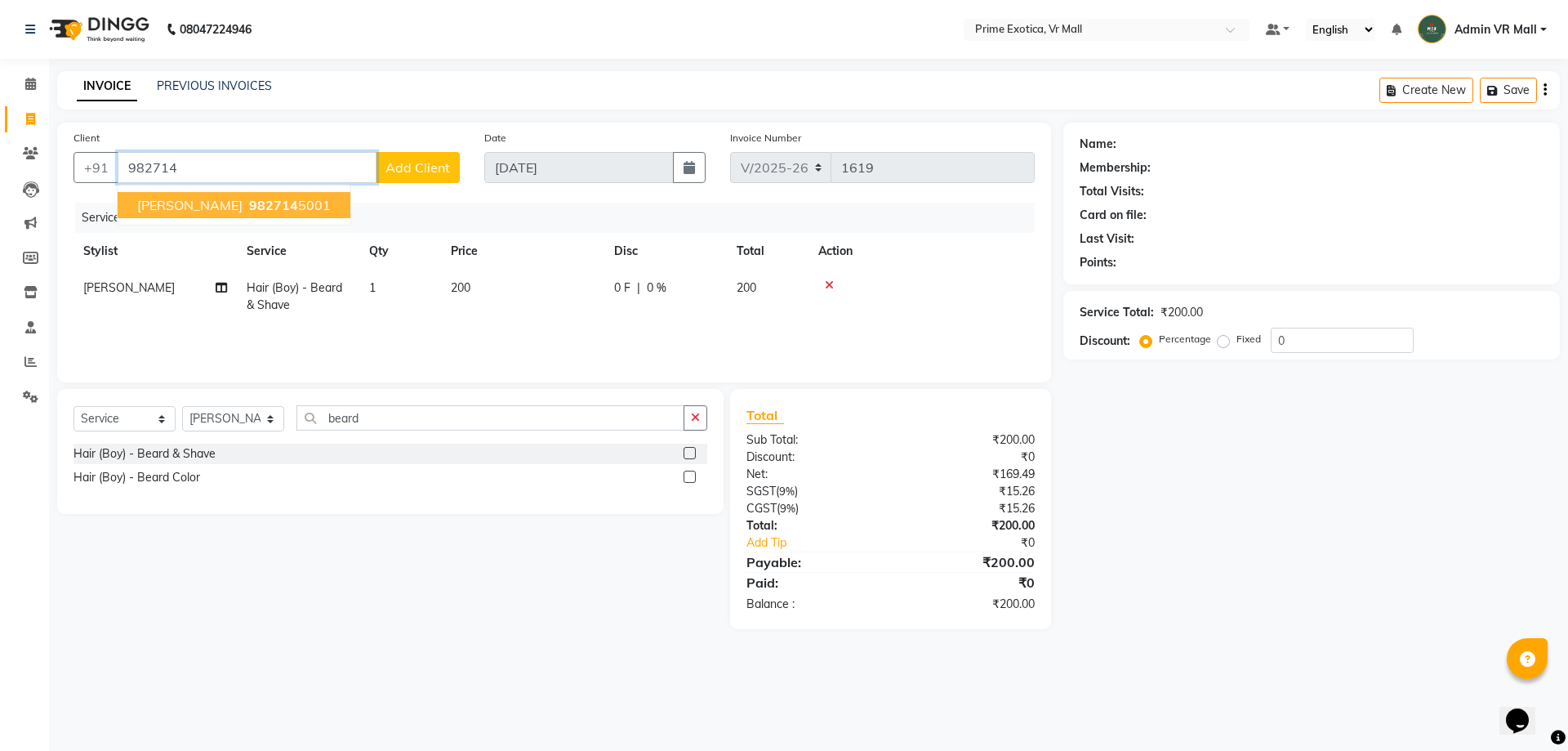
click at [196, 203] on button "KRISHNA 982714 5001" at bounding box center [233, 205] width 232 height 26
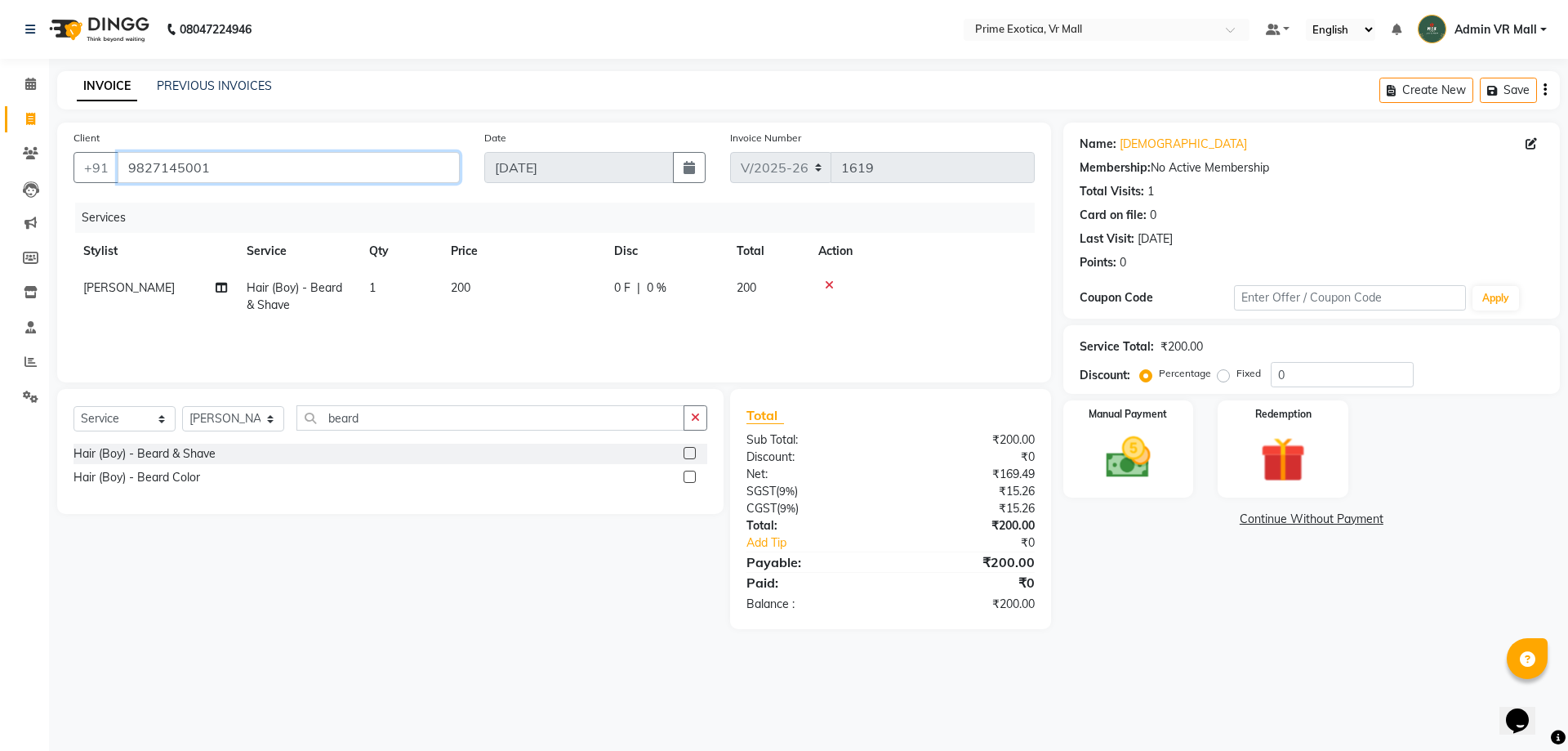
click at [317, 164] on input "9827145001" at bounding box center [288, 168] width 342 height 31
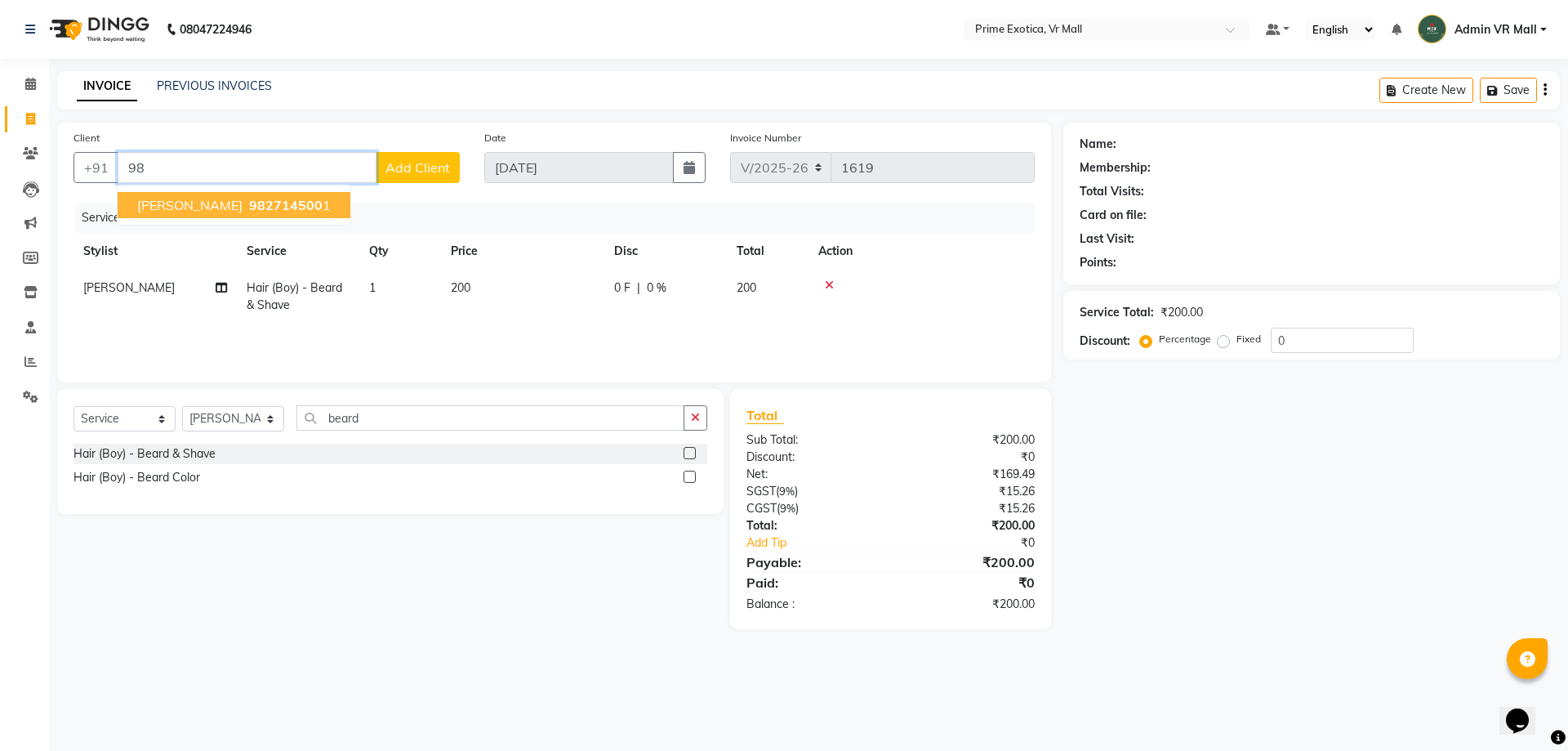
type input "9"
click at [263, 207] on button "Pooja 96850 45001" at bounding box center [198, 205] width 162 height 26
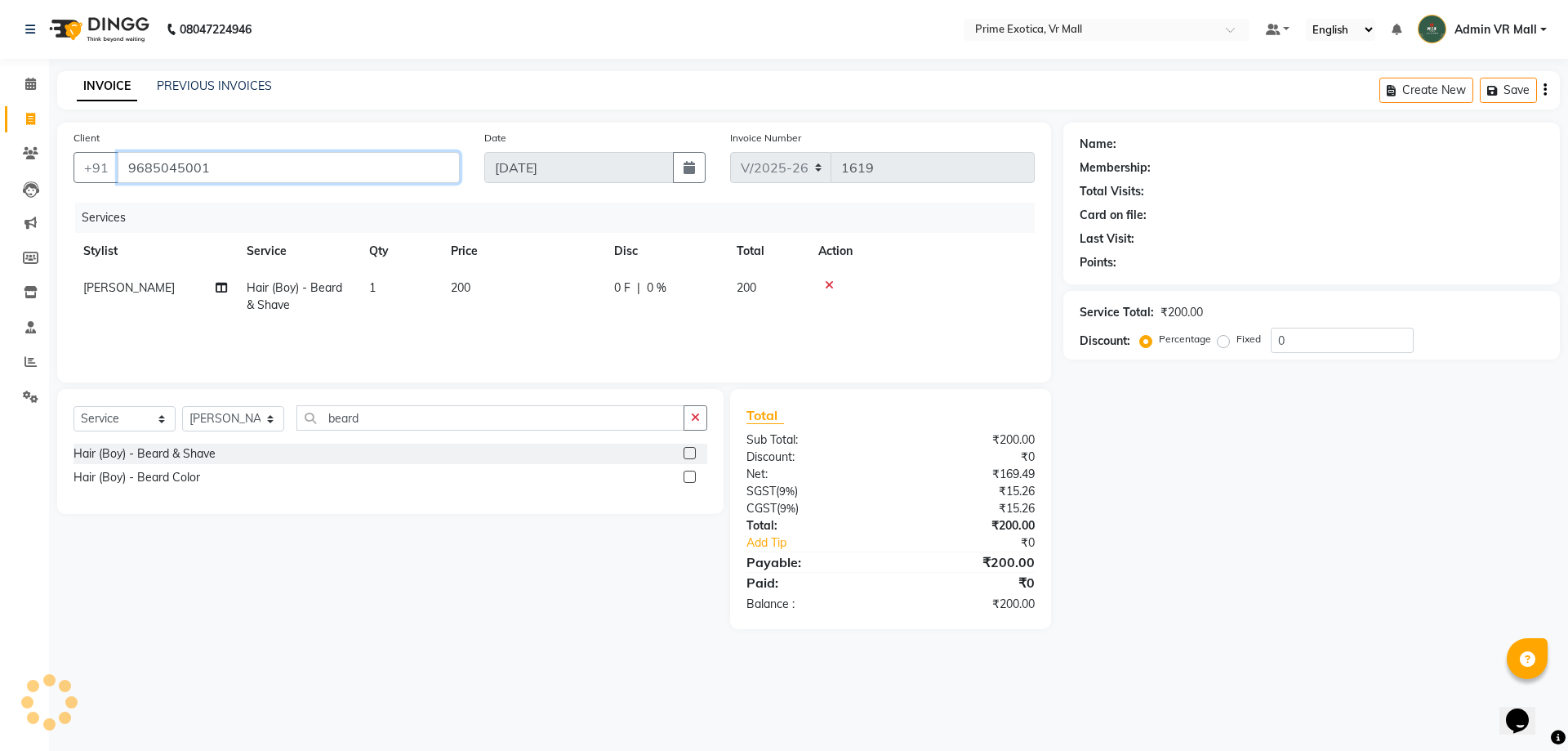
type input "9685045001"
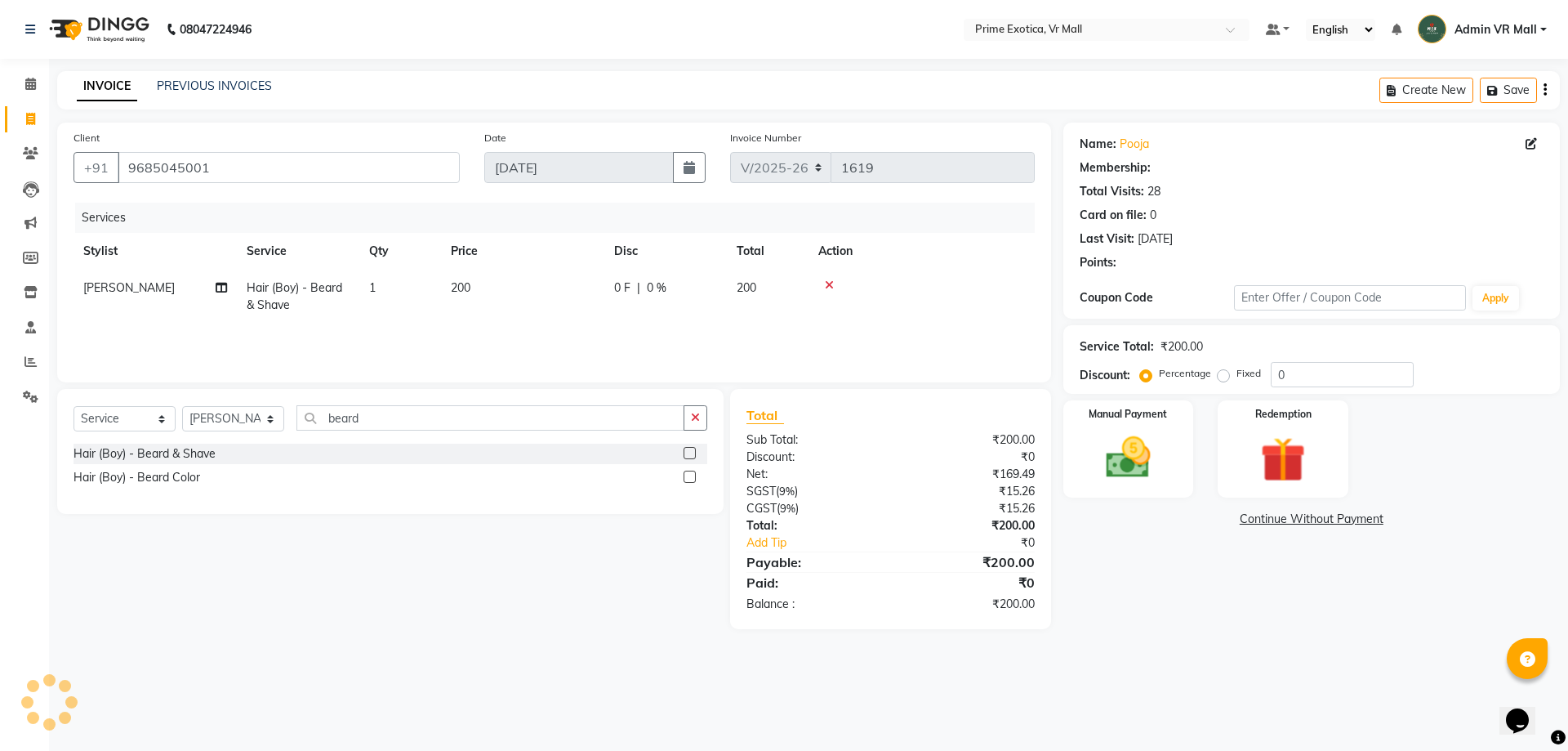
type input "15"
select select "1: Object"
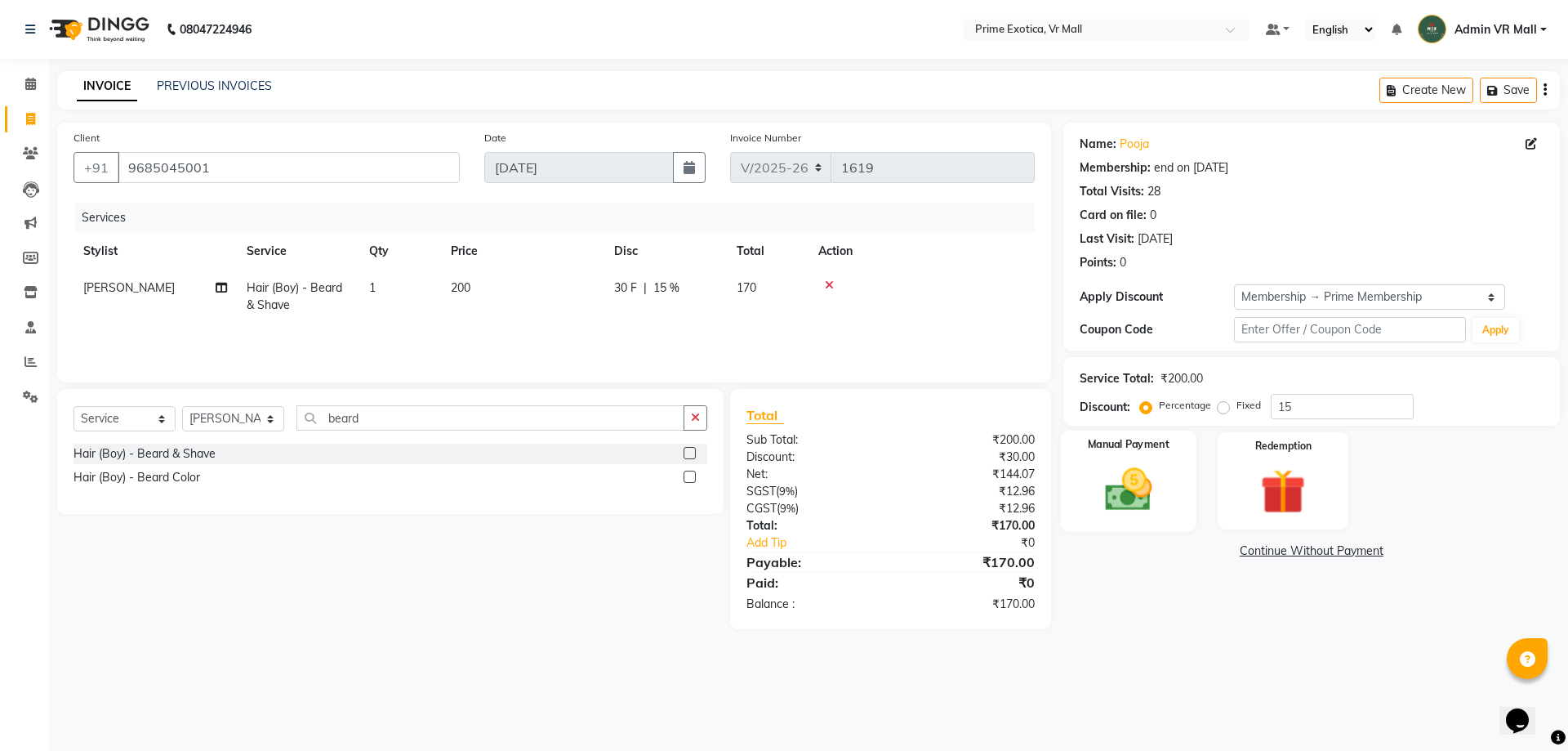
click at [1117, 489] on img at bounding box center [1127, 489] width 75 height 54
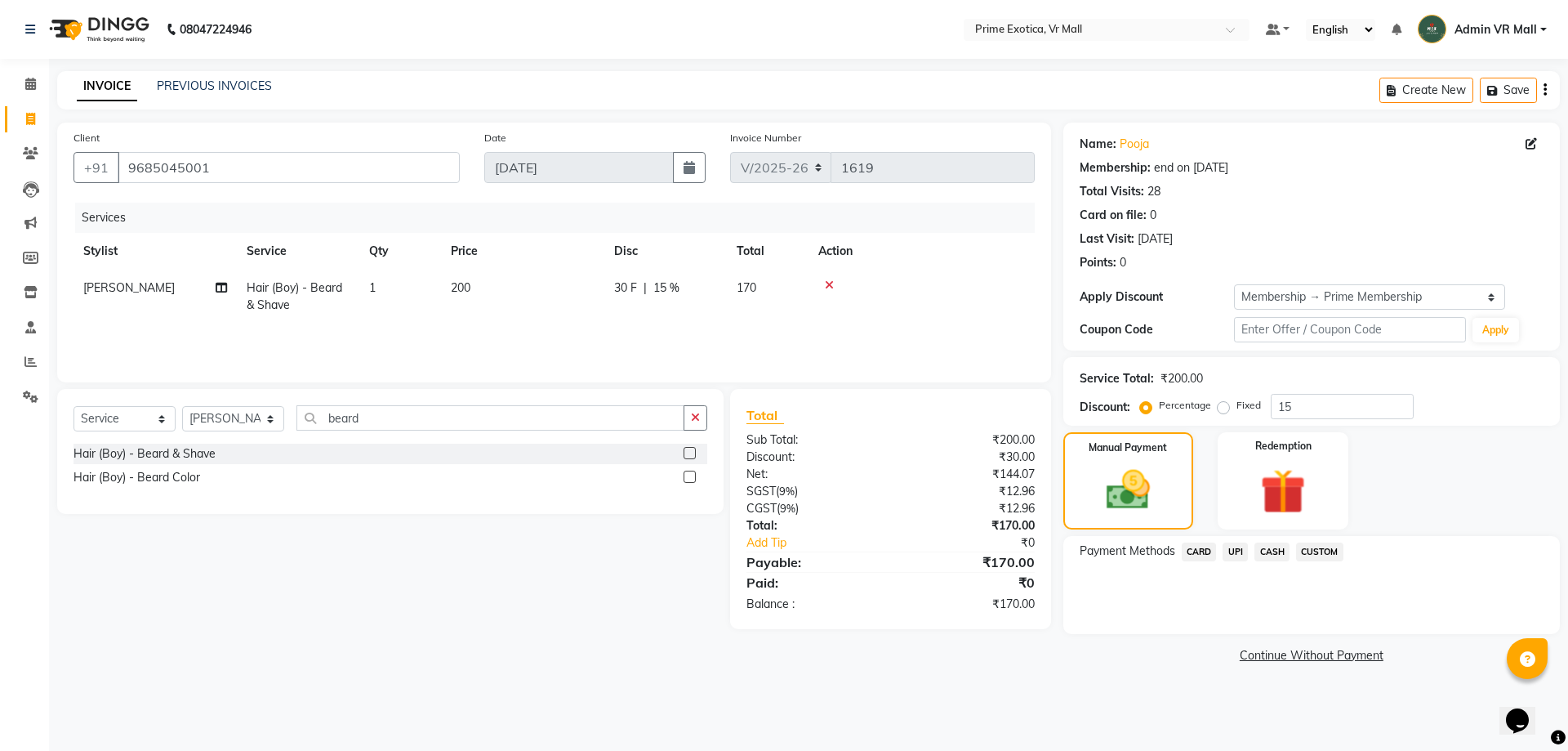
click at [1267, 551] on span "CASH" at bounding box center [1272, 551] width 35 height 19
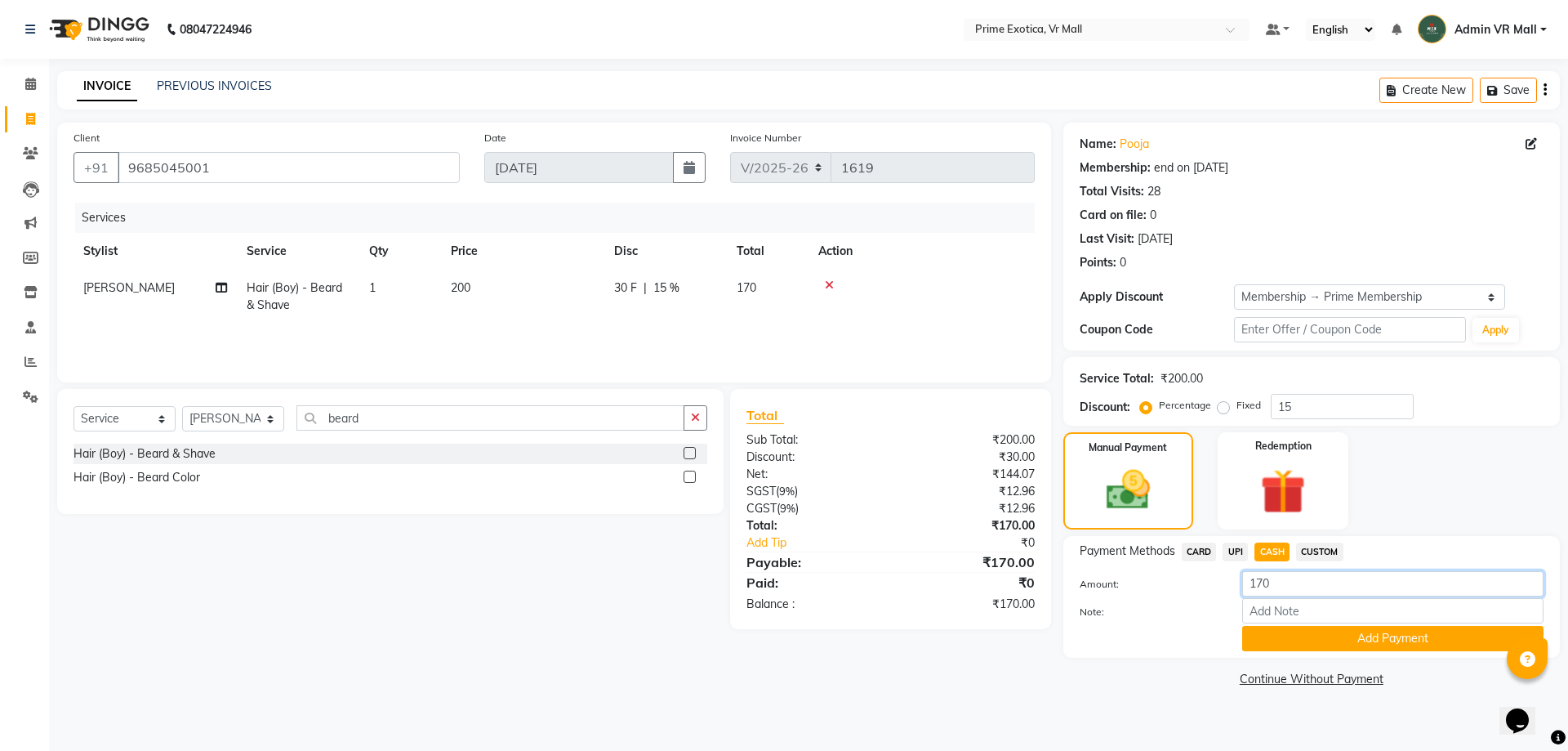
click at [1282, 578] on input "170" at bounding box center [1392, 583] width 301 height 25
type input "1"
type input "200"
click at [1354, 634] on button "Add Payment" at bounding box center [1392, 638] width 301 height 25
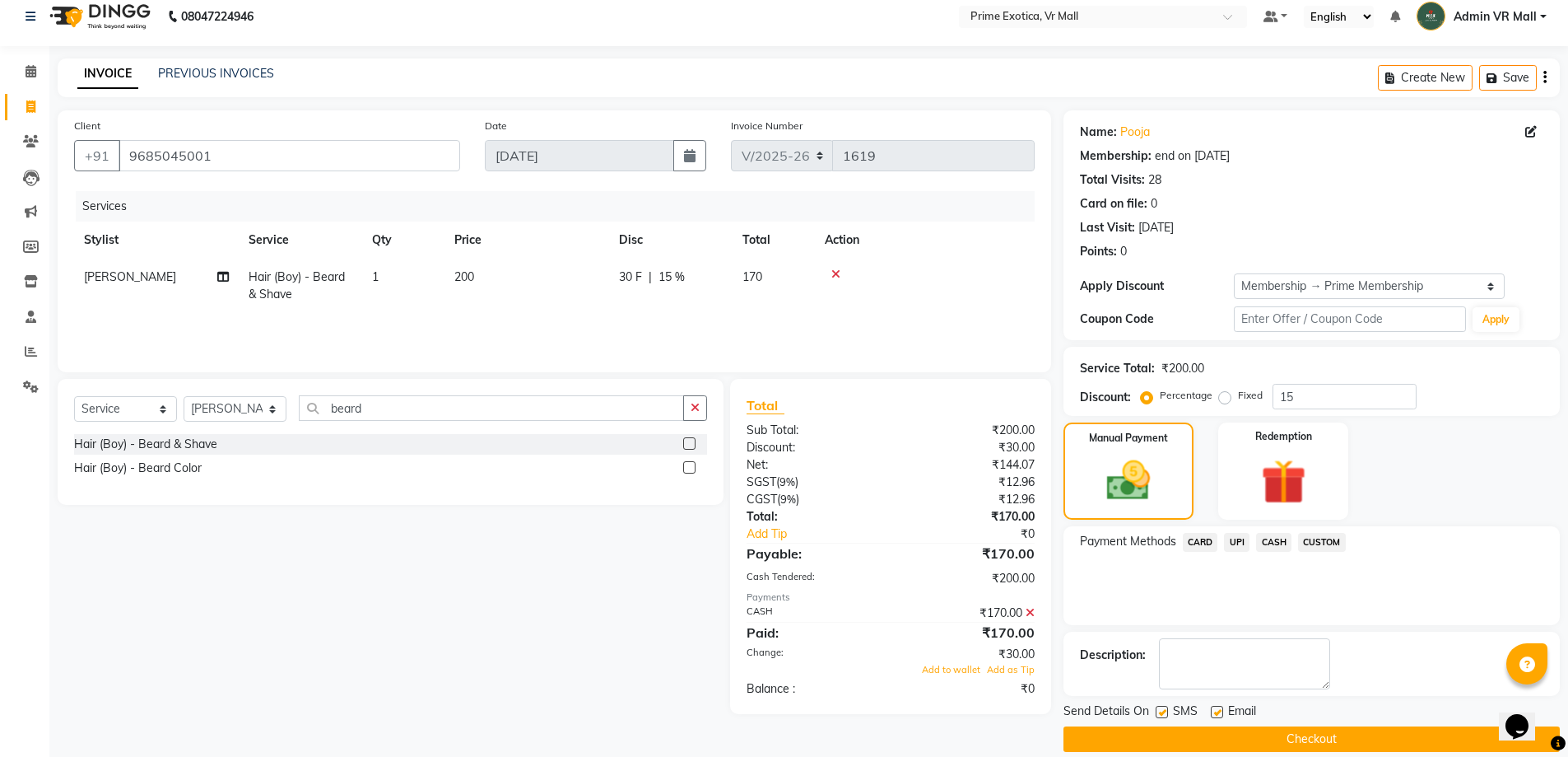
scroll to position [33, 0]
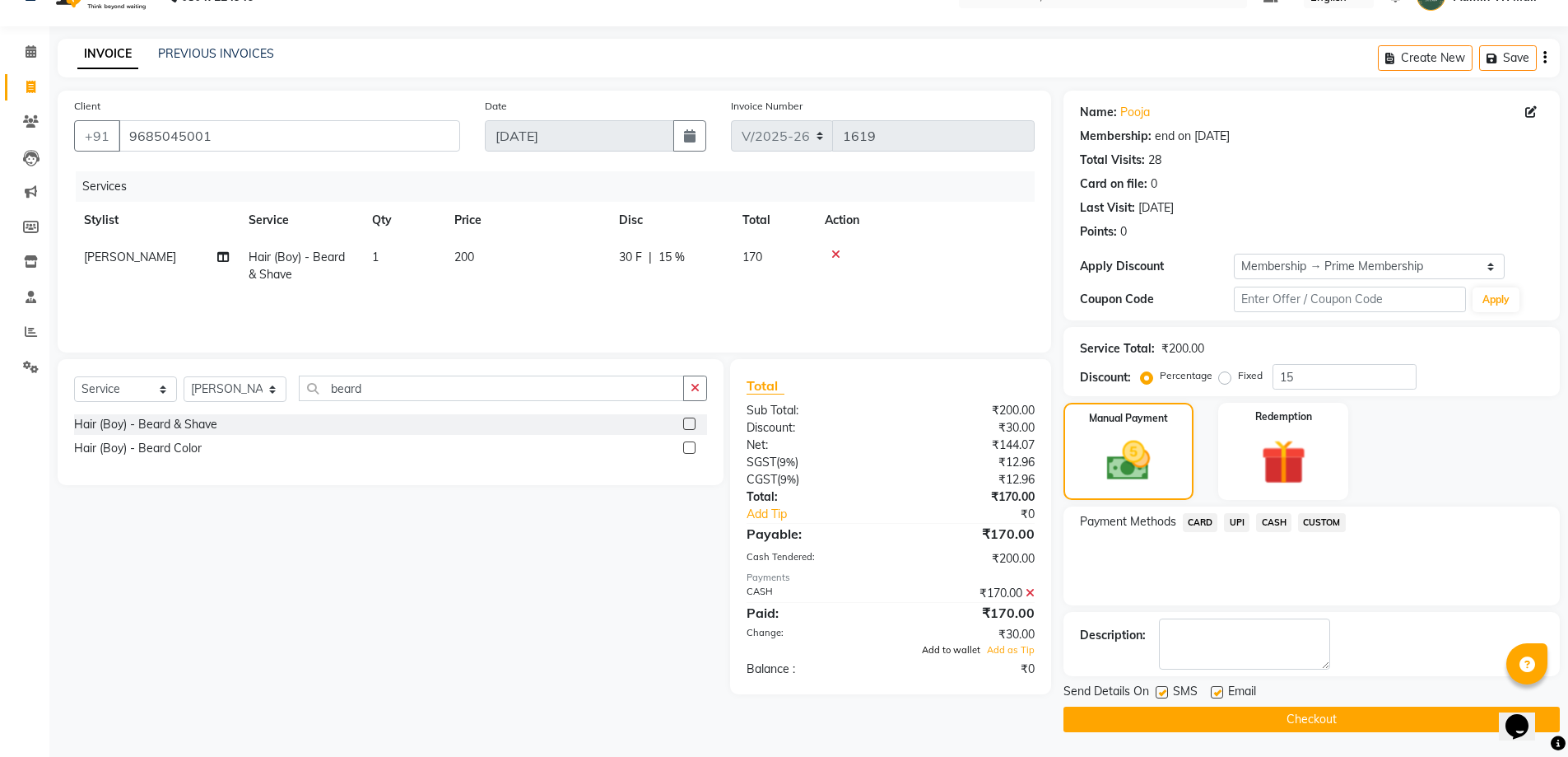
click at [948, 652] on span "Add to wallet" at bounding box center [950, 650] width 58 height 12
click at [1321, 718] on button "Checkout" at bounding box center [1312, 719] width 496 height 26
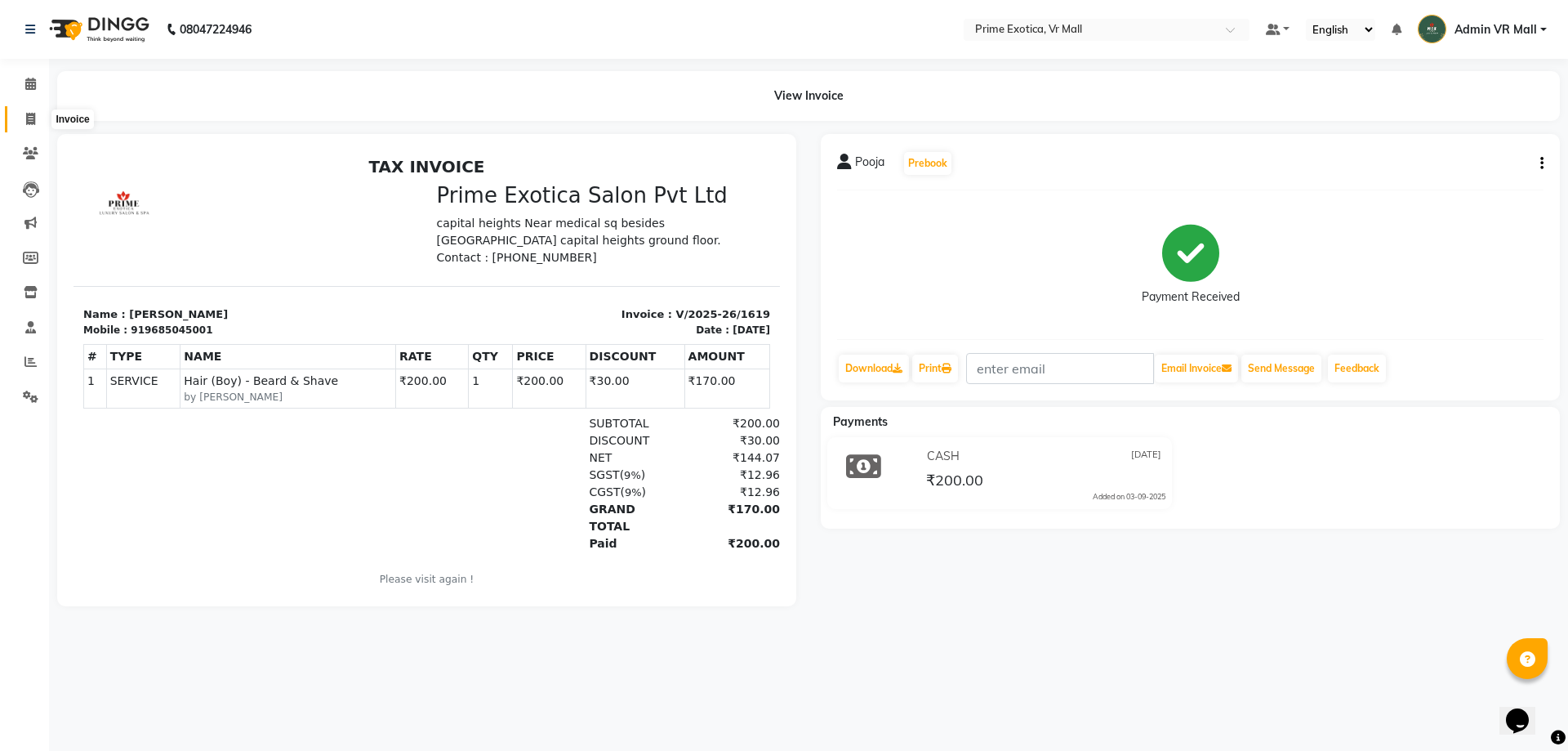
click at [30, 124] on icon at bounding box center [30, 119] width 9 height 12
select select "service"
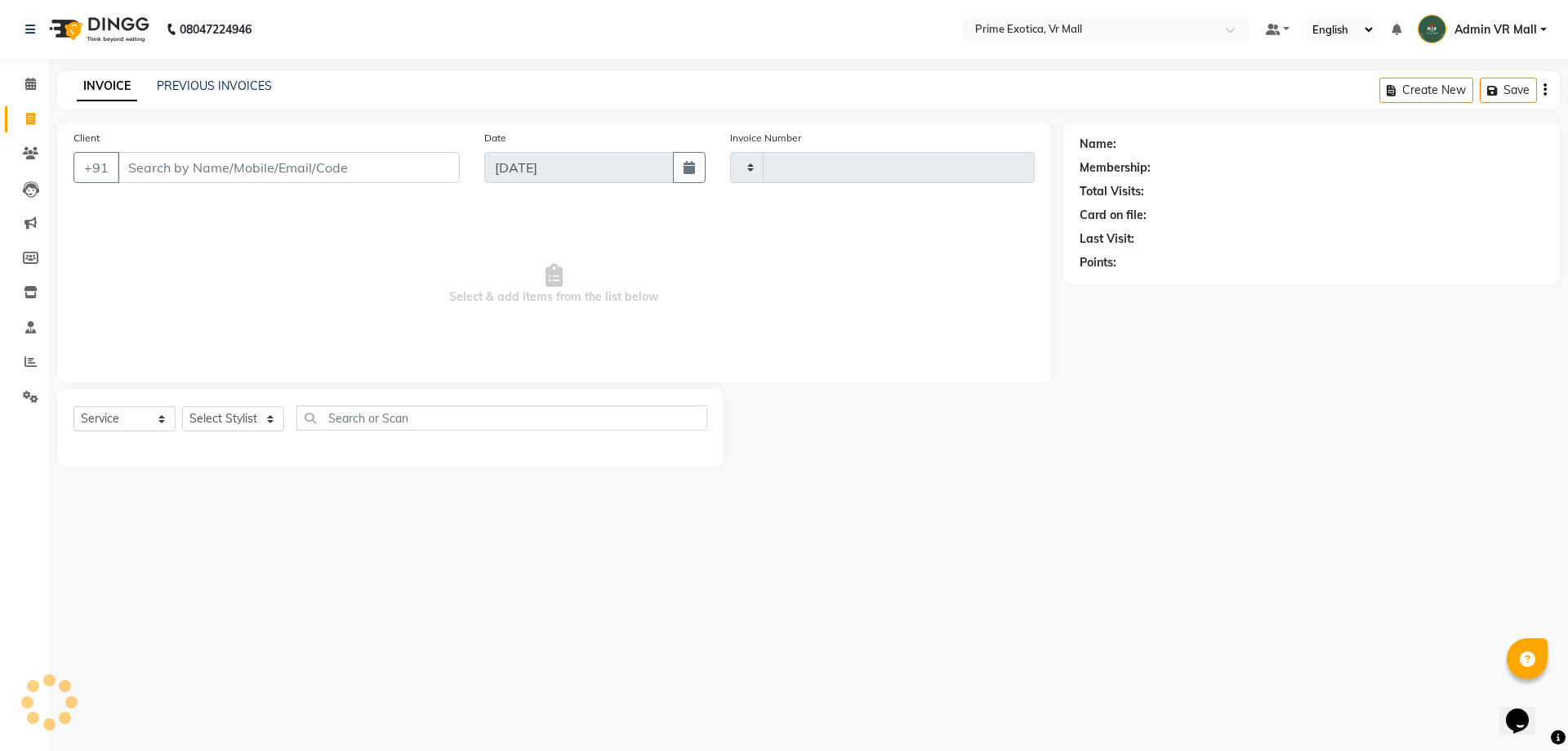
type input "1620"
select select "6077"
click at [284, 416] on select "Select Stylist [PERSON_NAME] Admin VR Mall [PERSON_NAME] [PERSON_NAME] Archana …" at bounding box center [233, 419] width 102 height 25
select select "76888"
click at [182, 406] on select "Select Stylist [PERSON_NAME] Admin VR Mall [PERSON_NAME] [PERSON_NAME] Archana …" at bounding box center [233, 419] width 102 height 25
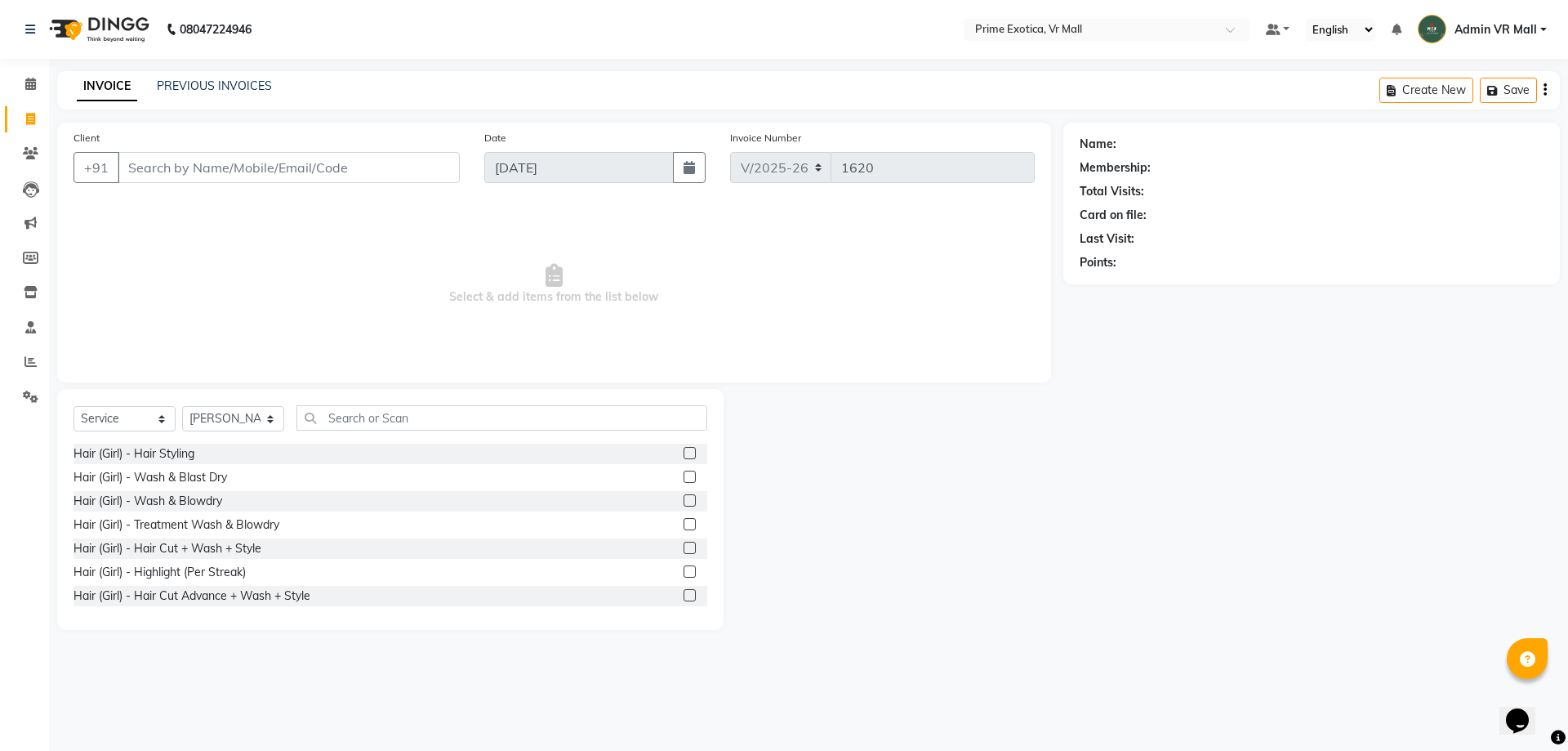
click at [683, 498] on label at bounding box center [689, 500] width 12 height 12
click at [683, 498] on input "checkbox" at bounding box center [688, 501] width 11 height 11
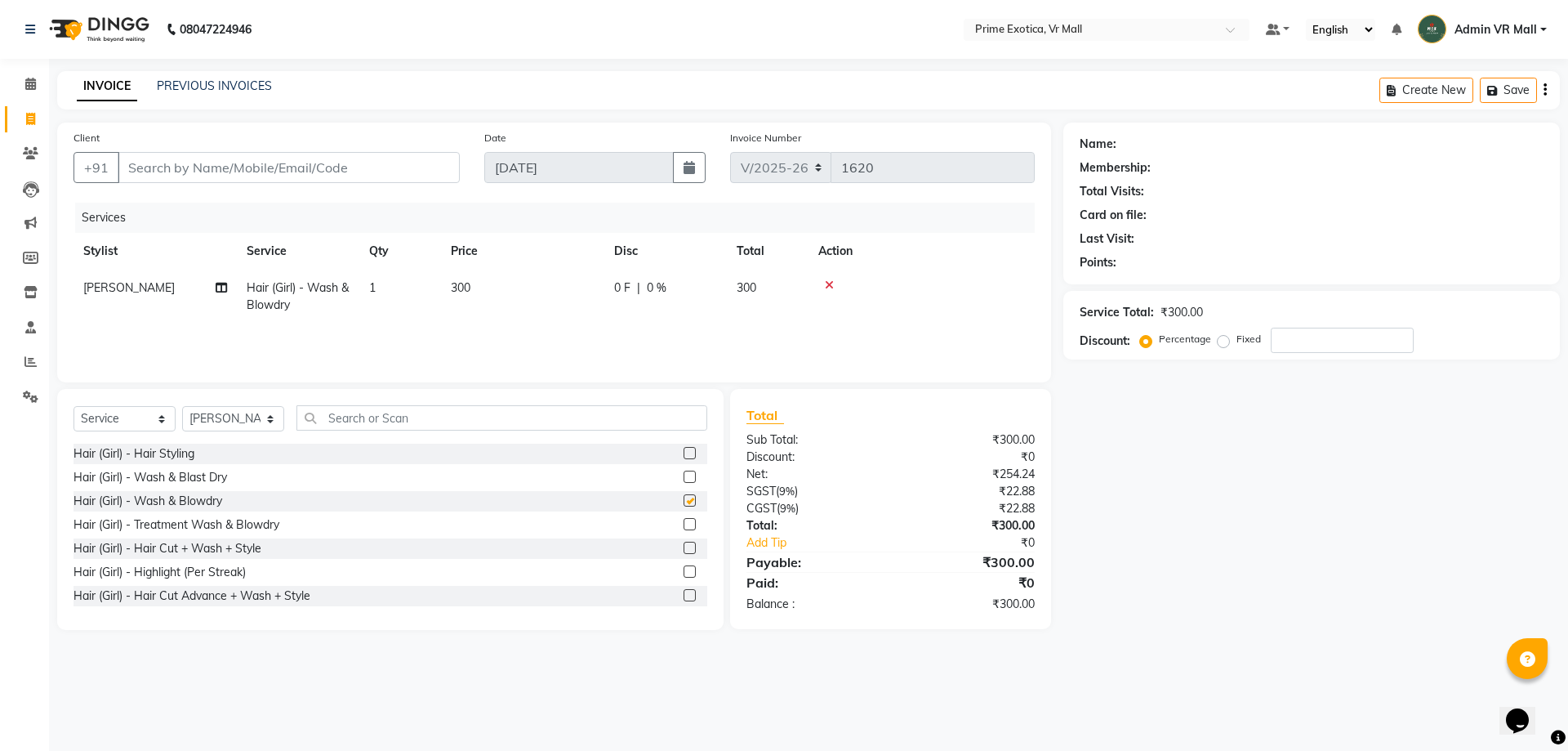
checkbox input "false"
click at [365, 167] on input "Client" at bounding box center [288, 168] width 342 height 31
click at [251, 168] on input "Client" at bounding box center [288, 168] width 342 height 31
click at [252, 169] on input "Client" at bounding box center [288, 168] width 342 height 31
type input "9"
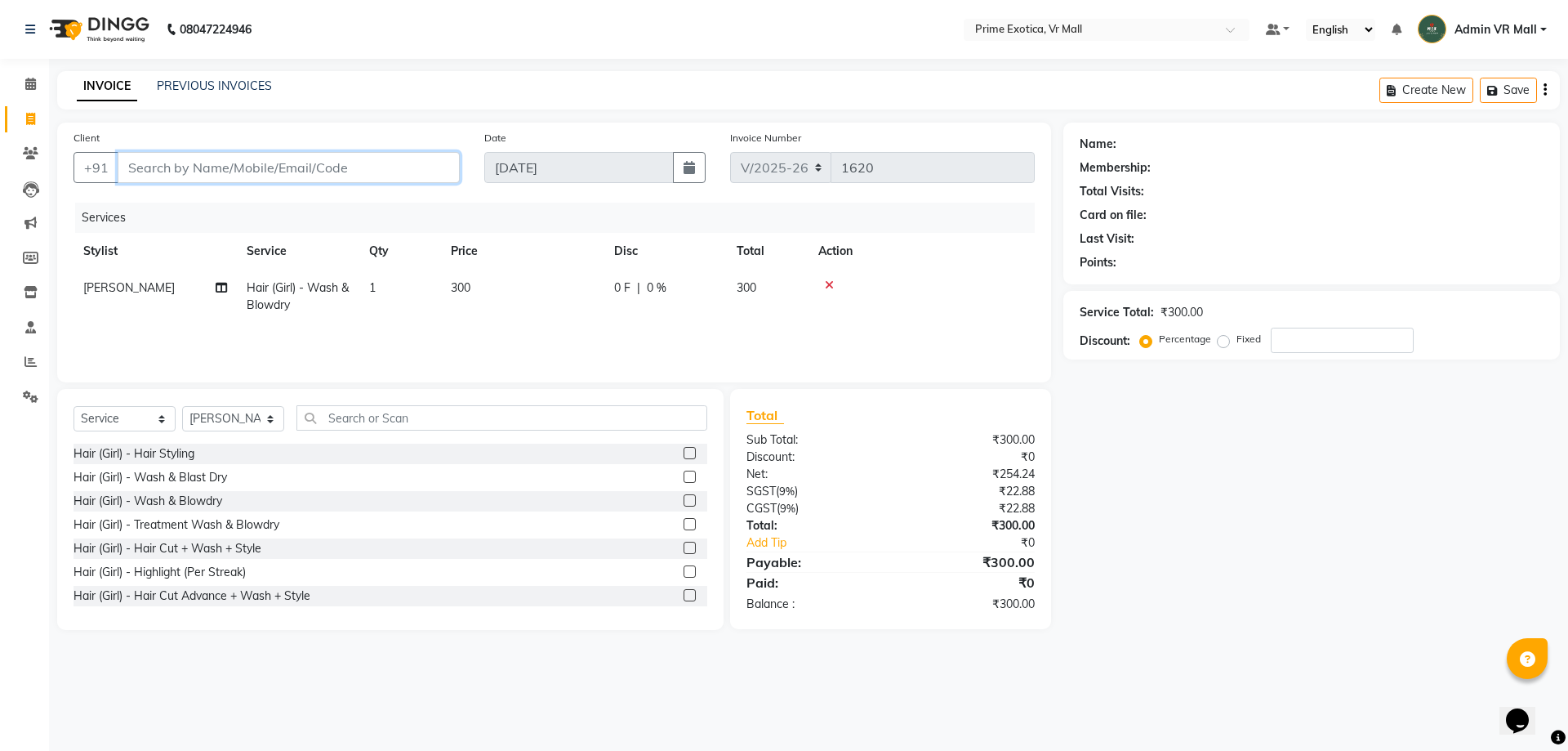
type input "0"
type input "9834353577"
click at [436, 164] on span "Add Client" at bounding box center [417, 167] width 65 height 17
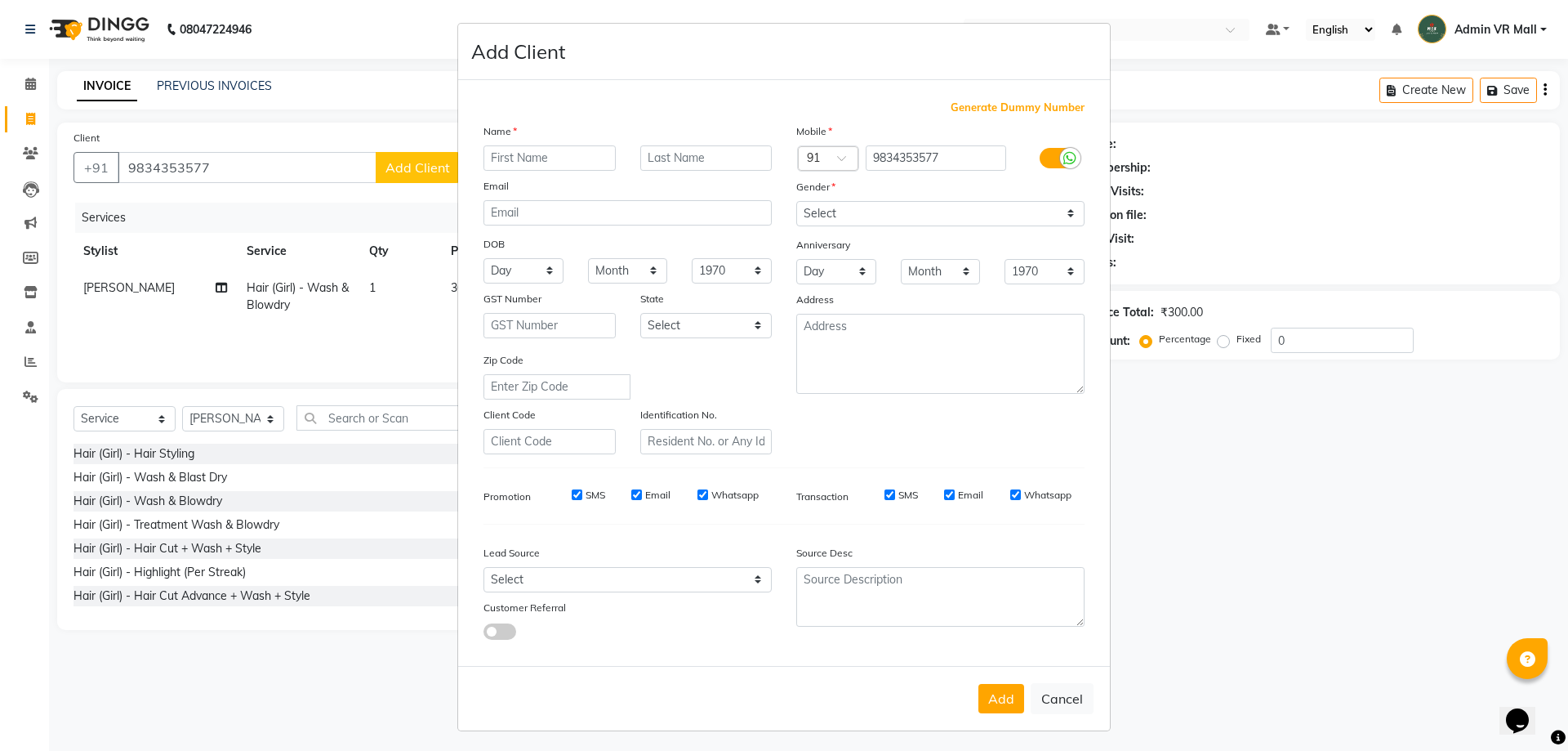
click at [545, 155] on input "text" at bounding box center [549, 158] width 132 height 25
click at [1060, 214] on select "Select [DEMOGRAPHIC_DATA] [DEMOGRAPHIC_DATA] Other Prefer Not To Say" at bounding box center [940, 214] width 288 height 25
select select "[DEMOGRAPHIC_DATA]"
click at [796, 201] on select "Select [DEMOGRAPHIC_DATA] [DEMOGRAPHIC_DATA] Other Prefer Not To Say" at bounding box center [940, 214] width 288 height 25
click at [569, 157] on input "text" at bounding box center [549, 158] width 132 height 25
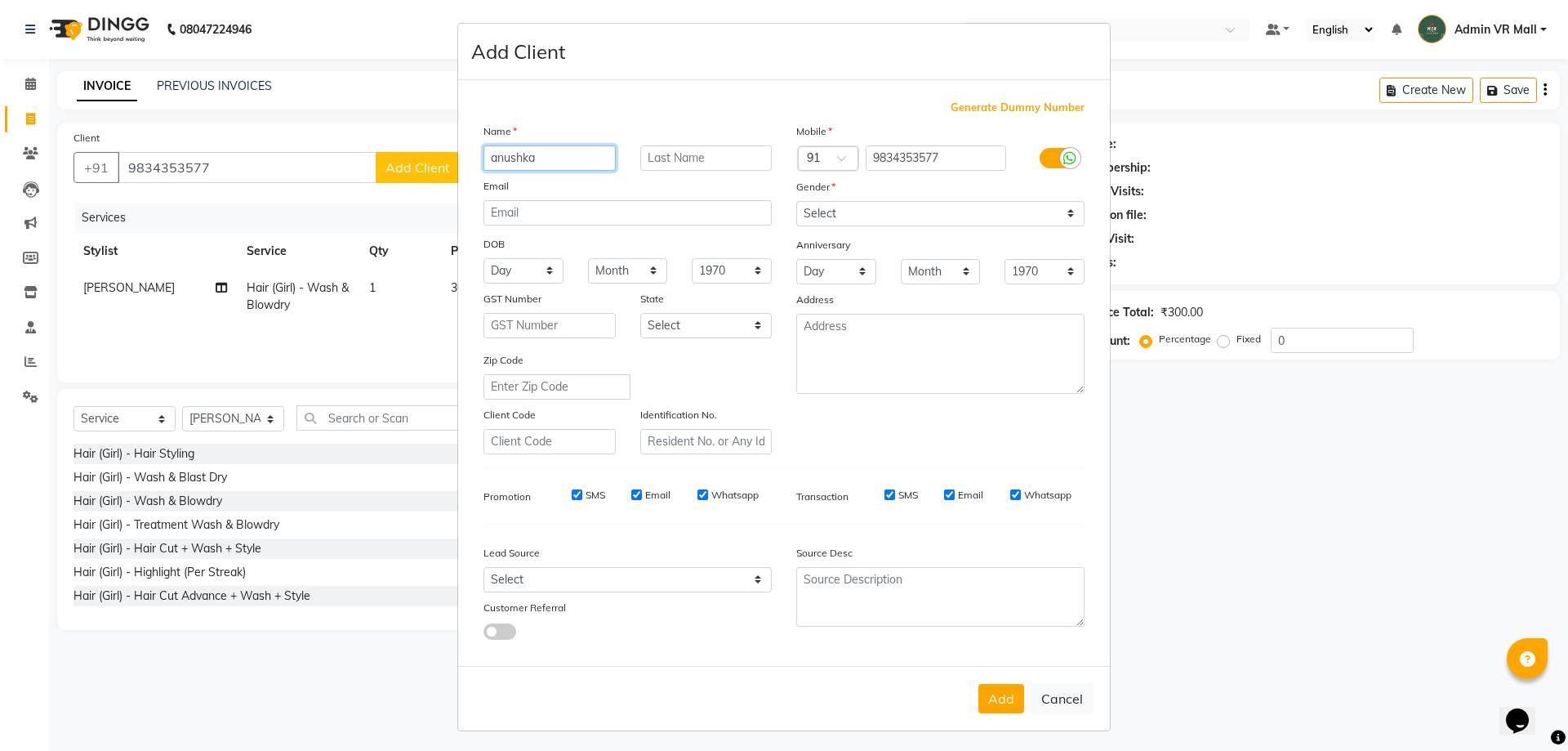
click at [487, 150] on input "anushka" at bounding box center [549, 158] width 132 height 25
click at [492, 157] on input "anushka" at bounding box center [549, 158] width 132 height 25
type input "Anushka"
click at [989, 700] on button "Add" at bounding box center [1001, 698] width 46 height 29
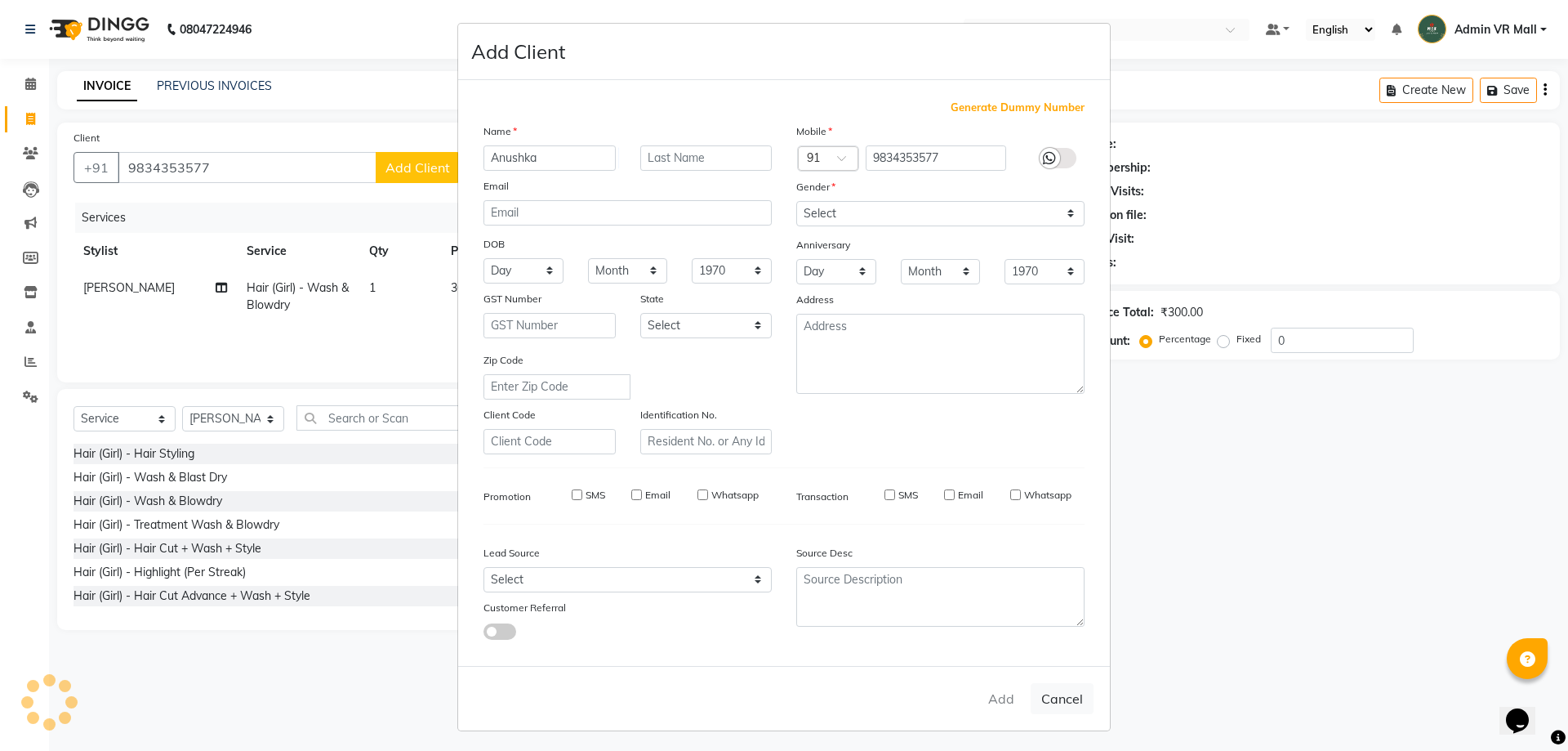
select select
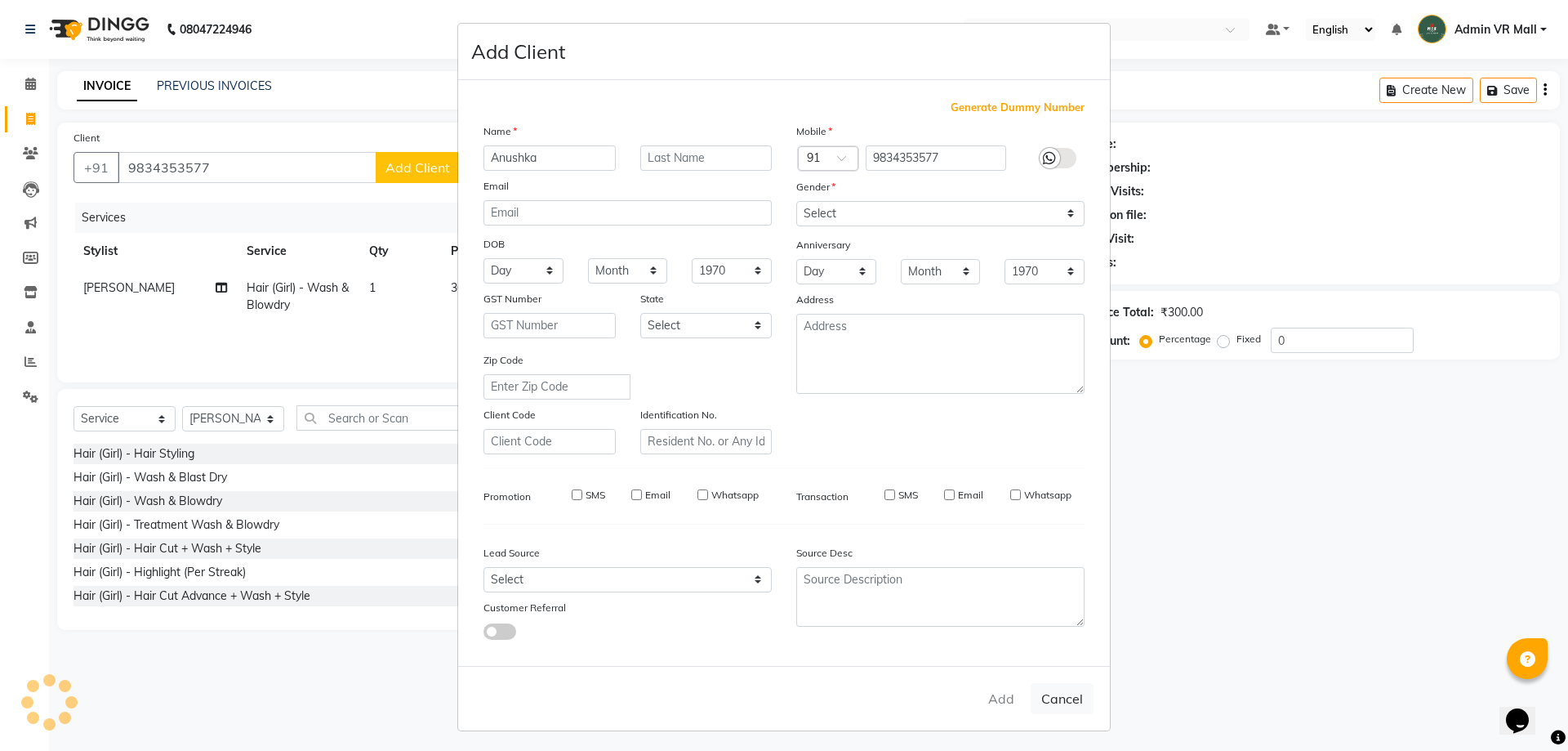
select select
checkbox input "false"
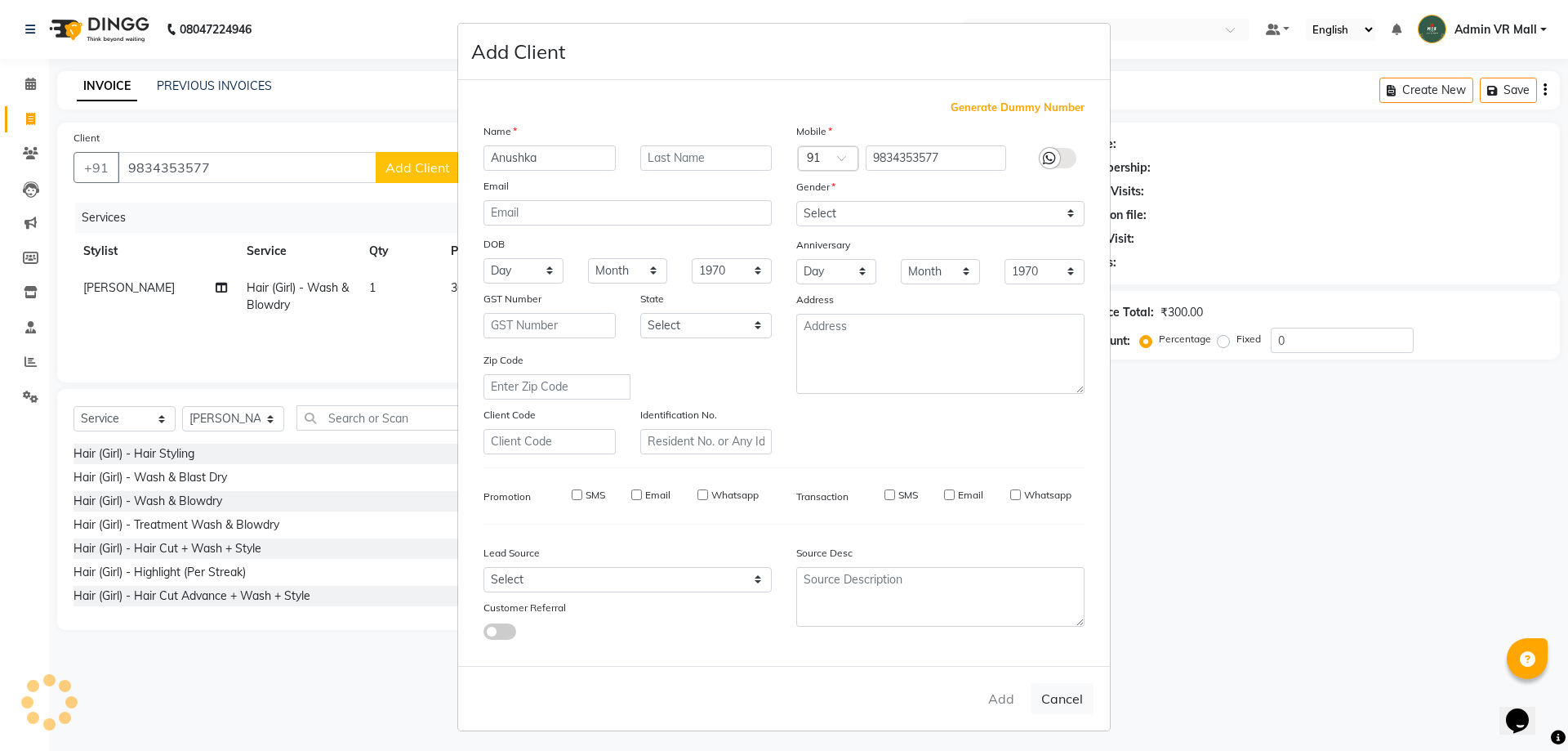
checkbox input "false"
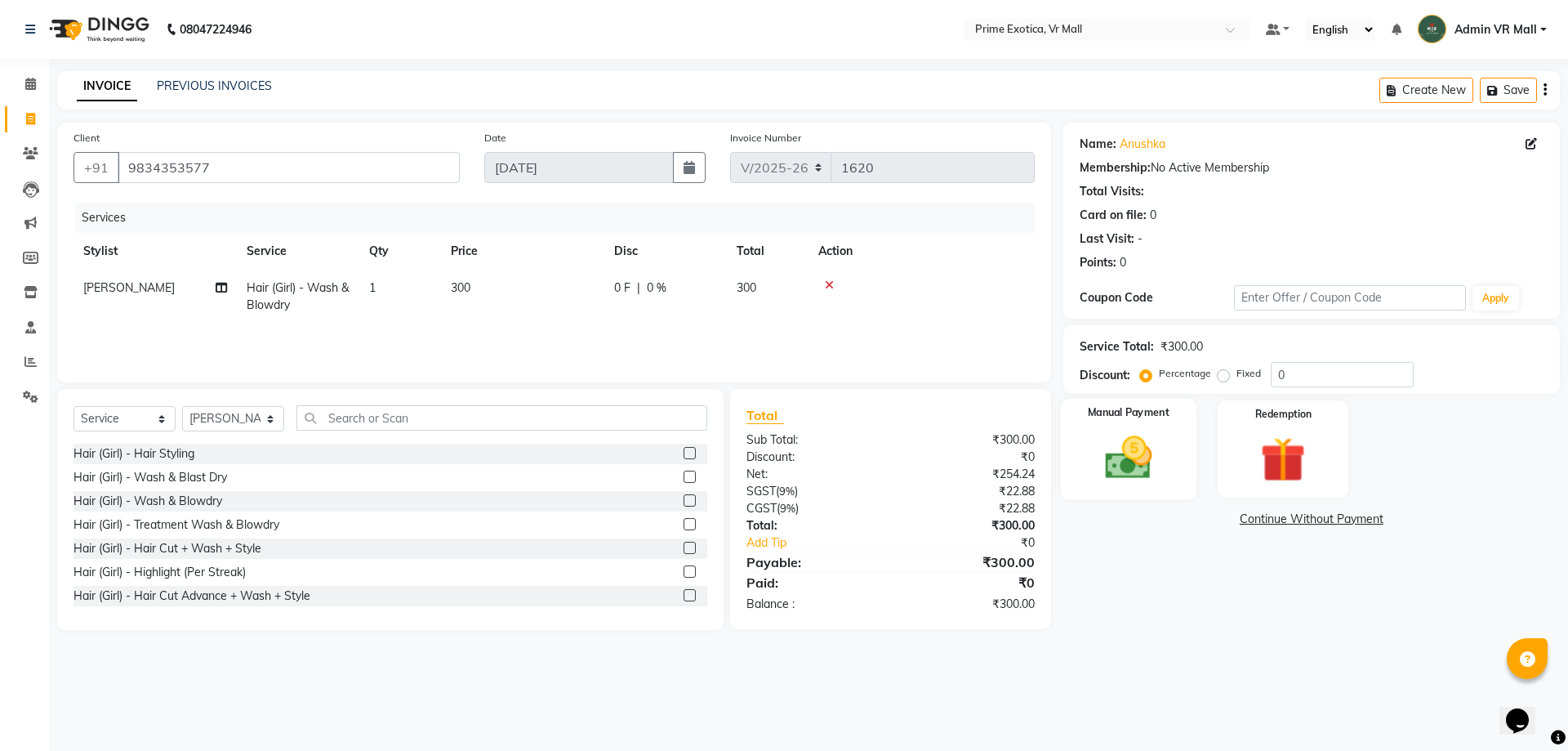
click at [1114, 441] on img at bounding box center [1127, 457] width 75 height 54
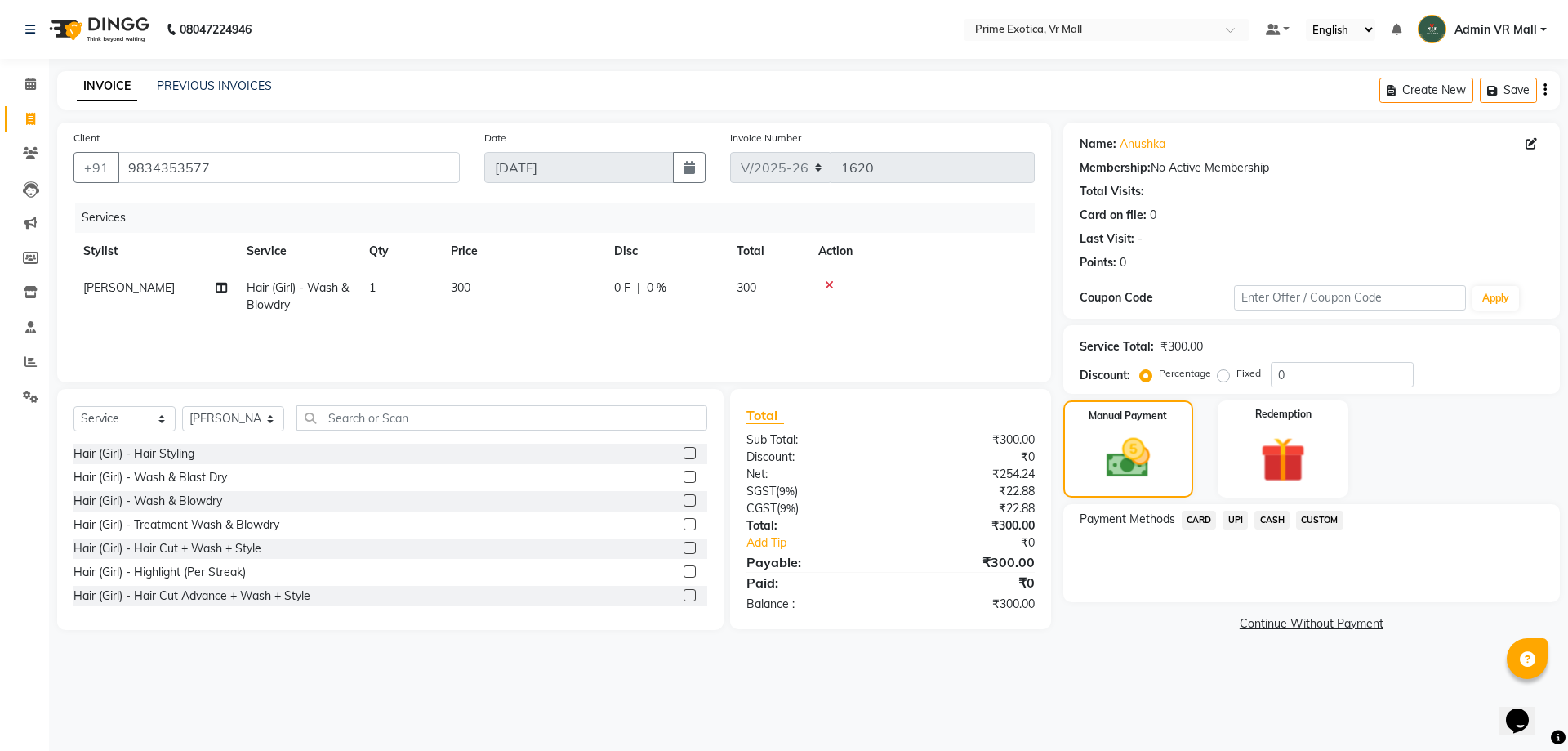
click at [1271, 520] on span "CASH" at bounding box center [1272, 520] width 35 height 19
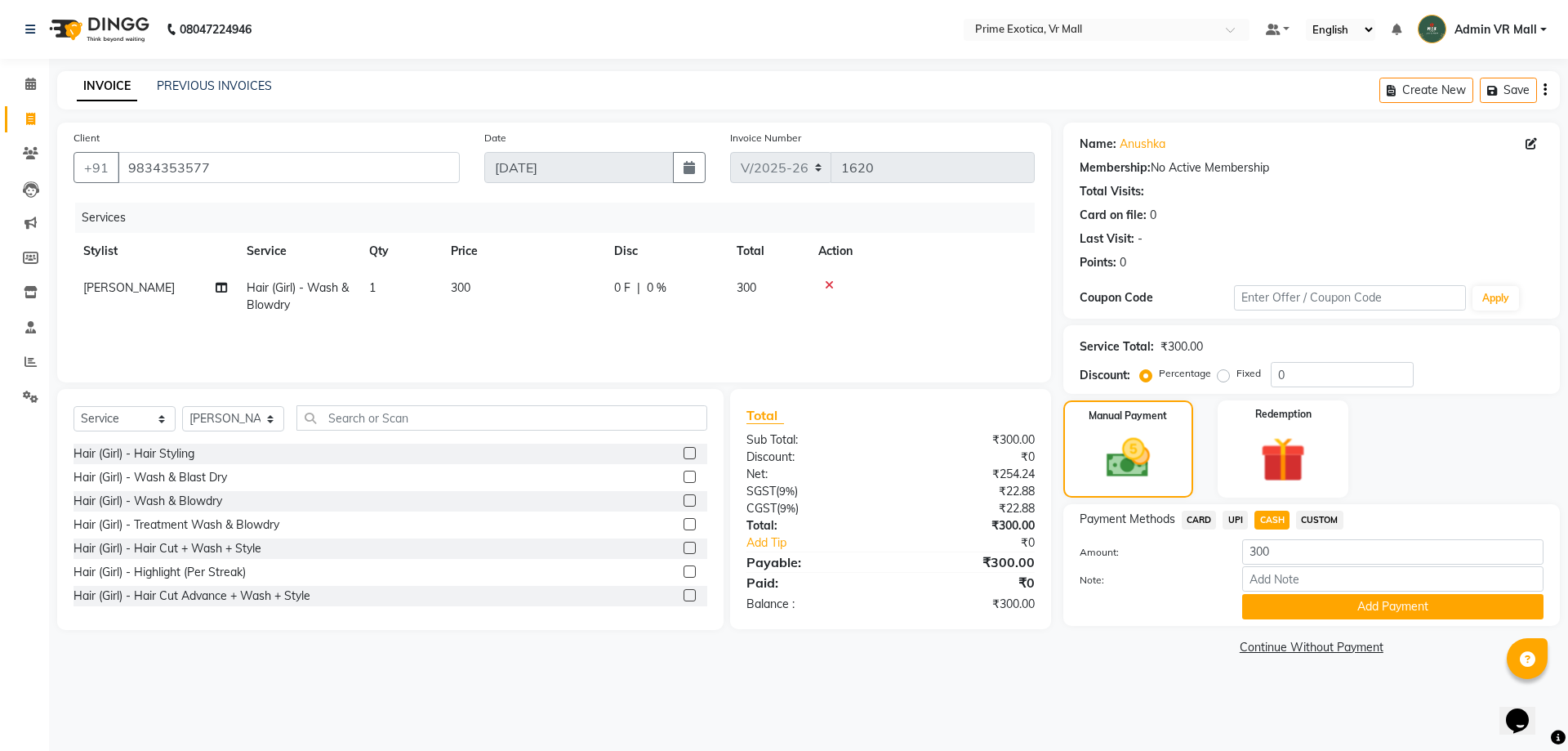
click at [1376, 605] on button "Add Payment" at bounding box center [1392, 607] width 301 height 25
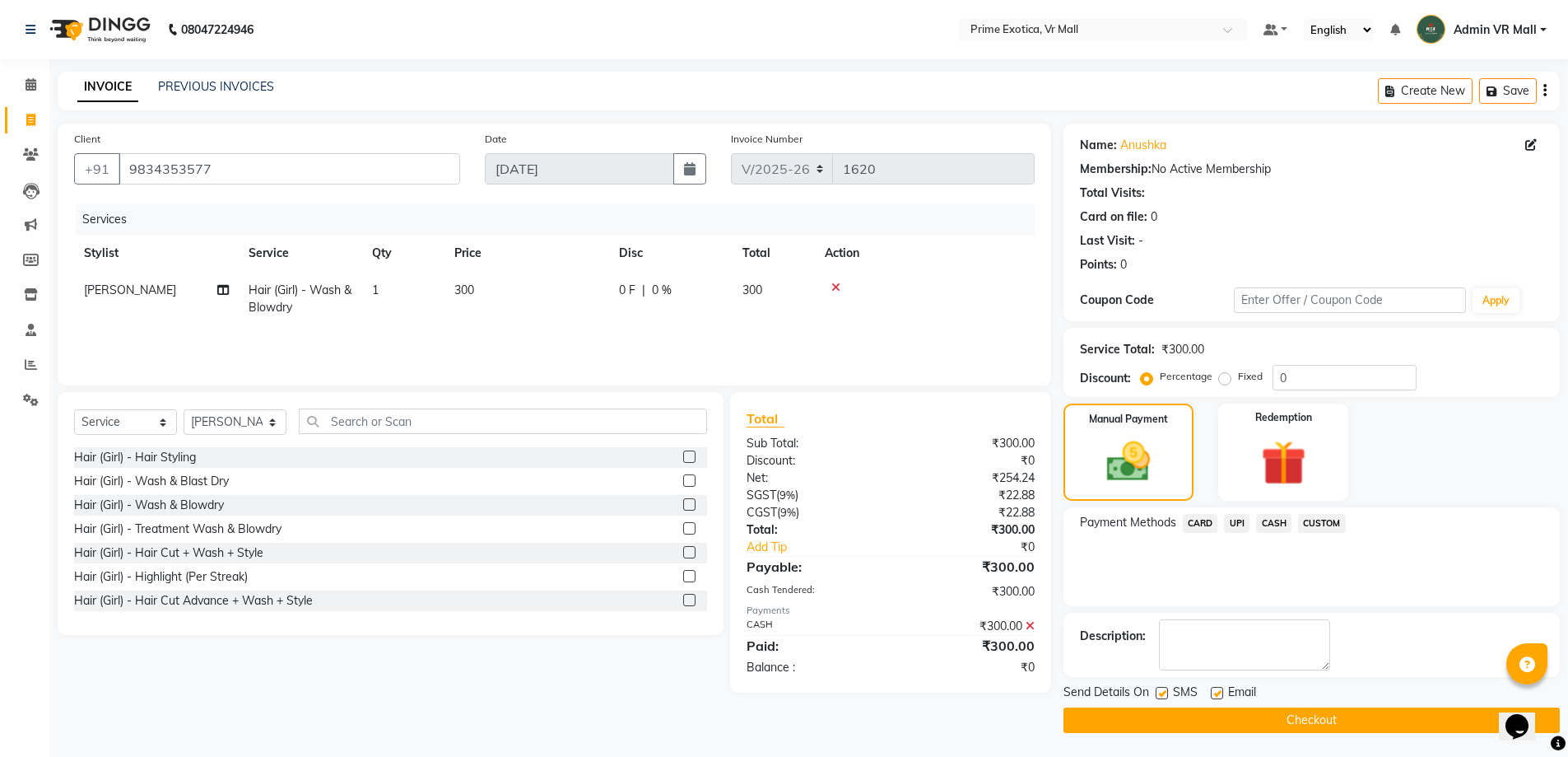
scroll to position [1, 0]
click at [1295, 718] on button "Checkout" at bounding box center [1312, 719] width 496 height 26
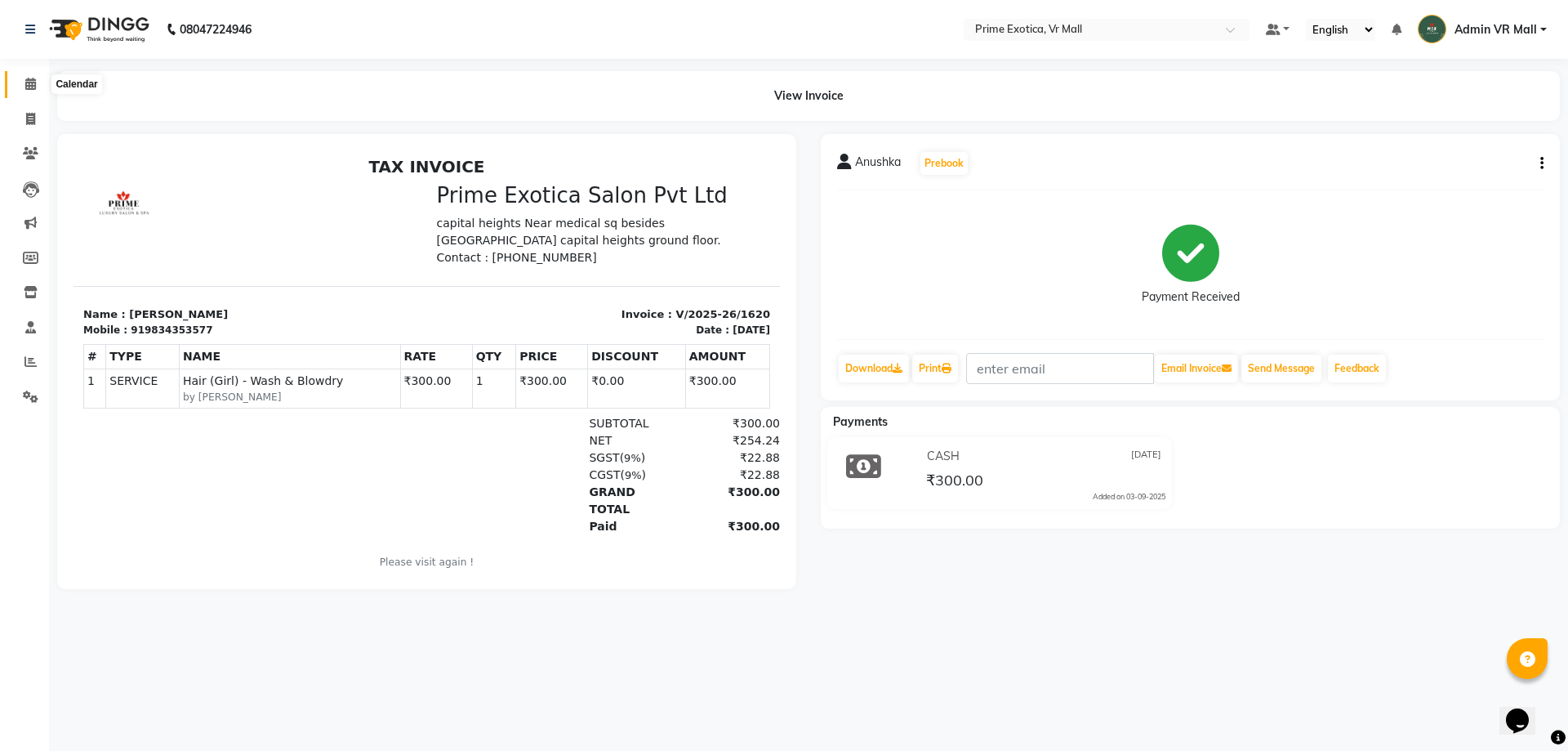
click at [24, 90] on span at bounding box center [30, 84] width 28 height 19
